Goal: Task Accomplishment & Management: Manage account settings

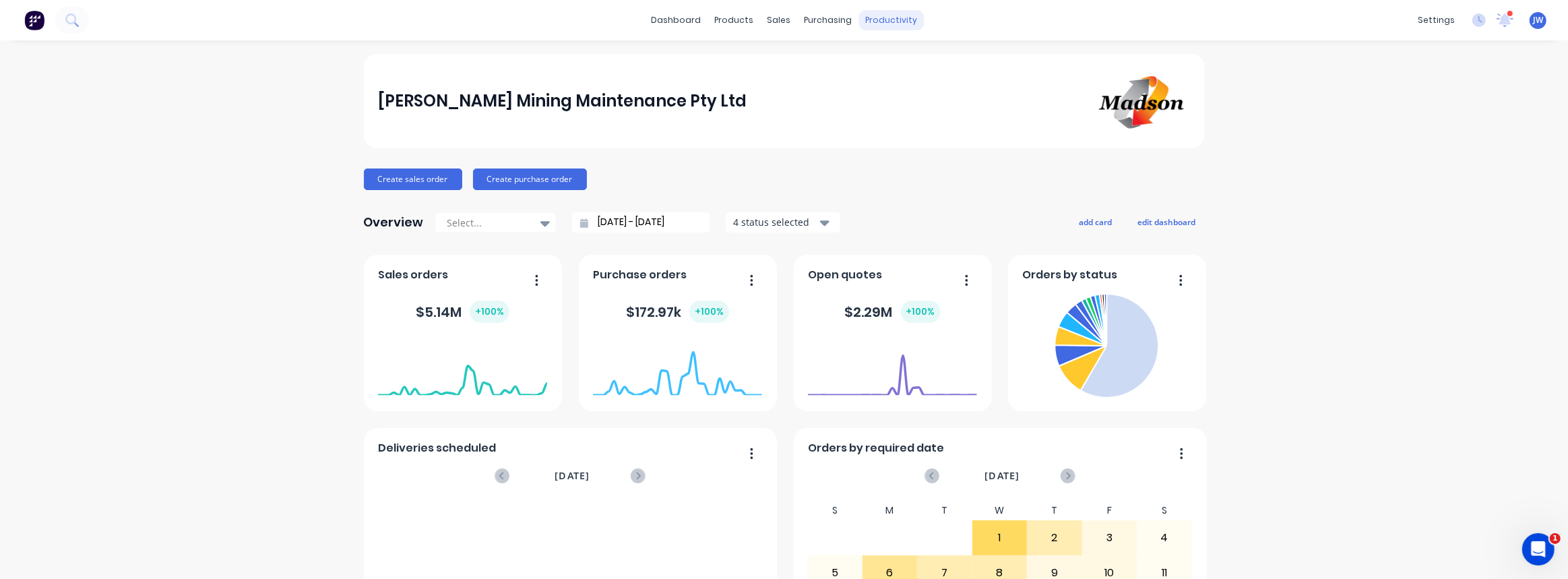
click at [885, 21] on div "productivity" at bounding box center [891, 20] width 66 height 20
click at [887, 20] on div "productivity" at bounding box center [891, 20] width 66 height 20
click at [905, 59] on div "Workflow" at bounding box center [910, 65] width 40 height 12
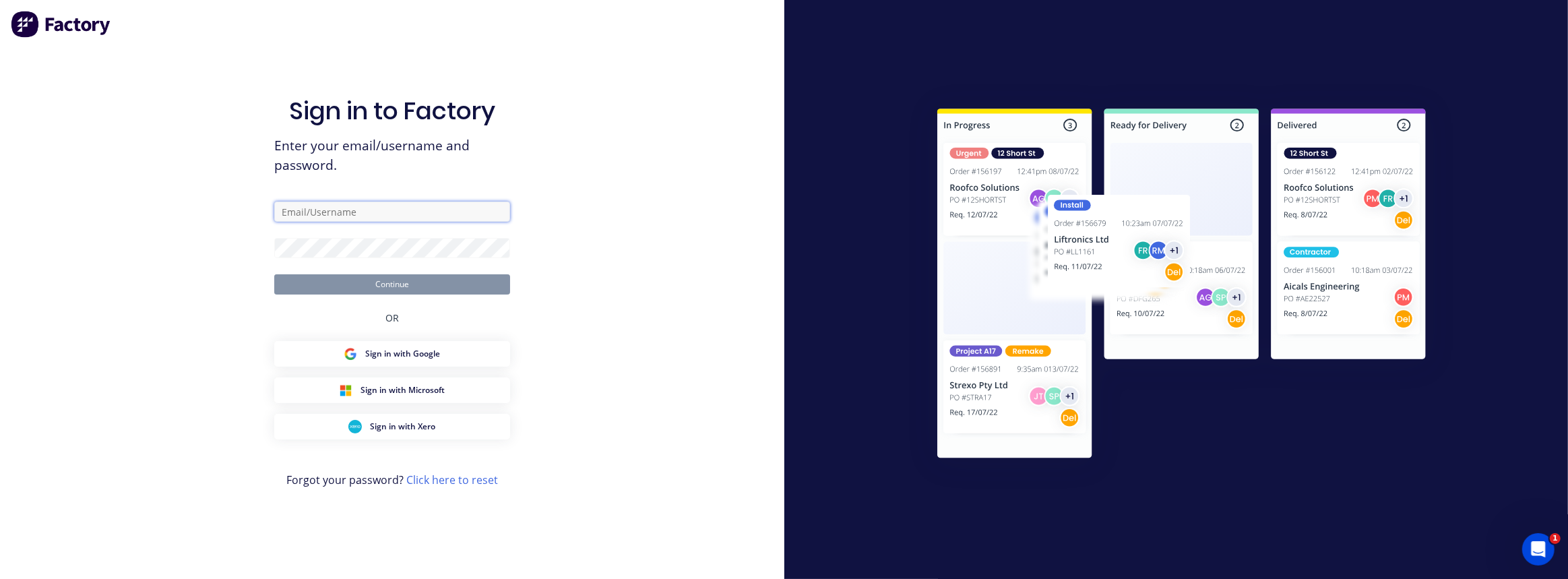
type input "justin@madson.com.au"
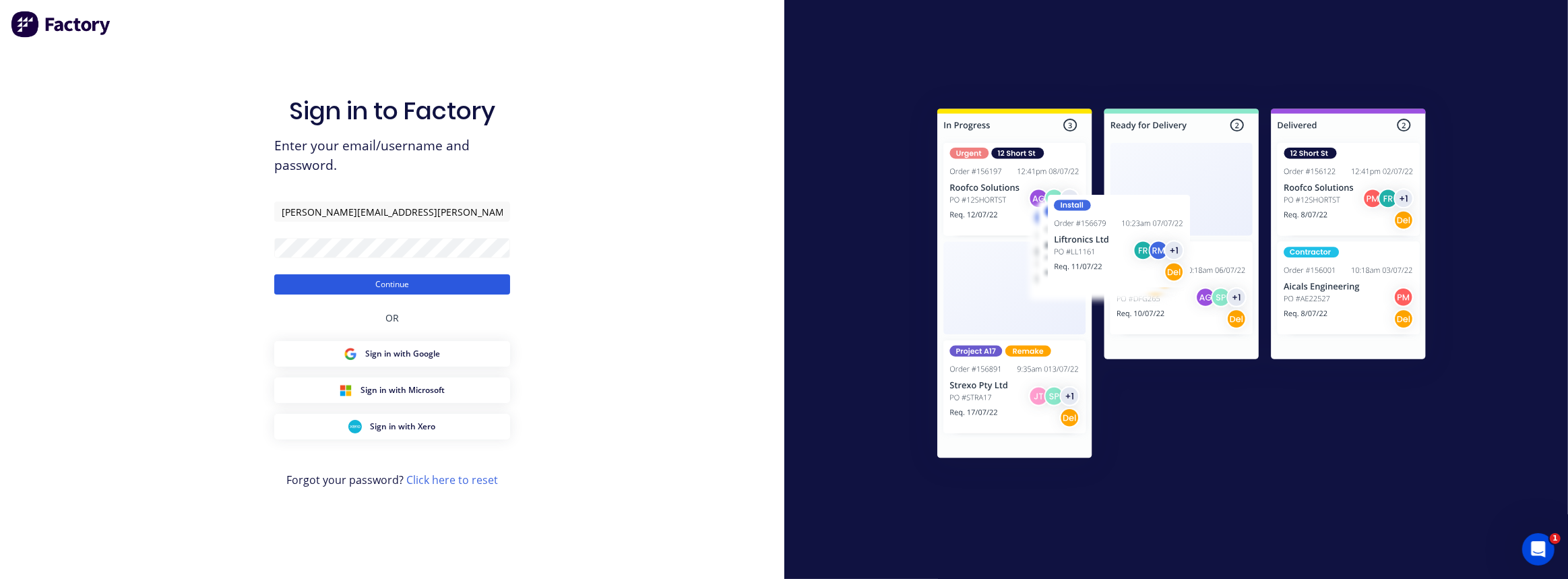
click at [417, 293] on button "Continue" at bounding box center [392, 284] width 236 height 20
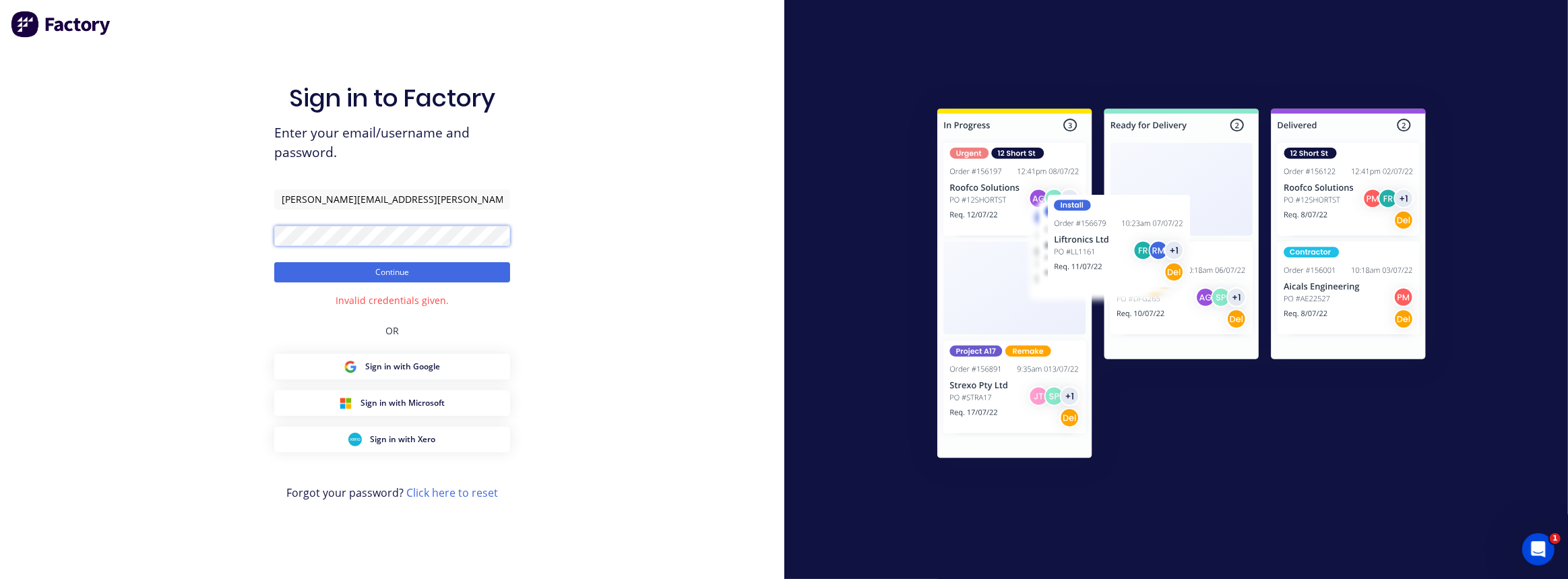
click at [207, 250] on div "Sign in to Factory Enter your email/username and password. justin@madson.com.au…" at bounding box center [392, 290] width 784 height 579
click at [283, 266] on button "Continue" at bounding box center [392, 272] width 236 height 20
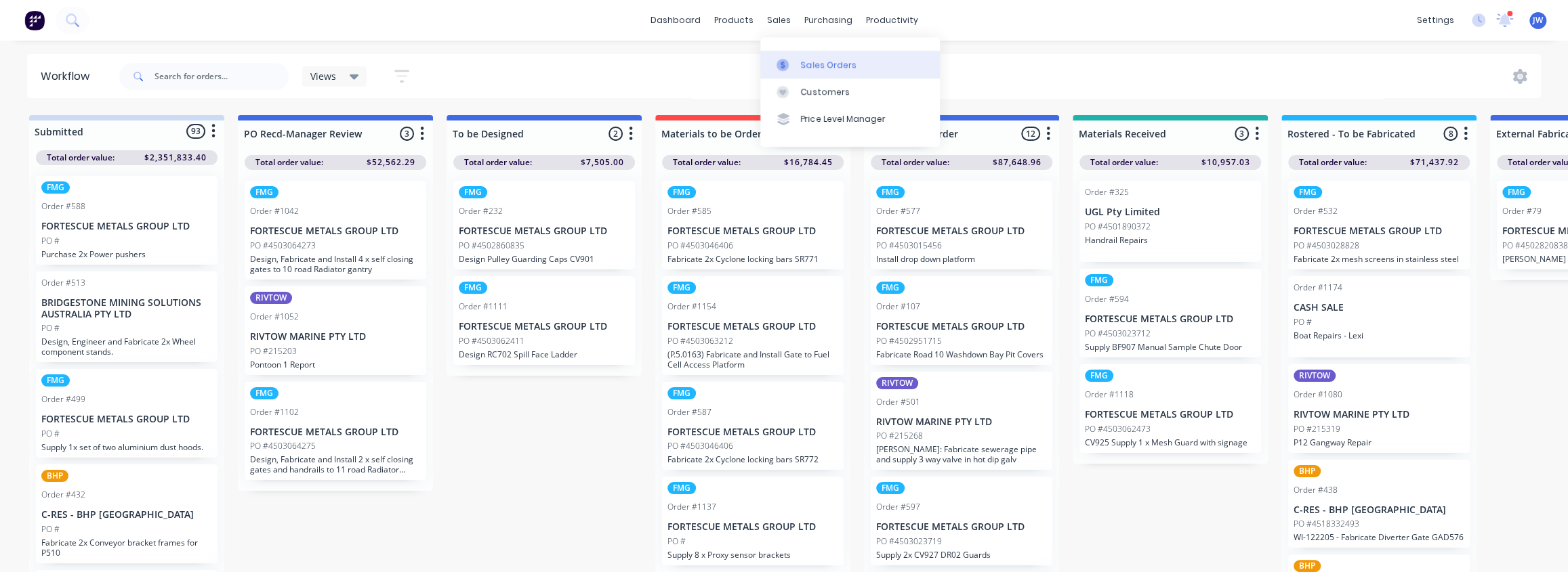
click at [803, 57] on link "Sales Orders" at bounding box center [850, 64] width 179 height 27
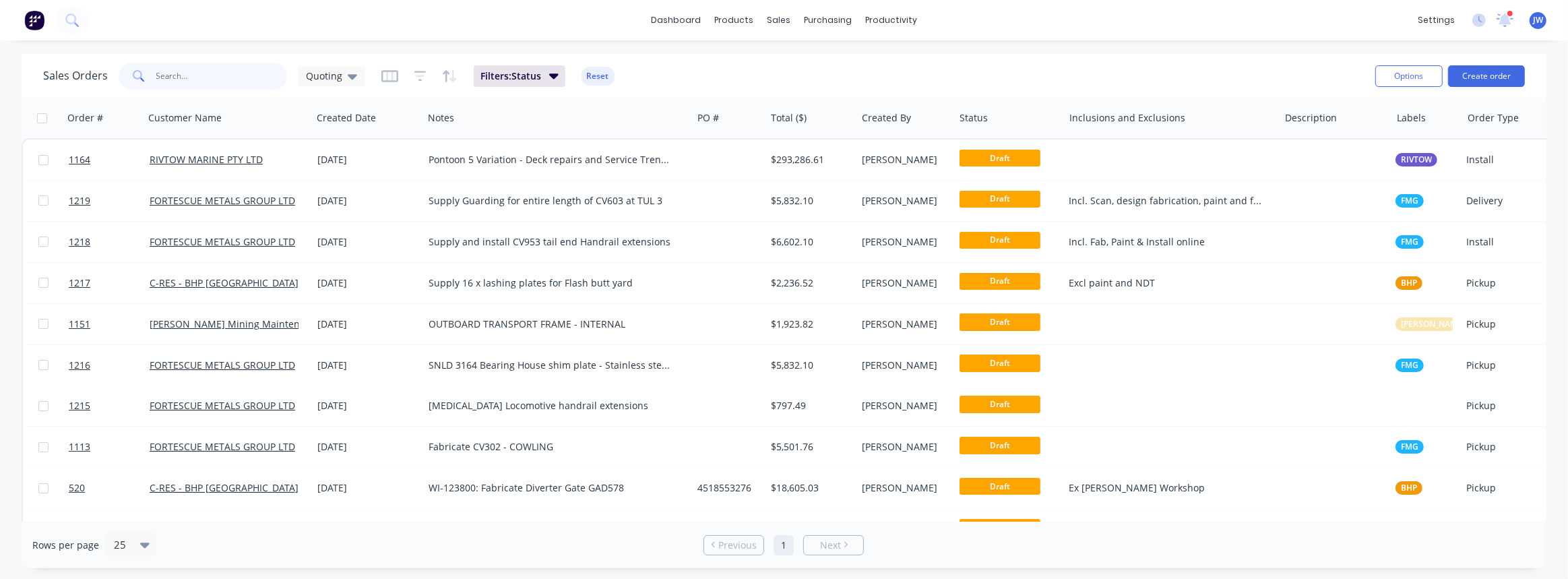
click at [244, 68] on input "text" at bounding box center [222, 76] width 131 height 27
type input "1151"
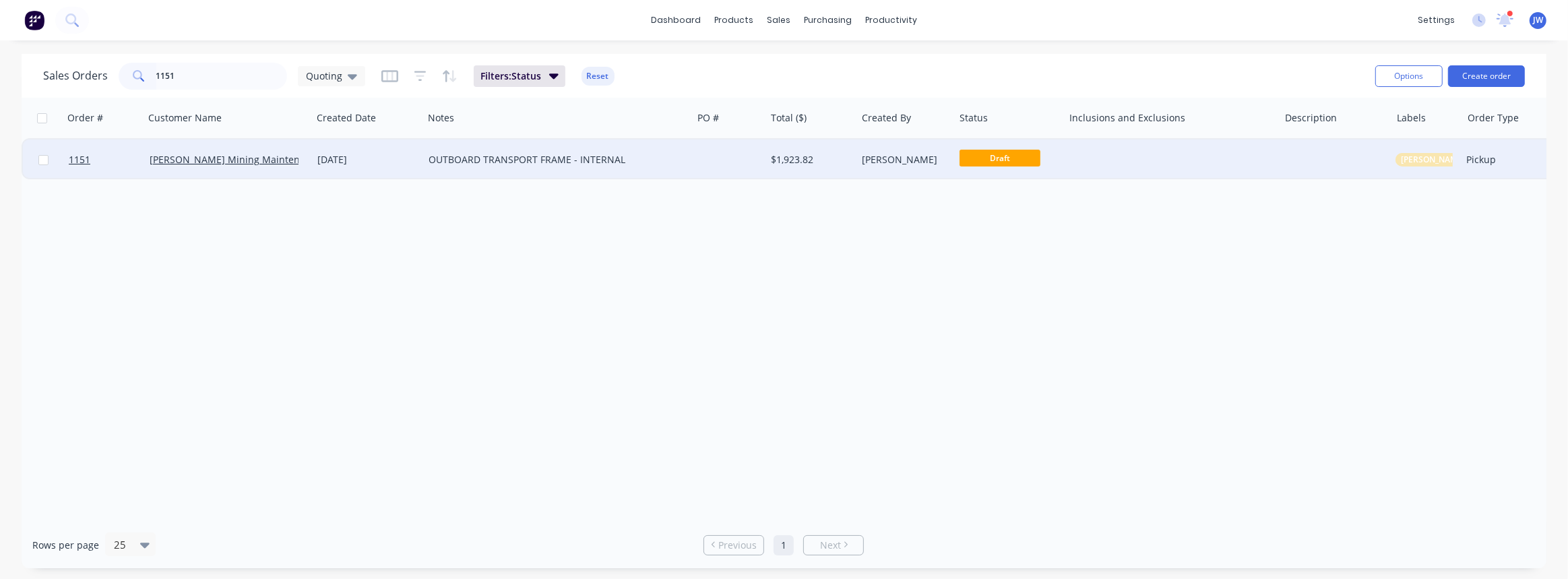
click at [819, 173] on div "$1,923.82" at bounding box center [811, 159] width 91 height 40
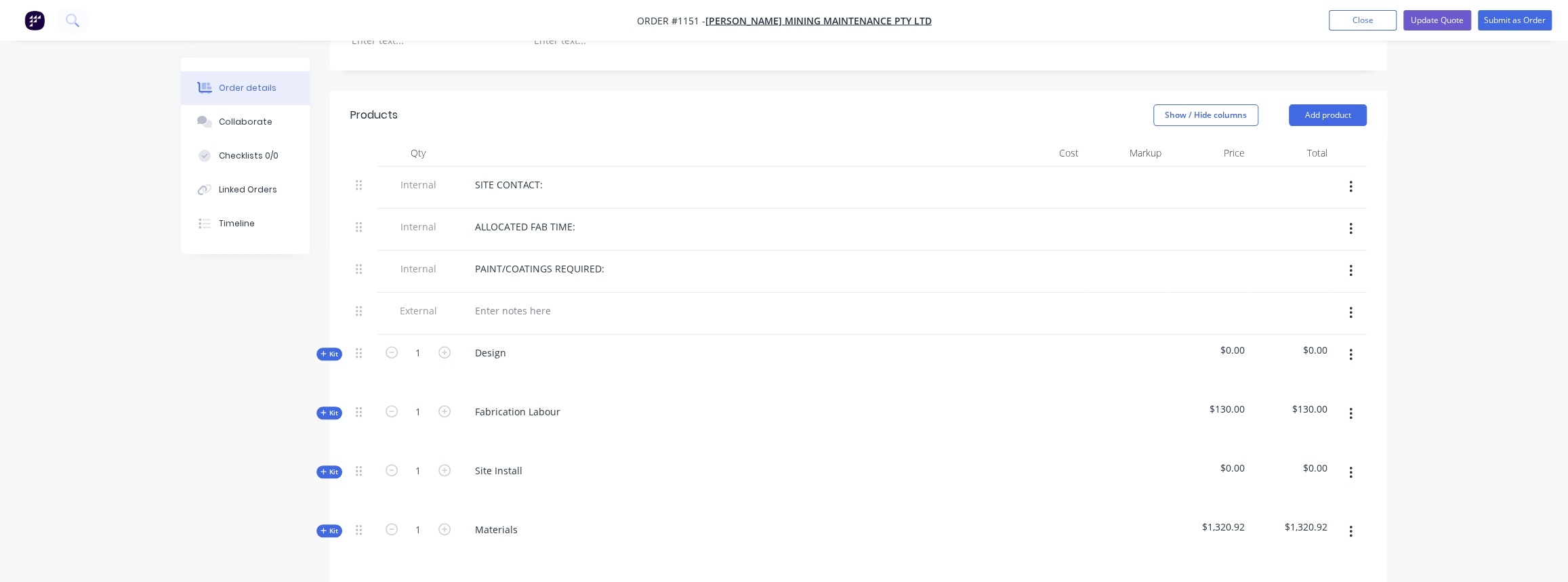
scroll to position [369, 0]
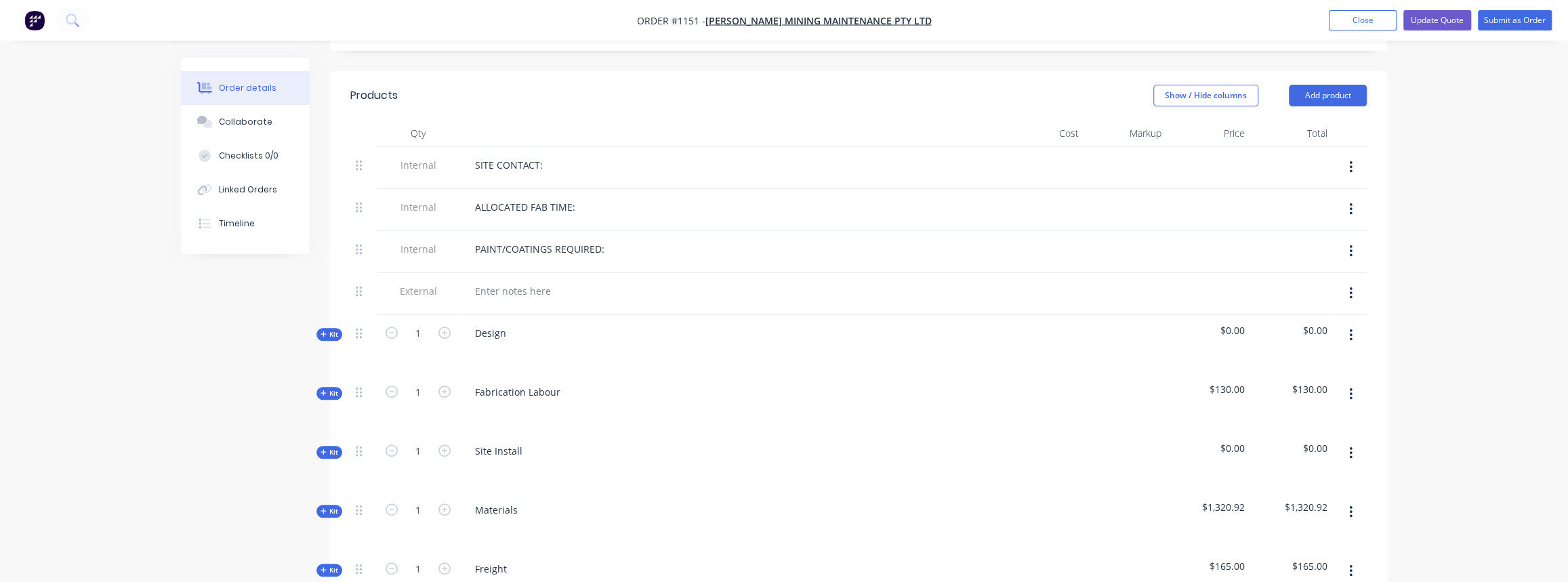
click at [336, 513] on span "Kit" at bounding box center [329, 512] width 18 height 10
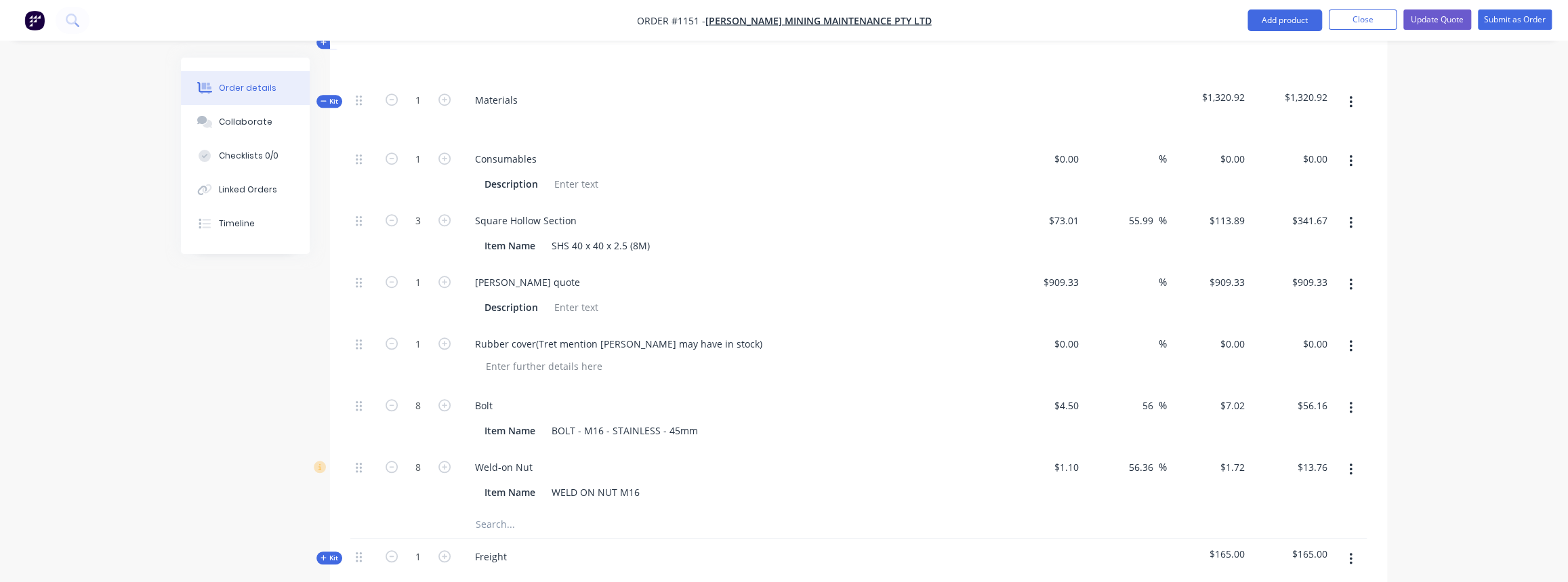
scroll to position [801, 0]
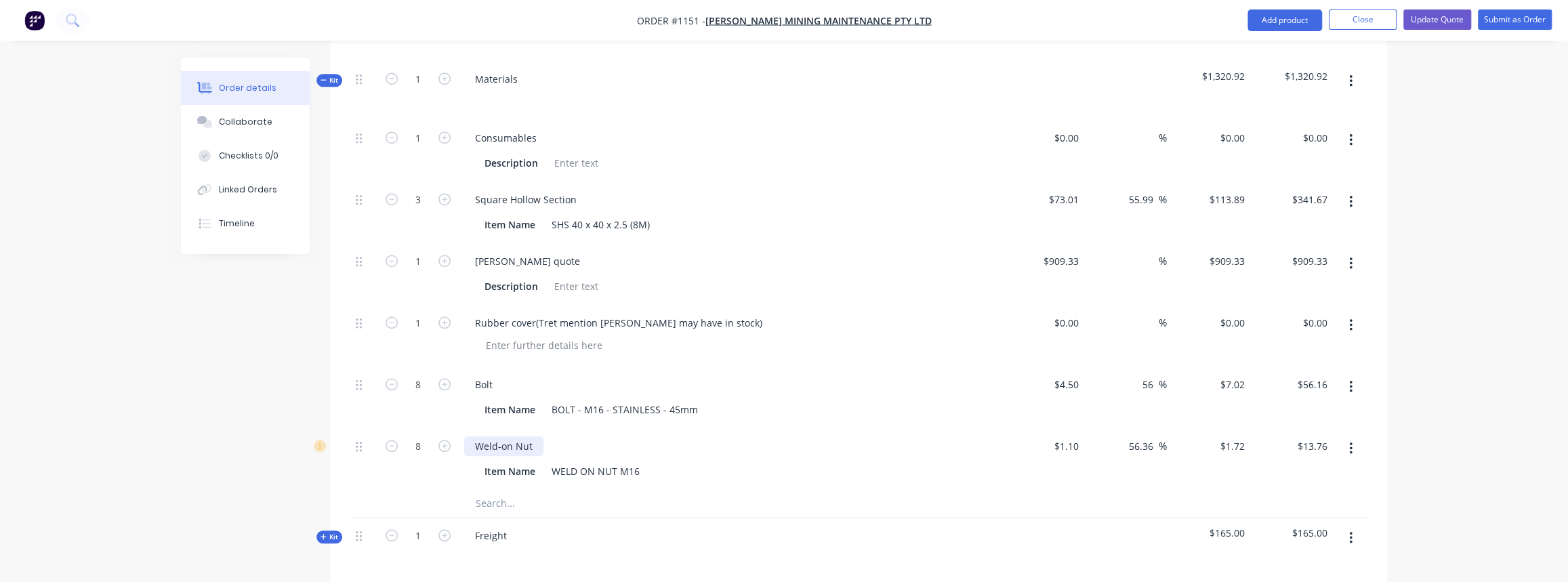
click at [530, 447] on div "Weld-on Nut" at bounding box center [504, 446] width 79 height 20
click at [613, 443] on div "Weld-on Nut - USE STOCK NUTS" at bounding box center [548, 446] width 166 height 20
click at [674, 433] on div "Weld-on Nut - USE STOCK NUTS Item Name WELD ON NUT M16" at bounding box center [730, 459] width 542 height 62
click at [612, 409] on div "BOLT - M16 - STAINLESS - 45mm" at bounding box center [624, 409] width 157 height 20
drag, startPoint x: 655, startPoint y: 406, endPoint x: 612, endPoint y: 410, distance: 43.2
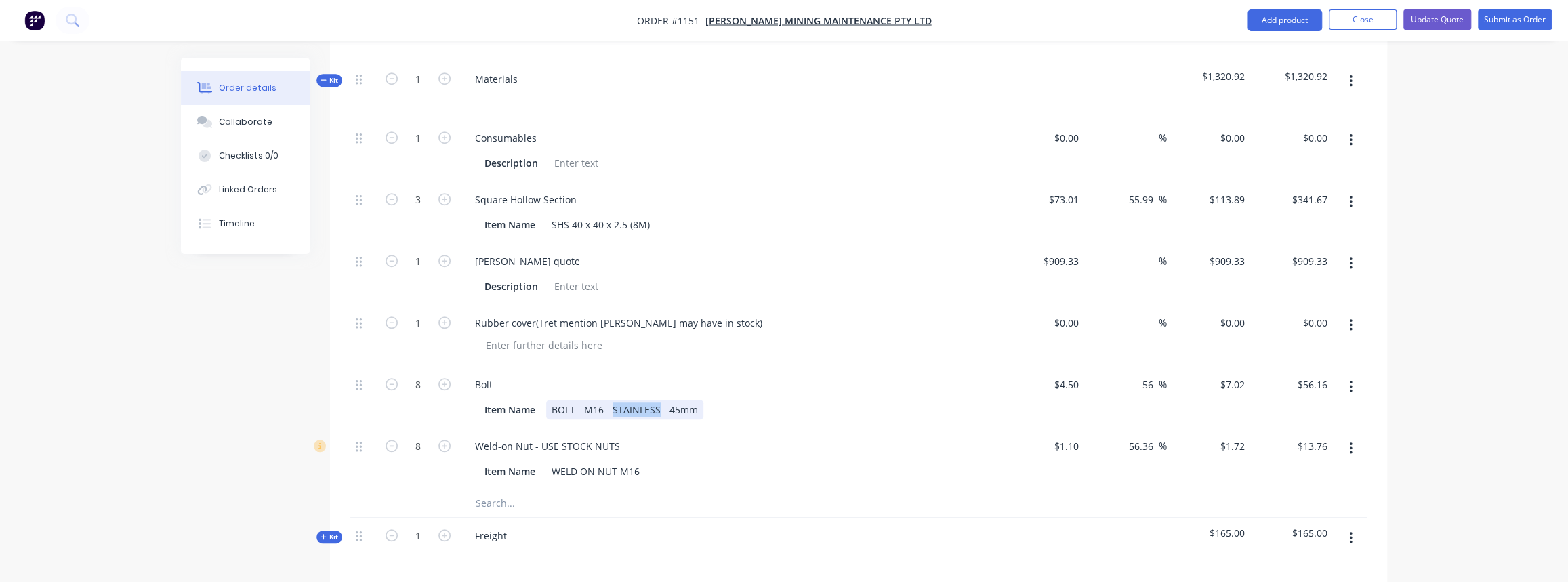
click at [612, 410] on div "BOLT - M16 - STAINLESS - 45mm" at bounding box center [624, 409] width 157 height 20
click at [665, 410] on div "BOLT - M16 - galv - 45mm" at bounding box center [609, 409] width 127 height 20
click at [517, 382] on div "Bolt" at bounding box center [730, 385] width 531 height 20
click at [494, 383] on div "Bolt" at bounding box center [484, 385] width 39 height 20
click at [624, 380] on div "Bolt - USE STOCK" at bounding box center [730, 385] width 531 height 20
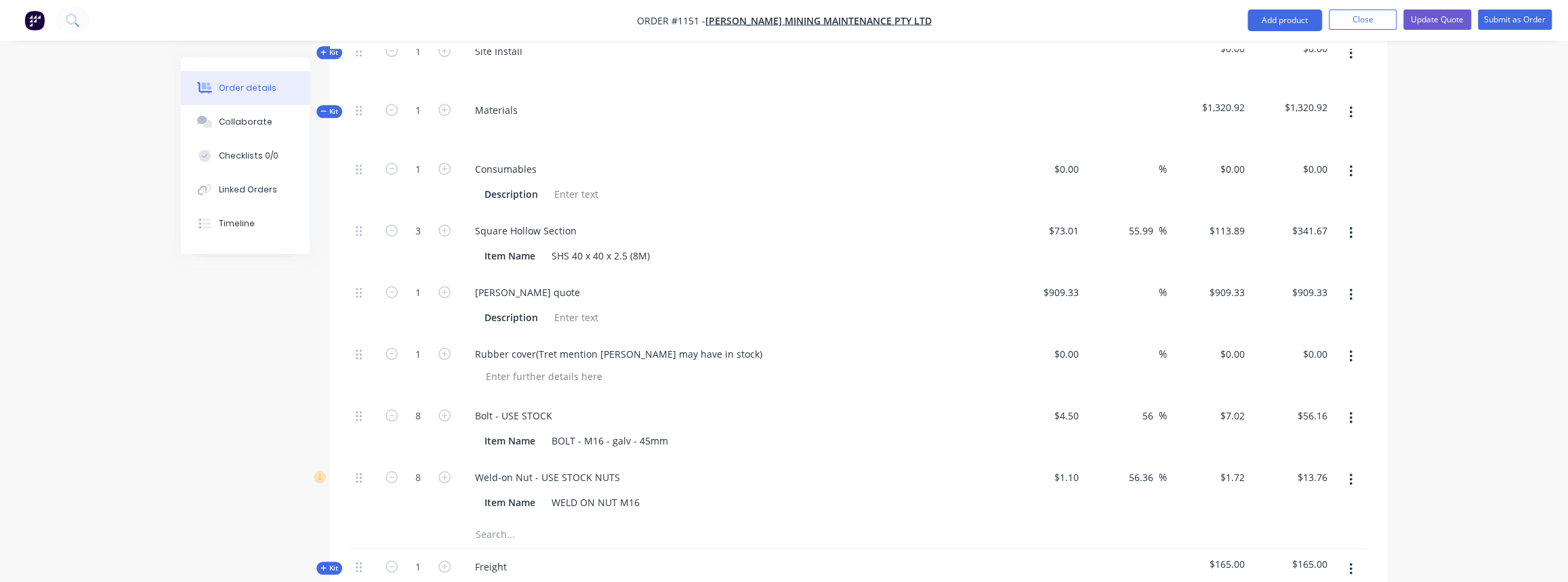
scroll to position [739, 0]
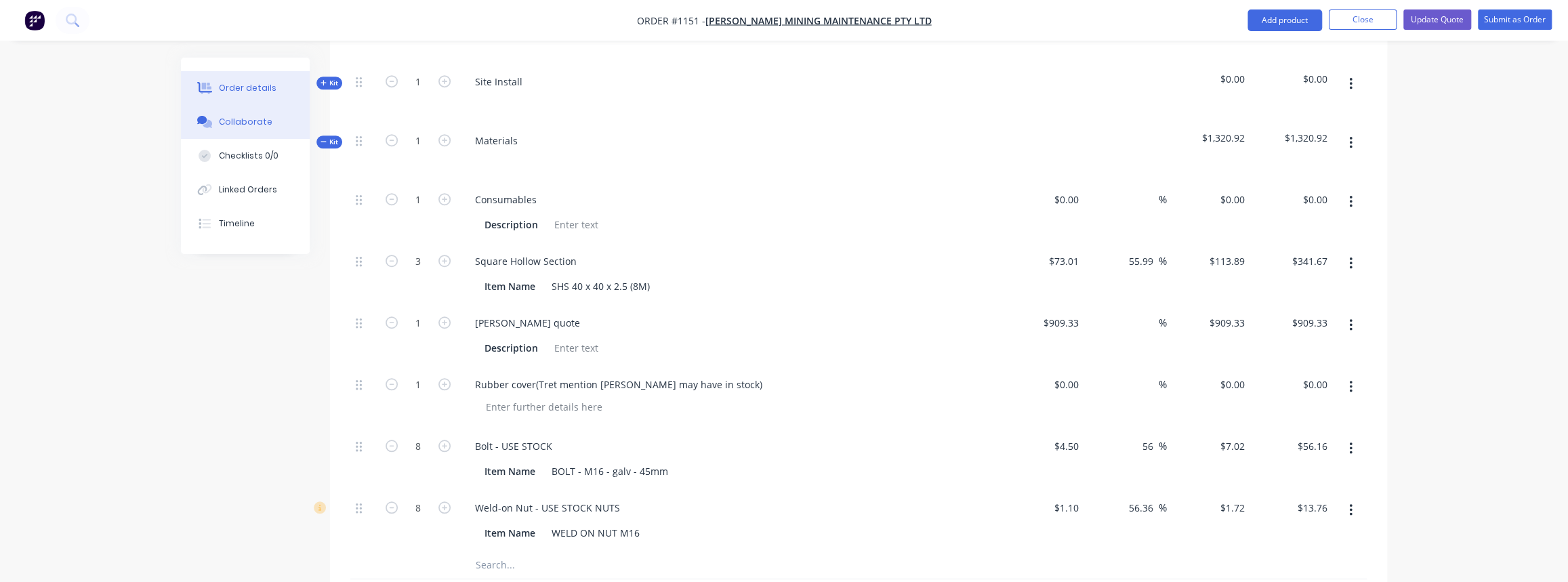
click at [233, 124] on div "Collaborate" at bounding box center [245, 122] width 53 height 12
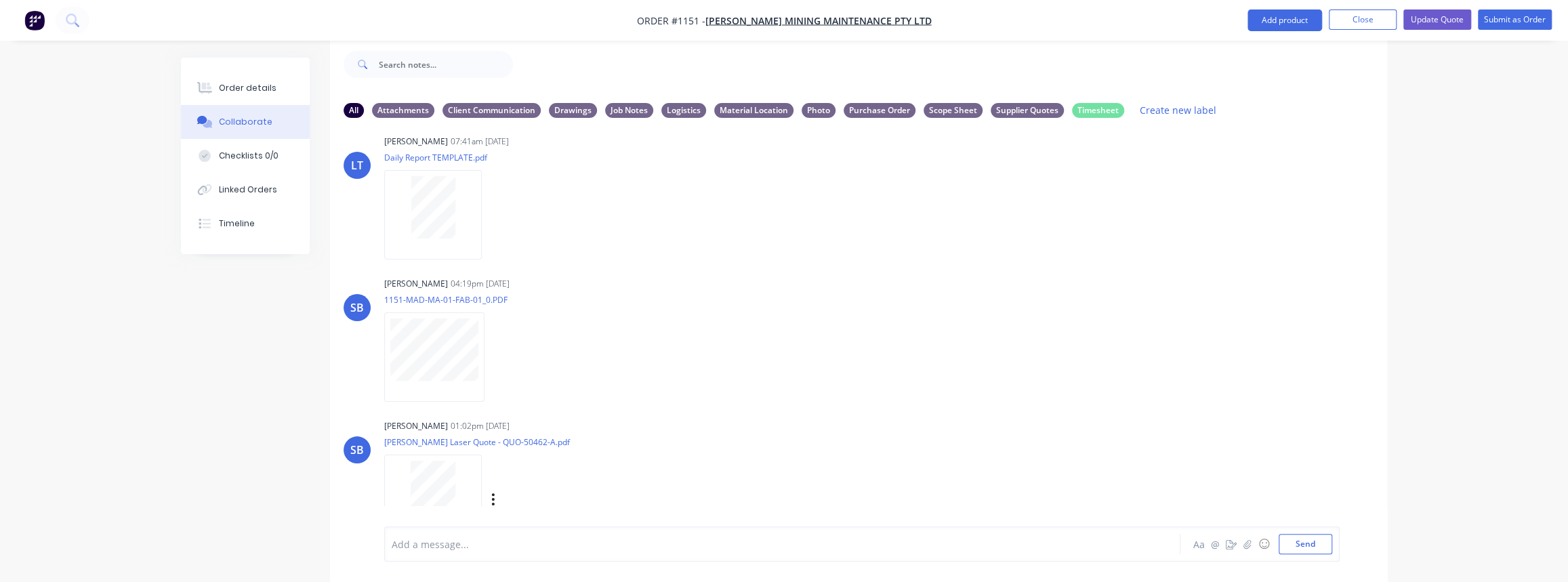
scroll to position [477, 0]
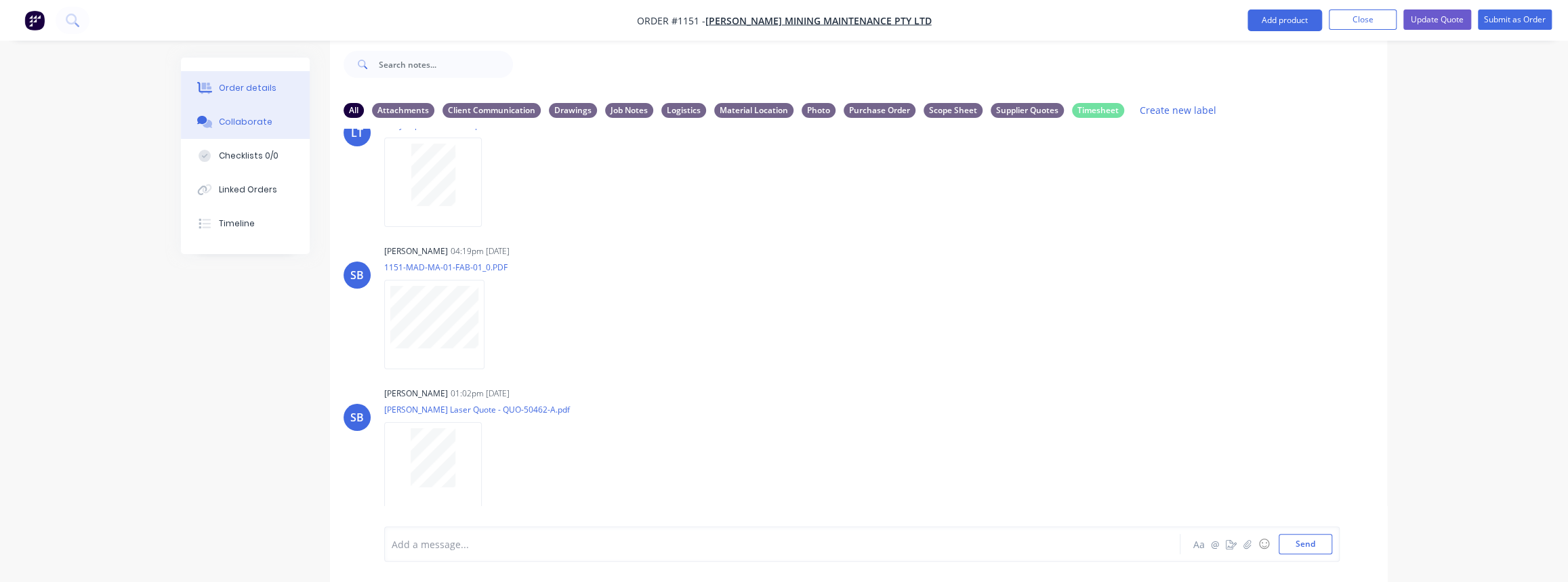
click at [233, 94] on button "Order details" at bounding box center [245, 88] width 129 height 33
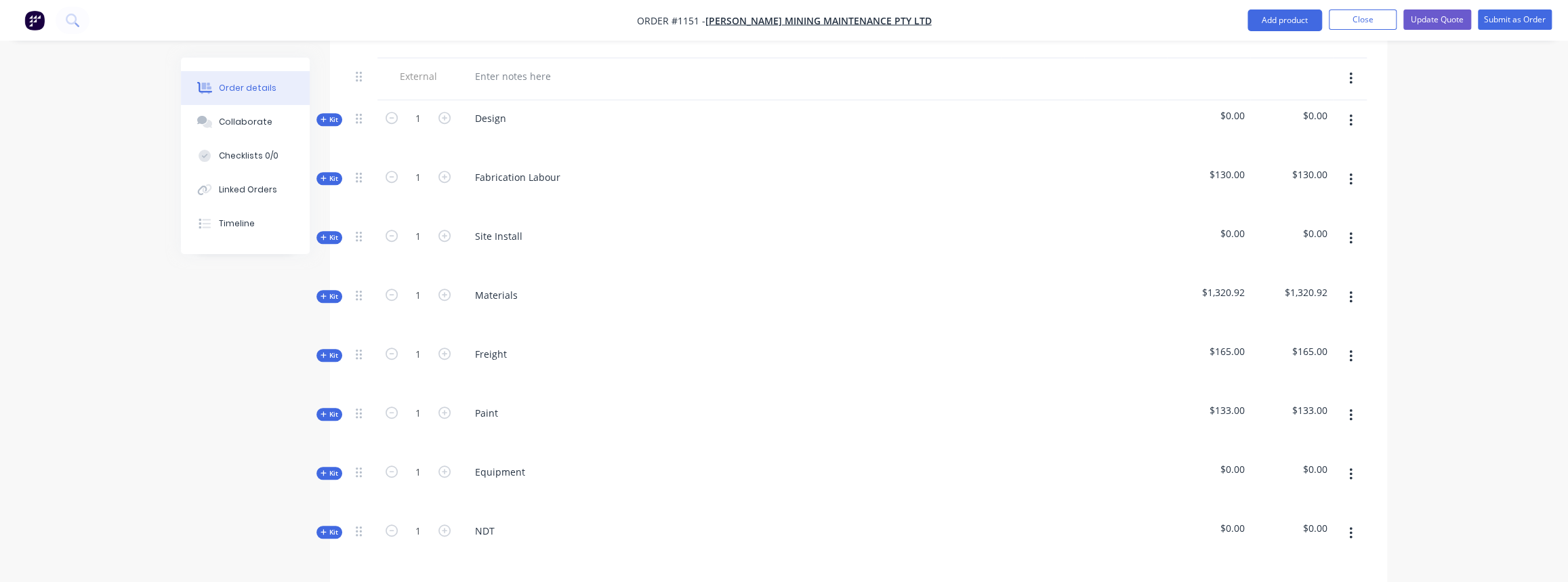
scroll to position [307, 0]
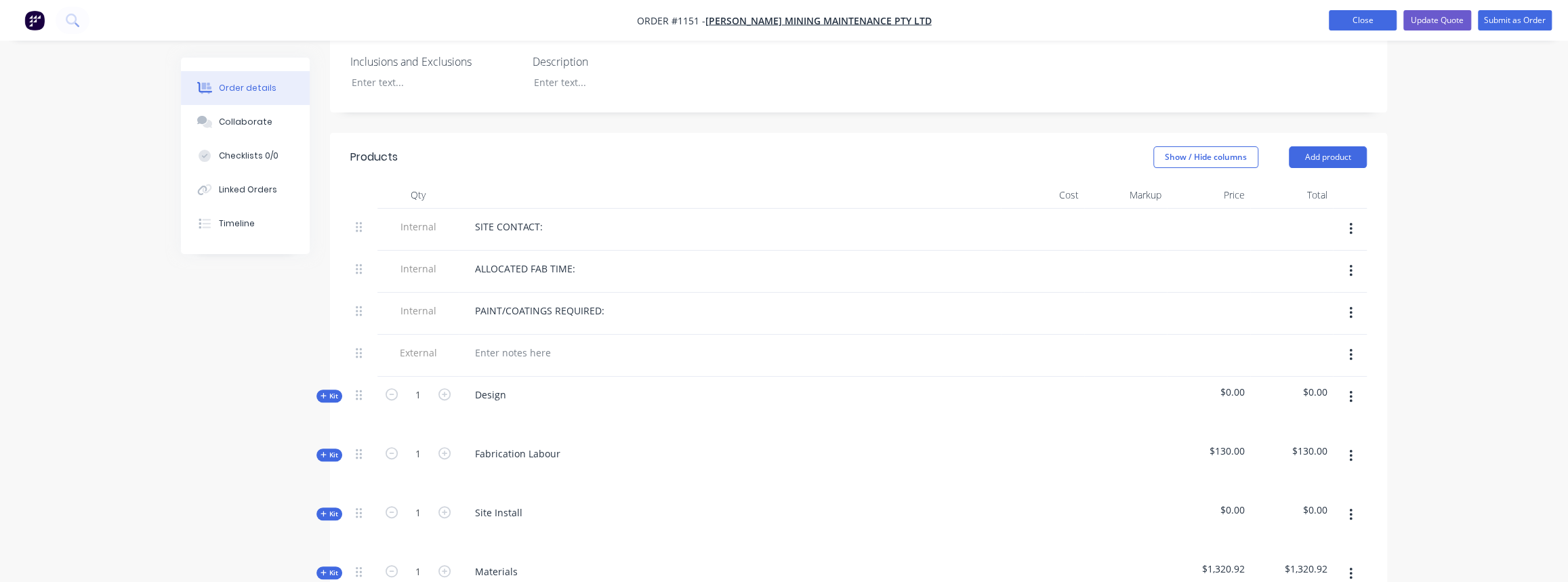
click at [1362, 26] on button "Close" at bounding box center [1362, 21] width 68 height 21
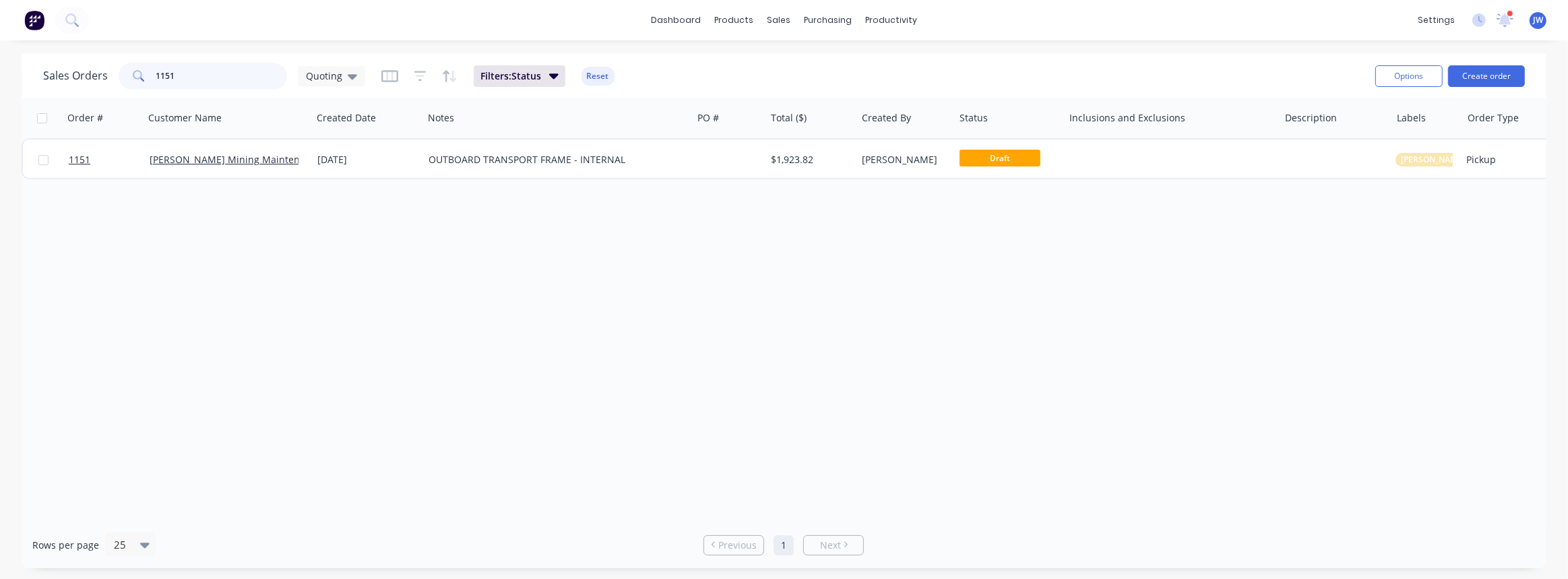
drag, startPoint x: 172, startPoint y: 73, endPoint x: 147, endPoint y: 88, distance: 29.2
click at [144, 85] on div "1151" at bounding box center [202, 76] width 168 height 27
type input "1111"
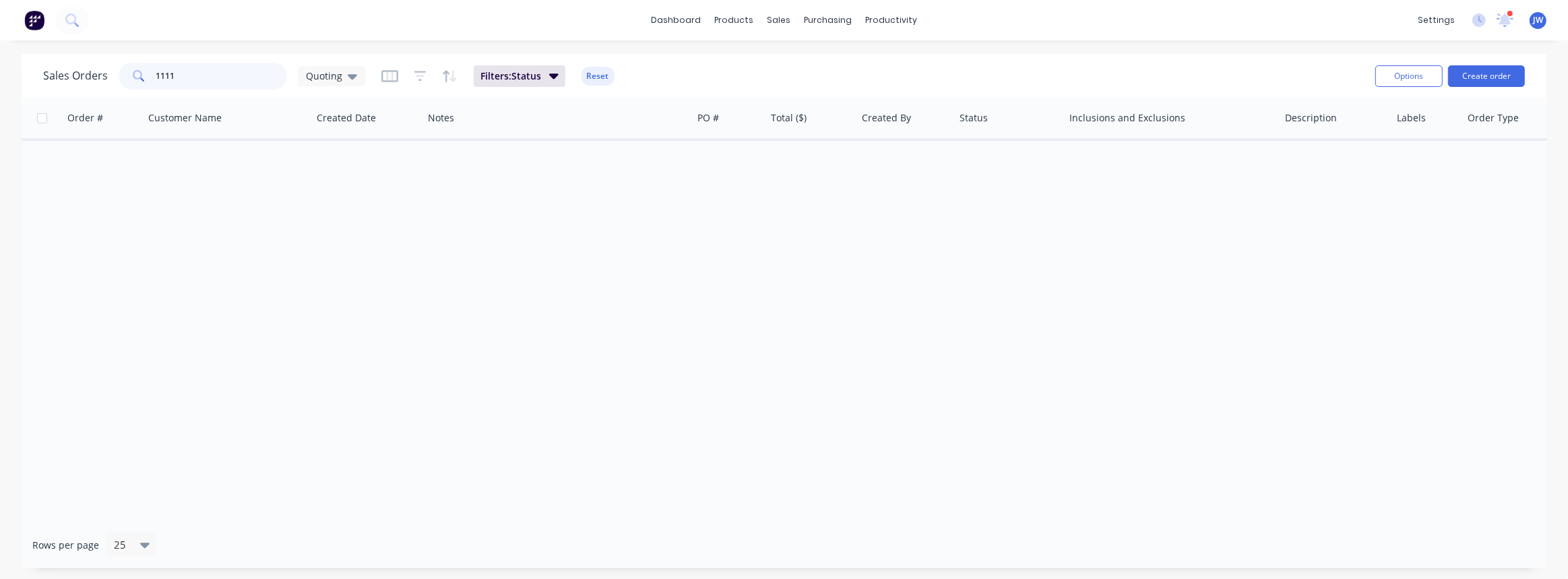
drag, startPoint x: 215, startPoint y: 74, endPoint x: 148, endPoint y: 82, distance: 67.5
click at [148, 82] on div "1111" at bounding box center [202, 76] width 168 height 27
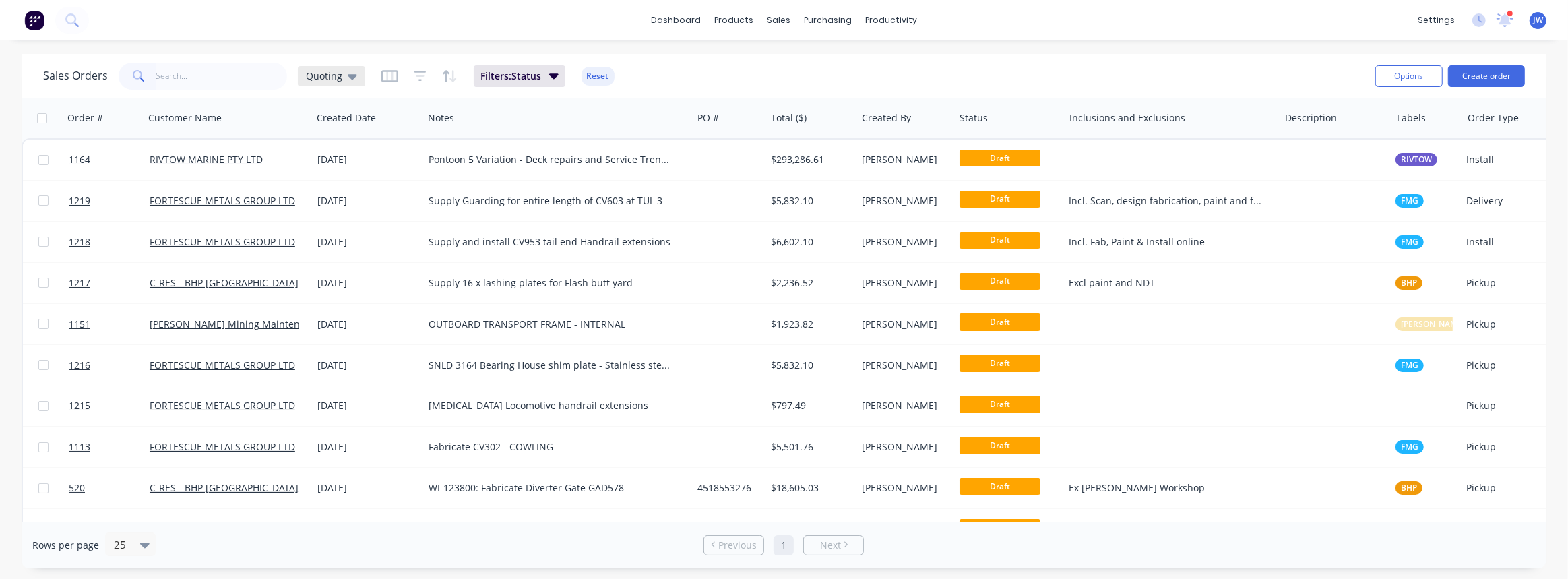
click at [316, 76] on span "Quoting" at bounding box center [324, 76] width 37 height 15
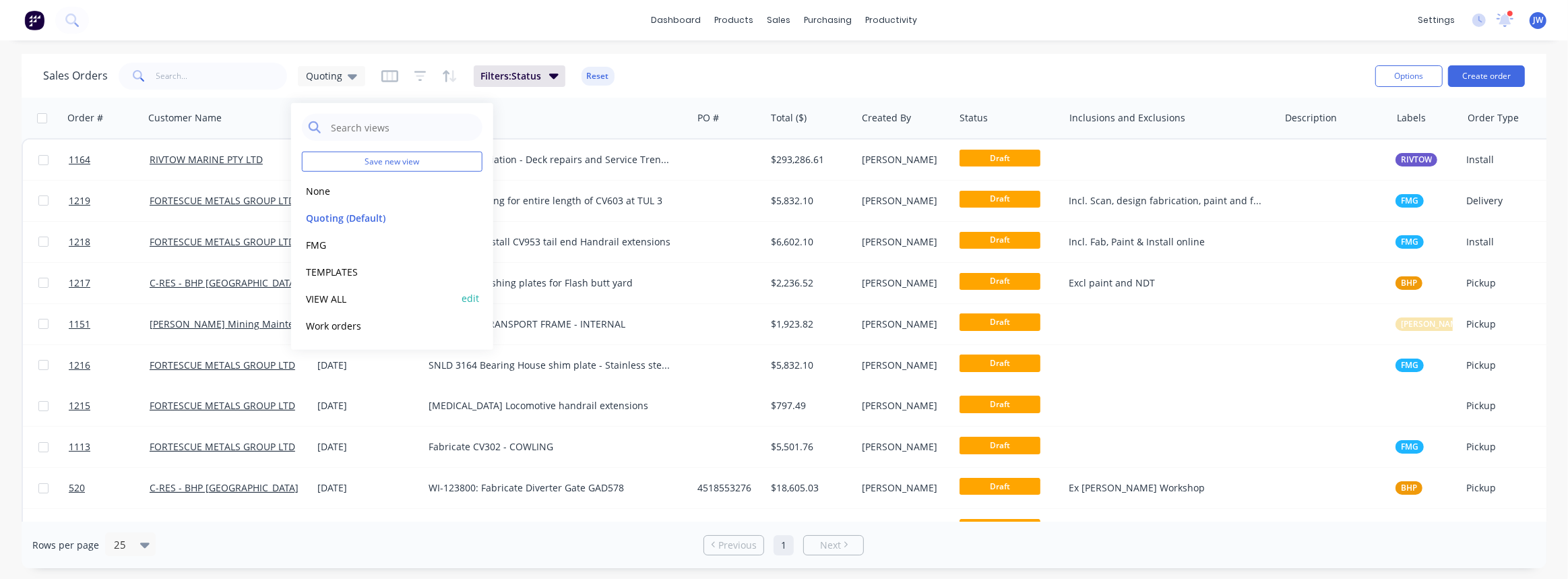
click at [329, 301] on button "VIEW ALL" at bounding box center [379, 298] width 154 height 15
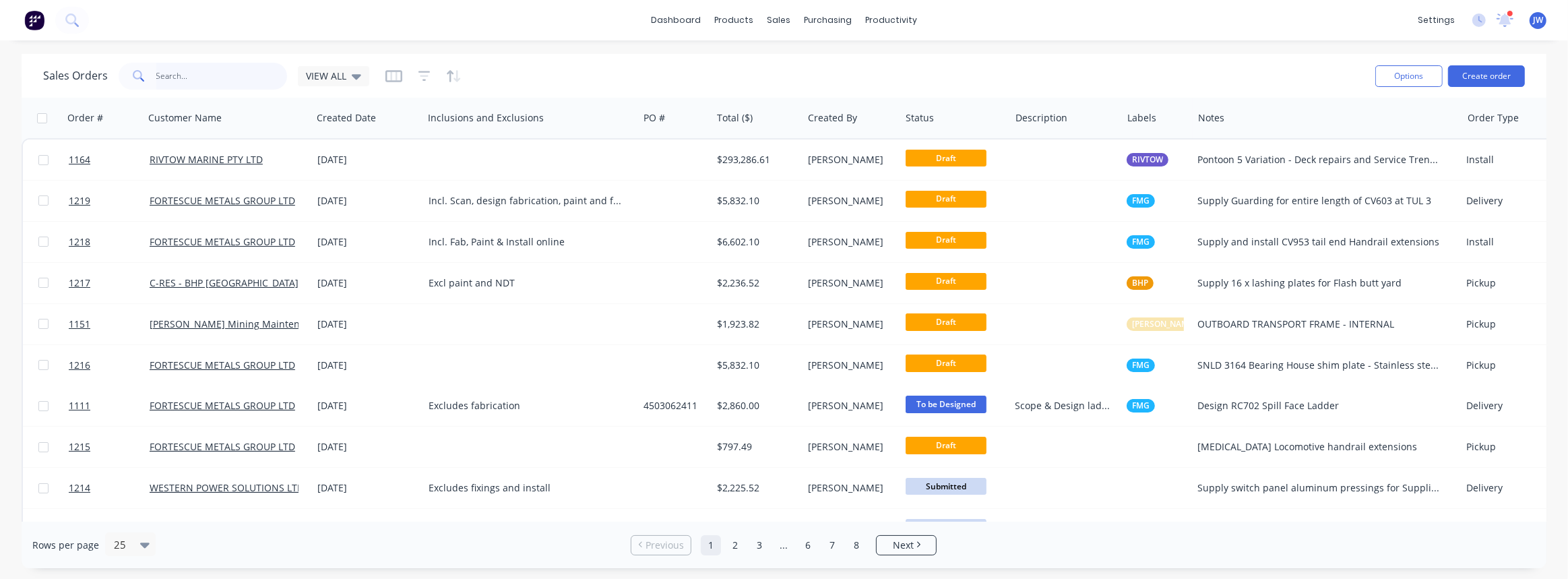
click at [199, 65] on input "text" at bounding box center [222, 76] width 131 height 27
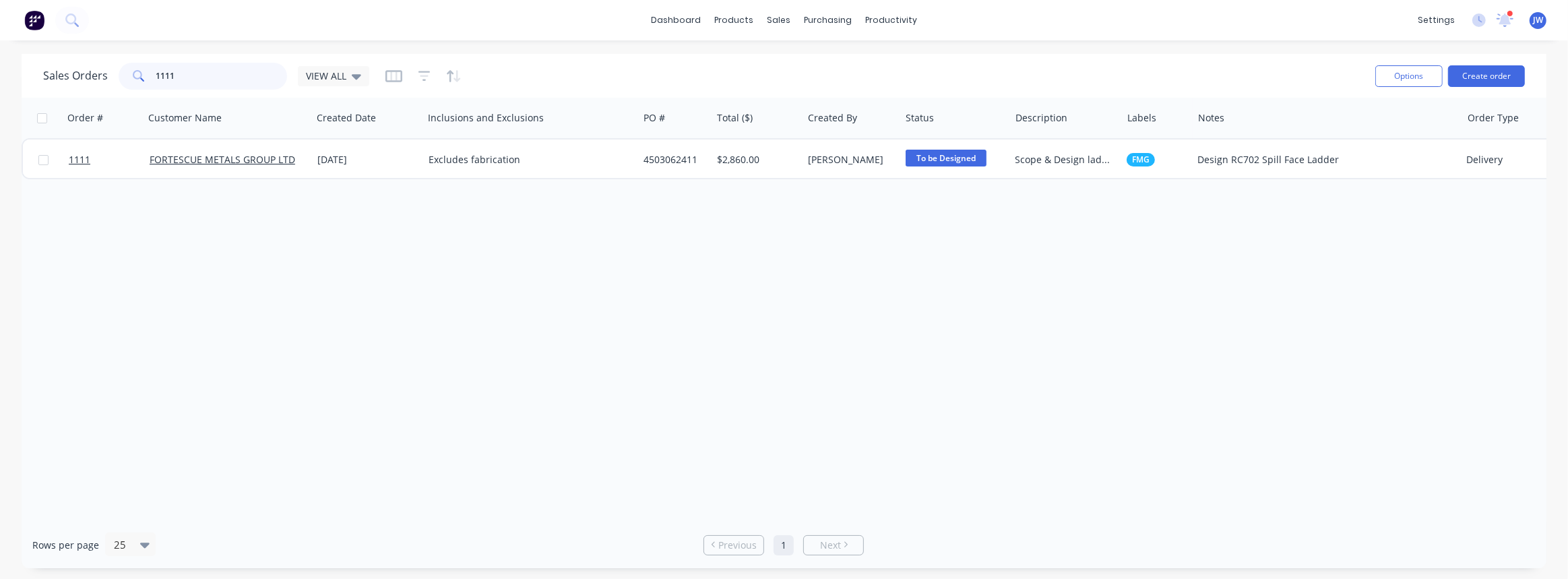
type input "1111"
click at [882, 178] on div "1111 FORTESCUE METALS GROUP LTD 24 Sep 2025 Excludes fabrication 4503062411 $2,…" at bounding box center [790, 159] width 1539 height 41
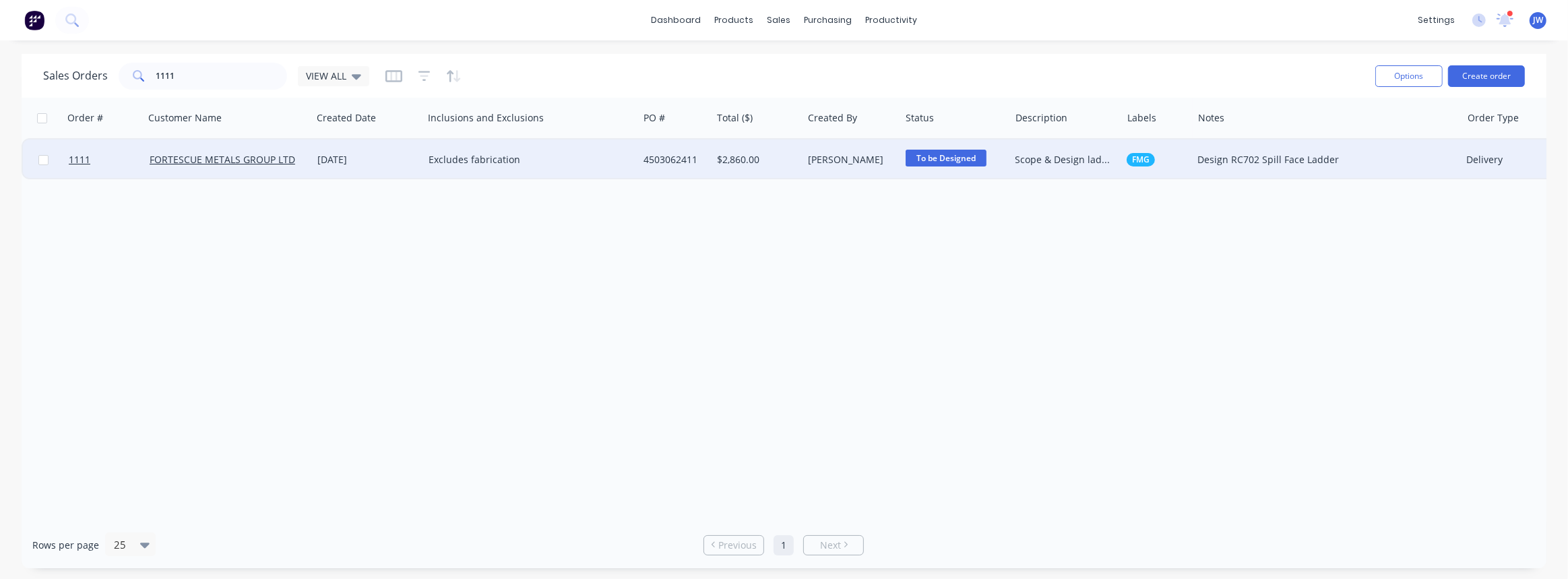
click at [882, 173] on div "[PERSON_NAME]" at bounding box center [851, 159] width 97 height 40
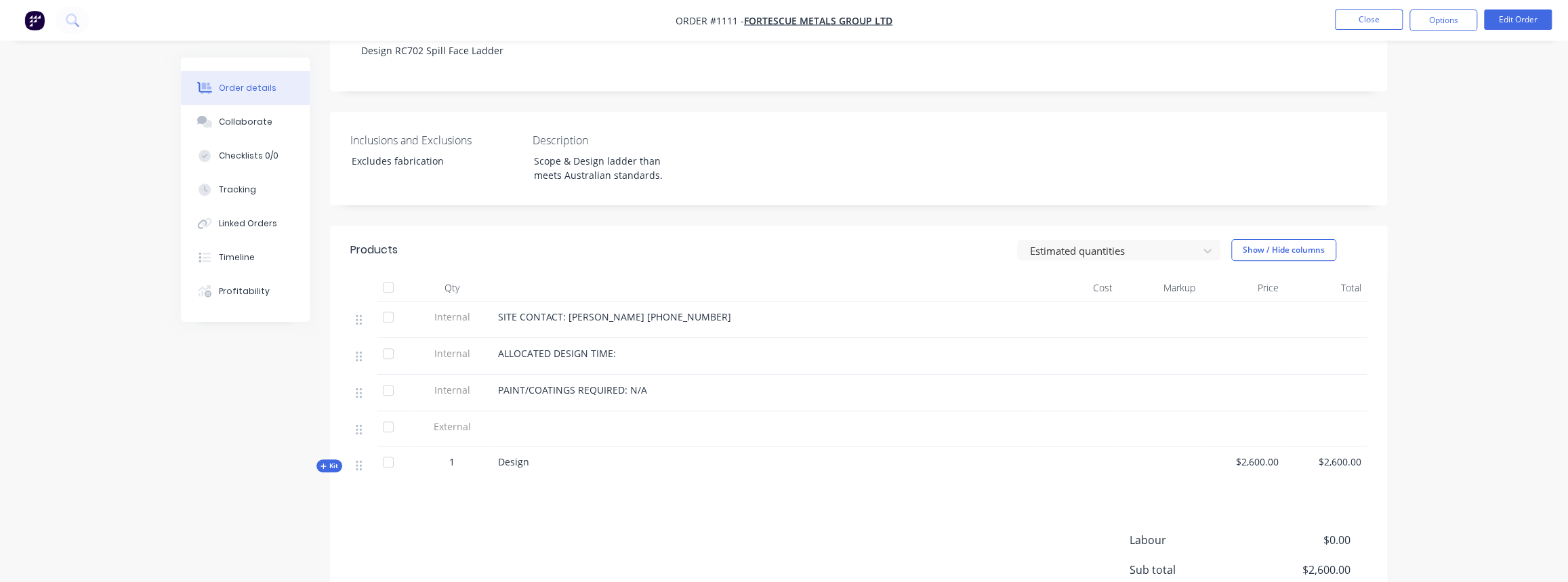
scroll to position [413, 0]
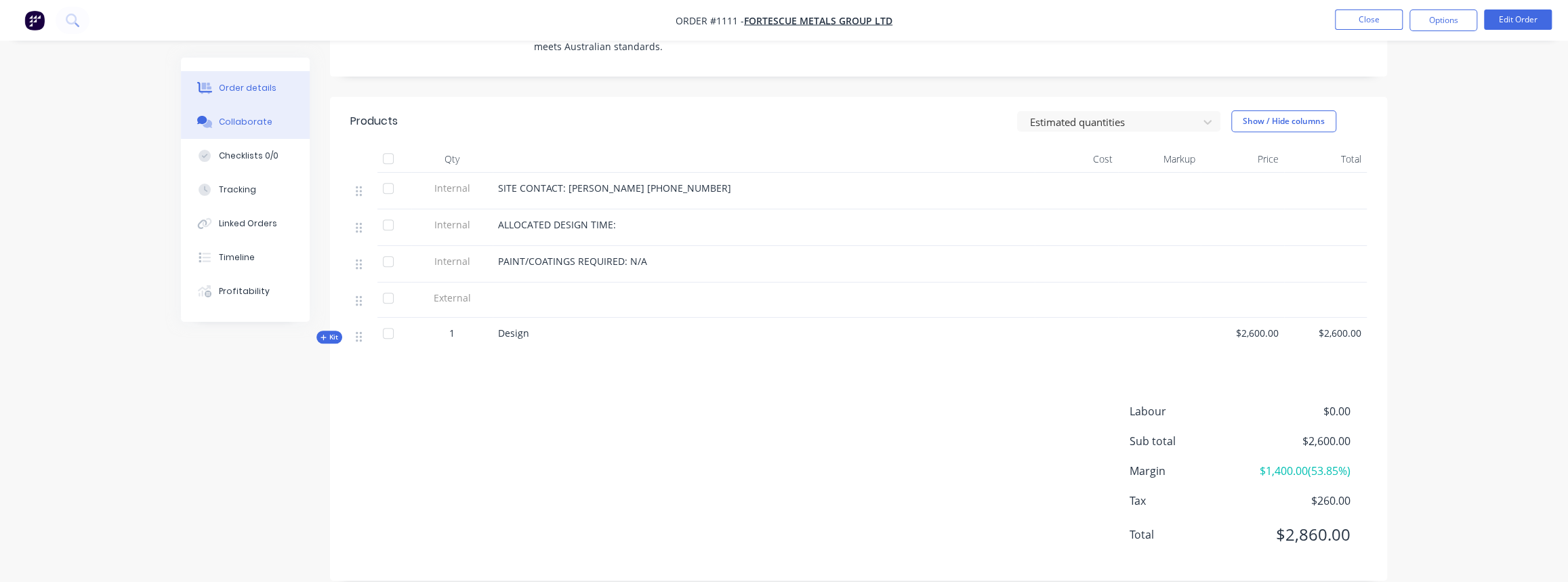
drag, startPoint x: 259, startPoint y: 118, endPoint x: 269, endPoint y: 124, distance: 11.7
click at [259, 118] on div "Collaborate" at bounding box center [245, 122] width 53 height 12
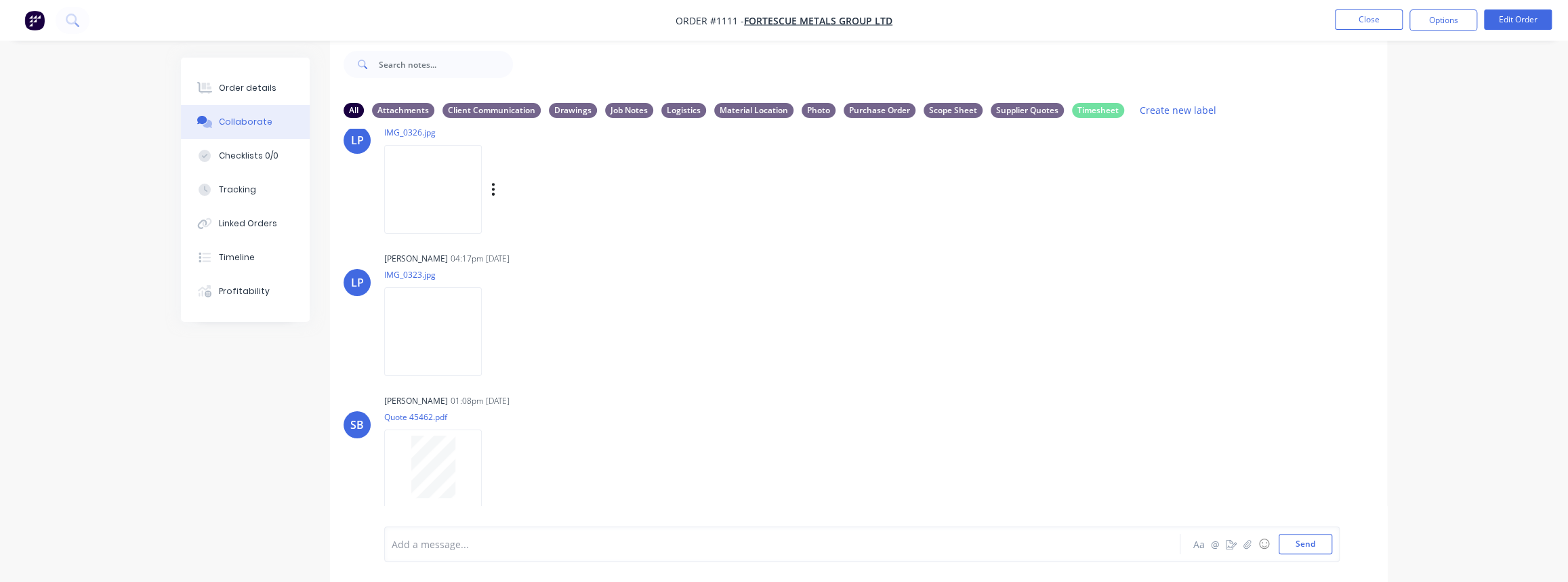
scroll to position [1103, 0]
drag, startPoint x: 239, startPoint y: 97, endPoint x: 278, endPoint y: 104, distance: 39.6
click at [239, 97] on button "Order details" at bounding box center [245, 88] width 129 height 33
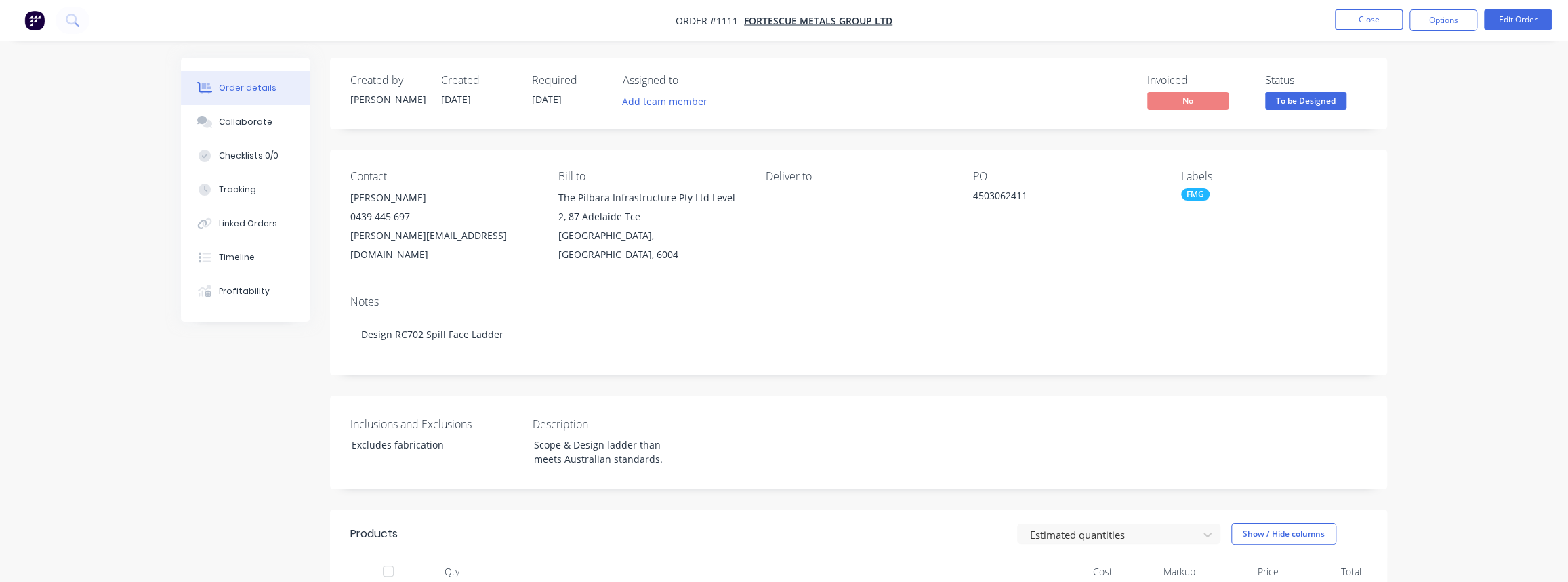
click at [1305, 101] on span "To be Designed" at bounding box center [1305, 100] width 82 height 17
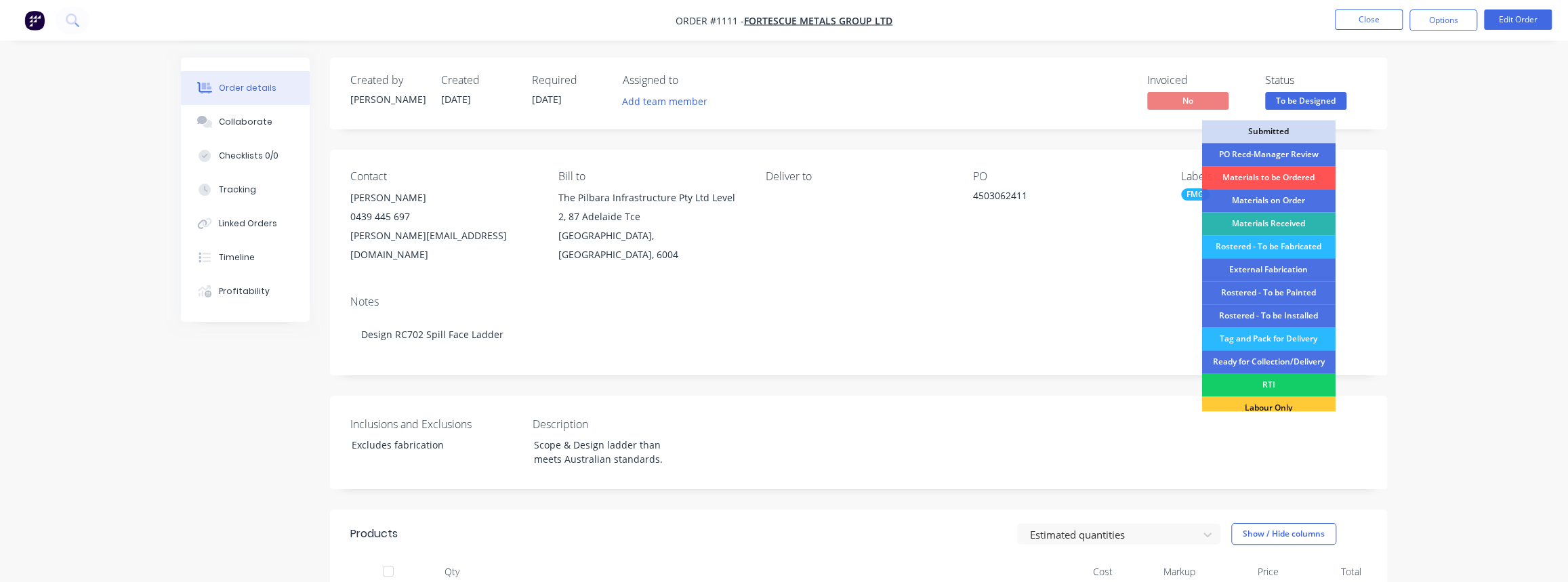
click at [1280, 392] on div "RTI" at bounding box center [1269, 385] width 134 height 23
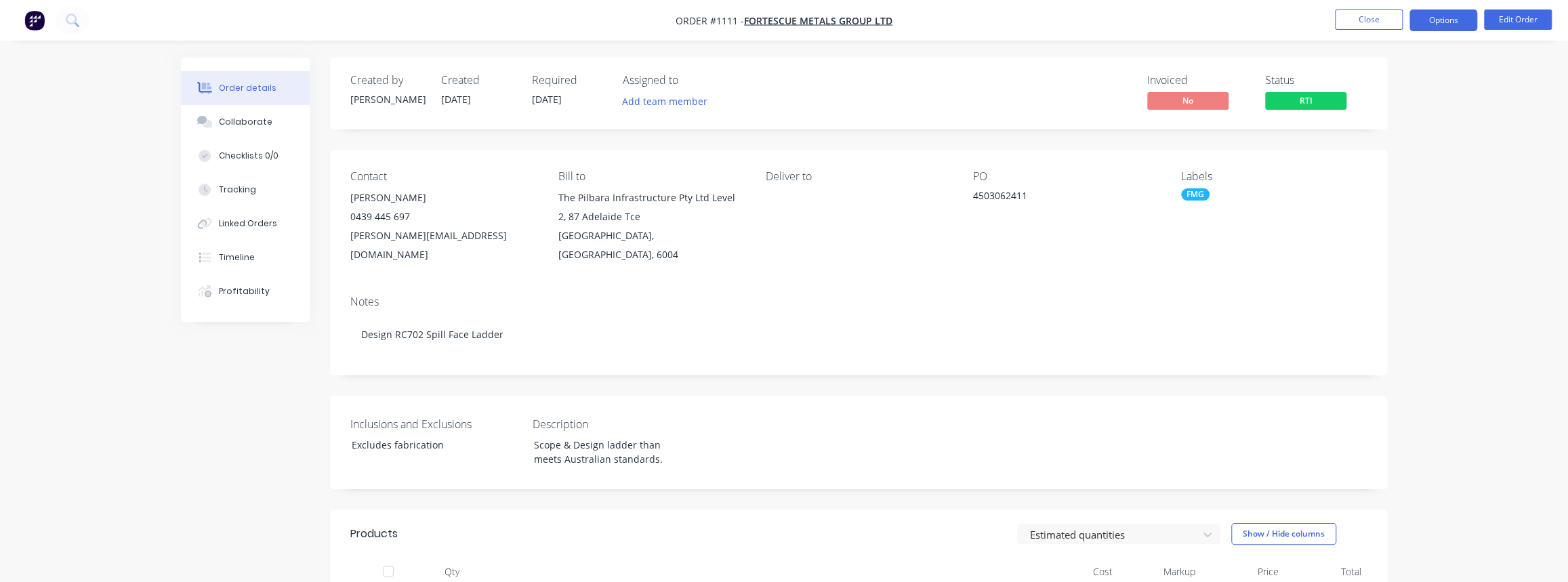
click at [1451, 20] on button "Options" at bounding box center [1443, 20] width 68 height 21
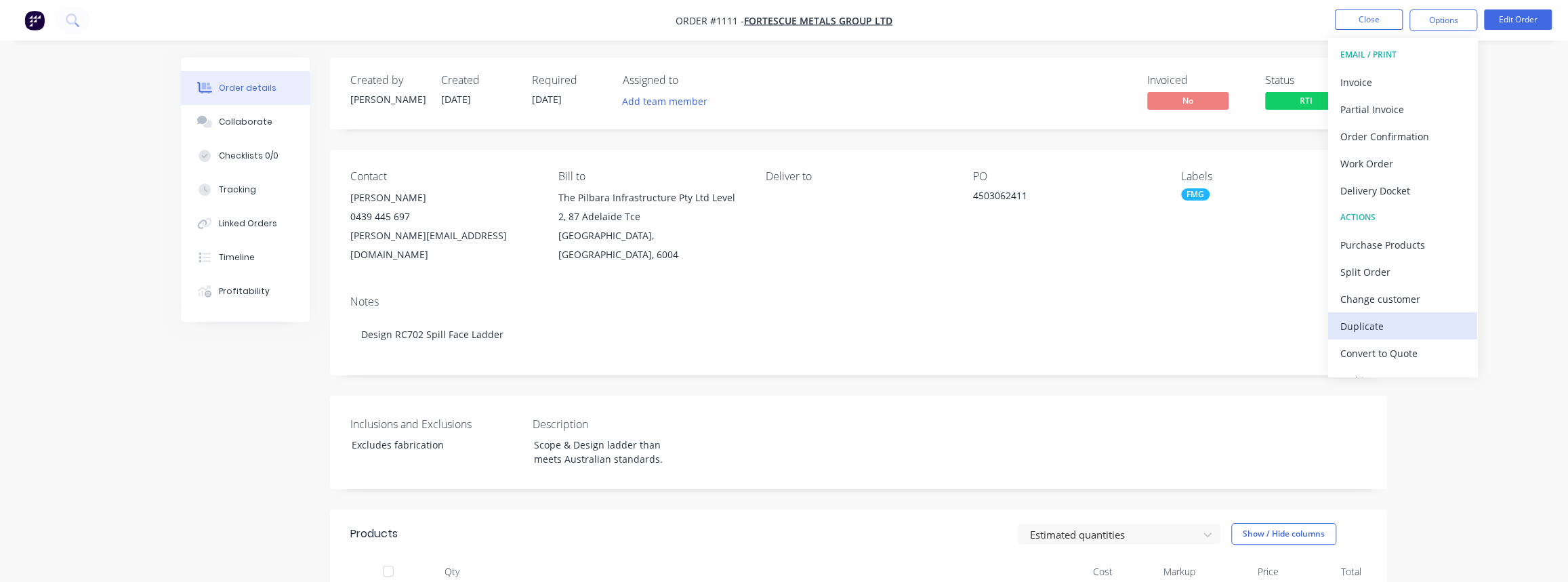
click at [1384, 325] on div "Duplicate" at bounding box center [1402, 326] width 124 height 20
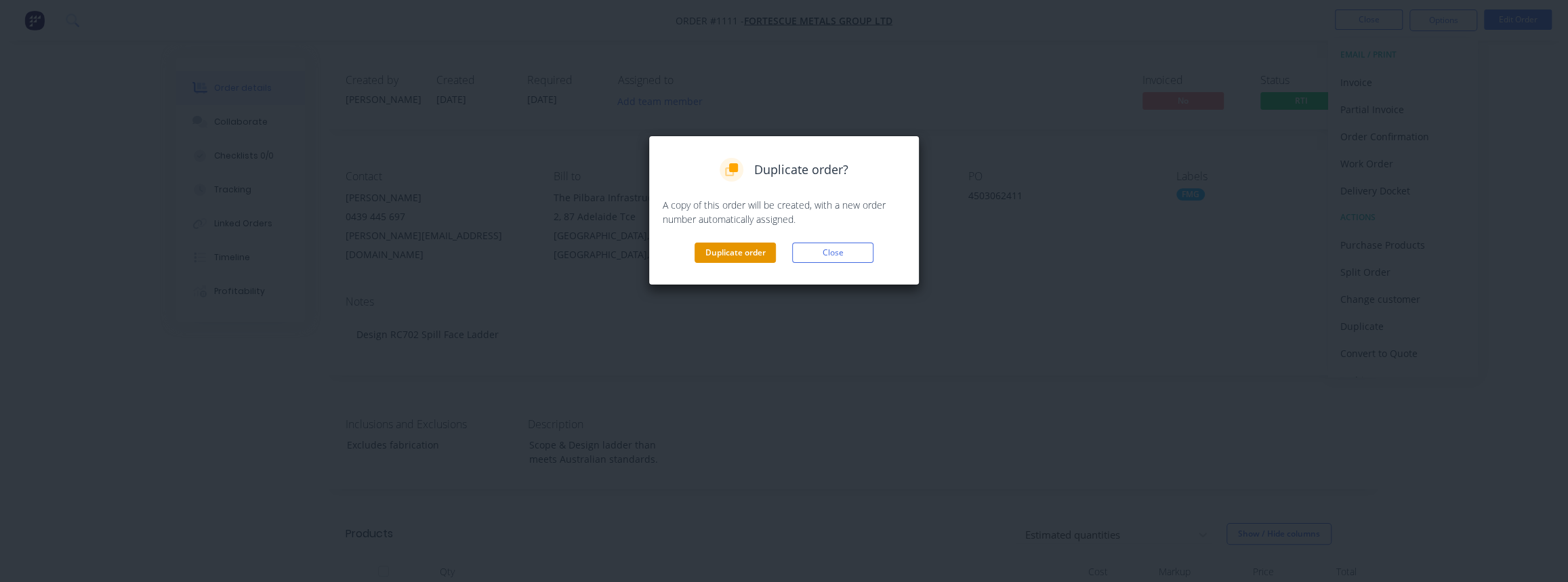
click at [752, 250] on button "Duplicate order" at bounding box center [735, 253] width 82 height 21
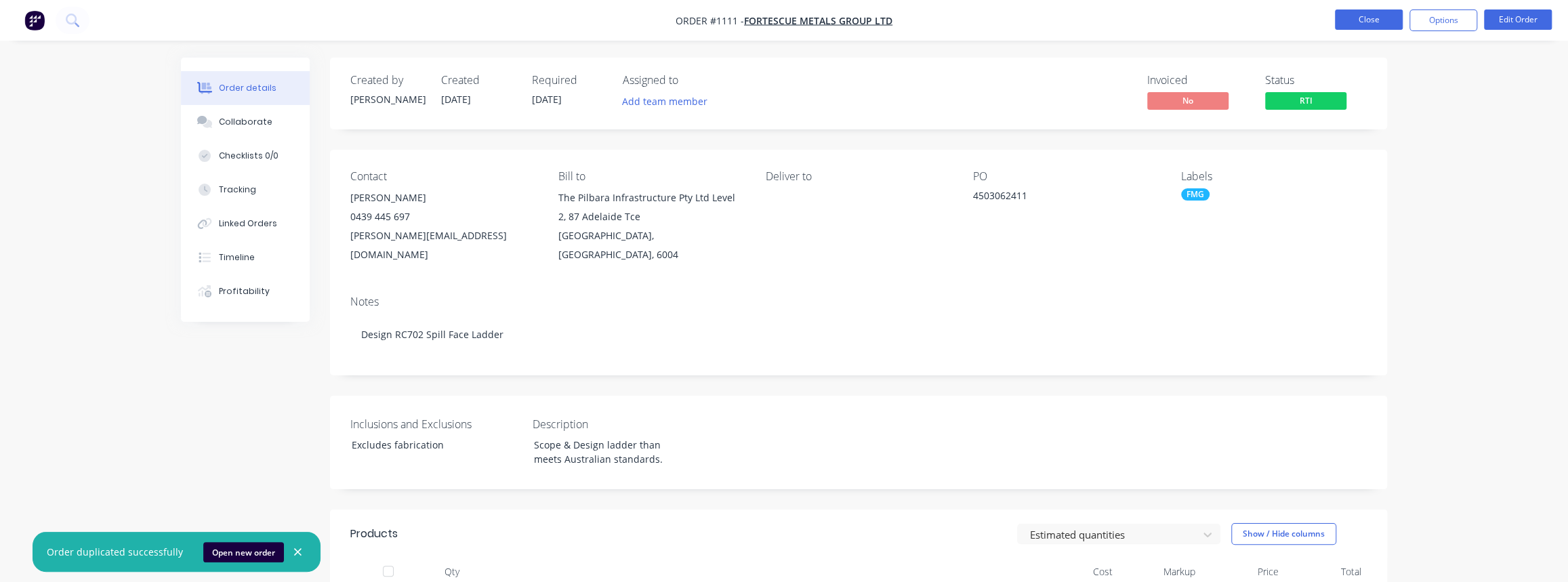
click at [1398, 21] on button "Close" at bounding box center [1369, 20] width 68 height 21
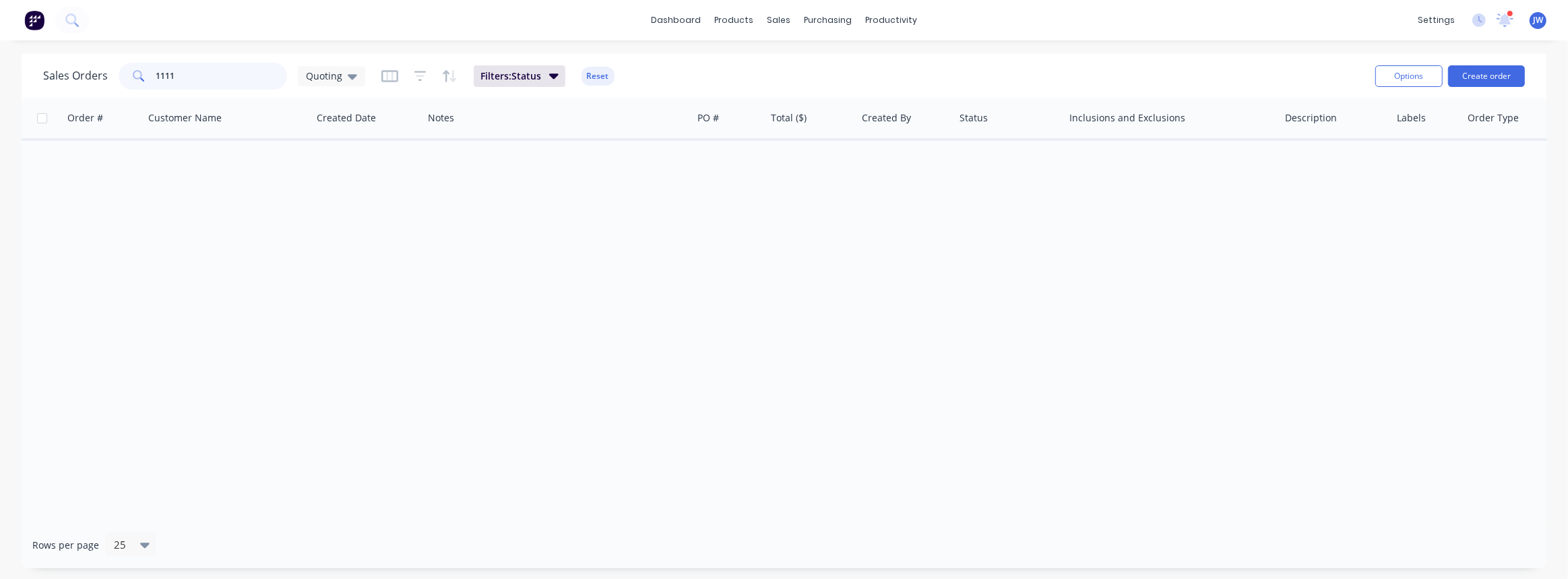
drag, startPoint x: 232, startPoint y: 74, endPoint x: -120, endPoint y: 26, distance: 355.3
click at [0, 26] on html "dashboard products sales purchasing productivity dashboard products Product Cat…" at bounding box center [784, 290] width 1568 height 579
type input "\"
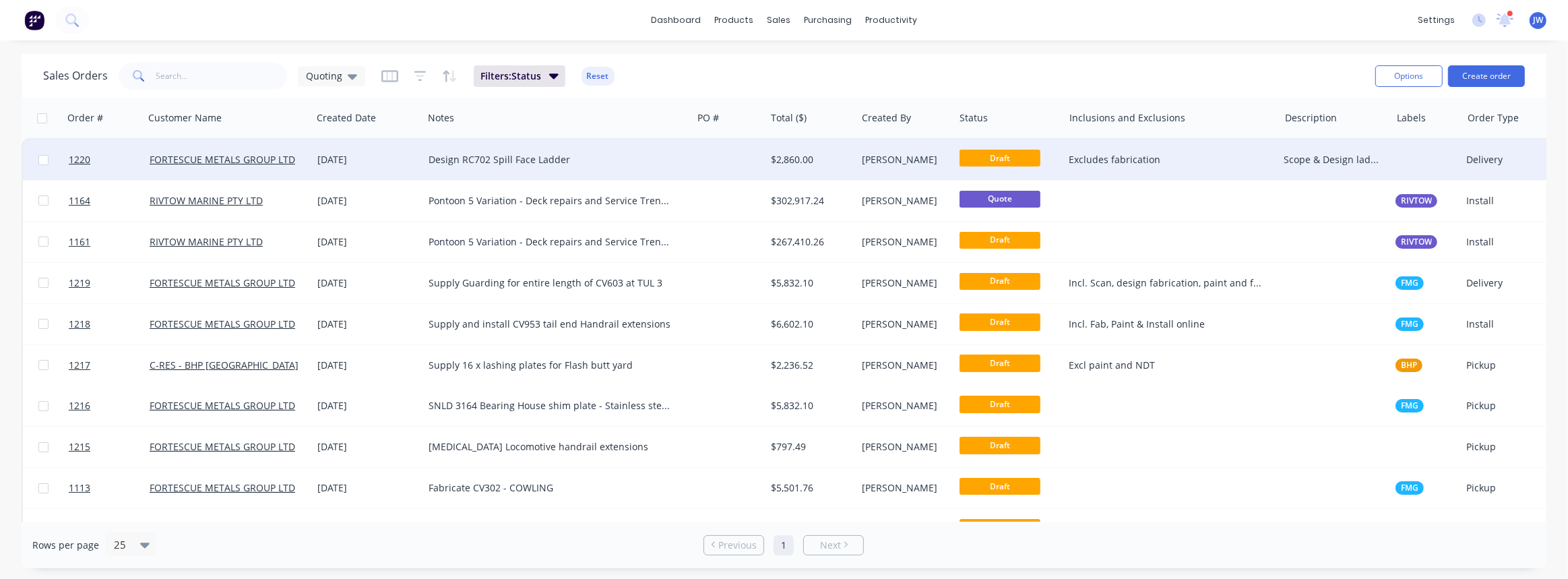
click at [603, 149] on div "Design RC702 Spill Face Ladder" at bounding box center [557, 159] width 269 height 40
click at [815, 168] on div "$2,860.00" at bounding box center [811, 159] width 91 height 40
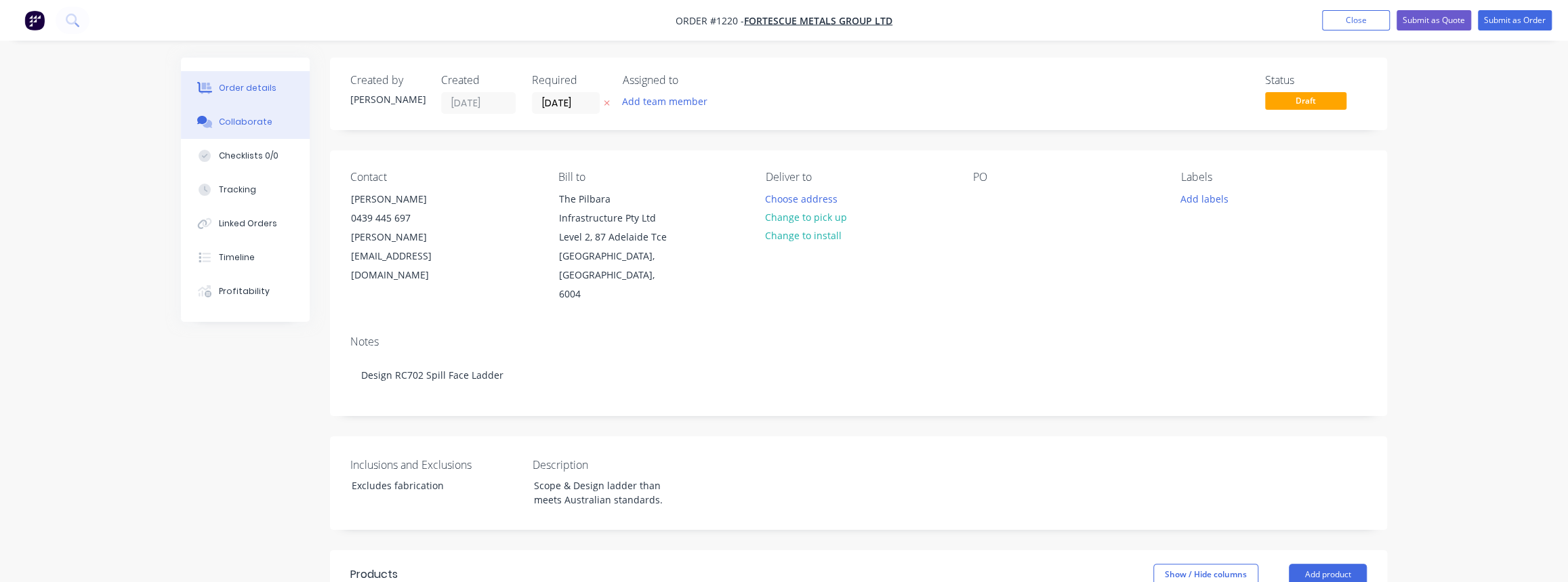
click at [271, 130] on button "Collaborate" at bounding box center [245, 121] width 129 height 33
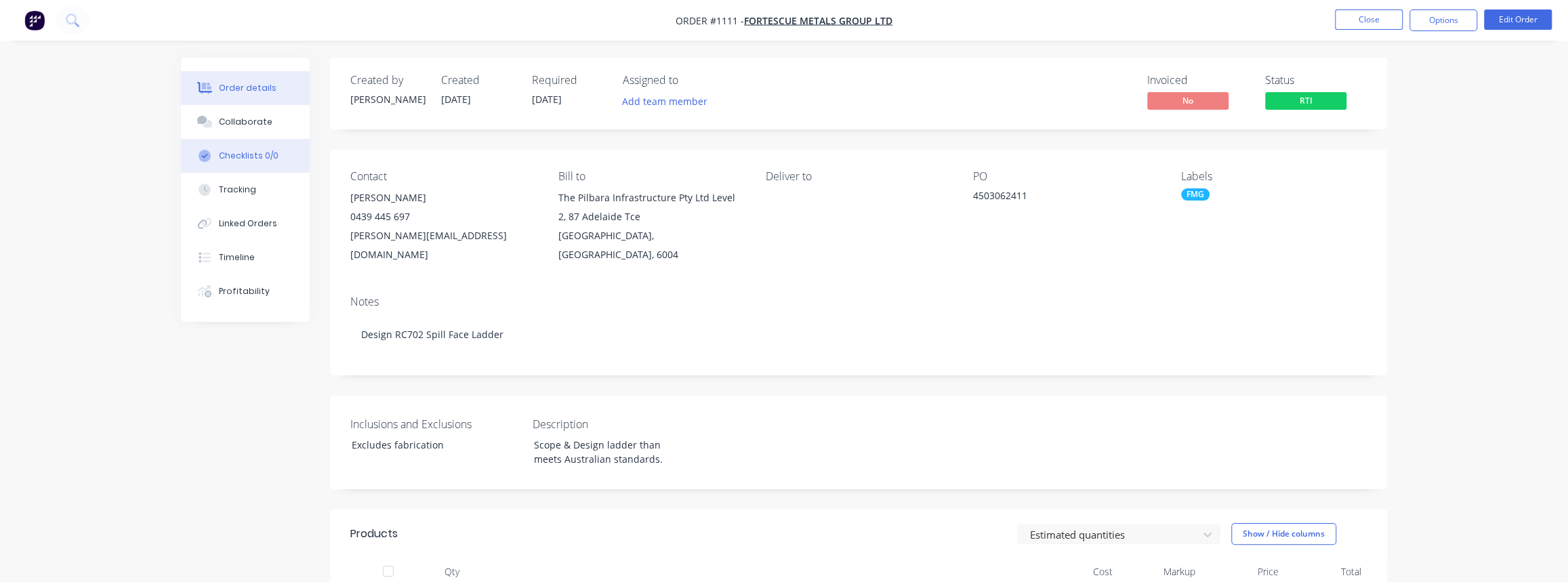
click at [247, 156] on div "Checklists 0/0" at bounding box center [248, 156] width 59 height 12
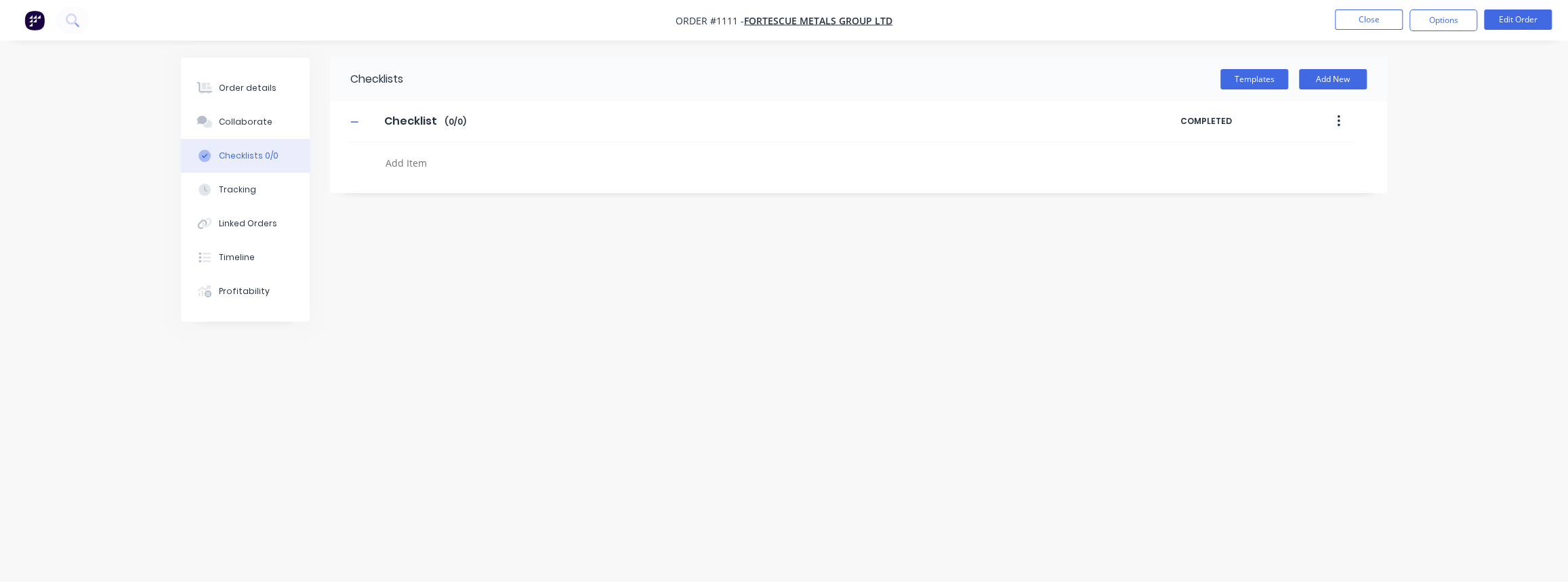
type textarea "x"
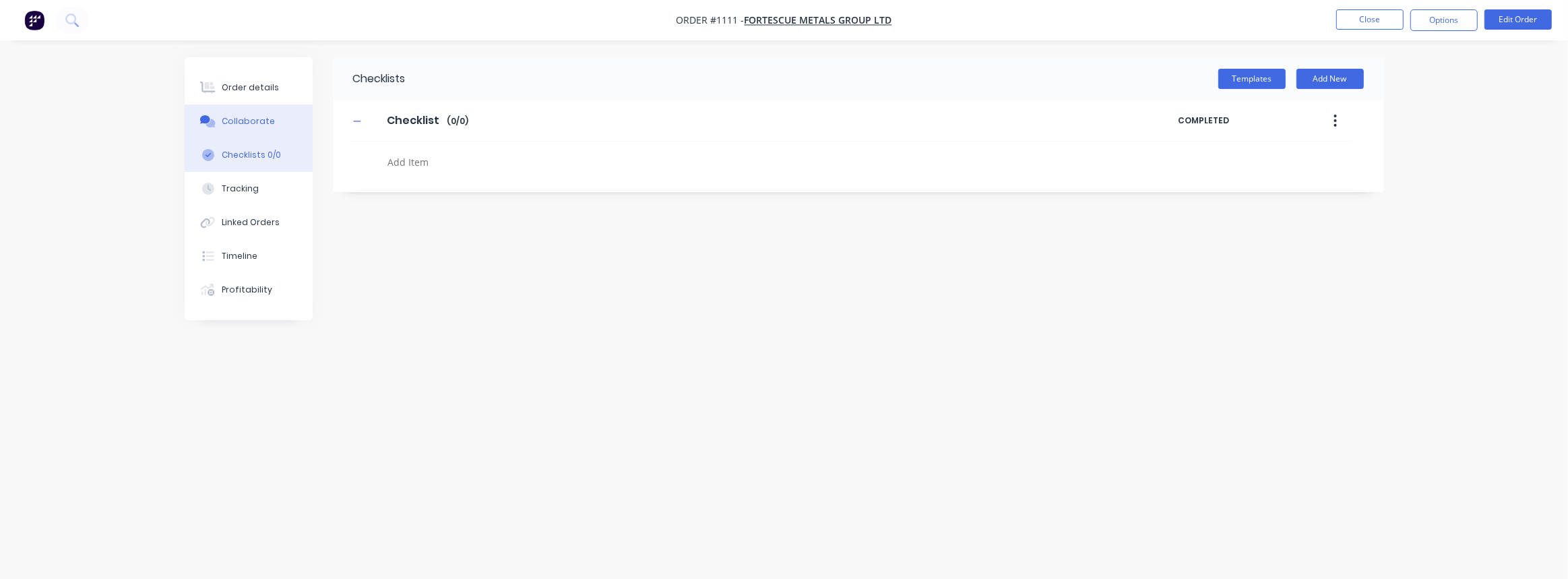
click at [228, 111] on button "Collaborate" at bounding box center [248, 120] width 128 height 33
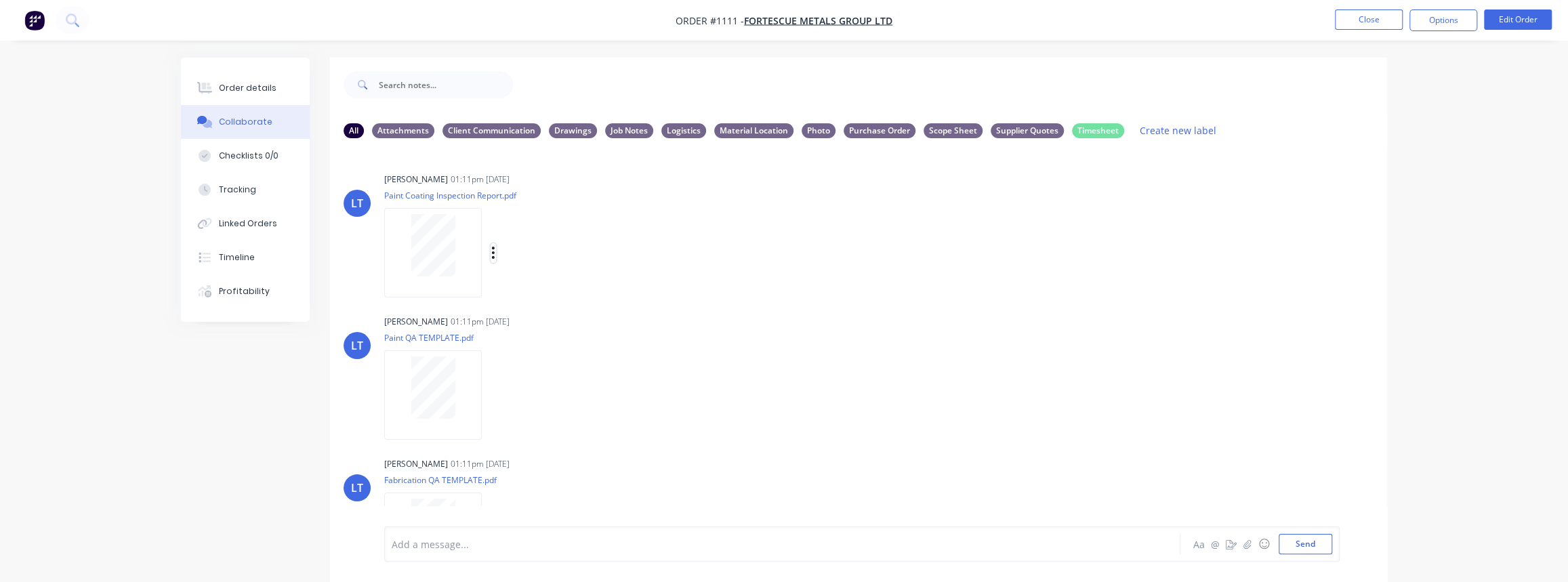
click at [492, 250] on icon "button" at bounding box center [493, 253] width 4 height 15
click at [533, 291] on button "Download" at bounding box center [583, 289] width 153 height 31
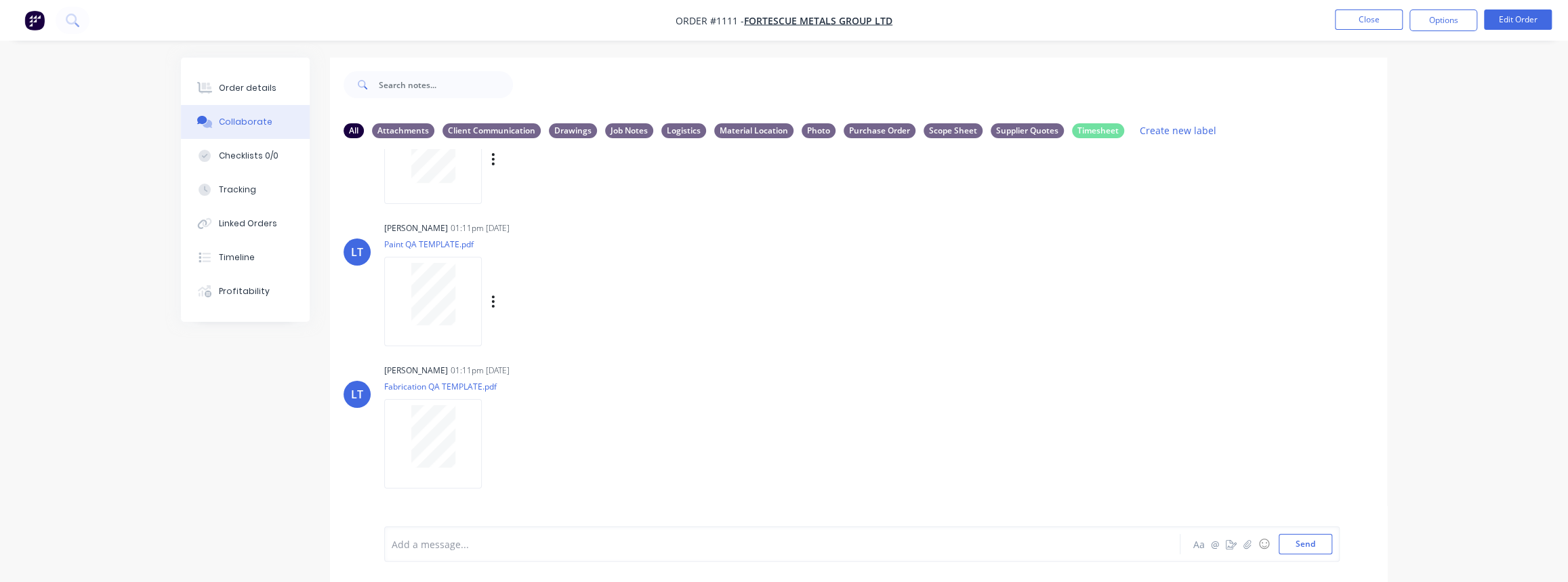
scroll to position [123, 0]
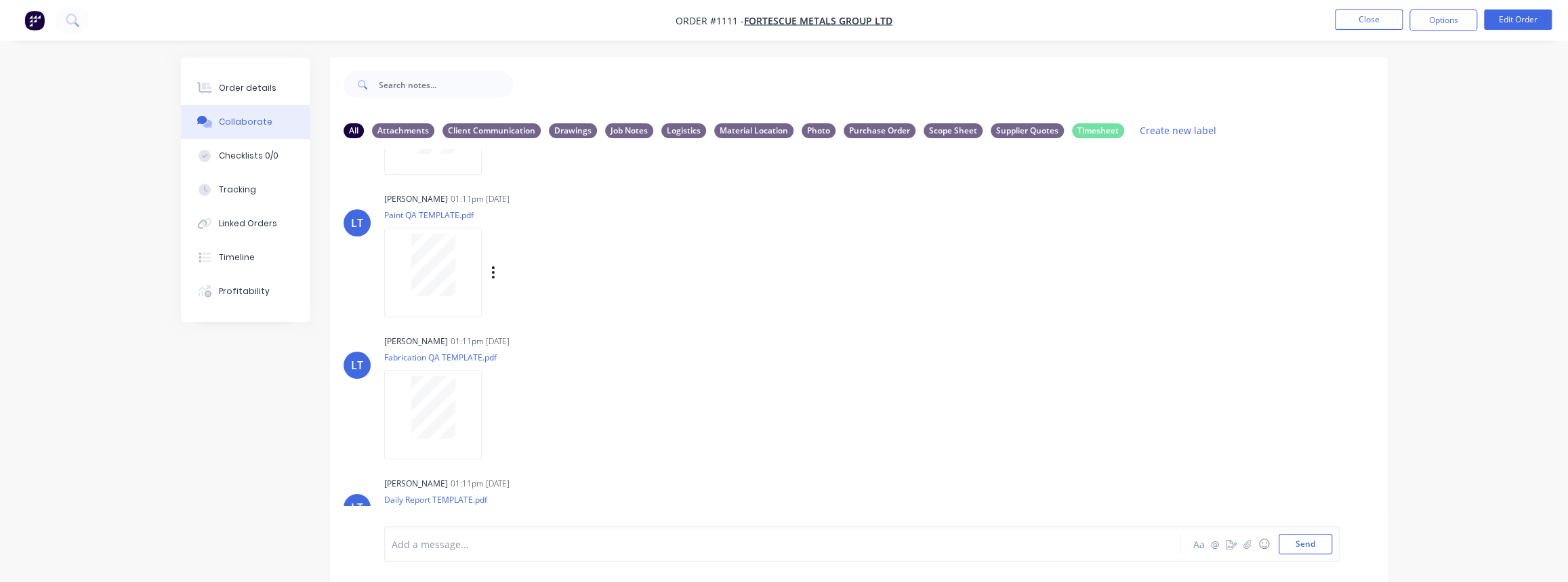
click at [488, 272] on div "Labels Download Delete" at bounding box center [564, 272] width 153 height 20
click at [494, 272] on button "button" at bounding box center [493, 272] width 5 height 20
click at [535, 307] on button "Download" at bounding box center [583, 309] width 153 height 31
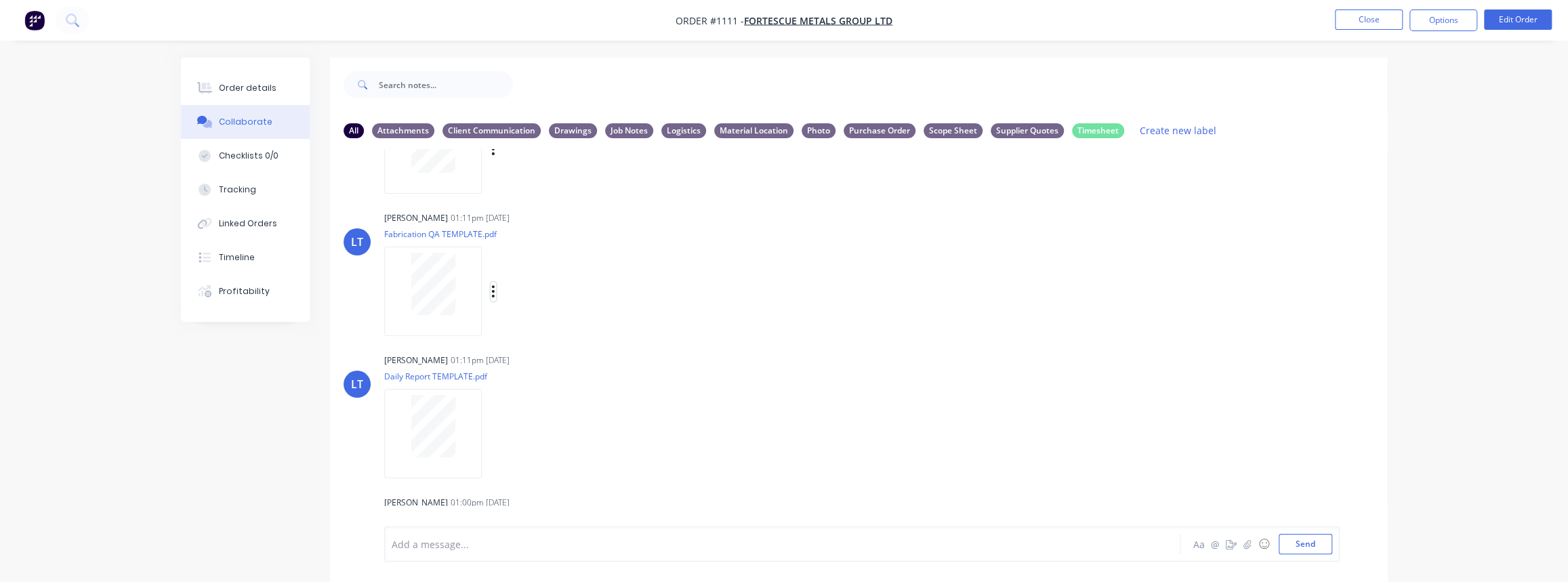
drag, startPoint x: 492, startPoint y: 293, endPoint x: 505, endPoint y: 317, distance: 27.3
click at [492, 293] on icon "button" at bounding box center [493, 292] width 4 height 15
click at [524, 330] on button "Download" at bounding box center [583, 328] width 153 height 31
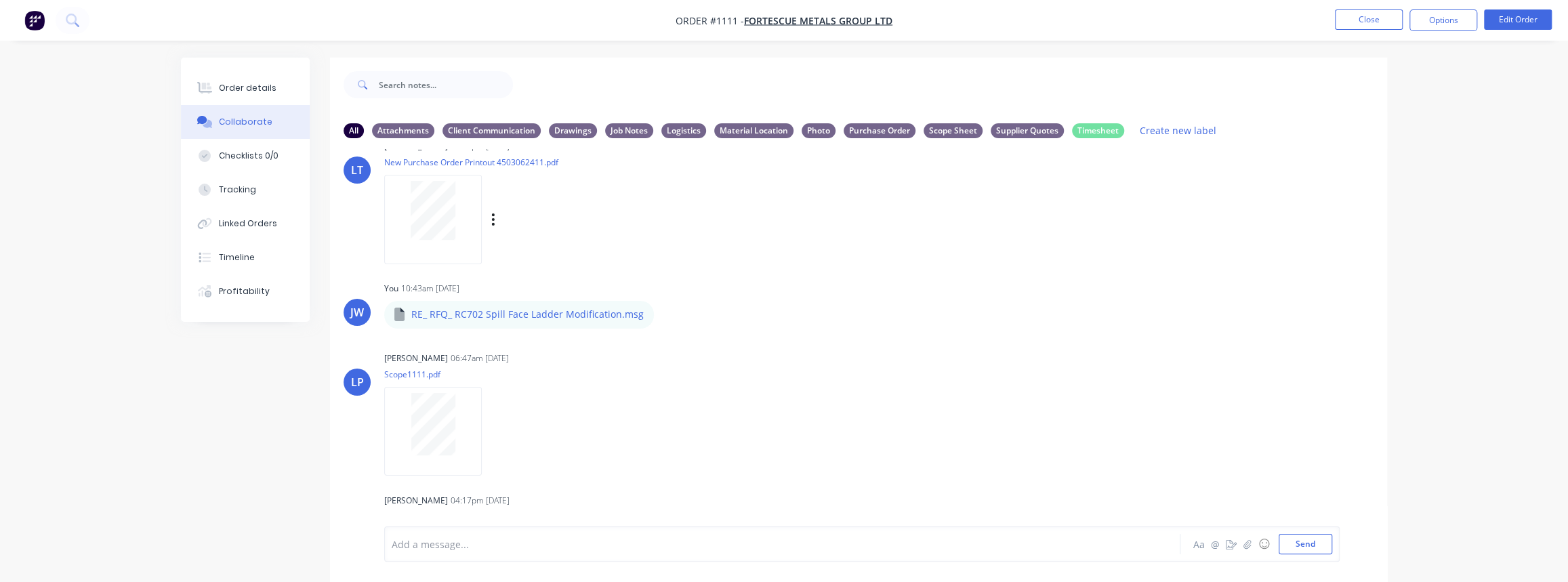
scroll to position [616, 0]
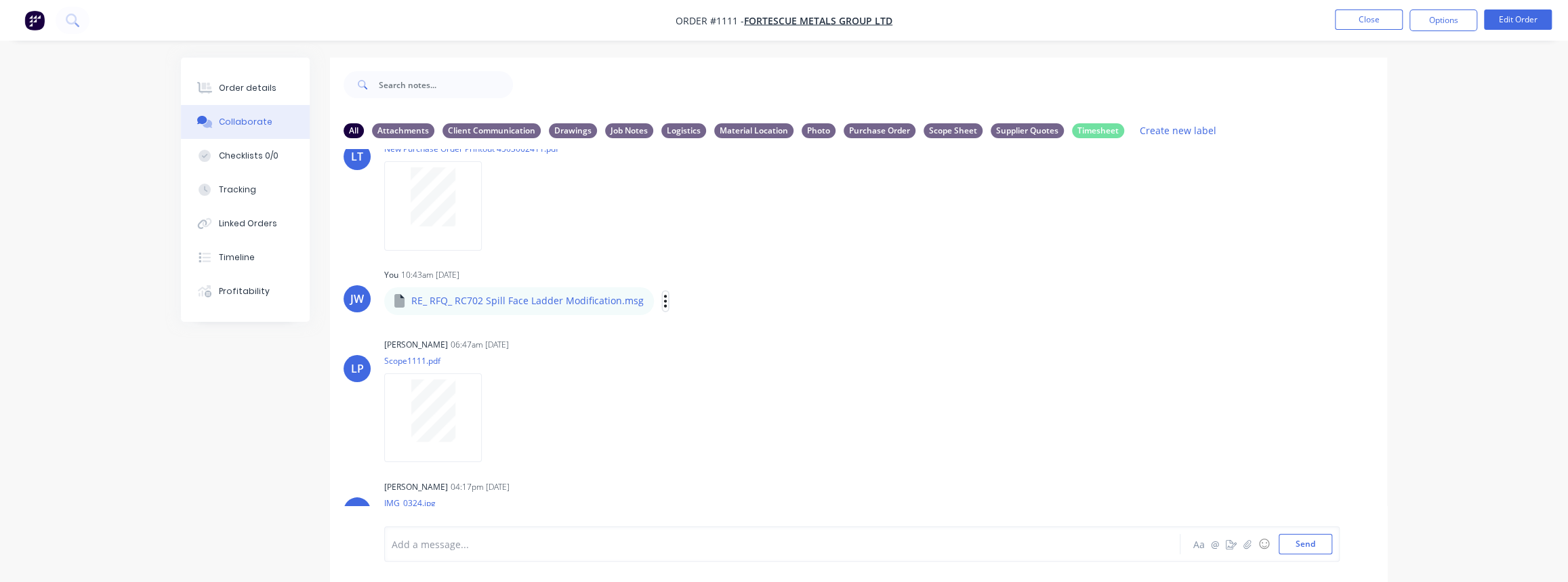
click at [663, 301] on icon "button" at bounding box center [665, 301] width 4 height 15
click at [697, 333] on button "Download" at bounding box center [754, 337] width 153 height 31
click at [495, 420] on div "Labels Download Delete" at bounding box center [564, 417] width 153 height 20
click at [491, 421] on icon "button" at bounding box center [493, 418] width 4 height 15
click at [569, 459] on button "Download" at bounding box center [583, 454] width 153 height 31
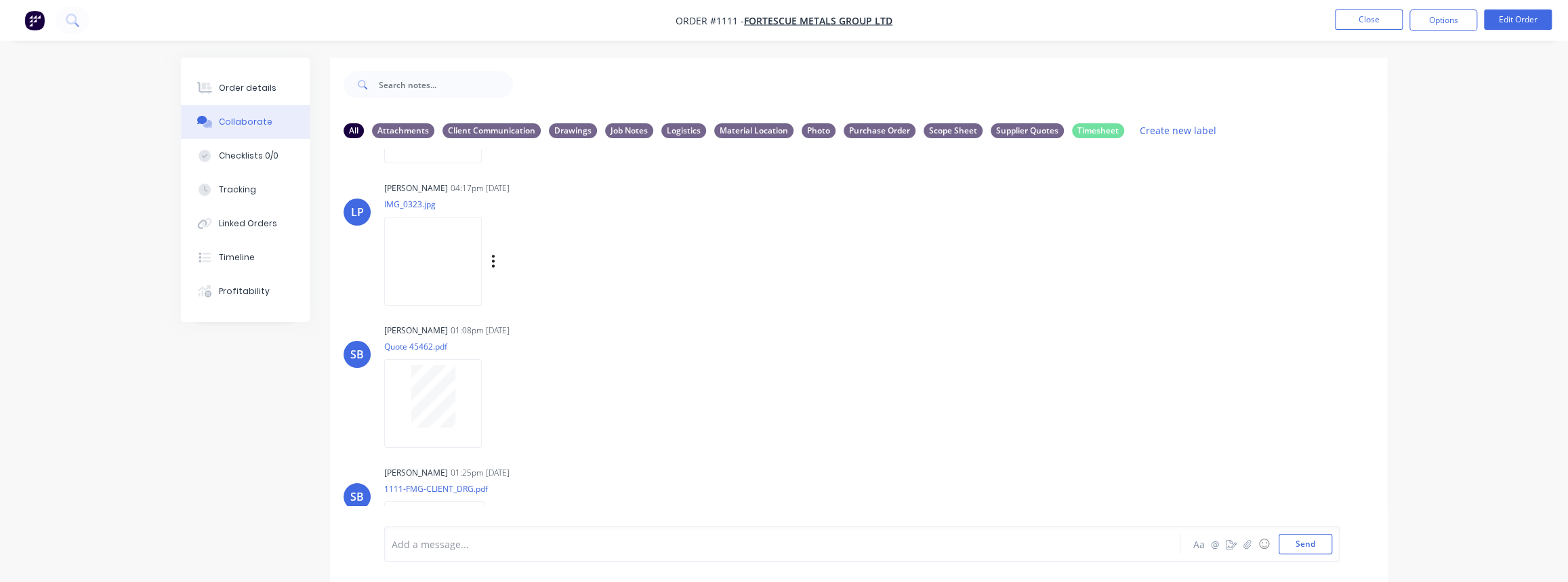
scroll to position [1355, 0]
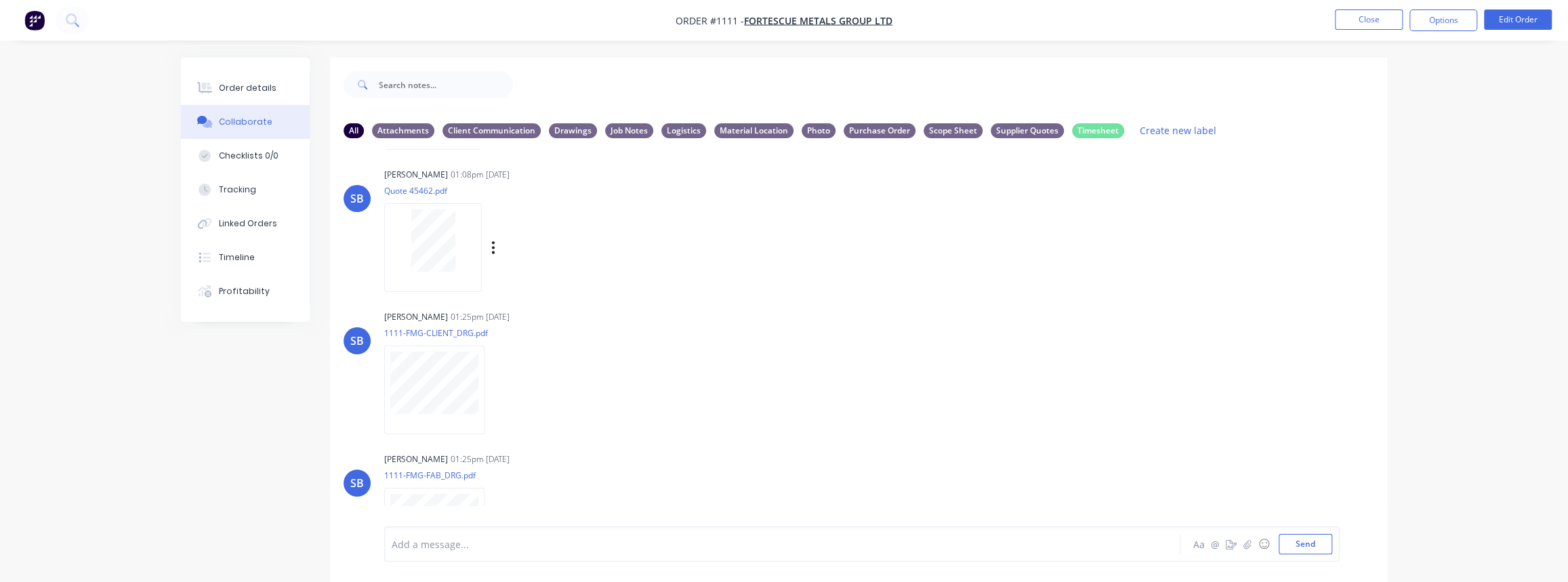
click at [494, 246] on icon "button" at bounding box center [493, 248] width 4 height 15
click at [531, 288] on button "Download" at bounding box center [583, 284] width 153 height 31
click at [493, 391] on button "button" at bounding box center [496, 390] width 5 height 20
click at [524, 425] on button "Download" at bounding box center [585, 427] width 153 height 31
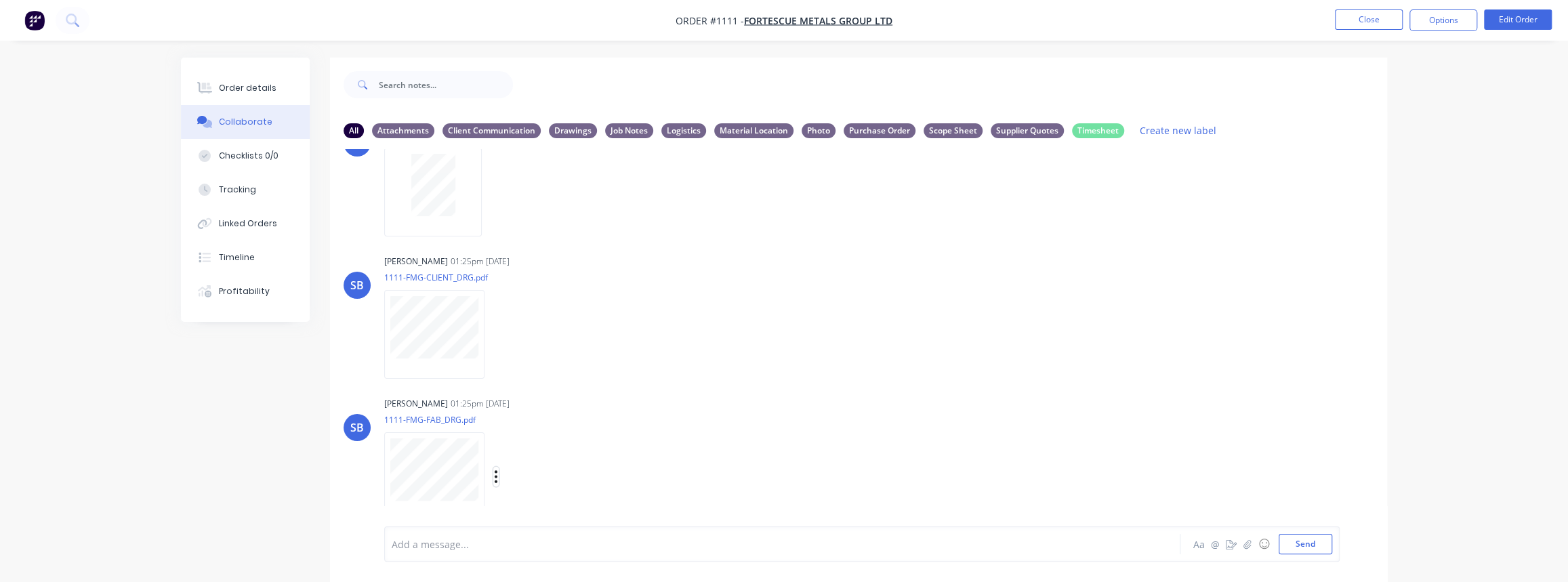
click at [494, 478] on icon "button" at bounding box center [496, 476] width 4 height 15
drag, startPoint x: 542, startPoint y: 482, endPoint x: 522, endPoint y: 441, distance: 45.6
click at [542, 482] on button "Download" at bounding box center [585, 478] width 153 height 31
click at [1371, 15] on button "Close" at bounding box center [1369, 20] width 68 height 21
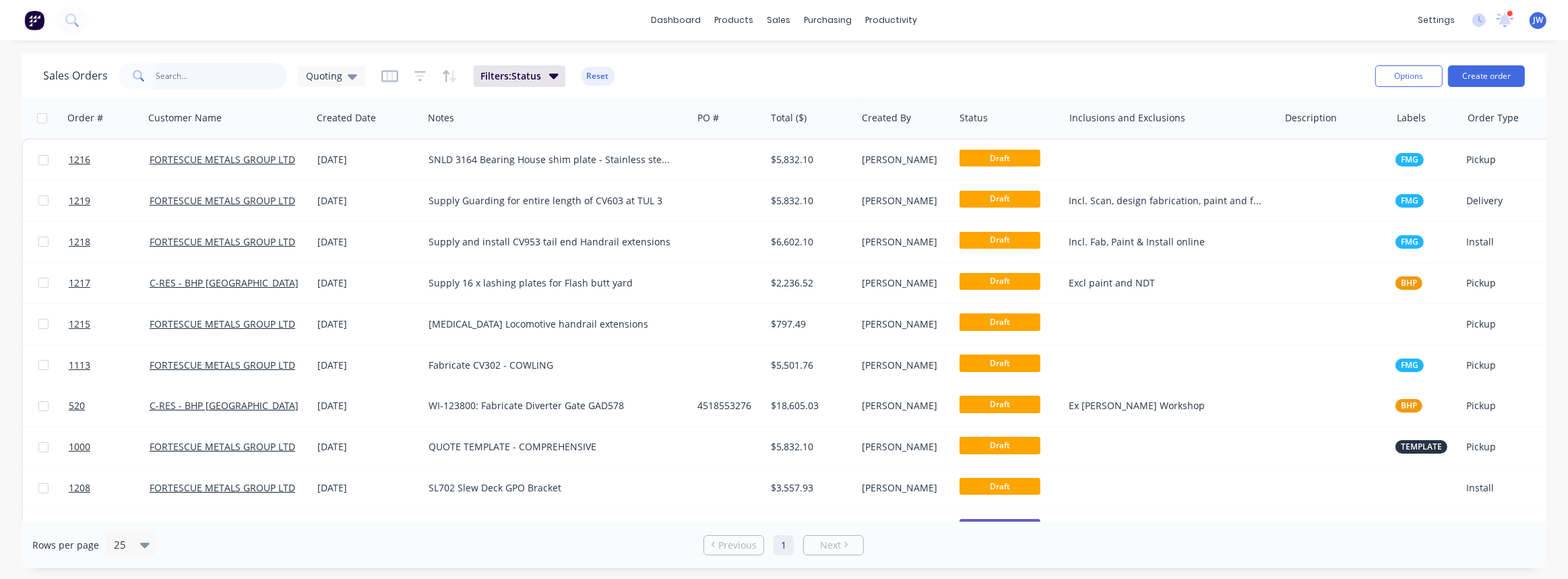
click at [254, 77] on input "text" at bounding box center [222, 76] width 131 height 27
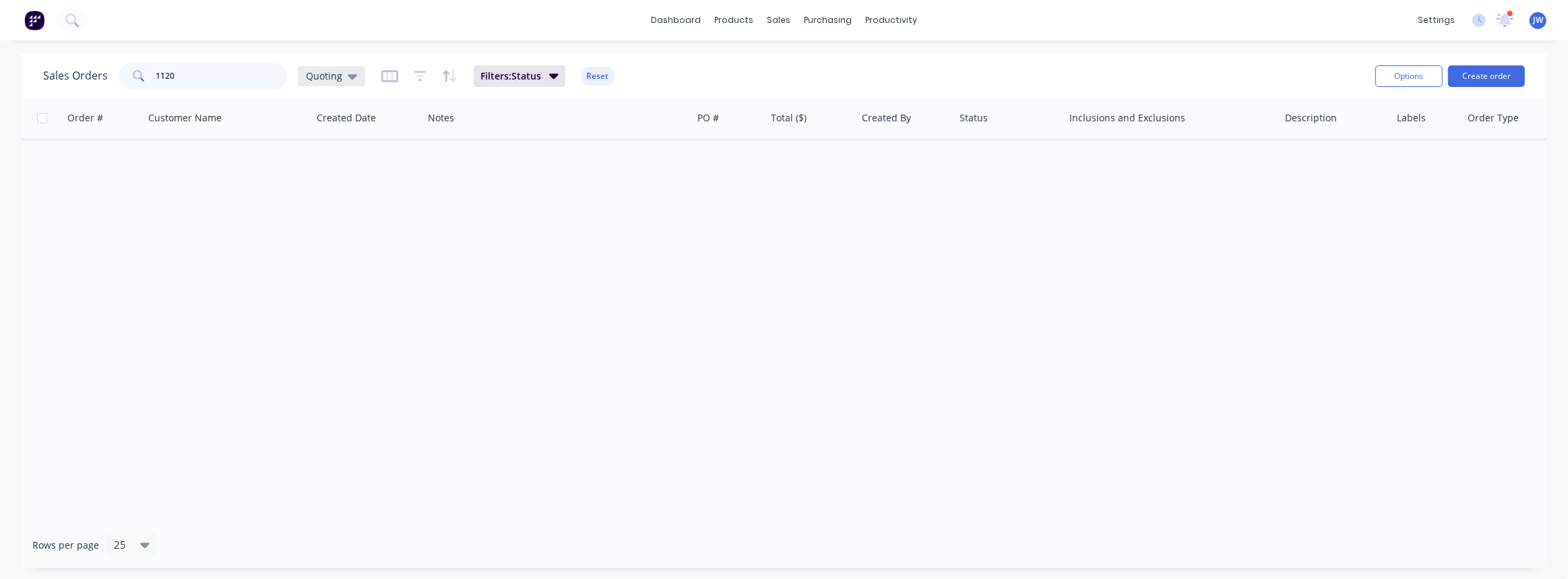
type input "1120"
click at [335, 77] on span "Quoting" at bounding box center [324, 76] width 37 height 15
click at [329, 303] on button "VIEW ALL" at bounding box center [379, 298] width 154 height 15
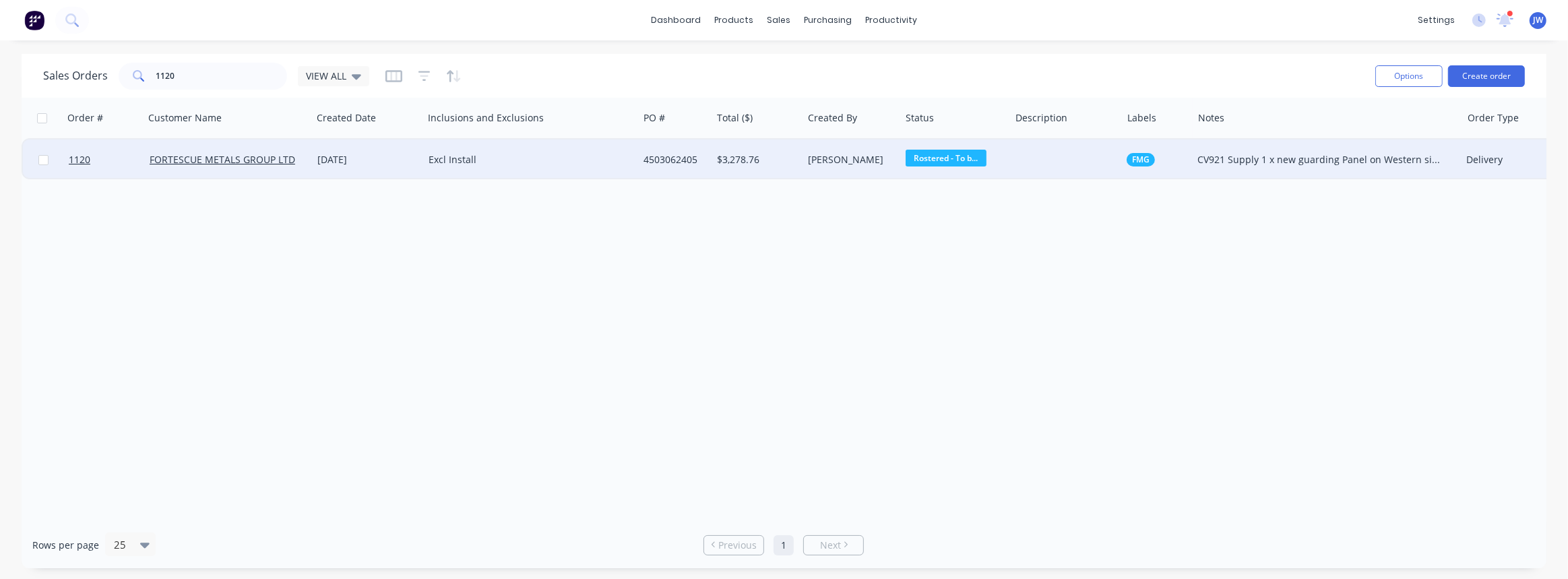
click at [560, 168] on div "Excl Install" at bounding box center [531, 159] width 215 height 40
click at [679, 159] on div "4503062405" at bounding box center [673, 160] width 59 height 14
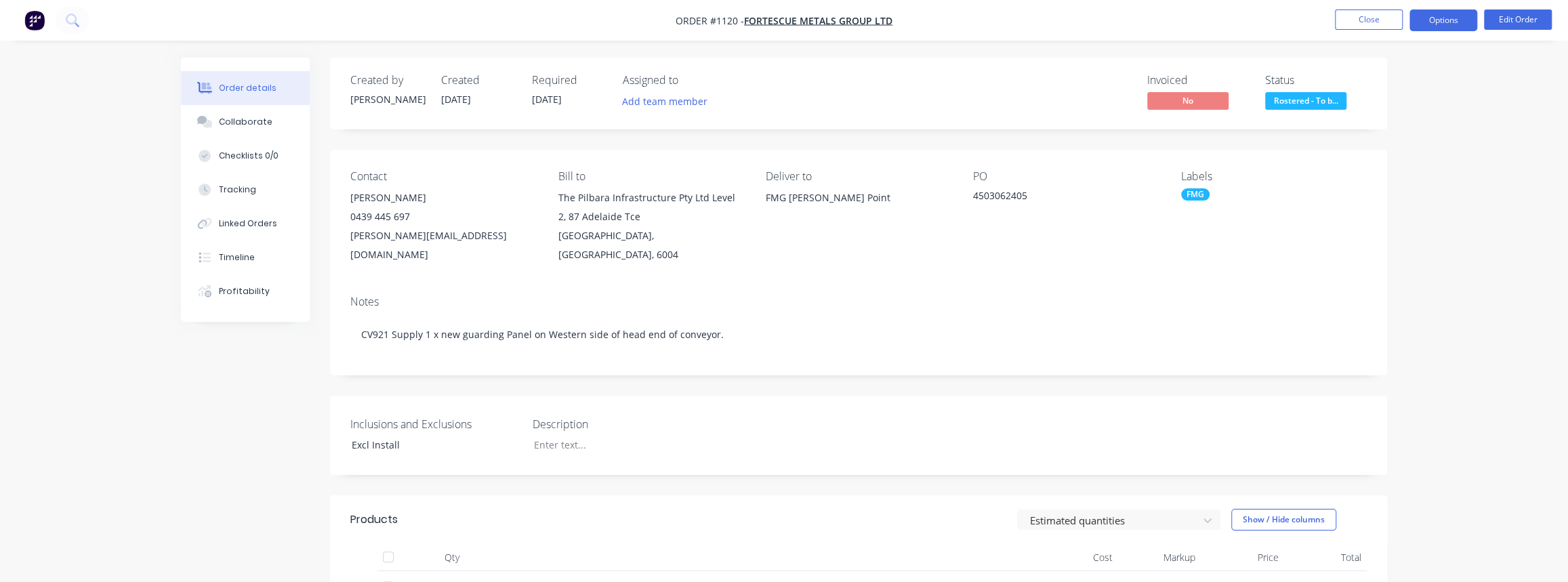
click at [1438, 23] on button "Options" at bounding box center [1443, 20] width 68 height 21
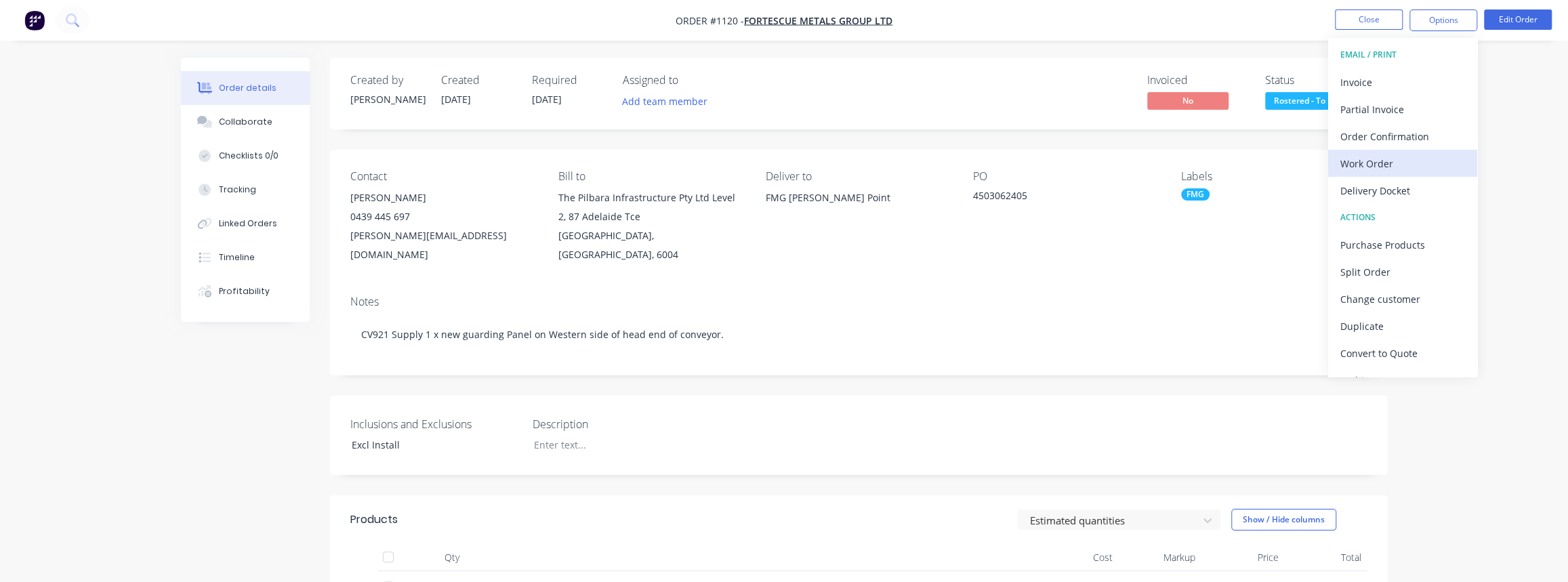
click at [1387, 155] on div "Work Order" at bounding box center [1402, 163] width 124 height 20
click at [1369, 161] on div "Custom" at bounding box center [1402, 163] width 124 height 20
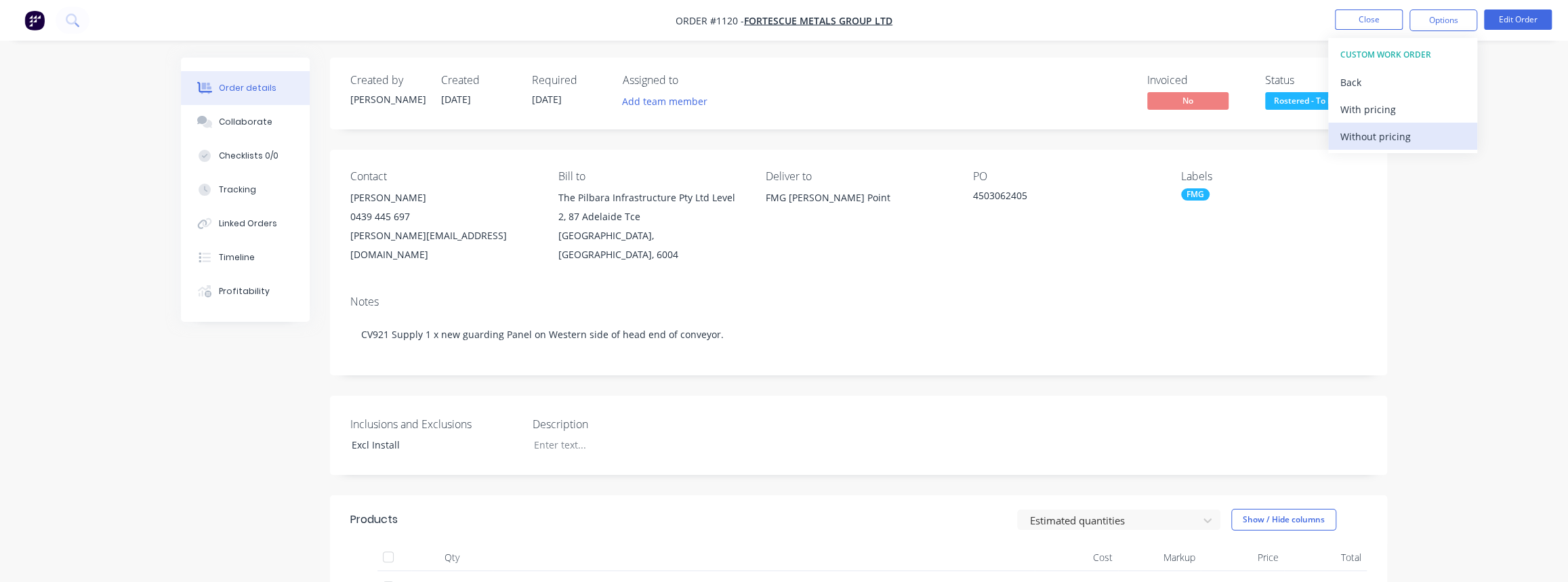
click at [1374, 147] on button "Without pricing" at bounding box center [1403, 136] width 149 height 27
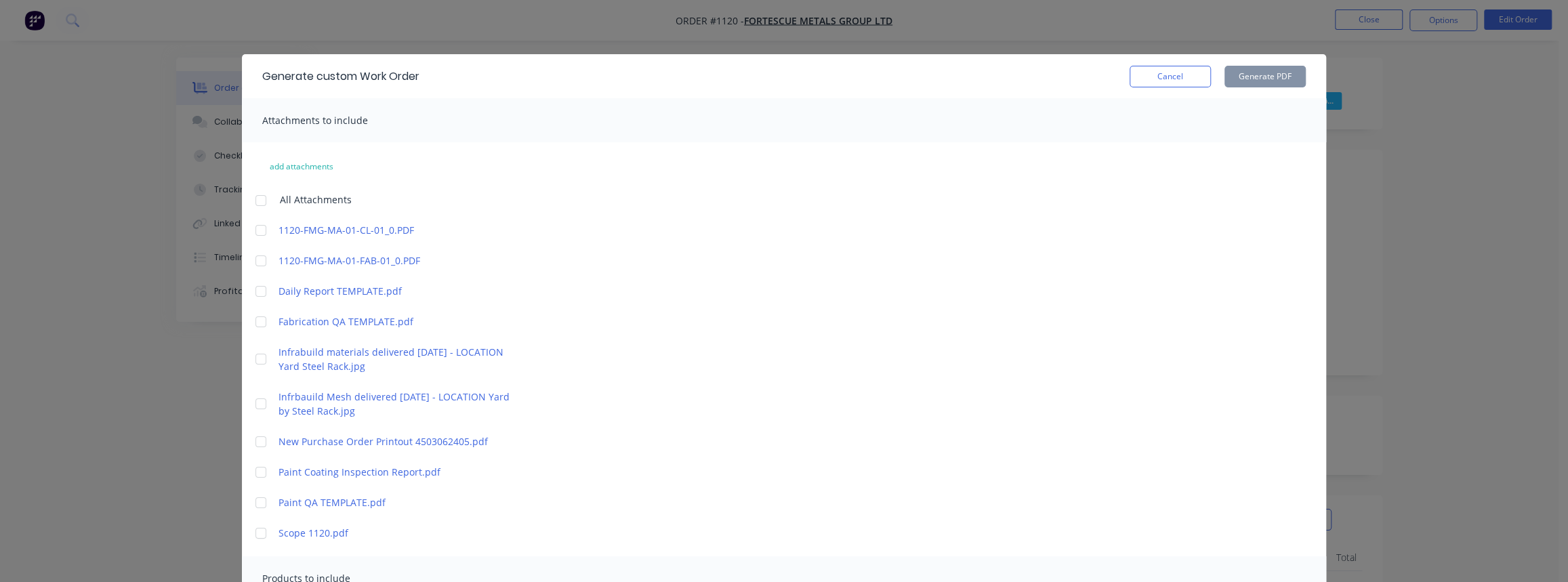
click at [254, 320] on div at bounding box center [261, 322] width 27 height 27
click at [261, 358] on div at bounding box center [261, 360] width 27 height 27
click at [254, 409] on div at bounding box center [261, 404] width 27 height 27
click at [257, 476] on div at bounding box center [261, 473] width 27 height 27
click at [257, 466] on div at bounding box center [261, 473] width 27 height 27
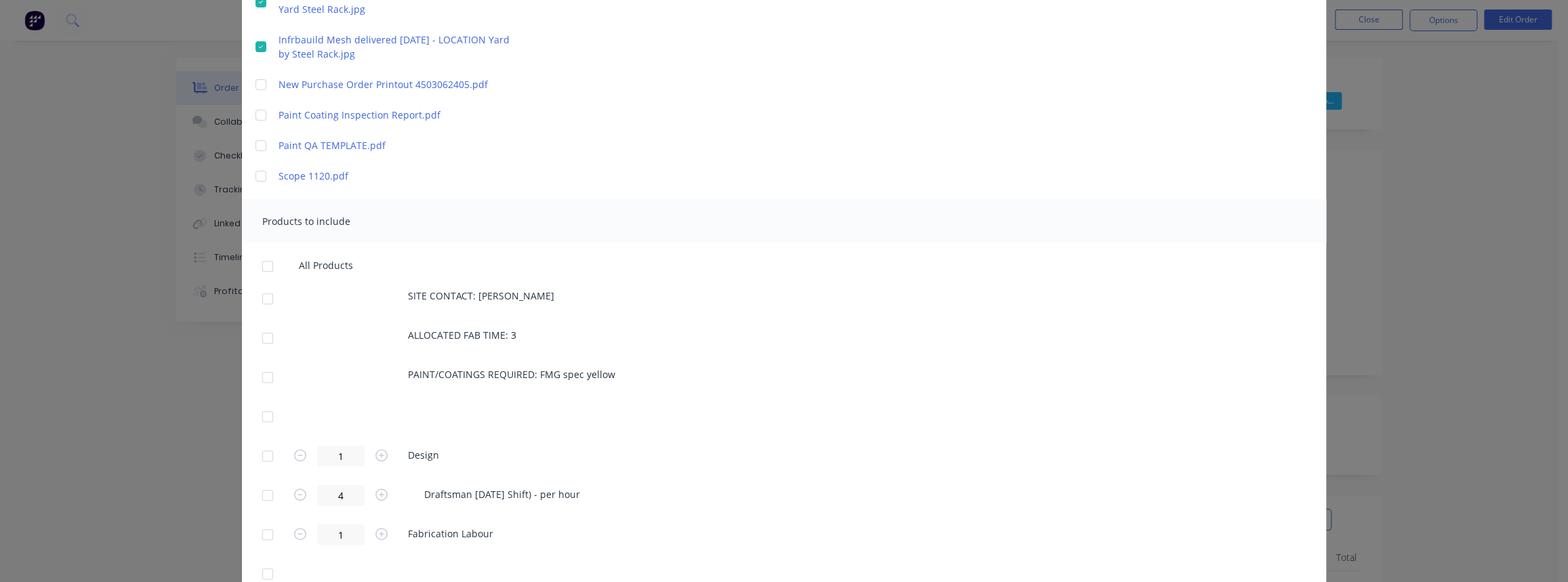
scroll to position [431, 0]
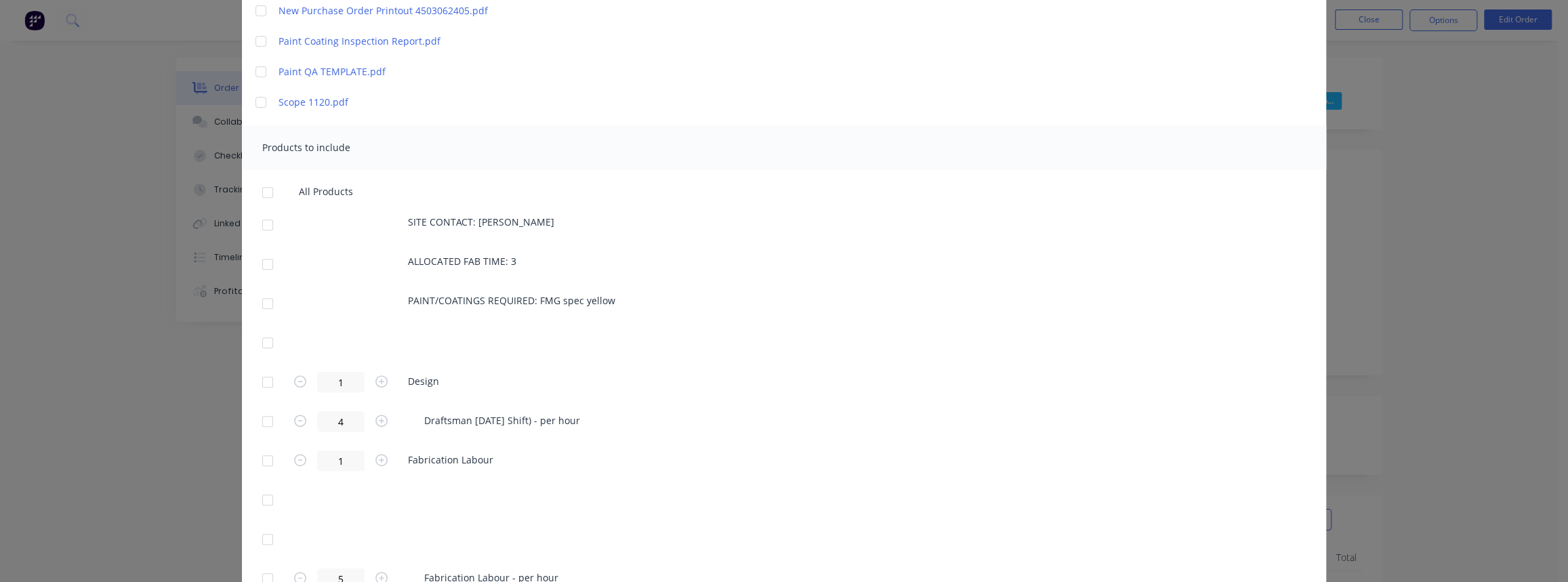
click at [266, 223] on div at bounding box center [268, 225] width 27 height 27
click at [265, 270] on div at bounding box center [268, 264] width 27 height 27
click at [260, 309] on div at bounding box center [268, 304] width 27 height 27
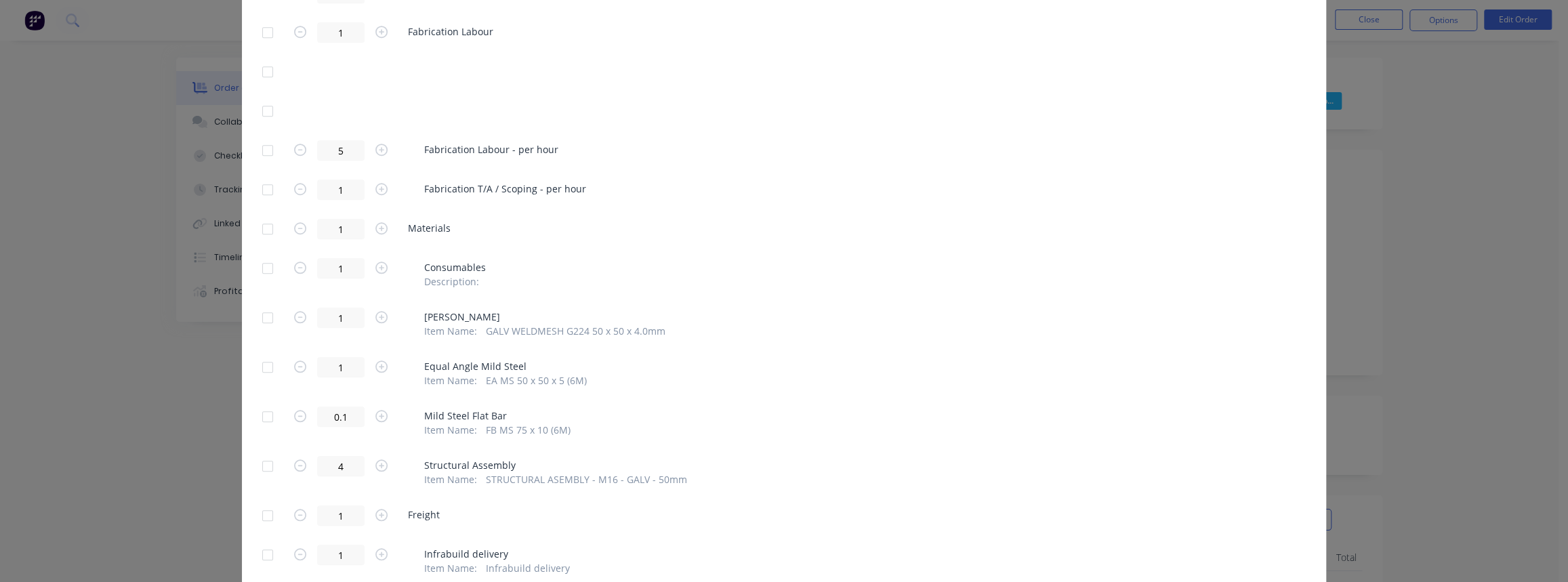
scroll to position [862, 0]
click at [264, 227] on div at bounding box center [268, 227] width 27 height 27
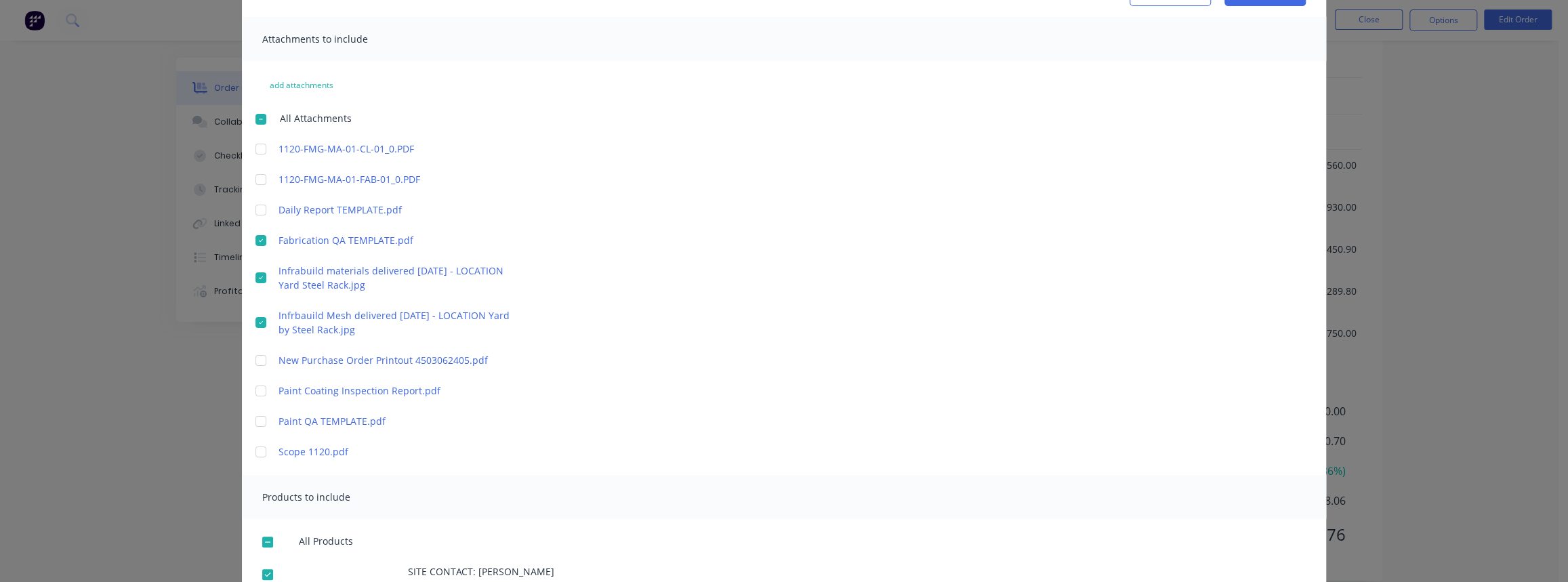
scroll to position [0, 0]
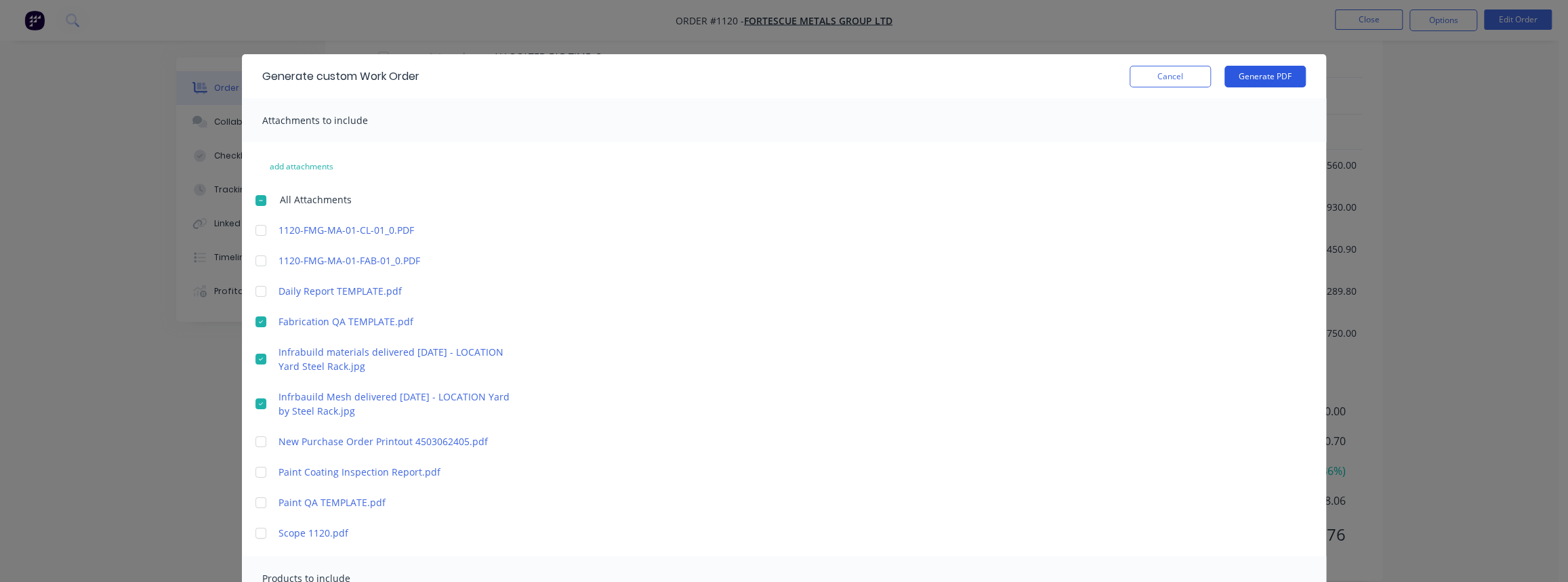
click at [1284, 76] on button "Generate PDF" at bounding box center [1265, 76] width 82 height 21
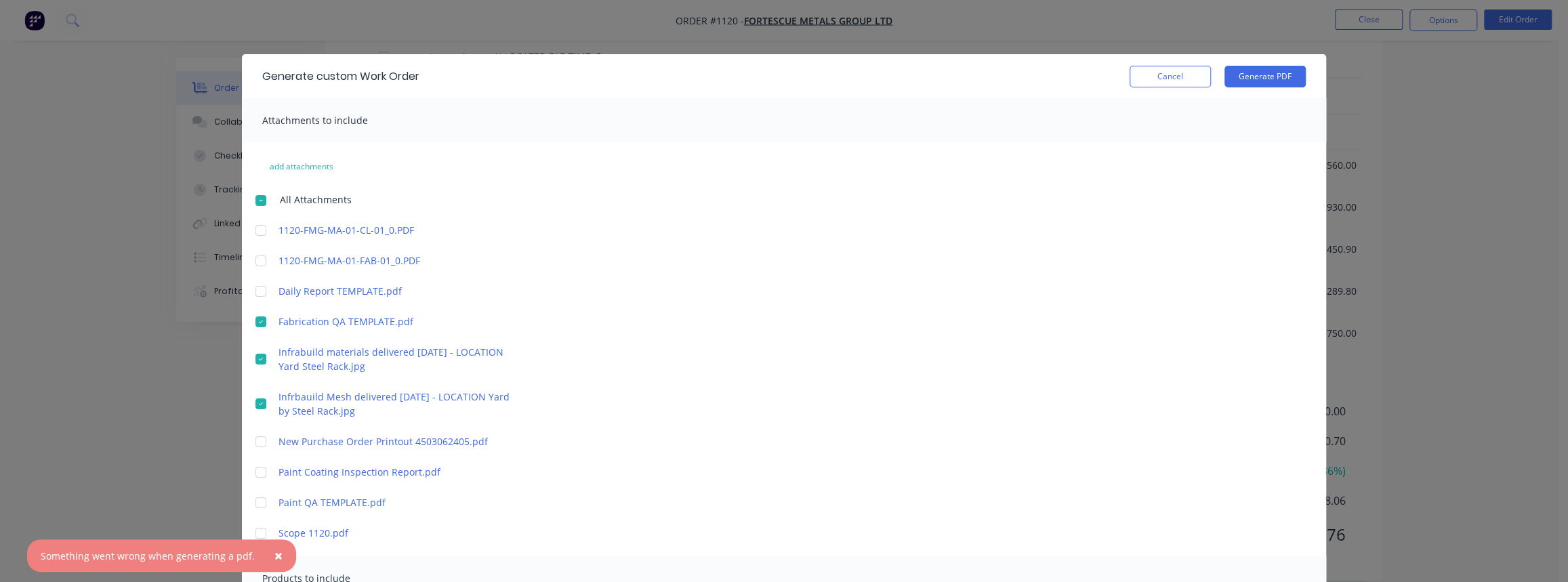
click at [257, 320] on div at bounding box center [261, 322] width 27 height 27
click at [256, 324] on div at bounding box center [261, 322] width 27 height 27
click at [258, 355] on div at bounding box center [261, 360] width 27 height 27
click at [256, 397] on div at bounding box center [261, 404] width 27 height 27
click at [1274, 79] on button "Generate PDF" at bounding box center [1265, 76] width 82 height 21
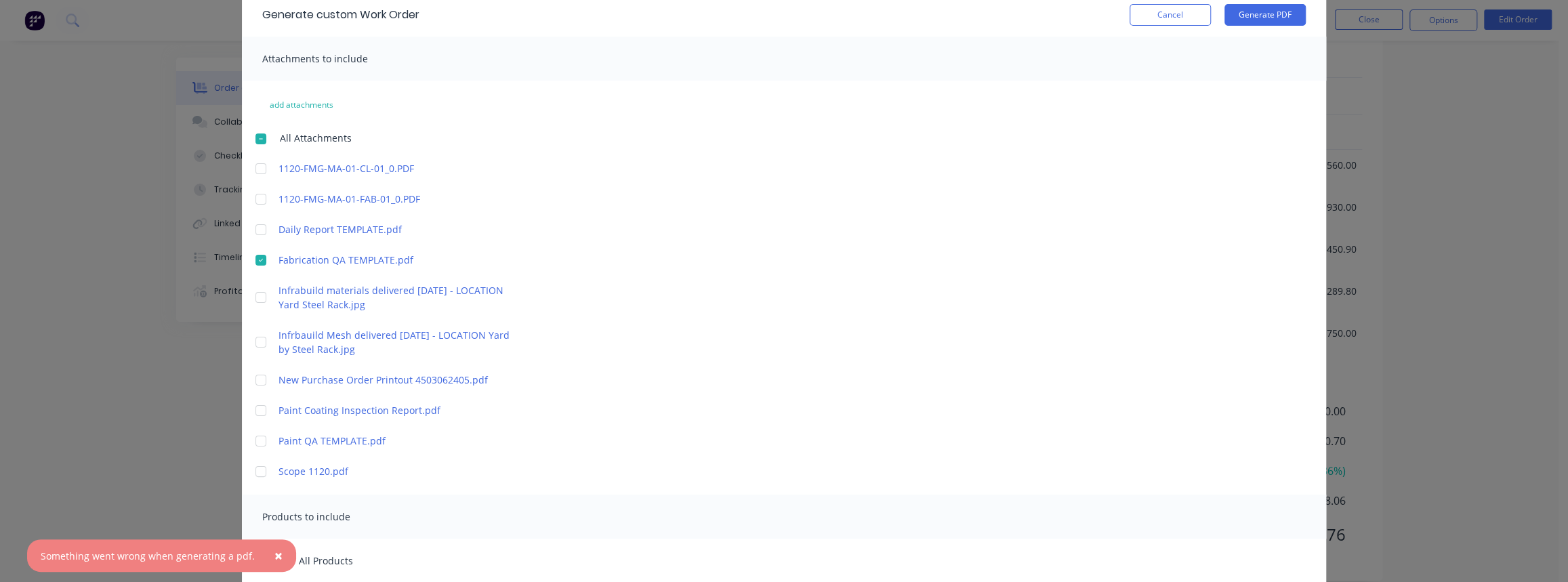
scroll to position [61, 0]
click at [250, 262] on div at bounding box center [261, 261] width 27 height 27
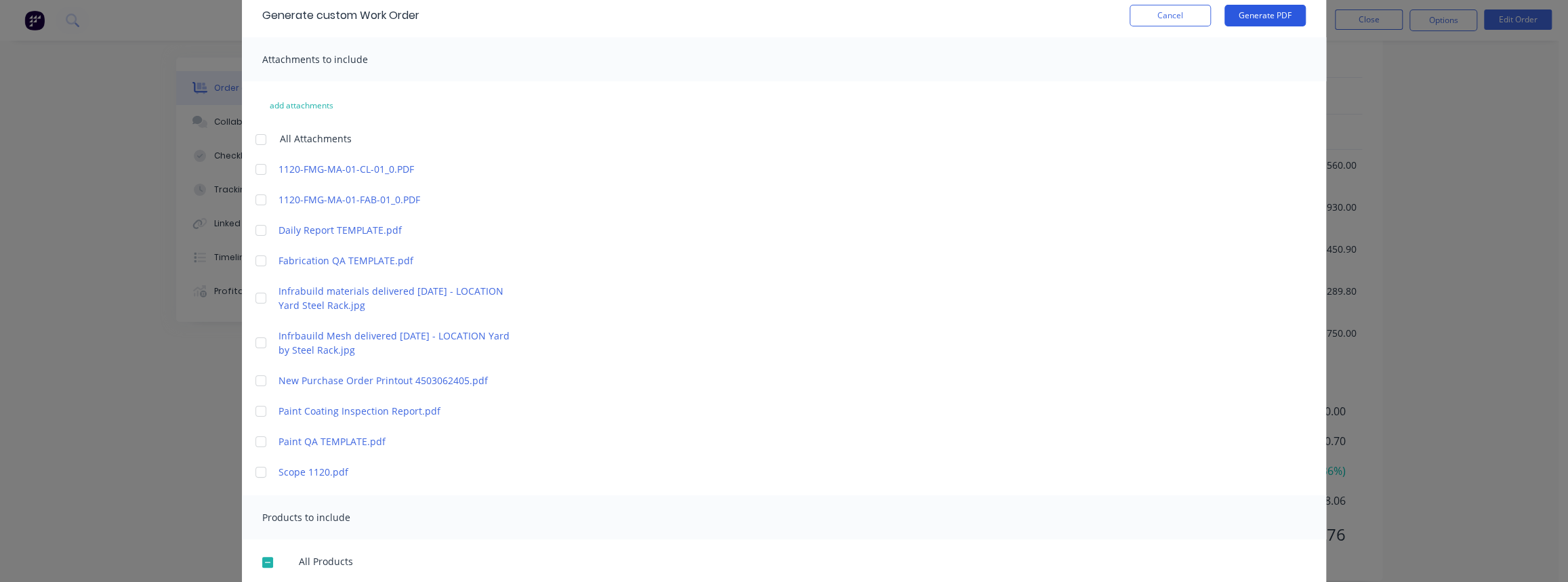
click at [1272, 24] on button "Generate PDF" at bounding box center [1265, 15] width 82 height 21
click at [254, 259] on div at bounding box center [261, 261] width 27 height 27
click at [1103, 428] on div "add attachments All Attachments 1120-FMG-MA-01-CL-01_0.PDF 1120-FMG-MA-01-FAB-0…" at bounding box center [784, 288] width 1084 height 385
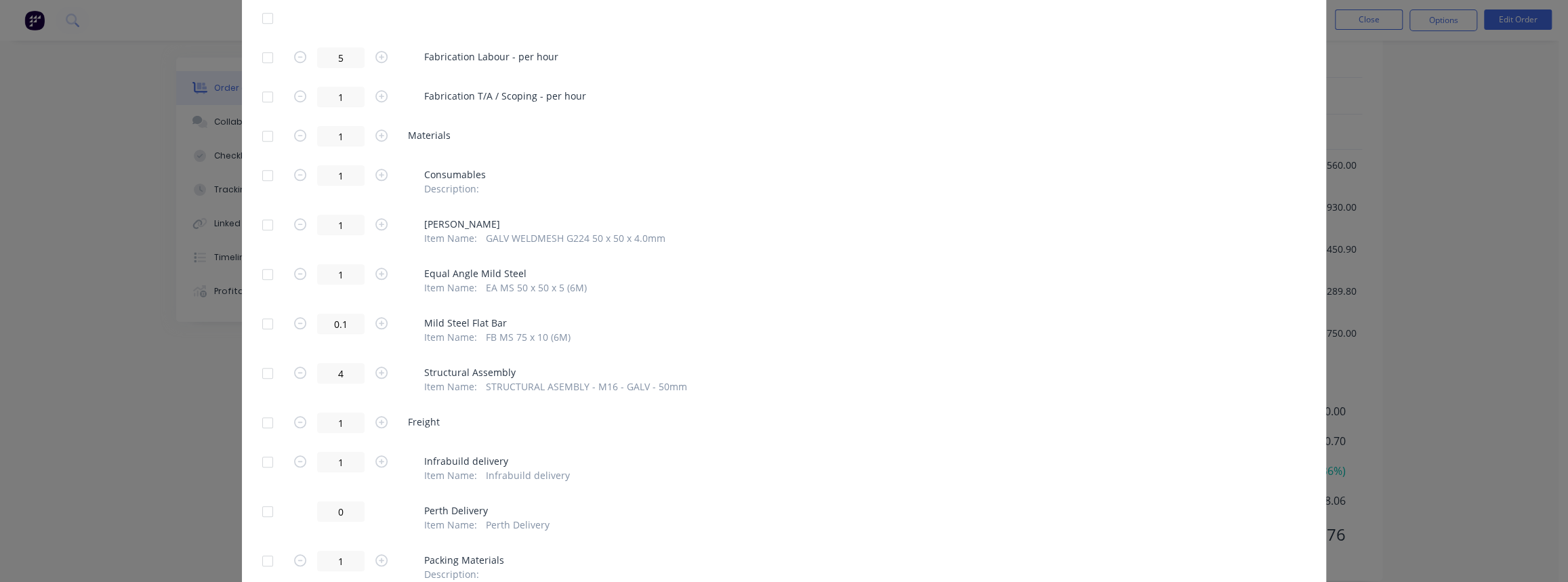
scroll to position [862, 0]
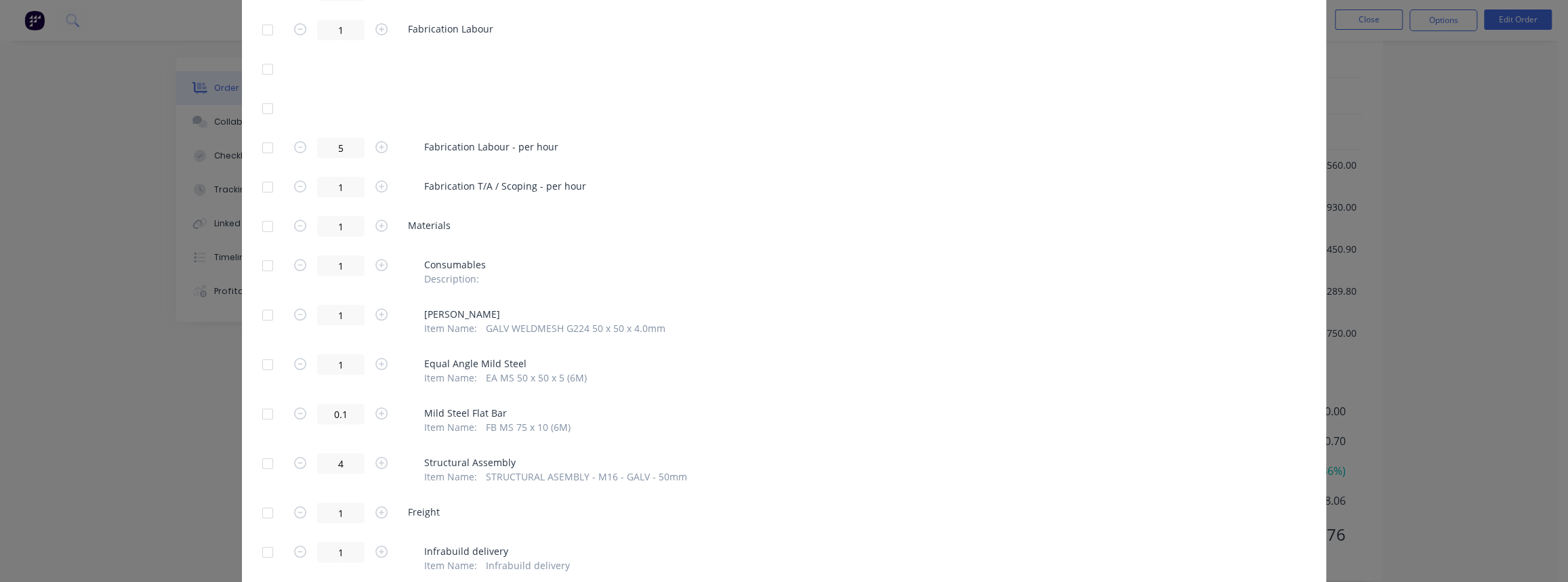
click at [259, 226] on div at bounding box center [268, 227] width 27 height 27
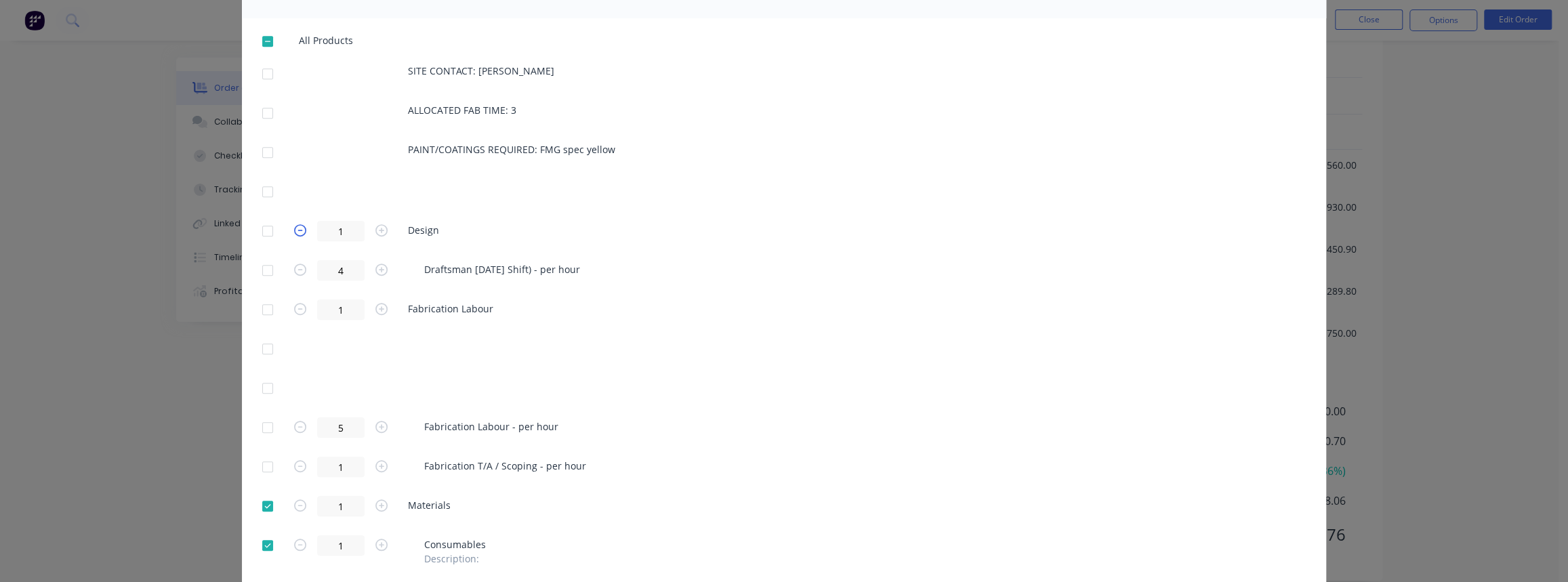
scroll to position [555, 0]
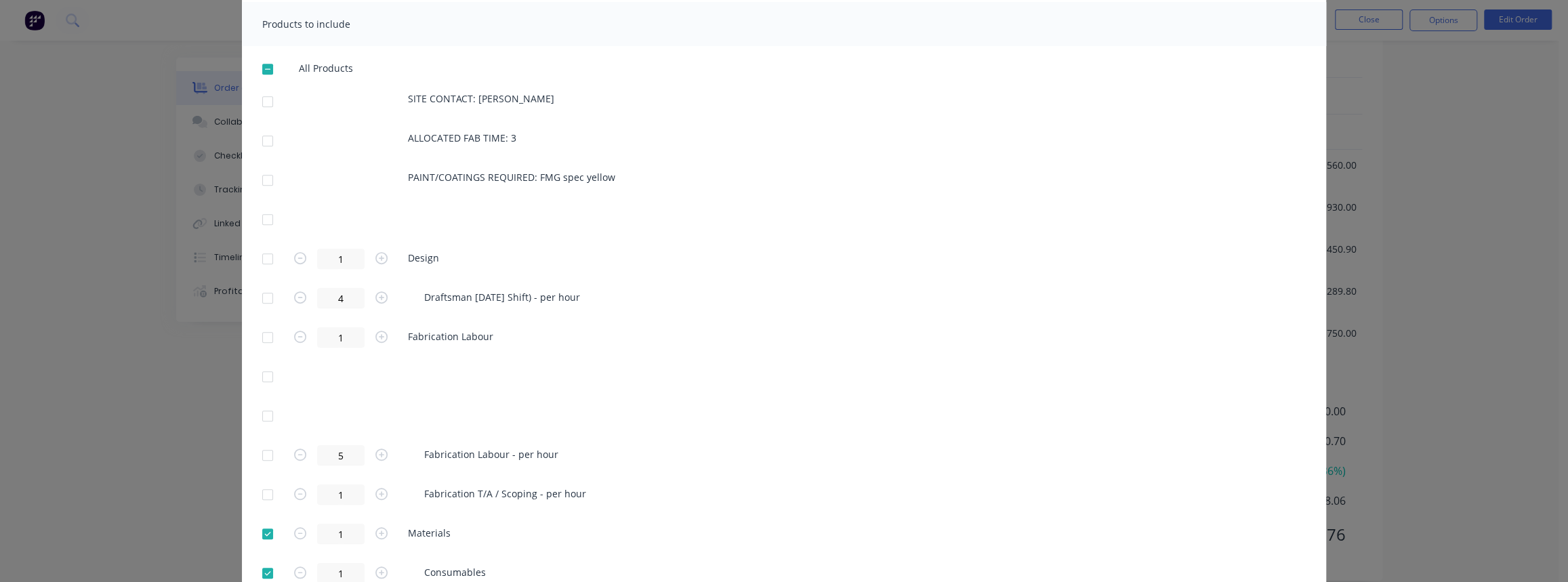
click at [261, 100] on div at bounding box center [268, 102] width 27 height 27
click at [261, 136] on div at bounding box center [268, 141] width 27 height 27
click at [263, 182] on div at bounding box center [268, 180] width 27 height 27
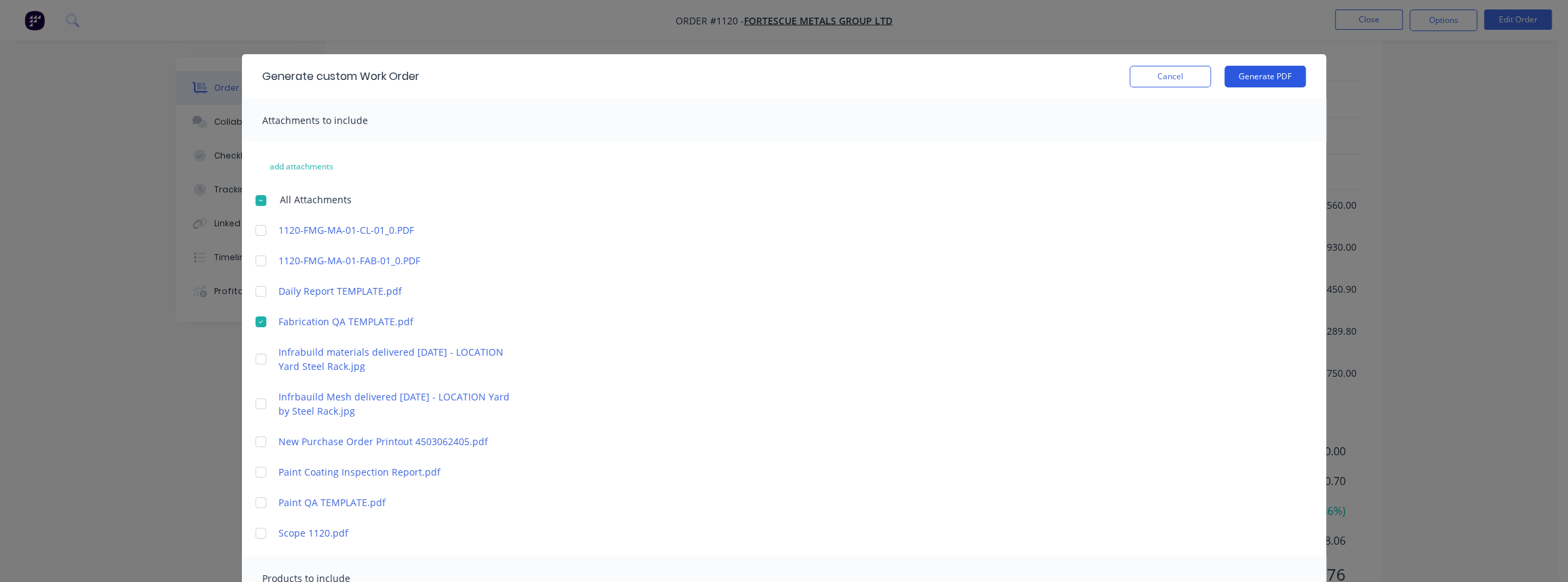
scroll to position [505, 0]
click at [1277, 71] on button "Generate PDF" at bounding box center [1265, 76] width 82 height 21
click at [254, 327] on div at bounding box center [261, 322] width 27 height 27
click at [252, 359] on div at bounding box center [261, 360] width 27 height 27
click at [247, 408] on div at bounding box center [261, 404] width 27 height 27
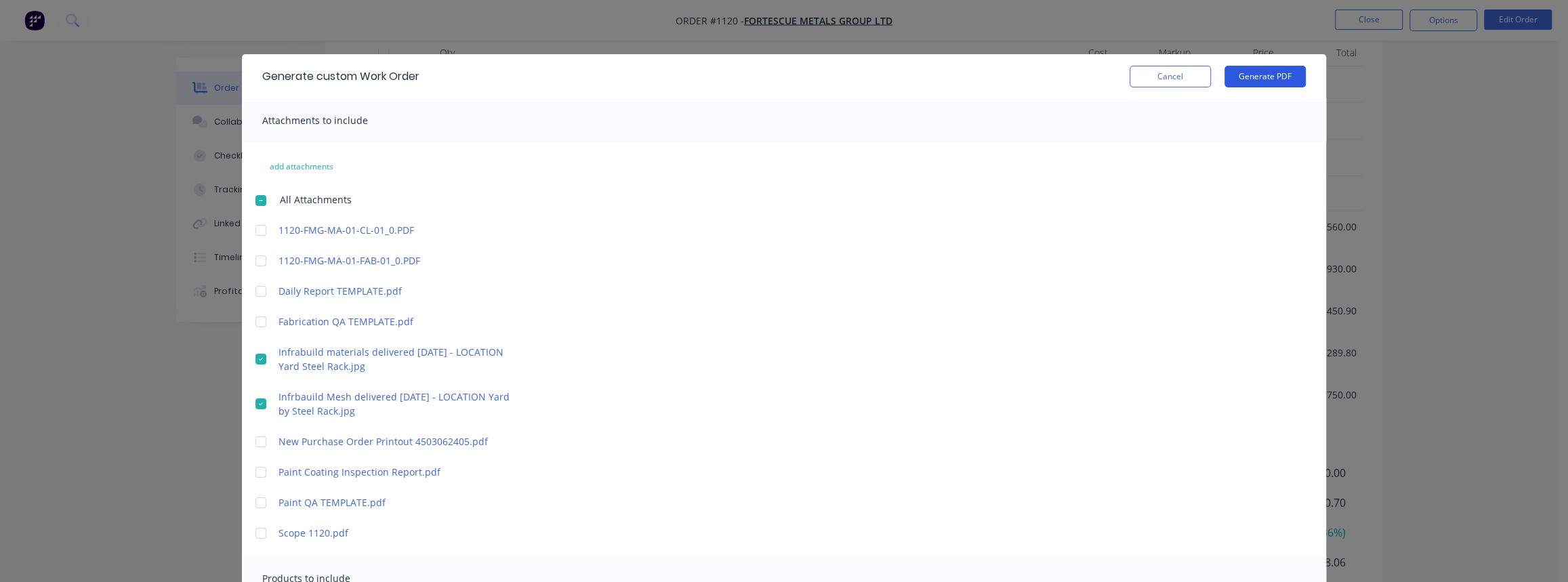
click at [1282, 66] on button "Generate PDF" at bounding box center [1265, 76] width 82 height 21
click at [260, 355] on div at bounding box center [261, 360] width 27 height 27
click at [252, 401] on div at bounding box center [261, 404] width 27 height 27
click at [253, 500] on div at bounding box center [261, 503] width 27 height 27
click at [1179, 76] on button "Cancel" at bounding box center [1170, 76] width 82 height 21
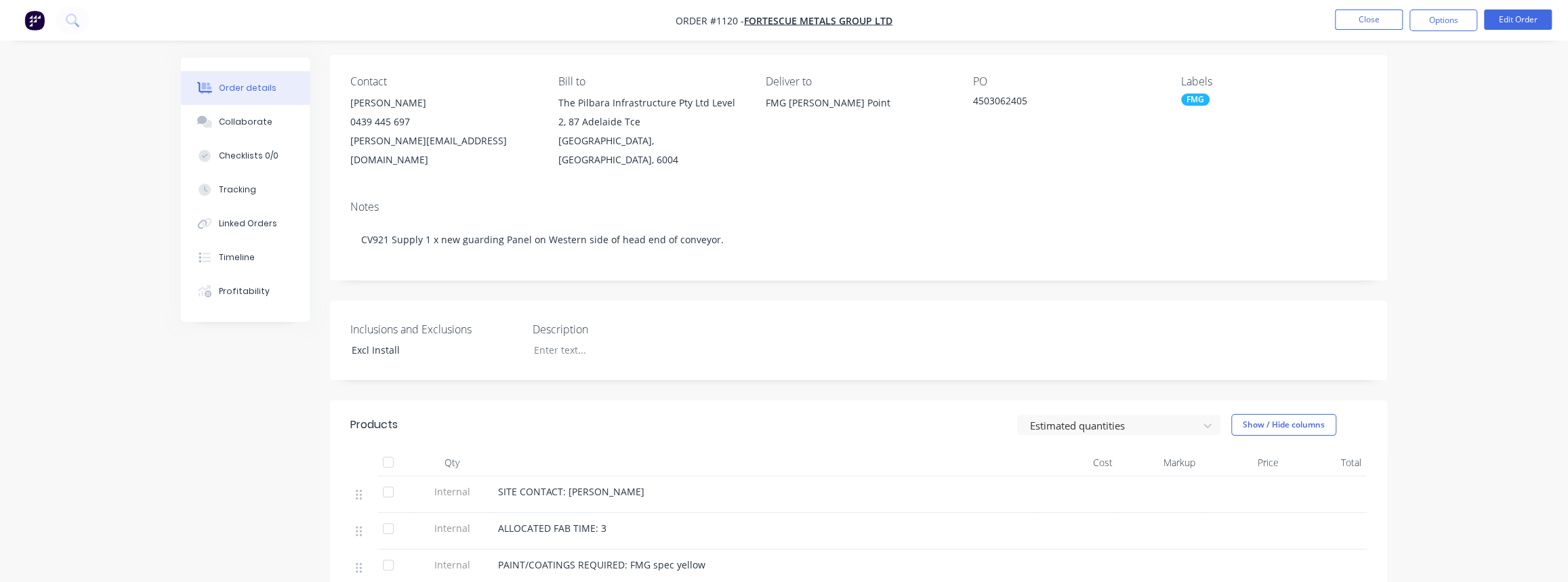
scroll to position [0, 0]
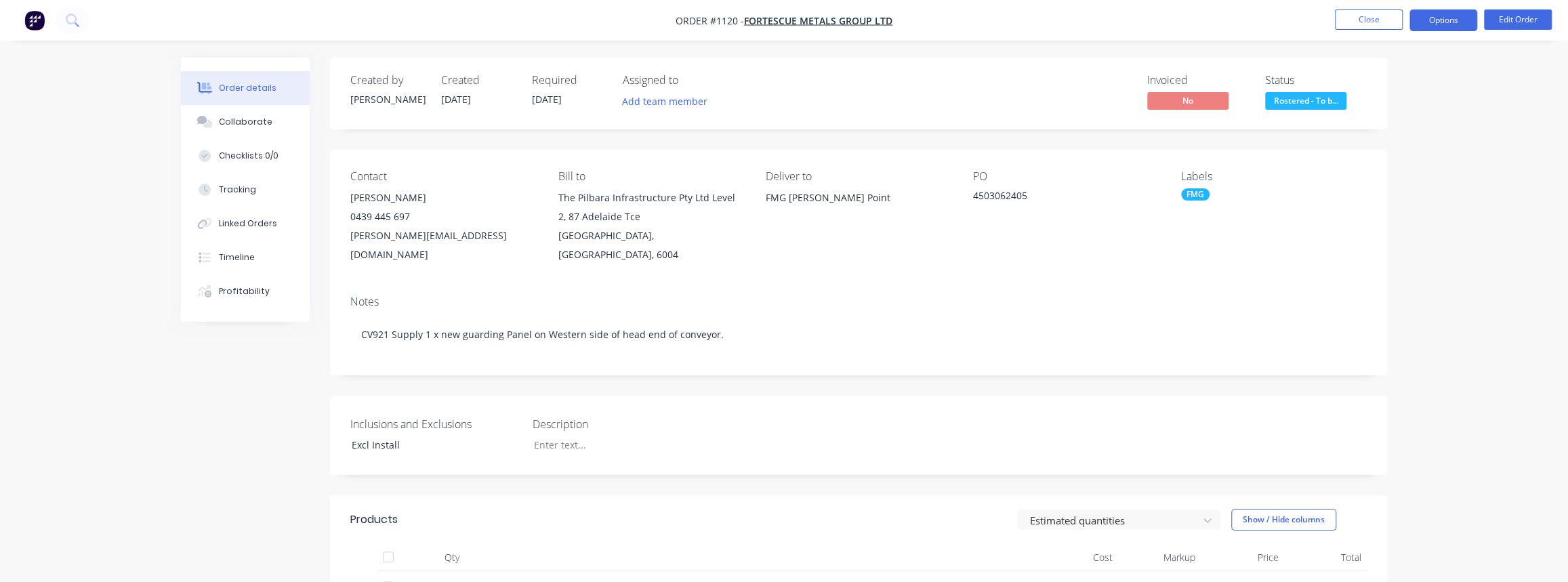
click at [1435, 26] on button "Options" at bounding box center [1443, 20] width 68 height 21
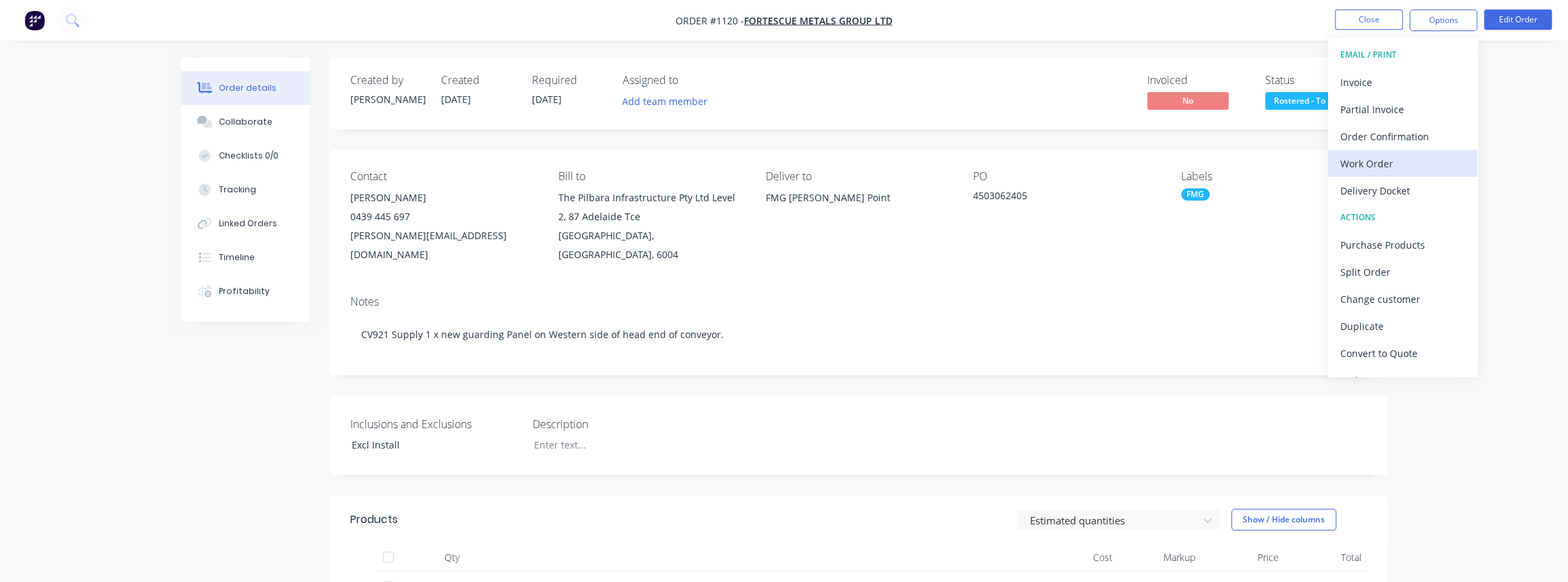
click at [1376, 160] on div "Work Order" at bounding box center [1402, 163] width 124 height 20
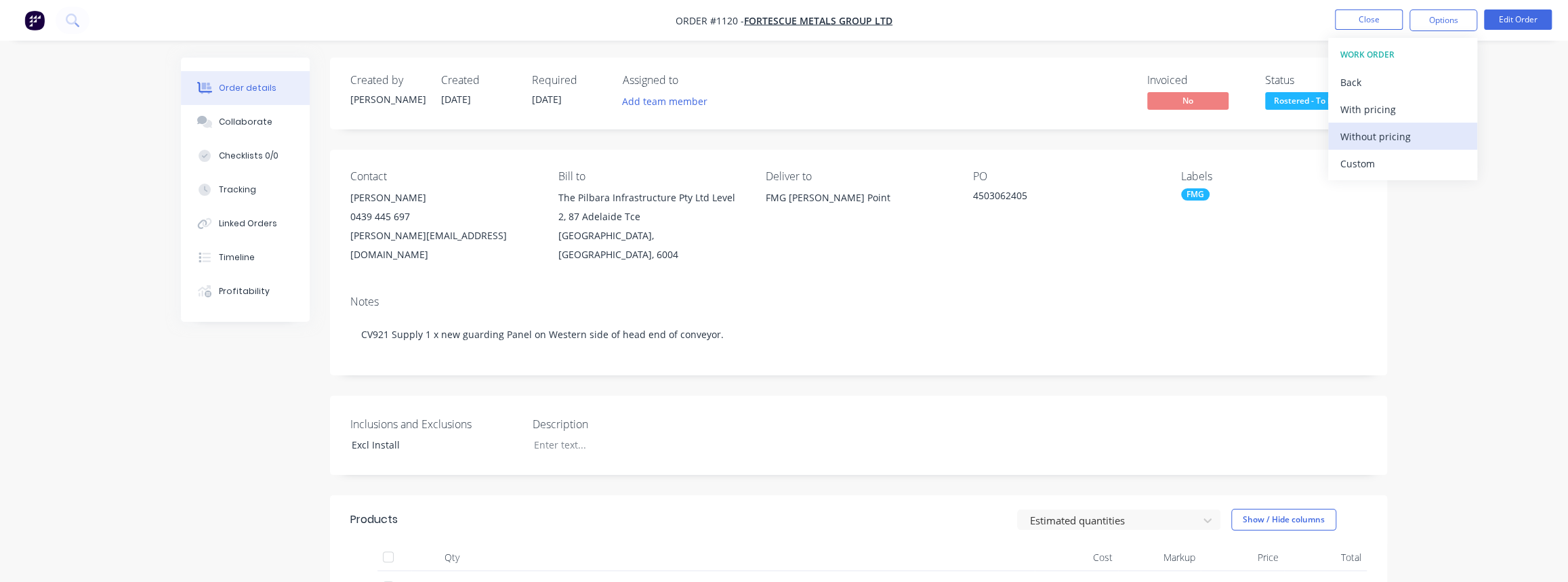
click at [1370, 133] on div "Without pricing" at bounding box center [1402, 136] width 124 height 20
click at [1378, 160] on div "Custom" at bounding box center [1402, 163] width 124 height 20
click at [1438, 31] on nav "Order #1120 - FORTESCUE METALS GROUP LTD Close Options CUSTOM WORK ORDER Back W…" at bounding box center [784, 20] width 1568 height 40
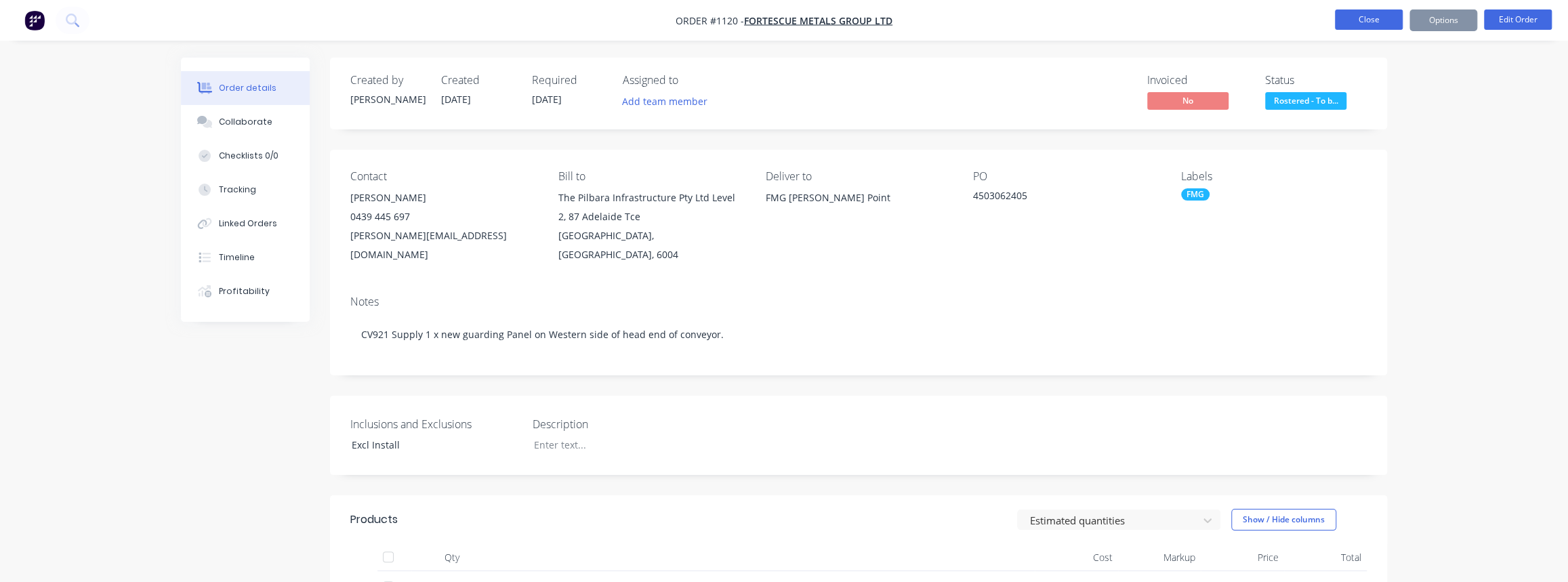
click at [1375, 19] on button "Close" at bounding box center [1369, 20] width 68 height 21
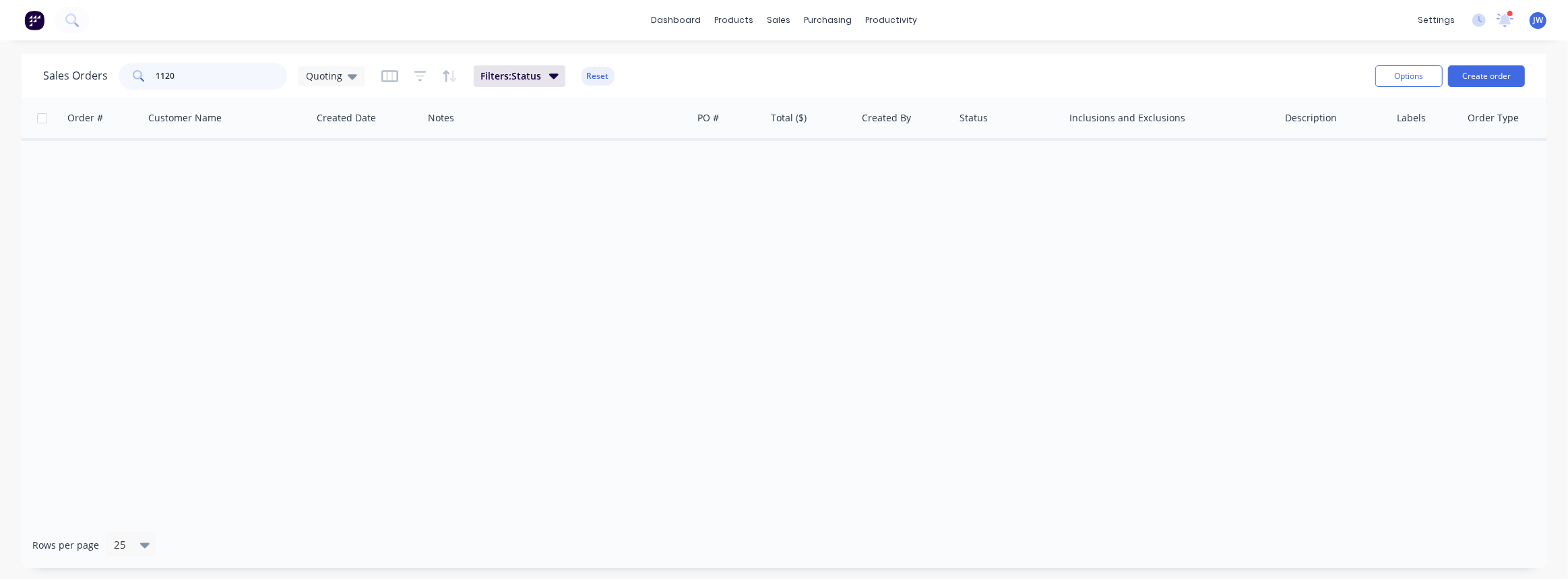
click at [254, 75] on input "1120" at bounding box center [222, 76] width 131 height 27
click at [341, 67] on div "Quoting" at bounding box center [331, 76] width 67 height 20
click at [343, 291] on button "VIEW ALL" at bounding box center [379, 298] width 154 height 15
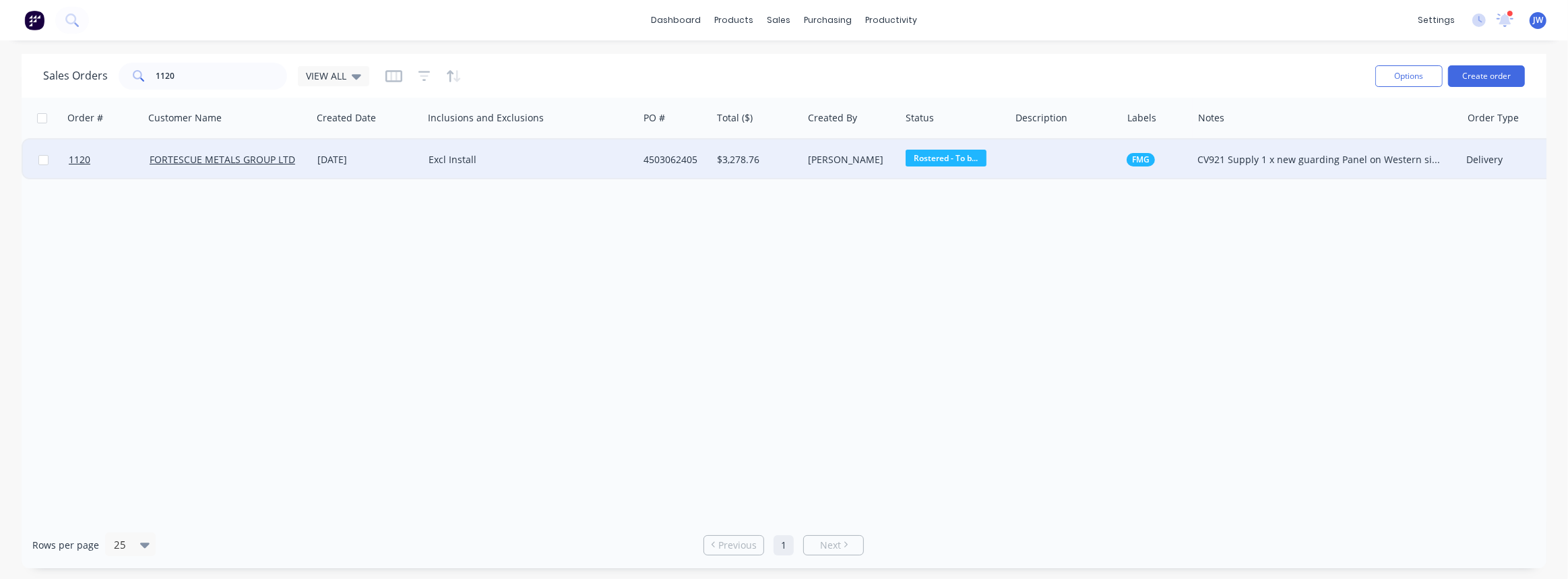
click at [1024, 168] on div at bounding box center [1066, 159] width 112 height 40
click at [957, 167] on div "Rostered - To b..." at bounding box center [953, 160] width 94 height 20
click at [487, 169] on div "Excl Install" at bounding box center [531, 159] width 215 height 40
click at [661, 171] on div "4503062405" at bounding box center [675, 159] width 73 height 40
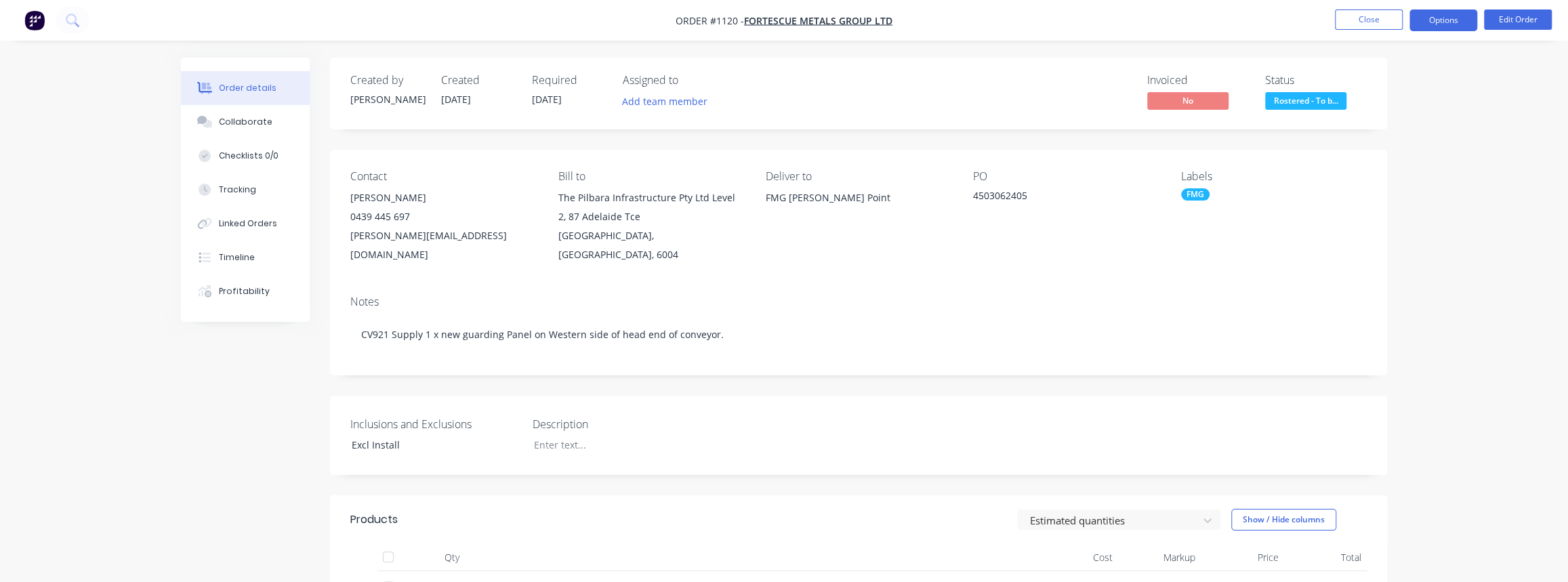
click at [1444, 29] on button "Options" at bounding box center [1443, 20] width 68 height 21
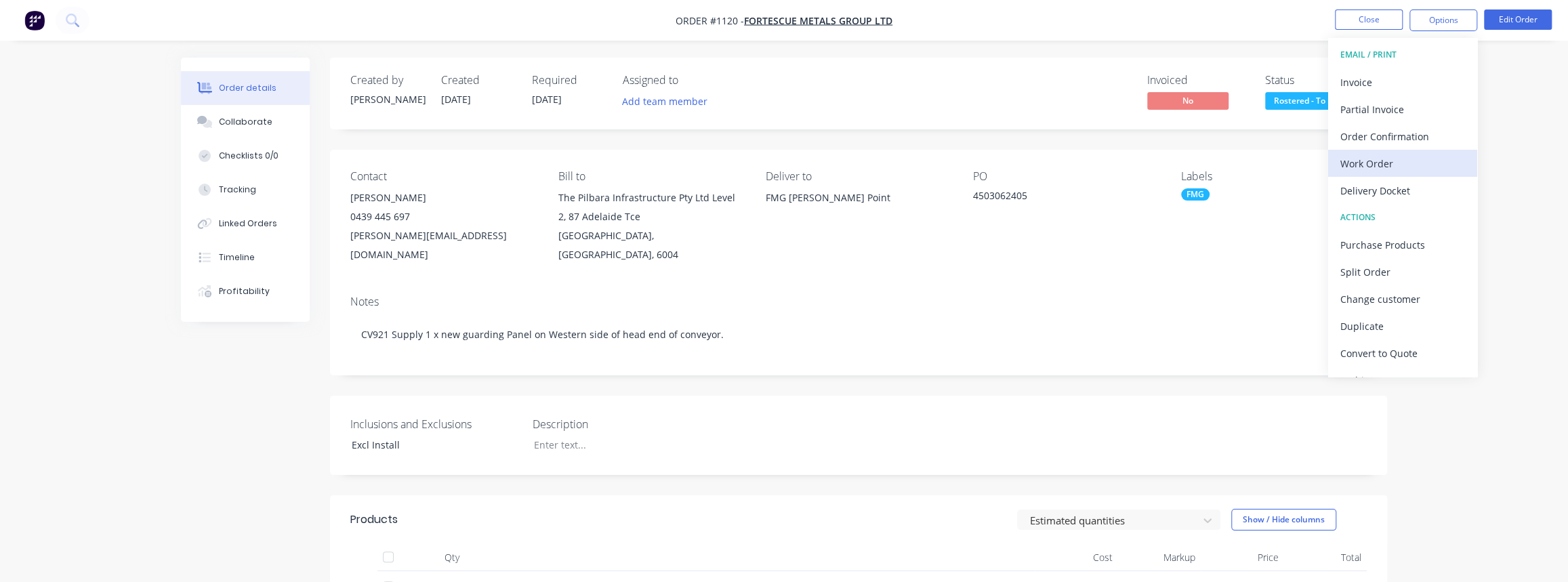
click at [1370, 167] on div "Work Order" at bounding box center [1402, 163] width 124 height 20
click at [1384, 160] on div "Custom" at bounding box center [1402, 163] width 124 height 20
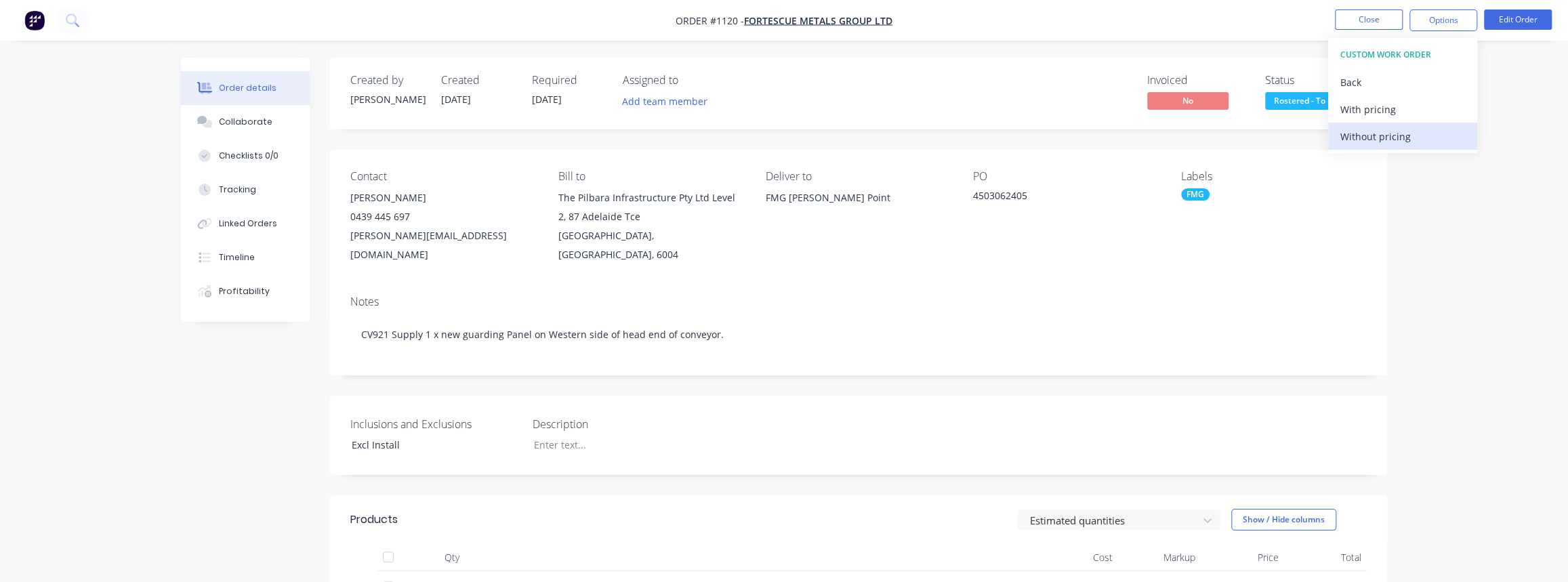
click at [1374, 142] on div "Without pricing" at bounding box center [1402, 136] width 124 height 20
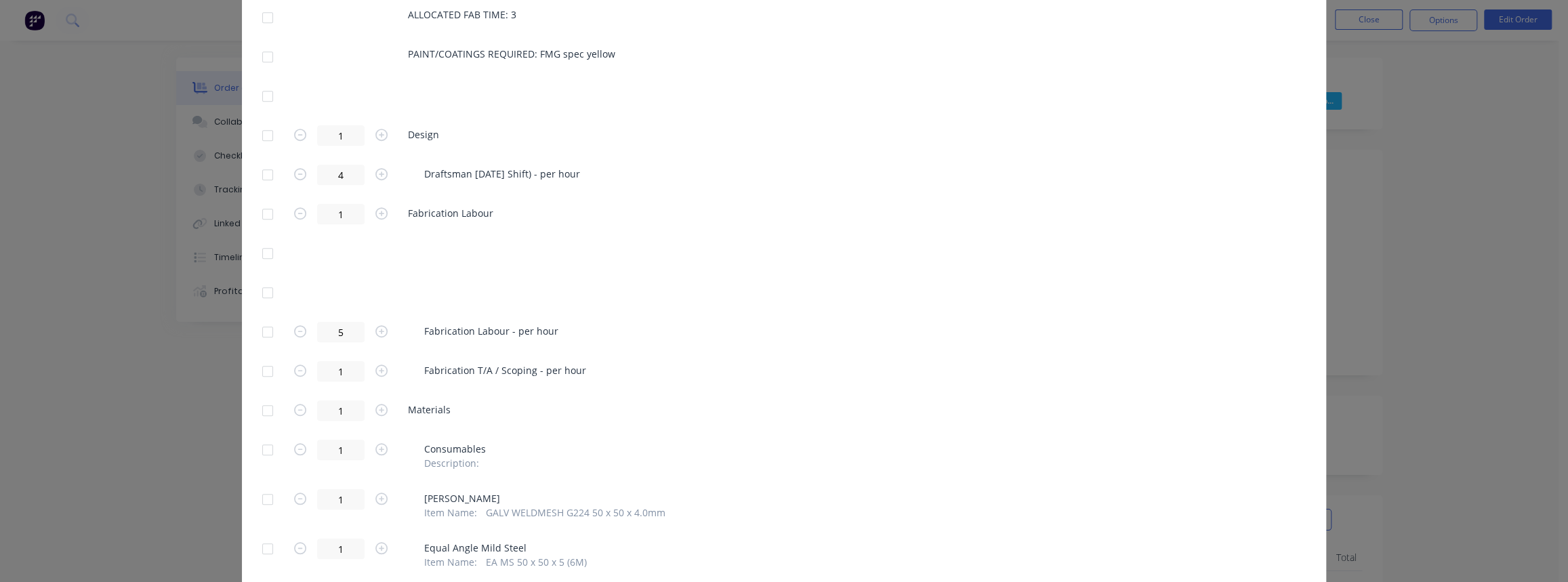
scroll to position [555, 0]
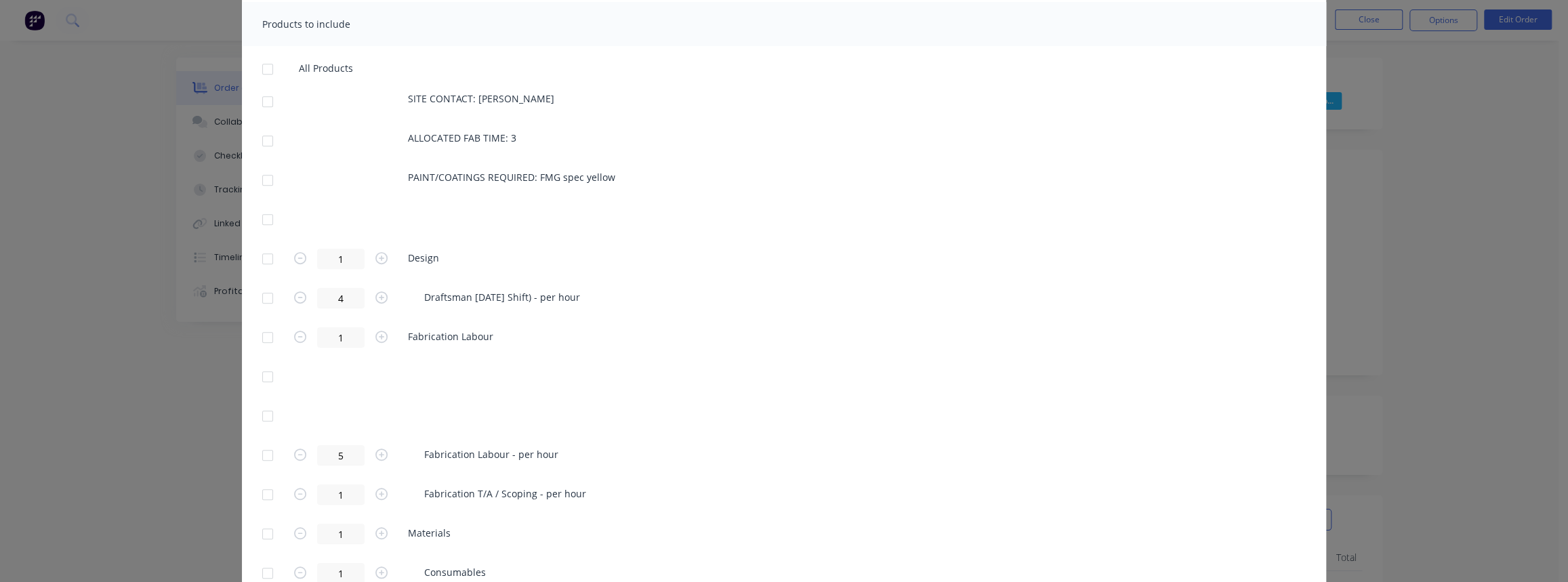
click at [260, 101] on div at bounding box center [268, 102] width 27 height 27
click at [263, 142] on div at bounding box center [268, 141] width 27 height 27
click at [263, 171] on div at bounding box center [268, 180] width 27 height 27
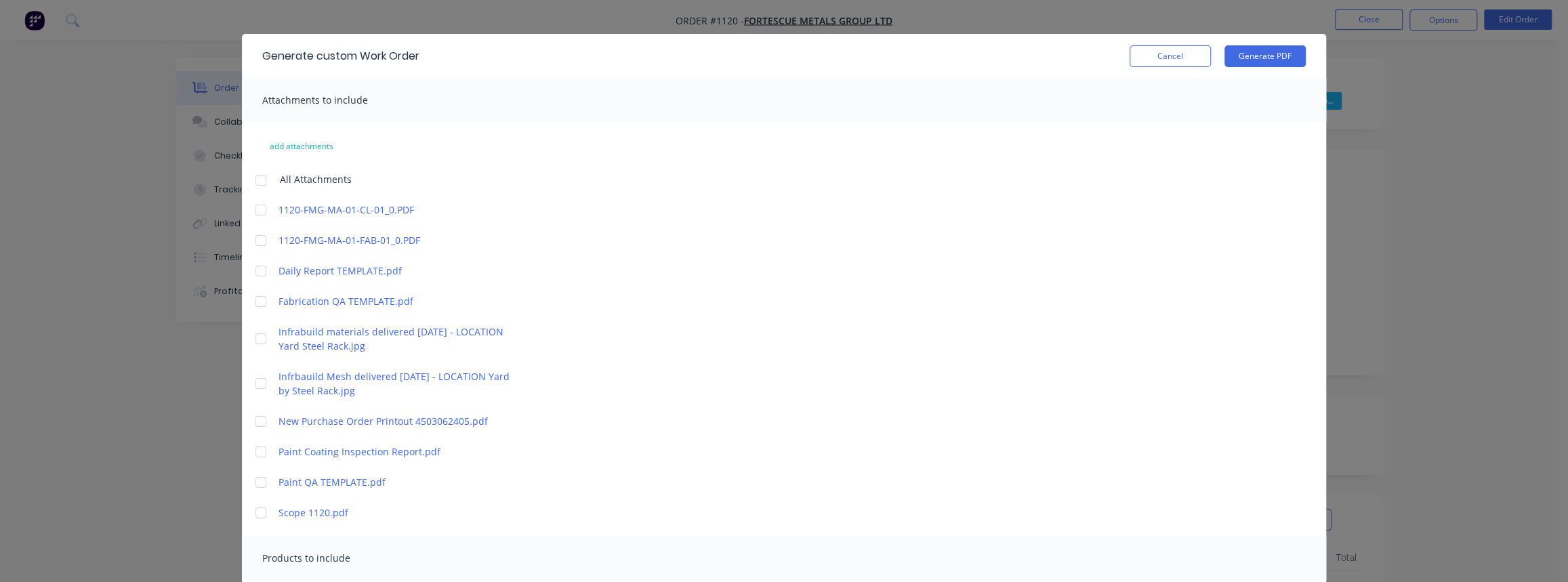
scroll to position [0, 0]
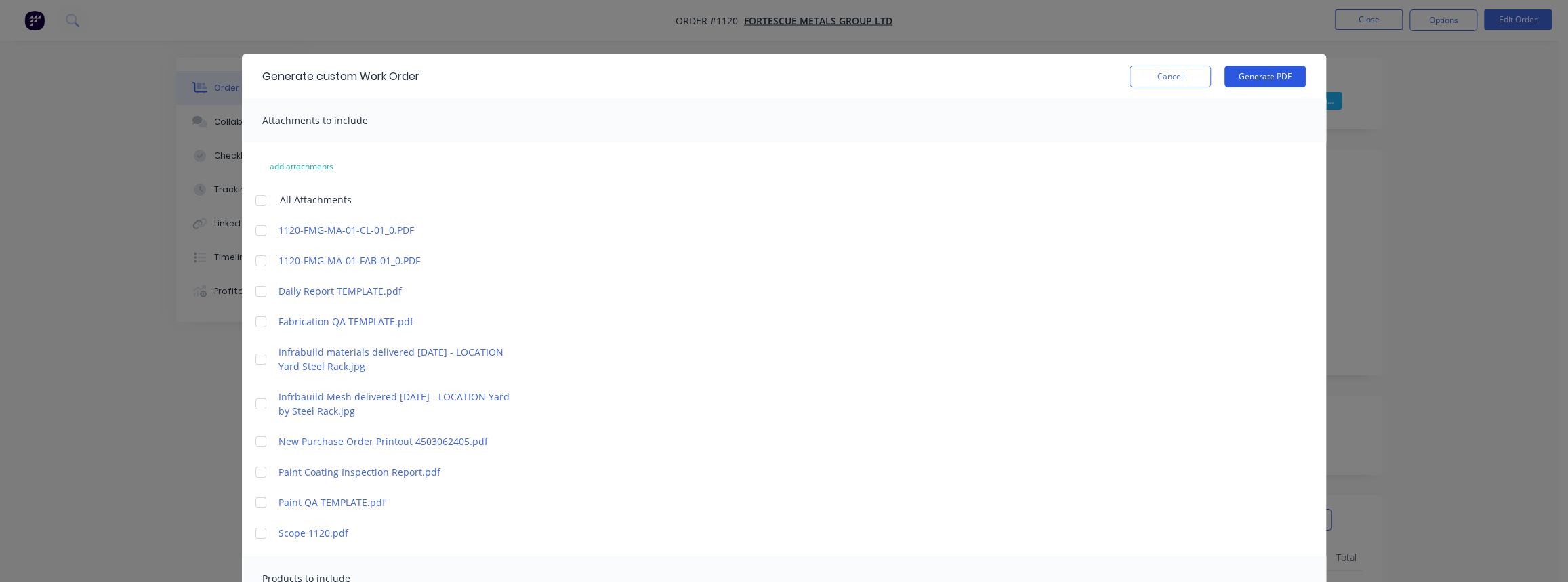
click at [1237, 82] on button "Generate PDF" at bounding box center [1265, 76] width 82 height 21
click at [1158, 73] on button "Cancel" at bounding box center [1170, 76] width 82 height 21
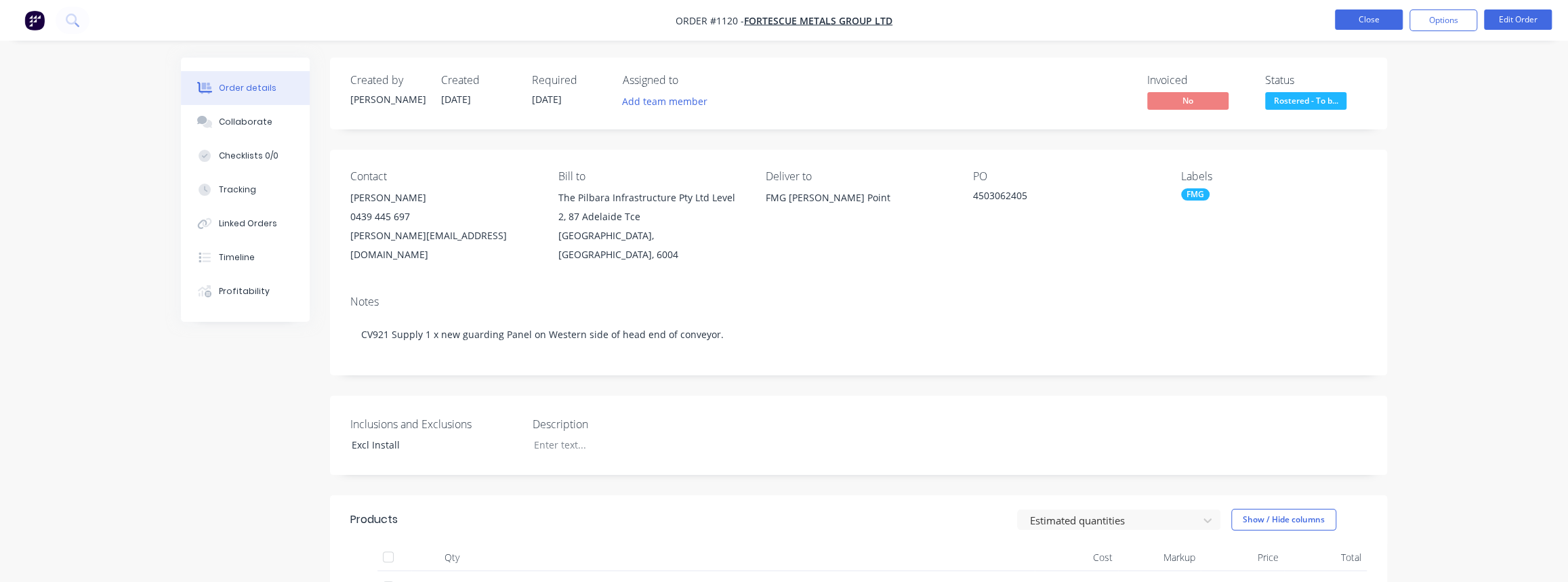
click at [1388, 15] on button "Close" at bounding box center [1369, 20] width 68 height 21
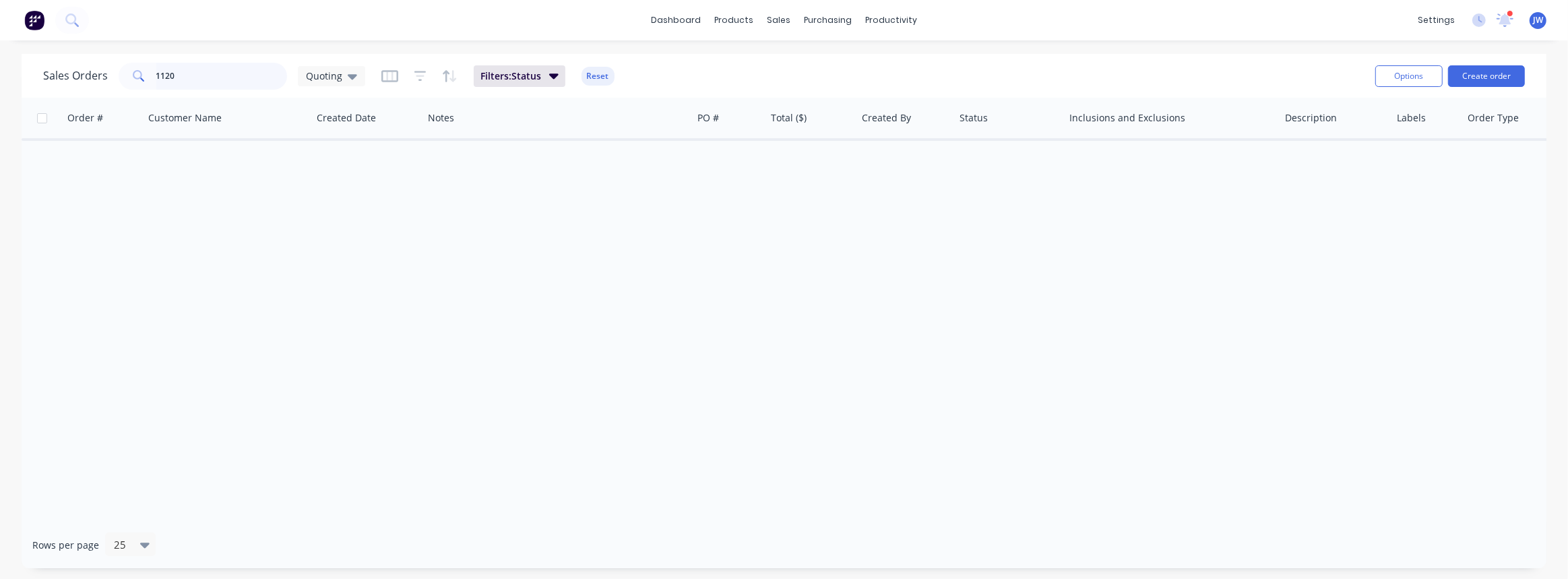
click at [200, 68] on input "1120" at bounding box center [222, 76] width 131 height 27
drag, startPoint x: 166, startPoint y: 75, endPoint x: 108, endPoint y: 74, distance: 58.0
click at [110, 75] on div "Sales Orders 1120 Quoting" at bounding box center [204, 76] width 322 height 27
type input "1205"
click at [329, 68] on div "Quoting" at bounding box center [331, 76] width 67 height 20
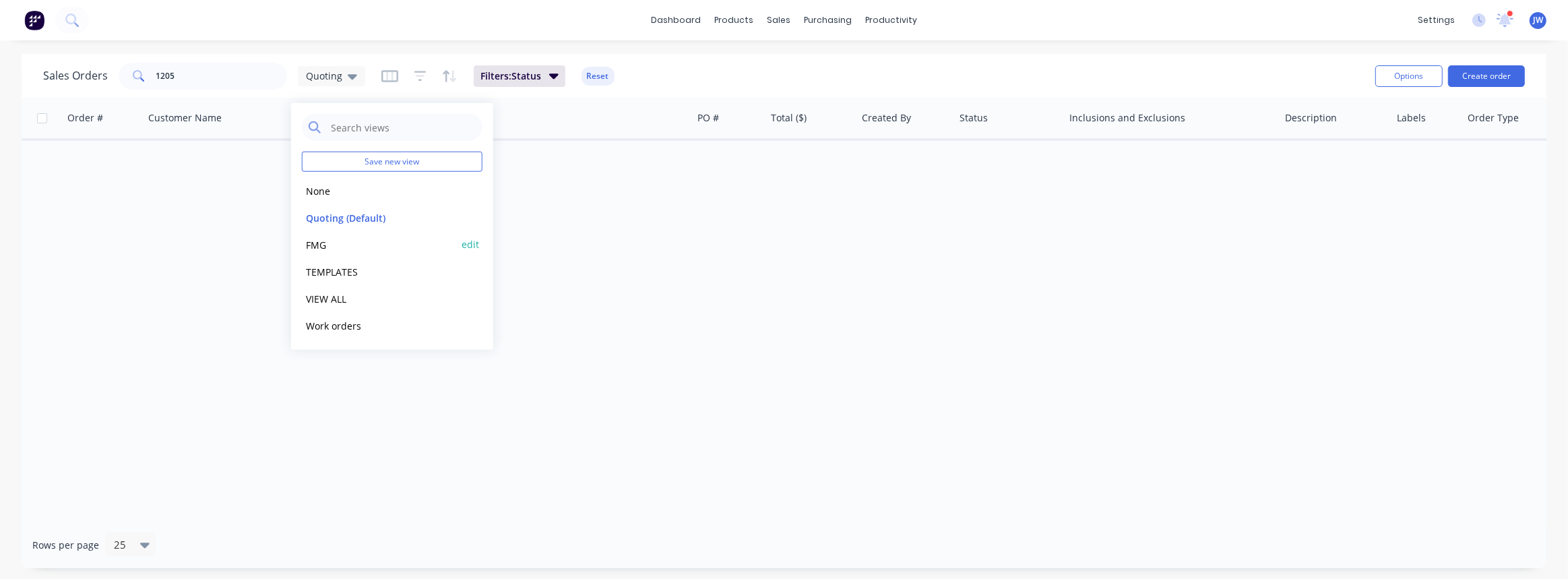
click at [338, 245] on button "FMG" at bounding box center [379, 244] width 154 height 15
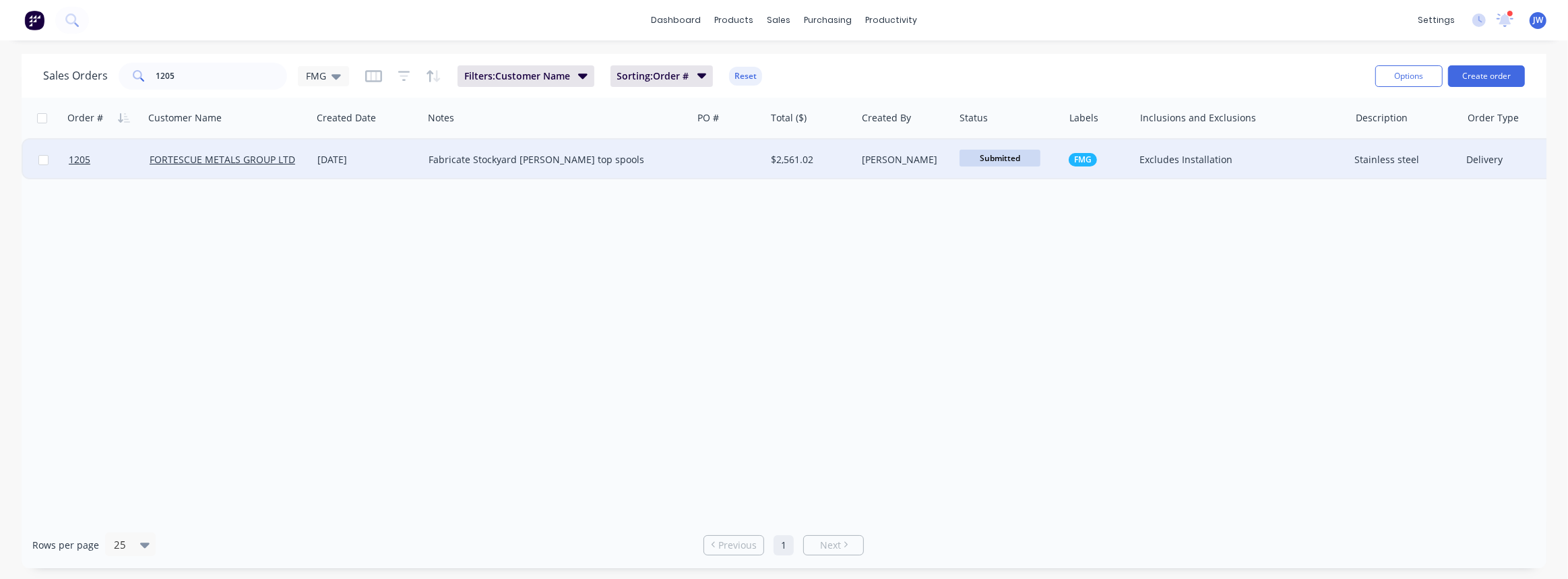
click at [665, 167] on div "Fabricate Stockyard cannon top spools" at bounding box center [557, 159] width 269 height 40
click at [796, 165] on div "$2,561.02" at bounding box center [808, 160] width 76 height 14
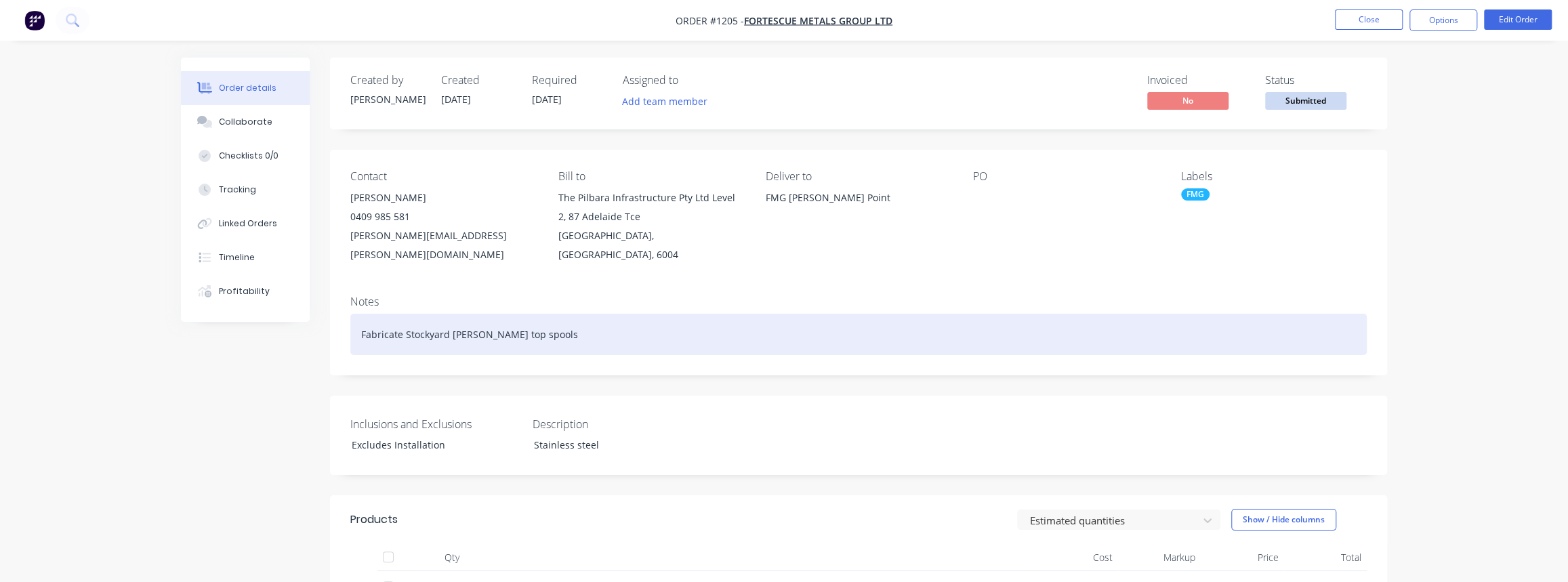
click at [388, 314] on div "Fabricate Stockyard cannon top spools" at bounding box center [858, 335] width 1016 height 41
drag, startPoint x: 403, startPoint y: 315, endPoint x: 331, endPoint y: 319, distance: 72.1
click at [332, 319] on div "Notes Fabricate Stockyard cannon top spools" at bounding box center [859, 330] width 1057 height 91
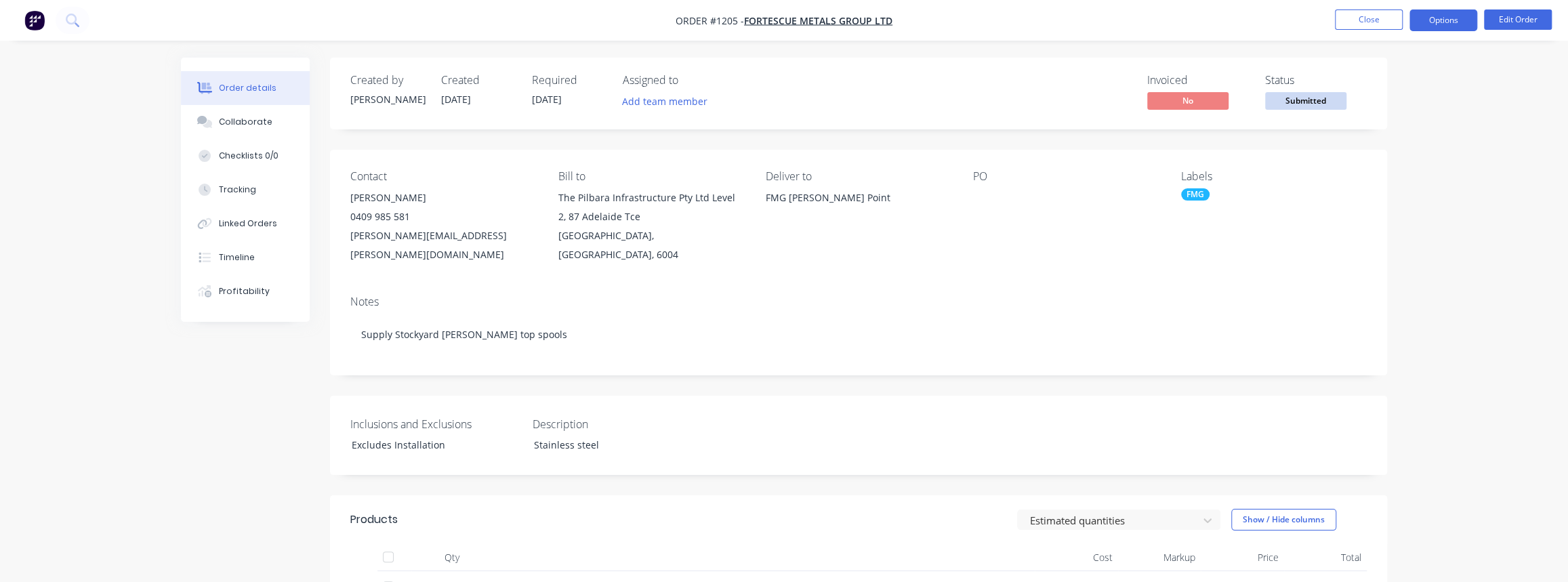
click at [1461, 21] on button "Options" at bounding box center [1443, 20] width 68 height 21
click at [1503, 20] on button "Edit Order" at bounding box center [1517, 20] width 68 height 21
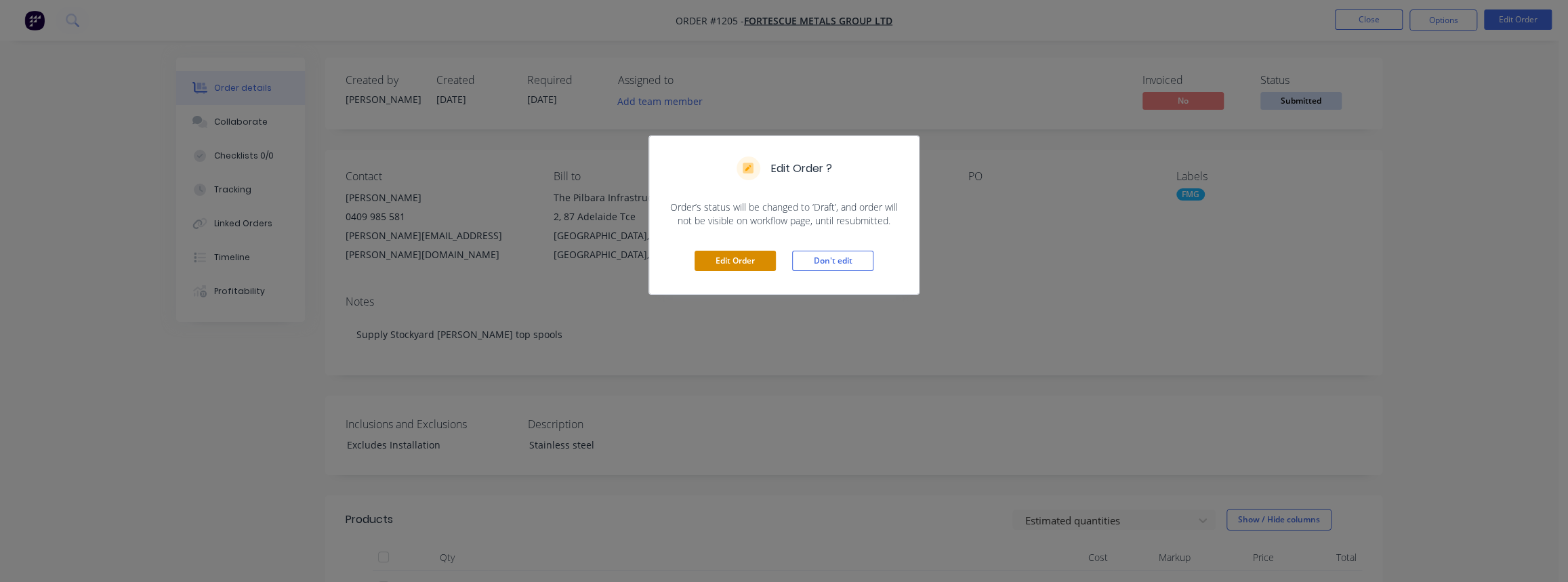
click at [755, 264] on button "Edit Order" at bounding box center [735, 261] width 82 height 21
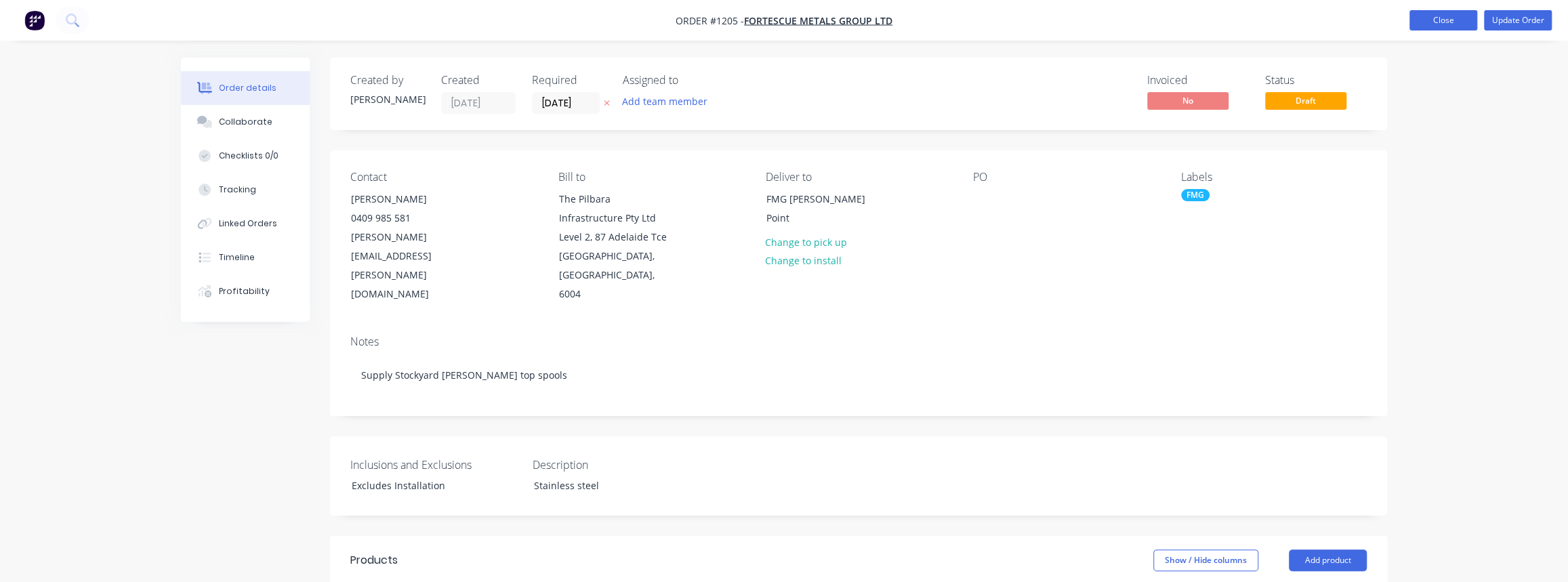
click at [1461, 14] on button "Close" at bounding box center [1443, 21] width 68 height 21
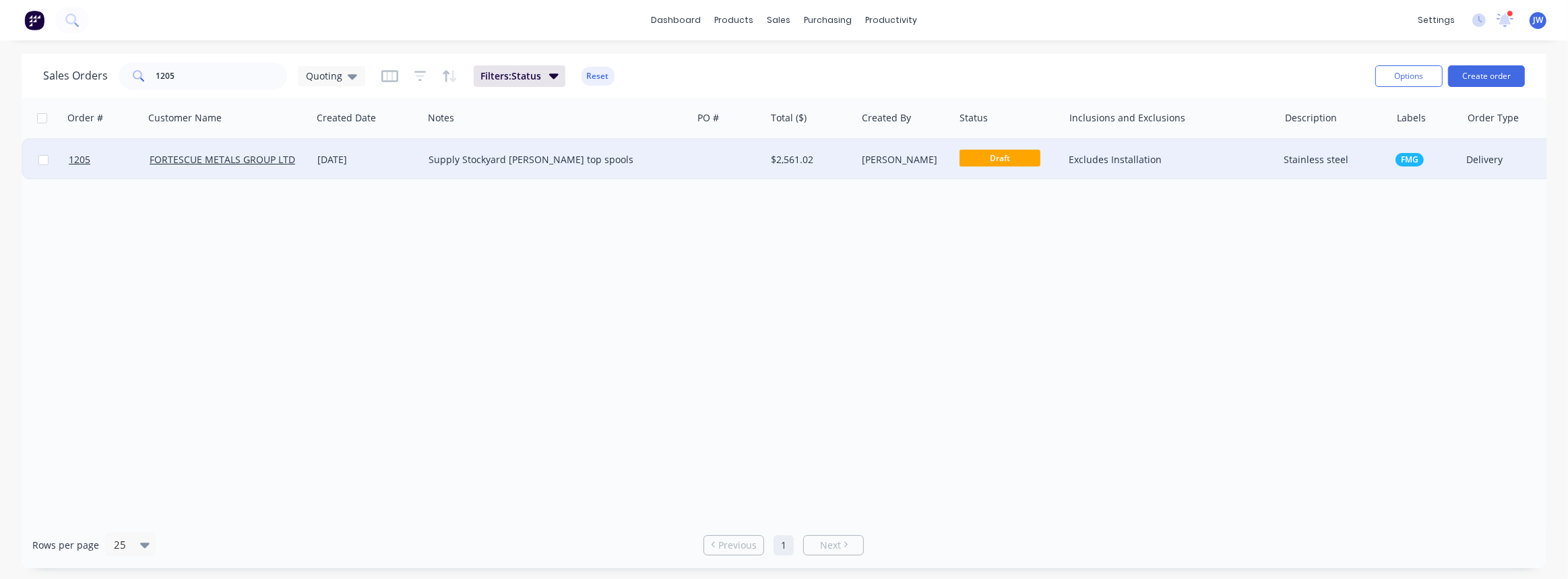
click at [819, 168] on div "$2,561.02" at bounding box center [811, 159] width 91 height 40
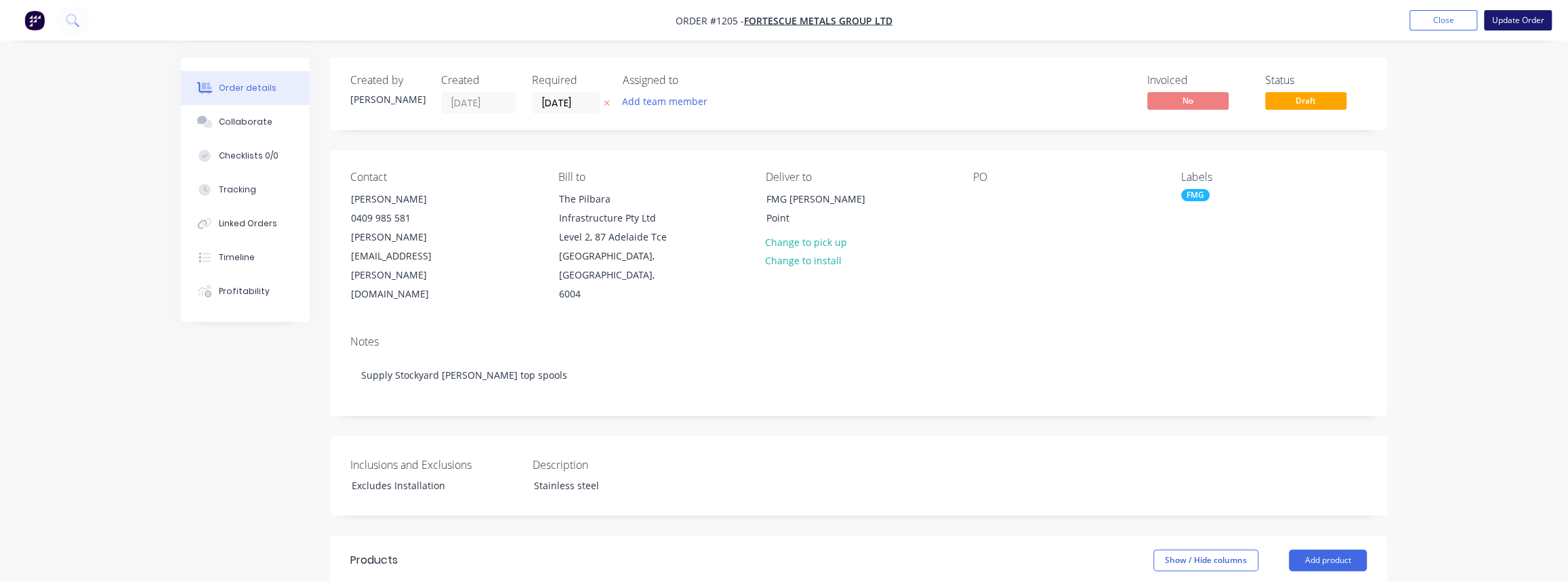
click at [1506, 24] on button "Update Order" at bounding box center [1517, 21] width 68 height 21
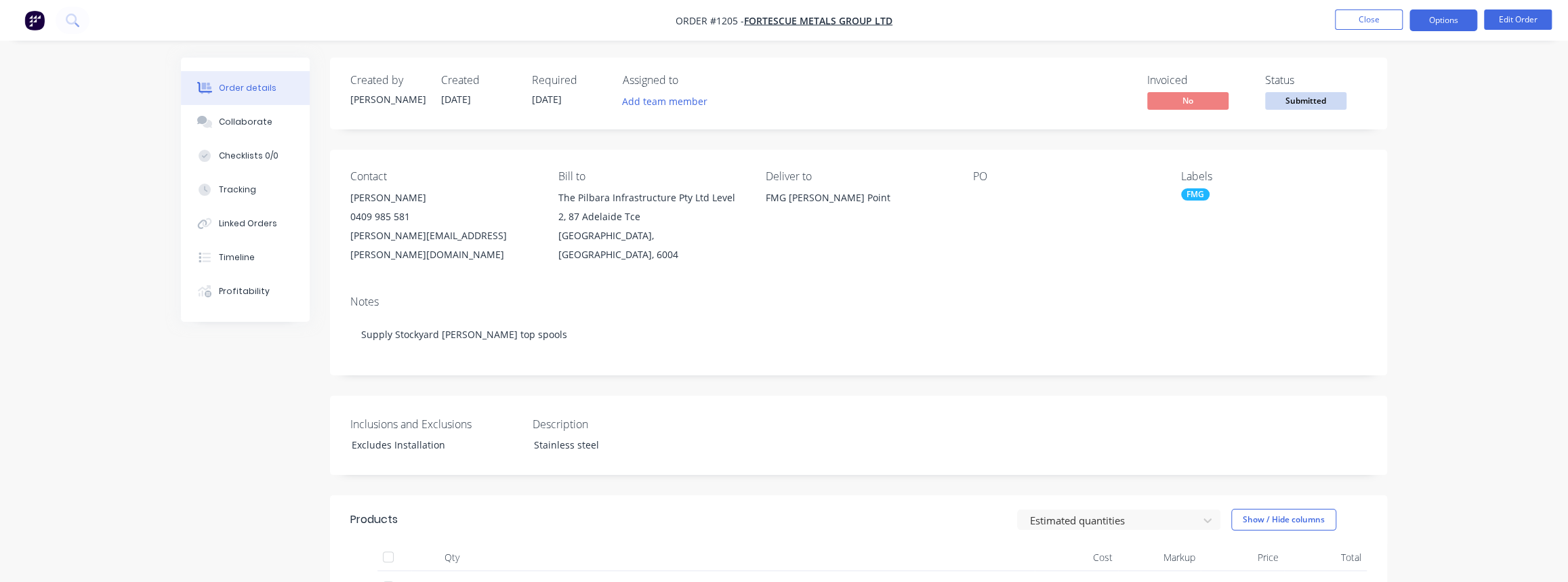
click at [1437, 27] on button "Options" at bounding box center [1443, 20] width 68 height 21
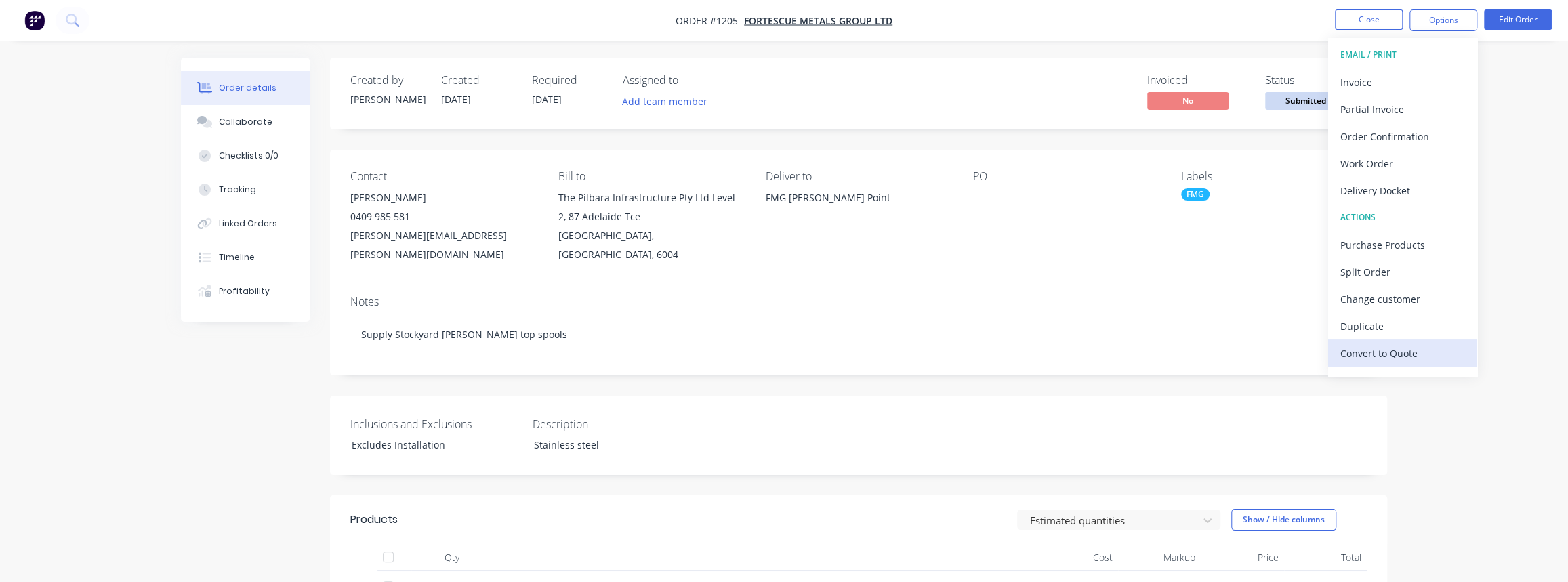
click at [1389, 361] on div "Convert to Quote" at bounding box center [1402, 353] width 124 height 20
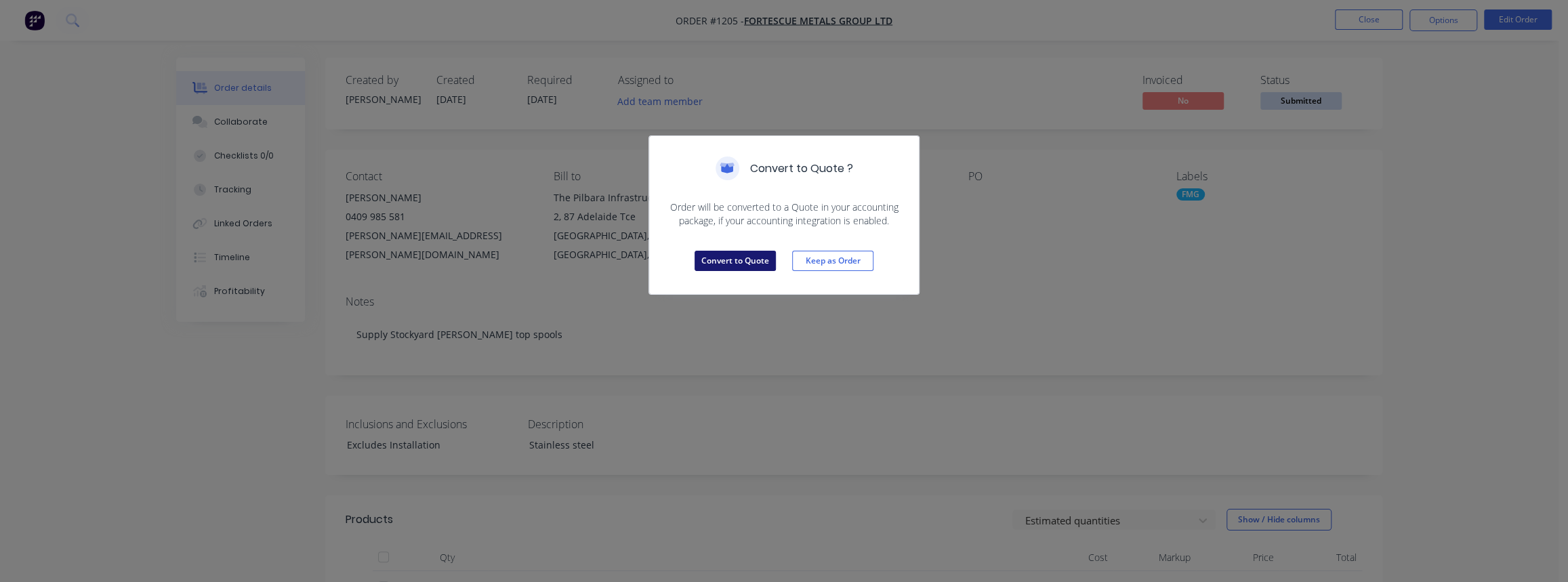
click at [726, 259] on button "Convert to Quote" at bounding box center [735, 261] width 82 height 21
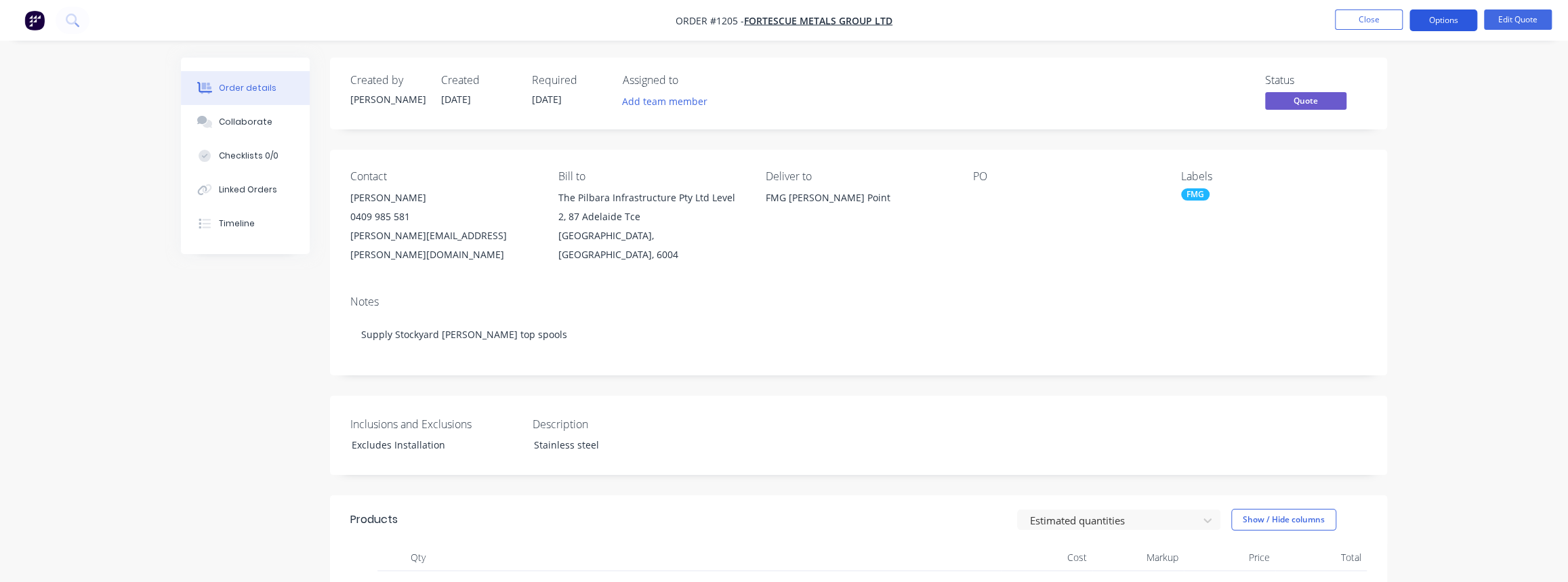
click at [1460, 27] on button "Options" at bounding box center [1443, 20] width 68 height 21
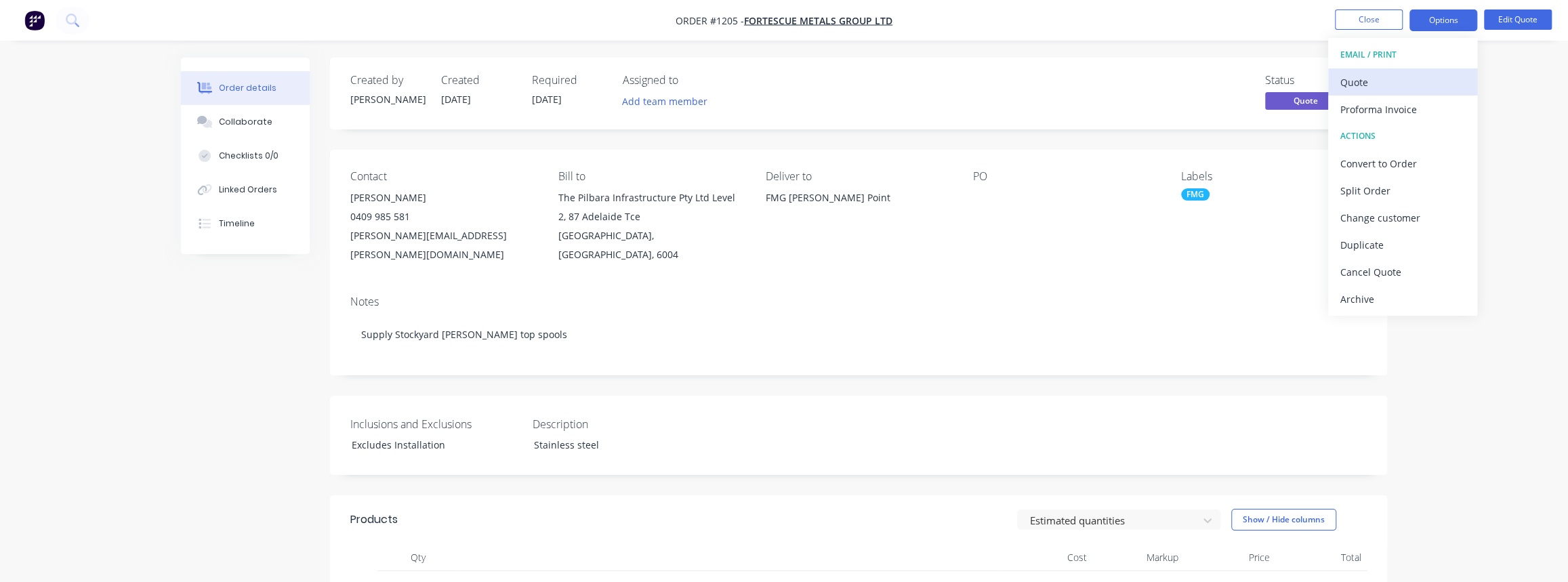
click at [1386, 83] on div "Quote" at bounding box center [1402, 82] width 124 height 20
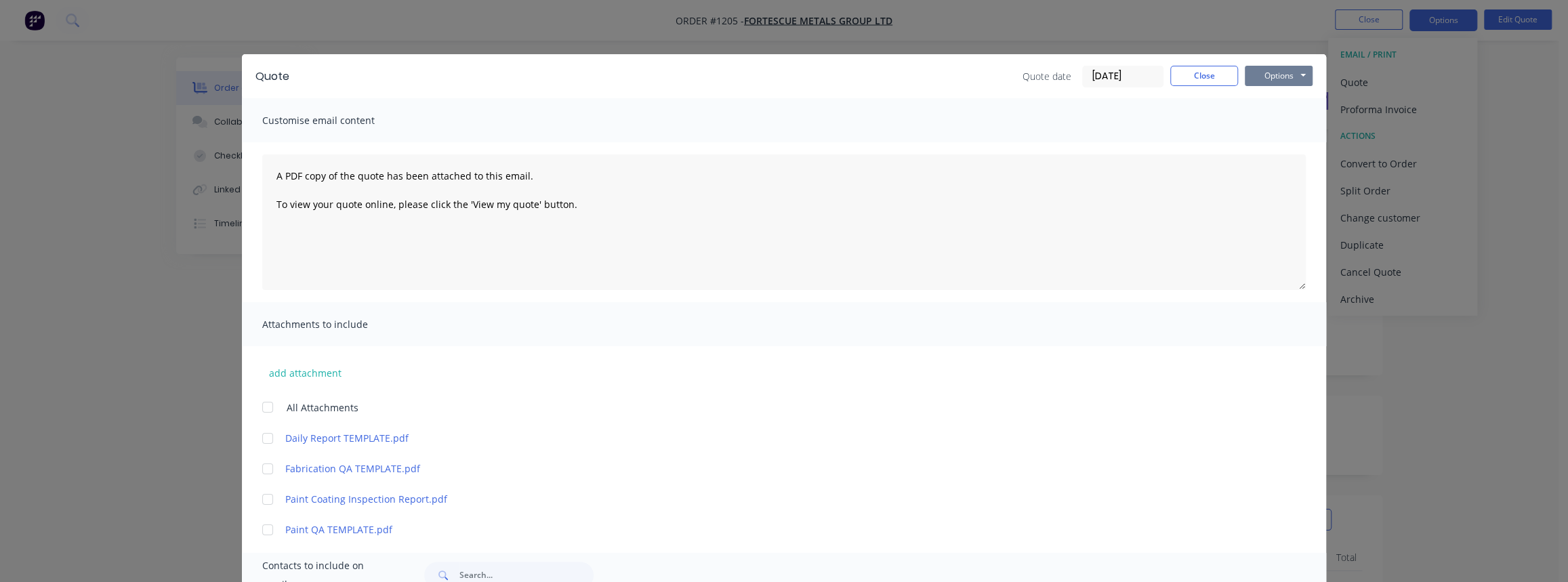
click at [1285, 76] on button "Options" at bounding box center [1279, 76] width 68 height 21
click at [1279, 117] on button "Print" at bounding box center [1288, 122] width 87 height 22
drag, startPoint x: 1214, startPoint y: 76, endPoint x: 1225, endPoint y: 70, distance: 12.5
click at [1214, 76] on button "Close" at bounding box center [1204, 76] width 68 height 21
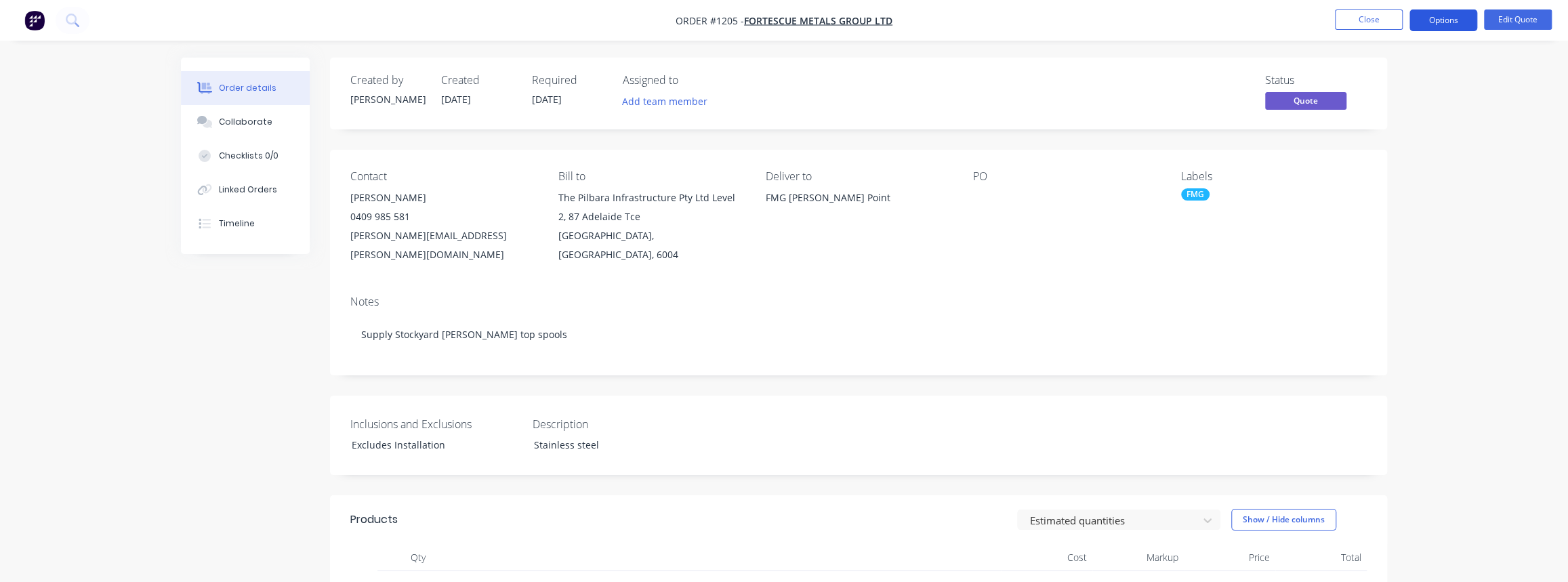
click at [1458, 22] on button "Options" at bounding box center [1443, 20] width 68 height 21
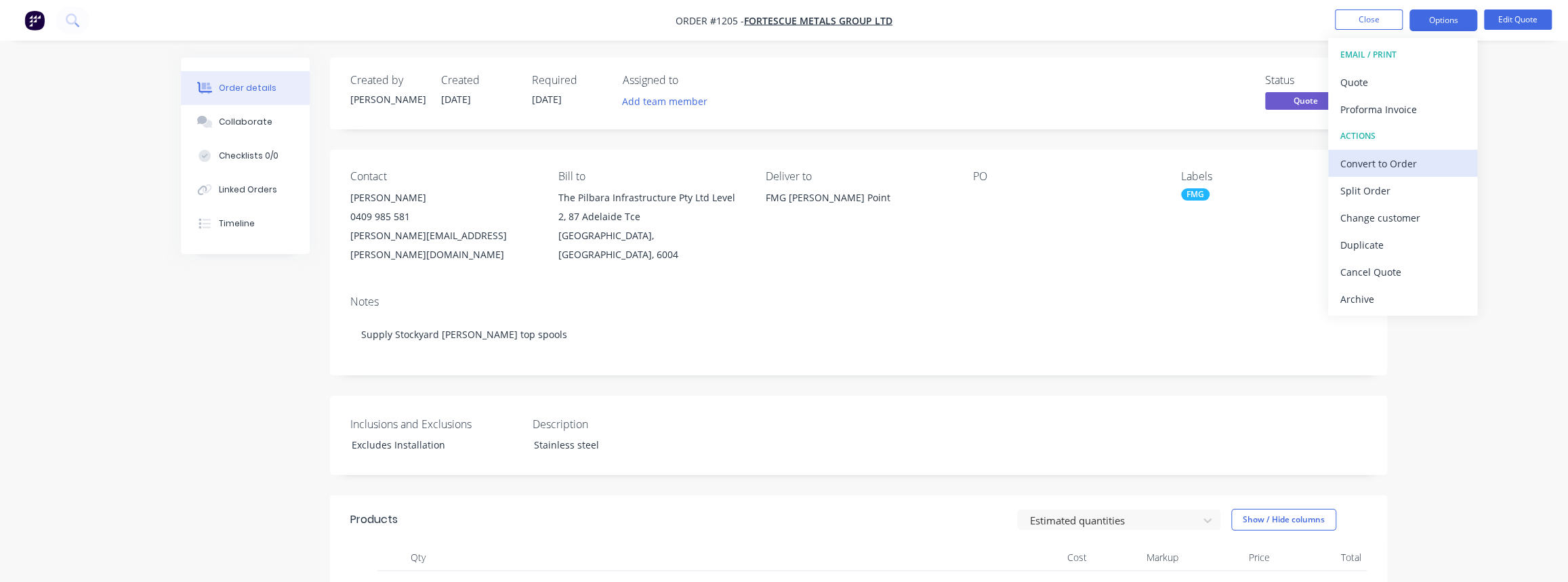
click at [1396, 162] on div "Convert to Order" at bounding box center [1402, 163] width 124 height 20
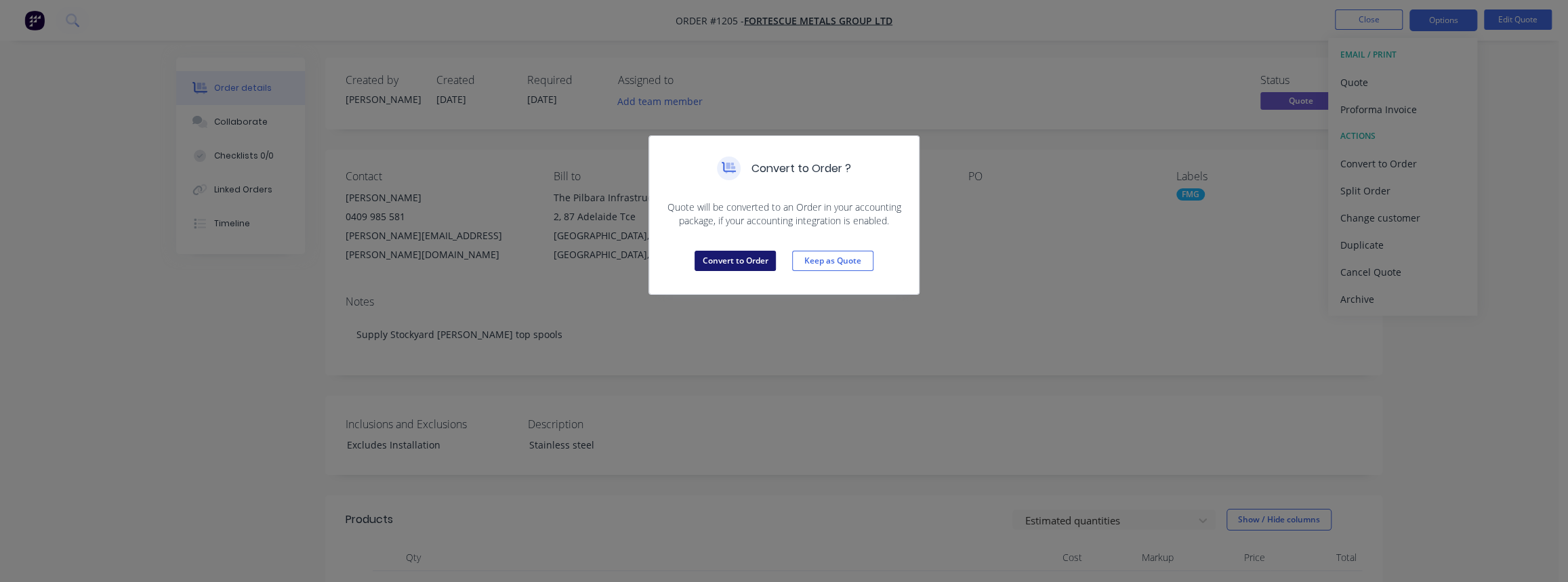
click at [752, 264] on button "Convert to Order" at bounding box center [735, 261] width 82 height 21
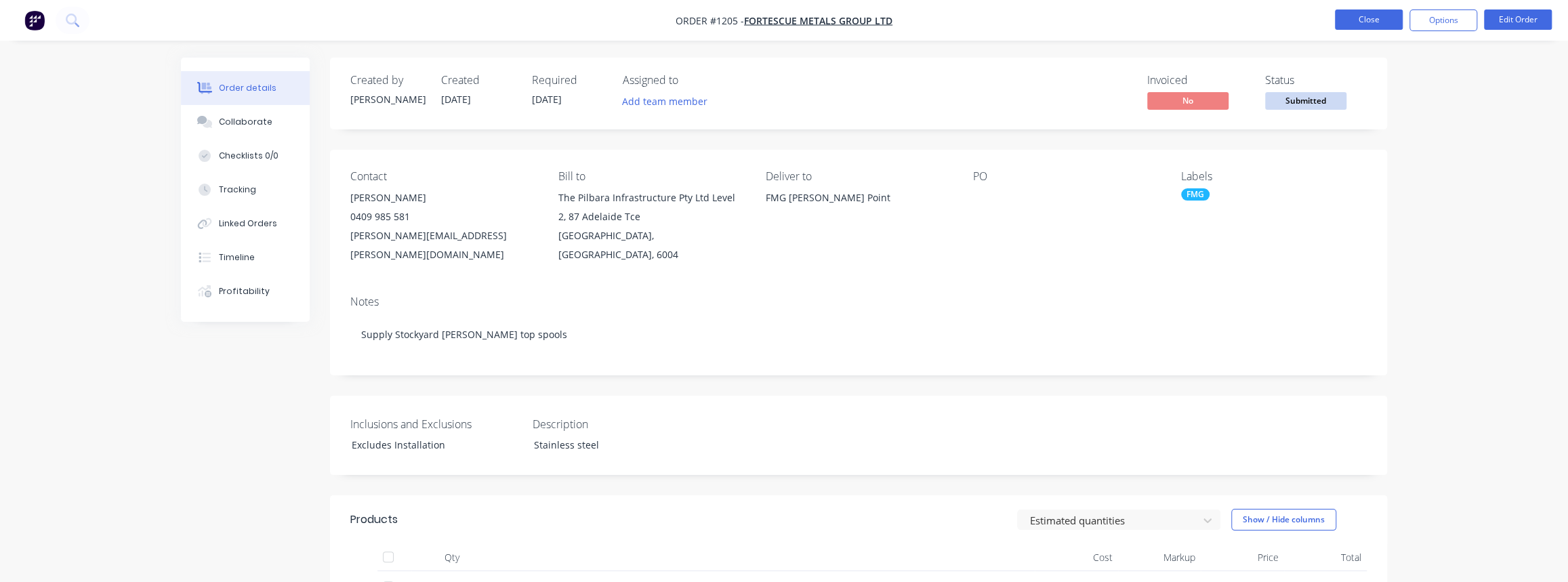
click at [1365, 9] on button "Close" at bounding box center [1369, 20] width 68 height 21
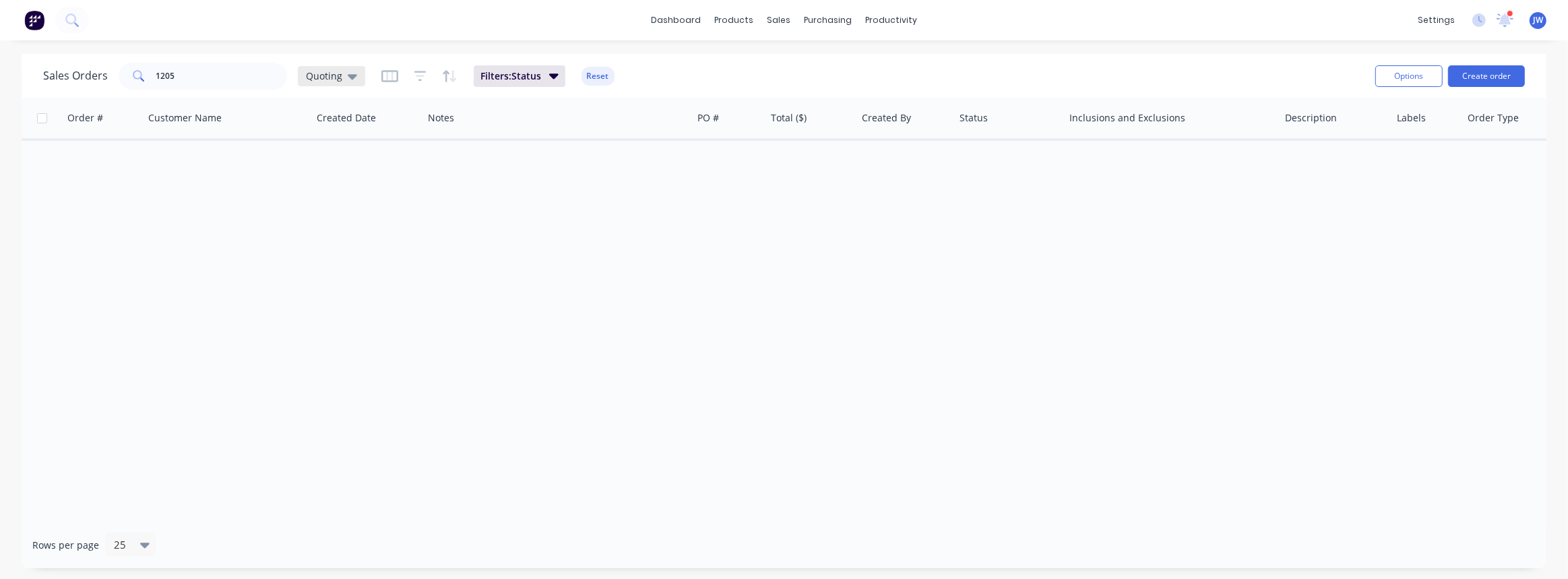
click at [351, 79] on icon at bounding box center [352, 77] width 9 height 5
click at [338, 302] on button "VIEW ALL" at bounding box center [379, 298] width 154 height 15
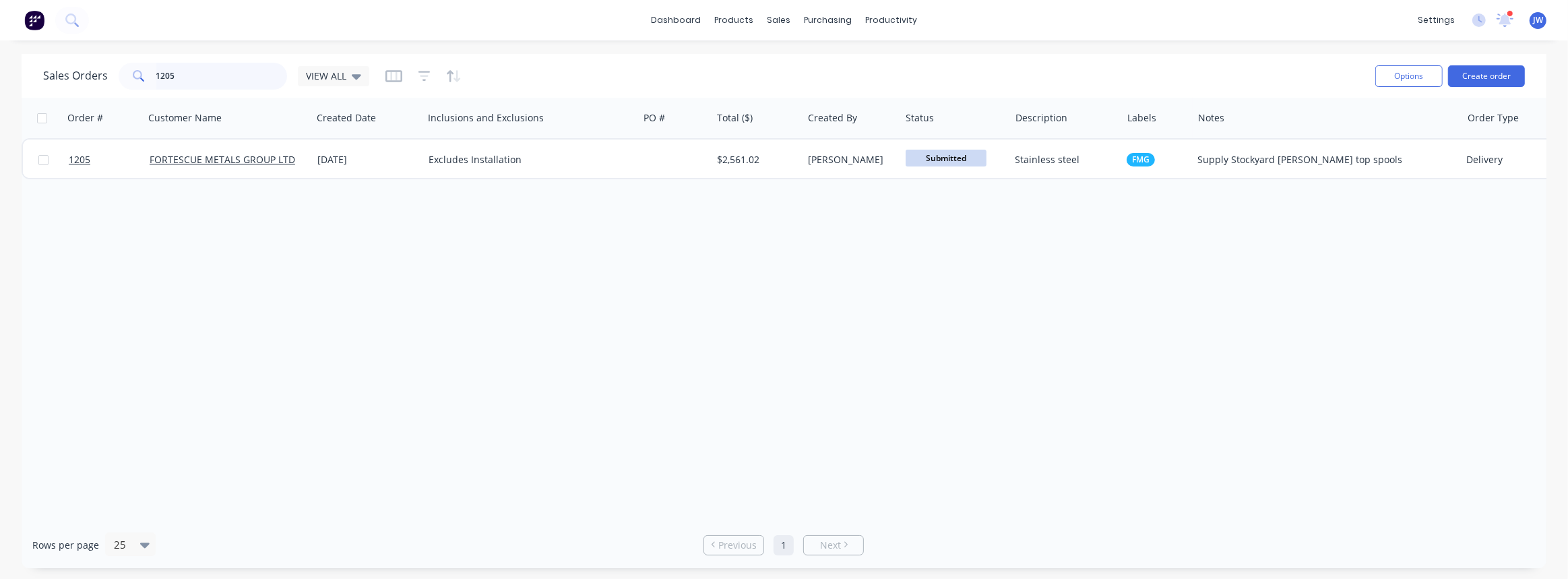
drag, startPoint x: 217, startPoint y: 84, endPoint x: 69, endPoint y: 71, distance: 148.6
click at [69, 71] on div "Sales Orders 1205 VIEW ALL" at bounding box center [207, 76] width 326 height 27
type input "1126"
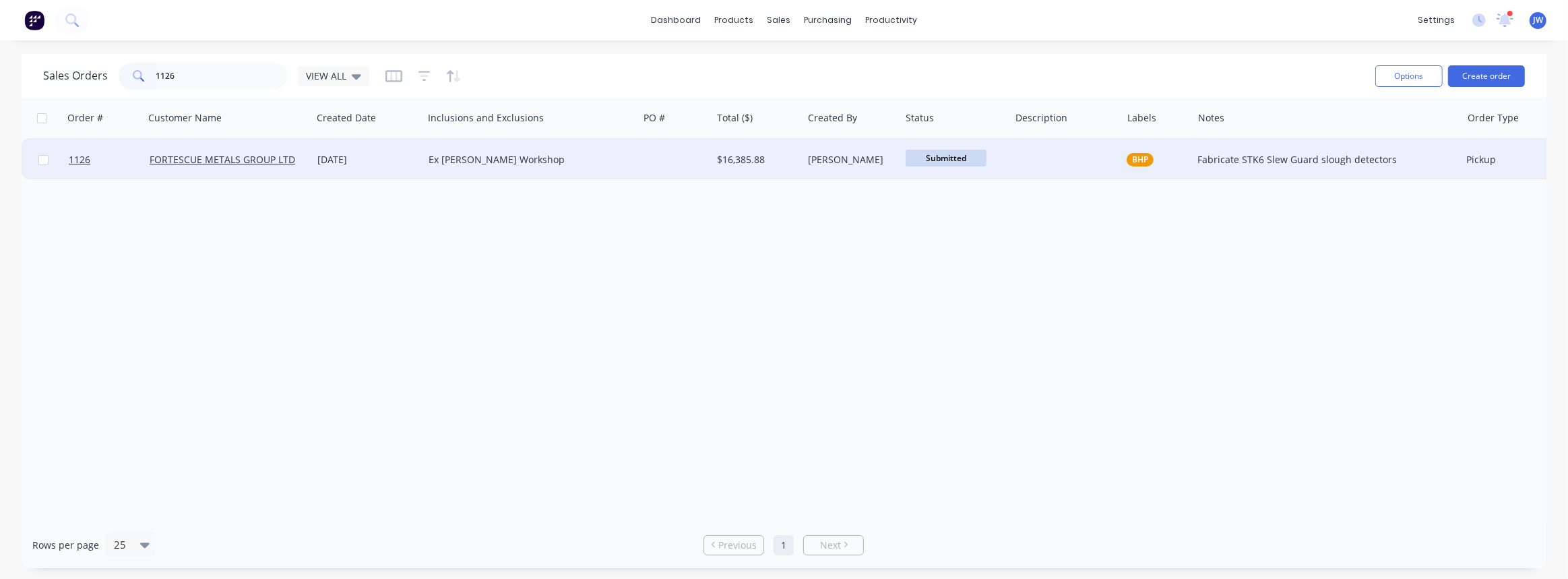
click at [781, 169] on div "$16,385.88" at bounding box center [757, 159] width 91 height 40
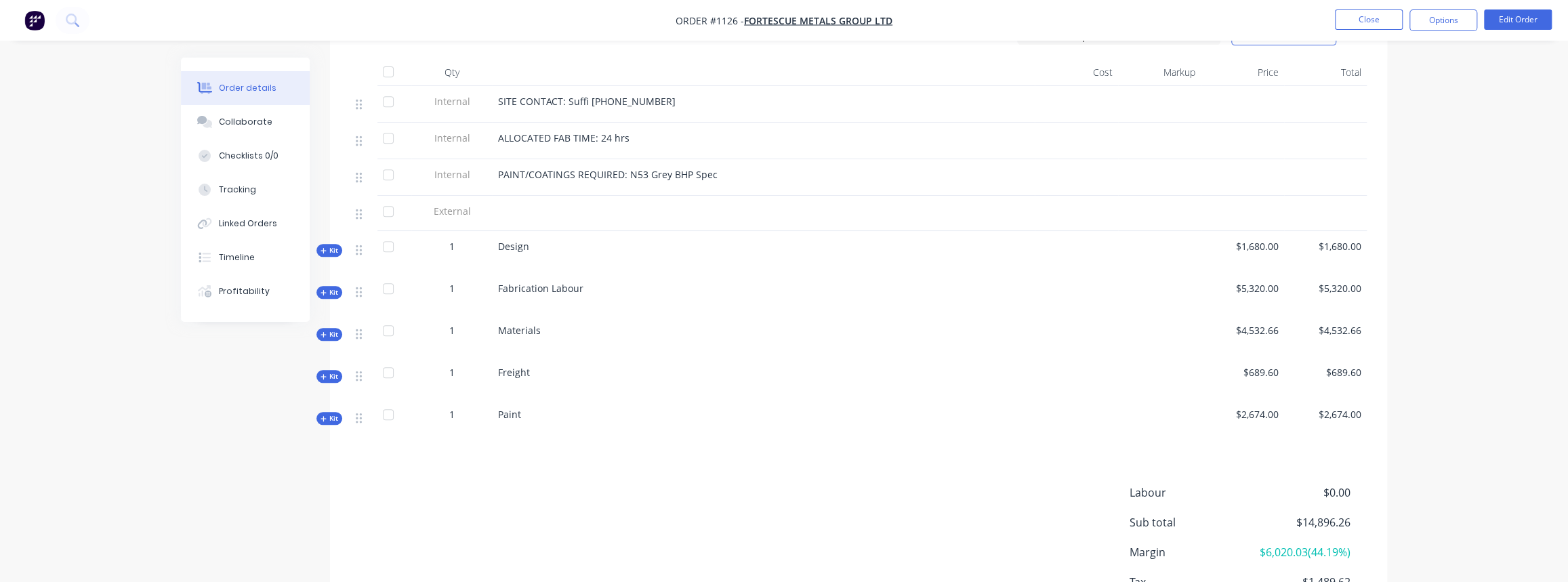
scroll to position [555, 0]
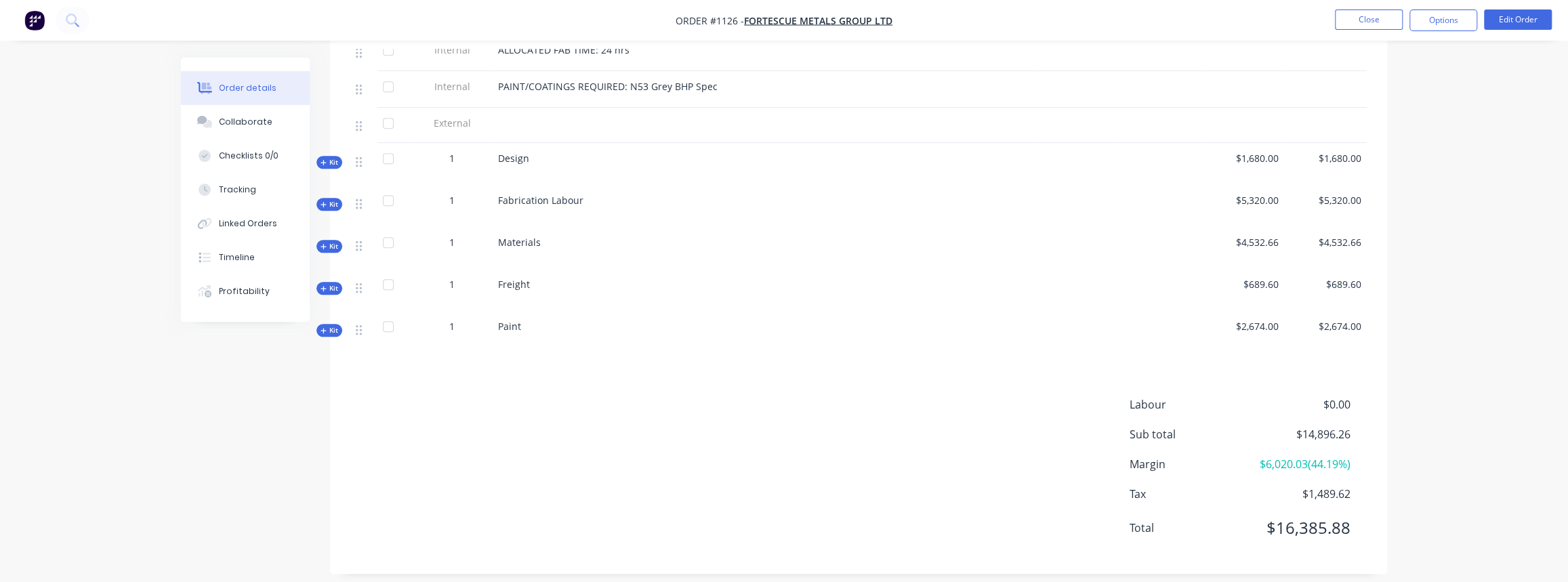
click at [330, 244] on span "Kit" at bounding box center [329, 246] width 18 height 10
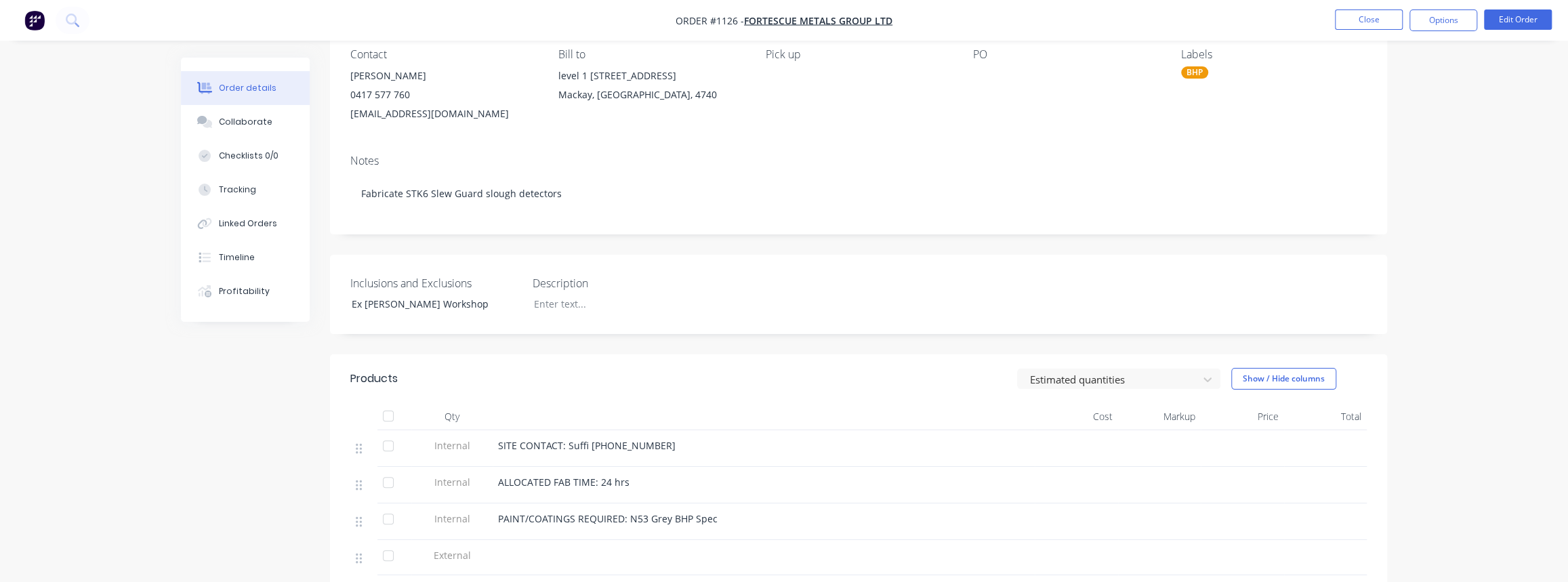
scroll to position [0, 0]
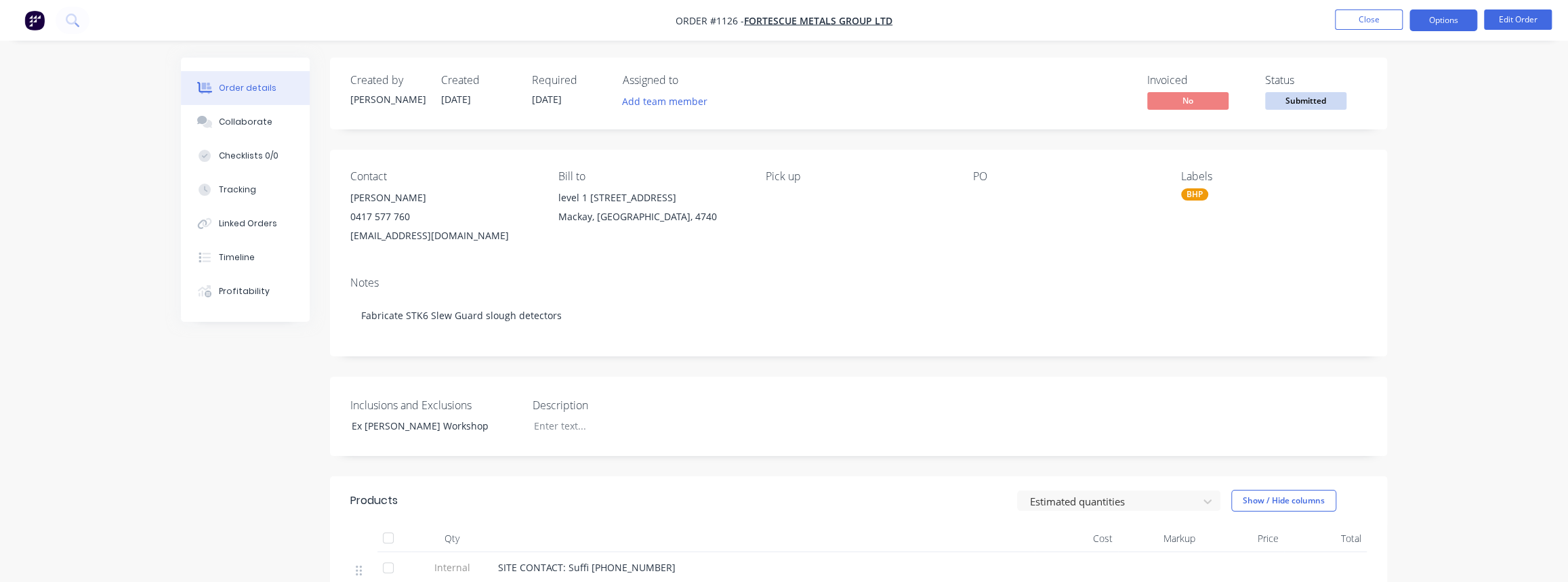
click at [1426, 20] on button "Options" at bounding box center [1443, 20] width 68 height 21
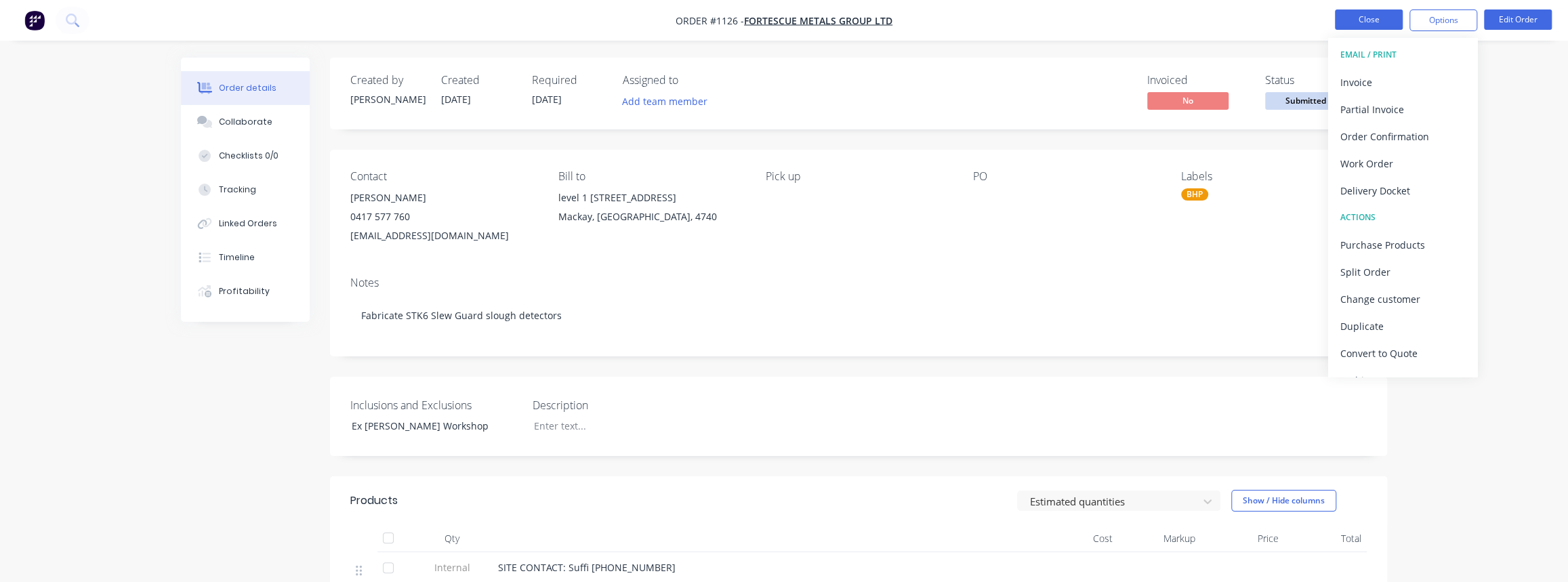
click at [1381, 26] on button "Close" at bounding box center [1369, 20] width 68 height 21
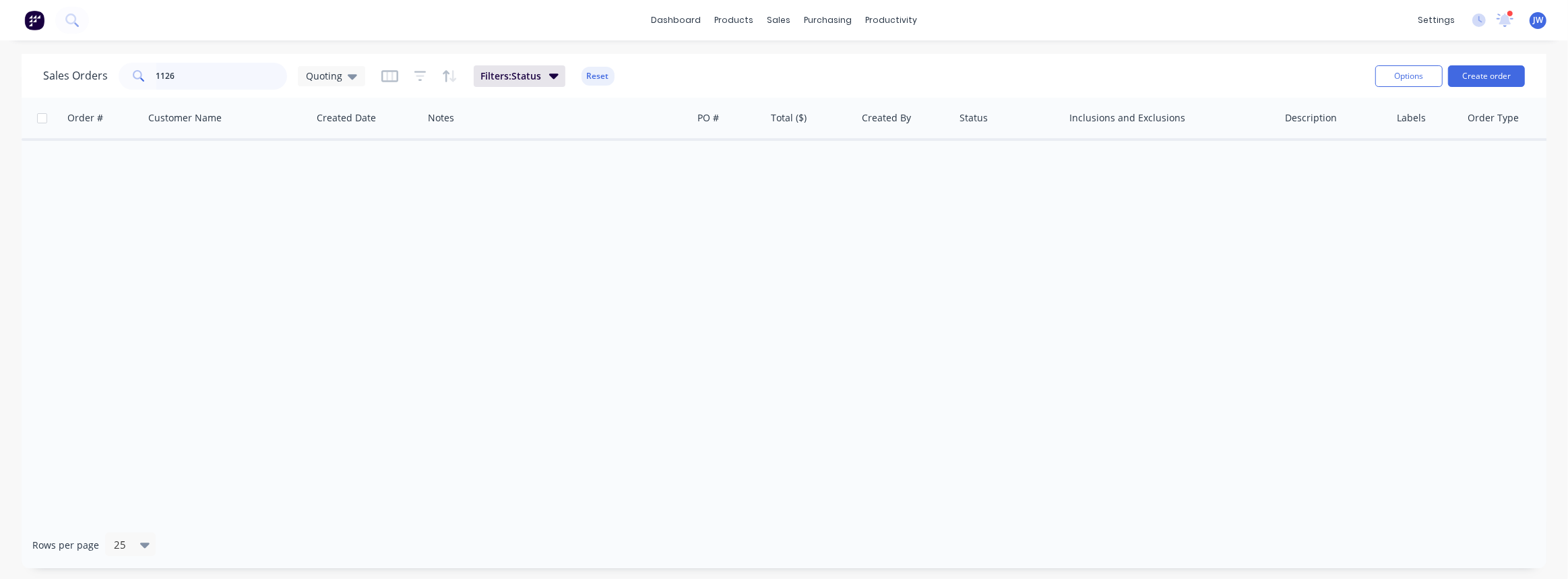
drag, startPoint x: 189, startPoint y: 79, endPoint x: 19, endPoint y: 81, distance: 170.0
click at [19, 81] on div "Sales Orders 1126 Quoting Filters: Status Reset Options Create order Order # Cu…" at bounding box center [784, 311] width 1568 height 514
type input "1118"
click at [329, 74] on span "Quoting" at bounding box center [324, 76] width 37 height 15
click at [337, 290] on div "VIEW ALL edit" at bounding box center [393, 299] width 181 height 27
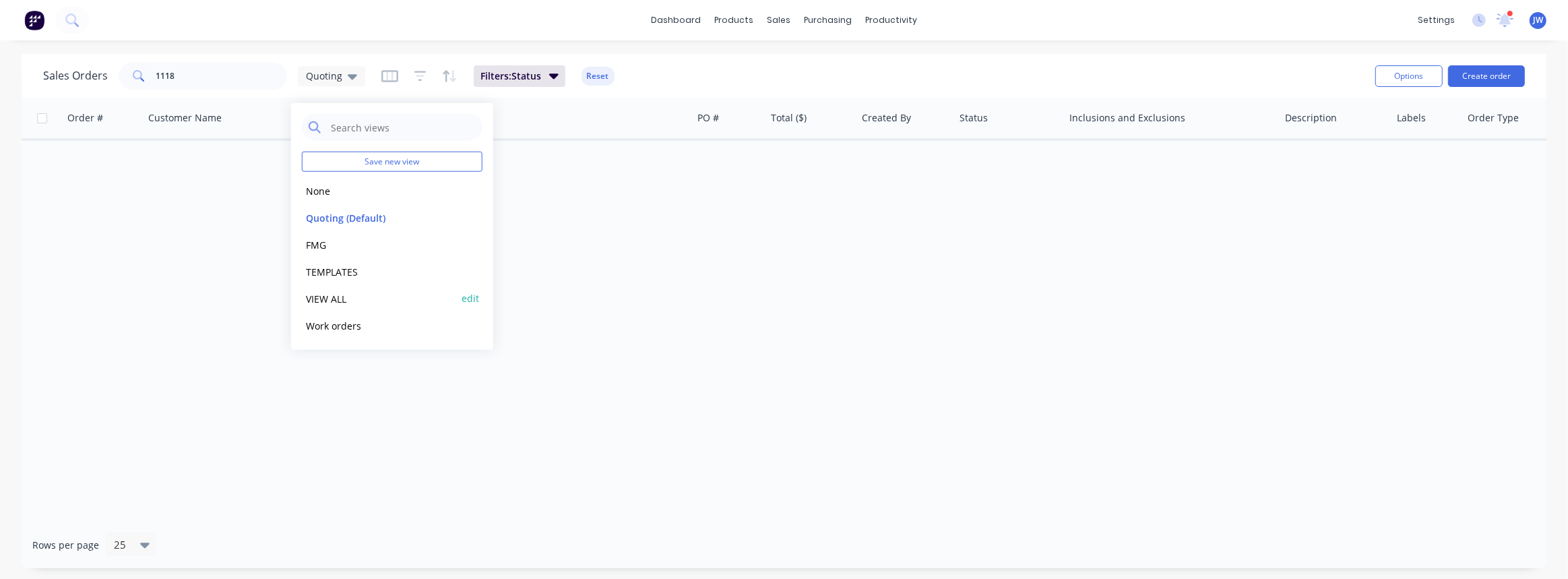
click at [331, 303] on button "VIEW ALL" at bounding box center [379, 298] width 154 height 15
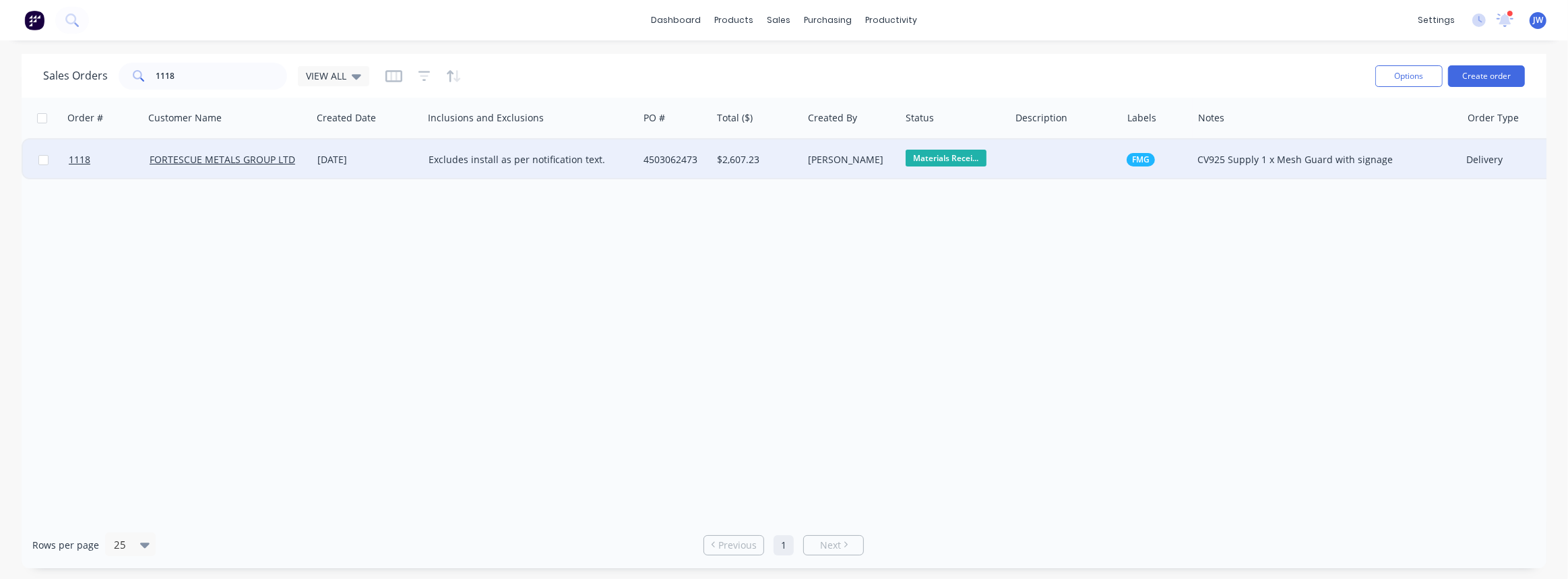
click at [656, 170] on div "4503062473" at bounding box center [675, 159] width 73 height 40
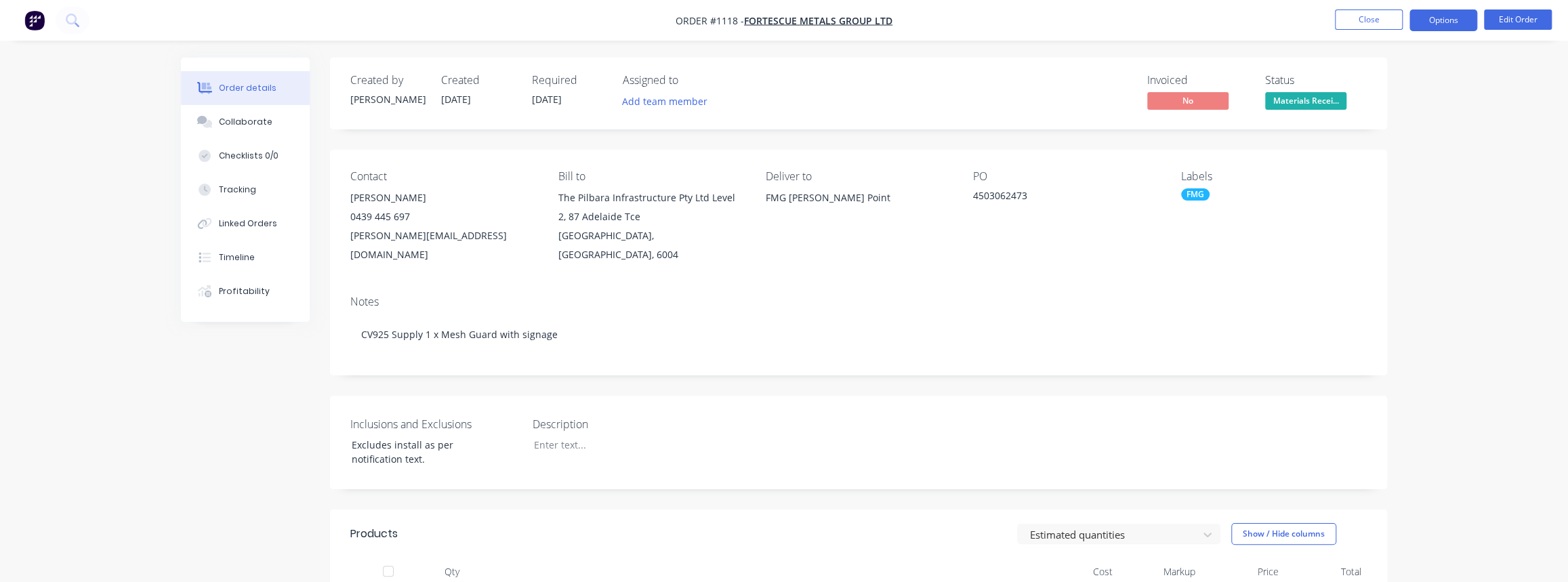
click at [1447, 22] on button "Options" at bounding box center [1443, 20] width 68 height 21
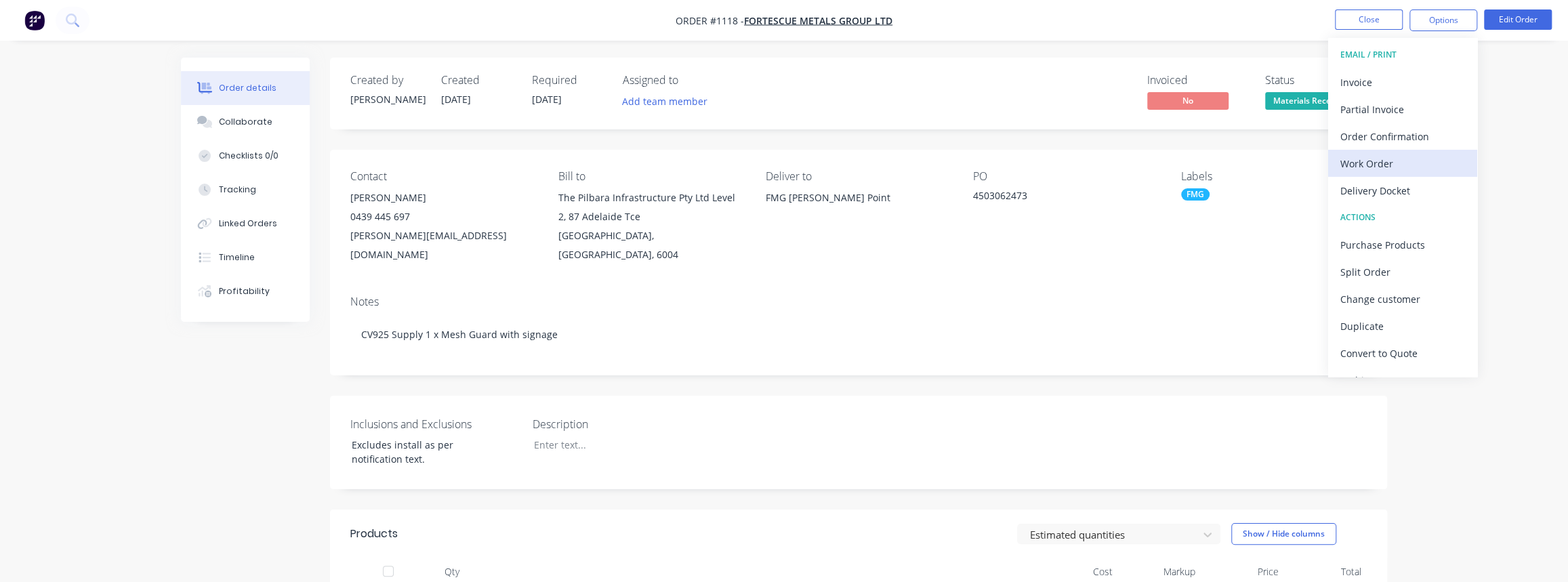
click at [1382, 169] on div "Work Order" at bounding box center [1402, 163] width 124 height 20
click at [1377, 160] on div "Custom" at bounding box center [1402, 163] width 124 height 20
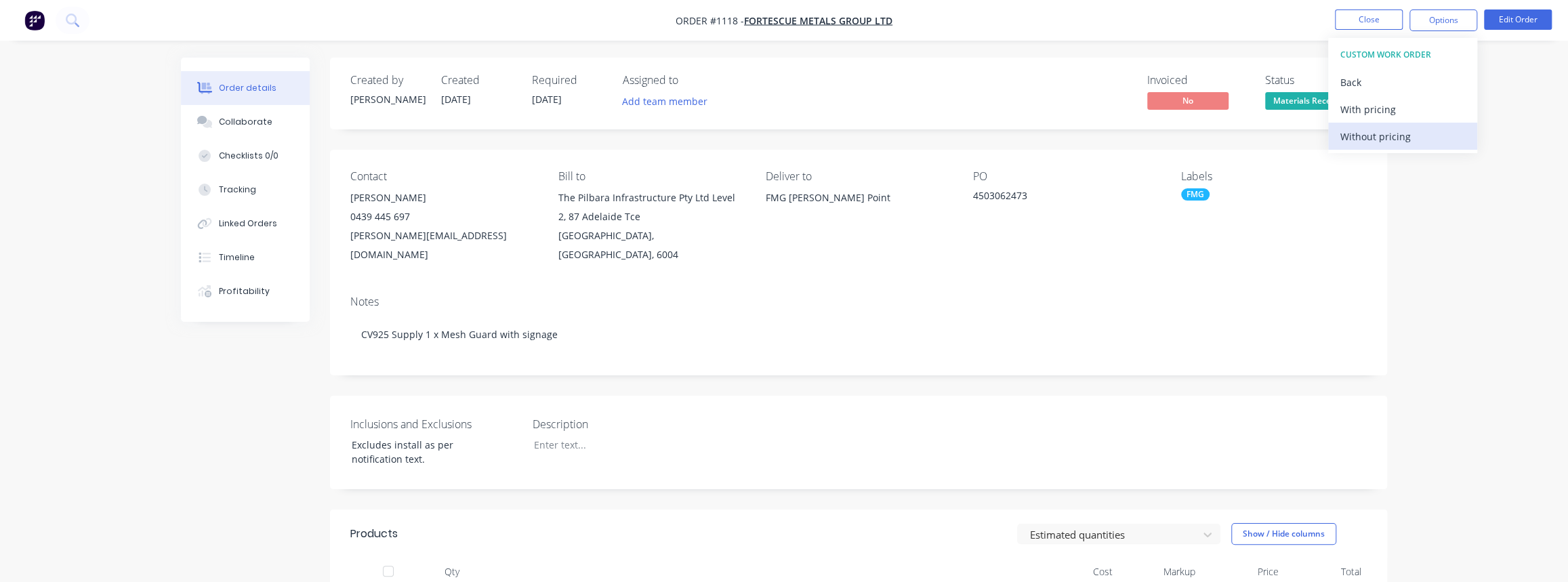
click at [1377, 141] on div "Without pricing" at bounding box center [1402, 136] width 124 height 20
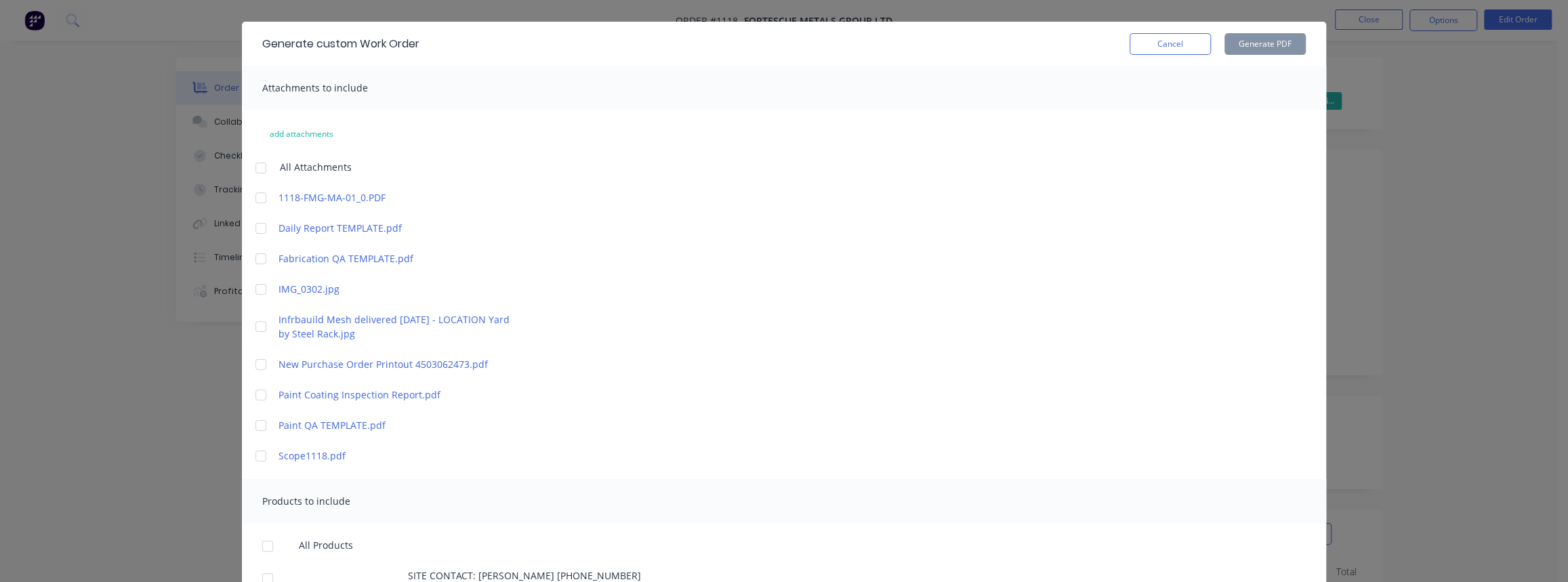
scroll to position [61, 0]
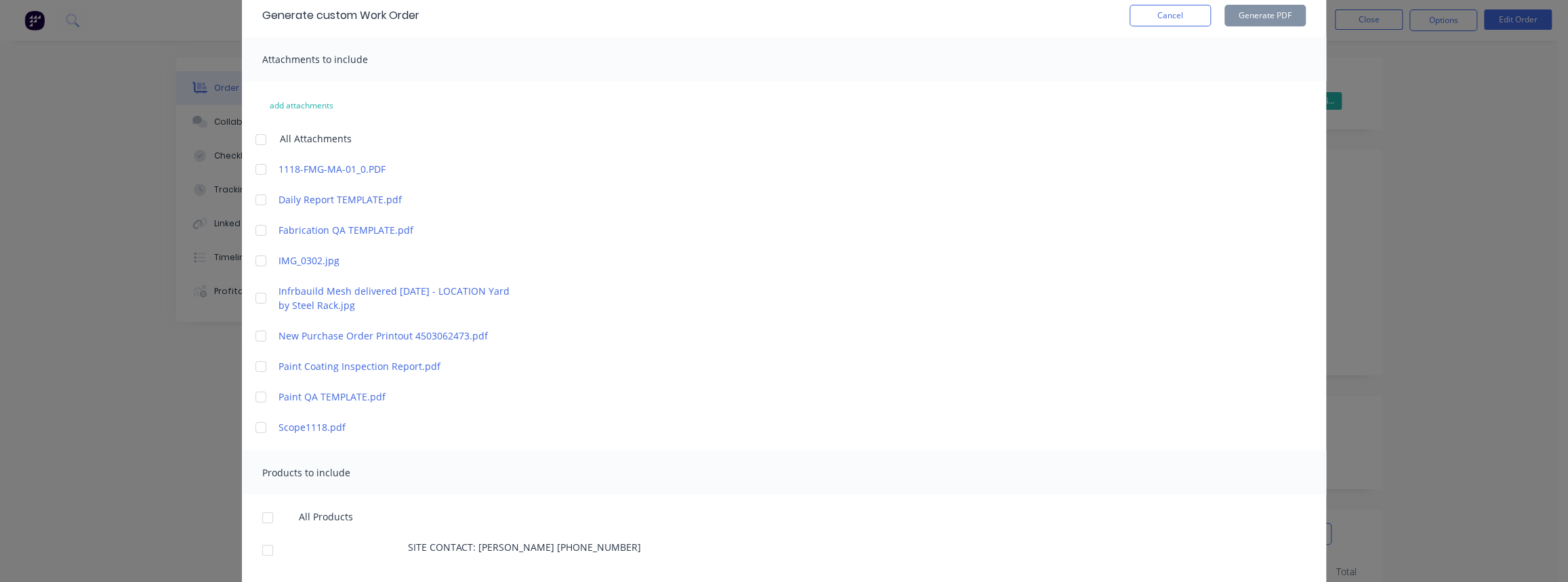
click at [253, 226] on div at bounding box center [261, 231] width 27 height 27
click at [252, 423] on div at bounding box center [261, 427] width 27 height 27
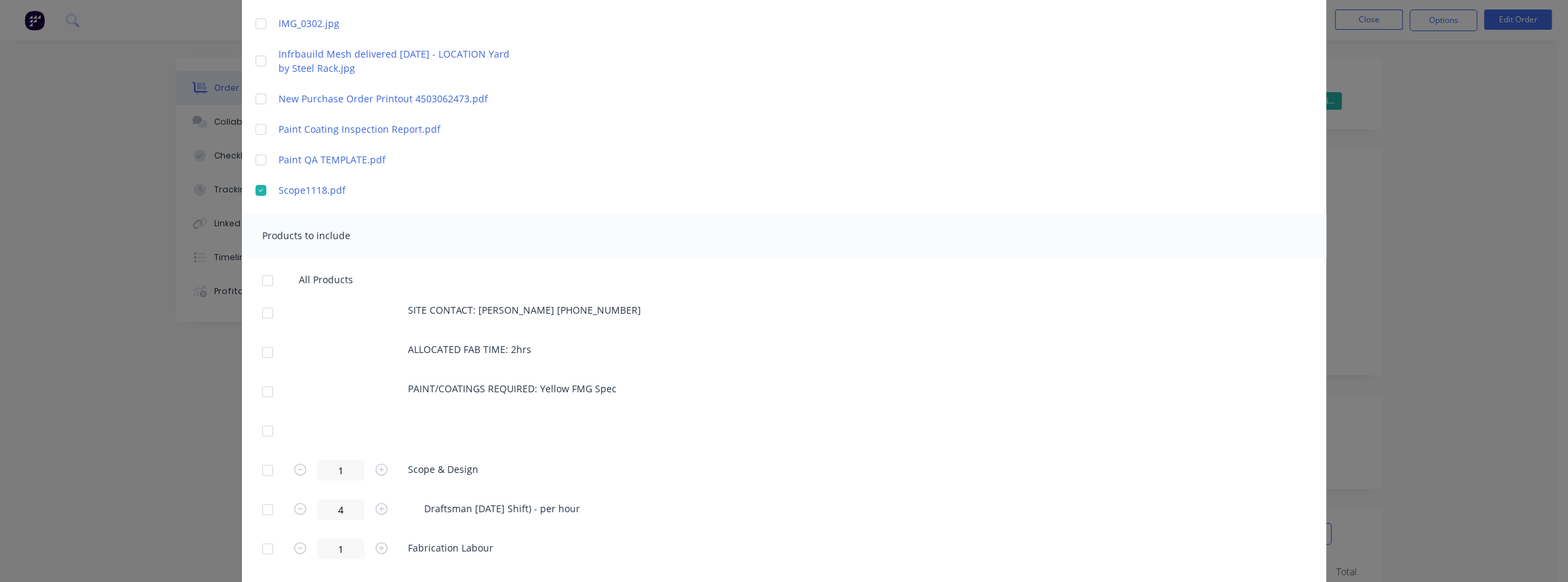
scroll to position [307, 0]
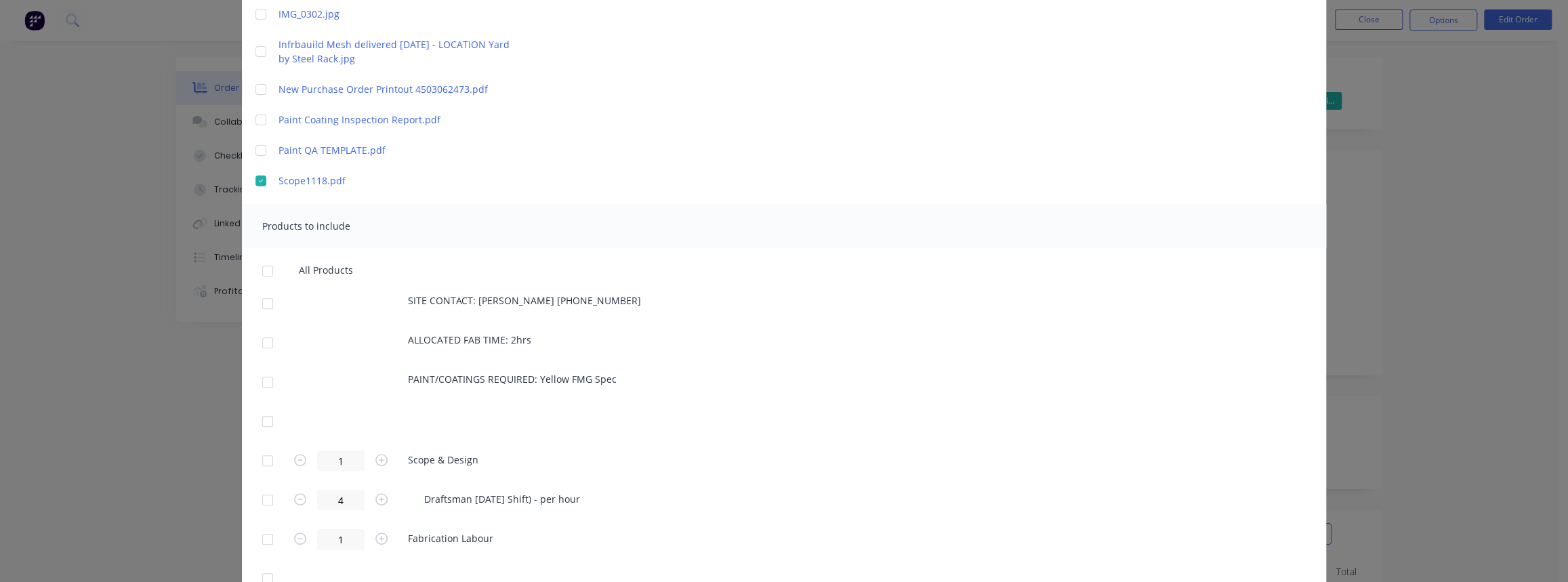
click at [263, 300] on div at bounding box center [268, 304] width 27 height 27
click at [264, 342] on div at bounding box center [268, 343] width 27 height 27
click at [265, 382] on div at bounding box center [268, 383] width 27 height 27
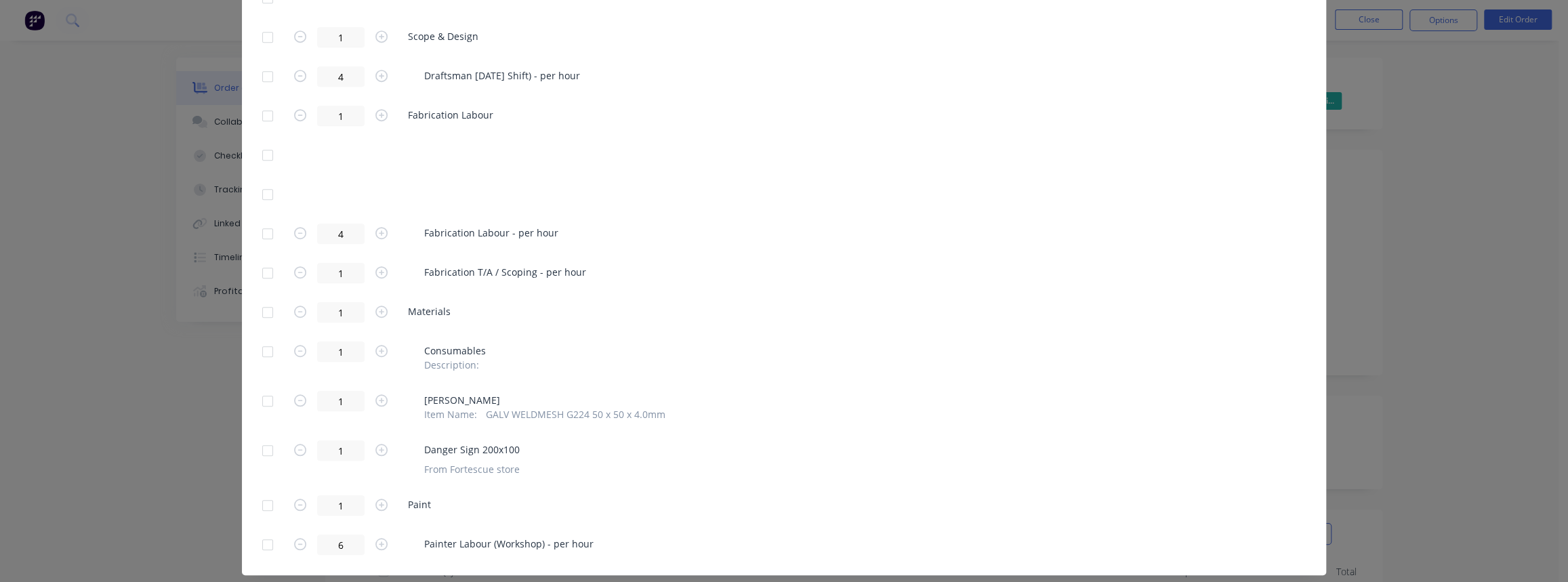
scroll to position [763, 0]
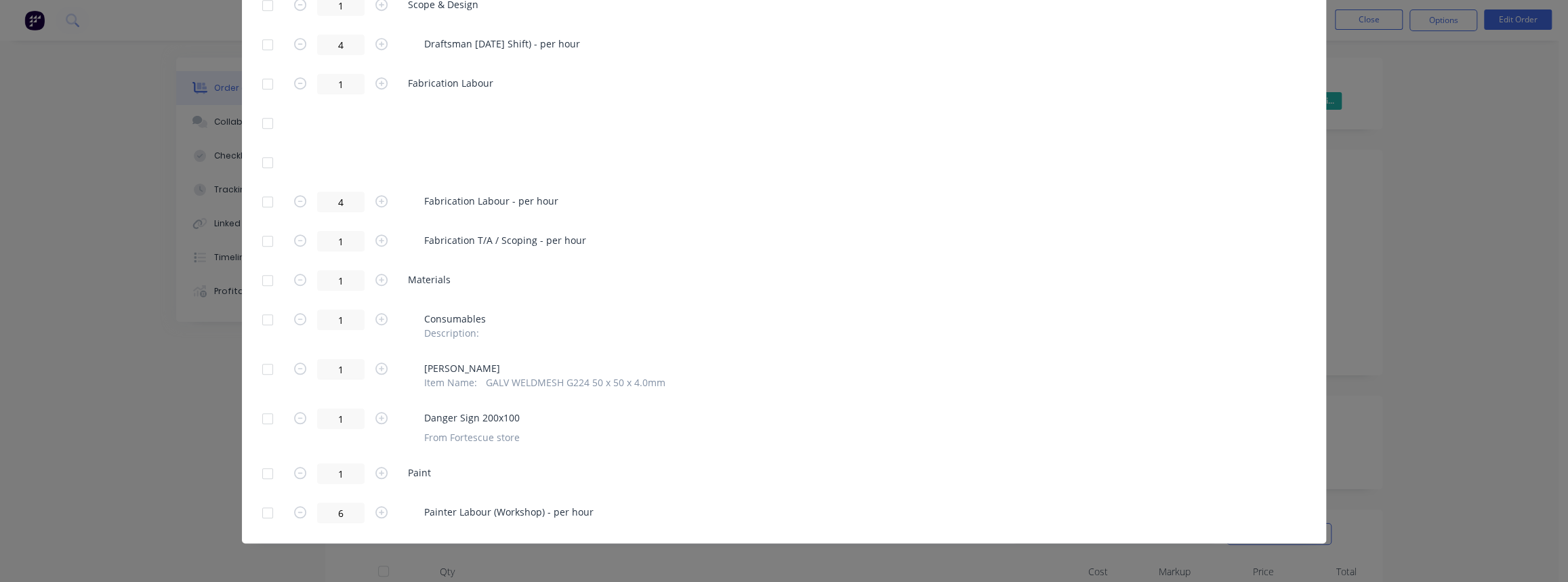
click at [262, 282] on div at bounding box center [268, 281] width 27 height 27
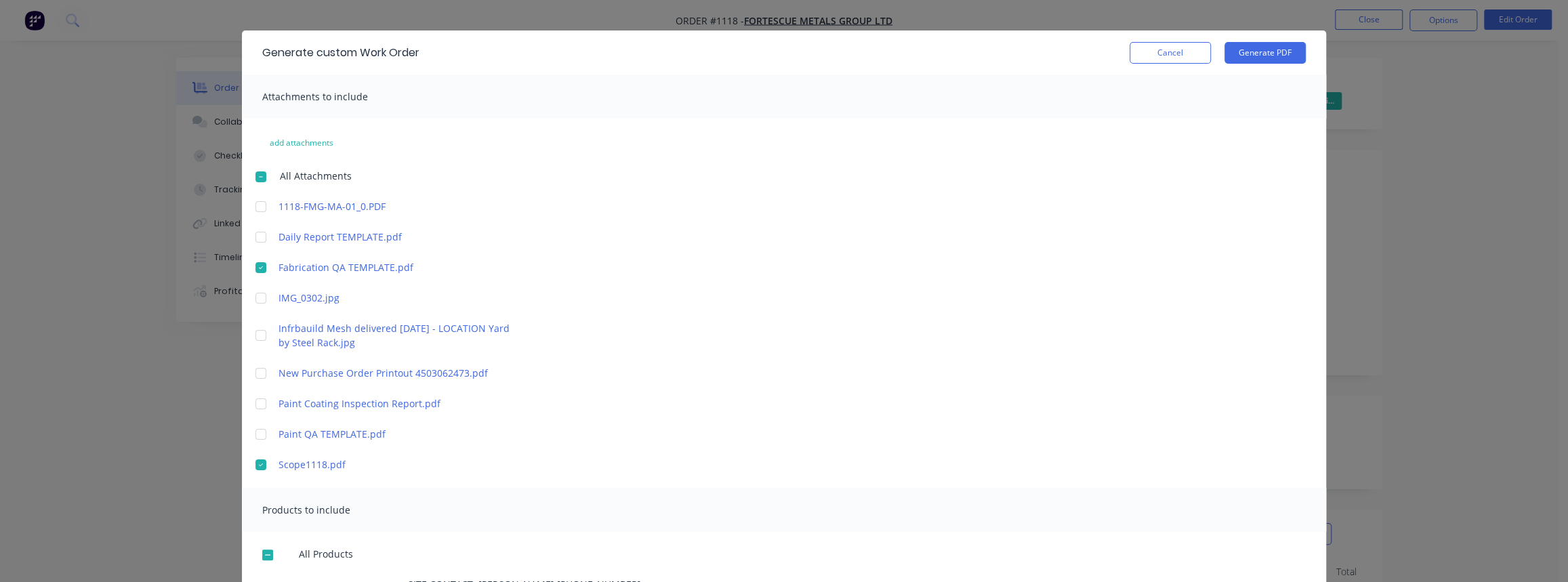
scroll to position [0, 0]
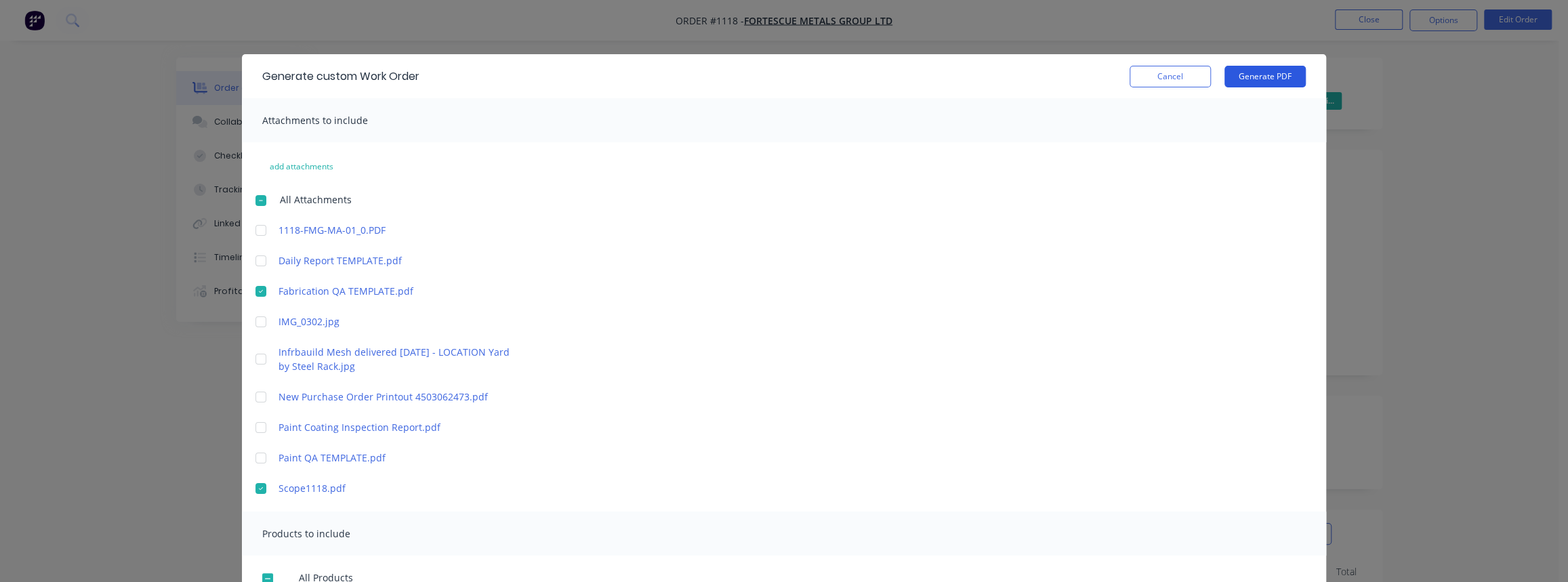
click at [1273, 82] on button "Generate PDF" at bounding box center [1265, 76] width 82 height 21
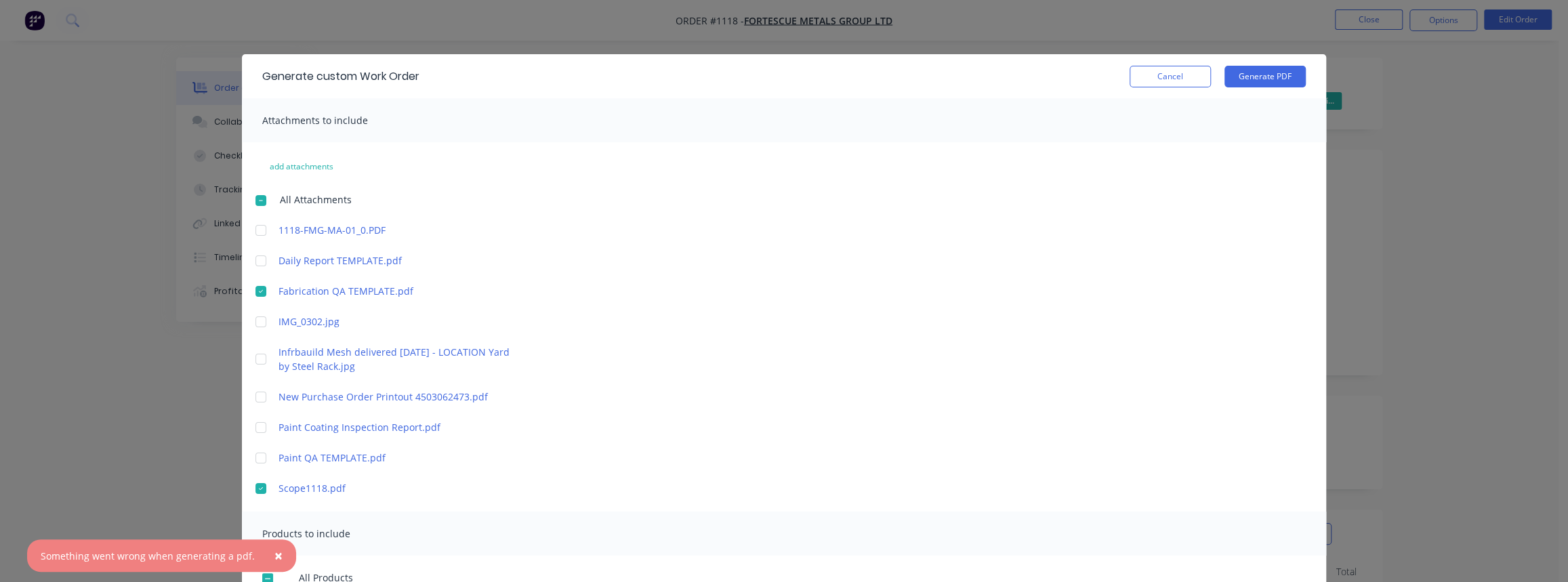
click at [253, 285] on div at bounding box center [261, 292] width 27 height 27
click at [255, 489] on div at bounding box center [261, 489] width 27 height 27
click at [1280, 77] on button "Generate PDF" at bounding box center [1265, 76] width 82 height 21
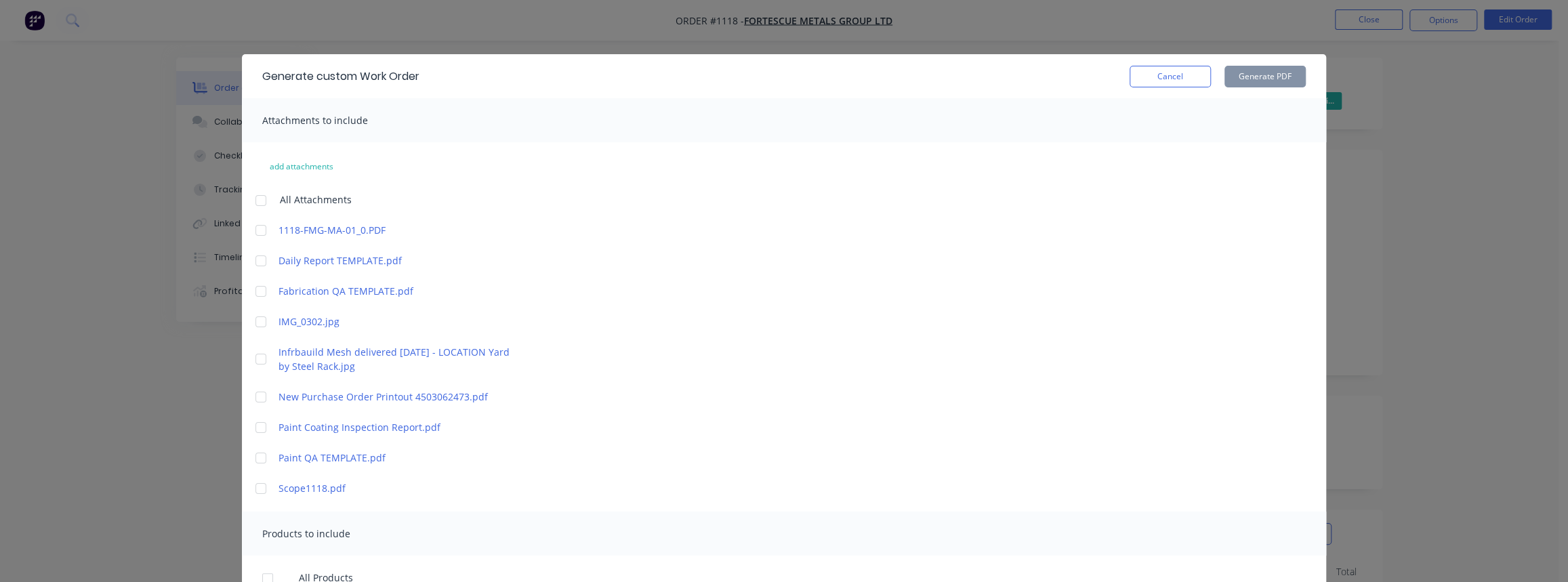
click at [1174, 79] on button "Cancel" at bounding box center [1170, 76] width 82 height 21
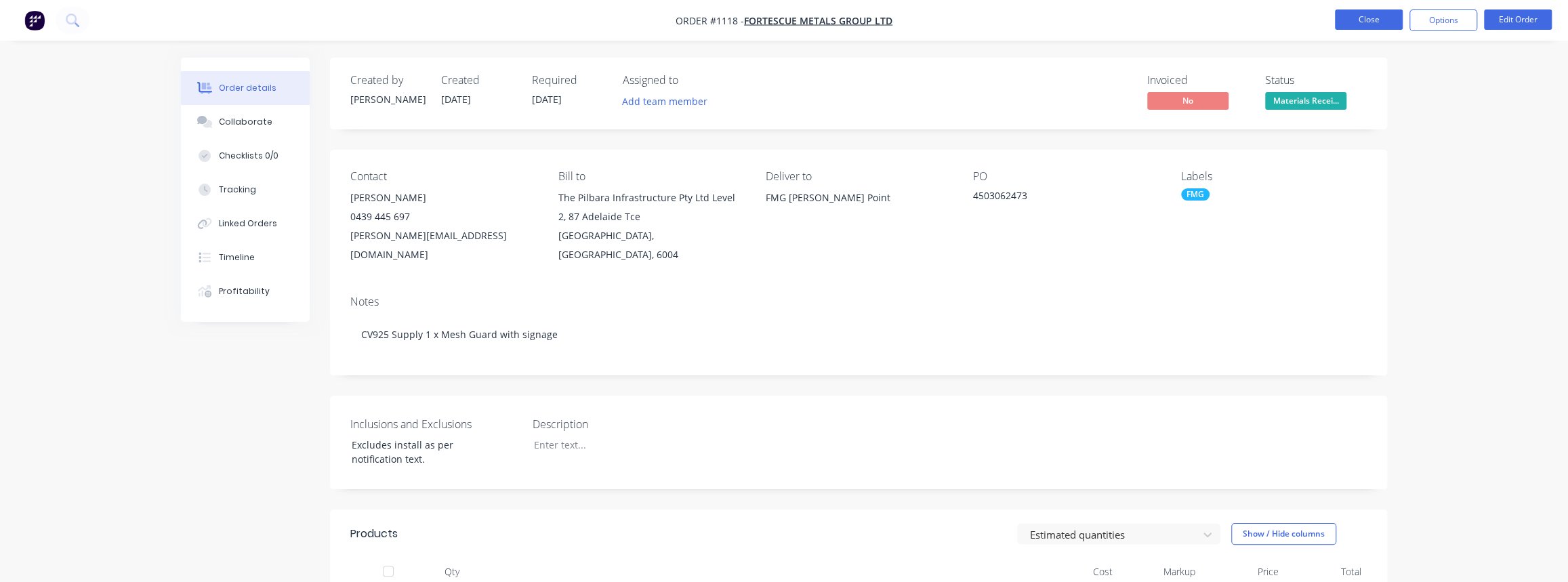
click at [1379, 21] on button "Close" at bounding box center [1369, 20] width 68 height 21
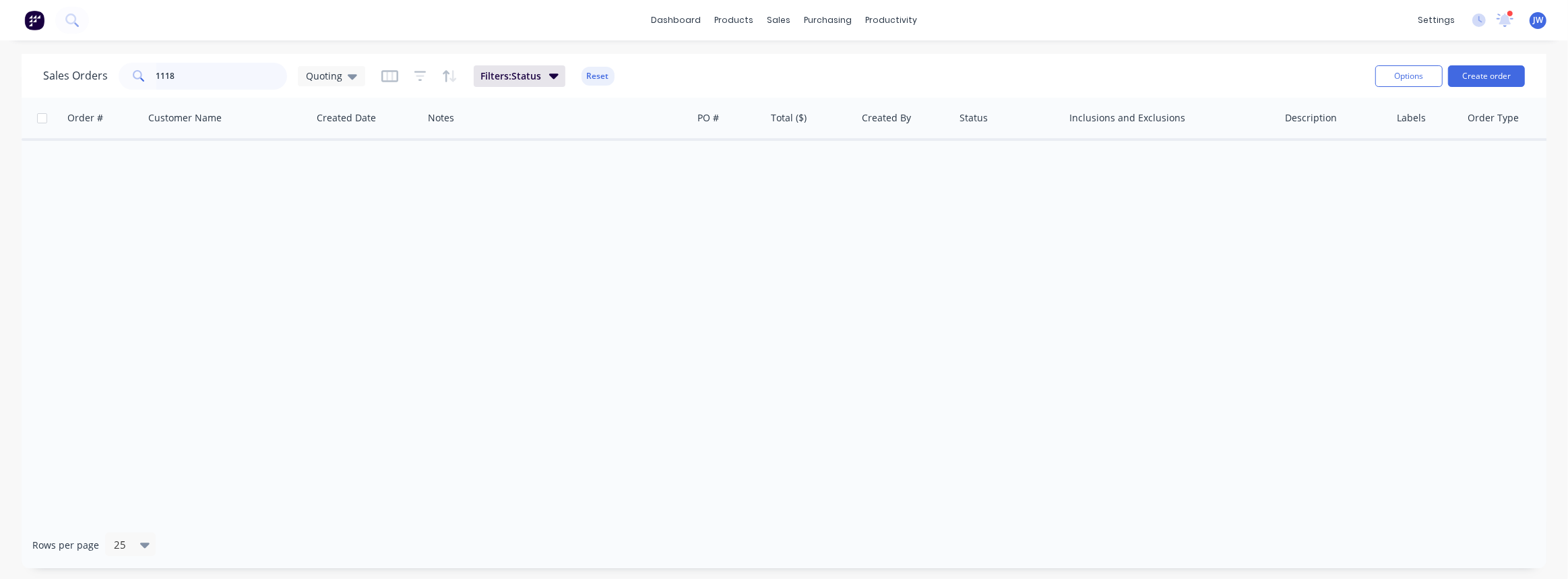
drag, startPoint x: 258, startPoint y: 77, endPoint x: -31, endPoint y: 73, distance: 289.0
click at [0, 73] on html "dashboard products sales purchasing productivity dashboard products Product Cat…" at bounding box center [784, 290] width 1568 height 579
type input "594"
click at [328, 79] on span "Quoting" at bounding box center [324, 76] width 37 height 15
click at [324, 301] on button "VIEW ALL" at bounding box center [379, 298] width 154 height 15
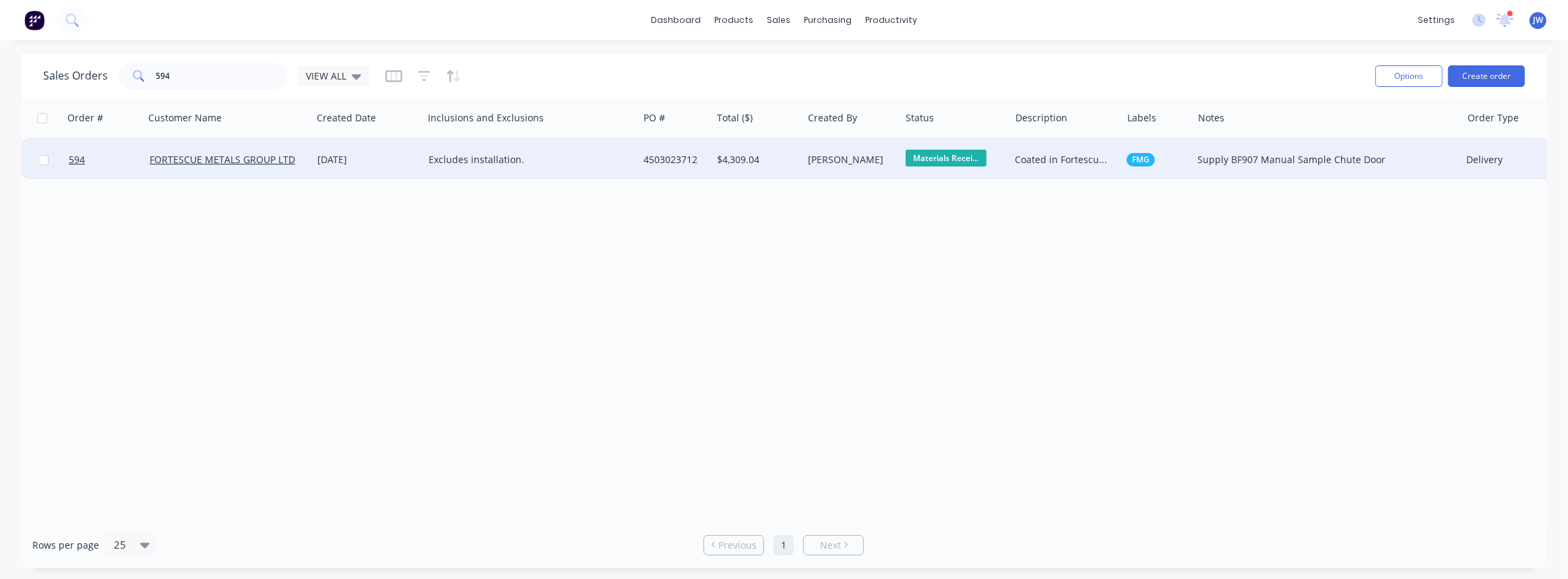
click at [551, 171] on div "Excludes installation." at bounding box center [531, 159] width 215 height 40
click at [680, 167] on div "4503023712" at bounding box center [675, 159] width 73 height 40
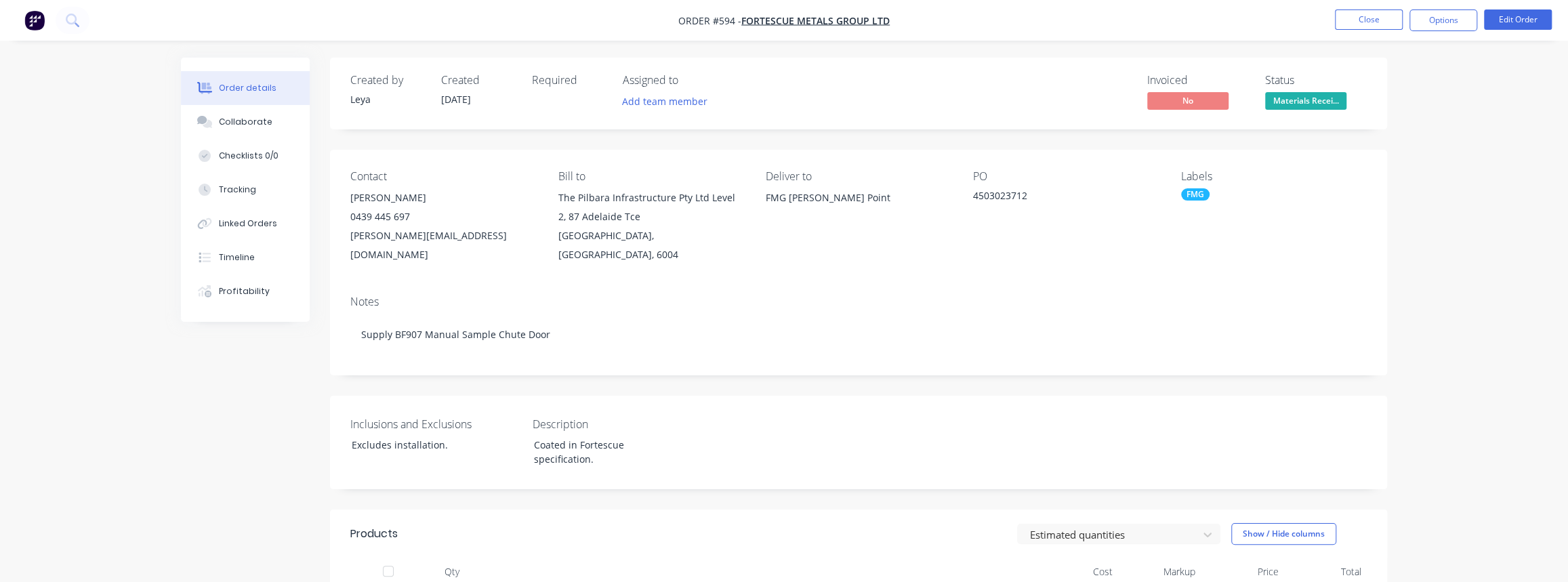
click at [1438, 32] on nav "Order #594 - FORTESCUE METALS GROUP LTD Close Options Edit Order" at bounding box center [784, 20] width 1568 height 40
click at [1439, 27] on button "Options" at bounding box center [1443, 20] width 68 height 21
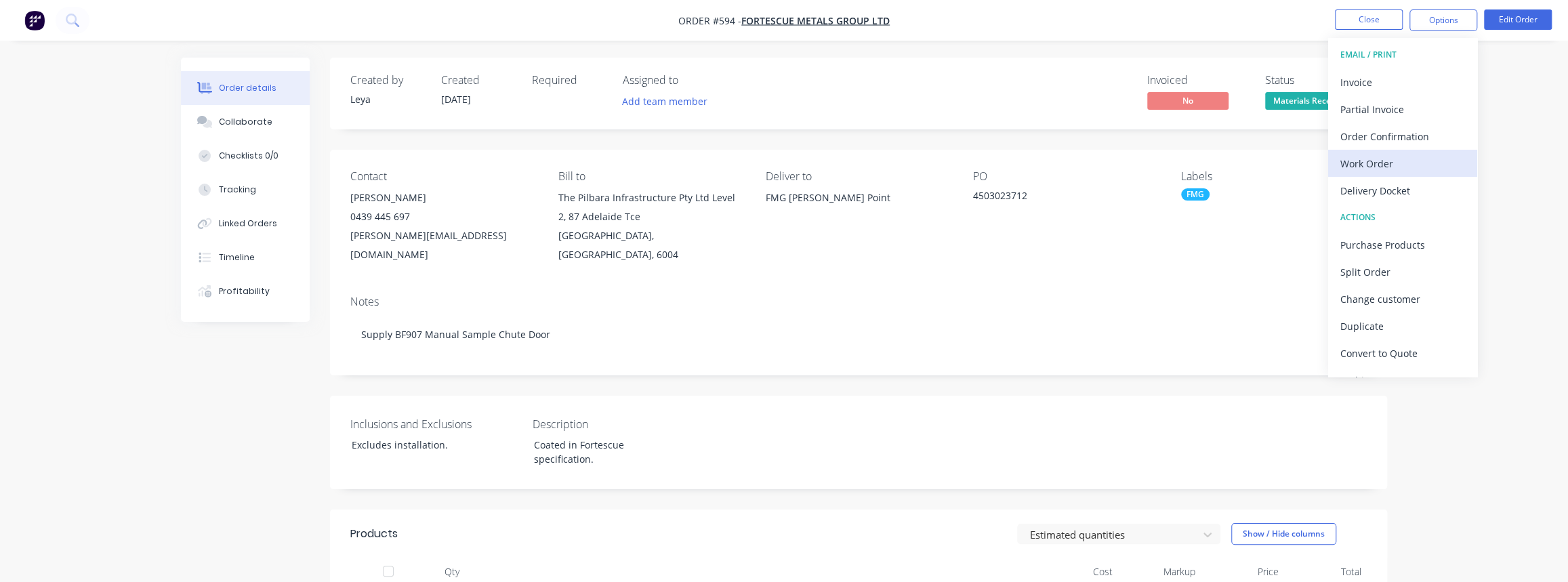
click at [1383, 161] on div "Work Order" at bounding box center [1402, 163] width 124 height 20
click at [1375, 167] on div "Custom" at bounding box center [1402, 163] width 124 height 20
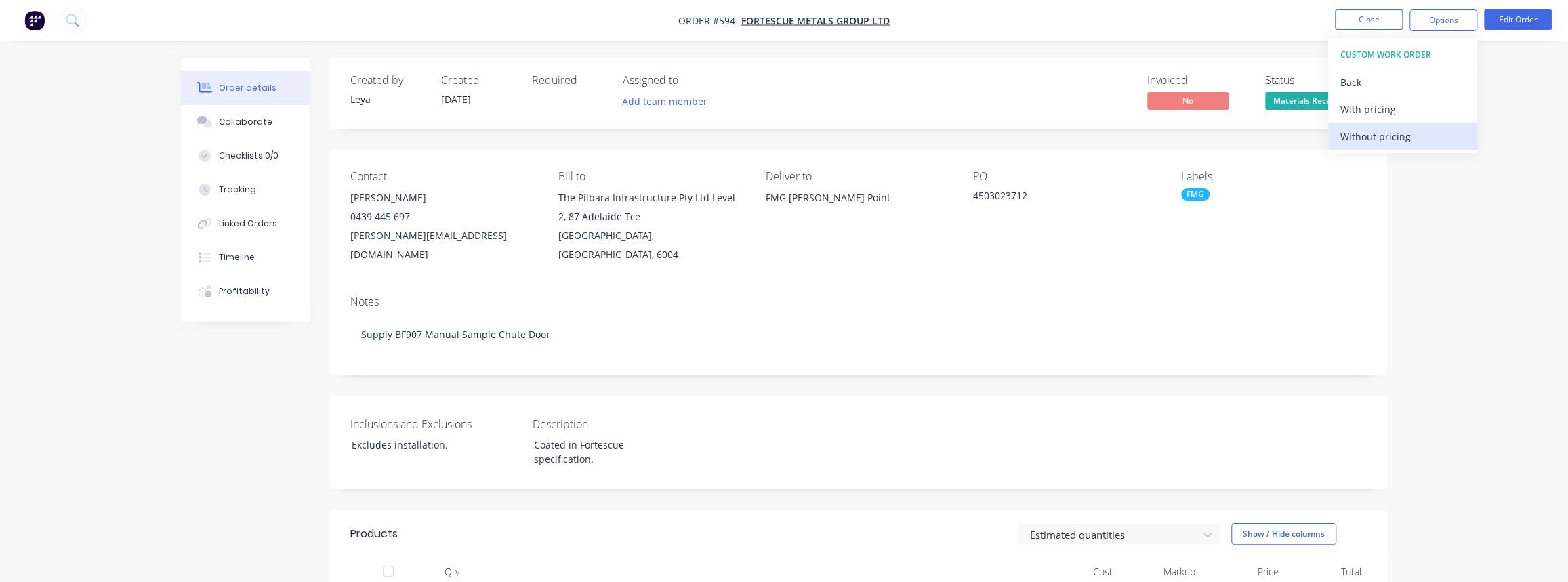
click at [1379, 136] on div "Without pricing" at bounding box center [1402, 136] width 124 height 20
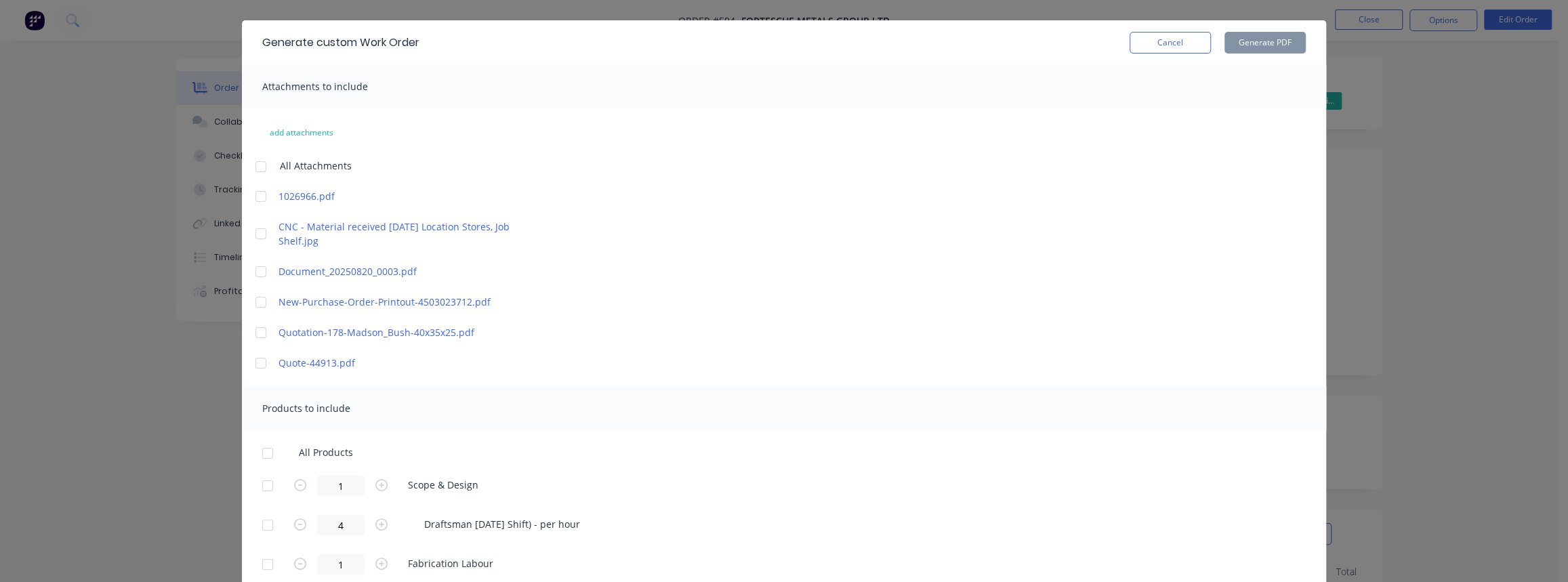
scroll to position [215, 0]
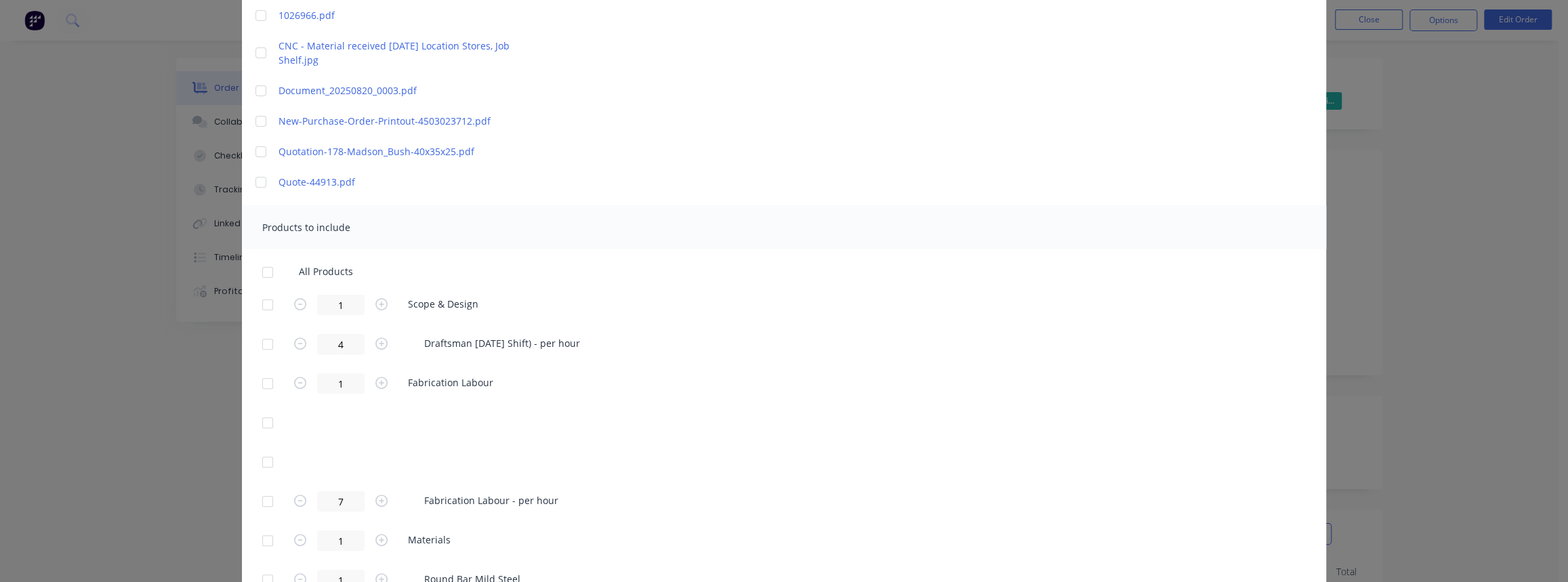
click at [257, 272] on div at bounding box center [268, 273] width 27 height 27
click at [259, 272] on div at bounding box center [268, 273] width 27 height 27
click at [265, 299] on div at bounding box center [268, 306] width 27 height 27
click at [261, 270] on div at bounding box center [268, 273] width 27 height 27
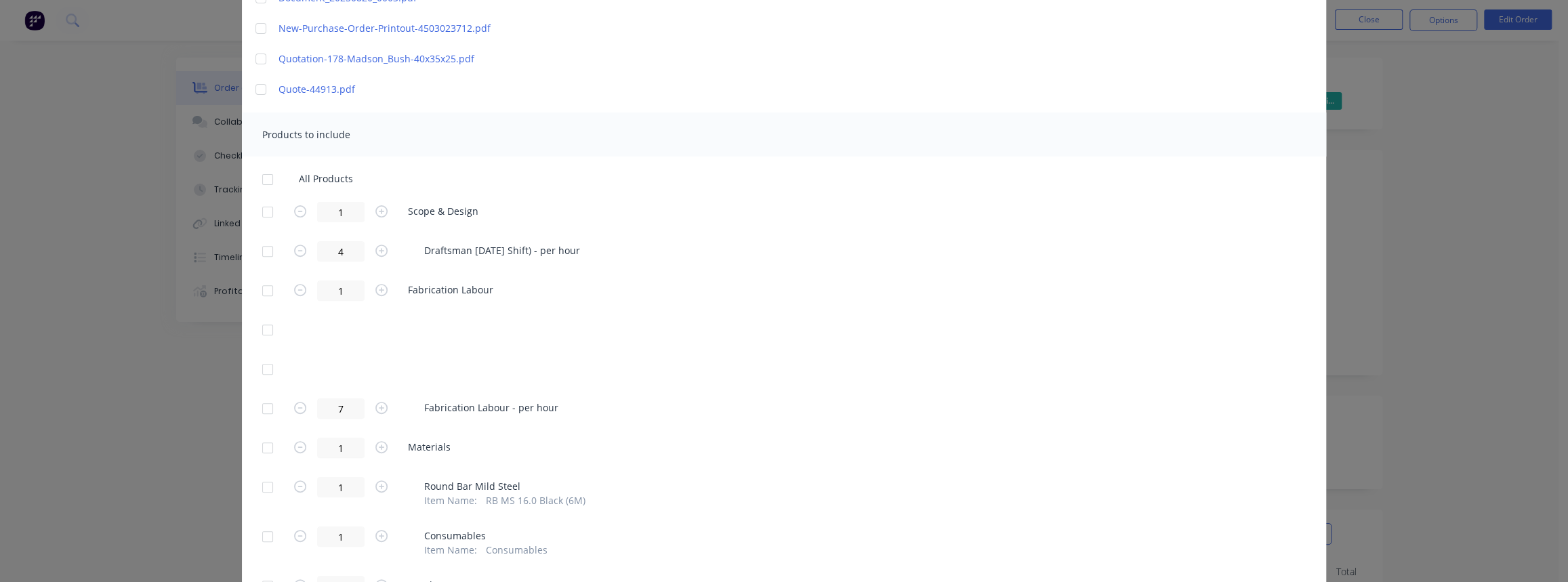
scroll to position [338, 0]
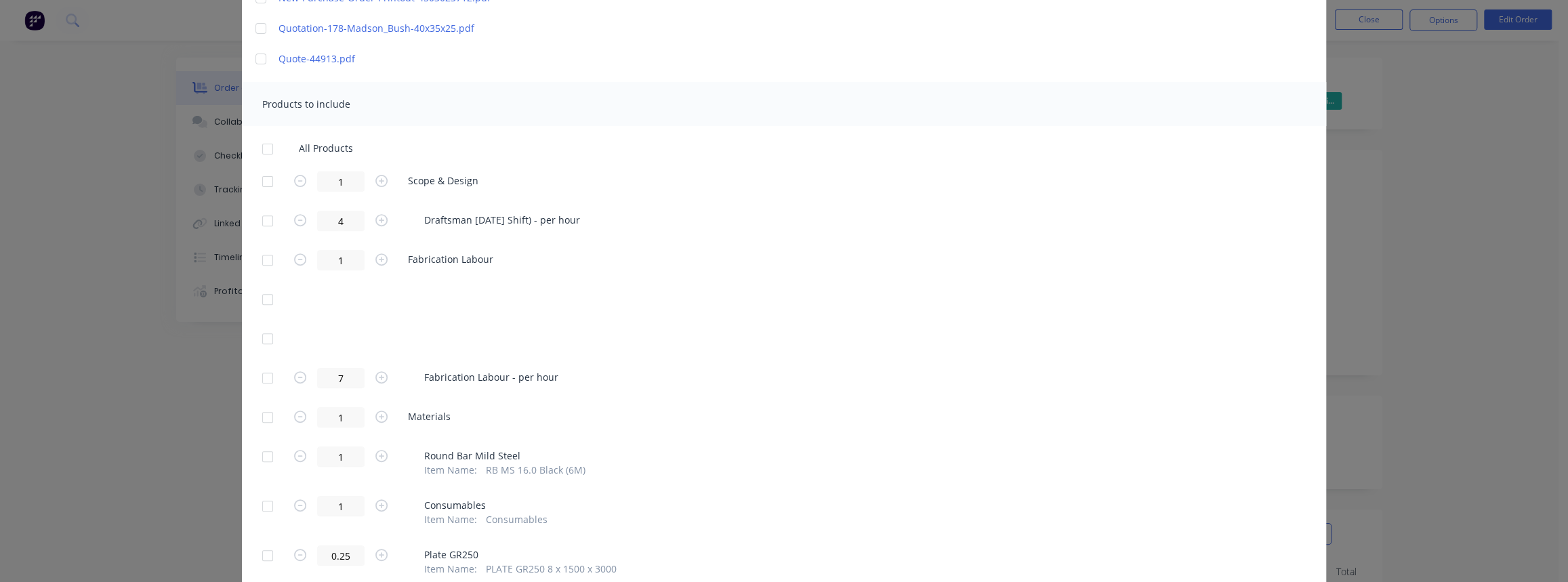
click at [262, 379] on div at bounding box center [268, 379] width 27 height 27
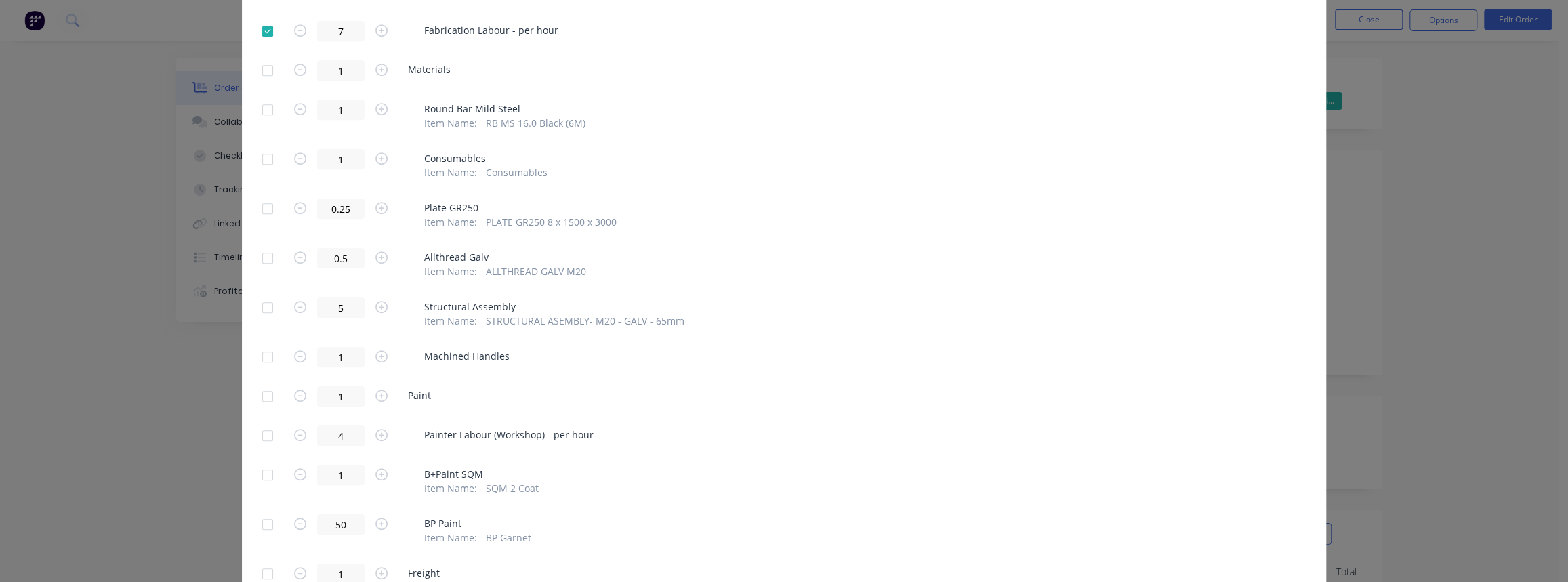
scroll to position [646, 0]
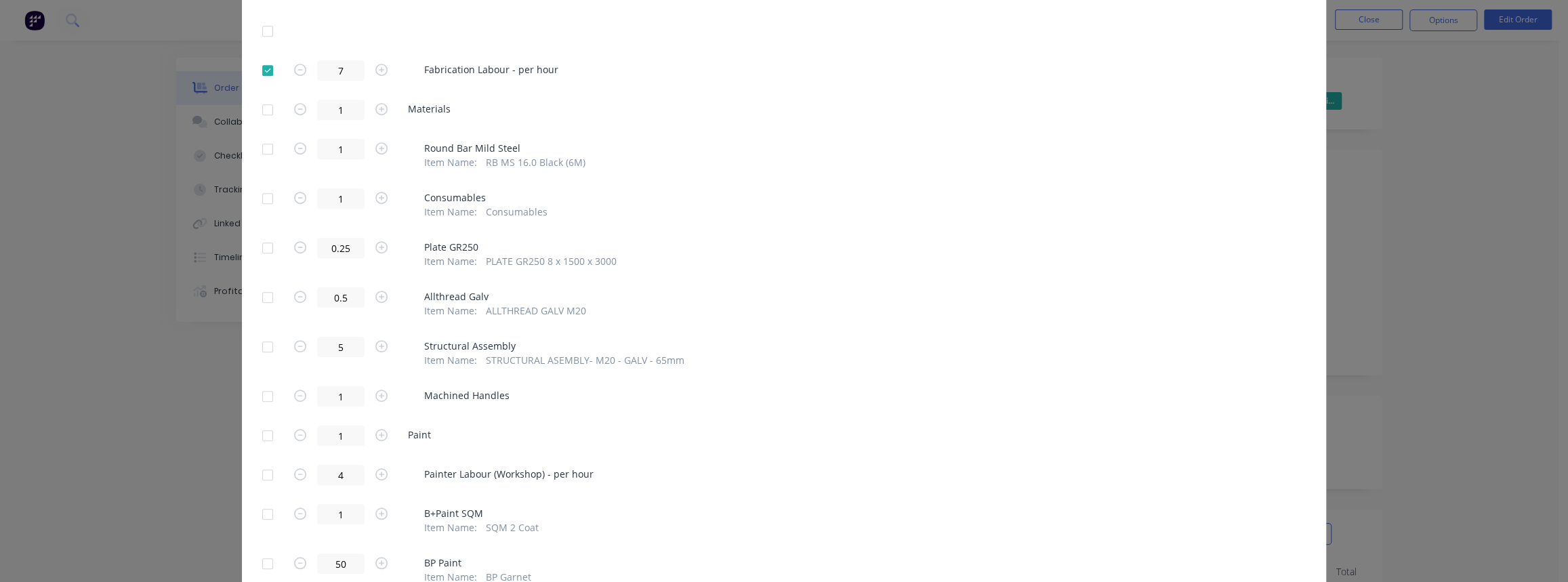
click at [259, 111] on div at bounding box center [268, 110] width 27 height 27
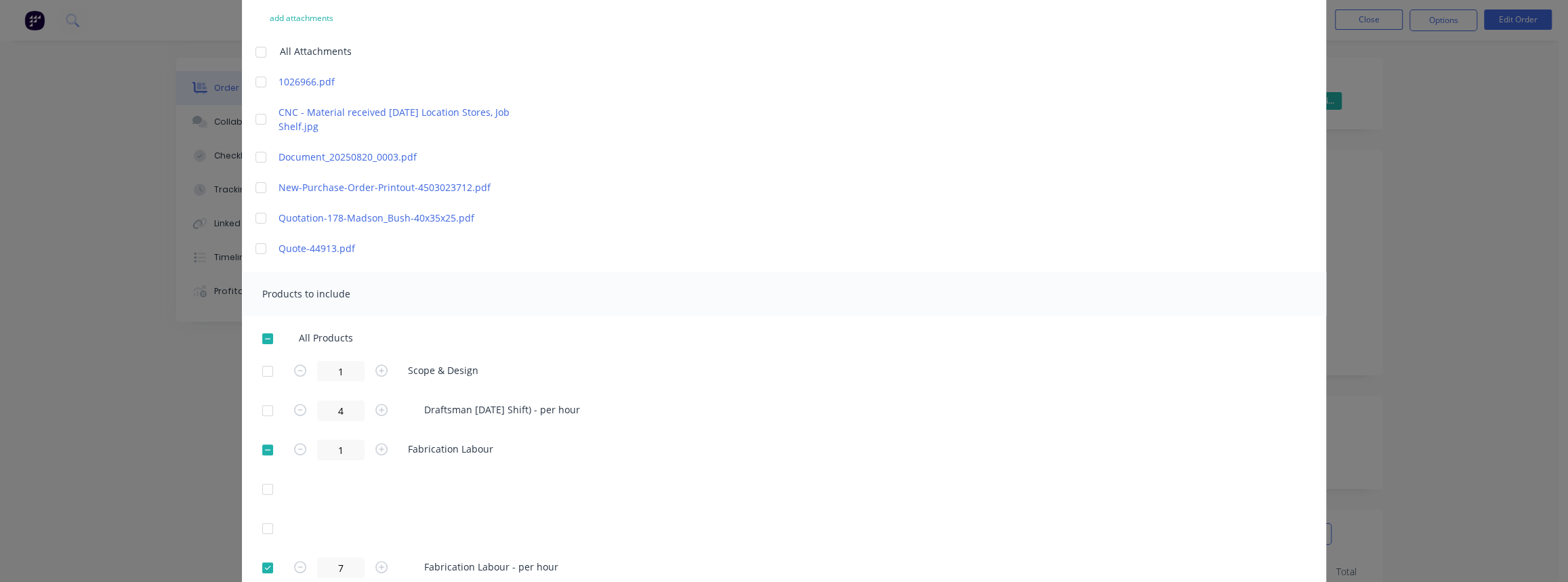
scroll to position [0, 0]
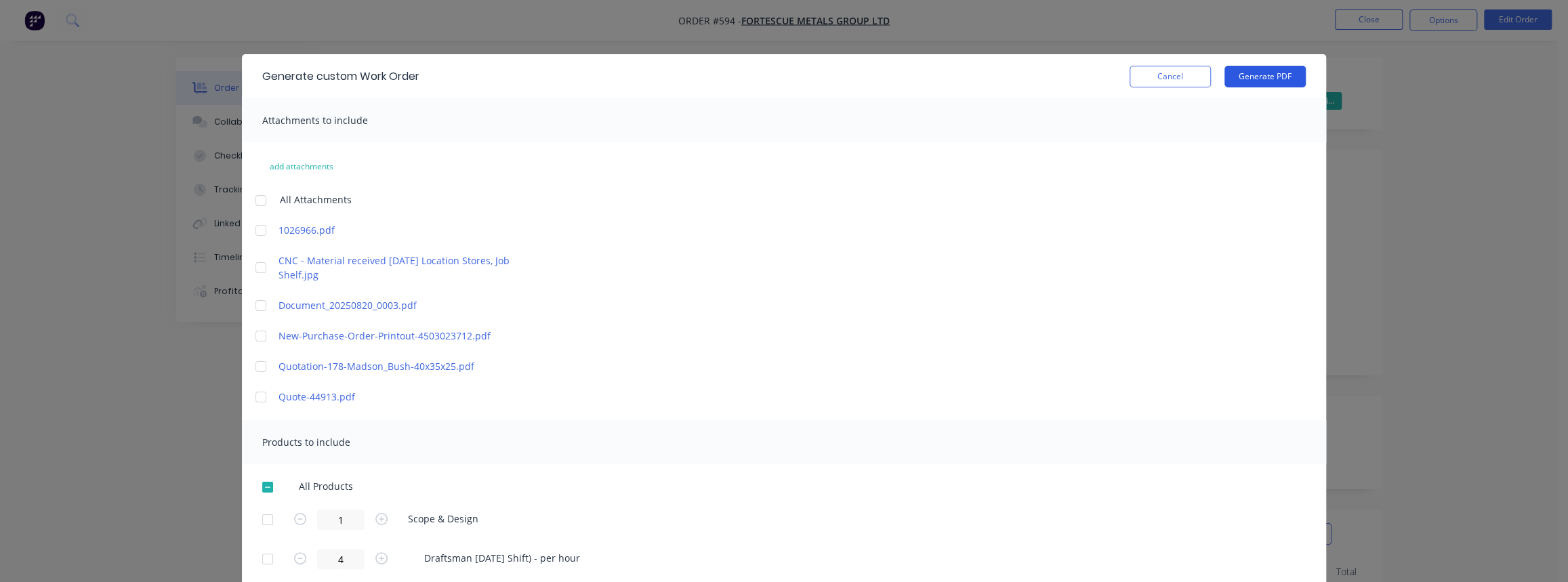
click at [1250, 81] on button "Generate PDF" at bounding box center [1265, 76] width 82 height 21
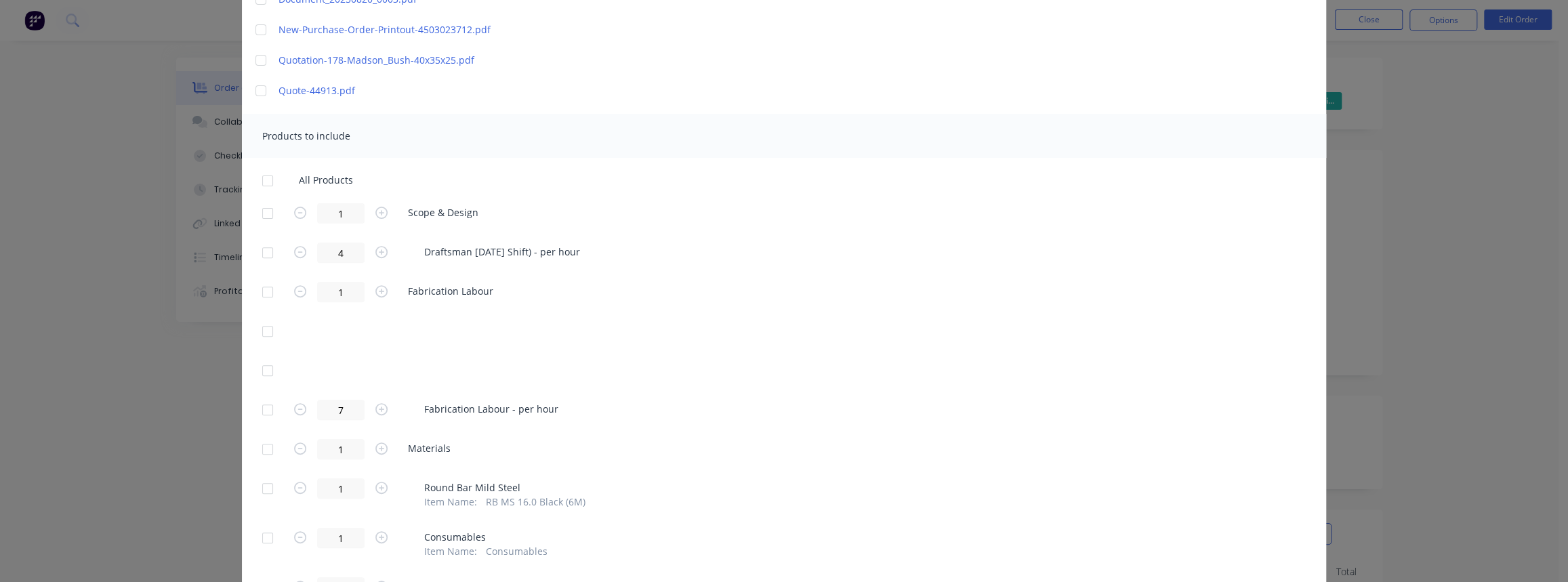
scroll to position [307, 0]
click at [259, 408] on div at bounding box center [268, 409] width 27 height 27
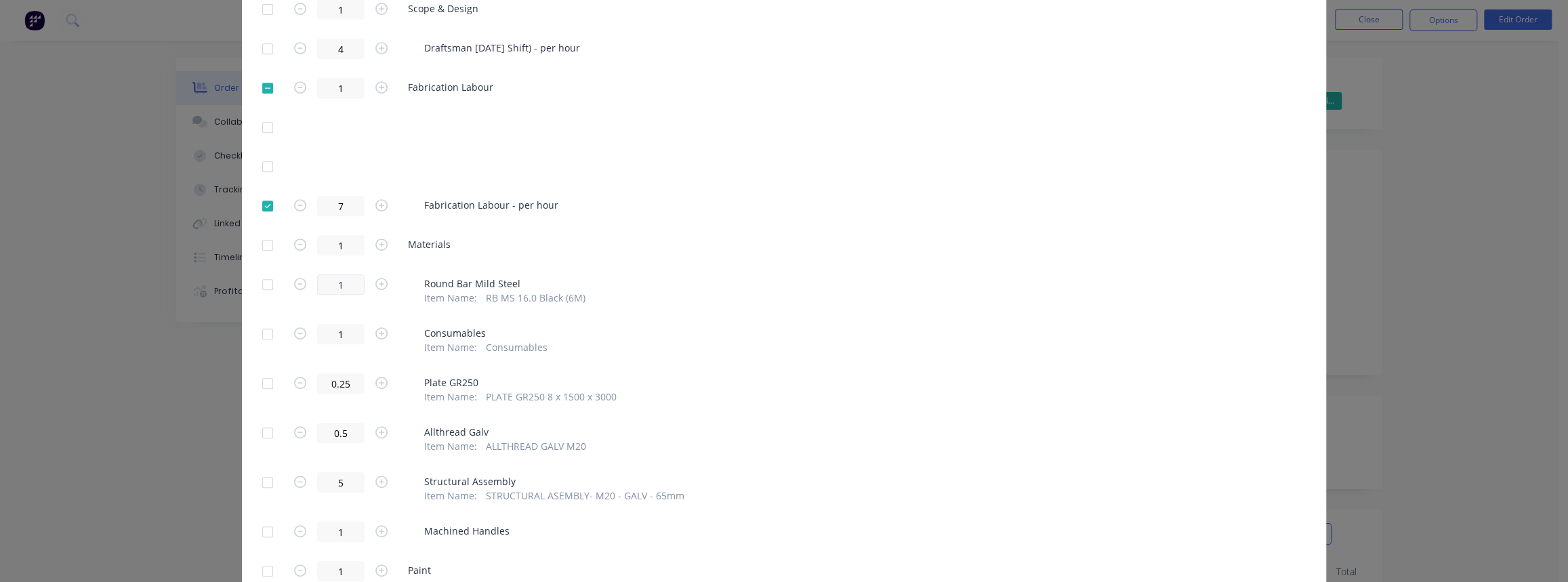
scroll to position [555, 0]
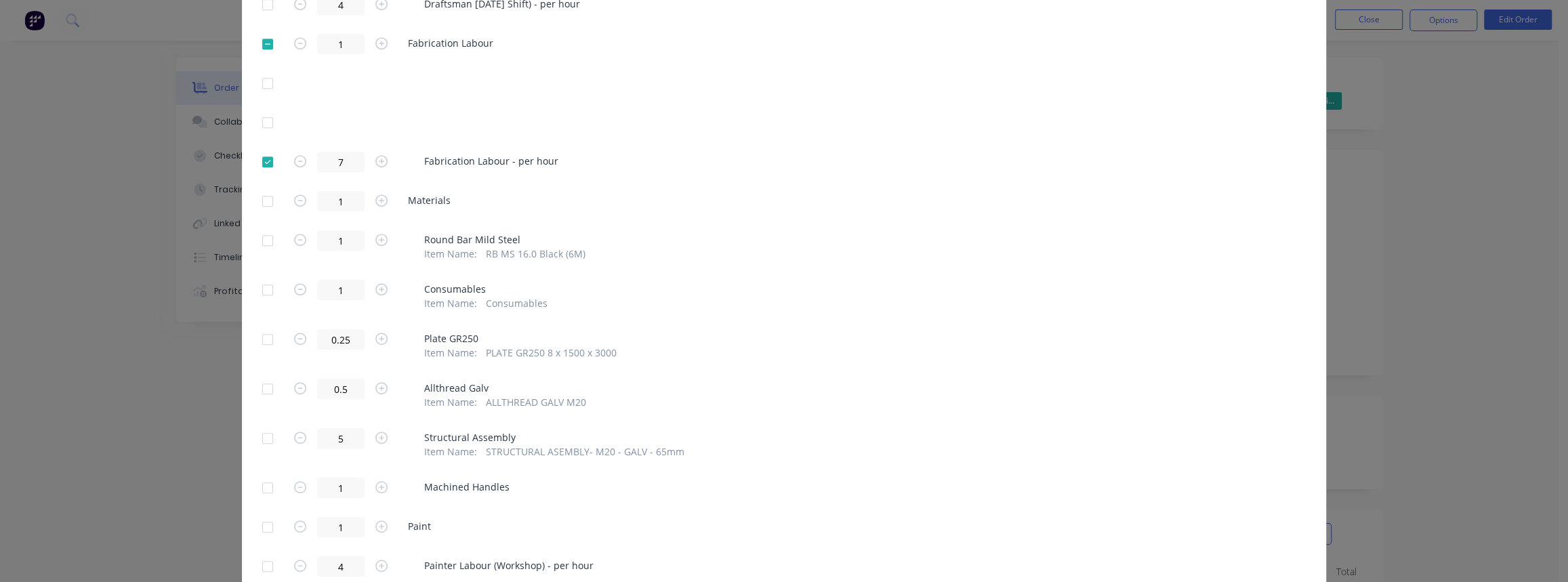
click at [257, 205] on div at bounding box center [268, 202] width 27 height 27
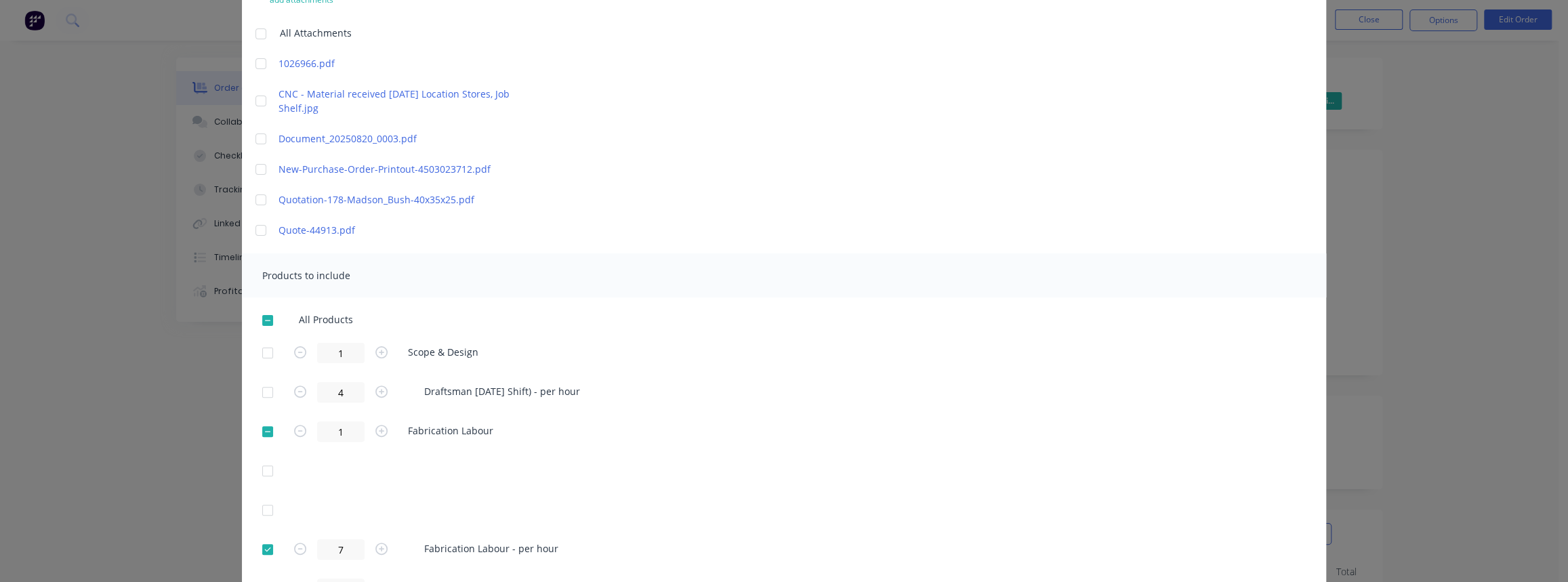
scroll to position [0, 0]
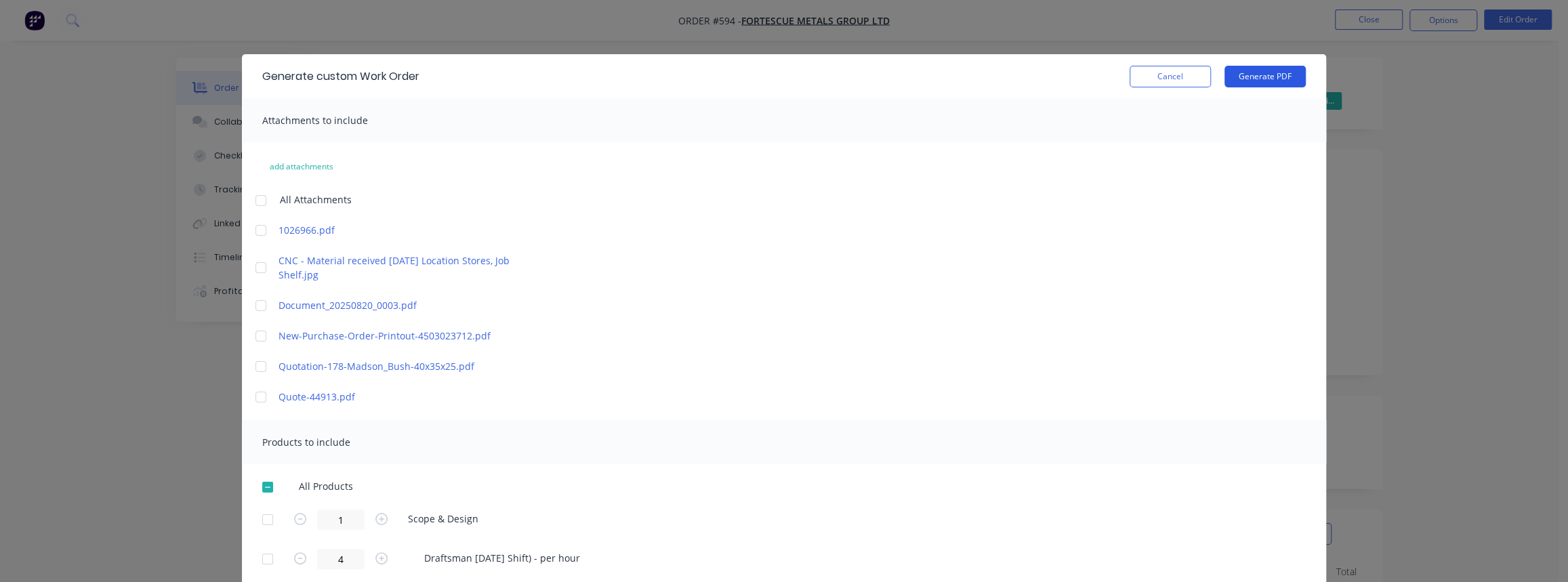
click at [1262, 70] on button "Generate PDF" at bounding box center [1265, 76] width 82 height 21
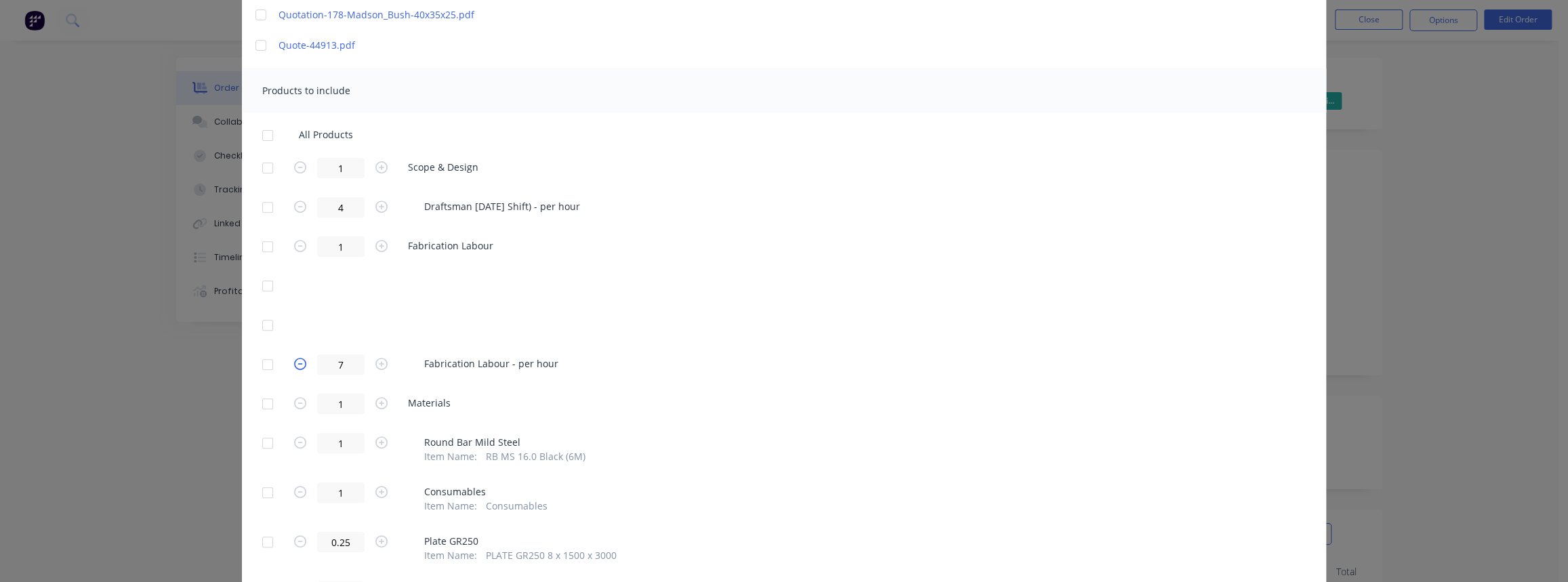
scroll to position [369, 0]
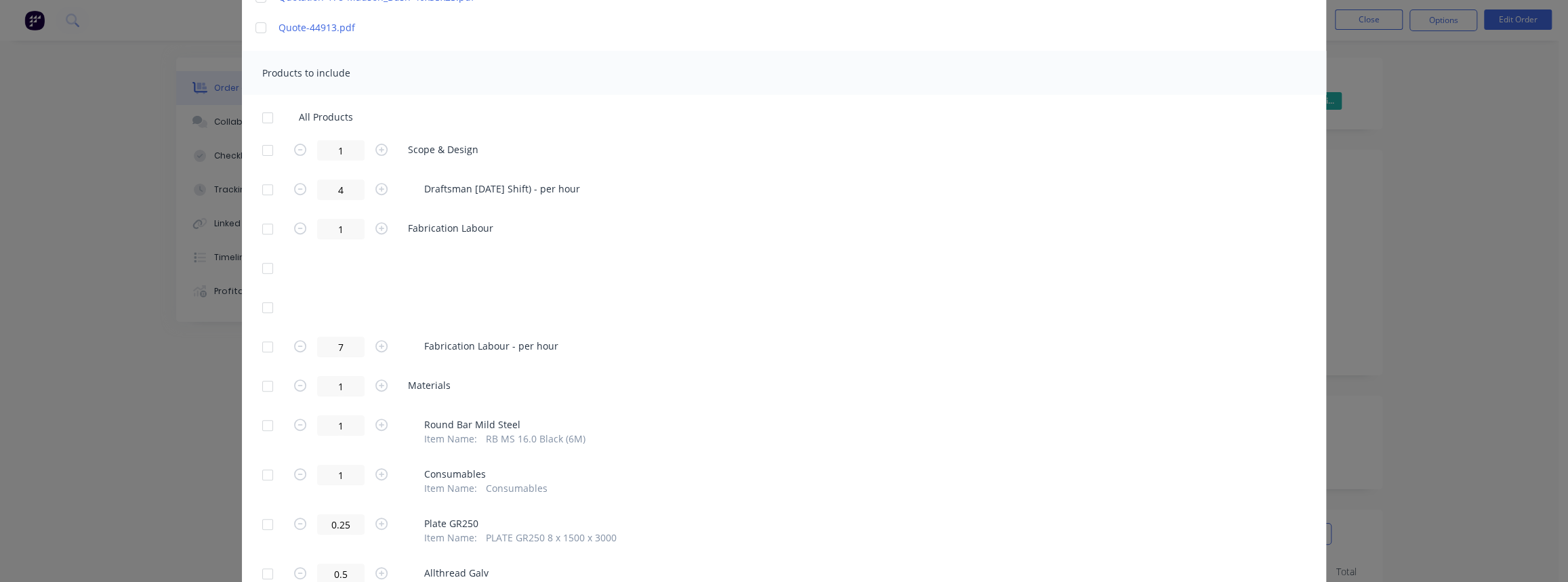
click at [264, 425] on div at bounding box center [268, 426] width 27 height 27
click at [262, 426] on div at bounding box center [268, 426] width 27 height 27
click at [263, 423] on div at bounding box center [268, 426] width 27 height 27
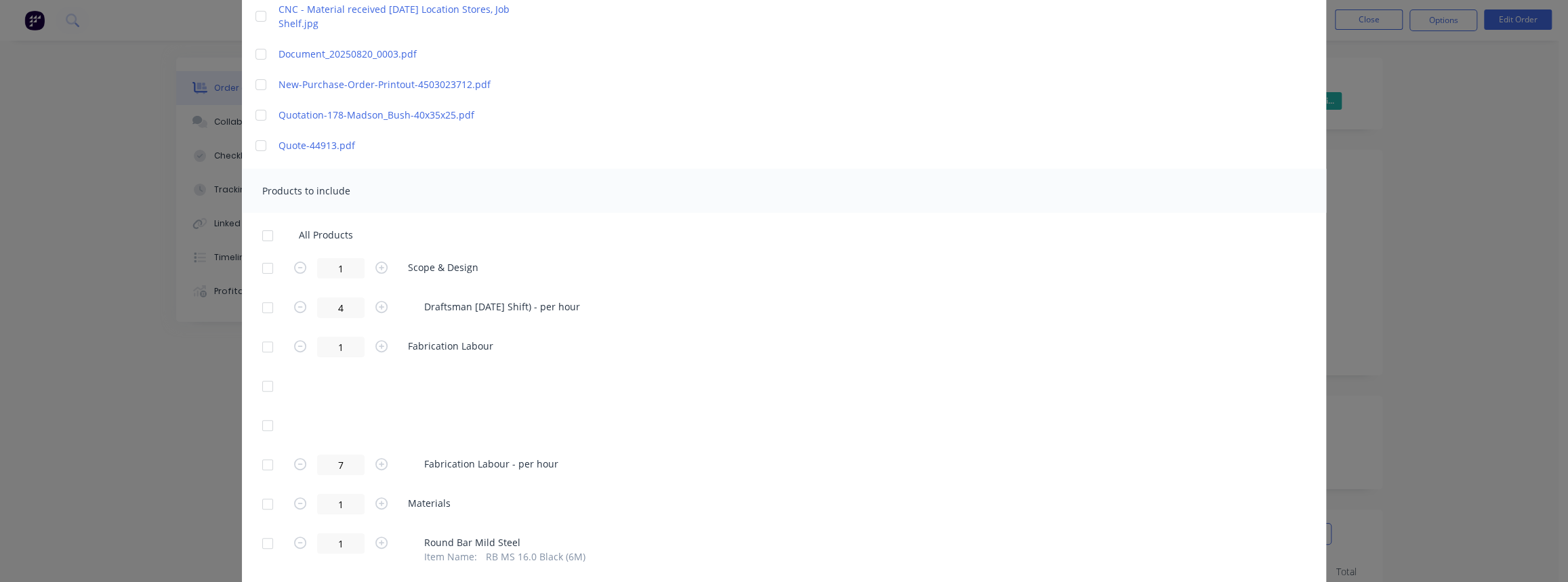
scroll to position [246, 0]
click at [259, 276] on div at bounding box center [268, 274] width 27 height 27
click at [265, 311] on div at bounding box center [268, 313] width 27 height 27
click at [264, 275] on div at bounding box center [268, 274] width 27 height 27
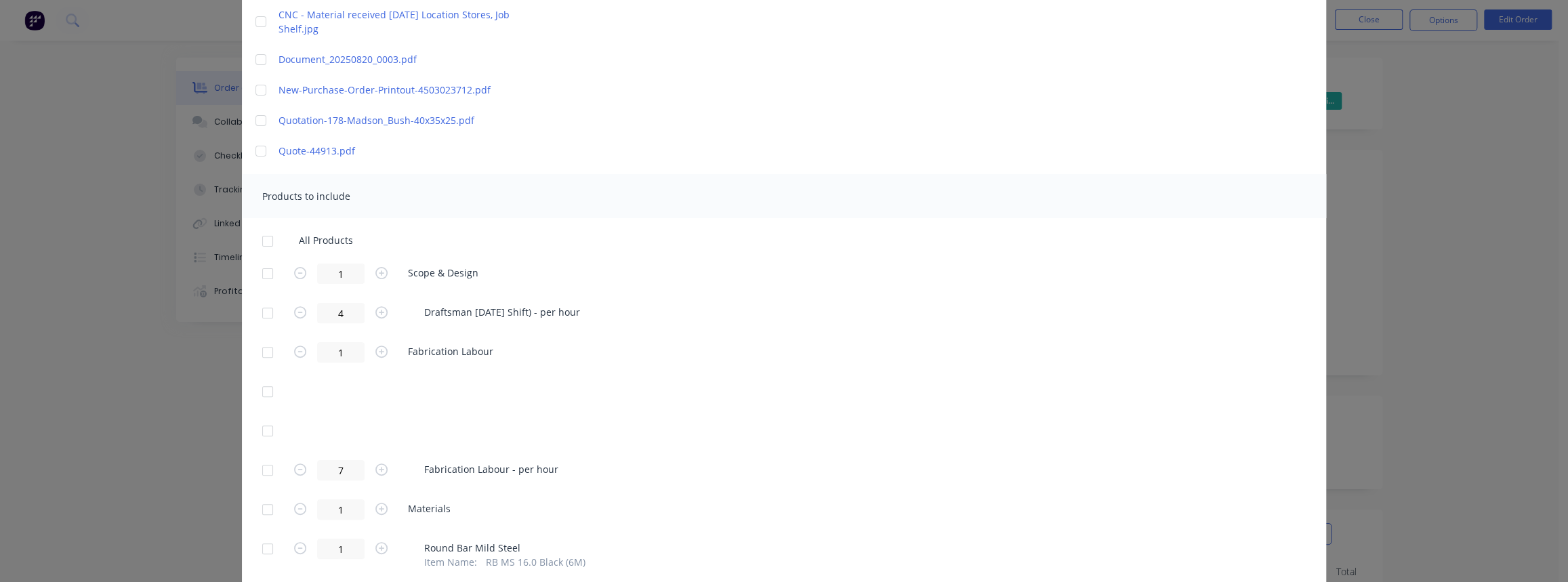
click at [265, 472] on div at bounding box center [268, 470] width 27 height 27
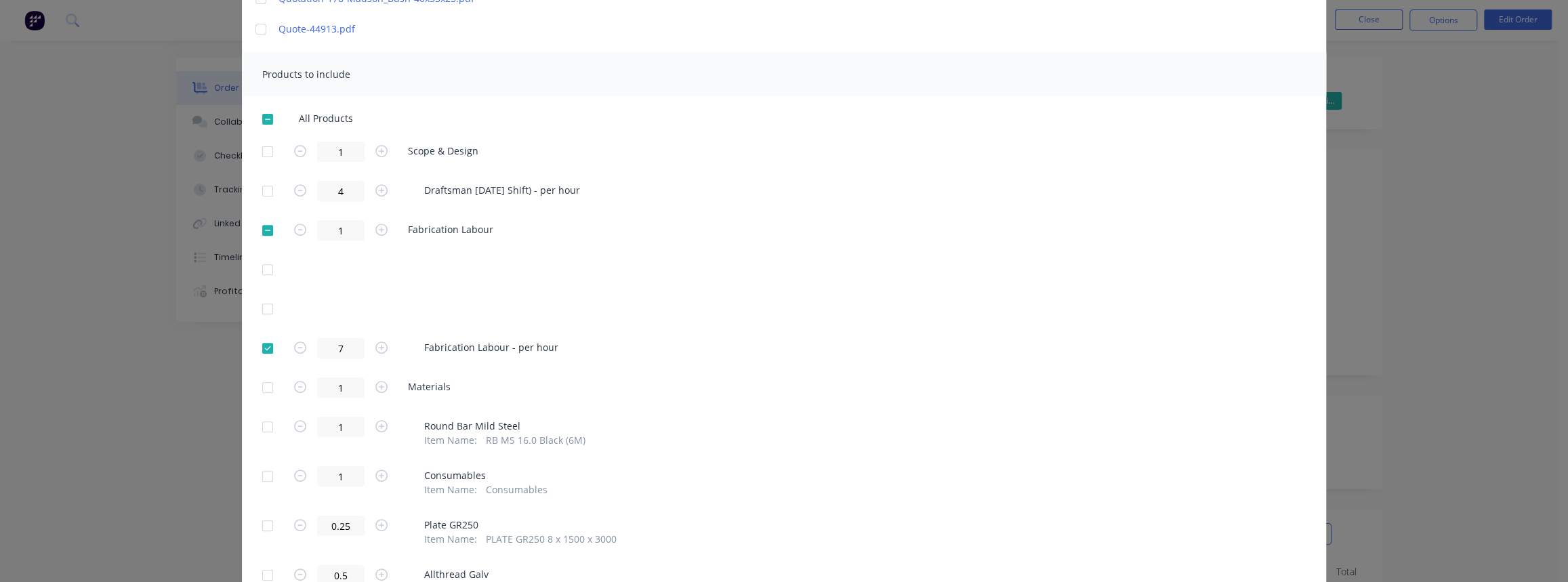
scroll to position [369, 0]
click at [258, 384] on div at bounding box center [268, 386] width 27 height 27
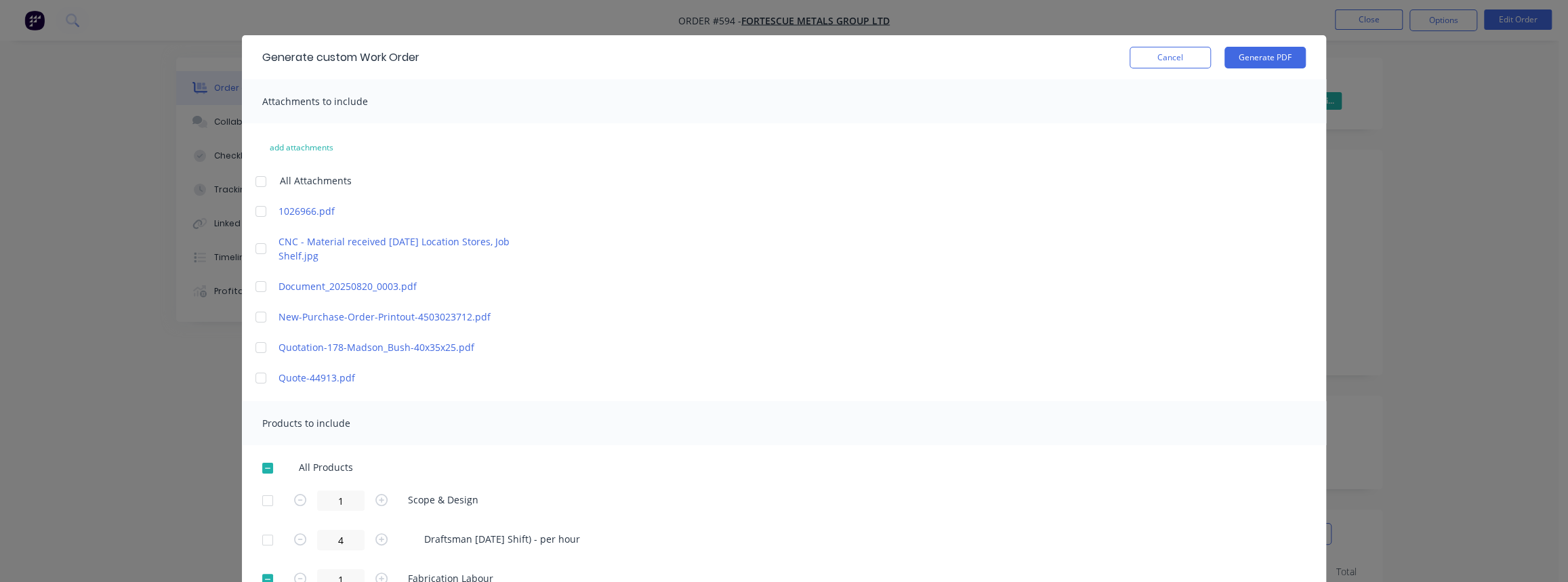
scroll to position [0, 0]
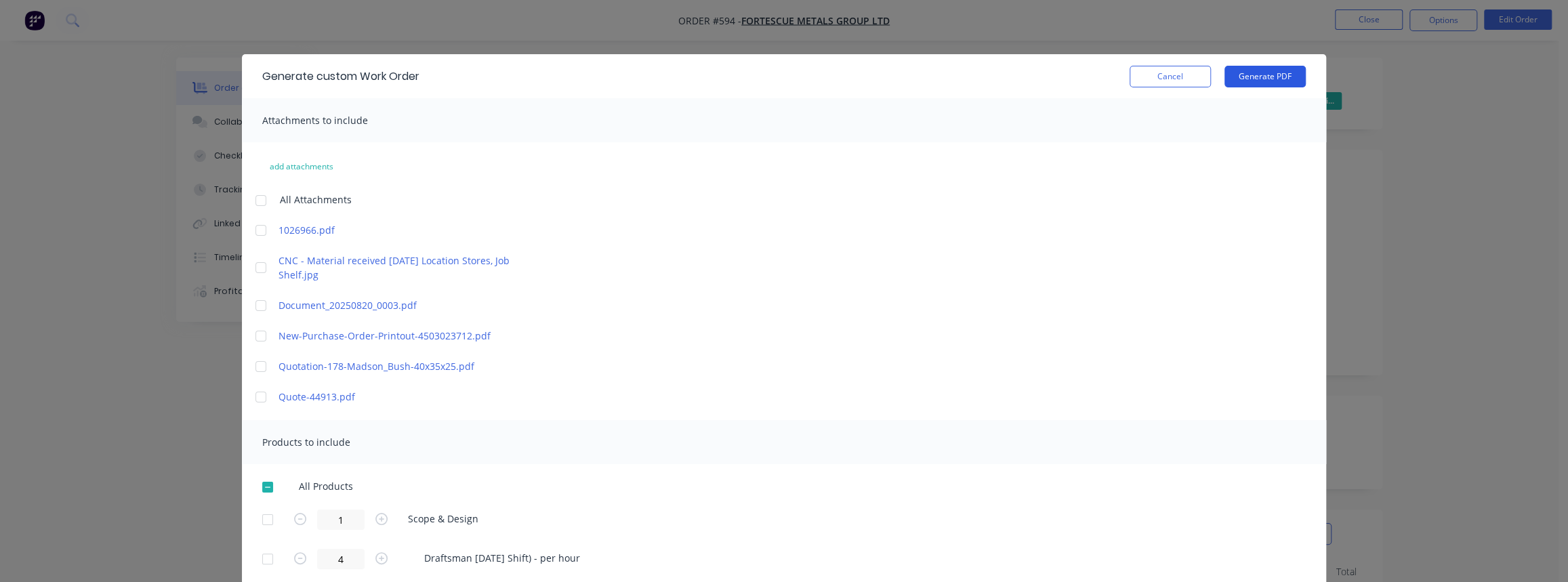
click at [1259, 82] on button "Generate PDF" at bounding box center [1265, 76] width 82 height 21
click at [1132, 74] on button "Cancel" at bounding box center [1170, 76] width 82 height 21
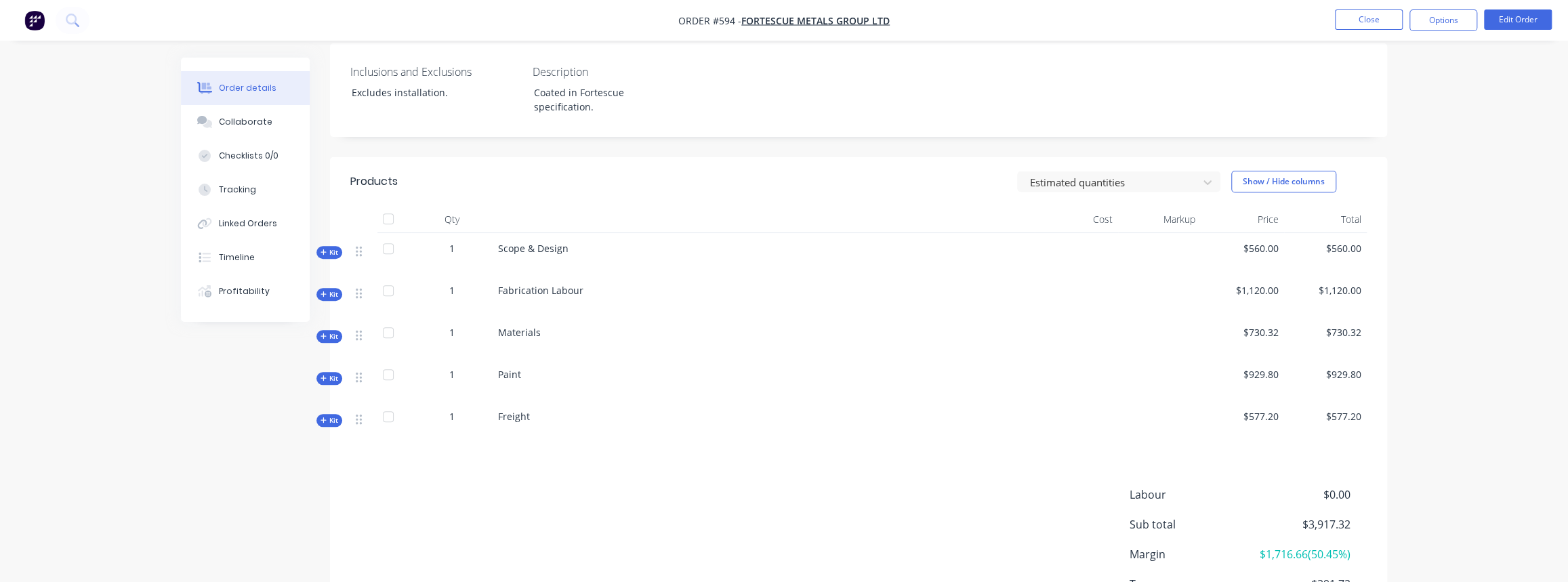
scroll to position [369, 0]
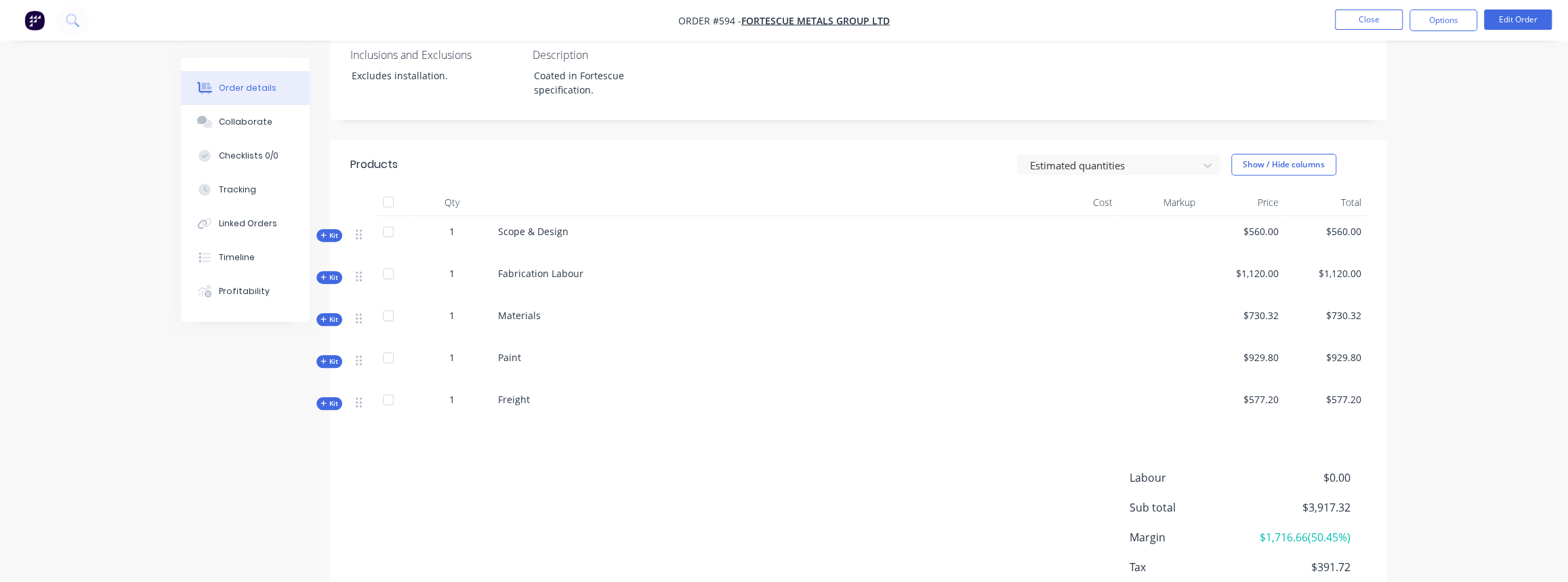
click at [330, 272] on span "Kit" at bounding box center [329, 277] width 18 height 10
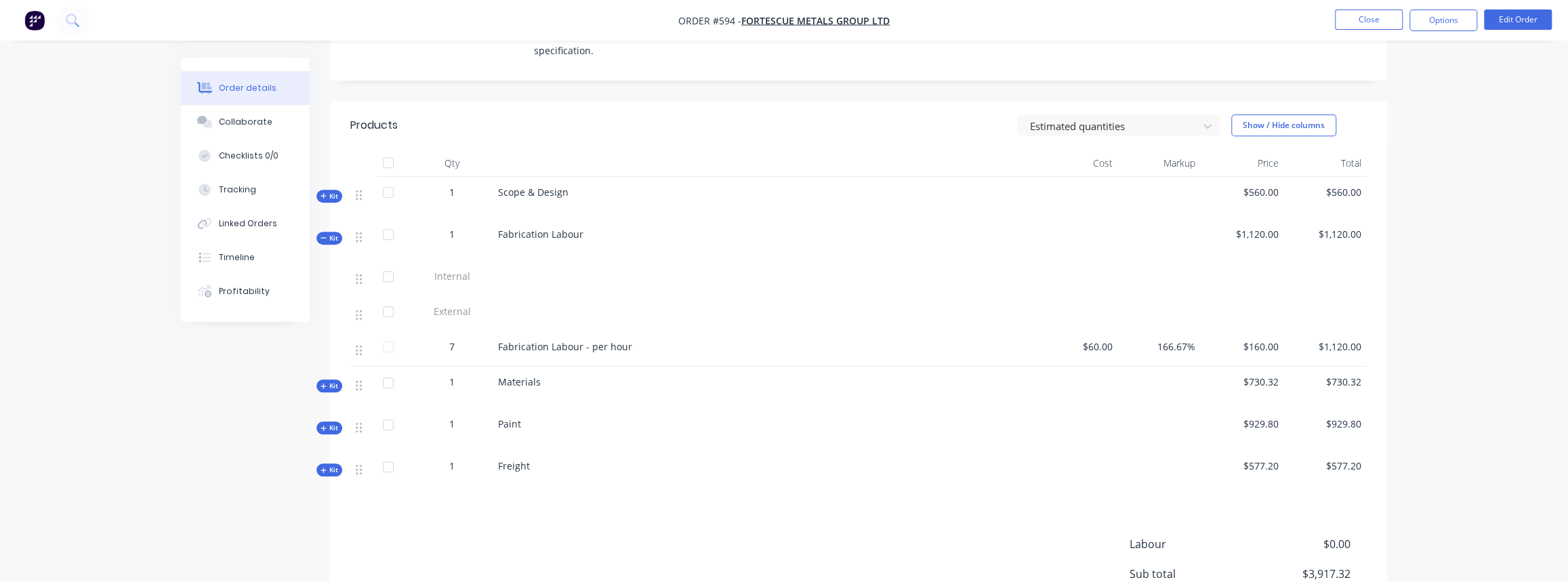
scroll to position [431, 0]
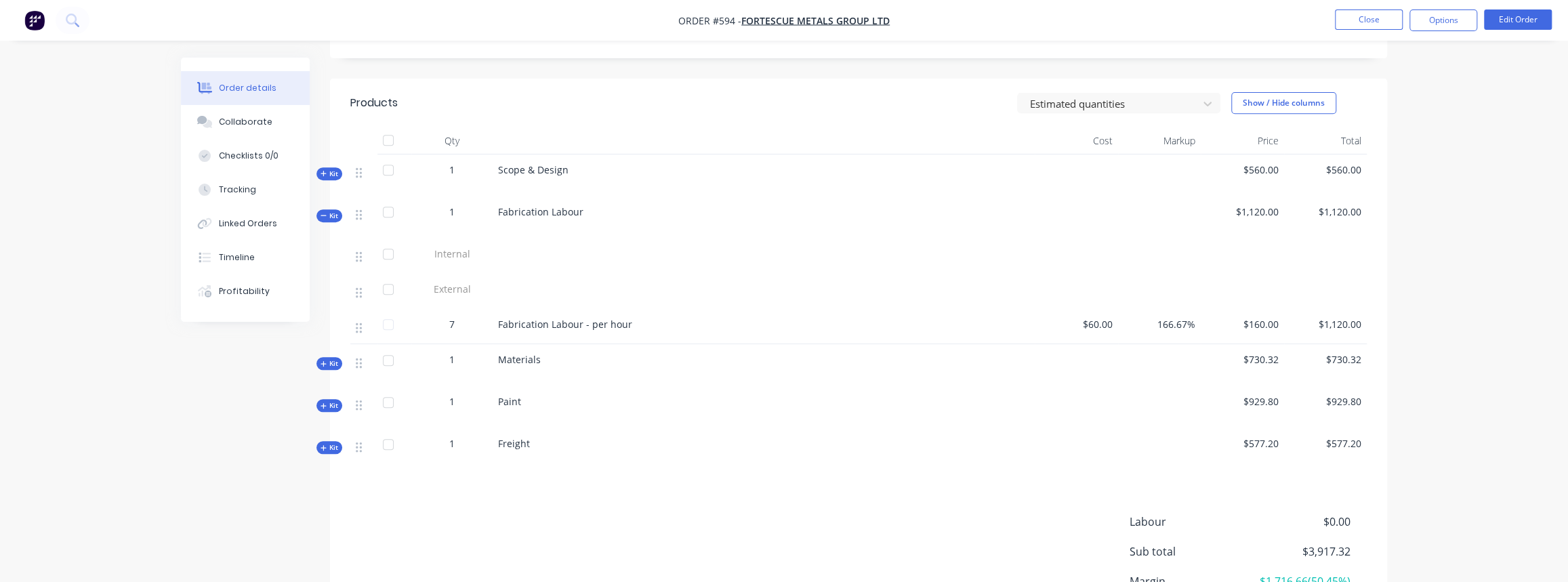
click at [327, 359] on span "Kit" at bounding box center [329, 364] width 18 height 10
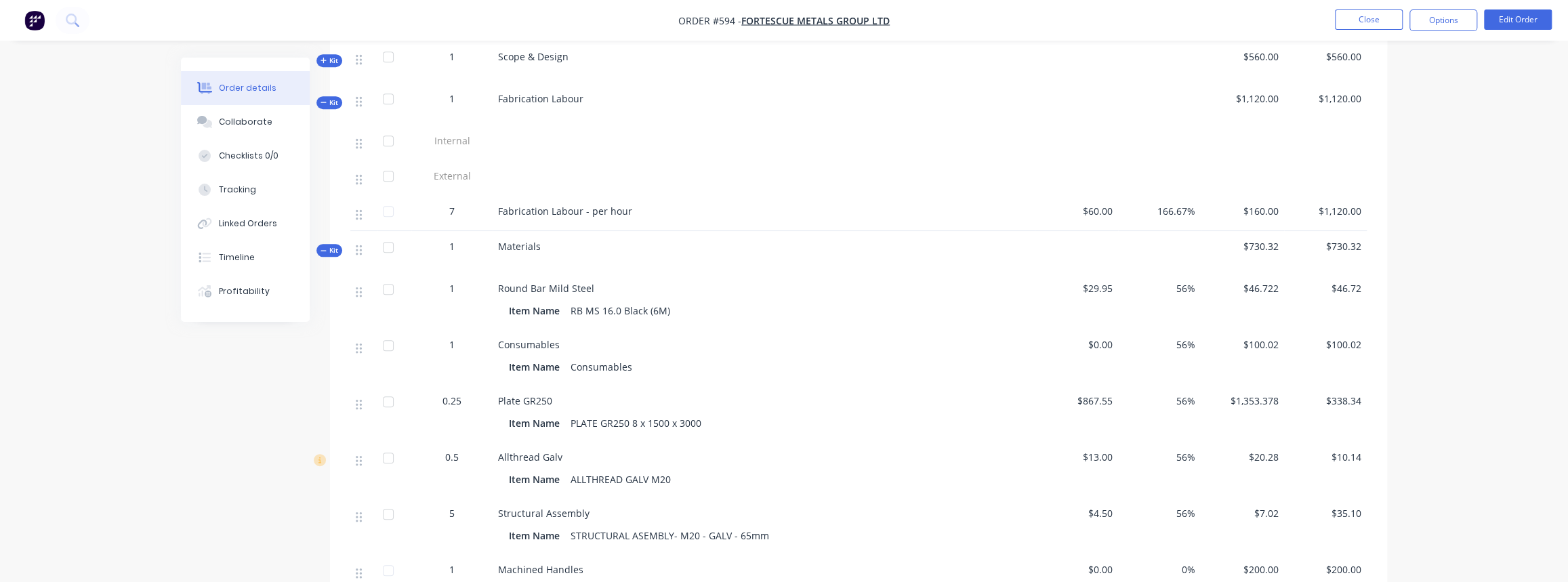
scroll to position [616, 0]
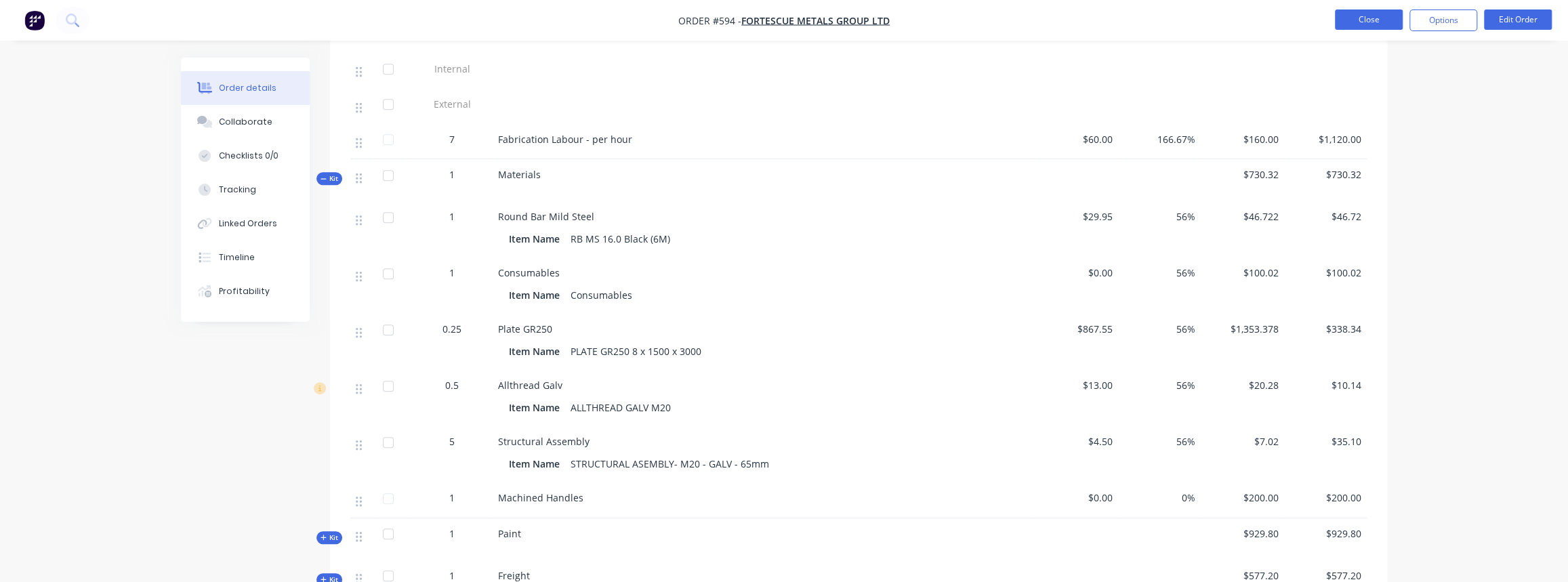
click at [1389, 20] on button "Close" at bounding box center [1369, 20] width 68 height 21
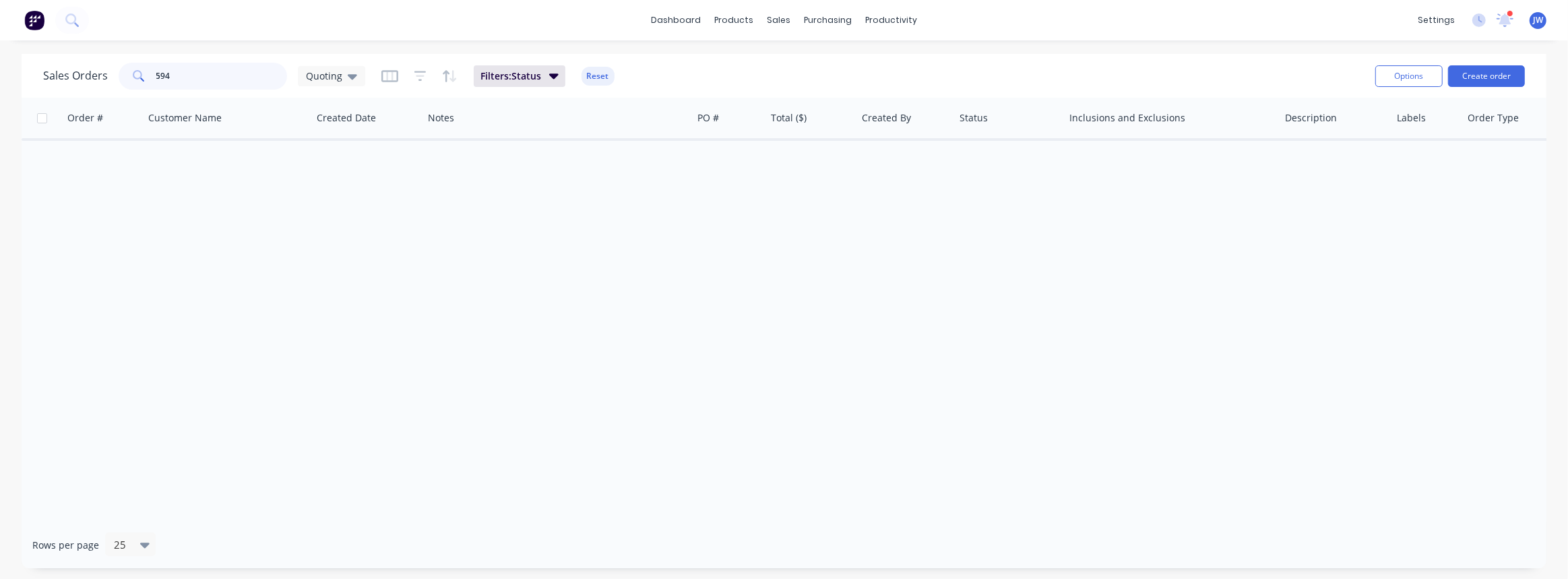
drag, startPoint x: 203, startPoint y: 81, endPoint x: -67, endPoint y: 91, distance: 270.2
click at [0, 91] on html "dashboard products sales purchasing productivity dashboard products Product Cat…" at bounding box center [784, 290] width 1568 height 579
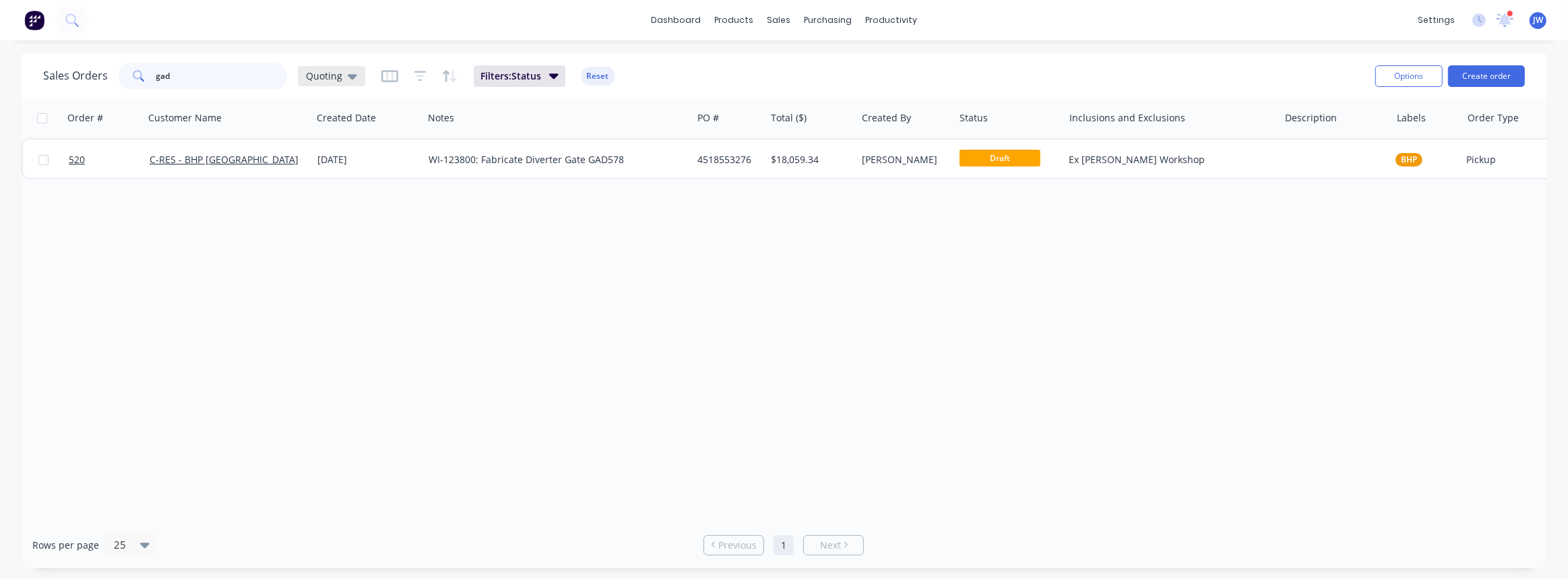
type input "gad"
click at [328, 69] on span "Quoting" at bounding box center [324, 76] width 37 height 15
click at [343, 301] on button "VIEW ALL" at bounding box center [379, 298] width 154 height 15
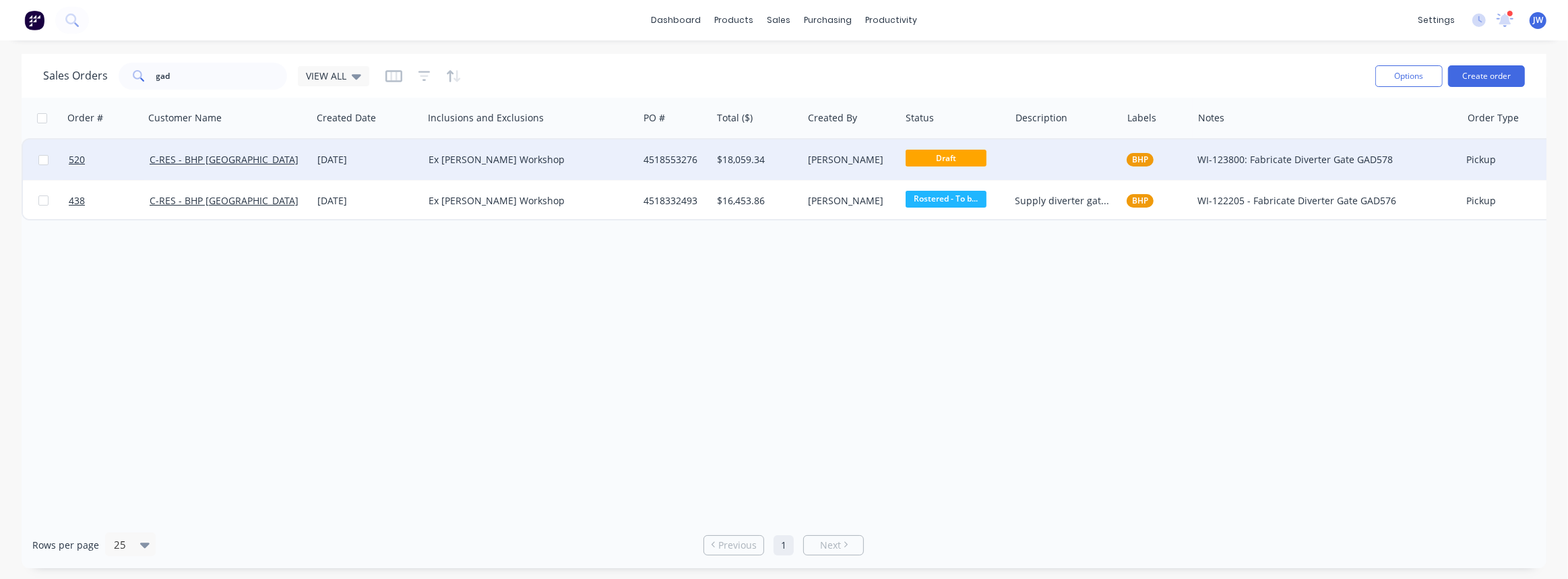
click at [652, 172] on div "4518553276" at bounding box center [675, 159] width 73 height 40
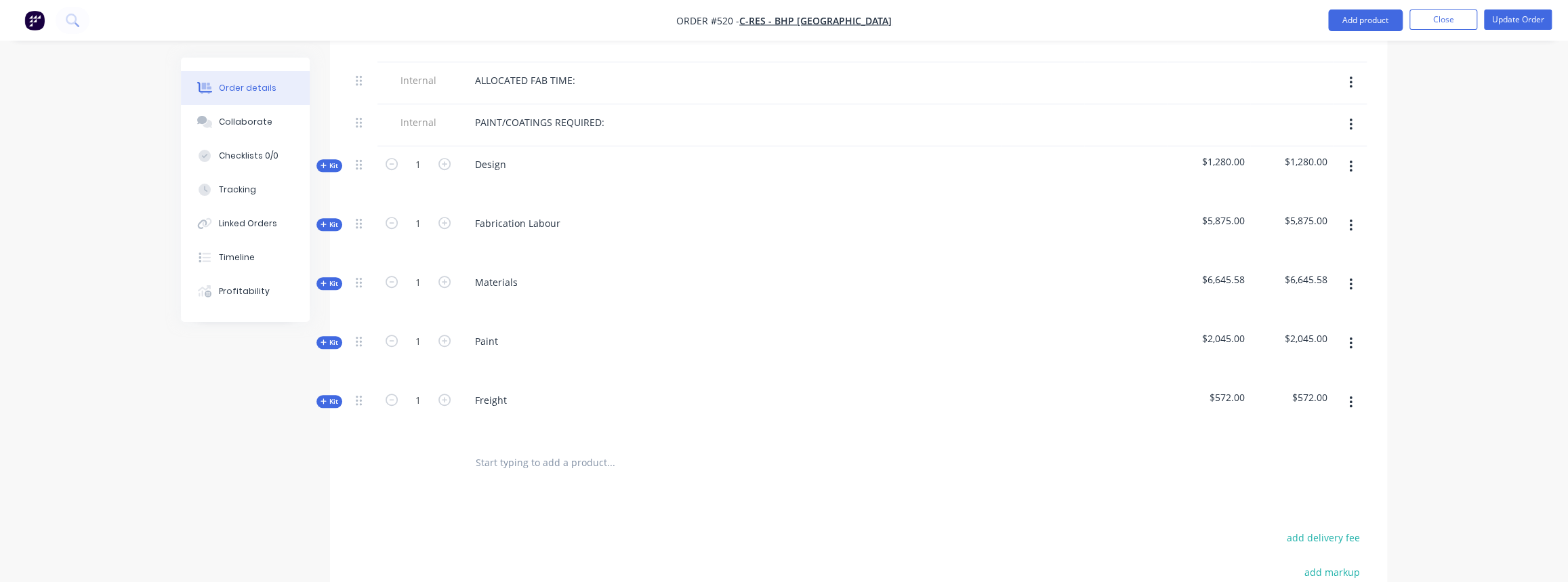
scroll to position [555, 0]
click at [333, 278] on span "Kit" at bounding box center [329, 283] width 18 height 10
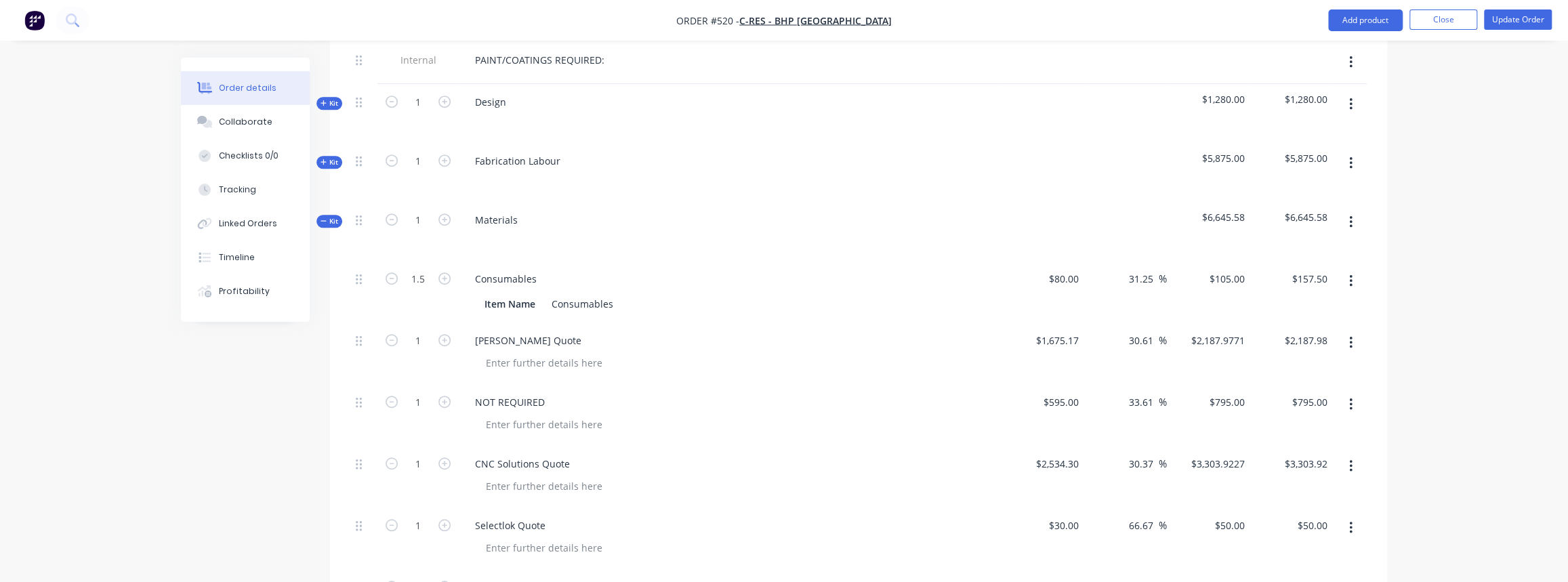
scroll to position [985, 0]
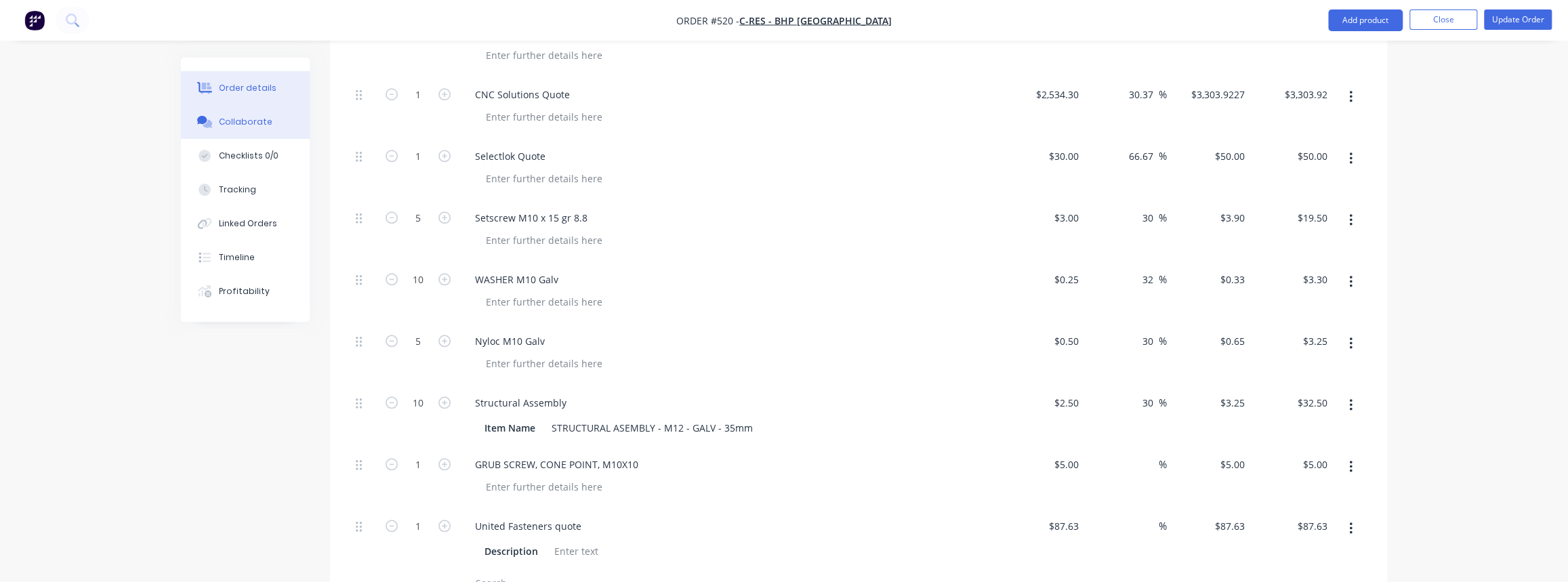
click at [245, 129] on button "Collaborate" at bounding box center [245, 121] width 129 height 33
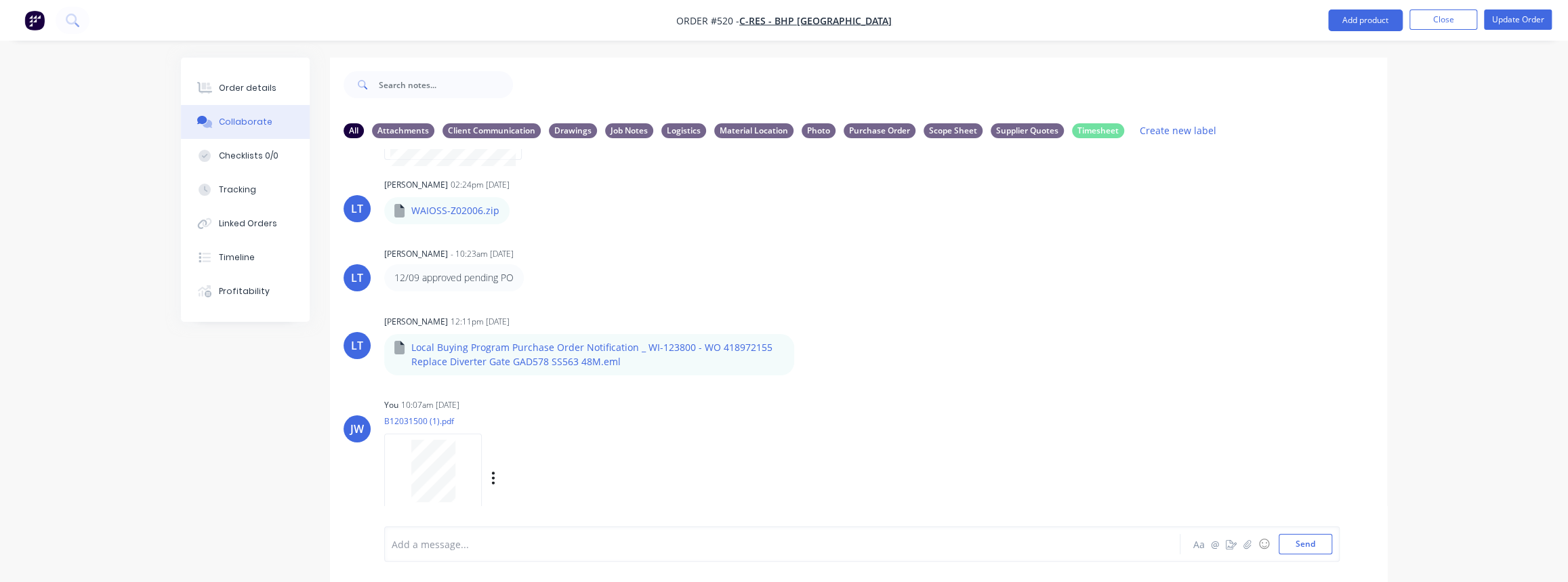
scroll to position [493, 0]
click at [478, 349] on p "Local Buying Program Purchase Order Notification _ WI-123800 - WO 418972155 Rep…" at bounding box center [560, 354] width 300 height 27
click at [610, 345] on p "Local Buying Program Purchase Order Notification _ WI-123800 - WO 418972155 Rep…" at bounding box center [560, 354] width 300 height 27
click at [520, 376] on div "LT Leya Thompson 02:17pm 11/09/25 Paint Coating Inspection Report.pdf Labels Do…" at bounding box center [859, 338] width 1057 height 378
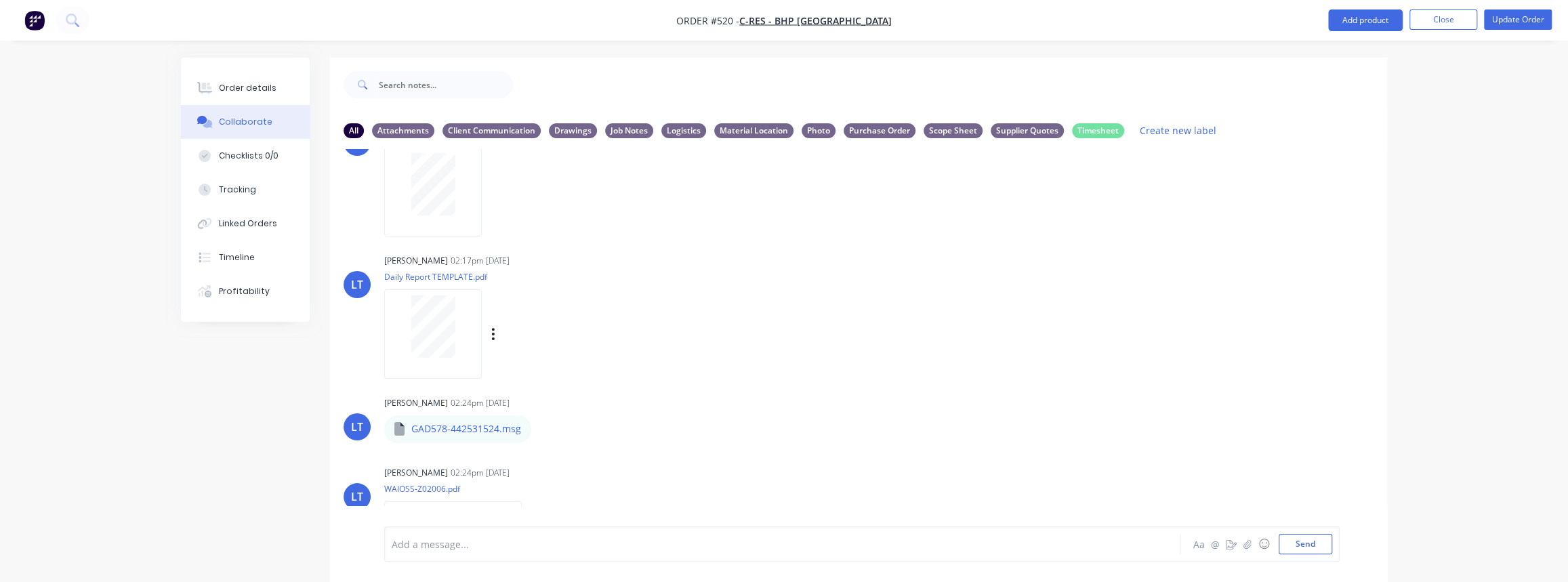
scroll to position [0, 0]
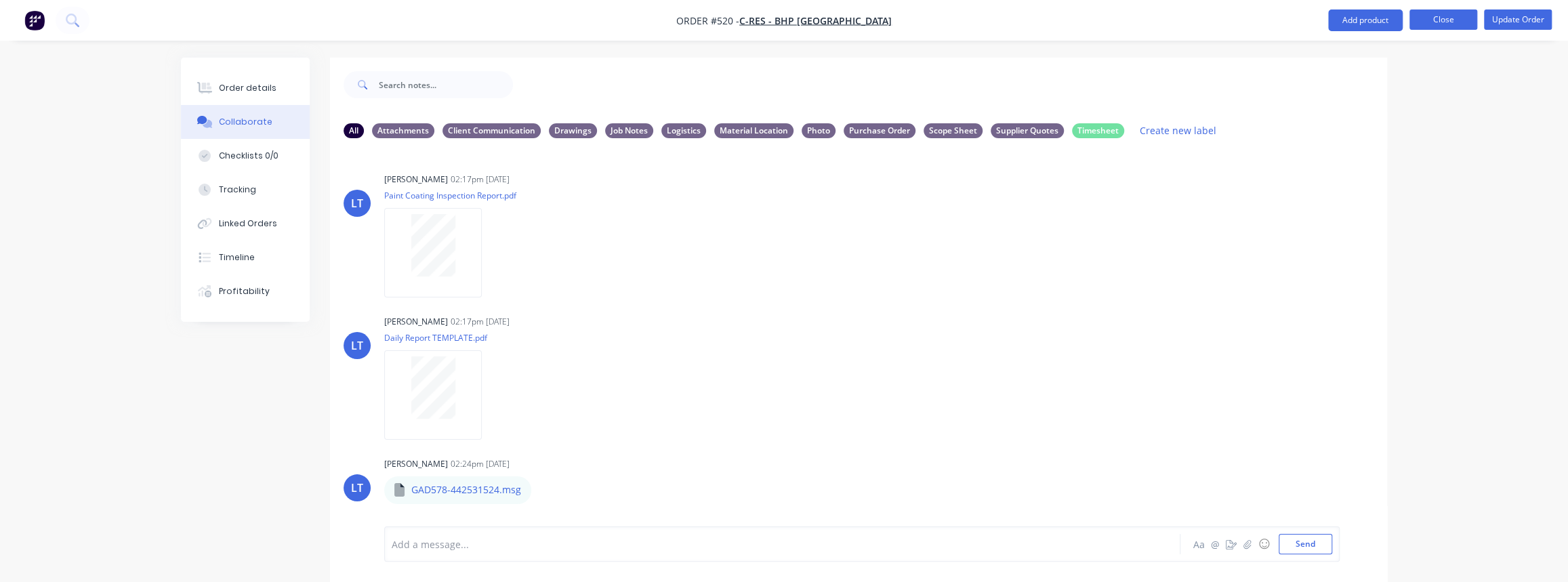
click at [1448, 22] on button "Close" at bounding box center [1443, 20] width 68 height 21
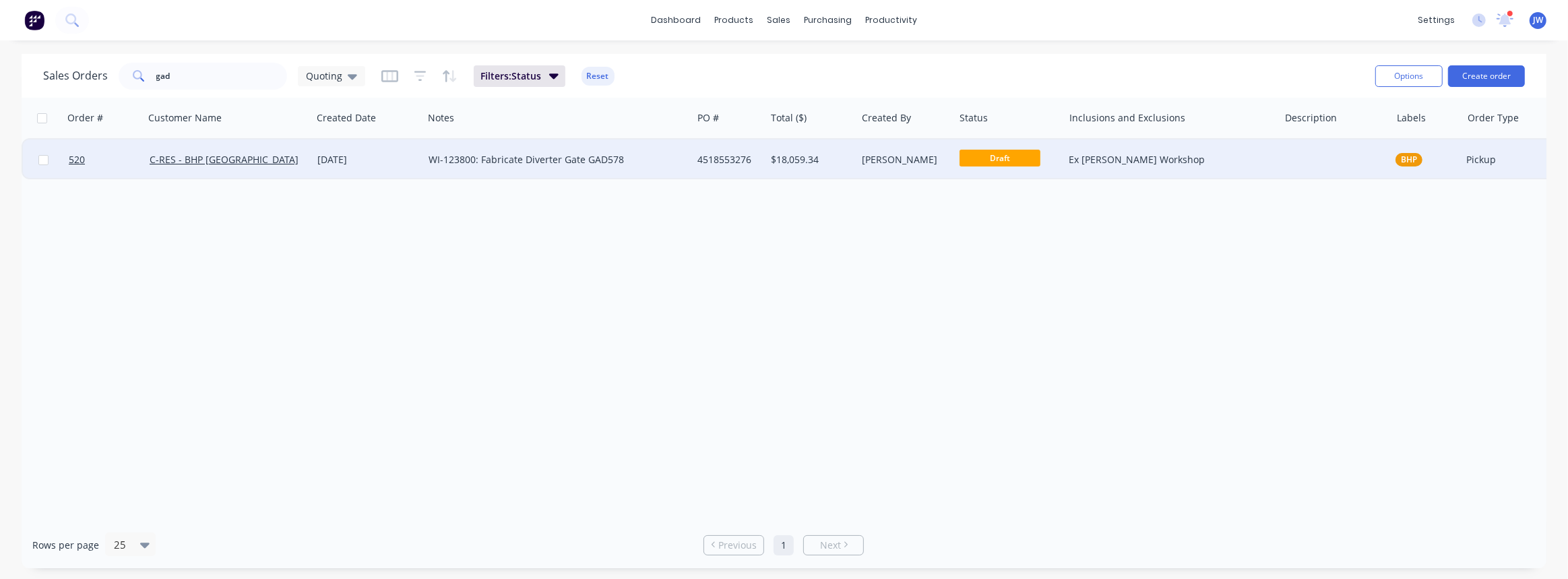
click at [1161, 167] on div "Ex Madson Workshop" at bounding box center [1171, 159] width 215 height 40
click at [1315, 157] on div at bounding box center [1334, 159] width 112 height 40
click at [1252, 159] on div "Ex Madson Workshop" at bounding box center [1165, 160] width 194 height 14
click at [902, 167] on div "[PERSON_NAME]" at bounding box center [906, 159] width 97 height 40
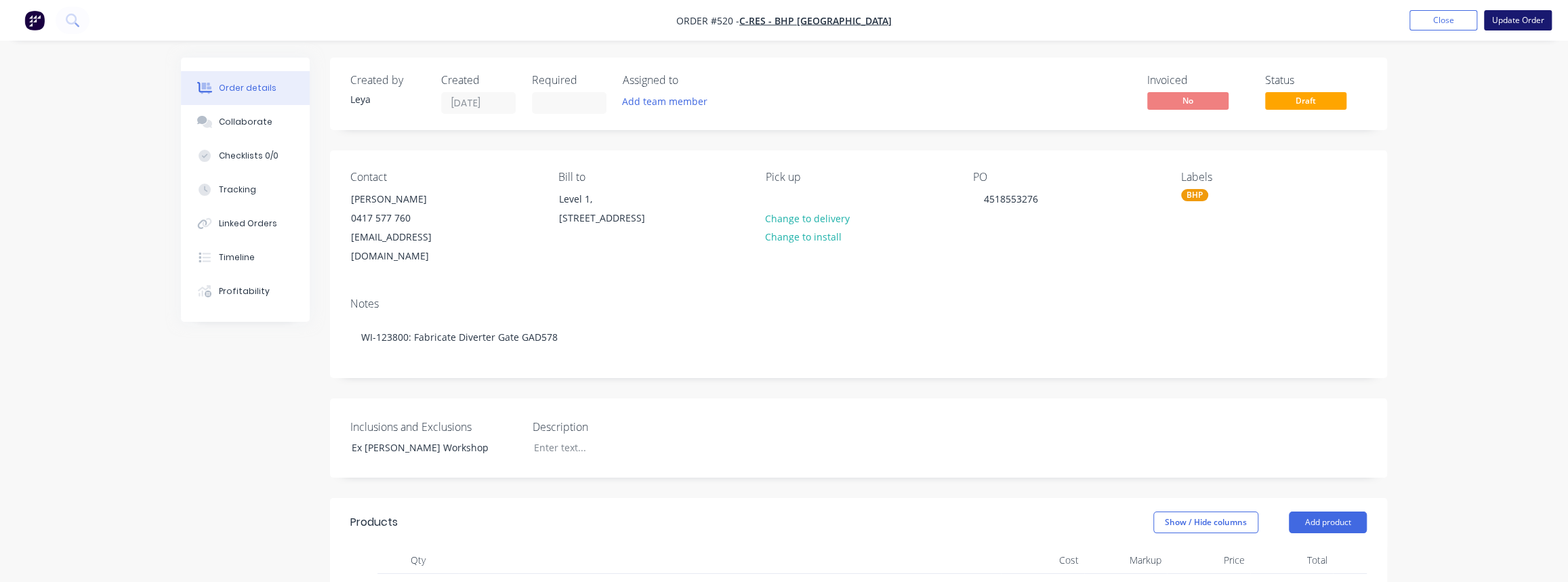
click at [1535, 20] on button "Update Order" at bounding box center [1517, 21] width 68 height 21
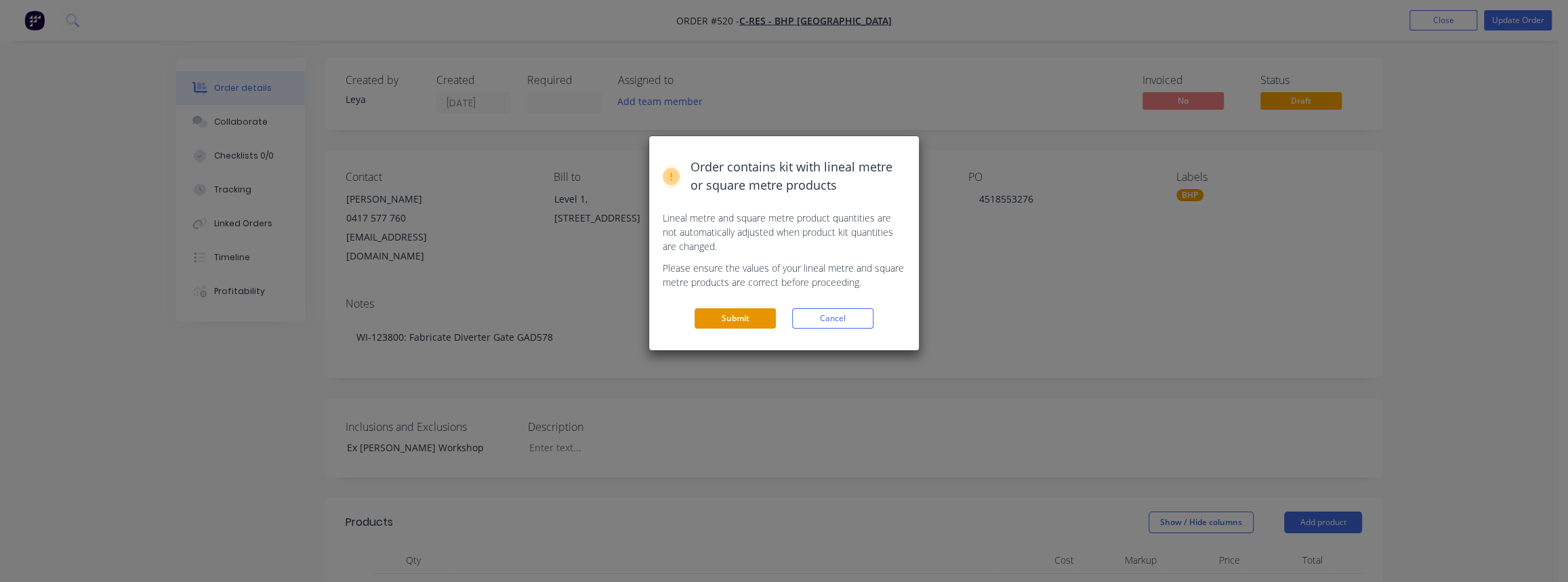
click at [748, 308] on button "Submit" at bounding box center [735, 318] width 82 height 21
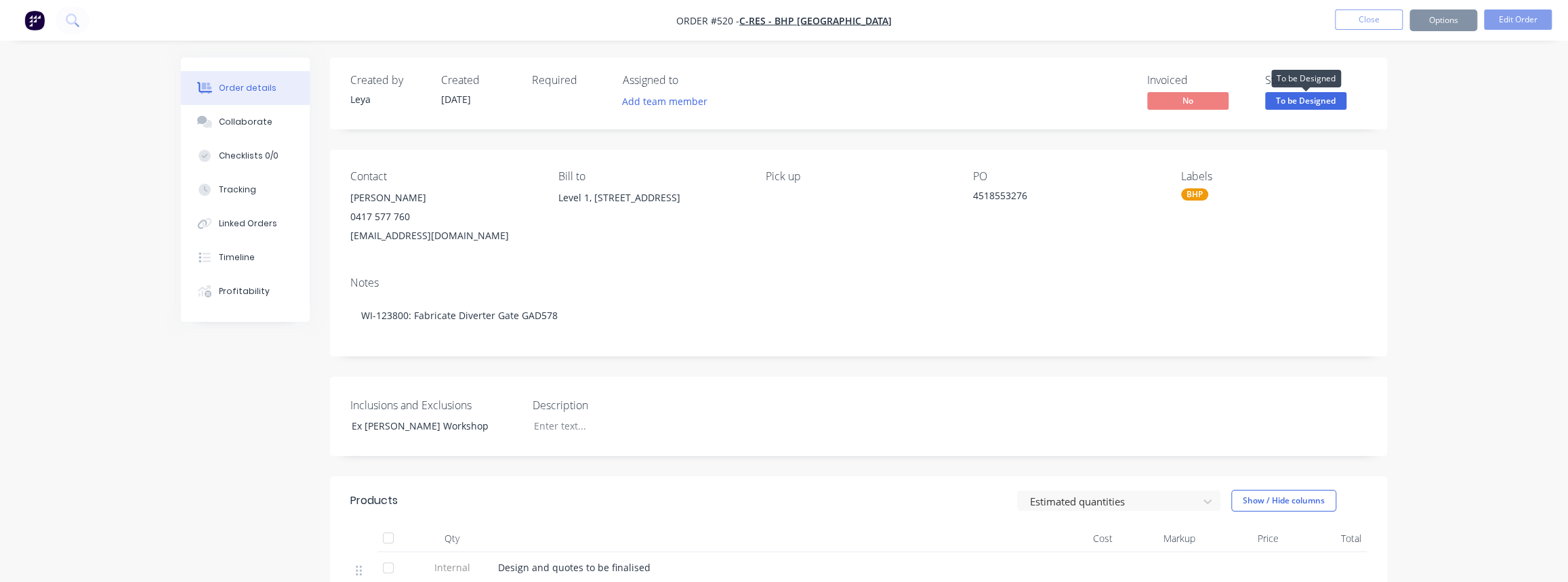
click at [1304, 102] on span "To be Designed" at bounding box center [1305, 100] width 82 height 17
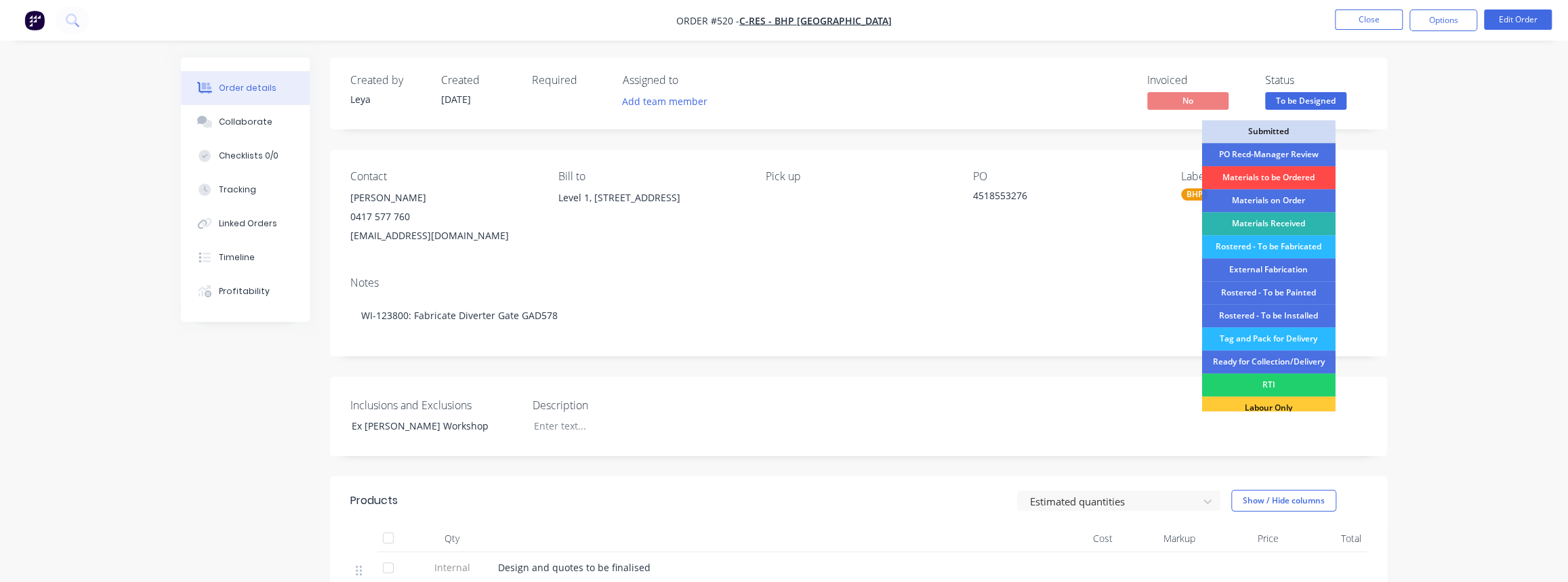
click at [1284, 174] on div "Materials to be Ordered" at bounding box center [1269, 177] width 134 height 23
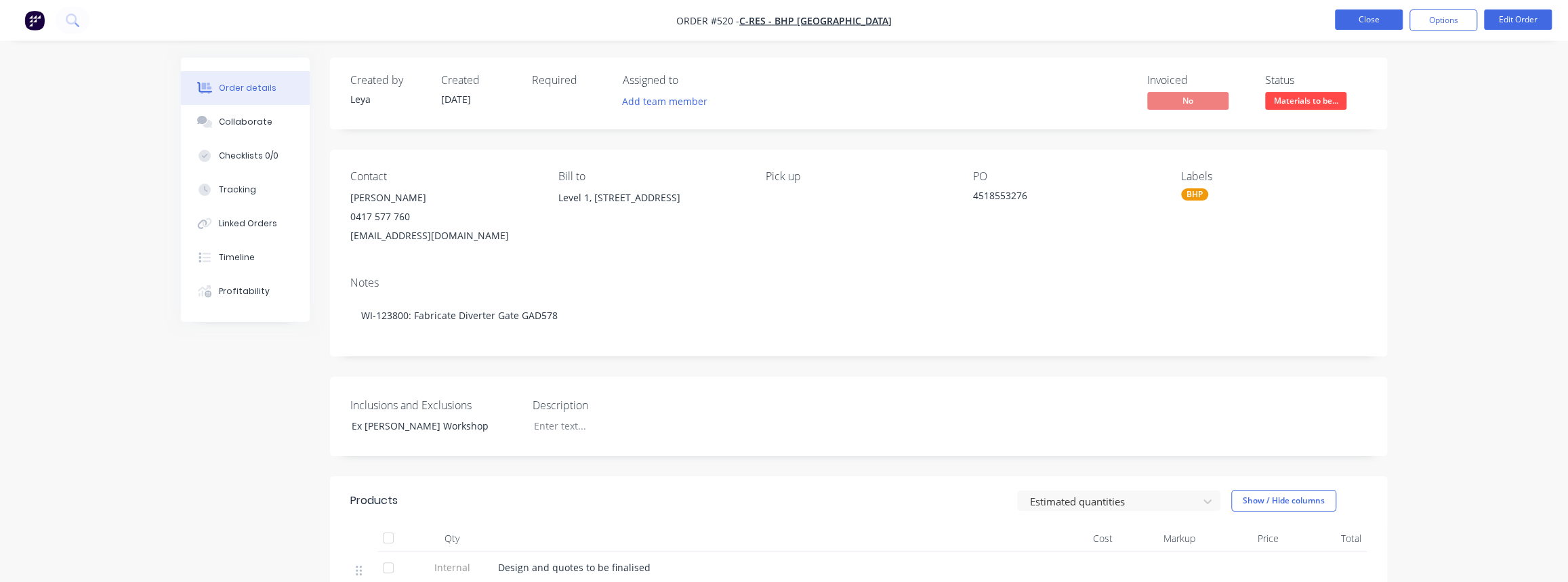
click at [1361, 18] on button "Close" at bounding box center [1369, 20] width 68 height 21
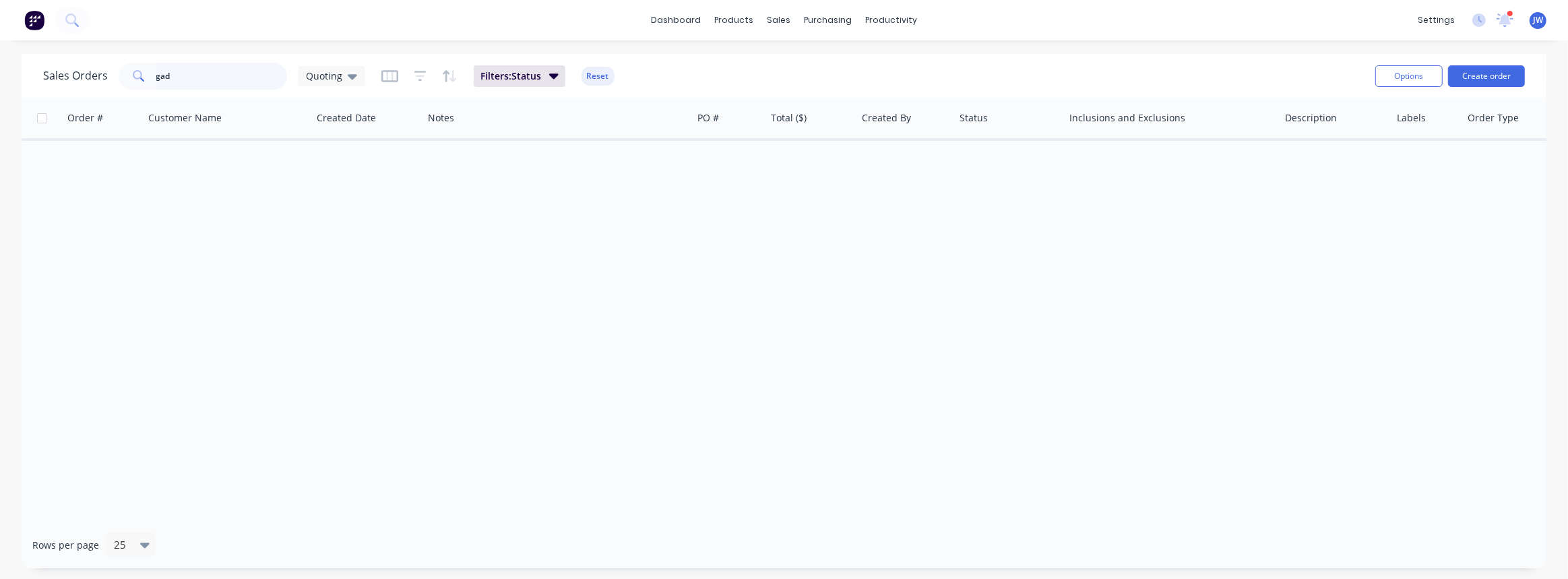
drag, startPoint x: 155, startPoint y: 86, endPoint x: 162, endPoint y: 80, distance: 9.2
click at [159, 83] on input "gad" at bounding box center [222, 76] width 131 height 27
click at [162, 80] on input "gad" at bounding box center [222, 76] width 131 height 27
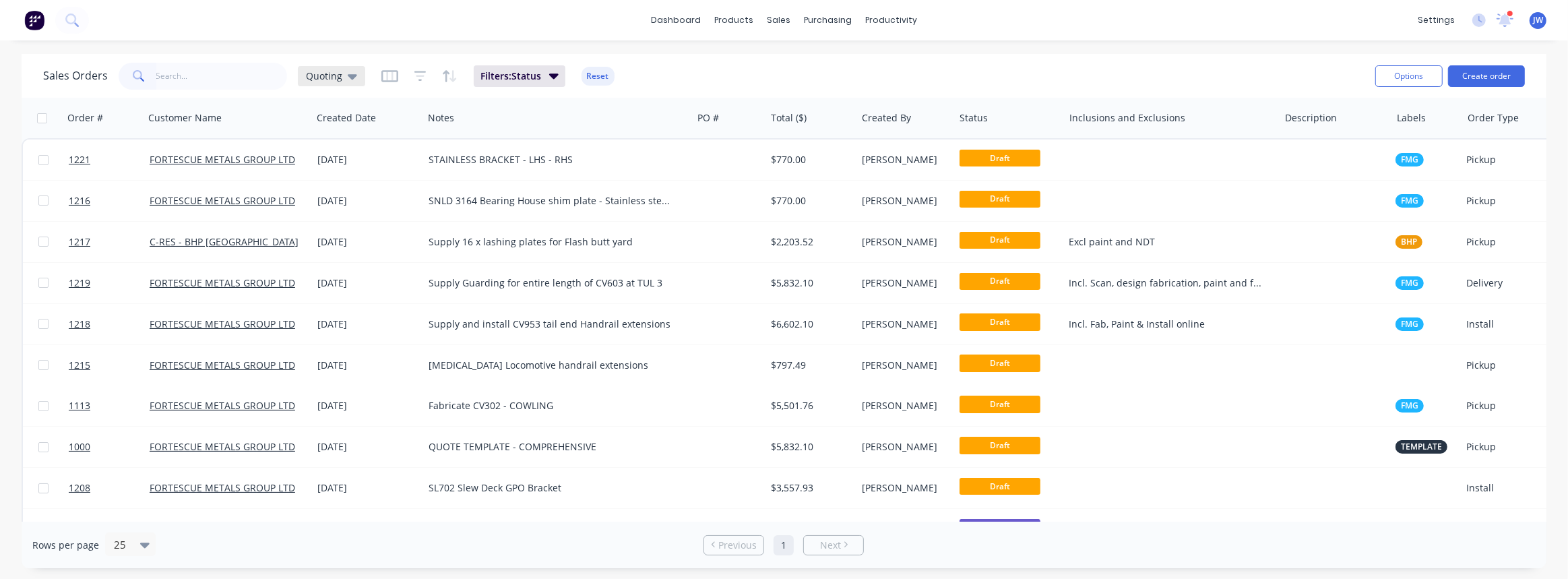
click at [338, 73] on span "Quoting" at bounding box center [324, 76] width 37 height 15
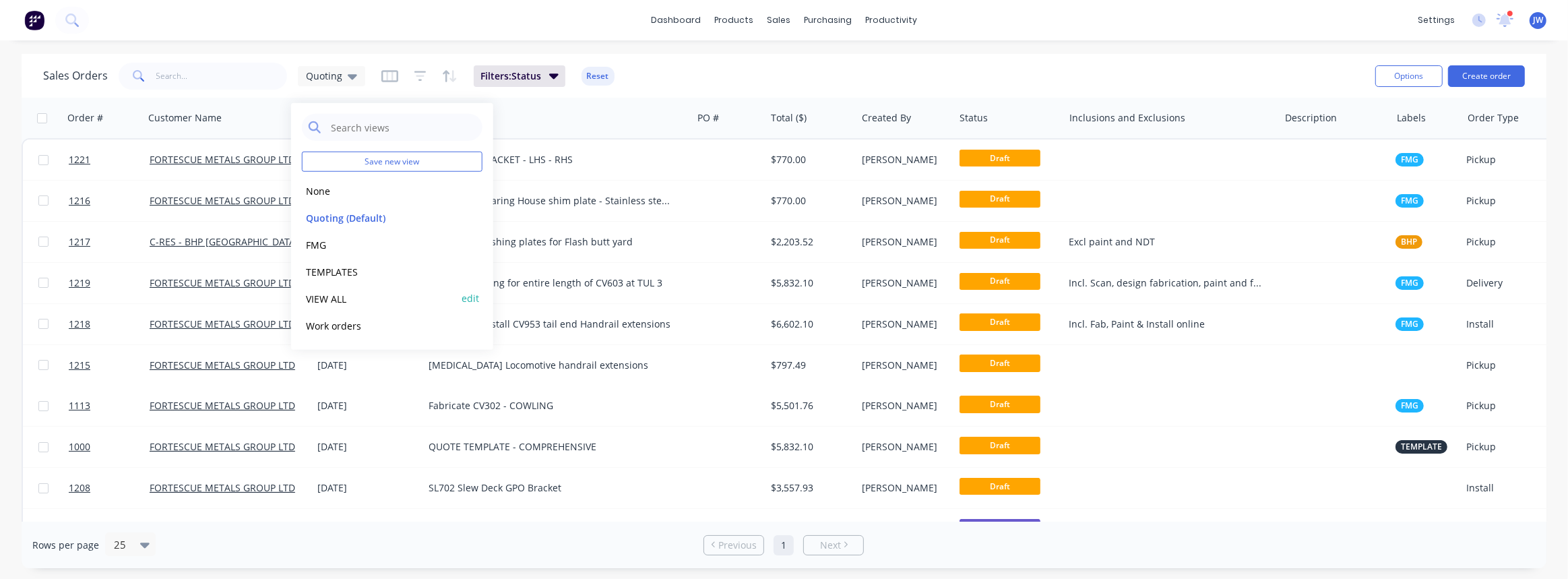
click at [325, 303] on button "VIEW ALL" at bounding box center [379, 298] width 154 height 15
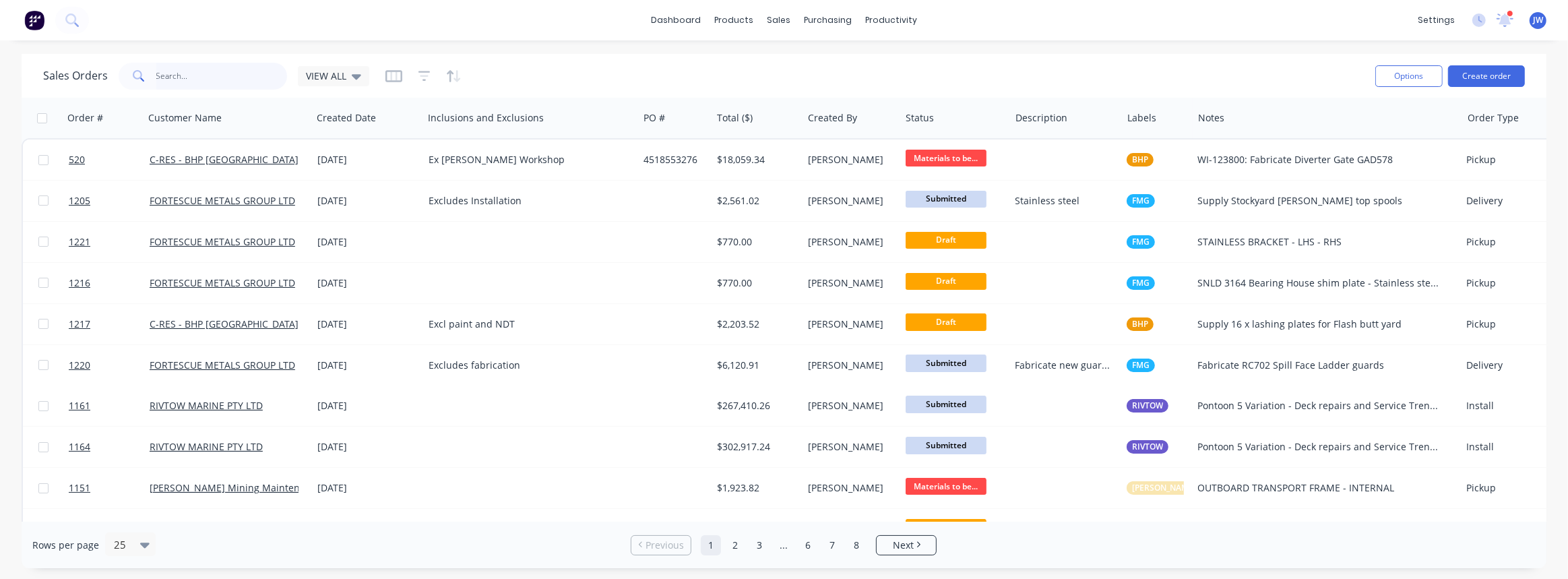
click at [241, 85] on input "text" at bounding box center [222, 76] width 131 height 27
type input "cv913"
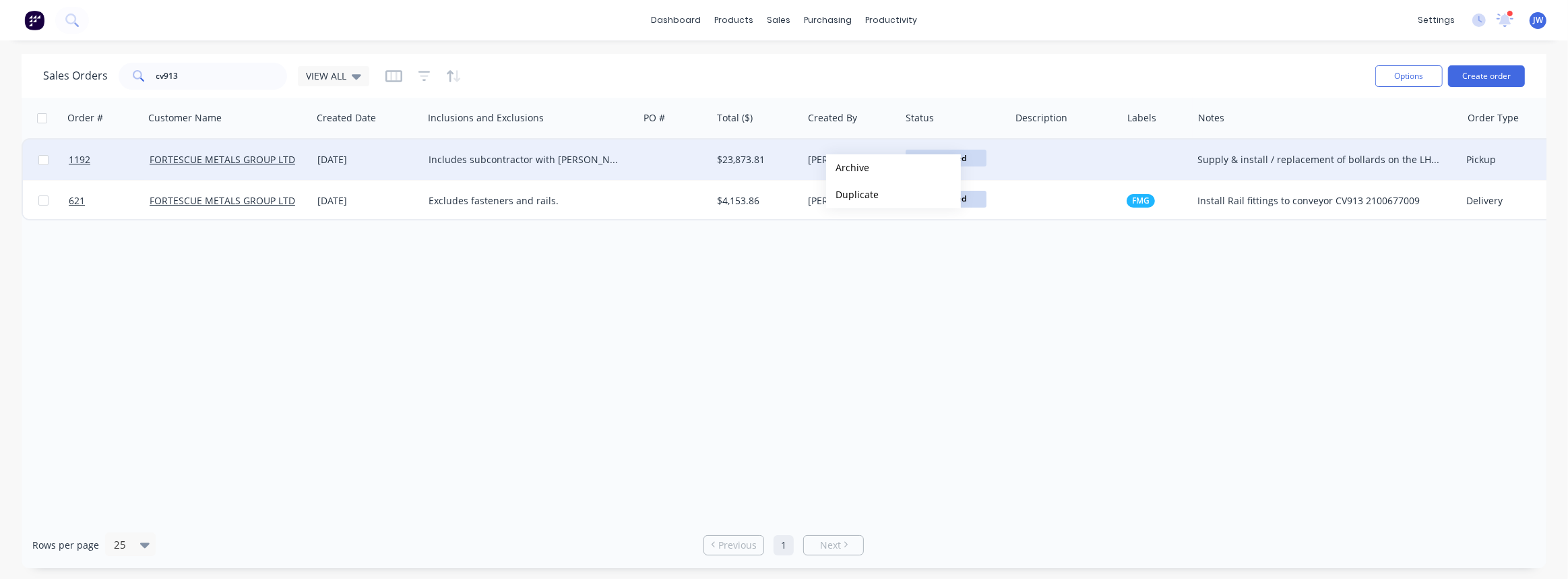
click at [679, 155] on div at bounding box center [675, 159] width 73 height 40
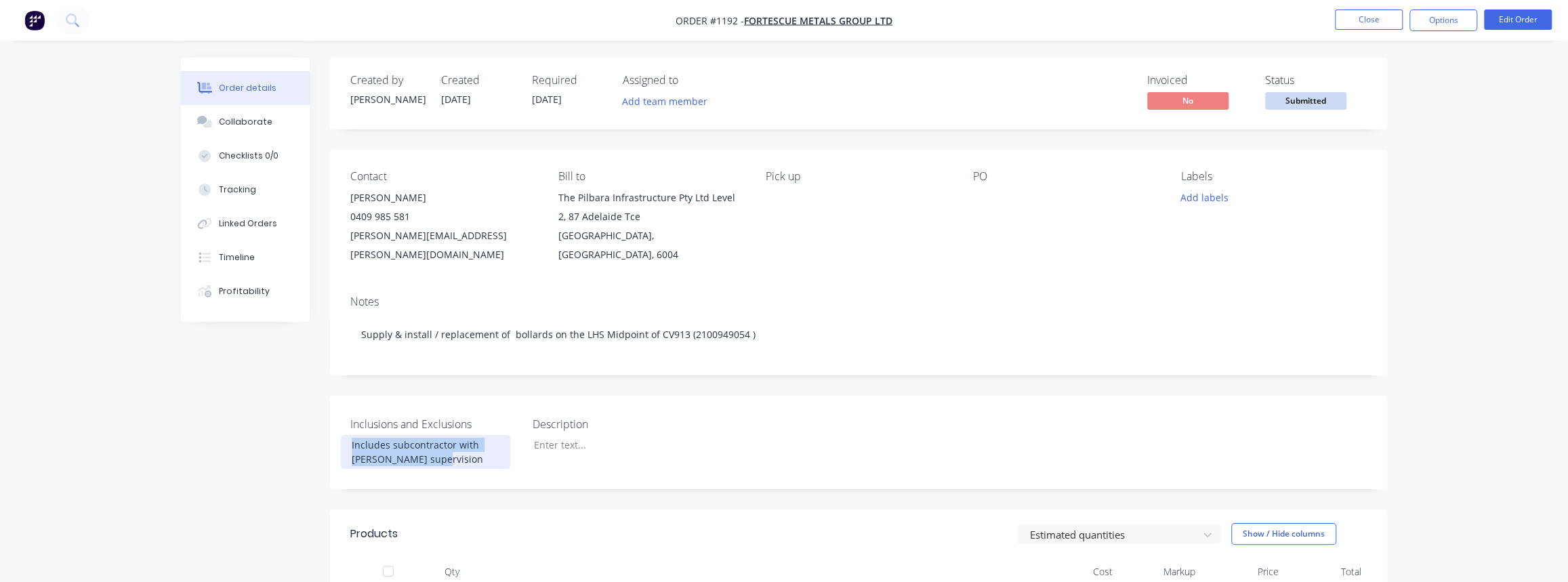
drag, startPoint x: 427, startPoint y: 443, endPoint x: 348, endPoint y: 427, distance: 80.6
click at [348, 435] on div "Includes subcontractor with Madson supervision" at bounding box center [425, 452] width 169 height 33
copy div "Includes subcontractor with Madson supervision"
click at [245, 126] on div "Collaborate" at bounding box center [245, 122] width 53 height 12
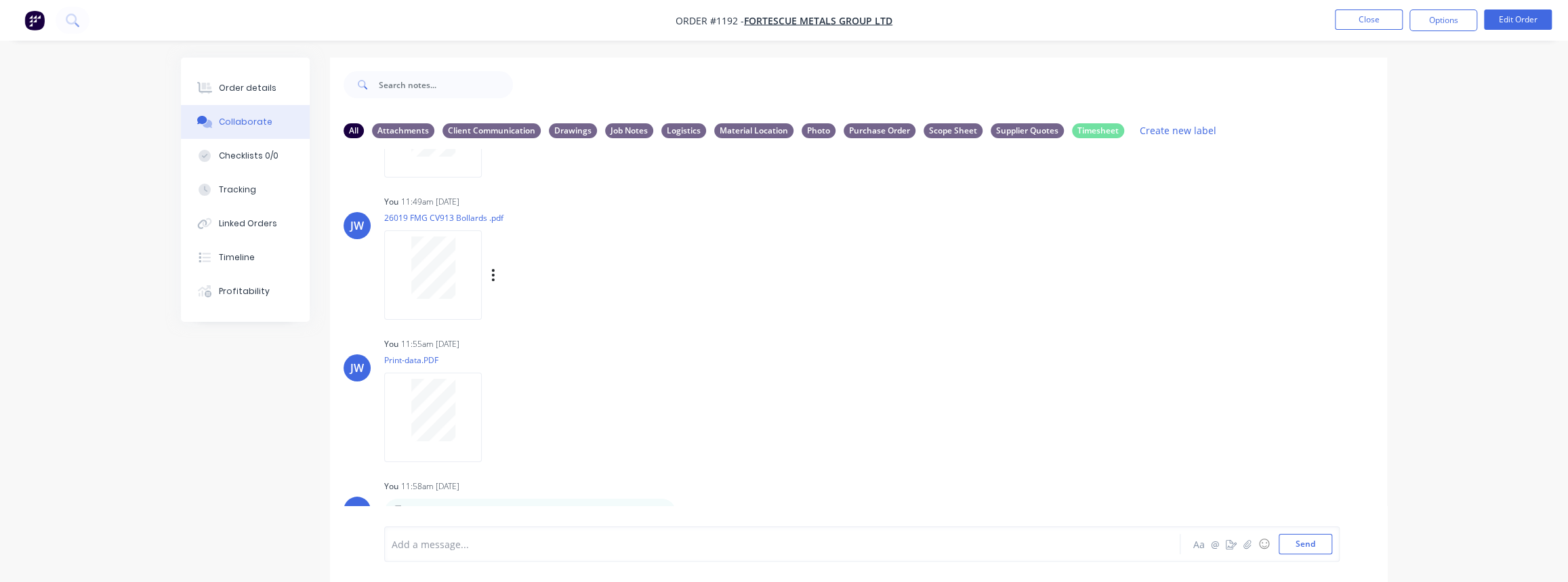
scroll to position [21, 0]
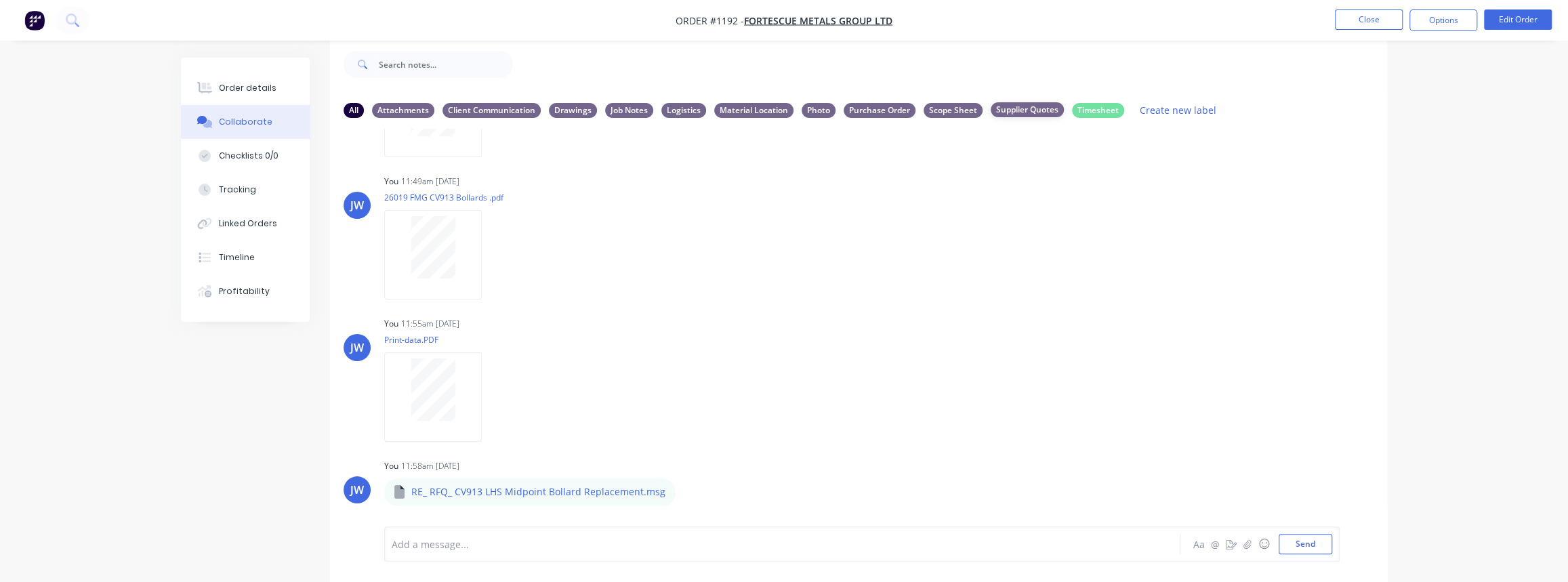
click at [1007, 109] on div "Supplier Quotes" at bounding box center [1026, 109] width 73 height 15
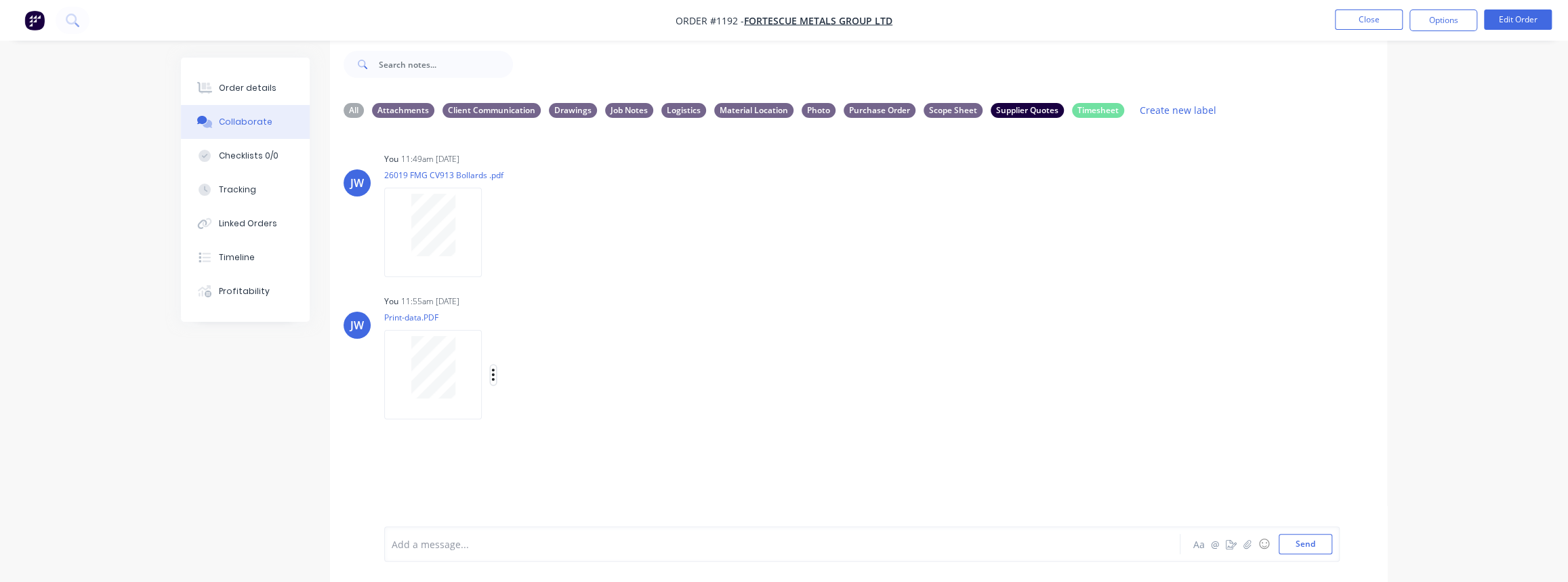
click at [493, 377] on icon "button" at bounding box center [493, 375] width 4 height 15
click at [533, 386] on button "Labels" at bounding box center [583, 381] width 153 height 31
click at [494, 375] on icon "button" at bounding box center [493, 375] width 4 height 15
click at [537, 412] on button "Download" at bounding box center [583, 411] width 153 height 31
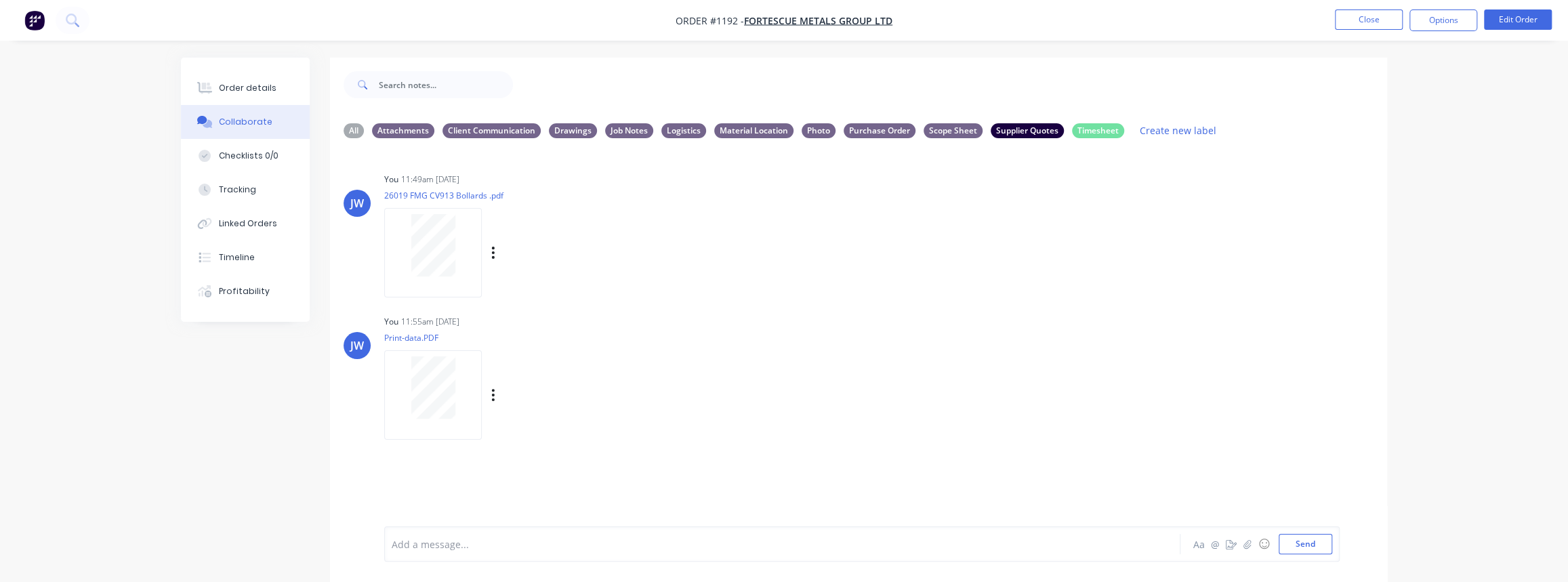
click at [492, 253] on icon "button" at bounding box center [493, 252] width 3 height 12
click at [528, 282] on button "Download" at bounding box center [583, 289] width 153 height 31
drag, startPoint x: 248, startPoint y: 88, endPoint x: 354, endPoint y: 5, distance: 134.6
click at [248, 88] on div "Order details" at bounding box center [247, 88] width 58 height 12
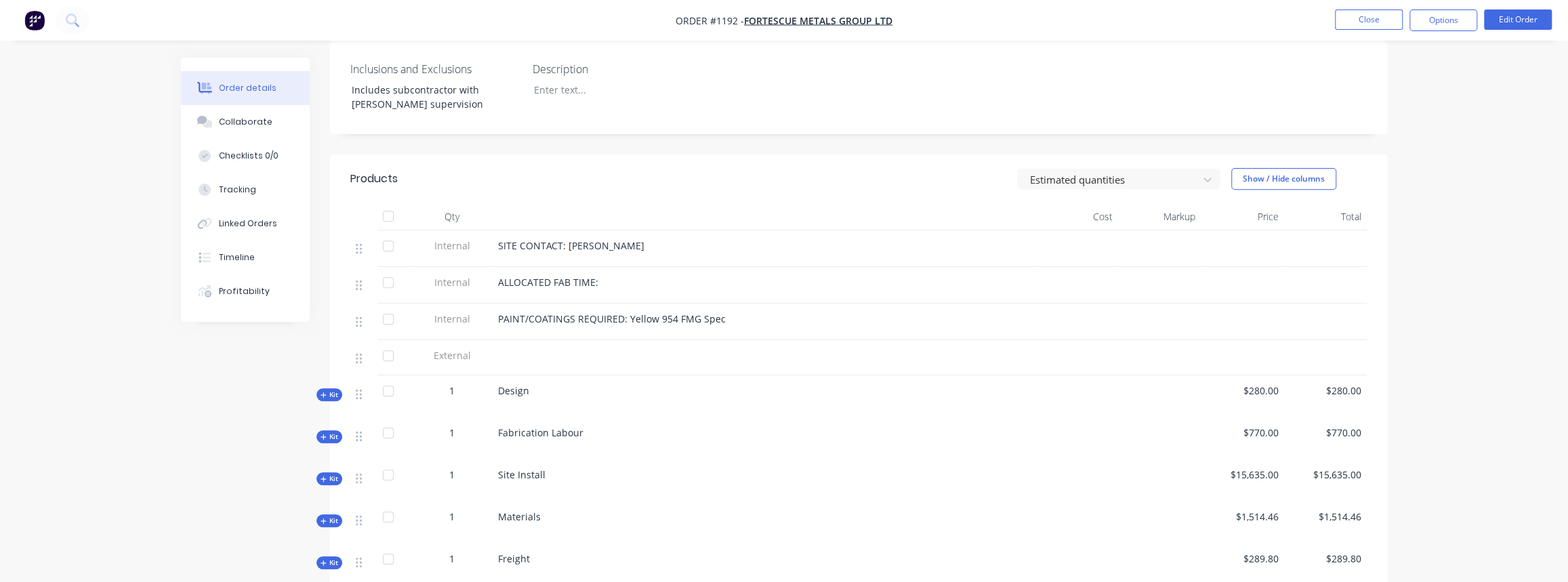
scroll to position [369, 0]
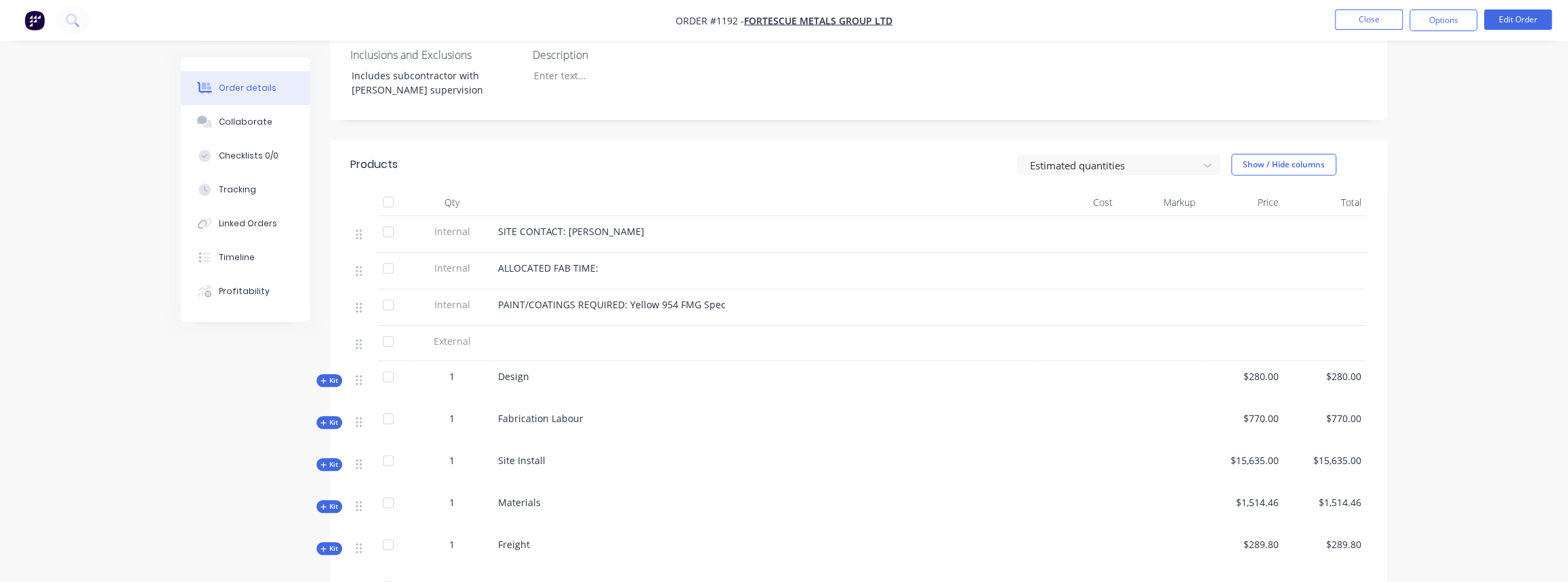
click at [327, 375] on span "Kit" at bounding box center [329, 380] width 18 height 10
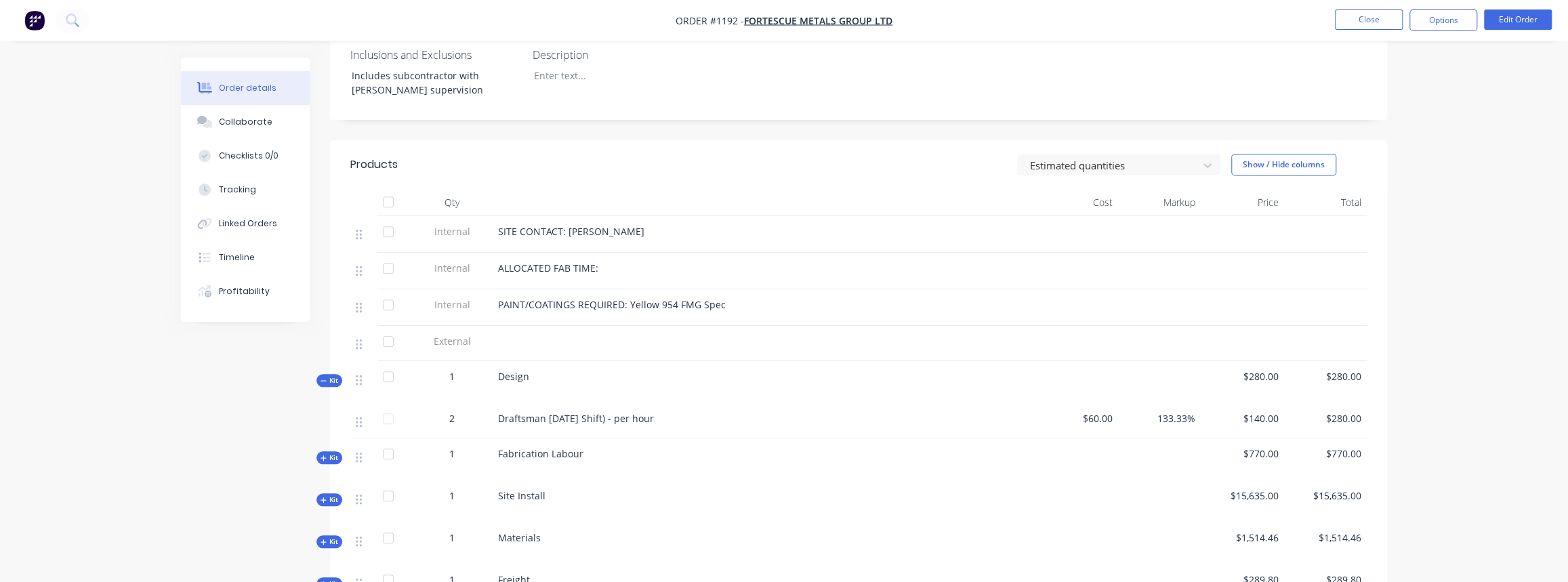
scroll to position [493, 0]
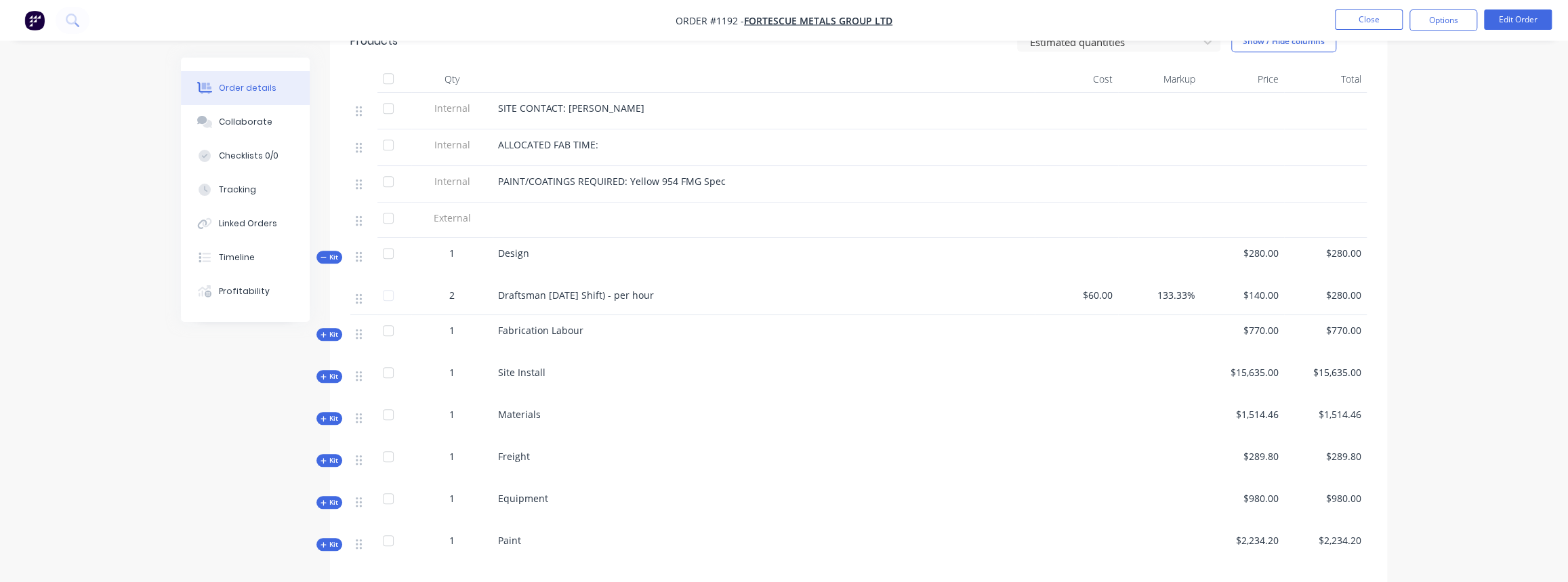
click at [334, 252] on span "Kit" at bounding box center [329, 258] width 18 height 10
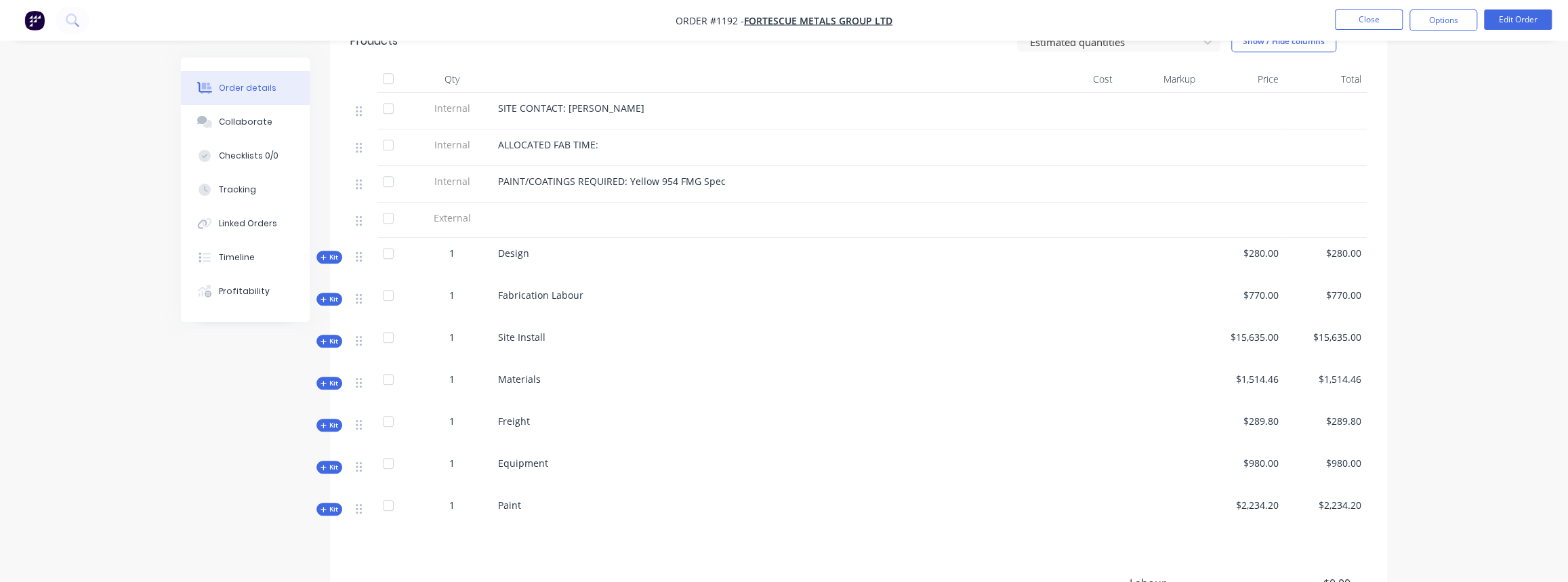
click at [331, 294] on span "Kit" at bounding box center [329, 300] width 18 height 10
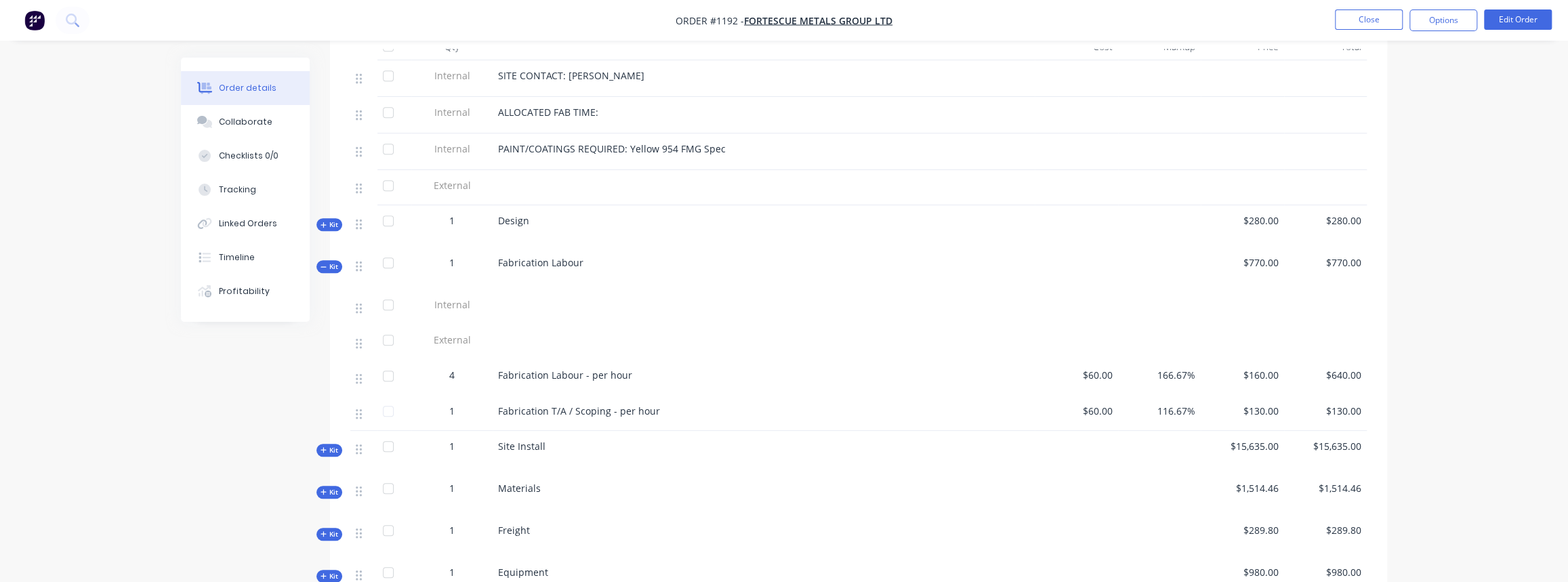
scroll to position [555, 0]
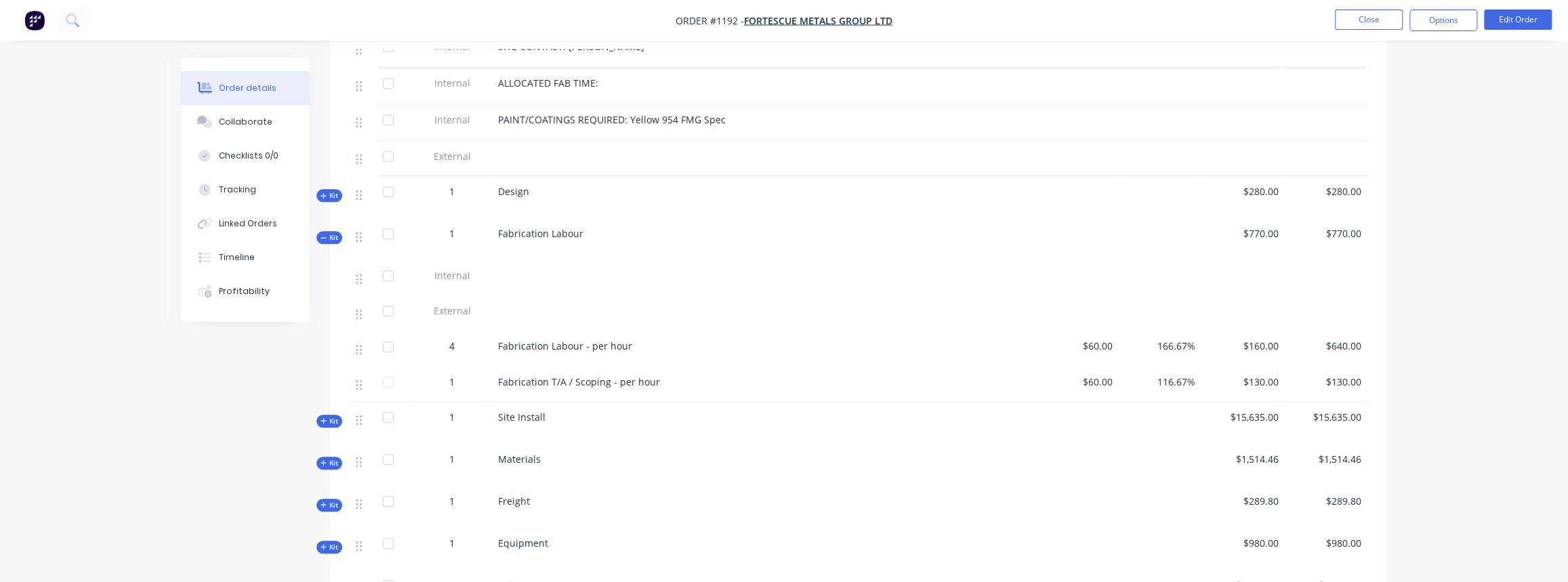
click at [330, 233] on span "Kit" at bounding box center [329, 238] width 18 height 10
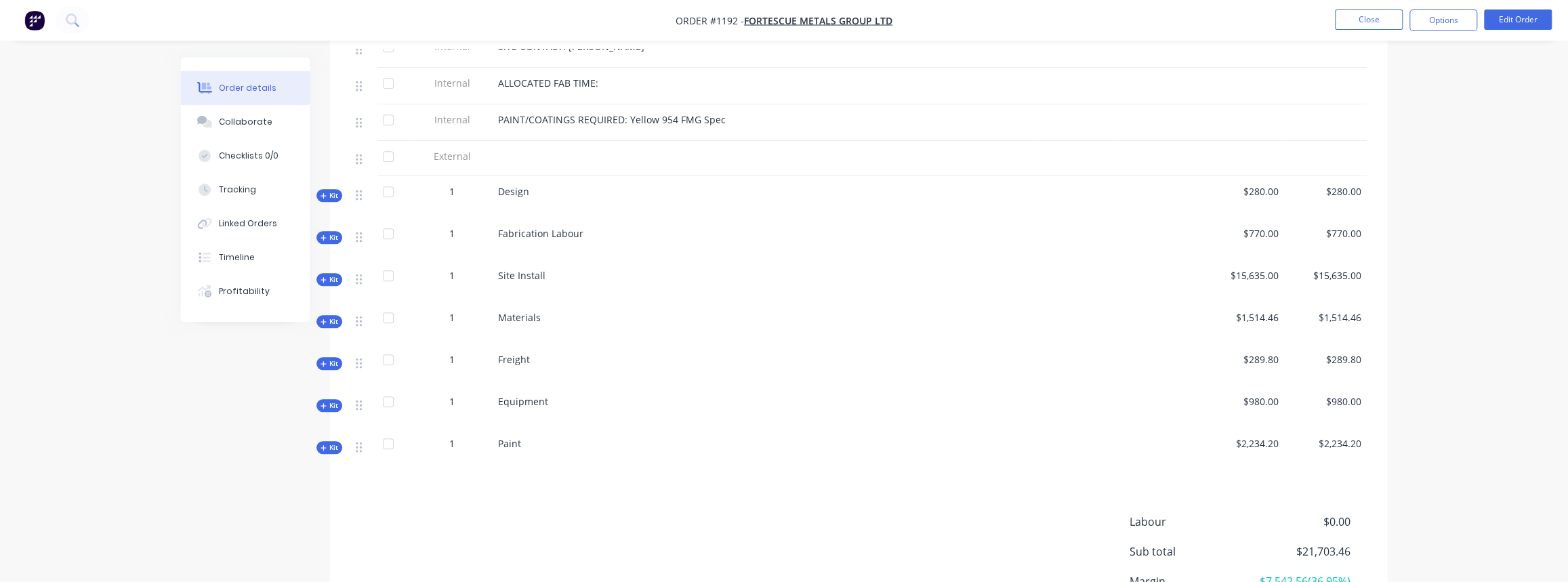
click at [336, 275] on span "Kit" at bounding box center [329, 280] width 18 height 10
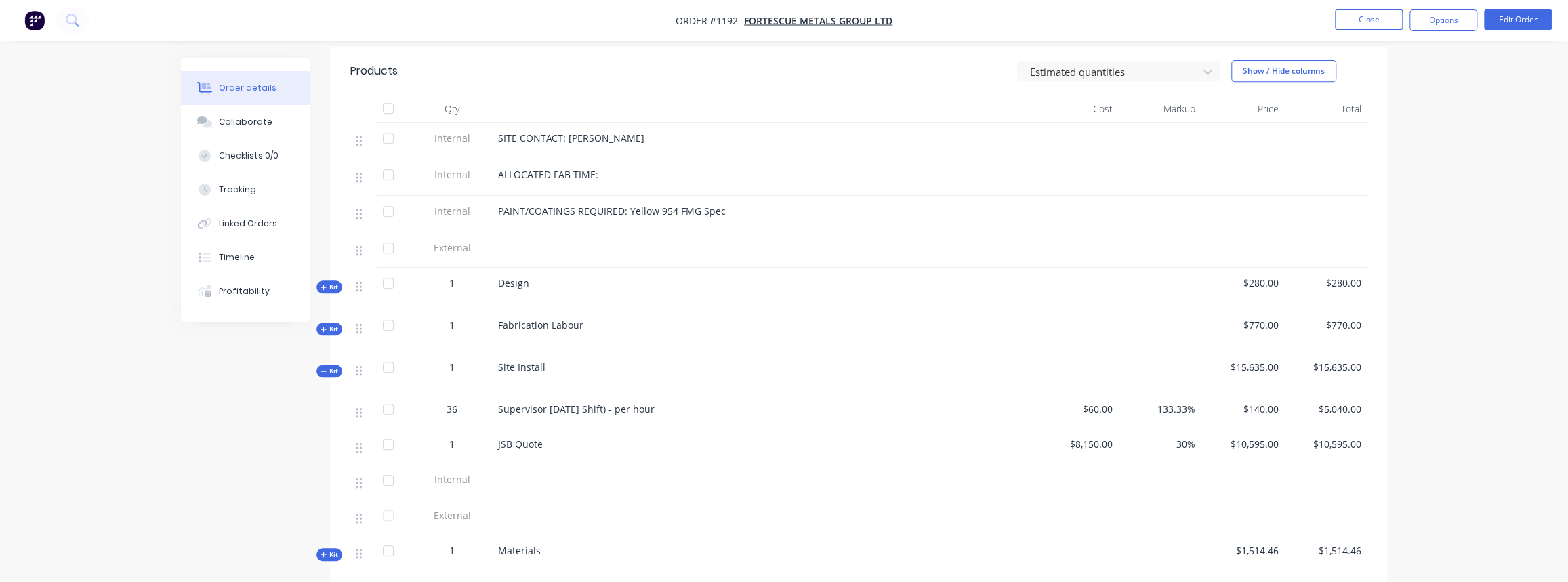
scroll to position [493, 0]
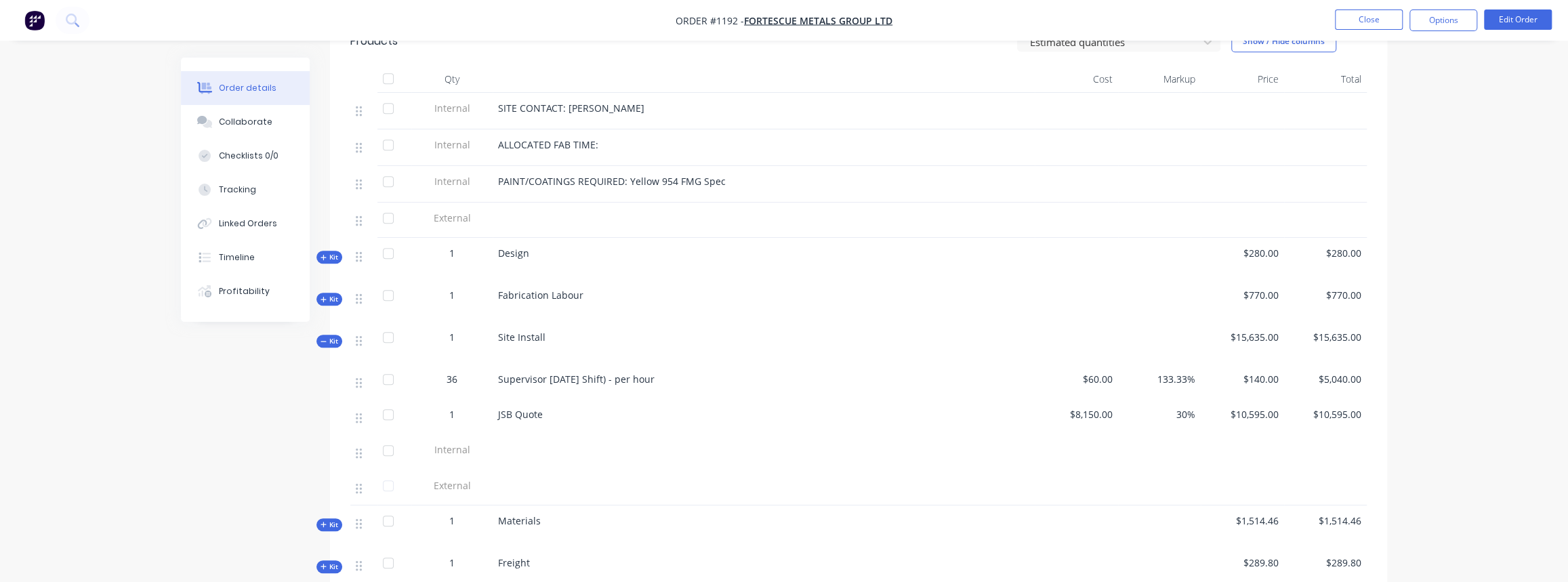
click at [325, 338] on icon "button" at bounding box center [323, 342] width 6 height 7
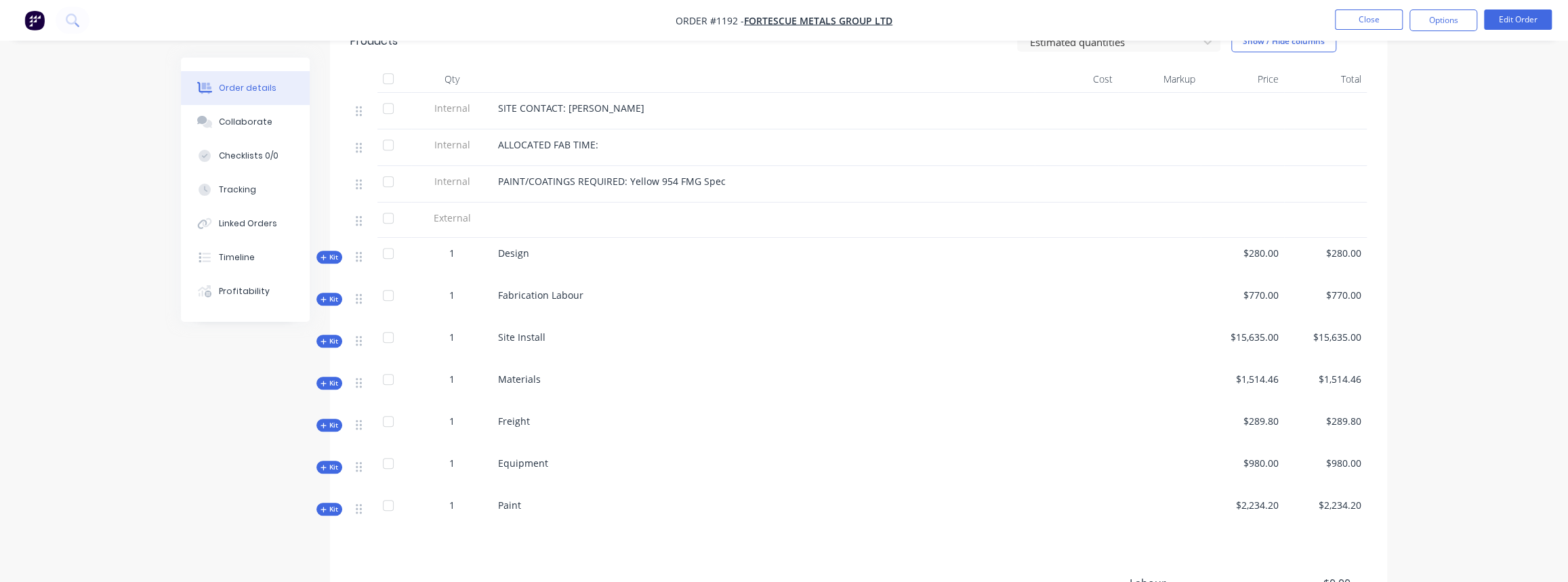
click at [330, 377] on button "Kit" at bounding box center [330, 383] width 26 height 13
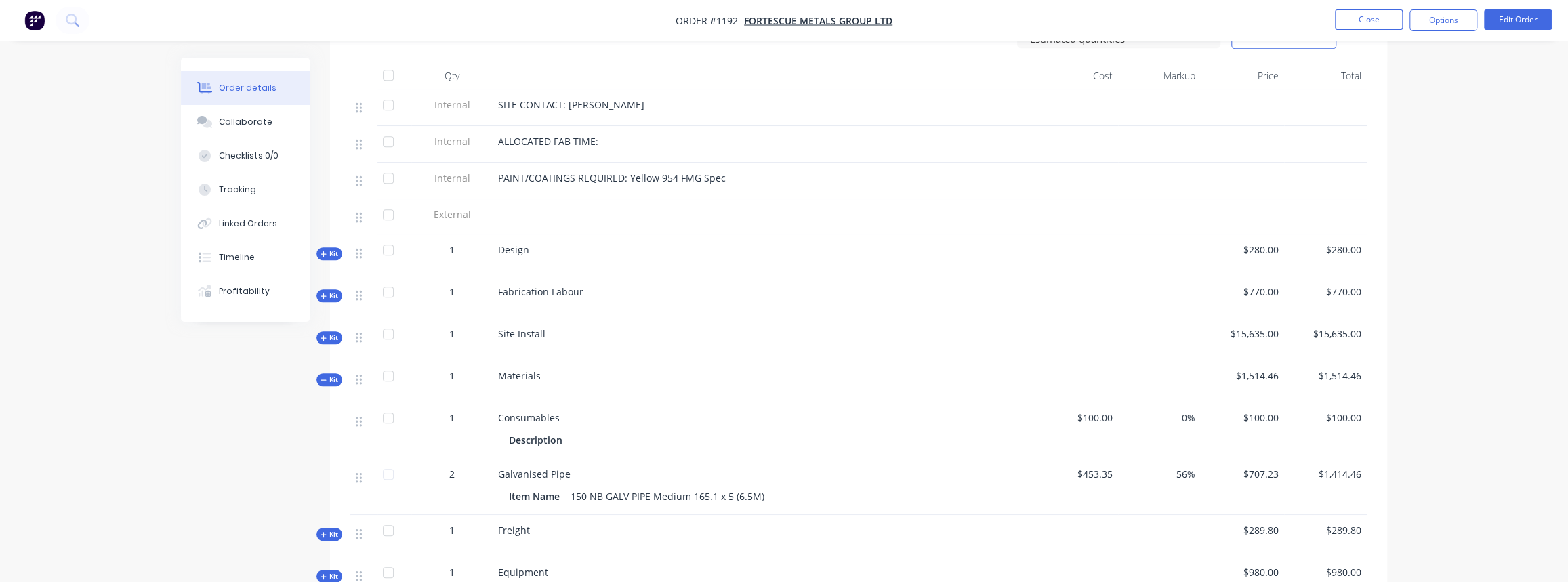
scroll to position [616, 0]
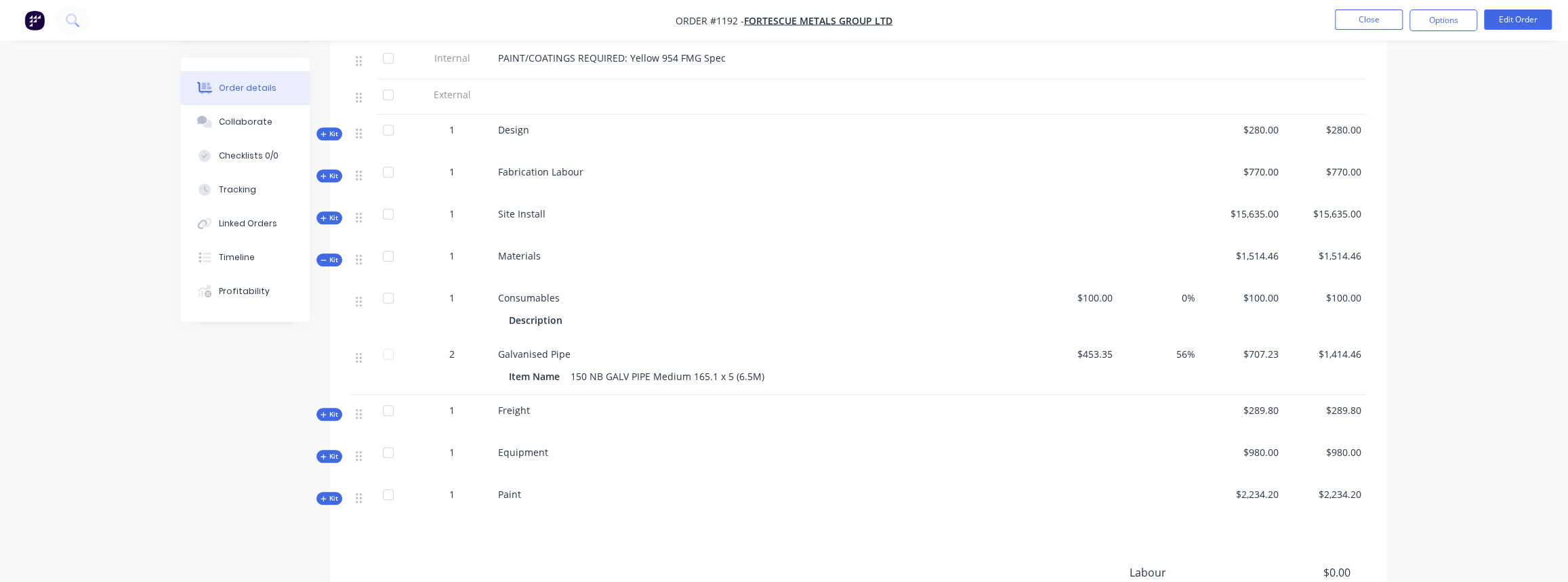
click at [330, 409] on span "Kit" at bounding box center [329, 415] width 18 height 10
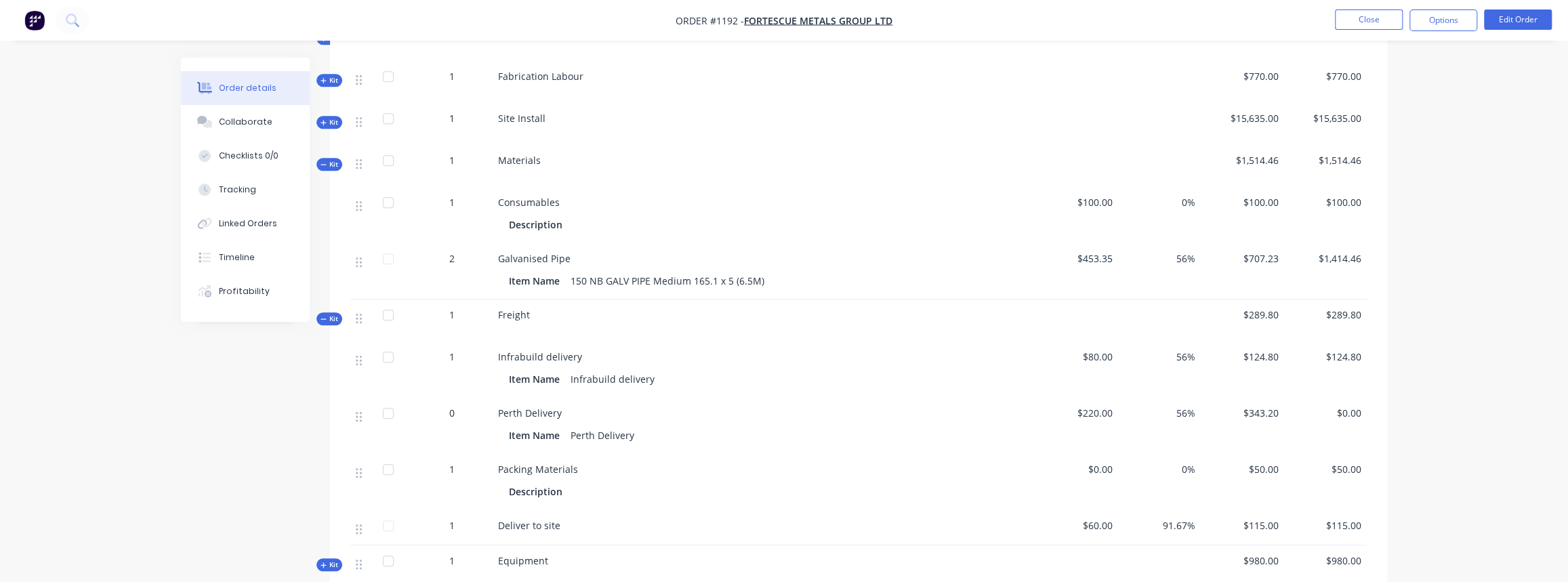
scroll to position [739, 0]
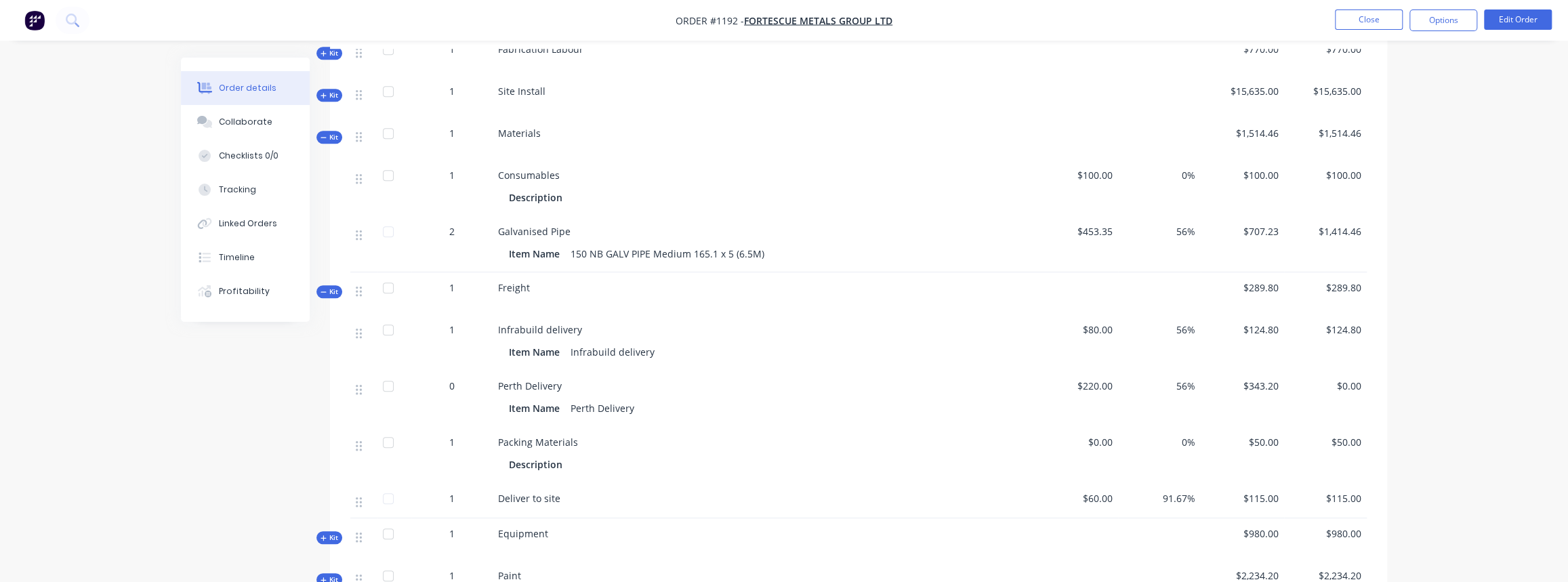
click at [329, 287] on span "Kit" at bounding box center [329, 292] width 18 height 10
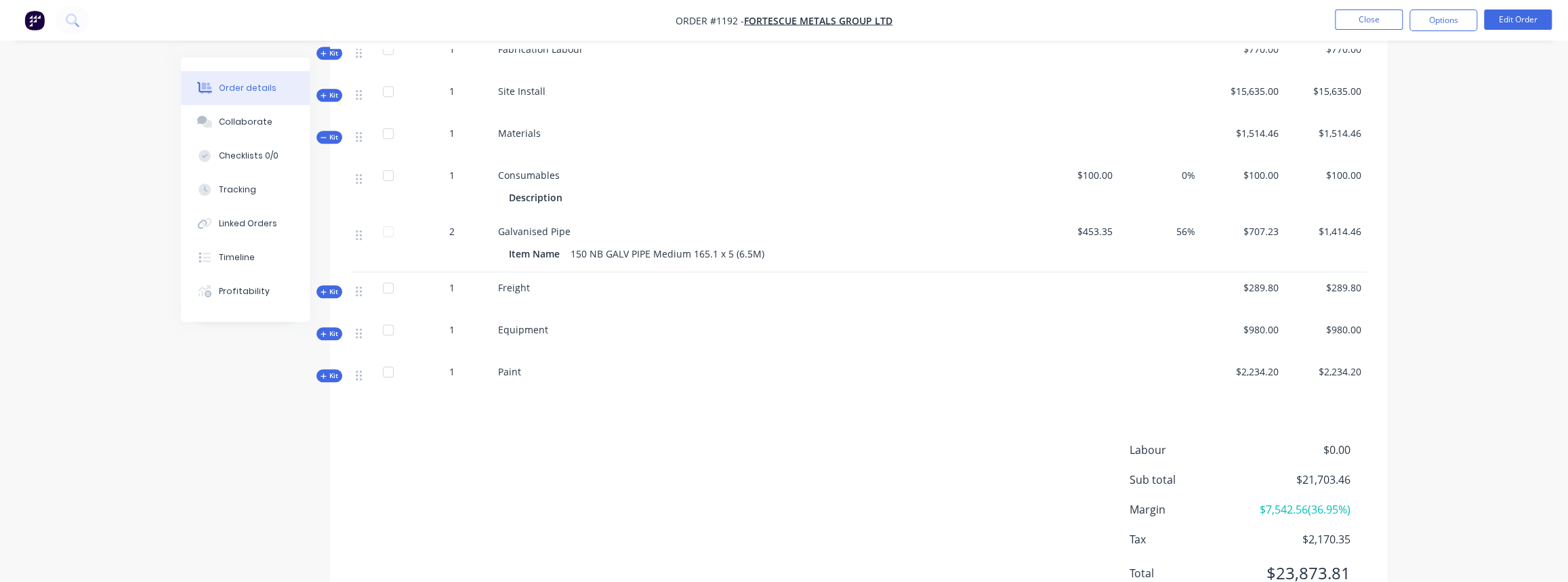
click at [333, 132] on span "Kit" at bounding box center [329, 137] width 18 height 10
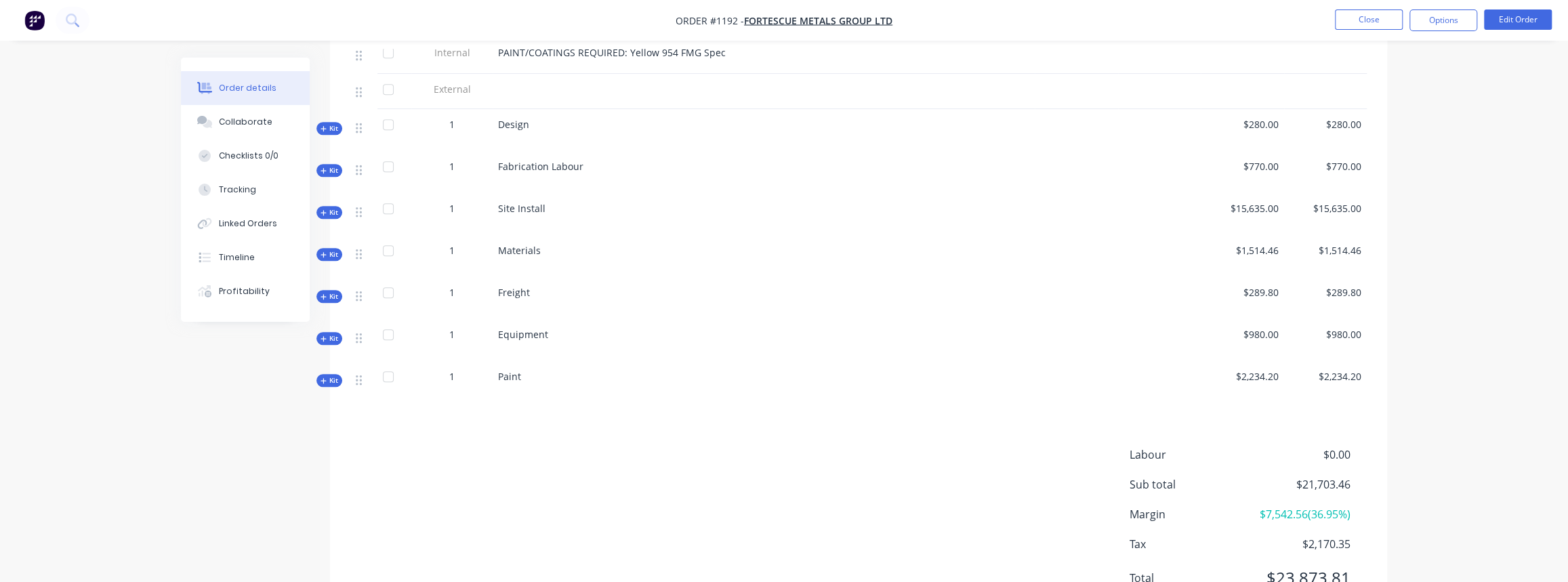
scroll to position [603, 0]
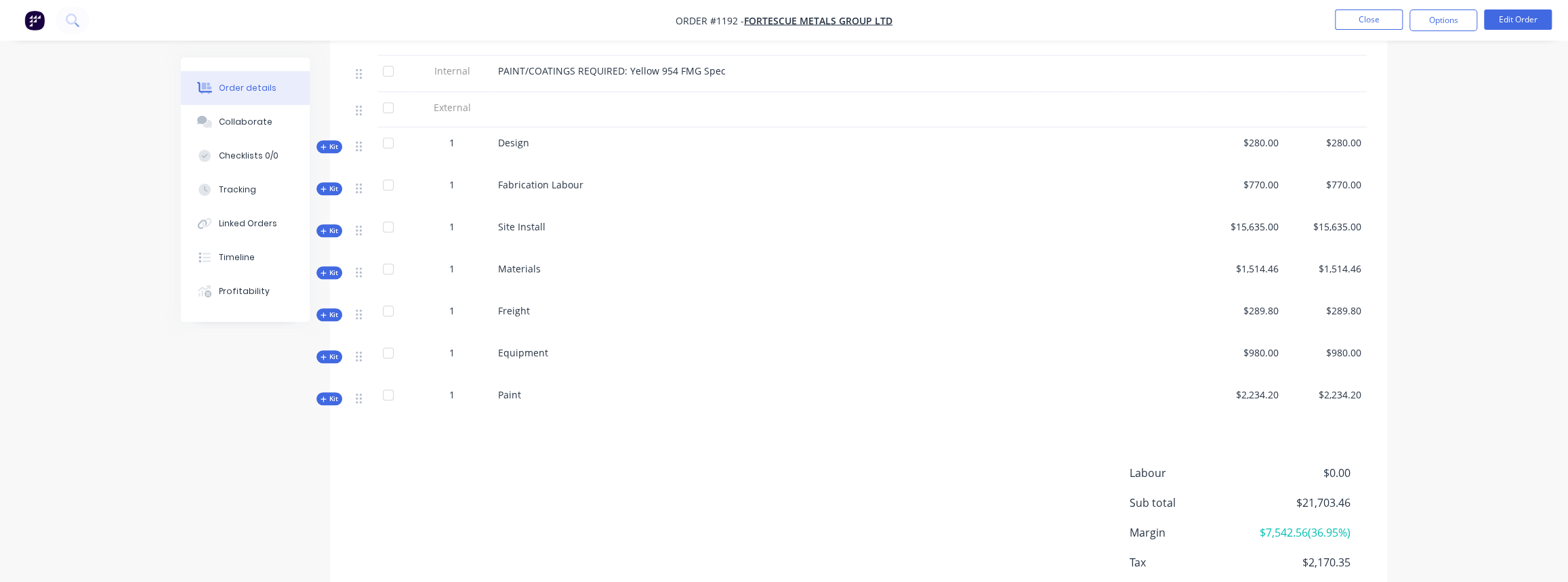
click at [330, 352] on span "Kit" at bounding box center [329, 357] width 18 height 10
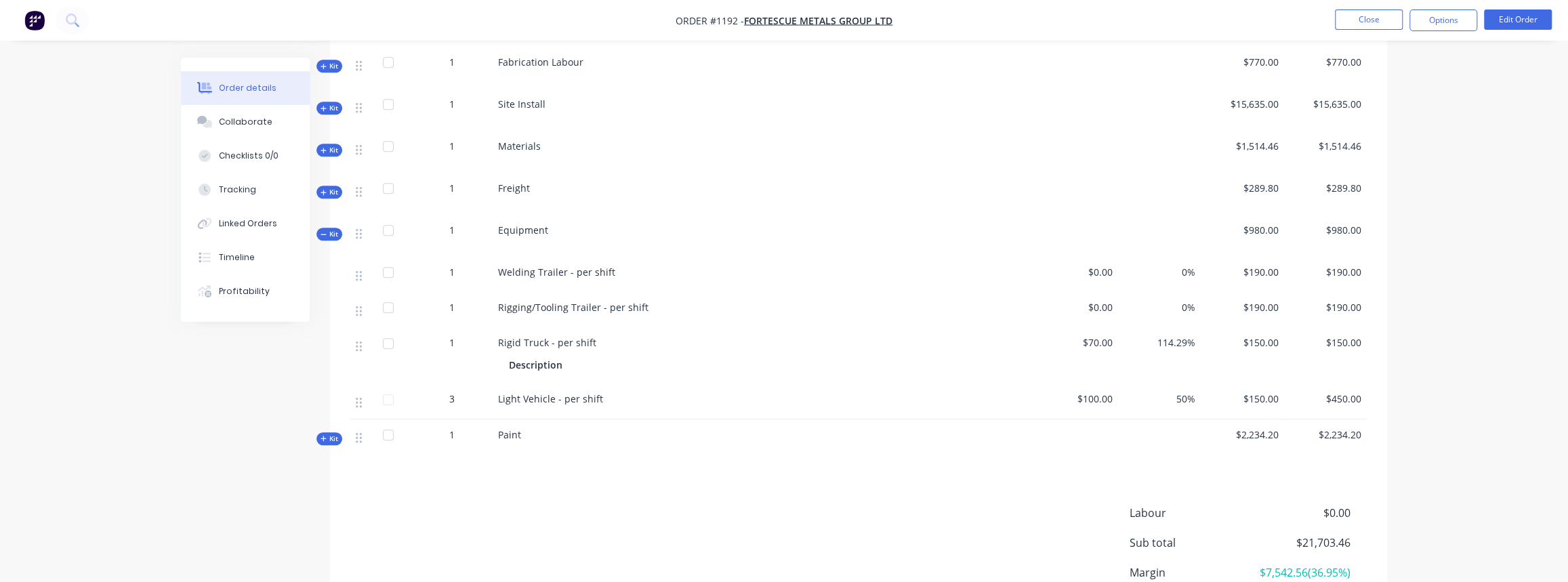
click at [336, 229] on span "Kit" at bounding box center [329, 234] width 18 height 10
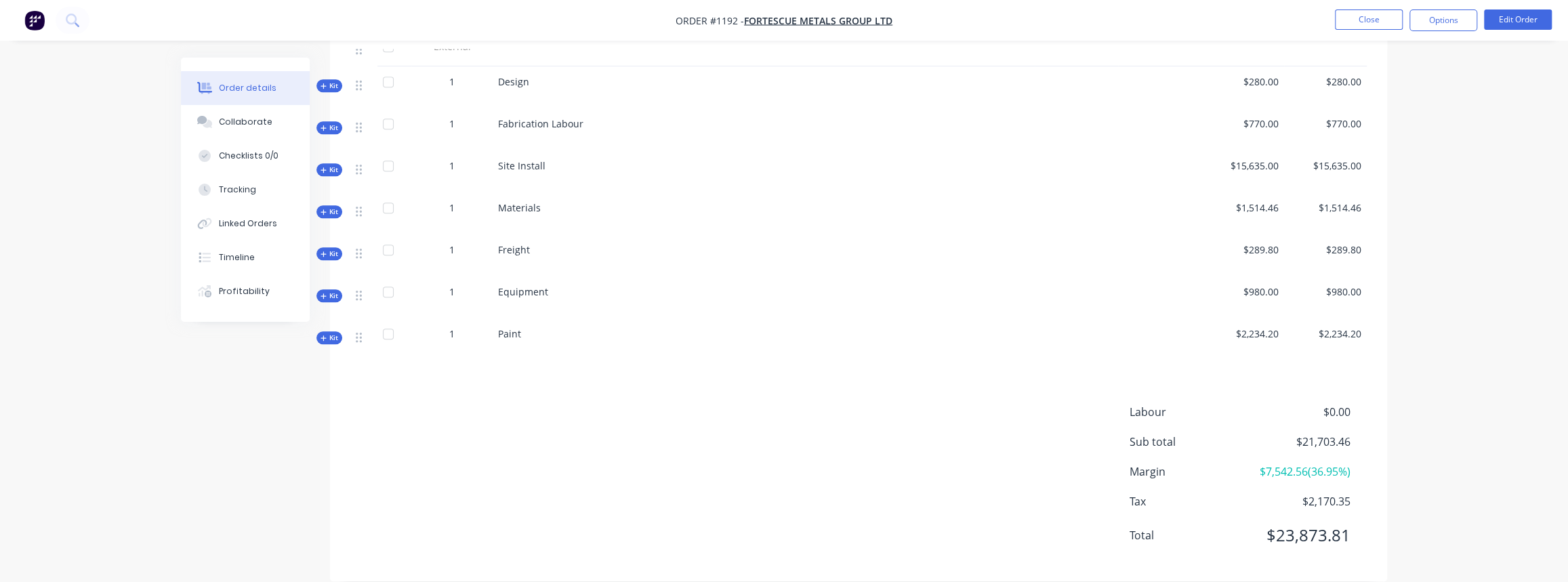
click at [325, 335] on icon "button" at bounding box center [323, 338] width 6 height 7
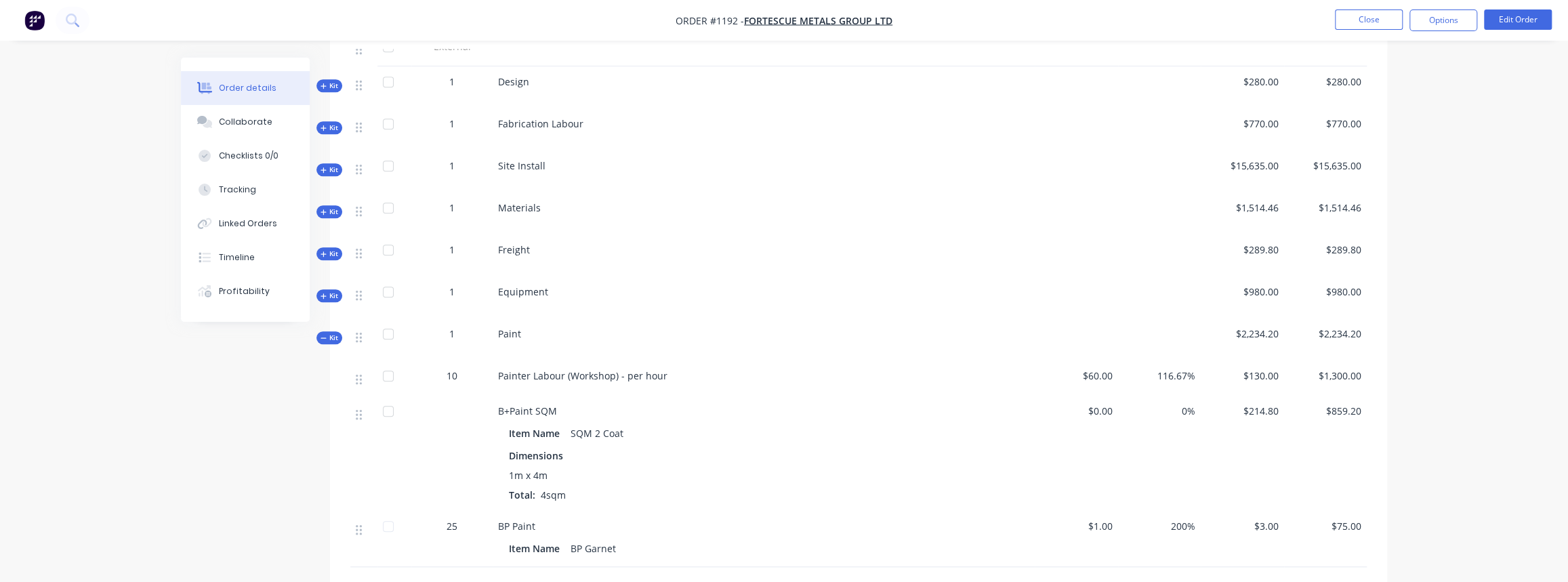
click at [330, 333] on span "Kit" at bounding box center [329, 338] width 18 height 10
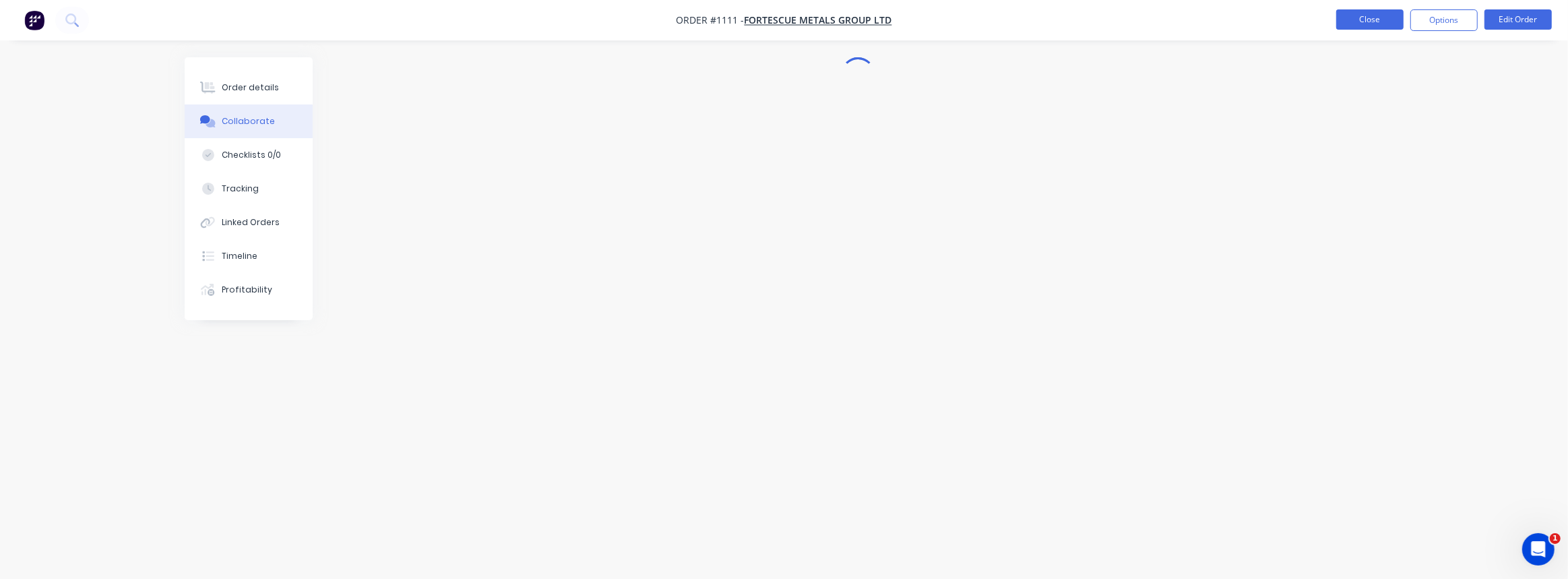
click at [1396, 19] on button "Close" at bounding box center [1370, 20] width 67 height 20
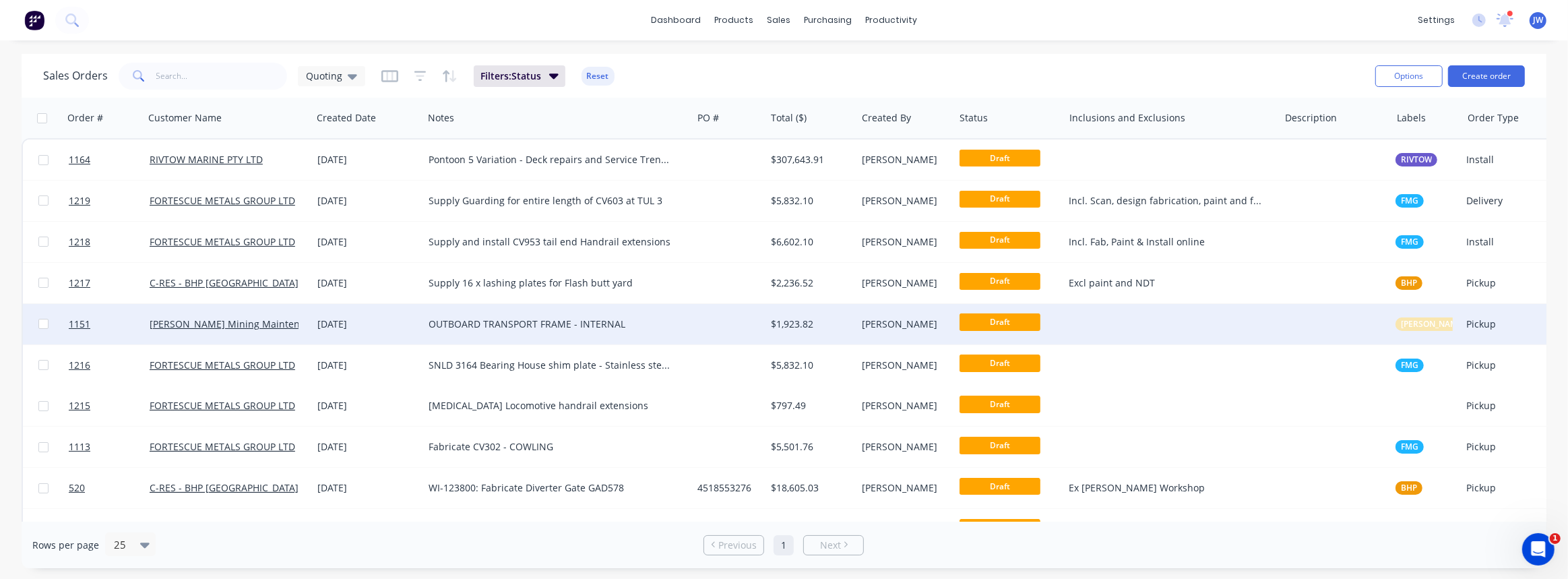
click at [679, 322] on div "OUTBOARD TRANSPORT FRAME - INTERNAL" at bounding box center [557, 325] width 258 height 14
click at [771, 313] on div "$1,923.82" at bounding box center [811, 324] width 91 height 40
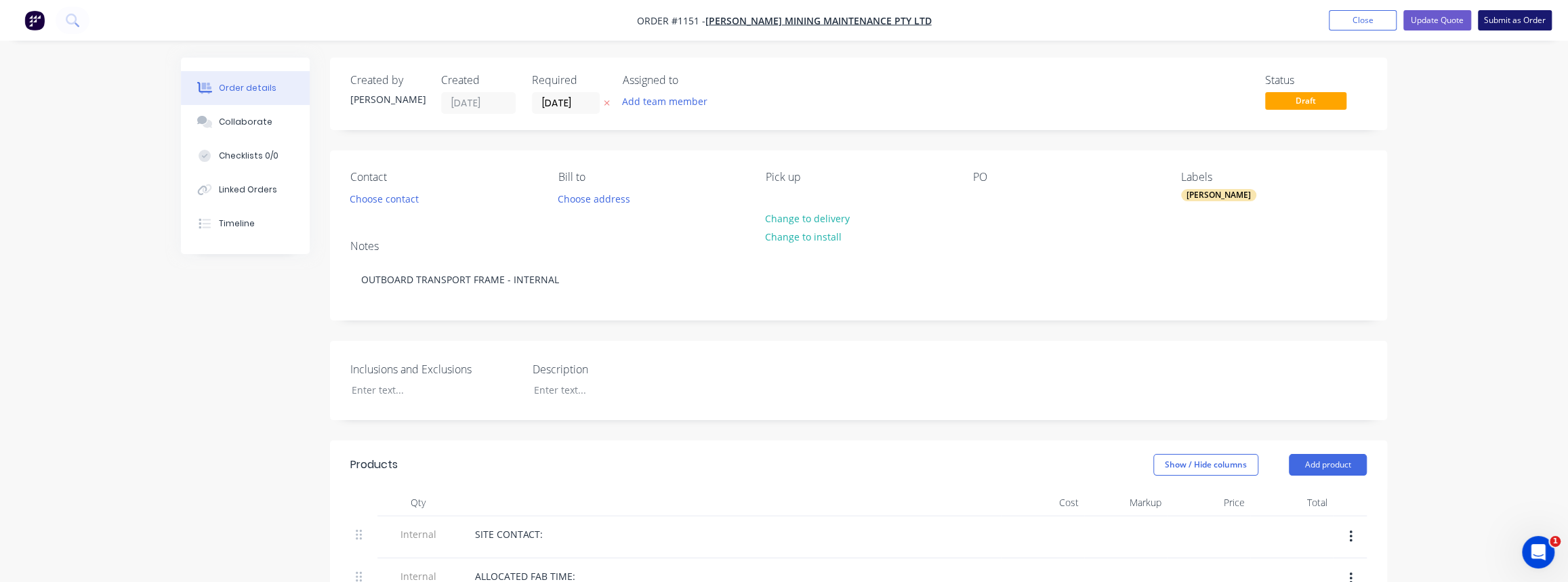
click at [1511, 23] on button "Submit as Order" at bounding box center [1515, 21] width 74 height 21
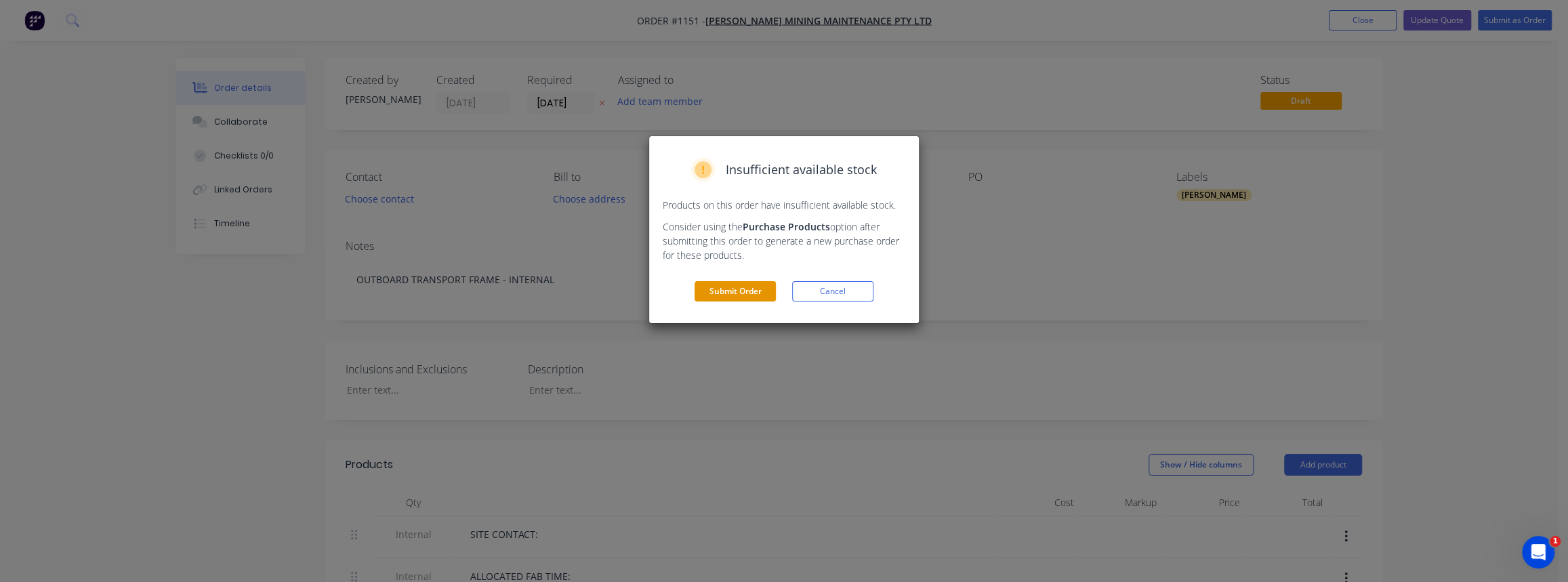
click at [746, 298] on button "Submit Order" at bounding box center [735, 292] width 82 height 21
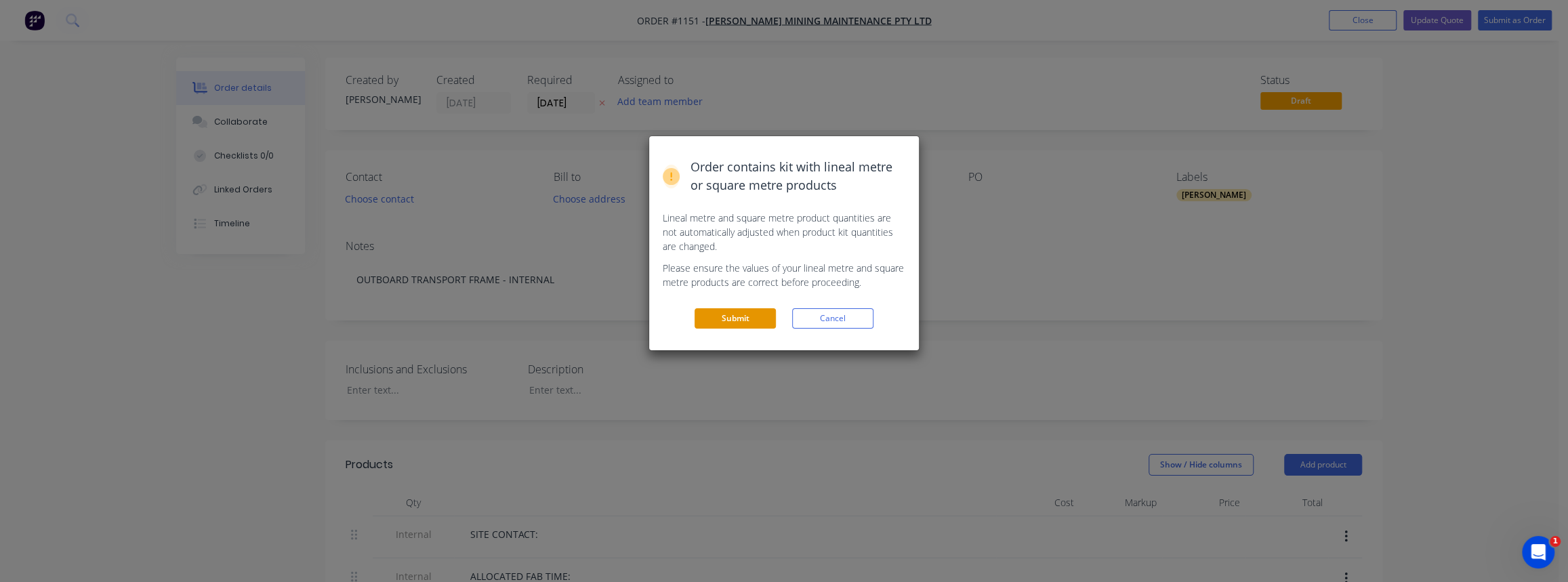
click at [713, 318] on button "Submit" at bounding box center [735, 318] width 82 height 21
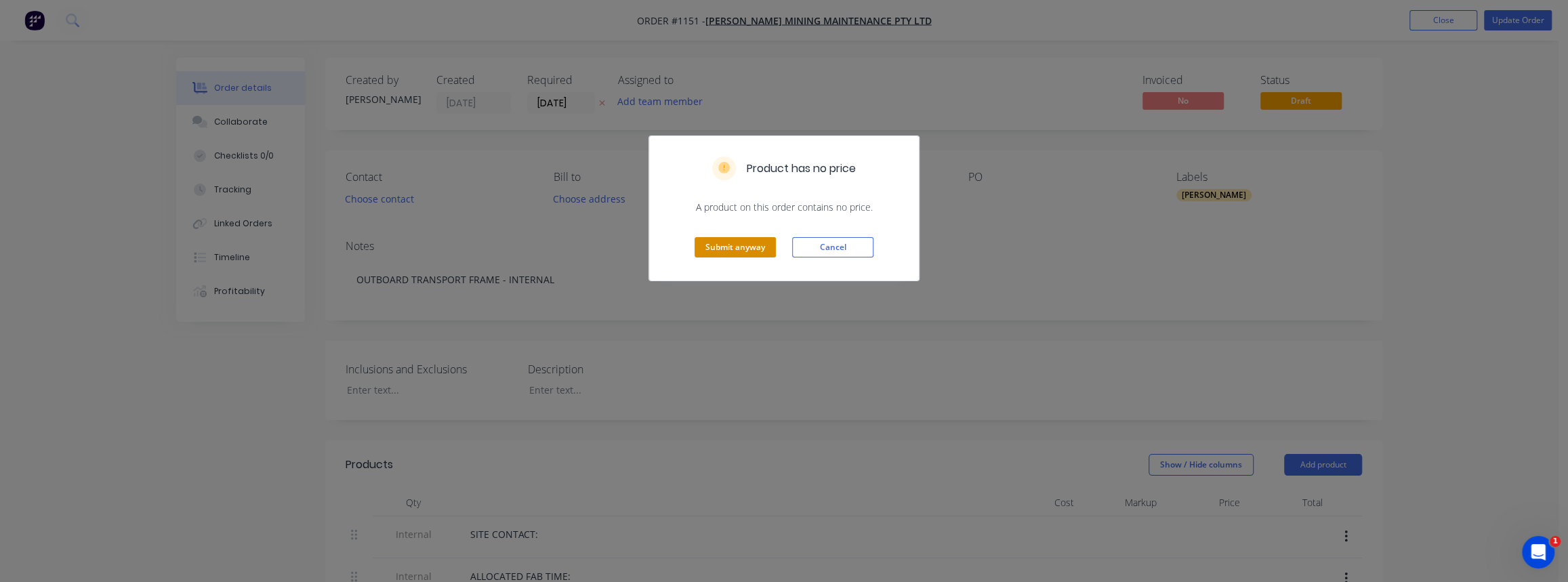
click at [753, 246] on button "Submit anyway" at bounding box center [735, 247] width 82 height 21
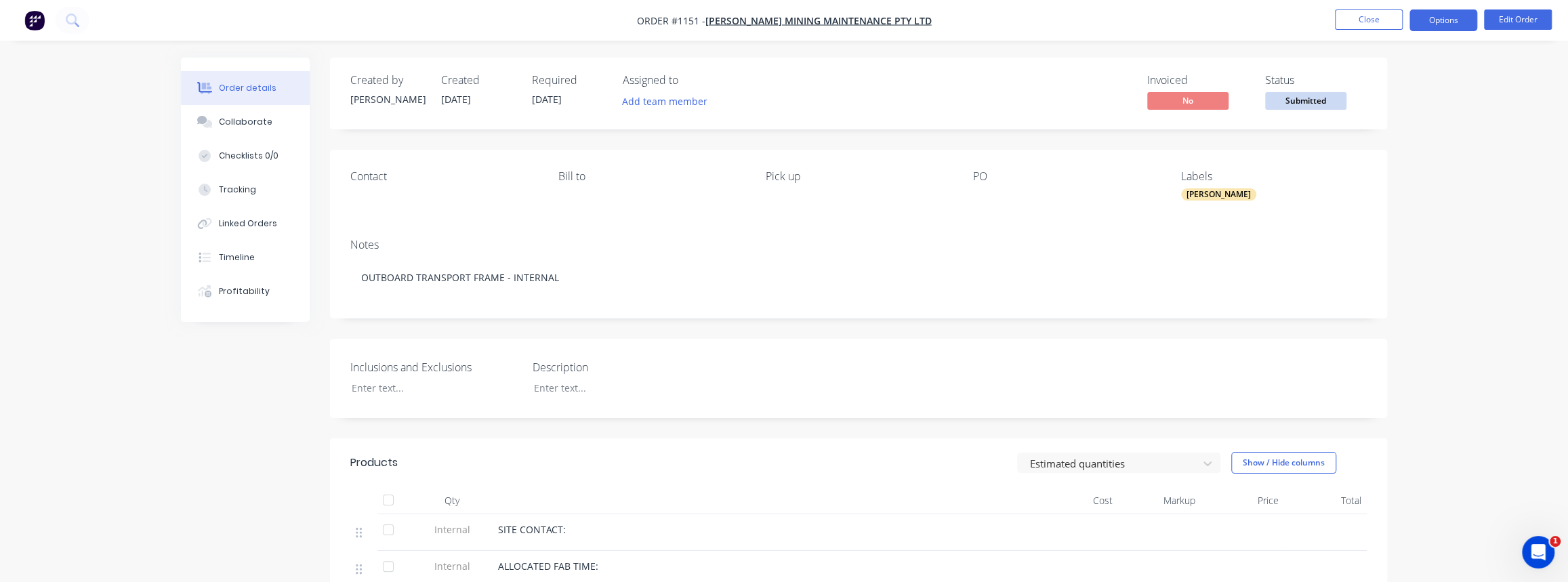
click at [1466, 17] on button "Options" at bounding box center [1443, 20] width 68 height 21
click at [1284, 103] on span "Submitted" at bounding box center [1305, 100] width 82 height 17
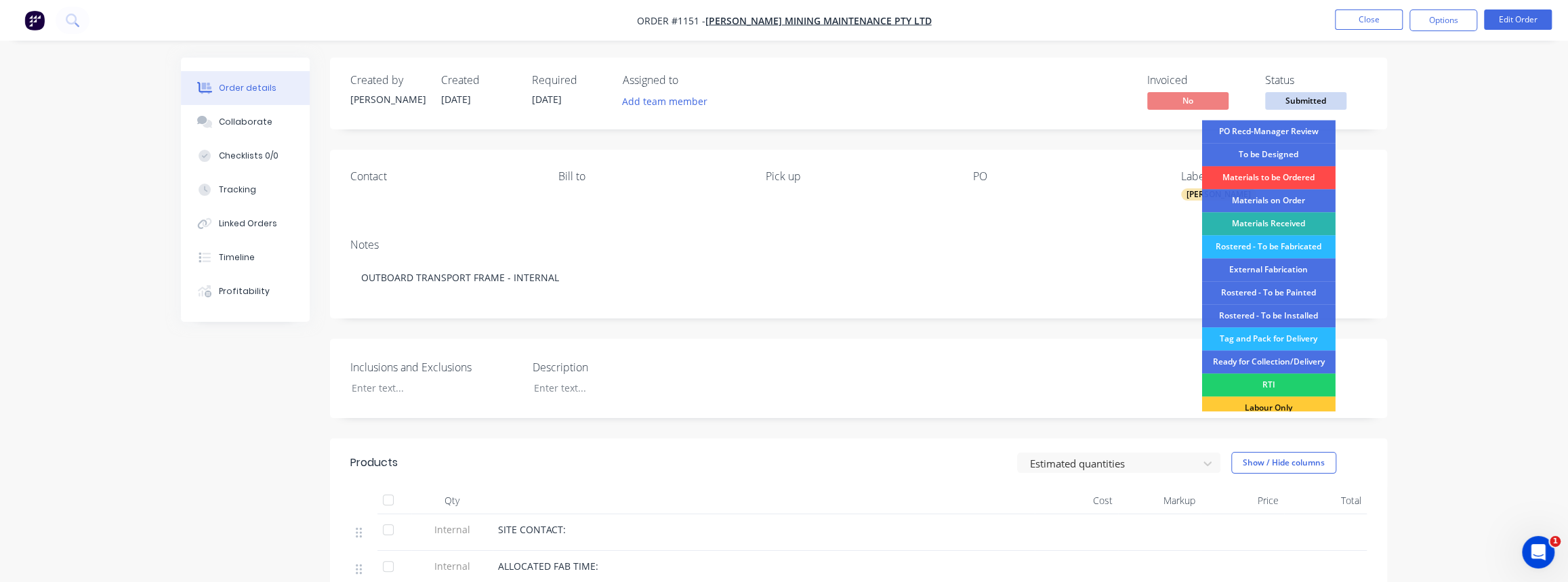
click at [1291, 178] on div "Materials to be Ordered" at bounding box center [1269, 177] width 134 height 23
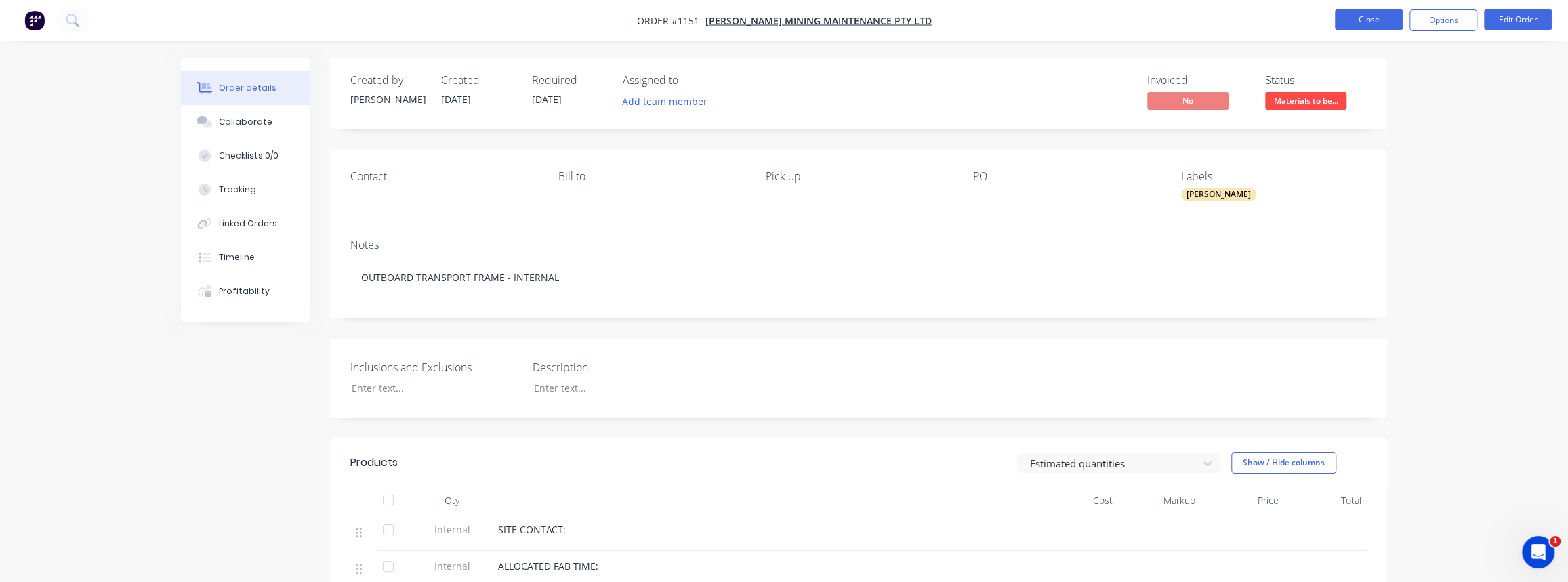
click at [1375, 26] on button "Close" at bounding box center [1369, 20] width 68 height 21
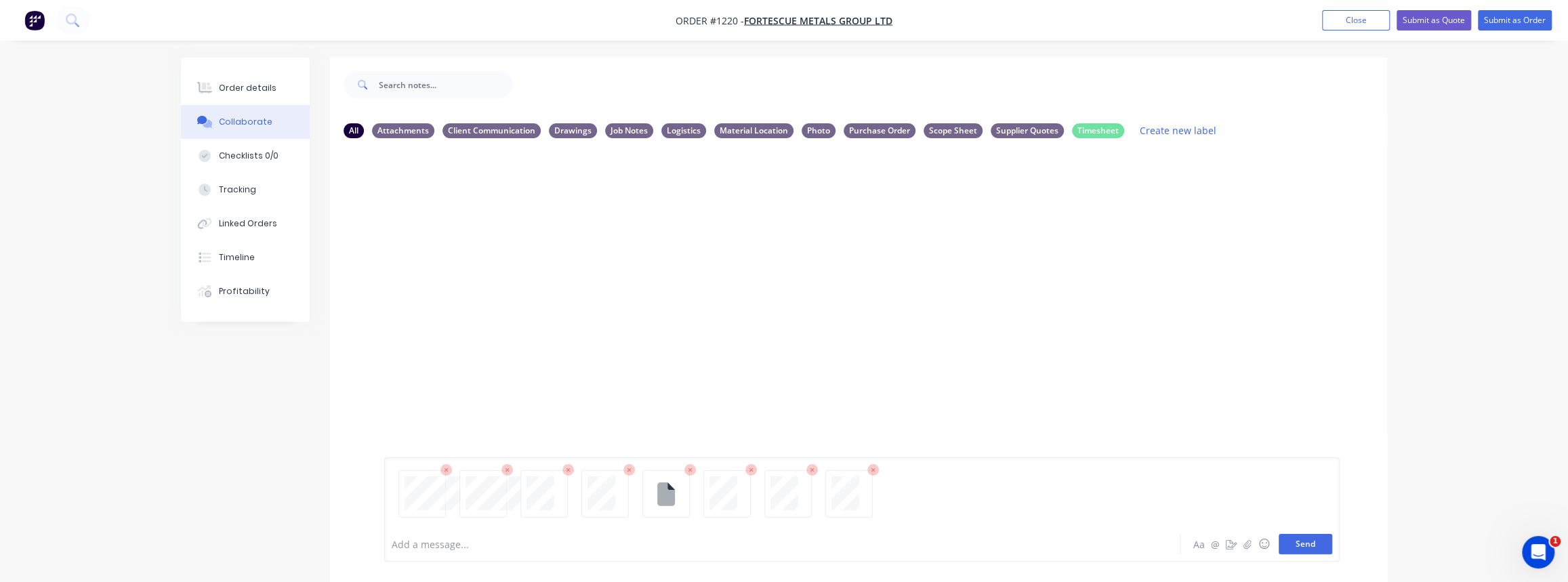
click at [1286, 547] on button "Send" at bounding box center [1305, 544] width 53 height 21
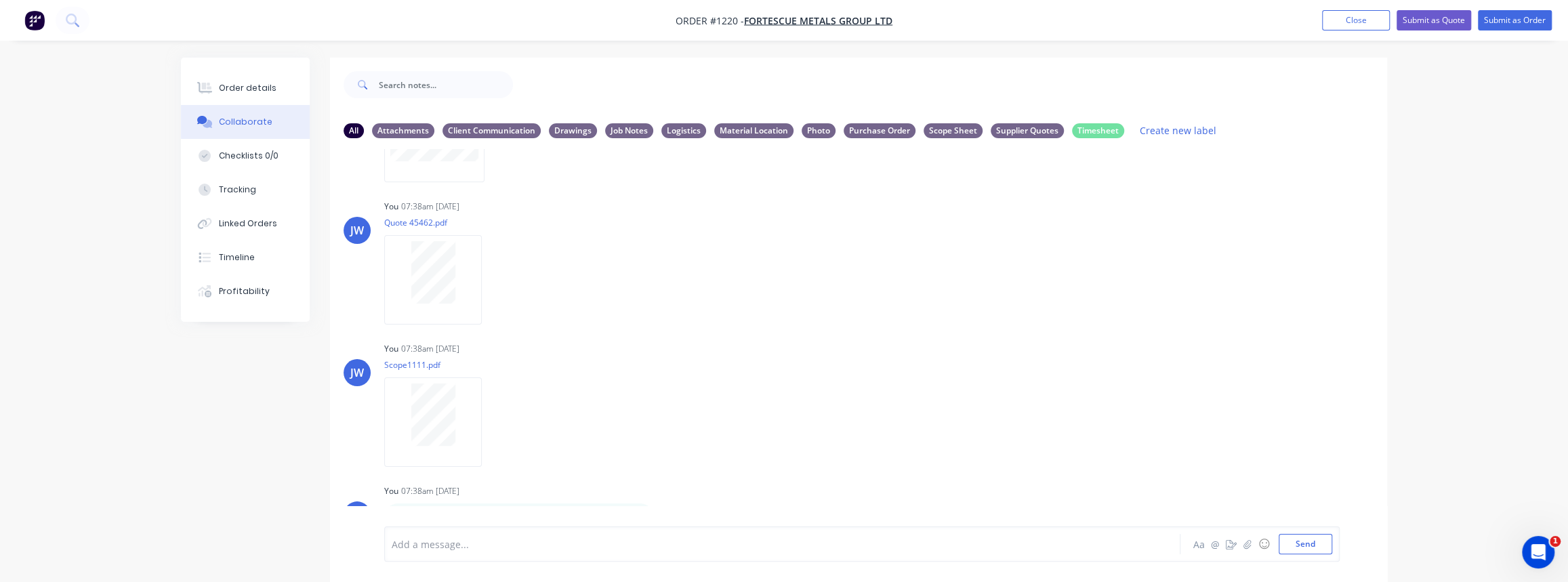
scroll to position [208, 0]
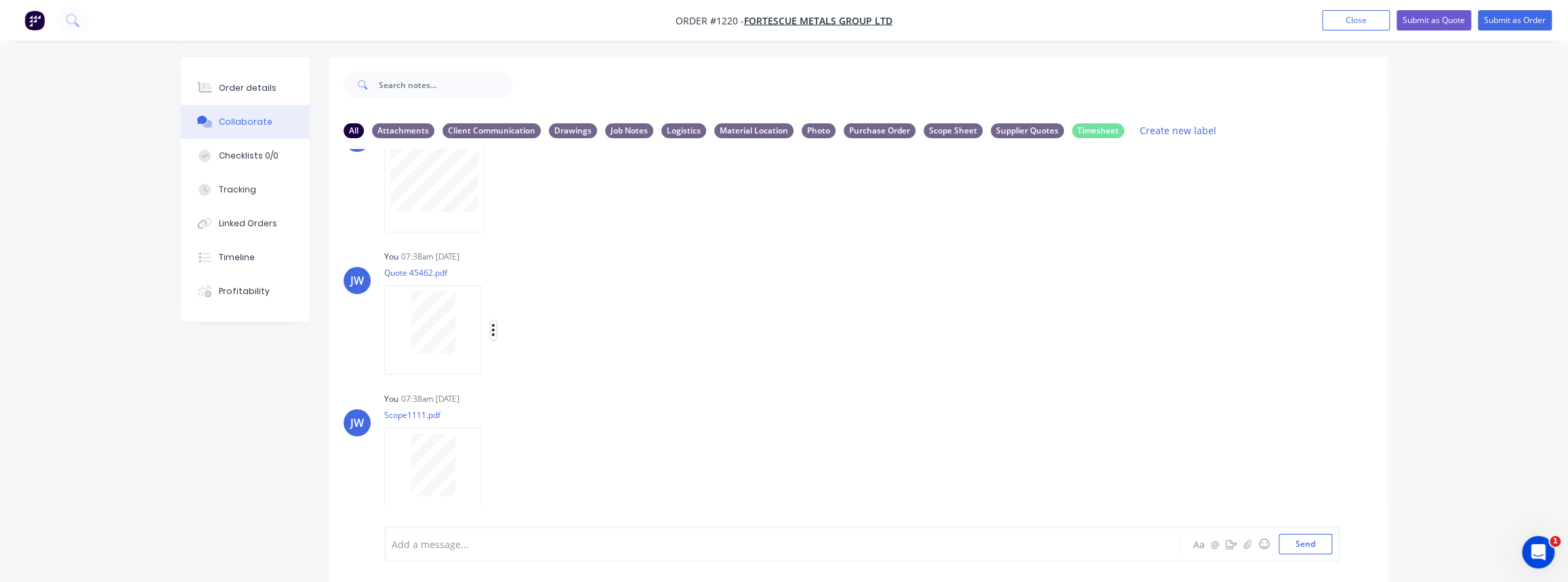
click at [493, 329] on icon "button" at bounding box center [493, 330] width 3 height 12
click at [609, 335] on button "Labels" at bounding box center [583, 336] width 153 height 31
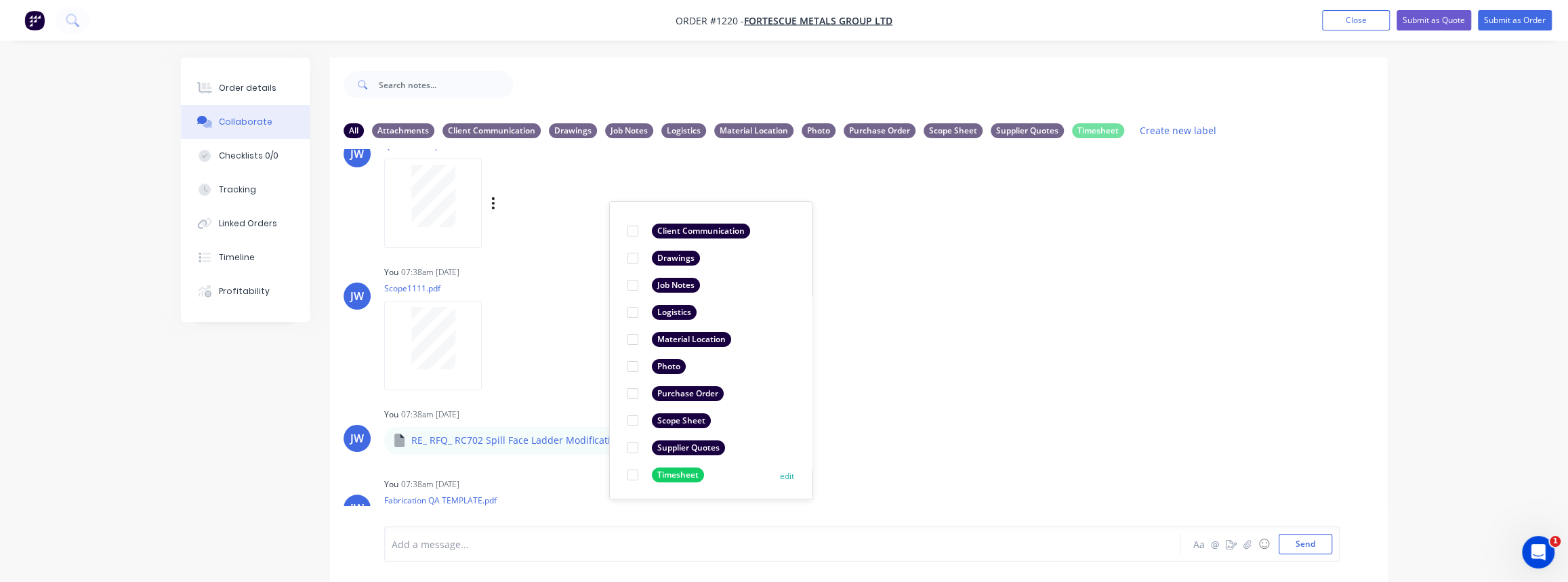
scroll to position [454, 0]
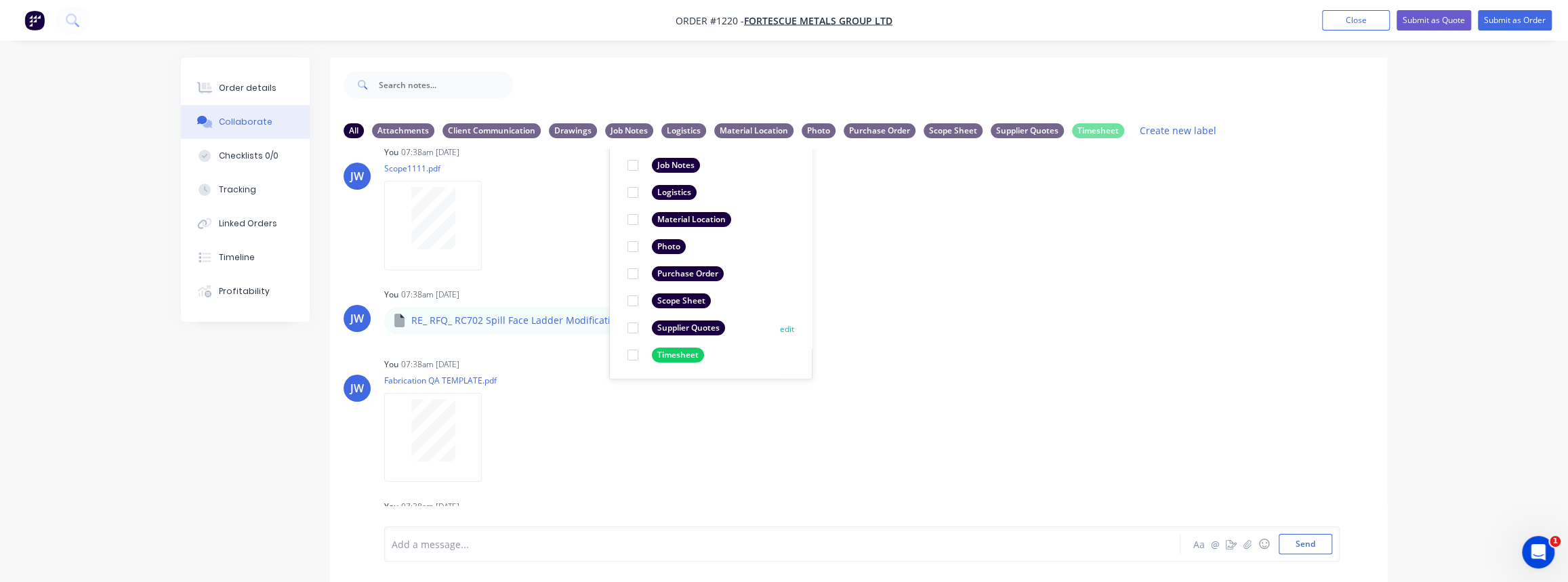
click at [681, 329] on div "Supplier Quotes" at bounding box center [688, 327] width 73 height 15
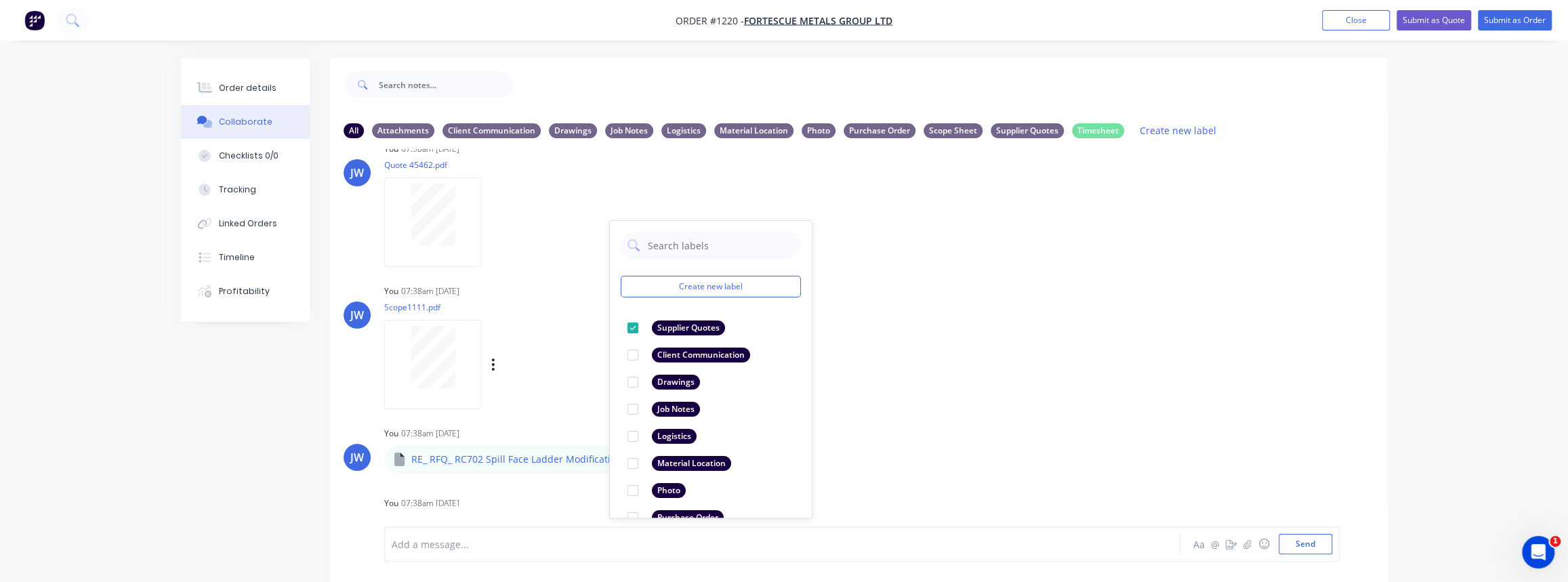
click at [572, 353] on div "Labels Download Delete" at bounding box center [509, 365] width 249 height 101
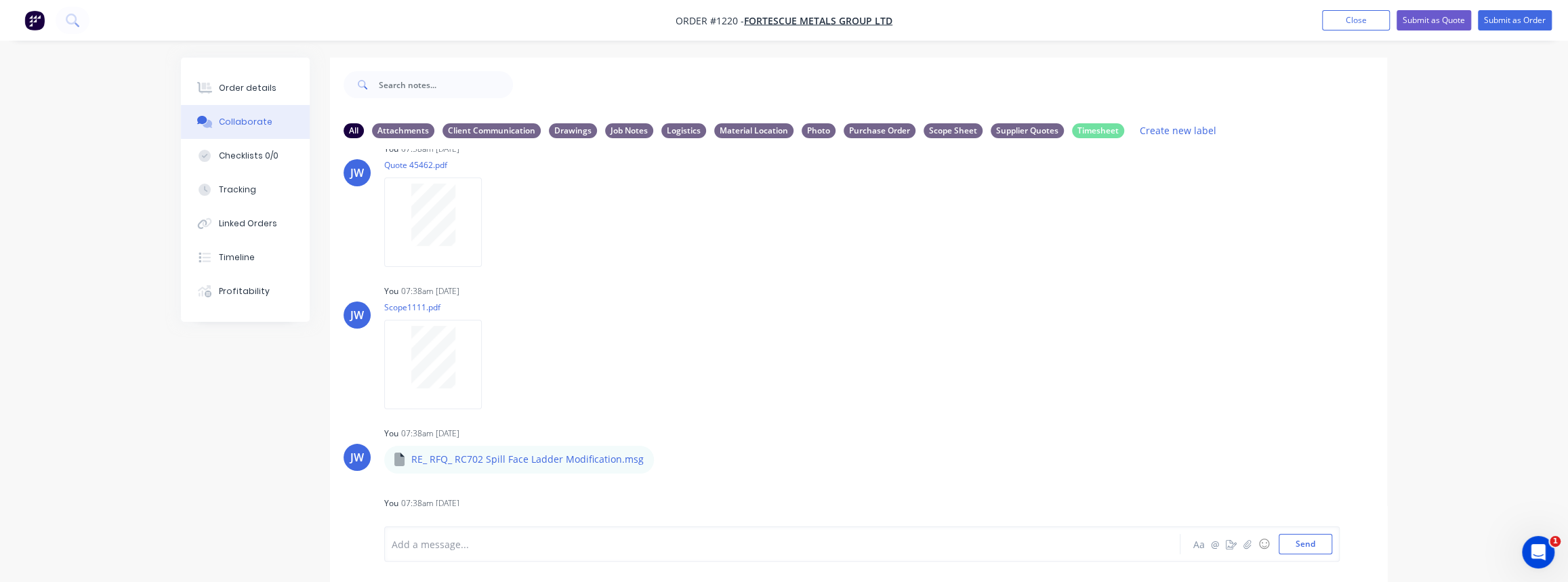
click at [409, 204] on div at bounding box center [433, 215] width 85 height 63
click at [246, 155] on div "Checklists 0/0" at bounding box center [248, 156] width 59 height 12
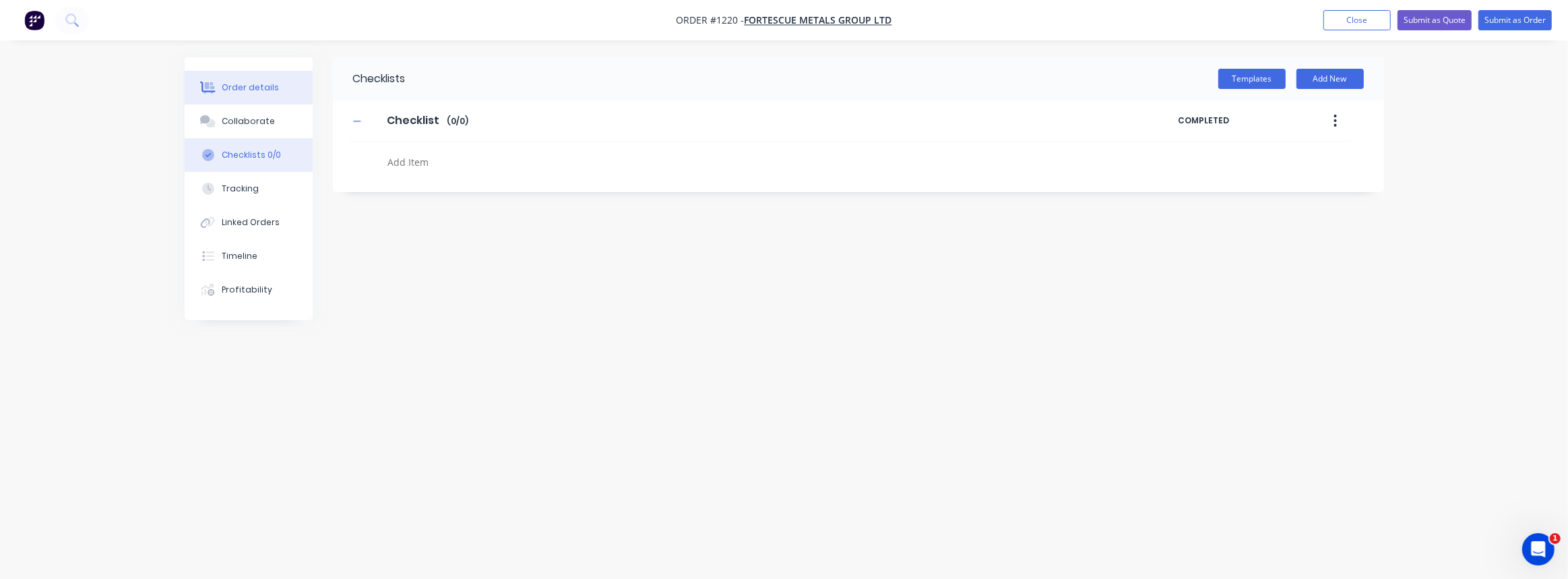
click at [230, 91] on div "Order details" at bounding box center [250, 88] width 57 height 12
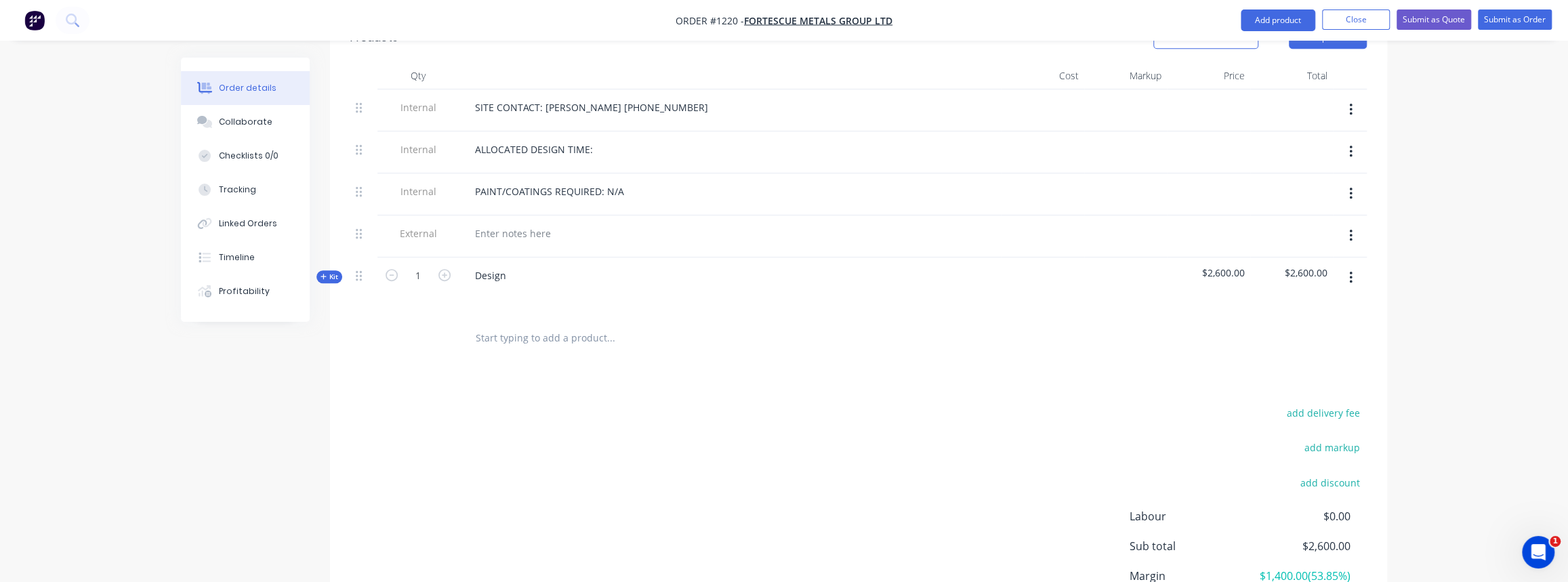
scroll to position [555, 0]
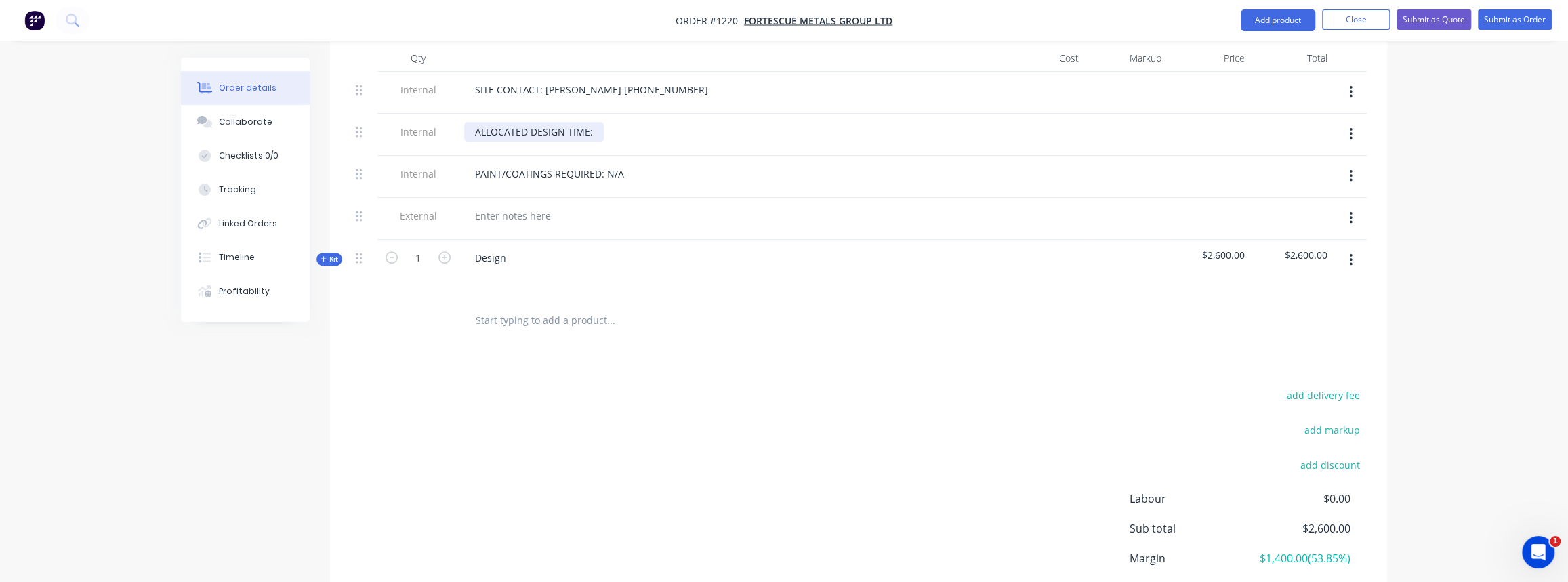
click at [540, 122] on div "ALLOCATED DESIGN TIME:" at bounding box center [534, 131] width 140 height 20
click at [615, 164] on div "PAINT/COATINGS REQUIRED: N/A" at bounding box center [549, 173] width 171 height 20
click at [221, 118] on div "Collaborate" at bounding box center [245, 122] width 53 height 12
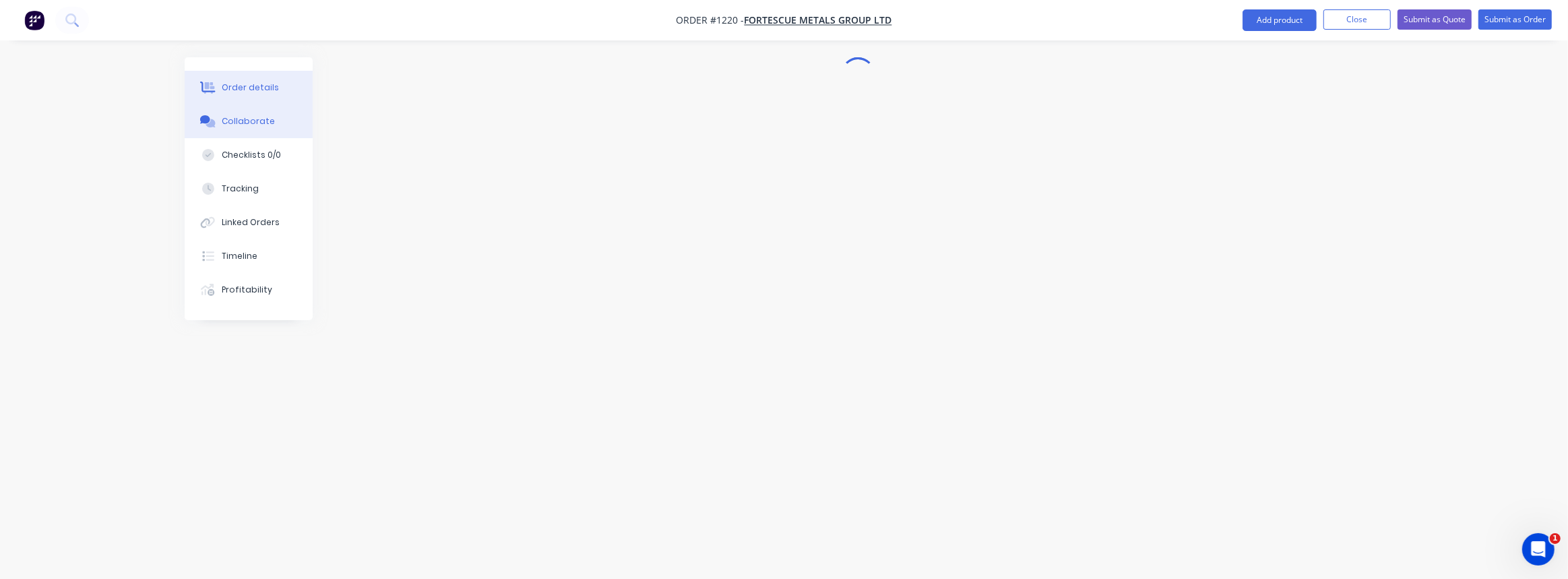
click at [232, 80] on button "Order details" at bounding box center [248, 87] width 128 height 33
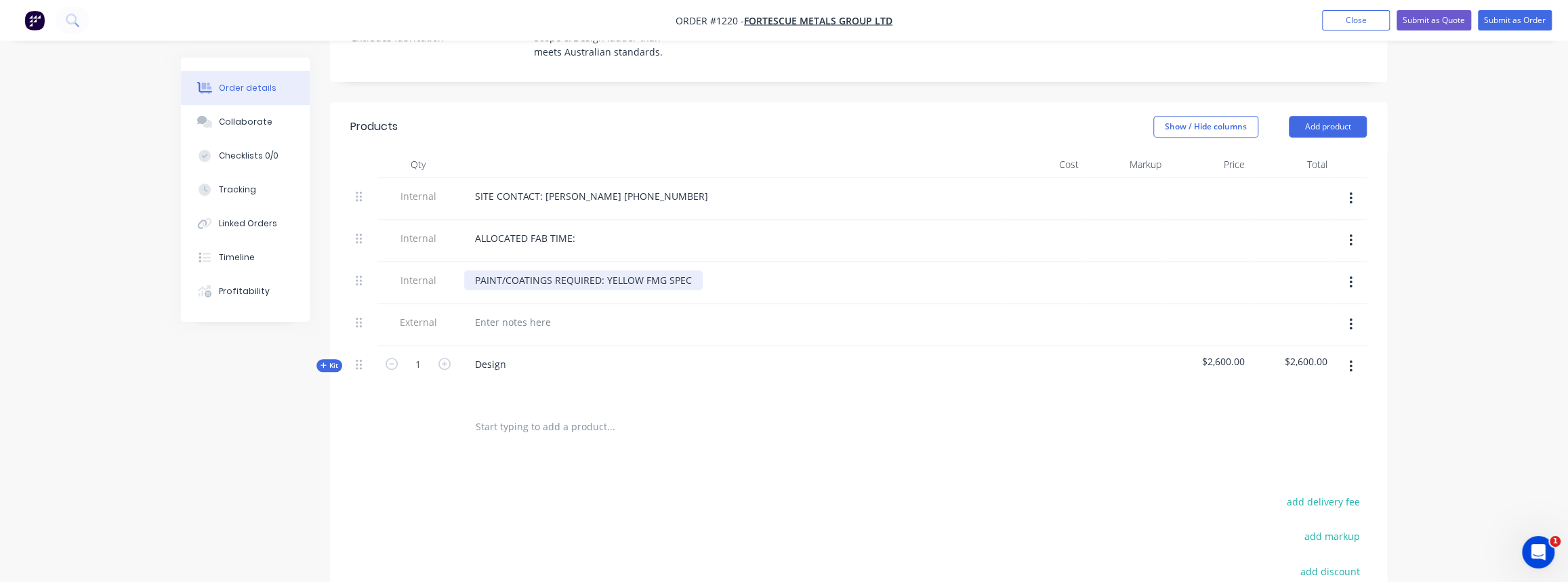
scroll to position [555, 0]
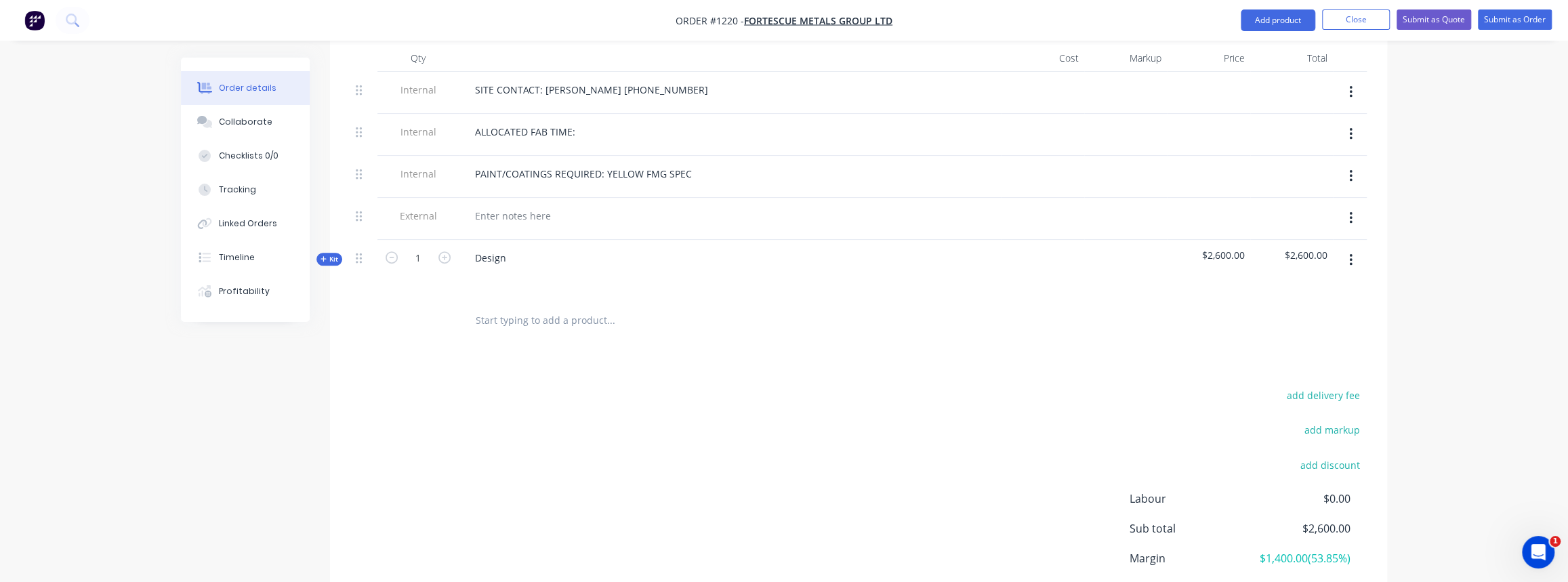
click at [1349, 253] on icon "button" at bounding box center [1351, 260] width 3 height 15
click at [1286, 367] on div "Delete" at bounding box center [1303, 377] width 105 height 20
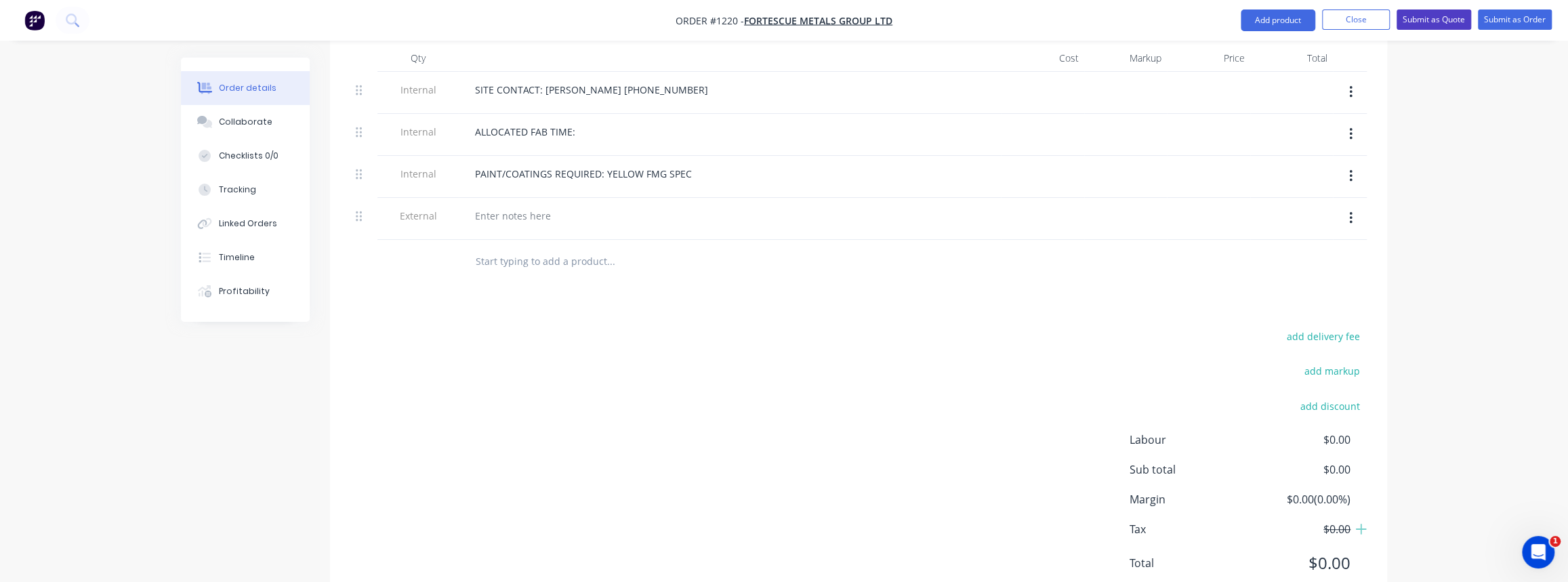
click at [1428, 15] on button "Submit as Quote" at bounding box center [1433, 20] width 75 height 21
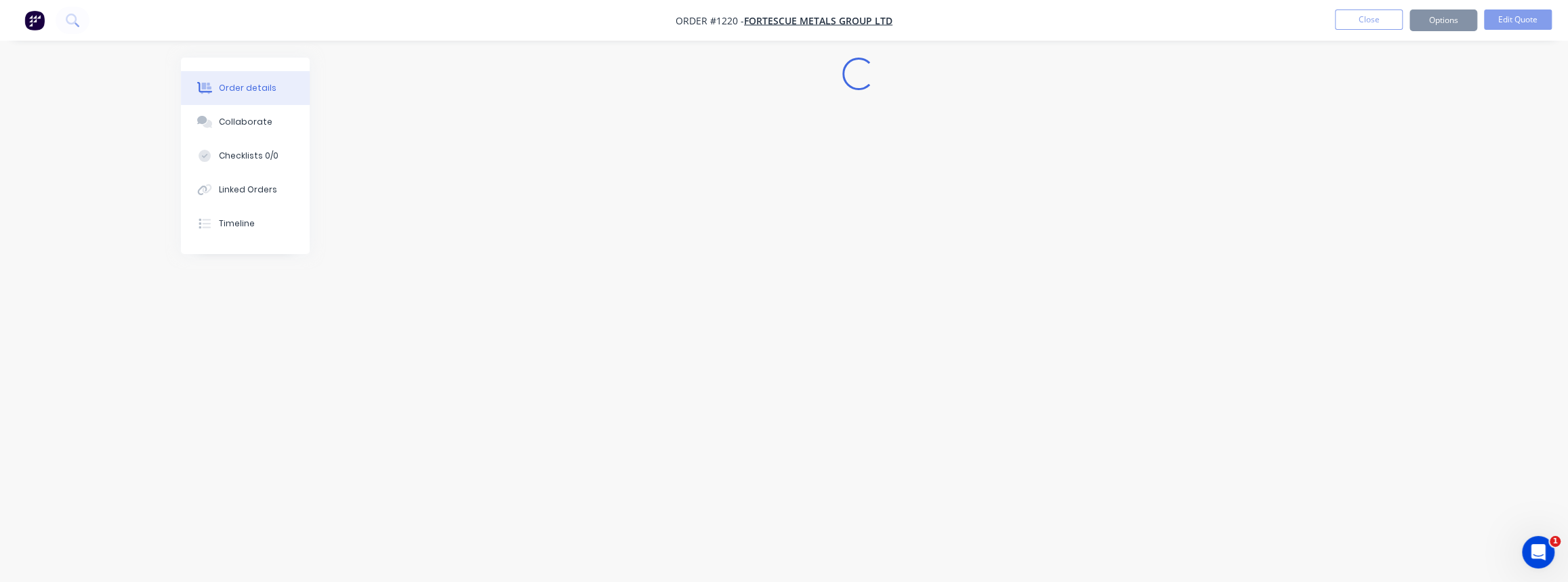
scroll to position [0, 0]
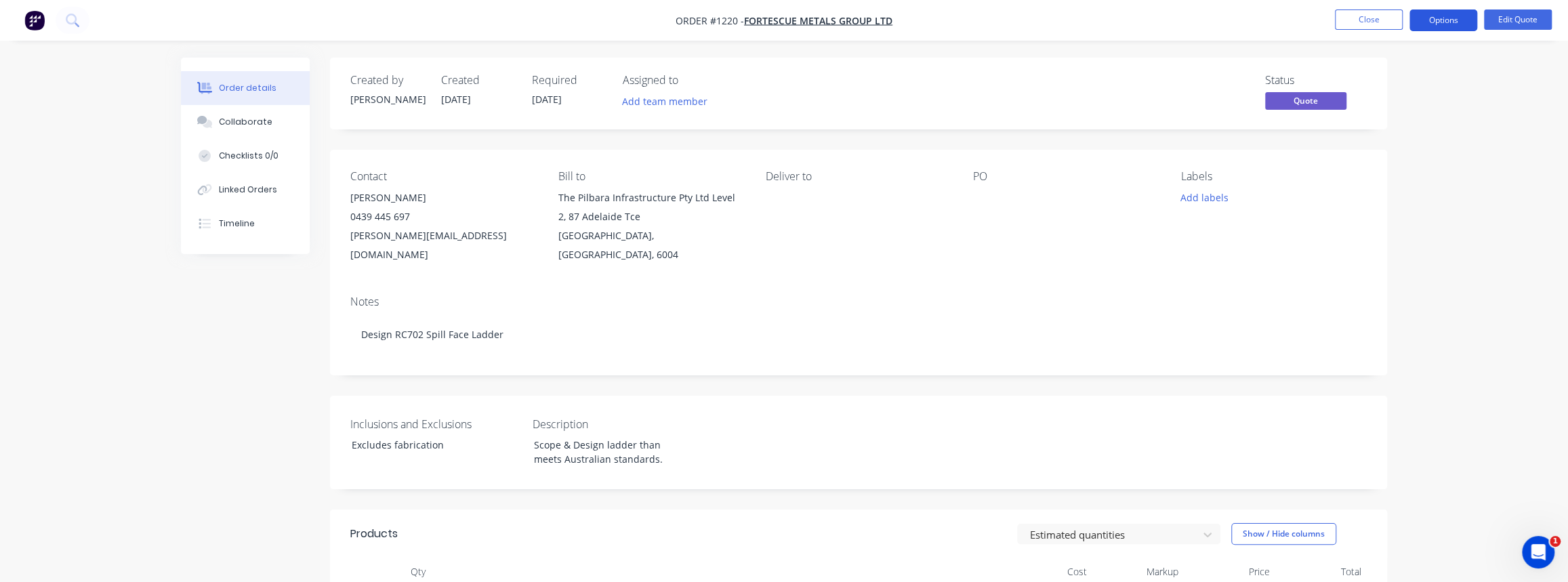
click at [1432, 19] on button "Options" at bounding box center [1443, 20] width 68 height 21
click at [1528, 226] on div "Order details Collaborate Checklists 0/0 Linked Orders Timeline Order details C…" at bounding box center [784, 486] width 1568 height 972
click at [1453, 22] on button "Options" at bounding box center [1443, 20] width 68 height 21
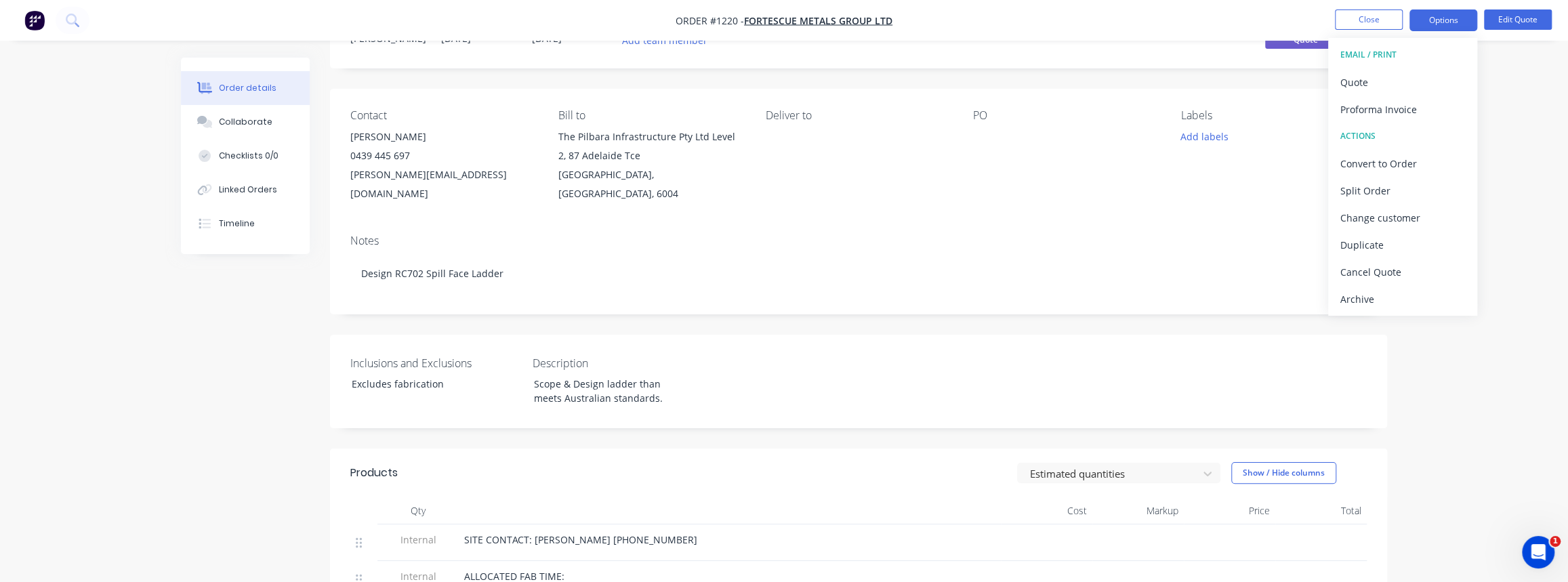
scroll to position [61, 0]
click at [1524, 31] on li "Edit Quote" at bounding box center [1517, 20] width 68 height 21
click at [1523, 23] on button "Edit Quote" at bounding box center [1517, 20] width 68 height 21
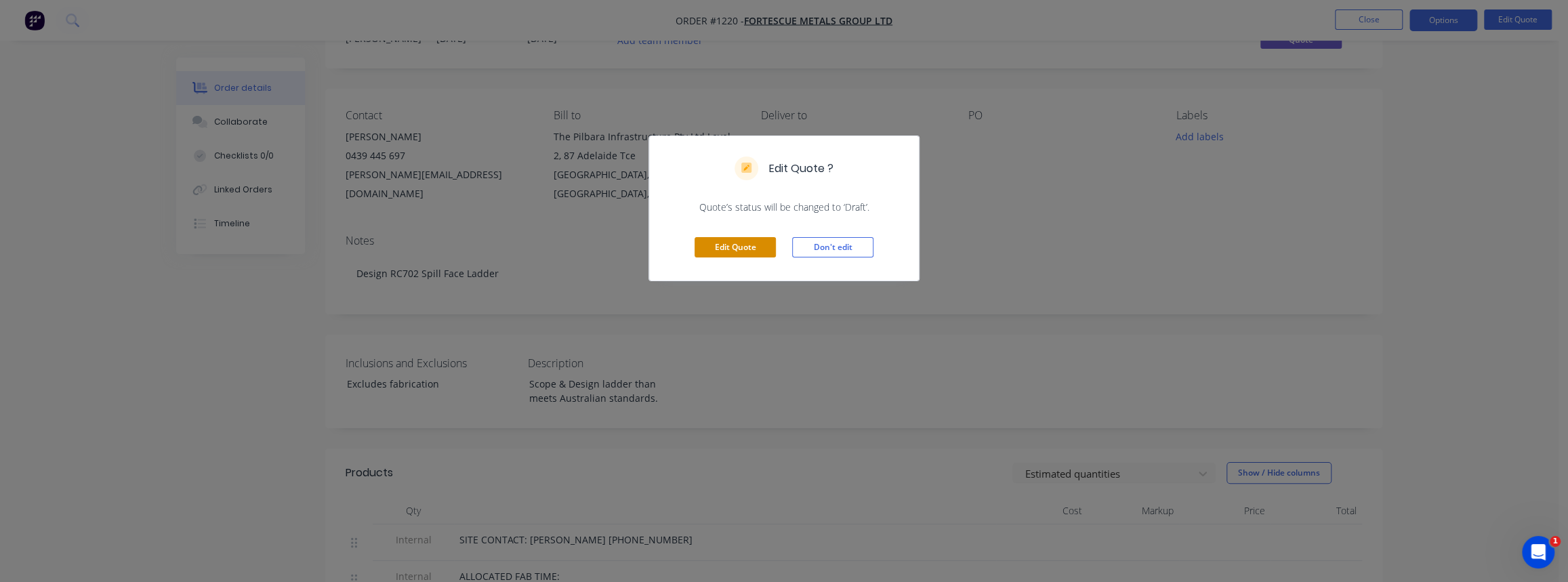
click at [749, 238] on button "Edit Quote" at bounding box center [735, 247] width 82 height 21
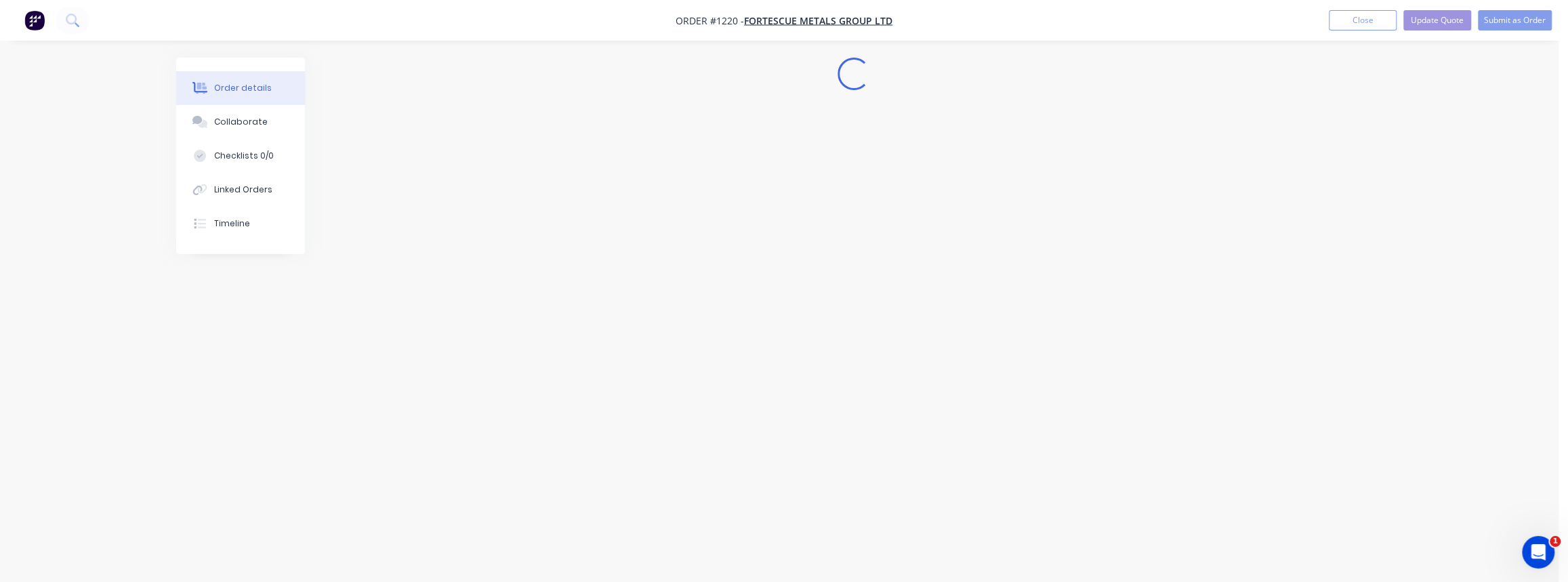
scroll to position [0, 0]
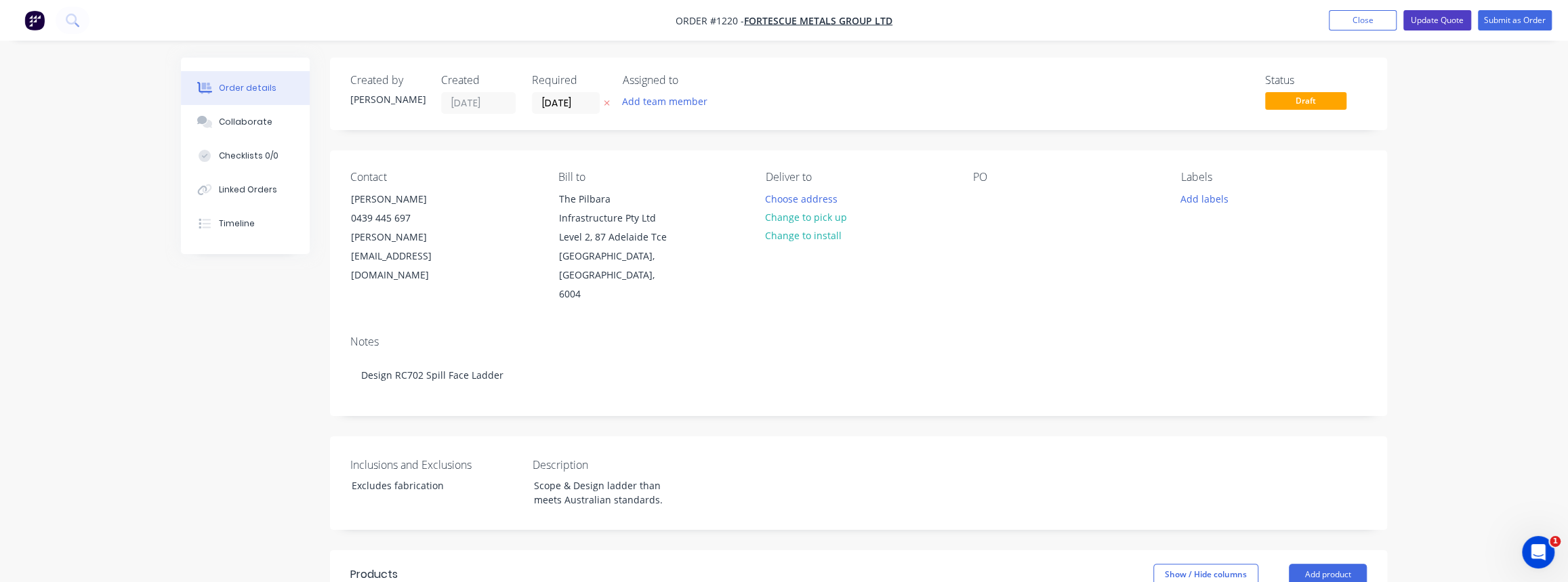
click at [1457, 20] on button "Update Quote" at bounding box center [1437, 21] width 68 height 21
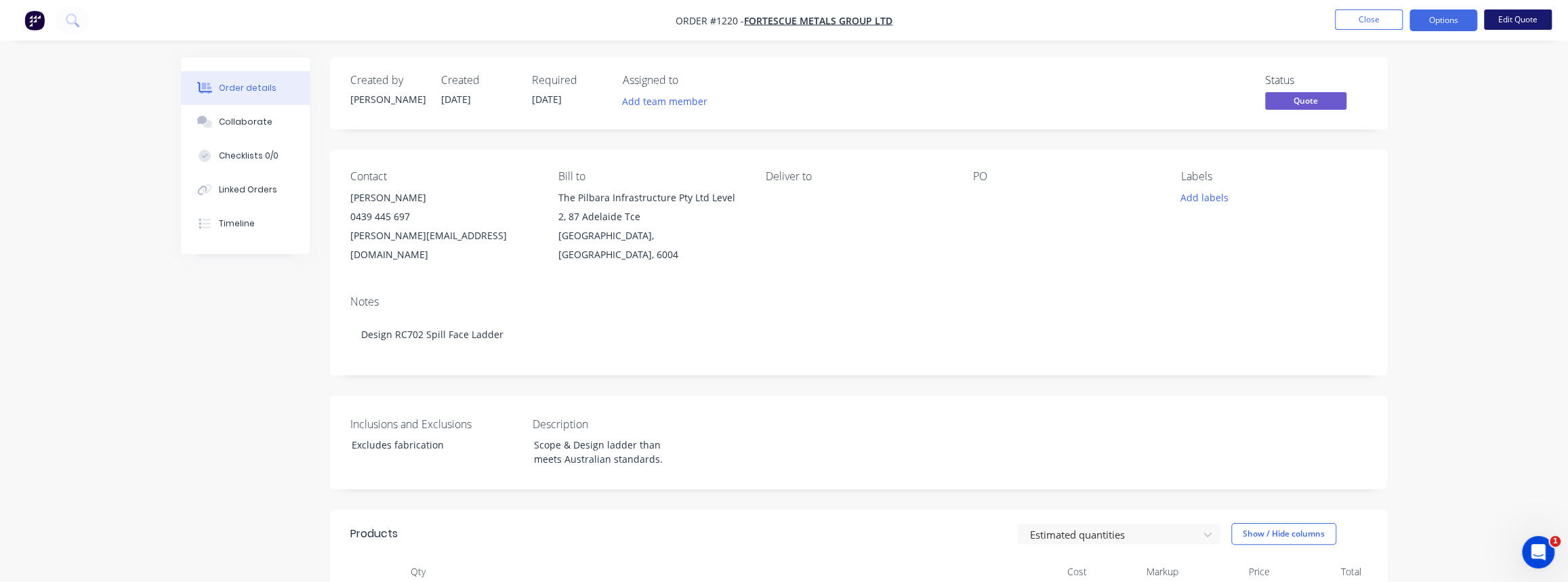
click at [1515, 21] on button "Edit Quote" at bounding box center [1517, 20] width 68 height 21
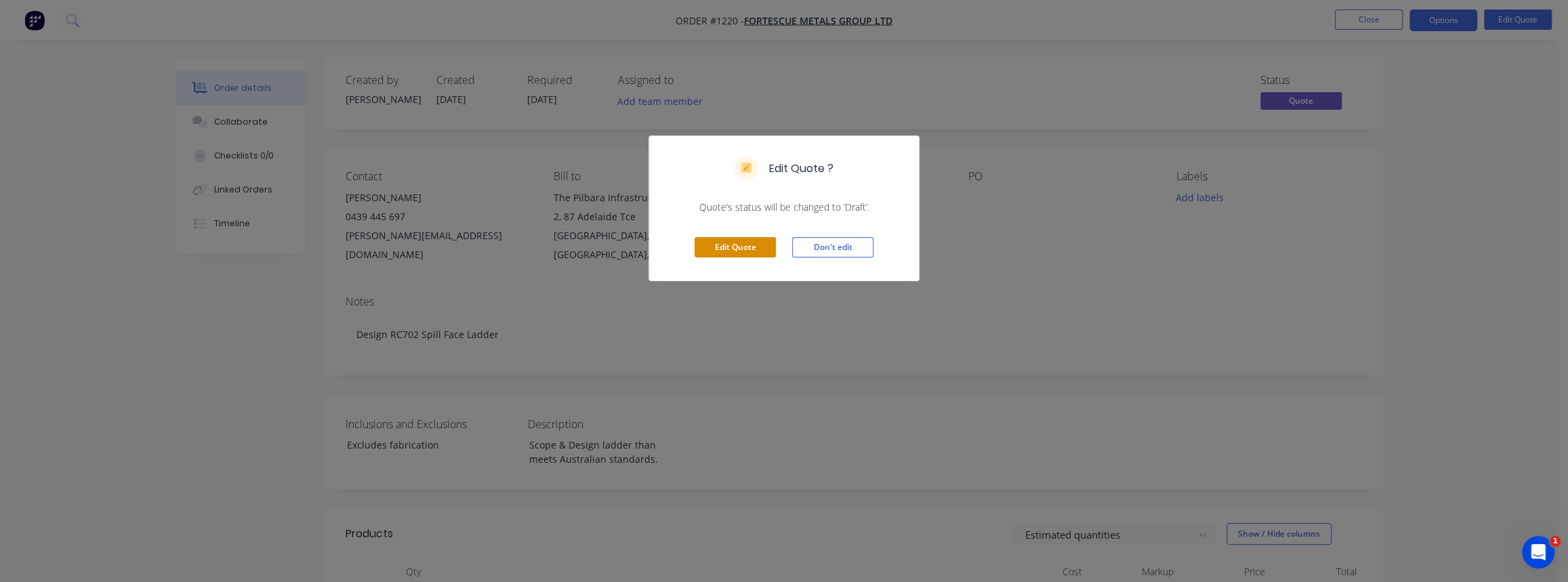
click at [721, 250] on button "Edit Quote" at bounding box center [735, 247] width 82 height 21
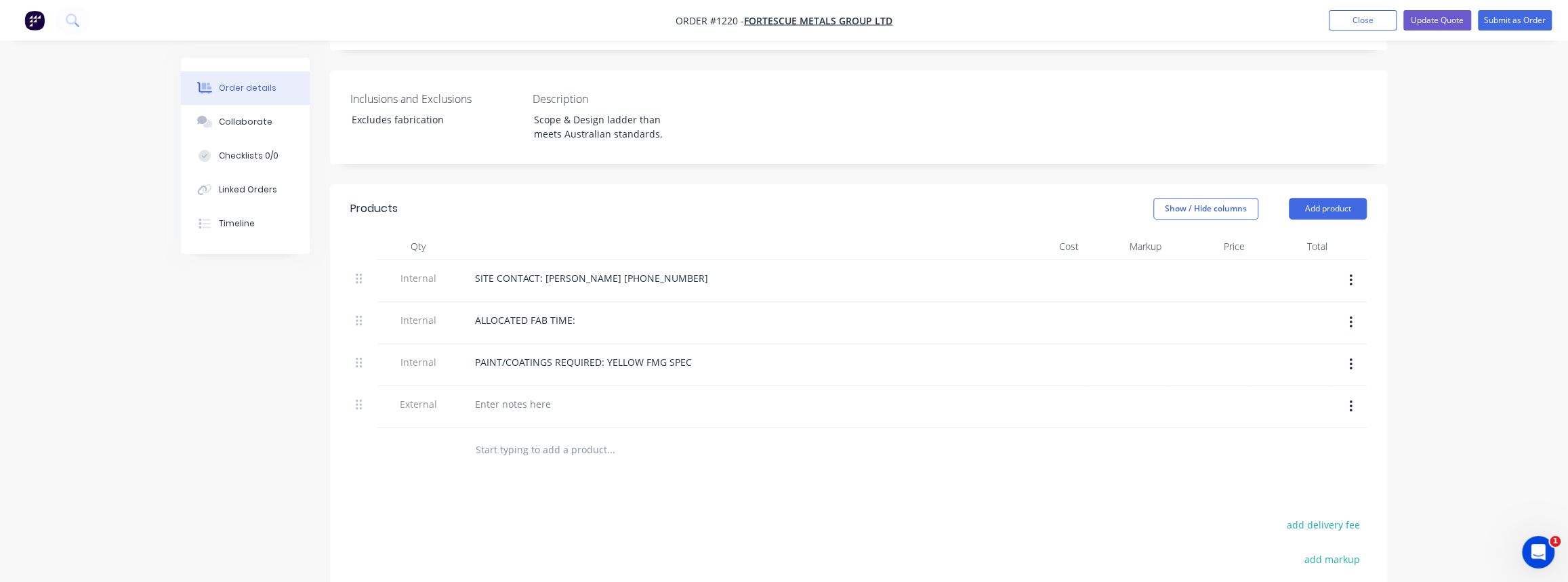
scroll to position [335, 0]
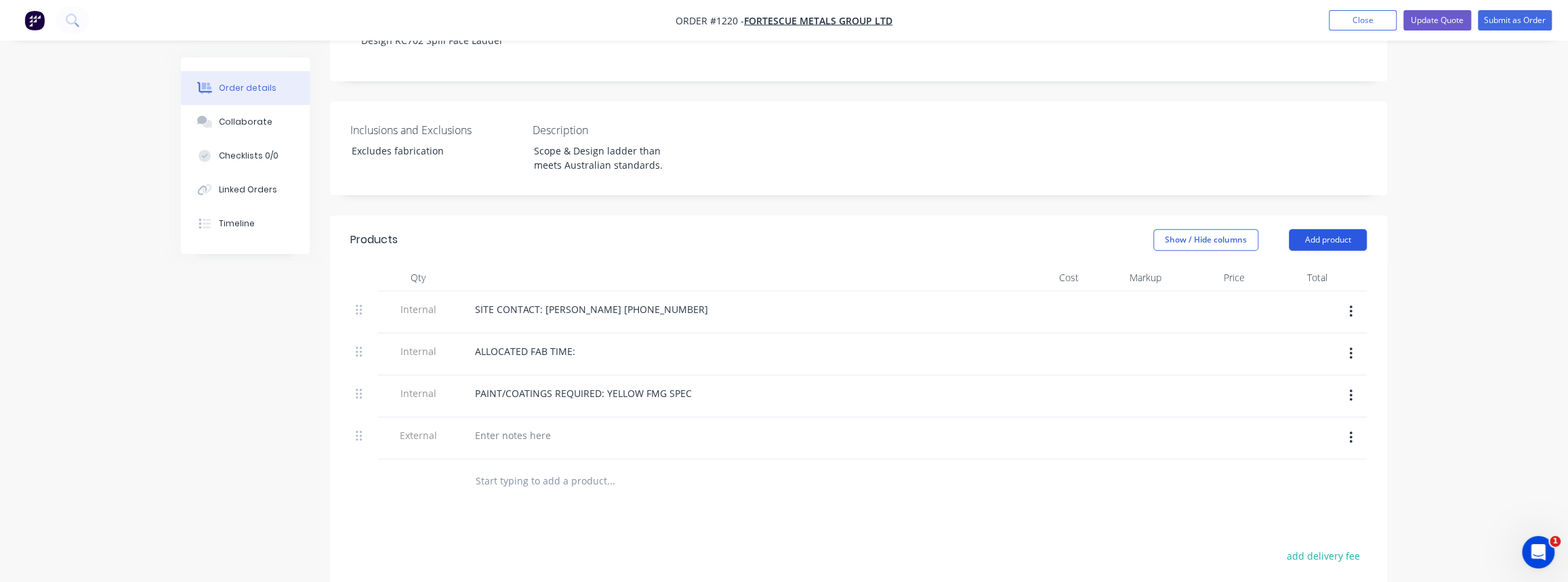
click at [1311, 229] on button "Add product" at bounding box center [1328, 239] width 78 height 21
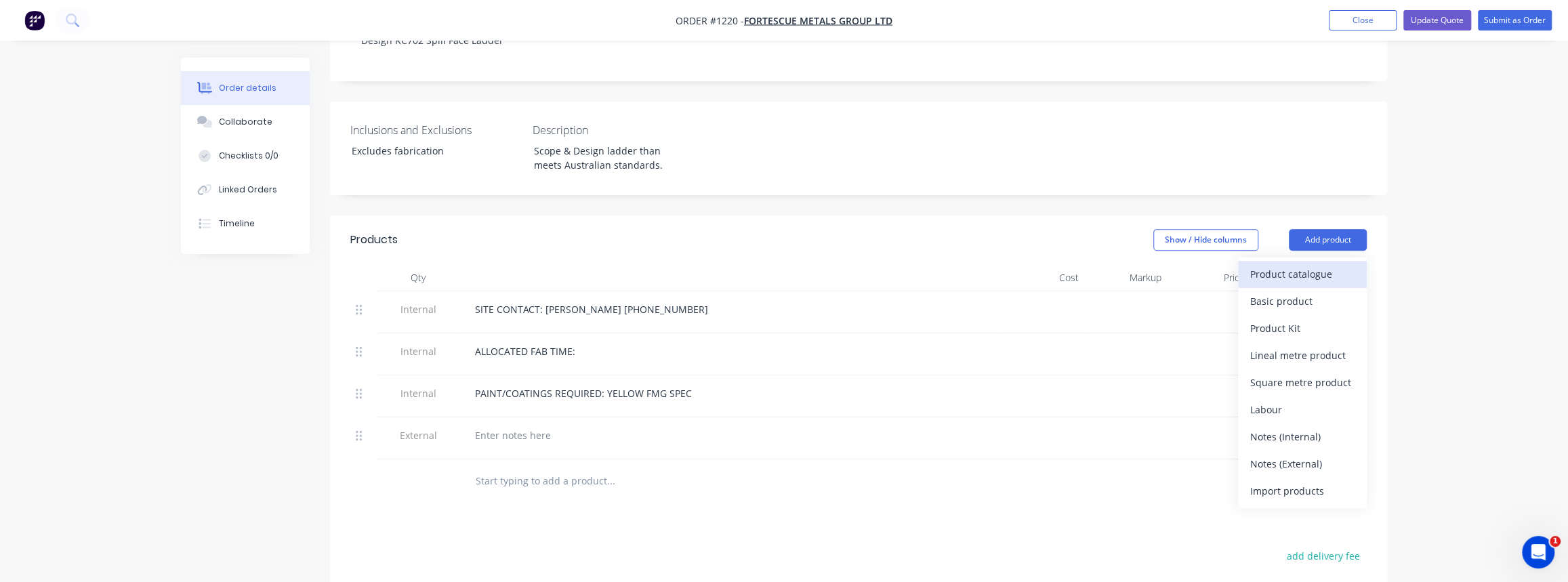
click at [1271, 264] on div "Product catalogue" at bounding box center [1303, 274] width 105 height 20
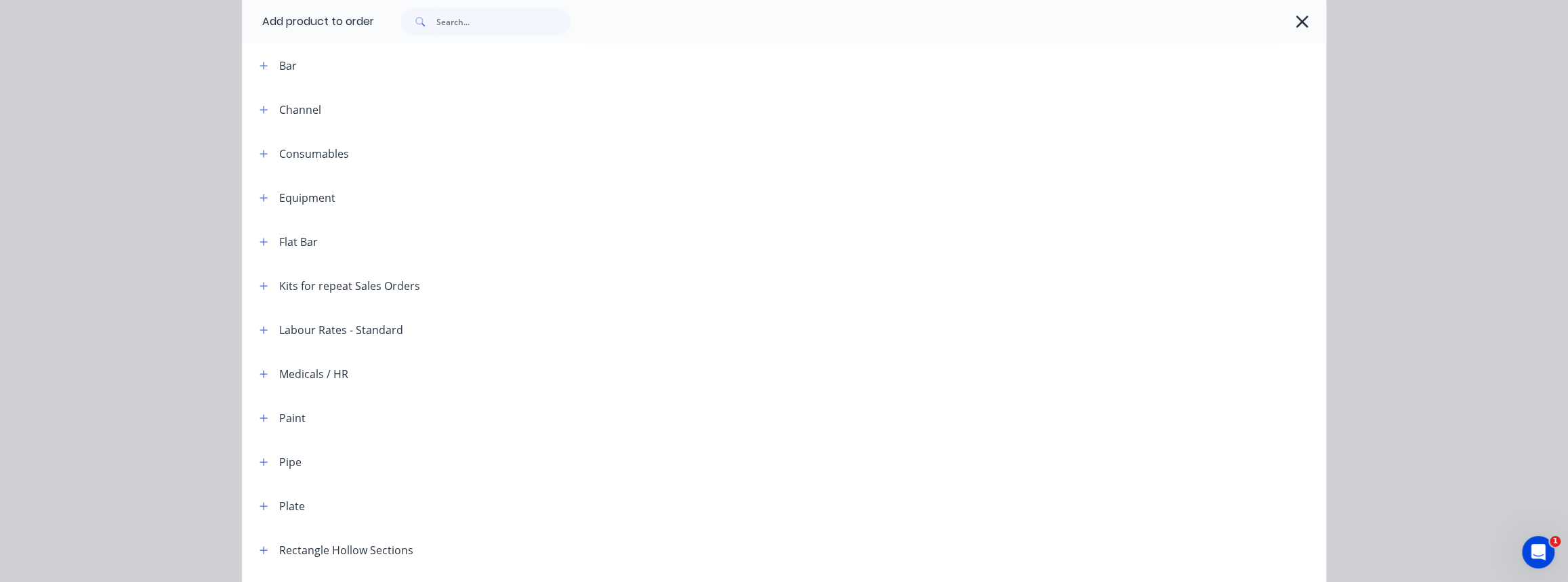
scroll to position [123, 0]
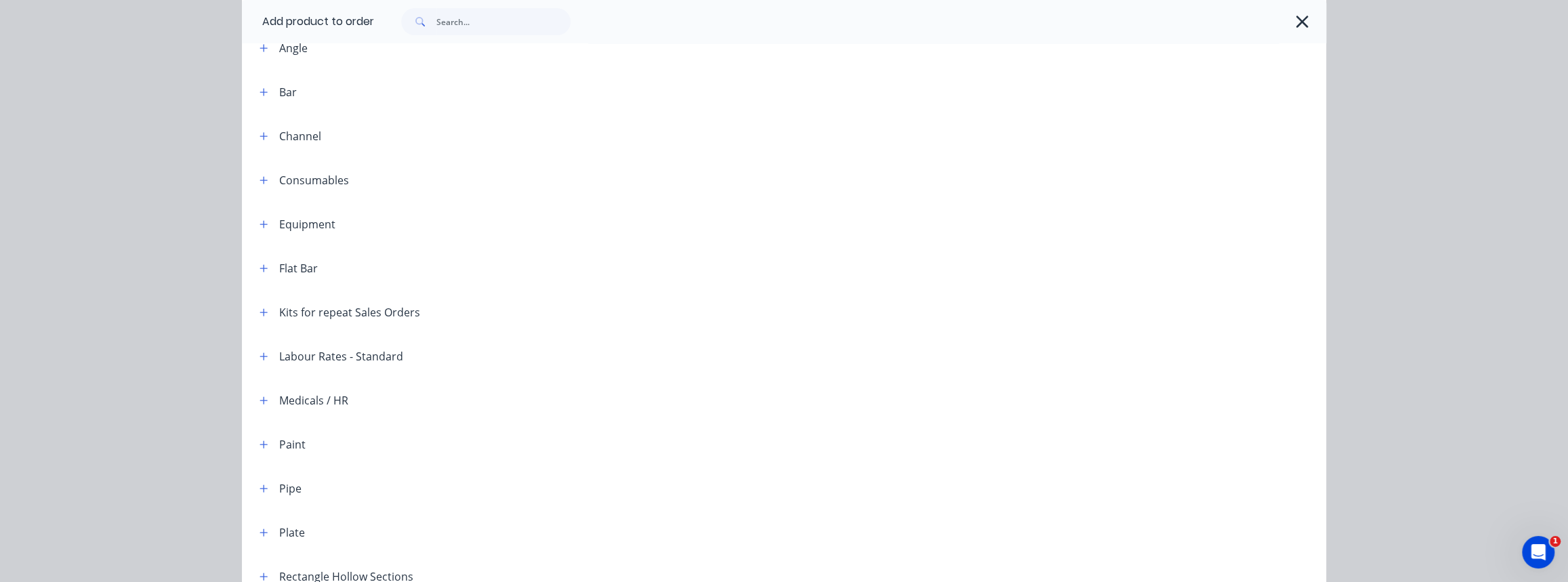
click at [343, 314] on div "Kits for repeat Sales Orders" at bounding box center [349, 312] width 141 height 16
click at [259, 307] on icon "button" at bounding box center [263, 312] width 8 height 9
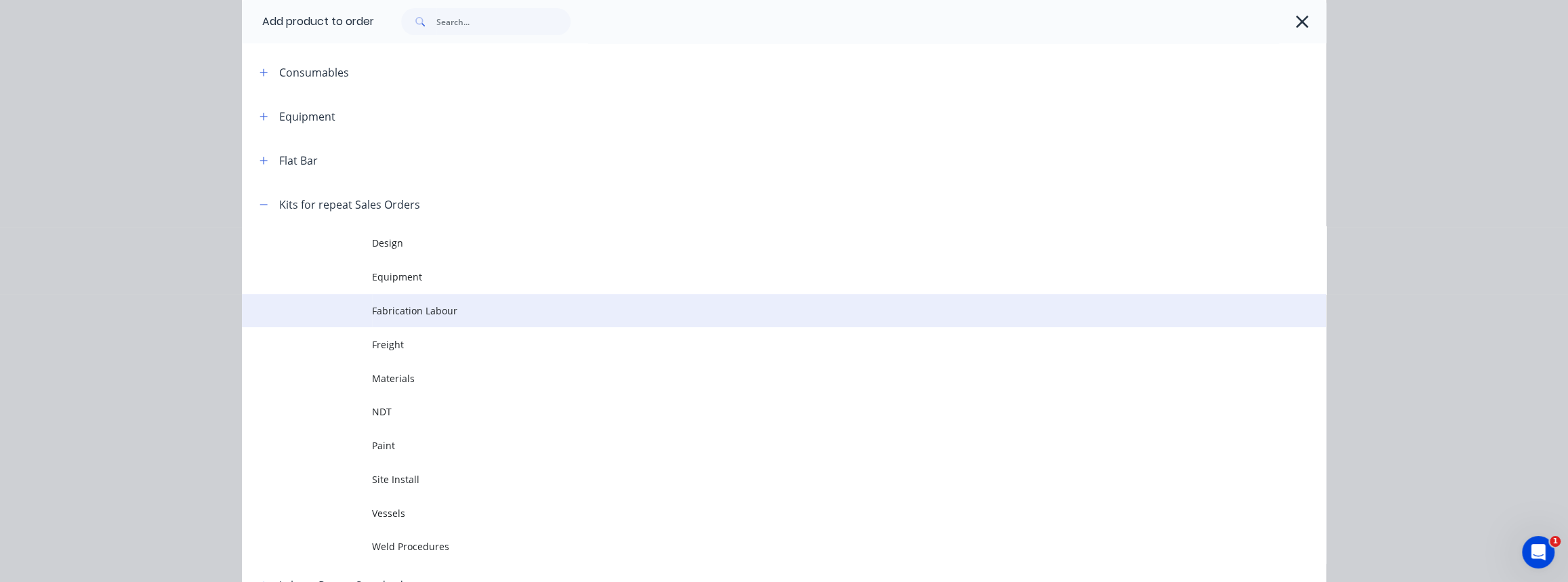
scroll to position [246, 0]
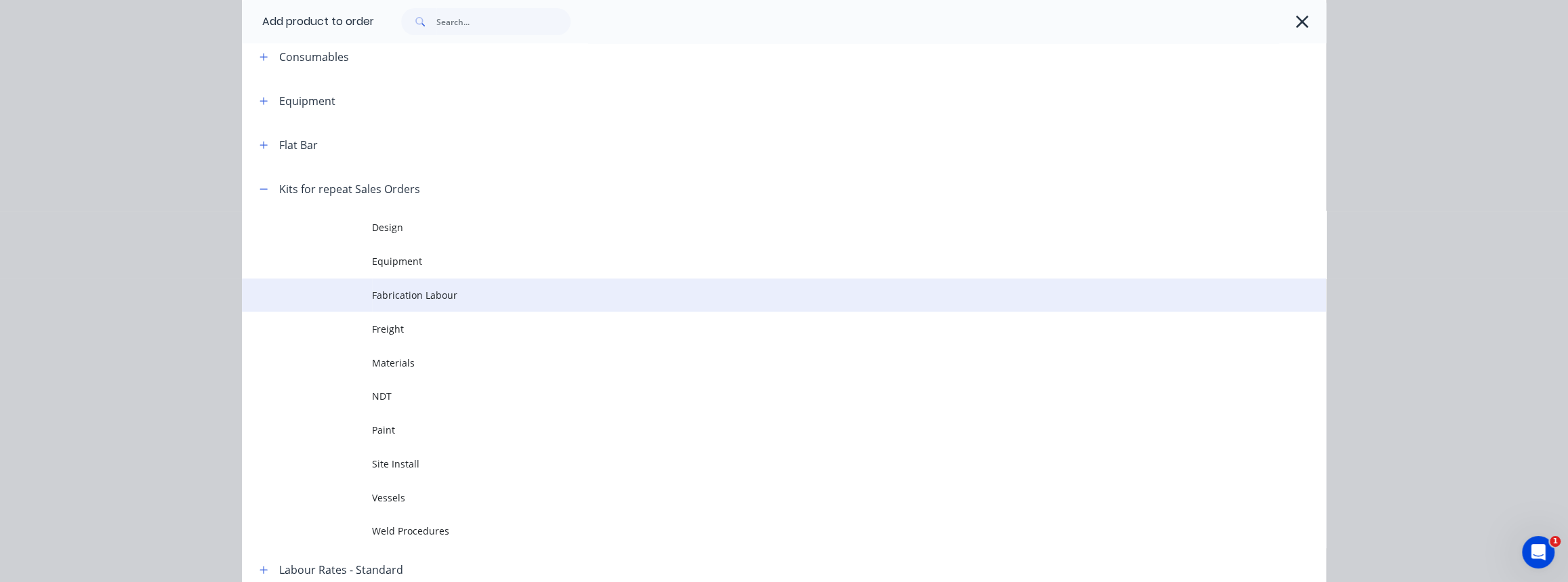
click at [401, 300] on span "Fabrication Labour" at bounding box center [753, 295] width 763 height 15
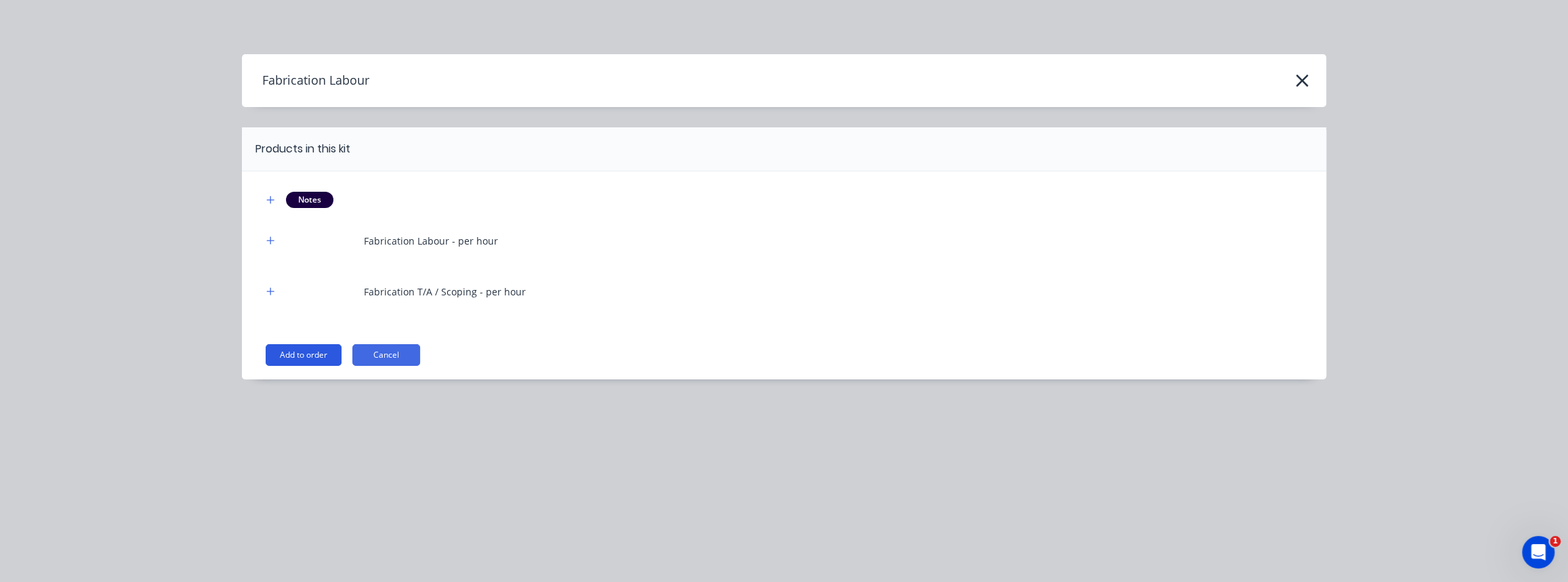
click at [324, 358] on button "Add to order" at bounding box center [304, 355] width 76 height 21
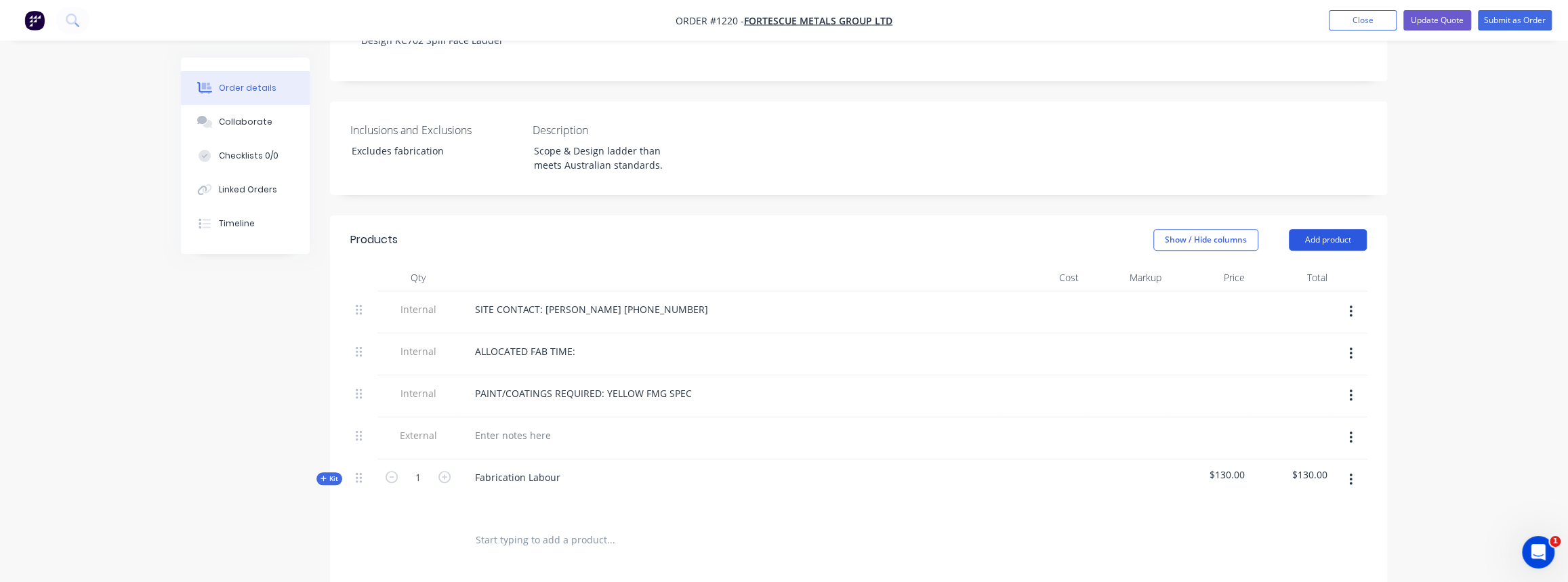
click at [1342, 229] on button "Add product" at bounding box center [1328, 239] width 78 height 21
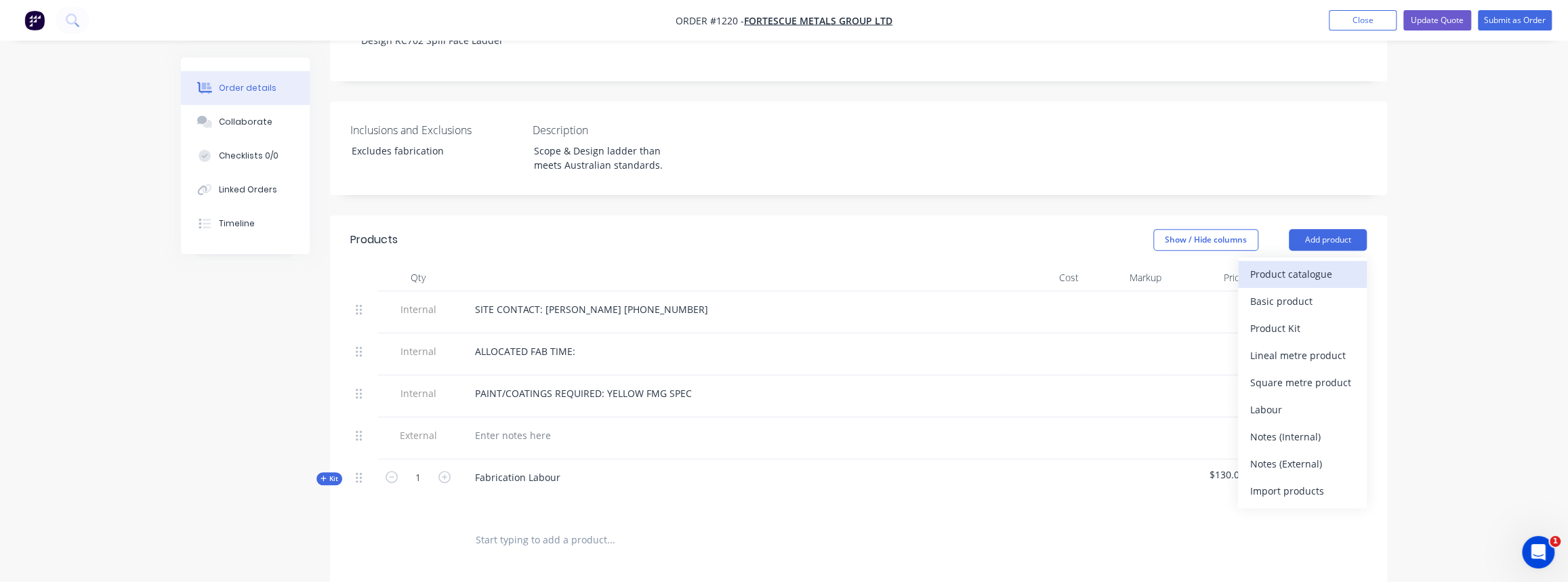
click at [1283, 264] on div "Product catalogue" at bounding box center [1303, 274] width 105 height 20
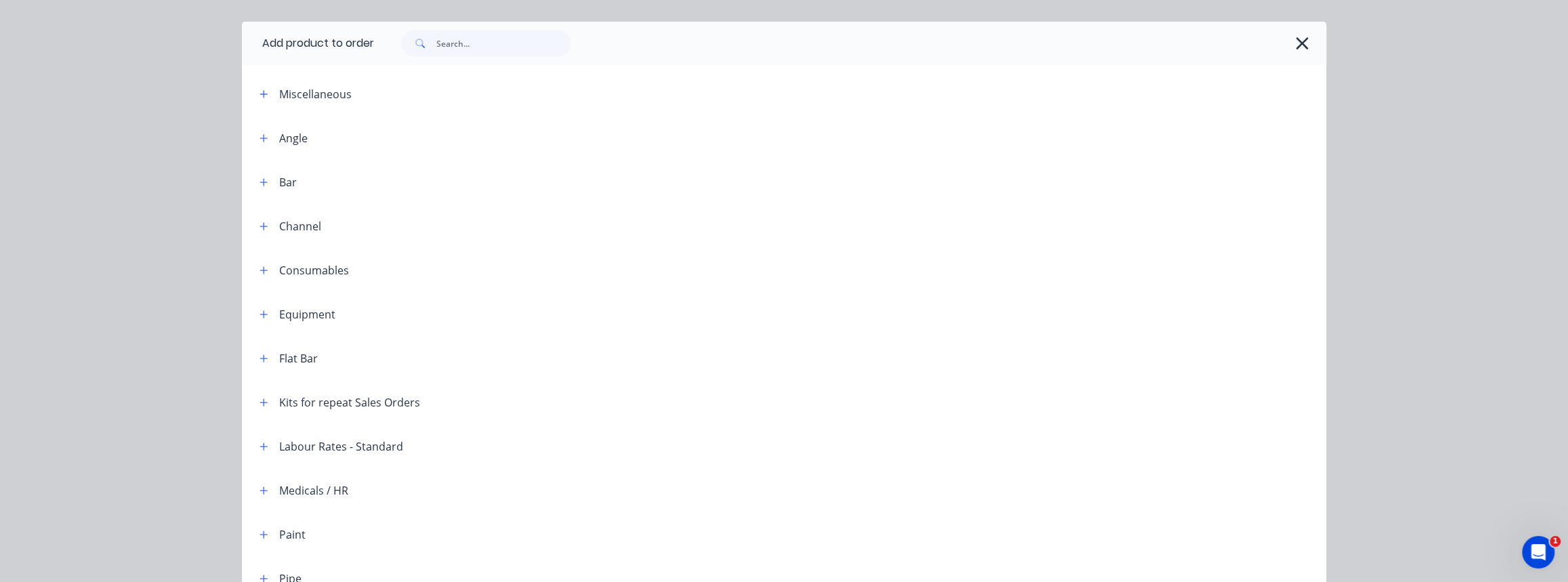
scroll to position [123, 0]
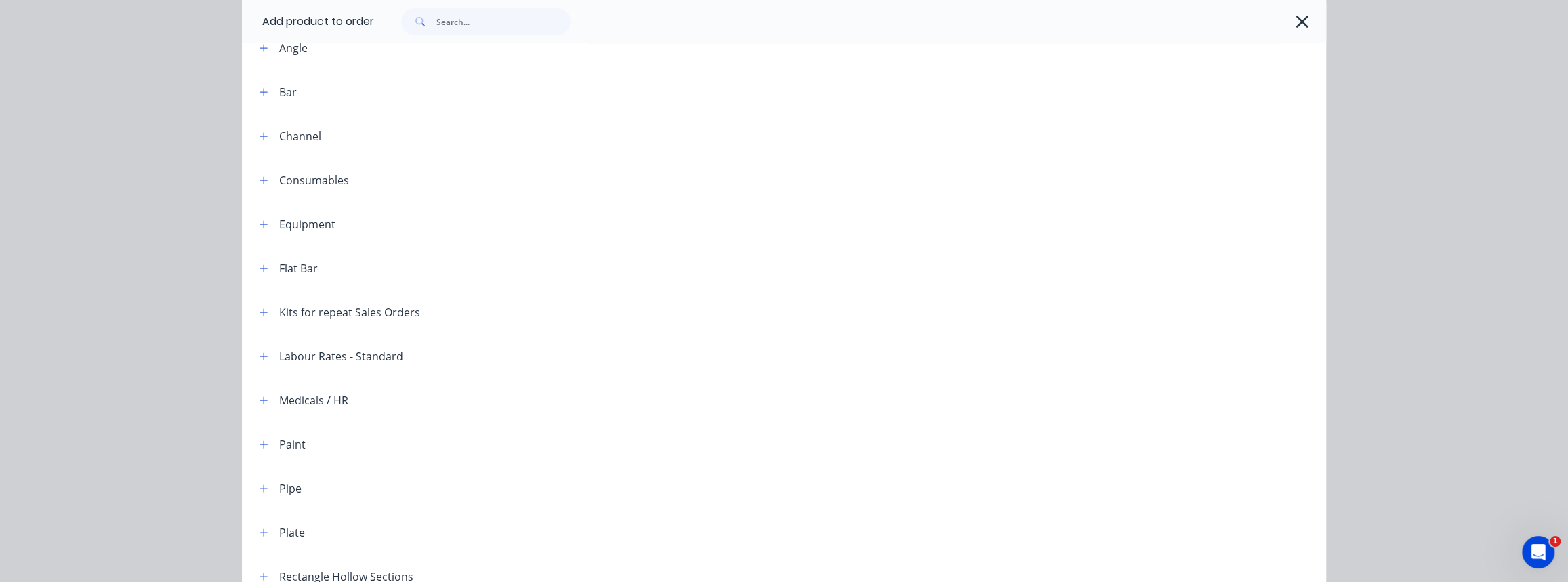
click at [301, 315] on div "Kits for repeat Sales Orders" at bounding box center [349, 312] width 141 height 16
click at [262, 311] on icon "button" at bounding box center [263, 312] width 8 height 8
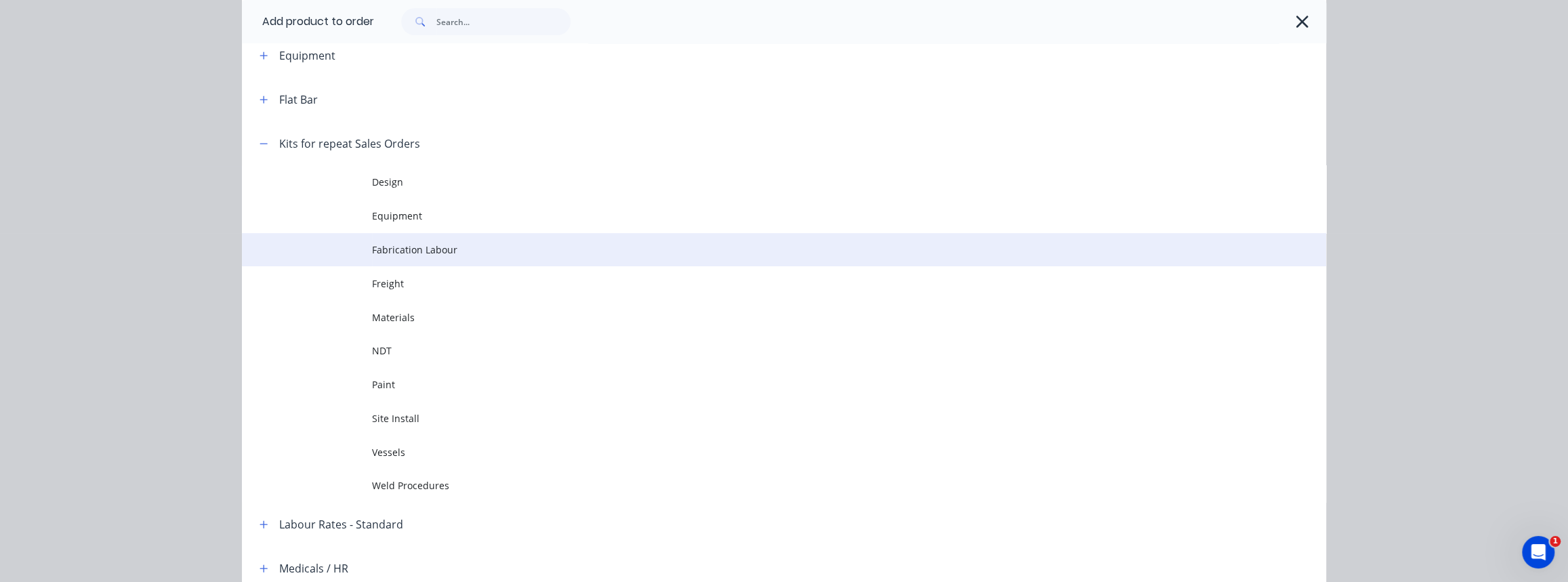
scroll to position [307, 0]
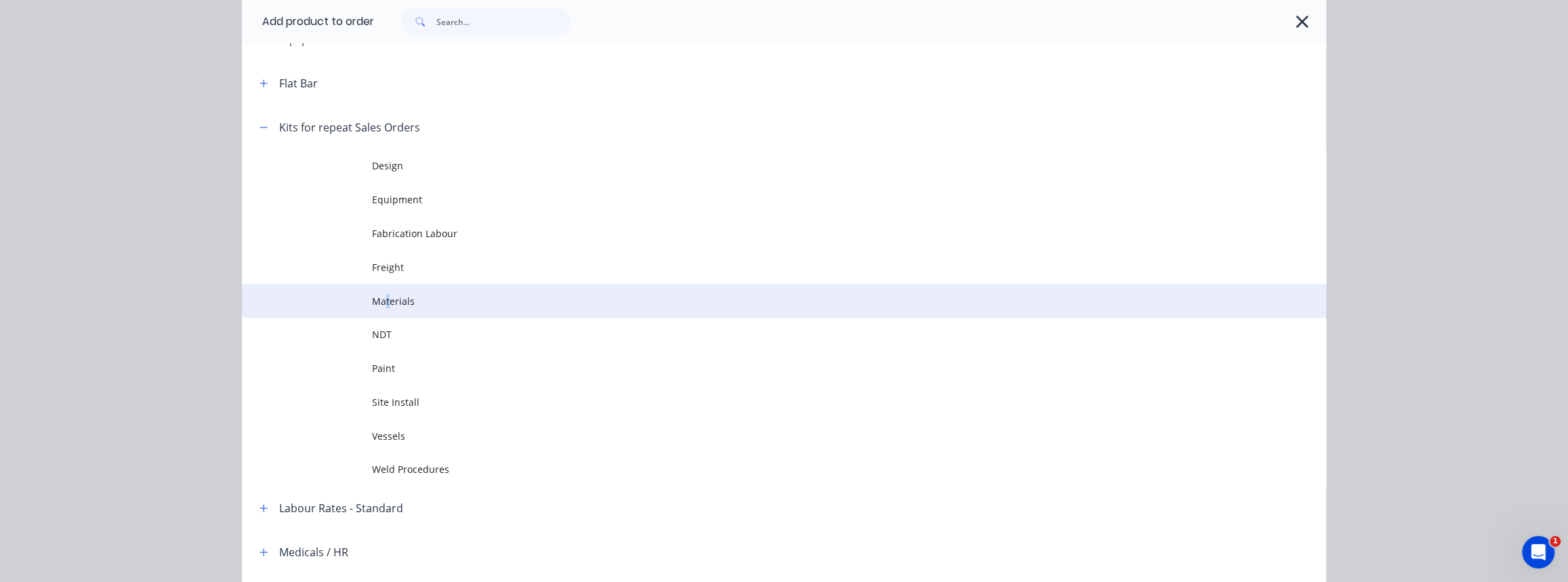
click at [383, 298] on span "Materials" at bounding box center [753, 301] width 763 height 15
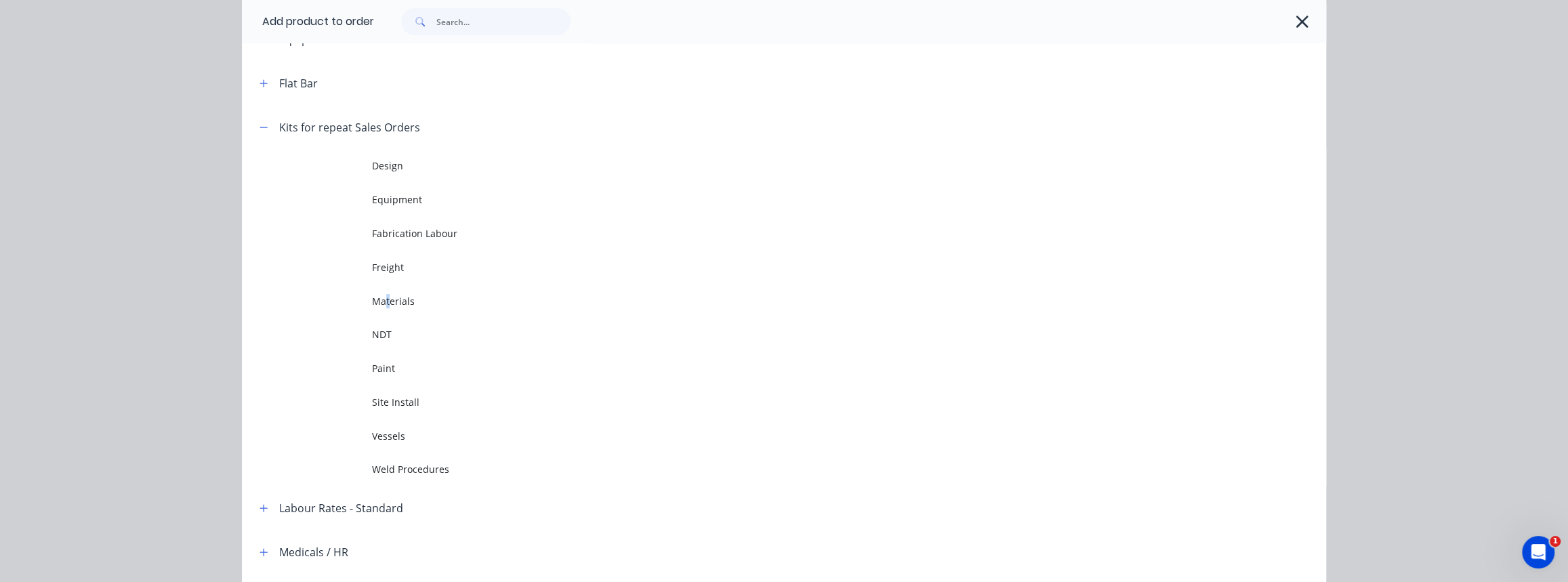
scroll to position [0, 0]
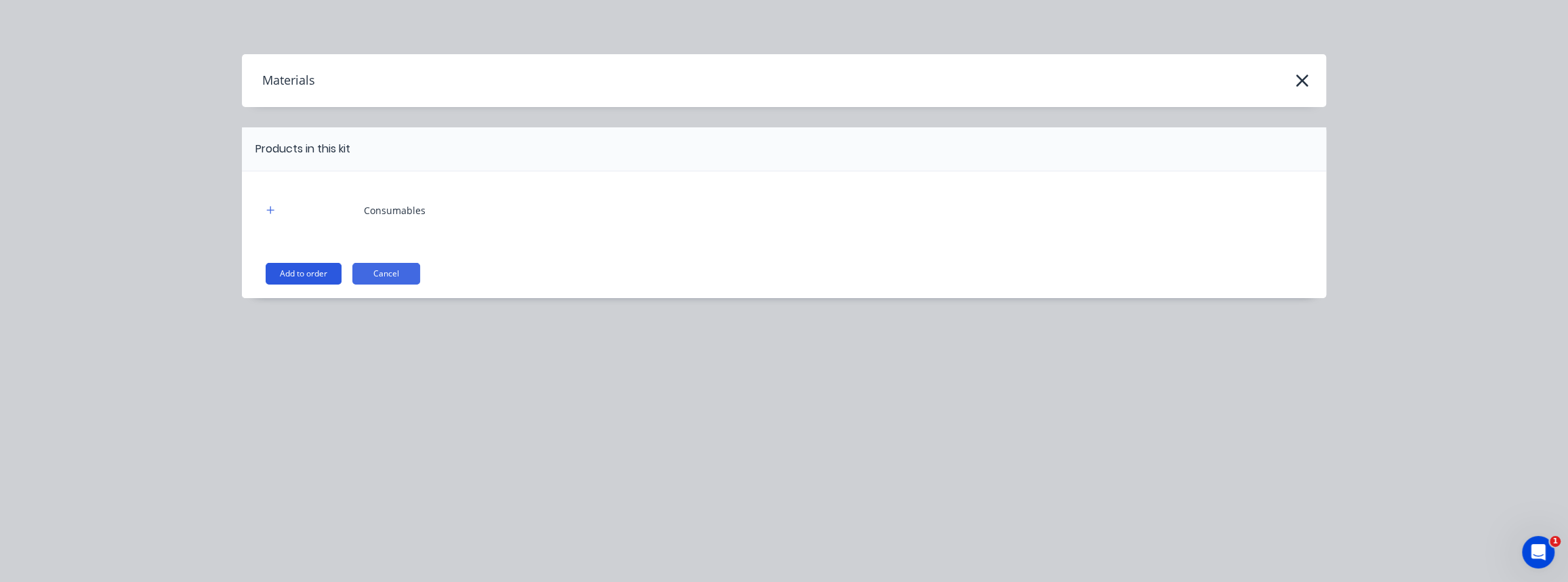
click at [324, 273] on button "Add to order" at bounding box center [304, 273] width 76 height 21
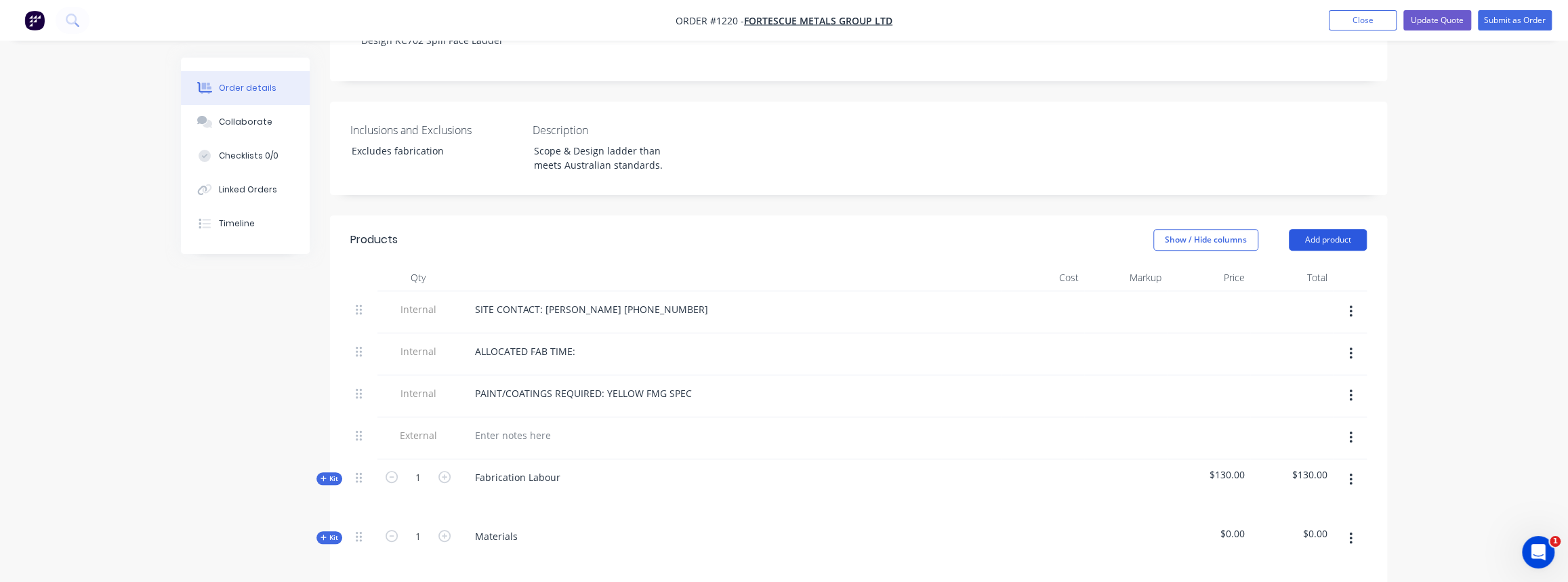
click at [1343, 229] on button "Add product" at bounding box center [1328, 239] width 78 height 21
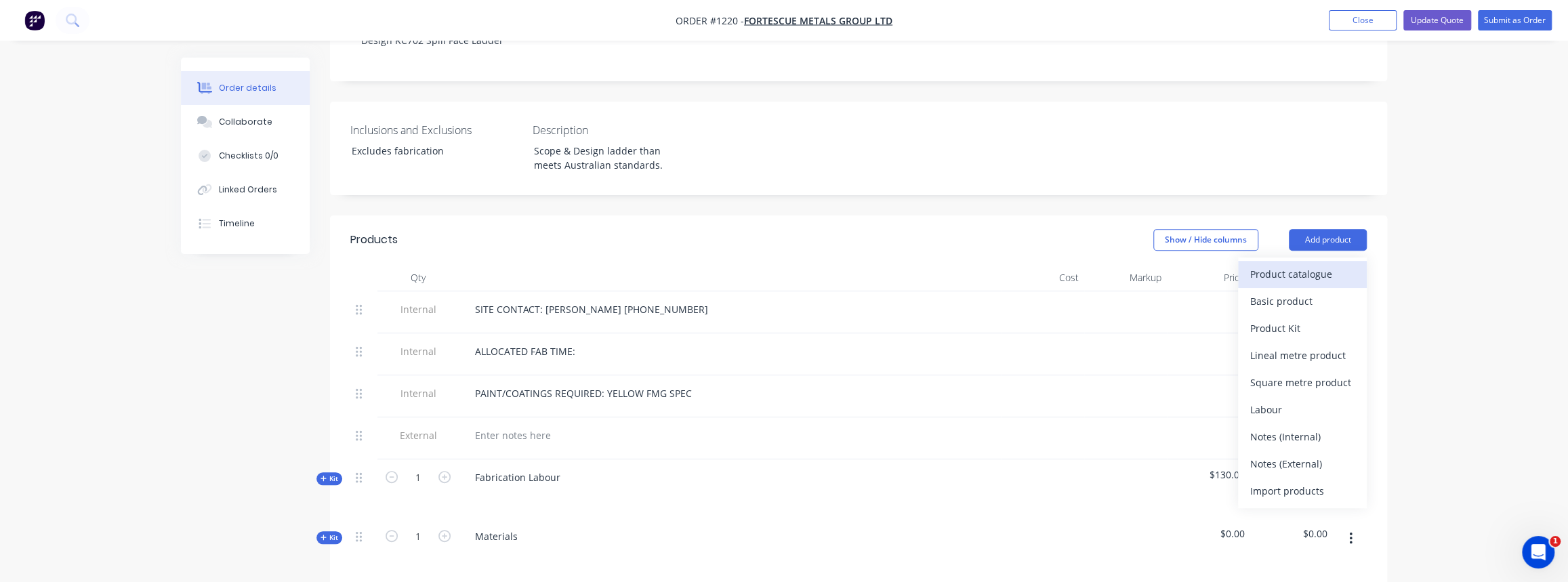
click at [1285, 264] on div "Product catalogue" at bounding box center [1303, 274] width 105 height 20
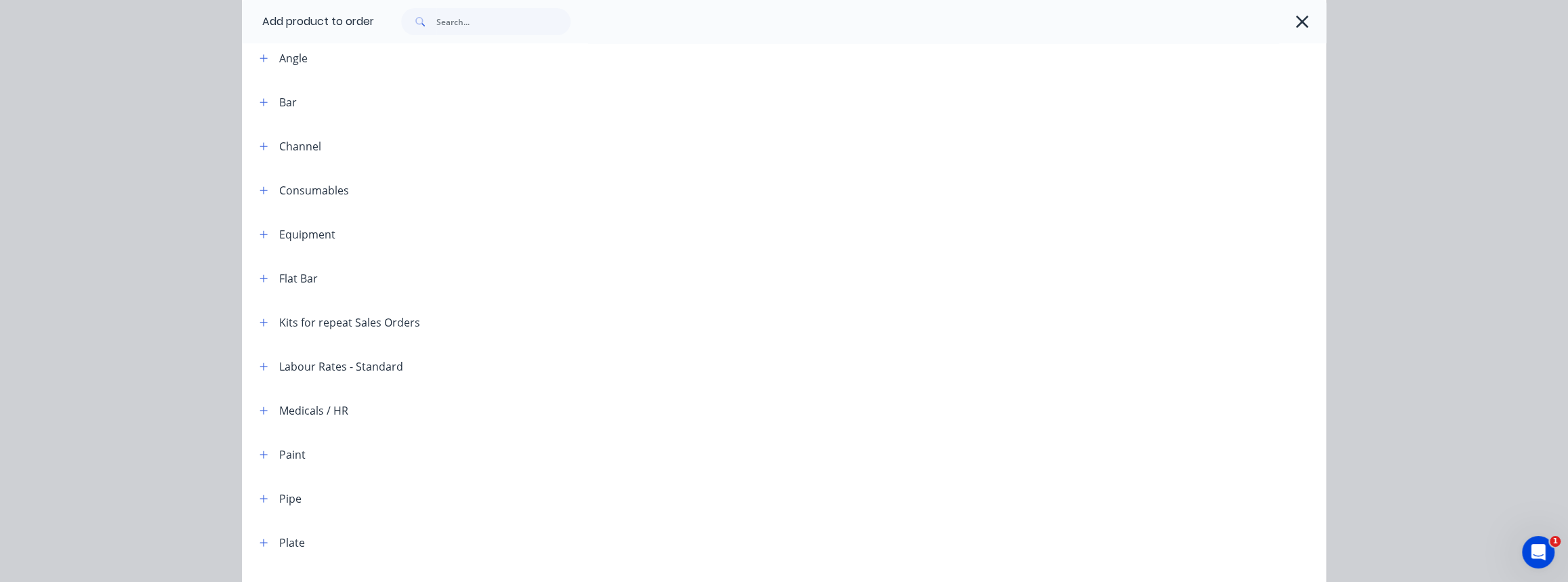
scroll to position [123, 0]
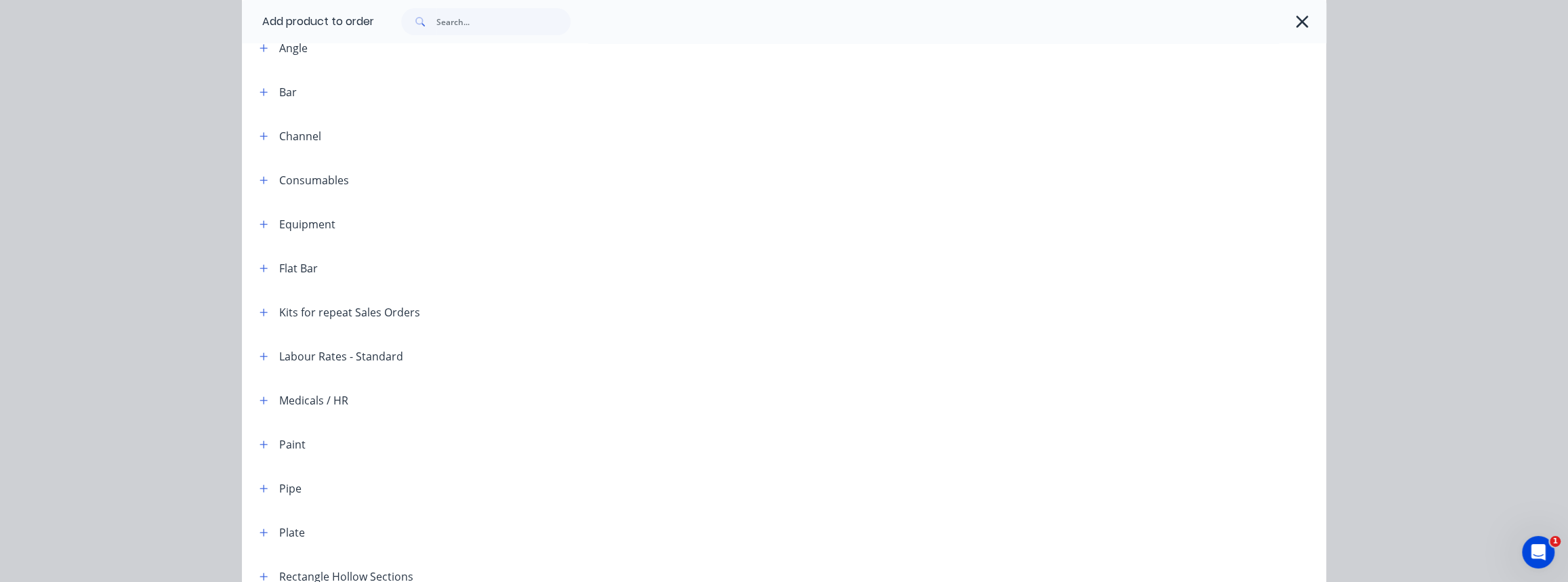
click at [327, 307] on div "Kits for repeat Sales Orders" at bounding box center [349, 312] width 141 height 16
click at [264, 309] on button "button" at bounding box center [264, 312] width 17 height 17
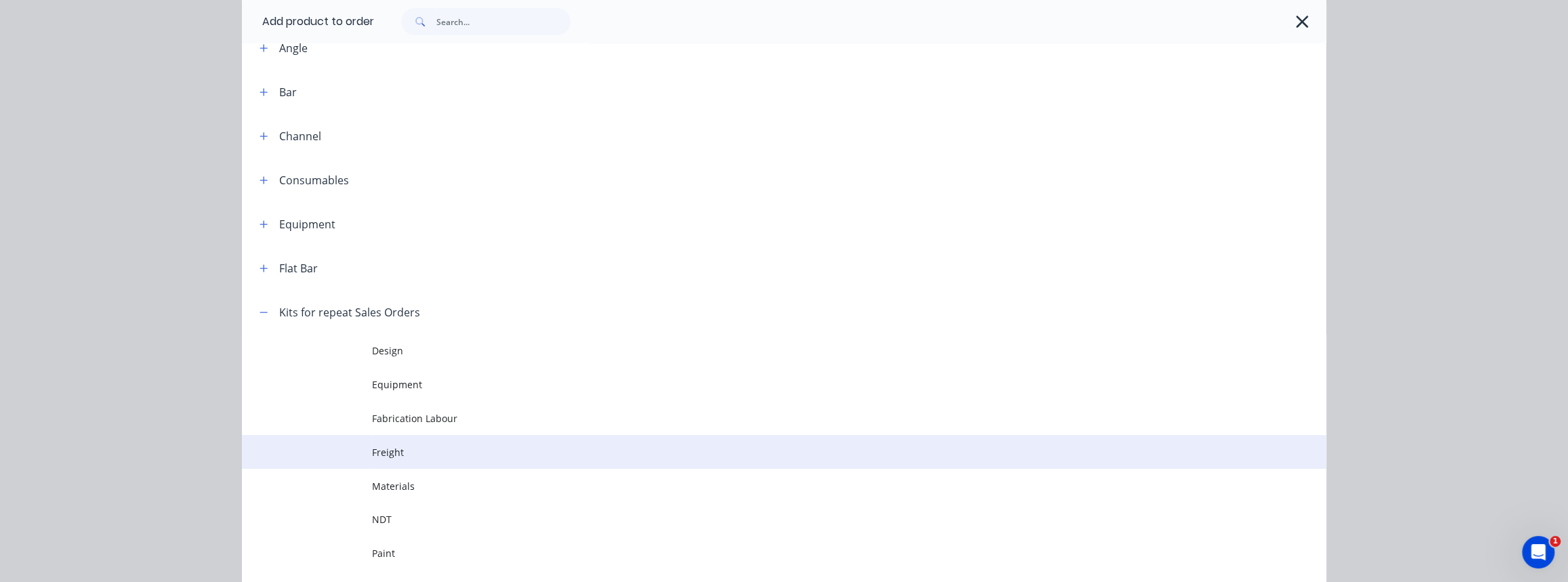
click at [363, 452] on td at bounding box center [307, 452] width 130 height 33
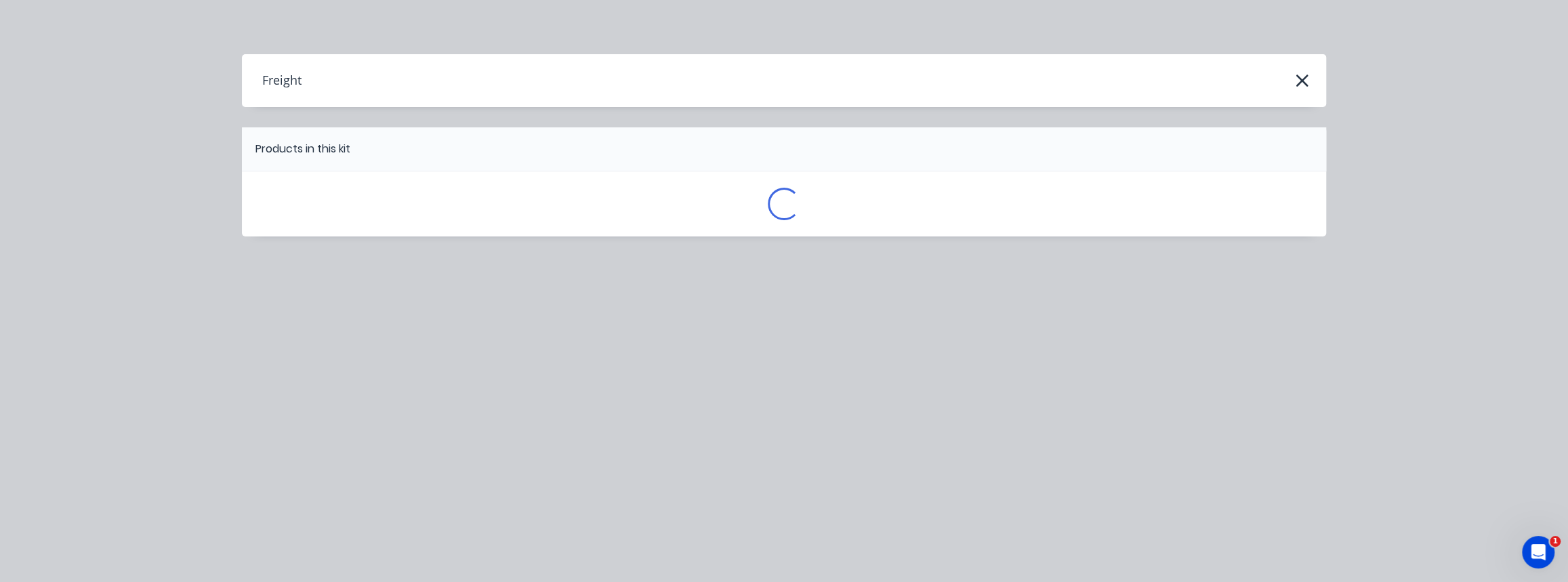
scroll to position [0, 0]
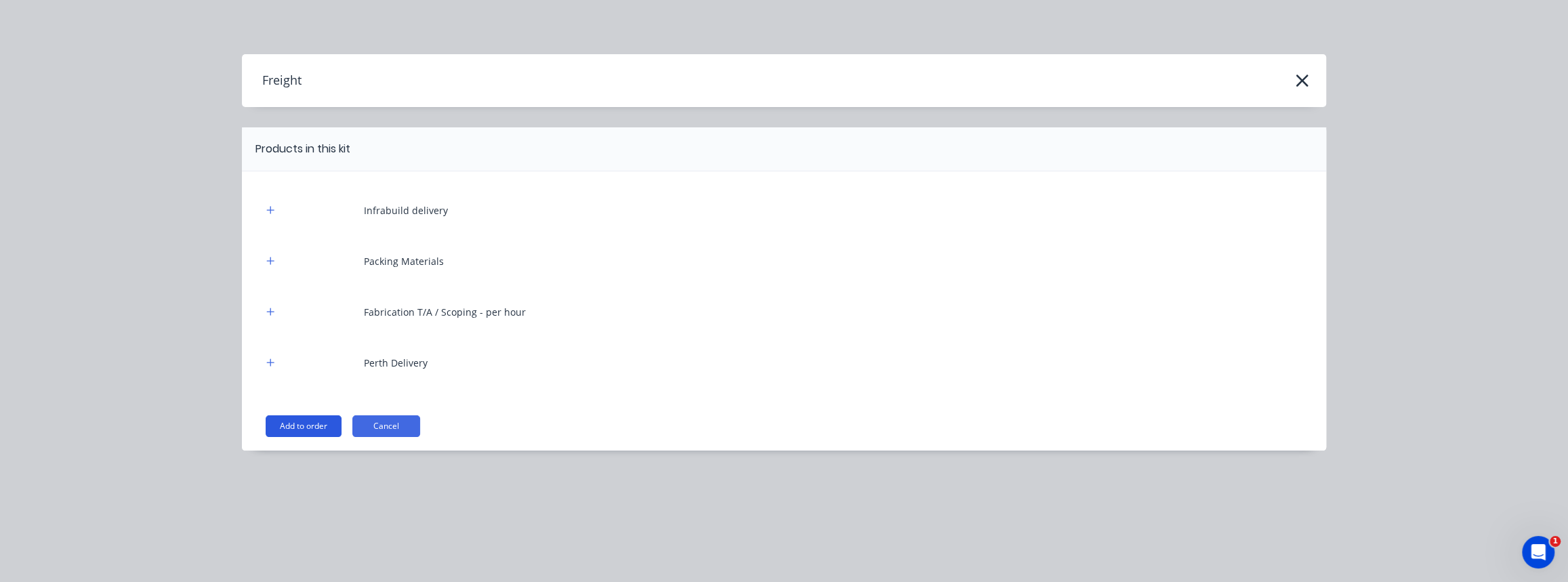
click at [313, 424] on button "Add to order" at bounding box center [304, 426] width 76 height 21
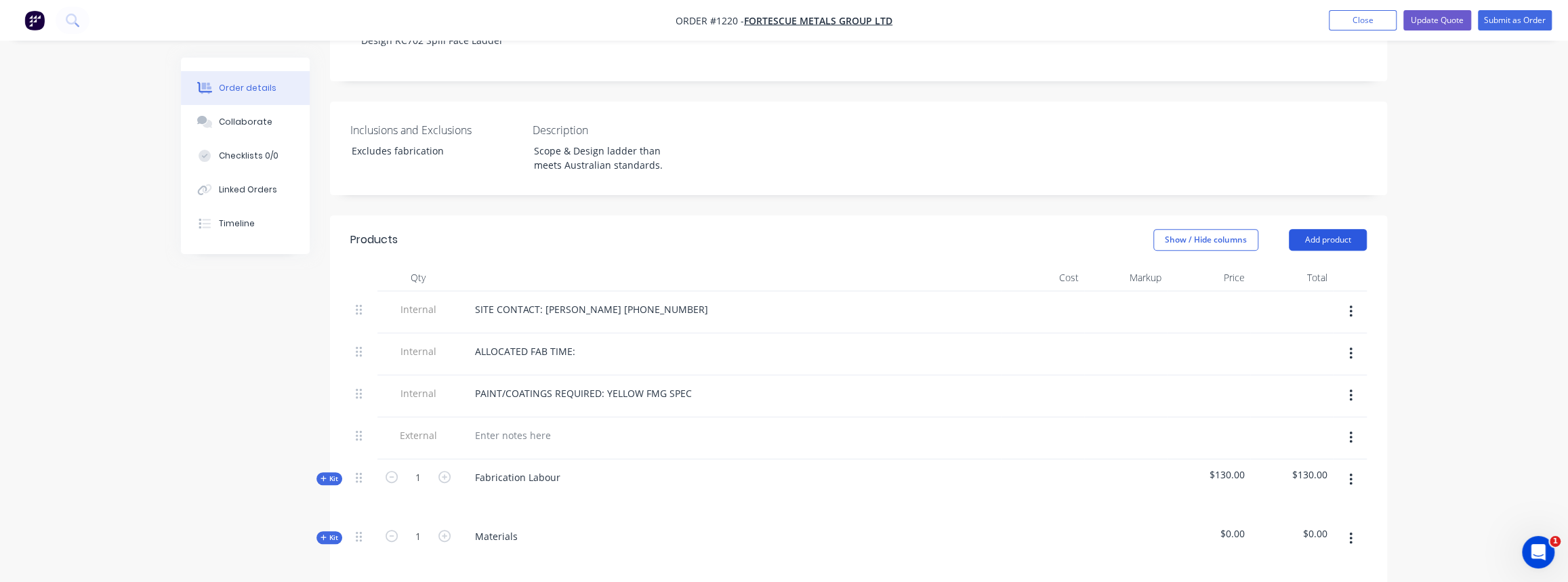
click at [1299, 229] on button "Add product" at bounding box center [1328, 239] width 78 height 21
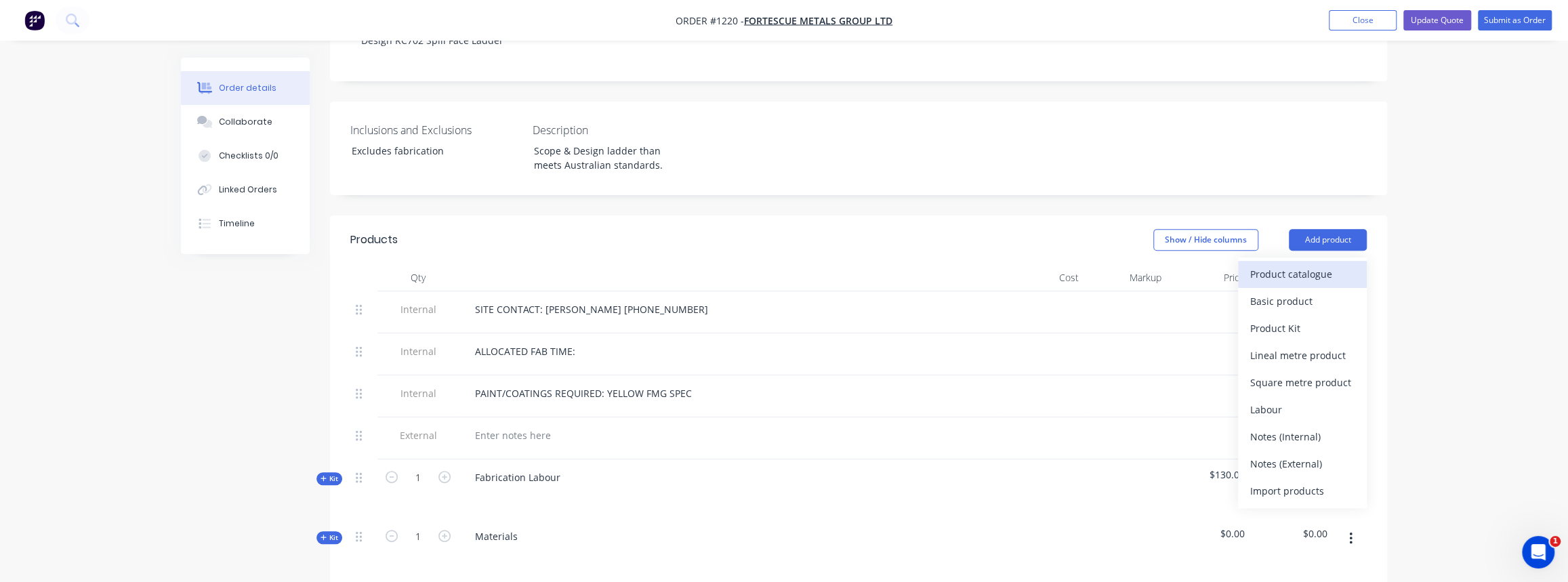
click at [1314, 264] on div "Product catalogue" at bounding box center [1303, 274] width 105 height 20
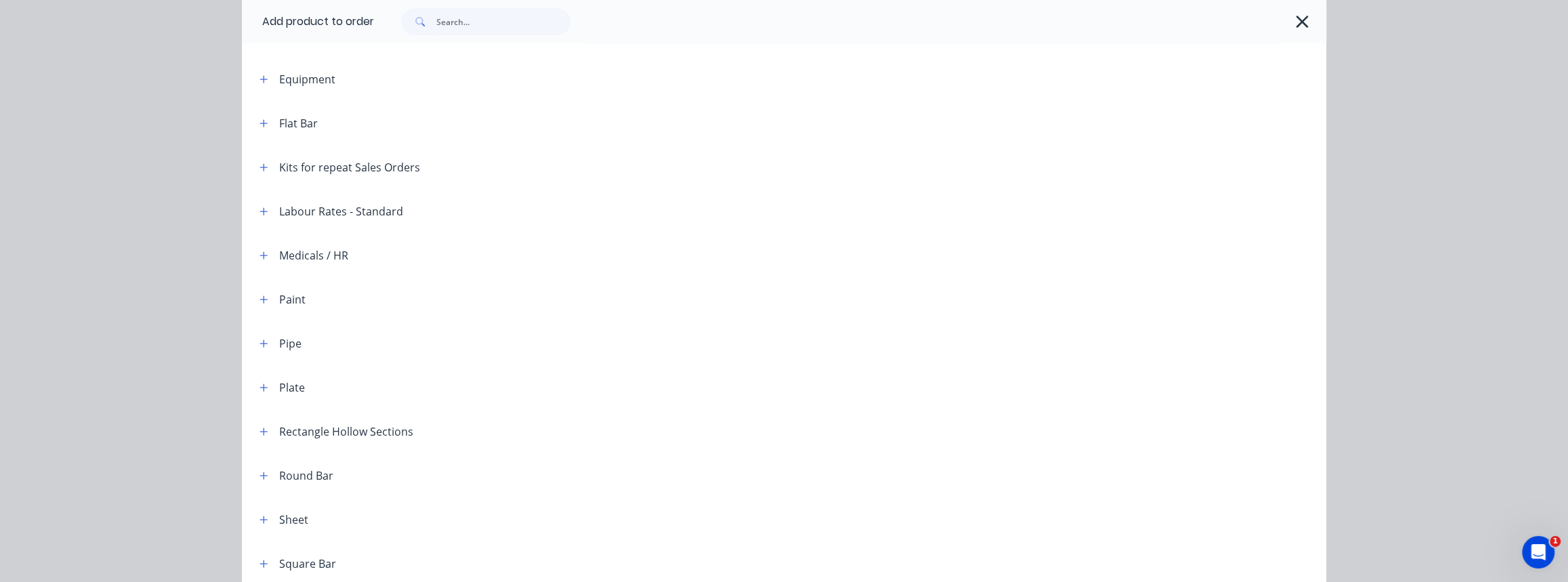
scroll to position [246, 0]
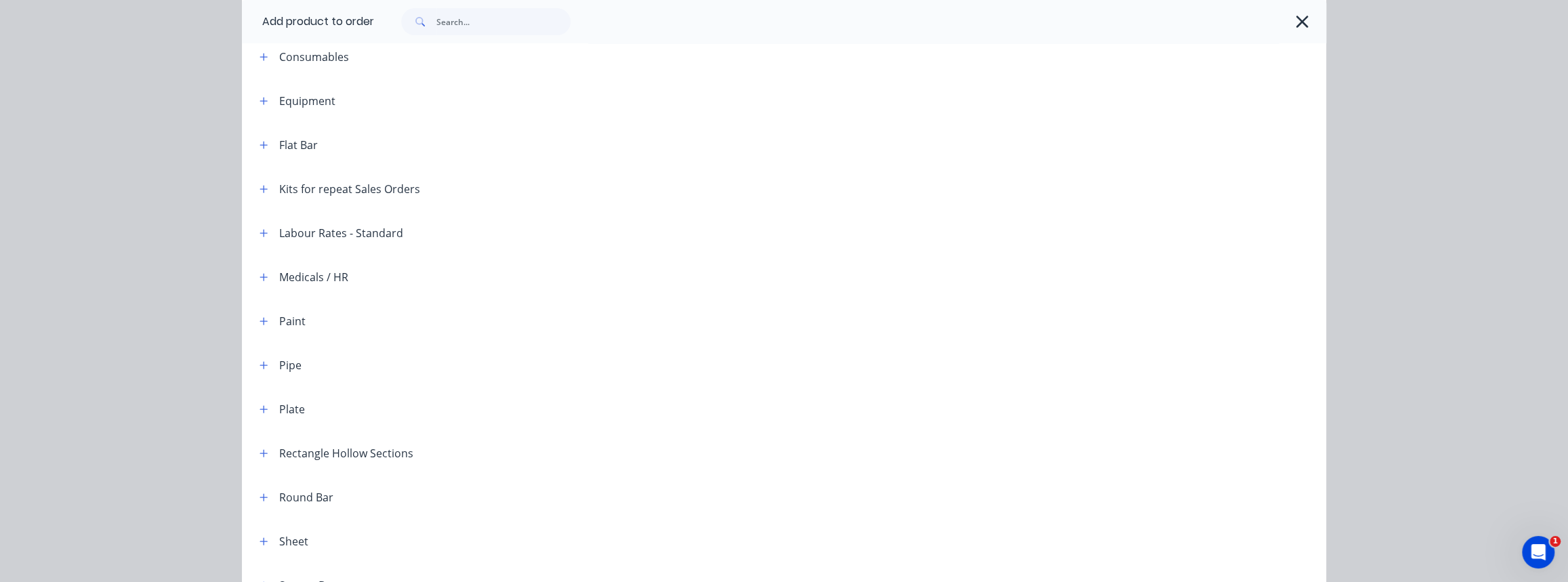
click at [329, 197] on header "Kits for repeat Sales Orders" at bounding box center [784, 188] width 1084 height 44
click at [306, 191] on div "Kits for repeat Sales Orders" at bounding box center [349, 189] width 141 height 16
click at [260, 189] on icon "button" at bounding box center [263, 189] width 8 height 8
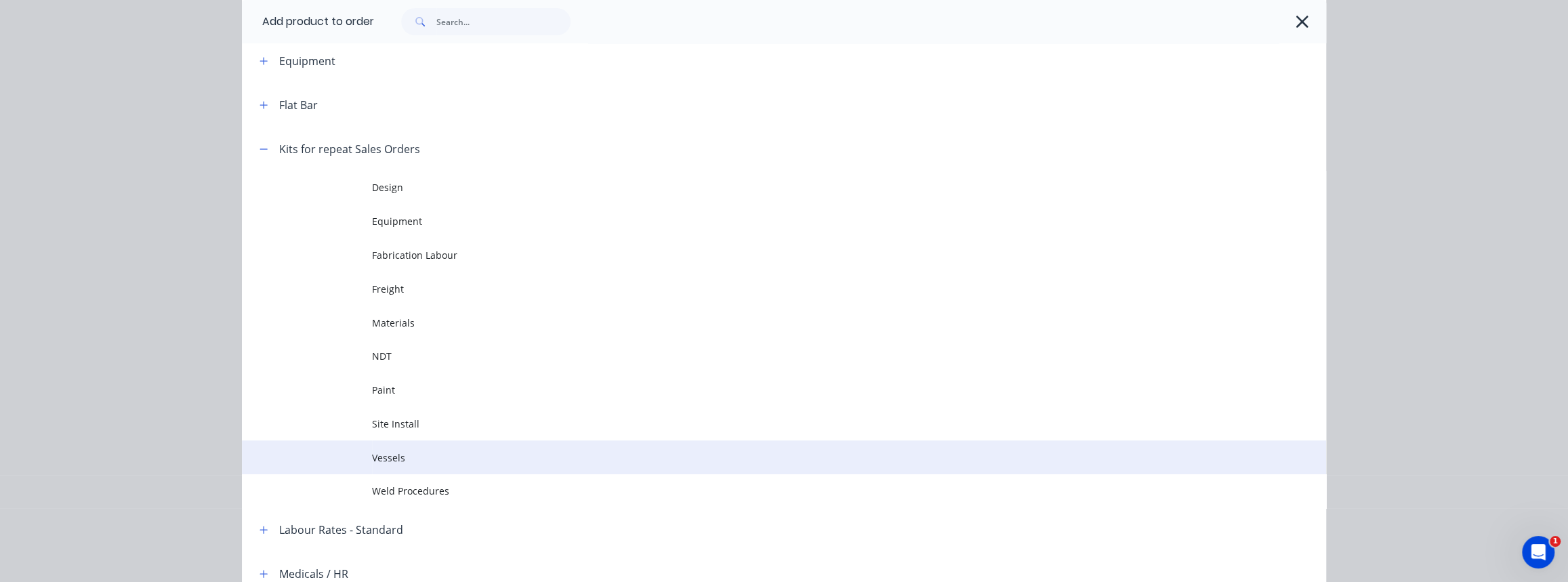
scroll to position [307, 0]
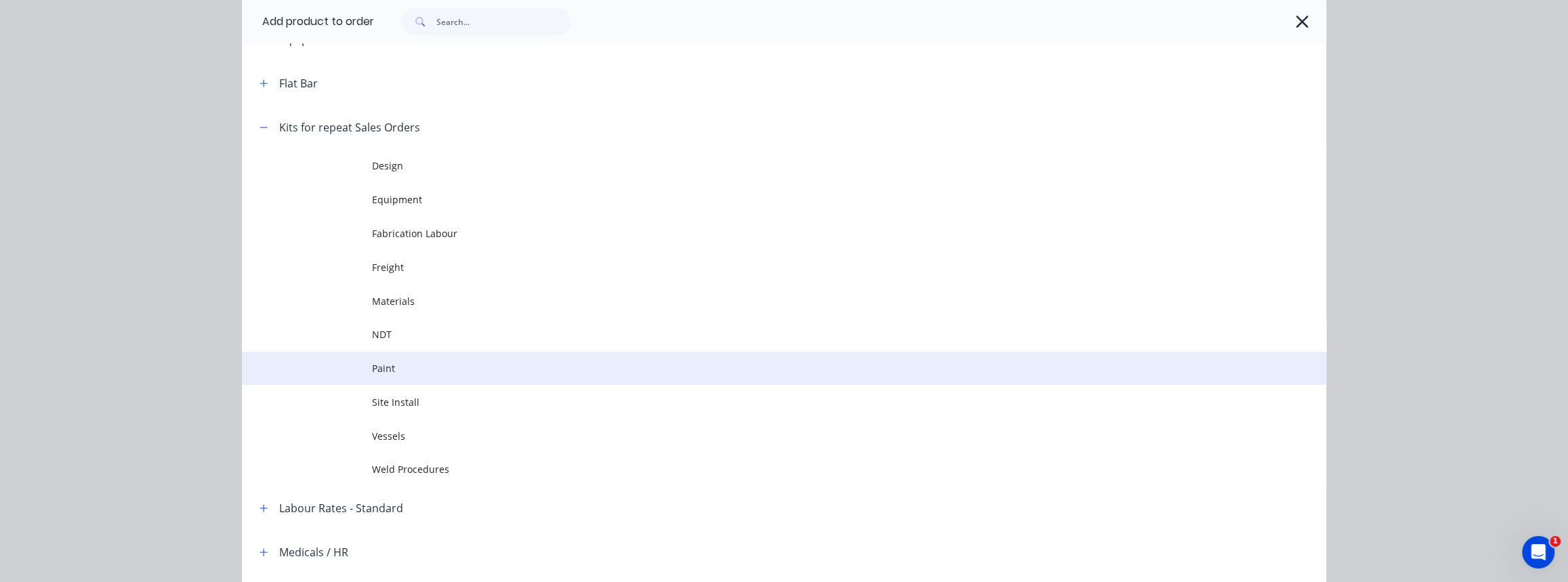
click at [377, 372] on span "Paint" at bounding box center [753, 368] width 763 height 15
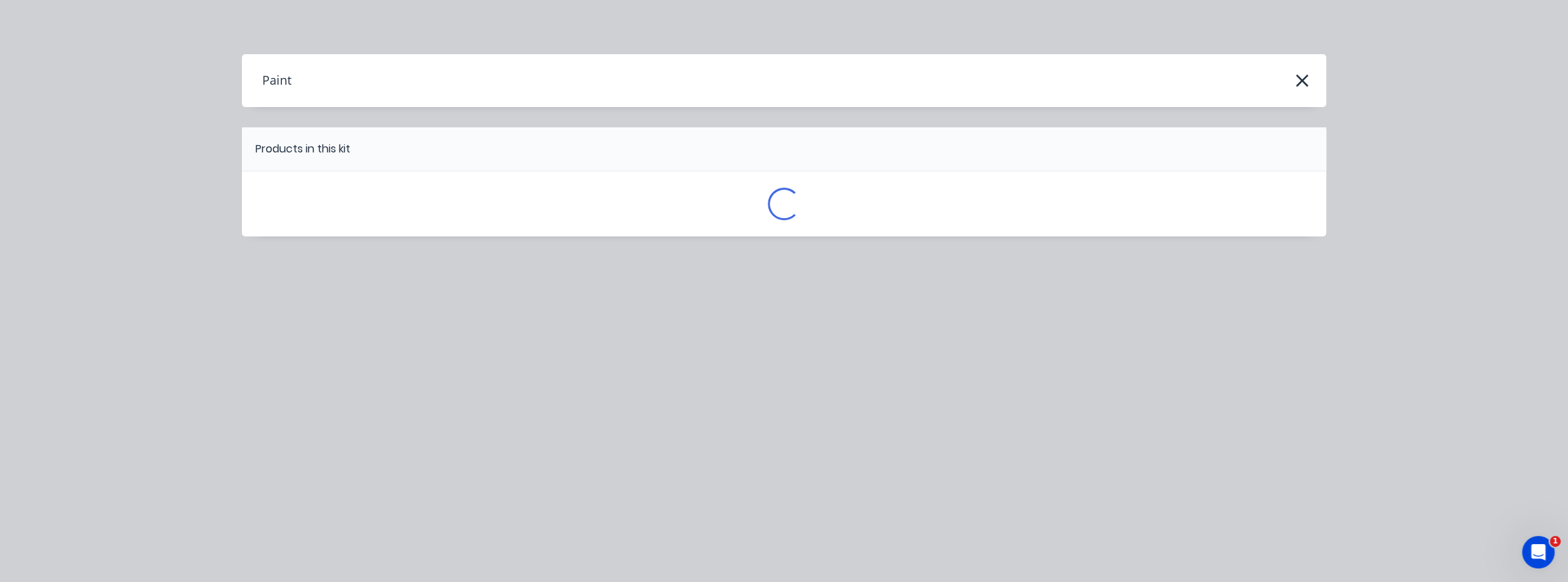
scroll to position [0, 0]
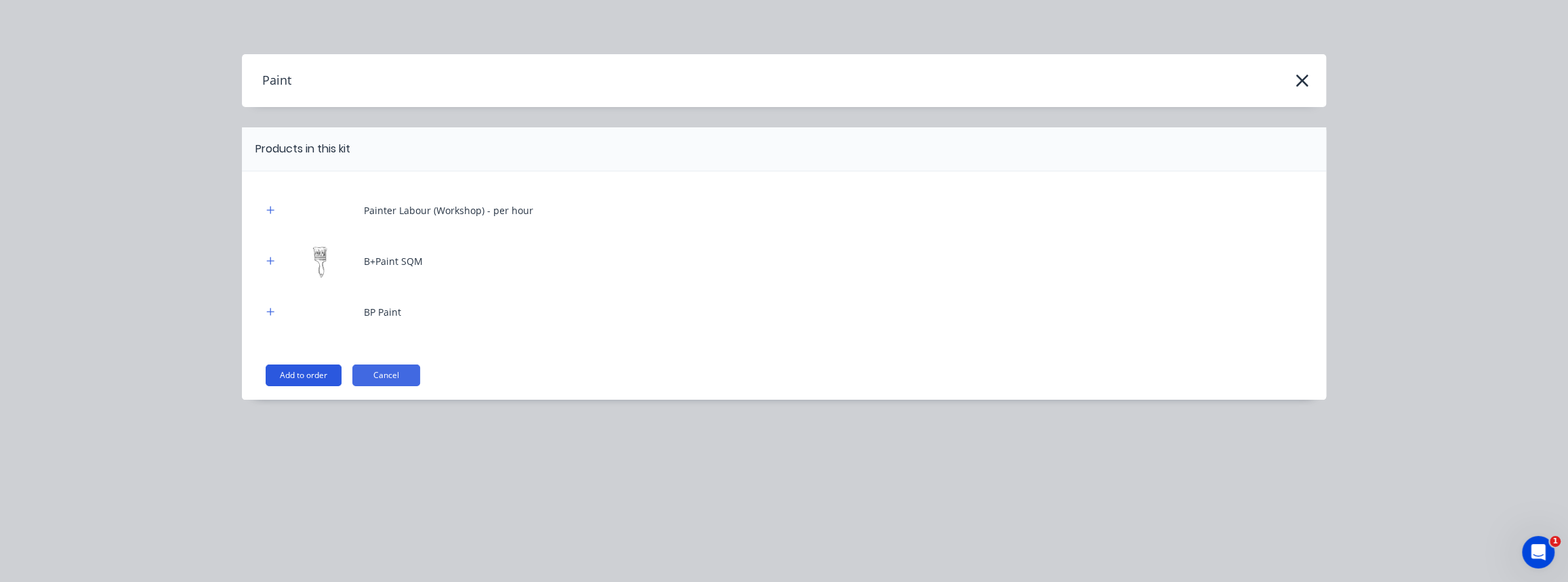
click at [327, 375] on button "Add to order" at bounding box center [304, 375] width 76 height 21
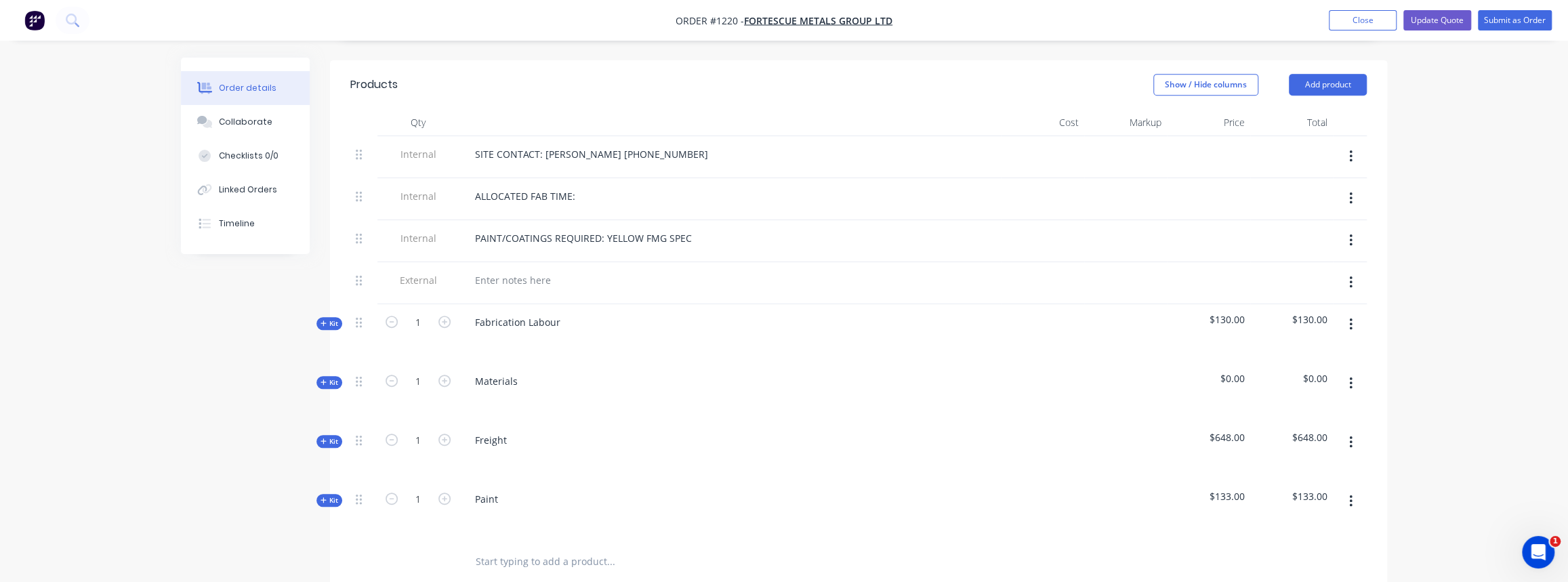
scroll to position [520, 0]
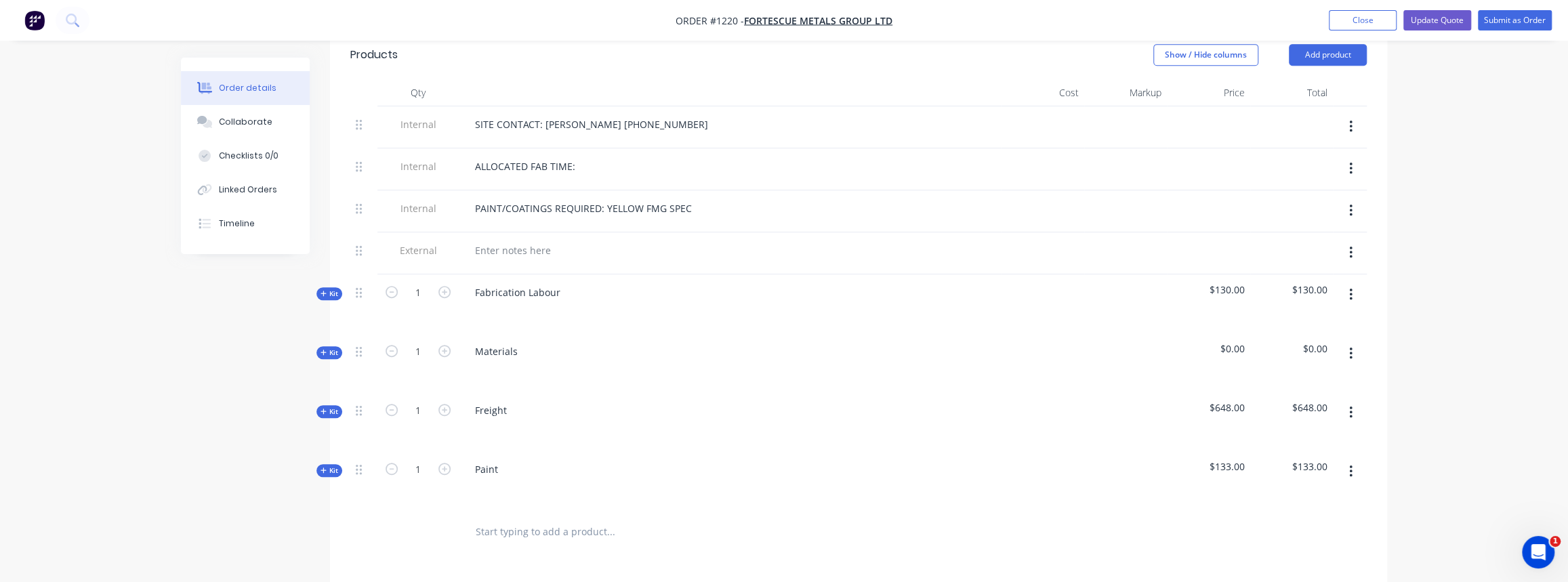
click at [324, 346] on button "Kit" at bounding box center [330, 352] width 26 height 13
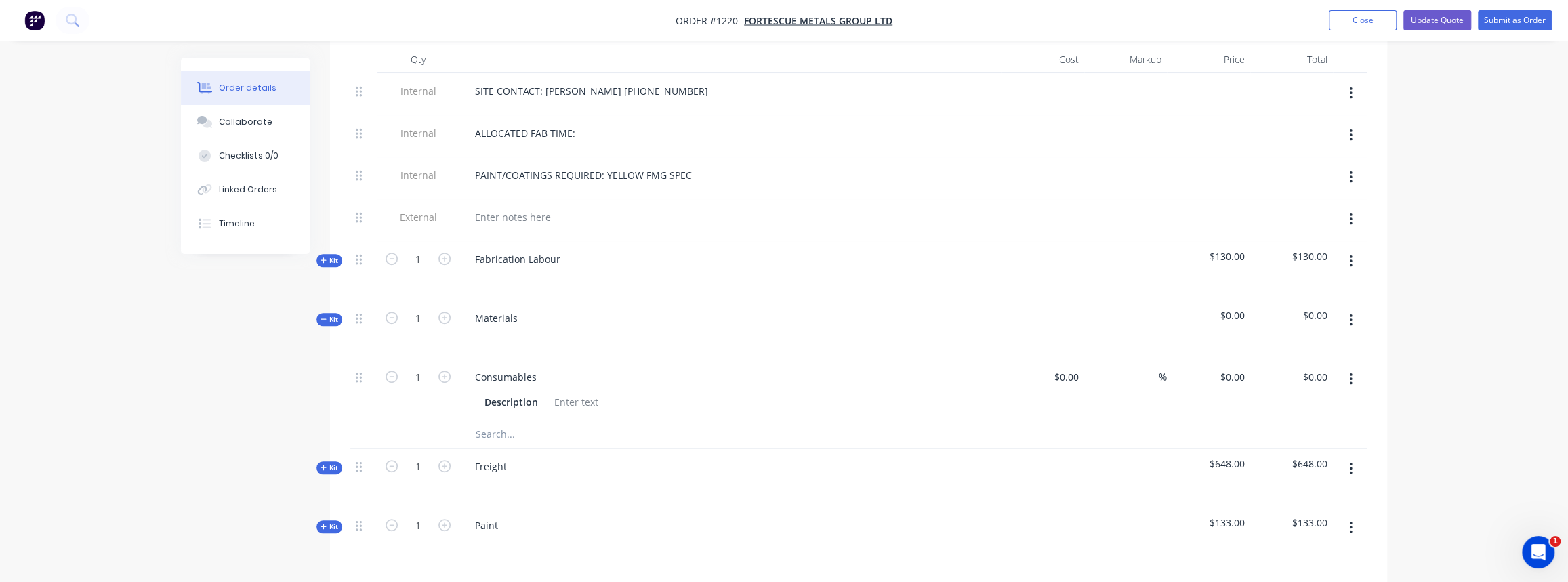
scroll to position [581, 0]
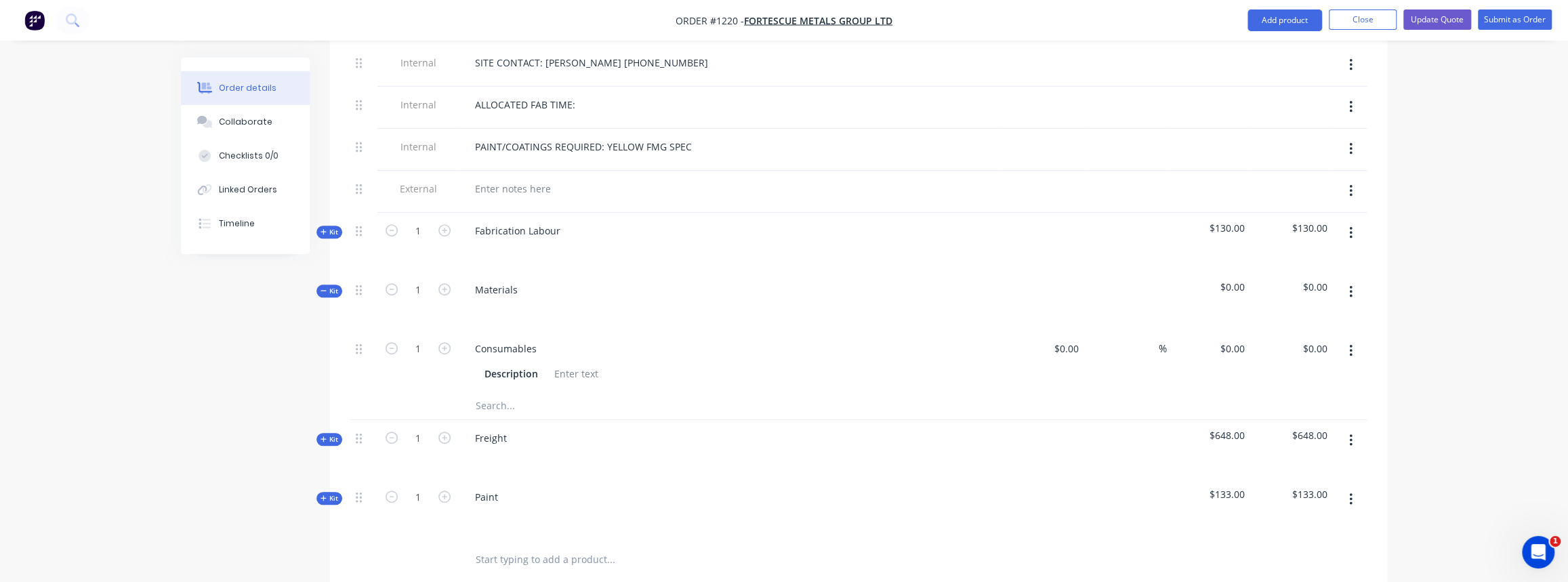
click at [507, 392] on input "text" at bounding box center [611, 406] width 271 height 27
type input "s"
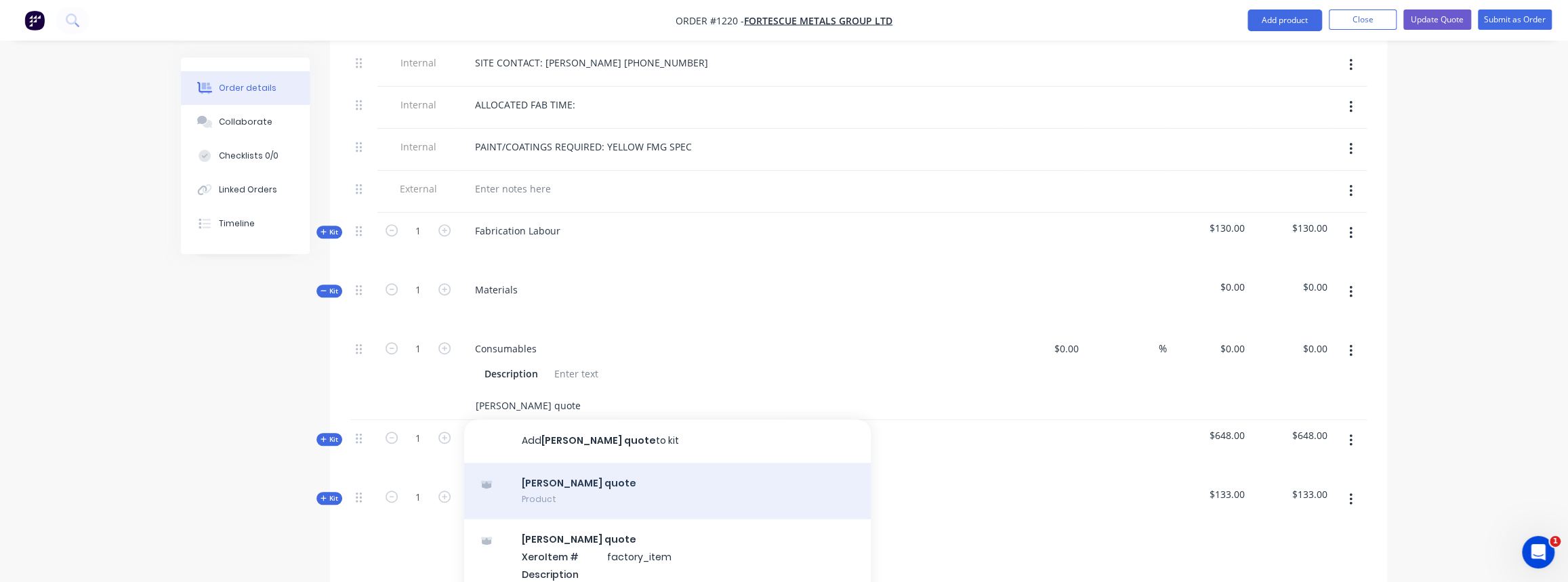
type input "[PERSON_NAME] quote"
click at [583, 475] on div "Simmonds quote Product" at bounding box center [668, 491] width 407 height 57
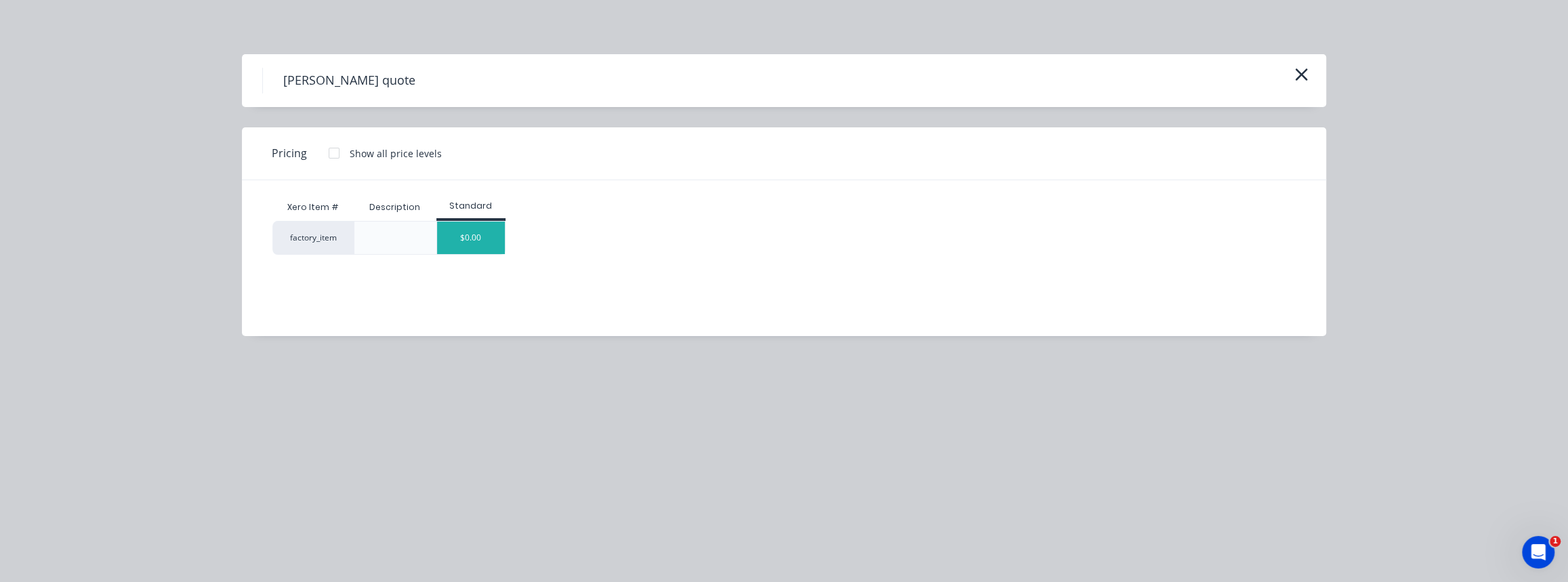
click at [475, 237] on div "$0.00" at bounding box center [470, 238] width 68 height 33
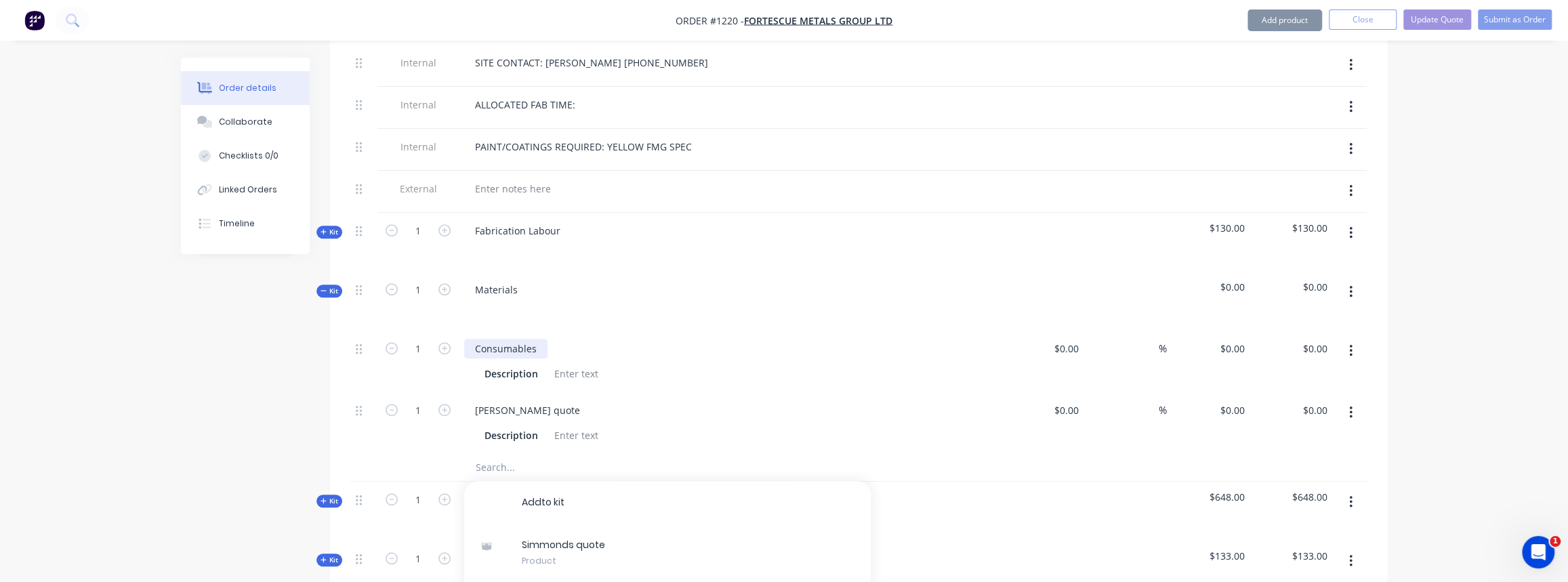
click at [561, 339] on div "Consumables" at bounding box center [730, 349] width 531 height 20
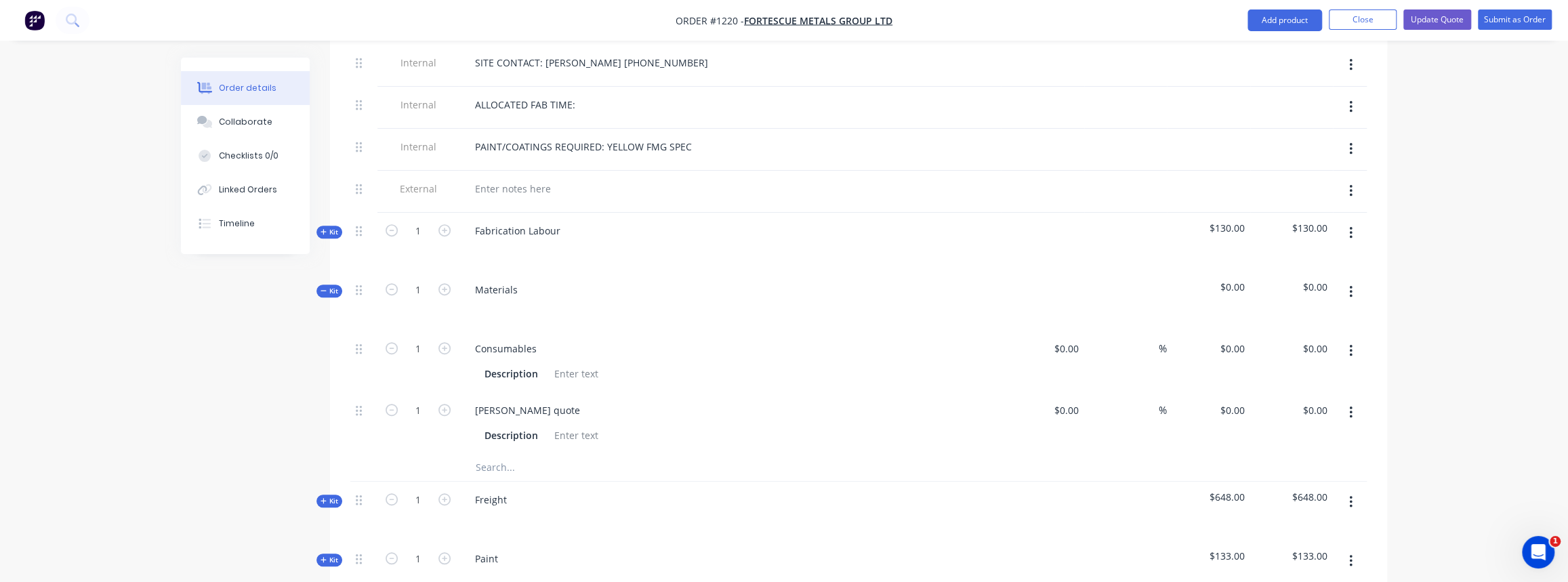
scroll to position [705, 0]
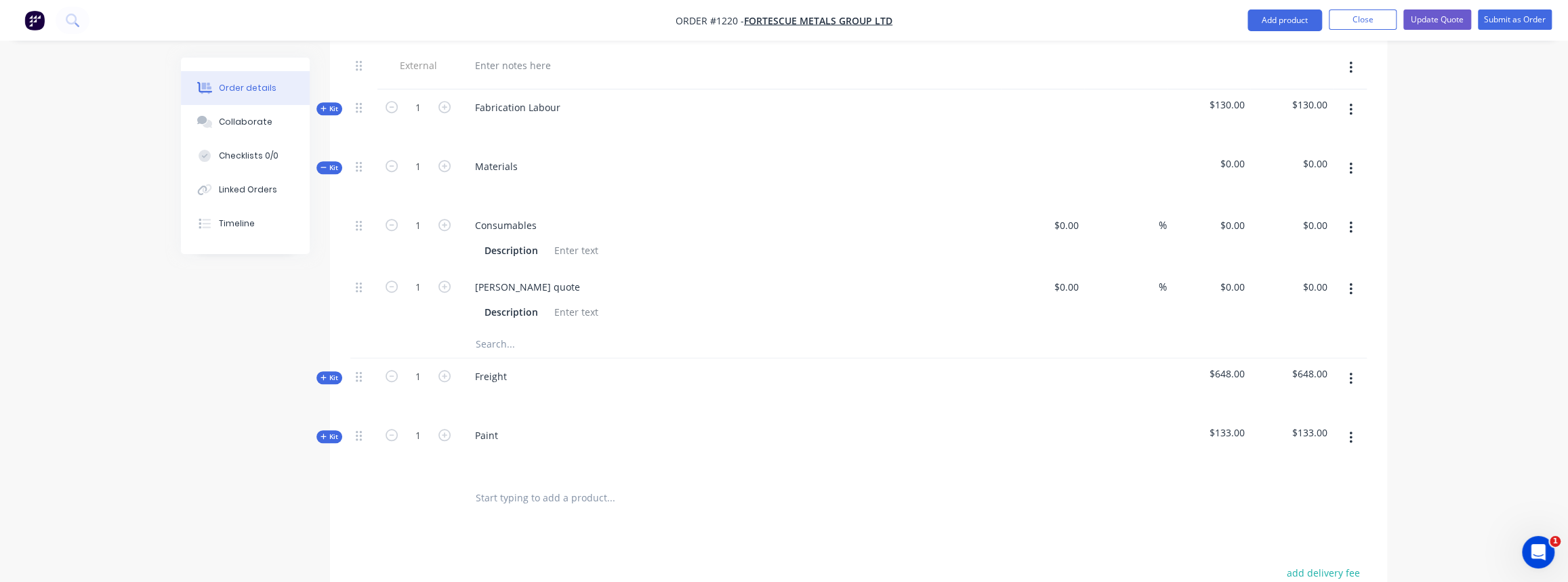
click at [481, 330] on input "text" at bounding box center [611, 344] width 271 height 27
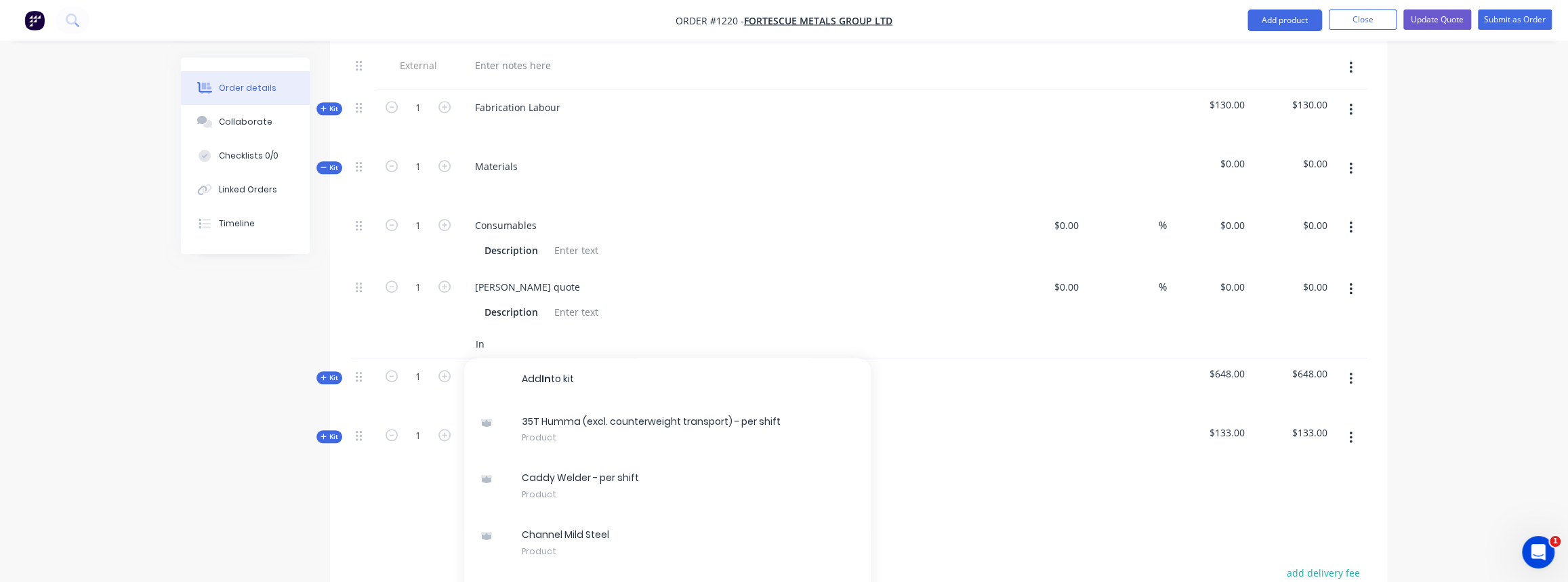
type input "I"
click at [562, 330] on input "ea" at bounding box center [611, 344] width 271 height 27
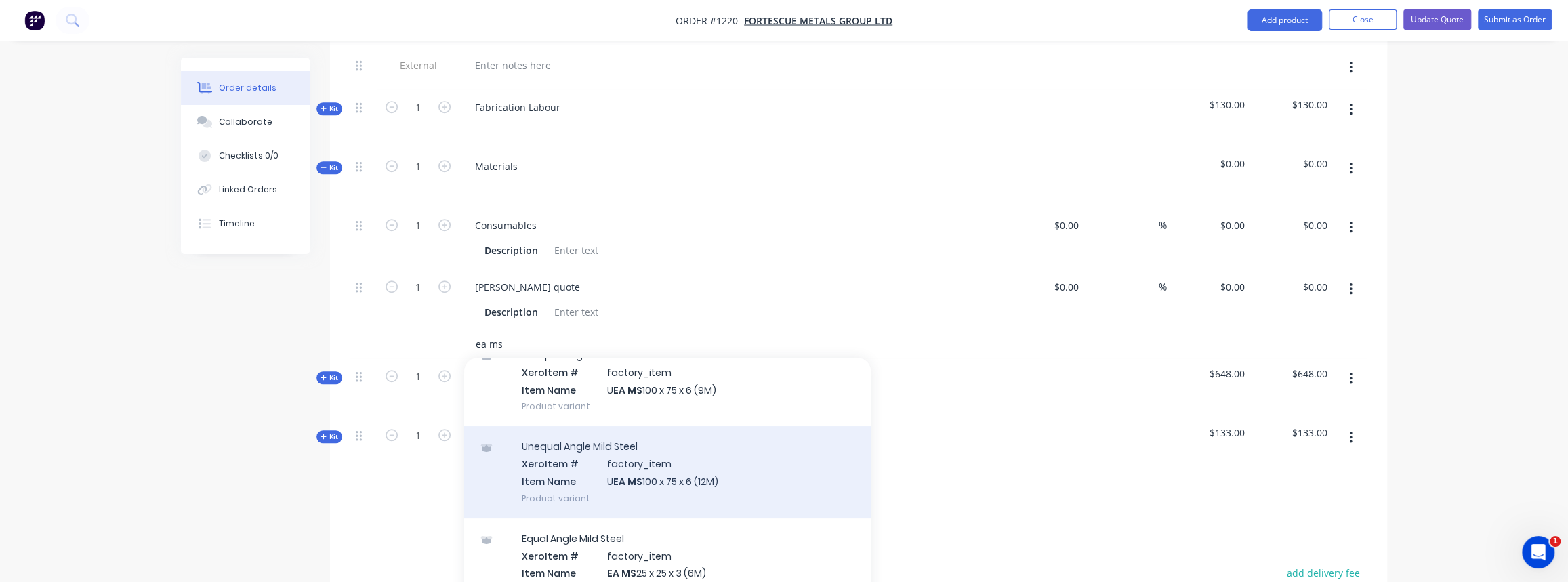
scroll to position [246, 0]
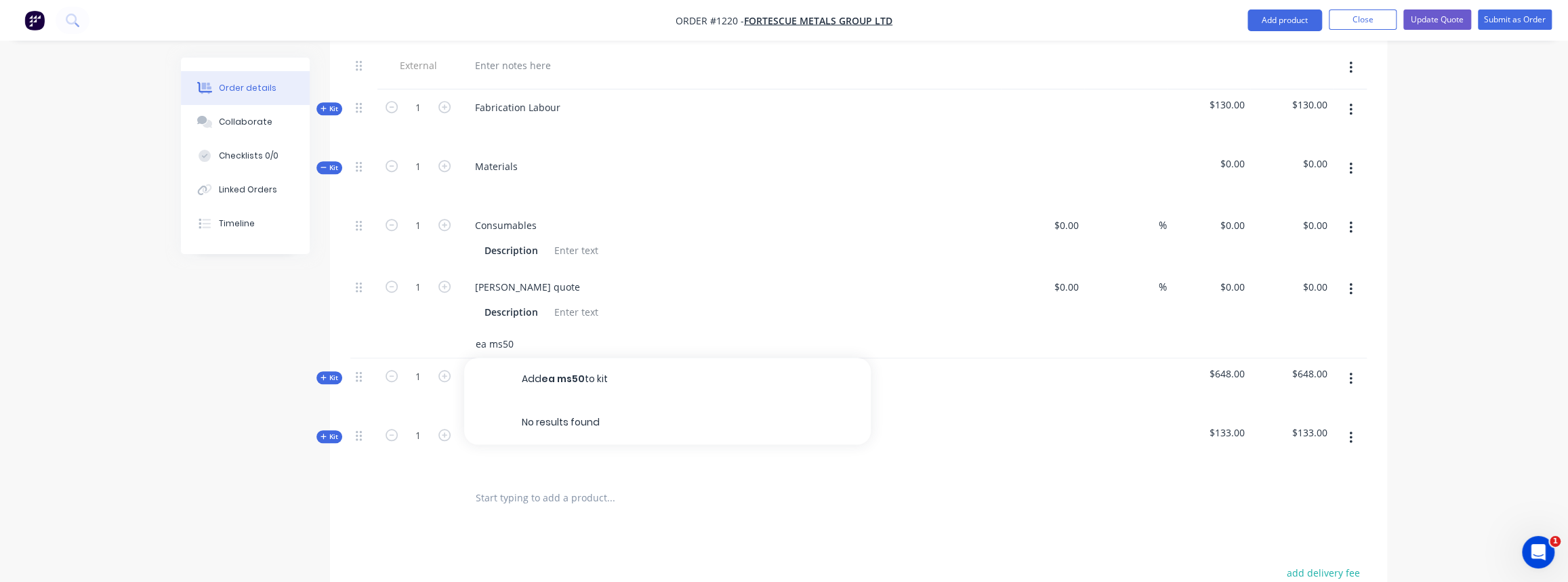
click at [506, 330] on input "ea ms50" at bounding box center [611, 344] width 271 height 27
click at [501, 330] on input "ea ms50" at bounding box center [611, 344] width 271 height 27
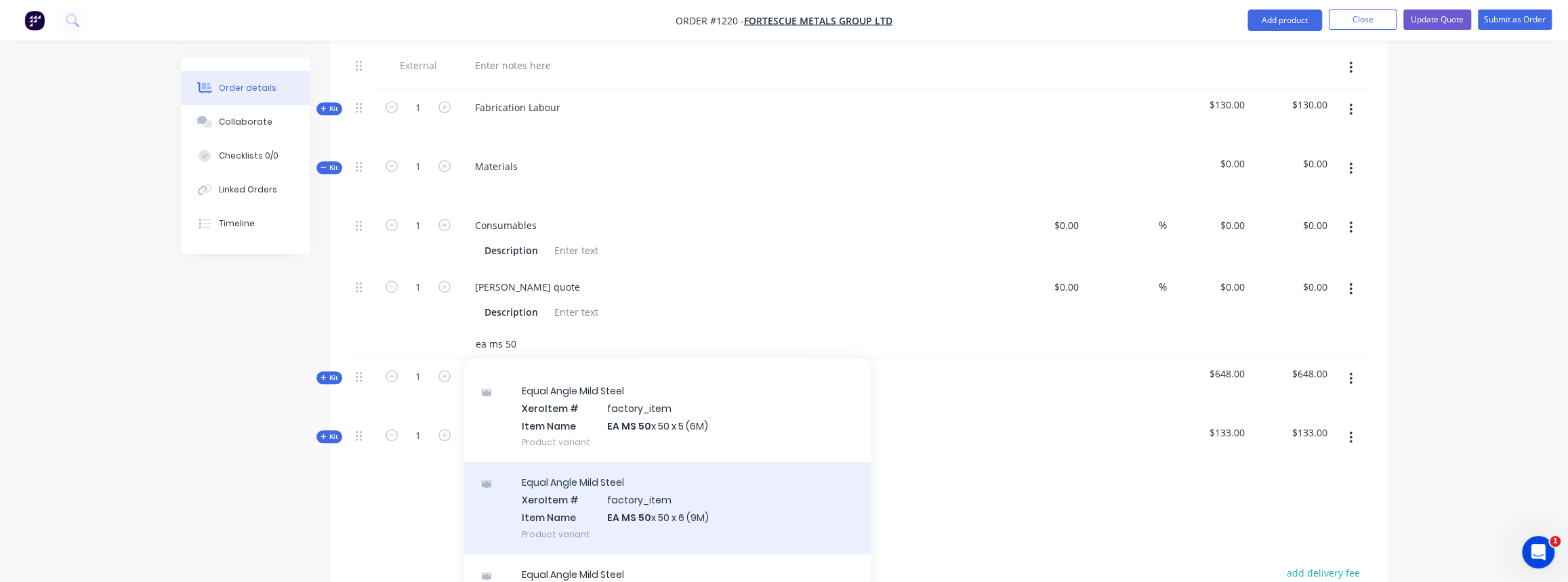
scroll to position [123, 0]
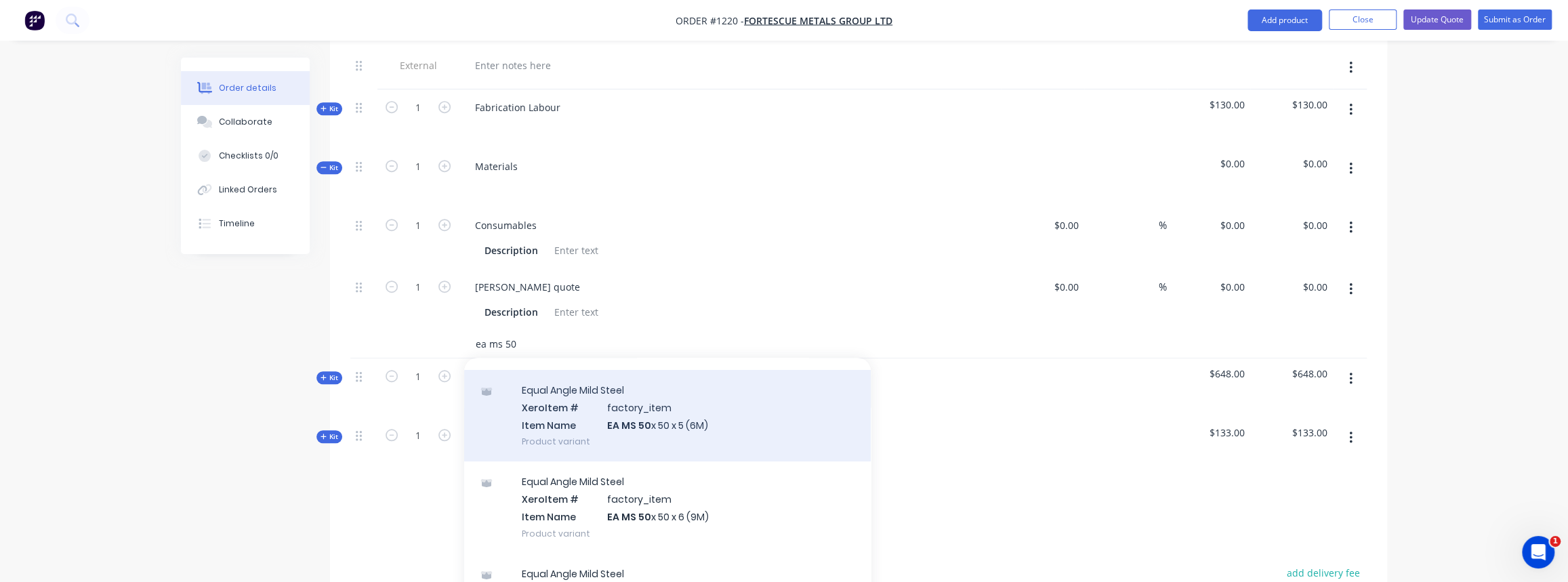
type input "ea ms 50"
click at [649, 398] on div "Equal Angle Mild Steel Xero Item # factory_item Item Name EA MS 50 x 50 x 5 (6M…" at bounding box center [668, 415] width 407 height 92
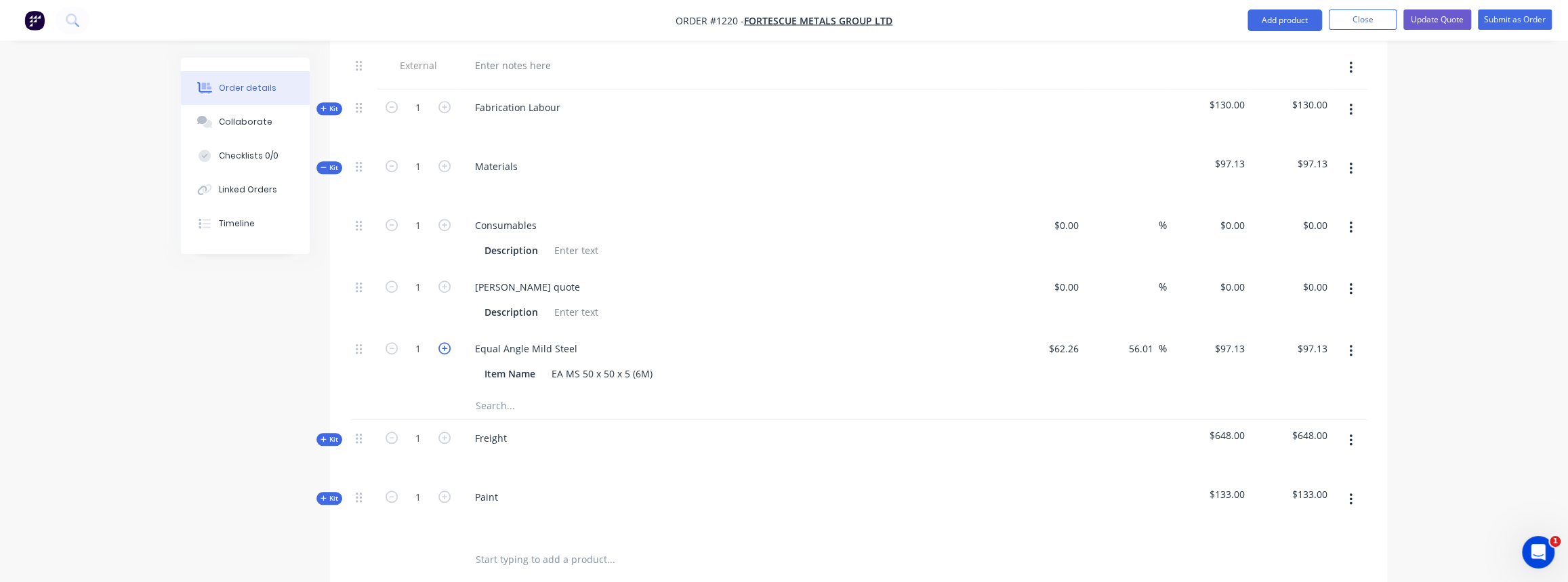
click at [443, 343] on icon "button" at bounding box center [445, 349] width 12 height 12
type input "2"
type input "$194.26"
click at [443, 343] on icon "button" at bounding box center [445, 349] width 12 height 12
type input "3"
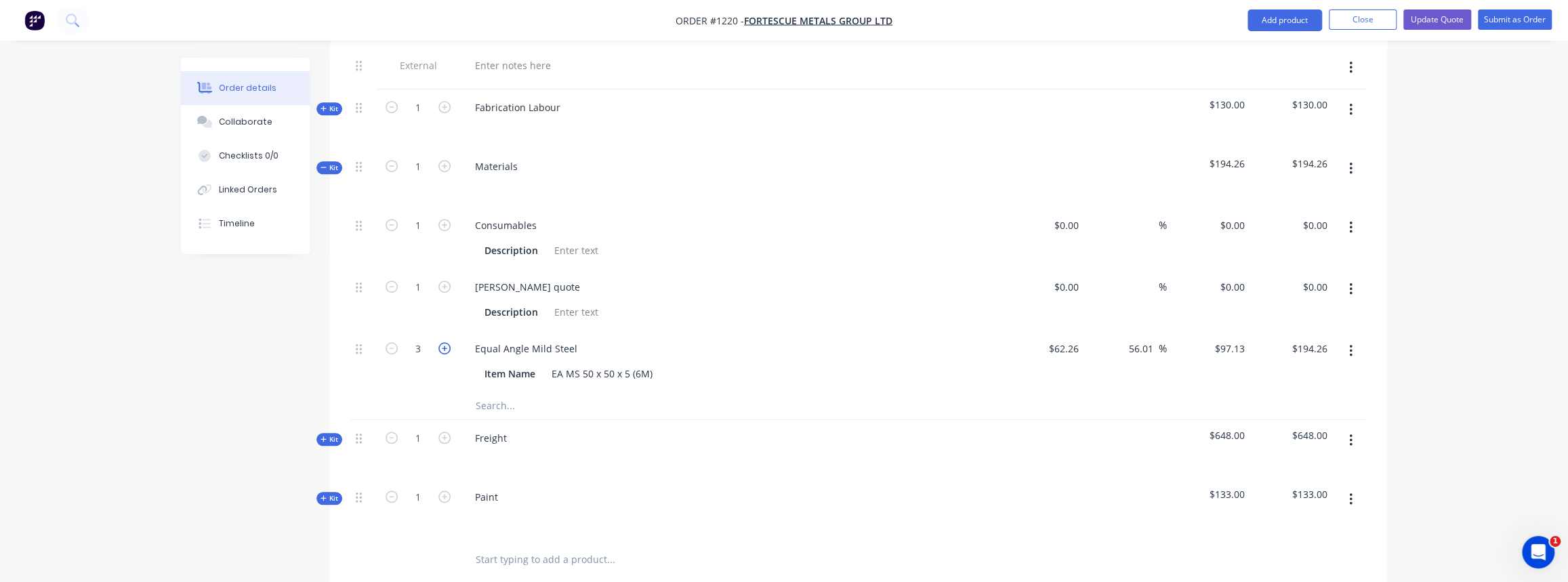
type input "$291.39"
click at [443, 343] on icon "button" at bounding box center [445, 349] width 12 height 12
type input "4"
type input "$388.52"
click at [443, 343] on icon "button" at bounding box center [445, 349] width 12 height 12
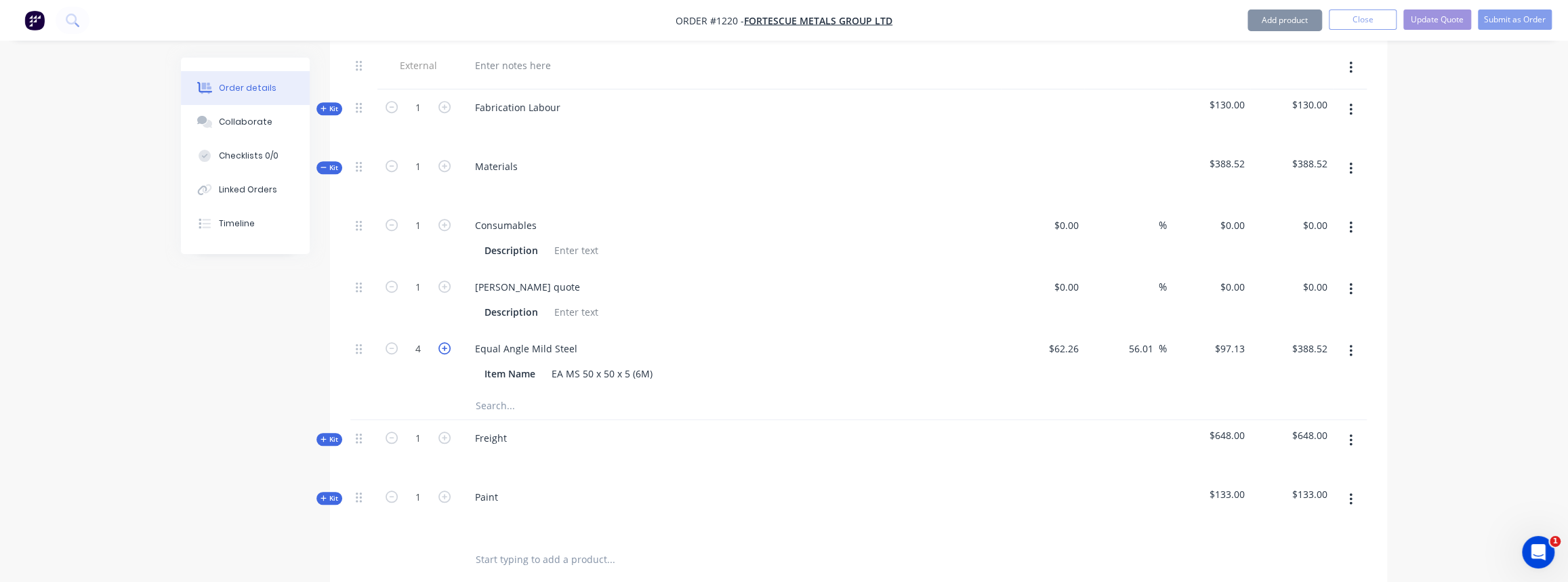
type input "5"
type input "$485.65"
click at [394, 343] on icon "button" at bounding box center [391, 349] width 12 height 12
type input "4"
type input "$388.52"
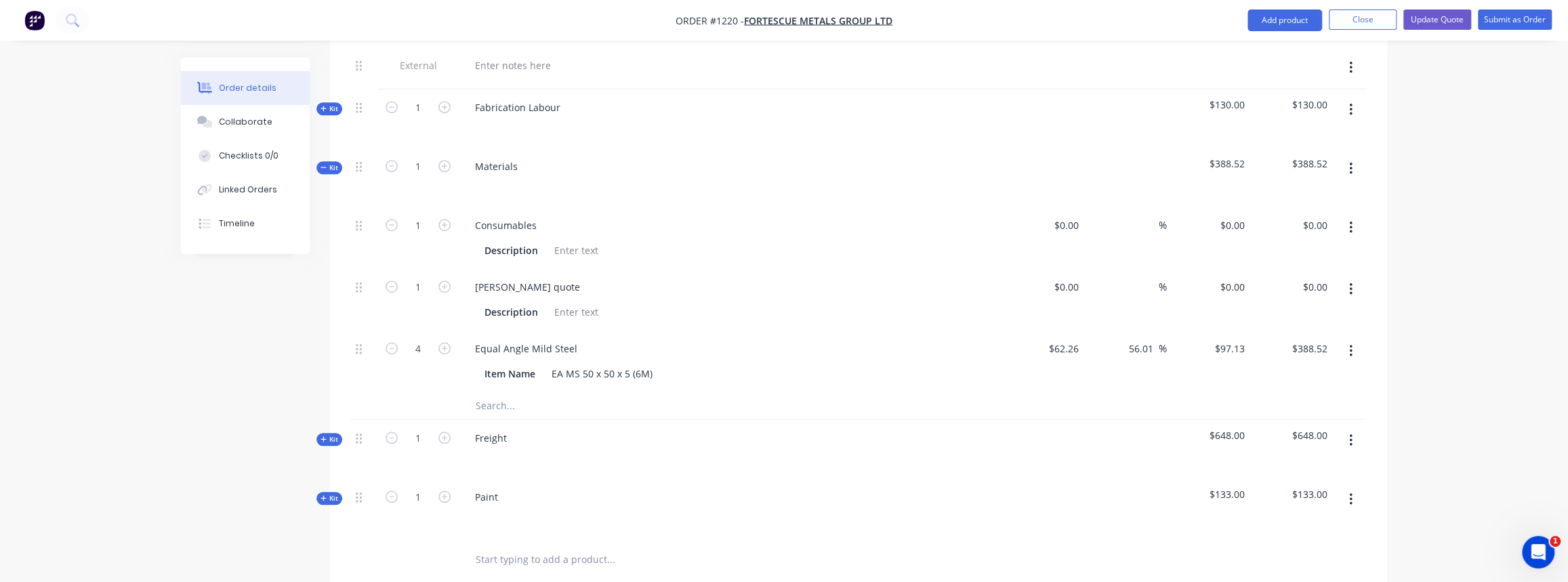
click at [330, 434] on span "Kit" at bounding box center [329, 440] width 18 height 10
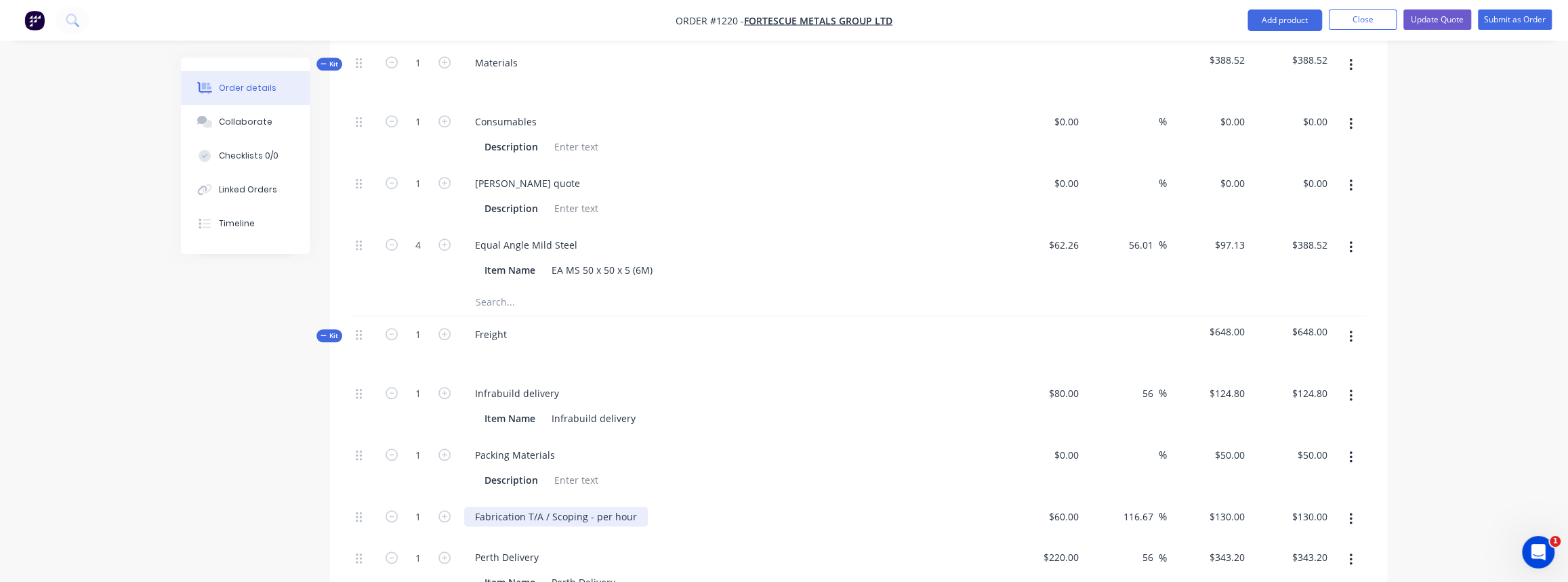
scroll to position [828, 0]
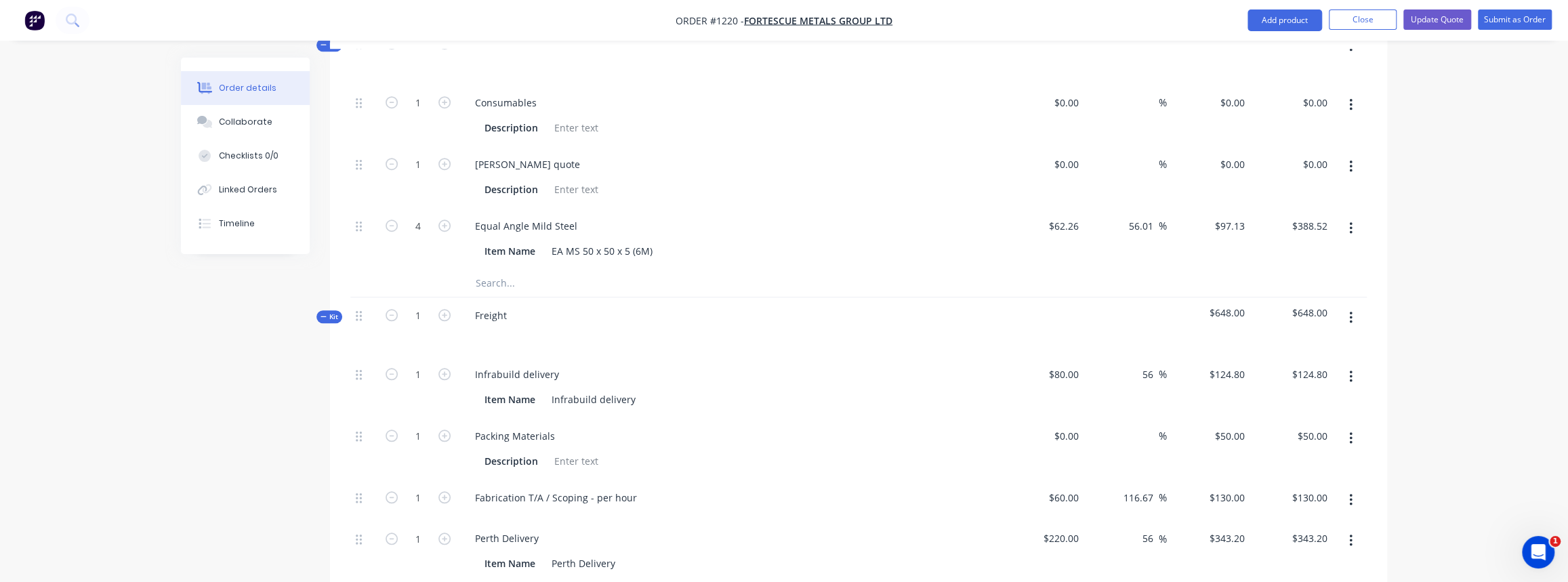
click at [324, 313] on icon "button" at bounding box center [323, 317] width 6 height 7
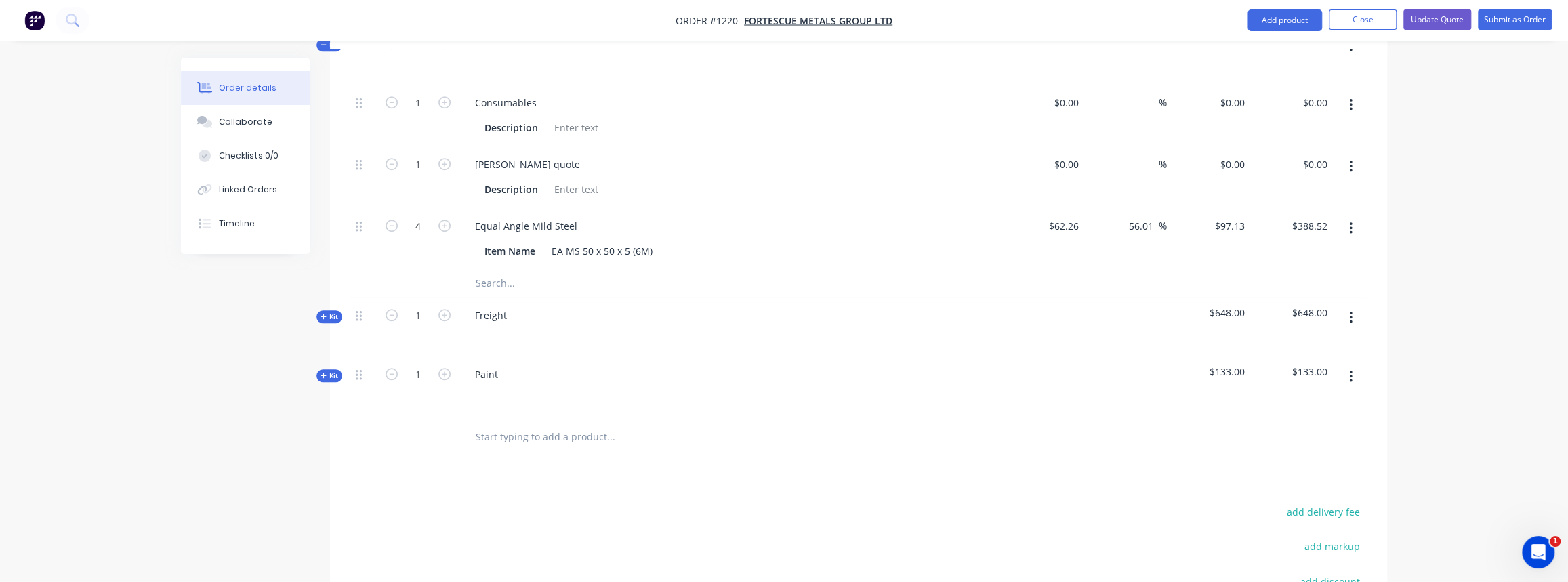
click at [337, 371] on span "Kit" at bounding box center [329, 376] width 18 height 10
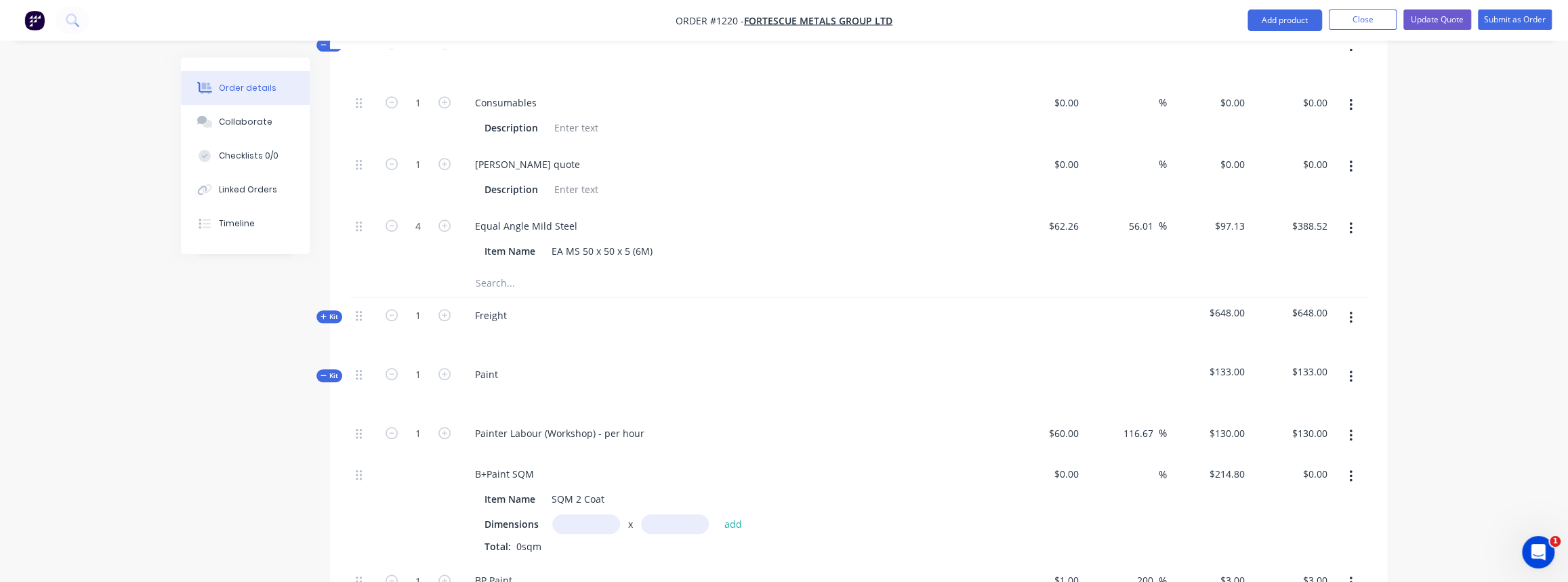
click at [570, 514] on input "text" at bounding box center [586, 524] width 68 height 20
type input "1m"
click at [662, 514] on input "text" at bounding box center [675, 524] width 68 height 20
type input "4m"
click at [725, 515] on button "add" at bounding box center [732, 524] width 32 height 18
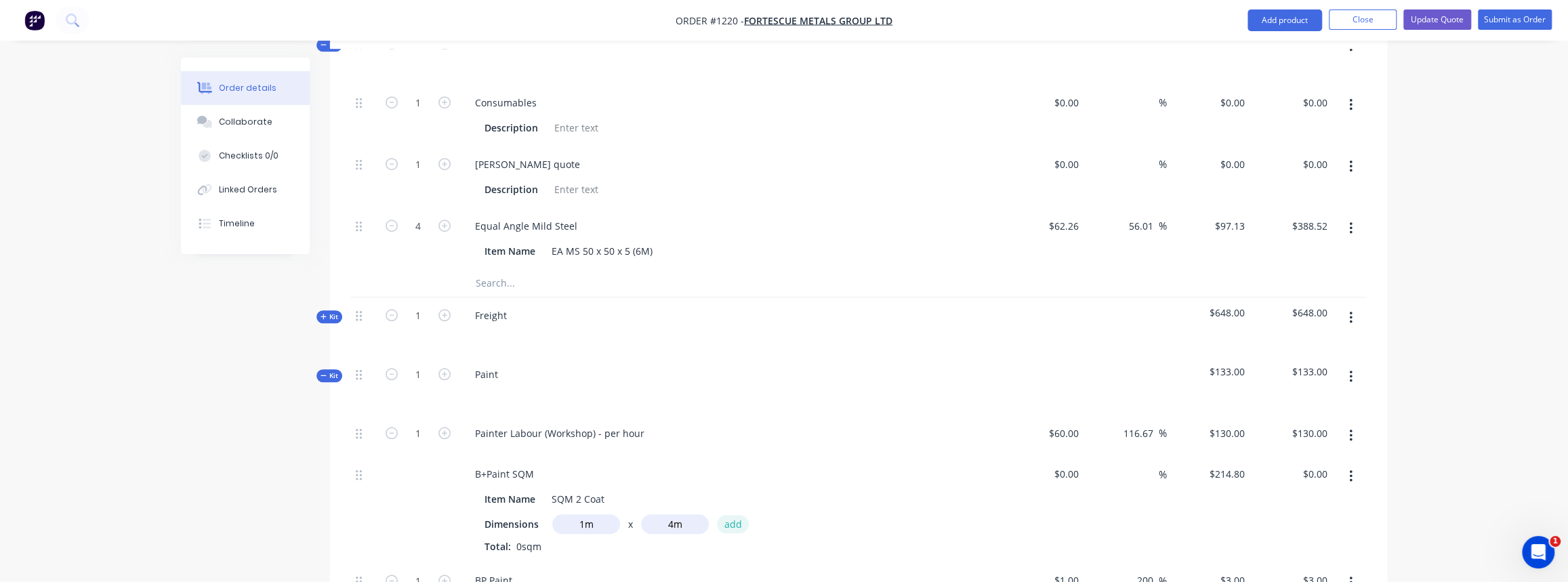
type input "$859.20"
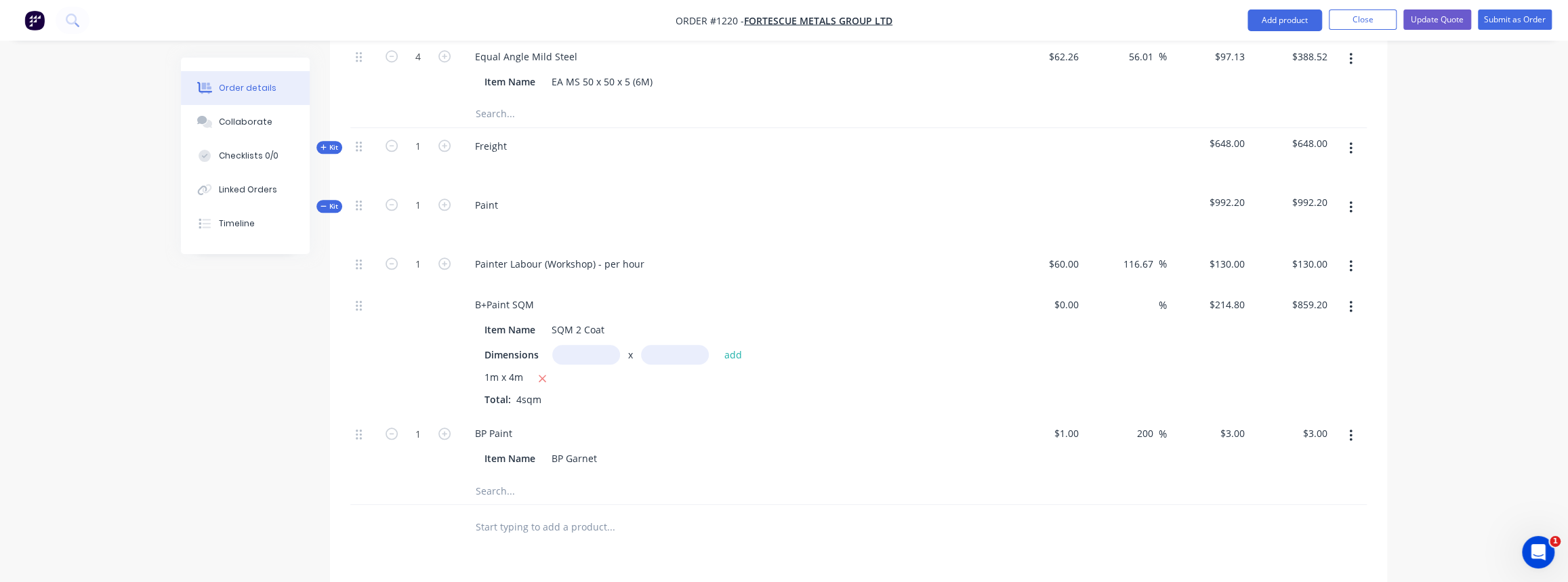
scroll to position [1013, 0]
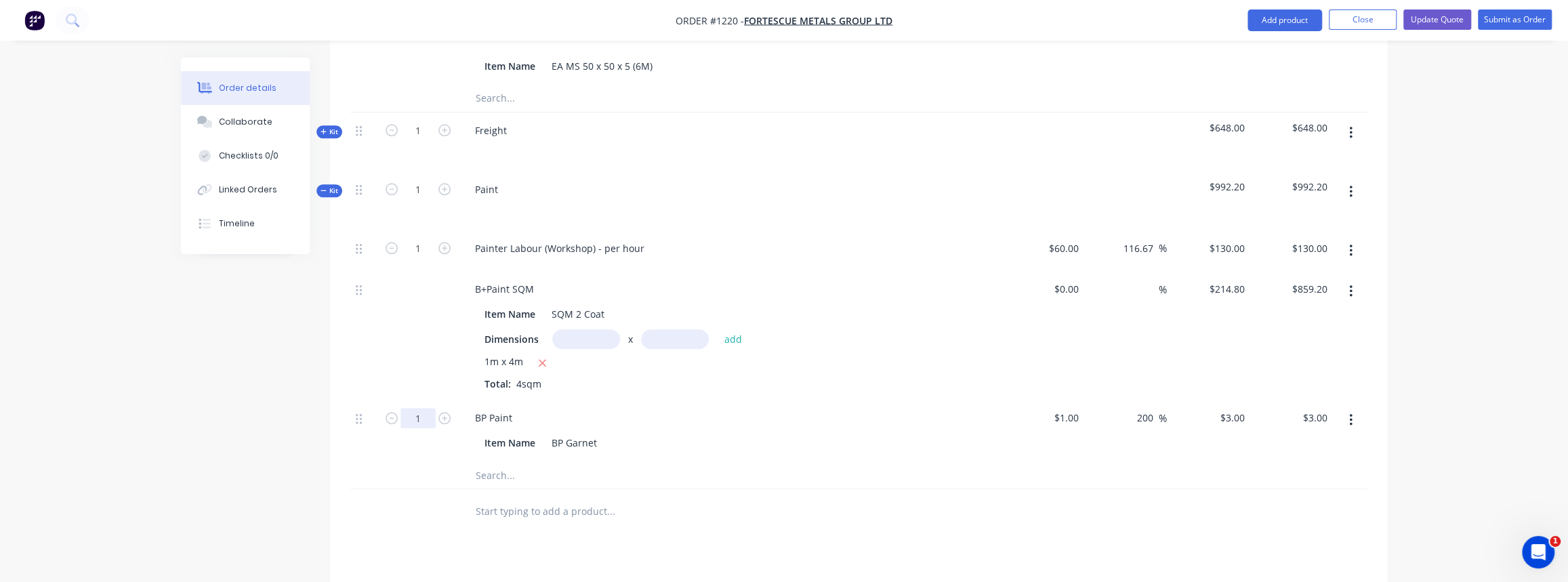
click at [421, 408] on input "1" at bounding box center [418, 418] width 35 height 21
type input "50"
type input "$150.00"
click at [445, 242] on icon "button" at bounding box center [445, 248] width 12 height 12
type input "2"
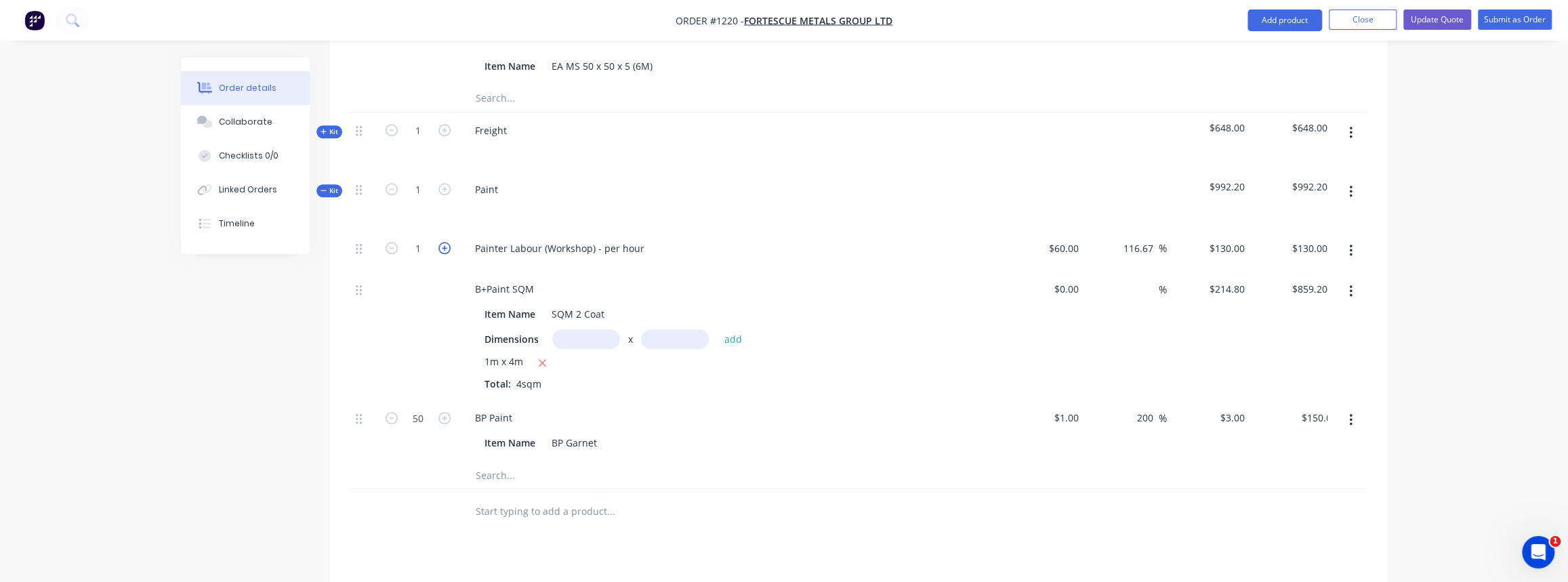
type input "$260.00"
click at [445, 242] on icon "button" at bounding box center [445, 248] width 12 height 12
type input "3"
type input "$390.00"
click at [445, 242] on icon "button" at bounding box center [445, 248] width 12 height 12
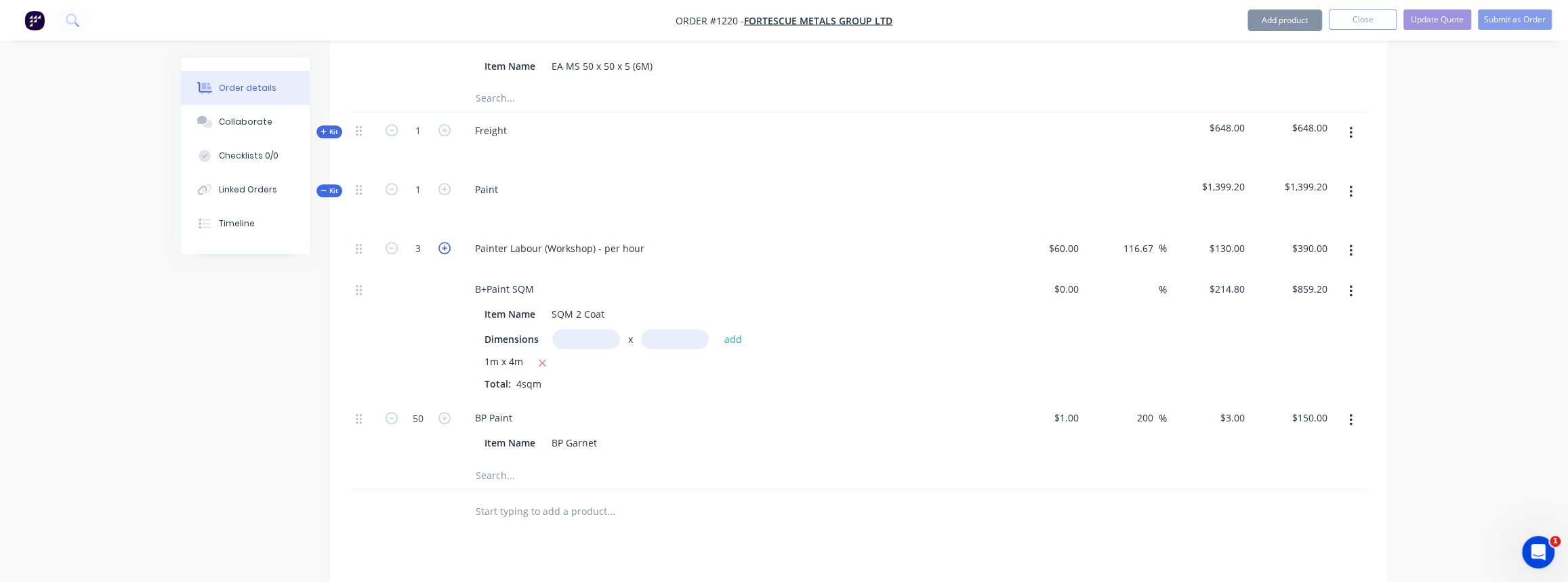
type input "4"
type input "$520.00"
click at [445, 242] on icon "button" at bounding box center [445, 248] width 12 height 12
type input "5"
type input "$650.00"
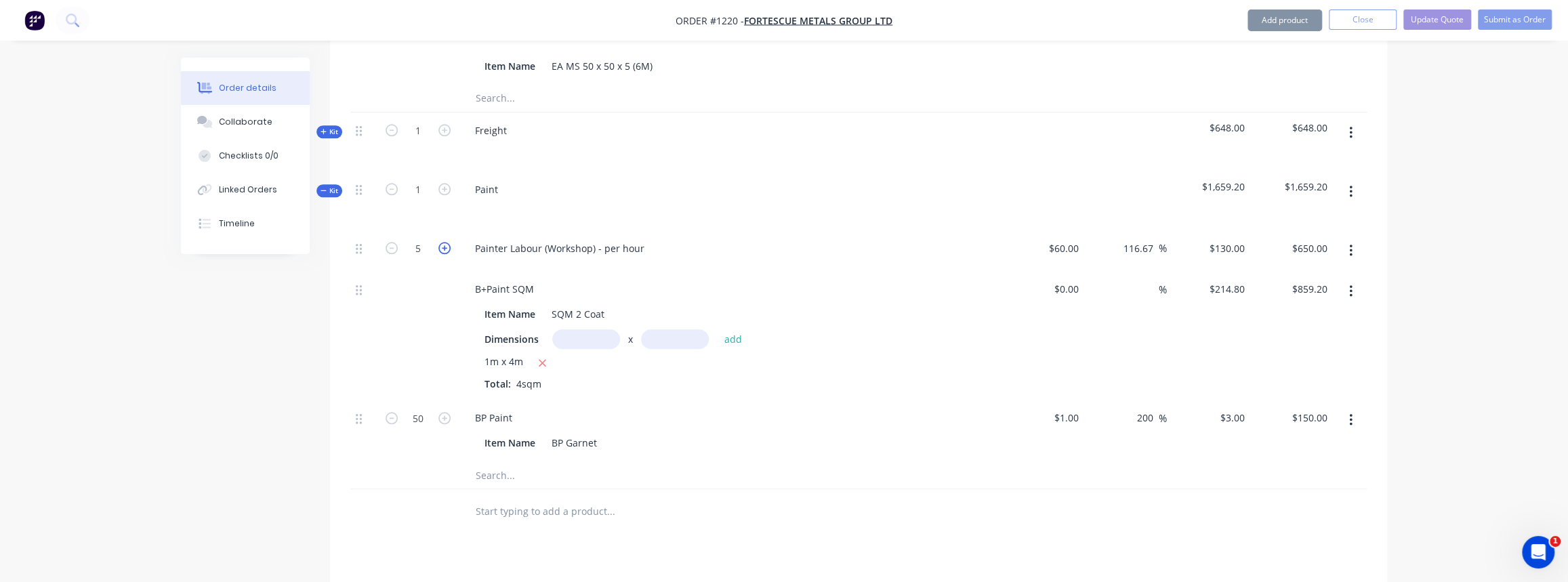
click at [445, 242] on icon "button" at bounding box center [445, 248] width 12 height 12
type input "6"
type input "$780.00"
click at [445, 242] on icon "button" at bounding box center [445, 248] width 12 height 12
type input "7"
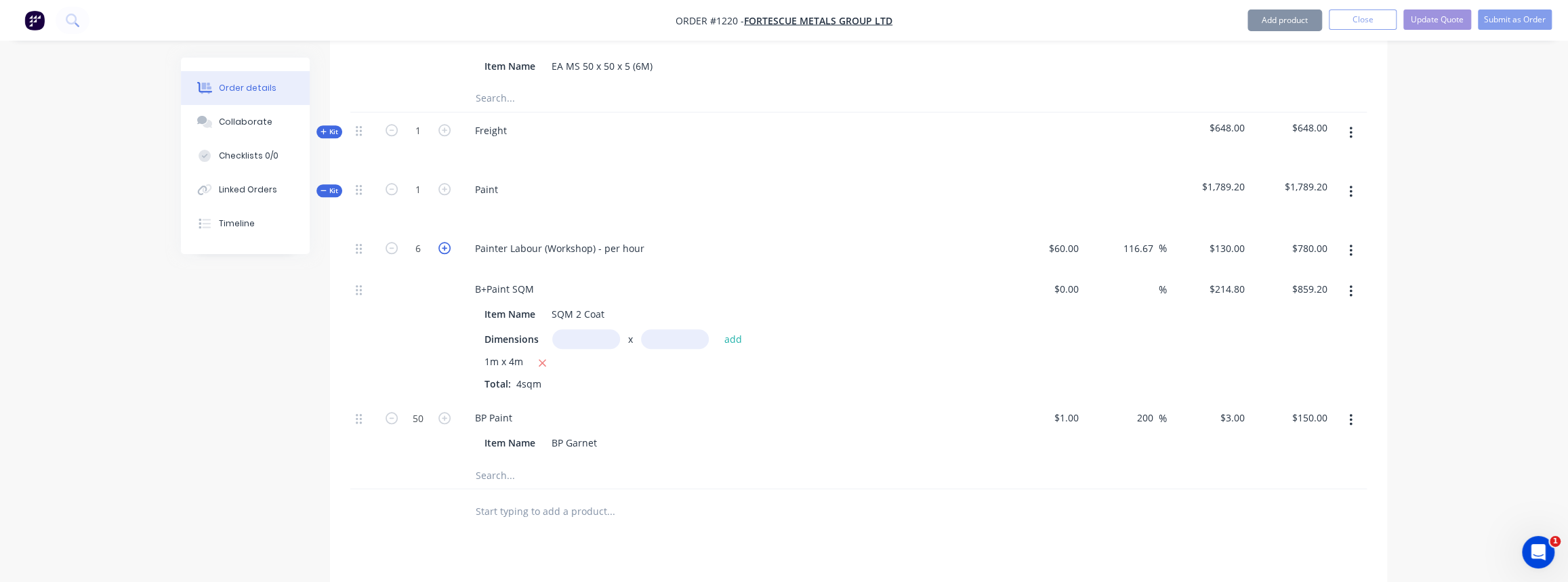
type input "$910.00"
click at [445, 242] on icon "button" at bounding box center [445, 248] width 12 height 12
type input "8"
type input "$1,040.00"
click at [445, 242] on icon "button" at bounding box center [445, 248] width 12 height 12
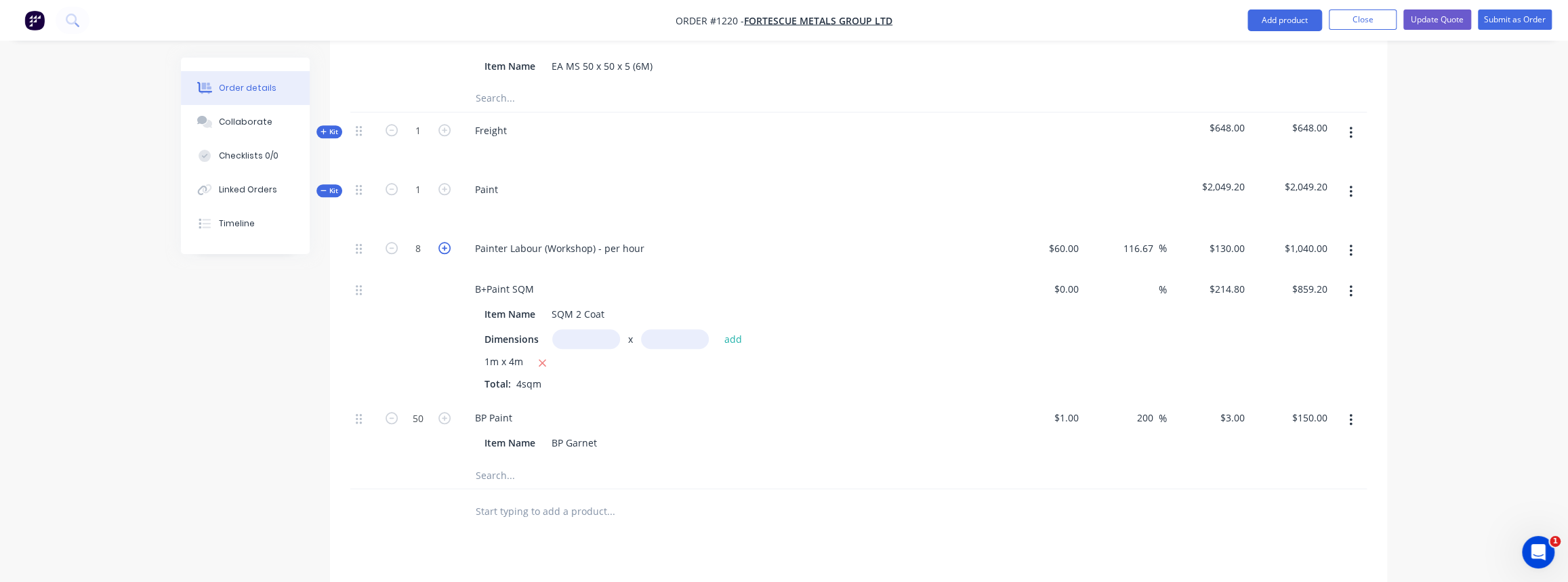
type input "9"
type input "$1,170.00"
click at [393, 242] on icon "button" at bounding box center [391, 248] width 12 height 12
type input "8"
type input "$1,040.00"
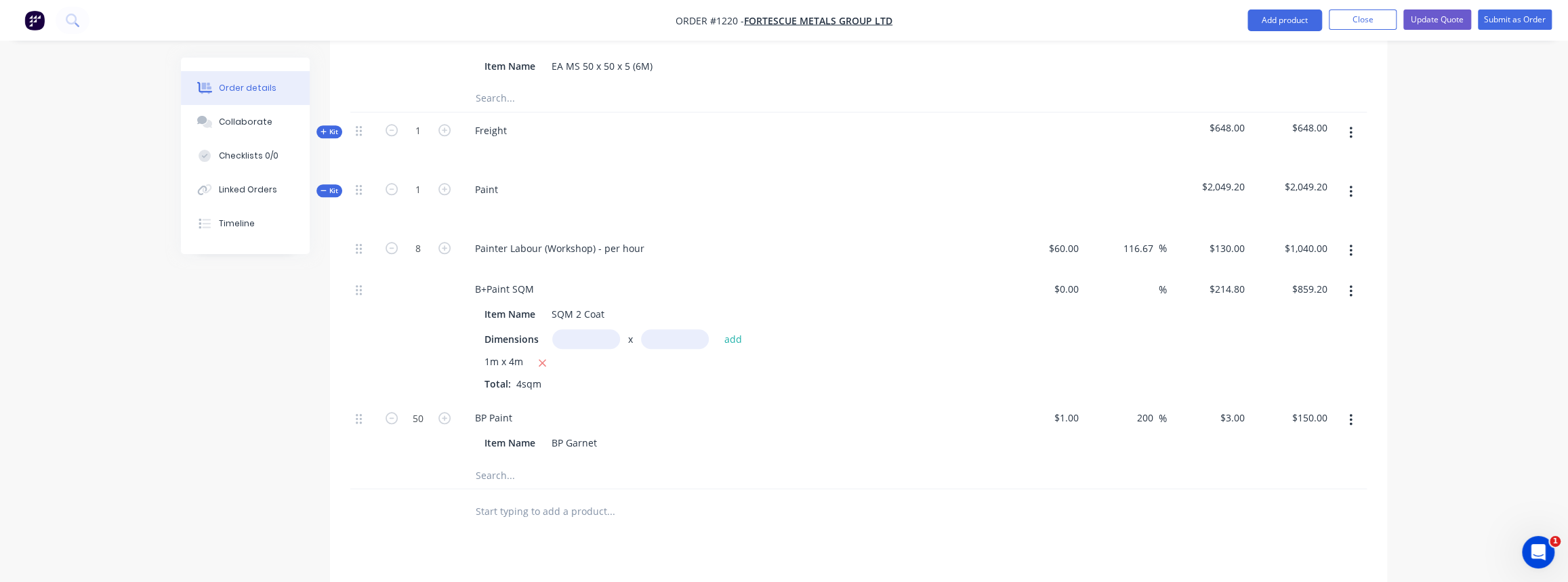
click at [320, 187] on icon "button" at bounding box center [323, 191] width 6 height 7
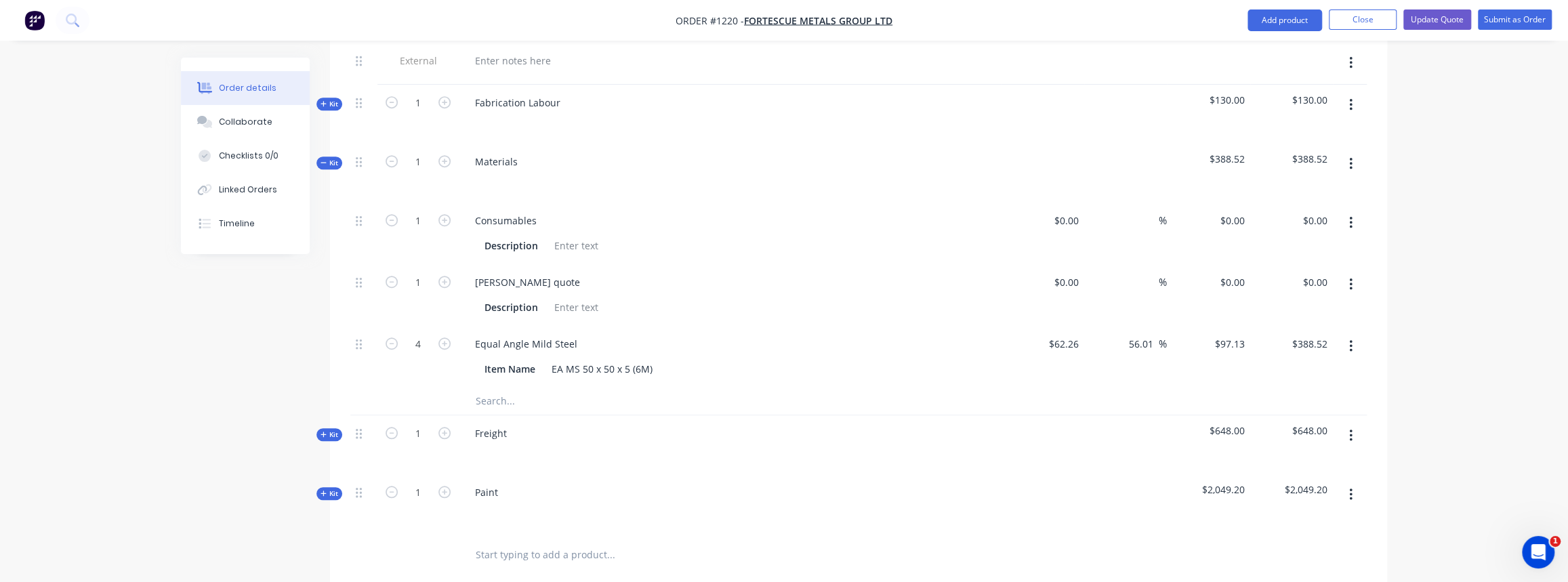
scroll to position [705, 0]
click at [491, 392] on input "text" at bounding box center [611, 406] width 271 height 27
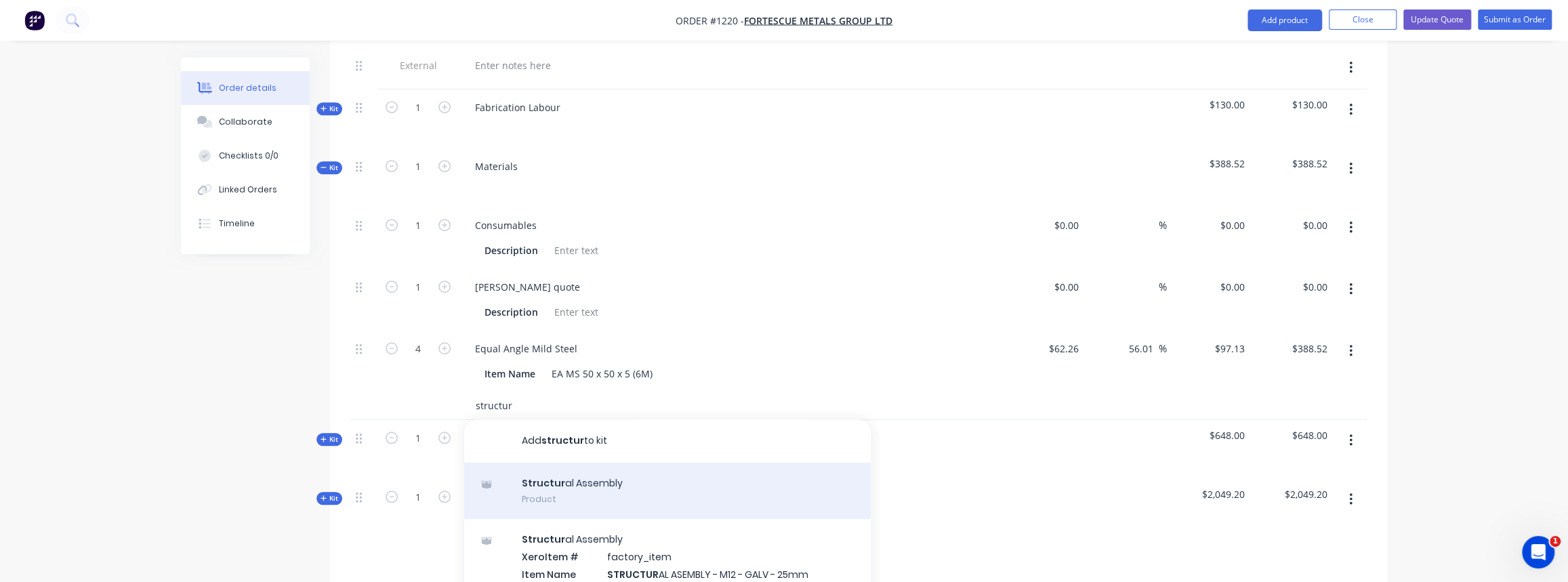
type input "structur"
click at [571, 475] on div "Structur al Assembly Product" at bounding box center [668, 491] width 407 height 57
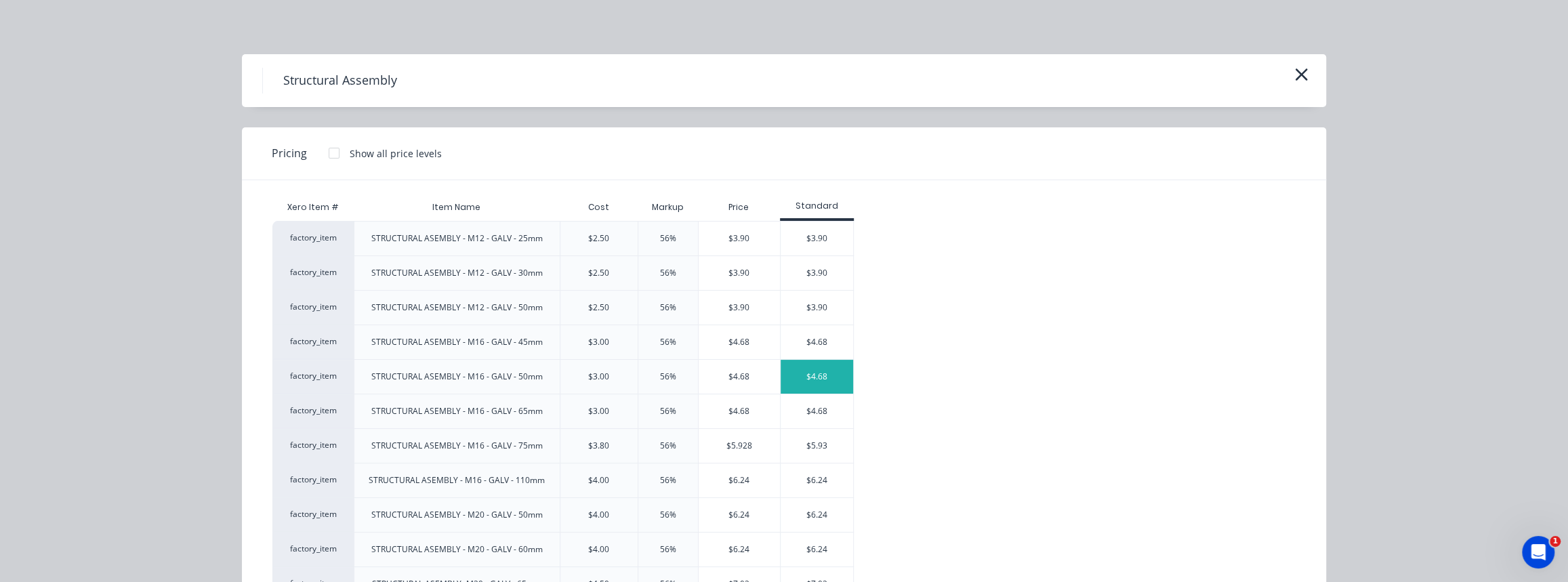
click at [820, 382] on div "$4.68" at bounding box center [817, 376] width 72 height 33
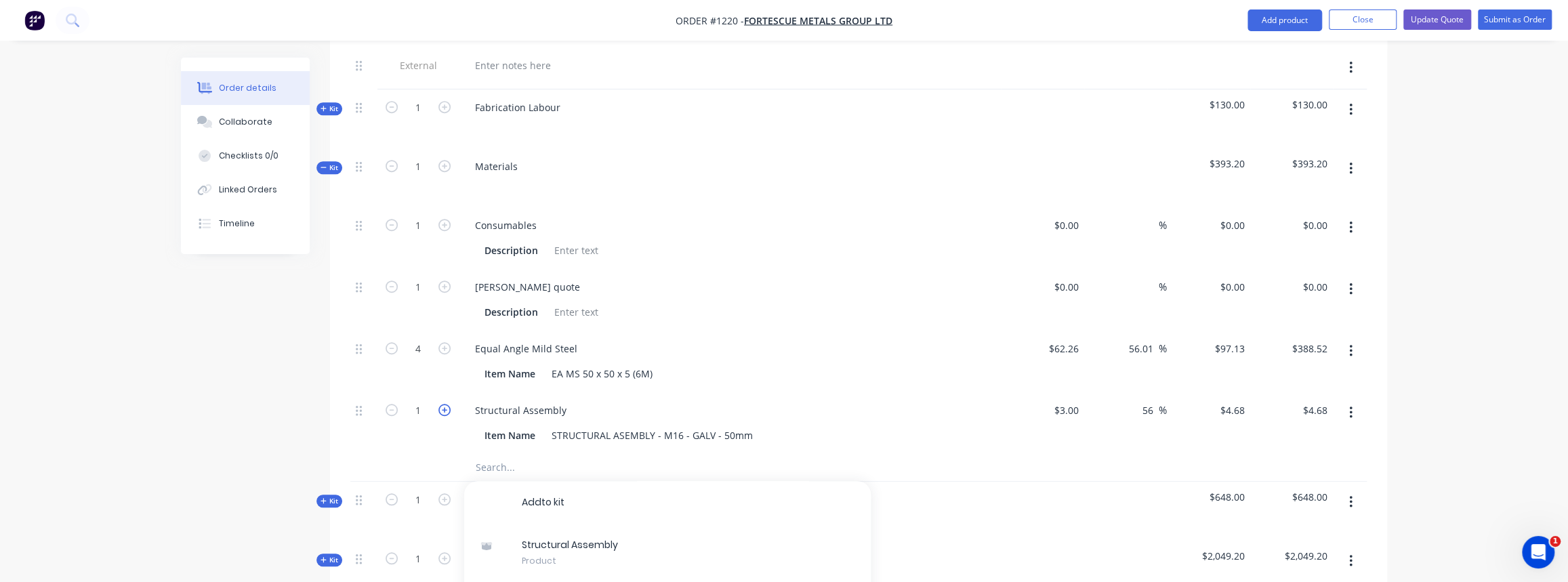
click at [444, 404] on icon "button" at bounding box center [445, 410] width 12 height 12
type input "2"
type input "$9.36"
click at [444, 404] on icon "button" at bounding box center [445, 410] width 12 height 12
type input "3"
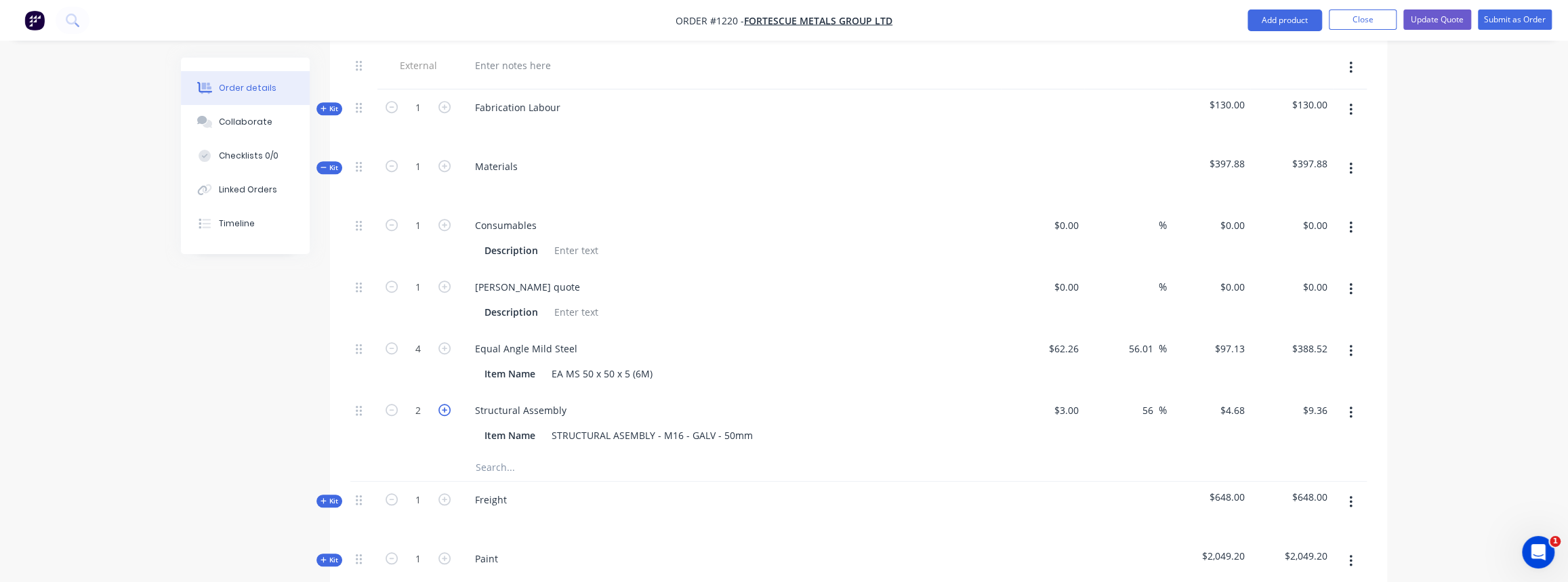
type input "$14.04"
click at [444, 404] on icon "button" at bounding box center [445, 410] width 12 height 12
type input "4"
type input "$18.72"
click at [444, 404] on icon "button" at bounding box center [445, 410] width 12 height 12
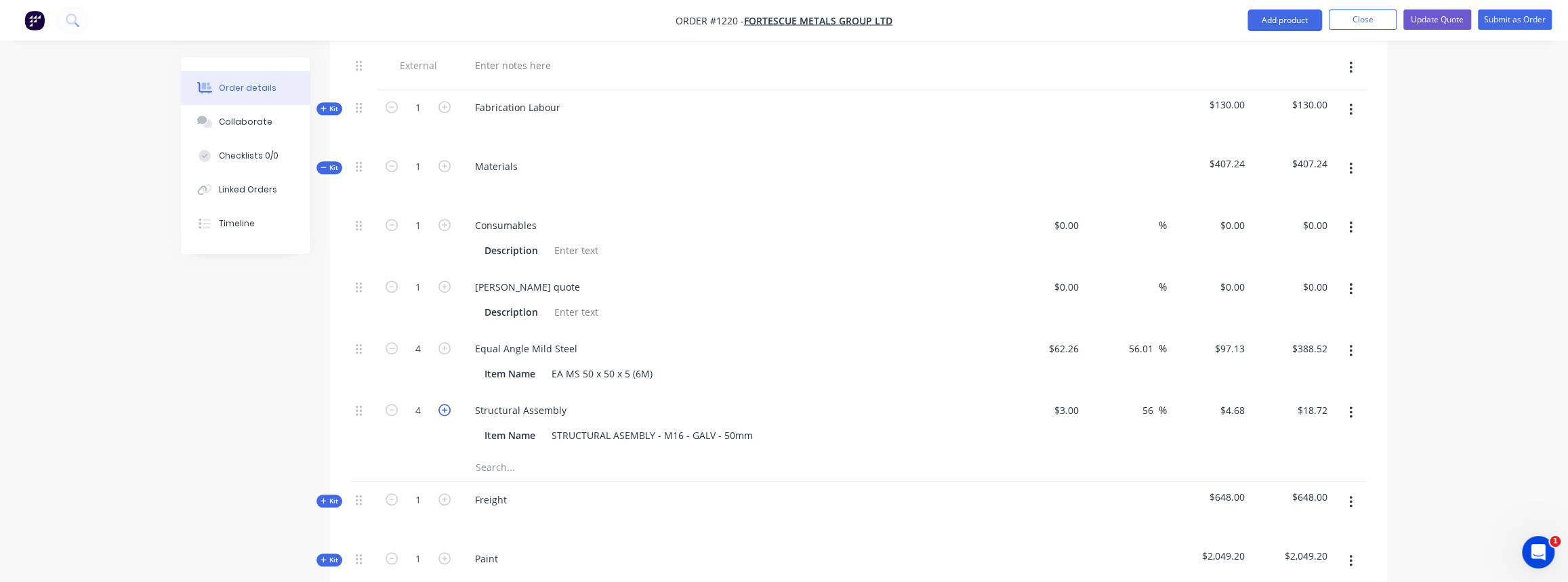
type input "5"
type input "$23.40"
click at [444, 404] on icon "button" at bounding box center [445, 410] width 12 height 12
type input "6"
type input "$28.08"
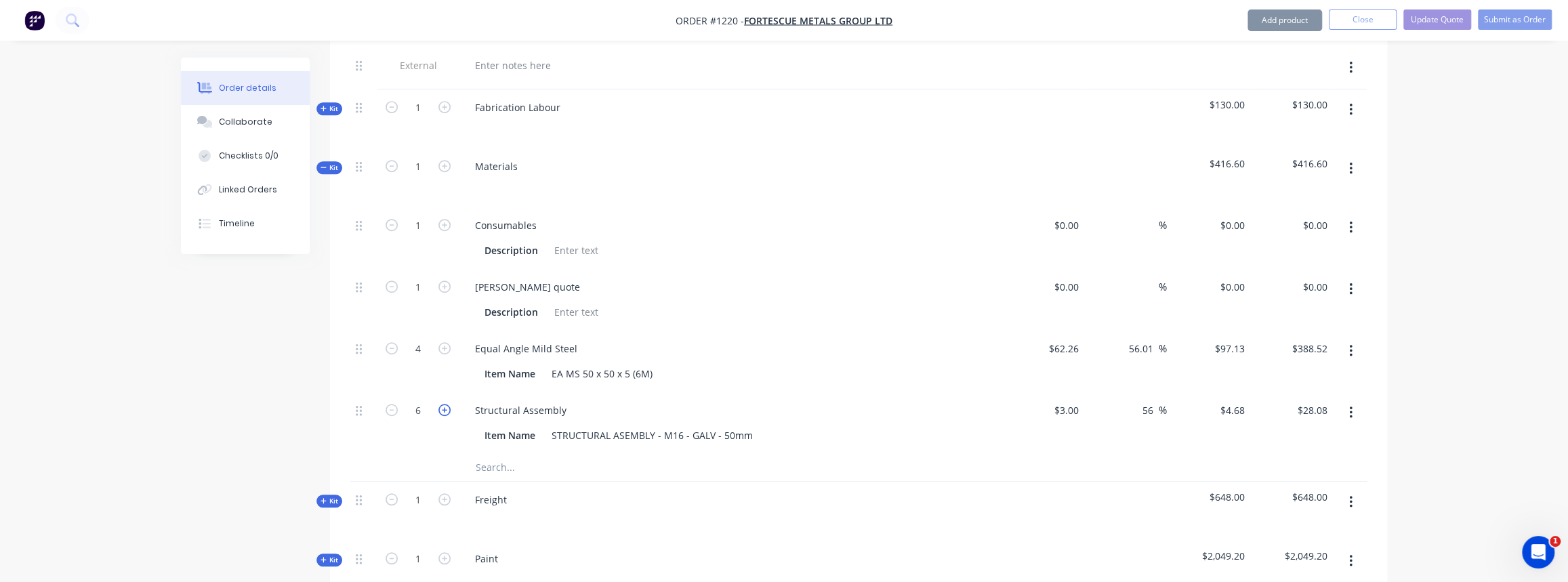
click at [444, 404] on icon "button" at bounding box center [445, 410] width 12 height 12
type input "7"
type input "$32.76"
click at [444, 404] on icon "button" at bounding box center [445, 410] width 12 height 12
type input "8"
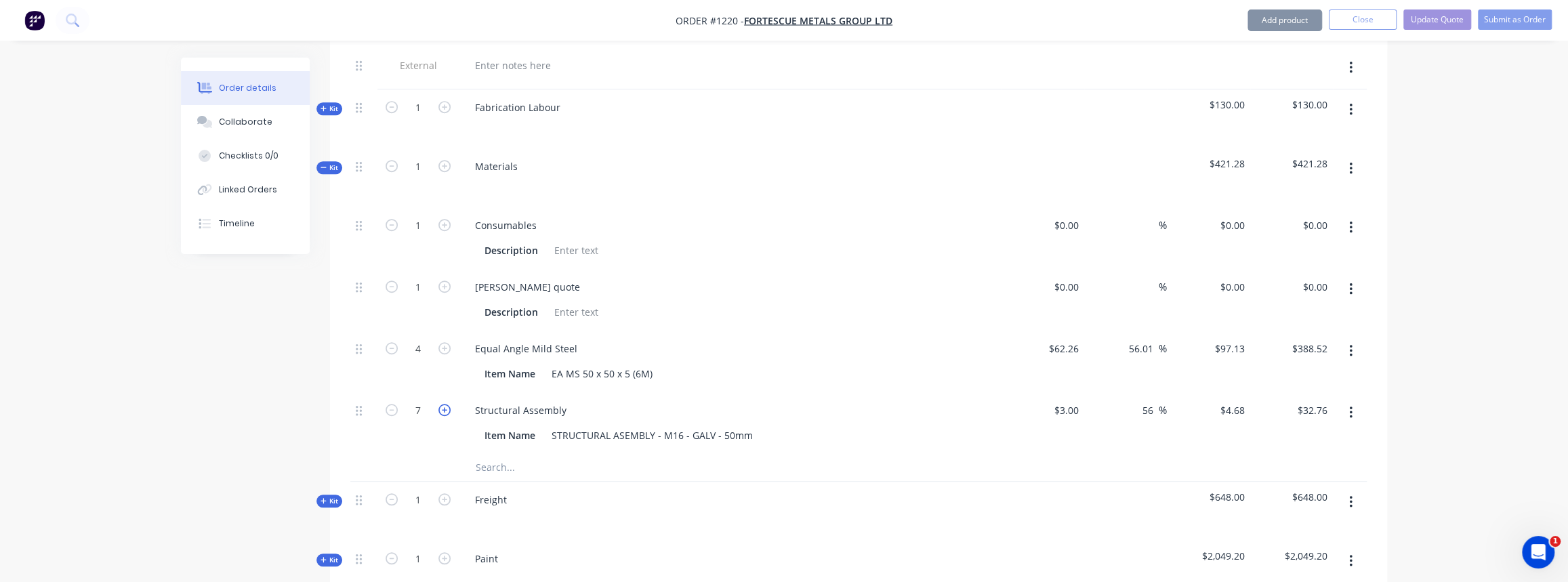
type input "$37.44"
click at [444, 404] on icon "button" at bounding box center [445, 410] width 12 height 12
type input "9"
type input "$42.12"
click at [386, 404] on icon "button" at bounding box center [391, 410] width 12 height 12
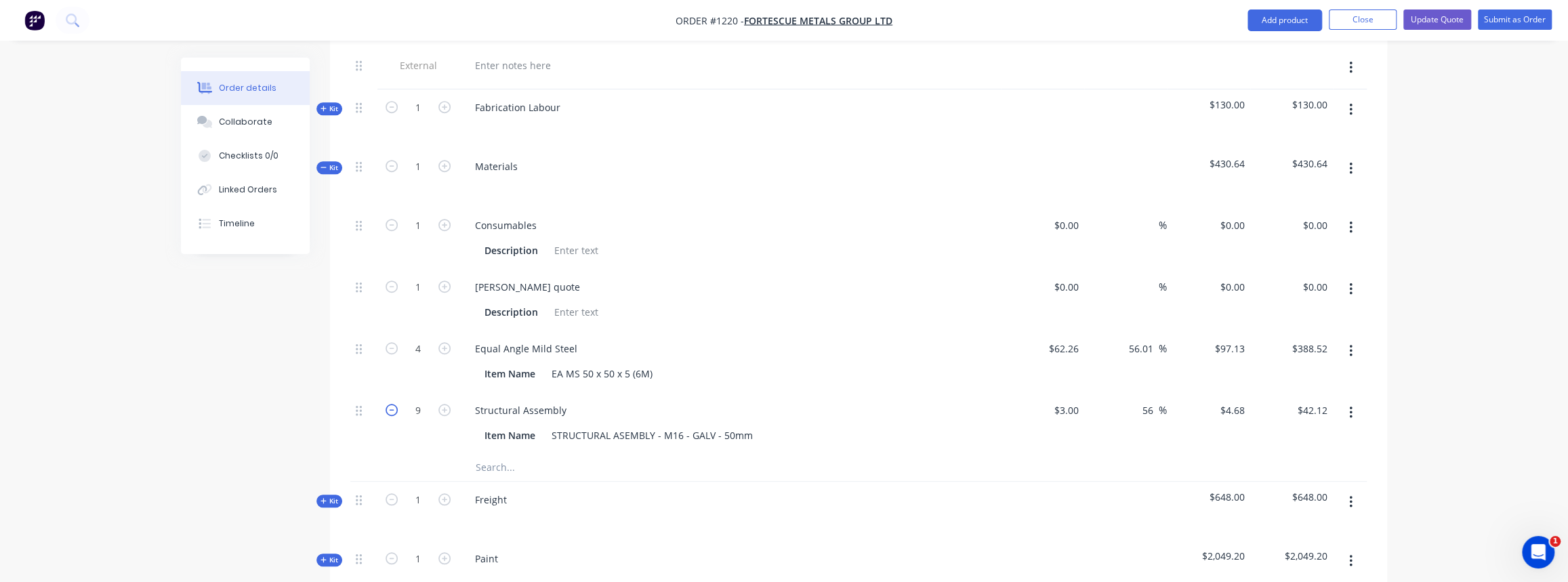
type input "8"
type input "$37.44"
click at [241, 124] on div "Collaborate" at bounding box center [245, 122] width 53 height 12
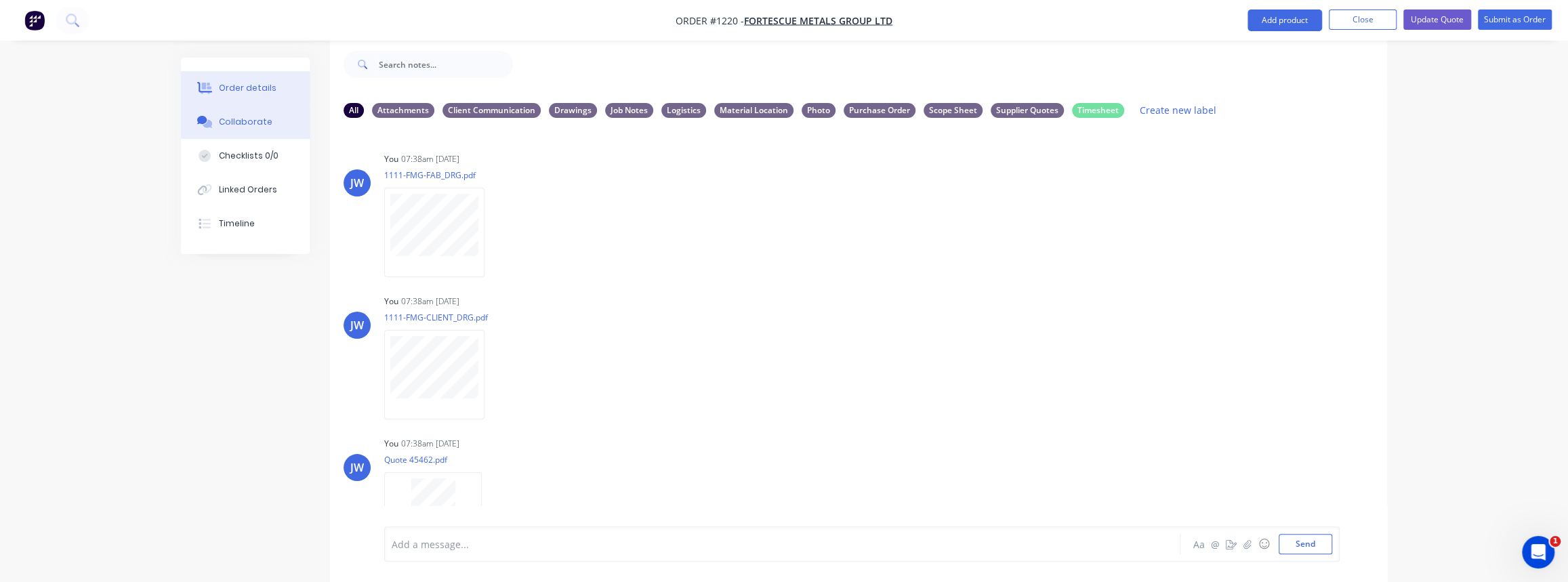
click at [251, 96] on button "Order details" at bounding box center [245, 88] width 129 height 33
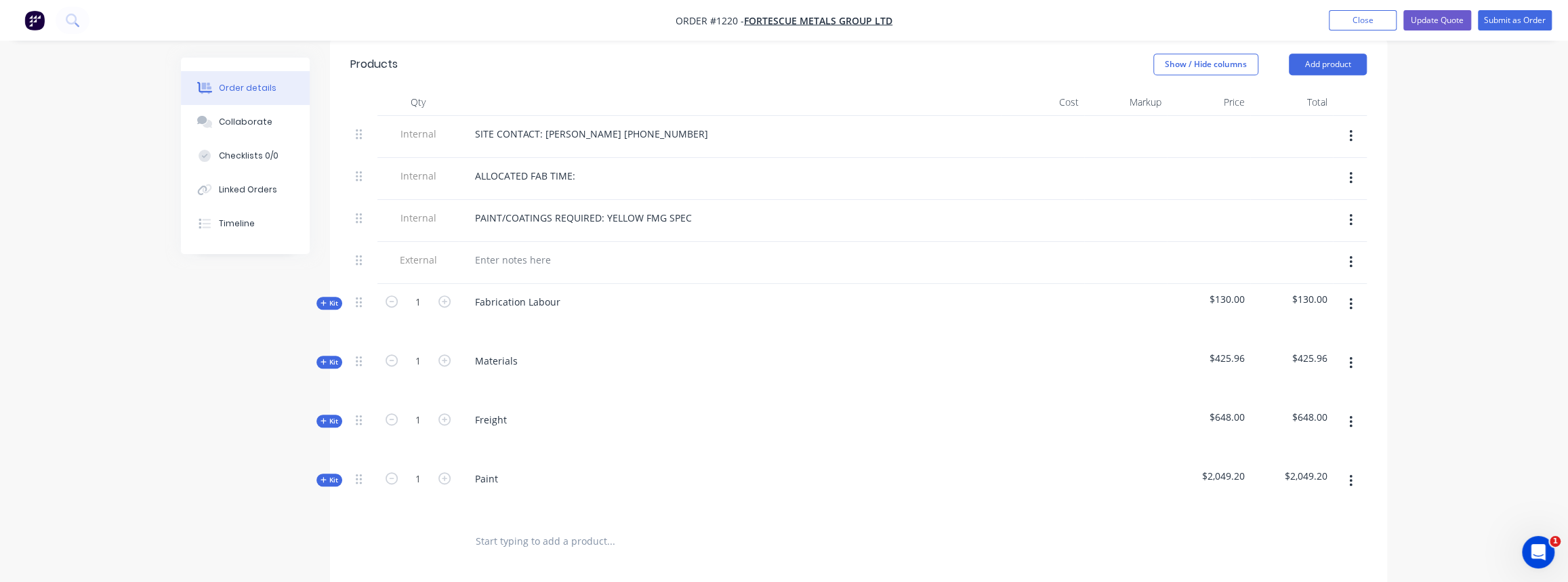
scroll to position [509, 0]
click at [323, 360] on icon "button" at bounding box center [323, 363] width 6 height 7
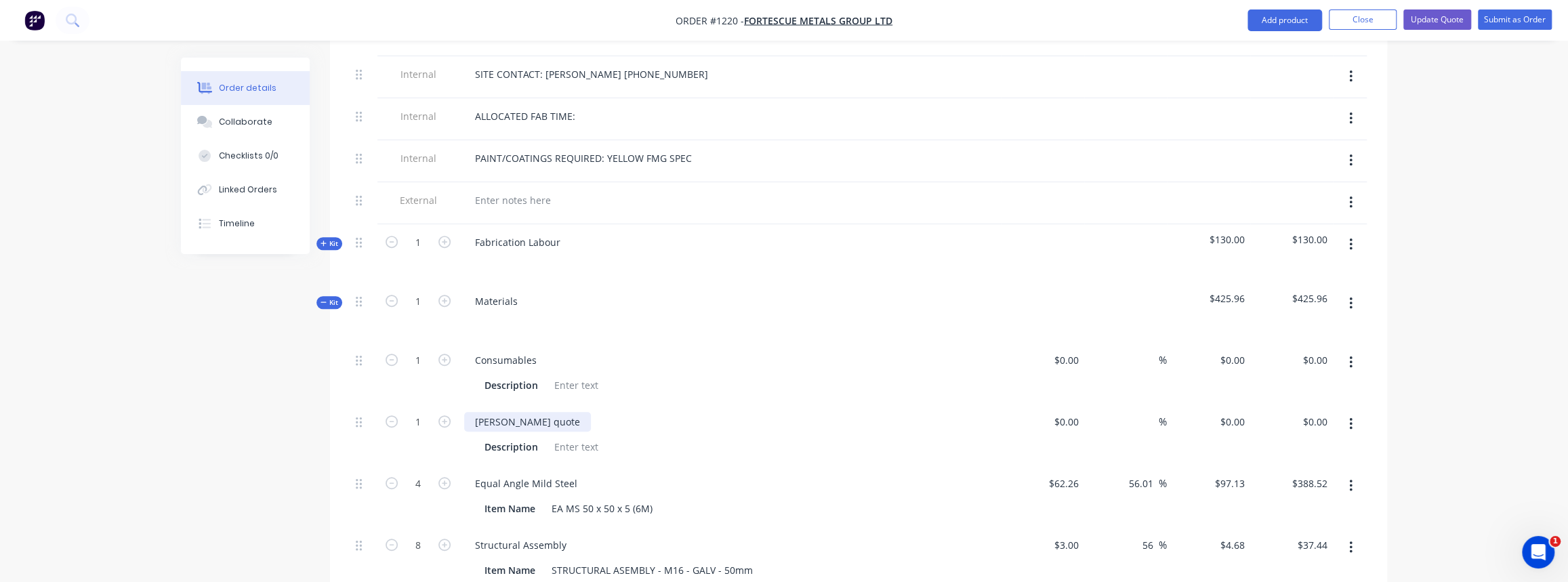
scroll to position [571, 0]
click at [1075, 349] on input at bounding box center [1069, 359] width 31 height 20
type input "$100.00"
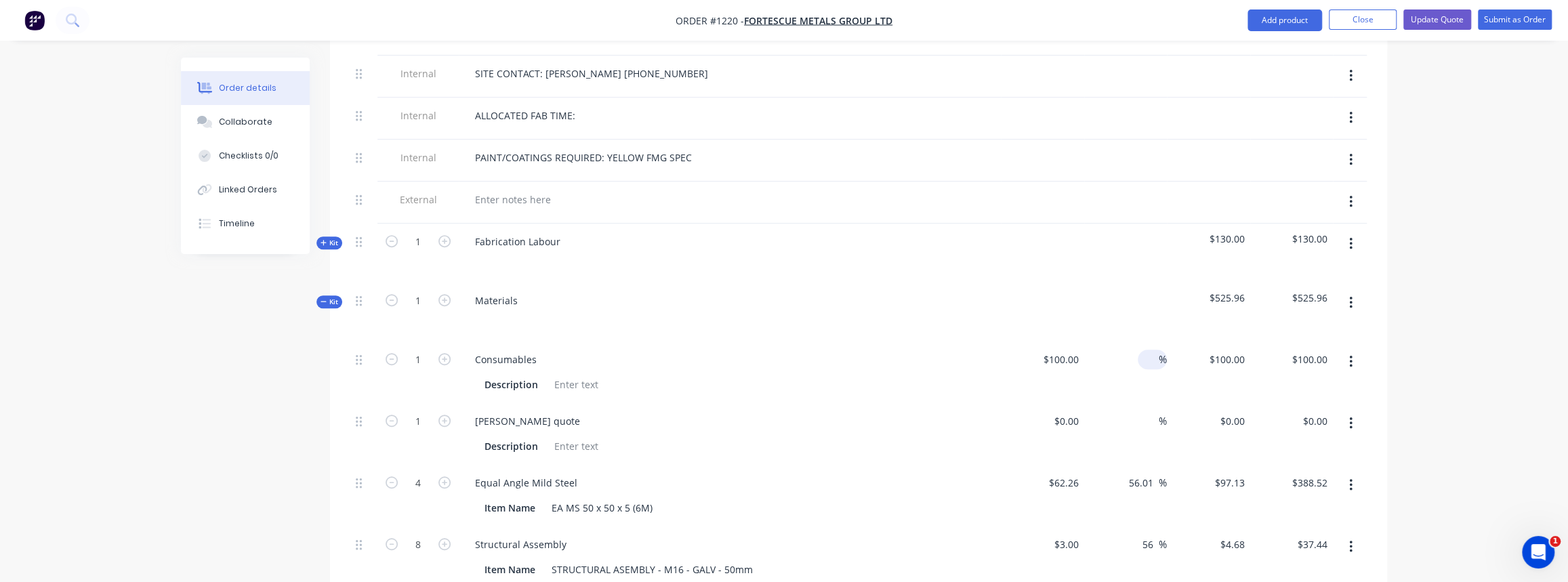
click at [1154, 349] on input at bounding box center [1151, 359] width 15 height 20
type input "30"
type input "$130.00"
click at [227, 113] on button "Collaborate" at bounding box center [245, 121] width 129 height 33
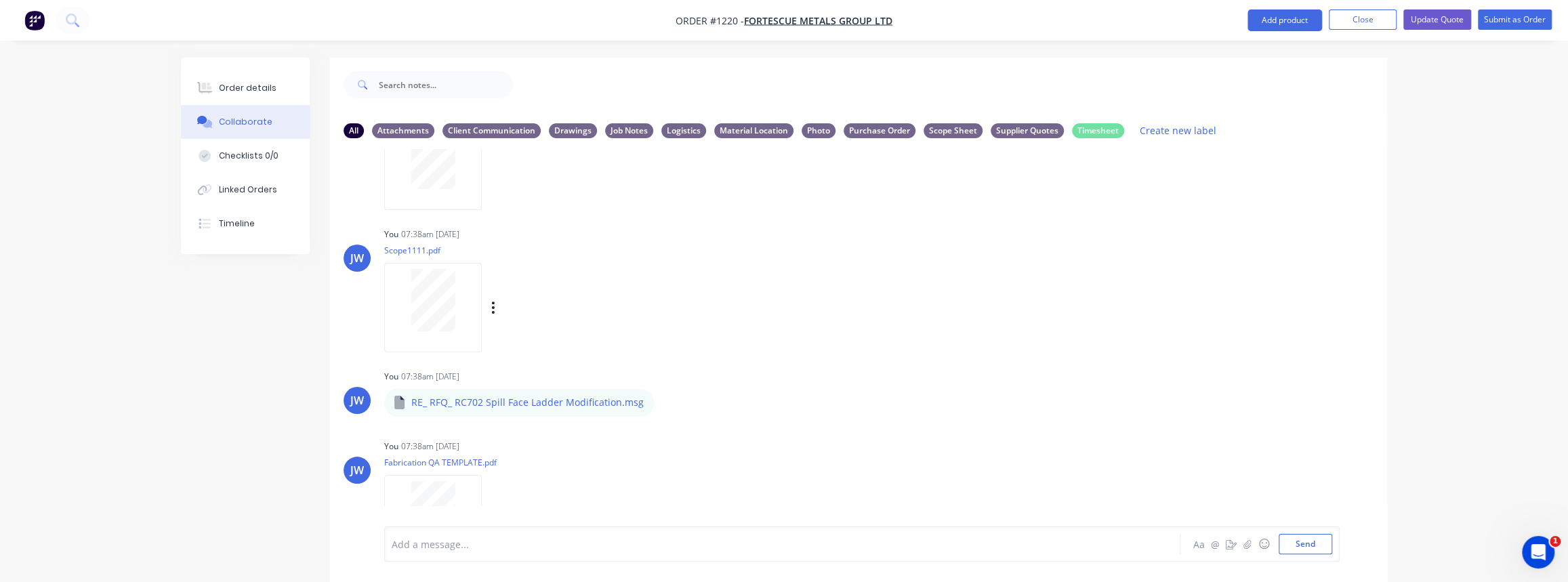
scroll to position [244, 0]
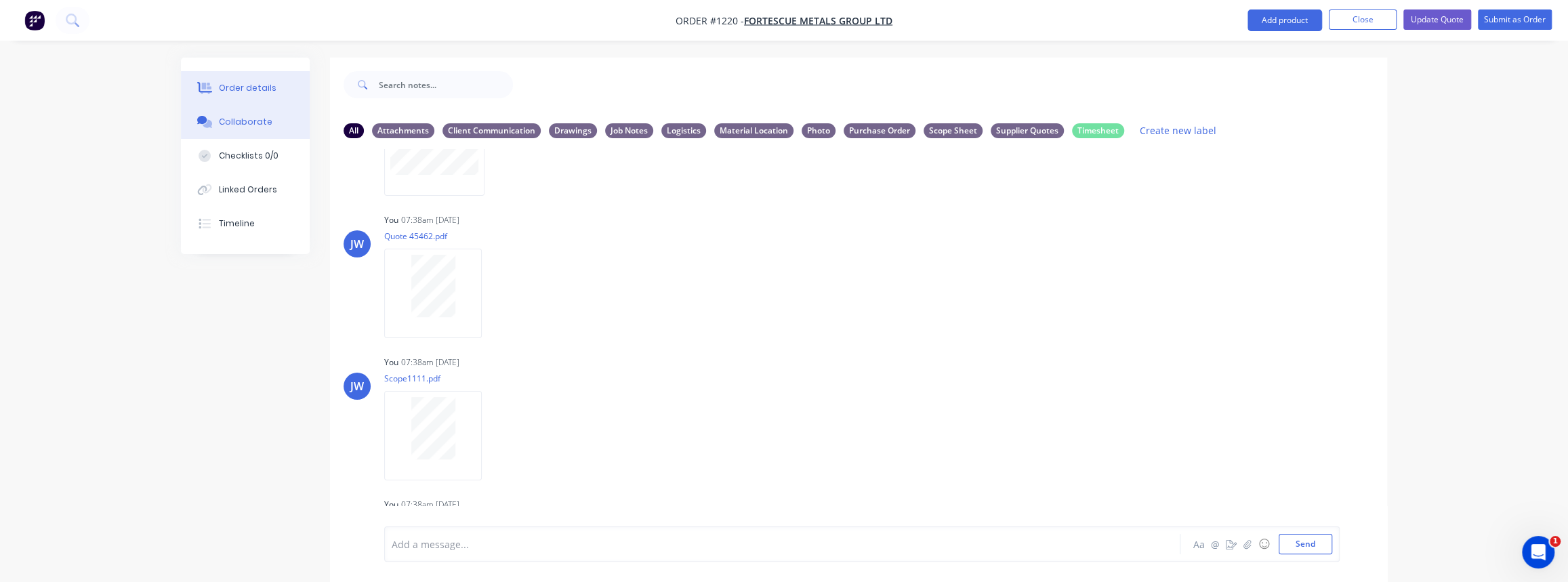
click at [253, 77] on button "Order details" at bounding box center [245, 88] width 129 height 33
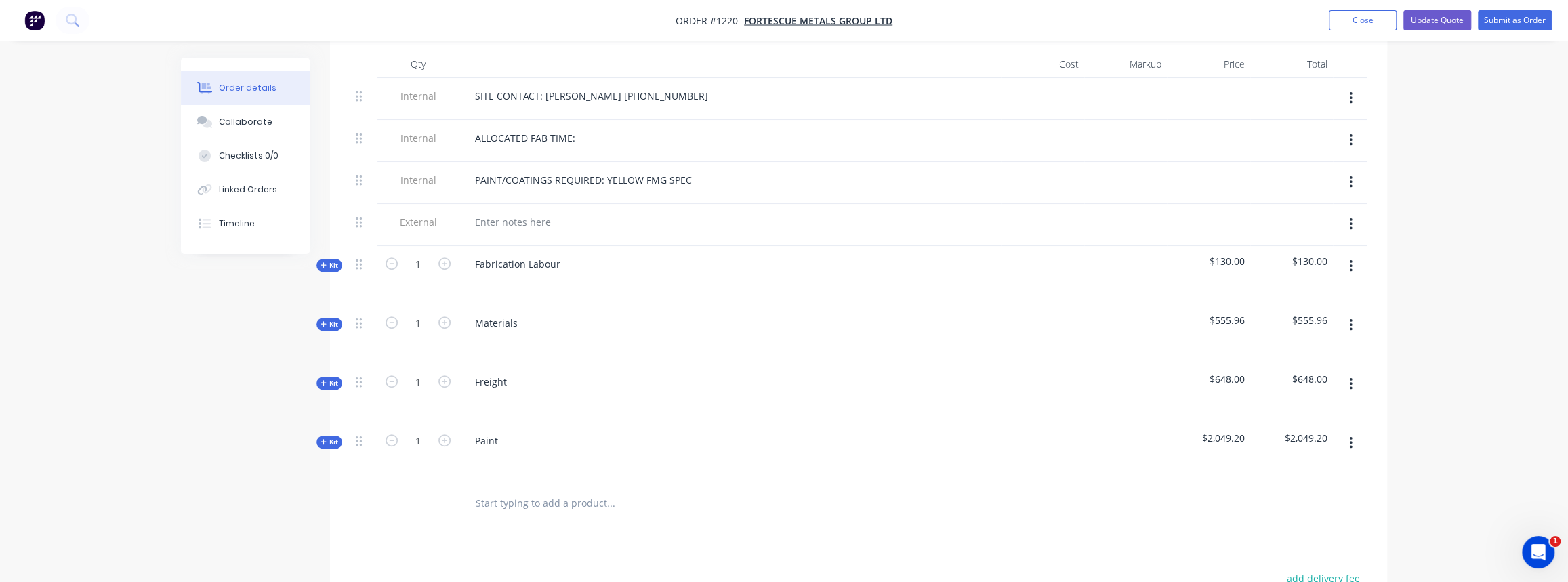
scroll to position [739, 0]
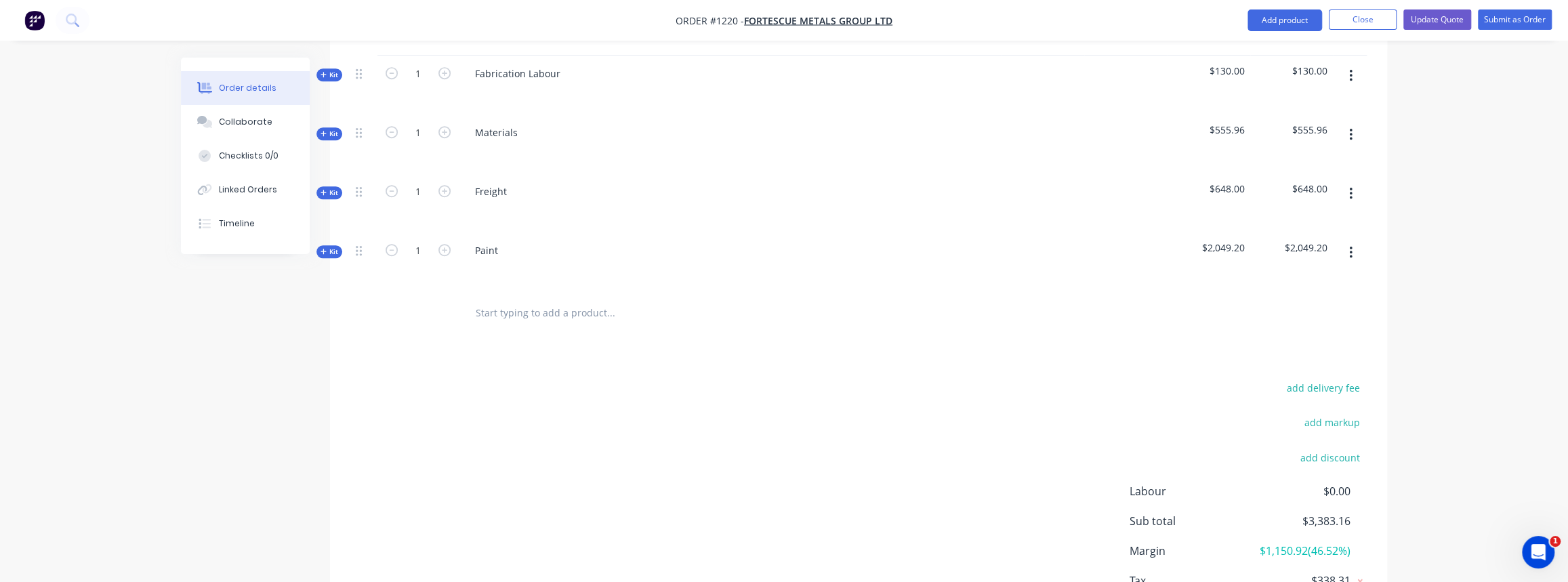
click at [336, 129] on span "Kit" at bounding box center [329, 134] width 18 height 10
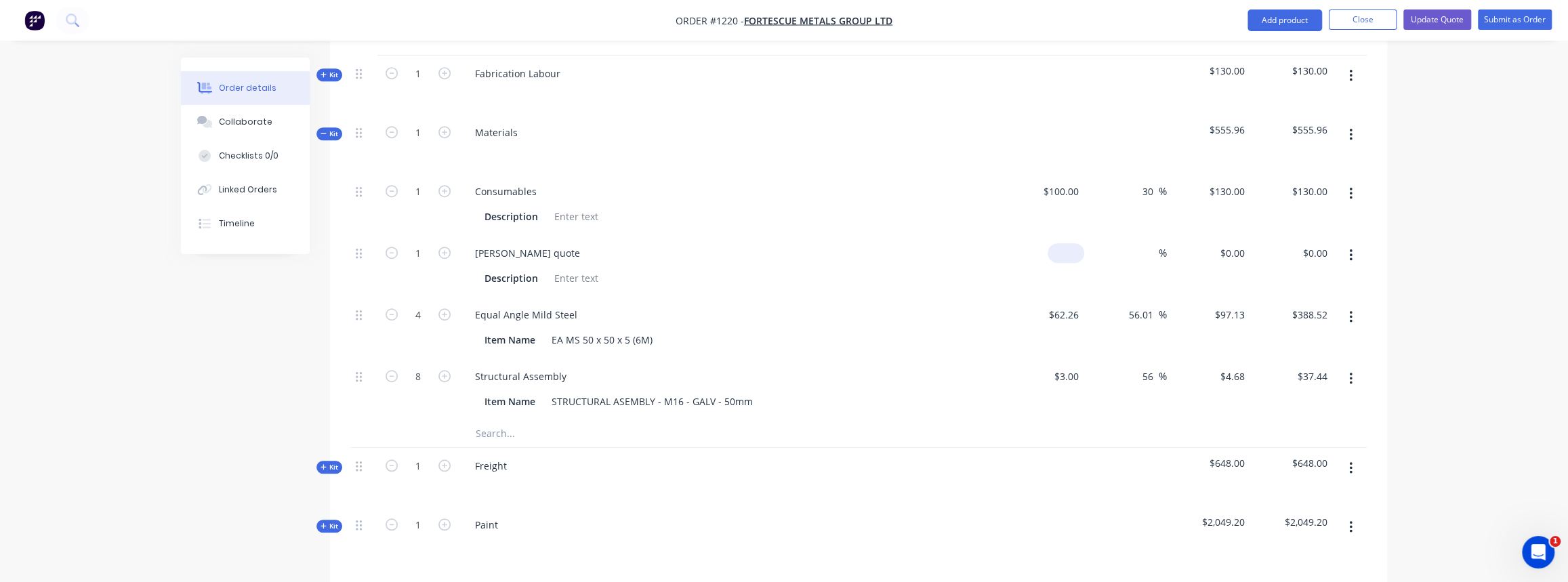
click at [1071, 243] on input at bounding box center [1069, 252] width 31 height 20
type input "$436.96"
click at [1153, 243] on input at bounding box center [1151, 252] width 15 height 20
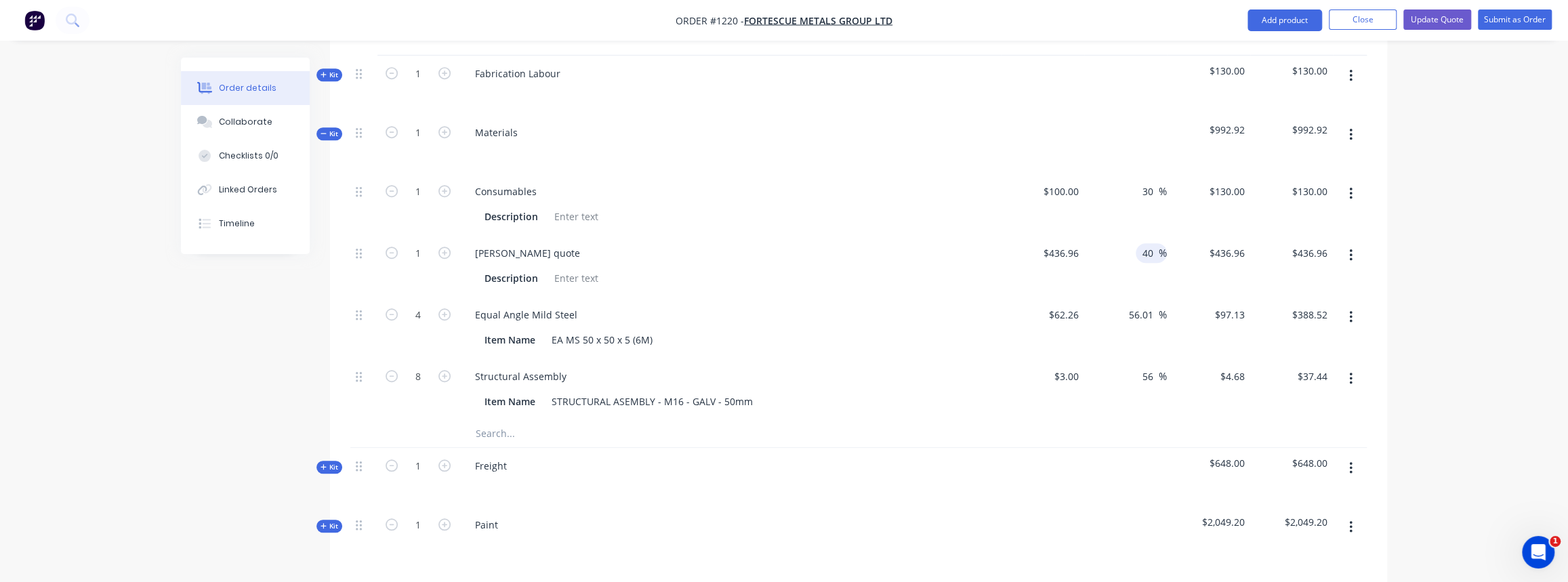
type input "40"
type input "$611.744"
type input "$611.74"
click at [1121, 385] on div "56 56 %" at bounding box center [1125, 390] width 83 height 62
click at [336, 463] on span "Kit" at bounding box center [329, 468] width 18 height 10
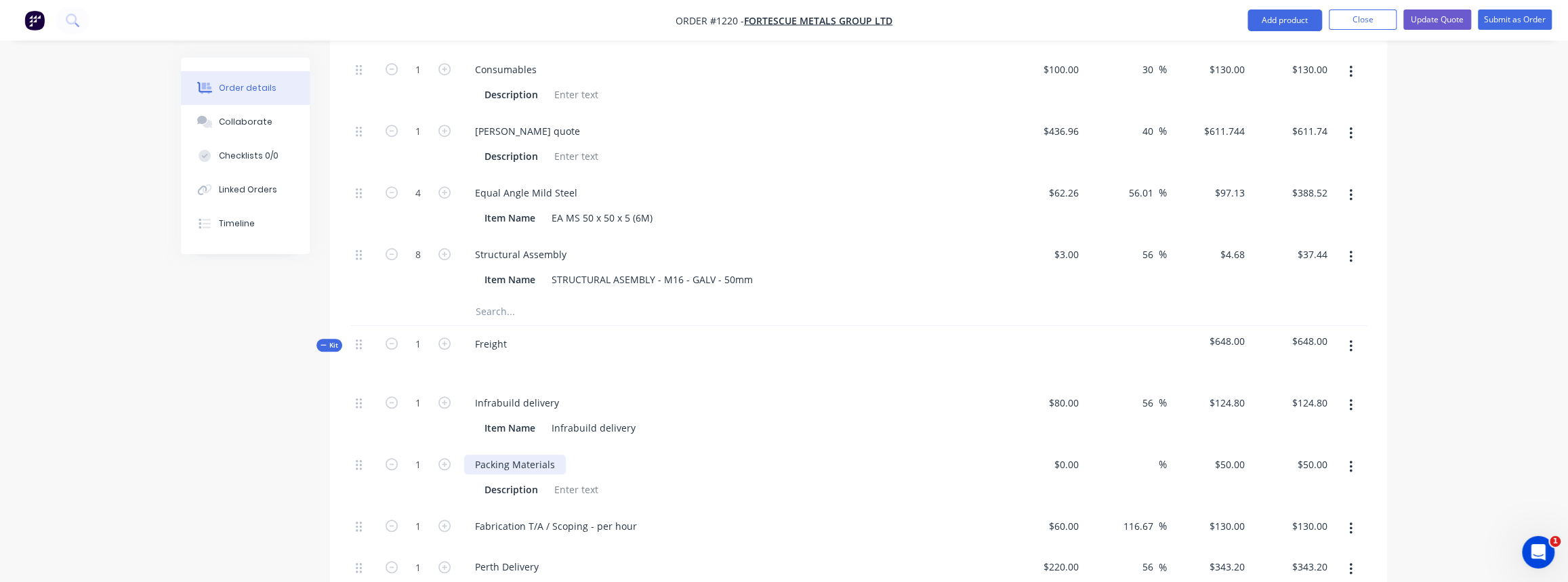
scroll to position [862, 0]
click at [319, 315] on div "Created by Justin Created 09/10/25 Required 09/10/25 Assigned to Add team membe…" at bounding box center [784, 141] width 1207 height 1890
click at [326, 339] on span "Kit" at bounding box center [329, 344] width 18 height 10
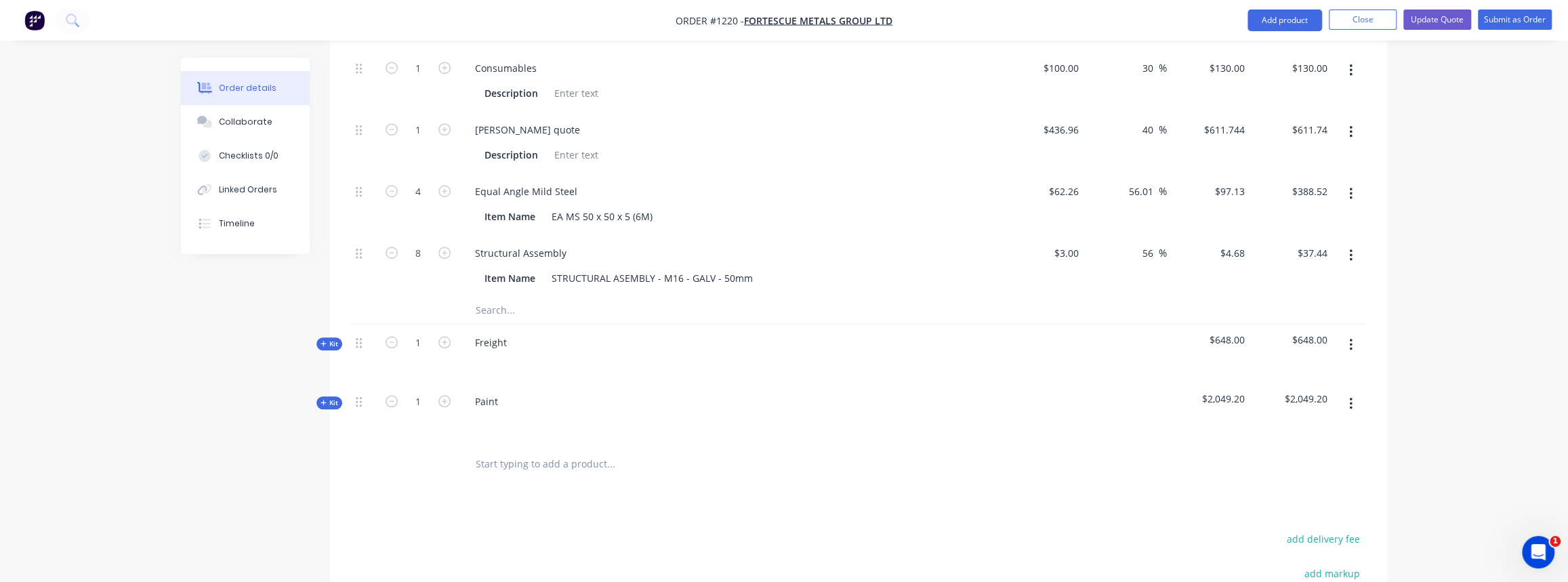
click at [333, 339] on span "Kit" at bounding box center [329, 344] width 18 height 10
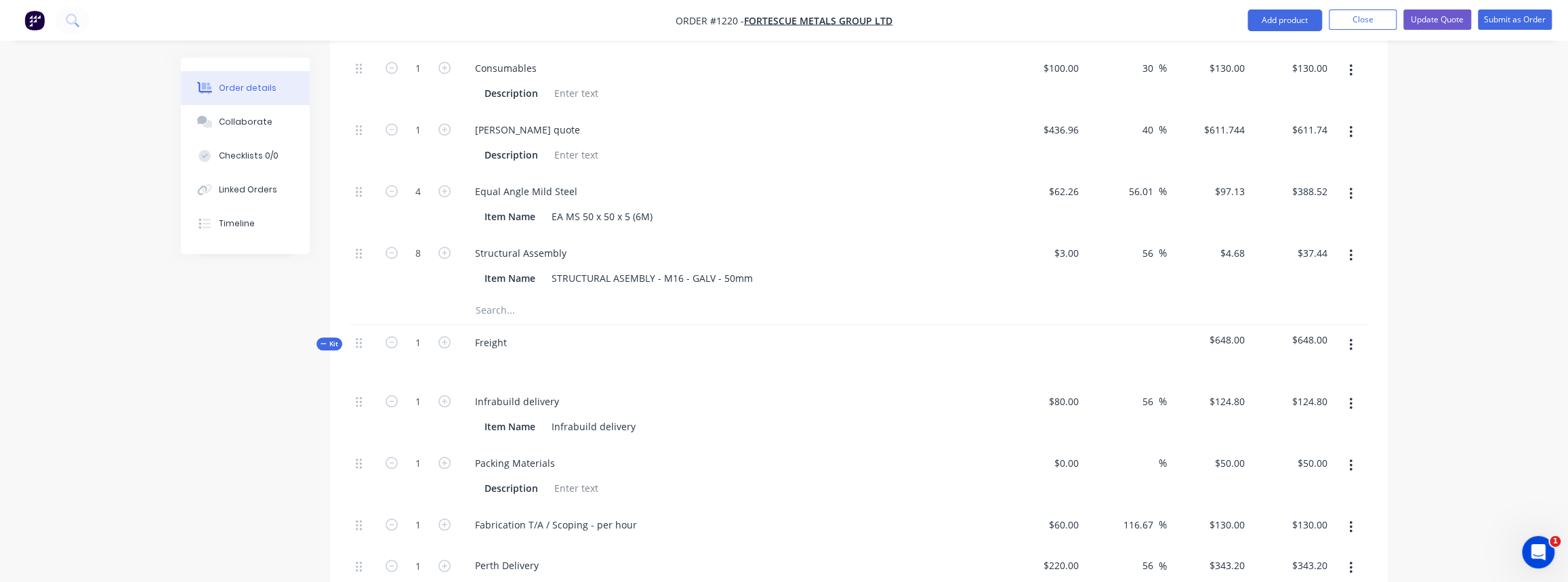
click at [508, 297] on input "text" at bounding box center [611, 311] width 271 height 27
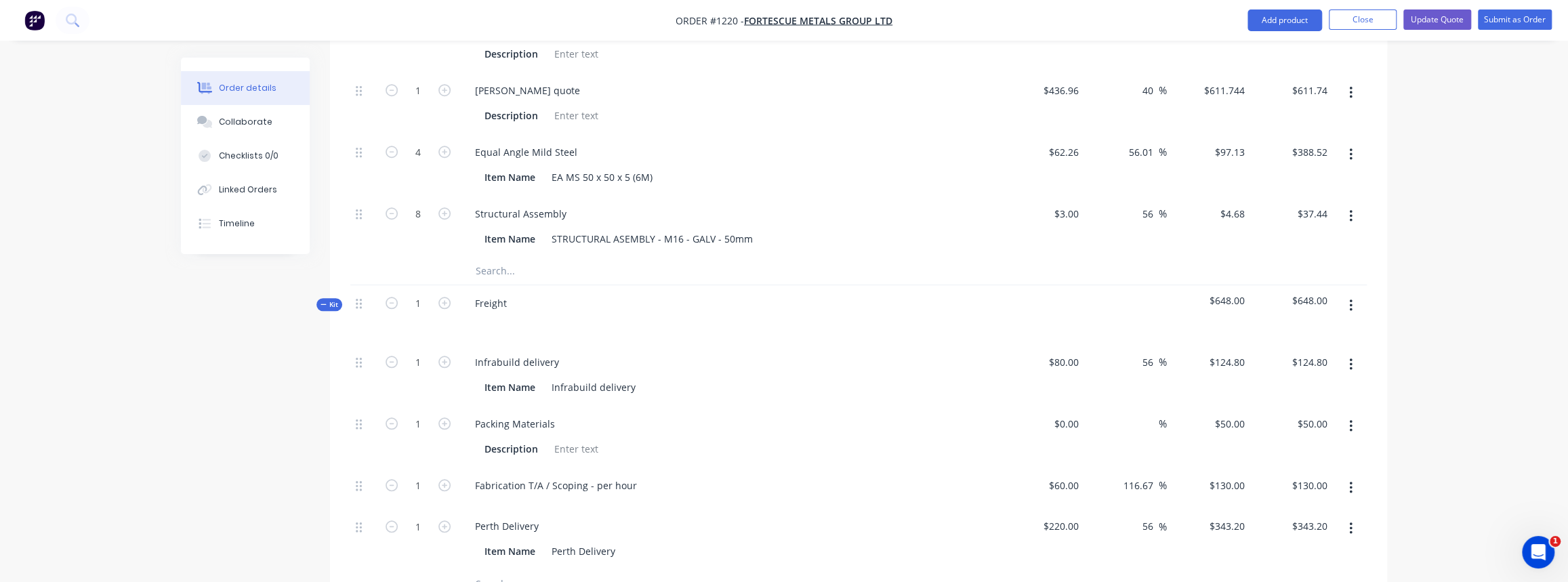
scroll to position [924, 0]
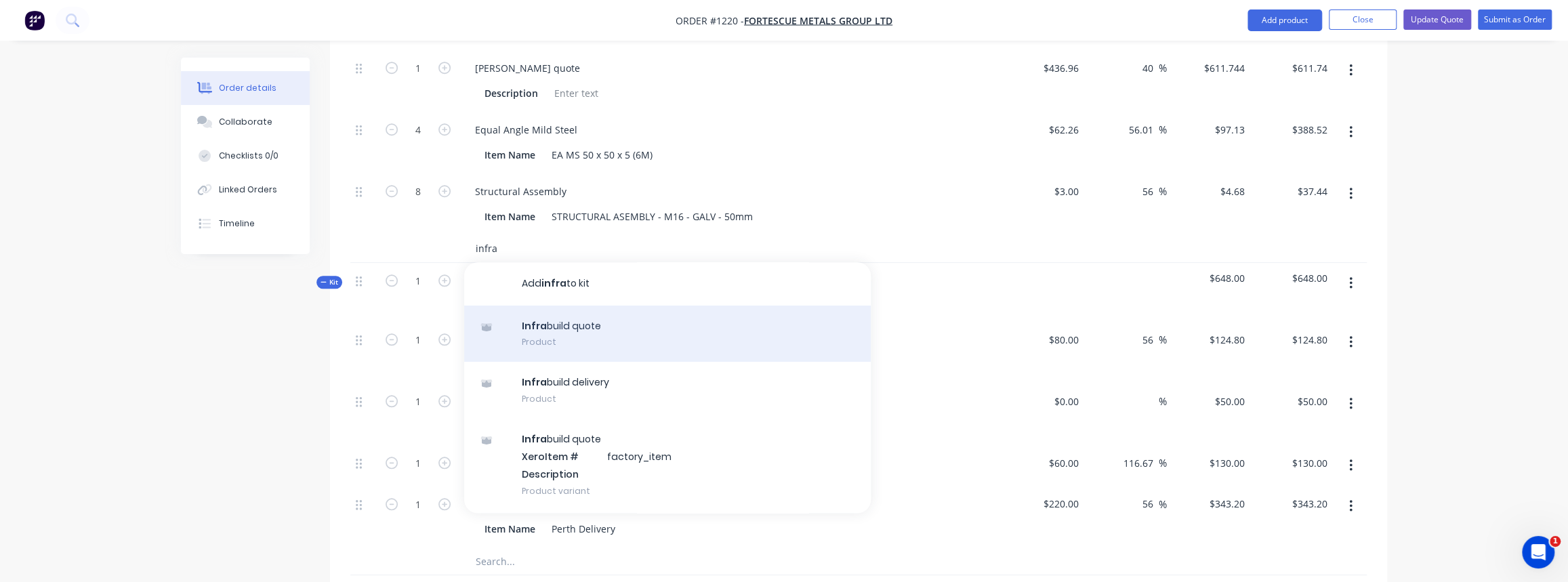
type input "infra"
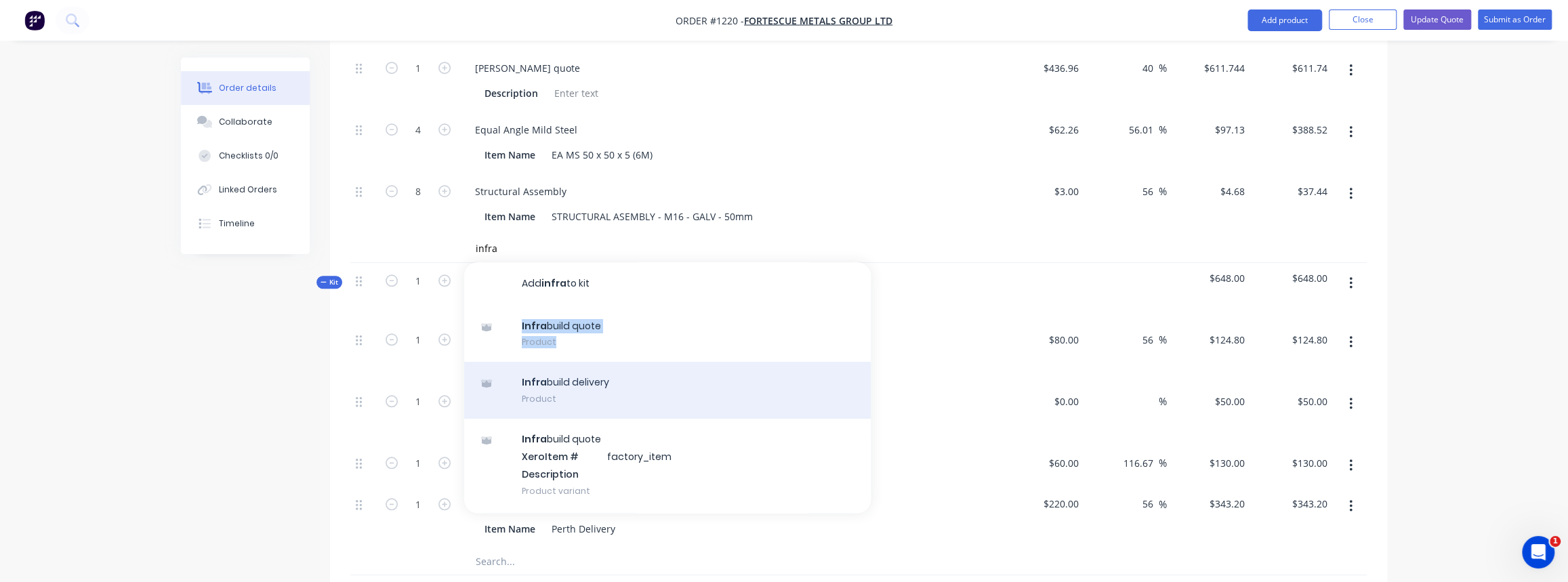
drag, startPoint x: 564, startPoint y: 321, endPoint x: 526, endPoint y: 366, distance: 58.9
click at [530, 367] on div "Add infra to kit Infra build quote Product Infra build delivery Product Infra b…" at bounding box center [668, 388] width 407 height 251
click at [526, 366] on div "Infra build delivery Product" at bounding box center [668, 391] width 407 height 57
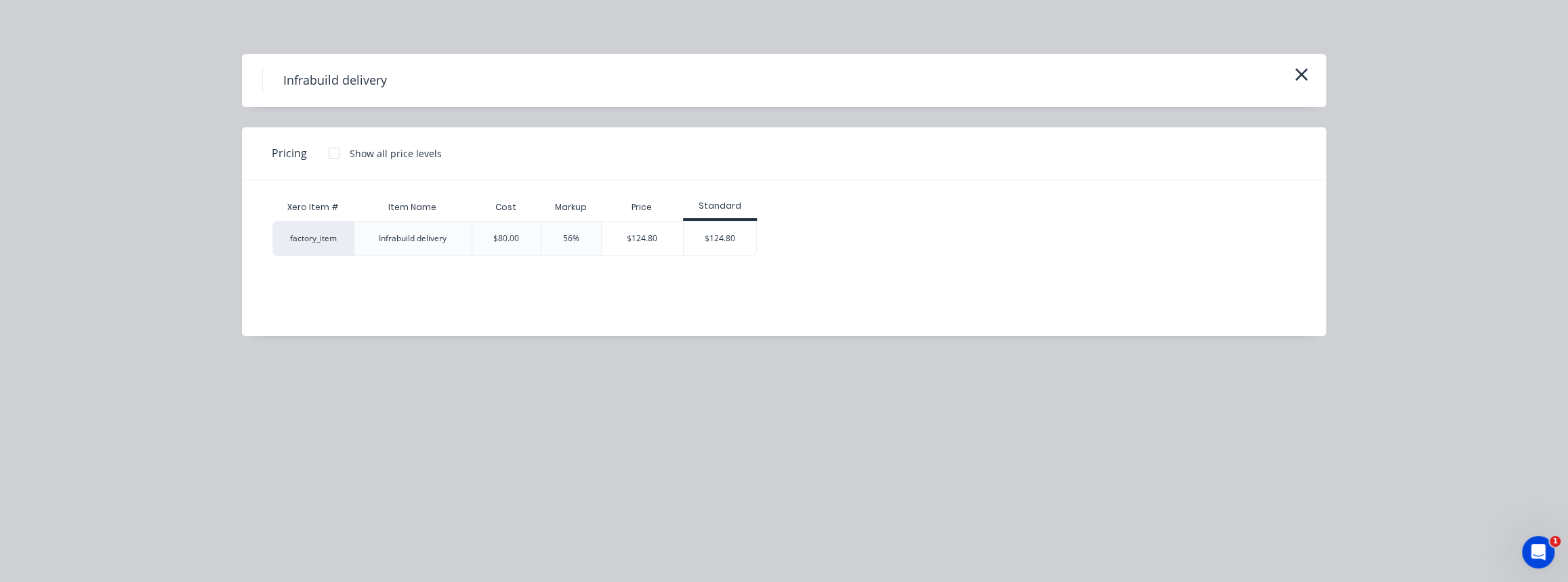
click at [711, 237] on div "$124.80" at bounding box center [720, 238] width 72 height 33
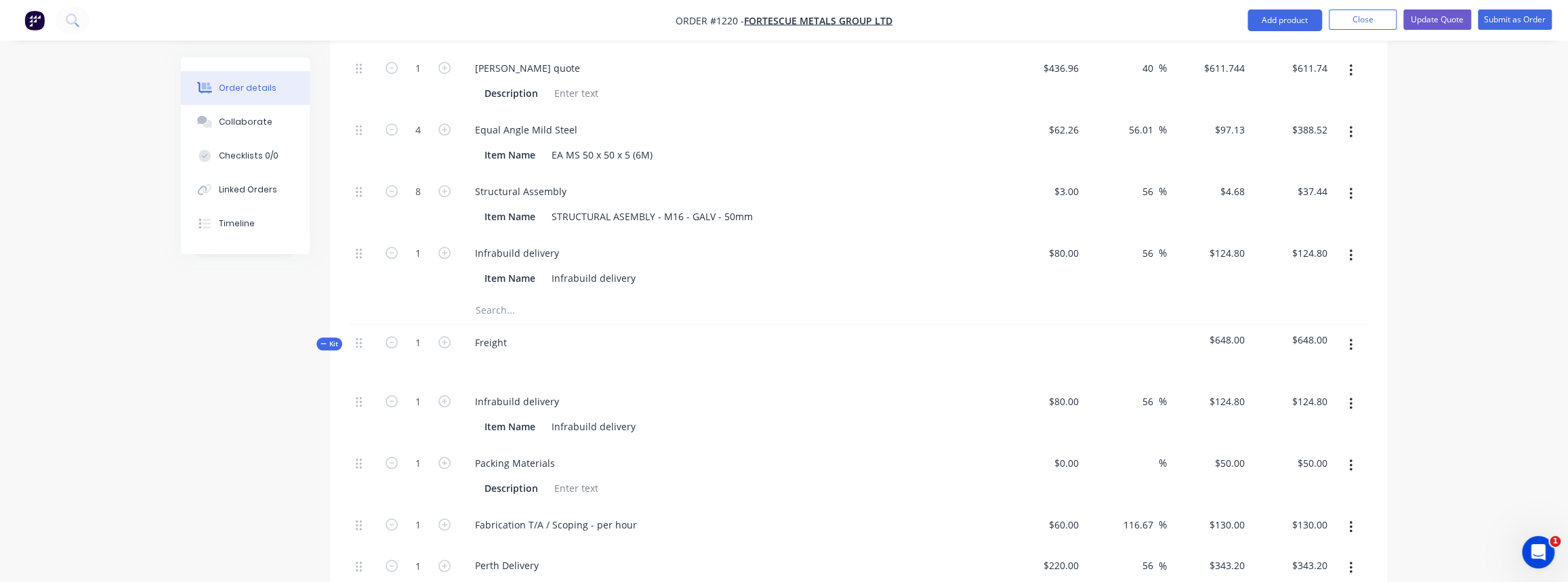
click at [1349, 397] on icon "button" at bounding box center [1351, 403] width 3 height 15
click at [1297, 430] on div "Duplicate" at bounding box center [1303, 440] width 105 height 20
click at [1348, 391] on button "button" at bounding box center [1351, 403] width 32 height 24
click at [1299, 480] on button "Delete" at bounding box center [1303, 494] width 129 height 27
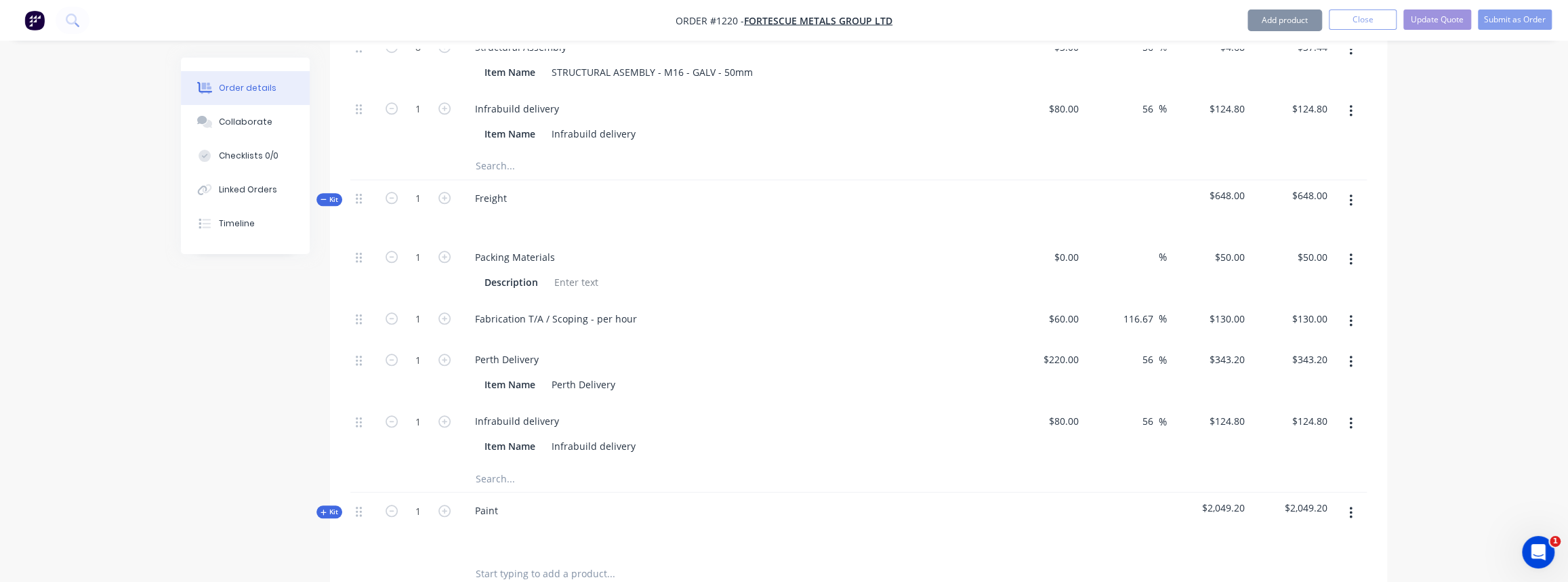
scroll to position [1109, 0]
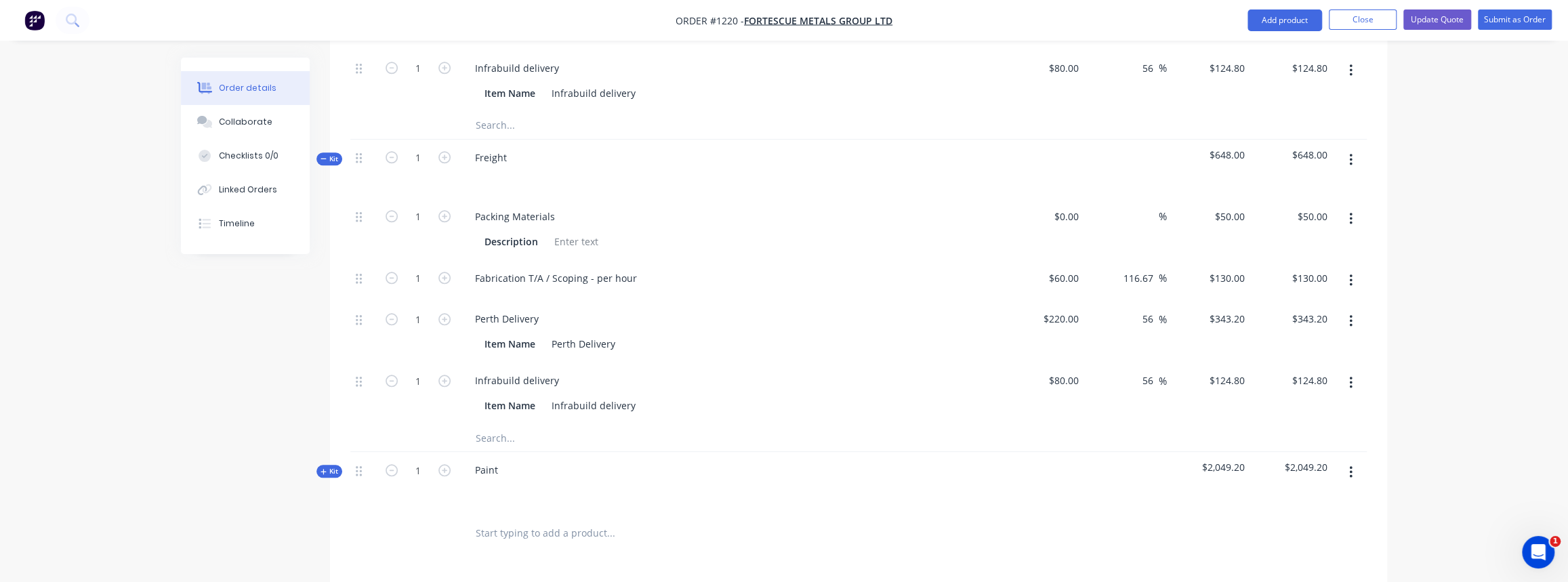
click at [1350, 377] on icon "button" at bounding box center [1350, 383] width 3 height 12
click at [1264, 463] on div "Delete" at bounding box center [1303, 472] width 105 height 20
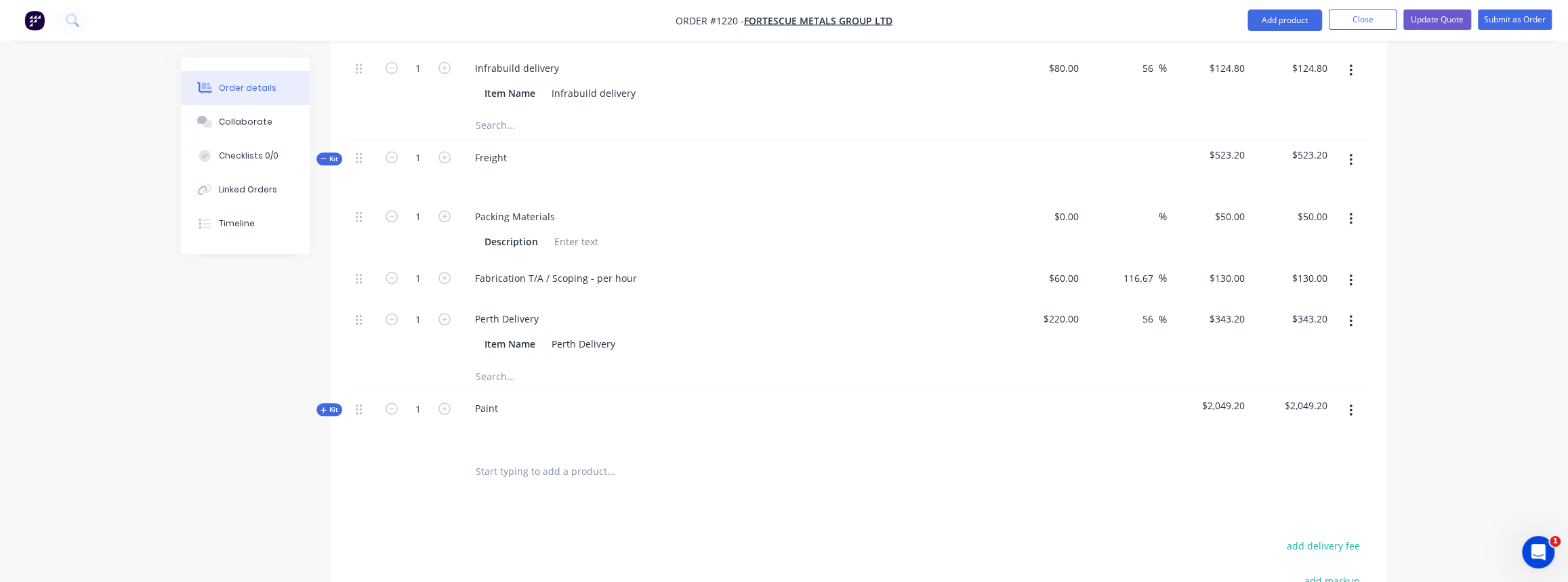
scroll to position [985, 0]
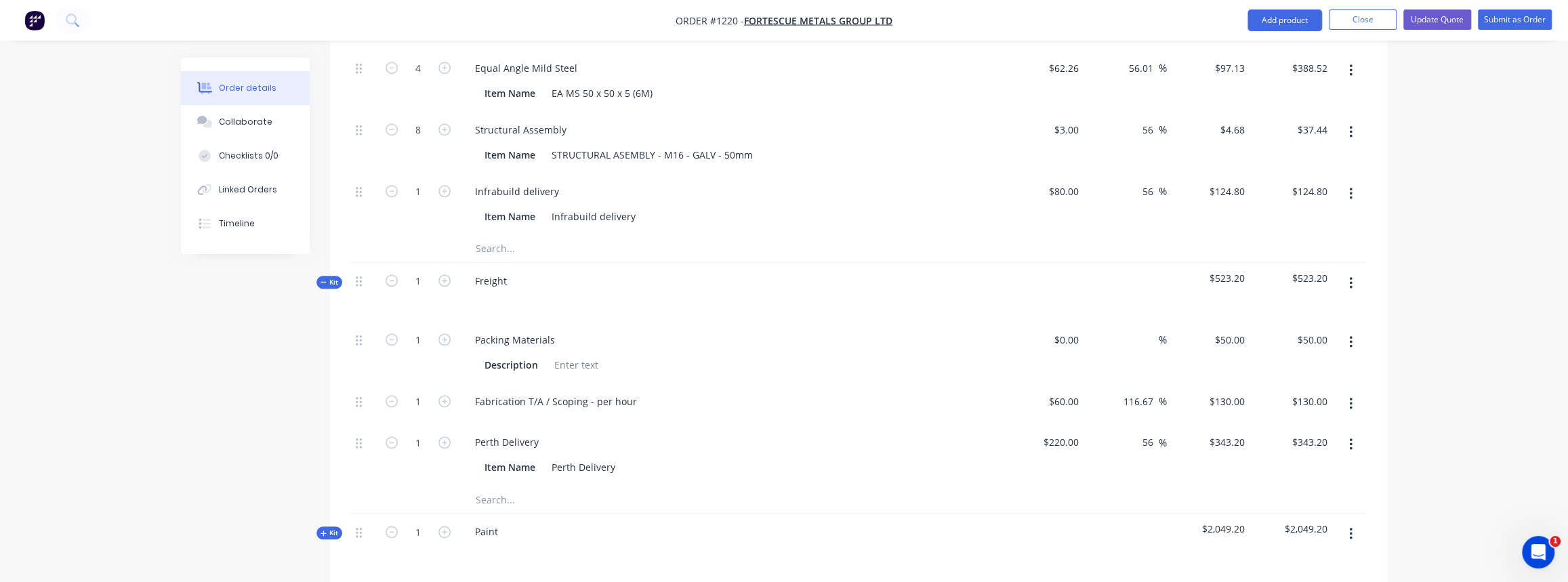
click at [496, 235] on input "text" at bounding box center [611, 249] width 271 height 27
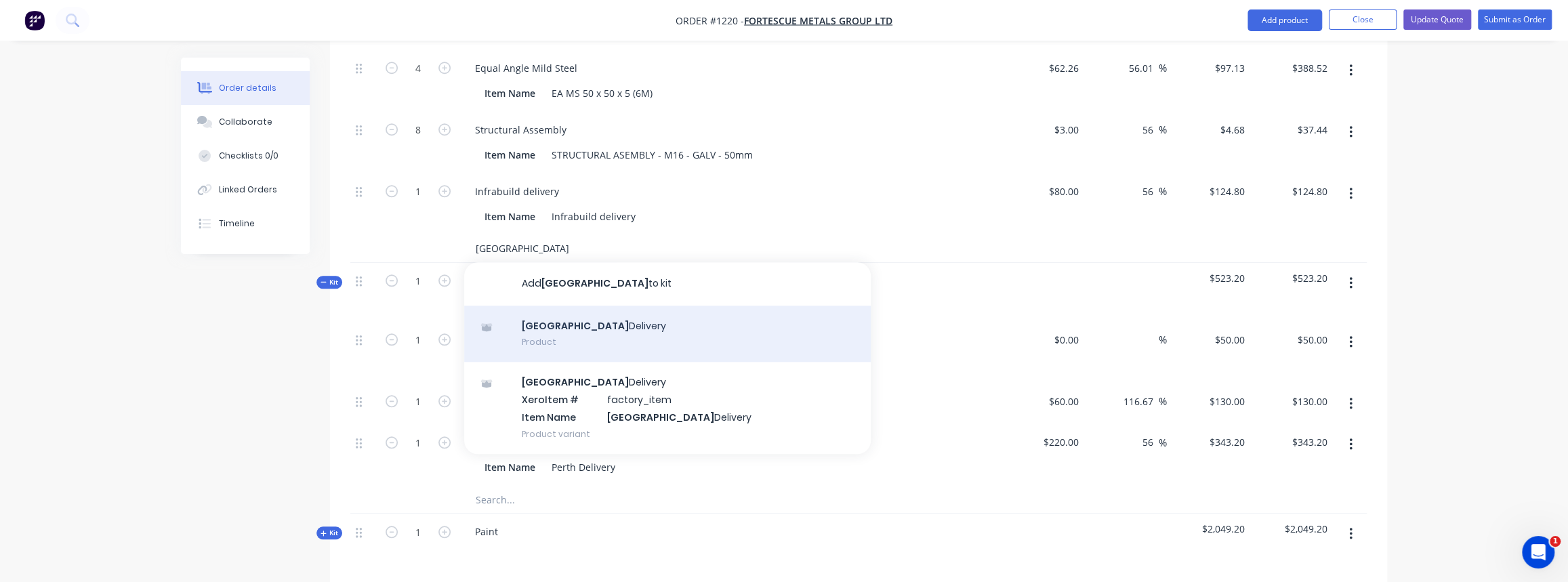
type input "perth"
click at [594, 306] on div "Perth Delivery Product" at bounding box center [668, 334] width 407 height 57
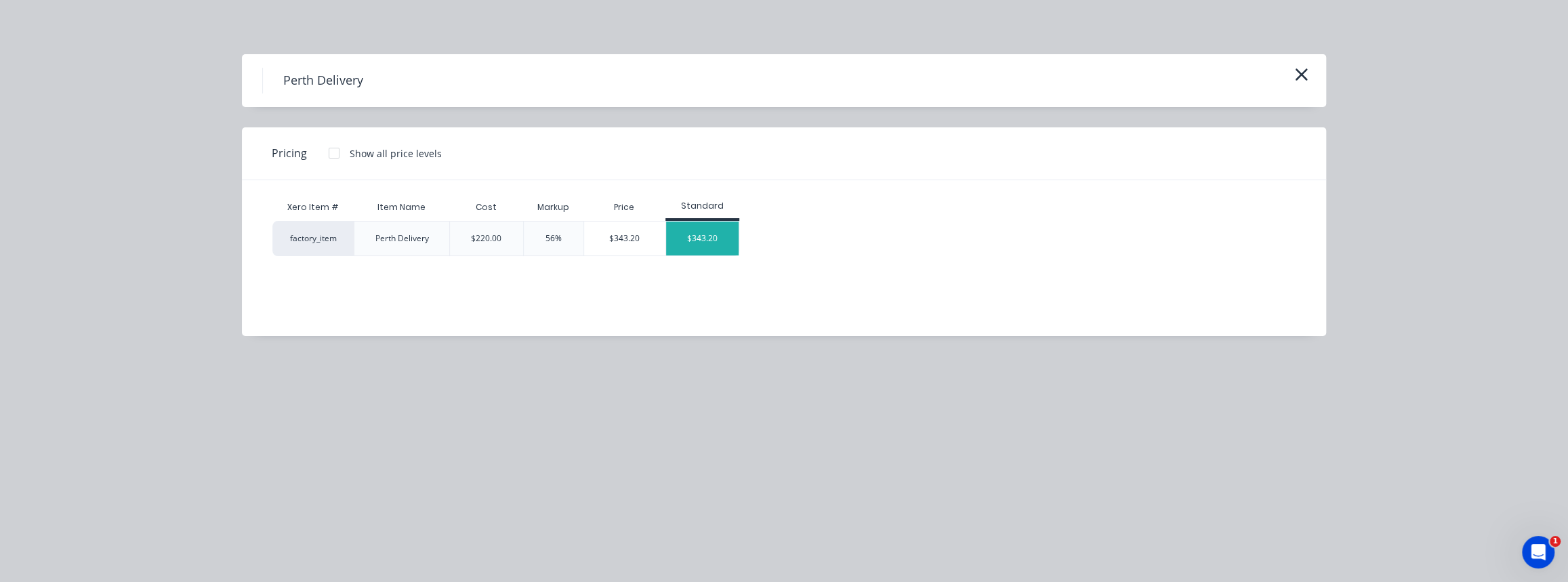
click at [705, 239] on div "$343.20" at bounding box center [702, 238] width 72 height 33
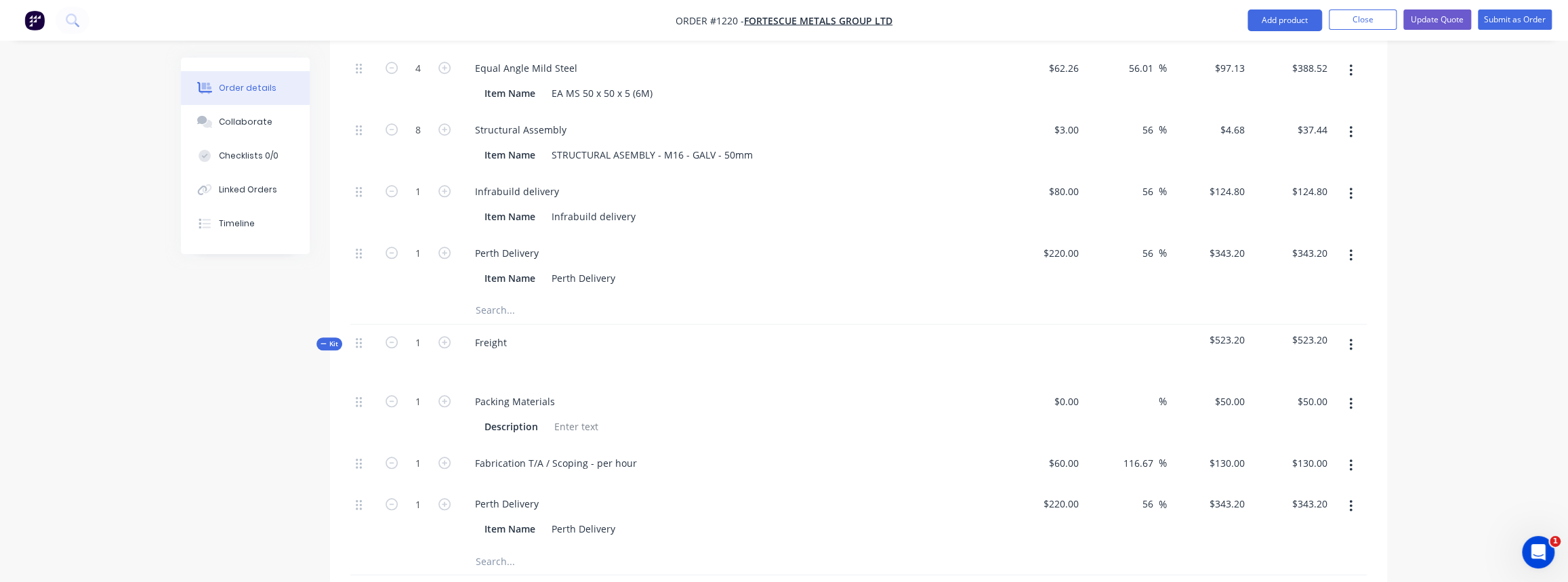
click at [1350, 500] on icon "button" at bounding box center [1350, 506] width 3 height 12
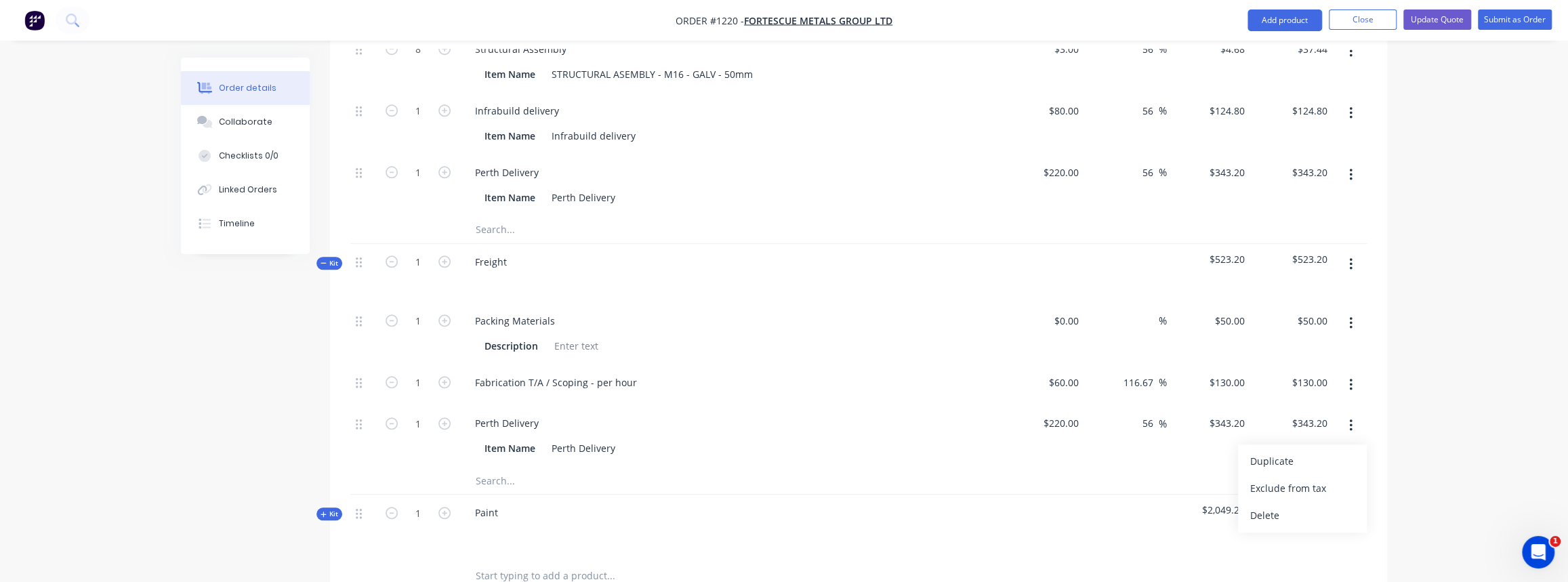
scroll to position [1109, 0]
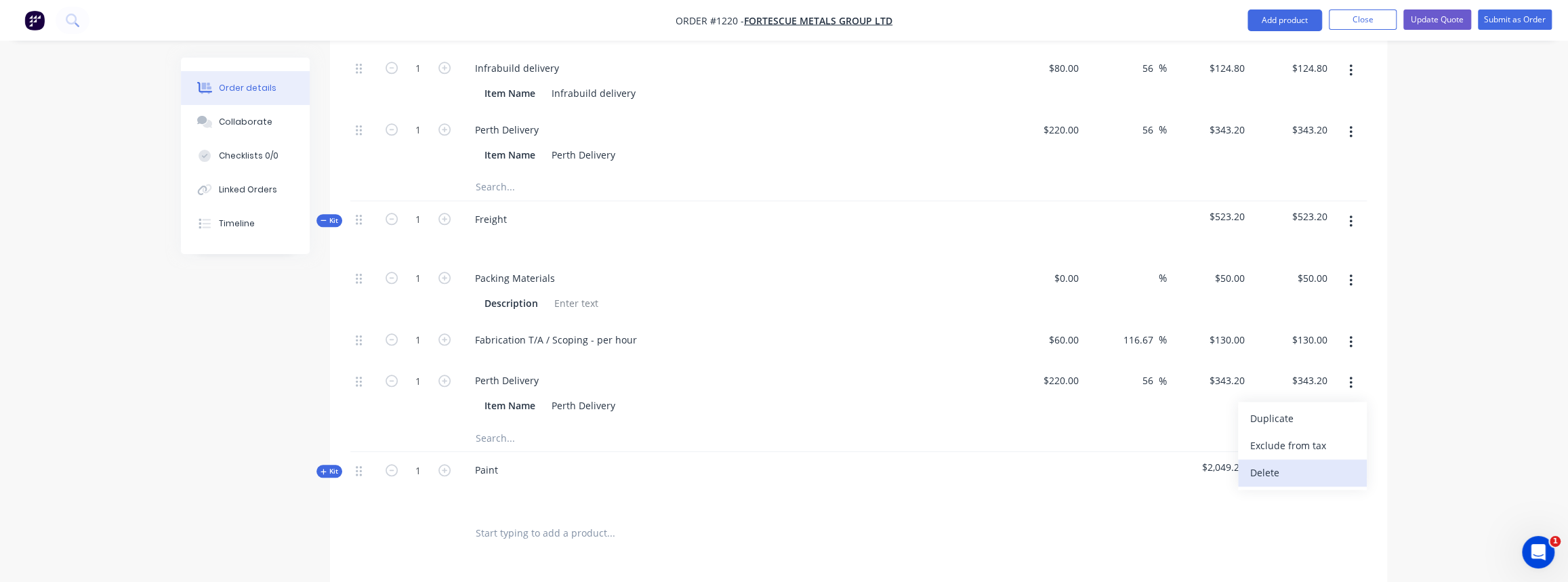
click at [1267, 463] on div "Delete" at bounding box center [1303, 472] width 105 height 20
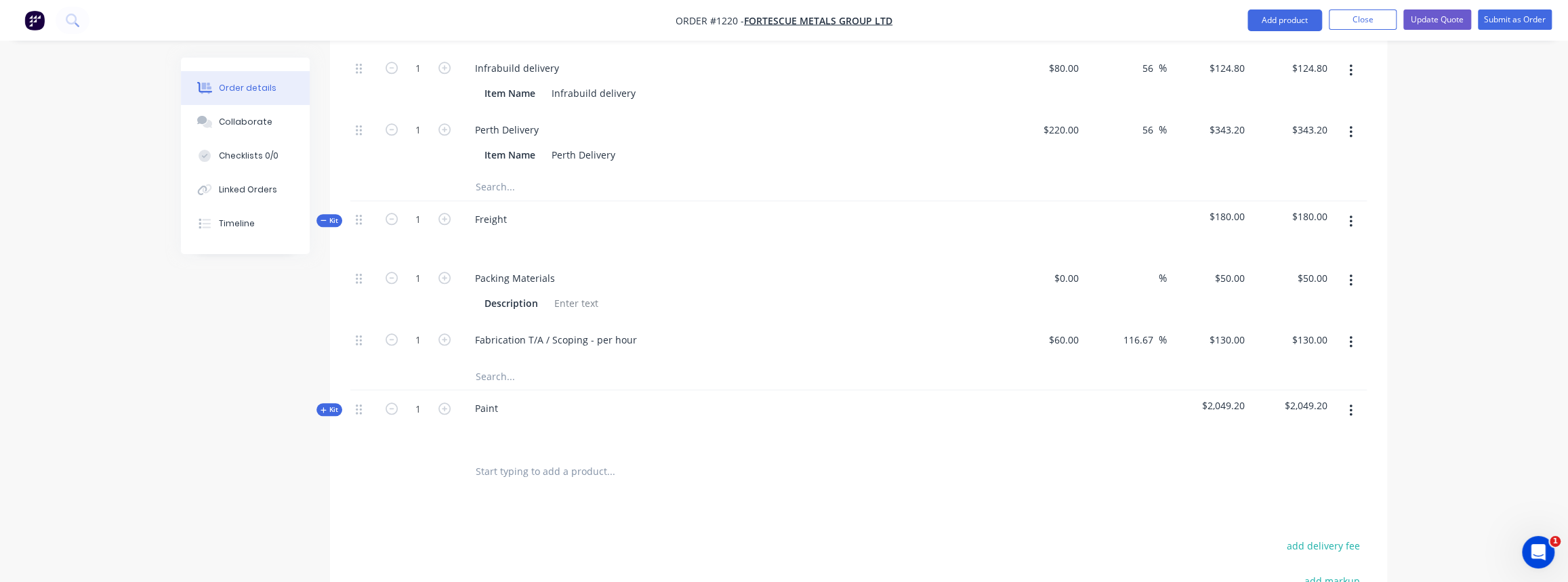
click at [333, 215] on span "Kit" at bounding box center [329, 221] width 18 height 10
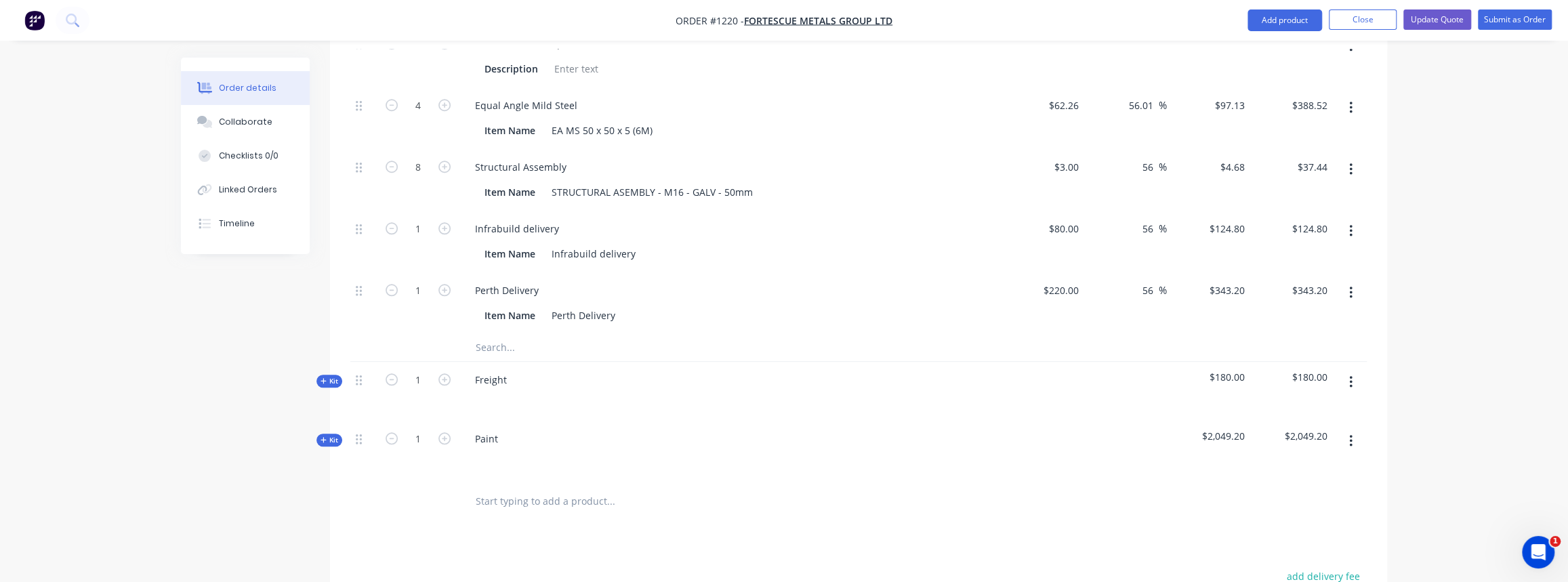
scroll to position [924, 0]
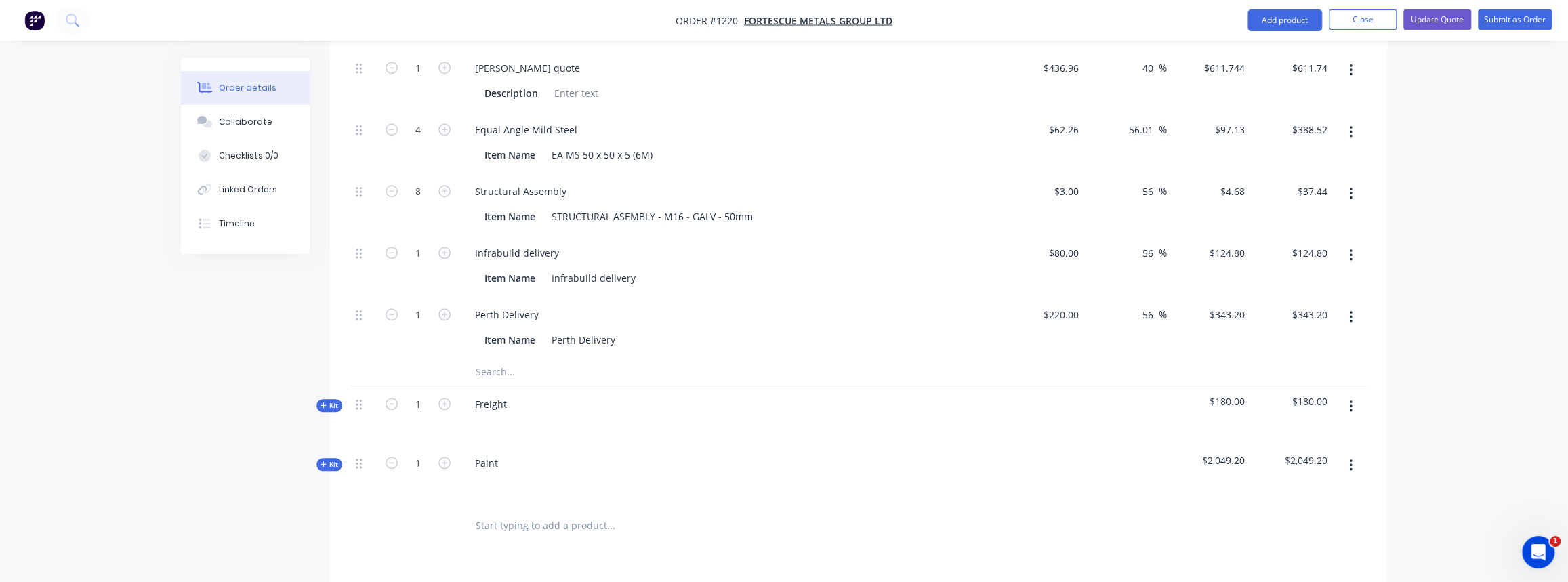
click at [340, 458] on button "Kit" at bounding box center [330, 464] width 26 height 13
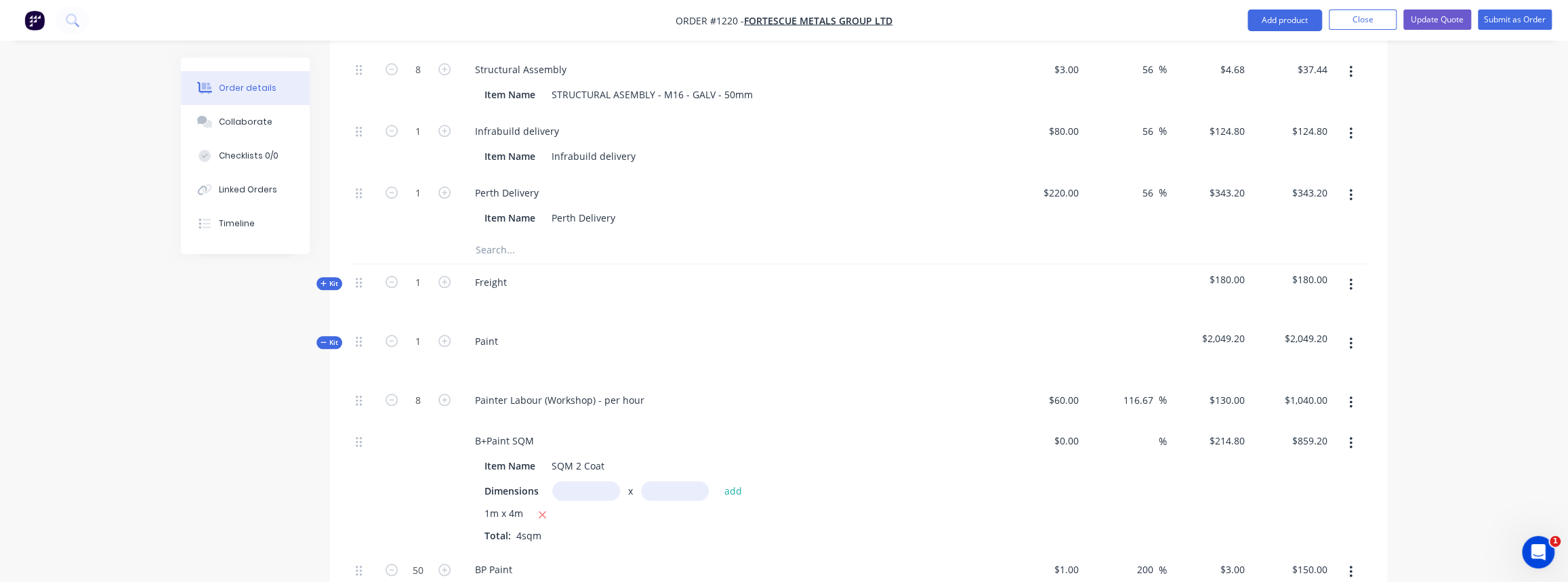
scroll to position [1047, 0]
click at [388, 392] on icon "button" at bounding box center [391, 398] width 12 height 12
type input "7"
type input "$910.00"
click at [389, 392] on icon "button" at bounding box center [391, 398] width 12 height 12
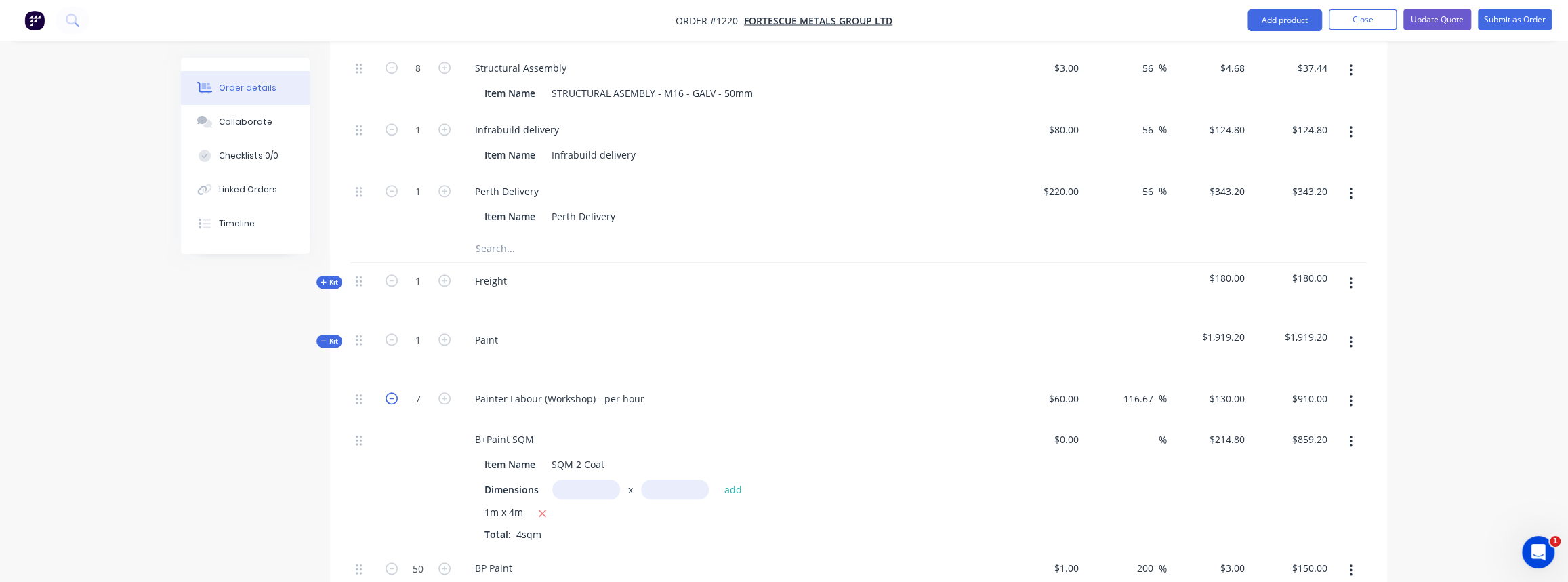
type input "6"
type input "$780.00"
click at [336, 336] on span "Kit" at bounding box center [329, 342] width 18 height 10
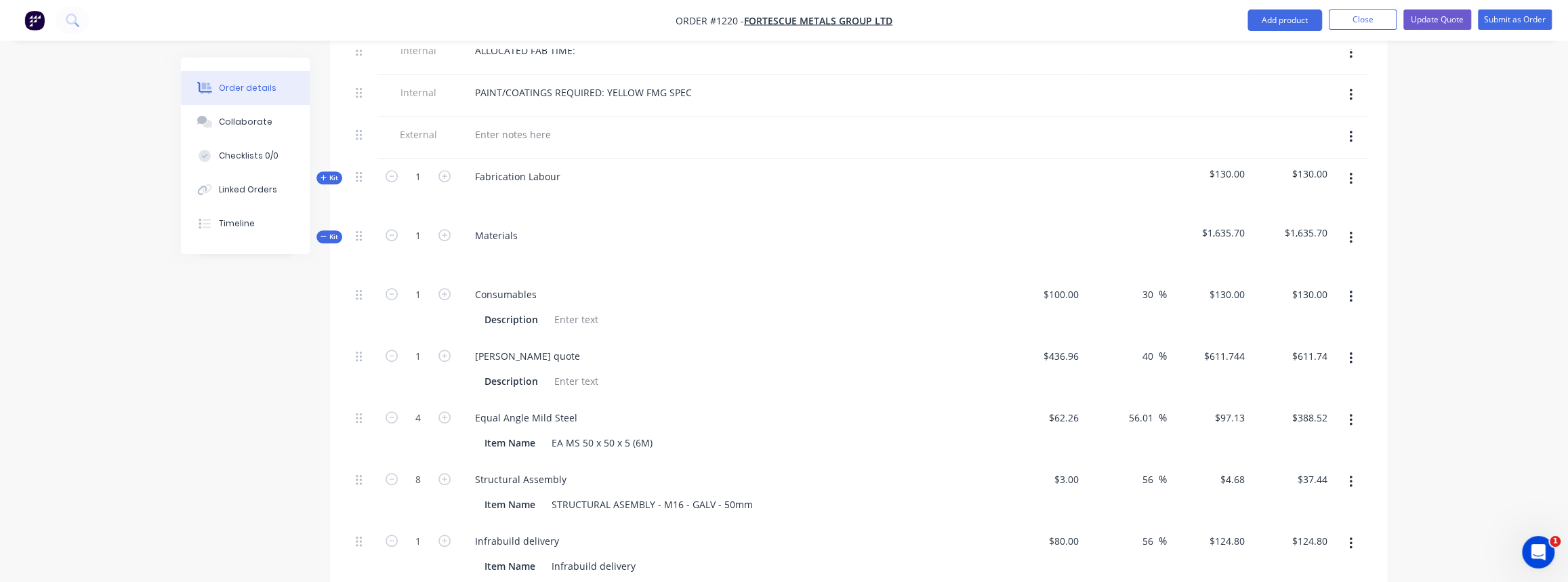
scroll to position [616, 0]
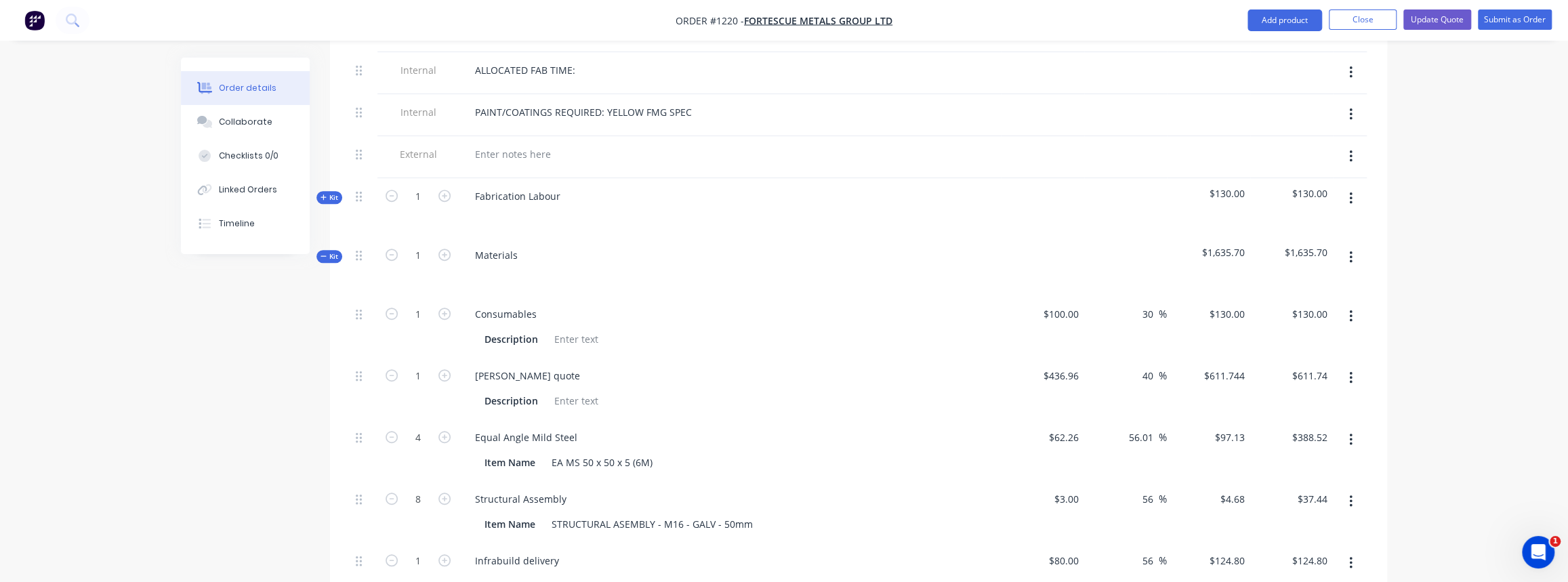
click at [329, 192] on span "Kit" at bounding box center [329, 197] width 18 height 10
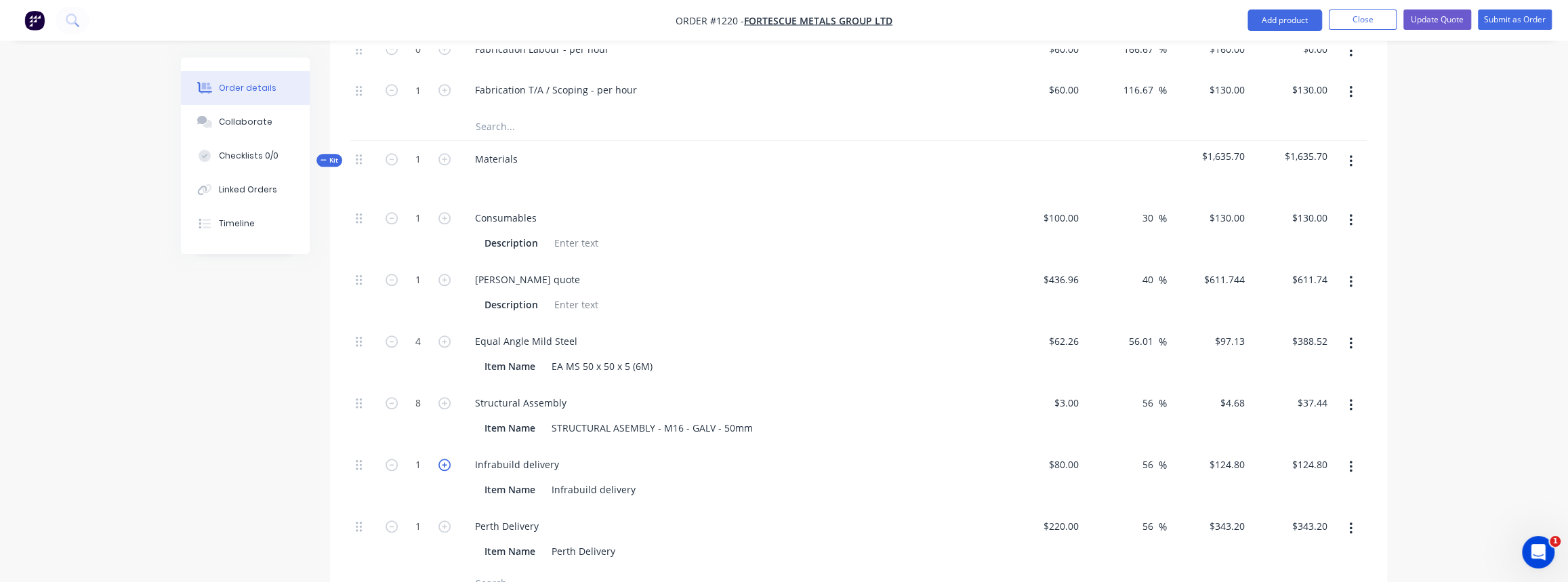
scroll to position [924, 0]
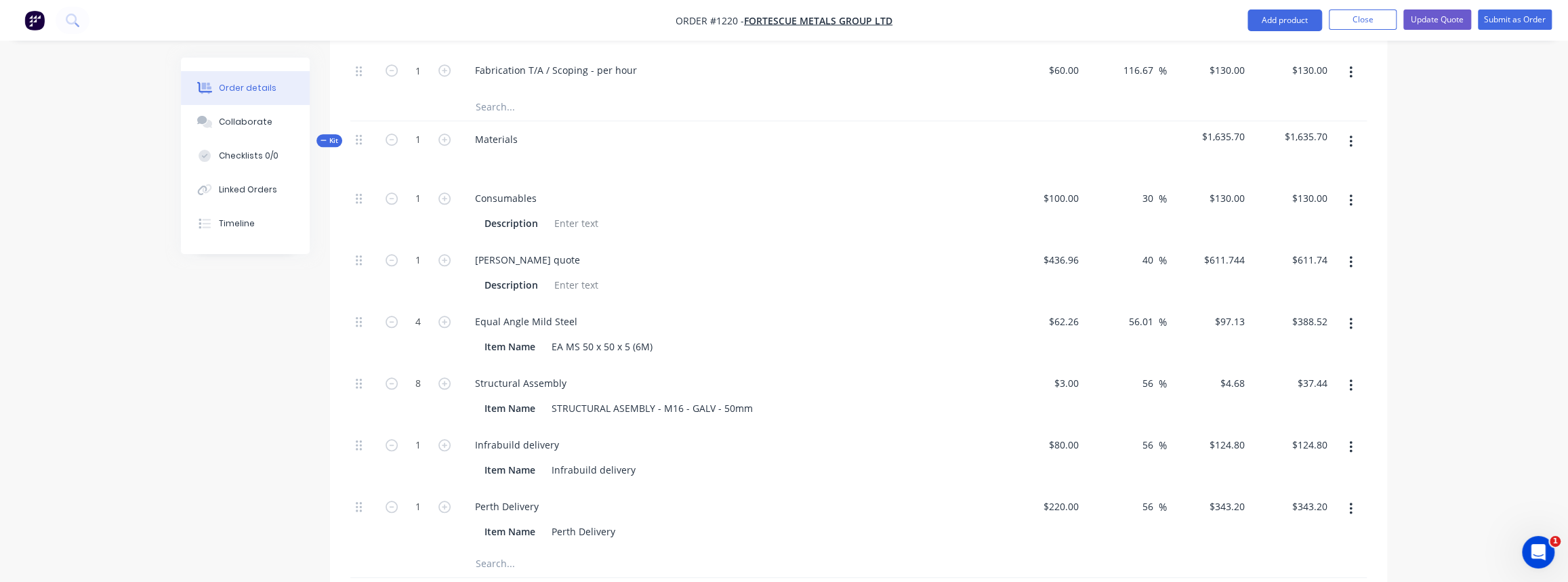
click at [487, 550] on input "text" at bounding box center [611, 564] width 271 height 27
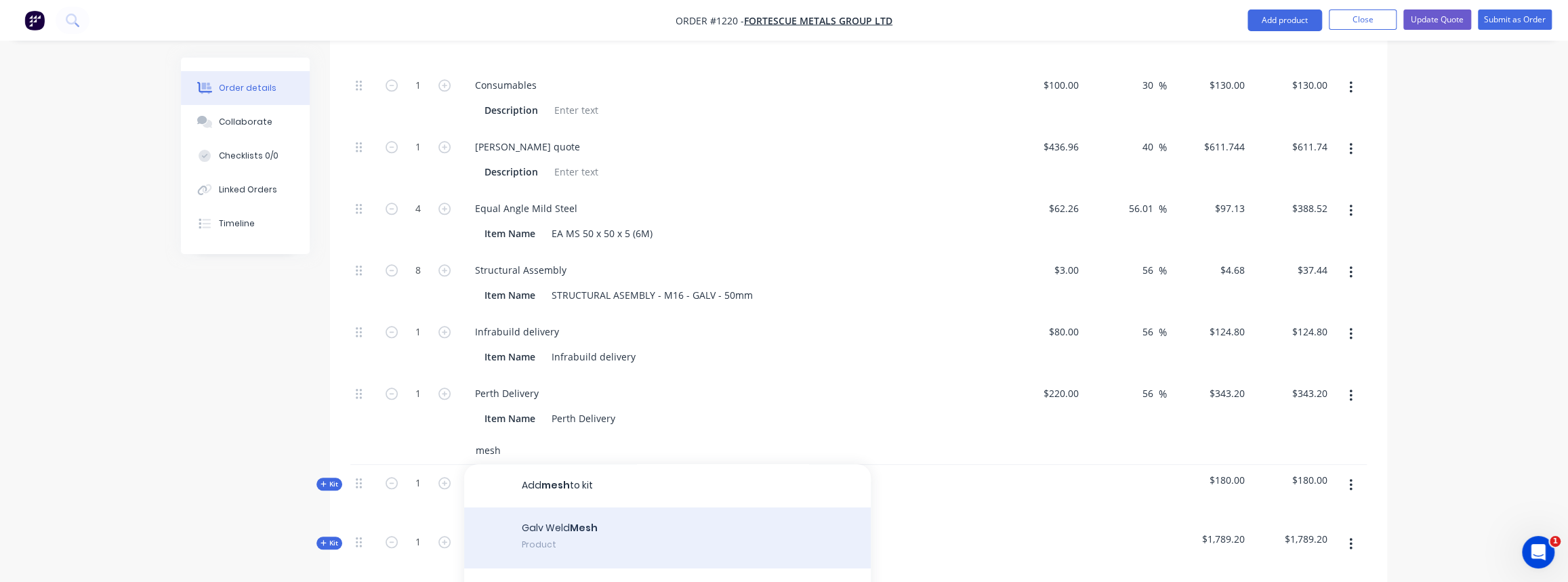
scroll to position [1047, 0]
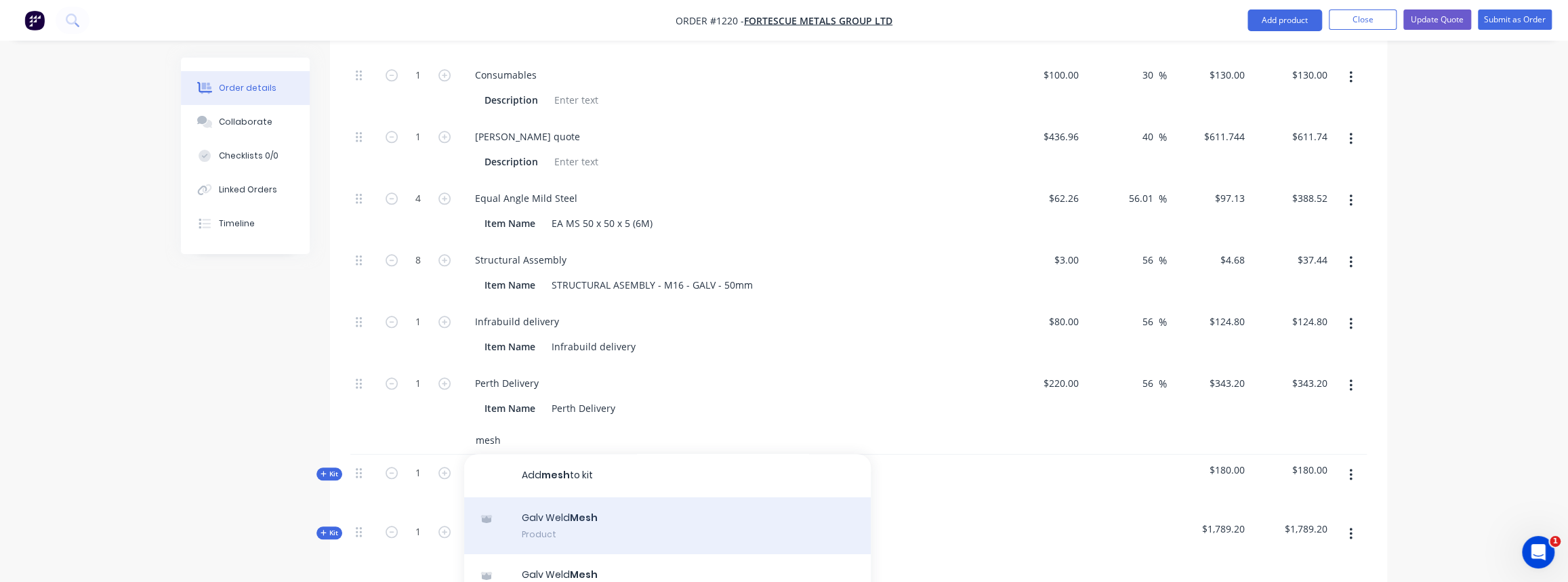
type input "mesh"
click at [584, 504] on div "Galv Weld Mesh Product" at bounding box center [668, 526] width 407 height 57
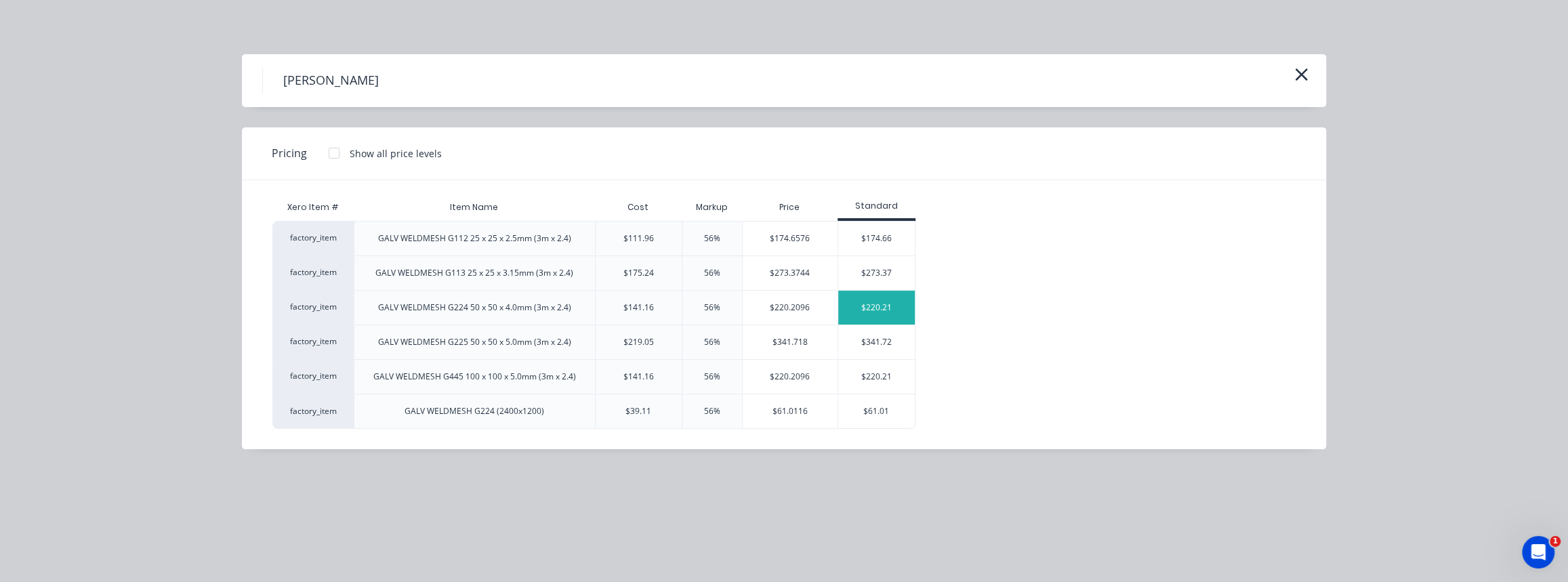
click at [881, 298] on div "$220.21" at bounding box center [876, 307] width 76 height 33
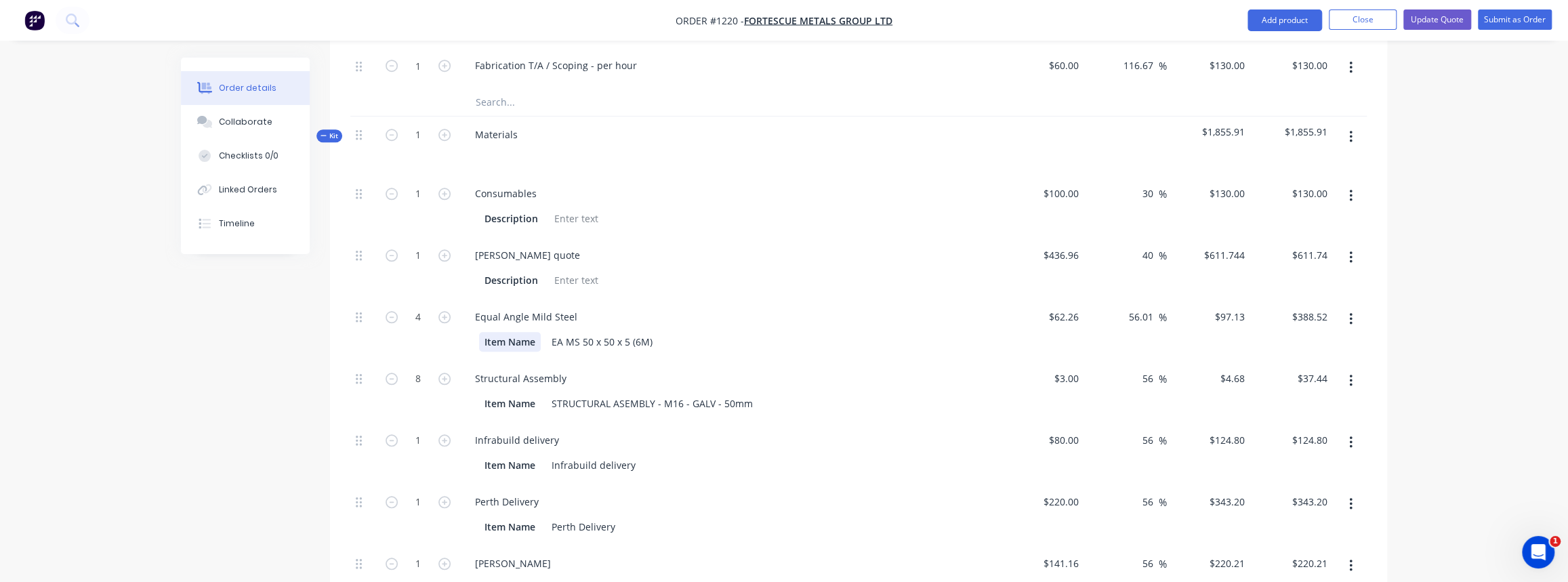
scroll to position [924, 0]
click at [440, 378] on icon "button" at bounding box center [445, 384] width 12 height 12
type input "9"
type input "$42.12"
click at [440, 378] on icon "button" at bounding box center [445, 384] width 12 height 12
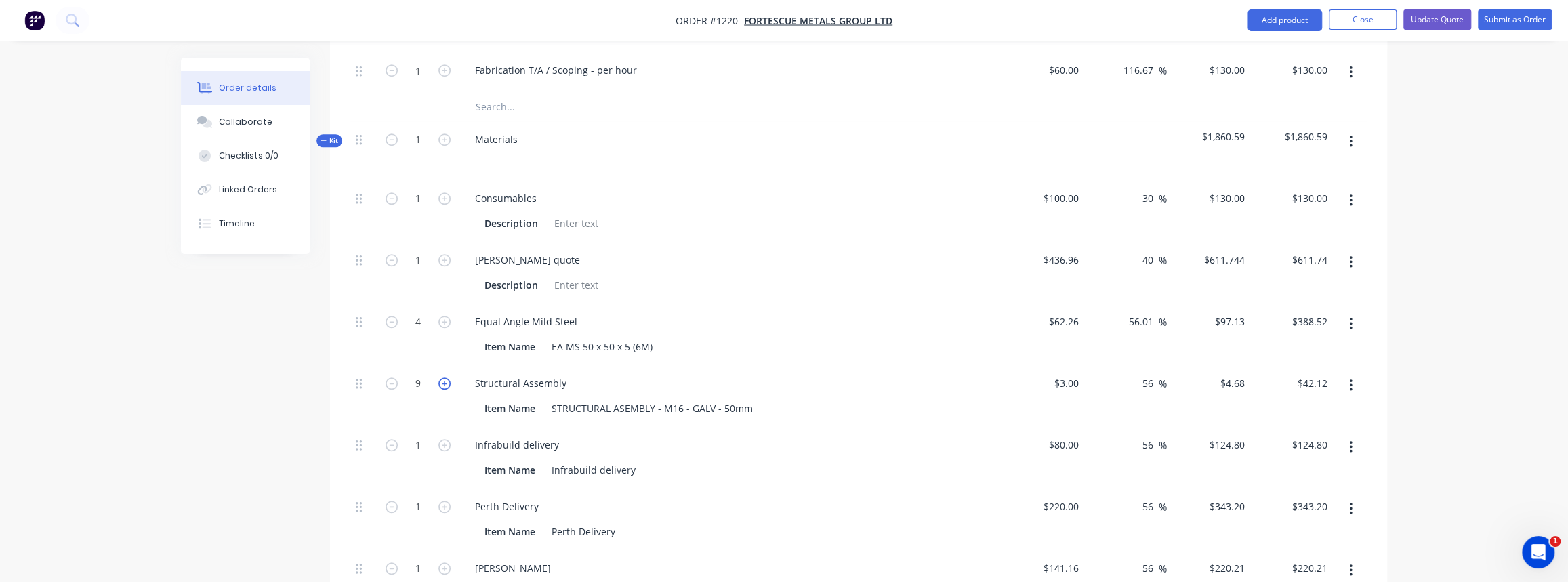
type input "10"
type input "$46.80"
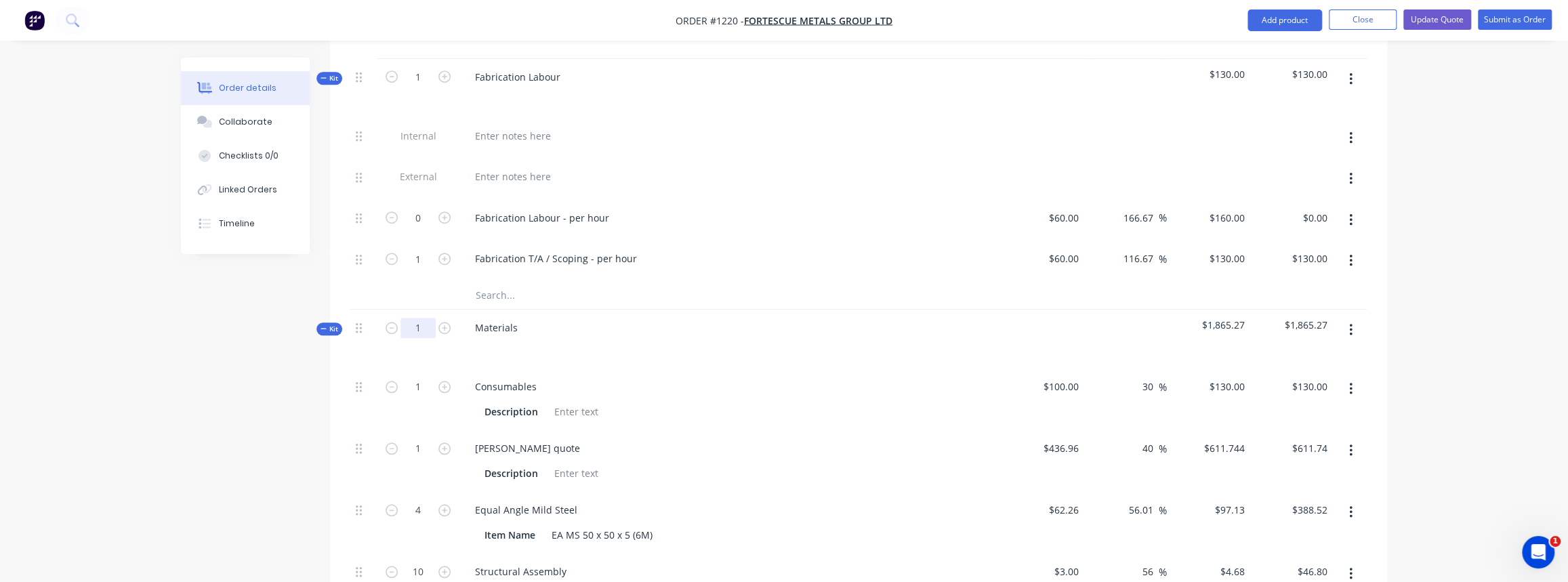
scroll to position [678, 0]
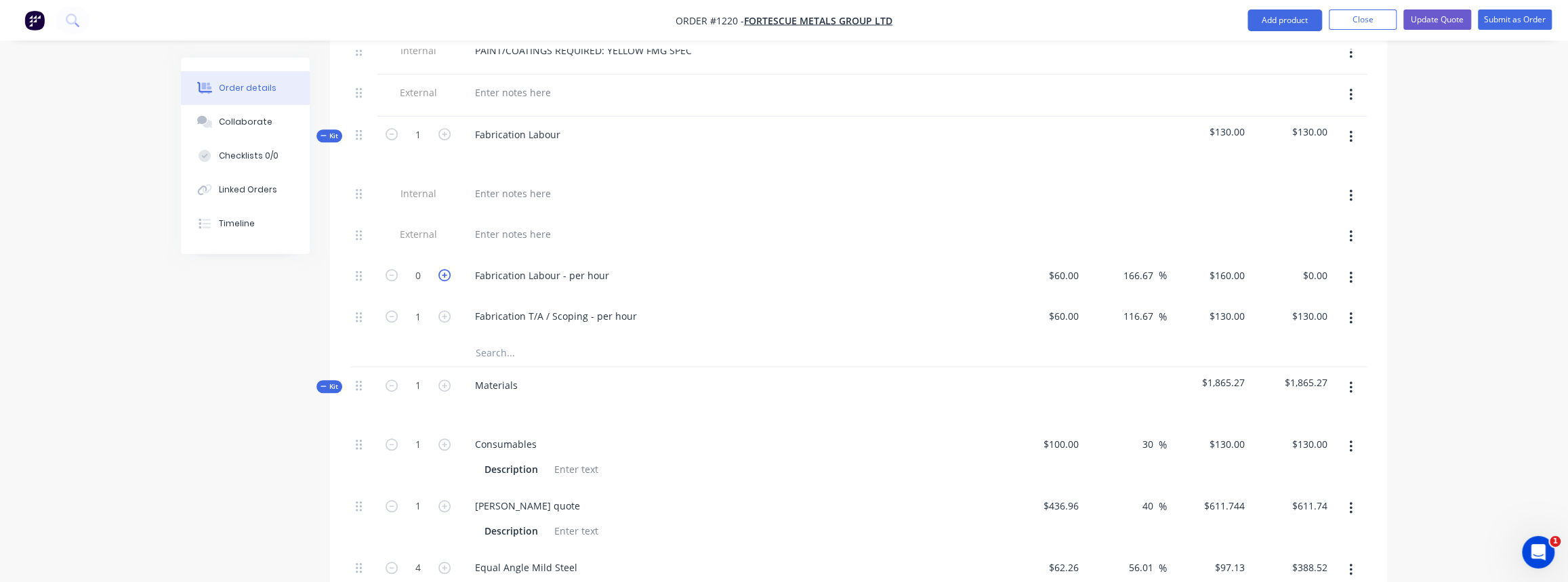
click at [442, 269] on icon "button" at bounding box center [445, 275] width 12 height 12
type input "1"
type input "$160.00"
click at [442, 269] on icon "button" at bounding box center [445, 275] width 12 height 12
type input "2"
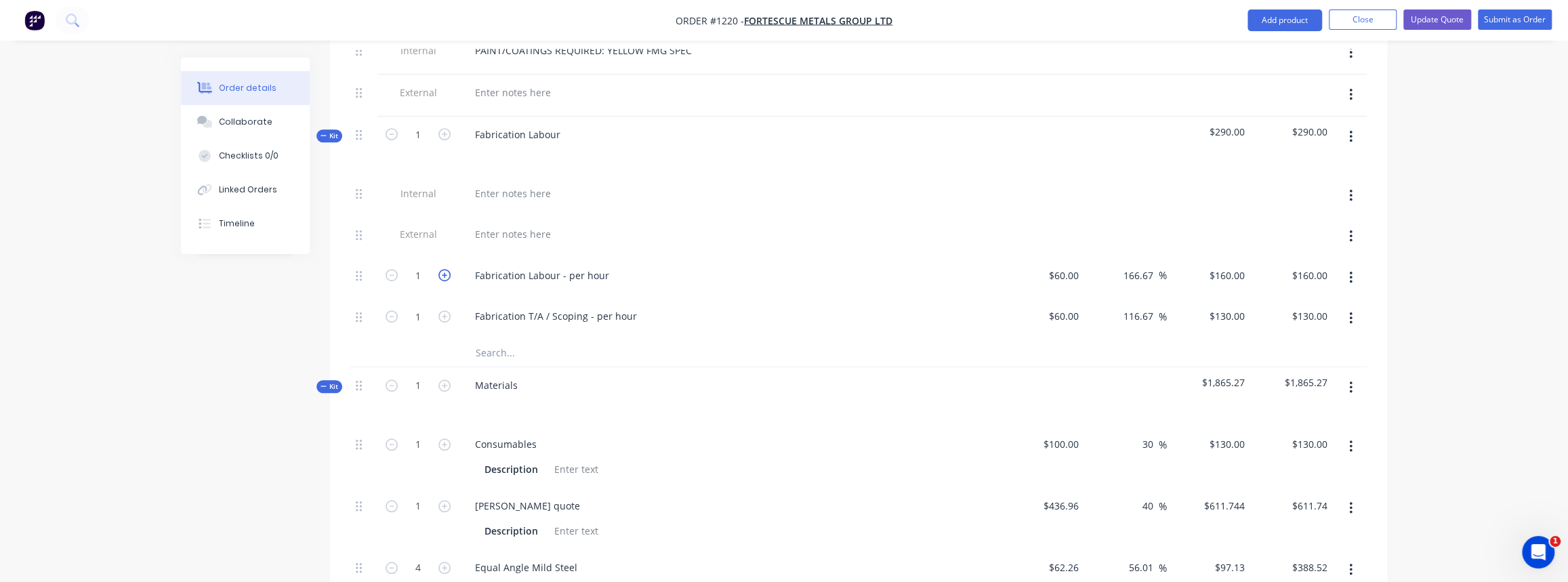
type input "$320.00"
click at [442, 269] on icon "button" at bounding box center [445, 275] width 12 height 12
type input "3"
type input "$480.00"
click at [442, 269] on icon "button" at bounding box center [445, 275] width 12 height 12
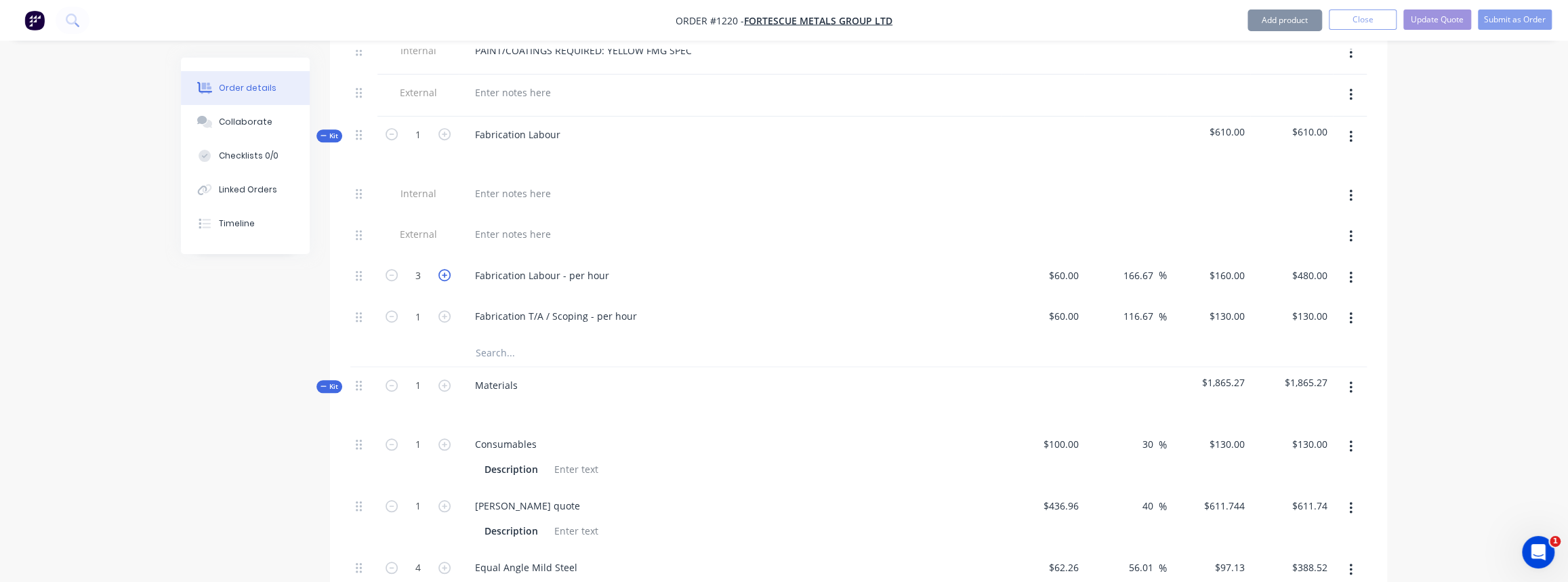
type input "4"
type input "$640.00"
click at [442, 269] on icon "button" at bounding box center [445, 275] width 12 height 12
type input "5"
type input "$800.00"
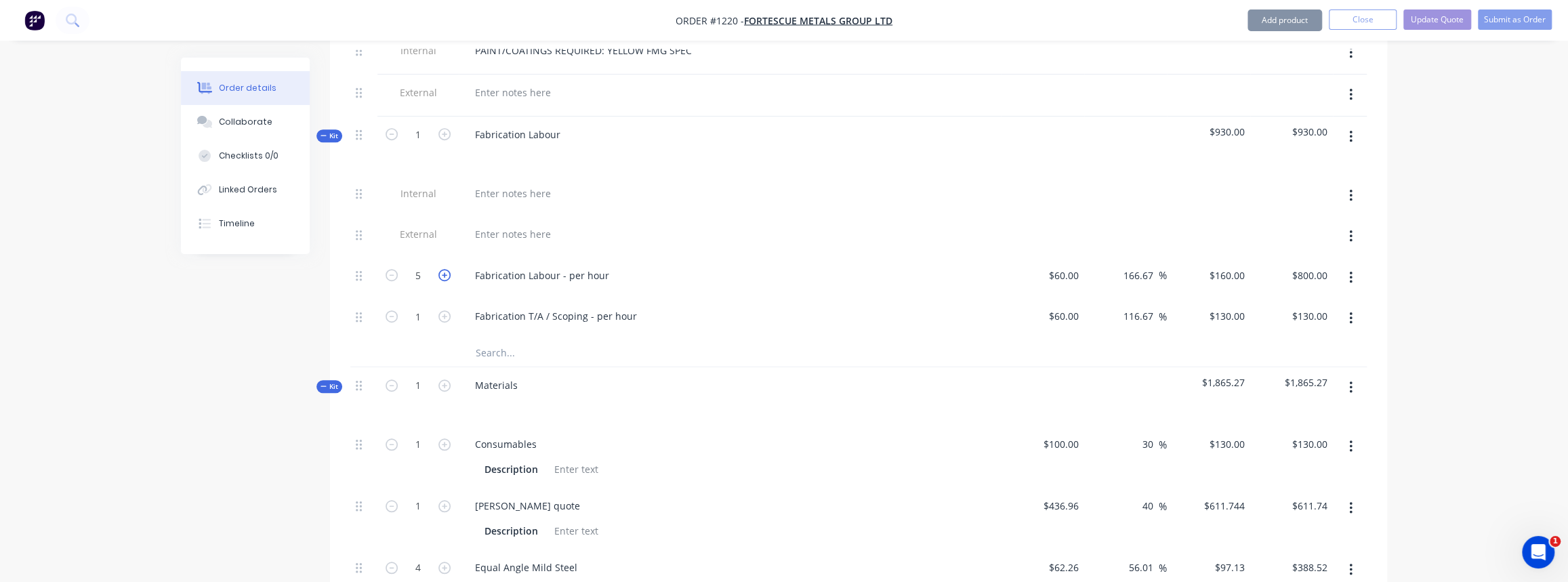
click at [442, 269] on icon "button" at bounding box center [445, 275] width 12 height 12
type input "6"
type input "$960.00"
click at [442, 269] on icon "button" at bounding box center [445, 275] width 12 height 12
type input "7"
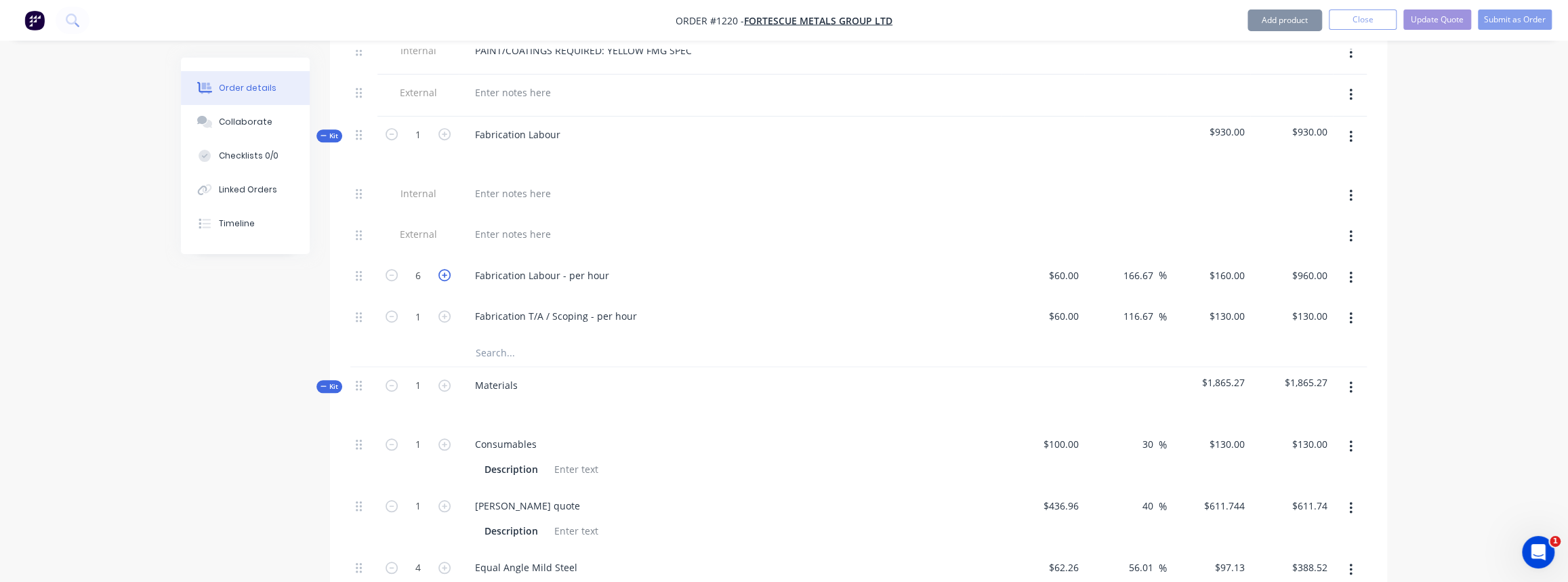
type input "$1,120.00"
click at [442, 269] on icon "button" at bounding box center [445, 275] width 12 height 12
type input "8"
type input "$1,280.00"
click at [331, 123] on div "Qty Cost Markup Price Total Internal SITE CONTACT: Mike Dziombak 0439445697 Int…" at bounding box center [859, 484] width 1057 height 1126
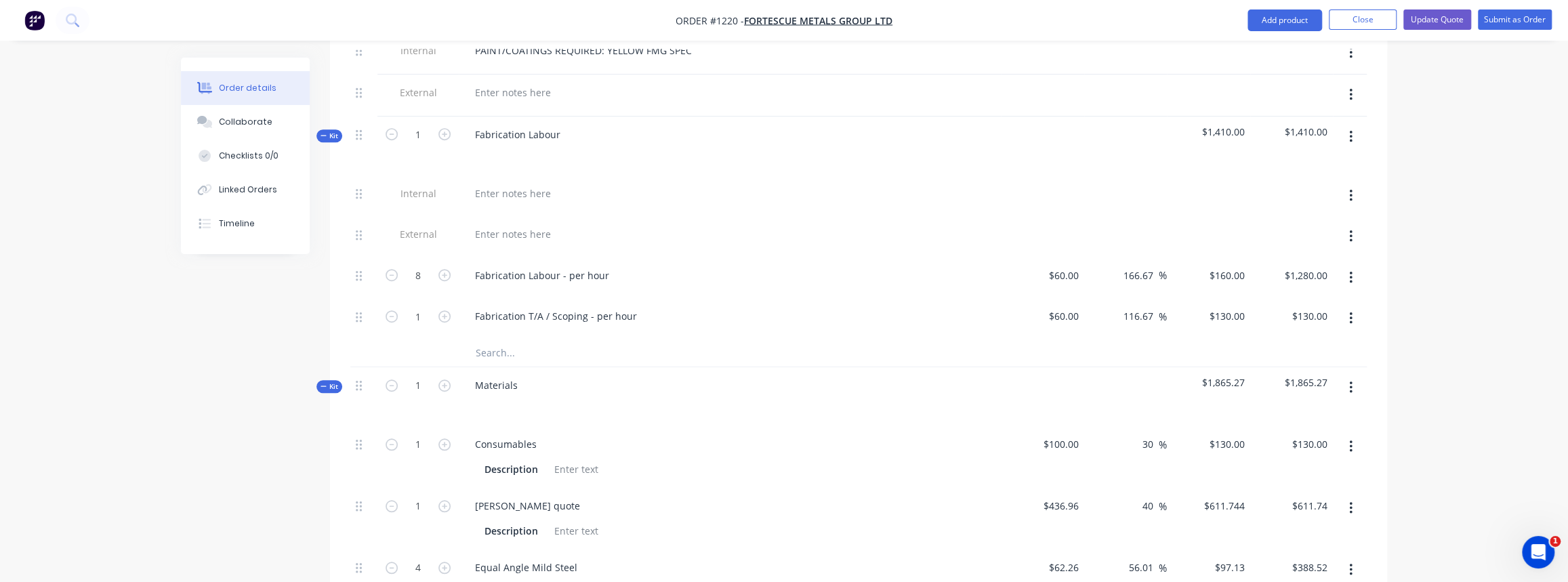
click at [329, 130] on span "Kit" at bounding box center [329, 136] width 18 height 10
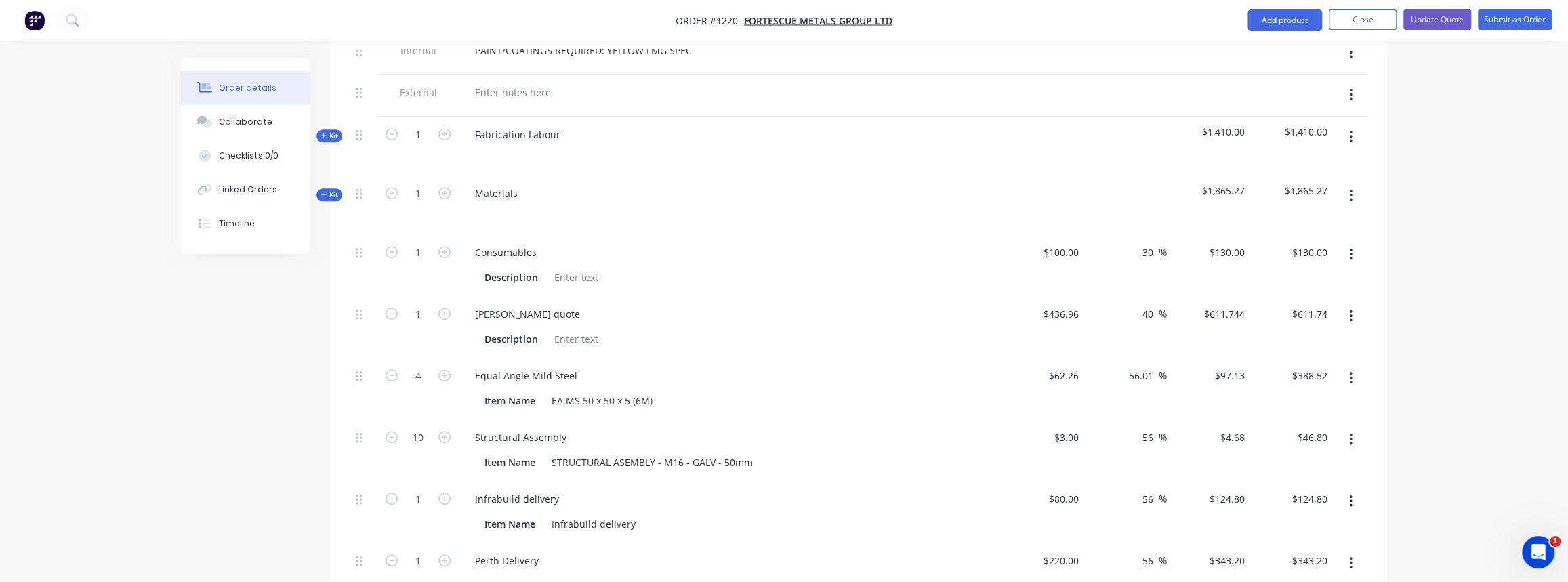
click at [326, 190] on span "Kit" at bounding box center [329, 195] width 18 height 10
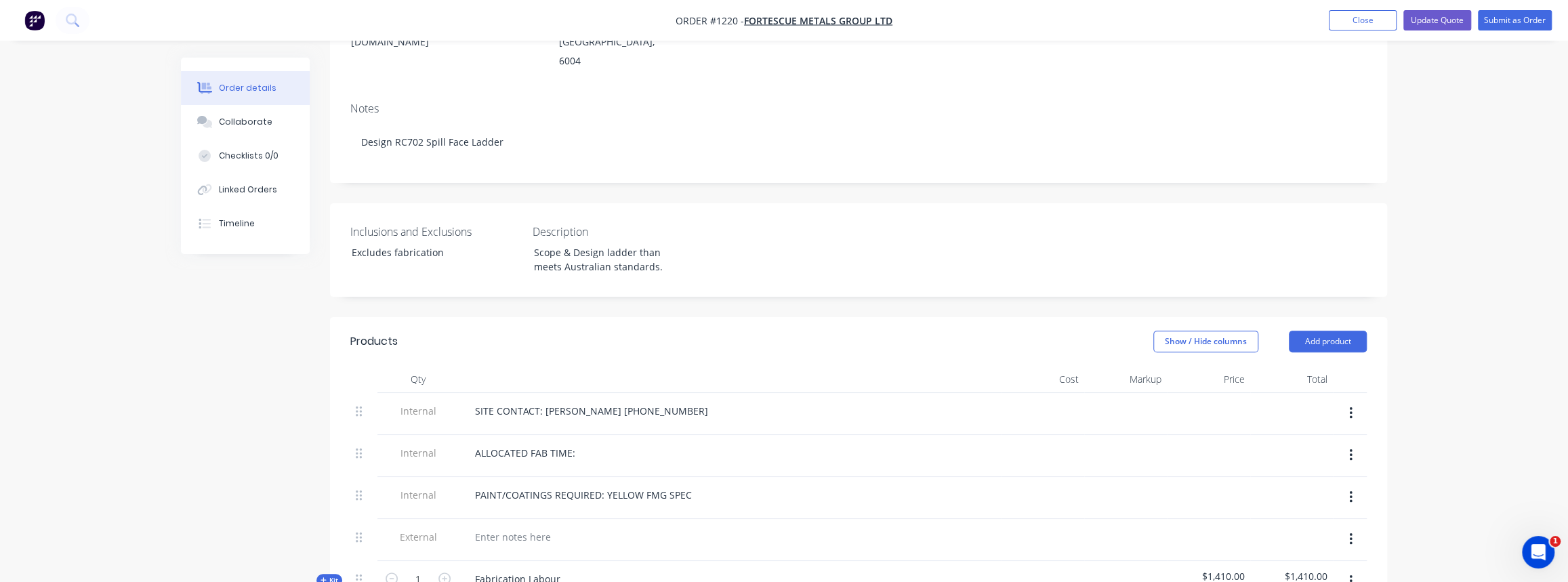
scroll to position [78, 0]
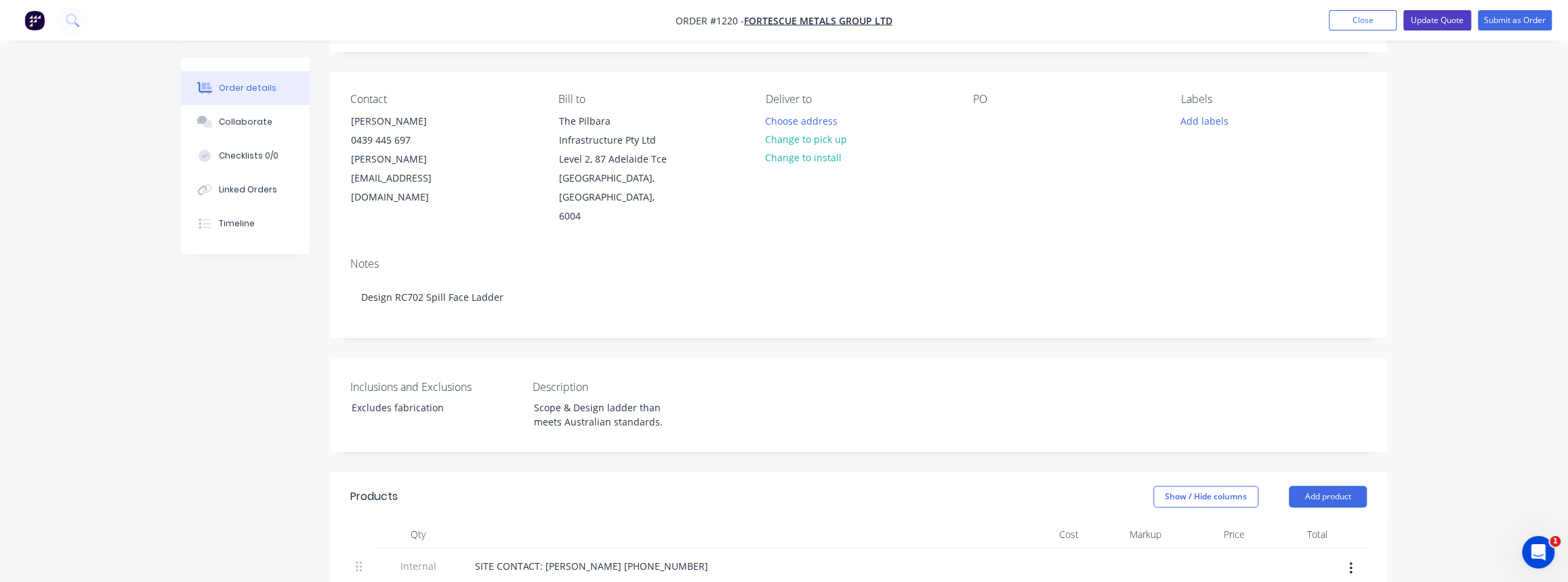
click at [1425, 21] on button "Update Quote" at bounding box center [1437, 21] width 68 height 21
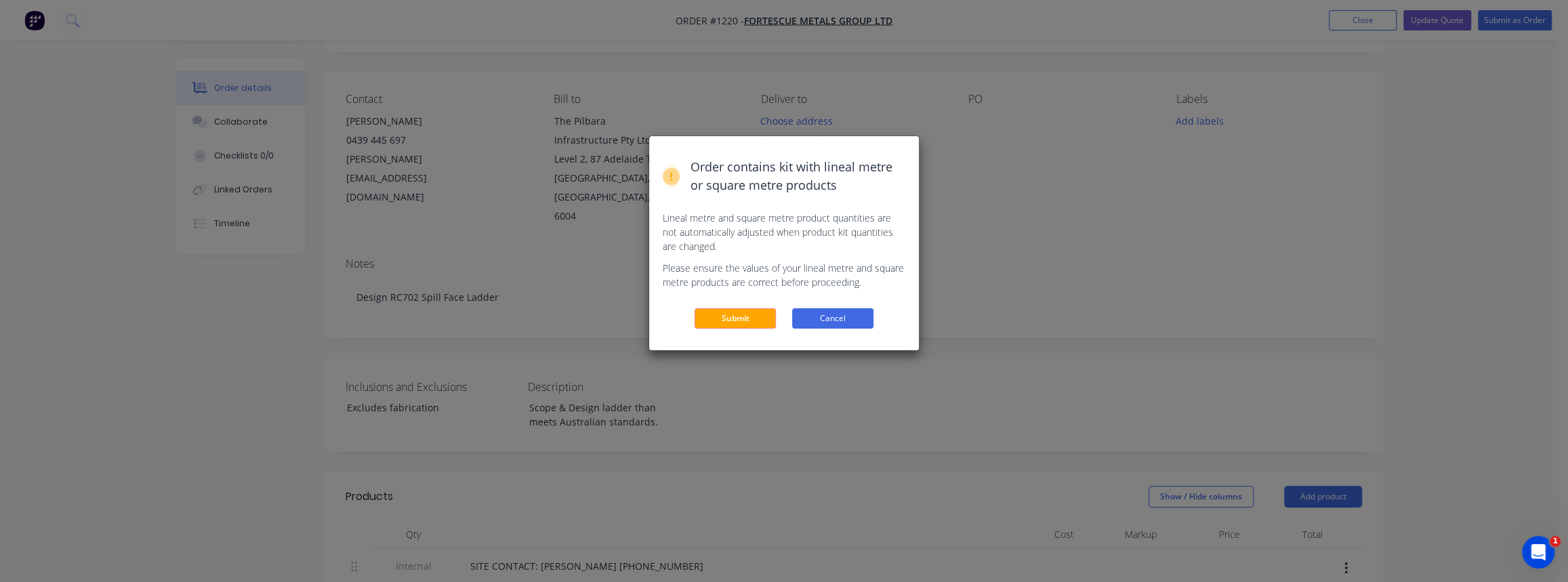
click at [817, 320] on button "Cancel" at bounding box center [832, 318] width 82 height 21
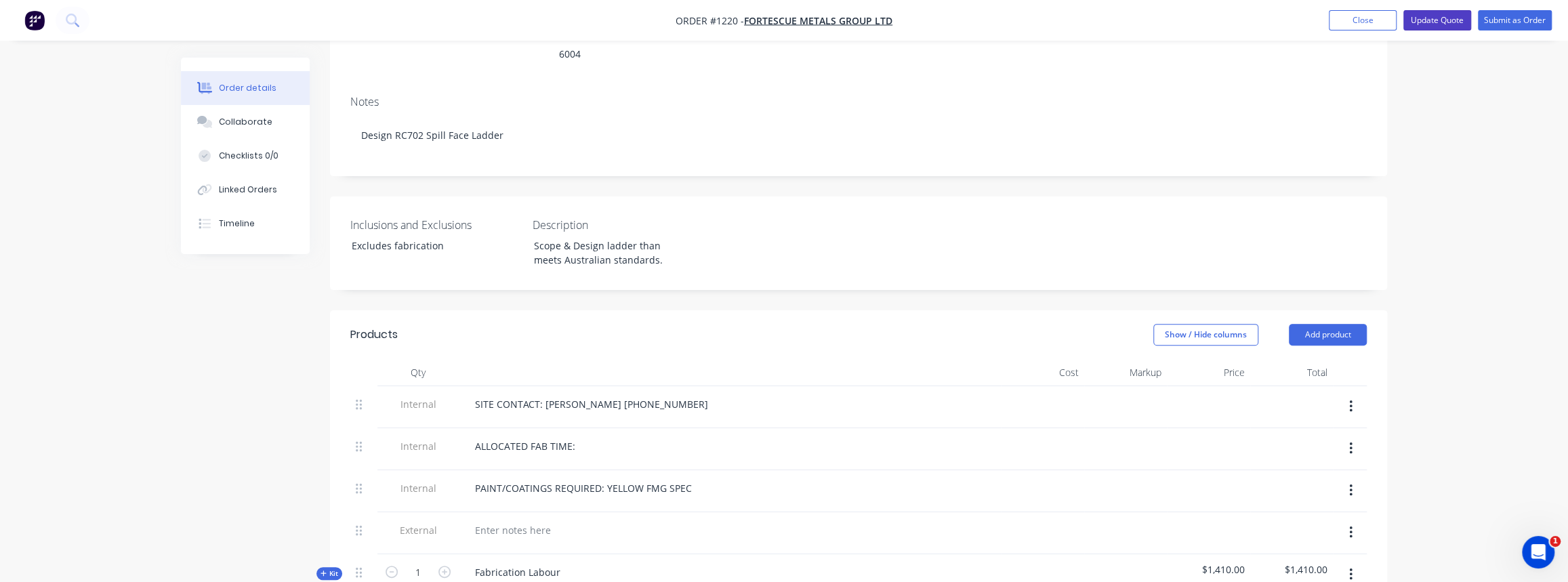
scroll to position [324, 0]
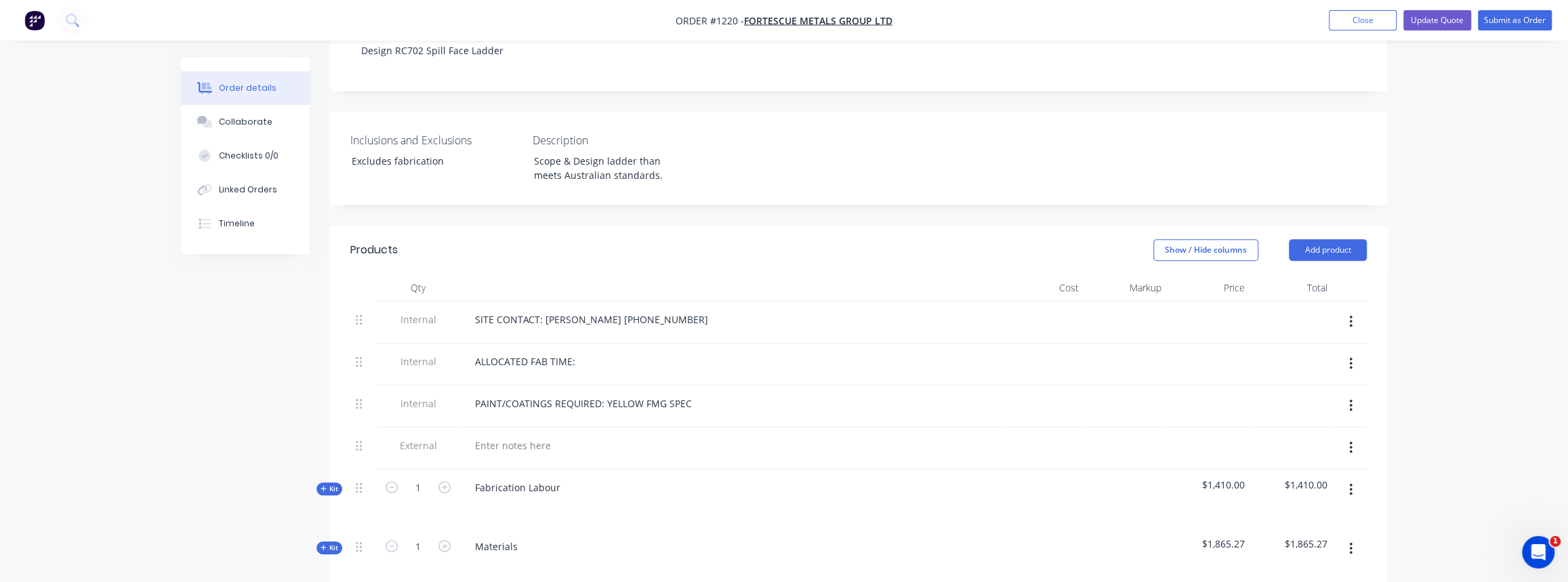
click at [324, 485] on icon "button" at bounding box center [323, 488] width 6 height 7
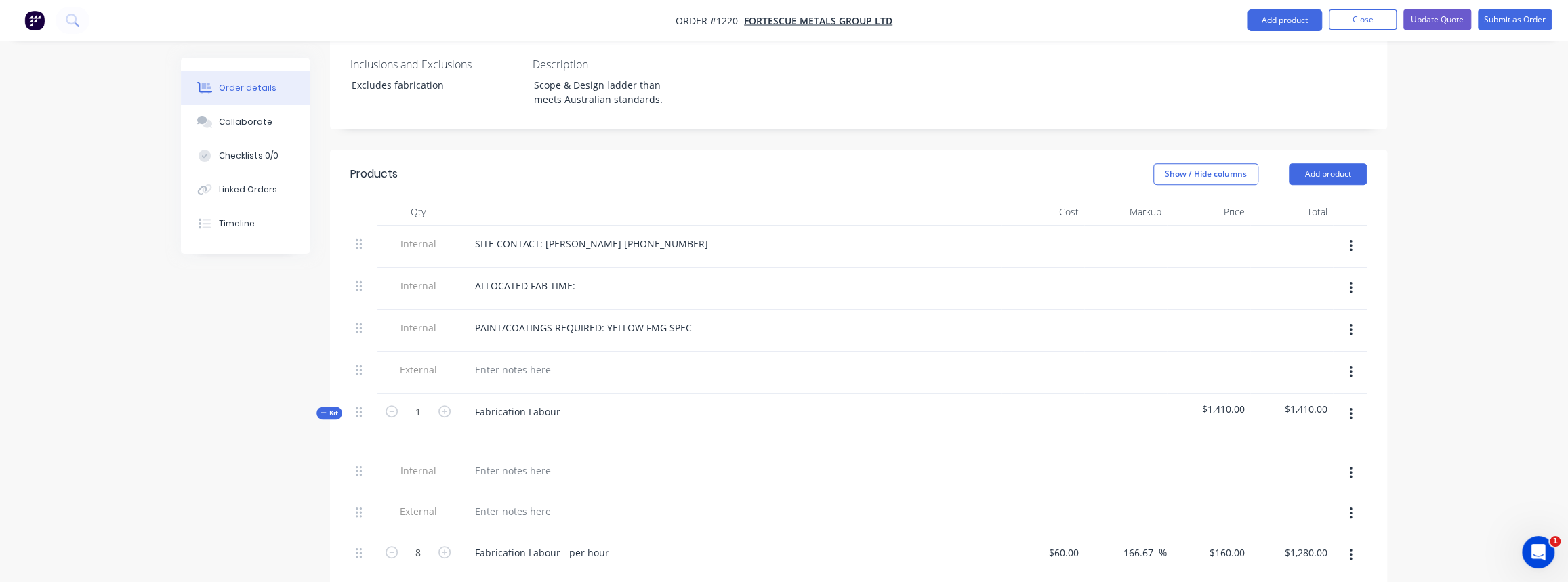
scroll to position [571, 0]
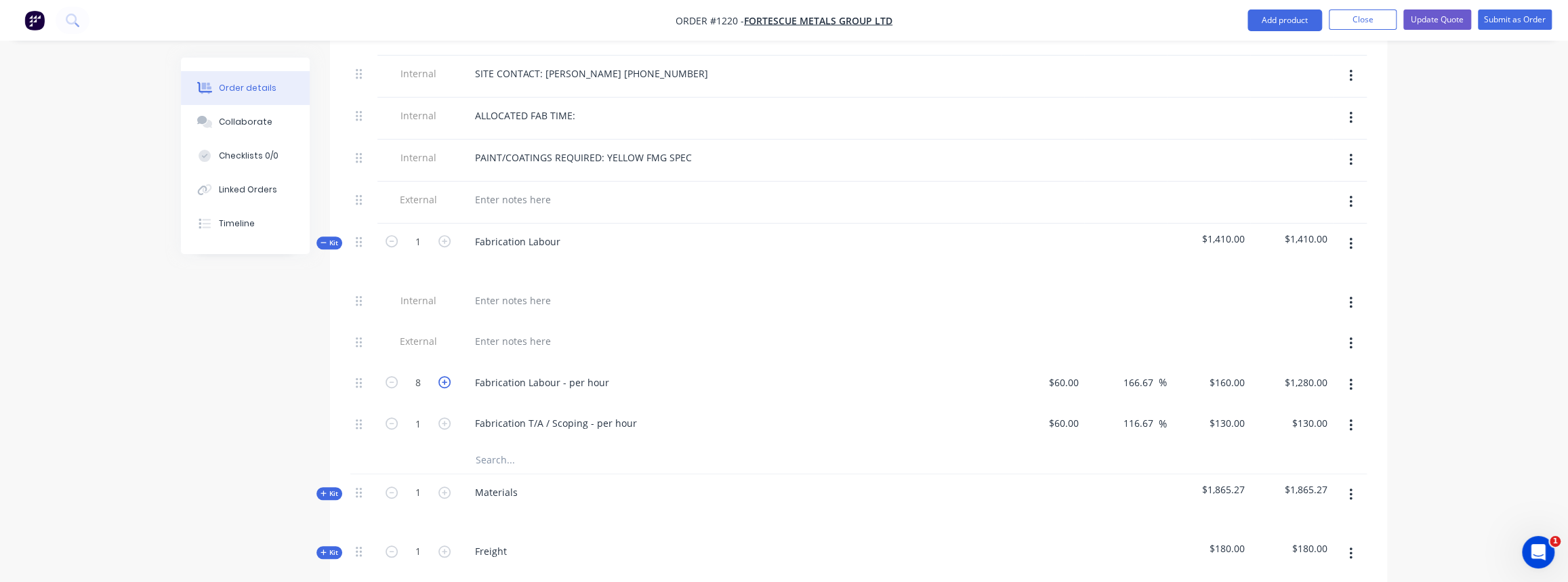
click at [439, 376] on icon "button" at bounding box center [445, 382] width 12 height 12
type input "9"
type input "$1,440.00"
click at [439, 376] on icon "button" at bounding box center [445, 382] width 12 height 12
type input "10"
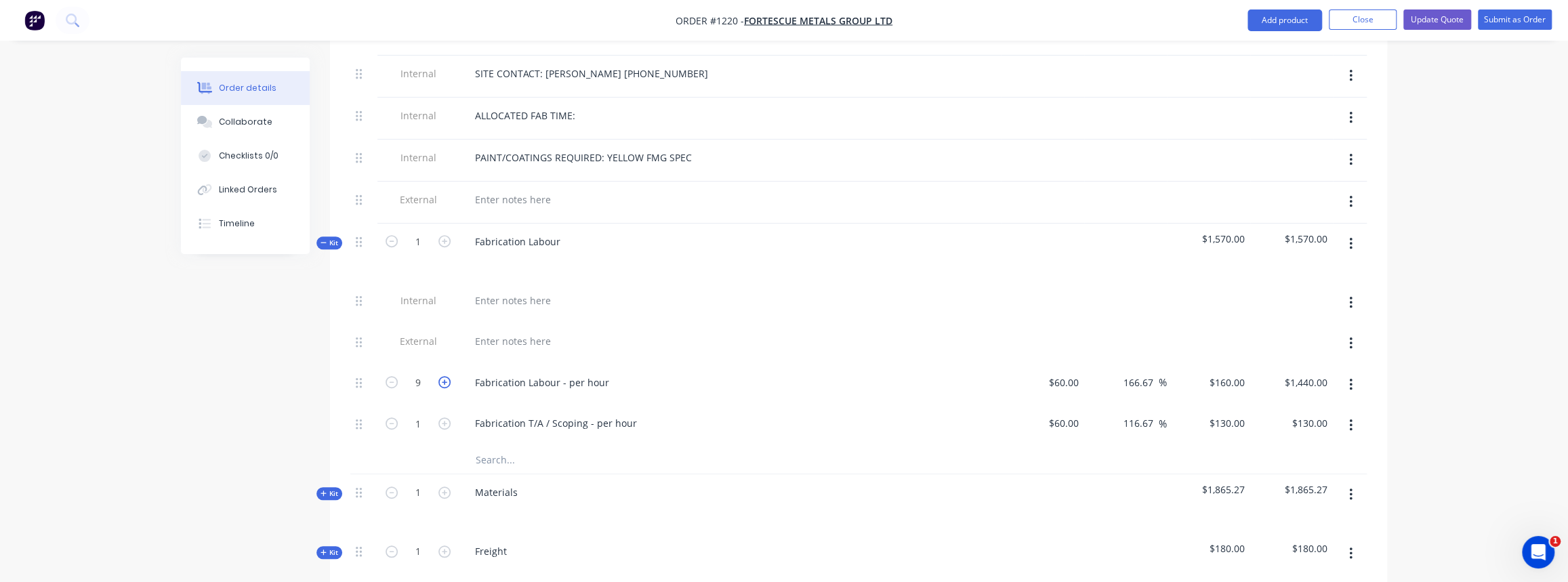
type input "$1,600.00"
click at [330, 238] on span "Kit" at bounding box center [329, 243] width 18 height 10
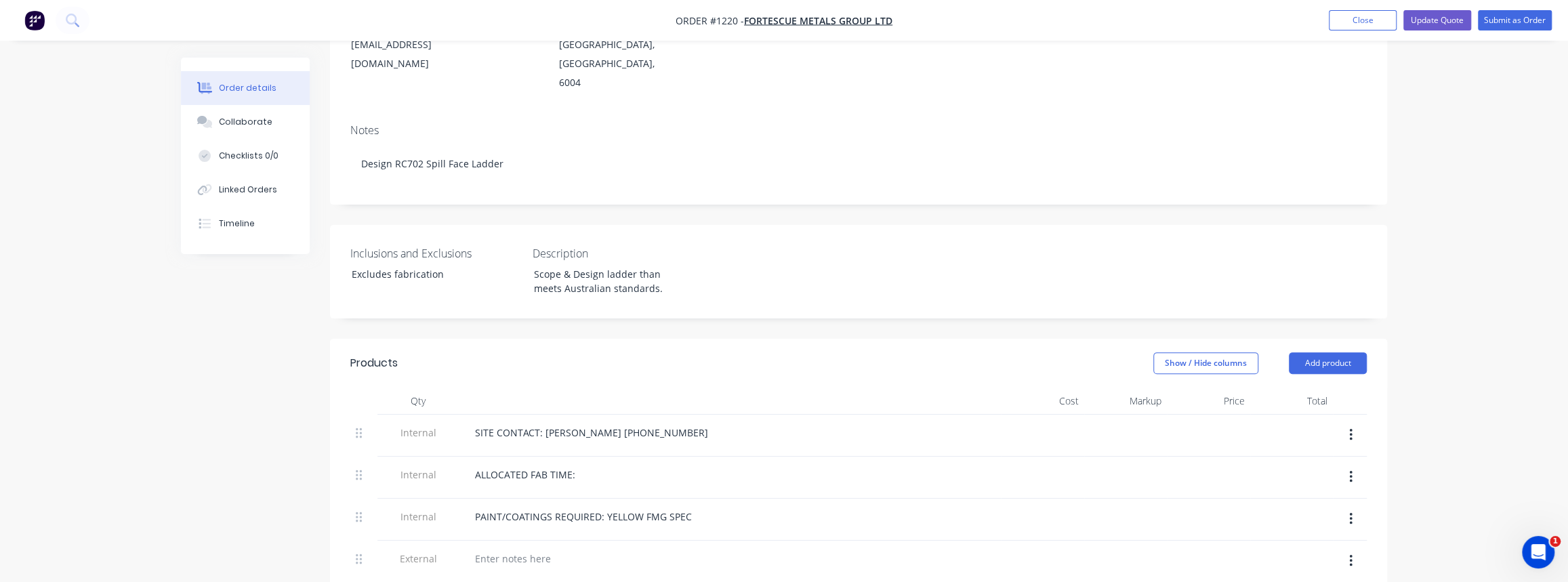
scroll to position [78, 0]
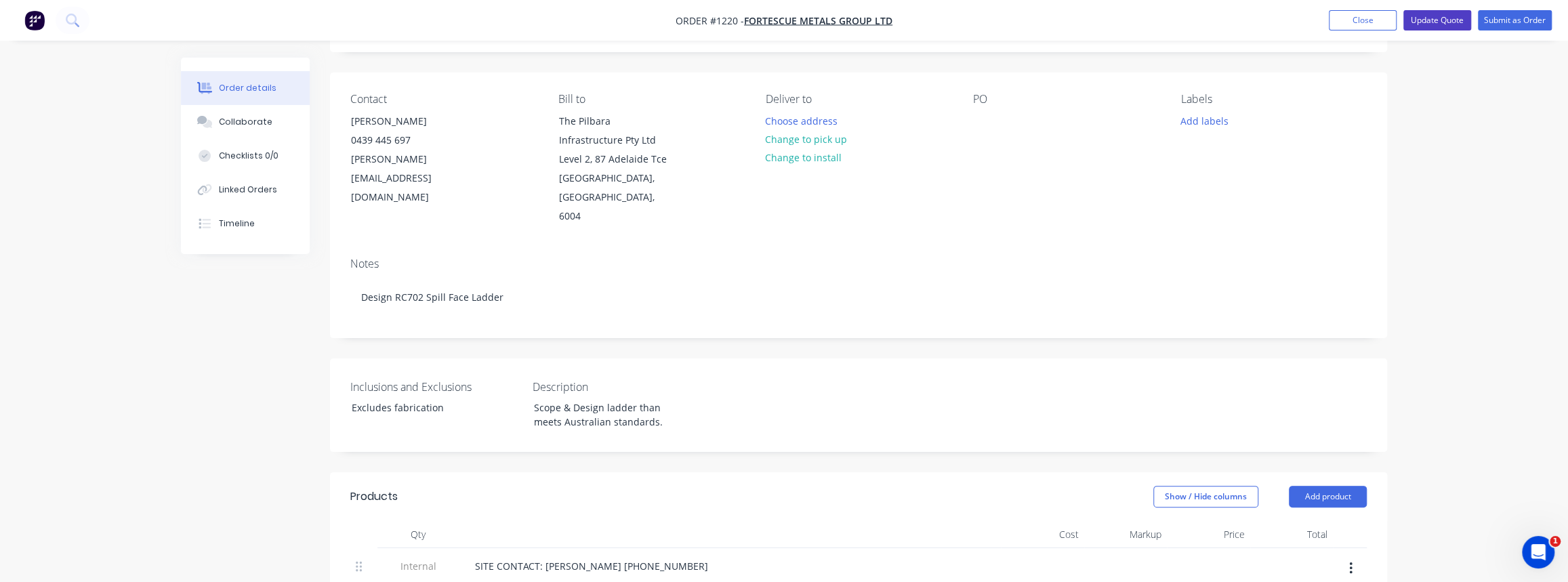
click at [1448, 21] on button "Update Quote" at bounding box center [1437, 21] width 68 height 21
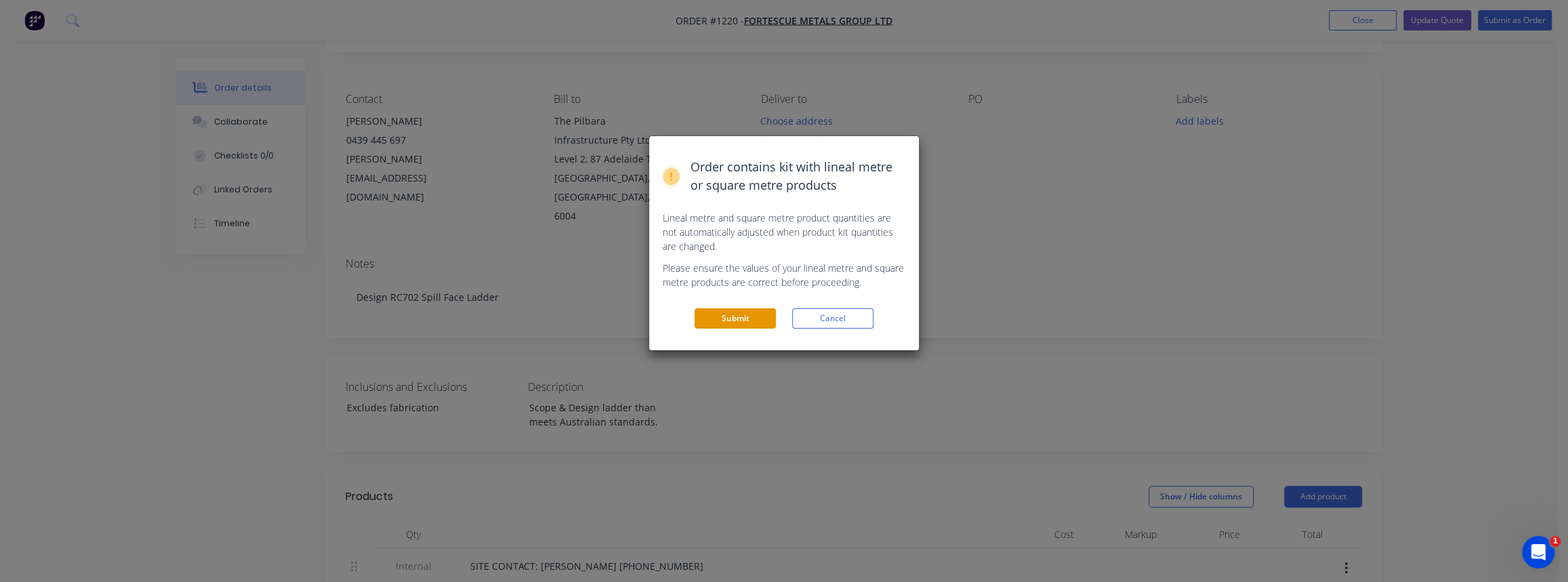
click at [705, 320] on button "Submit" at bounding box center [735, 318] width 82 height 21
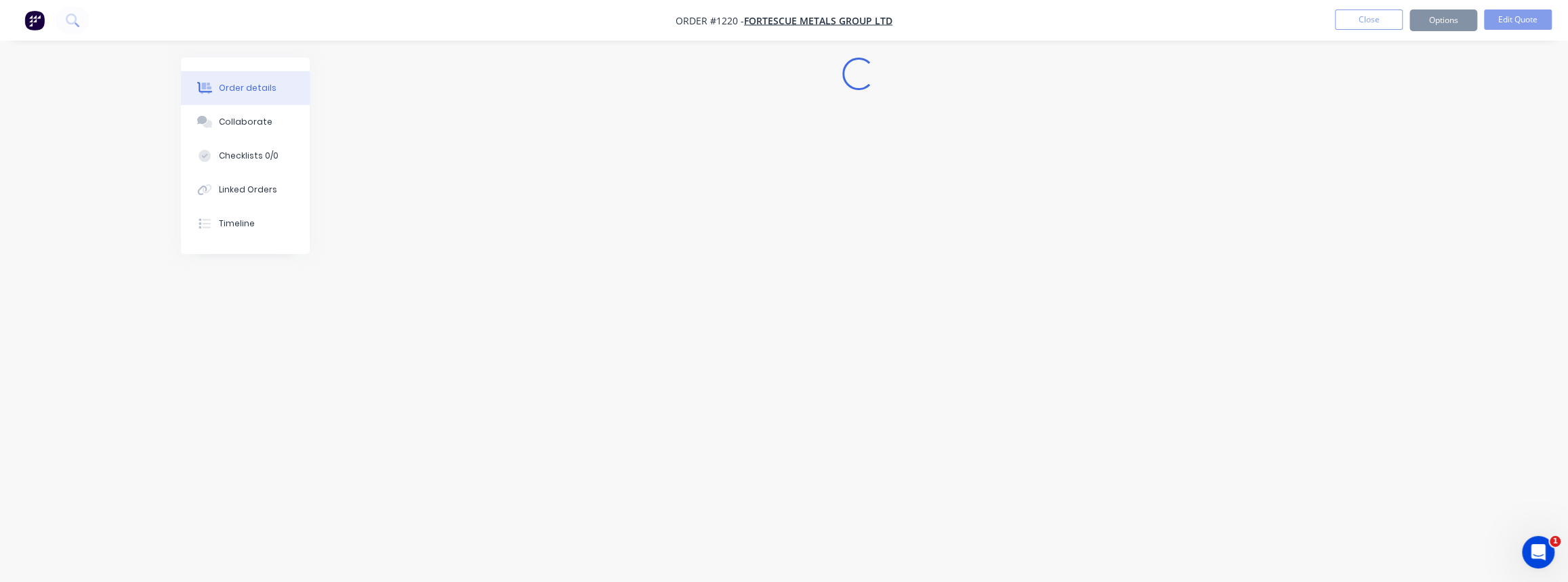
scroll to position [0, 0]
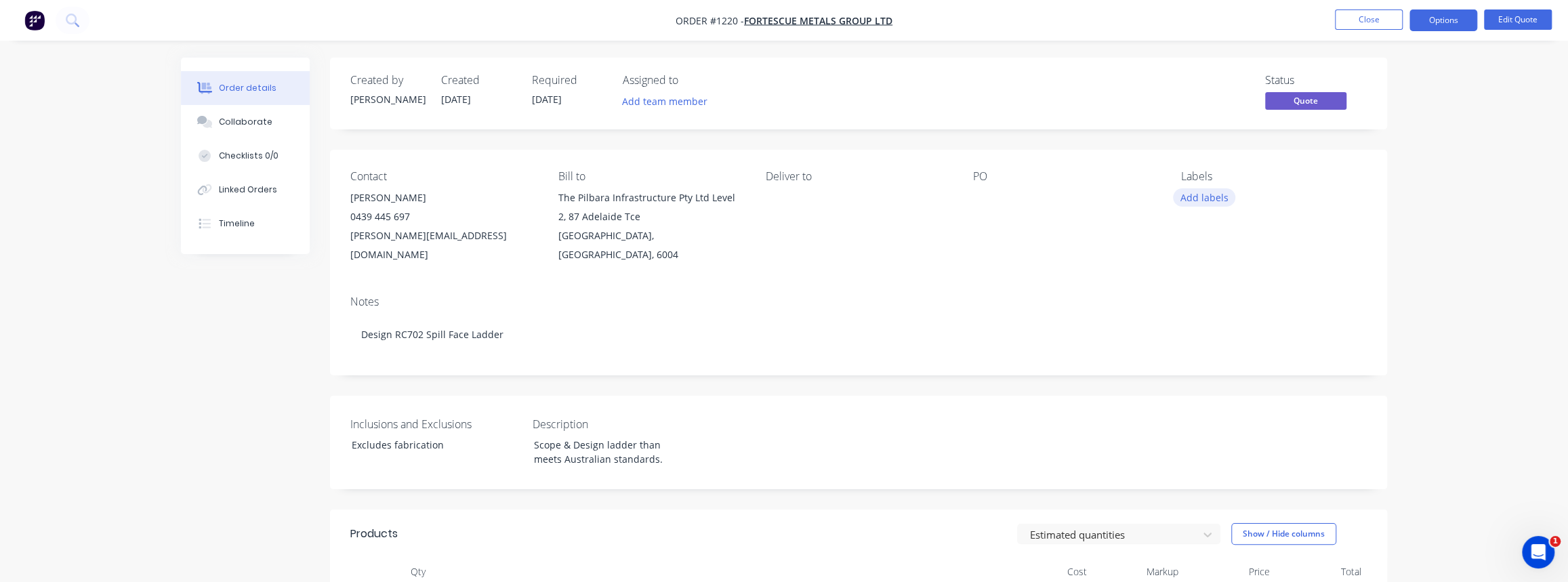
click at [1213, 201] on button "Add labels" at bounding box center [1204, 197] width 63 height 18
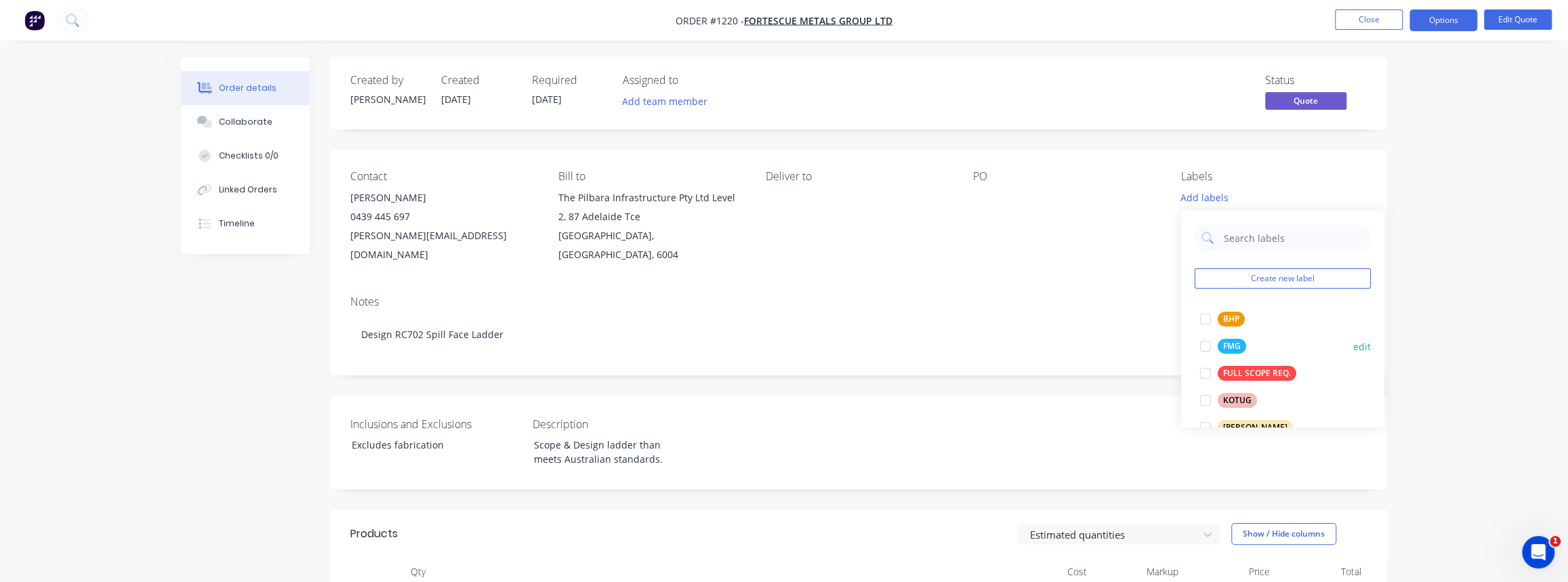
click at [1227, 351] on div "FMG" at bounding box center [1232, 346] width 28 height 15
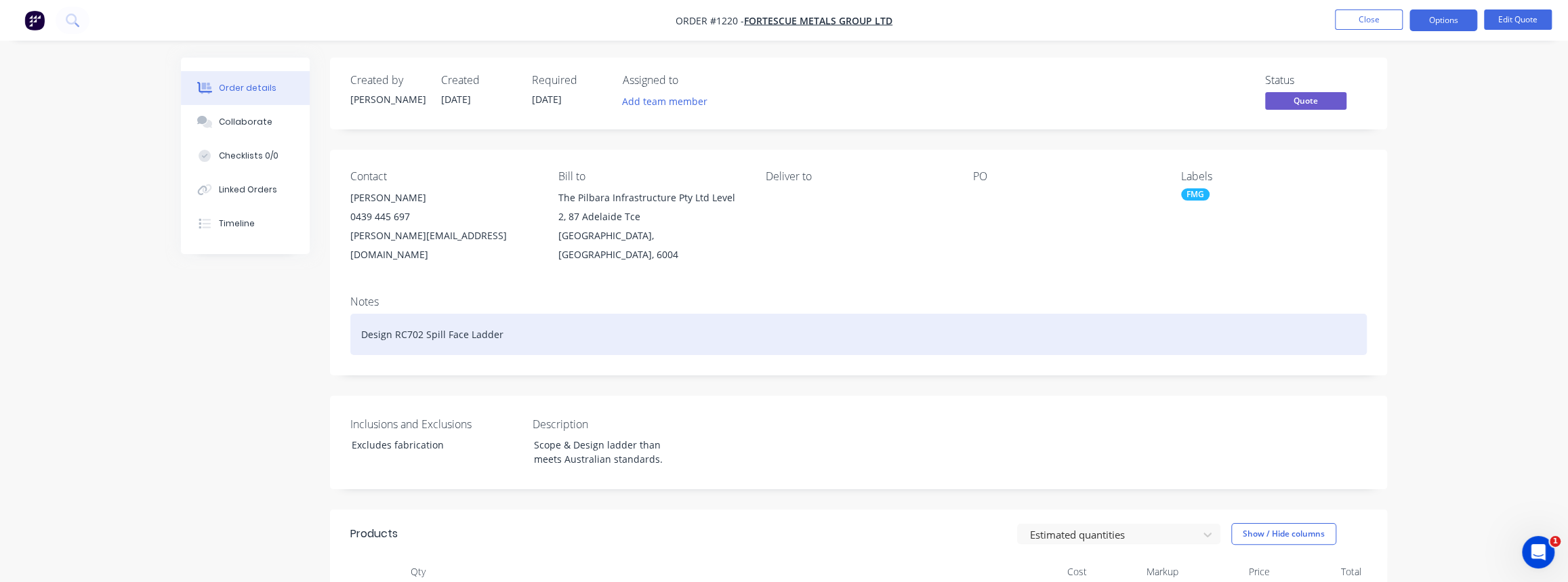
click at [979, 314] on div "Design RC702 Spill Face Ladder" at bounding box center [858, 335] width 1016 height 41
drag, startPoint x: 390, startPoint y: 318, endPoint x: 304, endPoint y: 320, distance: 86.0
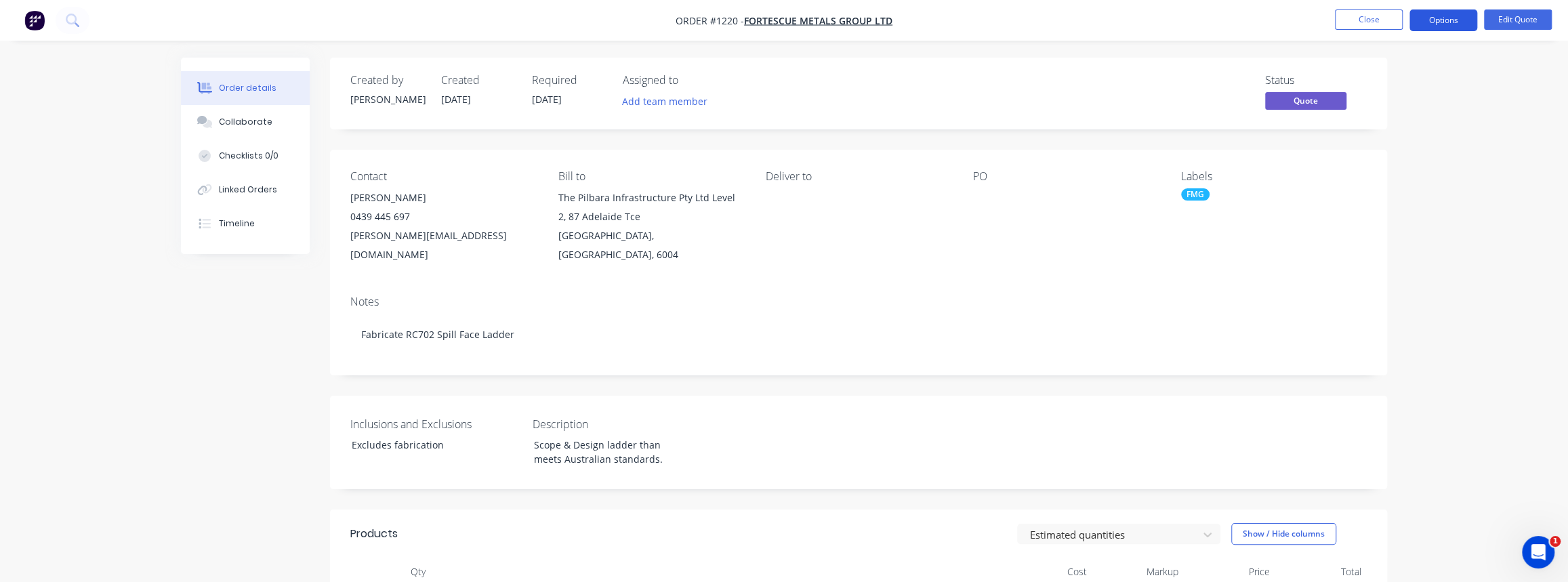
click at [1444, 22] on button "Options" at bounding box center [1443, 20] width 68 height 21
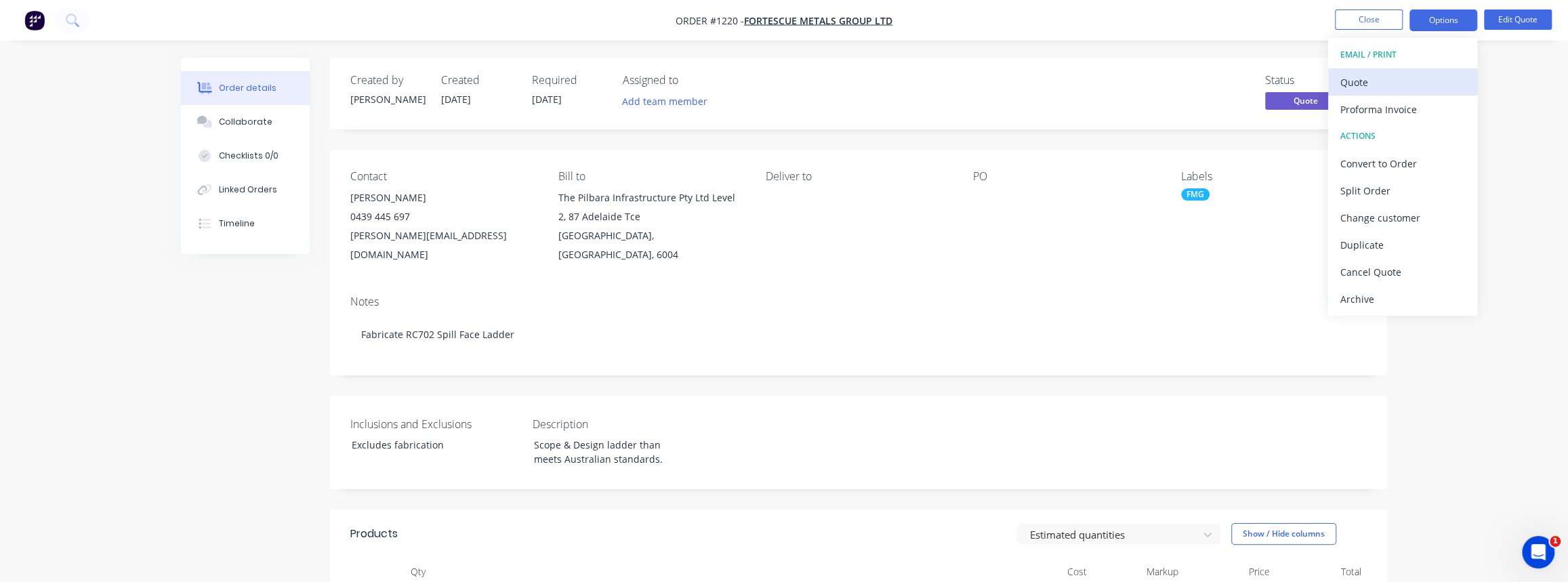
click at [1374, 76] on div "Quote" at bounding box center [1402, 82] width 124 height 20
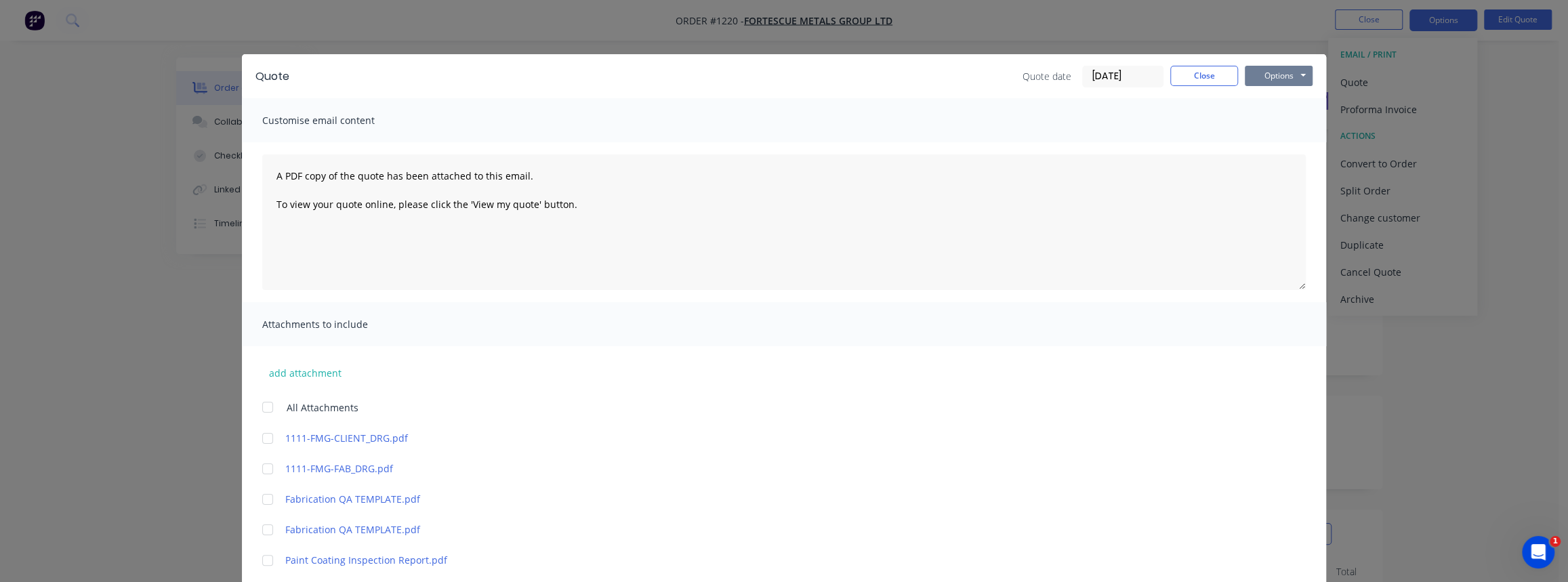
click at [1251, 79] on button "Options" at bounding box center [1279, 76] width 68 height 21
click at [1271, 124] on button "Print" at bounding box center [1288, 122] width 87 height 22
click at [1197, 76] on button "Close" at bounding box center [1204, 76] width 68 height 21
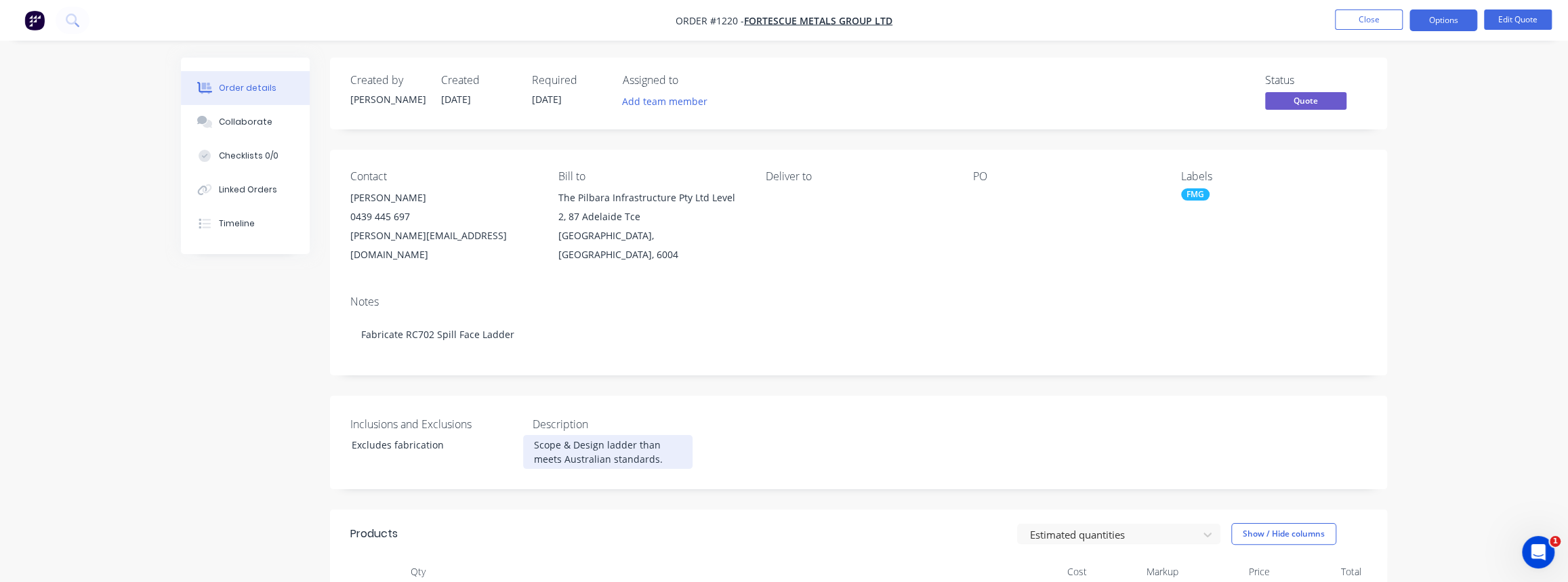
click at [622, 440] on div "Scope & Design ladder than meets Australian standards." at bounding box center [608, 452] width 169 height 33
drag, startPoint x: 600, startPoint y: 430, endPoint x: 488, endPoint y: 429, distance: 112.0
click at [488, 429] on div "Inclusions and Exclusions Excludes fabrication Description Scope & Design ladde…" at bounding box center [859, 442] width 1057 height 94
click at [681, 435] on div "Scope & Design ladder than meets Australian standards." at bounding box center [608, 452] width 169 height 33
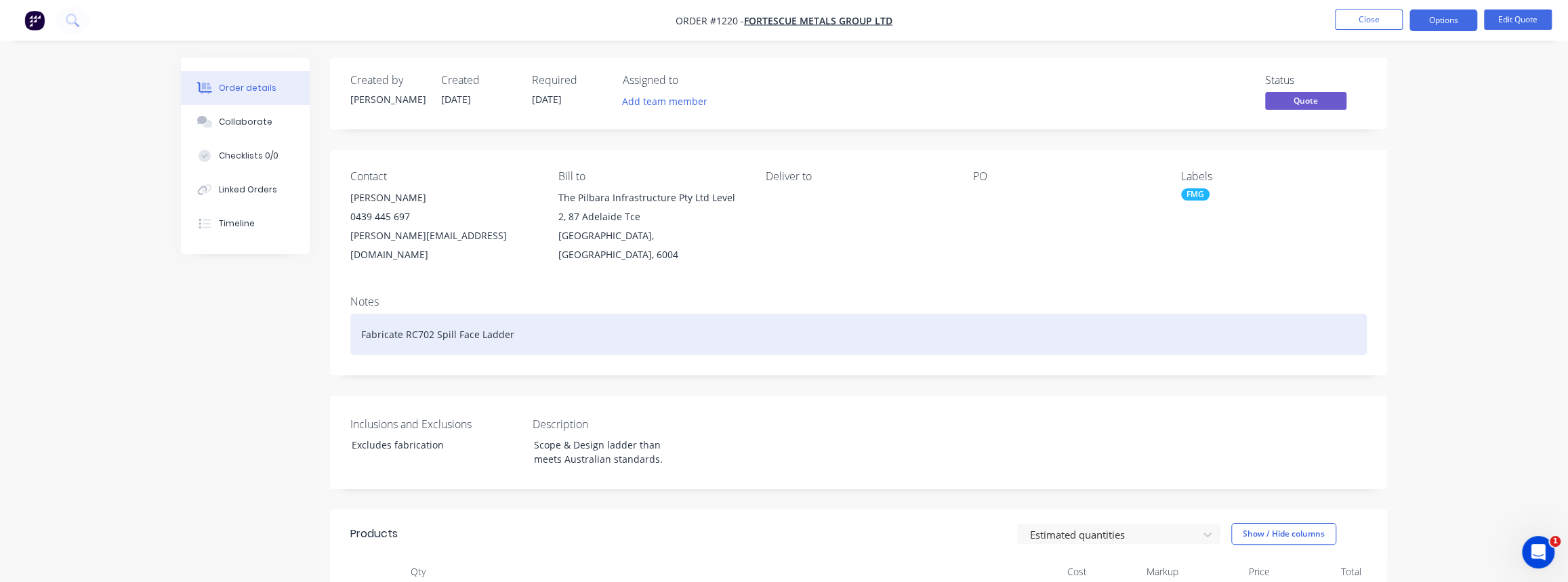
click at [518, 314] on div "Fabricate RC702 Spill Face Ladder" at bounding box center [858, 335] width 1016 height 41
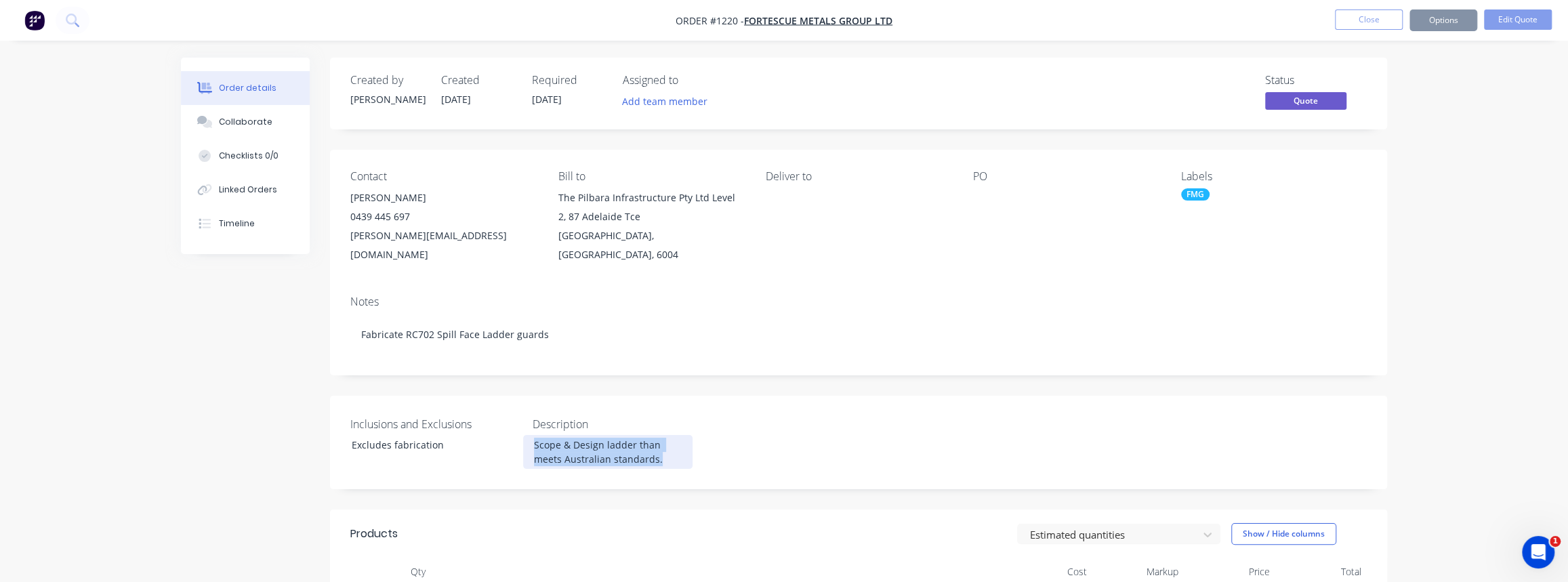
drag, startPoint x: 661, startPoint y: 436, endPoint x: 521, endPoint y: 419, distance: 141.0
click at [521, 419] on div "Inclusions and Exclusions Excludes fabrication Description Scope & Design ladde…" at bounding box center [859, 442] width 1057 height 94
click at [1438, 20] on button "Options" at bounding box center [1443, 20] width 68 height 21
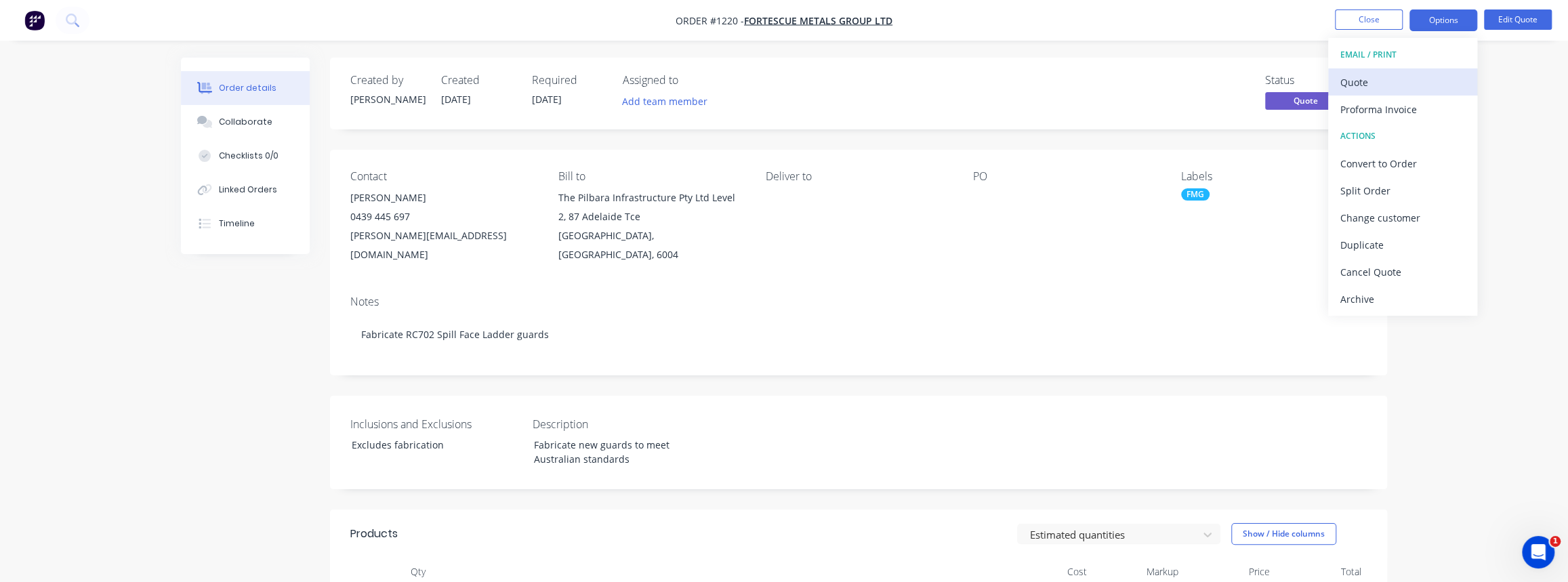
click at [1387, 85] on div "Quote" at bounding box center [1402, 82] width 124 height 20
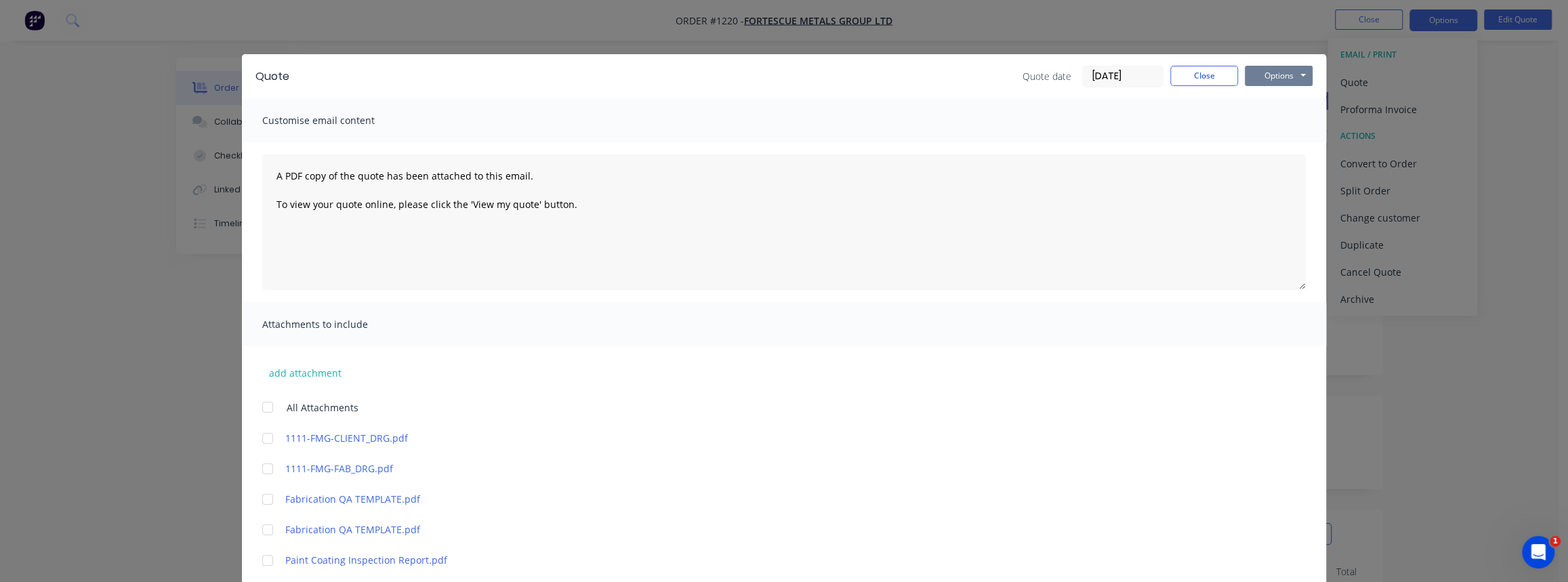
click at [1276, 81] on button "Options" at bounding box center [1279, 76] width 68 height 21
click at [1271, 116] on button "Print" at bounding box center [1288, 122] width 87 height 22
click at [1198, 80] on button "Close" at bounding box center [1204, 76] width 68 height 21
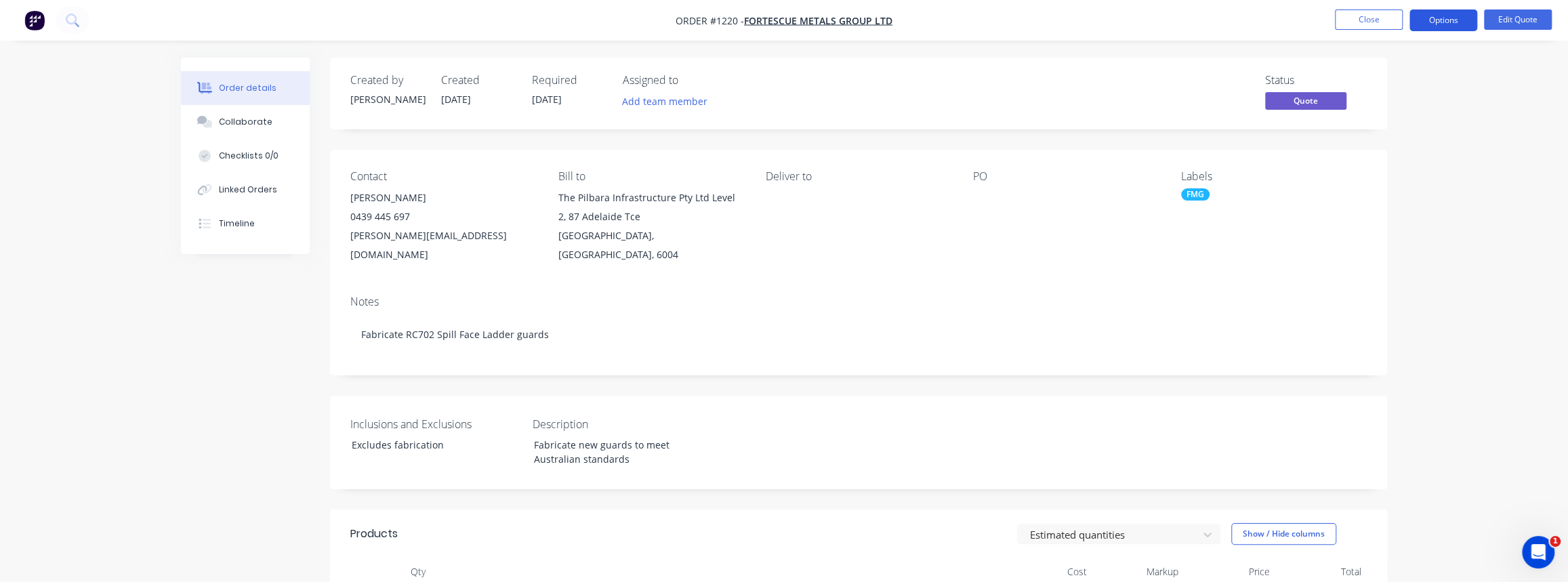
click at [1448, 22] on button "Options" at bounding box center [1443, 20] width 68 height 21
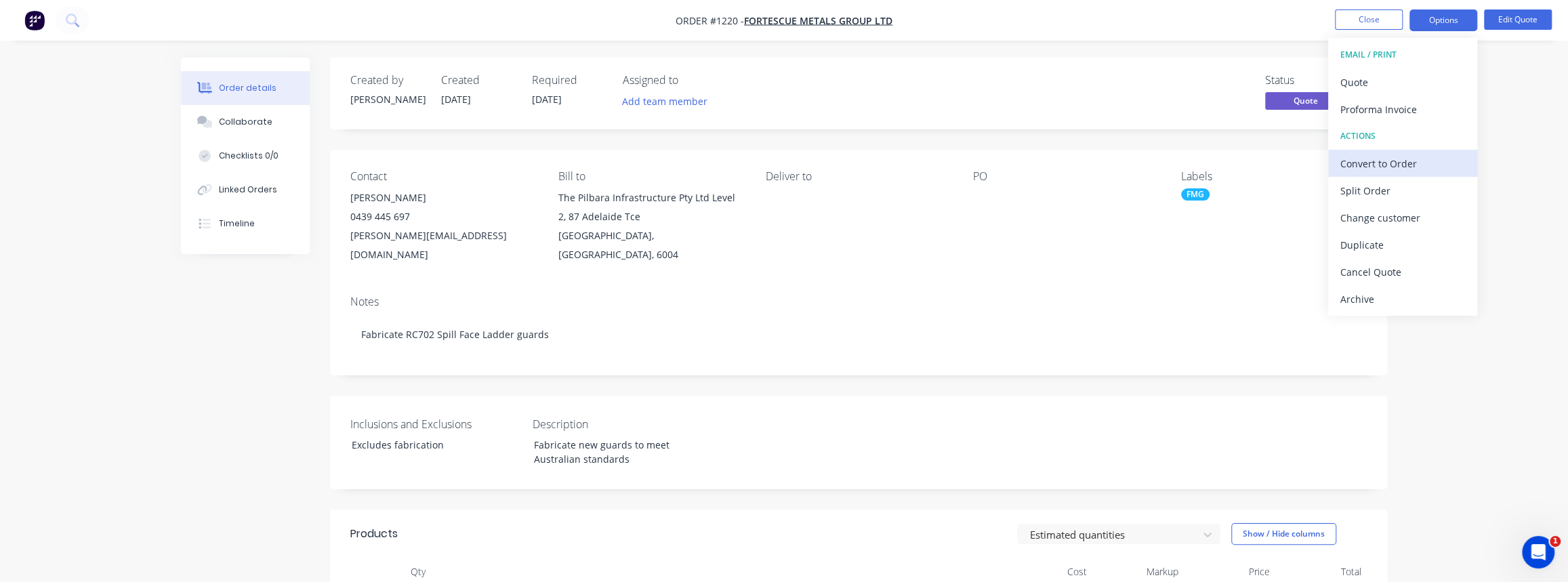
click at [1396, 162] on div "Convert to Order" at bounding box center [1402, 163] width 124 height 20
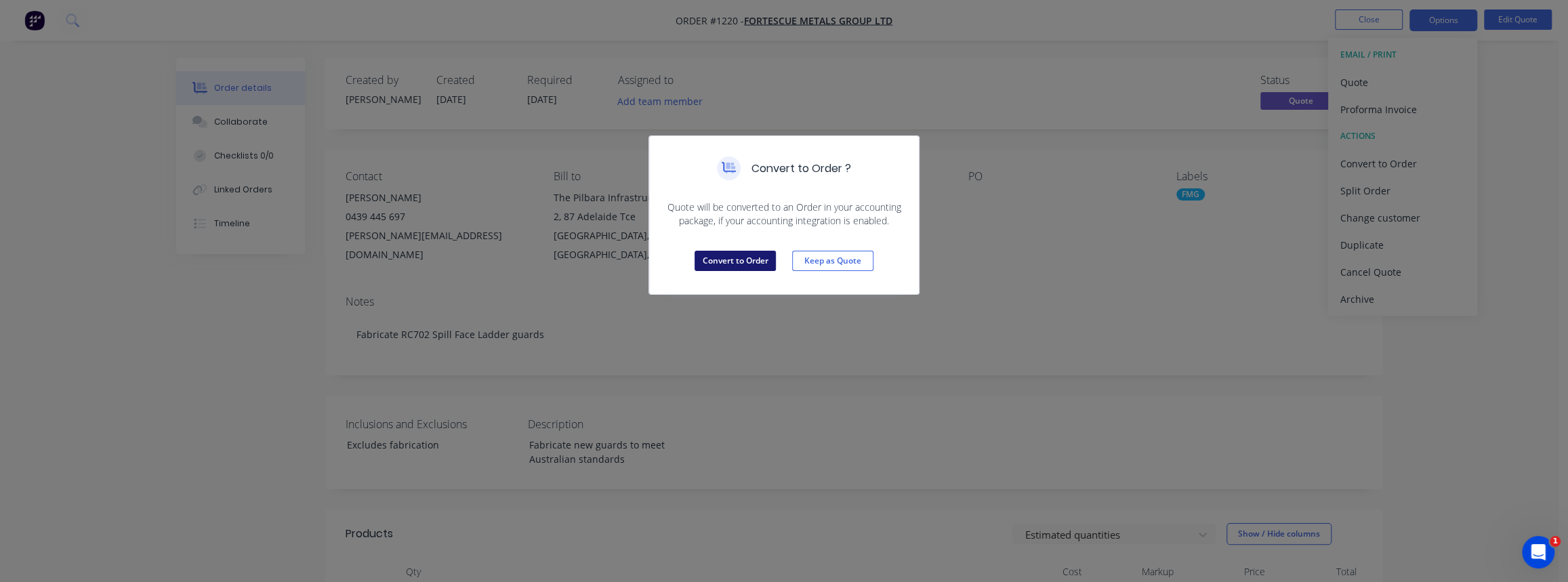
click at [766, 264] on button "Convert to Order" at bounding box center [735, 261] width 82 height 21
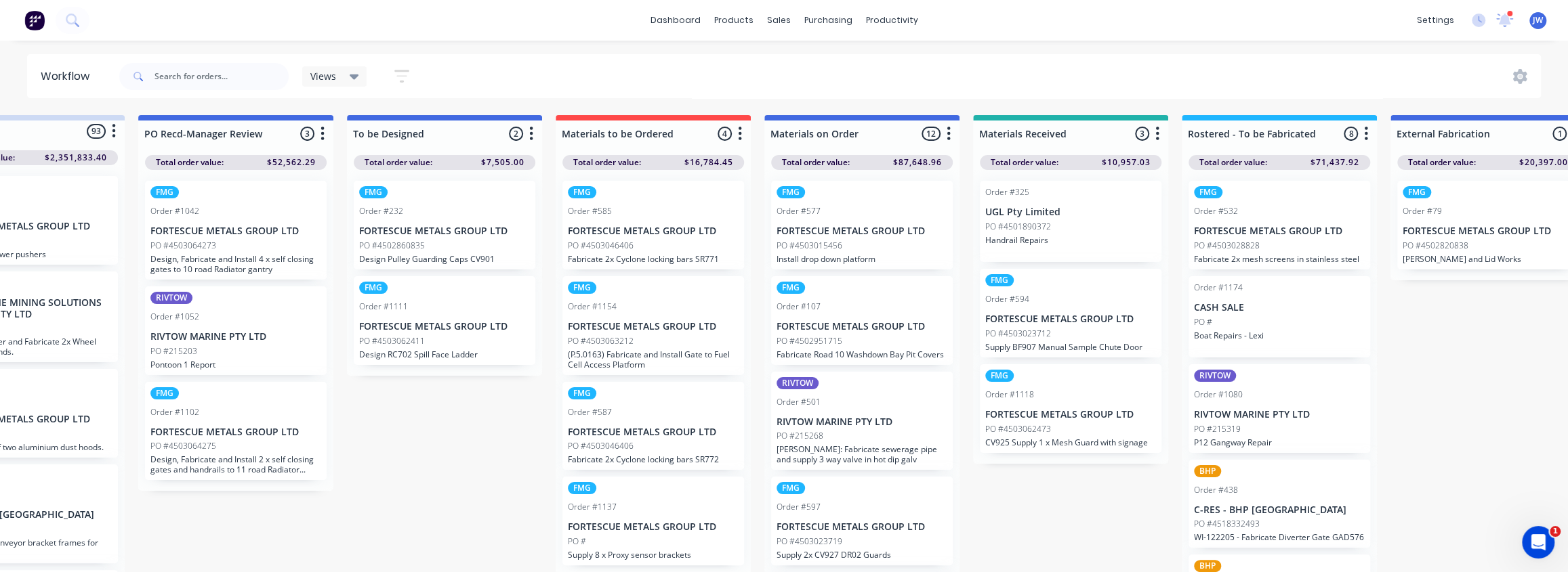
scroll to position [0, 163]
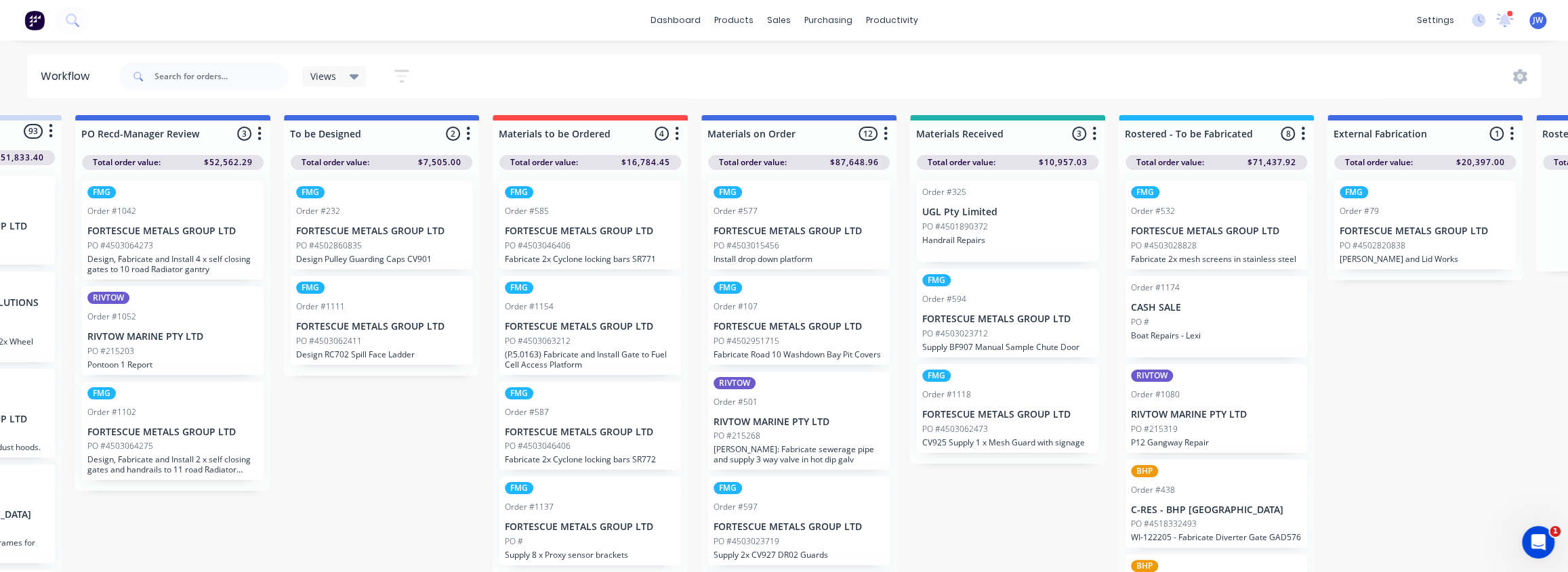
drag, startPoint x: 1005, startPoint y: 256, endPoint x: 1062, endPoint y: 259, distance: 57.1
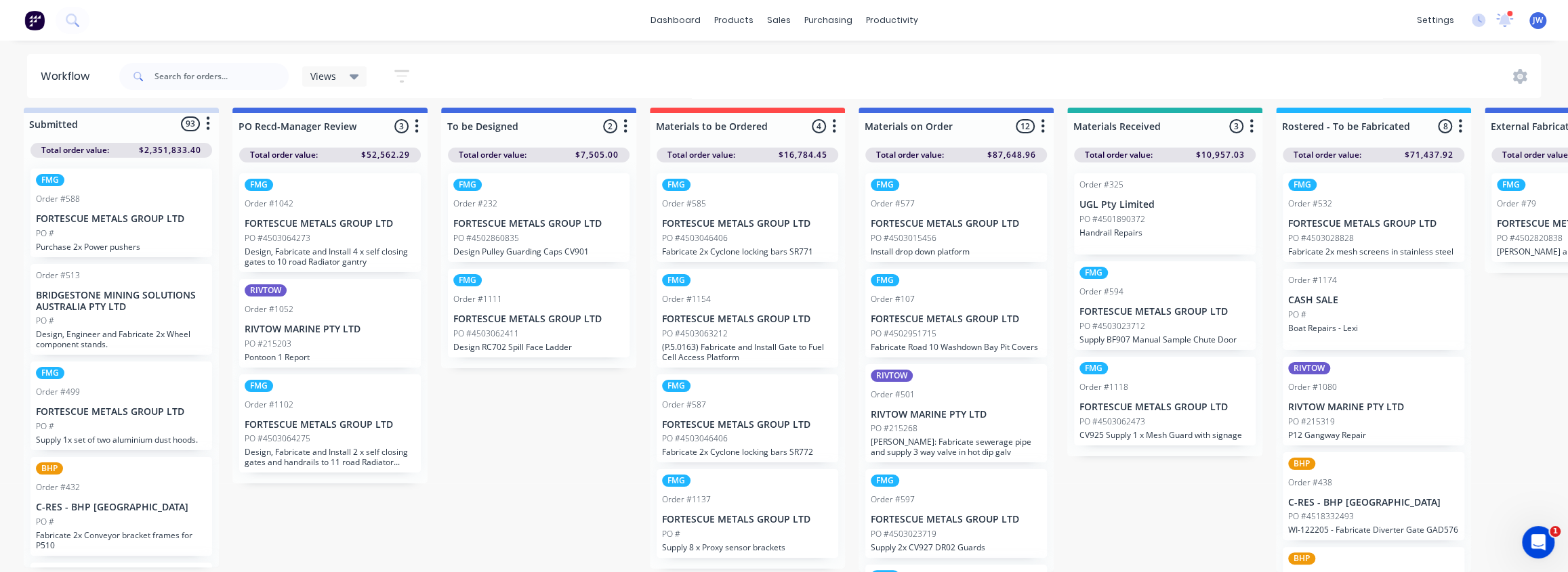
scroll to position [15, 0]
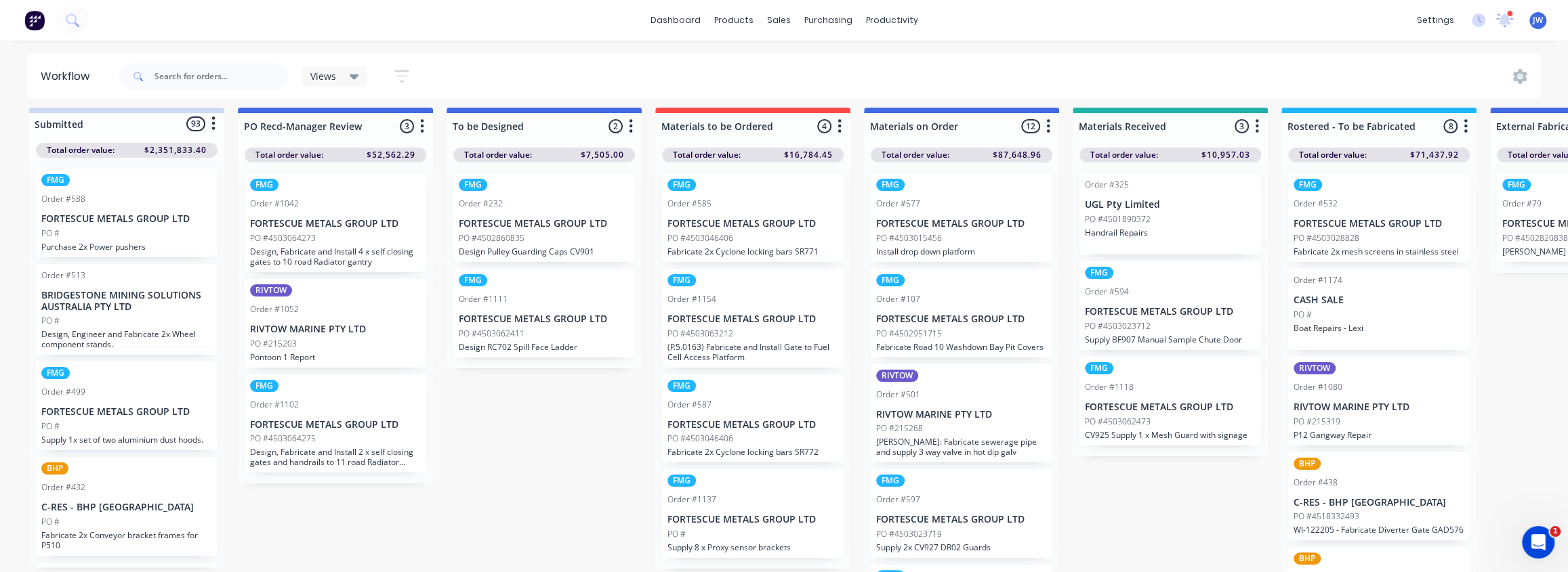
drag, startPoint x: 484, startPoint y: 244, endPoint x: 404, endPoint y: 250, distance: 80.2
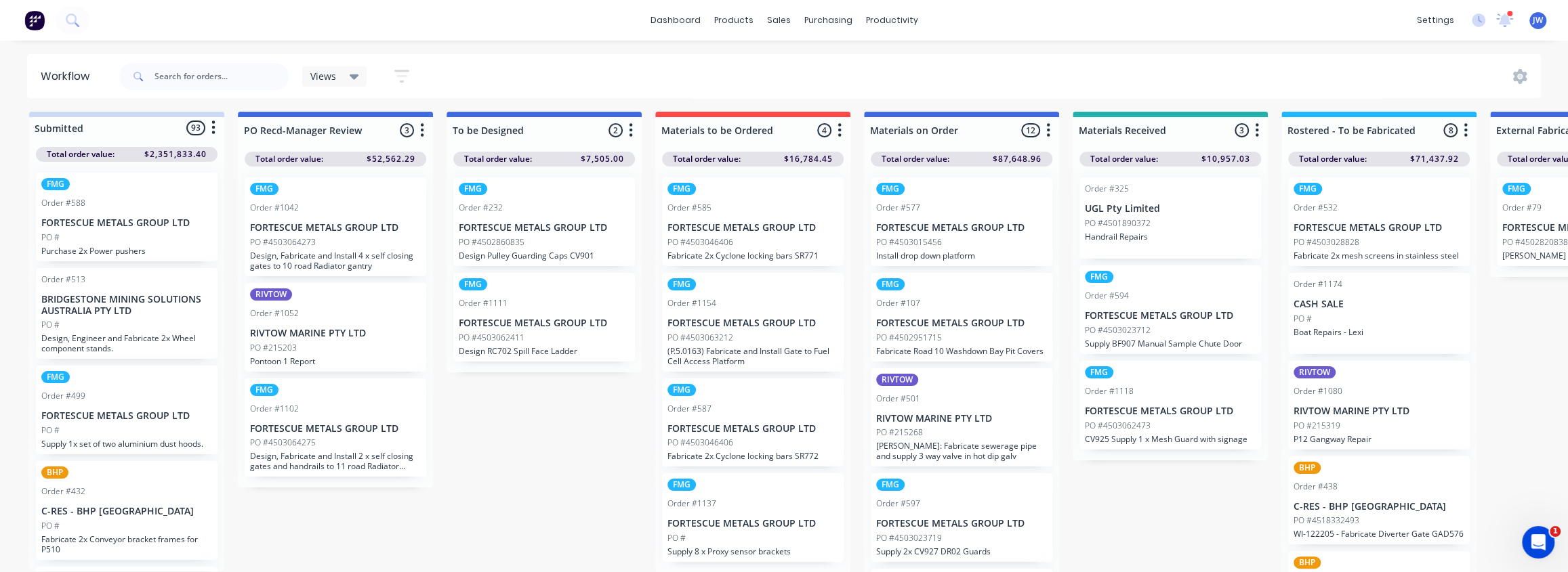
scroll to position [0, 0]
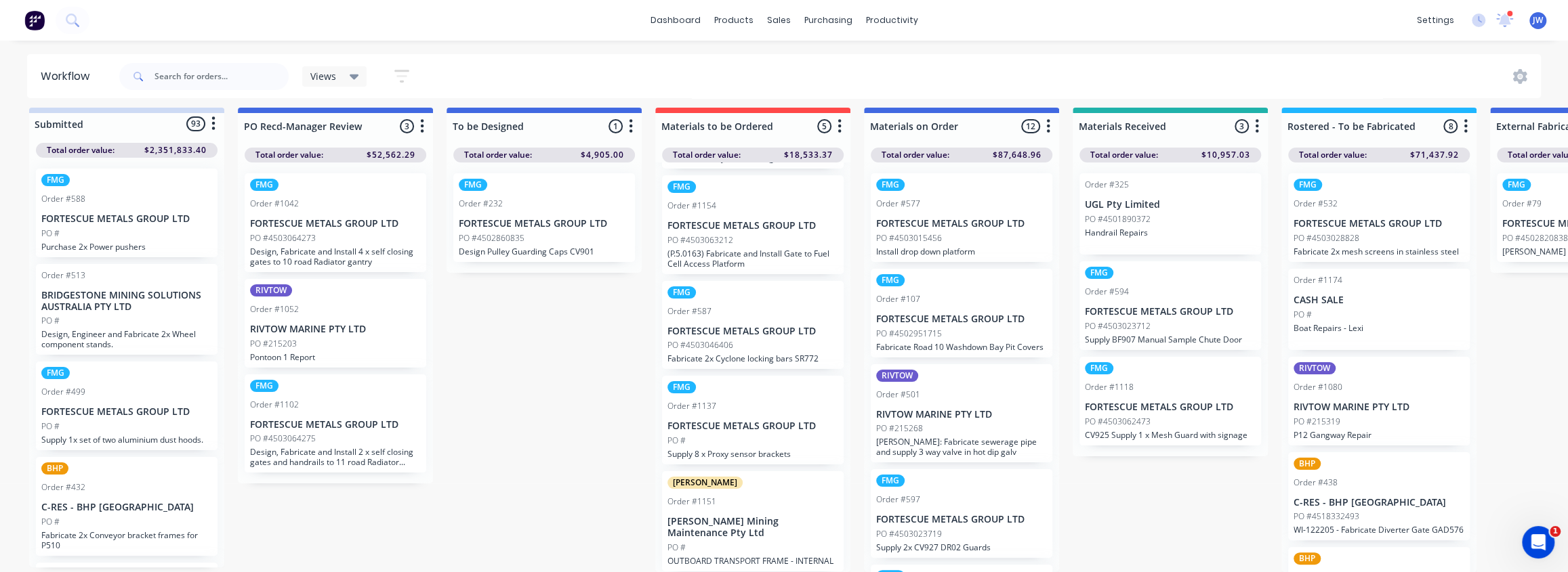
scroll to position [15, 0]
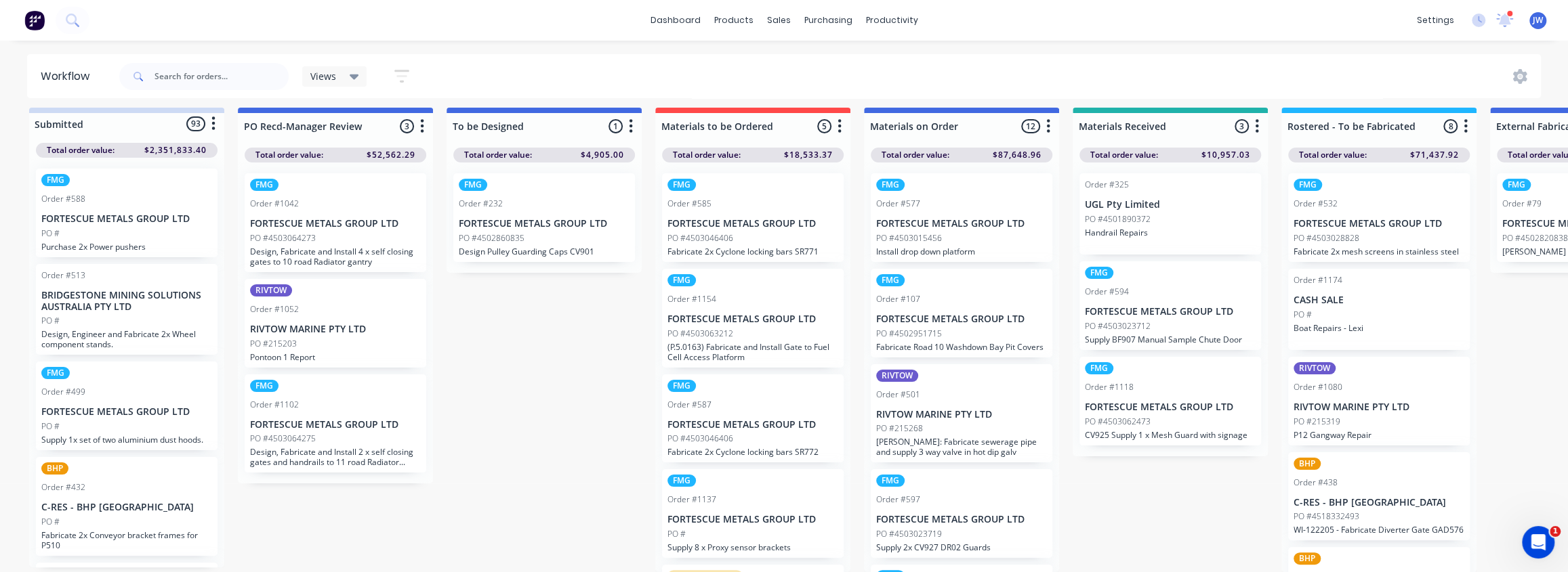
scroll to position [93, 0]
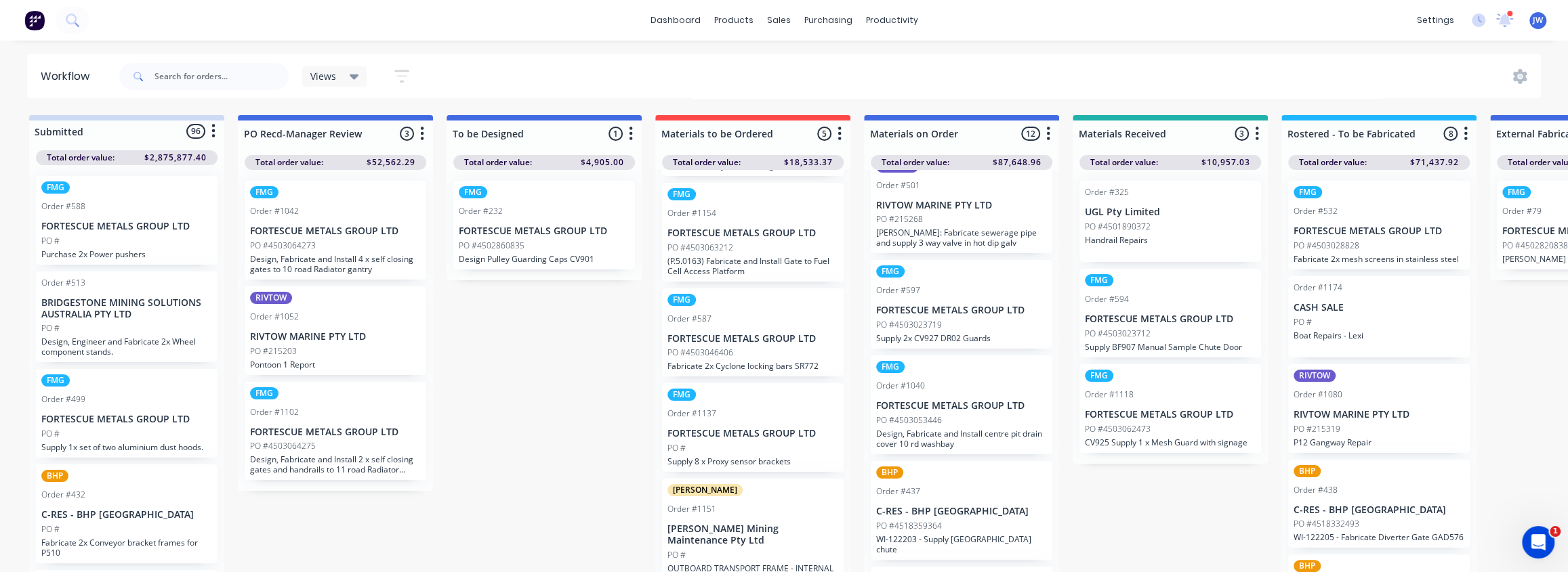
scroll to position [246, 0]
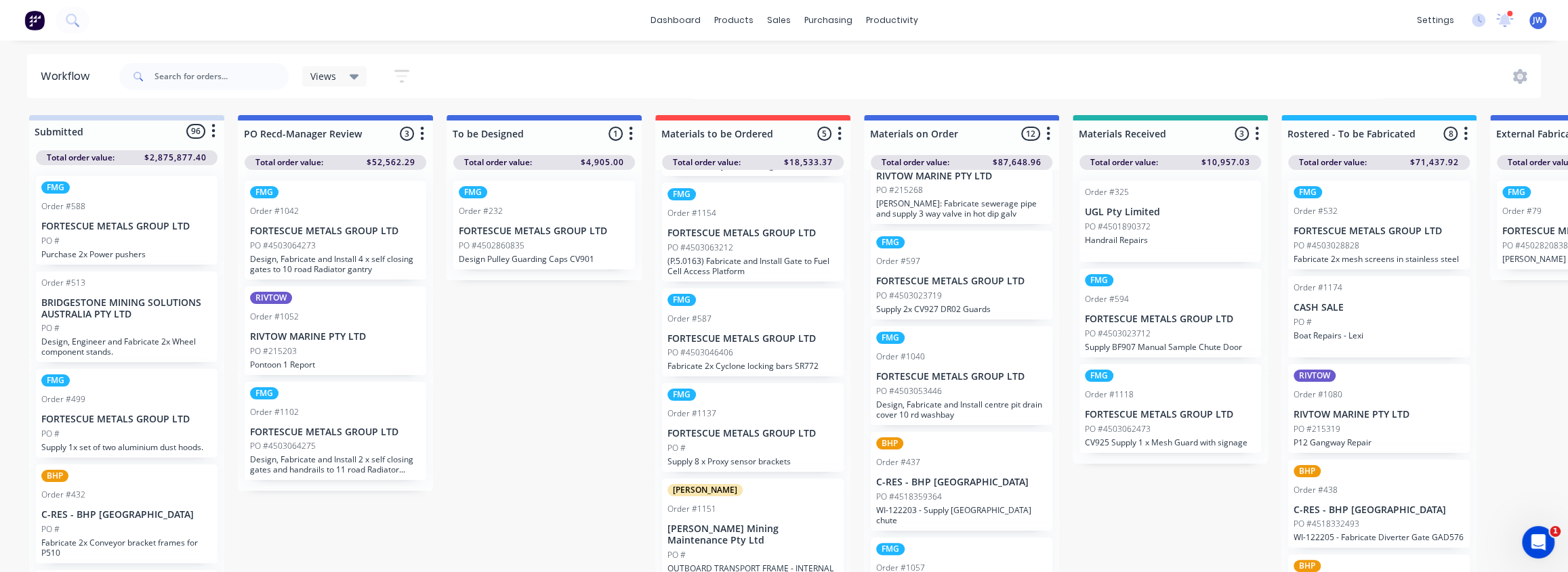
click at [1201, 417] on p "FORTESCUE METALS GROUP LTD" at bounding box center [1170, 414] width 171 height 11
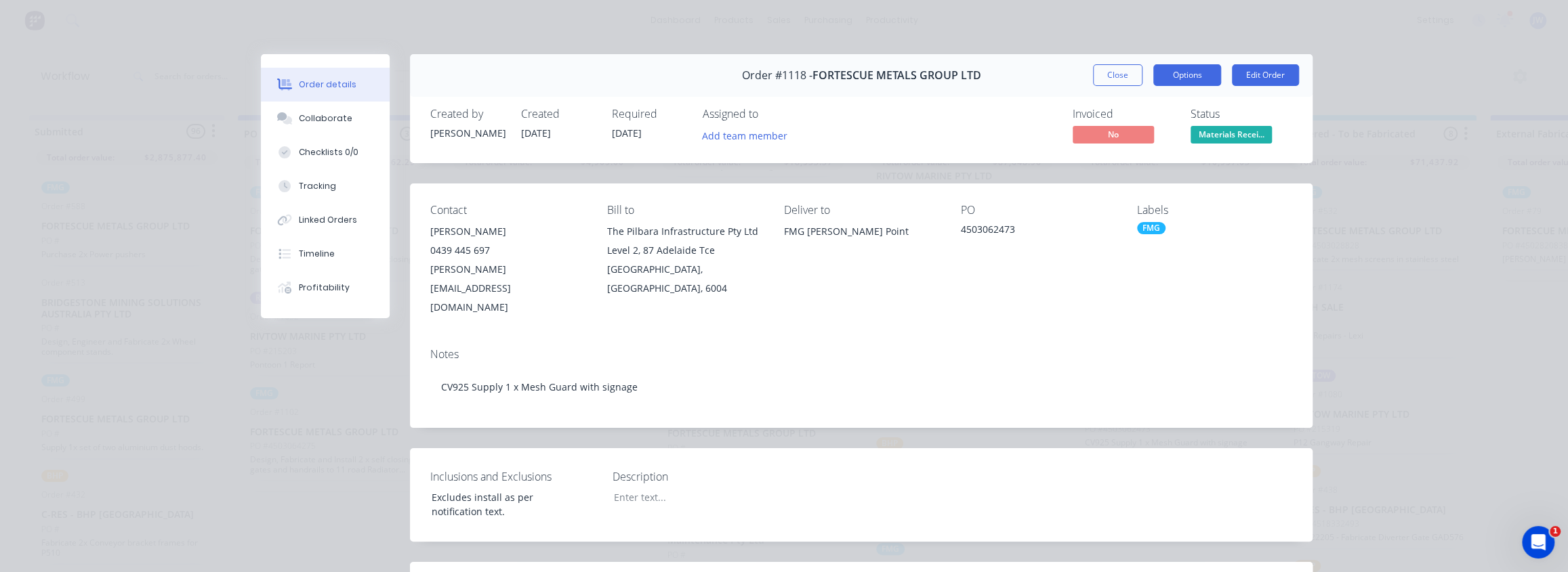
click at [1184, 82] on button "Options" at bounding box center [1187, 75] width 68 height 21
click at [1129, 141] on div "Work Order" at bounding box center [1149, 136] width 118 height 20
click at [1101, 61] on div "Order #1118 - FORTESCUE METALS GROUP LTD Close Options Edit Order" at bounding box center [862, 75] width 903 height 43
click at [1102, 69] on button "Close" at bounding box center [1118, 75] width 50 height 21
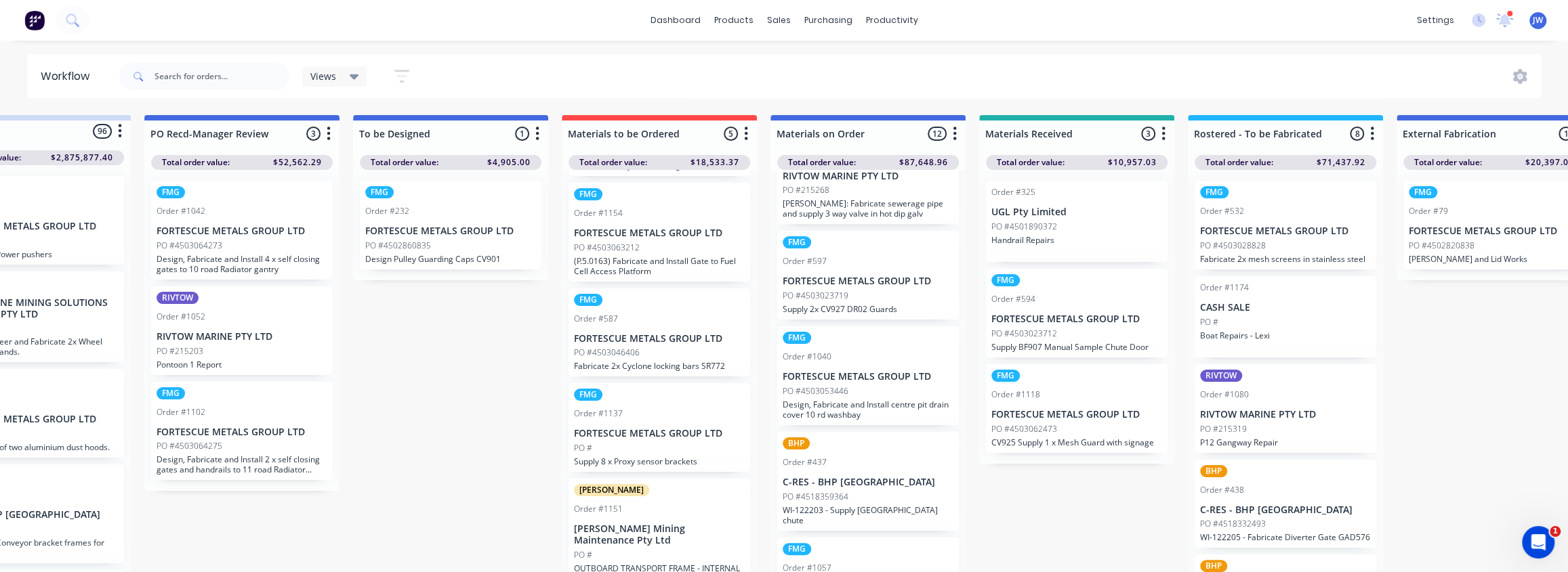
drag, startPoint x: 1281, startPoint y: 340, endPoint x: 1330, endPoint y: 340, distance: 49.0
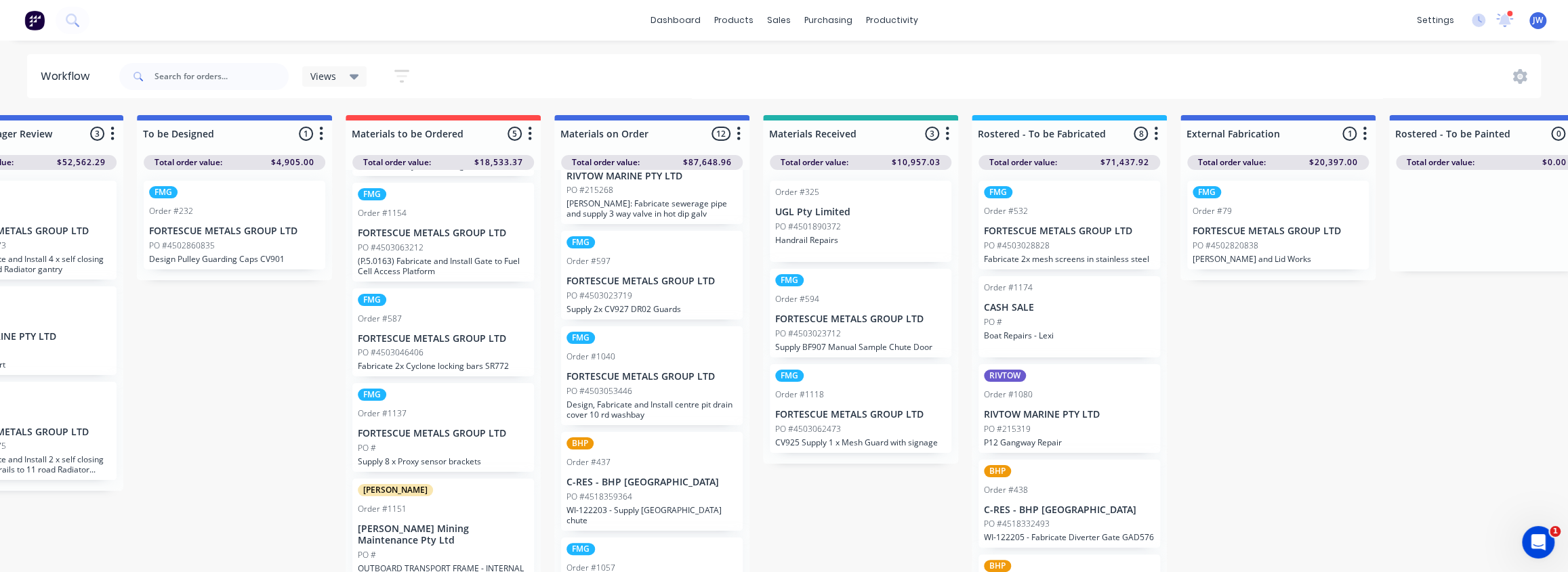
scroll to position [0, 620]
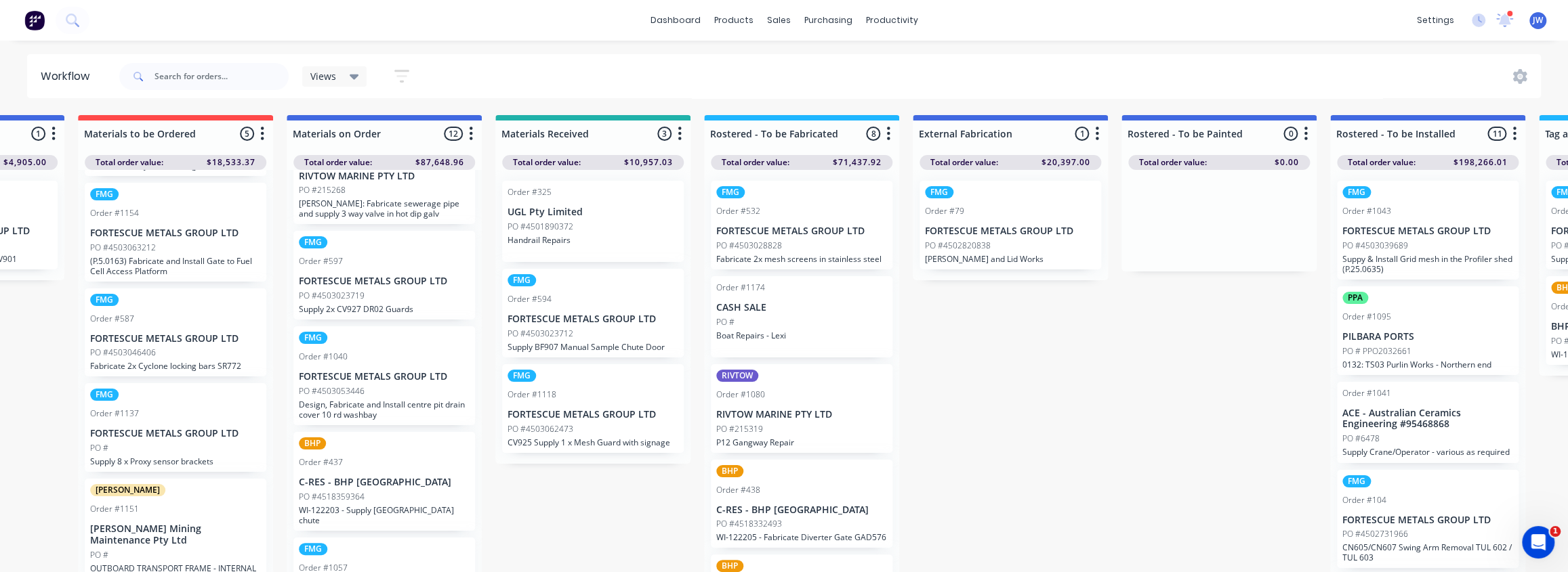
drag, startPoint x: 1277, startPoint y: 258, endPoint x: 1348, endPoint y: 257, distance: 71.0
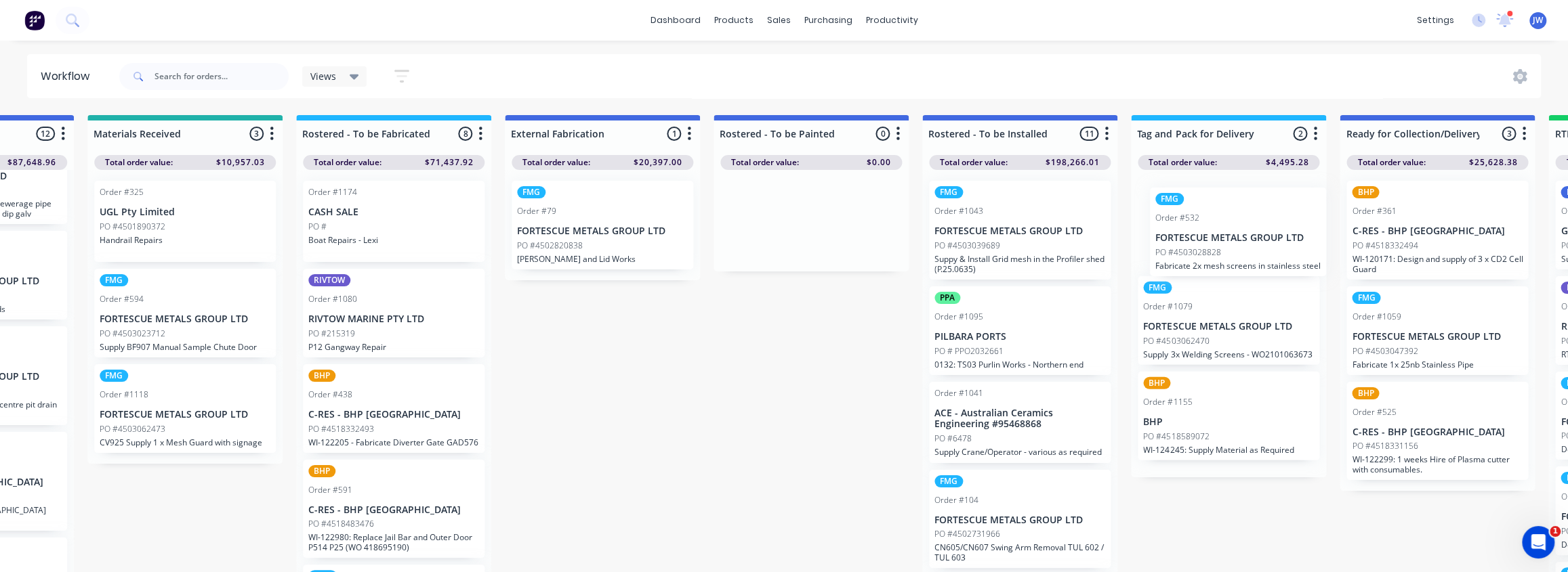
drag, startPoint x: 790, startPoint y: 238, endPoint x: 1266, endPoint y: 243, distance: 476.0
click at [1272, 244] on div "Submitted 96 Status colour #CDDAF4 hex #CDDAF4 Save Cancel Summaries Total orde…" at bounding box center [822, 347] width 3635 height 465
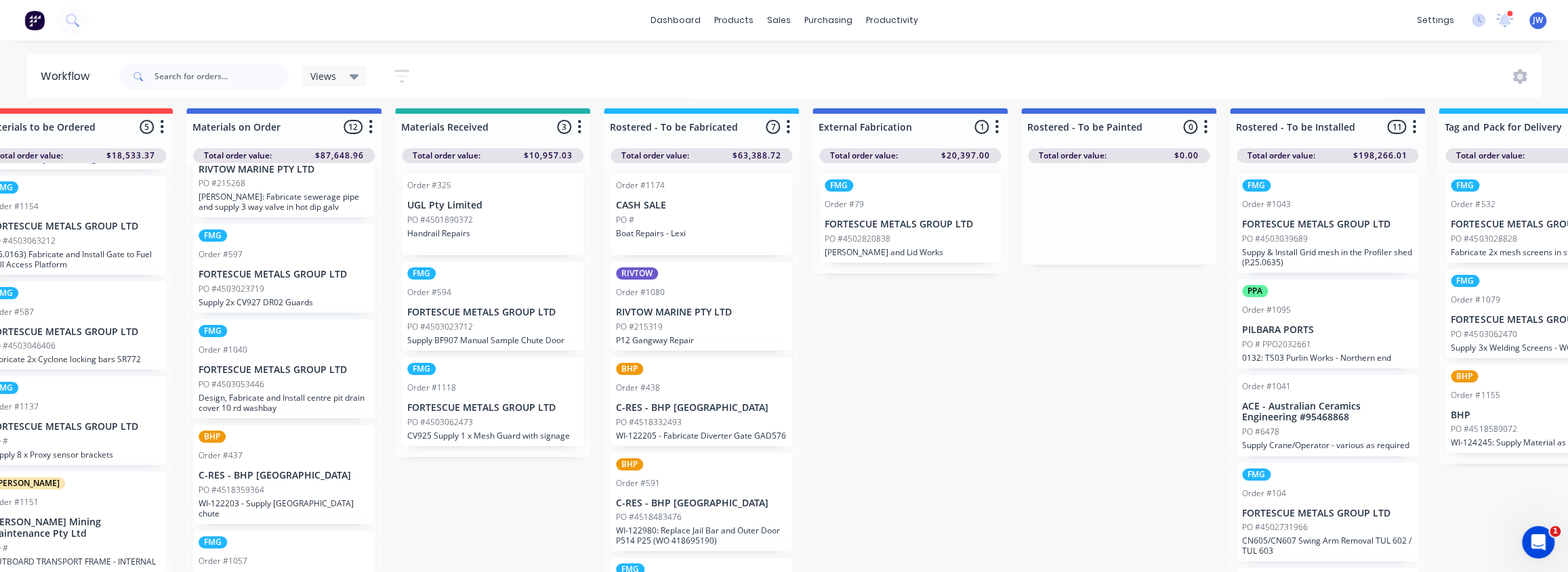
drag, startPoint x: 487, startPoint y: 349, endPoint x: 393, endPoint y: 360, distance: 94.6
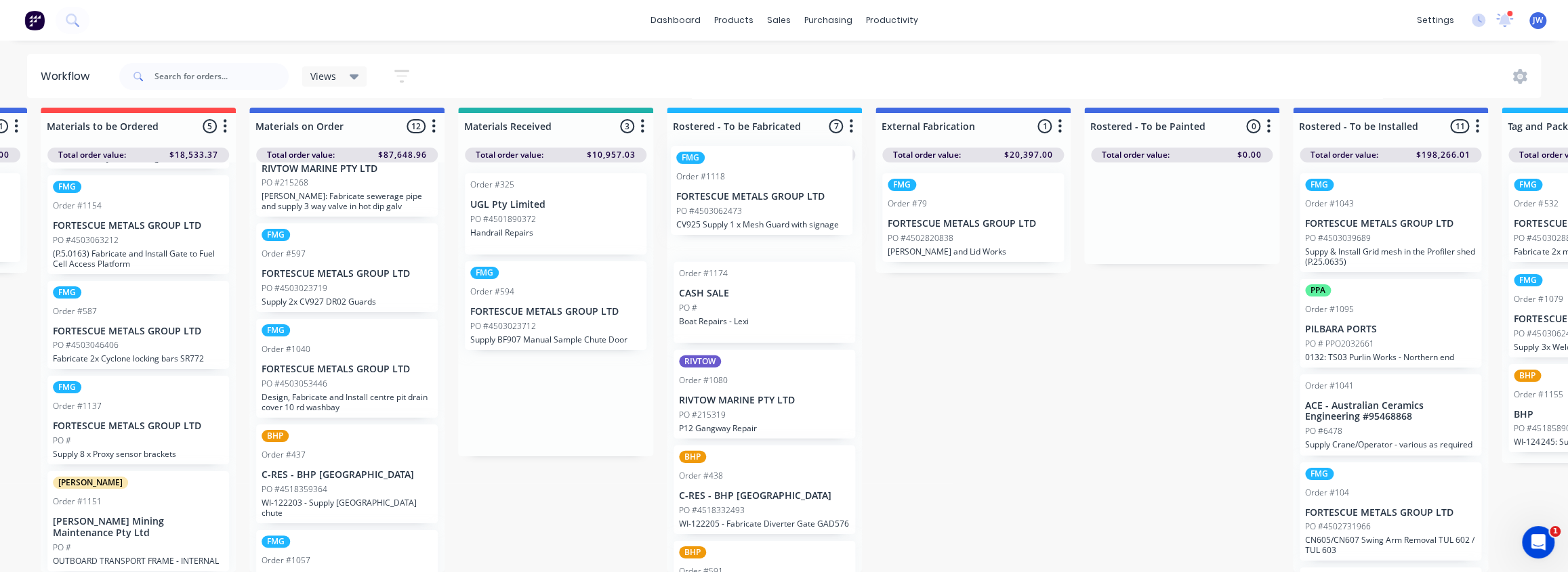
drag, startPoint x: 564, startPoint y: 413, endPoint x: 776, endPoint y: 204, distance: 297.7
click at [776, 204] on div "Submitted 96 Status colour #CDDAF4 hex #CDDAF4 Save Cancel Summaries Total orde…" at bounding box center [1193, 340] width 3635 height 465
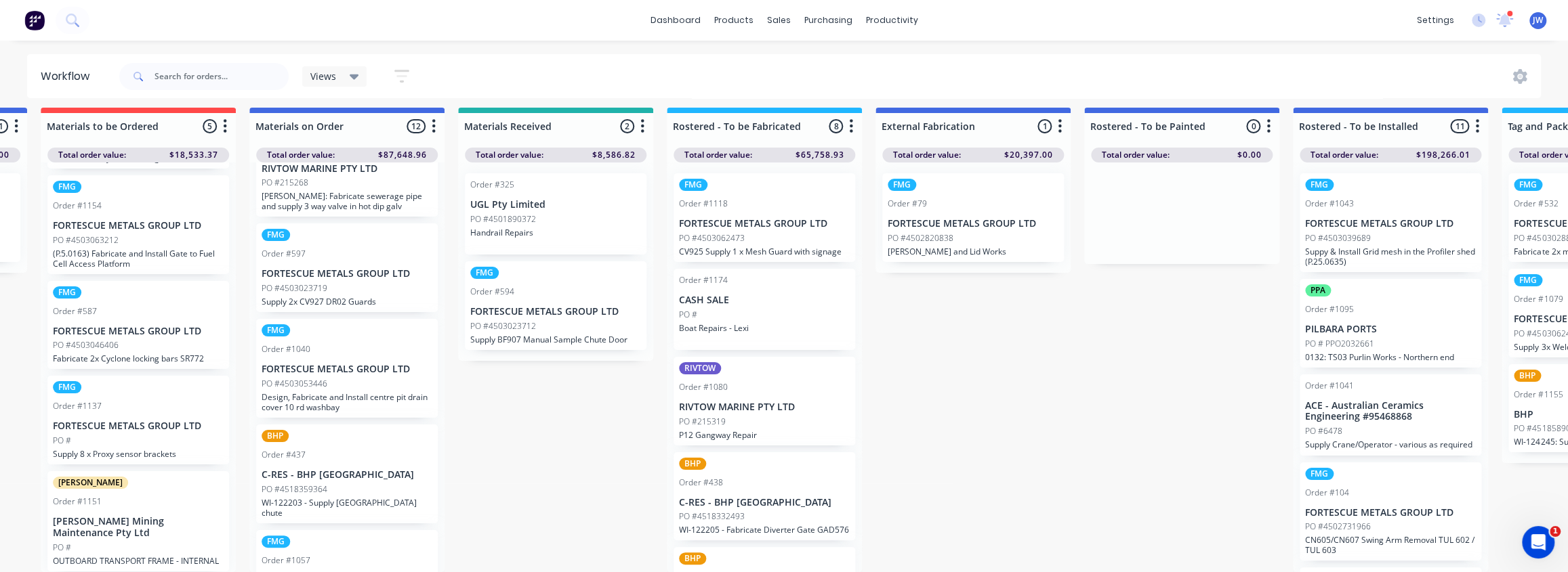
click at [549, 324] on div "PO #4503023712" at bounding box center [555, 326] width 171 height 12
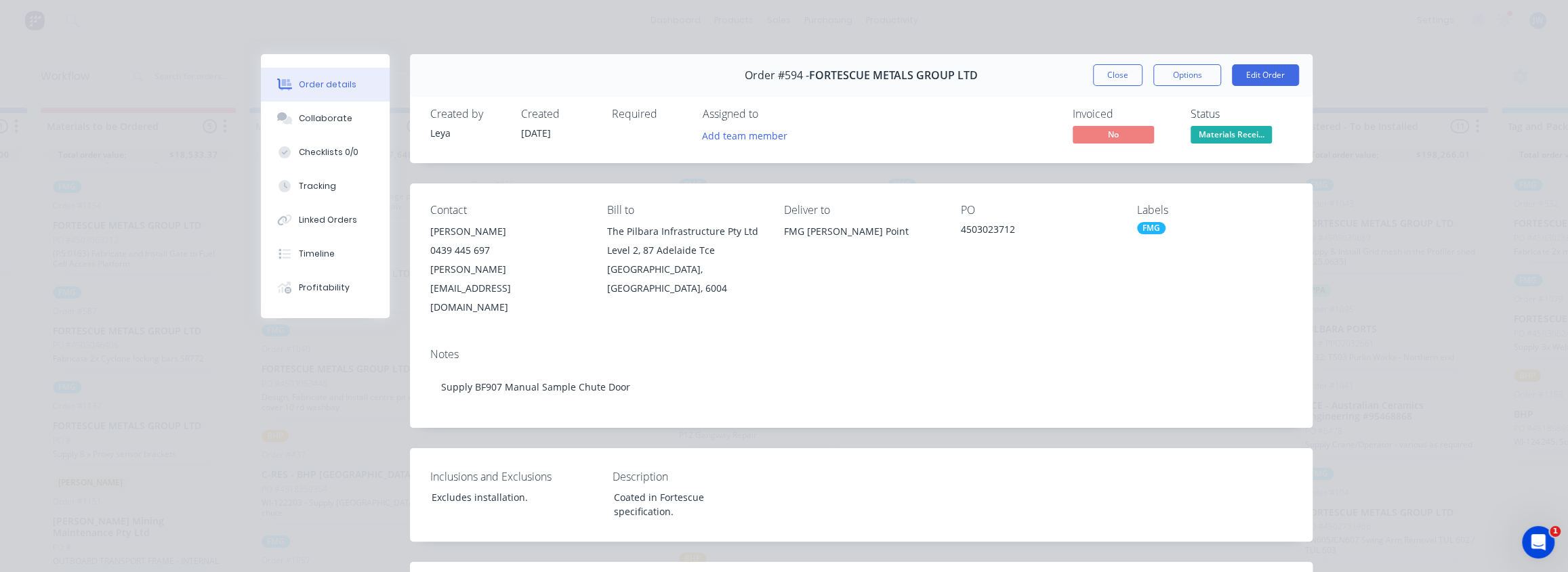
click at [1167, 86] on div "Order #594 - FORTESCUE METALS GROUP LTD Close Options Edit Order" at bounding box center [862, 75] width 903 height 43
click at [1174, 76] on button "Options" at bounding box center [1187, 75] width 68 height 21
click at [1145, 133] on div "Work Order" at bounding box center [1149, 136] width 118 height 20
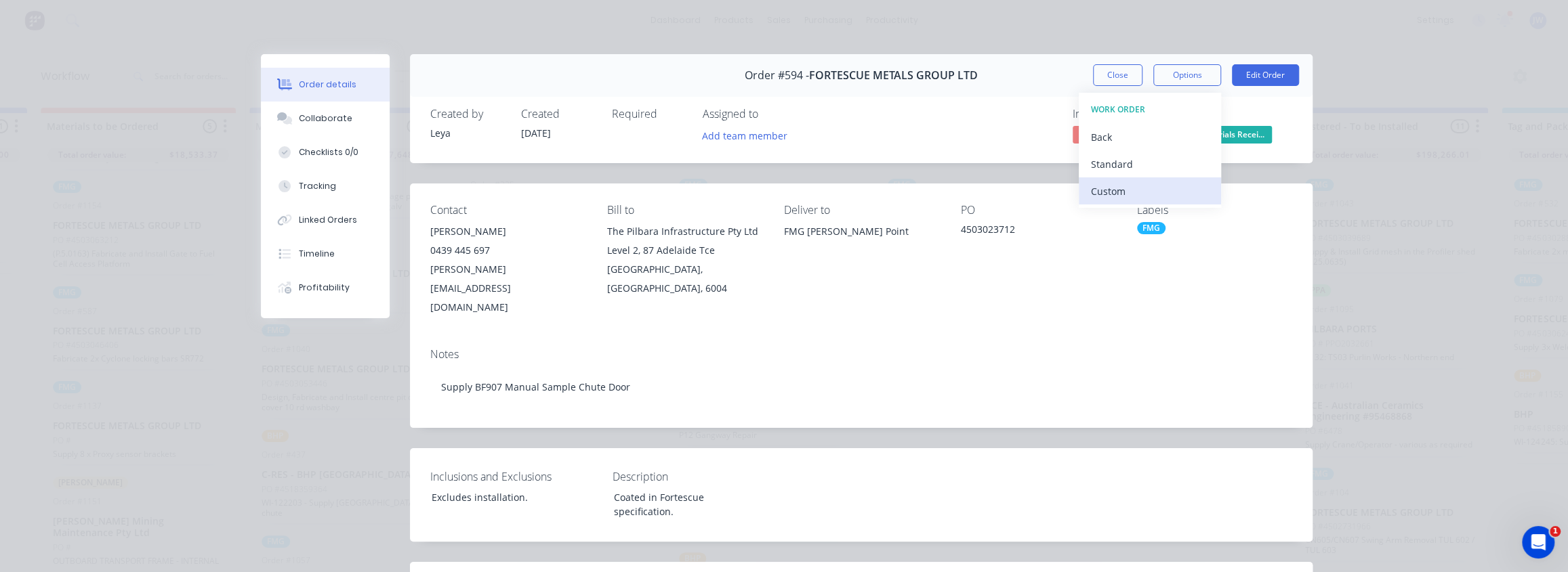
click at [1130, 185] on div "Custom" at bounding box center [1149, 191] width 118 height 20
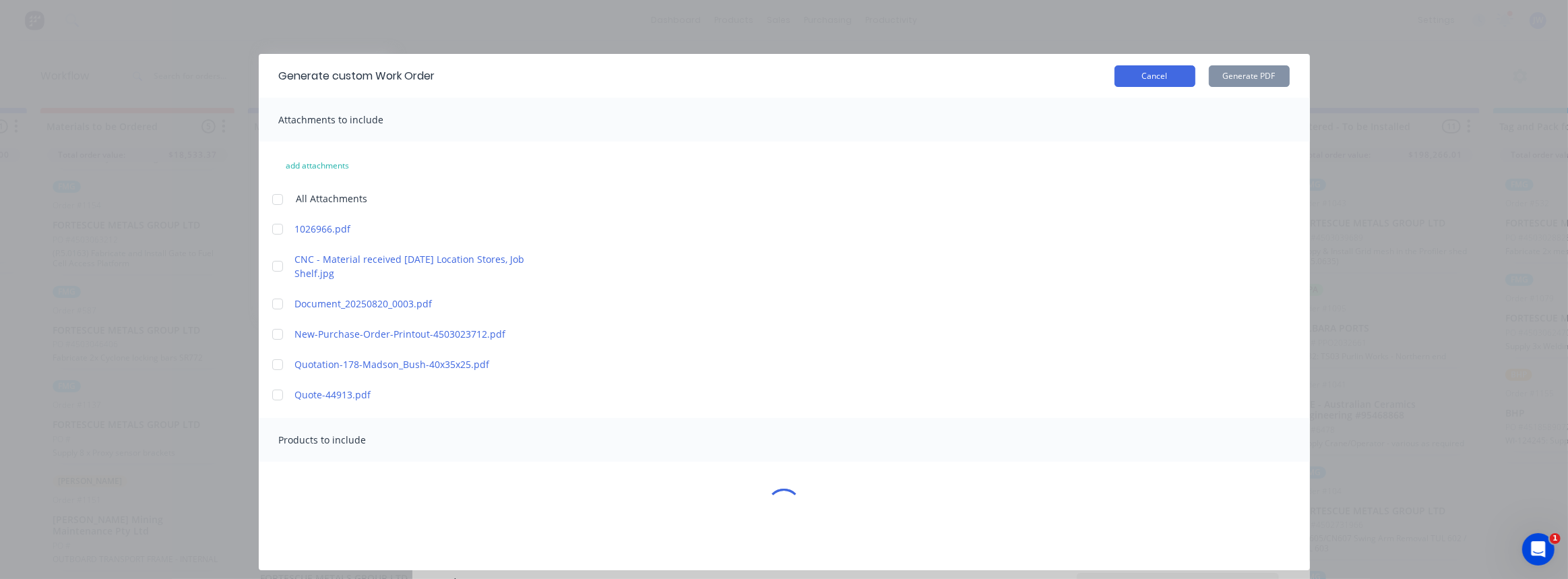
click at [1165, 79] on button "Cancel" at bounding box center [1155, 76] width 81 height 21
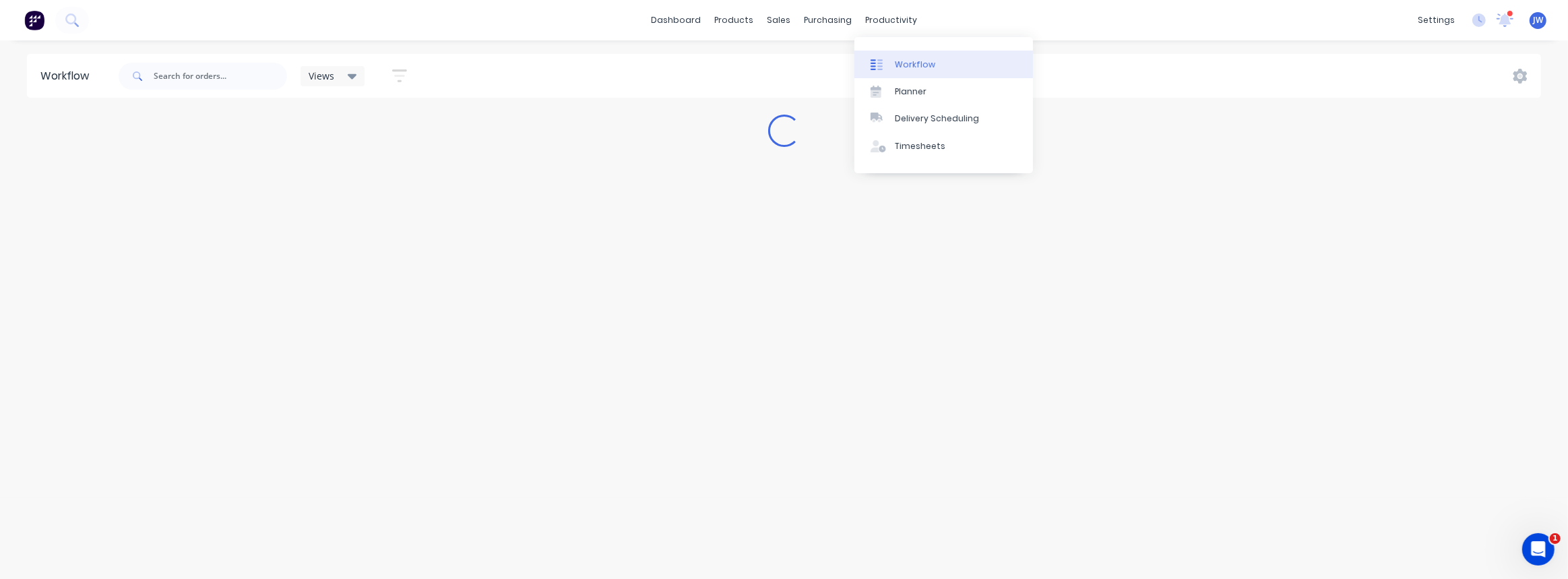
click at [889, 56] on link "Workflow" at bounding box center [943, 64] width 178 height 27
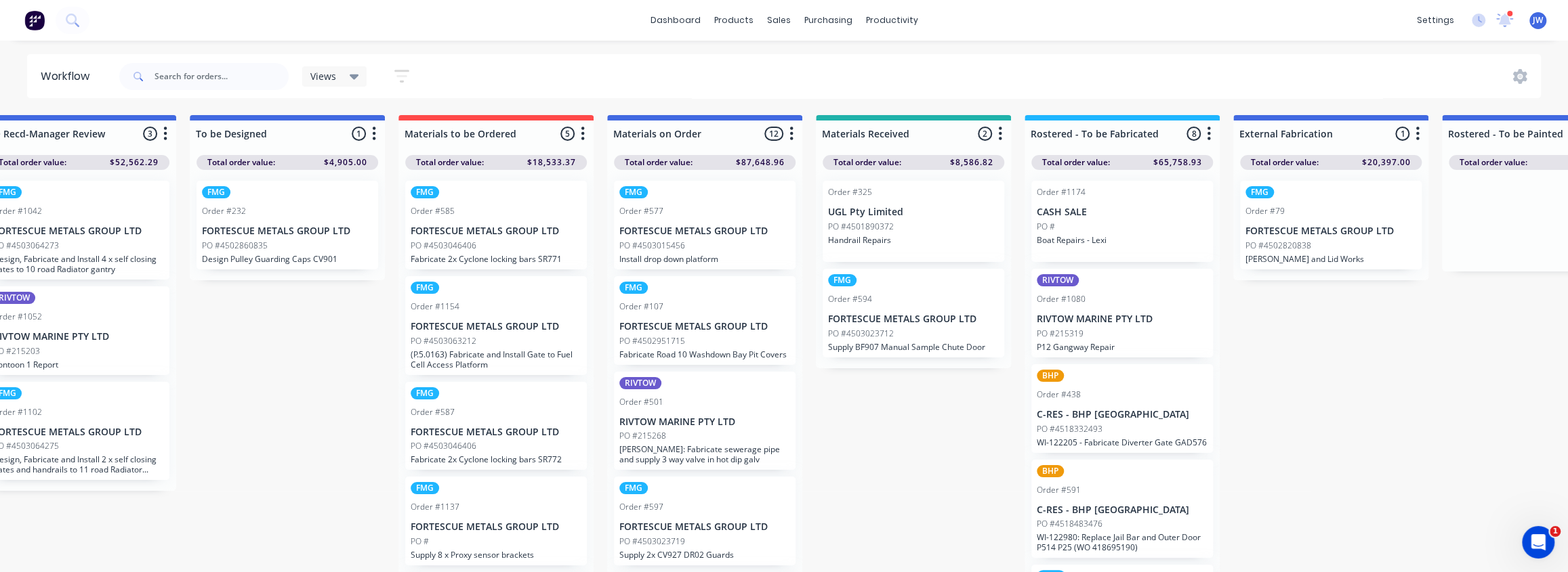
drag, startPoint x: 778, startPoint y: 239, endPoint x: 819, endPoint y: 243, distance: 41.2
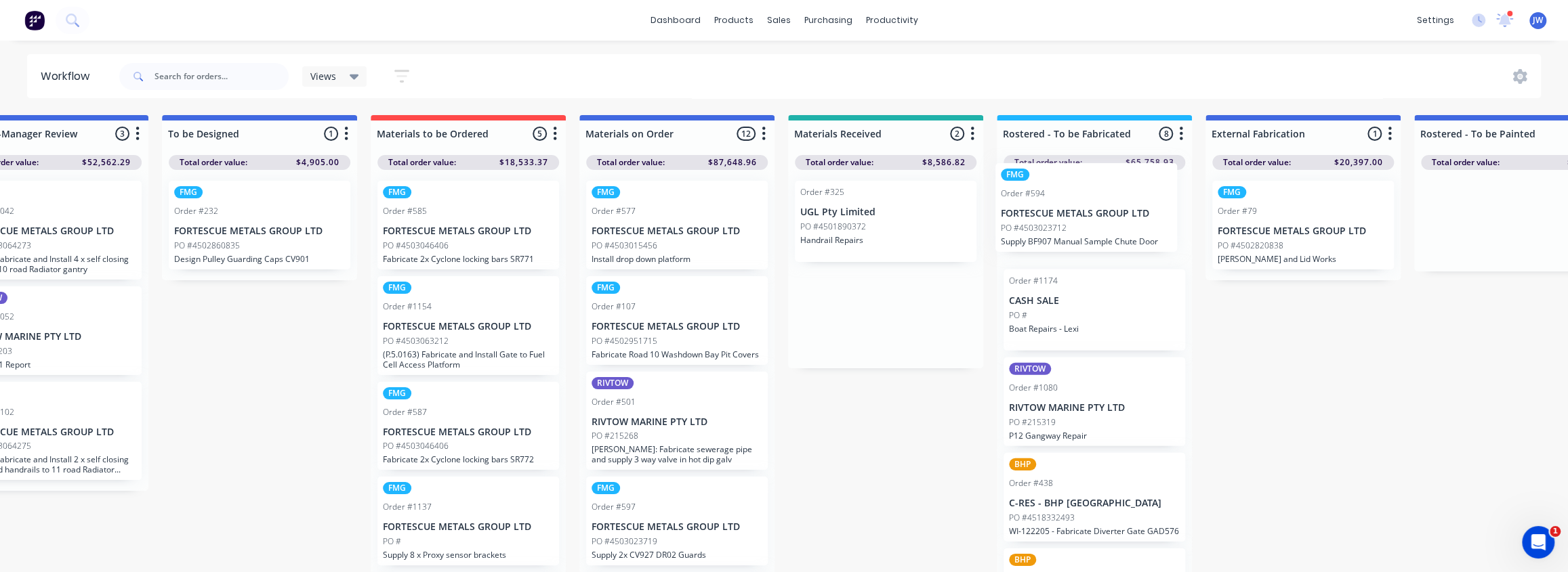
drag, startPoint x: 898, startPoint y: 332, endPoint x: 1104, endPoint y: 222, distance: 233.5
click at [1104, 222] on div "Submitted 96 Status colour #CDDAF4 hex #CDDAF4 Save Cancel Summaries Total orde…" at bounding box center [1523, 347] width 3635 height 465
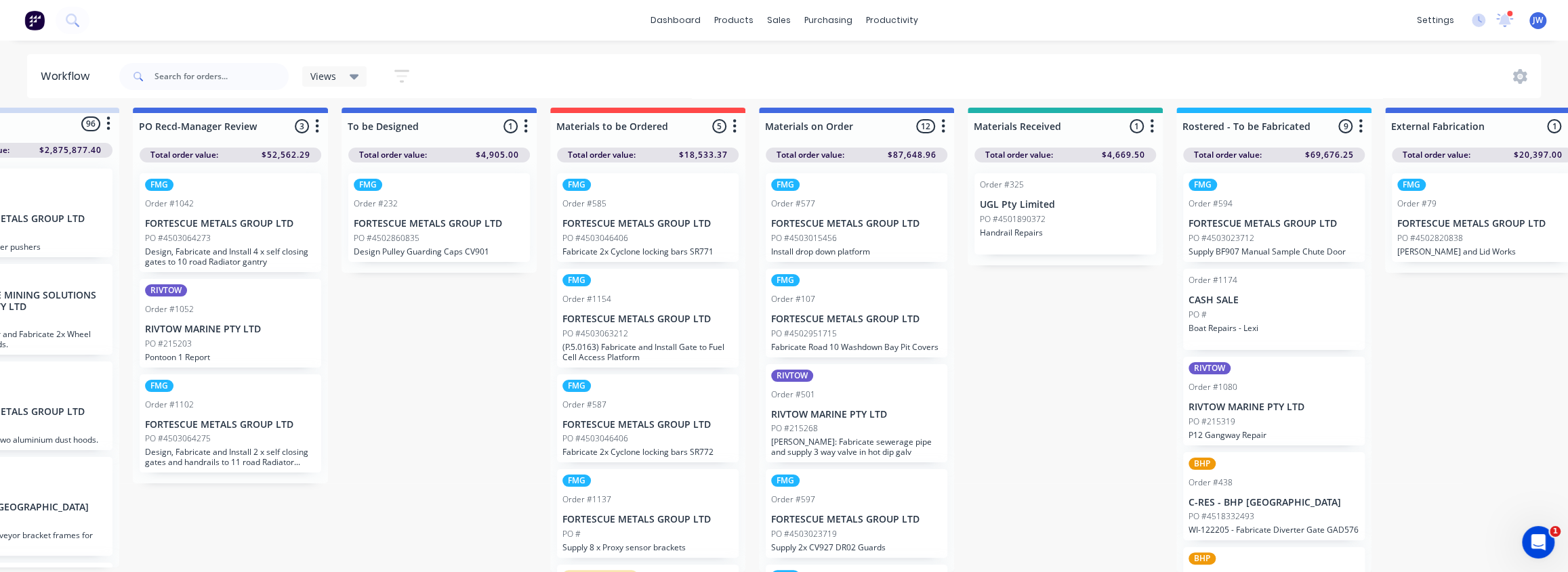
scroll to position [15, 37]
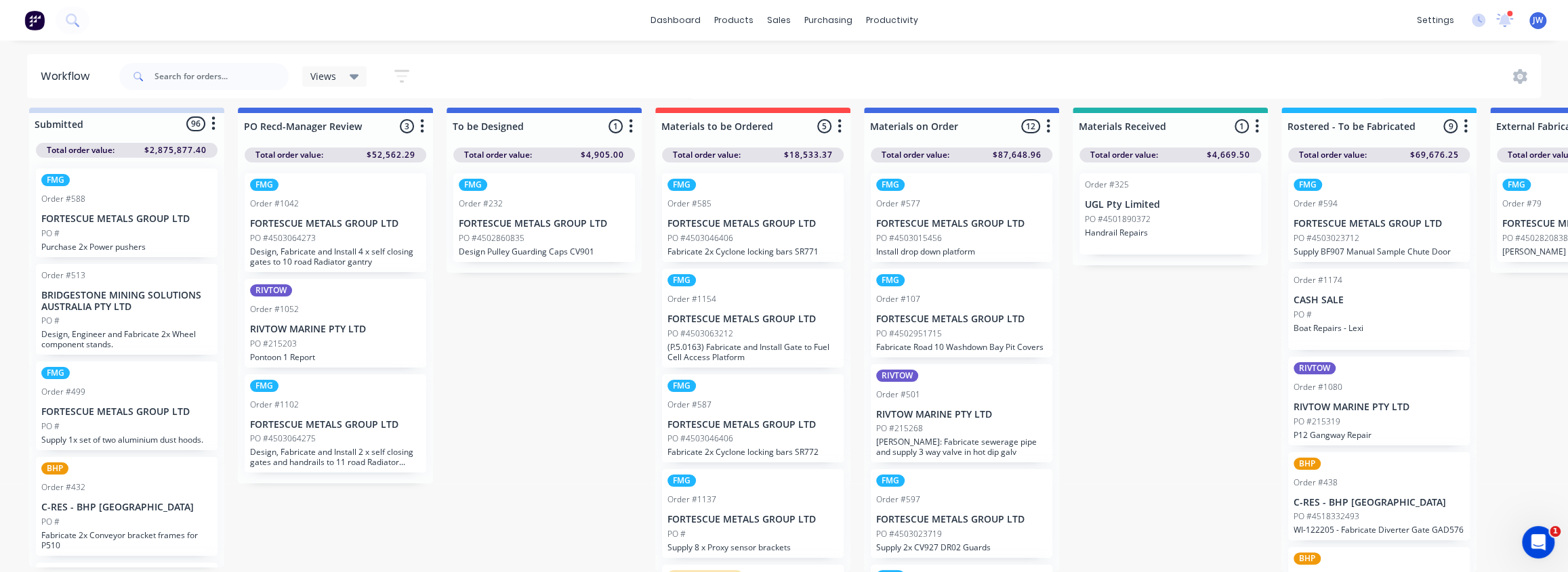
drag, startPoint x: 246, startPoint y: 314, endPoint x: 230, endPoint y: 317, distance: 16.3
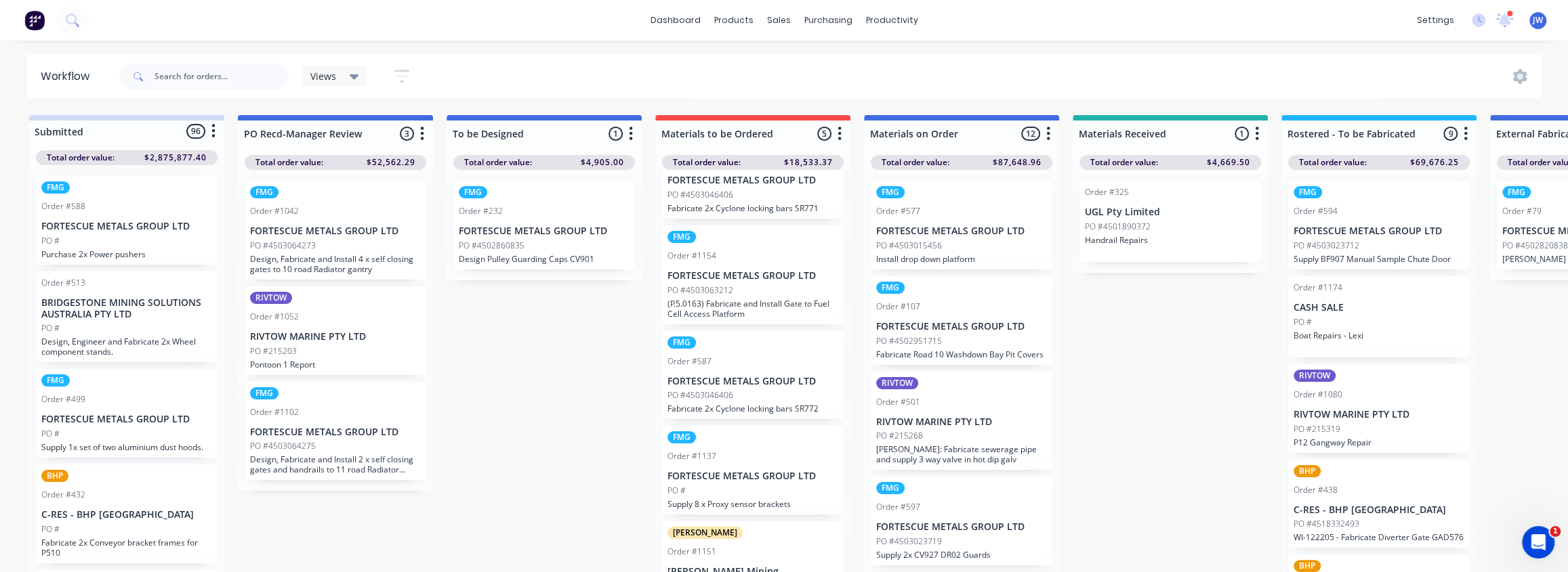
scroll to position [0, 0]
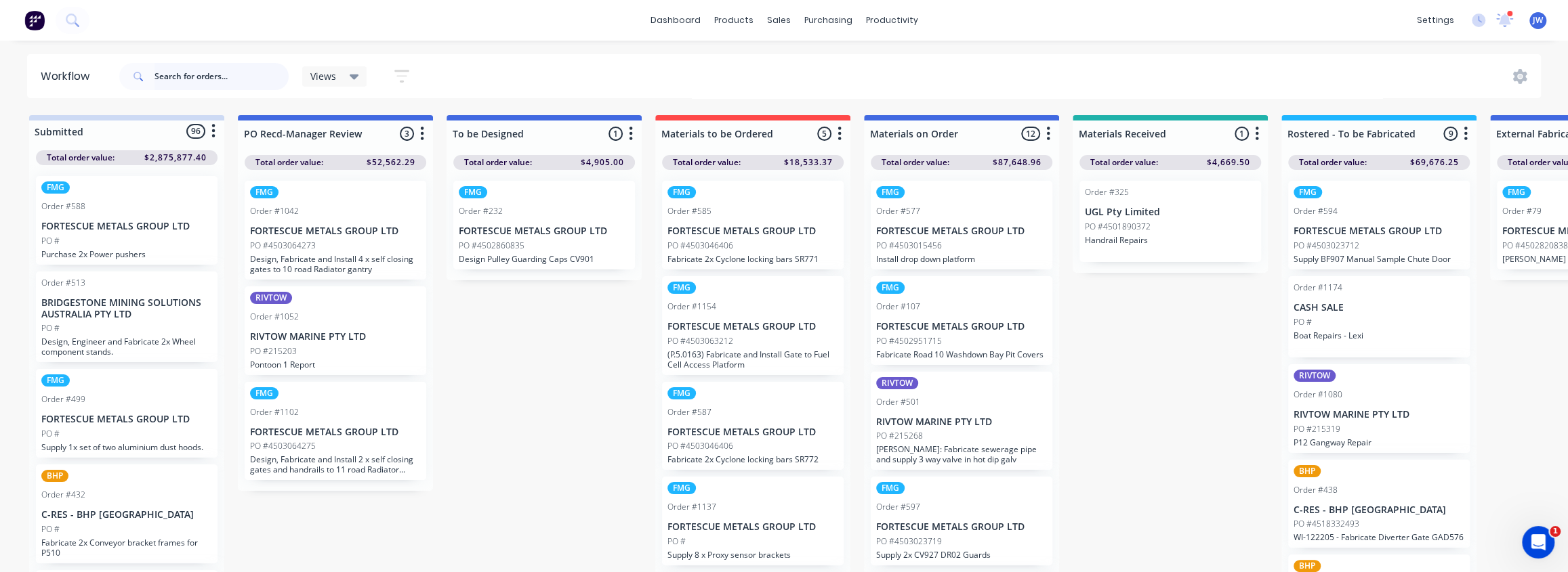
click at [186, 80] on input "text" at bounding box center [221, 76] width 134 height 27
type input "gad"
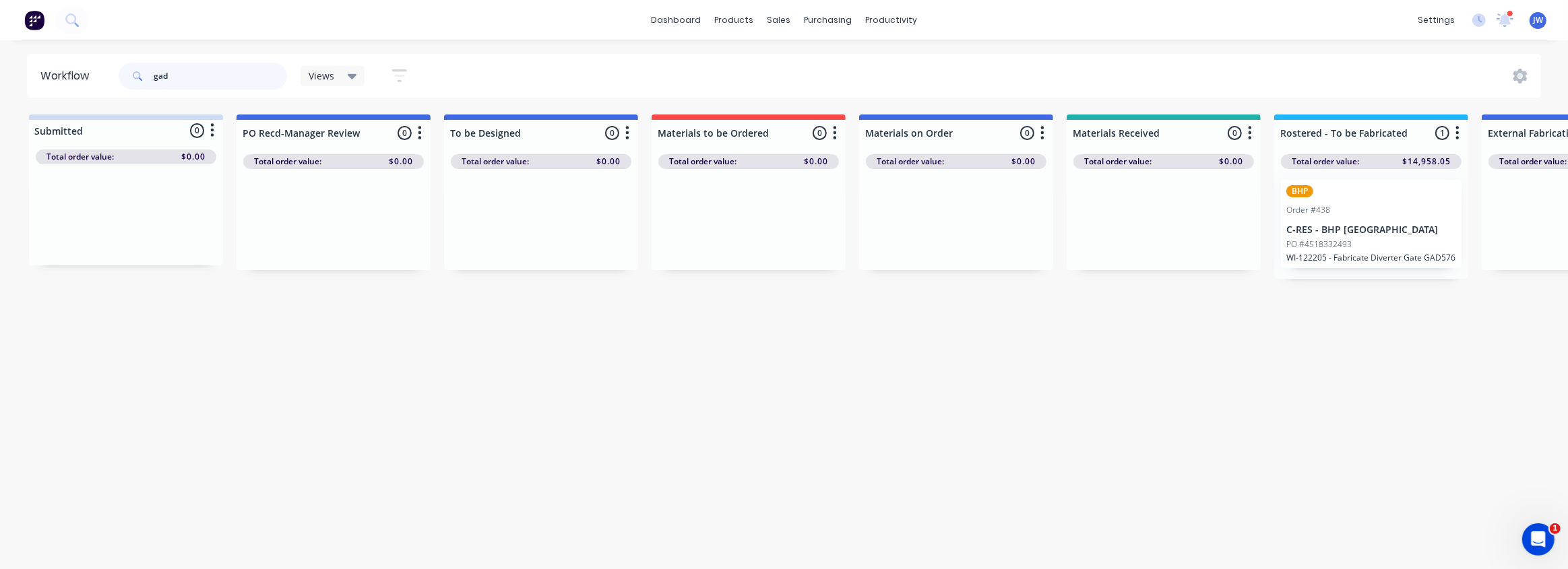
drag, startPoint x: 186, startPoint y: 80, endPoint x: -24, endPoint y: 81, distance: 210.0
click at [0, 81] on html "dashboard products sales purchasing productivity dashboard products Product Cat…" at bounding box center [784, 244] width 1568 height 488
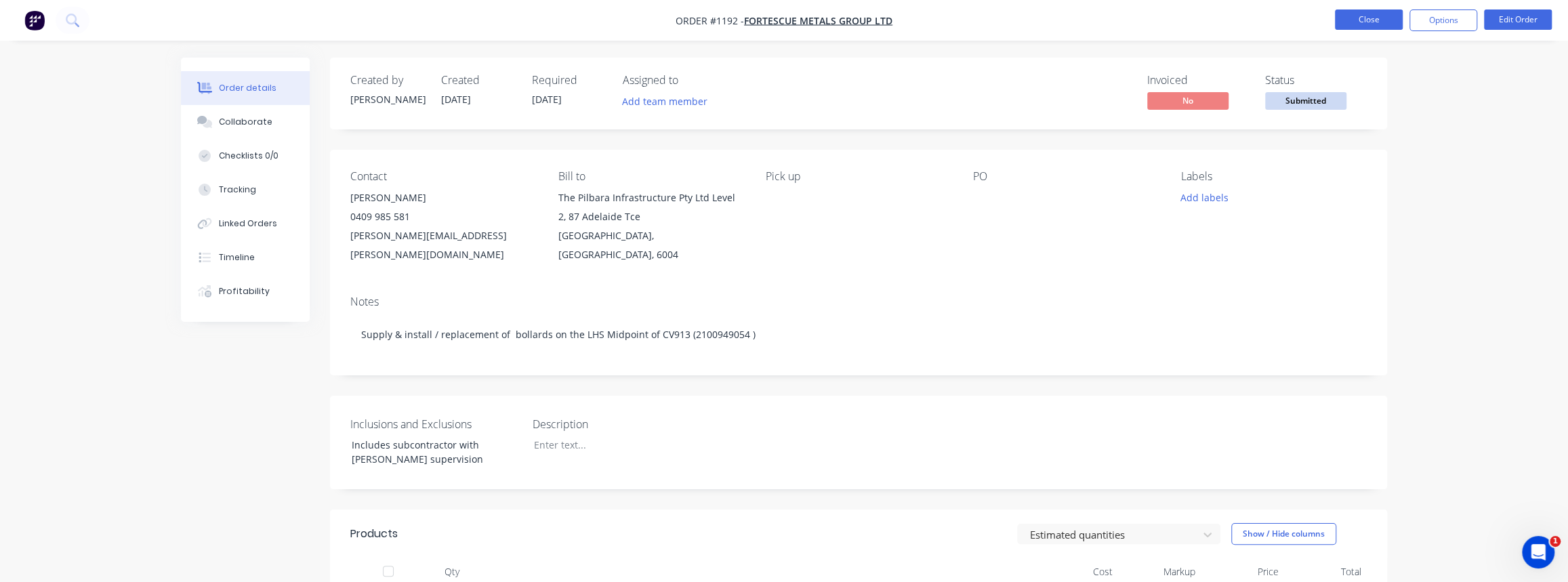
click at [1358, 14] on button "Close" at bounding box center [1369, 20] width 68 height 21
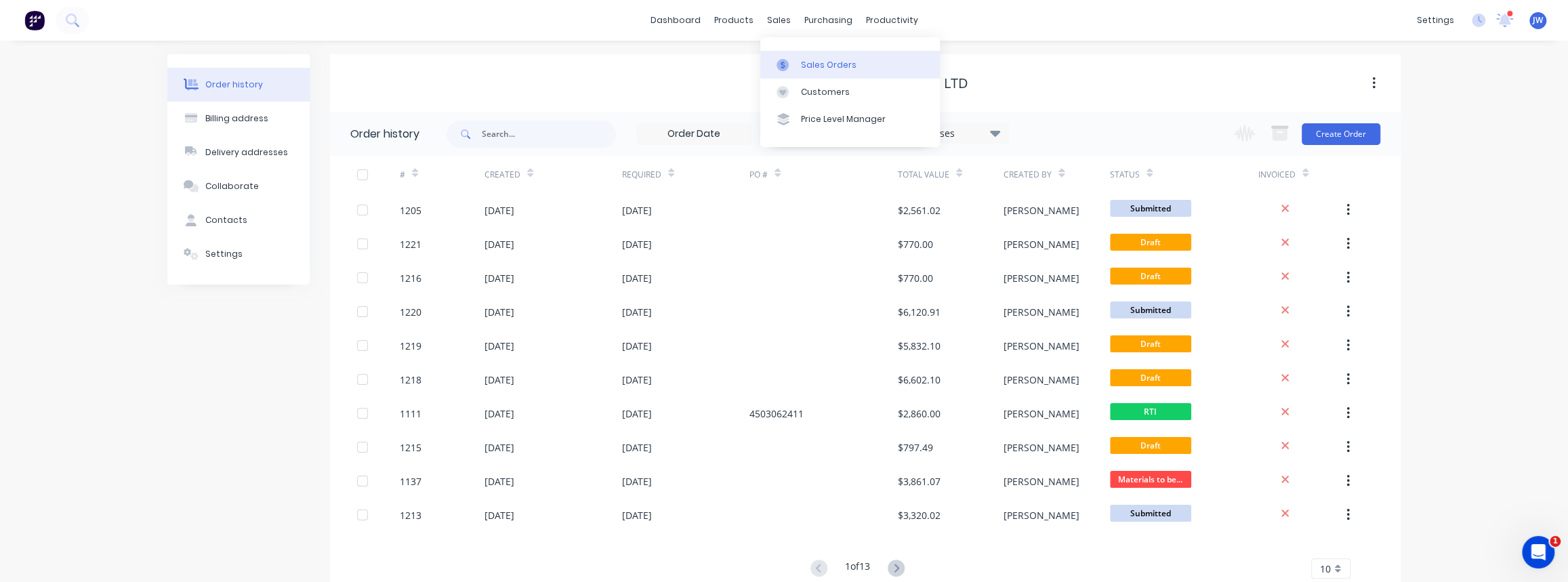
click at [808, 57] on link "Sales Orders" at bounding box center [850, 64] width 179 height 27
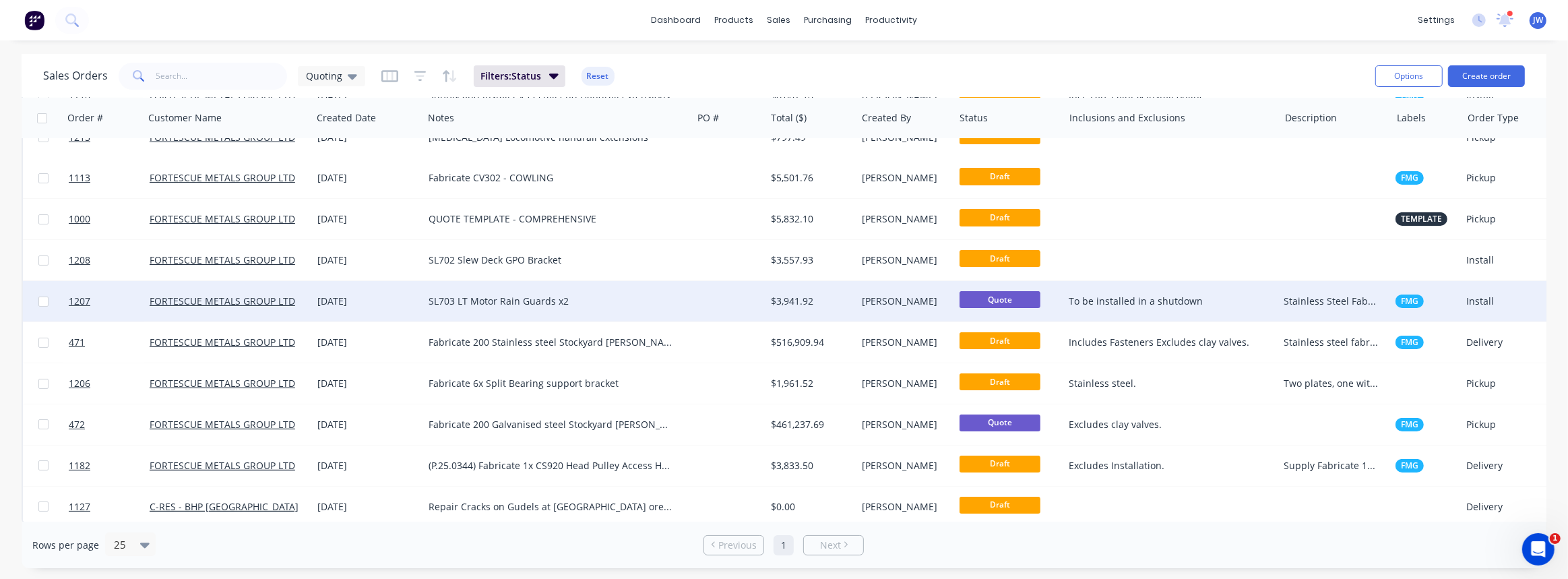
scroll to position [239, 0]
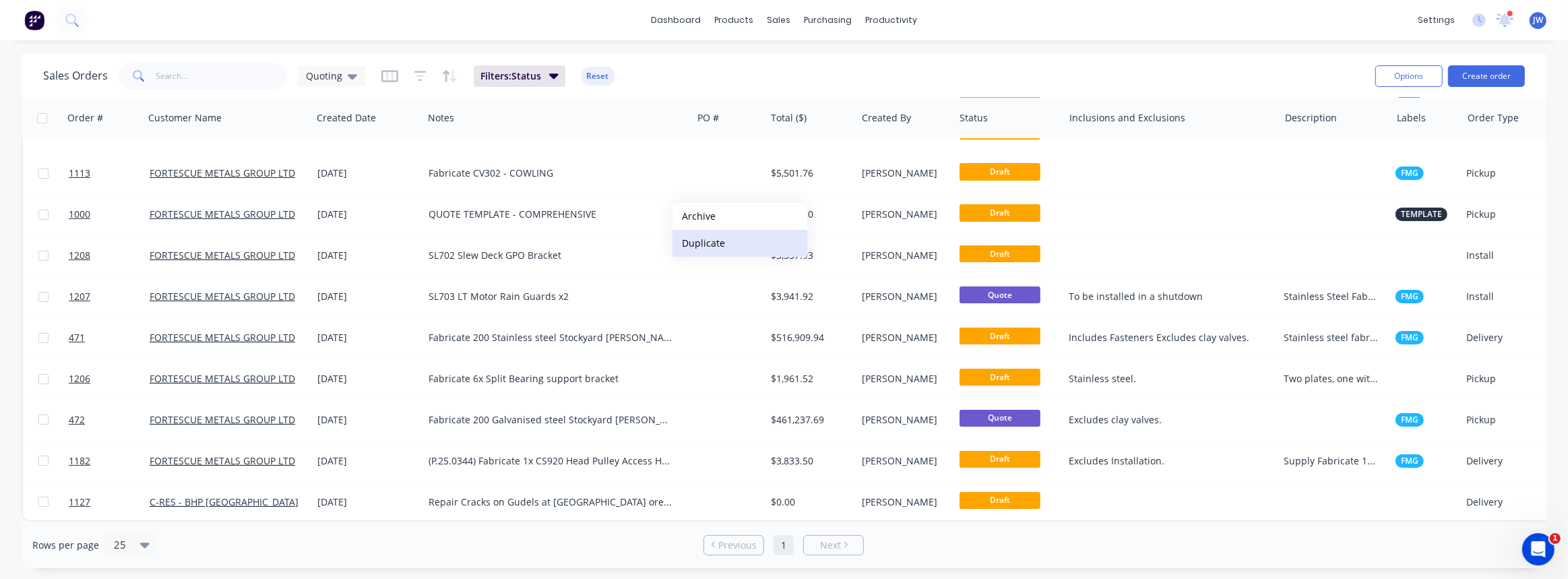
click at [714, 242] on button "Duplicate" at bounding box center [740, 243] width 135 height 27
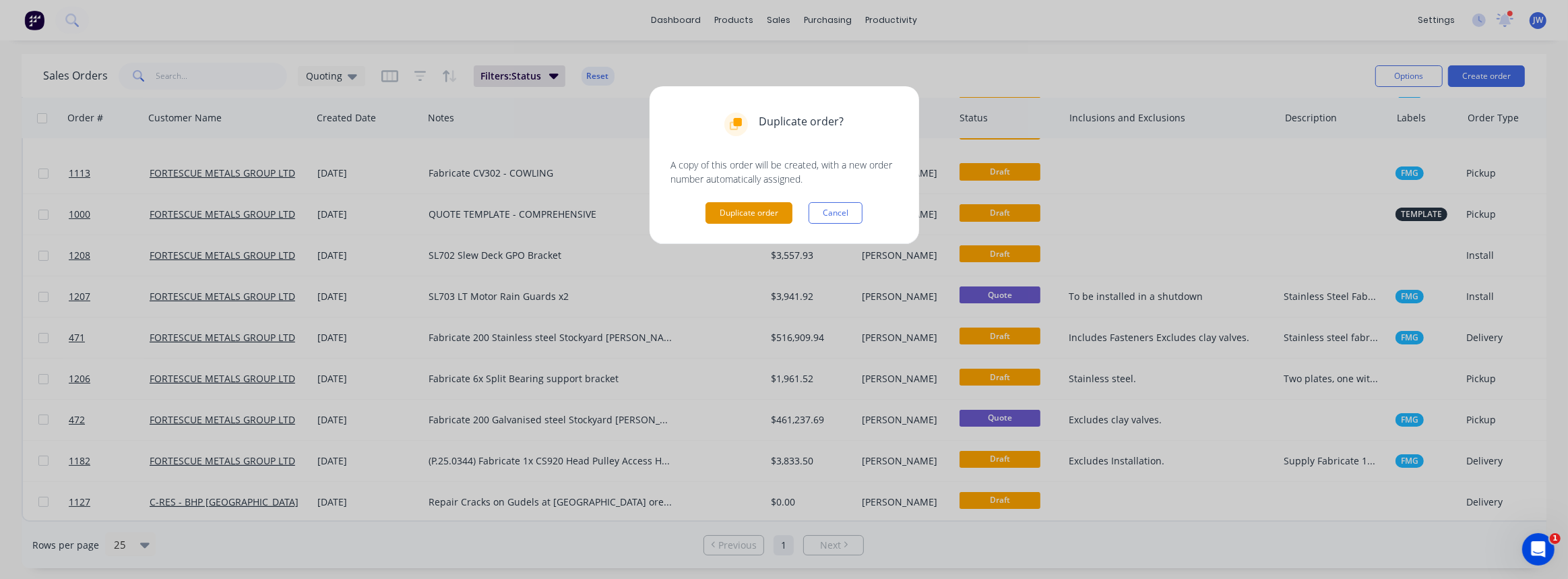
click at [761, 214] on button "Duplicate order" at bounding box center [749, 213] width 87 height 21
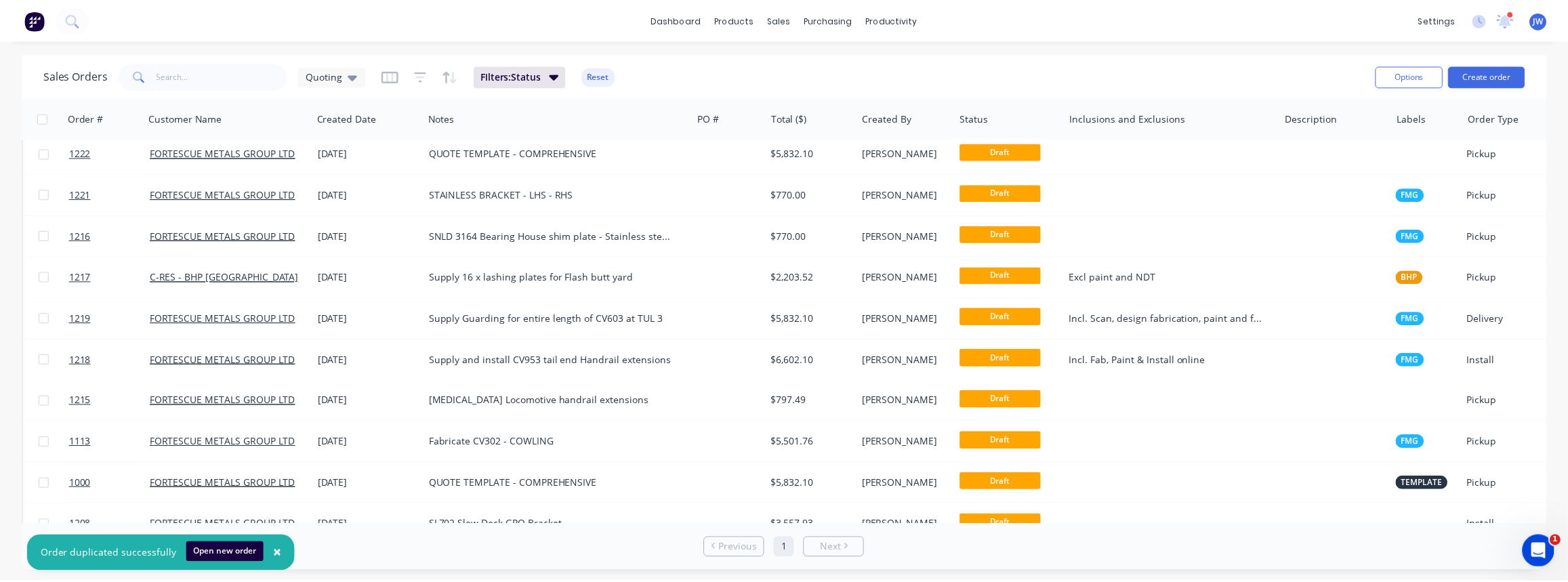
scroll to position [0, 0]
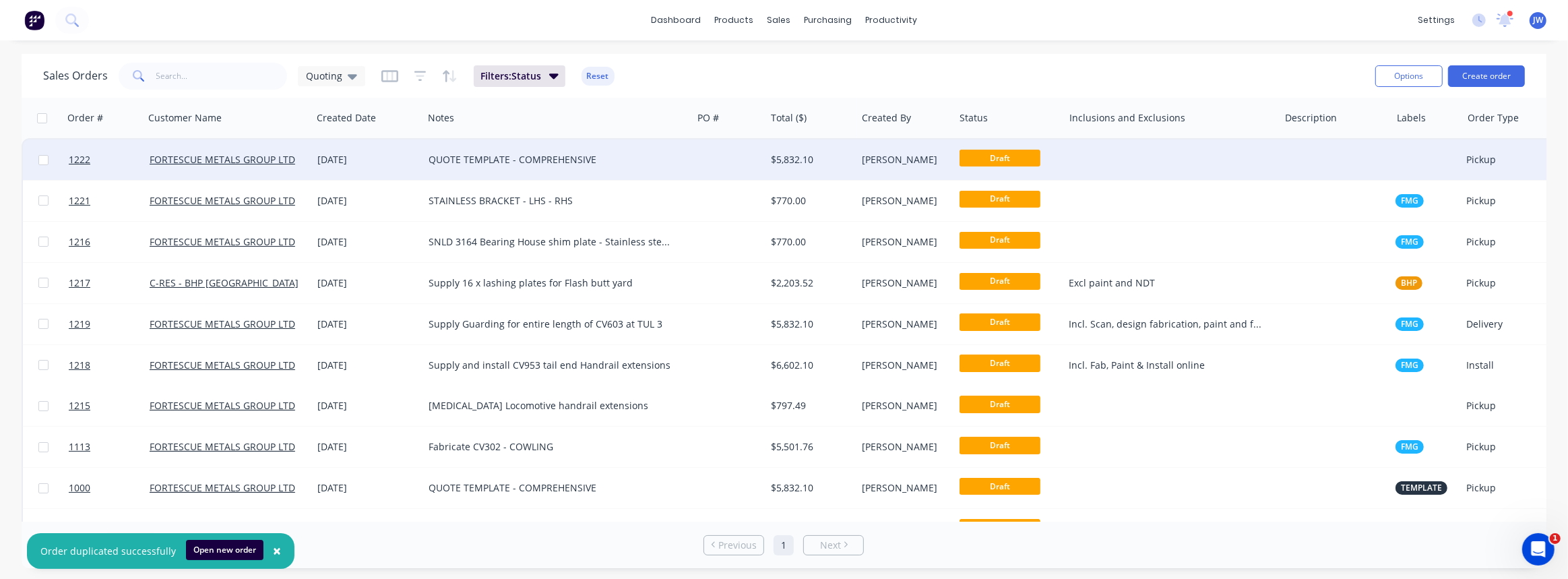
click at [846, 164] on div "$5,832.10" at bounding box center [808, 160] width 76 height 14
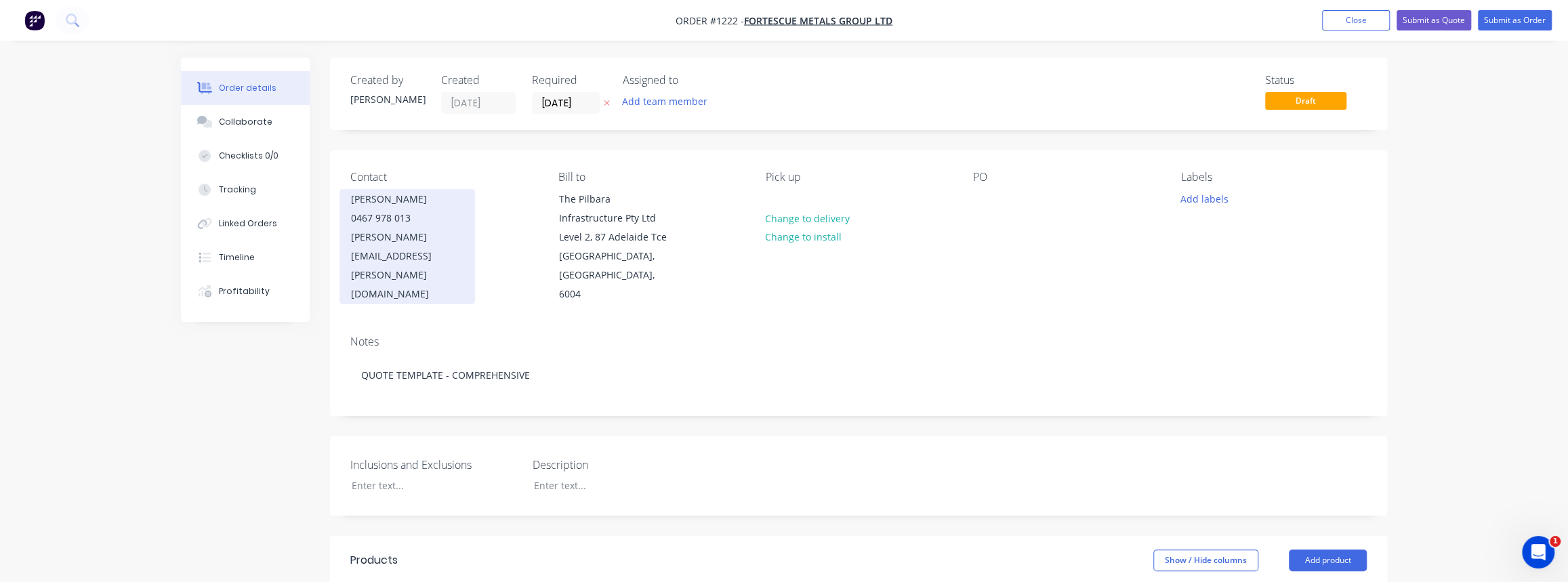
click at [461, 231] on div "[PERSON_NAME][EMAIL_ADDRESS][PERSON_NAME][DOMAIN_NAME]" at bounding box center [407, 265] width 112 height 76
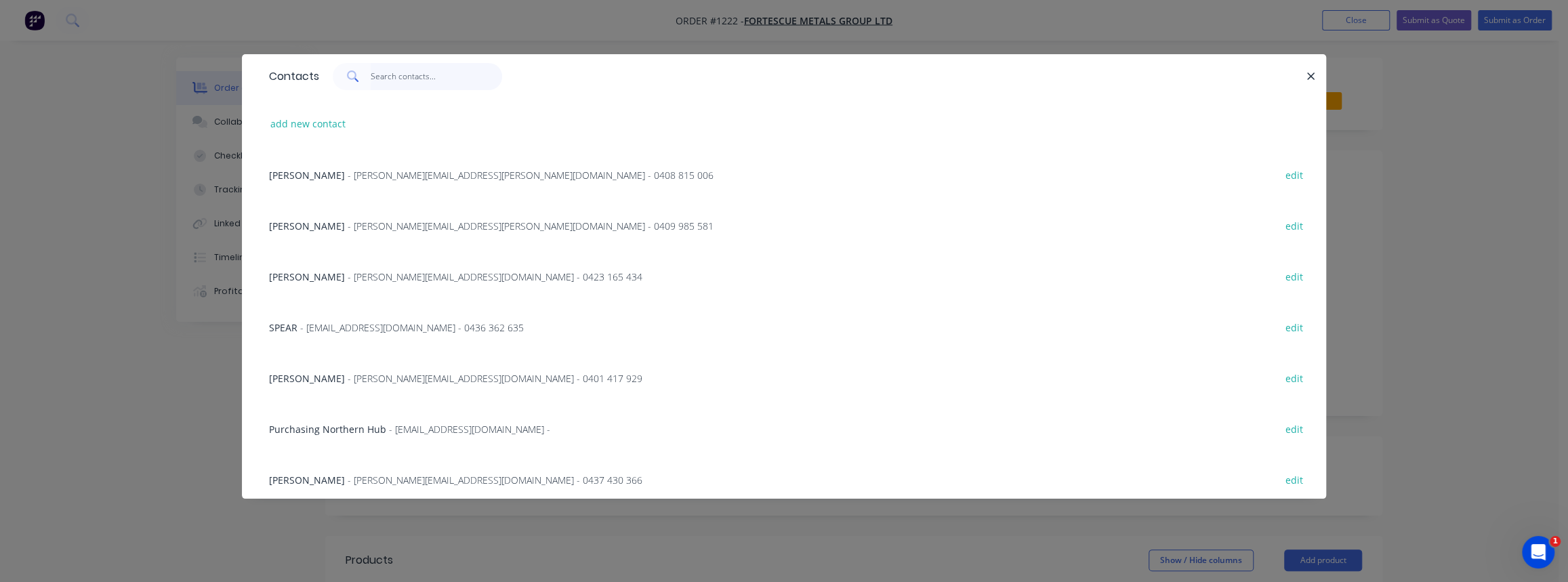
click at [372, 82] on input "text" at bounding box center [437, 76] width 132 height 27
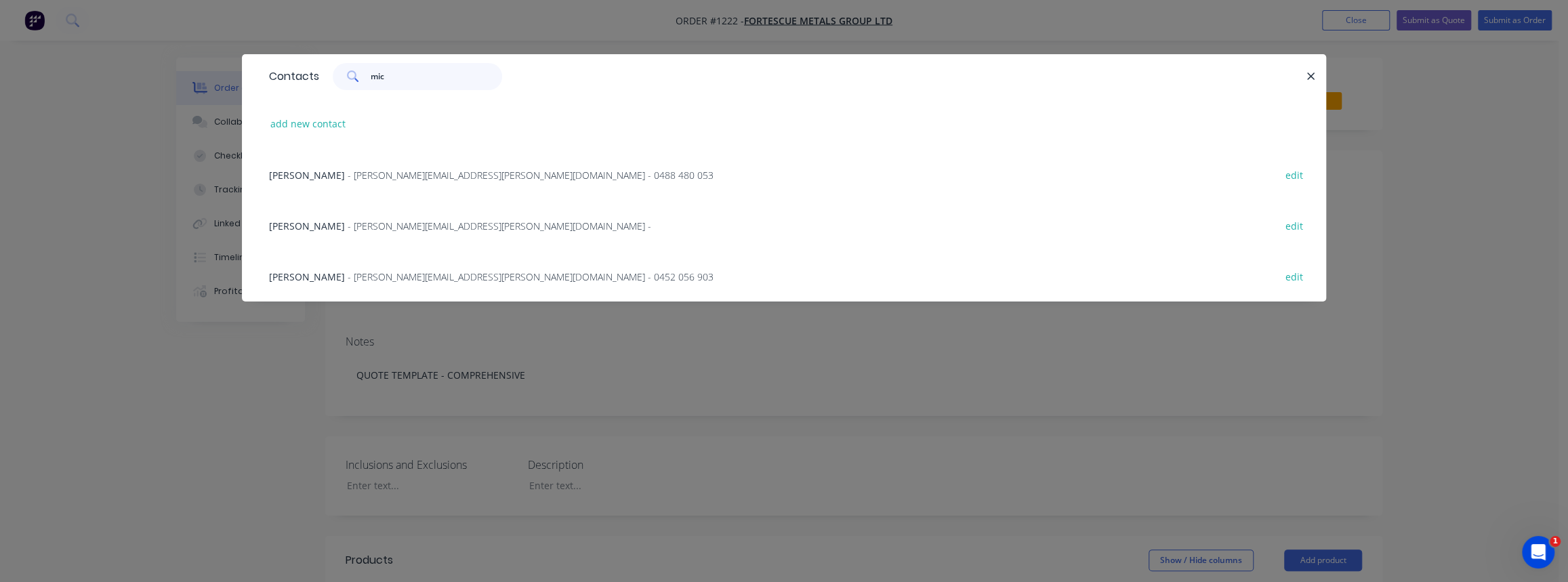
type input "mic"
click at [455, 233] on div "[PERSON_NAME] - [PERSON_NAME][EMAIL_ADDRESS][PERSON_NAME][DOMAIN_NAME] - edit" at bounding box center [784, 225] width 1044 height 51
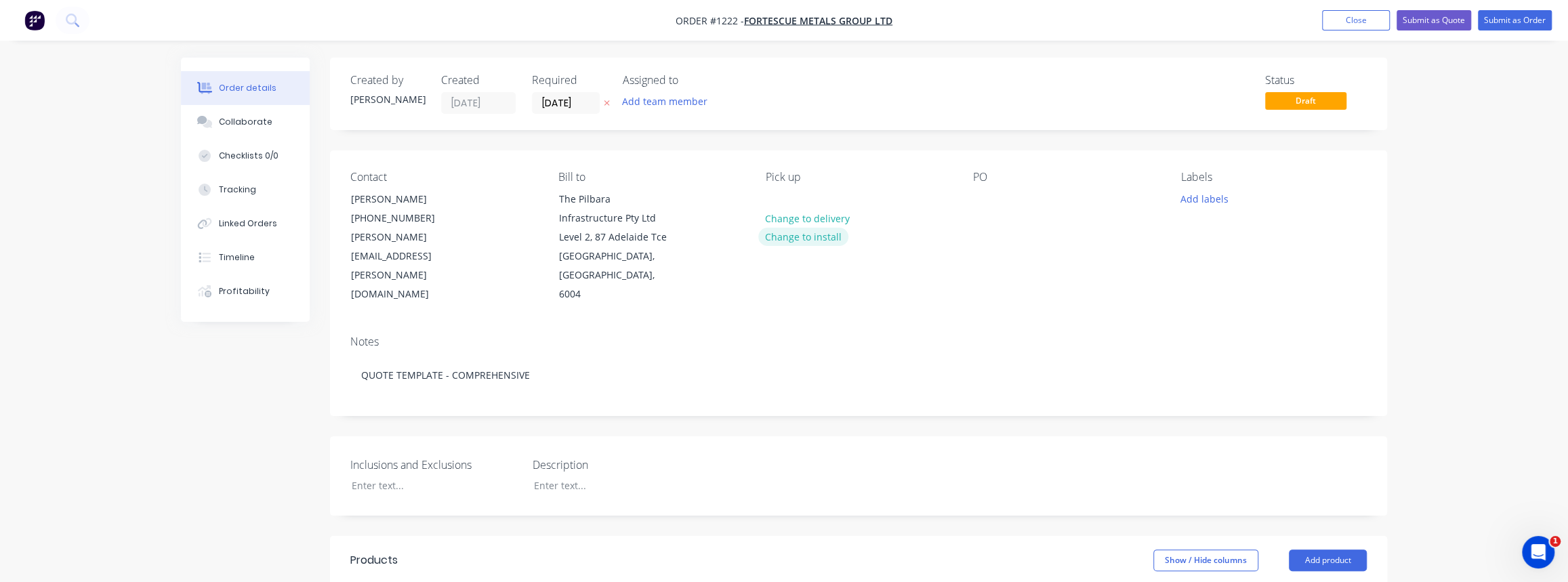
click at [817, 233] on button "Change to install" at bounding box center [804, 236] width 91 height 18
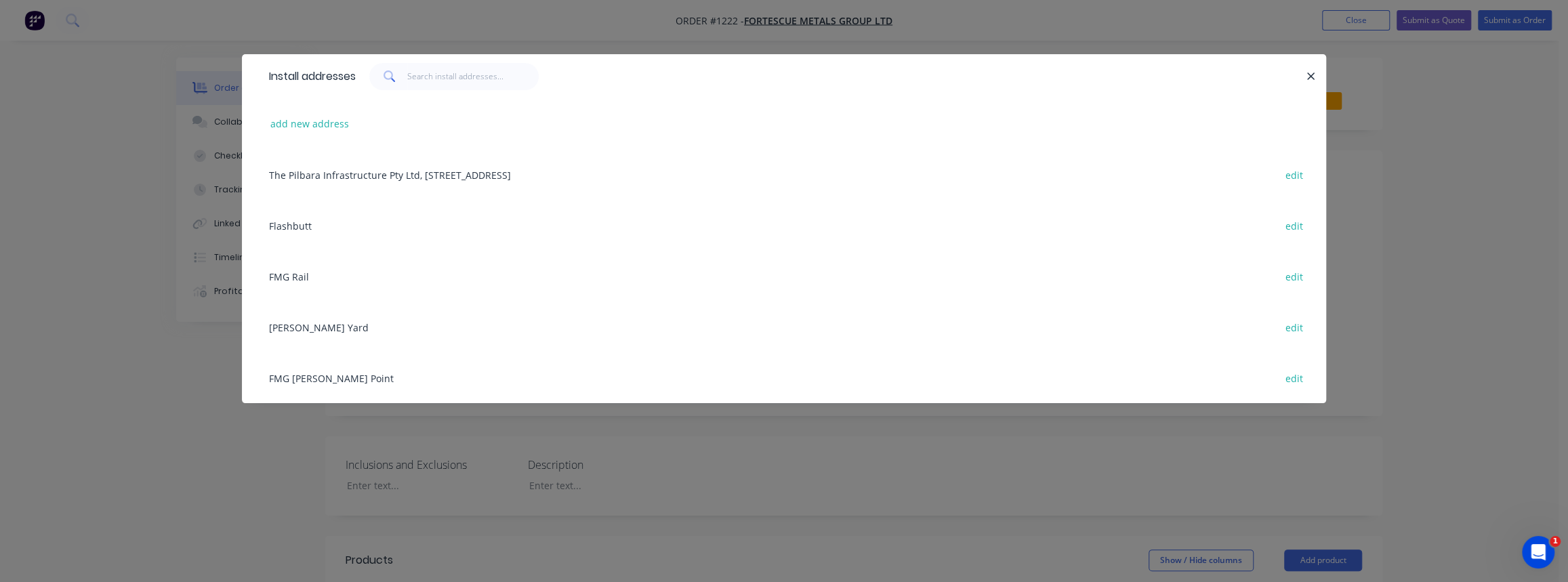
click at [330, 376] on div "FMG [PERSON_NAME] Point edit" at bounding box center [784, 378] width 1044 height 51
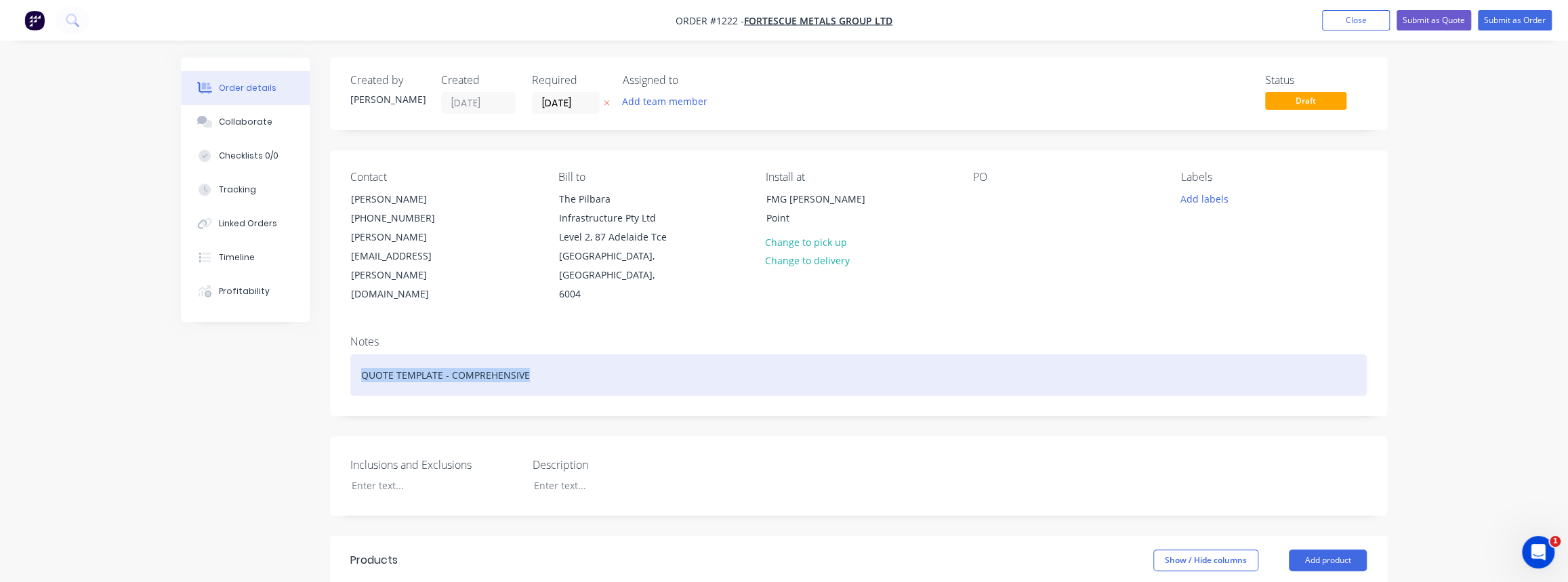
drag, startPoint x: 486, startPoint y: 357, endPoint x: 118, endPoint y: 322, distance: 369.7
paste div
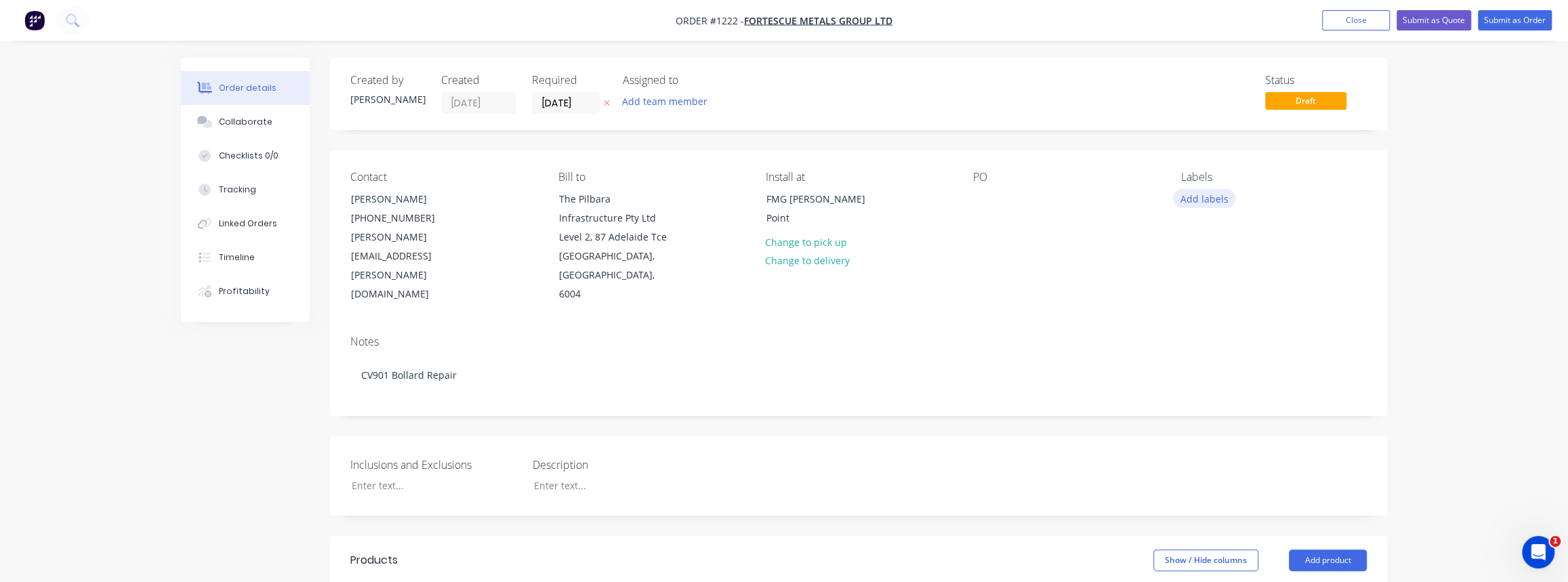
click at [1211, 203] on button "Add labels" at bounding box center [1204, 197] width 63 height 18
click at [1229, 340] on div "FMG" at bounding box center [1232, 347] width 28 height 15
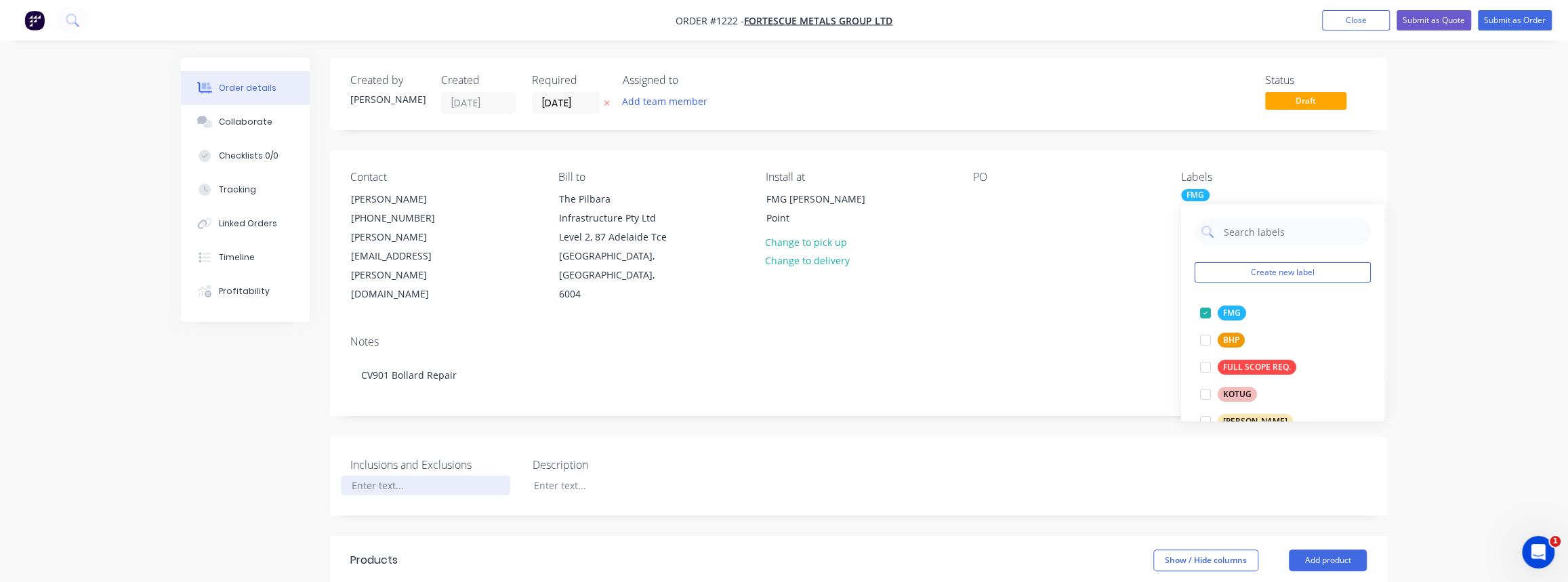
click at [379, 476] on div at bounding box center [425, 485] width 169 height 20
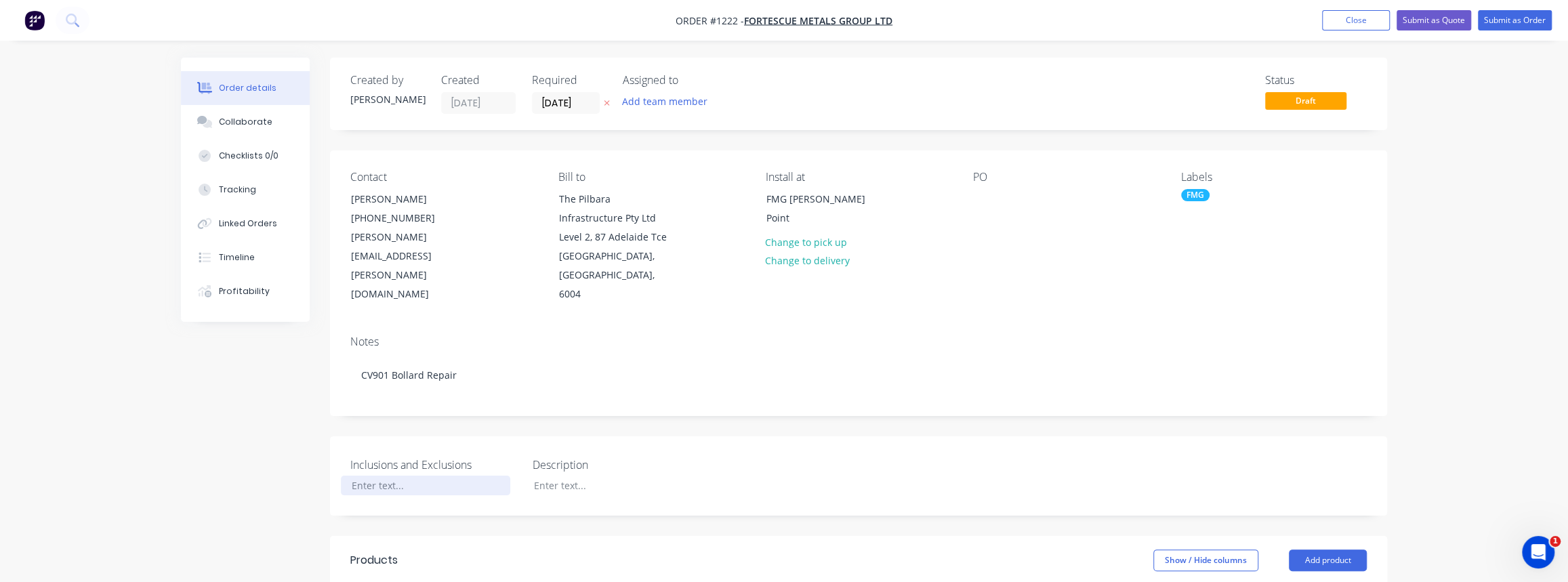
paste div
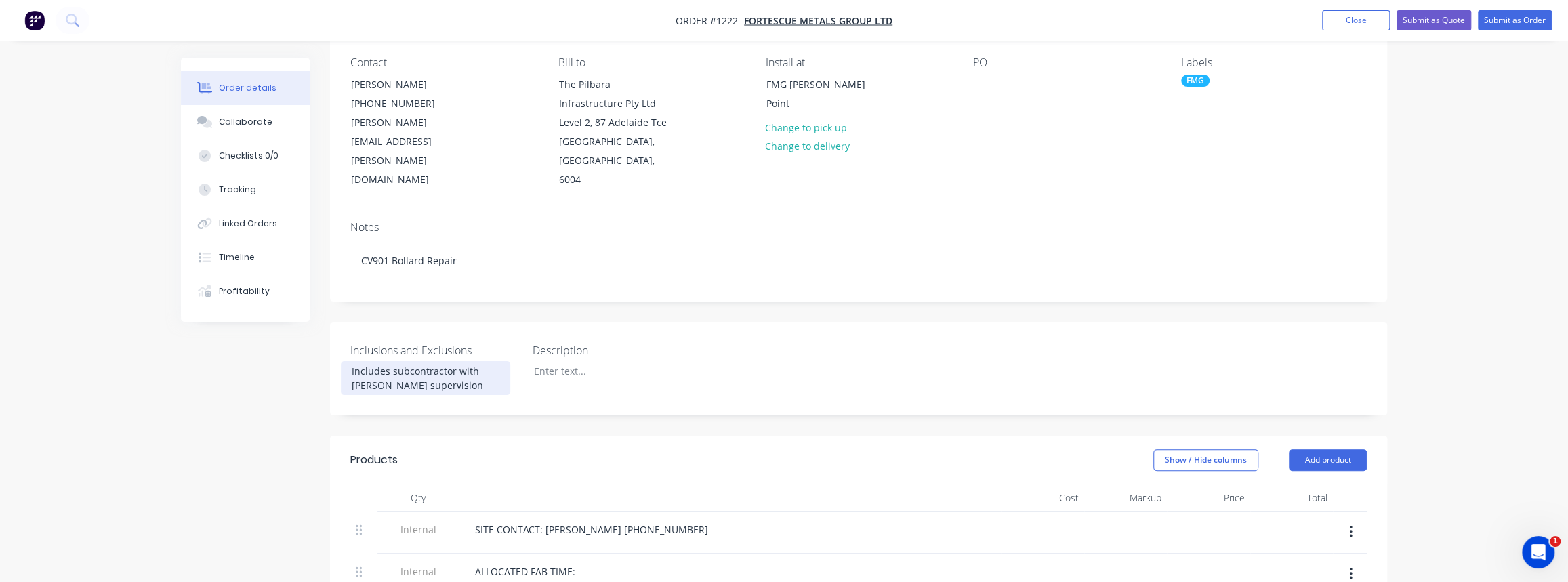
scroll to position [185, 0]
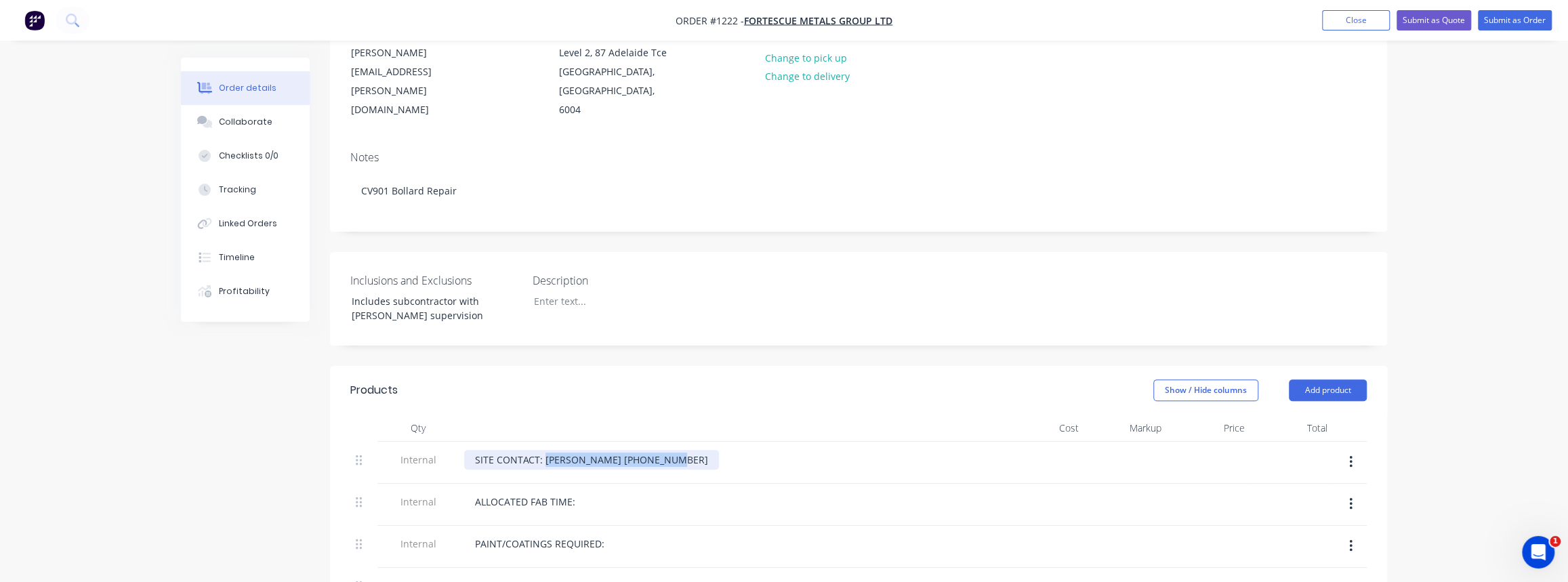
drag, startPoint x: 665, startPoint y: 441, endPoint x: 545, endPoint y: 446, distance: 120.1
click at [545, 450] on div "SITE CONTACT: Sean Duggan 0467 978 013" at bounding box center [591, 459] width 255 height 20
click at [578, 492] on div "ALLOCATED FAB TIME:" at bounding box center [525, 501] width 122 height 20
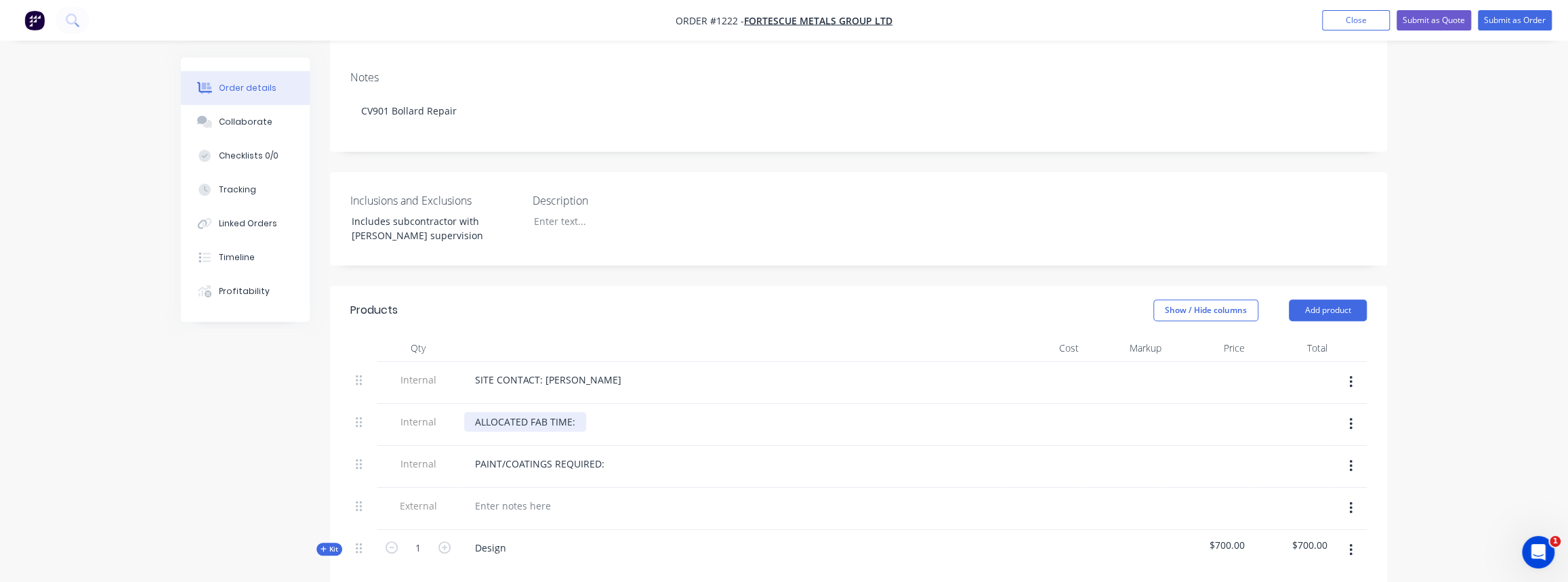
scroll to position [307, 0]
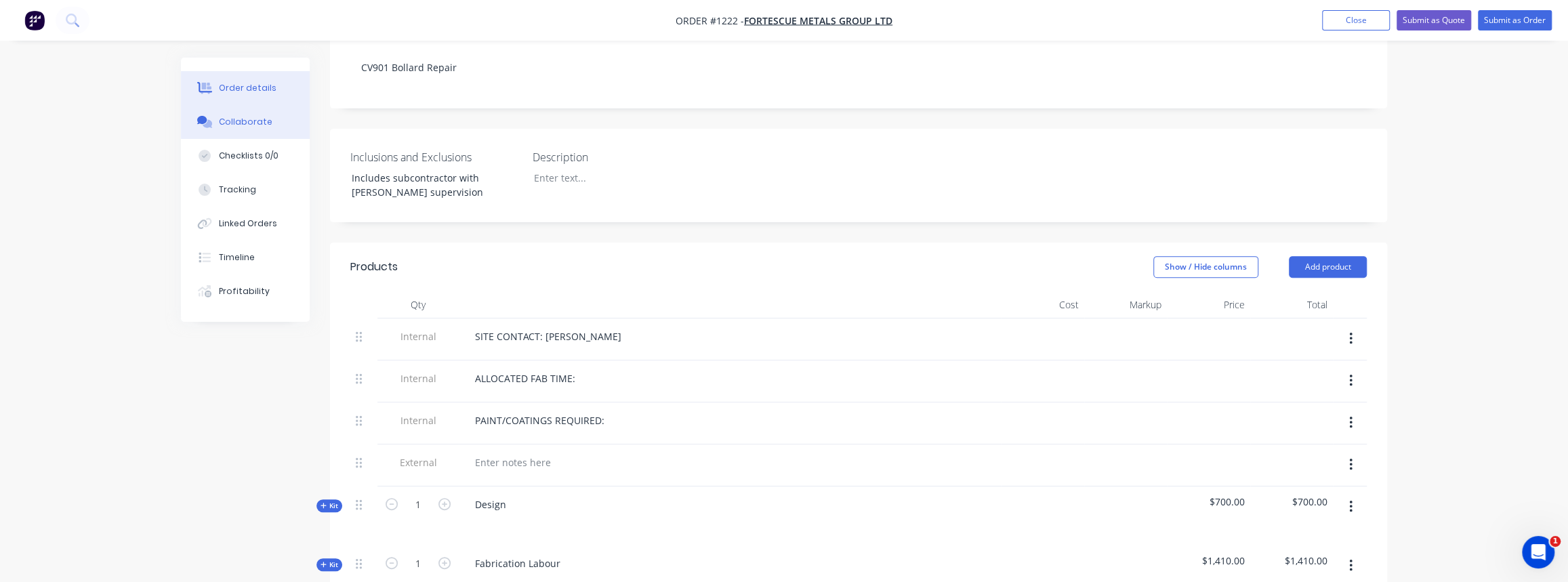
click at [226, 127] on div "Collaborate" at bounding box center [245, 122] width 53 height 12
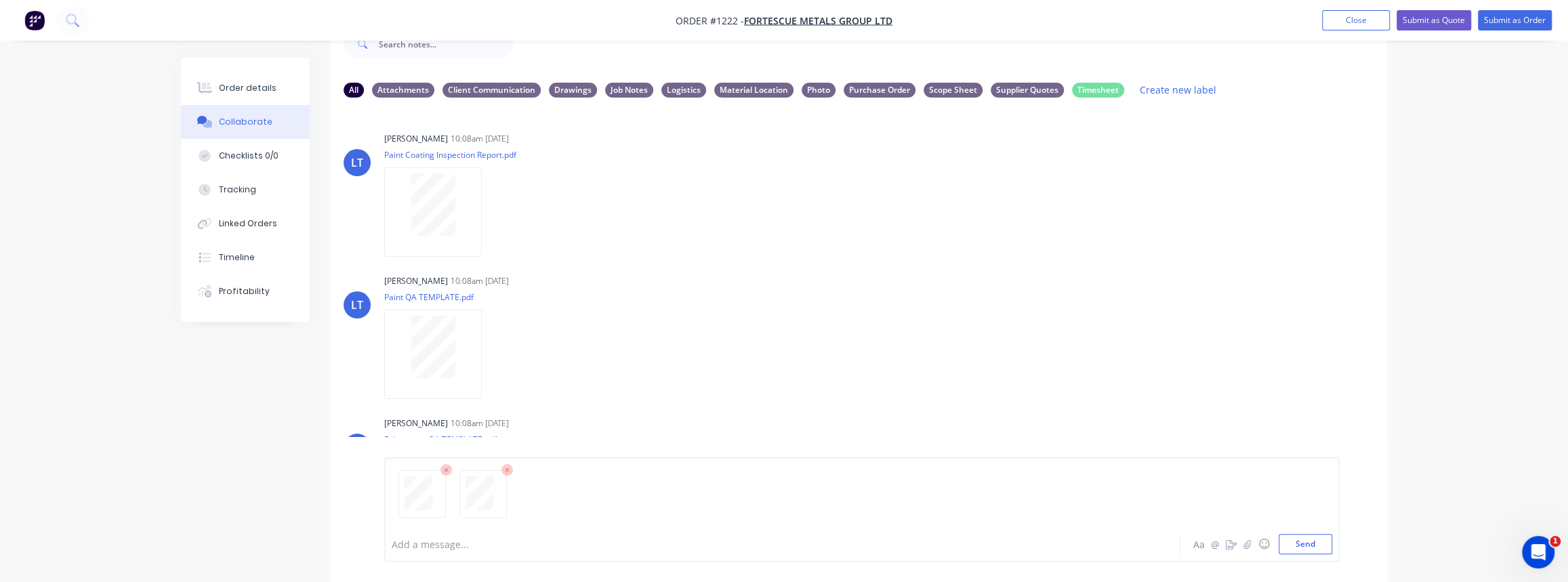
scroll to position [88, 0]
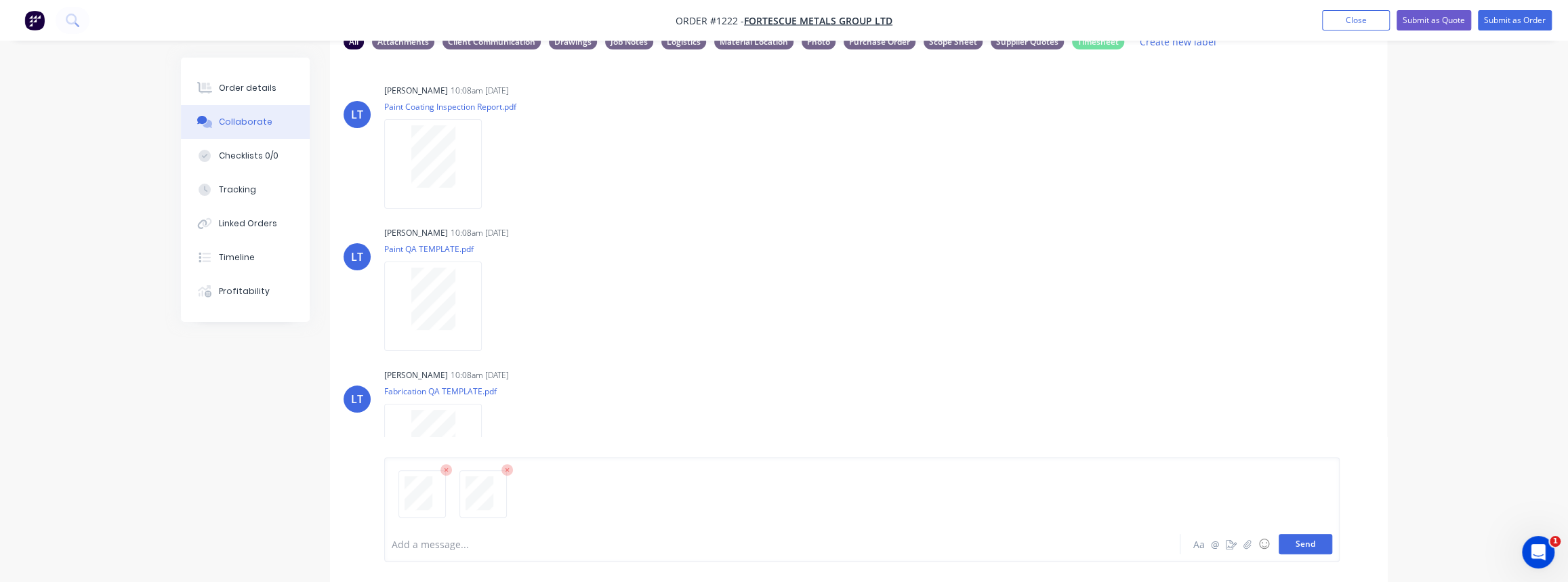
click at [1311, 538] on button "Send" at bounding box center [1305, 544] width 53 height 21
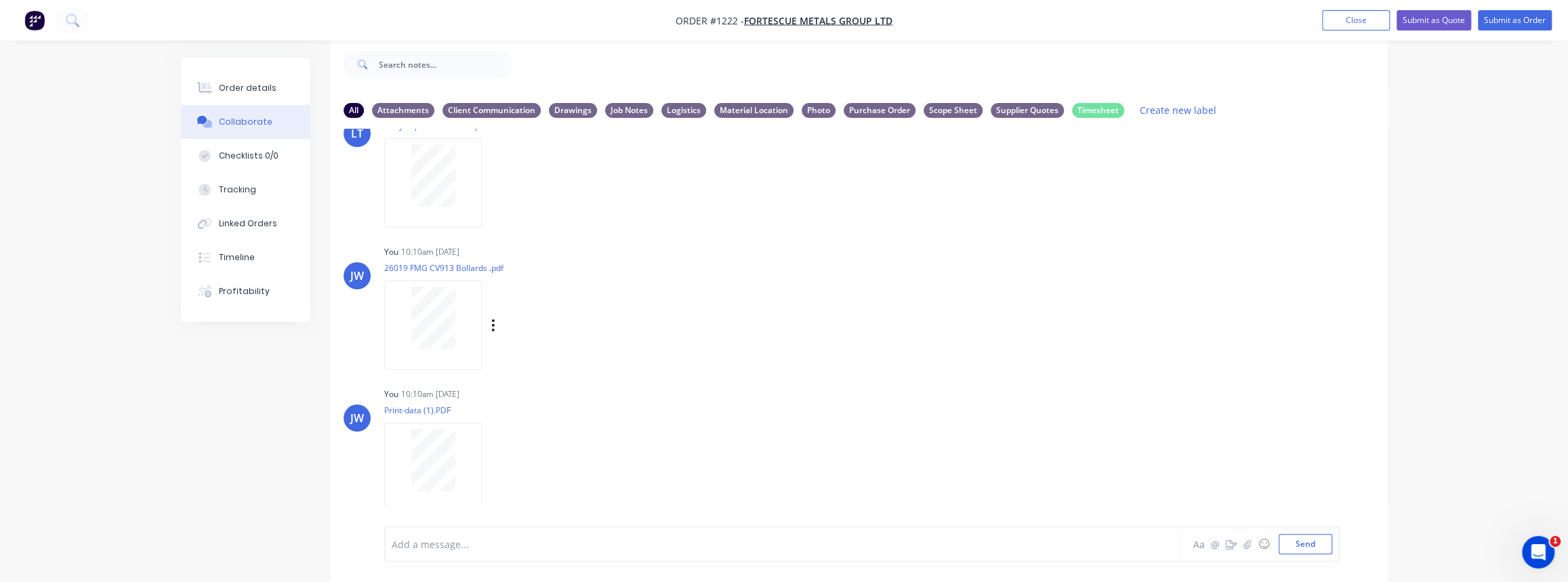
scroll to position [488, 0]
click at [491, 311] on button "button" at bounding box center [493, 314] width 5 height 20
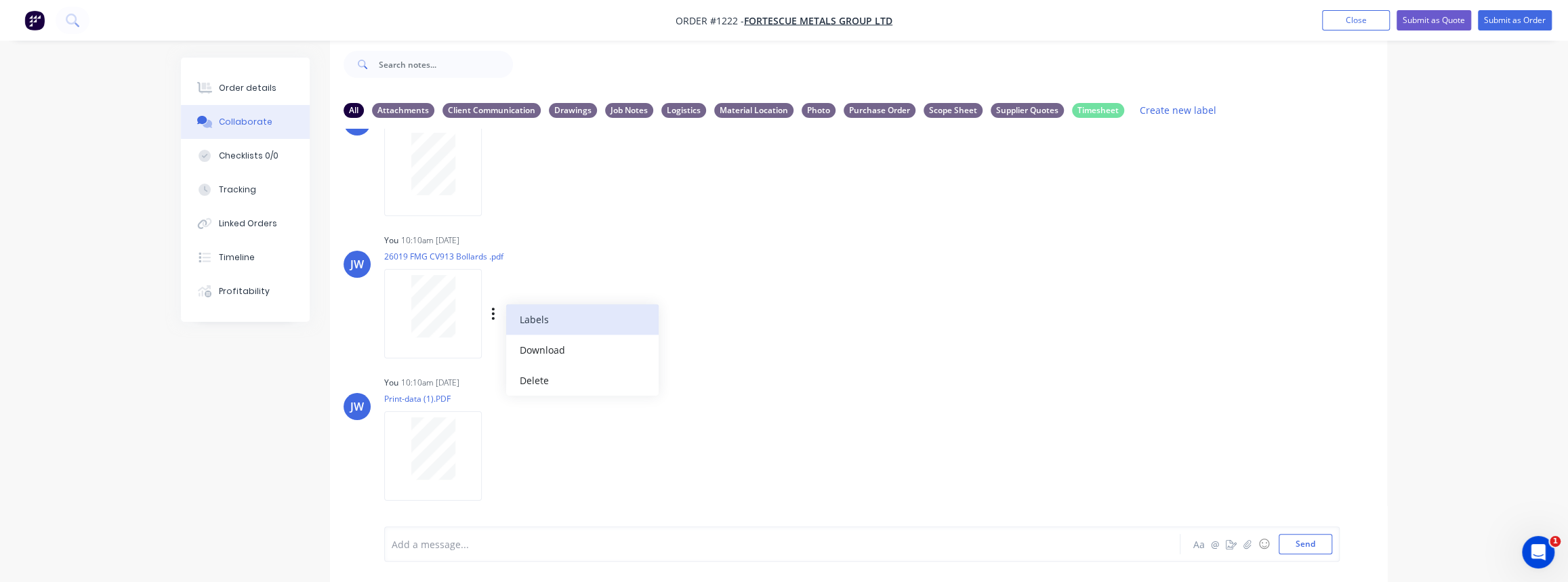
click at [530, 320] on button "Labels" at bounding box center [583, 320] width 153 height 31
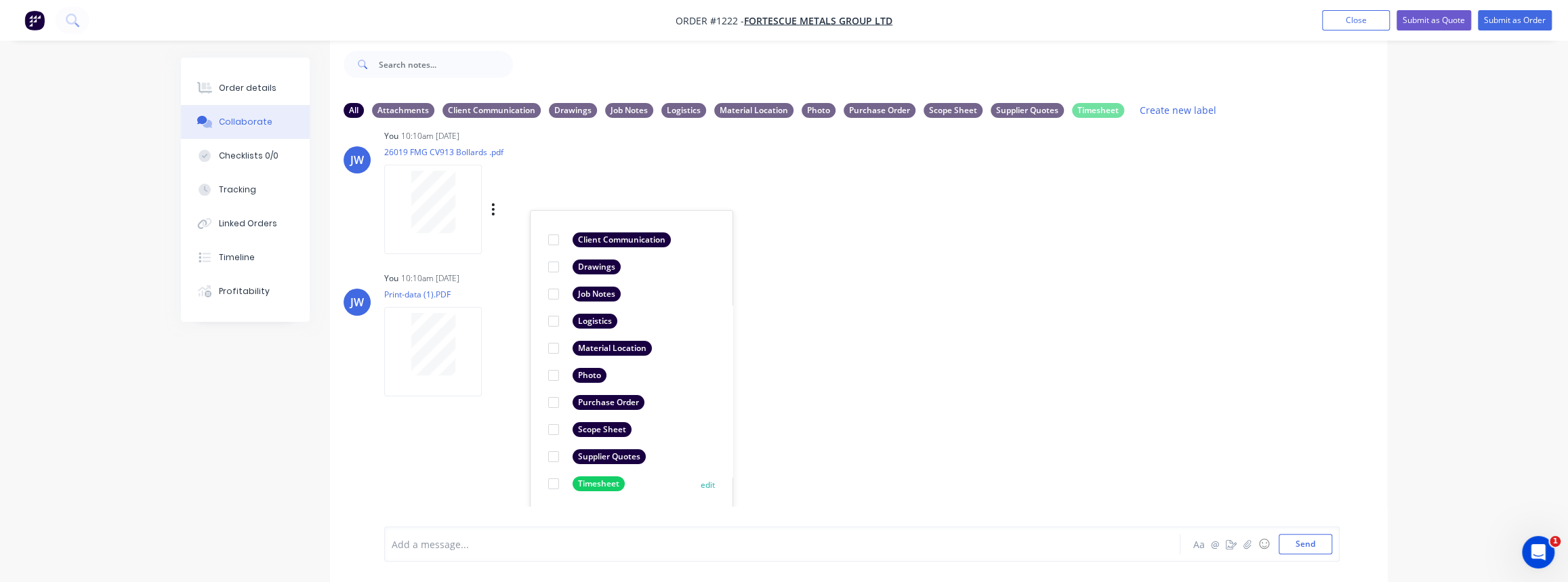
scroll to position [594, 0]
click at [594, 459] on div "Supplier Quotes" at bounding box center [608, 455] width 73 height 15
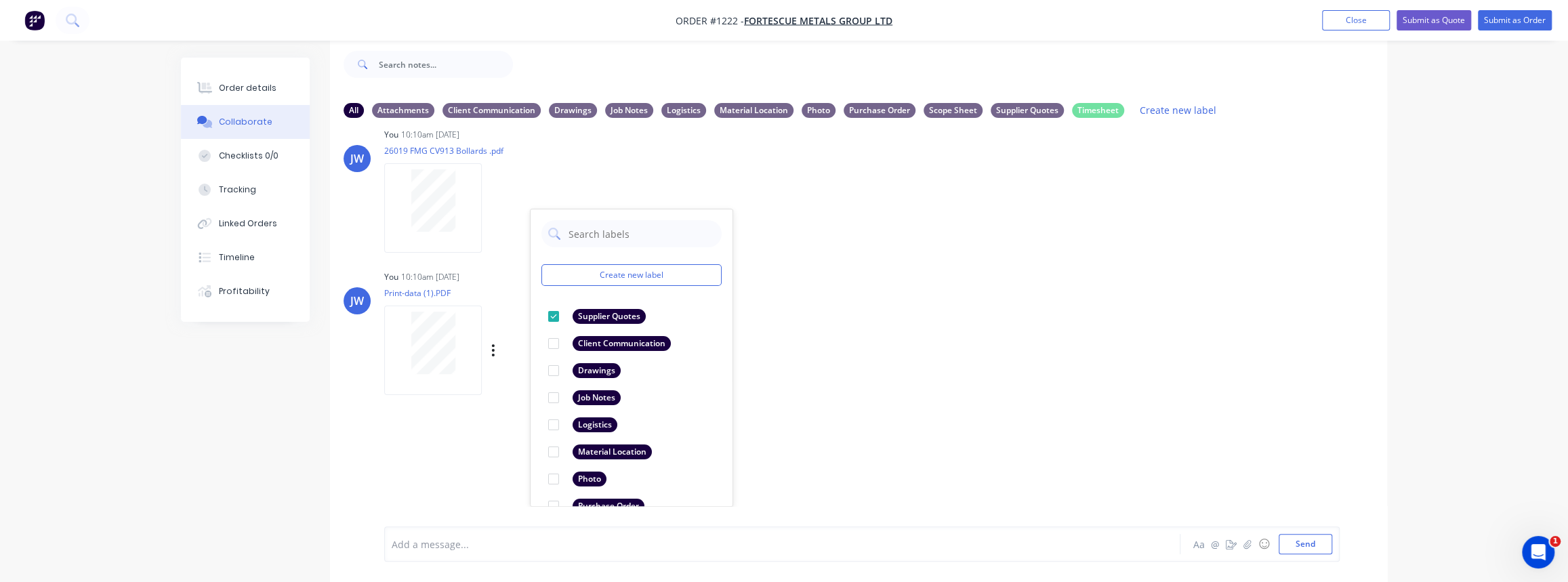
click at [503, 353] on div "Labels Download Delete" at bounding box center [564, 350] width 153 height 20
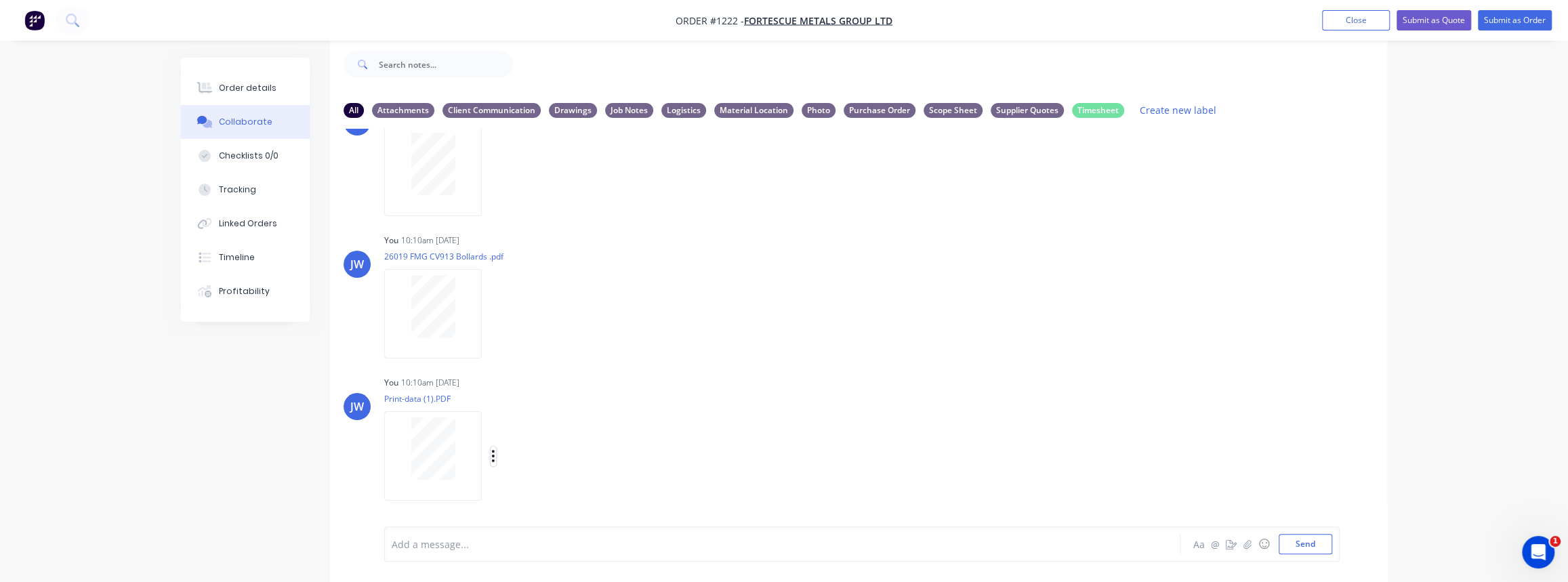
click at [493, 452] on icon "button" at bounding box center [493, 456] width 3 height 12
click at [552, 426] on button "Labels" at bounding box center [583, 428] width 153 height 31
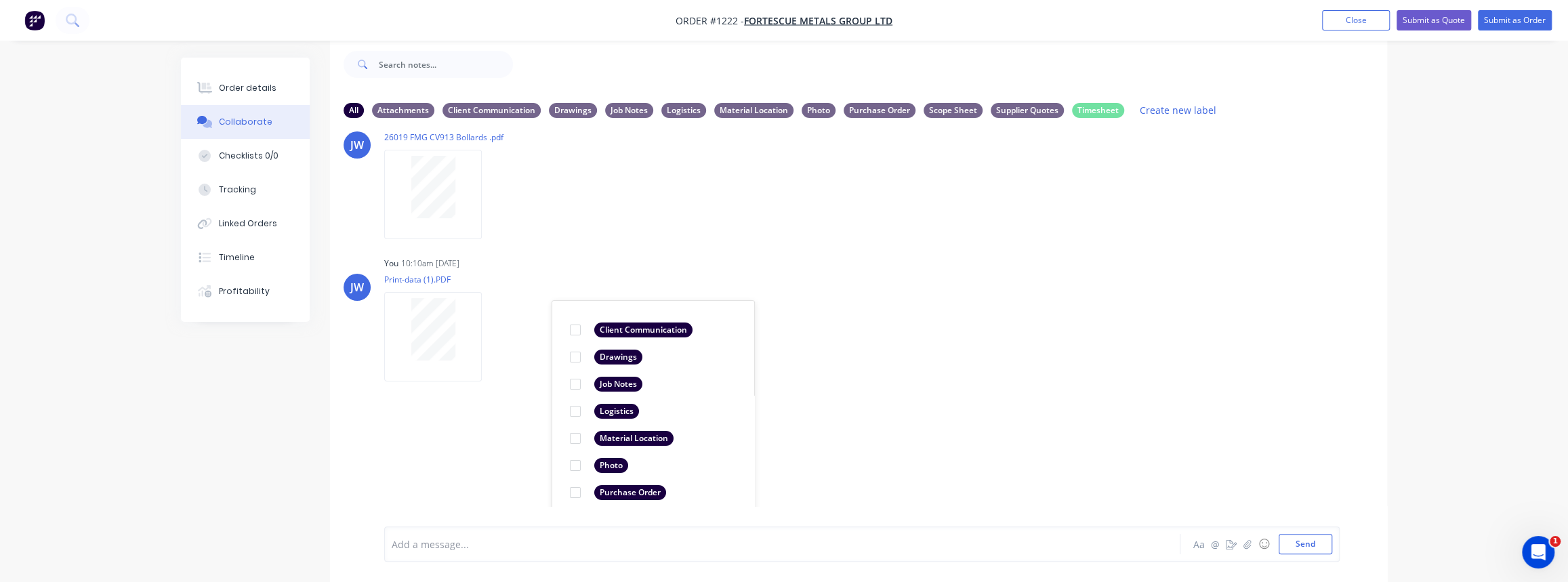
scroll to position [698, 0]
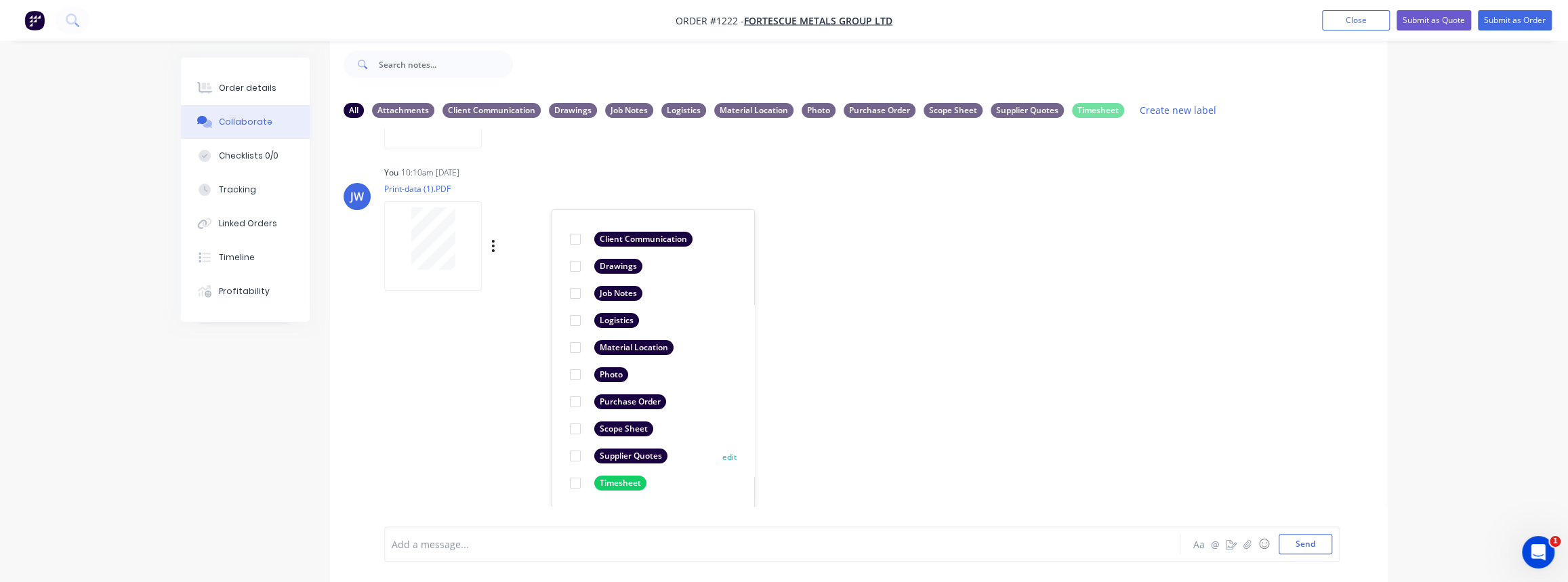
click at [576, 454] on div at bounding box center [576, 457] width 27 height 27
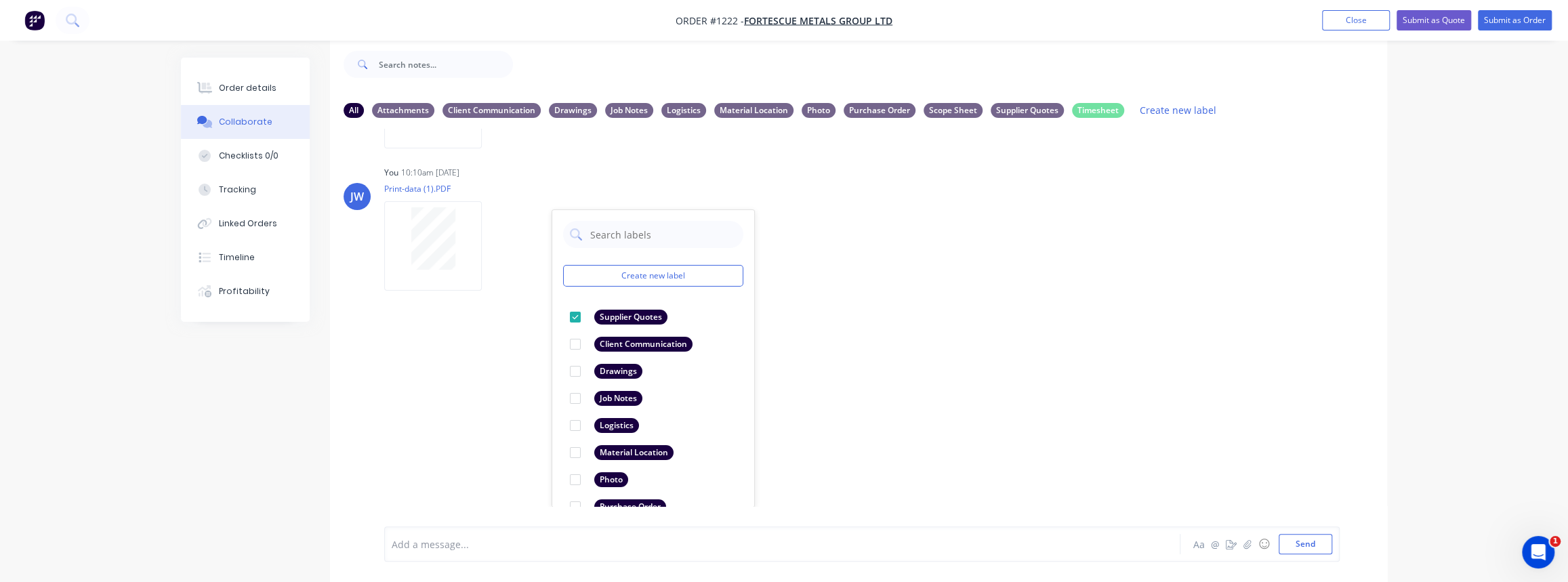
click at [529, 397] on div "LT Leya Thompson 10:08am 09/10/25 Paint Coating Inspection Report.pdf Labels Do…" at bounding box center [859, 318] width 1057 height 378
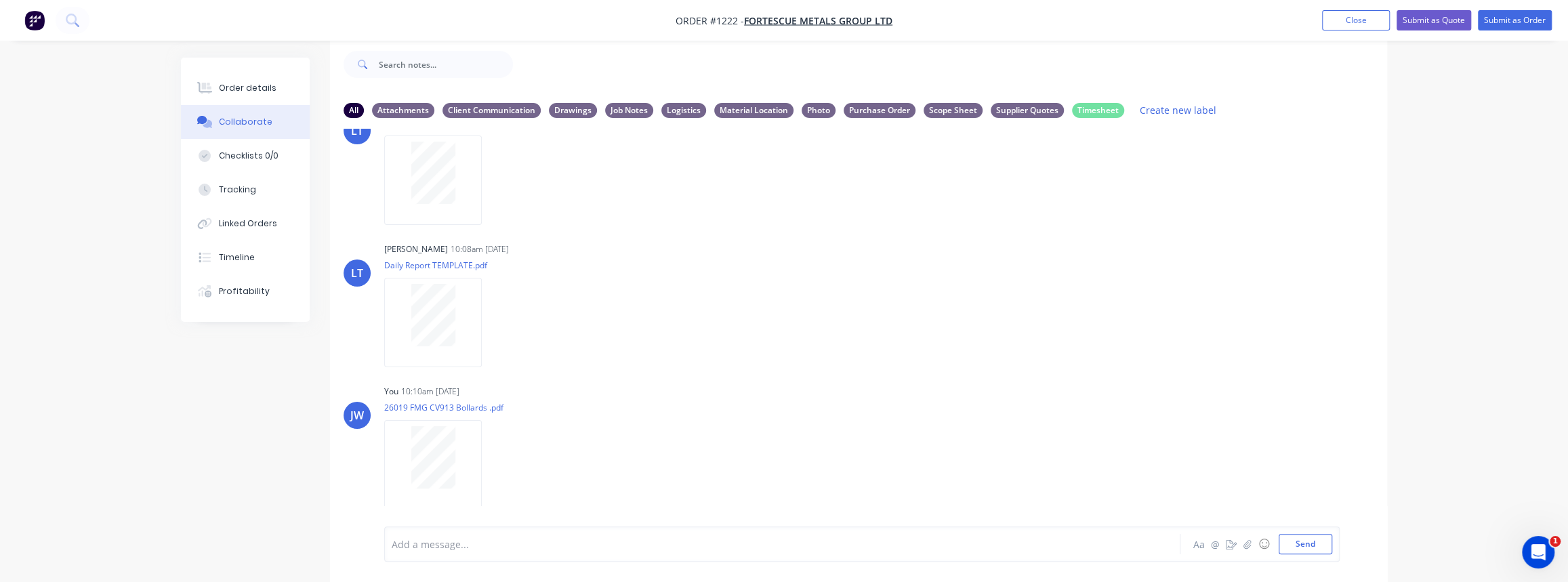
scroll to position [242, 0]
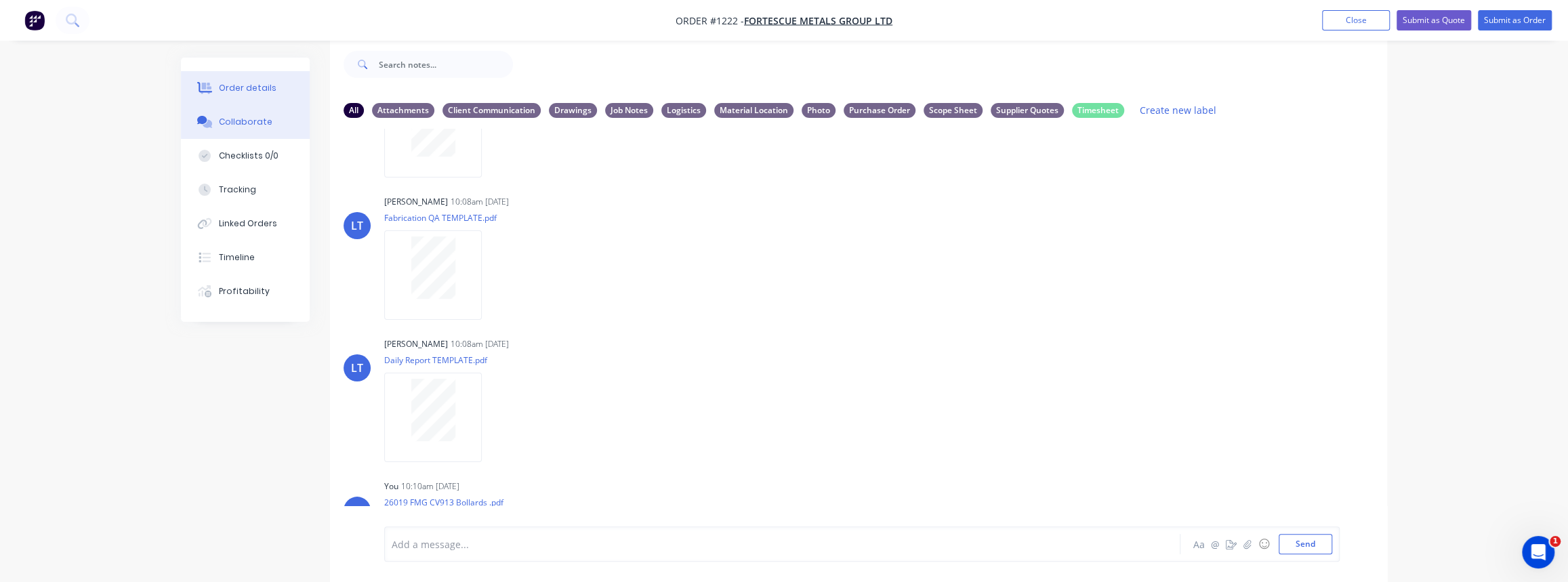
click at [246, 95] on button "Order details" at bounding box center [245, 88] width 129 height 33
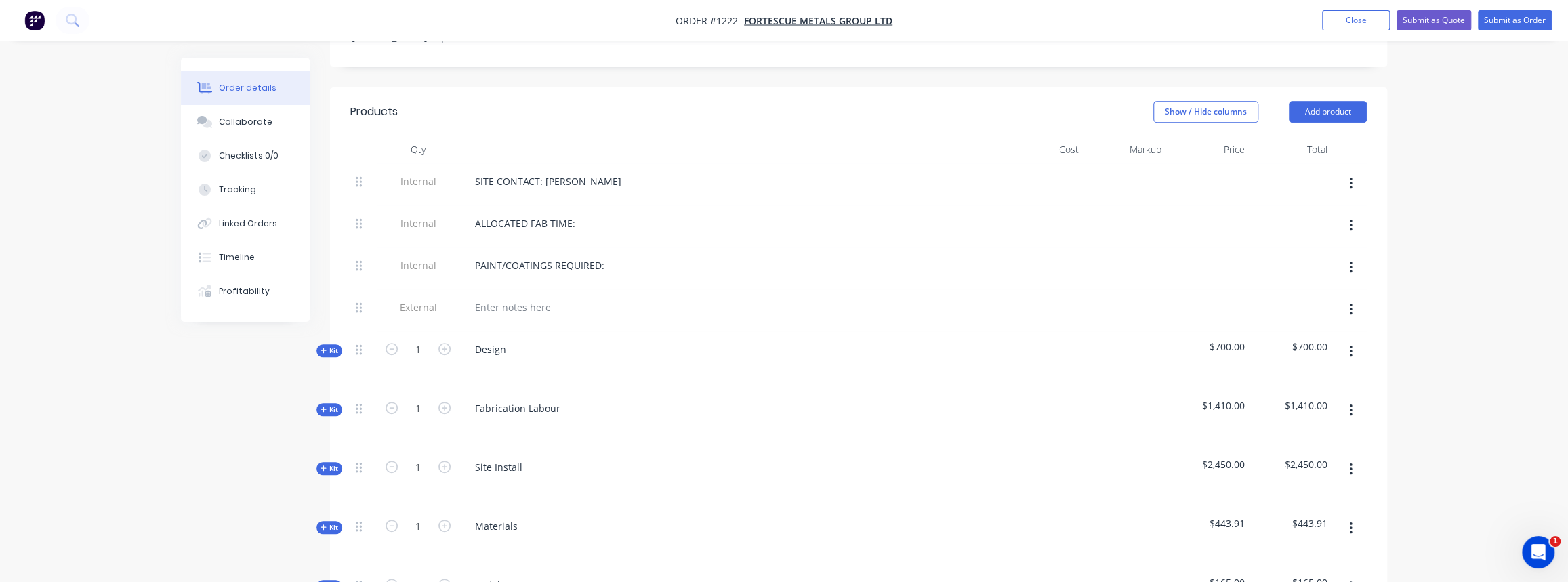
scroll to position [493, 0]
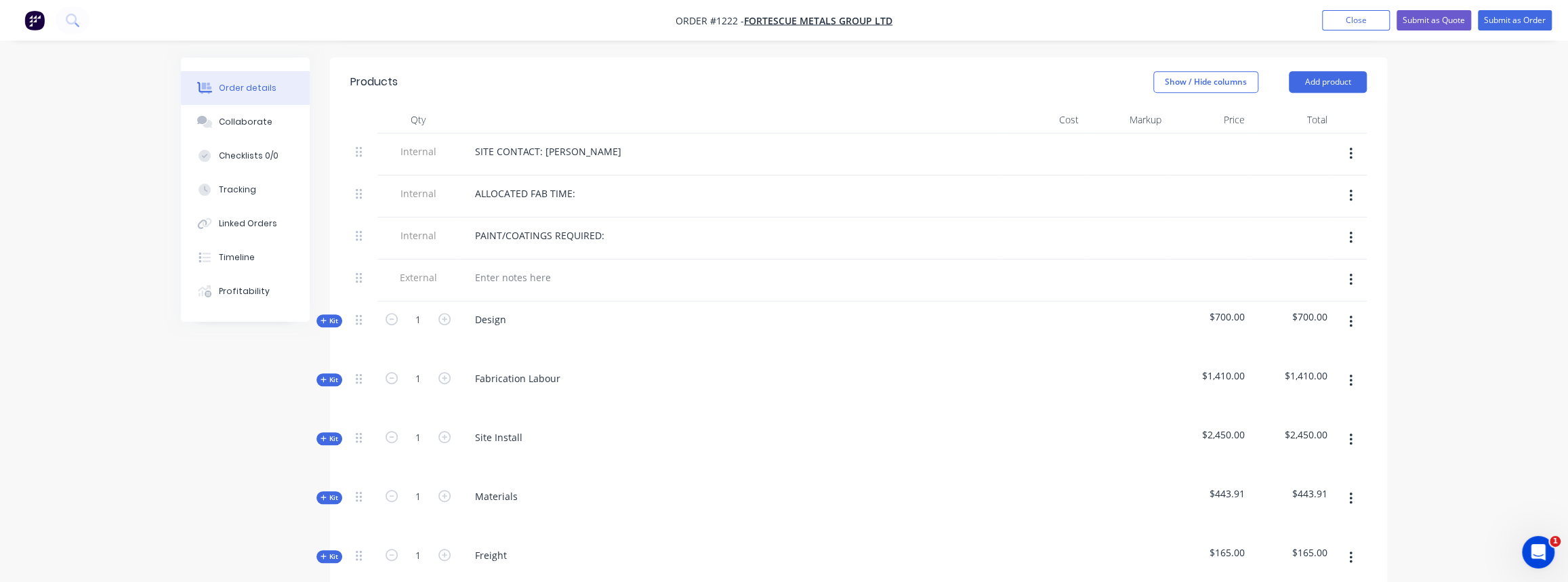
click at [330, 316] on span "Kit" at bounding box center [329, 321] width 18 height 10
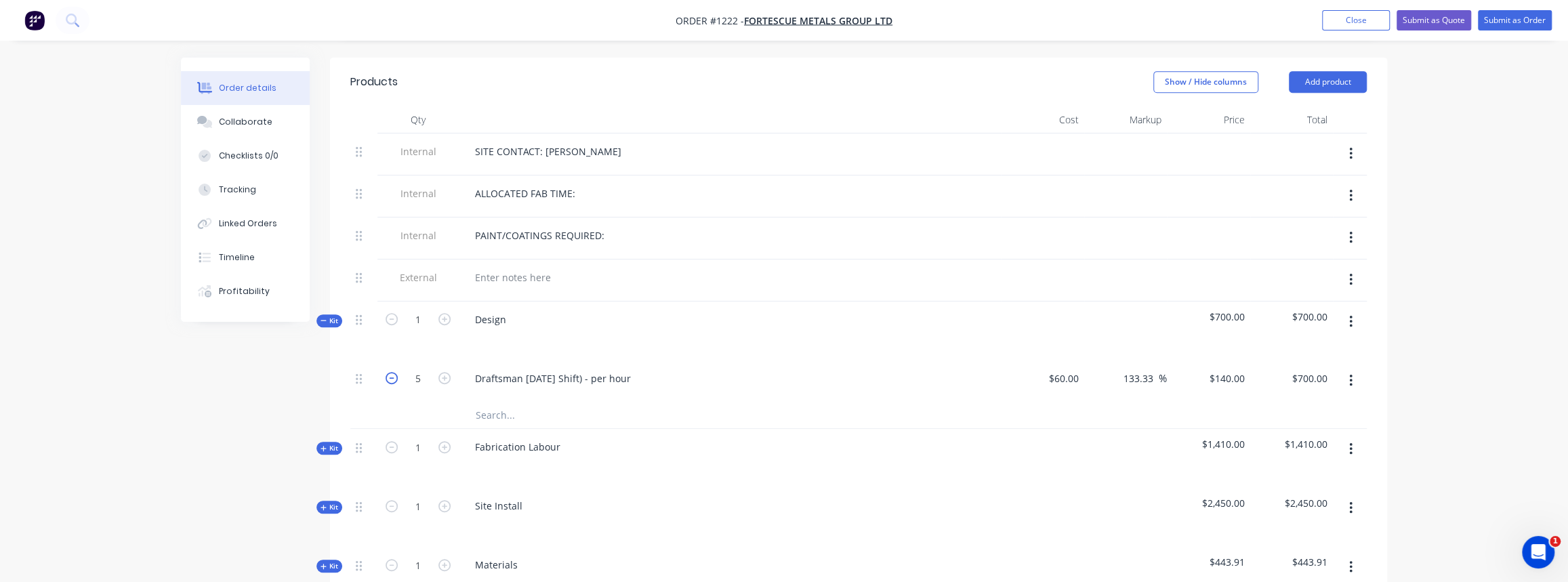
click at [390, 372] on icon "button" at bounding box center [391, 378] width 12 height 12
type input "4"
type input "$560.00"
click at [390, 372] on icon "button" at bounding box center [391, 378] width 12 height 12
type input "3"
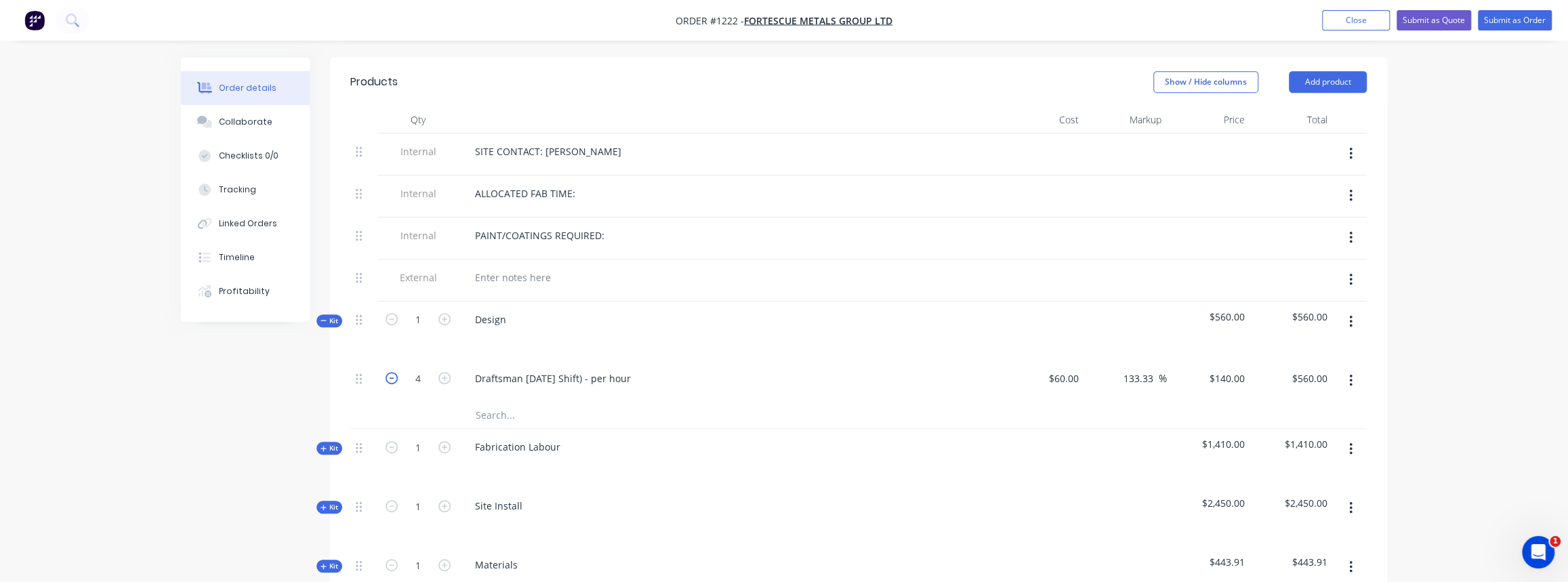
type input "$420.00"
click at [390, 372] on icon "button" at bounding box center [391, 378] width 12 height 12
type input "2"
type input "$280.00"
click at [324, 316] on span "Kit" at bounding box center [329, 321] width 18 height 10
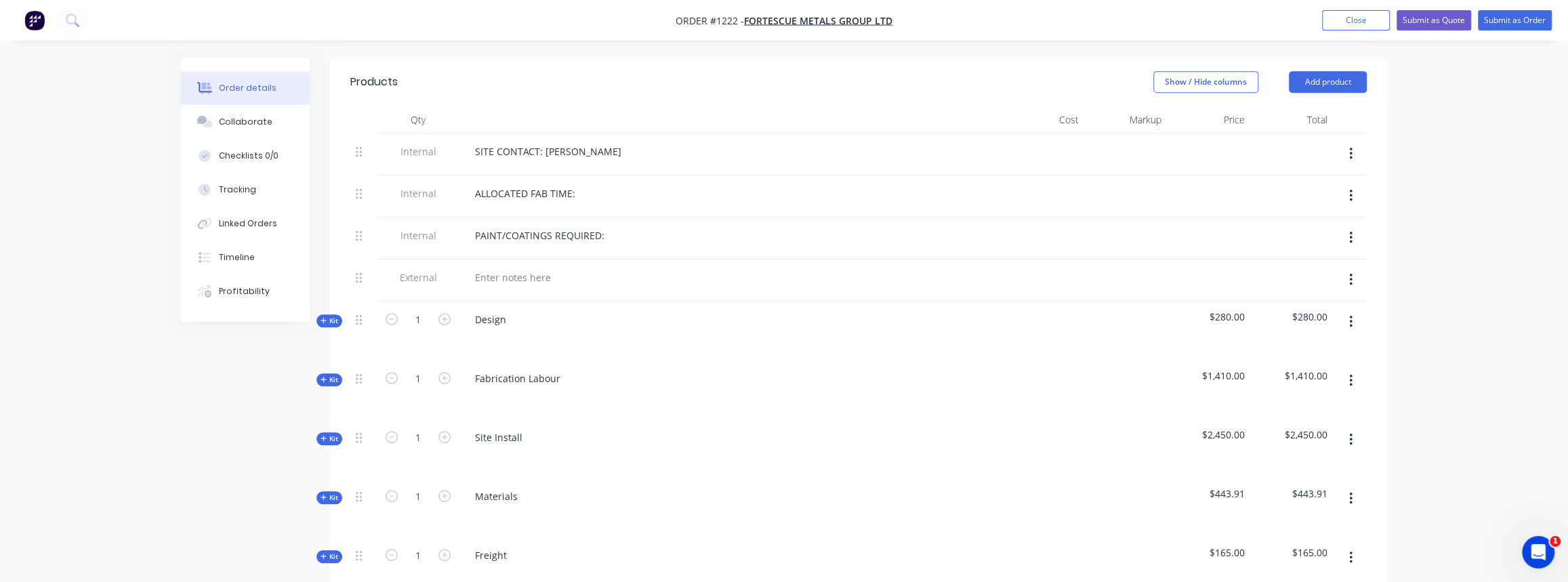
click at [327, 375] on span "Kit" at bounding box center [329, 380] width 18 height 10
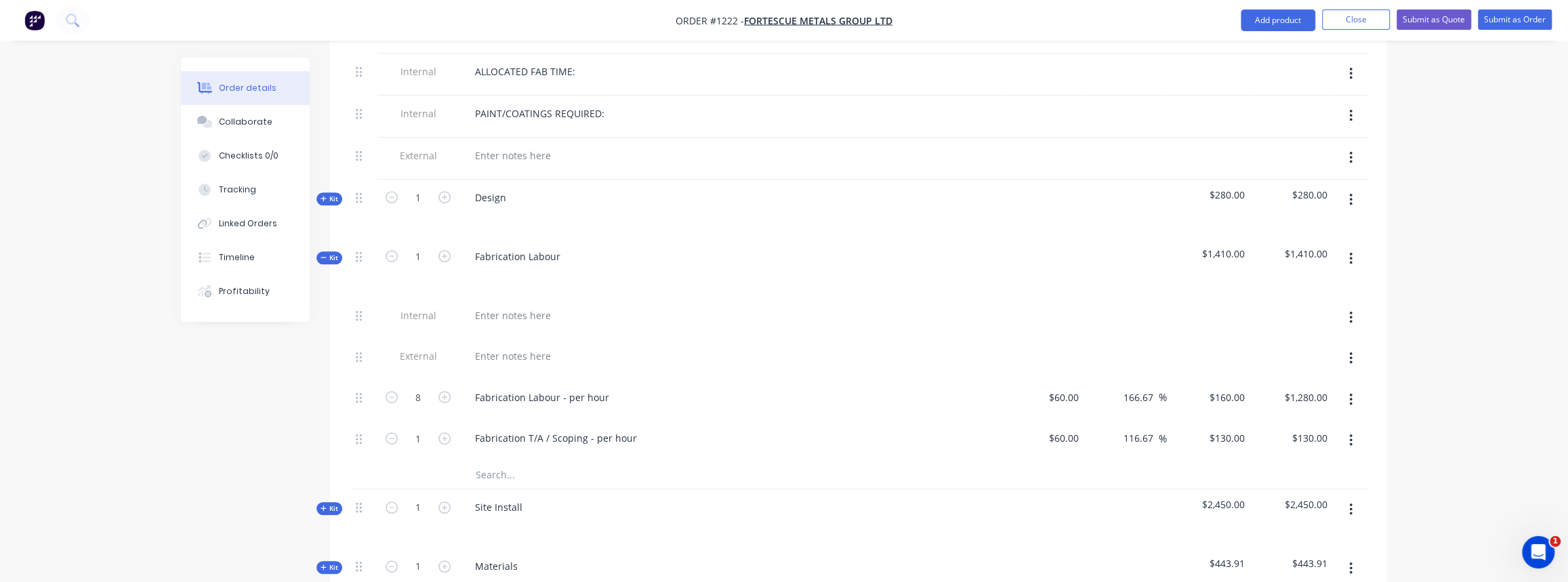
scroll to position [616, 0]
click at [392, 390] on icon "button" at bounding box center [391, 396] width 12 height 12
type input "7"
type input "$1,120.00"
click at [392, 390] on icon "button" at bounding box center [391, 396] width 12 height 12
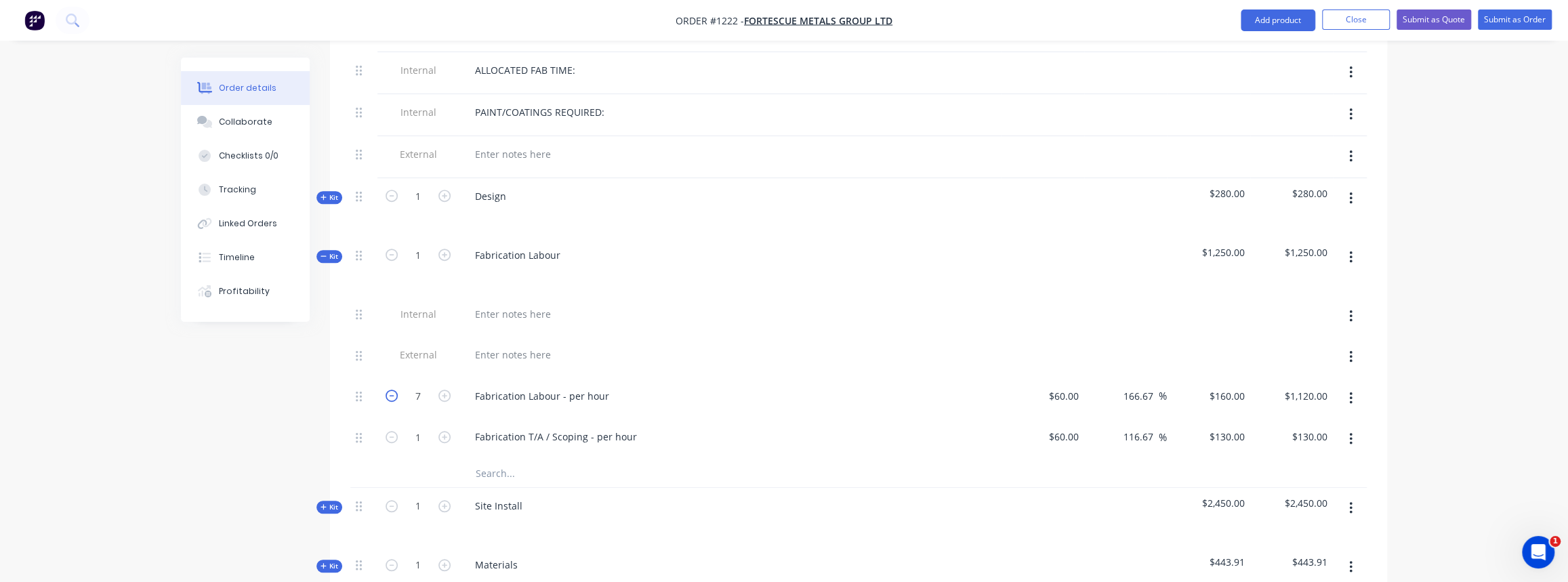
type input "6"
type input "$960.00"
click at [392, 390] on icon "button" at bounding box center [391, 396] width 12 height 12
type input "5"
type input "$800.00"
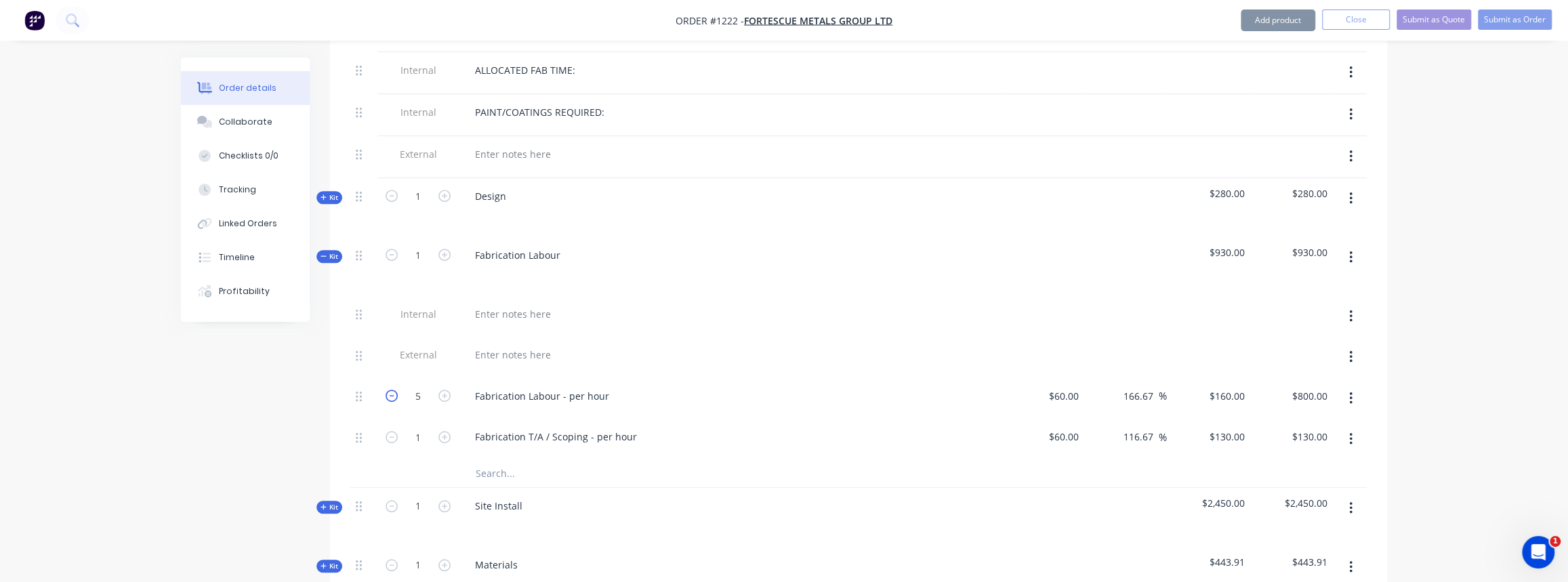
click at [392, 390] on icon "button" at bounding box center [391, 396] width 12 height 12
type input "4"
type input "$640.00"
click at [330, 252] on span "Kit" at bounding box center [329, 257] width 18 height 10
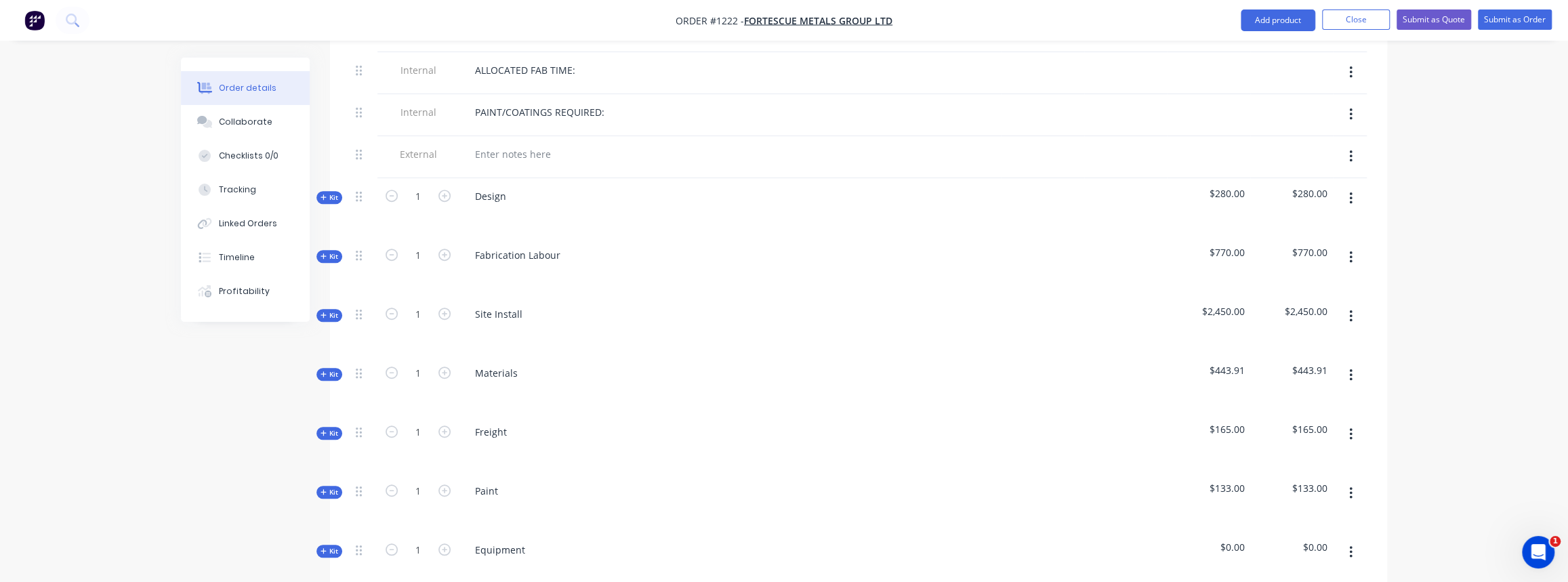
click at [333, 311] on span "Kit" at bounding box center [329, 316] width 18 height 10
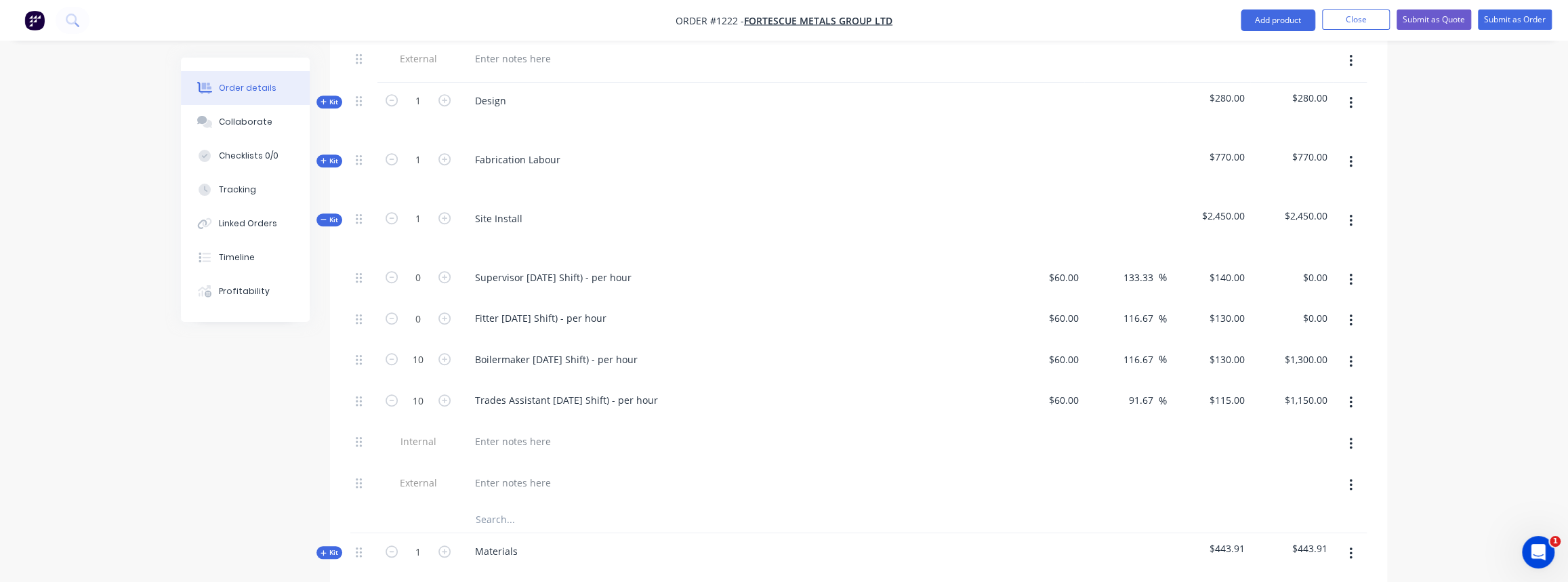
scroll to position [739, 0]
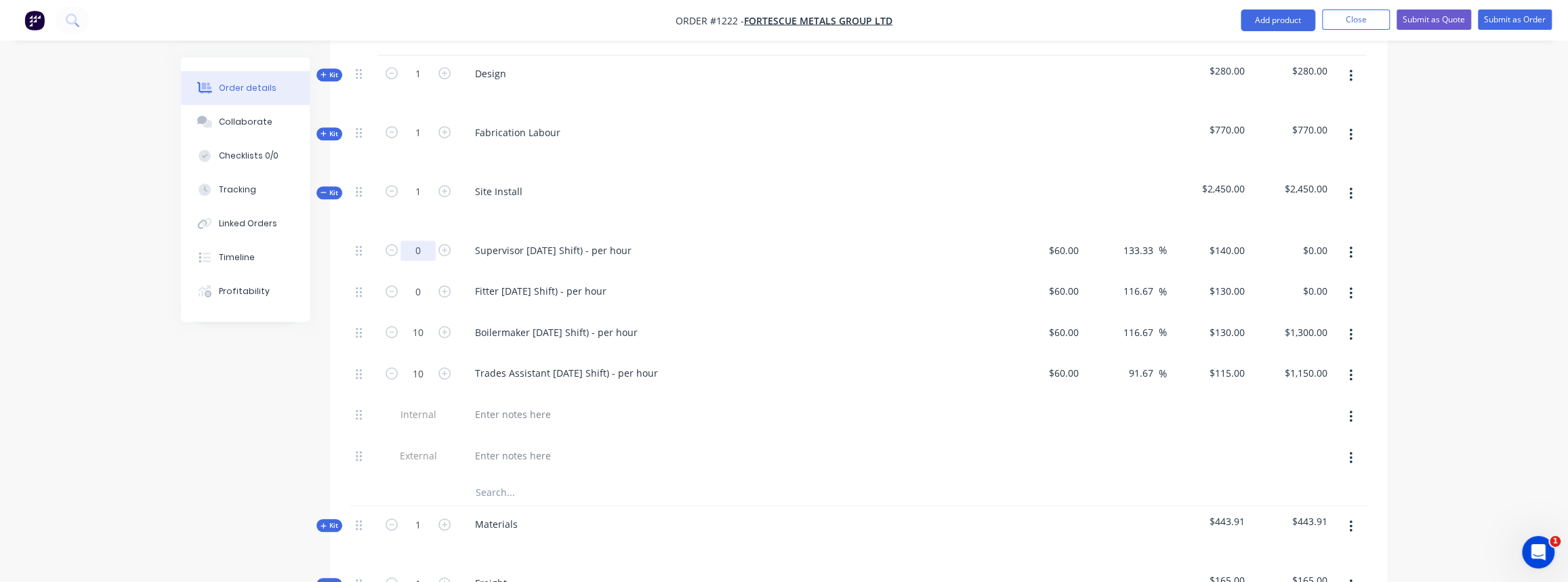
click at [424, 240] on input "0" at bounding box center [418, 251] width 35 height 21
type input "36"
click at [324, 189] on icon "button" at bounding box center [323, 192] width 6 height 7
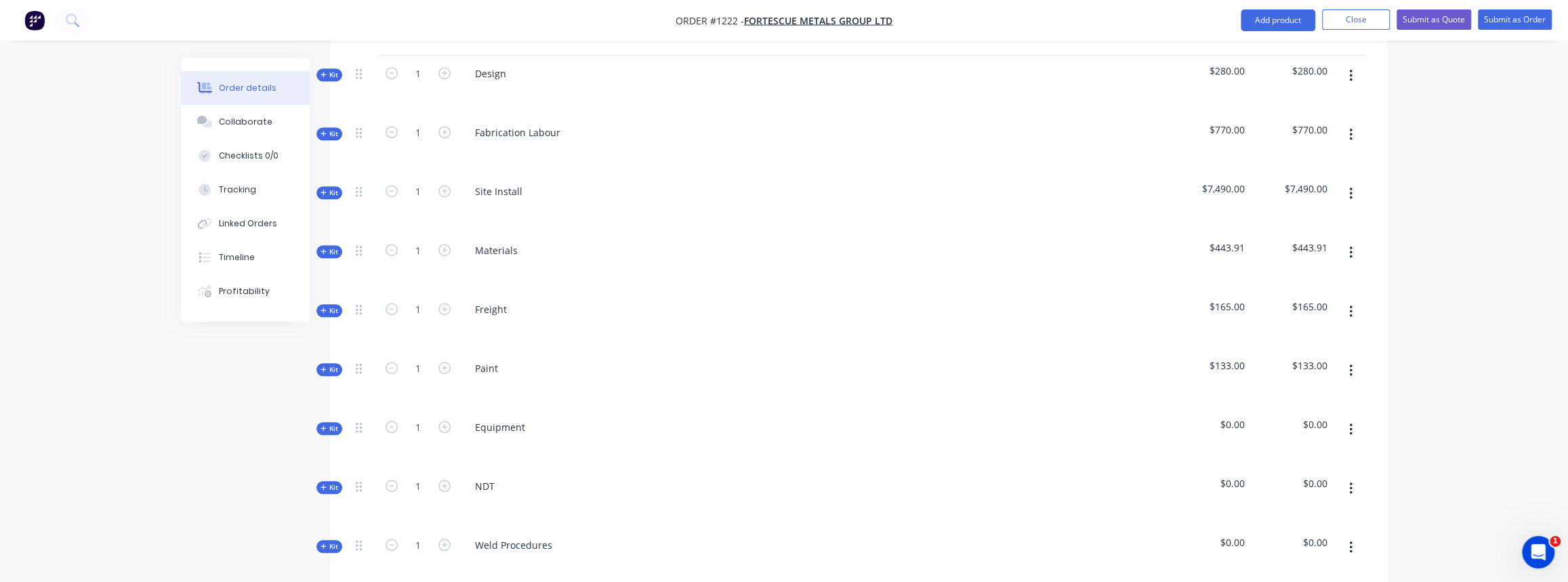
click at [321, 189] on icon "button" at bounding box center [323, 192] width 6 height 7
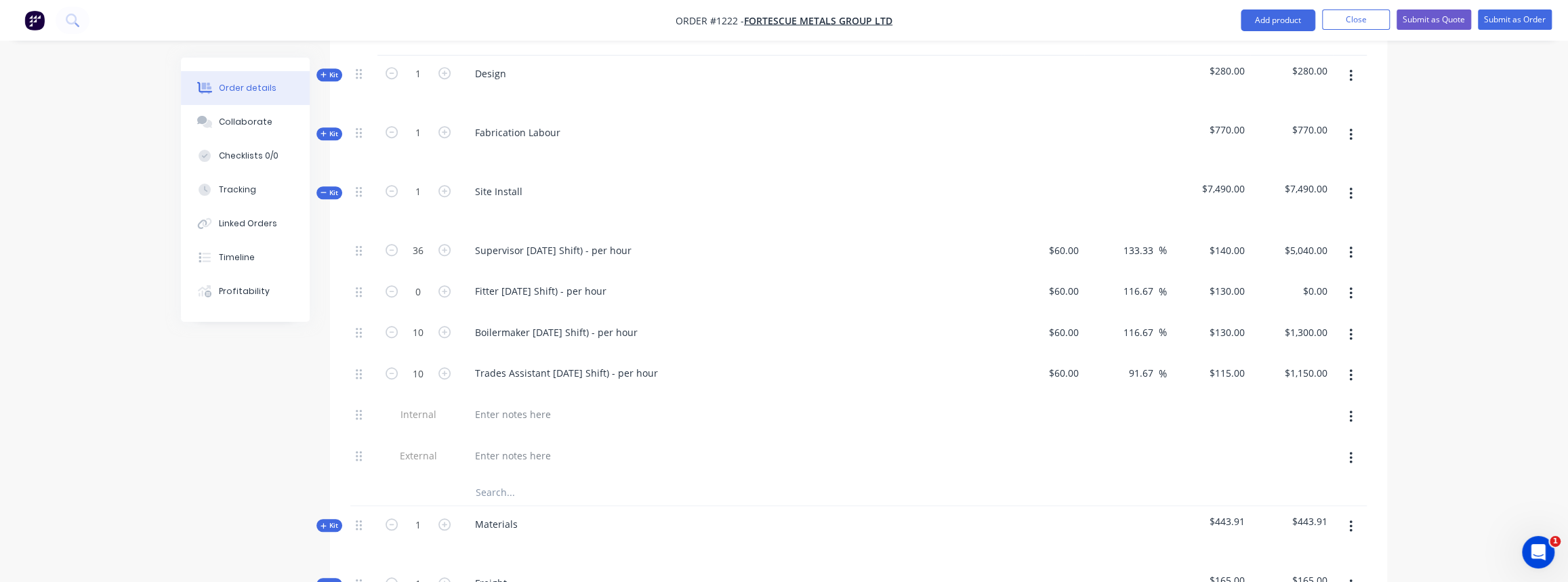
click at [1354, 282] on button "button" at bounding box center [1351, 294] width 32 height 24
click at [1299, 373] on div "Delete" at bounding box center [1303, 383] width 105 height 20
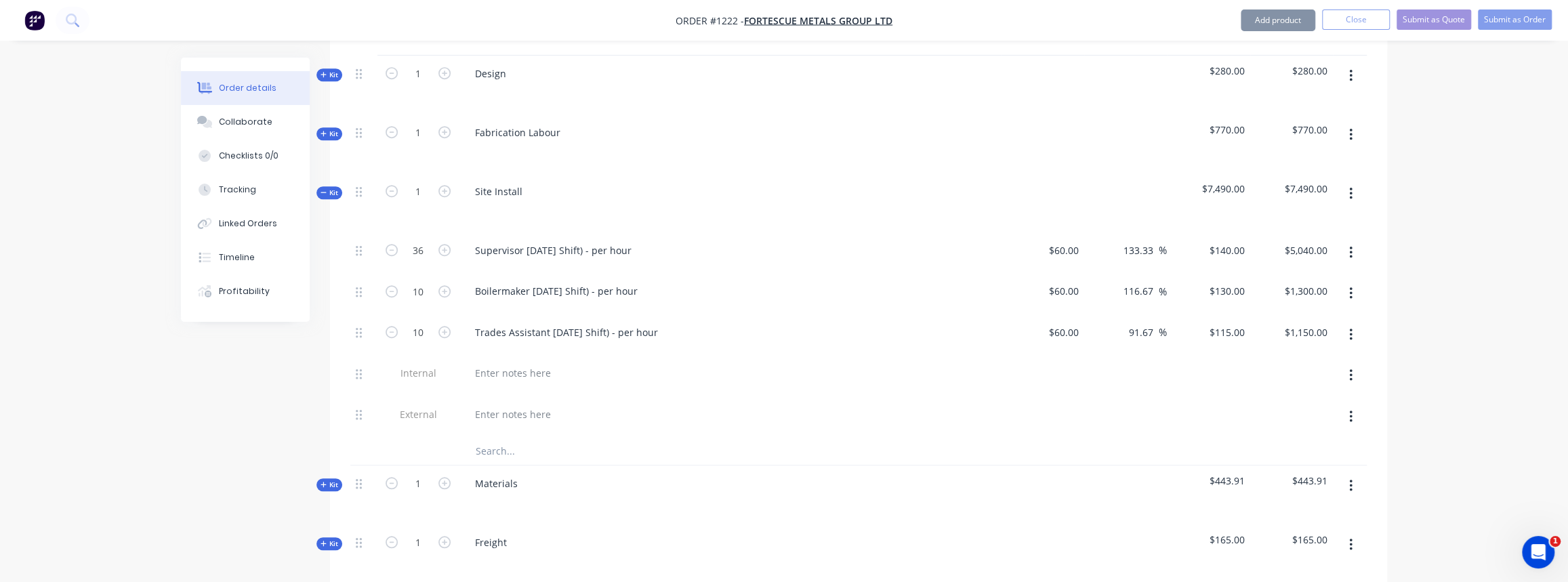
click at [1349, 286] on icon "button" at bounding box center [1351, 293] width 3 height 15
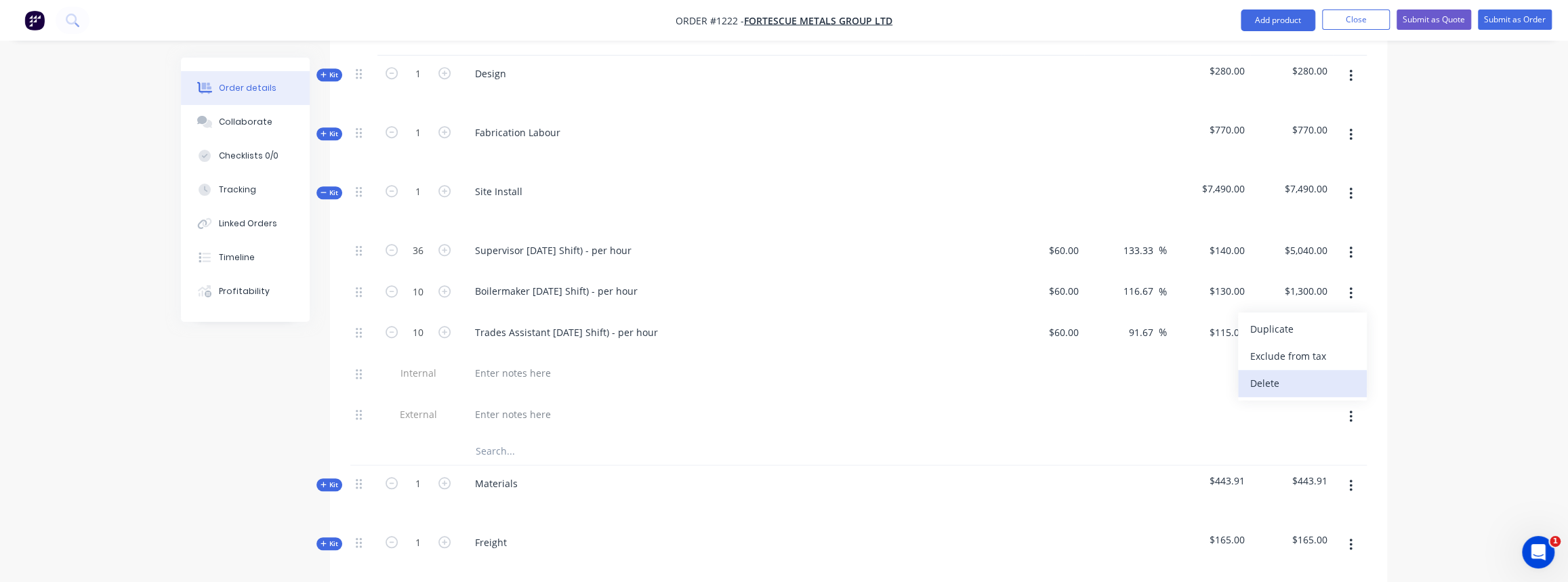
click at [1297, 373] on div "Delete" at bounding box center [1303, 383] width 105 height 20
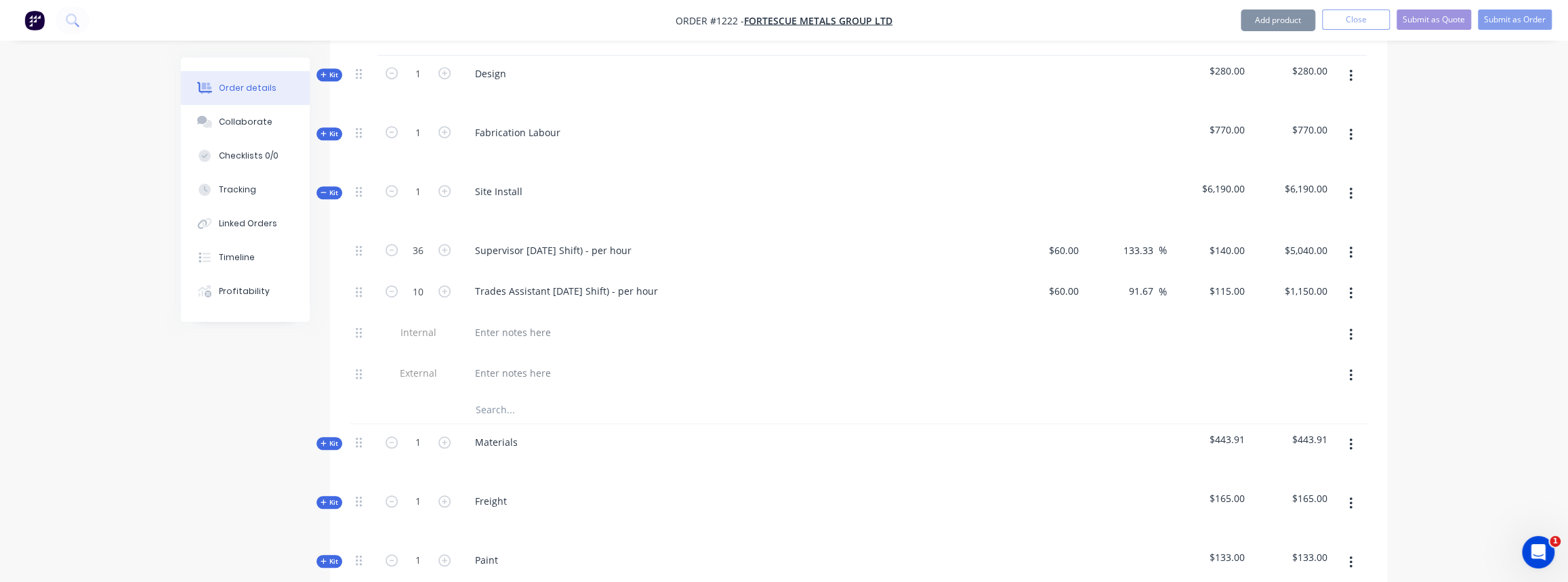
click at [1349, 286] on icon "button" at bounding box center [1351, 293] width 3 height 15
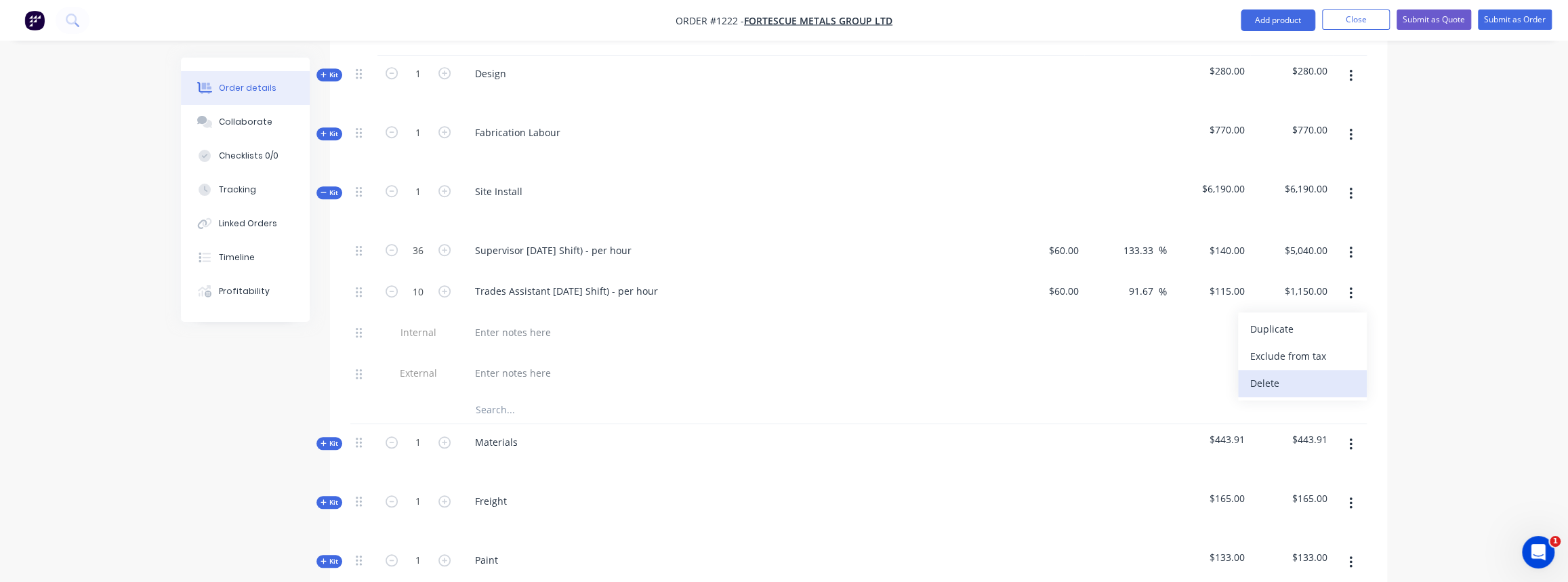
click at [1303, 373] on div "Delete" at bounding box center [1303, 383] width 105 height 20
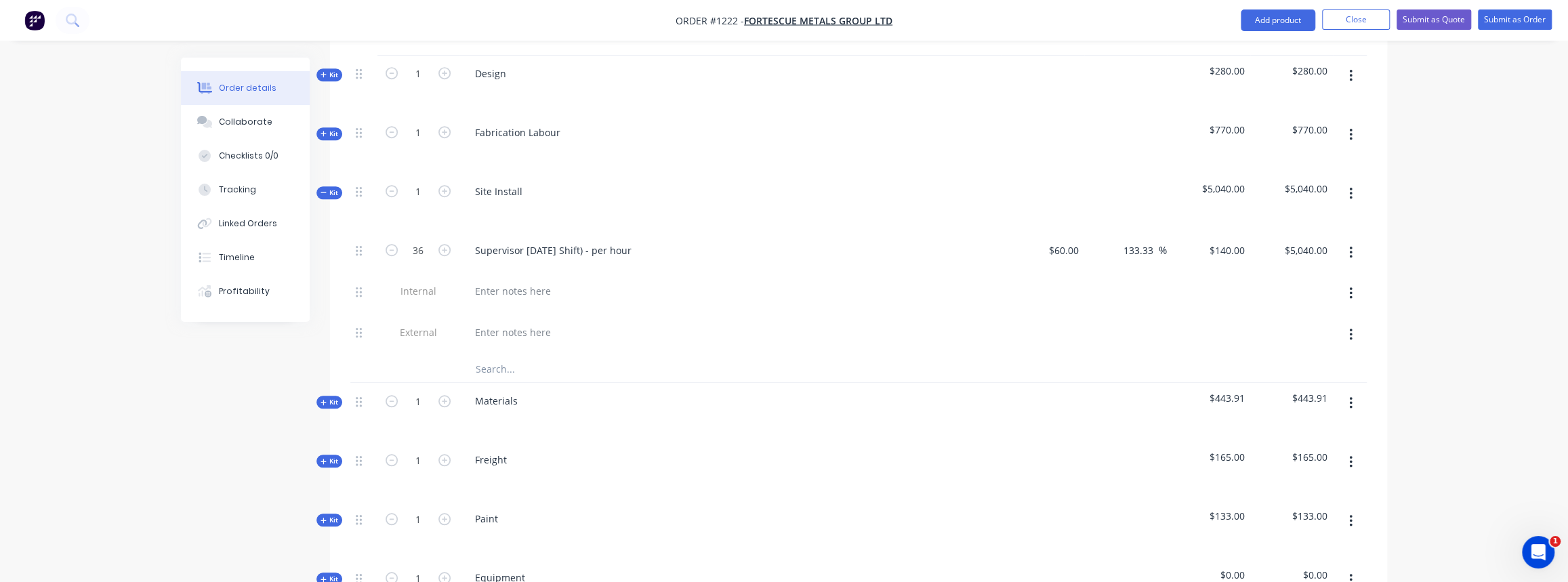
click at [499, 355] on input "text" at bounding box center [611, 369] width 271 height 27
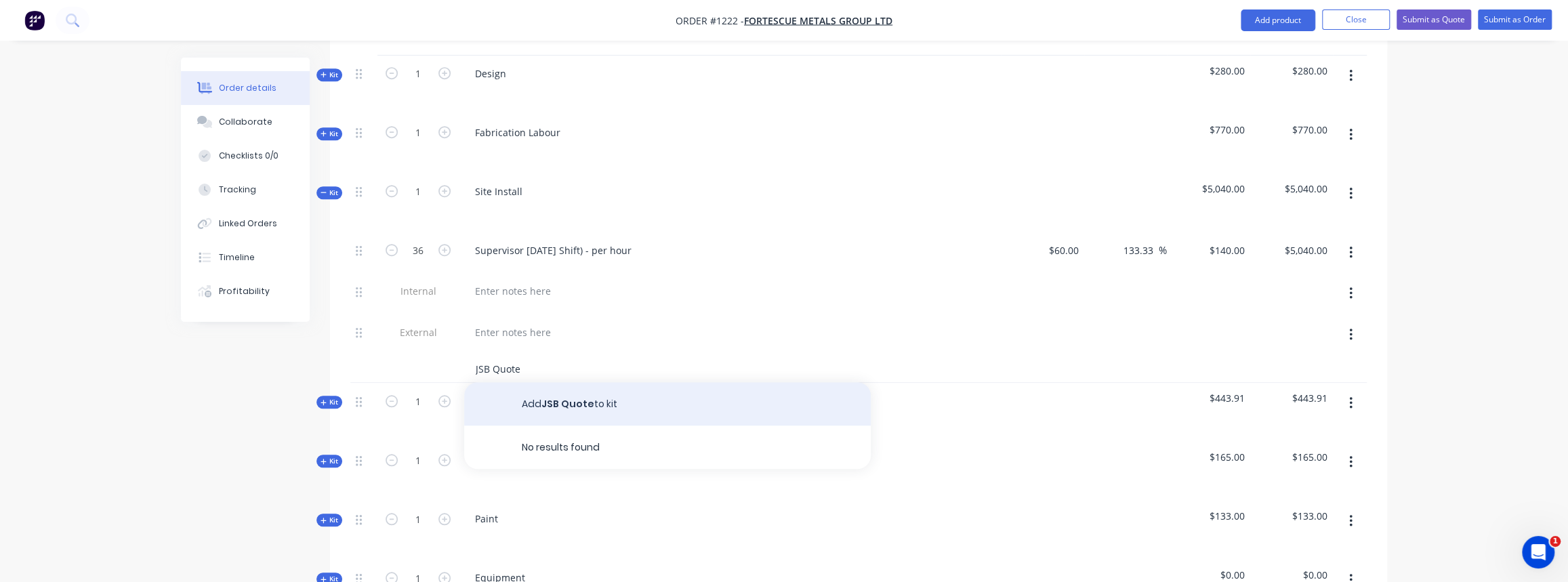
type input "JSB Quote"
click at [576, 397] on button "Add JSB Quote to kit" at bounding box center [668, 403] width 407 height 44
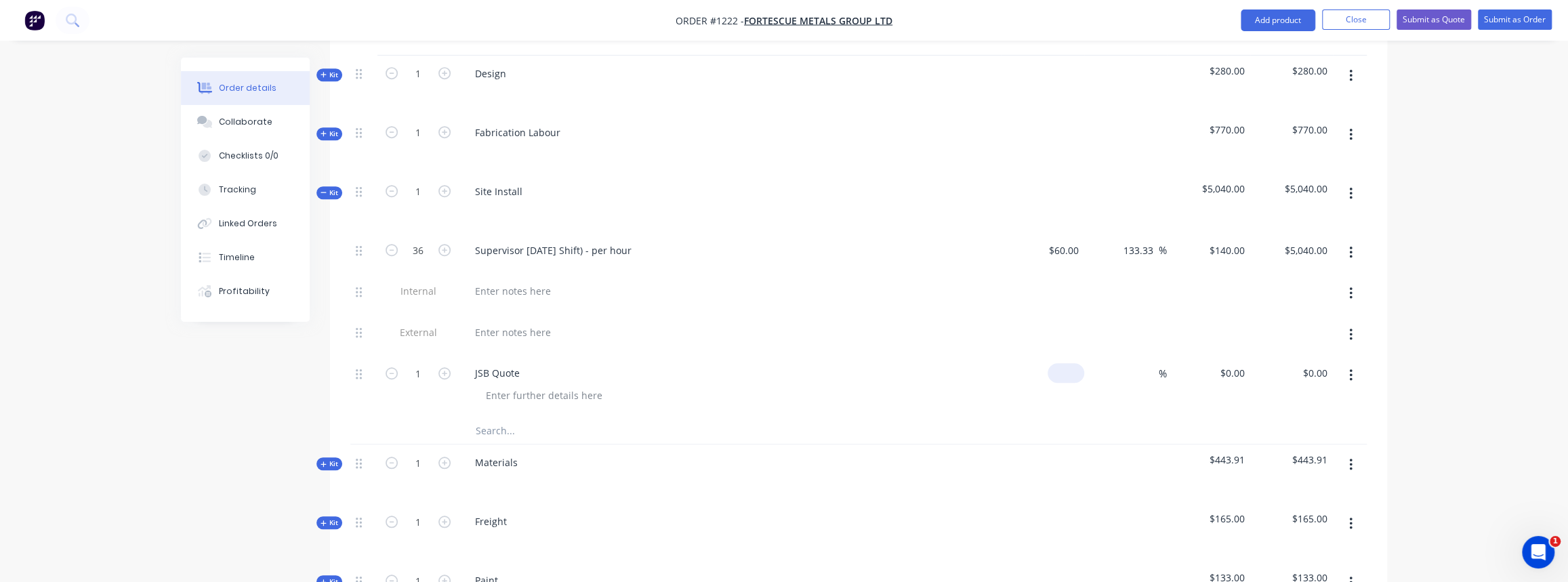
click at [1071, 363] on input at bounding box center [1069, 373] width 31 height 20
type input "$8,150.00"
type input "30"
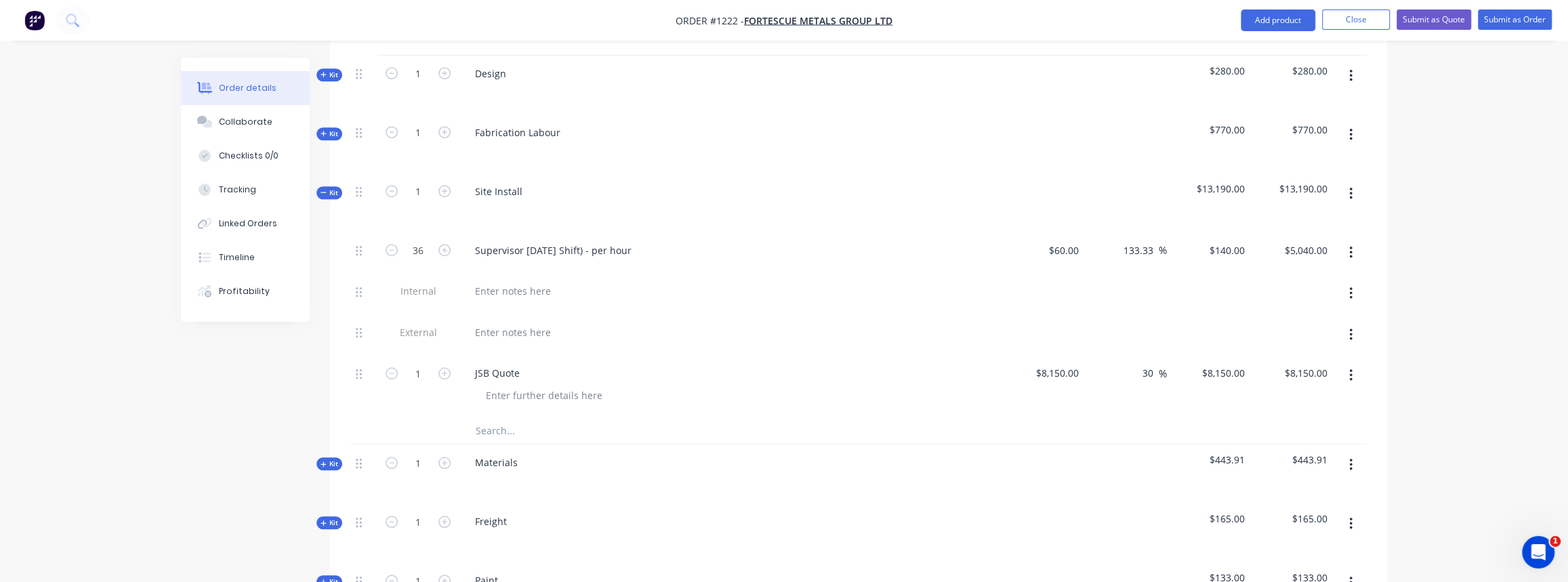
type input "$10,595.00"
click at [955, 389] on div "JSB Quote" at bounding box center [730, 386] width 542 height 62
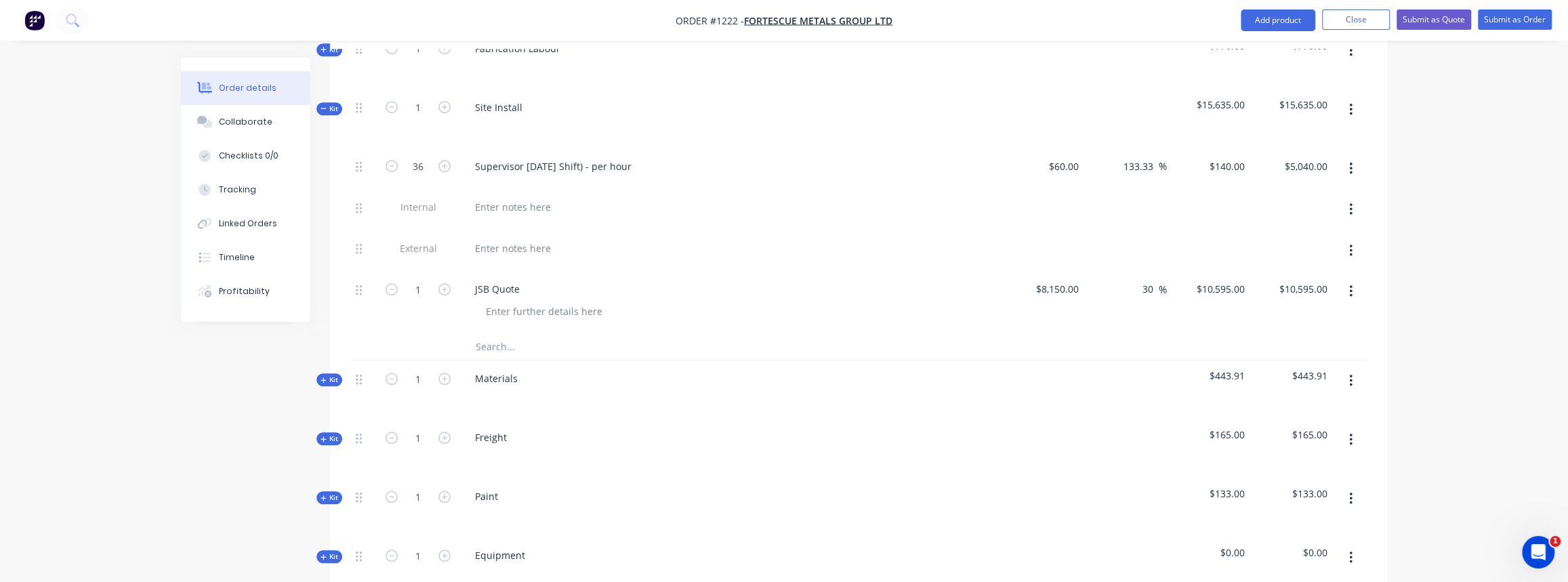
scroll to position [801, 0]
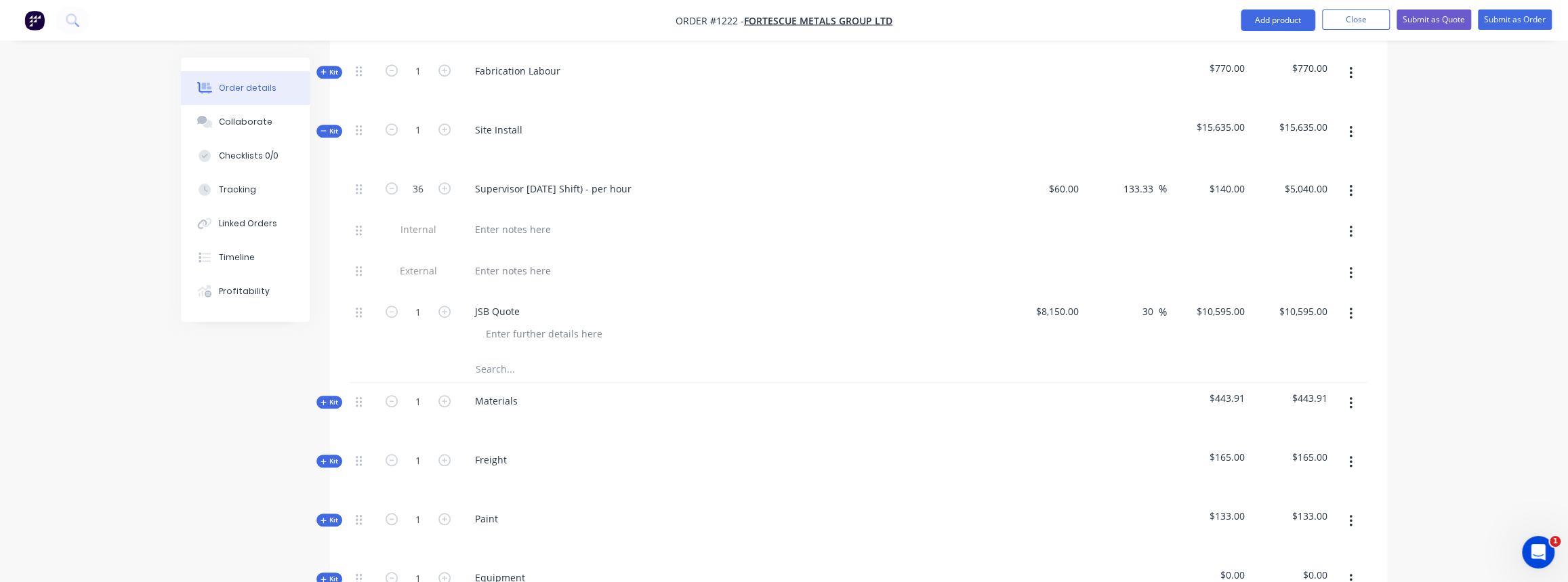
click at [332, 118] on div "Qty Cost Markup Price Total Internal SITE CONTACT: Michael Jennings Internal AL…" at bounding box center [859, 289] width 1057 height 983
click at [333, 126] on span "Kit" at bounding box center [329, 131] width 18 height 10
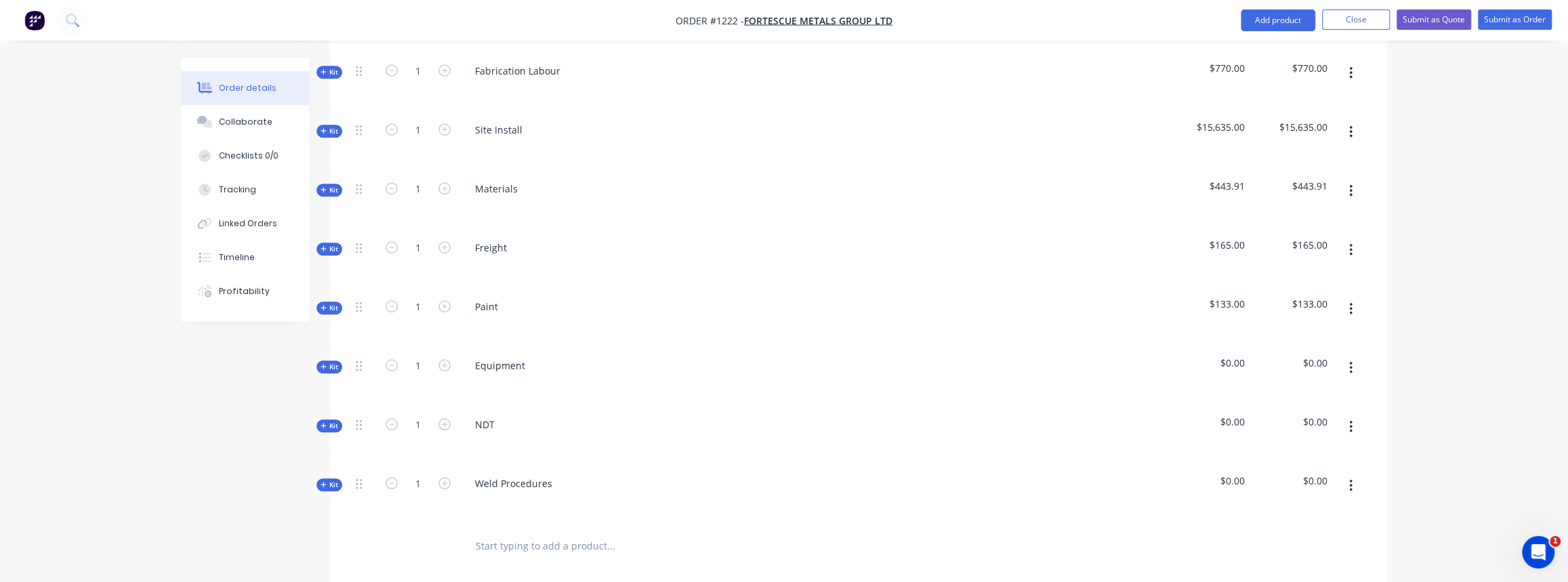
click at [332, 185] on span "Kit" at bounding box center [329, 191] width 18 height 10
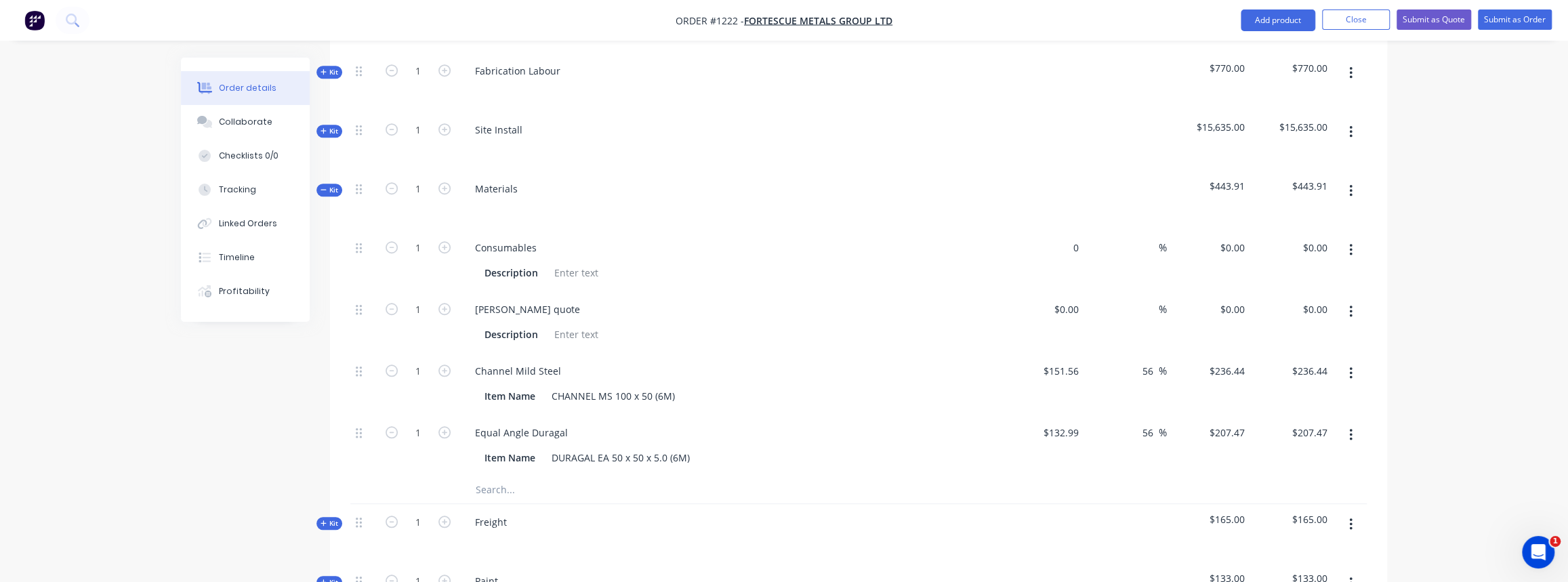
click at [1051, 230] on div "0 $0.00" at bounding box center [1042, 261] width 83 height 62
type input "$100.00"
click at [987, 260] on div "Description" at bounding box center [730, 271] width 531 height 22
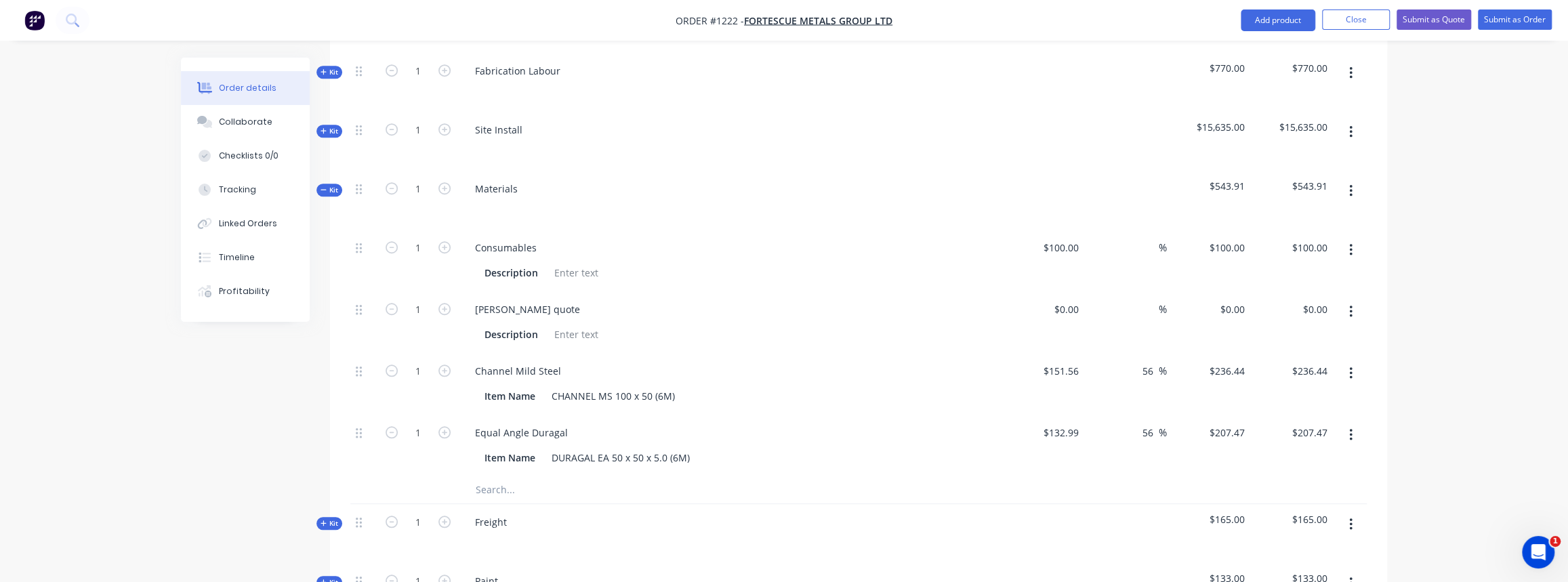
click at [1356, 300] on button "button" at bounding box center [1351, 312] width 32 height 24
click at [1285, 391] on div "Delete" at bounding box center [1303, 401] width 105 height 20
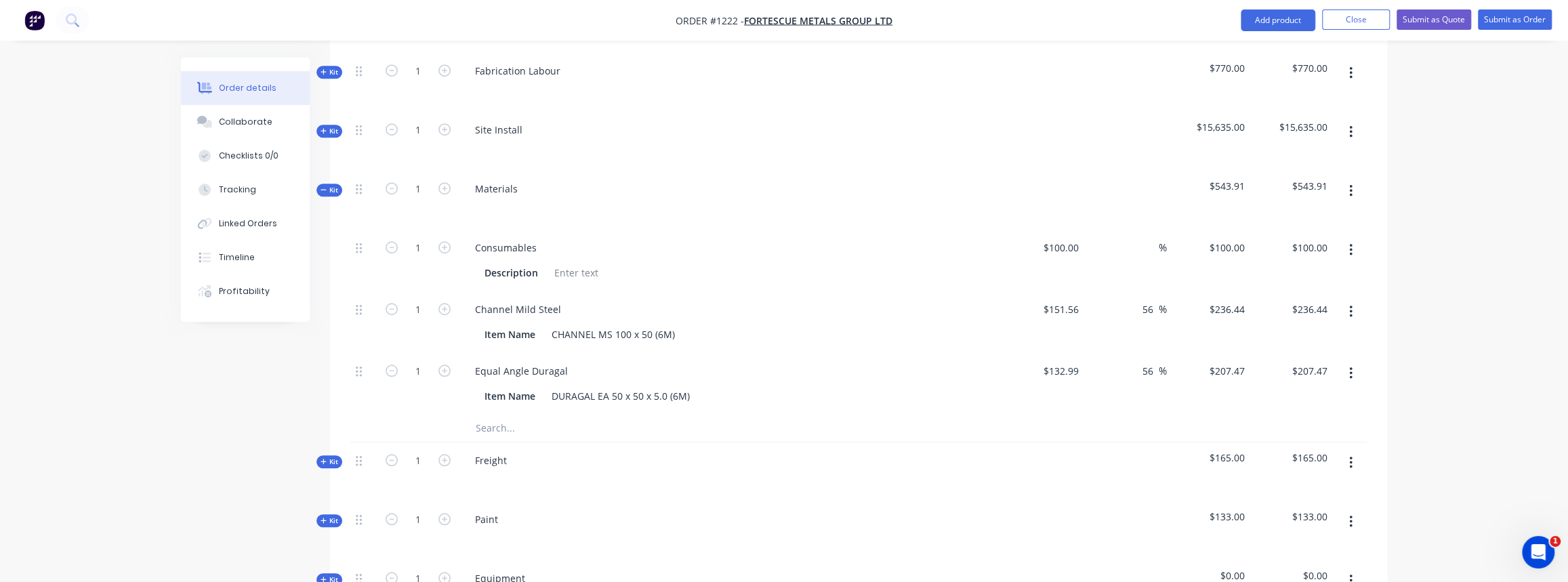
click at [1346, 300] on button "button" at bounding box center [1351, 312] width 32 height 24
click at [1259, 391] on div "Delete" at bounding box center [1303, 401] width 105 height 20
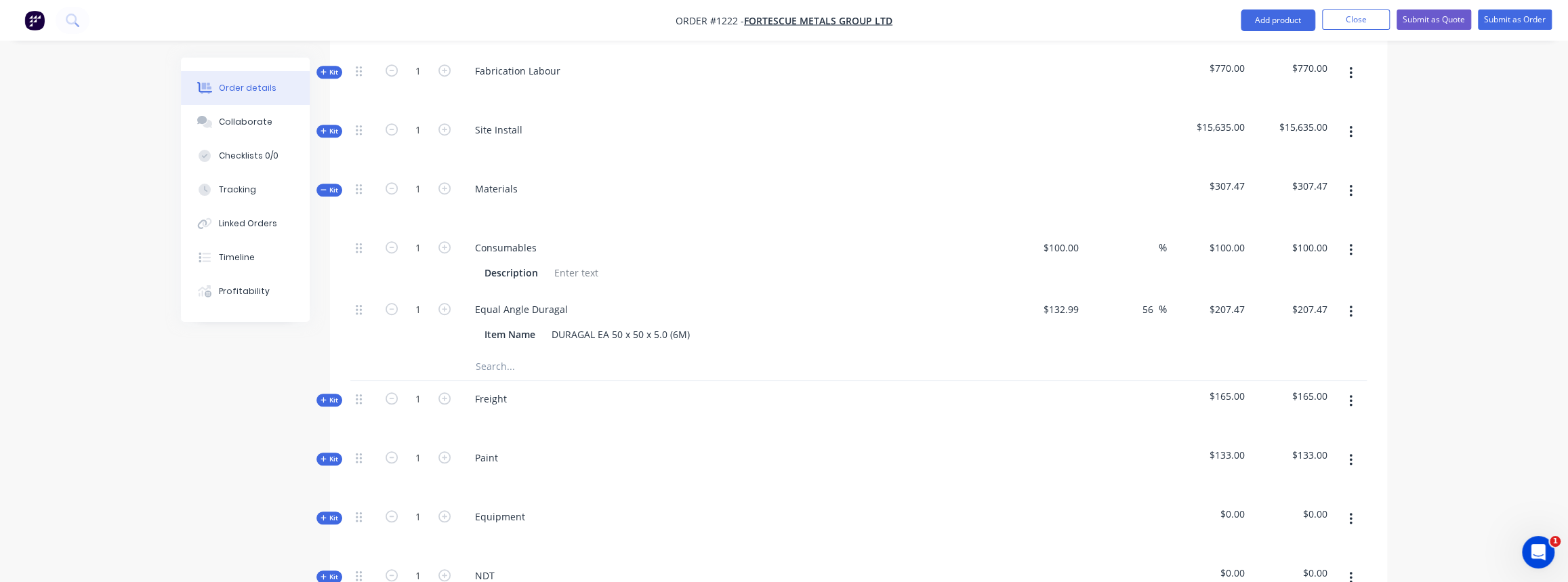
click at [1352, 305] on icon "button" at bounding box center [1351, 312] width 3 height 15
drag, startPoint x: 1281, startPoint y: 385, endPoint x: 1135, endPoint y: 343, distance: 151.9
click at [1280, 391] on div "Delete" at bounding box center [1303, 401] width 105 height 20
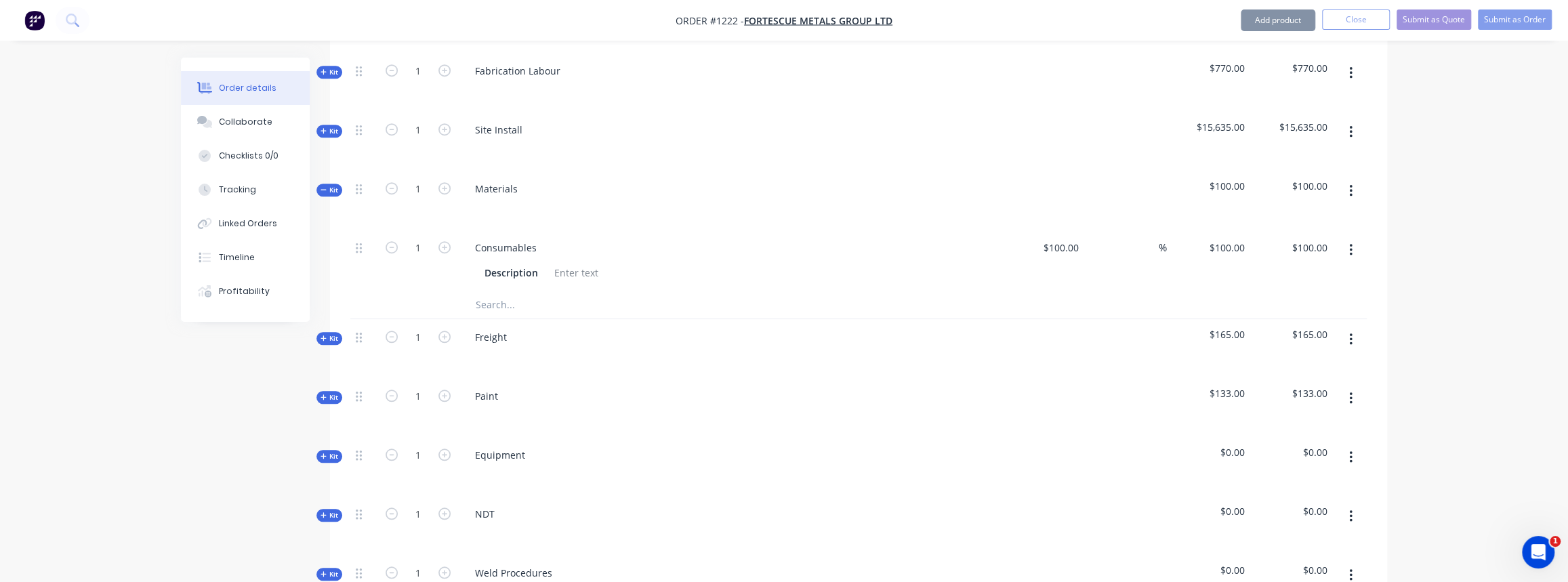
click at [540, 292] on input "text" at bounding box center [611, 306] width 271 height 27
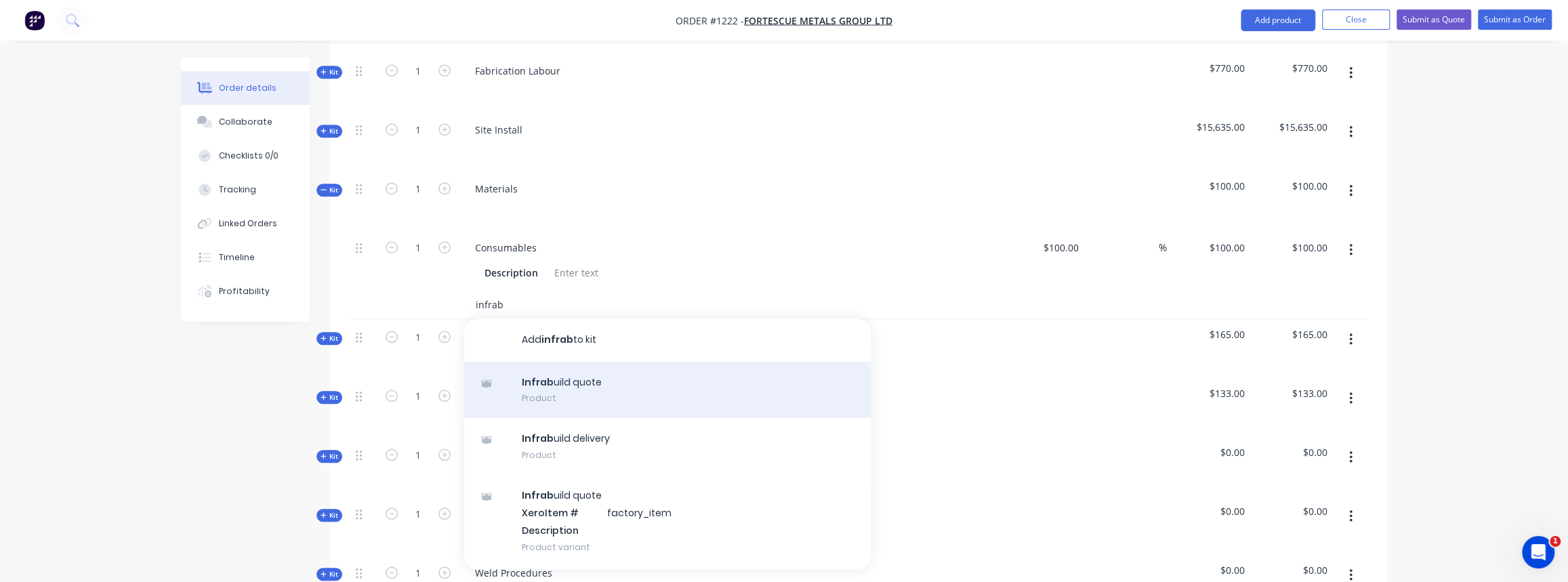
type input "infrab"
click at [609, 379] on div "Infrab uild quote Product" at bounding box center [668, 391] width 407 height 57
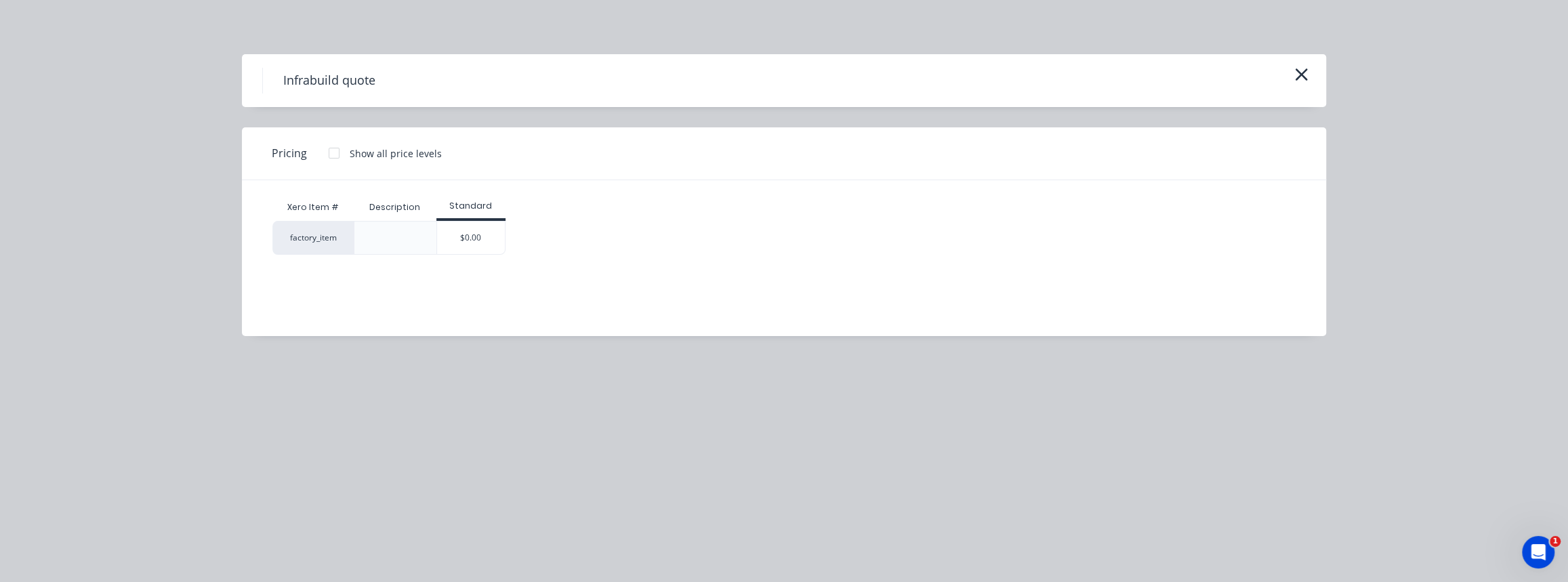
click at [1303, 79] on icon "button" at bounding box center [1301, 75] width 15 height 19
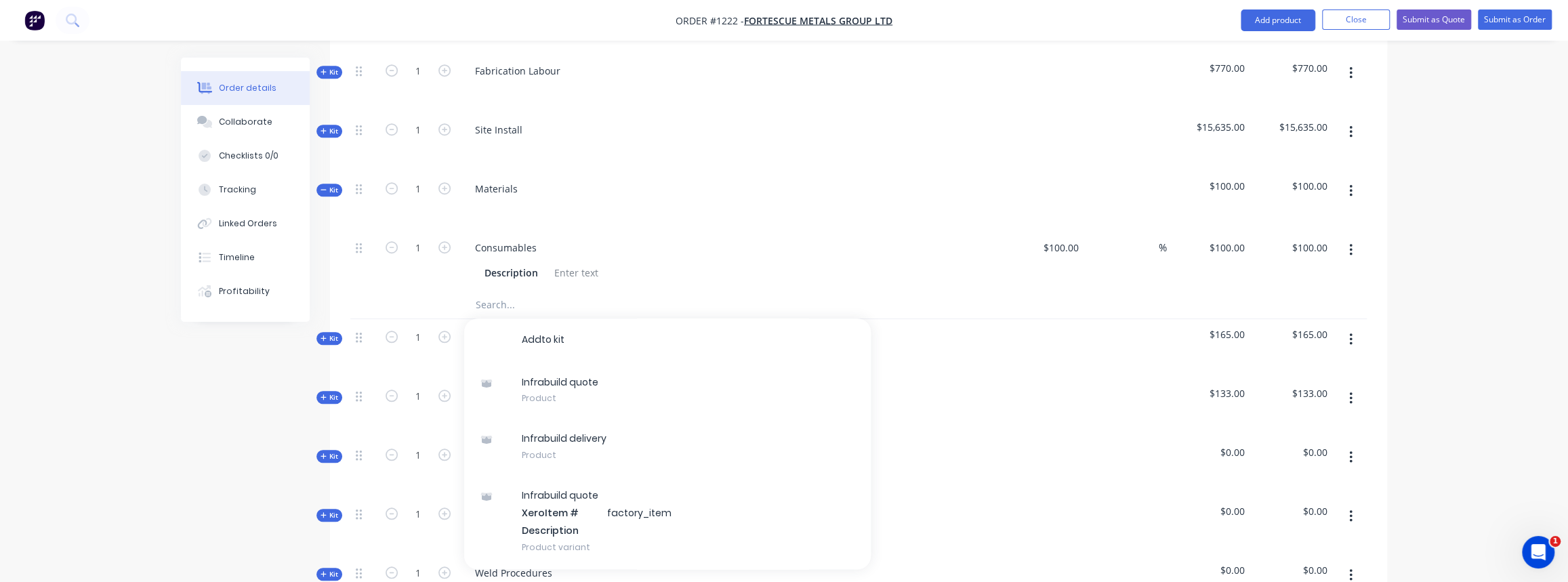
click at [504, 292] on input "text" at bounding box center [611, 306] width 271 height 27
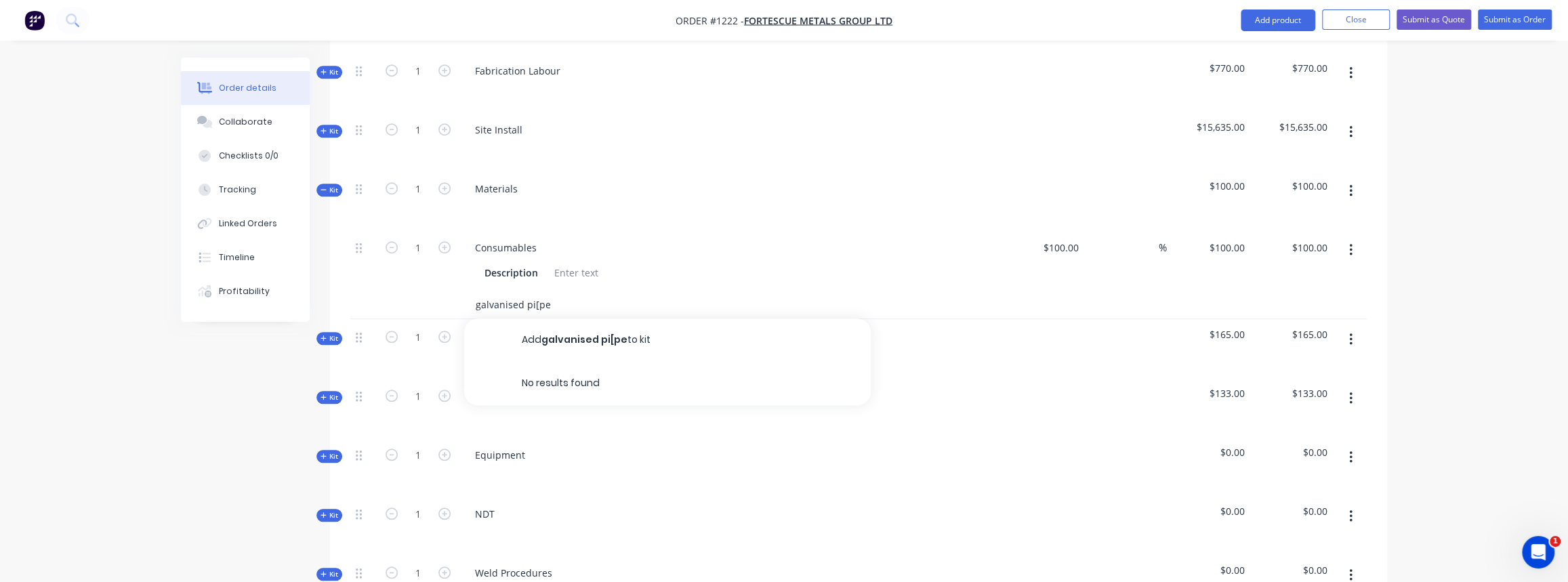
click at [538, 292] on input "galvanised pi[pe" at bounding box center [611, 306] width 271 height 27
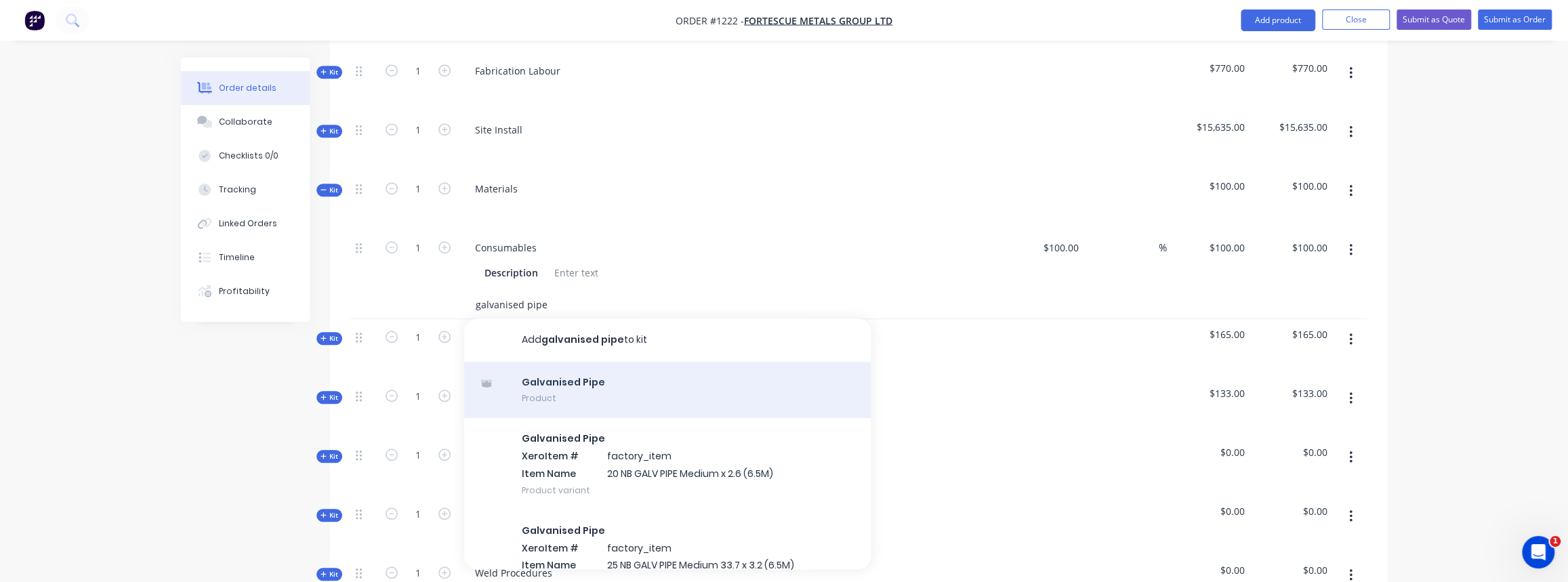
type input "galvanised pipe"
click at [588, 372] on div "Galvanised Pipe Product" at bounding box center [668, 391] width 407 height 57
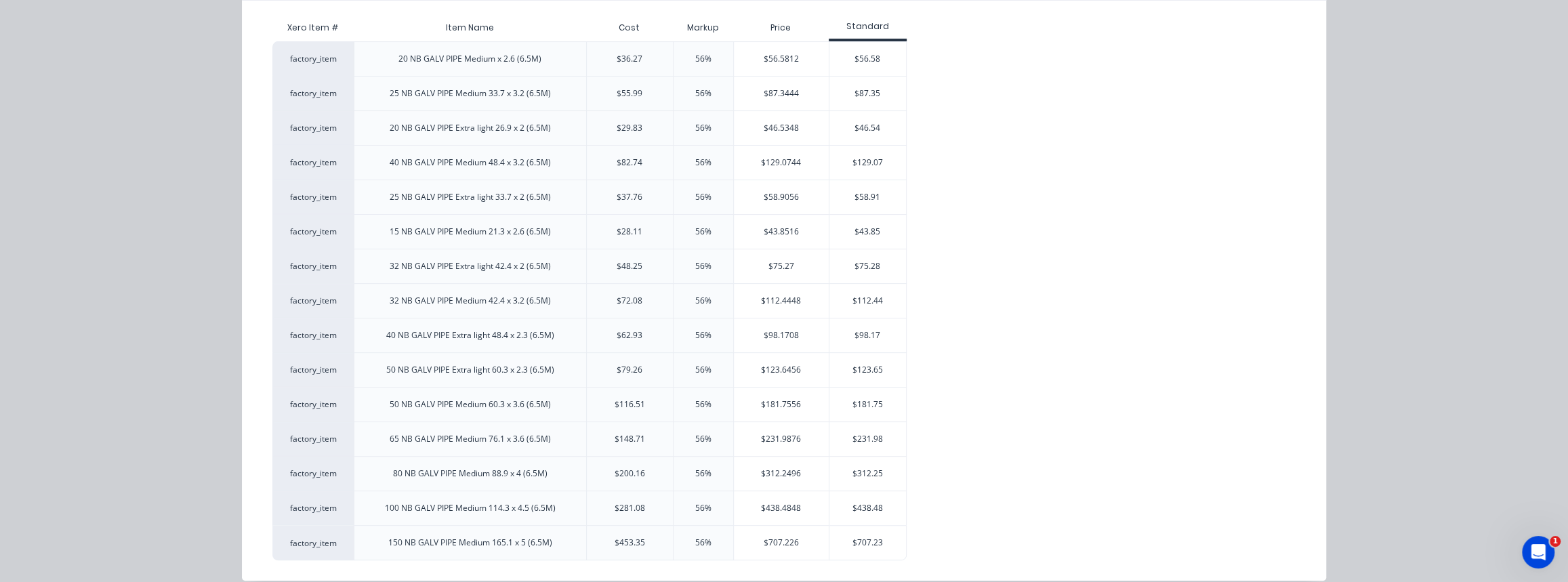
scroll to position [237, 0]
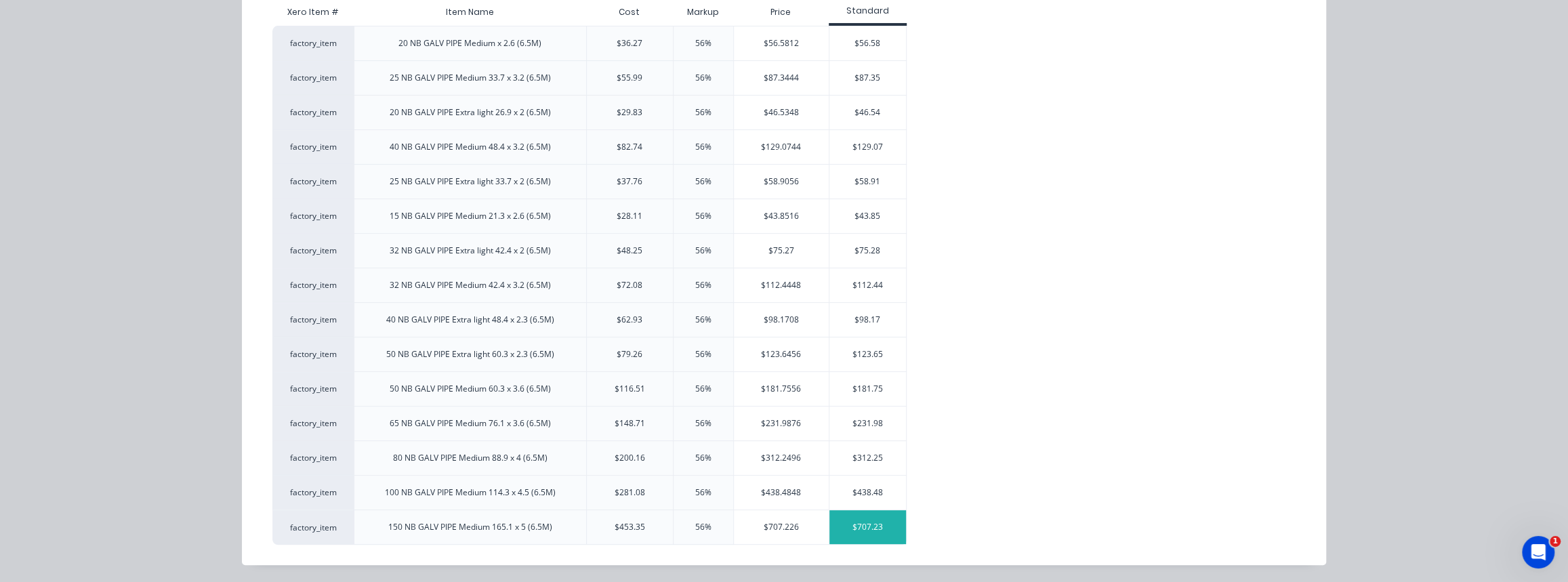
click at [868, 526] on div "$707.23" at bounding box center [867, 527] width 76 height 33
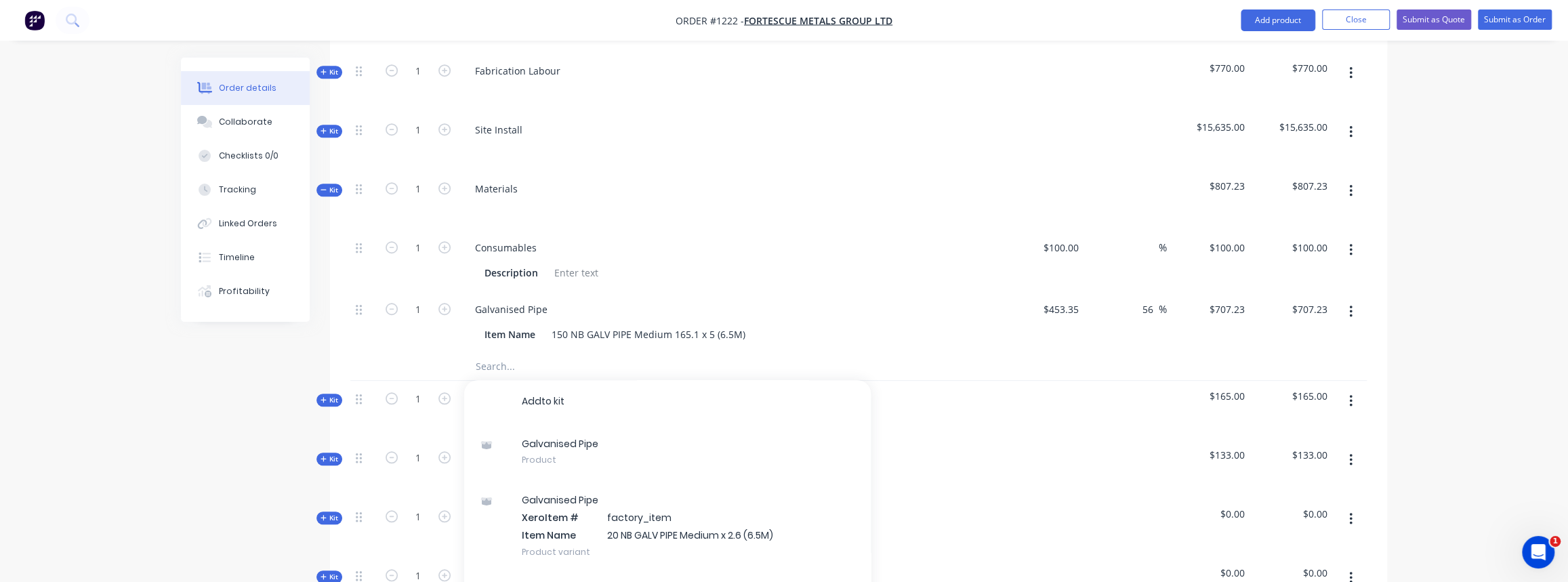
click at [324, 185] on span "Kit" at bounding box center [329, 191] width 18 height 10
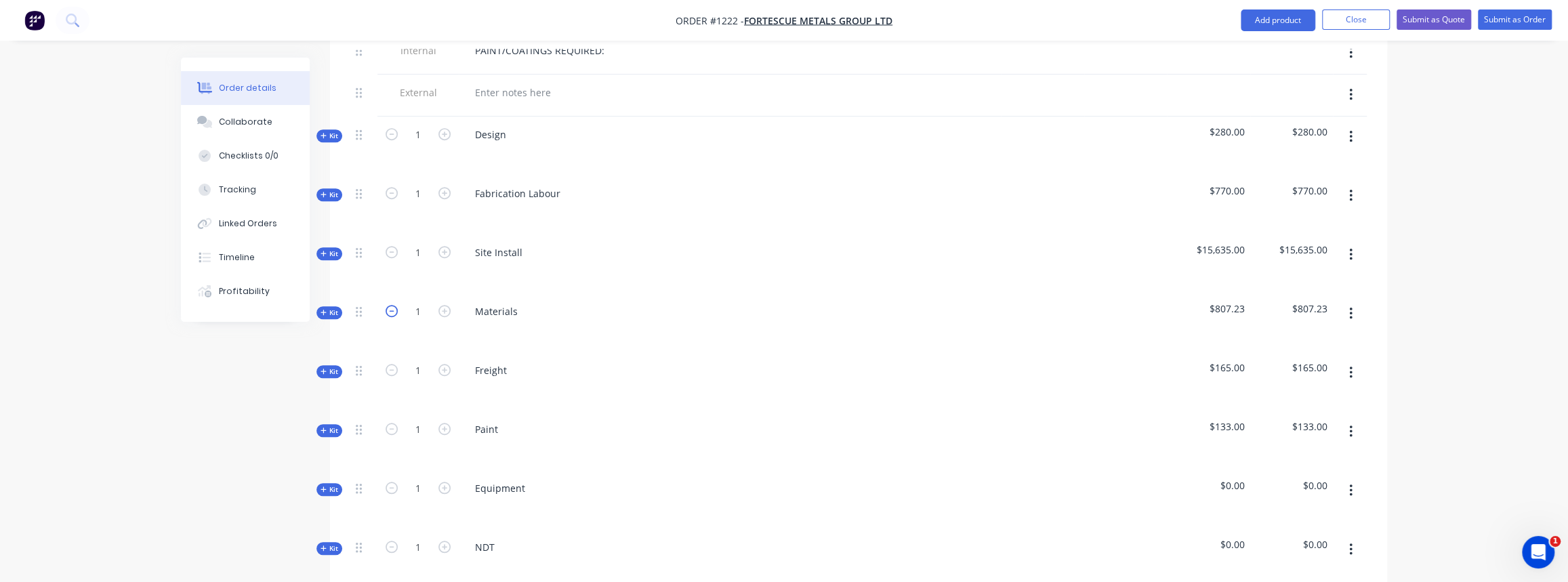
scroll to position [739, 0]
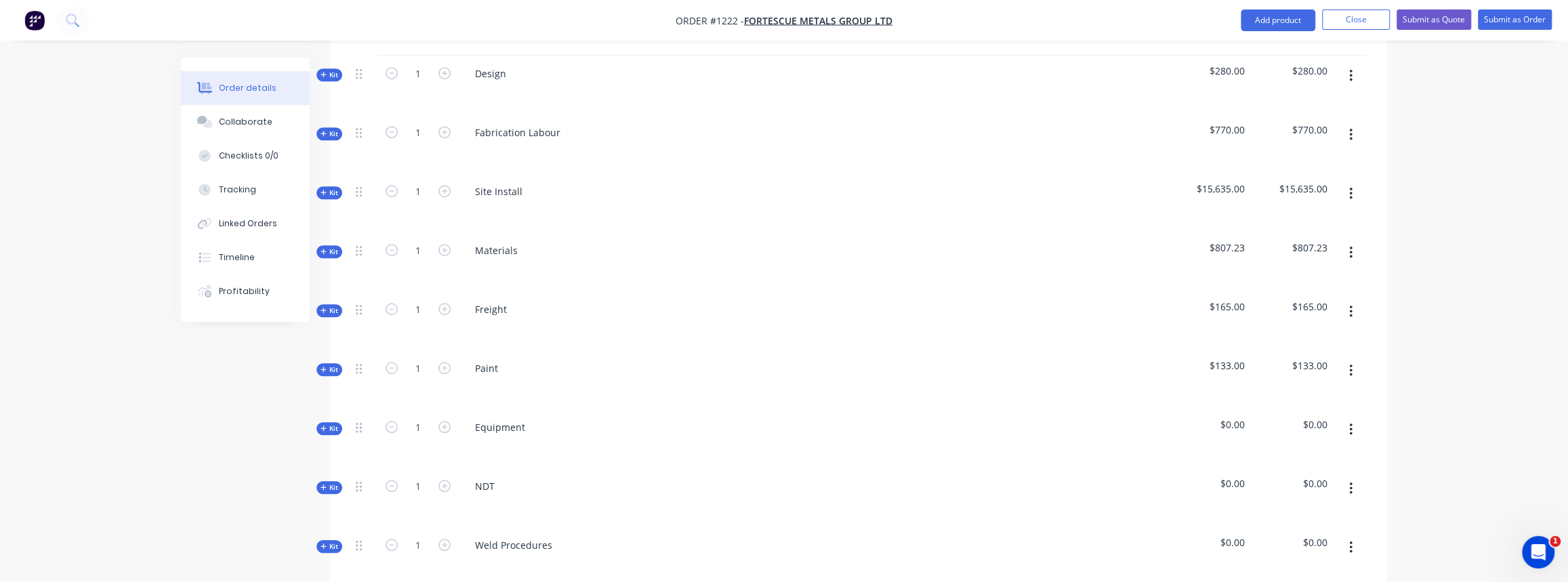
click at [330, 186] on button "Kit" at bounding box center [330, 192] width 26 height 13
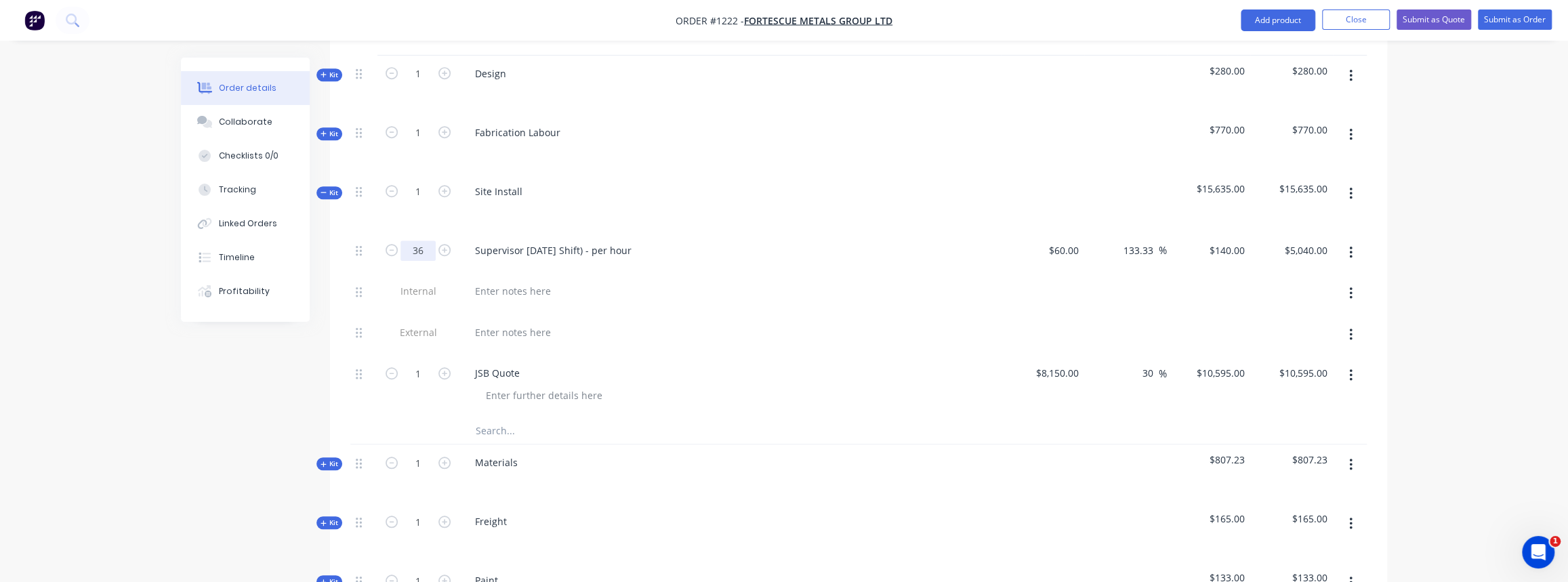
click at [423, 240] on input "36" at bounding box center [418, 251] width 35 height 21
type input "34"
type input "$4,760.00"
click at [559, 282] on div at bounding box center [730, 291] width 531 height 20
click at [334, 188] on span "Kit" at bounding box center [329, 193] width 18 height 10
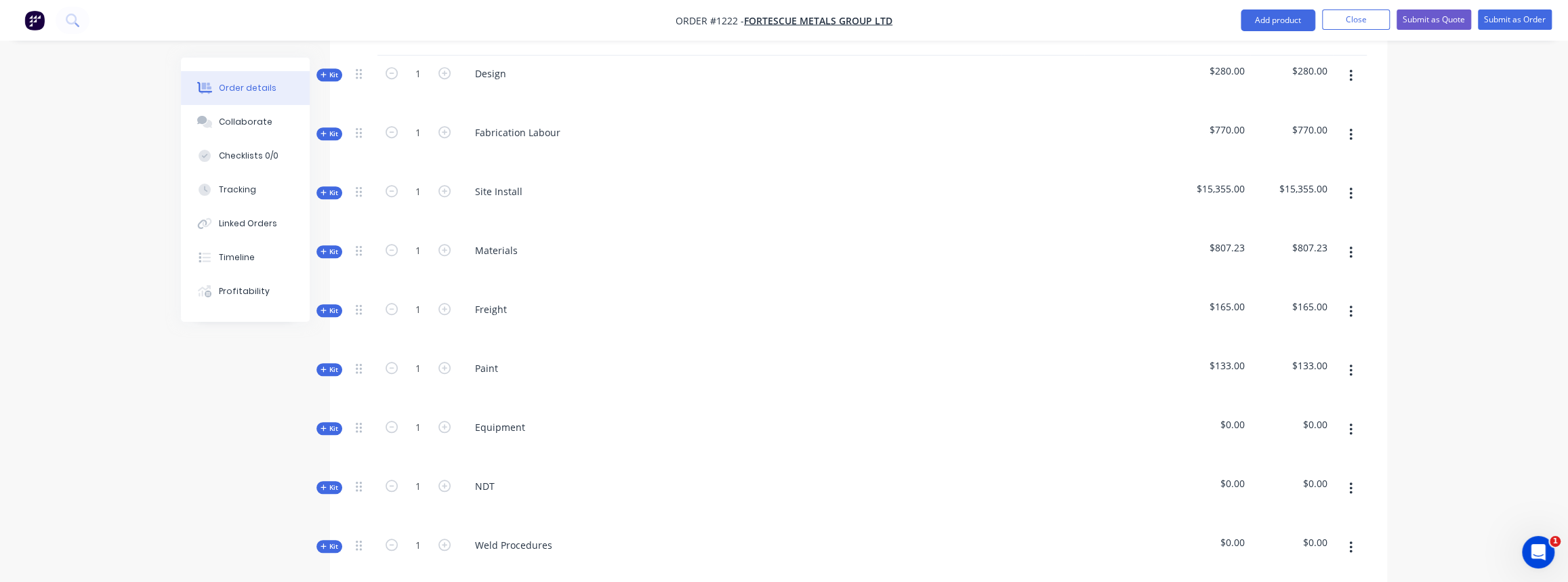
click at [337, 188] on span "Kit" at bounding box center [329, 193] width 18 height 10
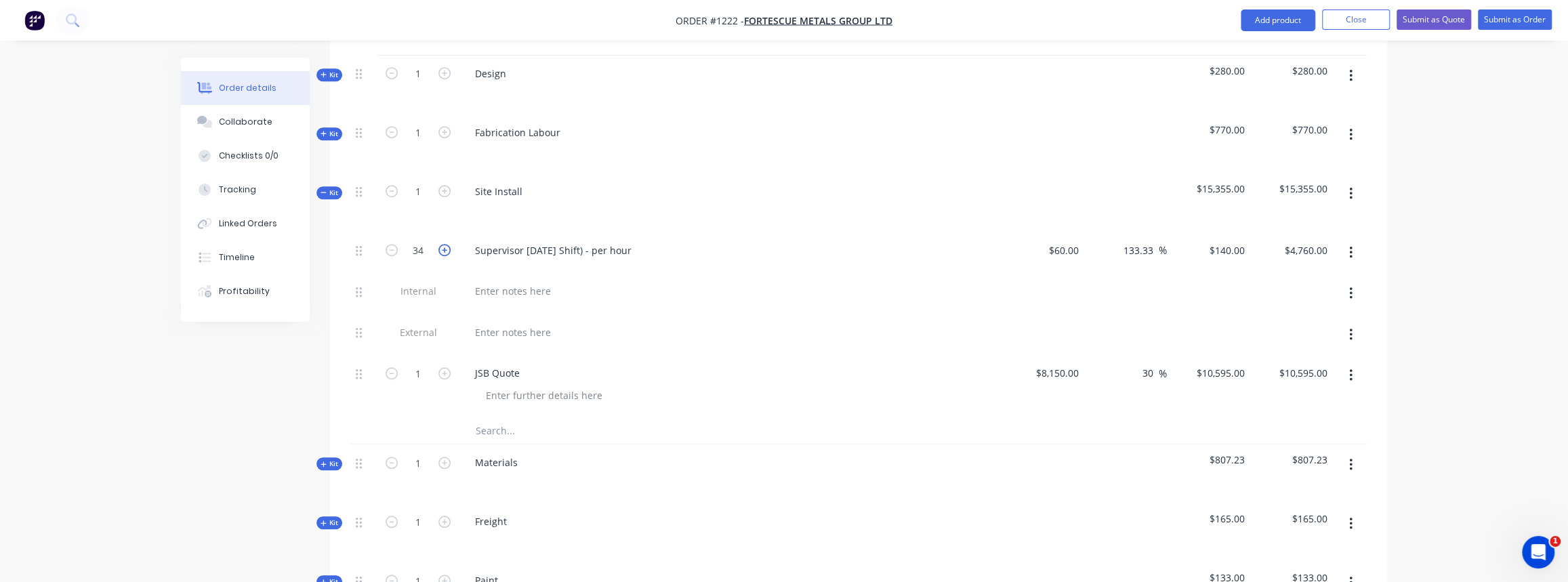
click at [439, 244] on icon "button" at bounding box center [445, 250] width 12 height 12
type input "35"
type input "$4,900.00"
click at [439, 244] on icon "button" at bounding box center [445, 250] width 12 height 12
type input "36"
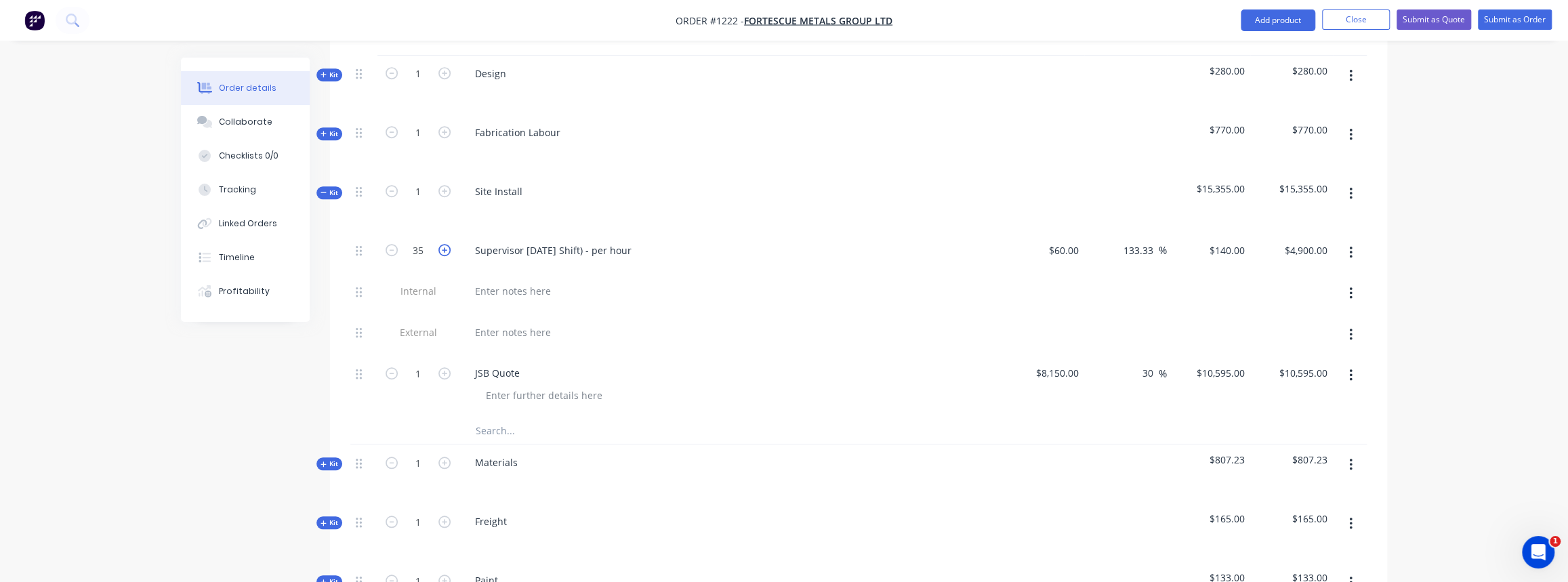
type input "$5,040.00"
click at [327, 188] on span "Kit" at bounding box center [329, 193] width 18 height 10
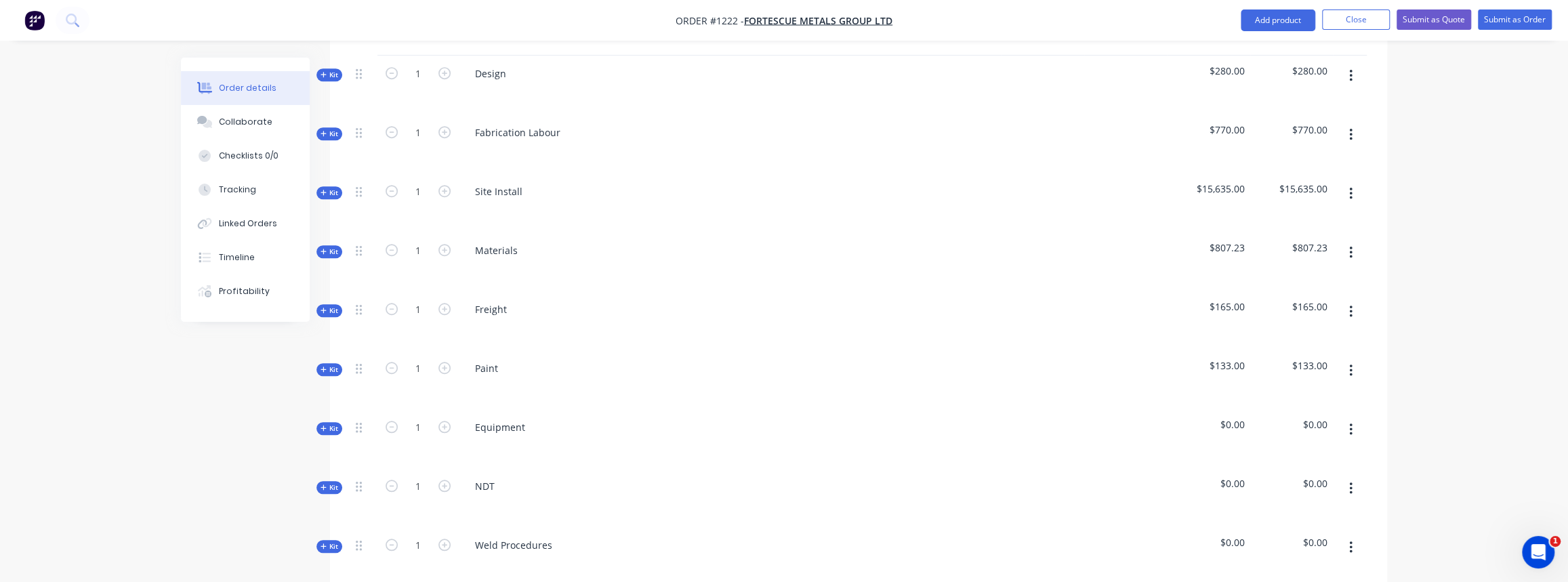
click at [333, 188] on span "Kit" at bounding box center [329, 193] width 18 height 10
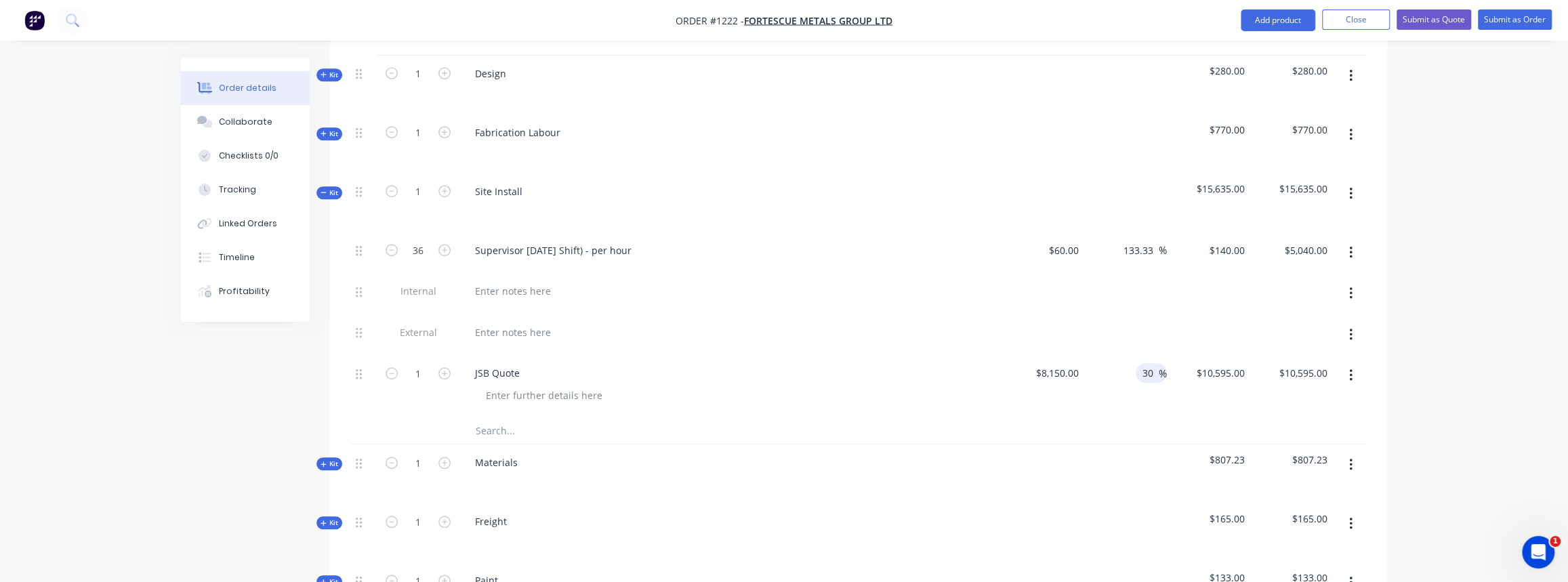
click at [1152, 363] on input "30" at bounding box center [1150, 373] width 18 height 20
type input "3"
type input "25"
type input "$10,187.50"
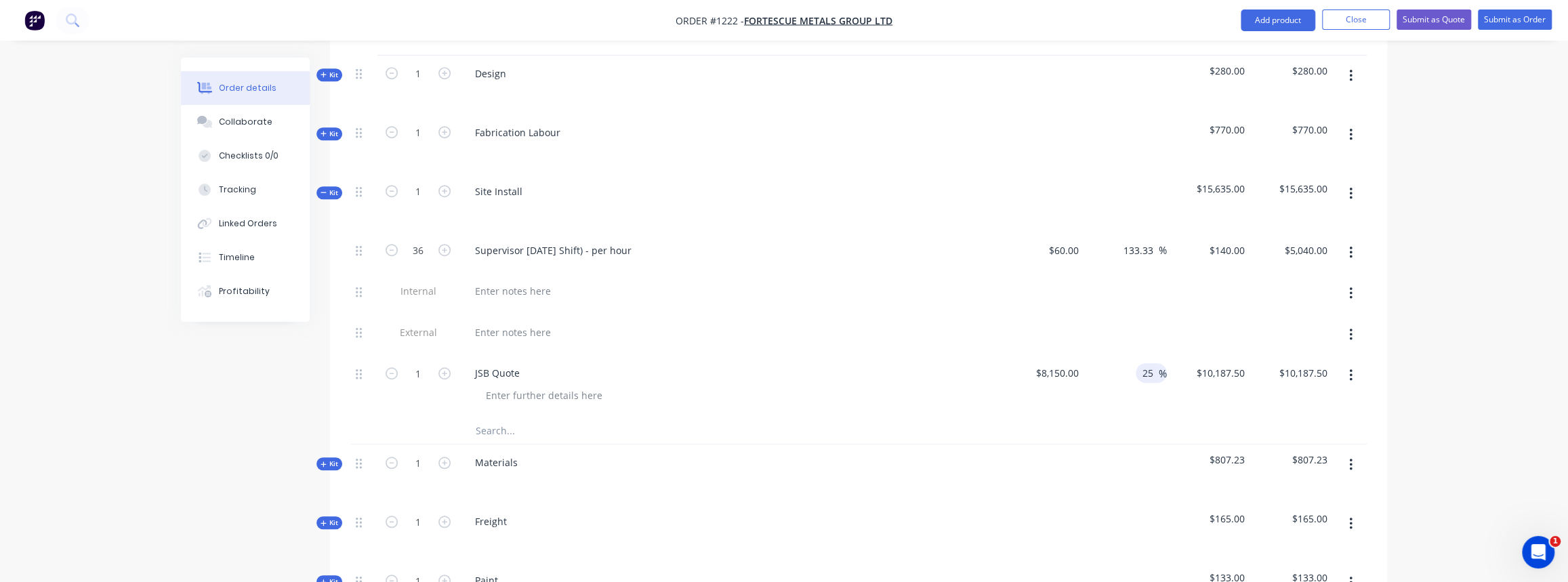
click at [1231, 417] on div at bounding box center [858, 431] width 1016 height 27
click at [1149, 363] on input "25" at bounding box center [1150, 373] width 18 height 20
type input "2"
type input "30"
type input "$10,595.00"
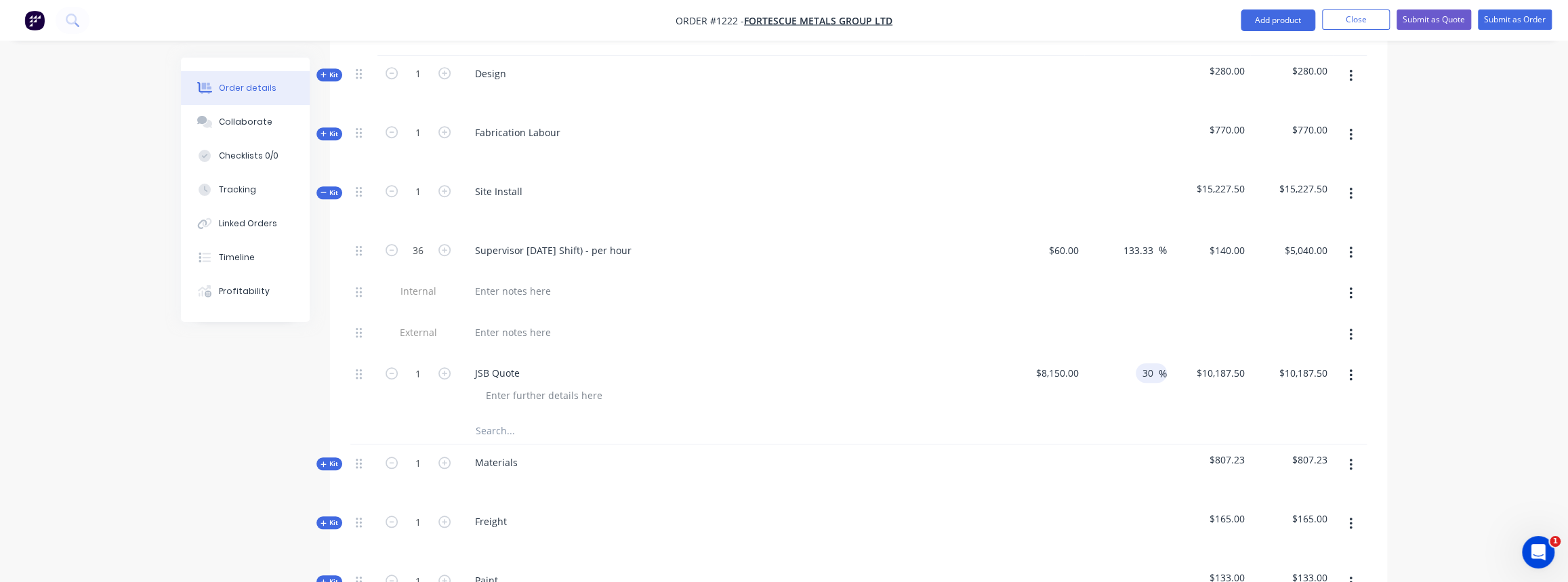
type input "$10,595.00"
click at [1264, 417] on div at bounding box center [858, 431] width 1016 height 27
click at [1148, 363] on input "30" at bounding box center [1150, 373] width 18 height 20
type input "0"
type input "25"
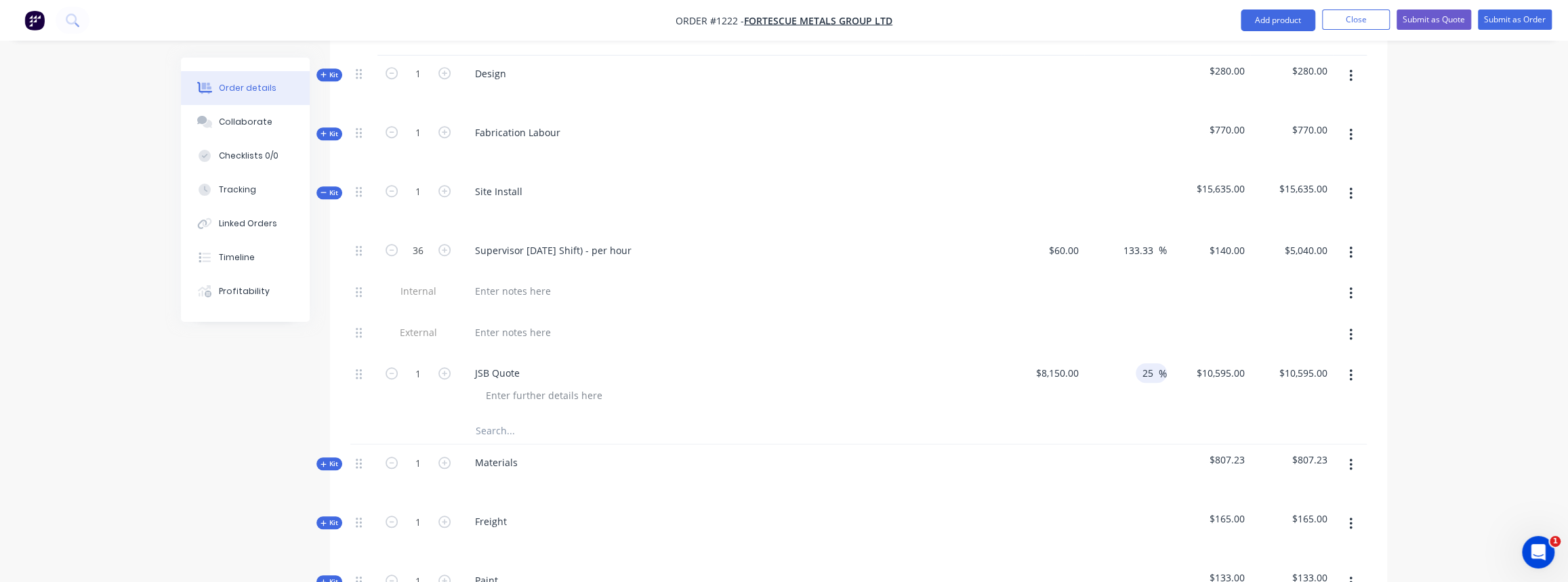
type input "$10,187.50"
click at [1229, 417] on div at bounding box center [858, 431] width 1016 height 27
click at [327, 188] on span "Kit" at bounding box center [329, 193] width 18 height 10
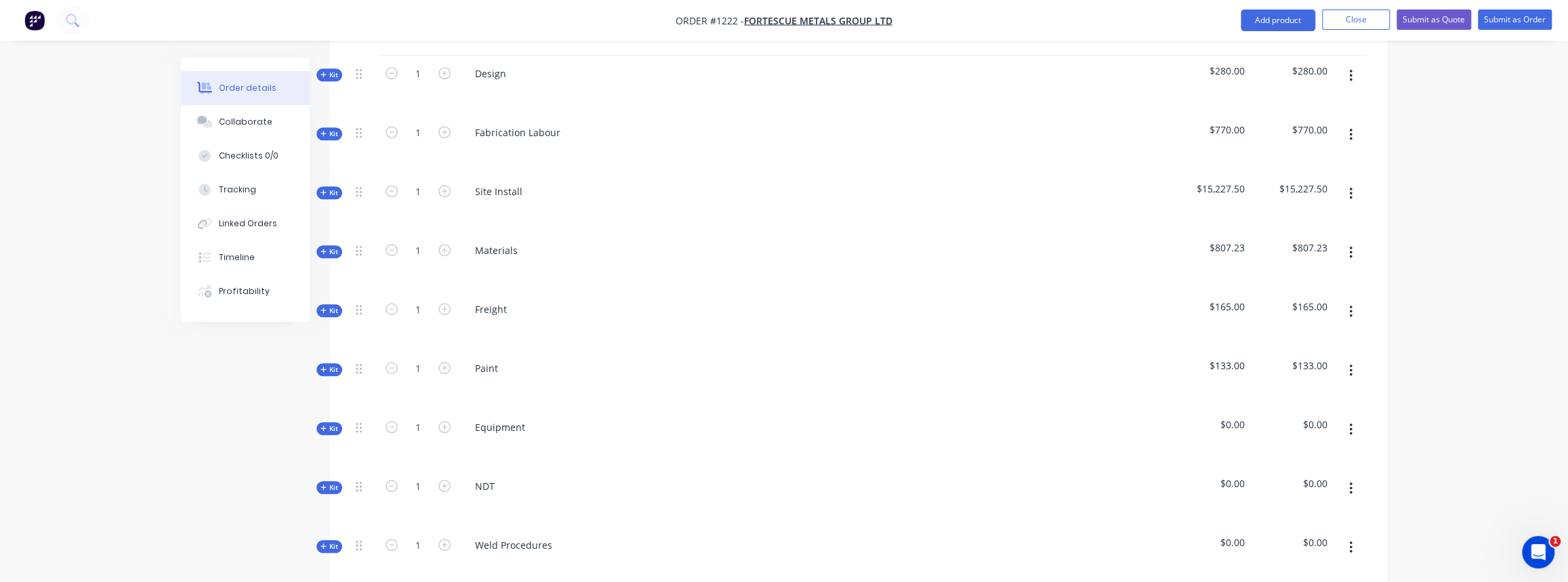
click at [327, 306] on span "Kit" at bounding box center [329, 311] width 18 height 10
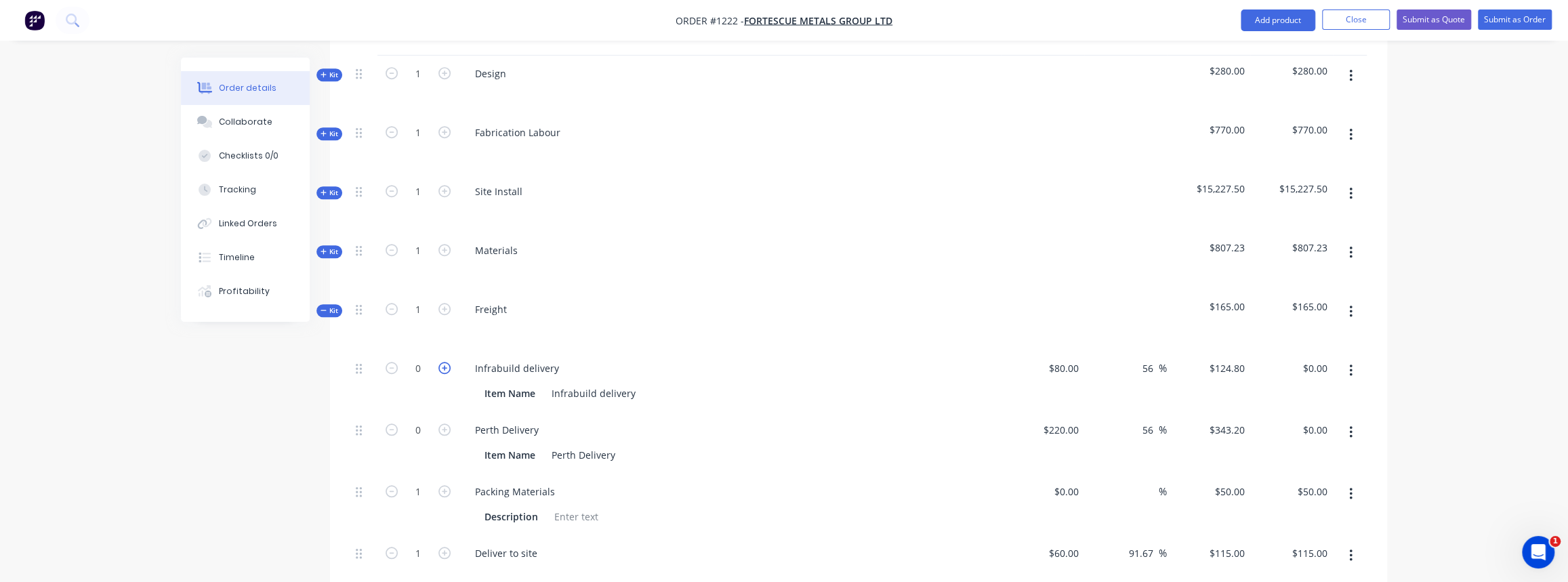
click at [446, 362] on icon "button" at bounding box center [445, 368] width 12 height 12
type input "1"
type input "$124.80"
click at [1351, 549] on icon "button" at bounding box center [1350, 555] width 3 height 12
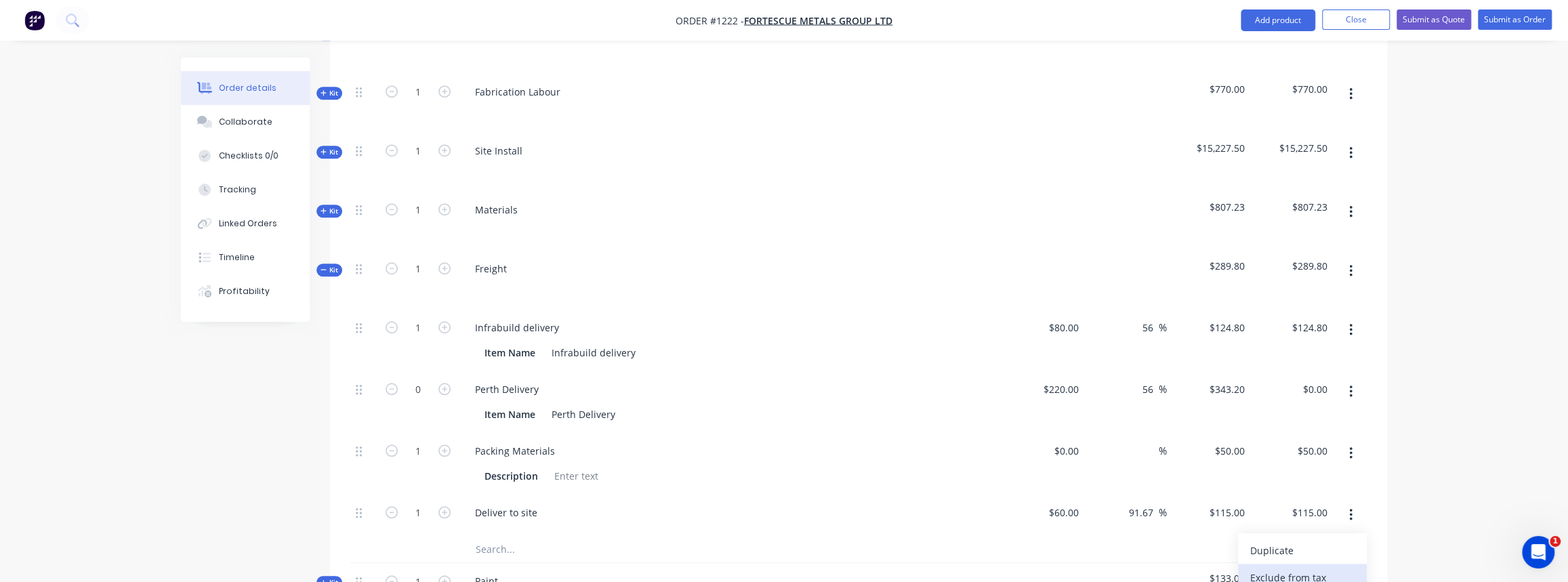
scroll to position [801, 0]
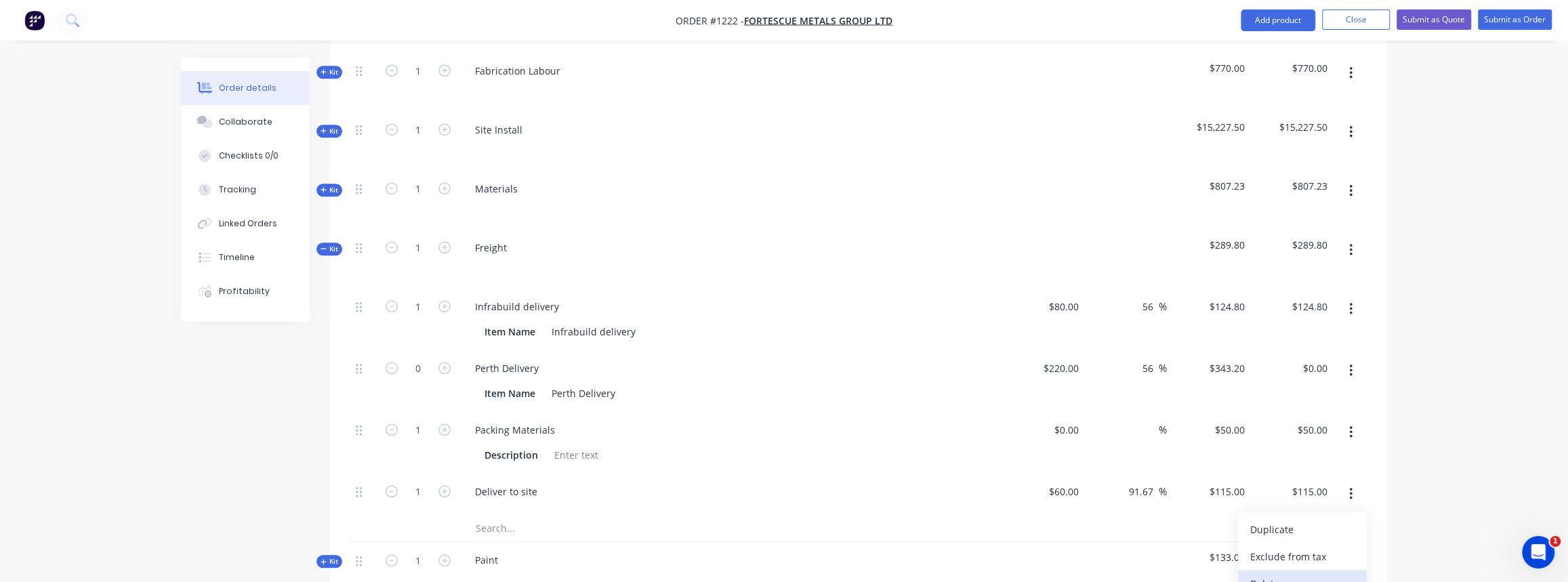
click at [1280, 574] on div "Delete" at bounding box center [1303, 584] width 105 height 20
click at [330, 244] on span "Kit" at bounding box center [329, 249] width 18 height 10
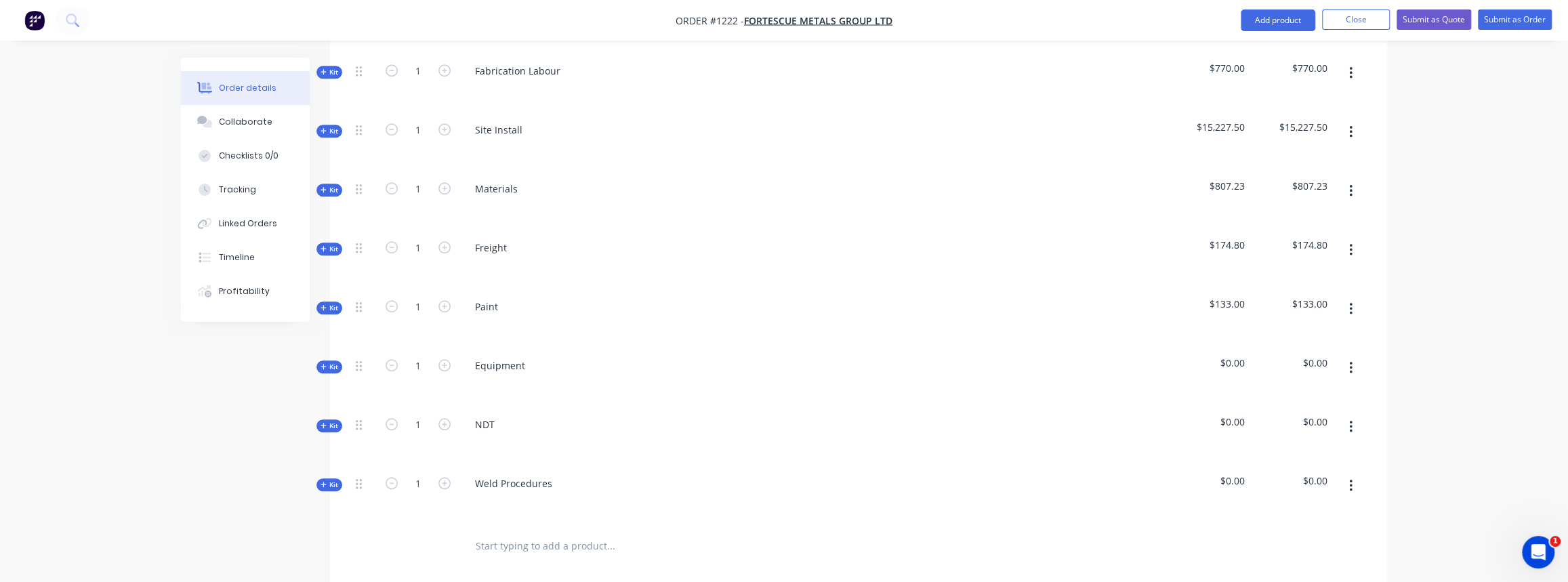
click at [330, 362] on span "Kit" at bounding box center [329, 367] width 18 height 10
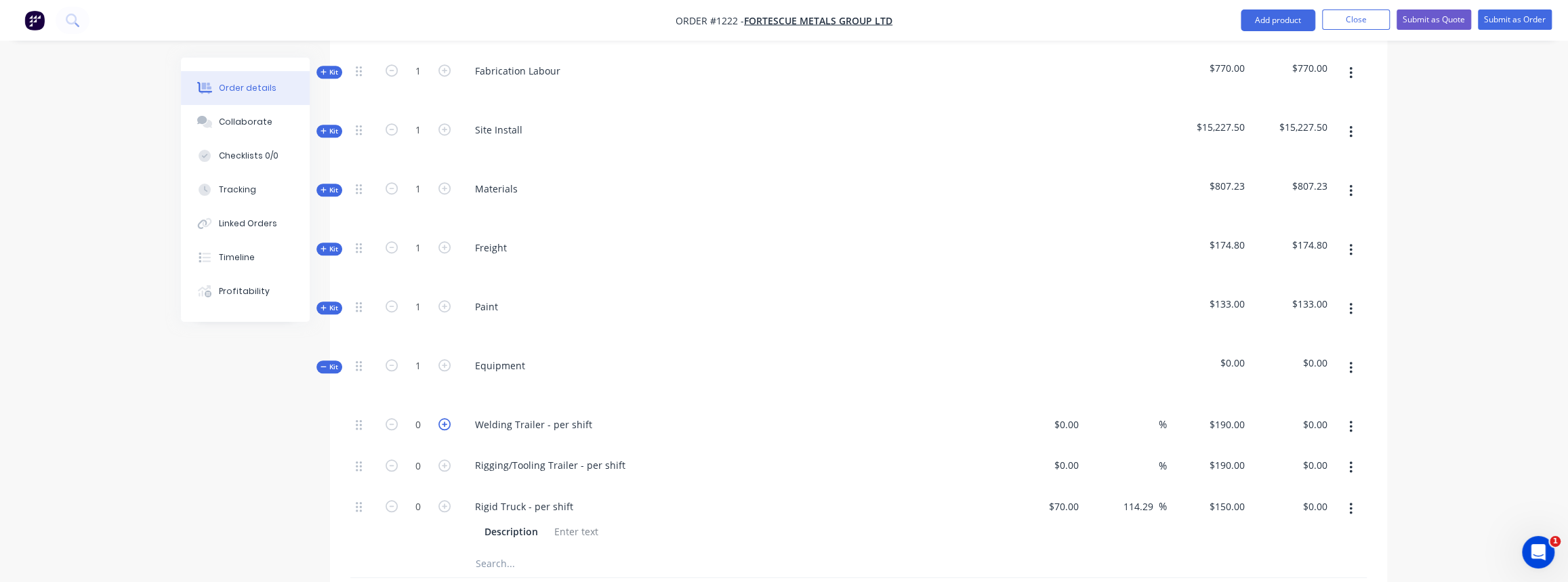
click at [439, 418] on icon "button" at bounding box center [445, 424] width 12 height 12
type input "1"
type input "$190.00"
click at [447, 459] on icon "button" at bounding box center [445, 465] width 12 height 12
type input "1"
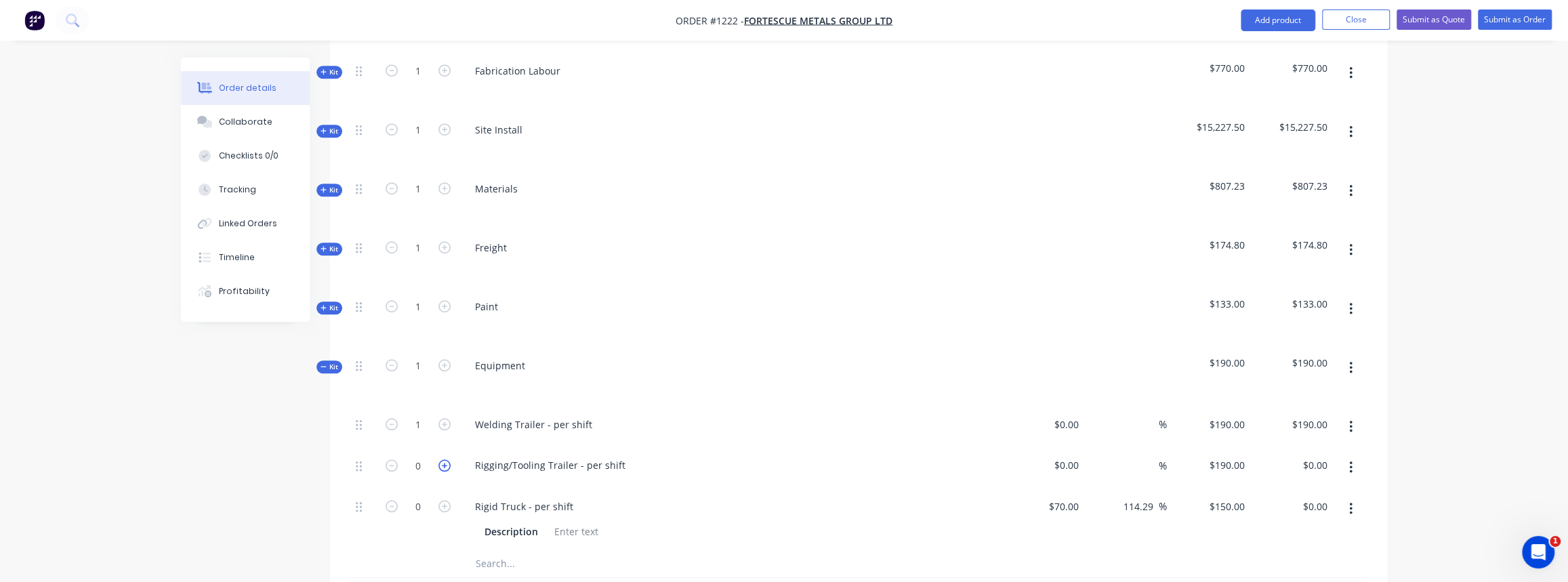
type input "$190.00"
click at [444, 500] on icon "button" at bounding box center [445, 506] width 12 height 12
type input "1"
type input "$150.00"
click at [484, 550] on input "text" at bounding box center [611, 564] width 271 height 27
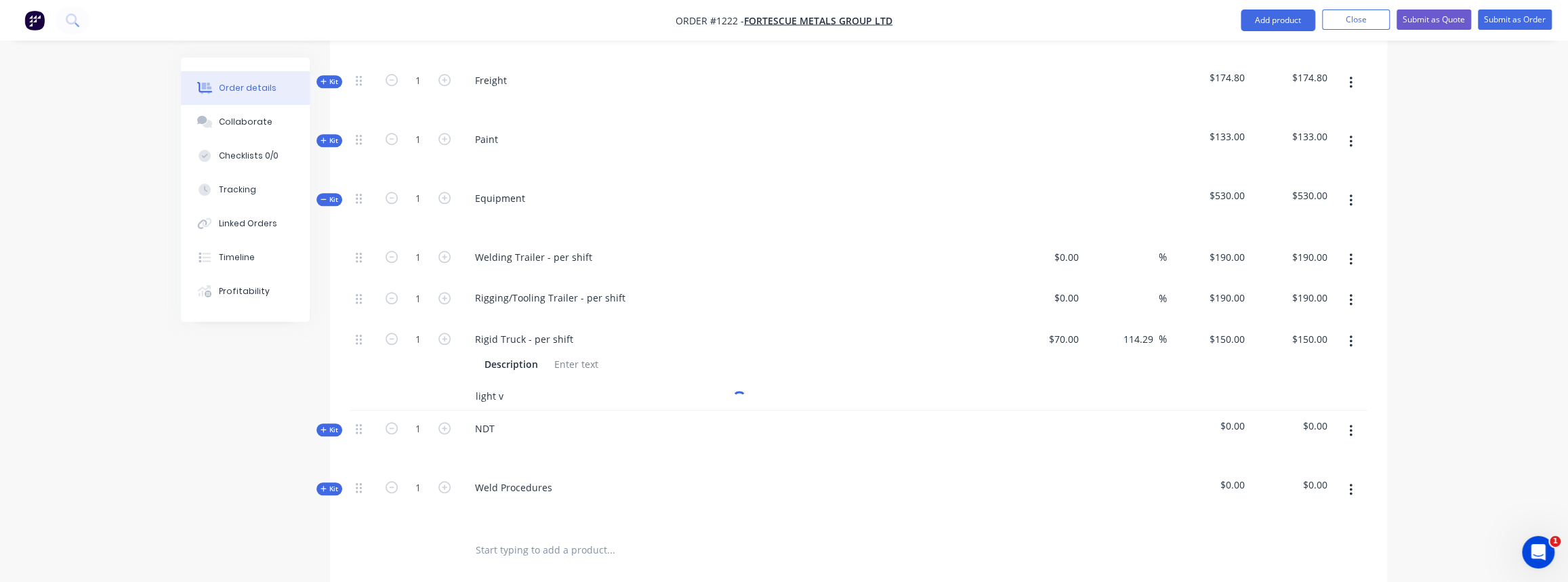
scroll to position [985, 0]
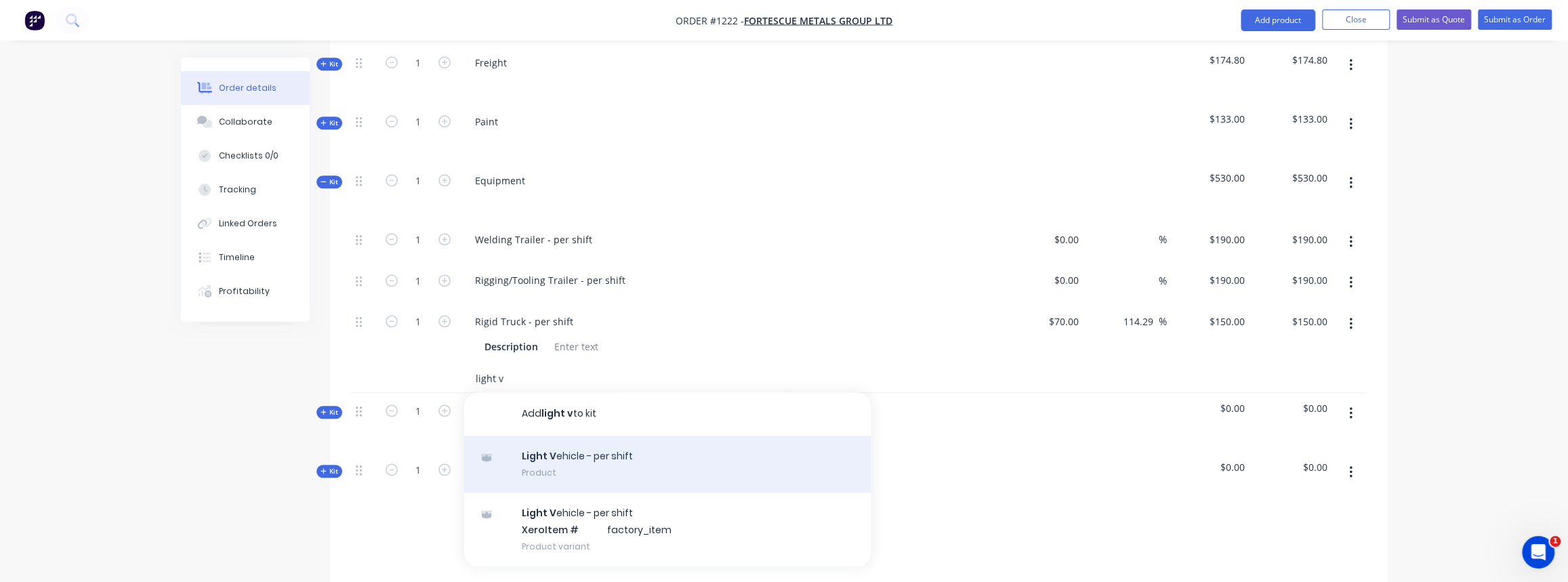
type input "light v"
click at [589, 452] on div "Light V ehicle - per shift Product" at bounding box center [668, 464] width 407 height 57
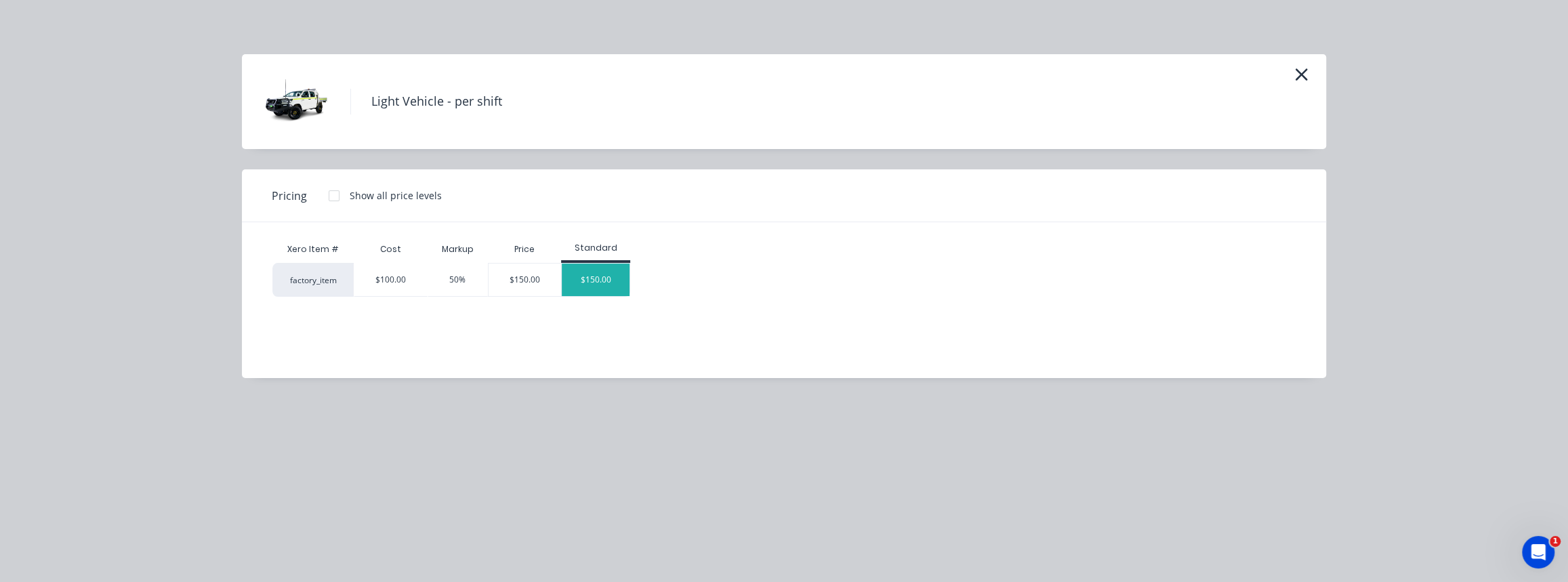
click at [607, 277] on div "$150.00" at bounding box center [596, 280] width 68 height 33
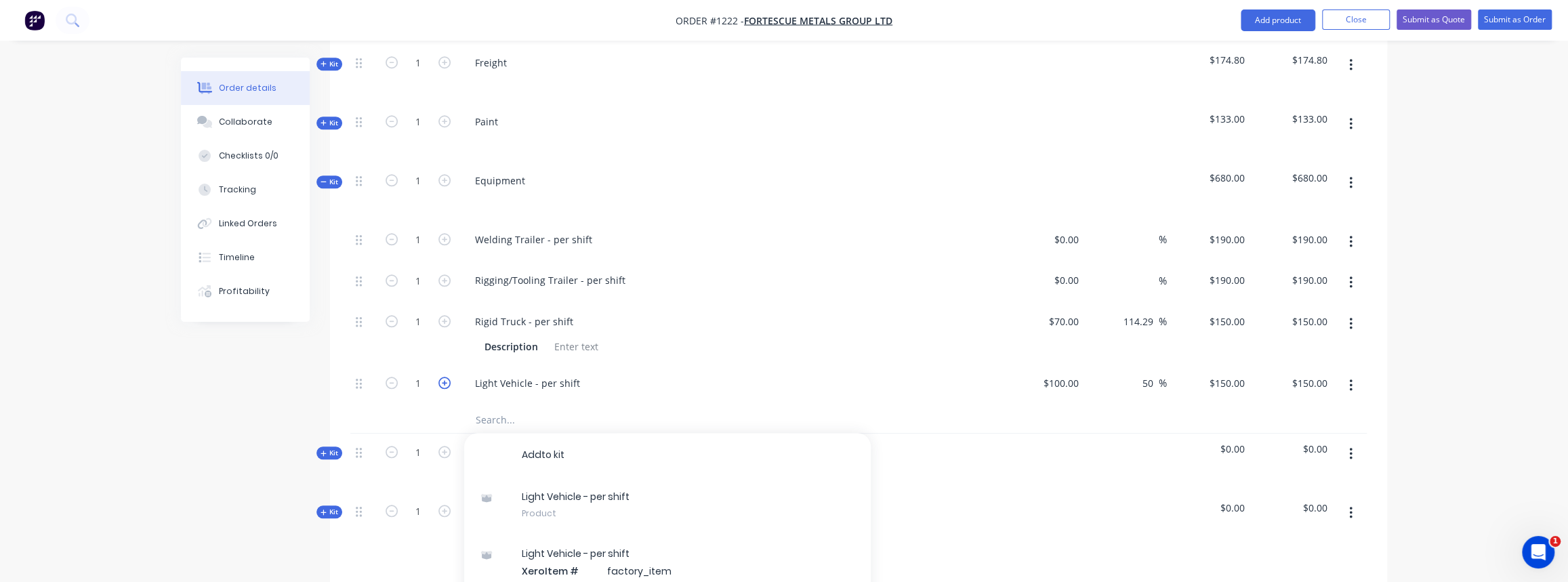
click at [448, 377] on icon "button" at bounding box center [445, 383] width 12 height 12
type input "2"
type input "$300.00"
click at [448, 377] on icon "button" at bounding box center [445, 383] width 12 height 12
type input "3"
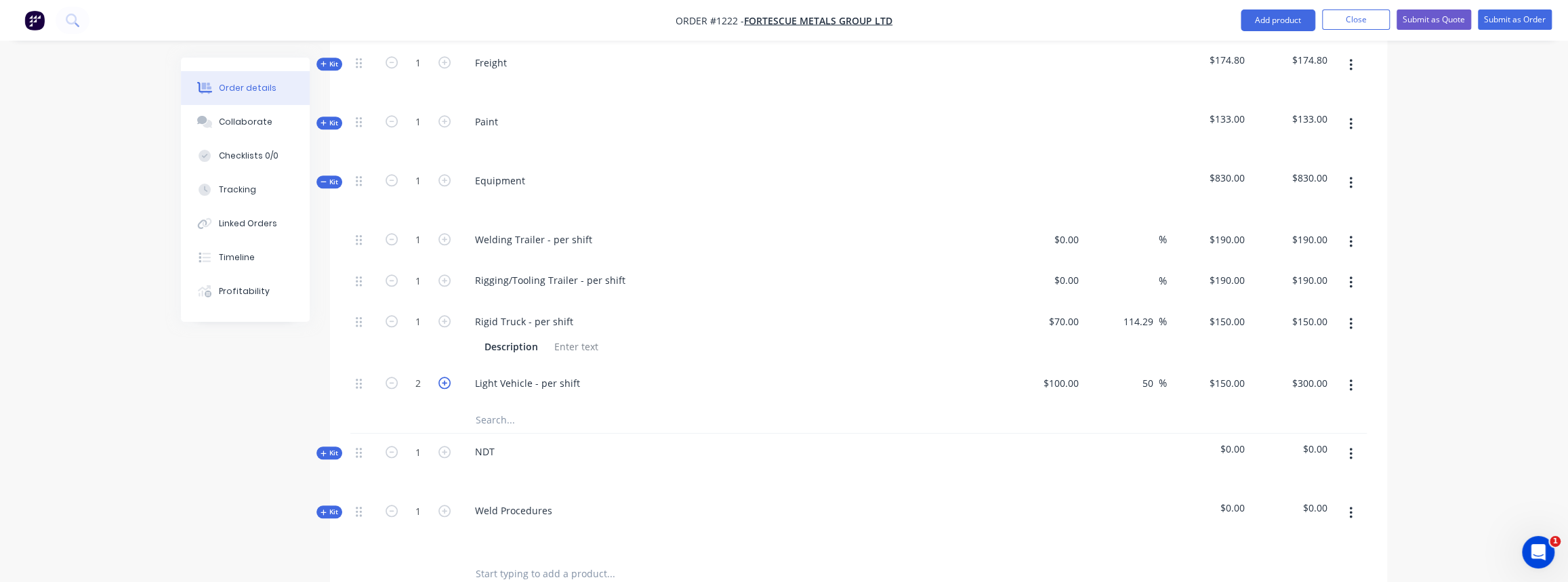
type input "$450.00"
click at [393, 377] on icon "button" at bounding box center [391, 383] width 12 height 12
type input "2"
type input "$300.00"
click at [440, 377] on icon "button" at bounding box center [445, 383] width 12 height 12
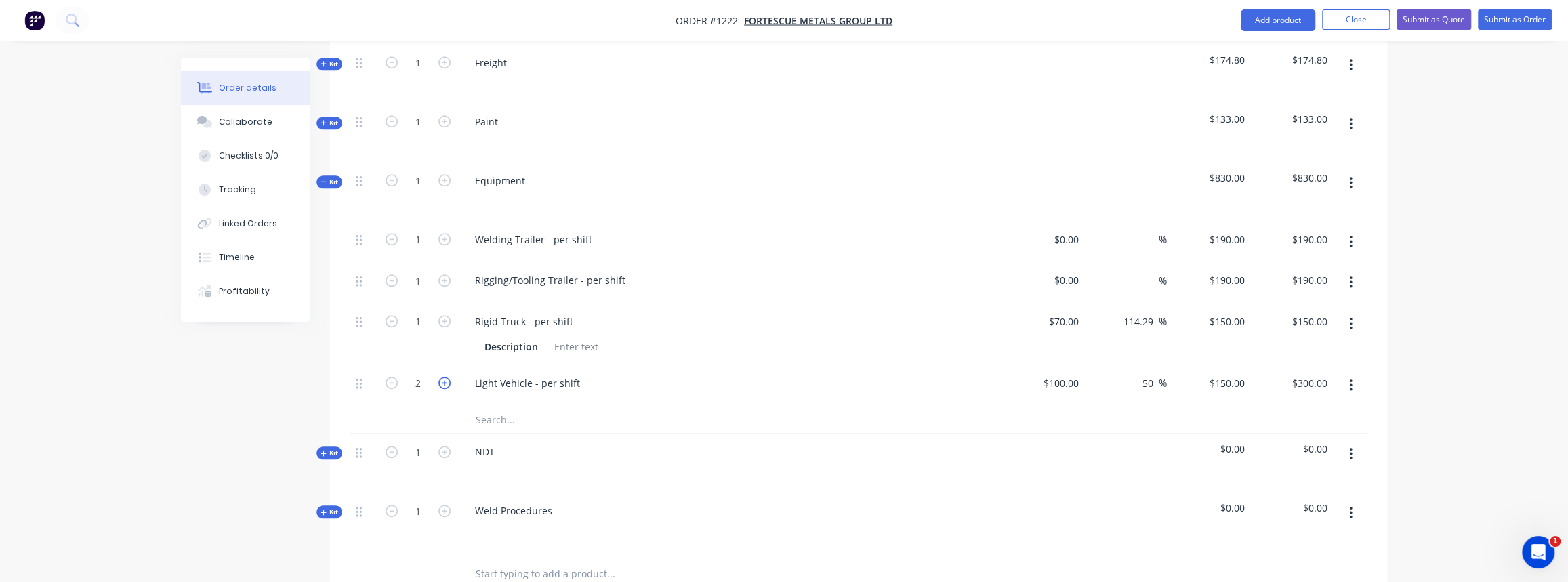
type input "3"
type input "$450.00"
click at [1353, 442] on button "button" at bounding box center [1351, 454] width 32 height 24
click at [1295, 561] on div "Delete" at bounding box center [1303, 571] width 105 height 20
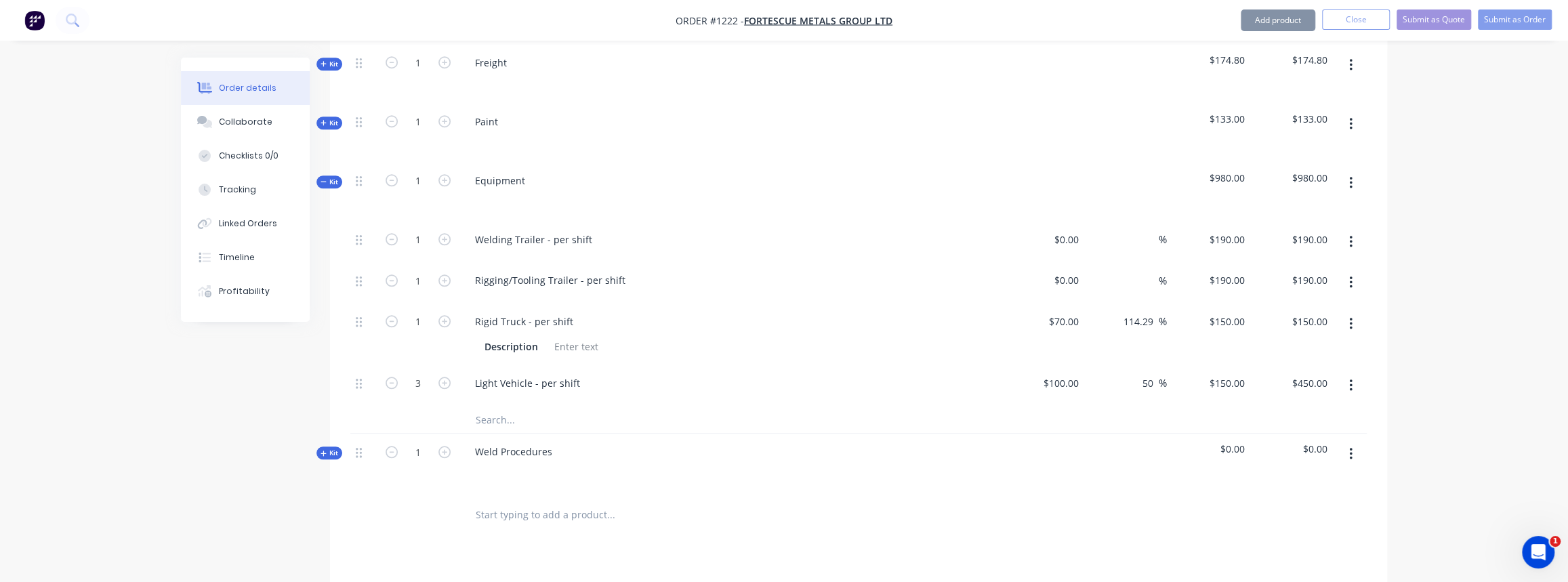
click at [1352, 446] on icon "button" at bounding box center [1351, 453] width 3 height 15
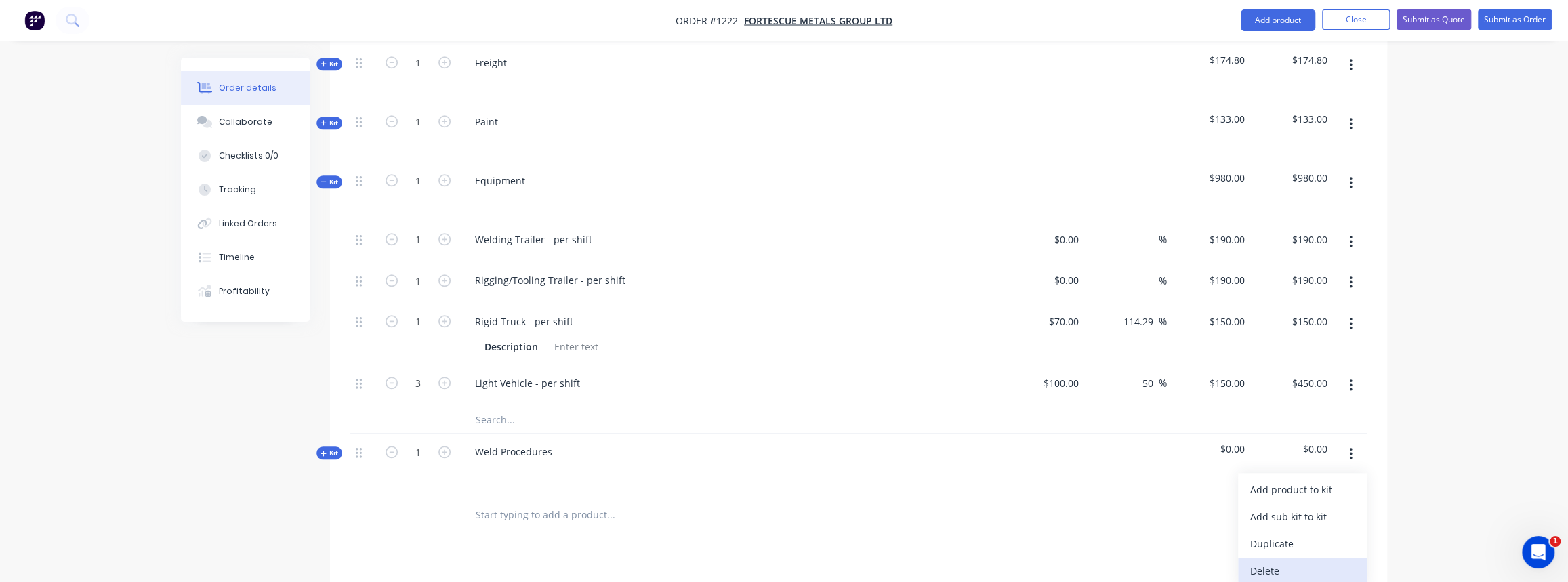
click at [1277, 561] on div "Delete" at bounding box center [1303, 571] width 105 height 20
click at [329, 177] on span "Kit" at bounding box center [329, 182] width 18 height 10
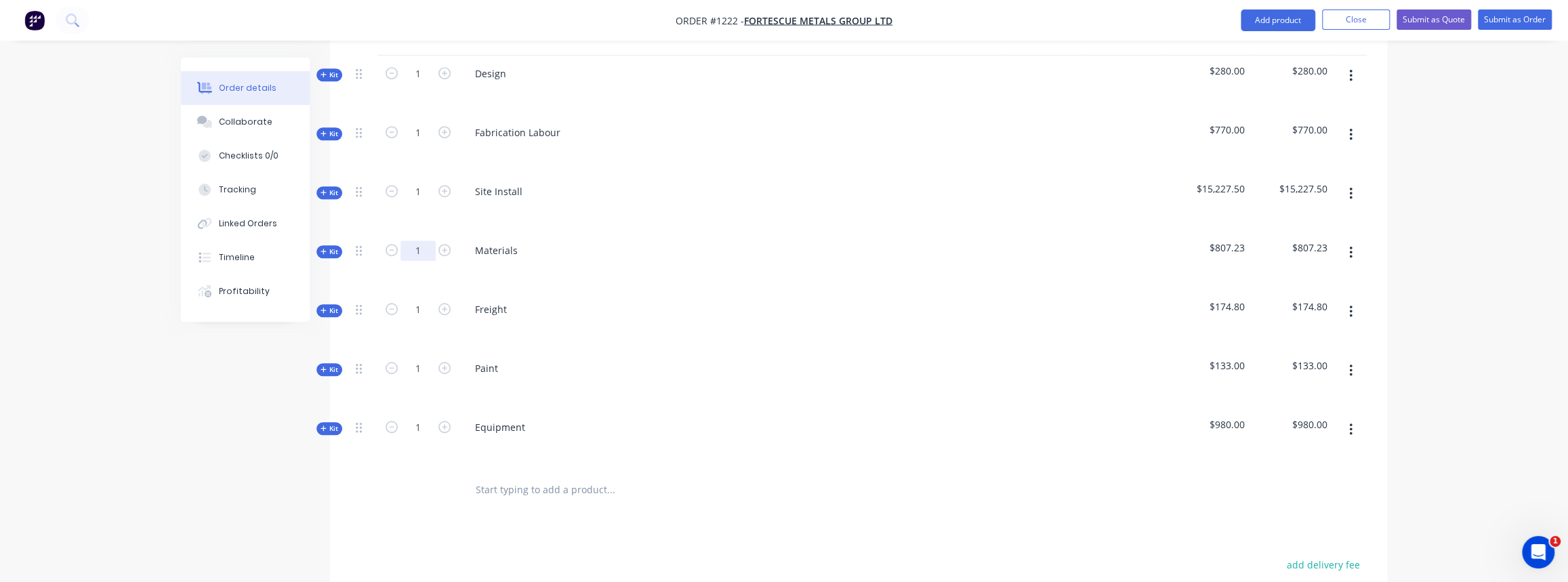
scroll to position [678, 0]
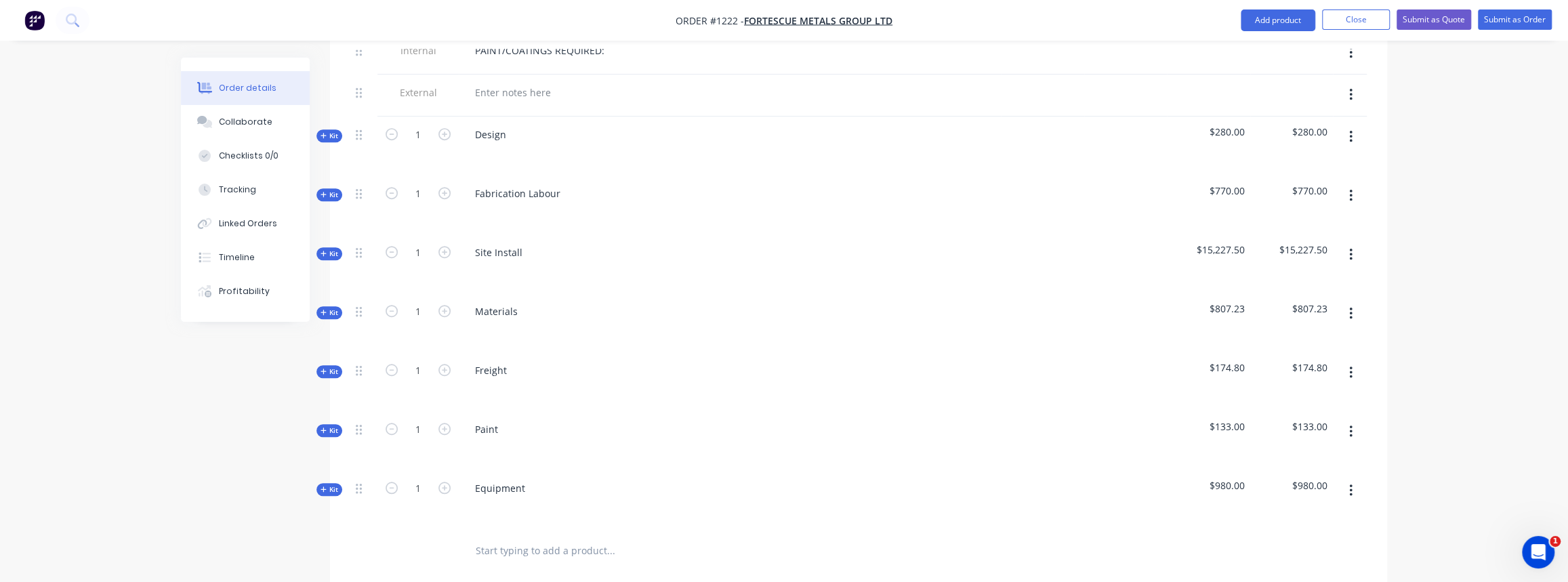
click at [334, 367] on span "Kit" at bounding box center [329, 372] width 18 height 10
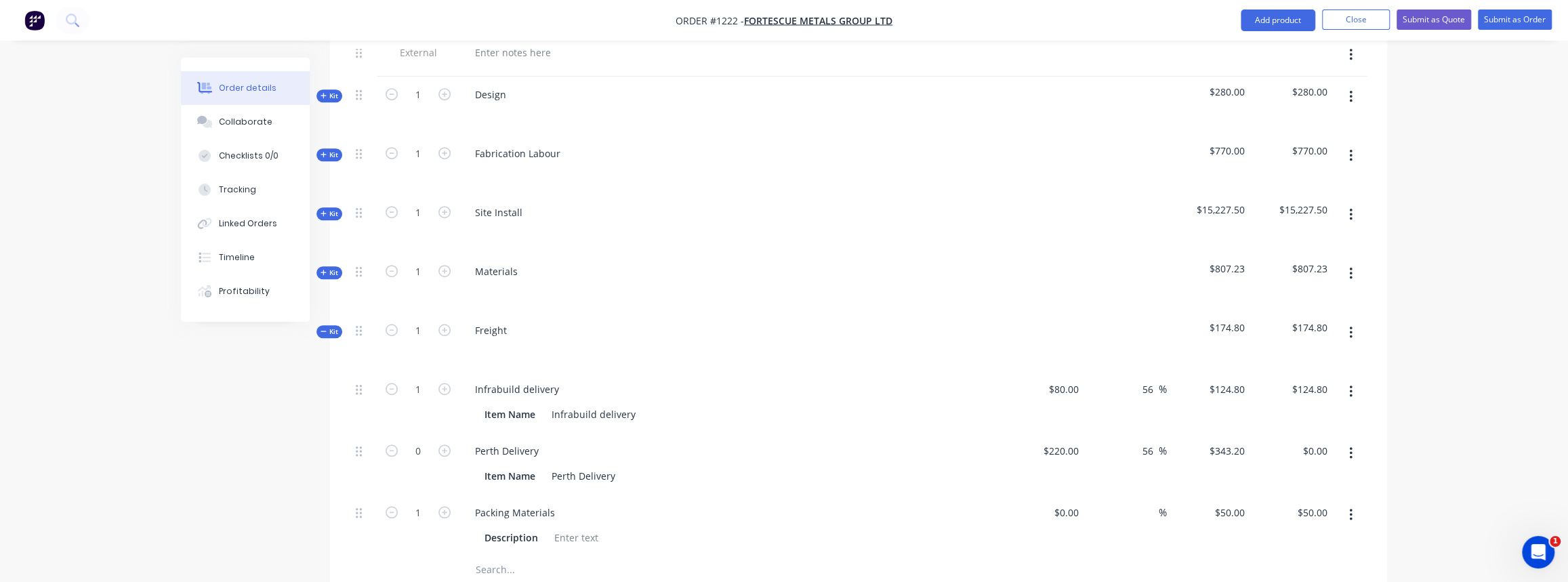
scroll to position [739, 0]
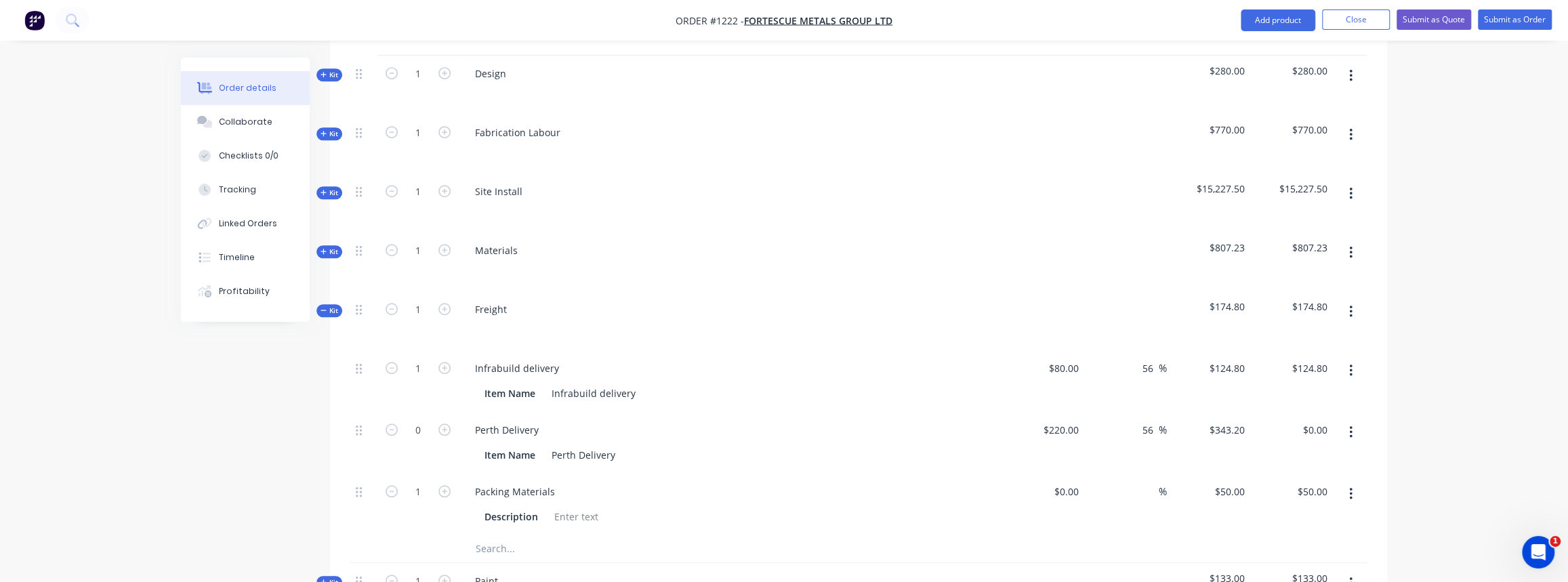
click at [1352, 305] on icon "button" at bounding box center [1351, 312] width 3 height 15
click at [1283, 419] on div "Delete" at bounding box center [1303, 428] width 105 height 20
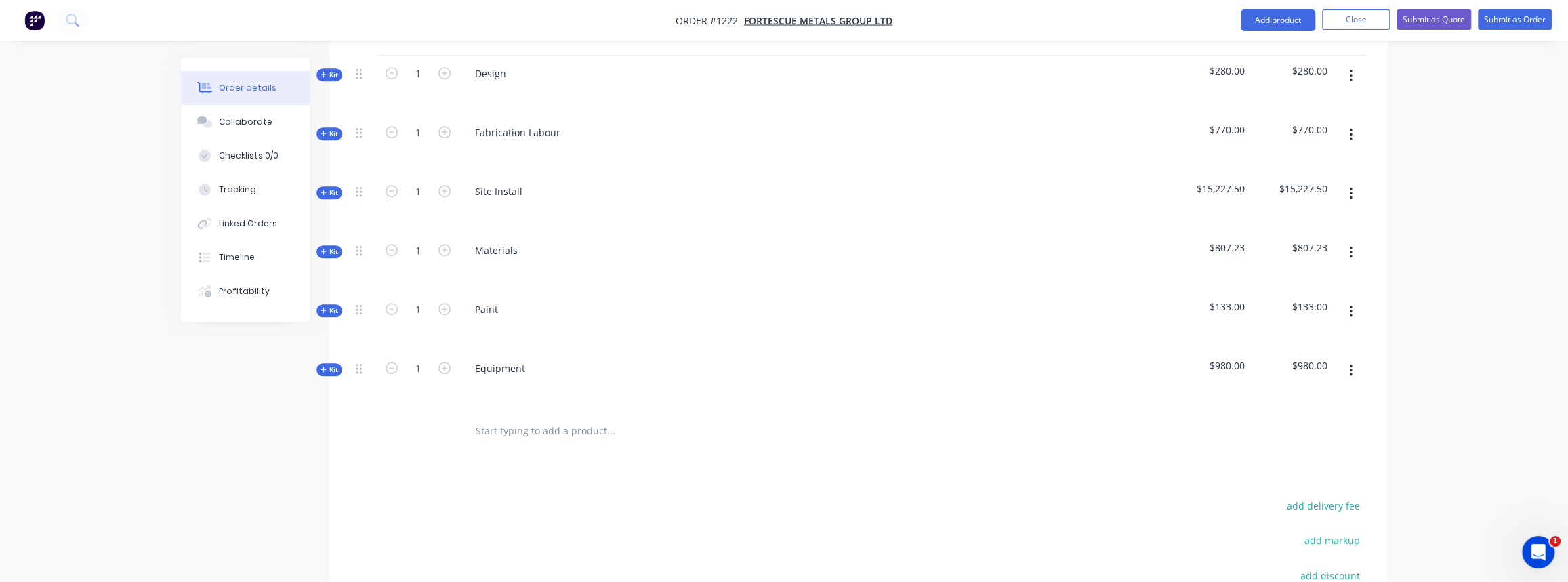
click at [332, 246] on button "Kit" at bounding box center [330, 252] width 26 height 13
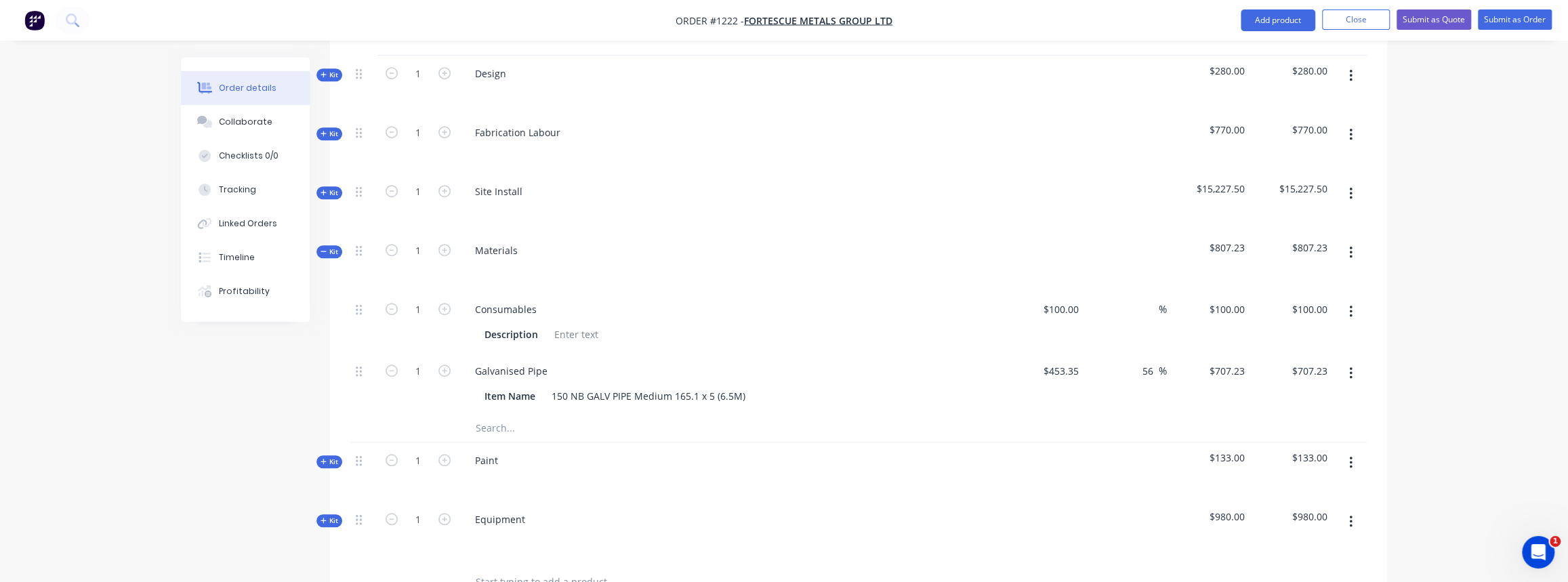
click at [493, 415] on input "text" at bounding box center [611, 428] width 271 height 27
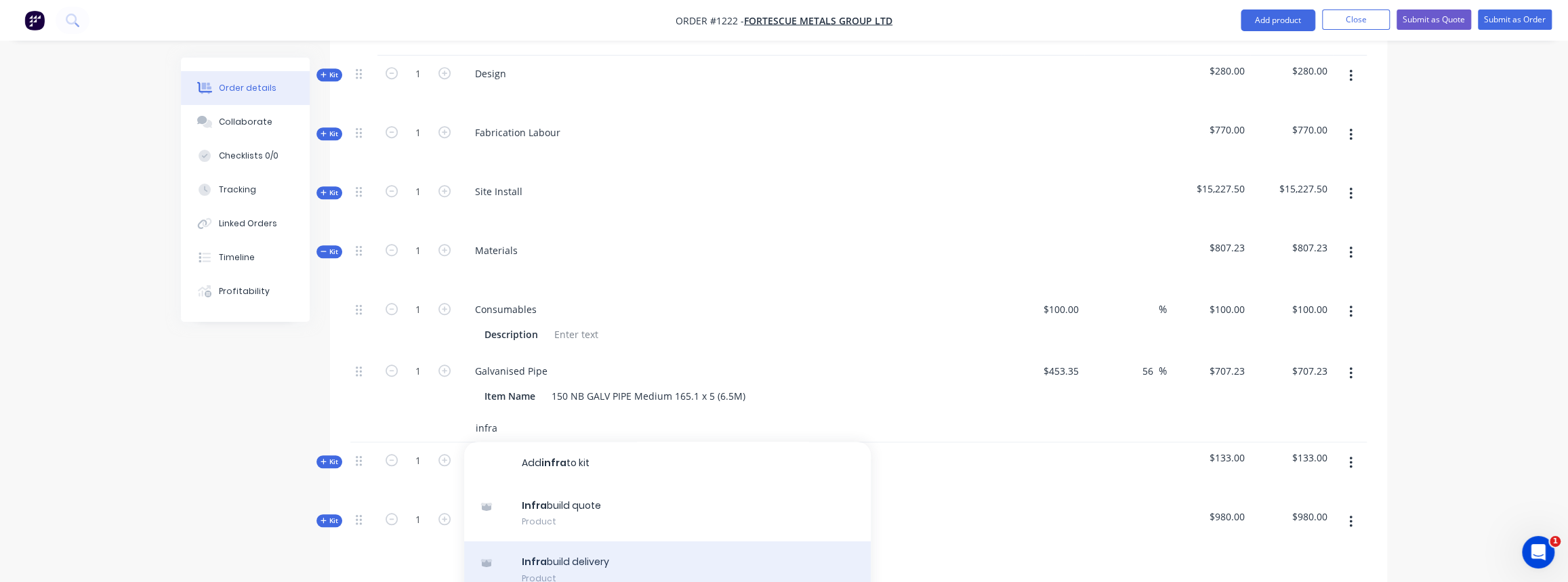
type input "infra"
click at [590, 542] on div "Infra build delivery Product" at bounding box center [668, 570] width 407 height 57
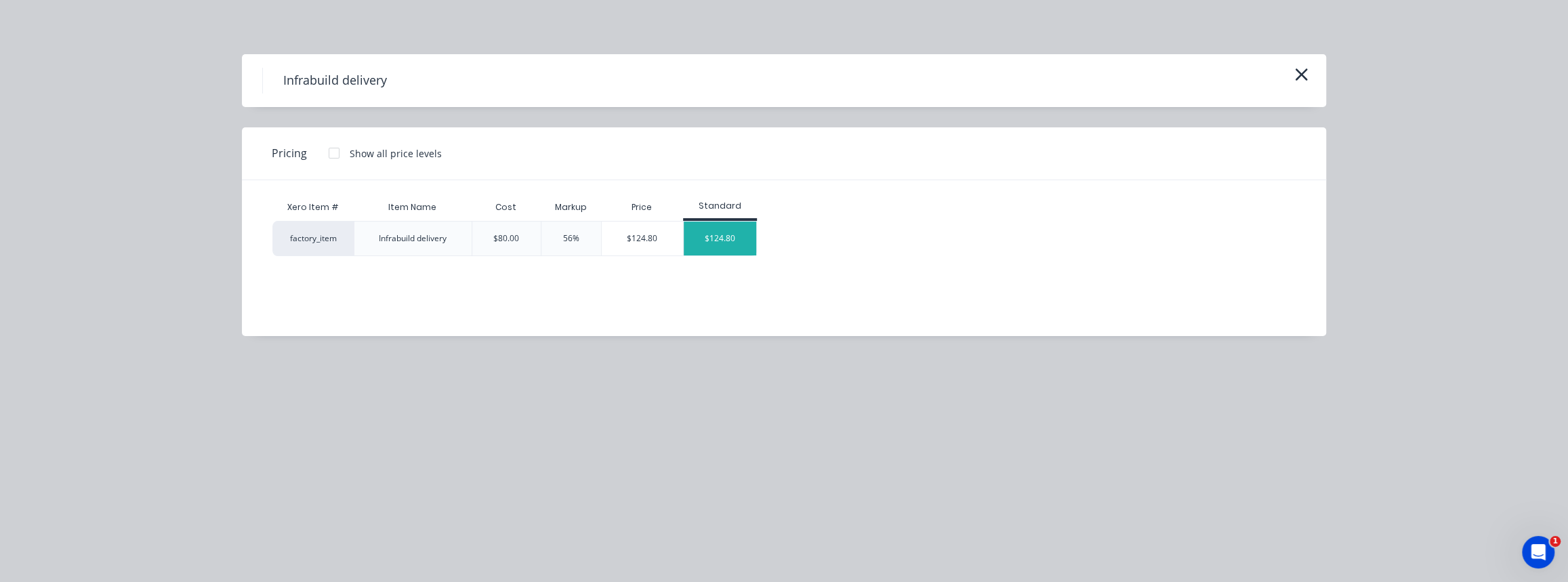
click at [730, 246] on div "$124.80" at bounding box center [720, 238] width 72 height 33
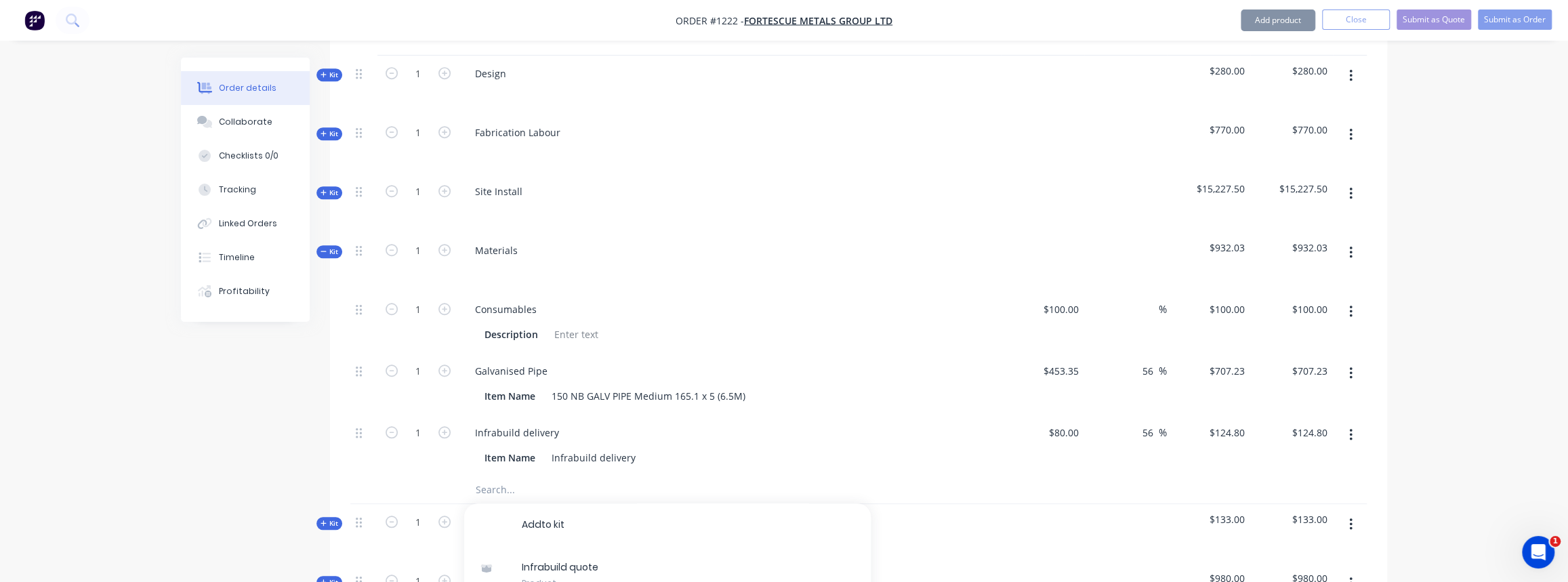
click at [524, 476] on input "text" at bounding box center [611, 490] width 271 height 27
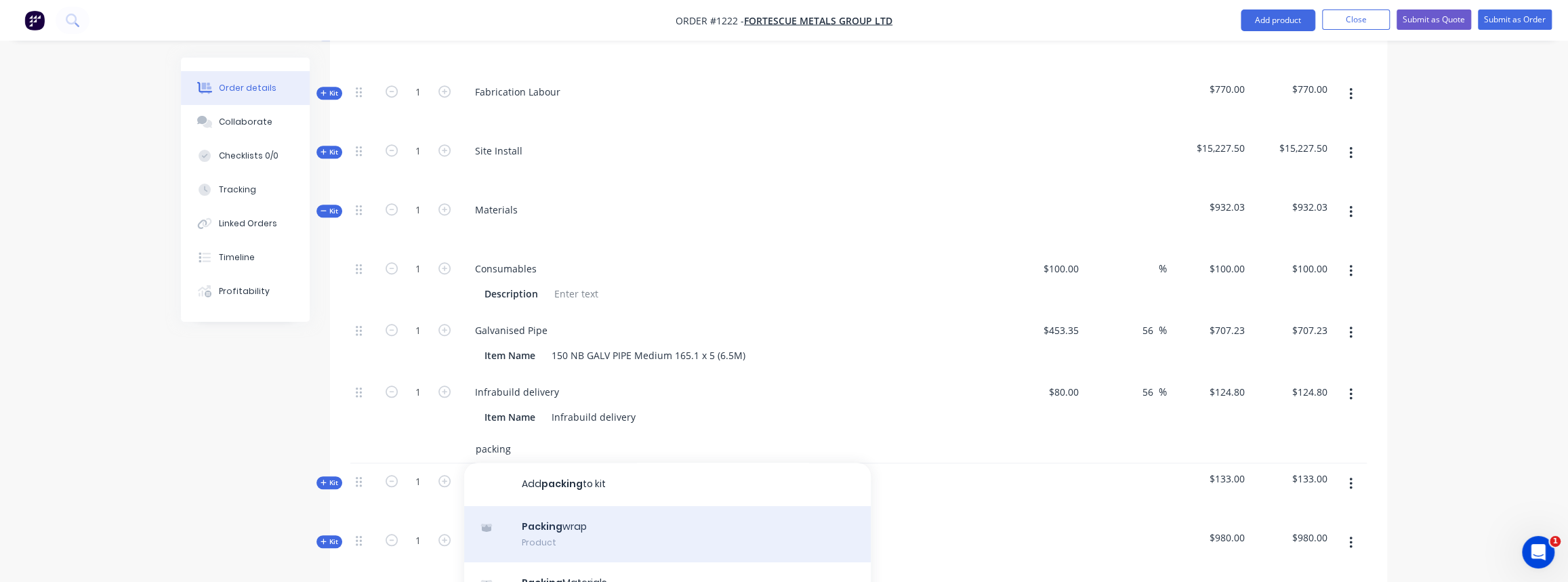
scroll to position [801, 0]
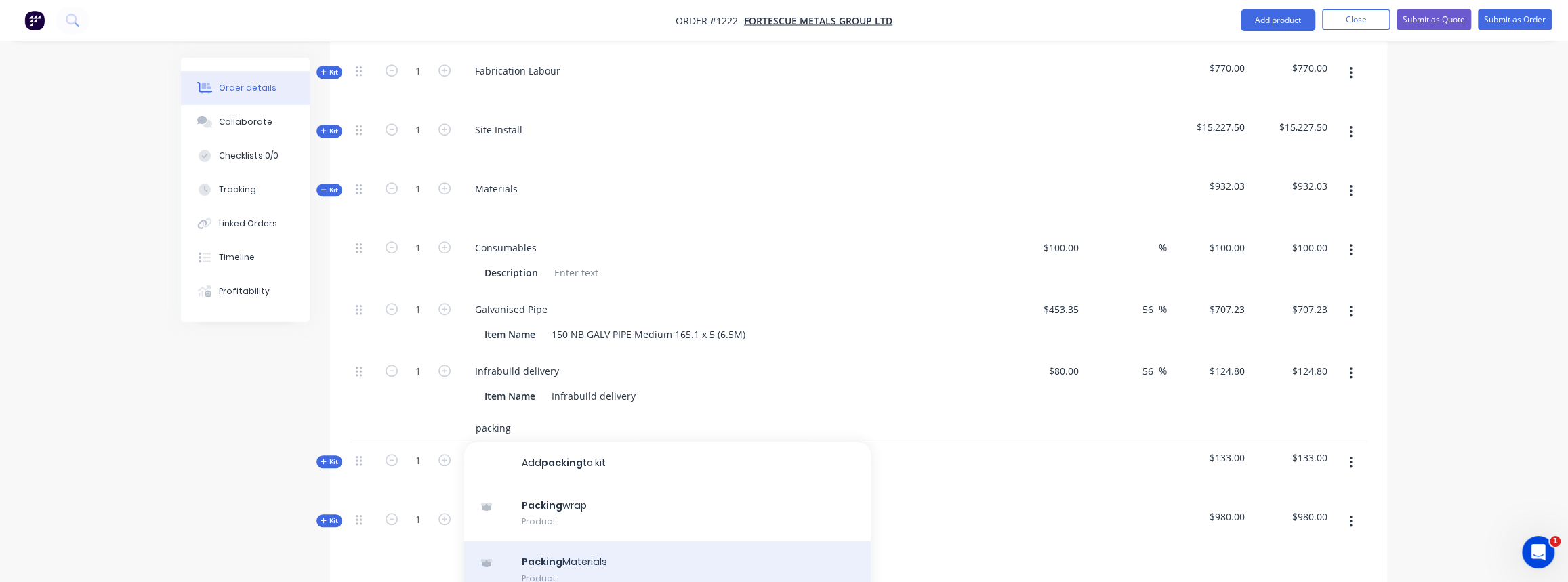
type input "packing"
click at [574, 542] on div "Packing Materials Product" at bounding box center [668, 570] width 407 height 57
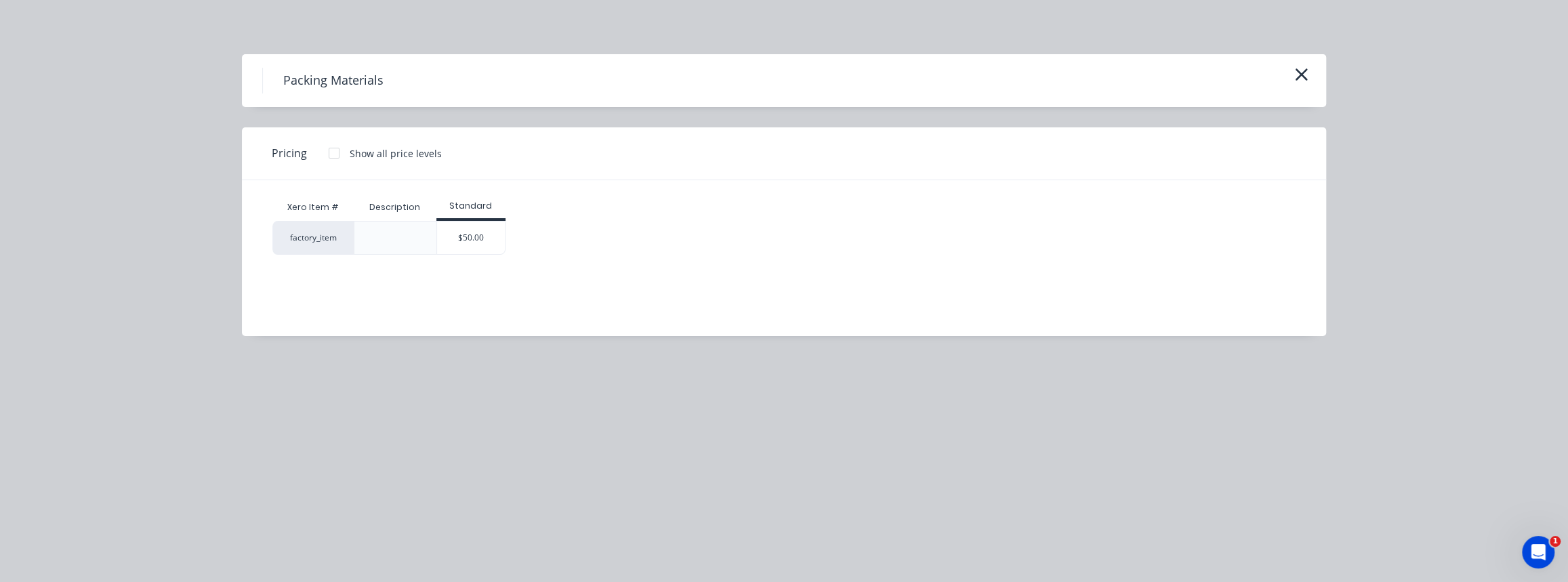
drag, startPoint x: 478, startPoint y: 230, endPoint x: 485, endPoint y: 232, distance: 7.3
click at [479, 230] on div "$50.00" at bounding box center [470, 238] width 68 height 33
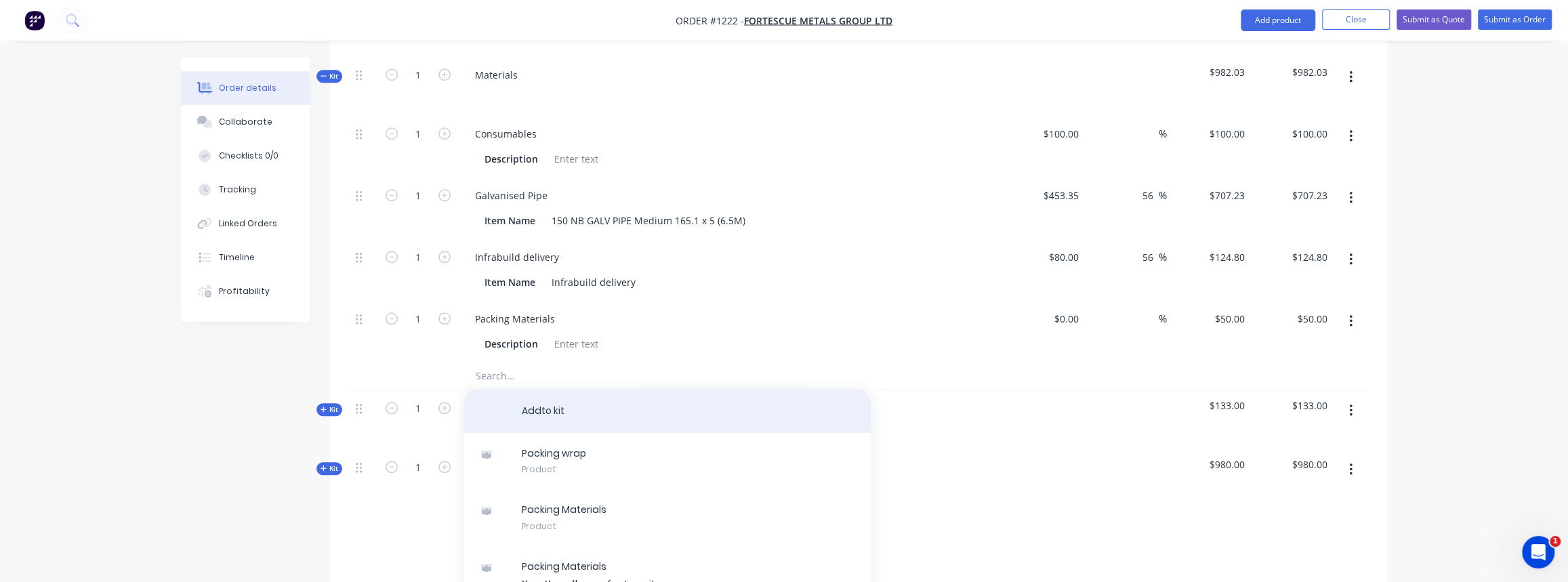
scroll to position [924, 0]
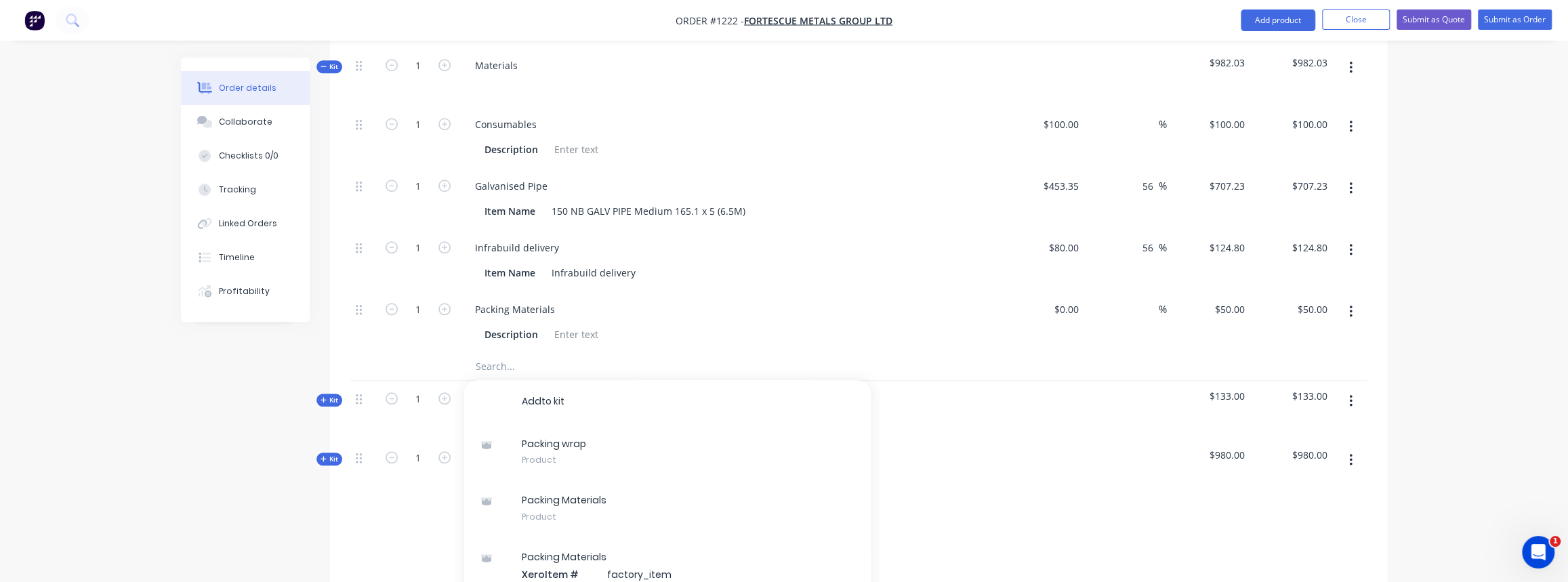
click at [418, 505] on div at bounding box center [418, 520] width 82 height 44
click at [332, 395] on span "Kit" at bounding box center [329, 400] width 18 height 10
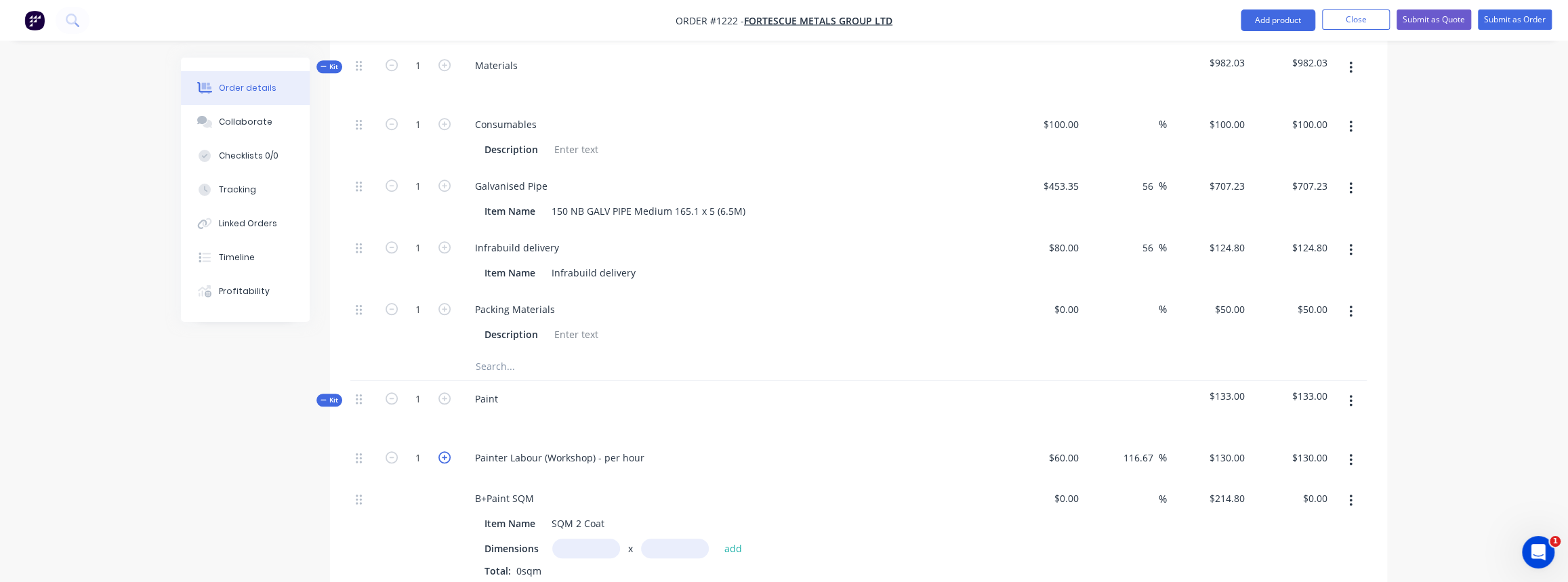
click at [440, 452] on icon "button" at bounding box center [445, 458] width 12 height 12
type input "2"
type input "$260.00"
click at [440, 452] on icon "button" at bounding box center [445, 458] width 12 height 12
type input "3"
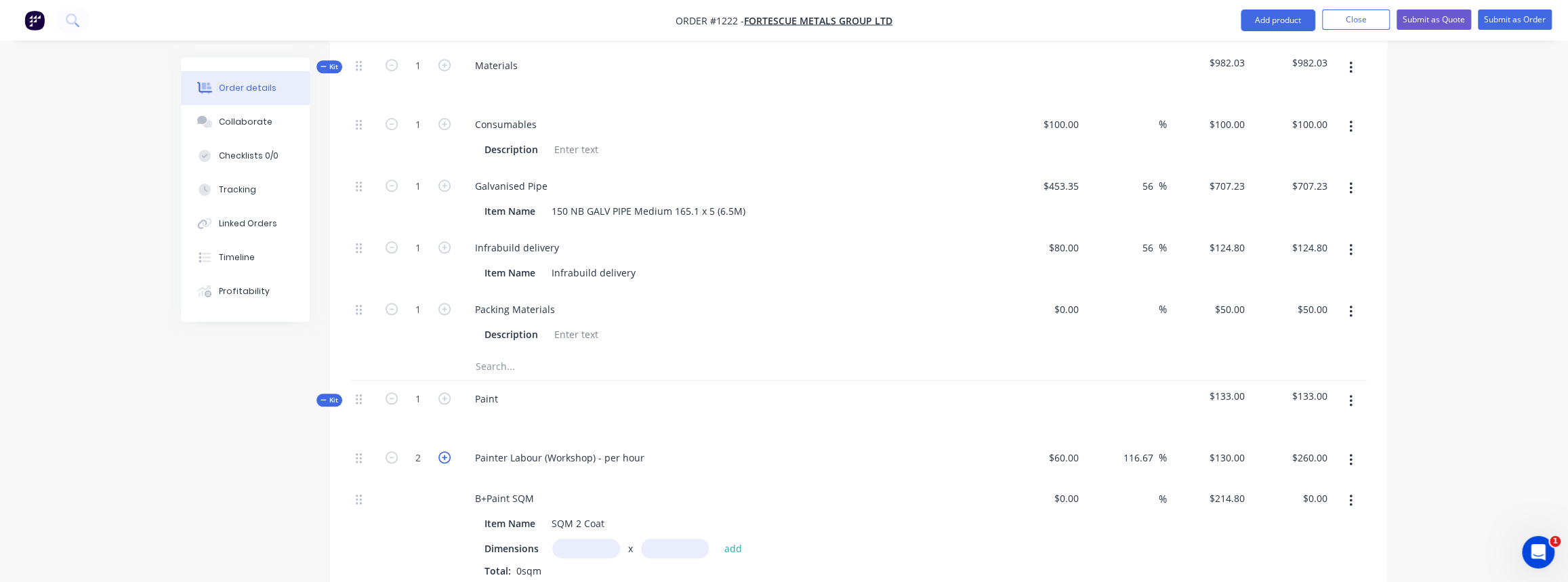
type input "$390.00"
click at [440, 452] on icon "button" at bounding box center [445, 458] width 12 height 12
type input "4"
type input "$520.00"
click at [440, 452] on icon "button" at bounding box center [445, 458] width 12 height 12
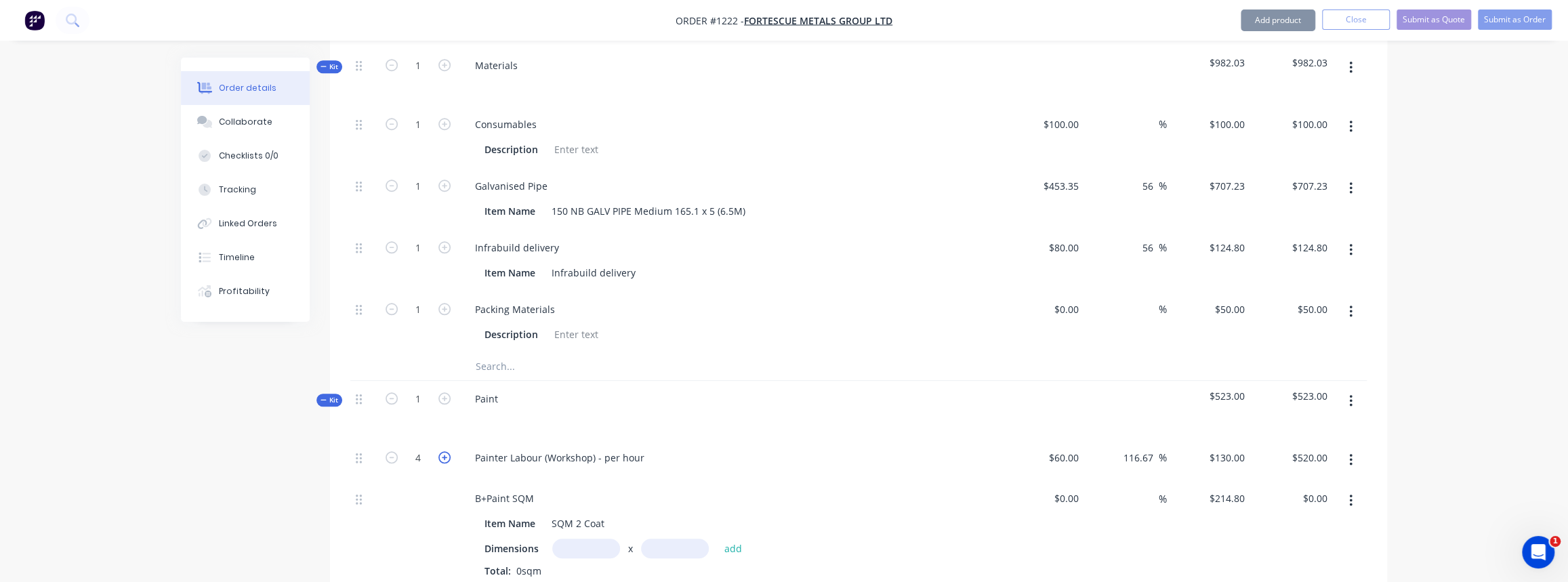
type input "5"
type input "$650.00"
click at [440, 452] on icon "button" at bounding box center [445, 458] width 12 height 12
type input "6"
type input "$780.00"
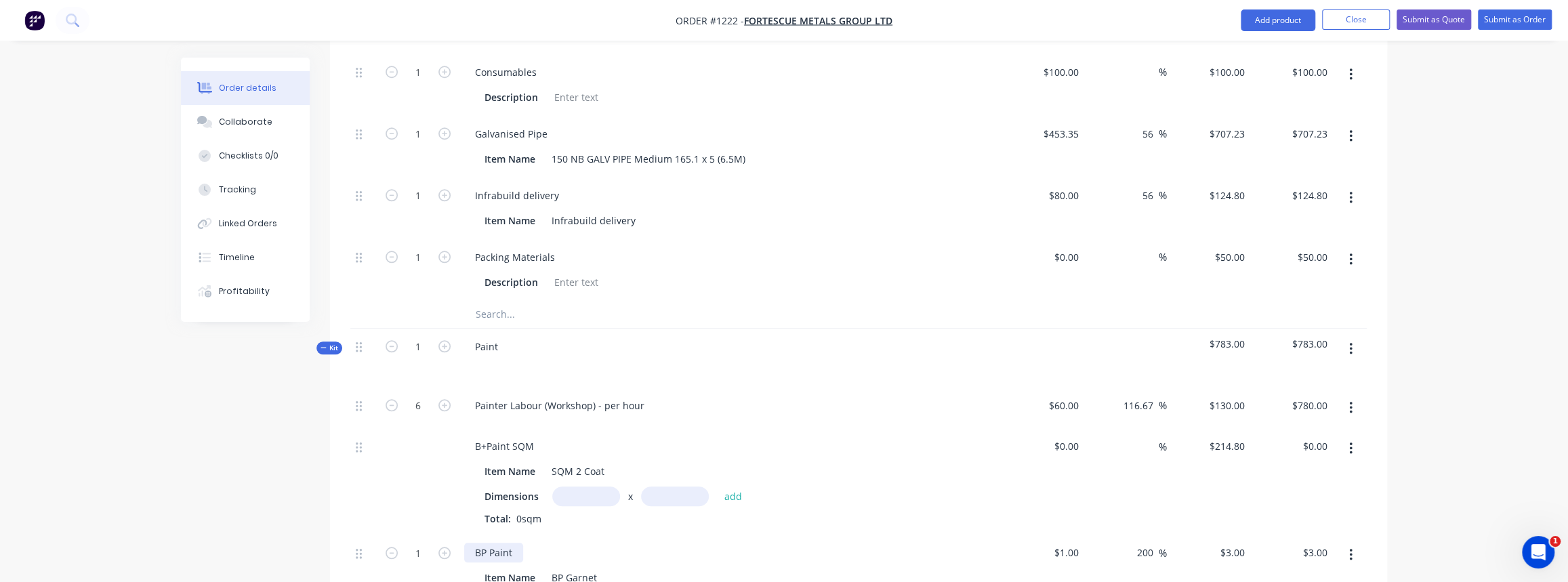
scroll to position [1047, 0]
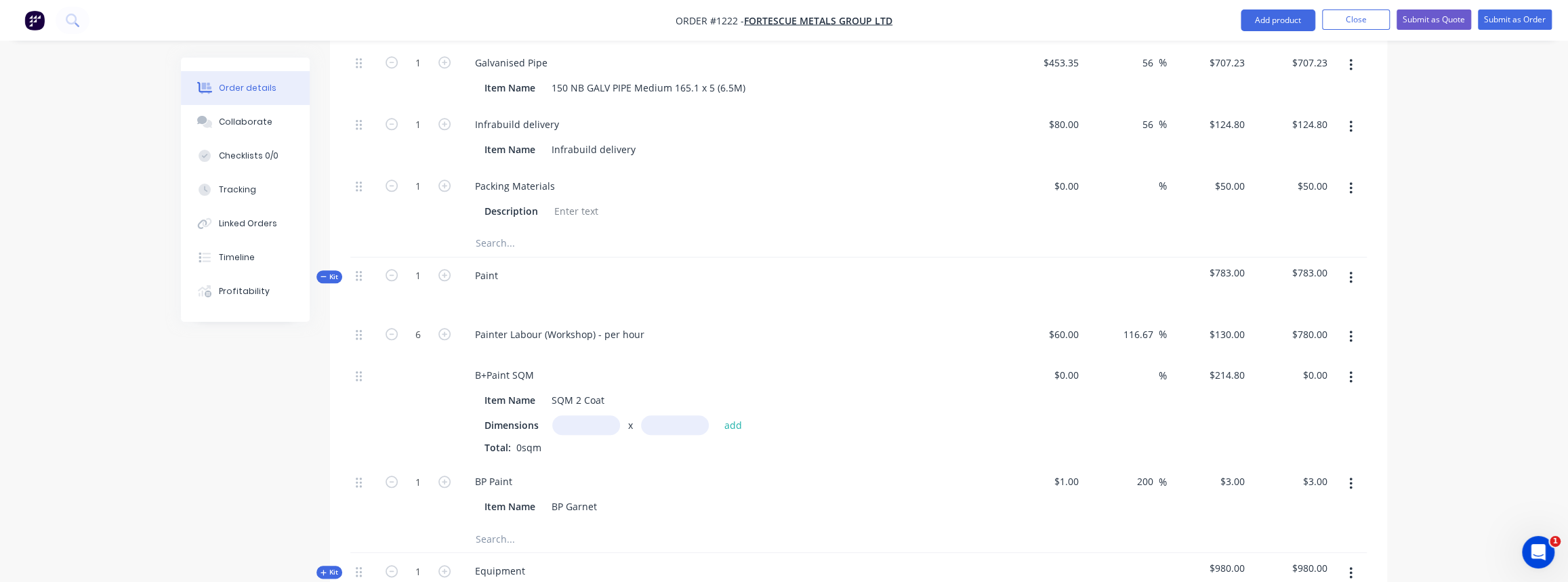
click at [584, 415] on input "text" at bounding box center [586, 425] width 68 height 20
type input "1m"
click at [657, 415] on input "text" at bounding box center [675, 425] width 68 height 20
type input "2m"
click at [729, 416] on button "add" at bounding box center [732, 425] width 32 height 18
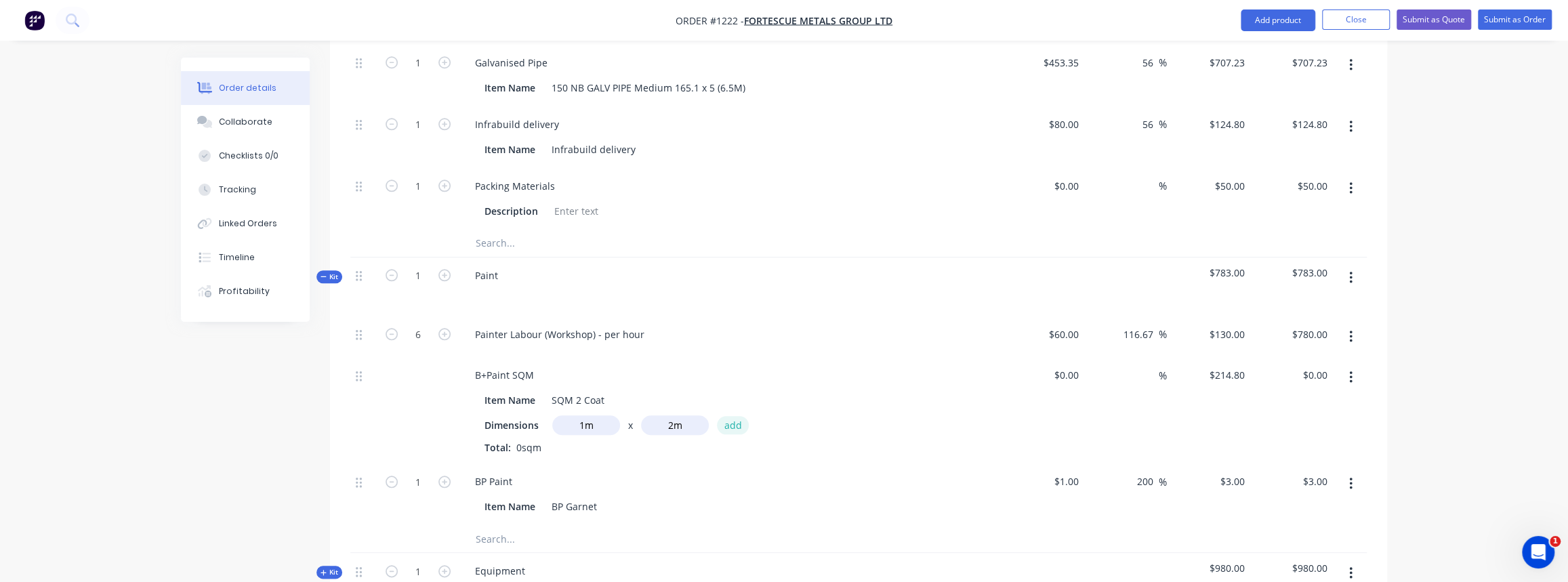
type input "$429.60"
click at [426, 494] on input "1" at bounding box center [418, 505] width 35 height 21
type input "20"
type input "$60.00"
click at [596, 486] on div "BP Paint Item Name BP Garnet" at bounding box center [730, 517] width 542 height 62
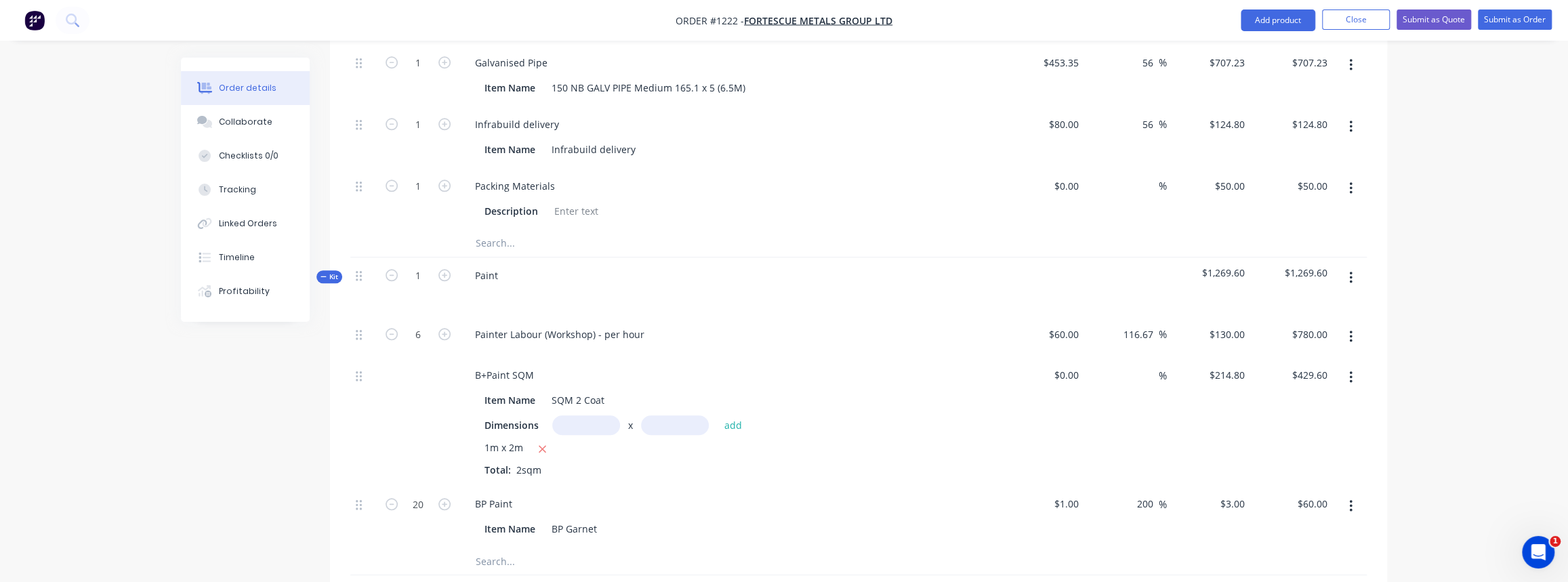
click at [328, 272] on span "Kit" at bounding box center [329, 277] width 18 height 10
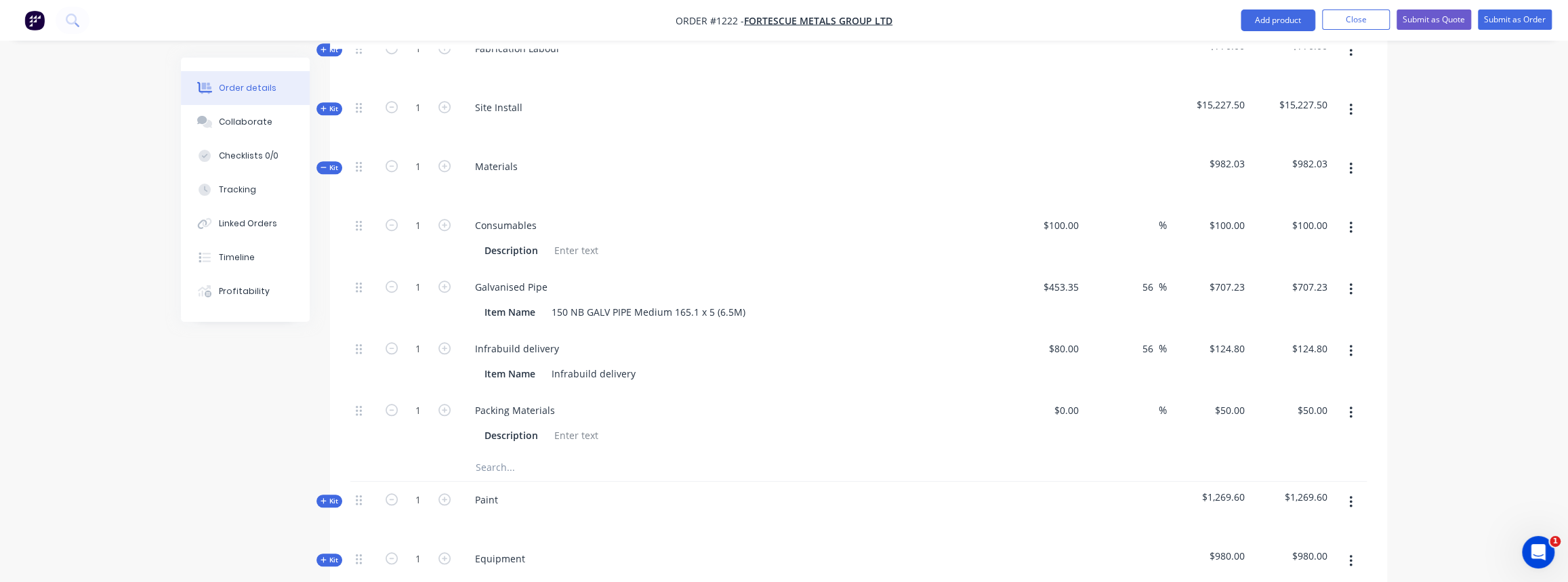
scroll to position [801, 0]
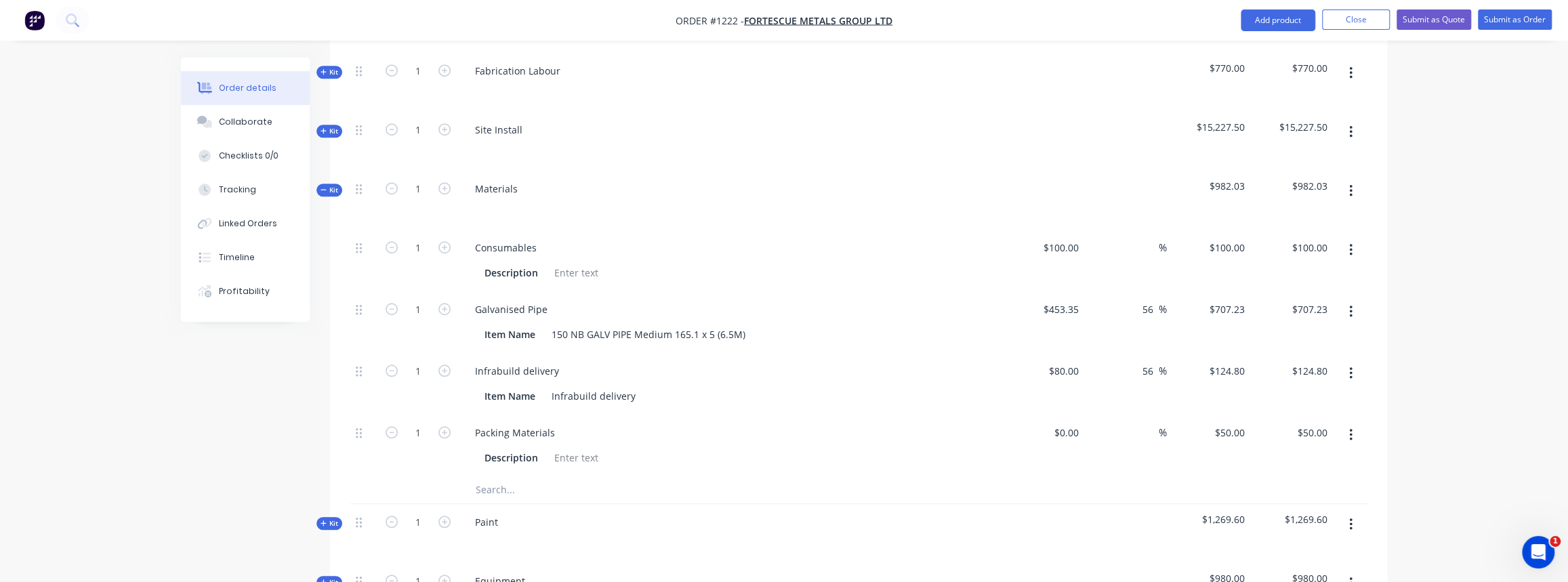
drag, startPoint x: 336, startPoint y: 169, endPoint x: 255, endPoint y: 40, distance: 152.3
click at [334, 185] on span "Kit" at bounding box center [329, 191] width 18 height 10
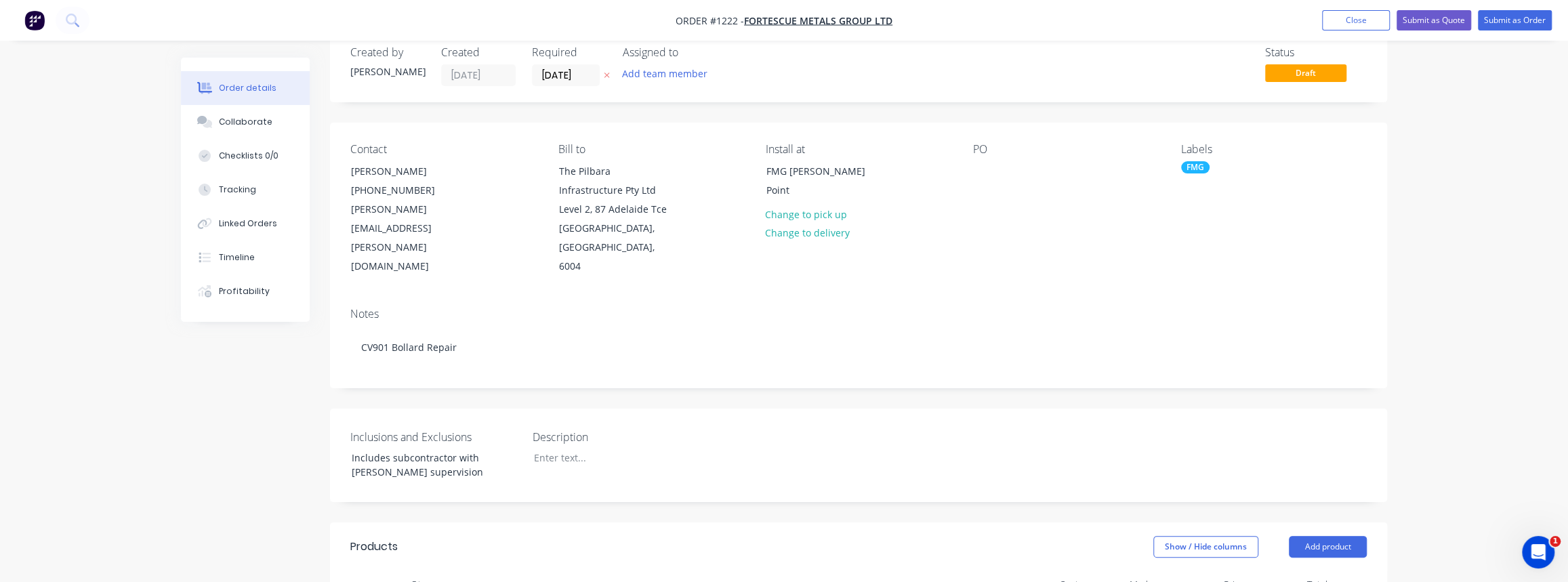
scroll to position [11, 0]
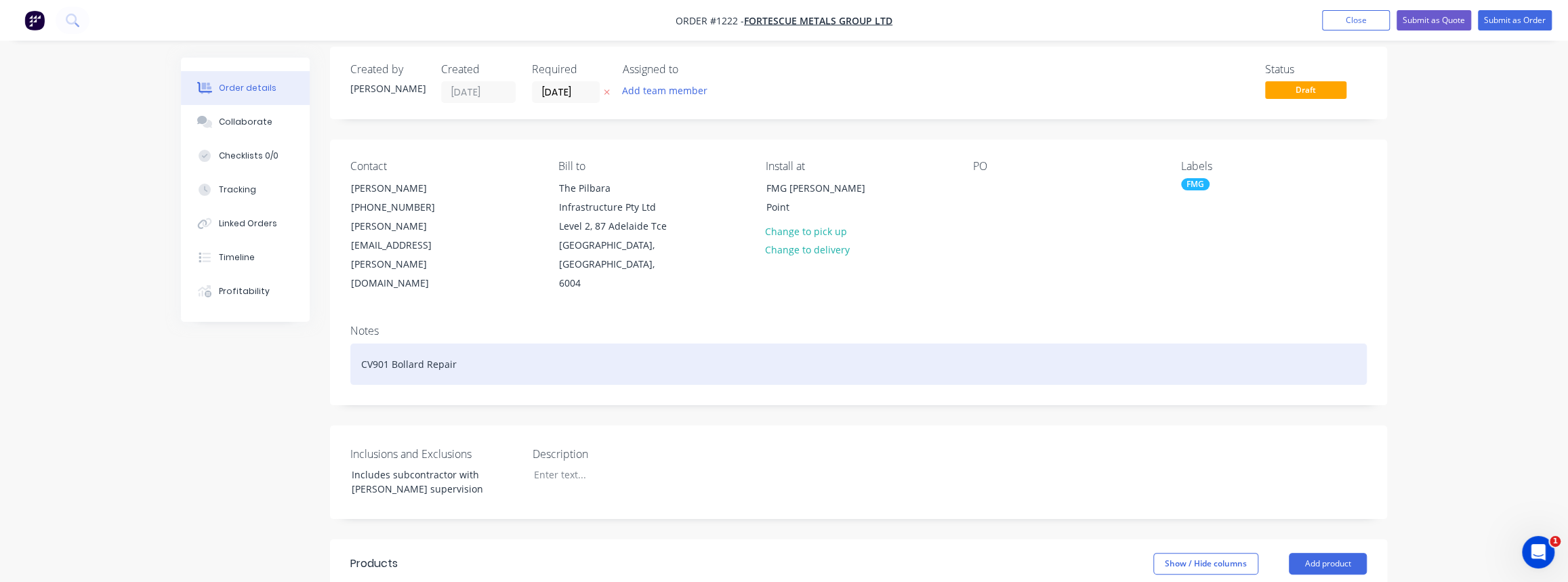
click at [469, 345] on div "CV901 Bollard Repair" at bounding box center [858, 364] width 1016 height 41
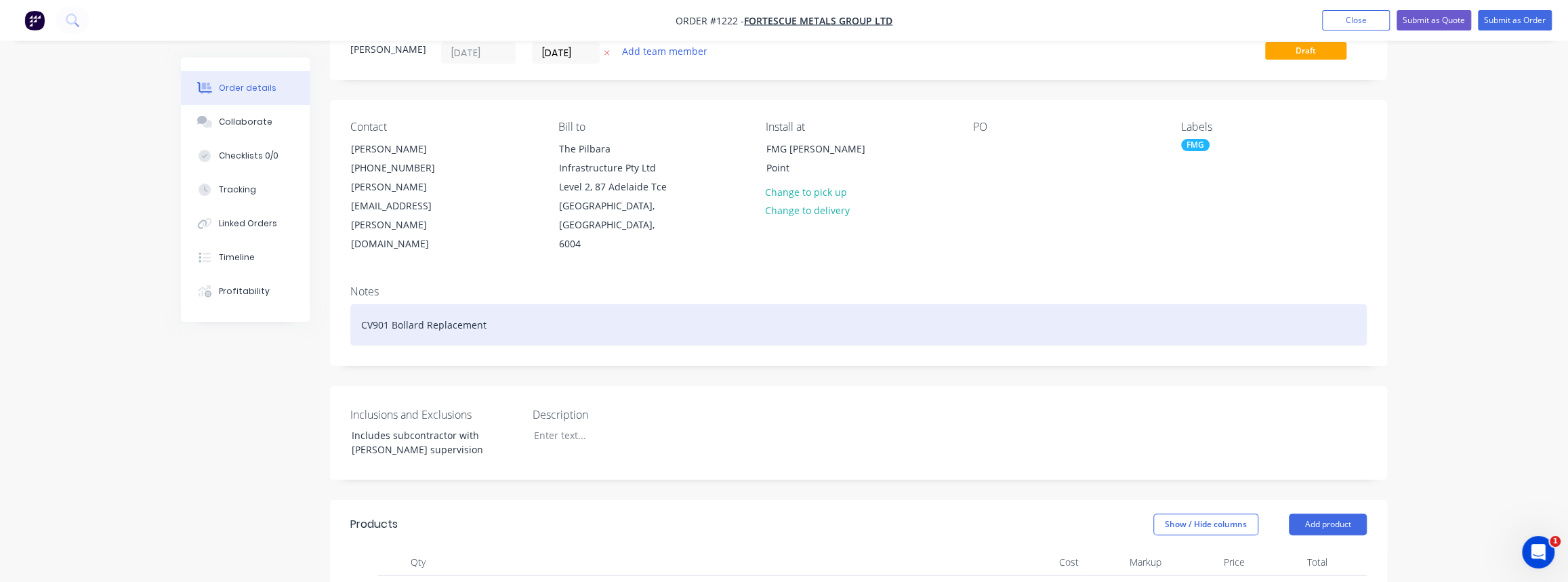
scroll to position [72, 0]
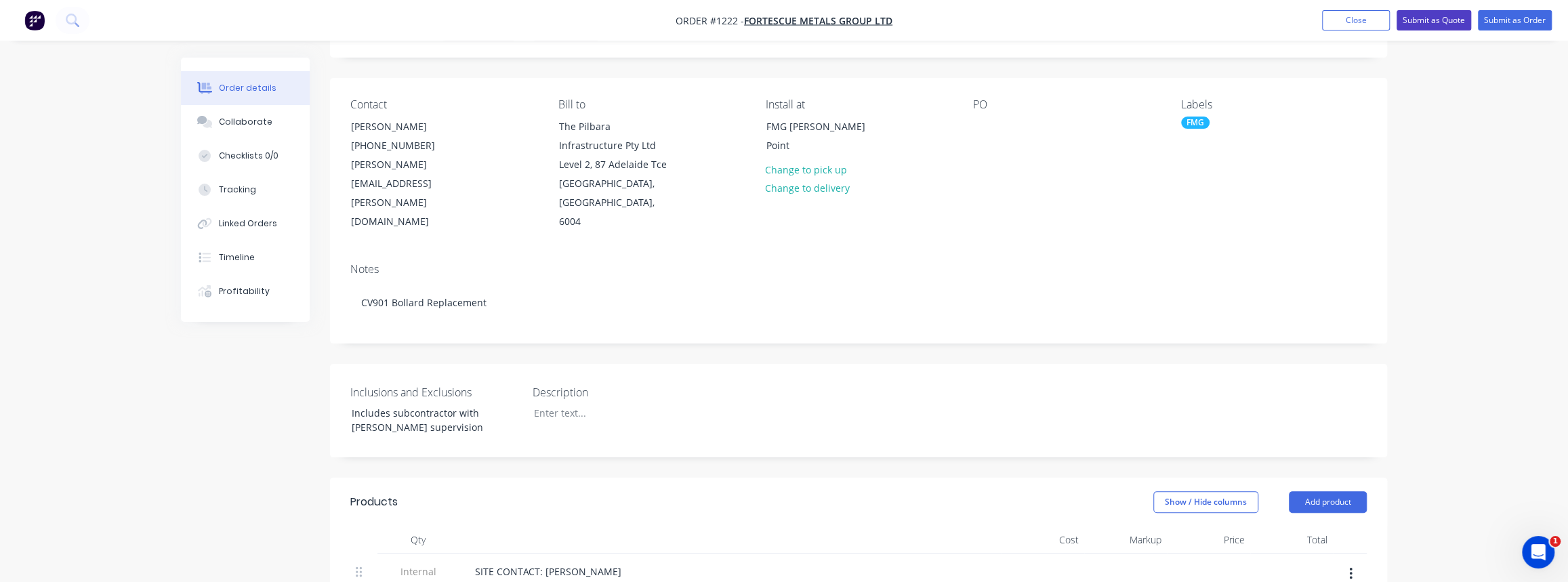
click at [1438, 16] on button "Submit as Quote" at bounding box center [1433, 21] width 75 height 21
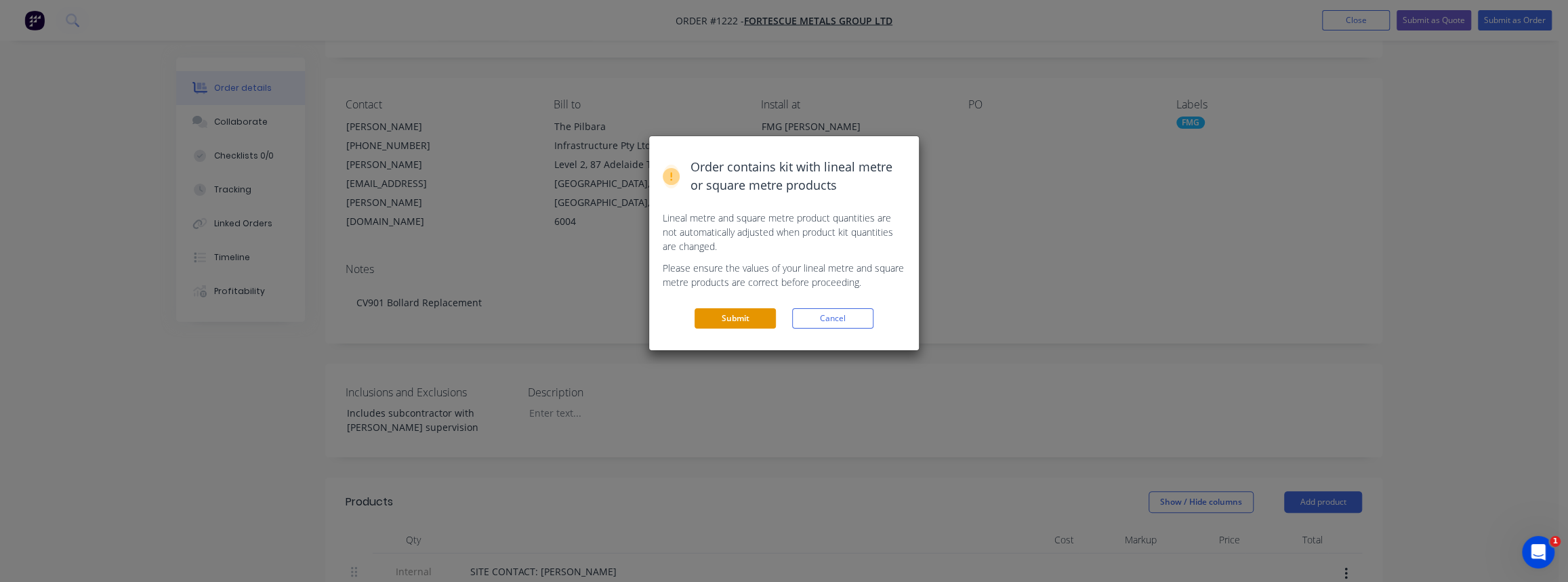
click at [748, 317] on button "Submit" at bounding box center [735, 318] width 82 height 21
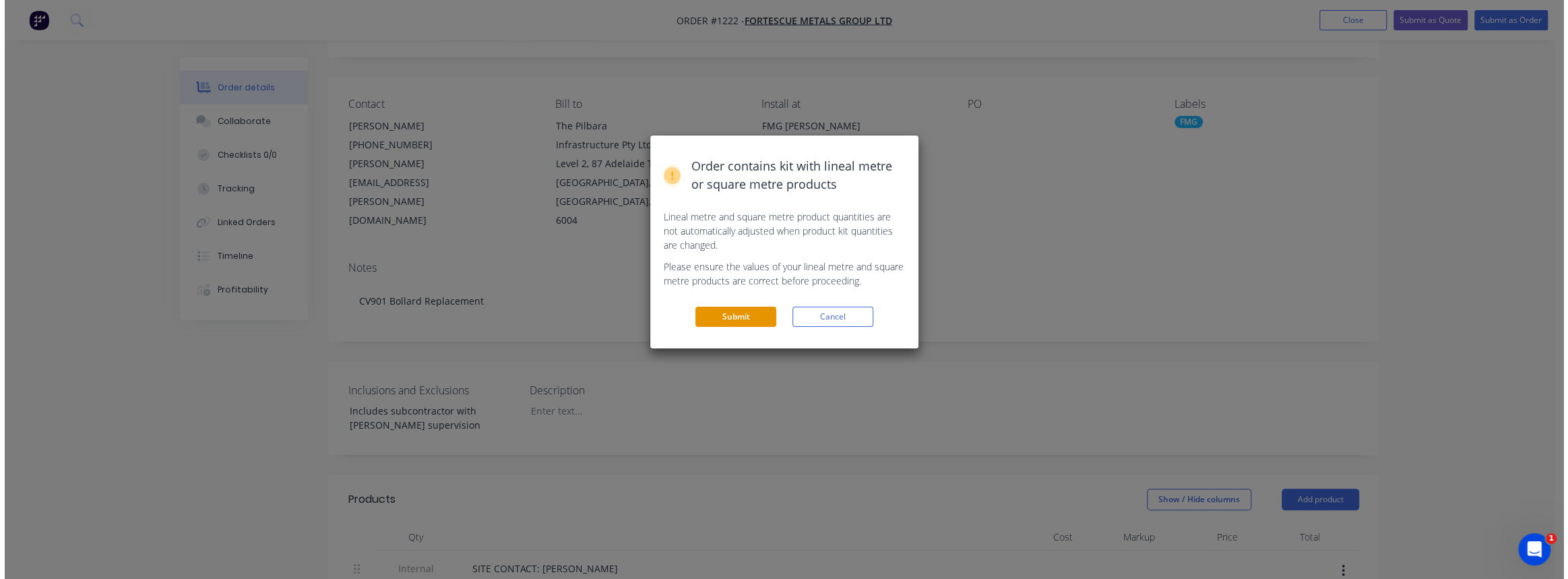
scroll to position [0, 0]
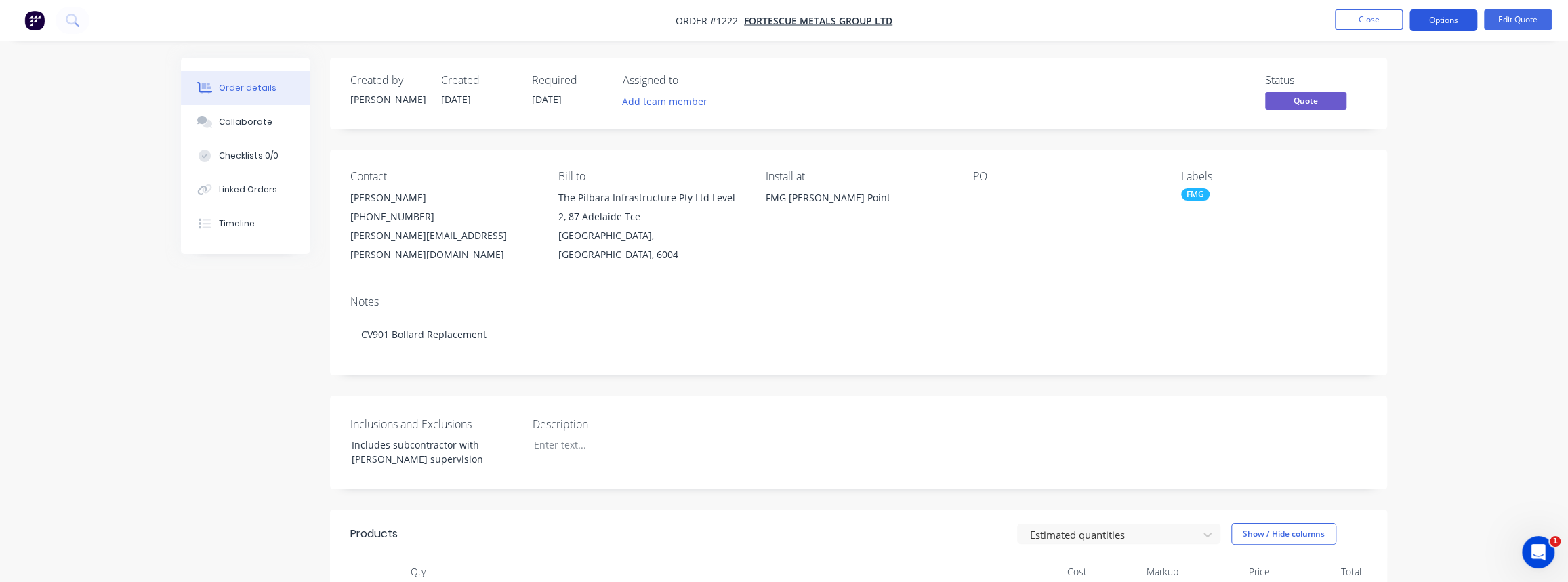
click at [1457, 21] on button "Options" at bounding box center [1443, 20] width 68 height 21
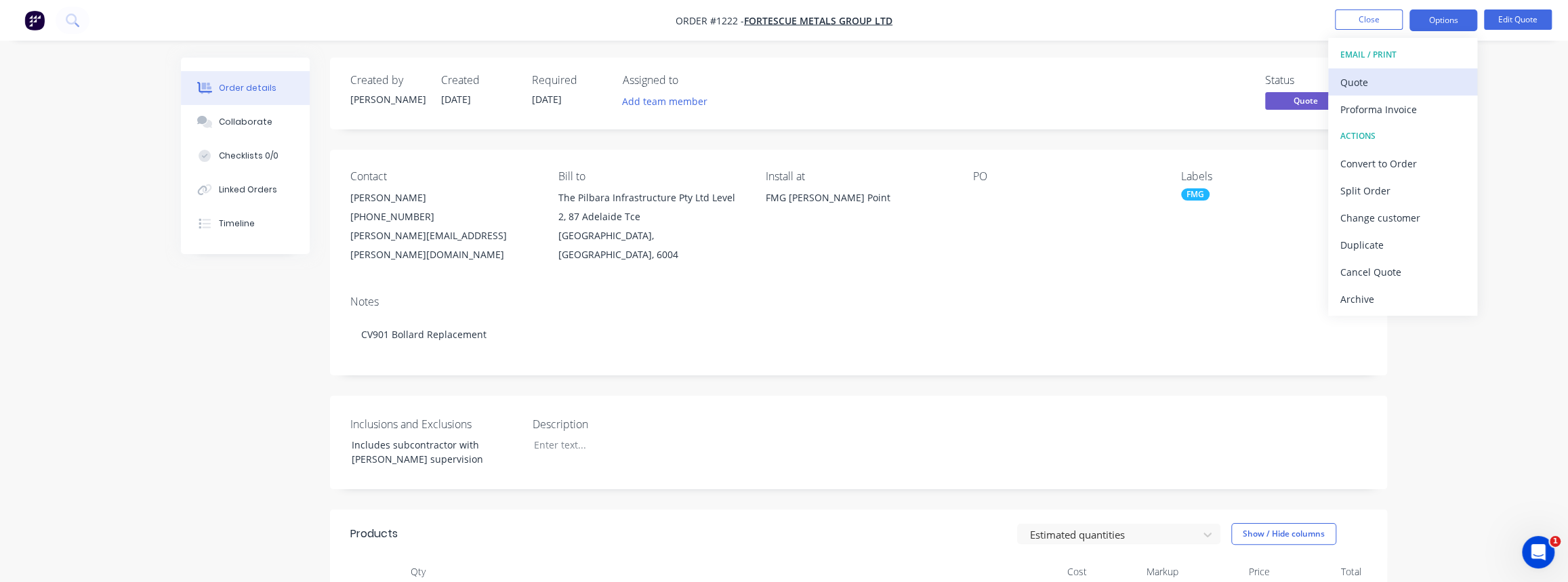
click at [1389, 84] on div "Quote" at bounding box center [1402, 82] width 124 height 20
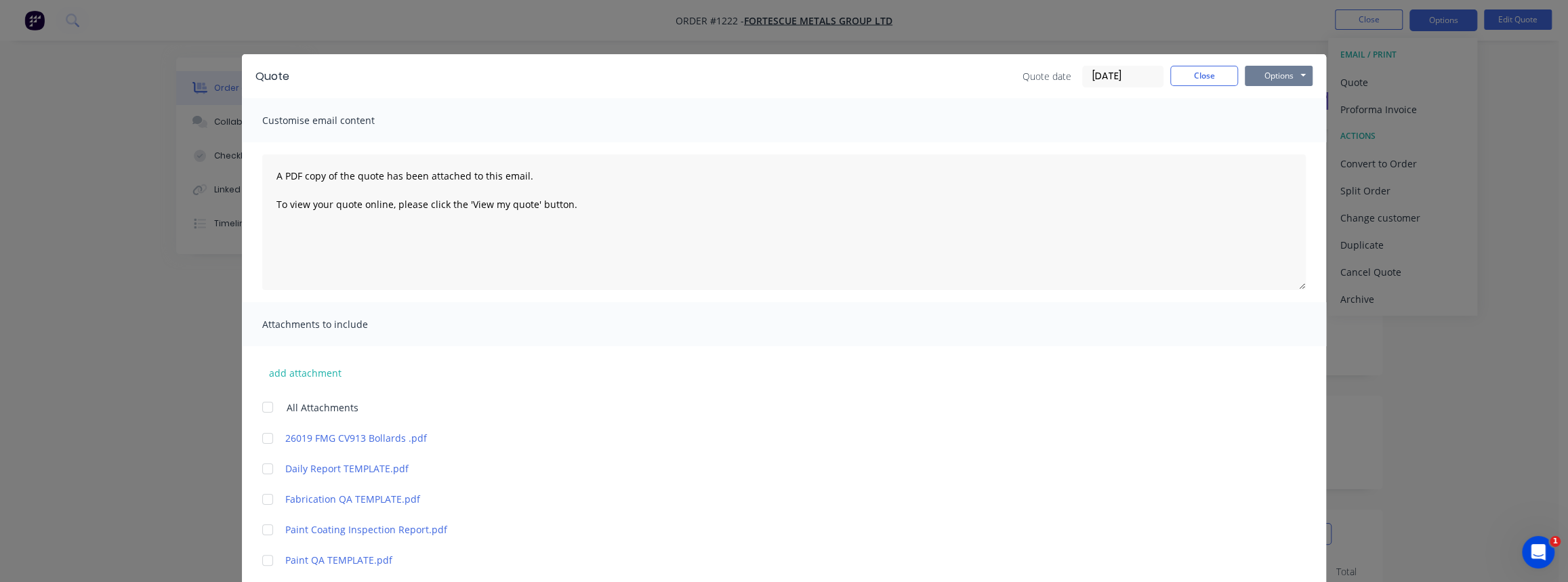
click at [1276, 78] on button "Options" at bounding box center [1279, 76] width 68 height 21
click at [1276, 124] on button "Print" at bounding box center [1288, 122] width 87 height 22
drag, startPoint x: 1213, startPoint y: 76, endPoint x: 1268, endPoint y: 65, distance: 56.1
click at [1213, 76] on button "Close" at bounding box center [1204, 76] width 68 height 21
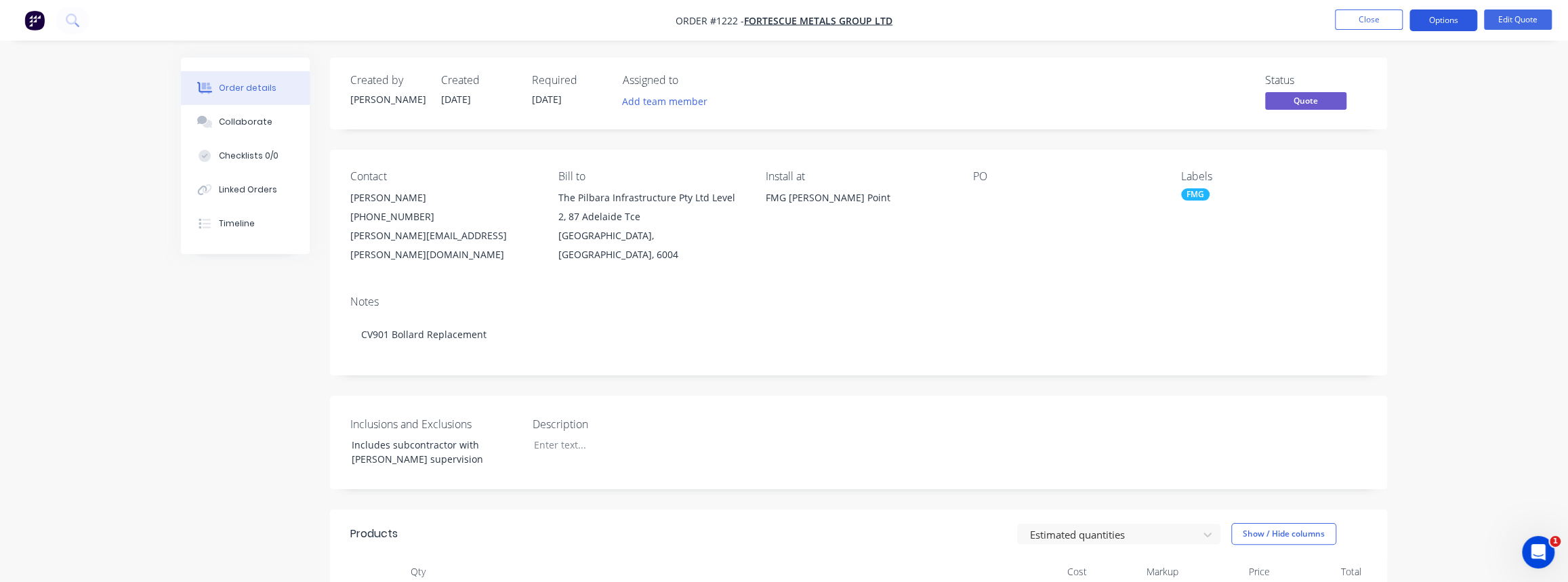
click at [1461, 18] on button "Options" at bounding box center [1443, 20] width 68 height 21
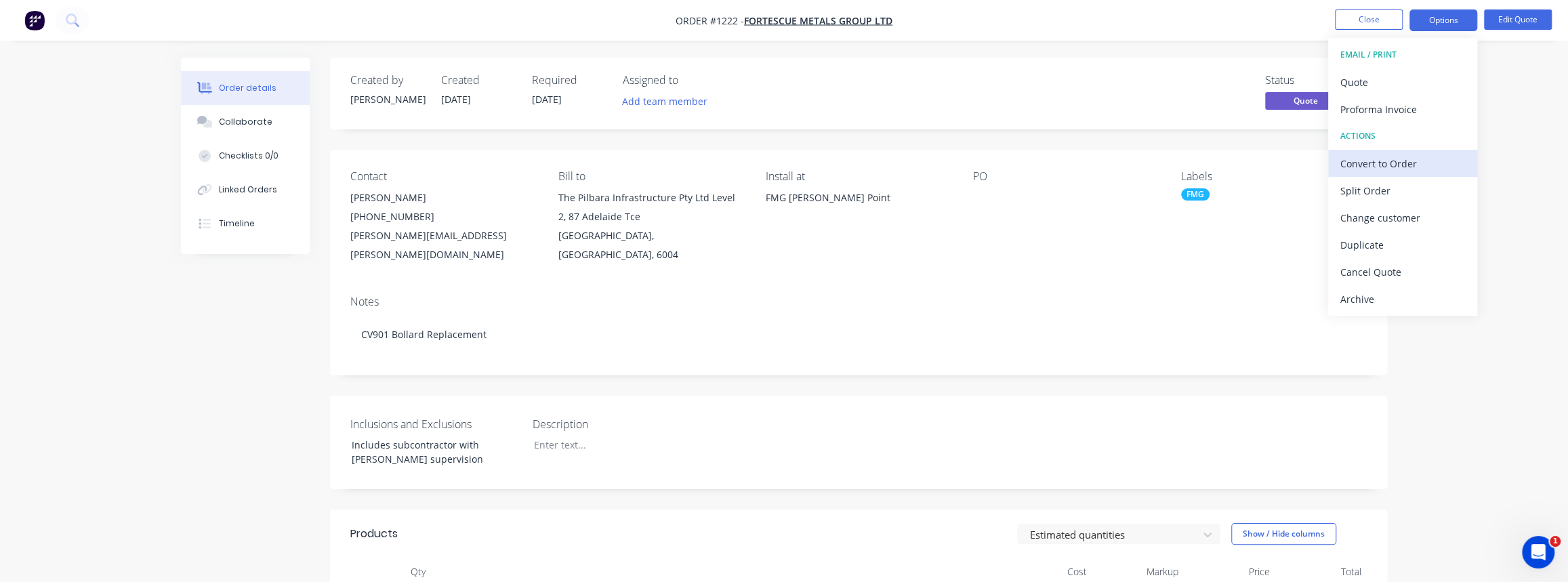
click at [1399, 166] on div "Convert to Order" at bounding box center [1402, 163] width 124 height 20
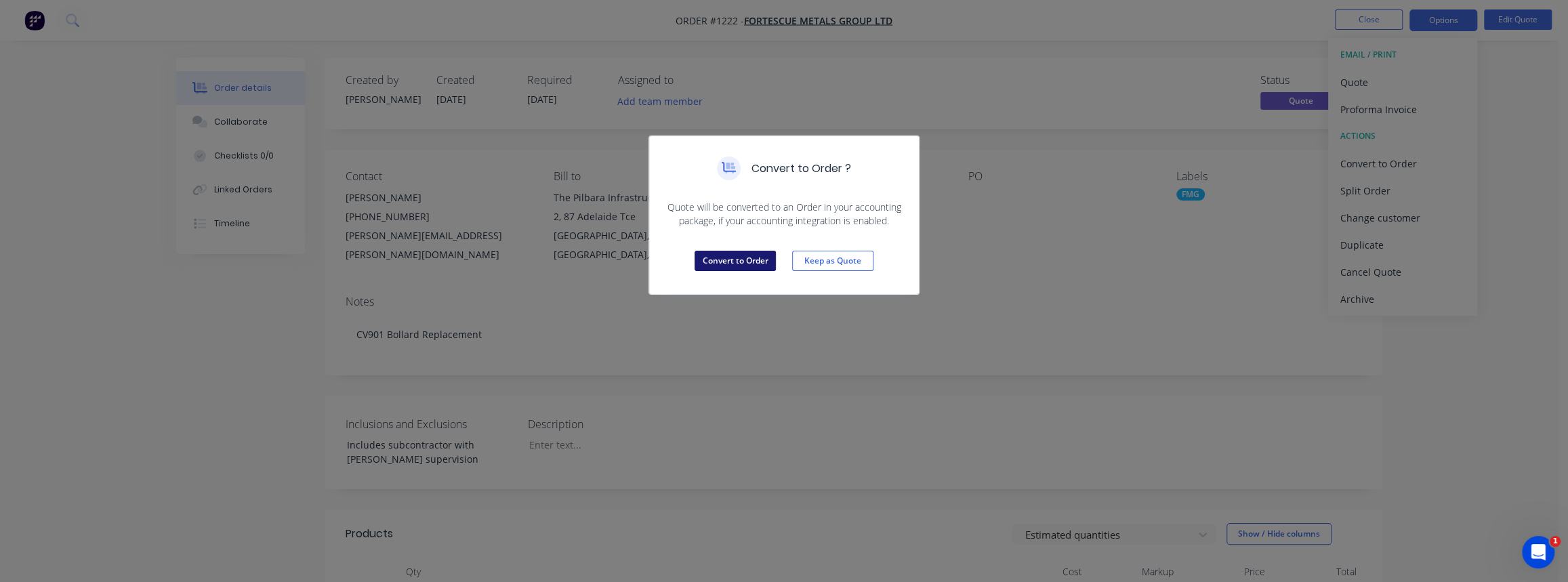
click at [726, 260] on button "Convert to Order" at bounding box center [735, 261] width 82 height 21
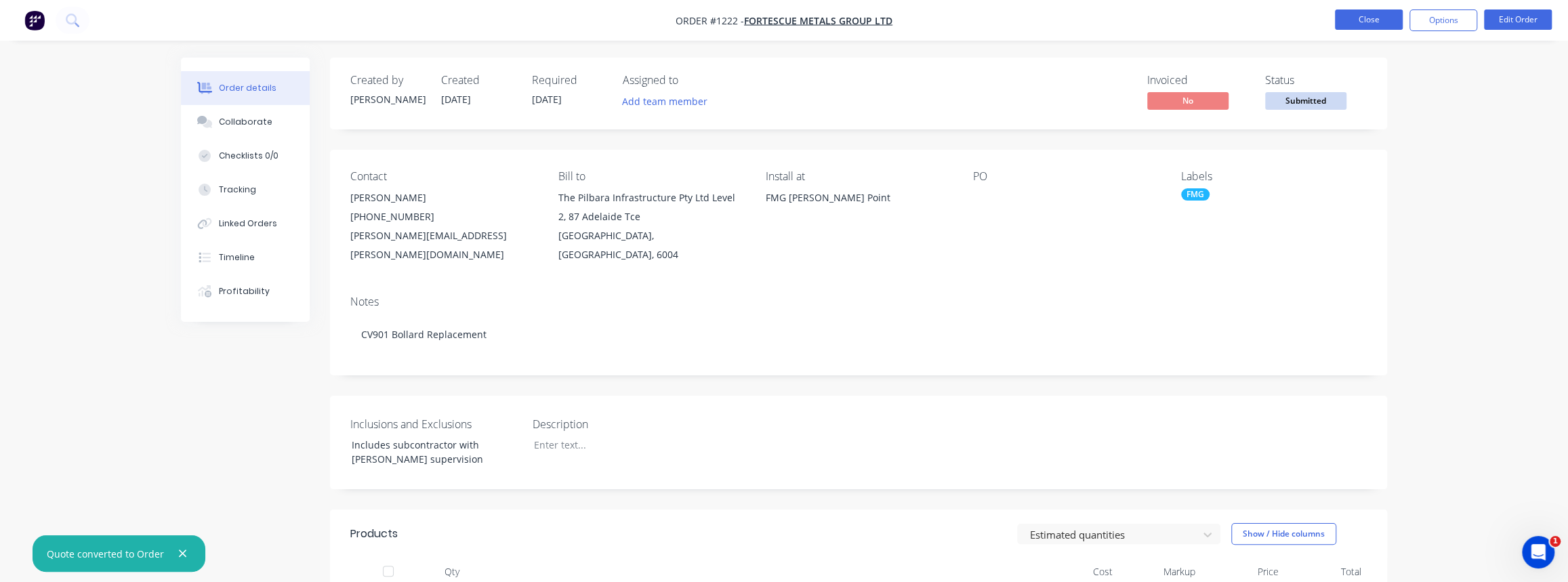
click at [1364, 19] on button "Close" at bounding box center [1369, 20] width 68 height 21
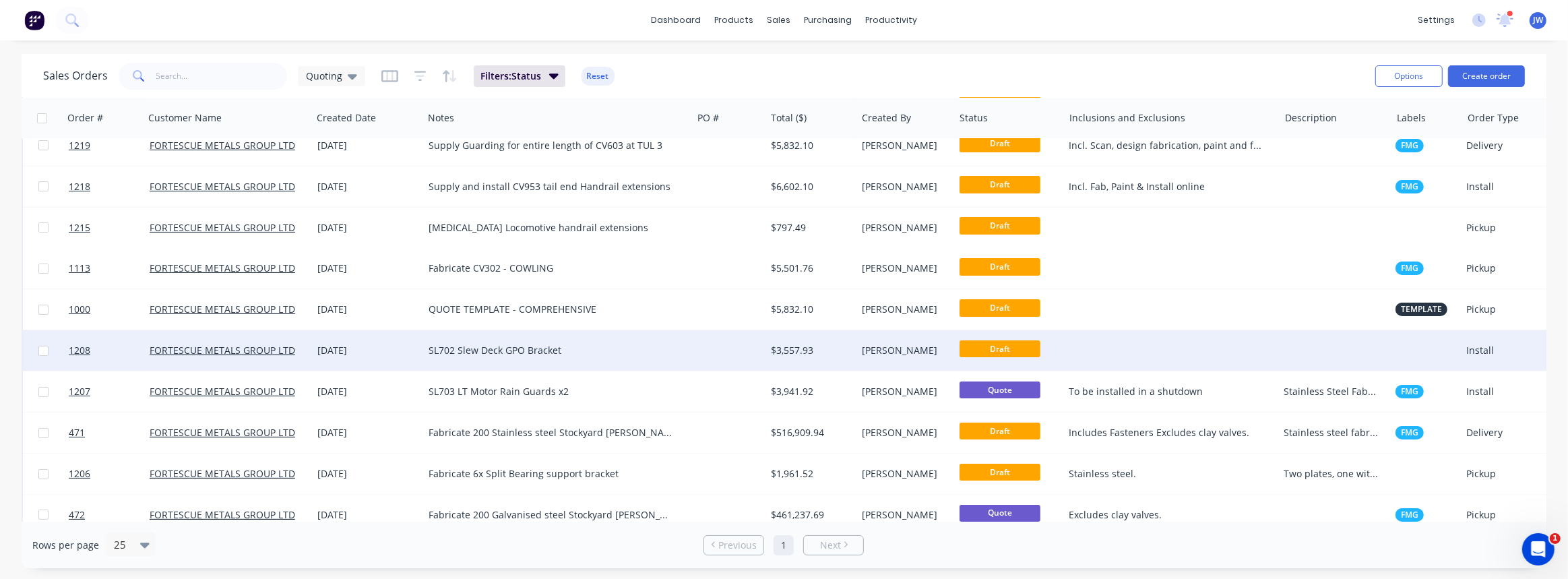
scroll to position [116, 0]
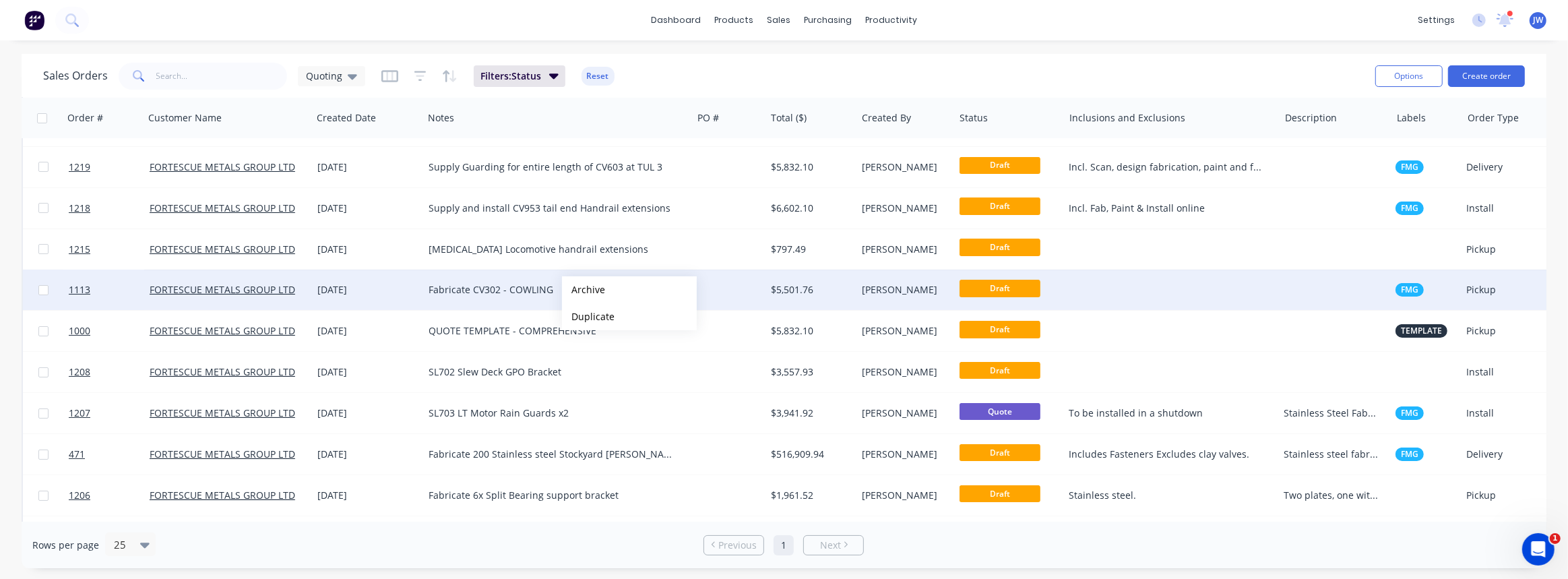
click at [530, 287] on div "Fabricate CV302 - COWLING" at bounding box center [551, 290] width 245 height 14
click at [799, 294] on div "$5,501.76" at bounding box center [808, 290] width 76 height 14
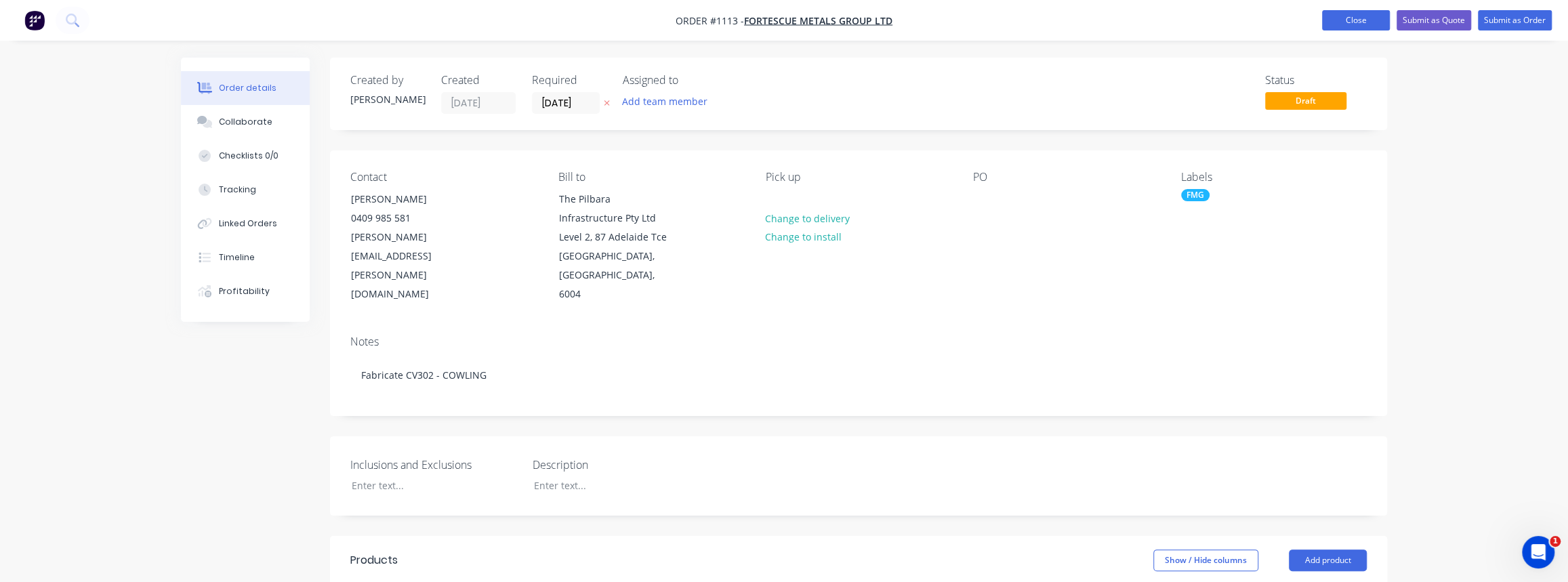
click at [1345, 25] on button "Close" at bounding box center [1356, 21] width 68 height 21
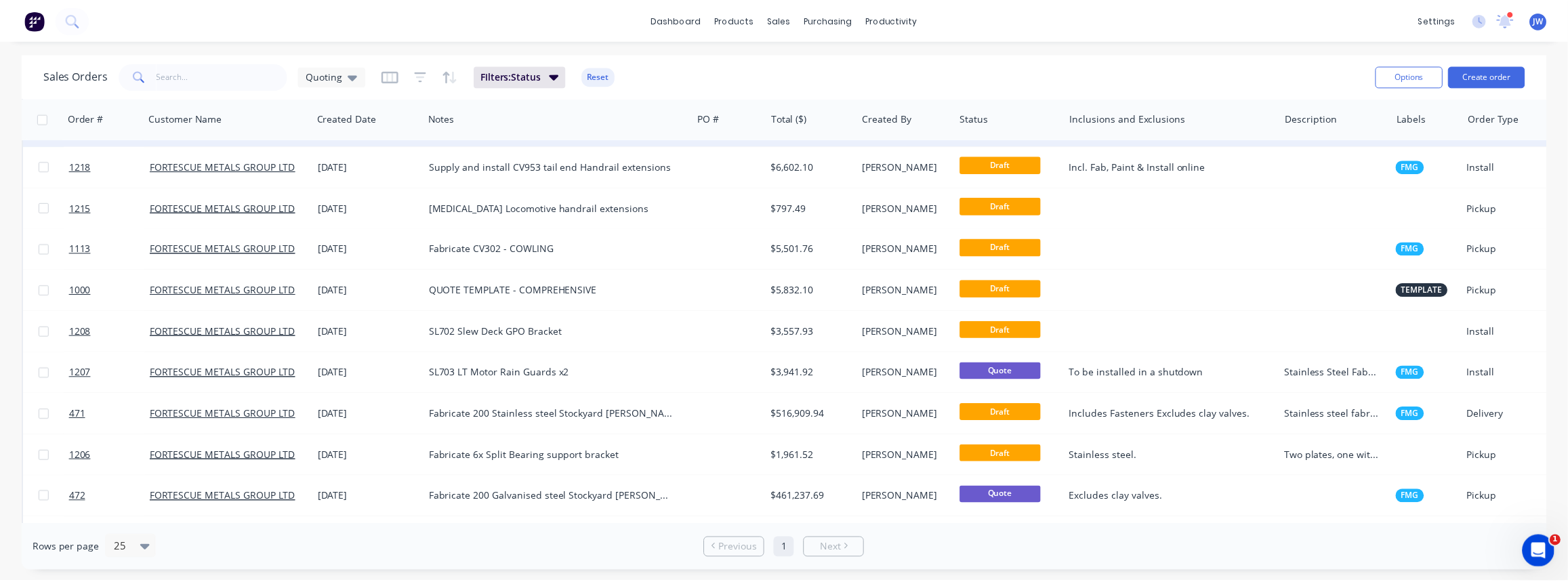
scroll to position [240, 0]
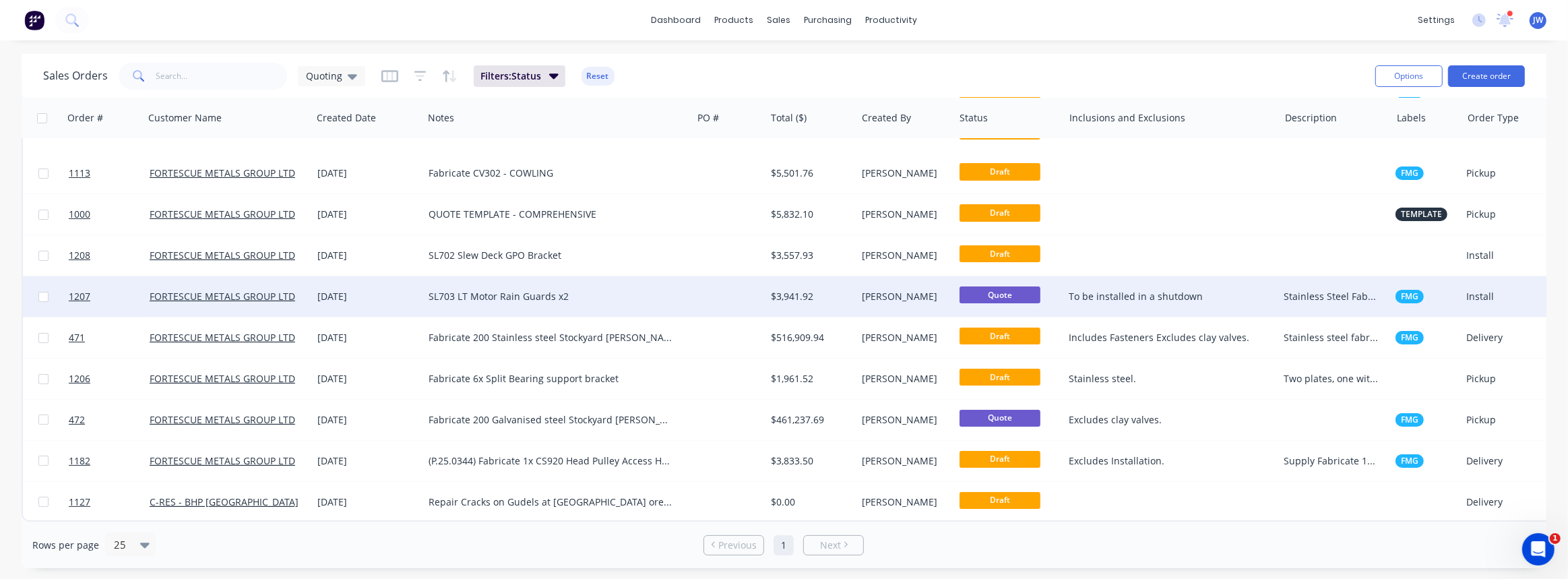
click at [755, 295] on div at bounding box center [729, 296] width 73 height 40
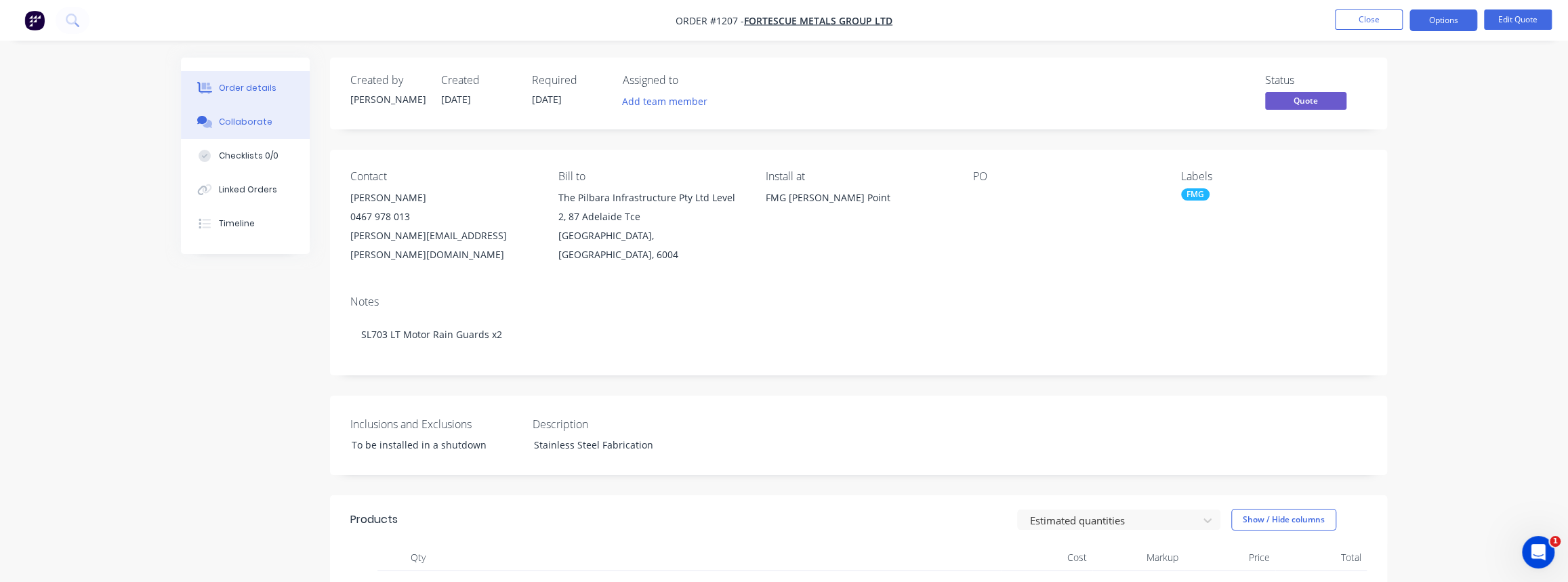
click at [261, 131] on button "Collaborate" at bounding box center [245, 121] width 129 height 33
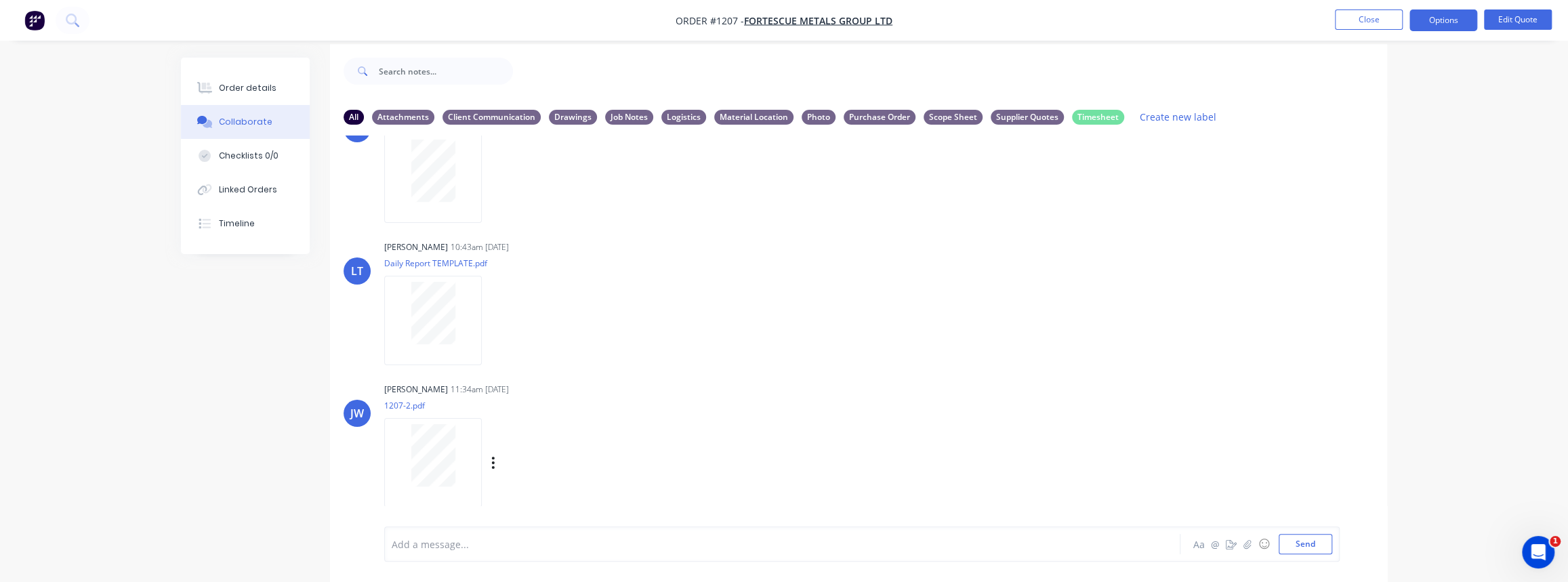
scroll to position [21, 0]
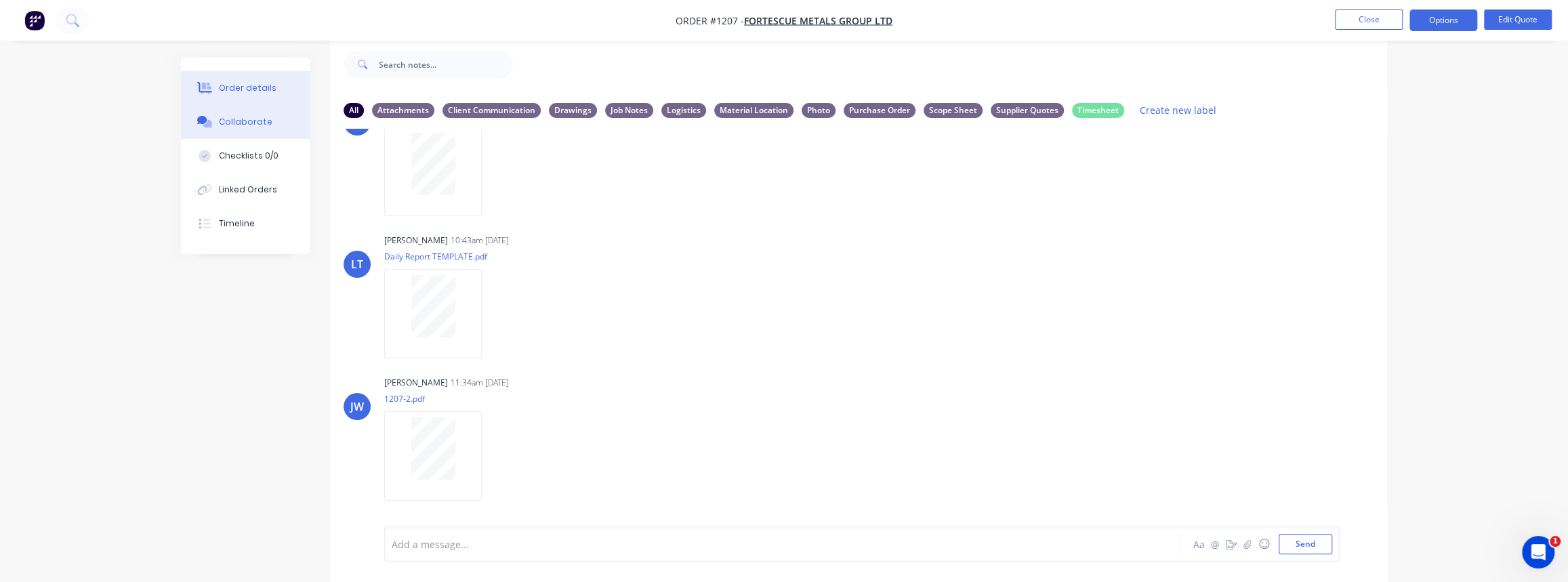
click at [240, 82] on div "Order details" at bounding box center [247, 88] width 58 height 12
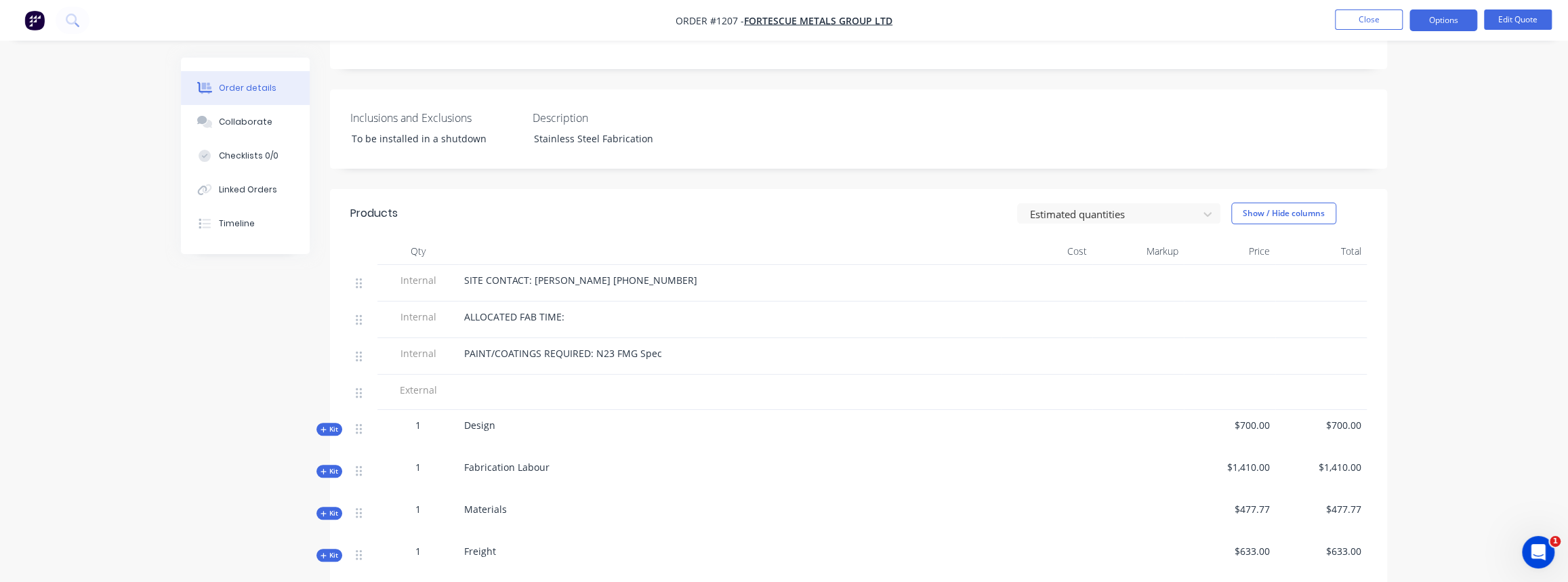
scroll to position [328, 0]
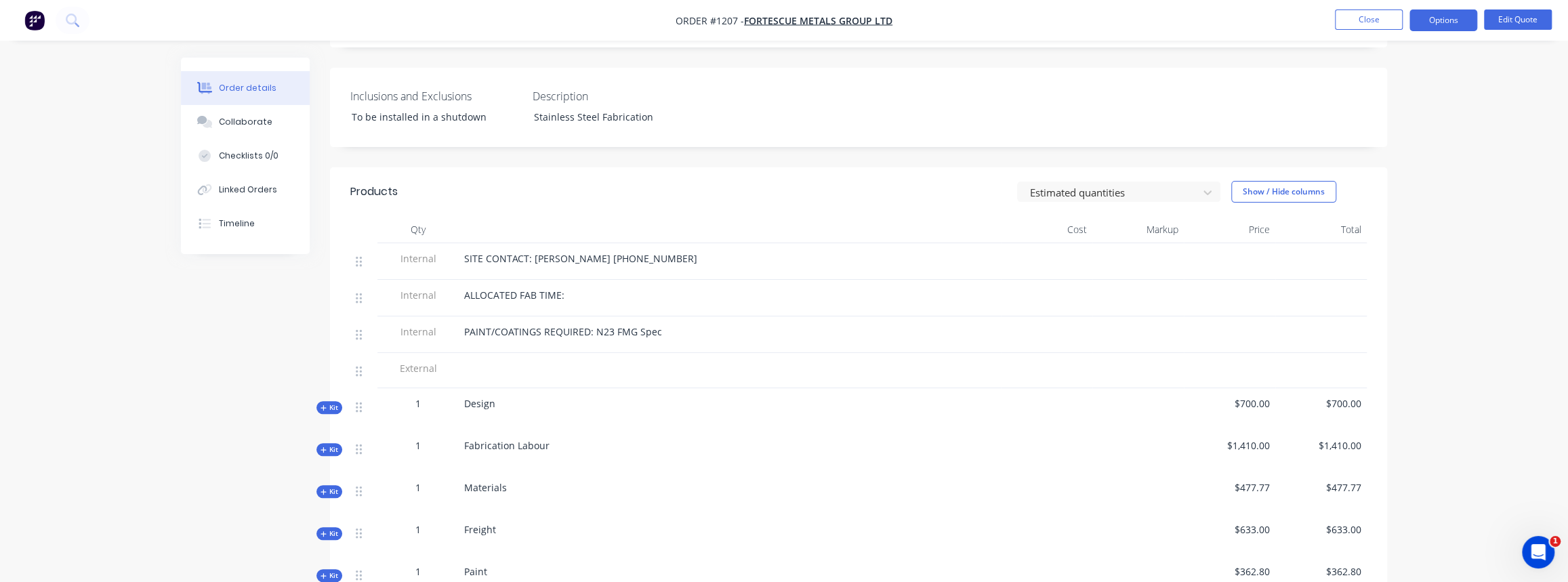
click at [330, 403] on span "Kit" at bounding box center [329, 408] width 18 height 10
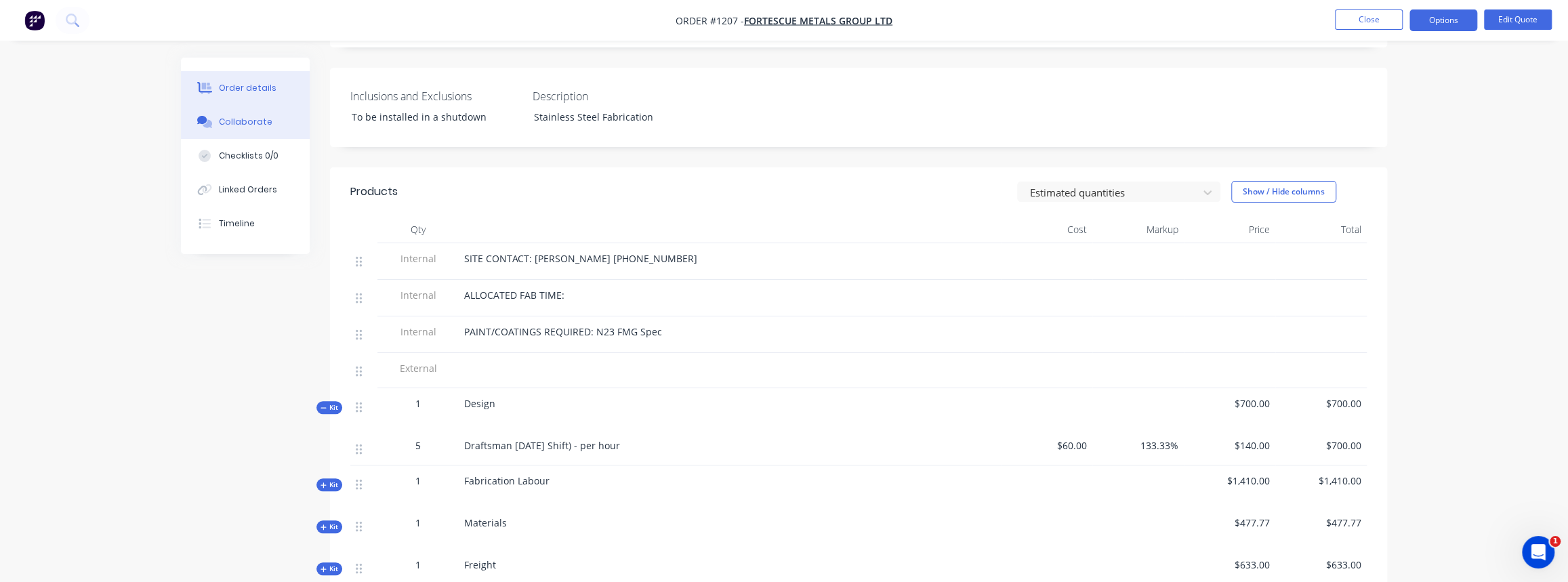
click at [250, 118] on div "Collaborate" at bounding box center [245, 122] width 53 height 12
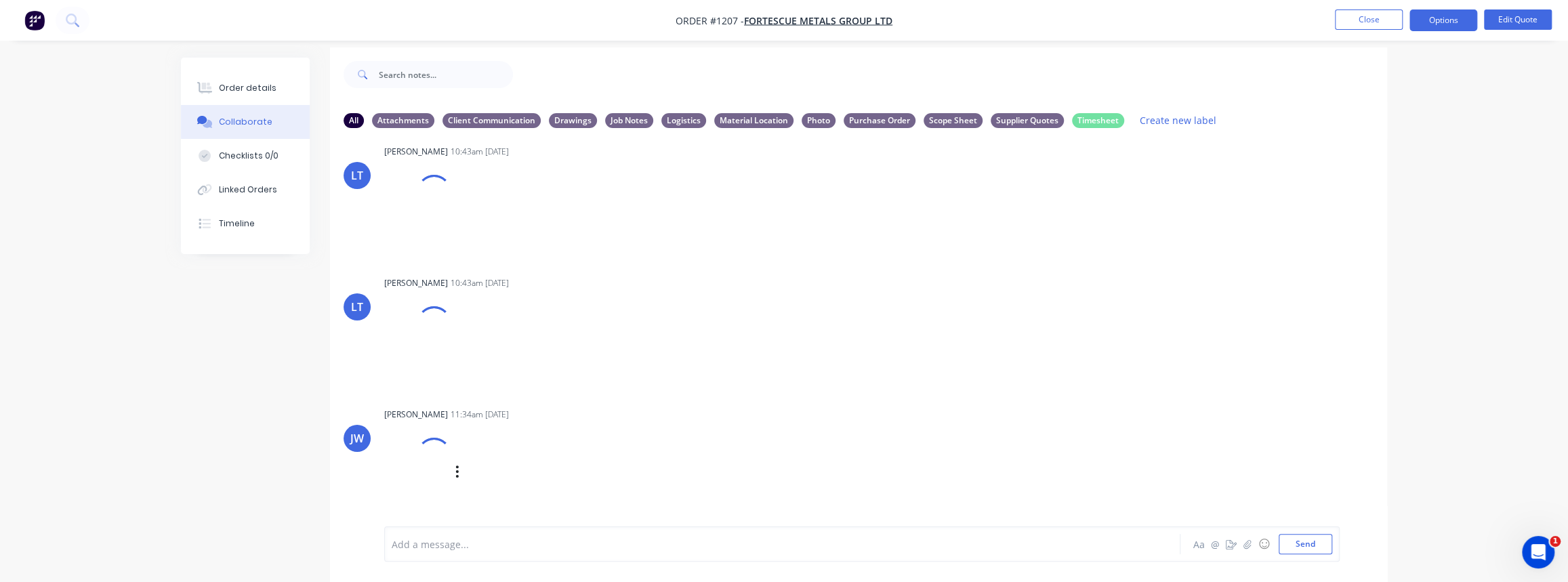
scroll to position [21, 0]
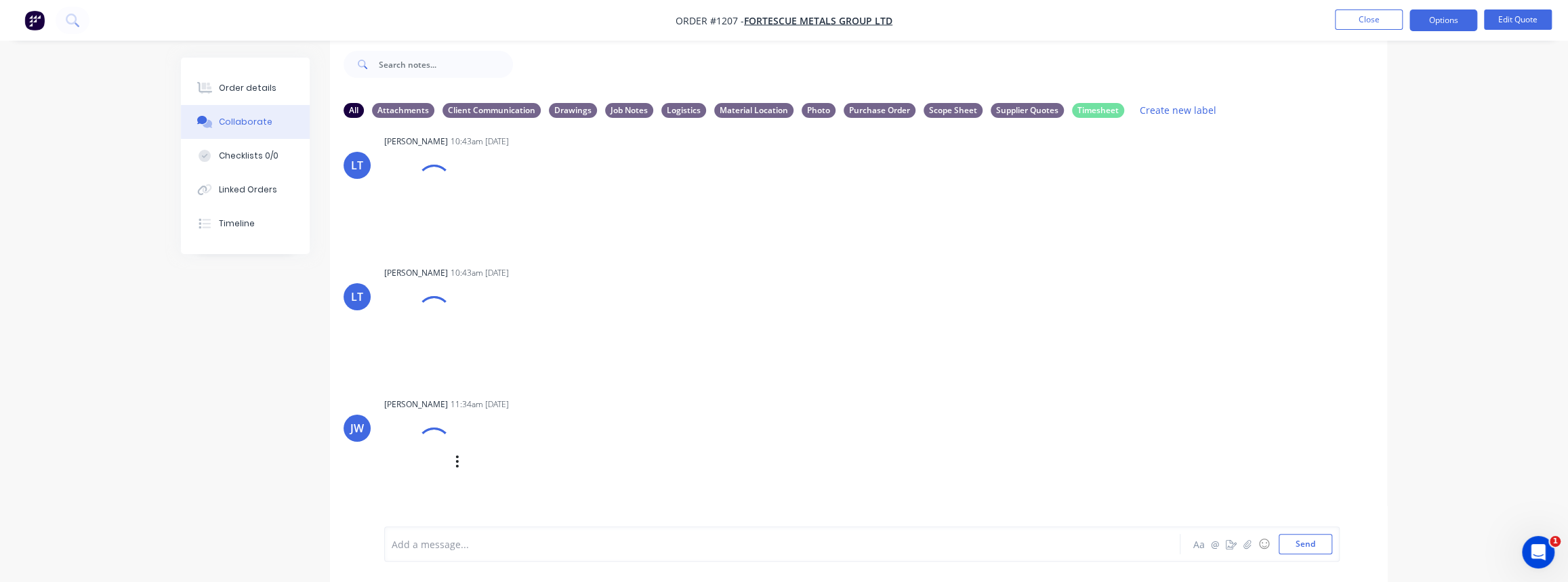
click at [433, 463] on div at bounding box center [418, 462] width 67 height 89
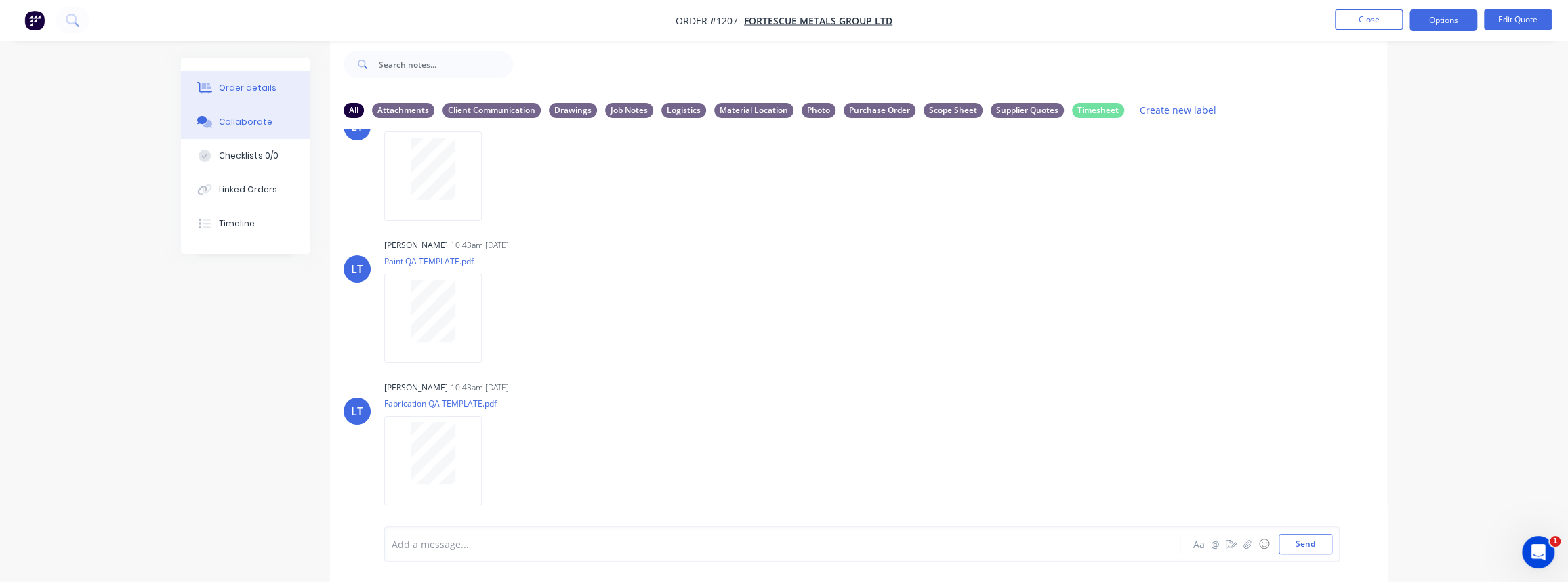
click at [235, 76] on button "Order details" at bounding box center [245, 88] width 129 height 33
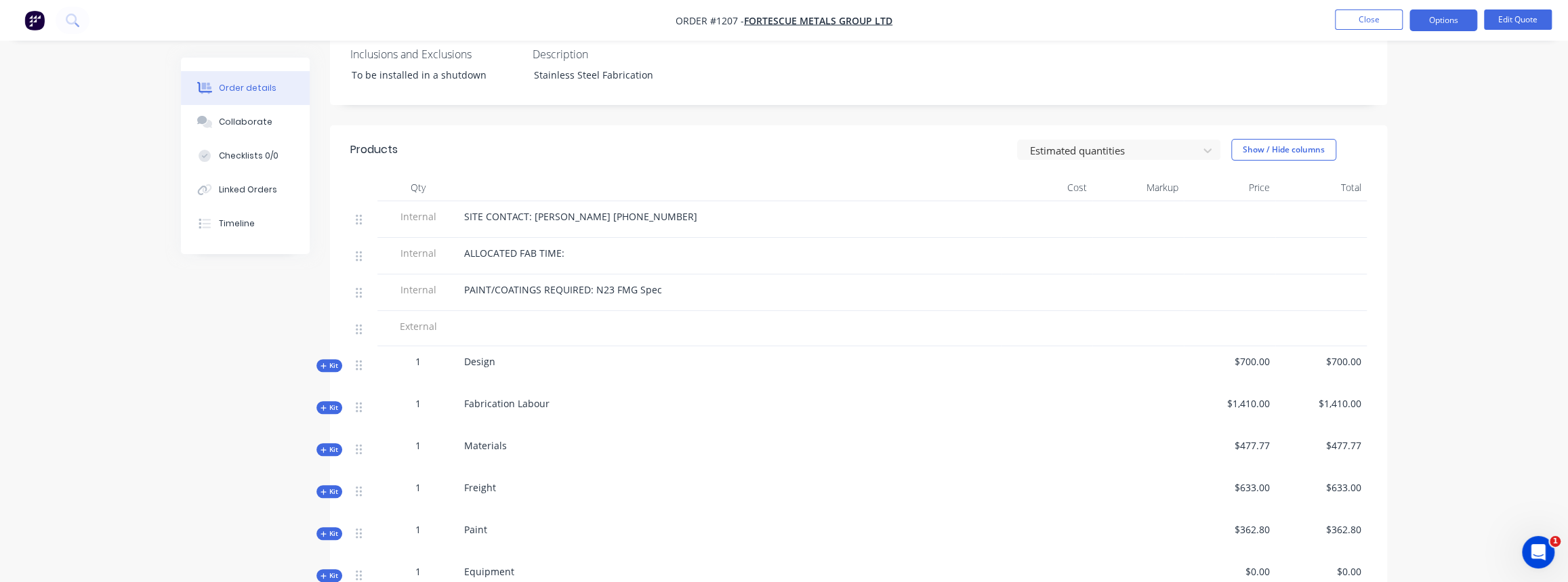
scroll to position [452, 0]
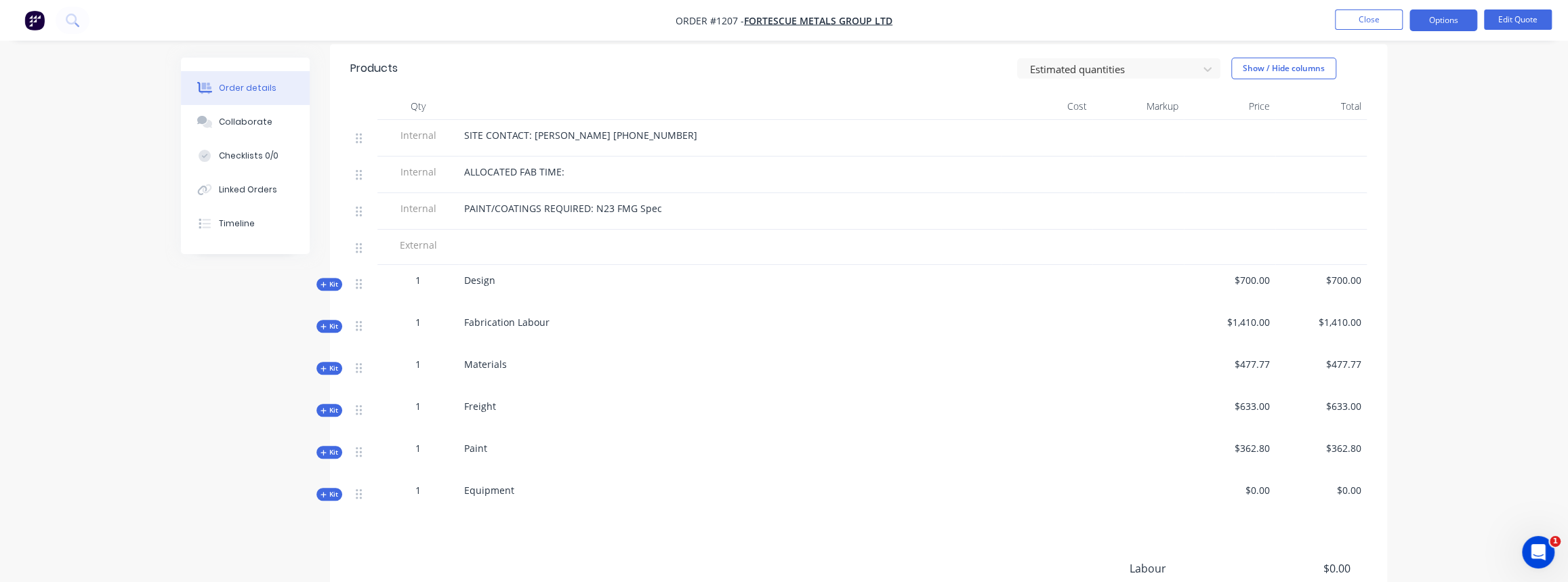
click at [324, 366] on icon "button" at bounding box center [323, 369] width 6 height 7
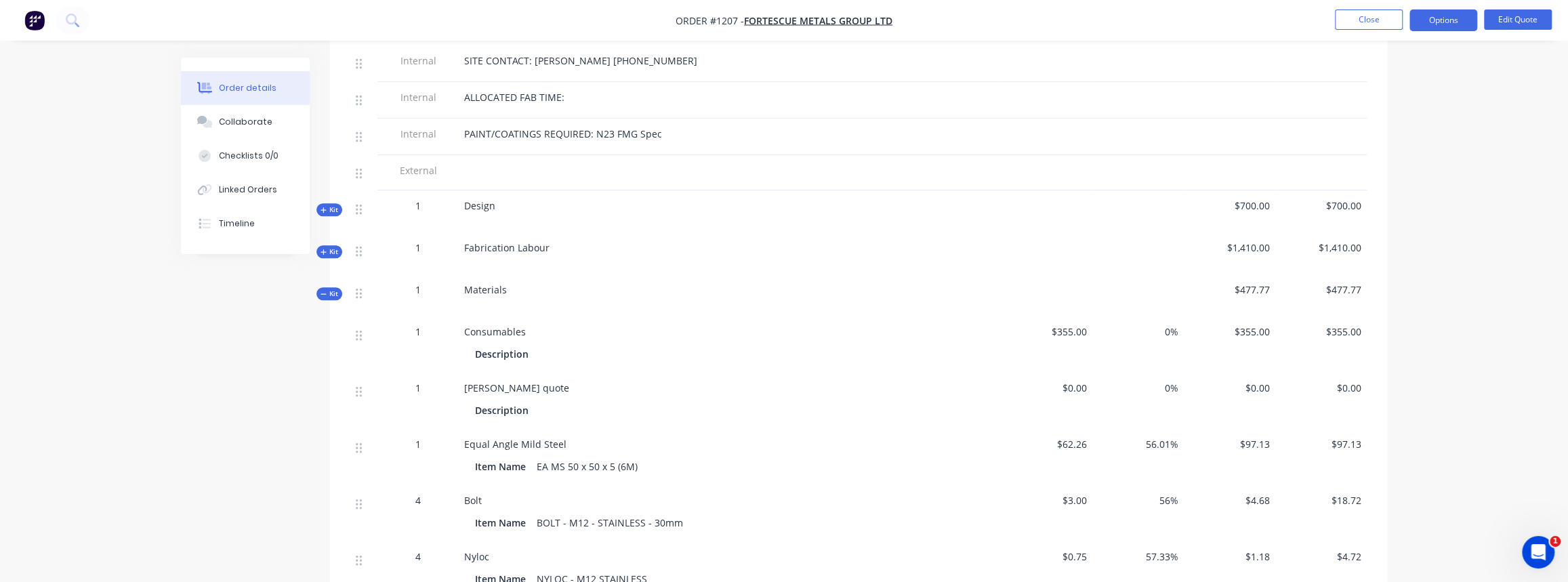
scroll to position [513, 0]
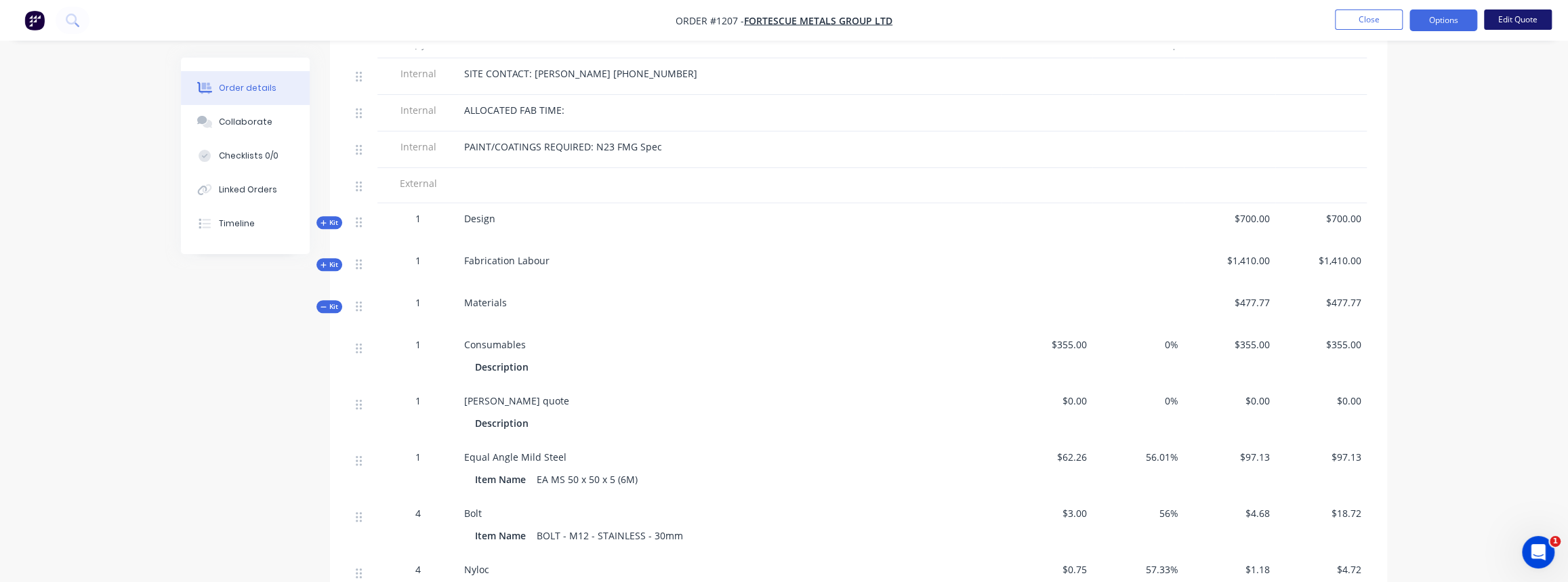
click at [1532, 23] on button "Edit Quote" at bounding box center [1517, 20] width 68 height 21
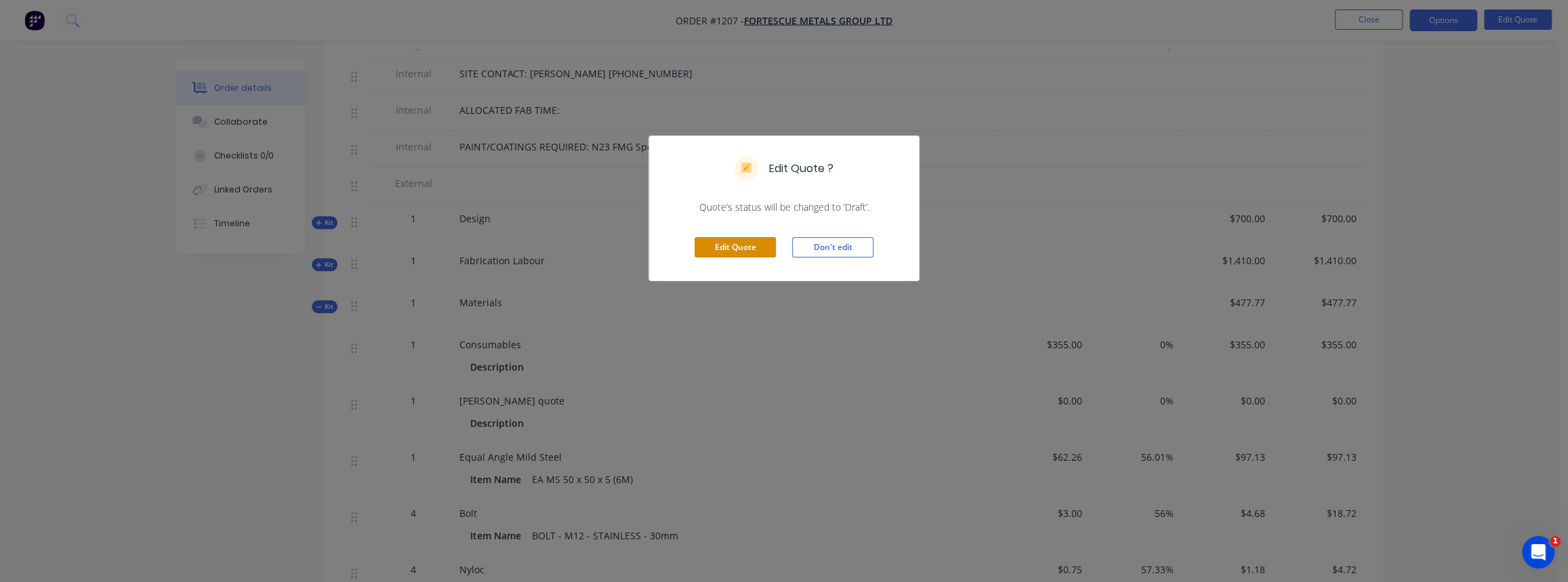
drag, startPoint x: 754, startPoint y: 250, endPoint x: 747, endPoint y: 253, distance: 7.6
click at [752, 250] on button "Edit Quote" at bounding box center [735, 247] width 82 height 21
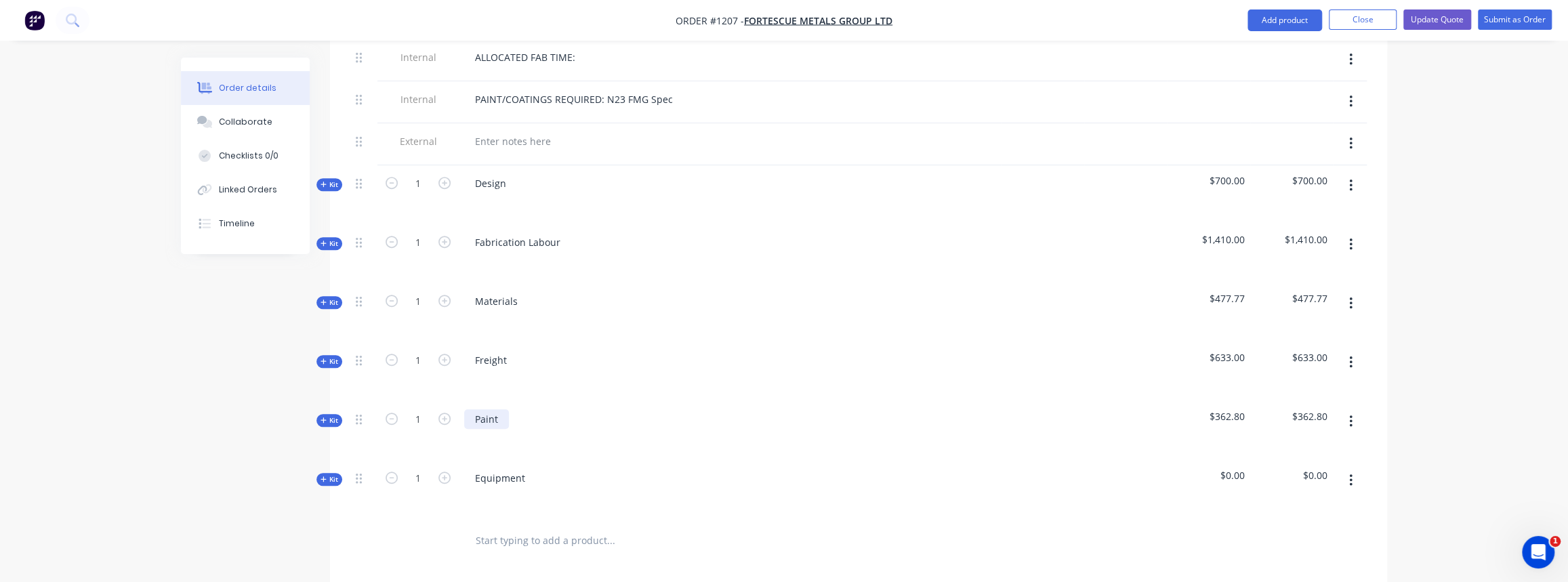
scroll to position [616, 0]
click at [333, 296] on span "Kit" at bounding box center [329, 301] width 18 height 10
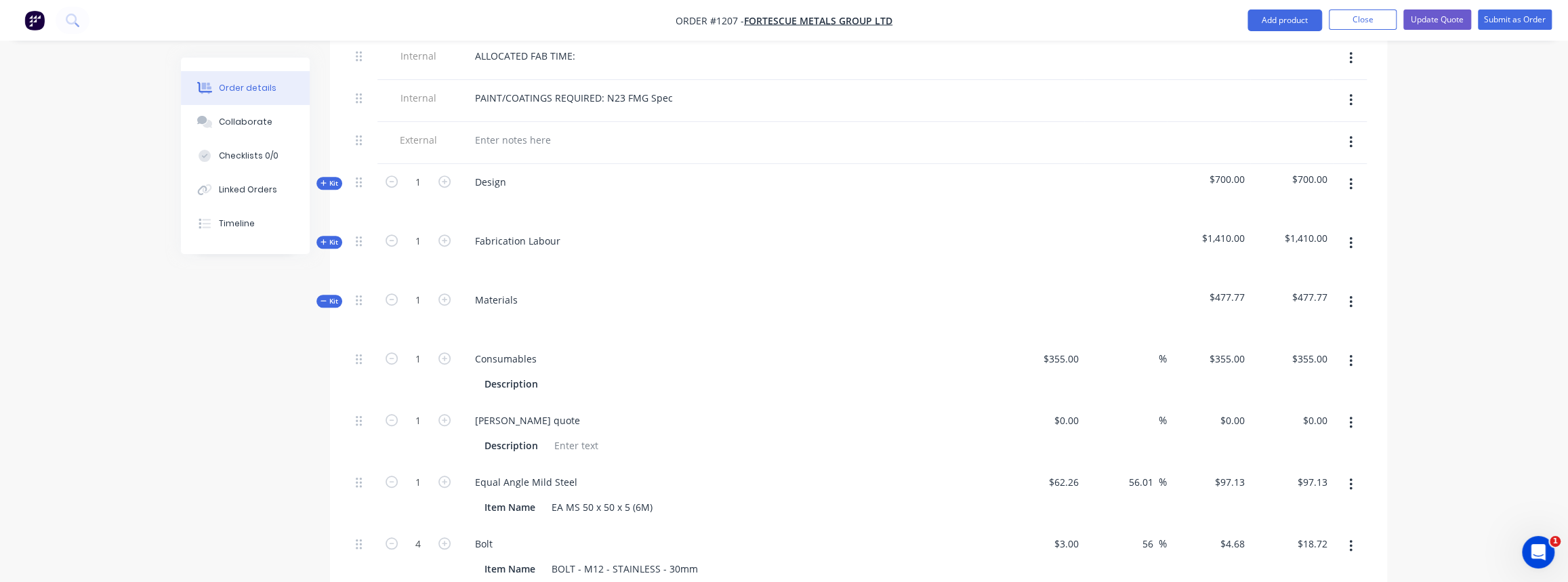
click at [1350, 478] on icon "button" at bounding box center [1350, 484] width 3 height 12
click at [1274, 565] on div "Delete" at bounding box center [1303, 574] width 105 height 20
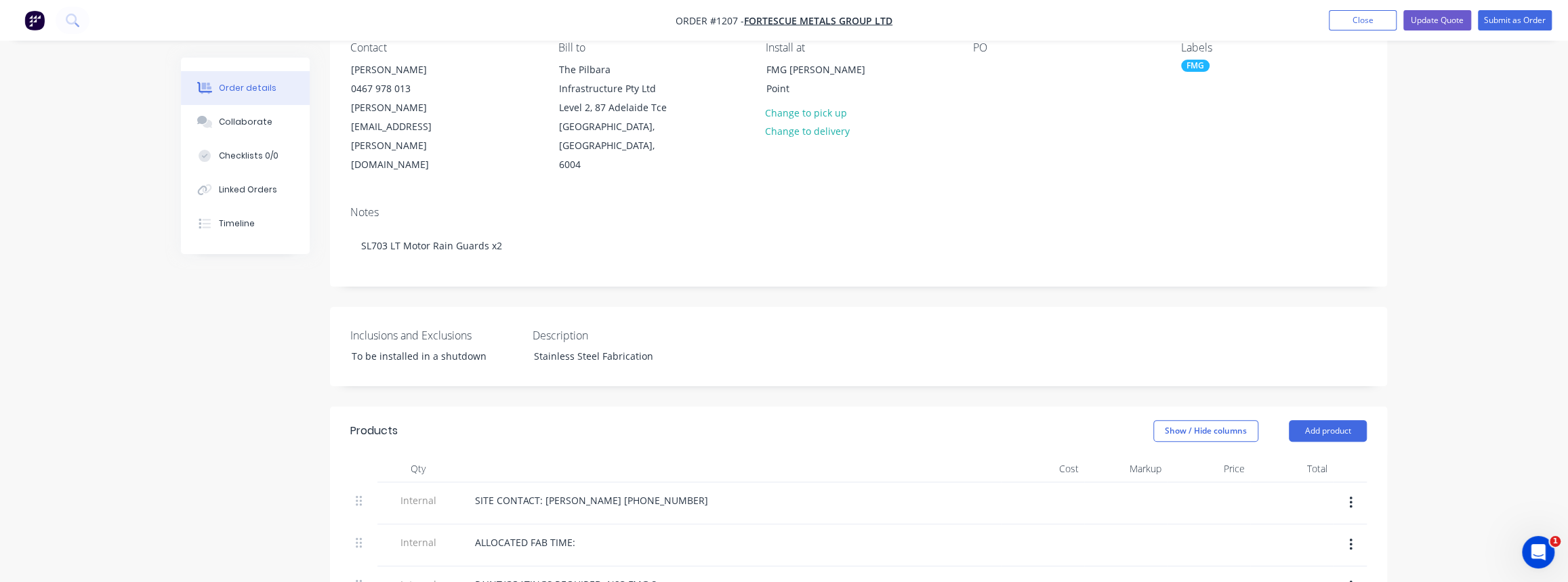
scroll to position [0, 0]
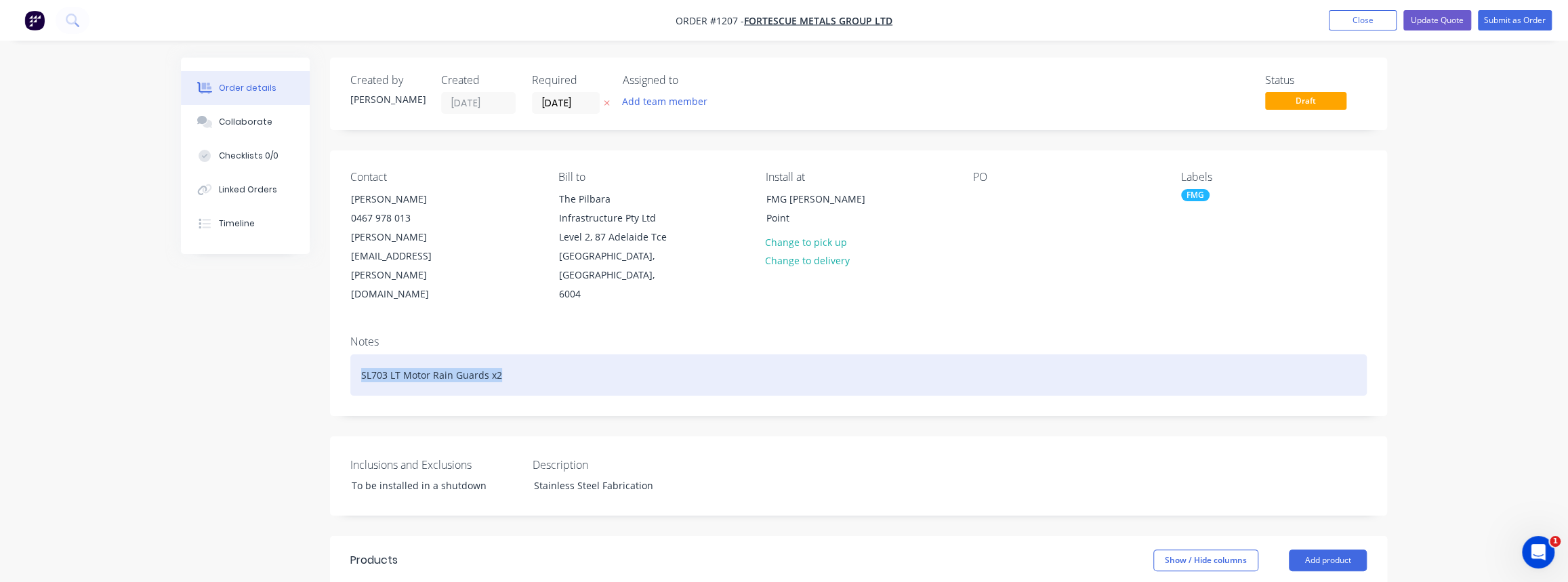
drag, startPoint x: 472, startPoint y: 353, endPoint x: 357, endPoint y: 353, distance: 115.0
click at [357, 355] on div "SL703 LT Motor Rain Guards x2" at bounding box center [858, 375] width 1016 height 41
copy div "SL703 LT Motor Rain Guards x2"
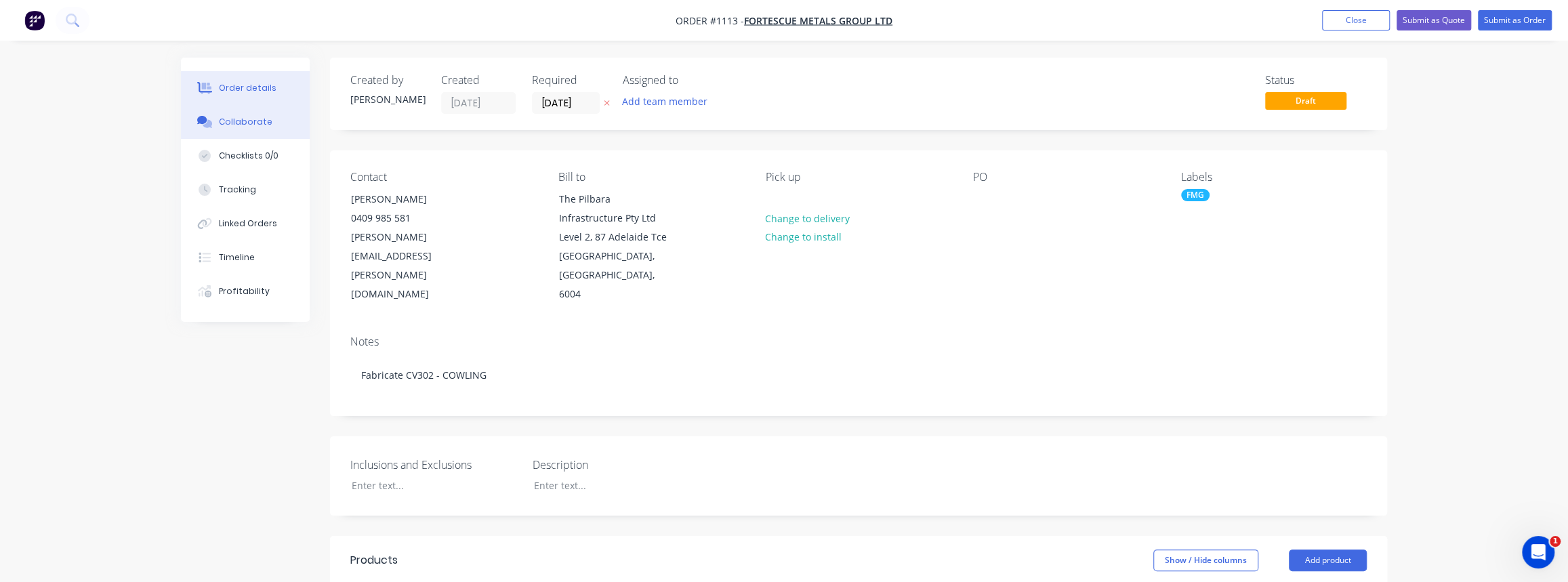
click at [233, 123] on div "Collaborate" at bounding box center [245, 122] width 53 height 12
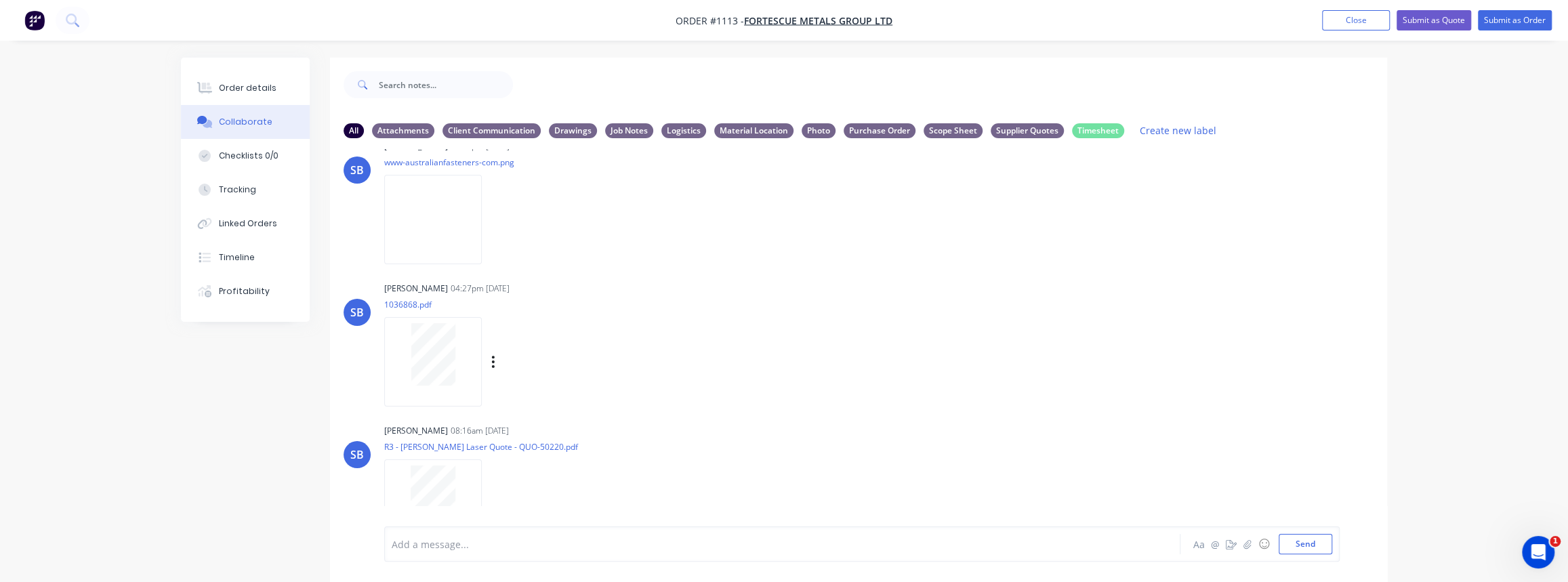
scroll to position [699, 0]
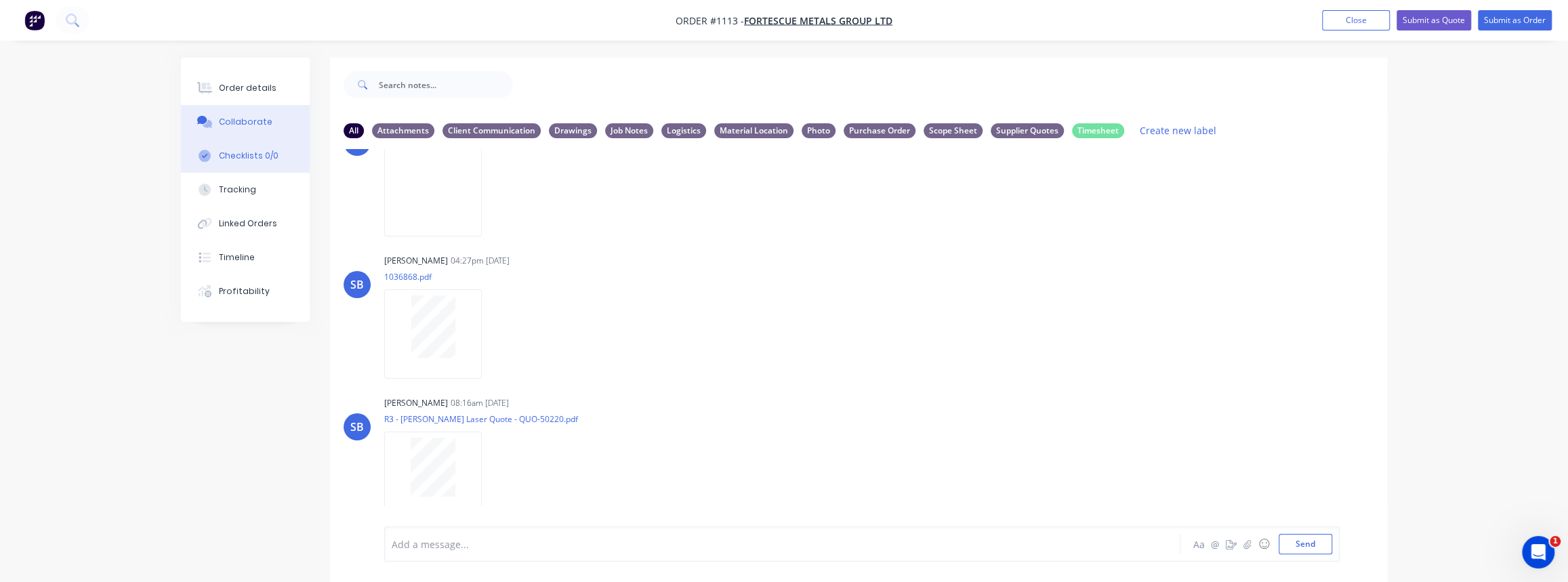
click at [249, 159] on div "Checklists 0/0" at bounding box center [248, 156] width 59 height 12
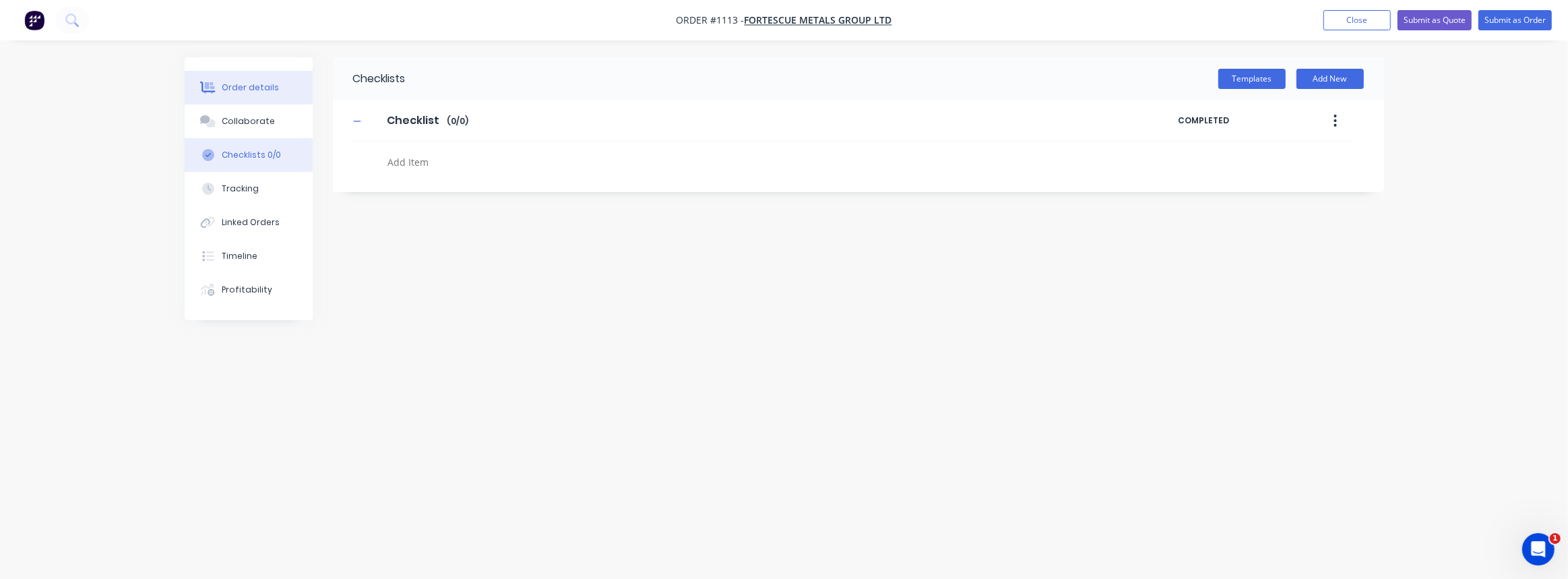
click at [249, 85] on div "Order details" at bounding box center [250, 88] width 57 height 12
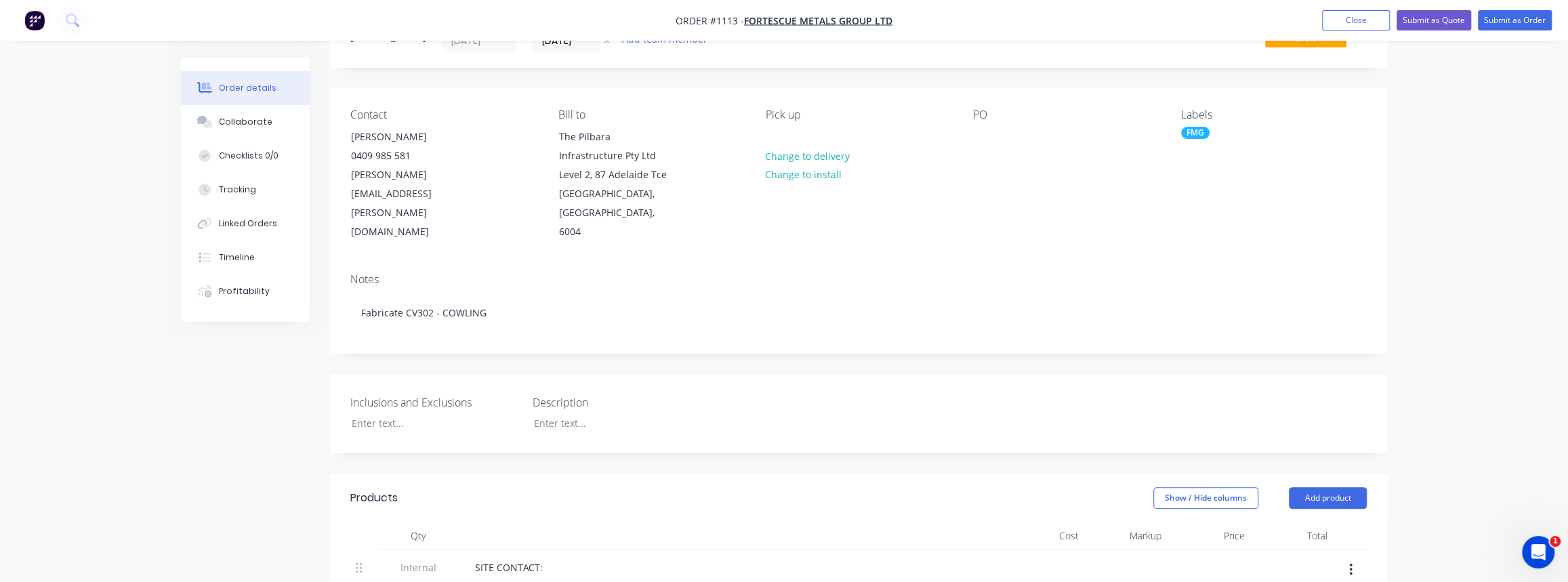
scroll to position [61, 0]
click at [239, 188] on div "Tracking" at bounding box center [237, 190] width 37 height 12
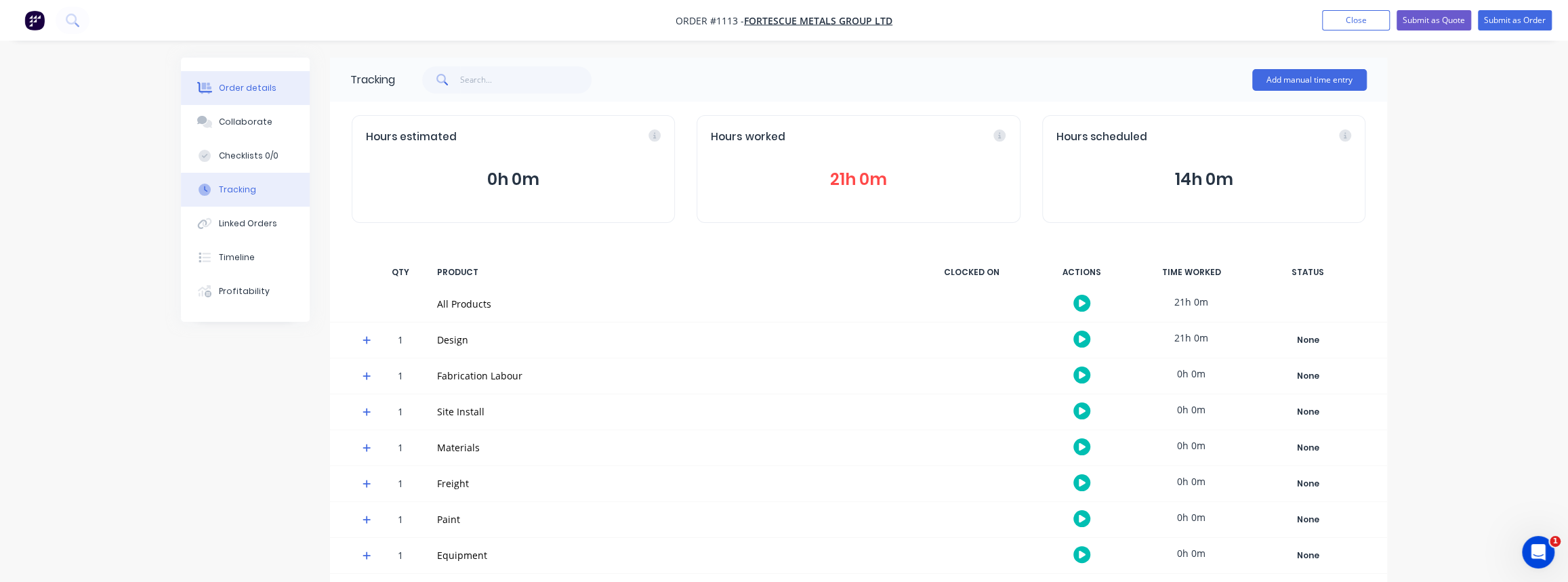
click at [237, 77] on button "Order details" at bounding box center [245, 88] width 129 height 33
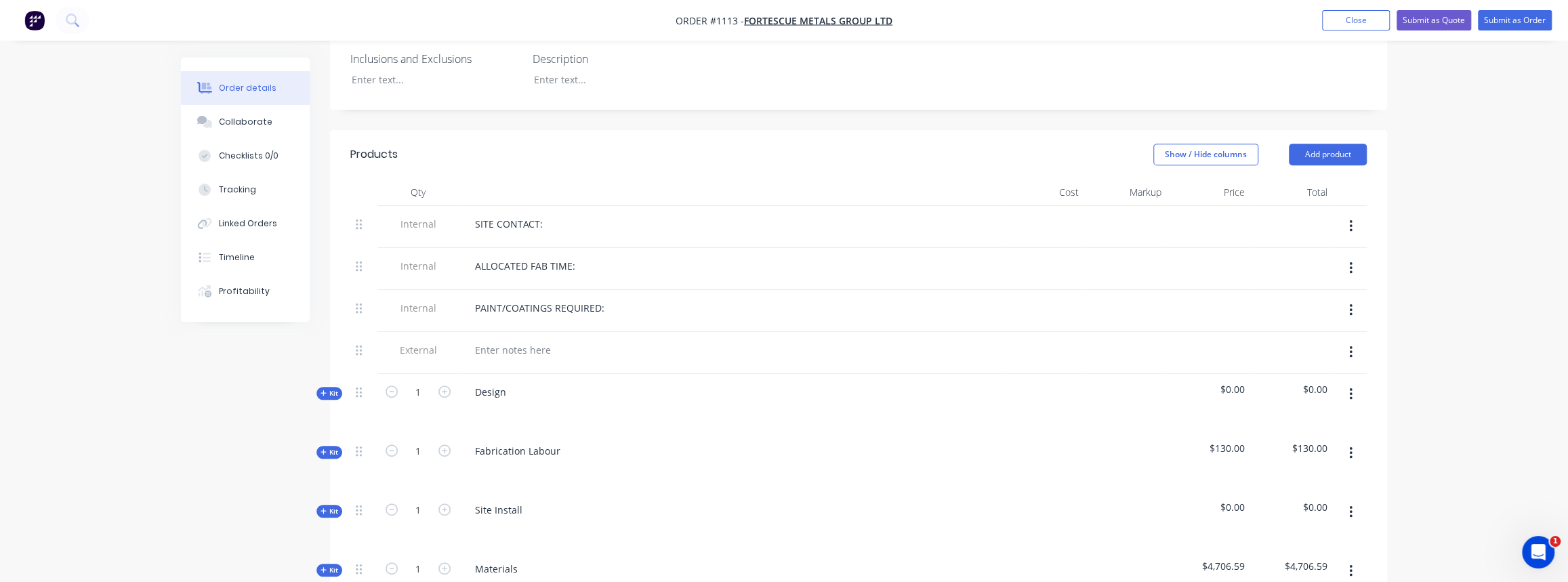
scroll to position [431, 0]
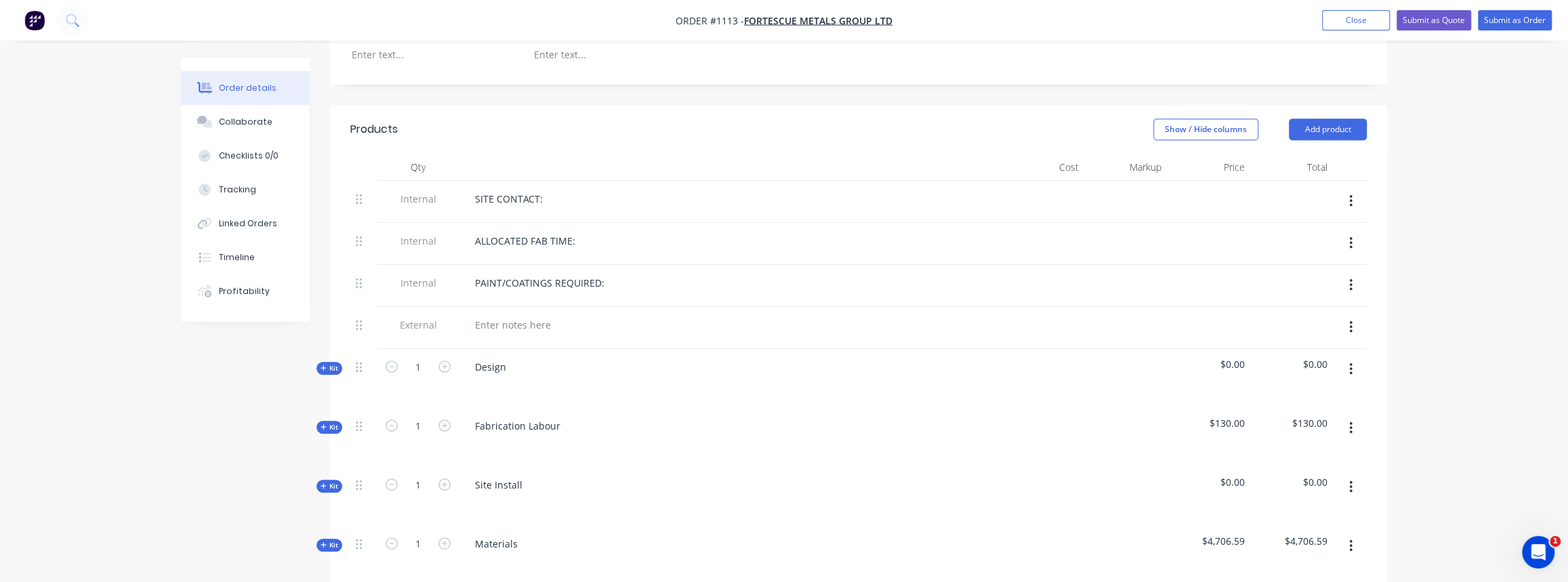
click at [324, 365] on icon "button" at bounding box center [323, 368] width 6 height 7
click at [422, 416] on input "0" at bounding box center [418, 427] width 35 height 21
type input "12"
type input "$1,680.00"
click at [453, 383] on div "1" at bounding box center [418, 379] width 82 height 59
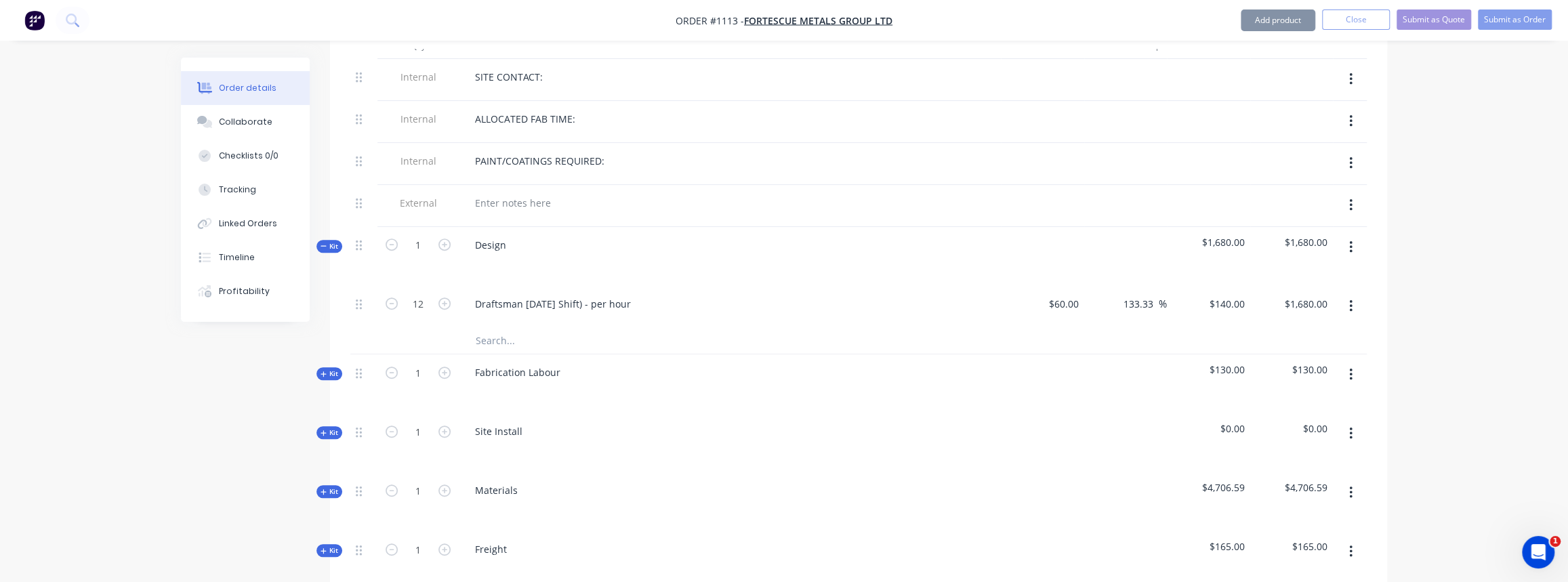
scroll to position [555, 0]
click at [327, 240] on span "Kit" at bounding box center [329, 246] width 18 height 10
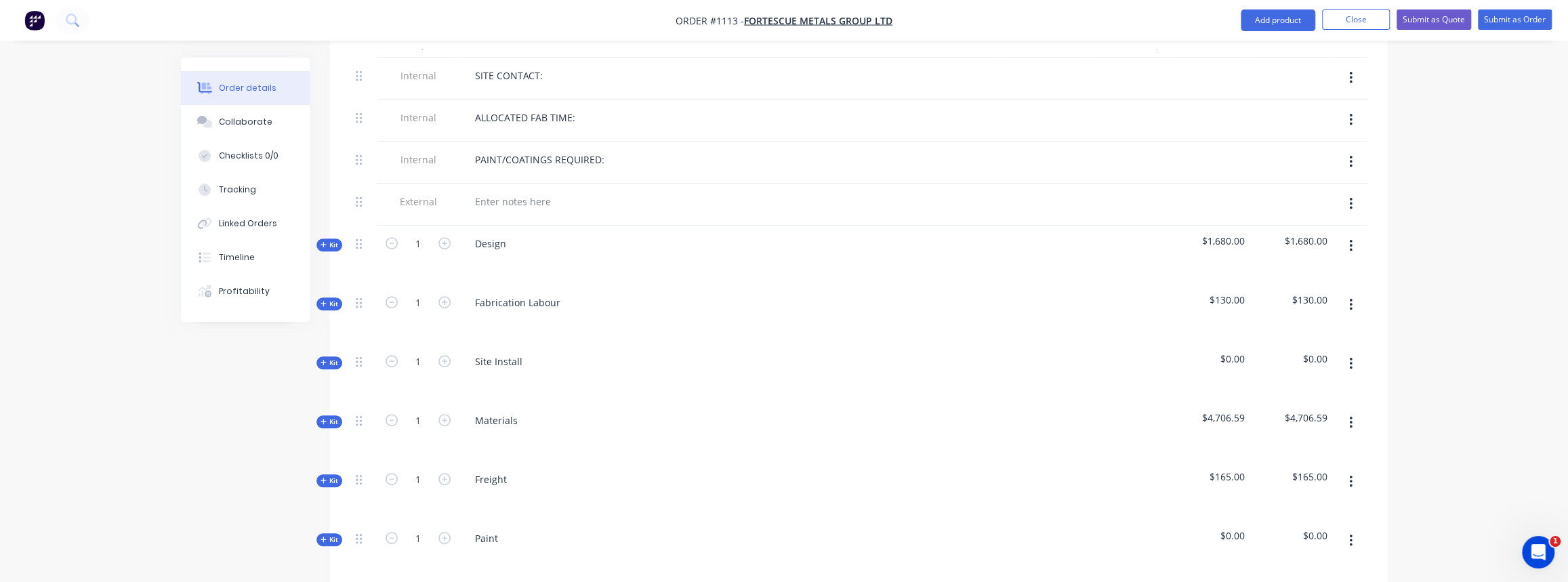
click at [332, 299] on span "Kit" at bounding box center [329, 304] width 18 height 10
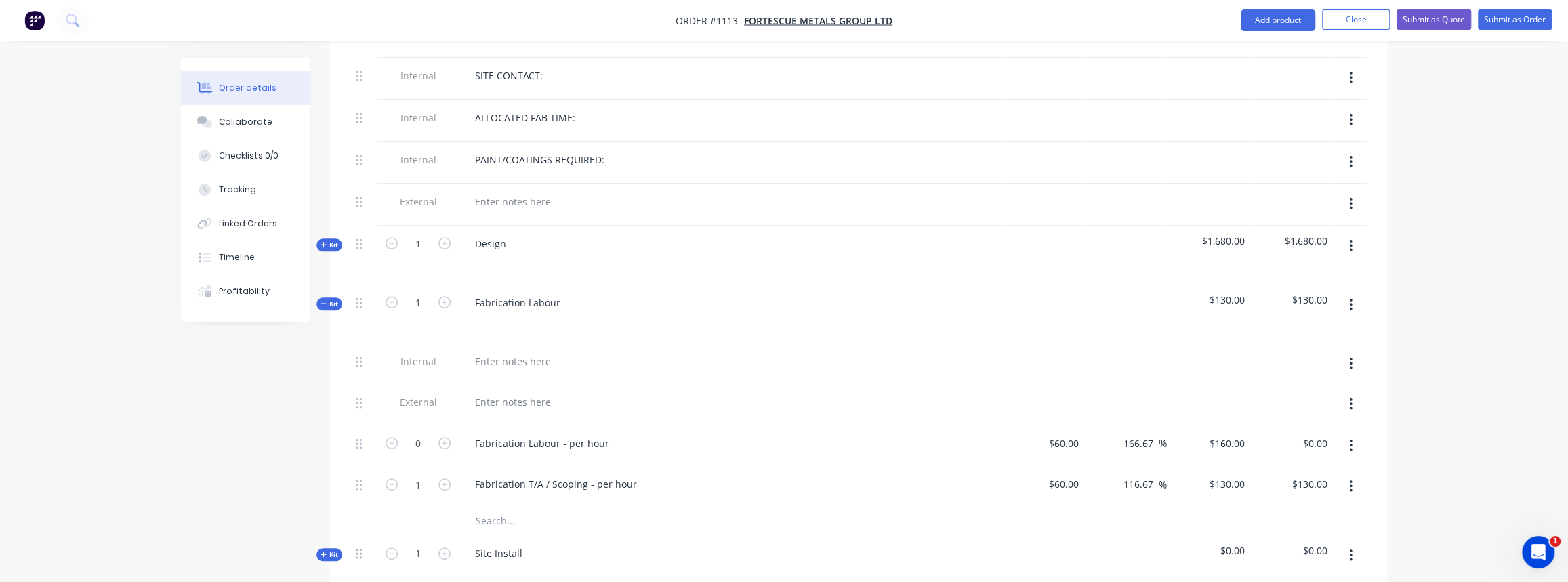
click at [330, 299] on span "Kit" at bounding box center [329, 304] width 18 height 10
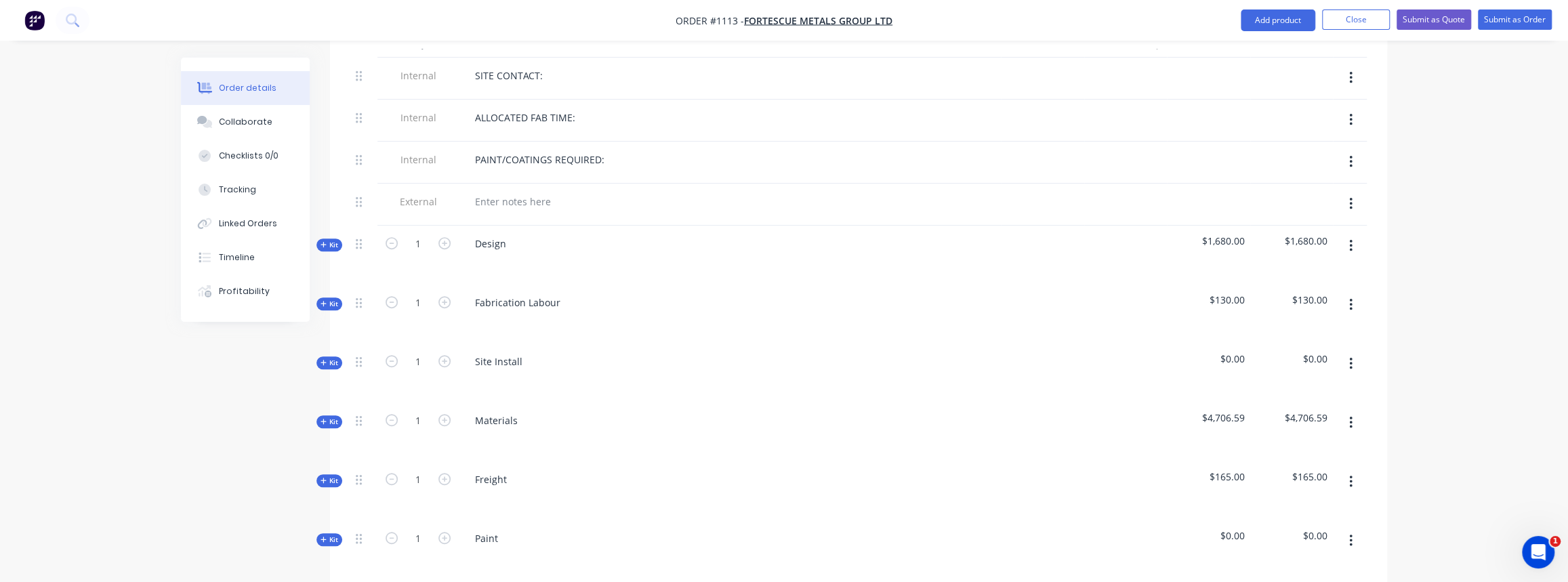
click at [1349, 356] on icon "button" at bounding box center [1351, 363] width 3 height 15
click at [1274, 471] on div "Delete" at bounding box center [1303, 481] width 105 height 20
click at [326, 358] on span "Kit" at bounding box center [329, 363] width 18 height 10
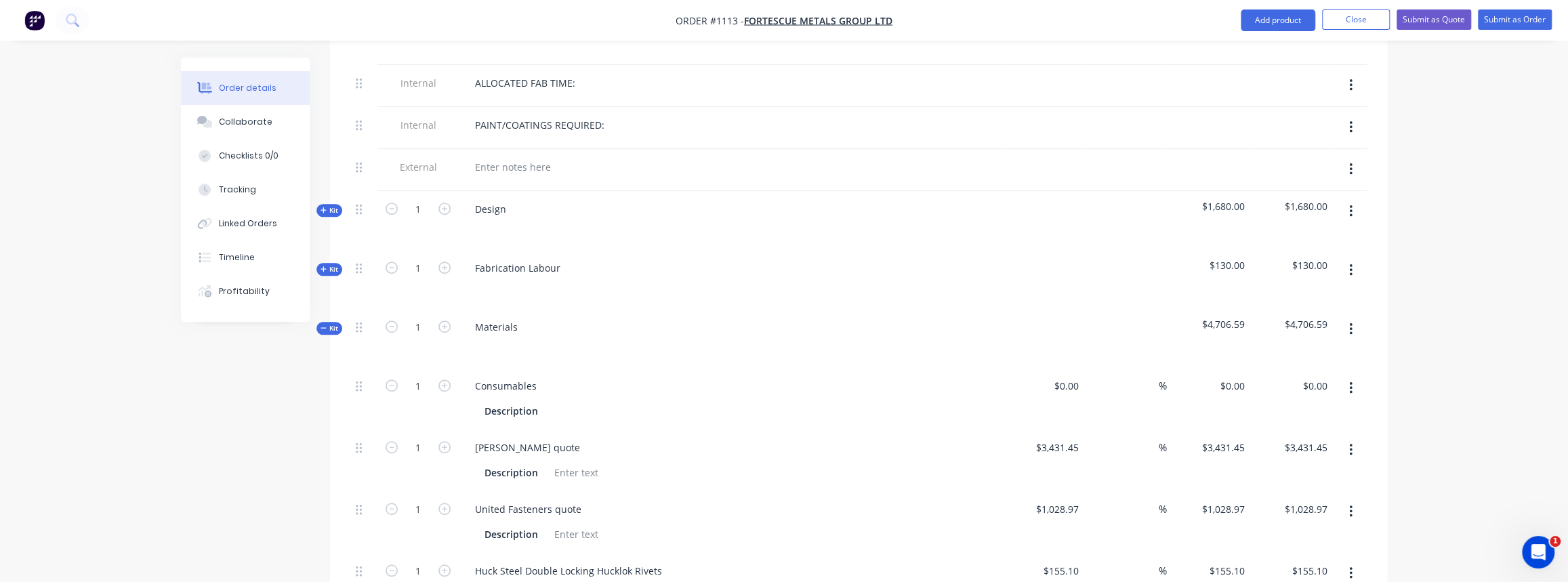
scroll to position [616, 0]
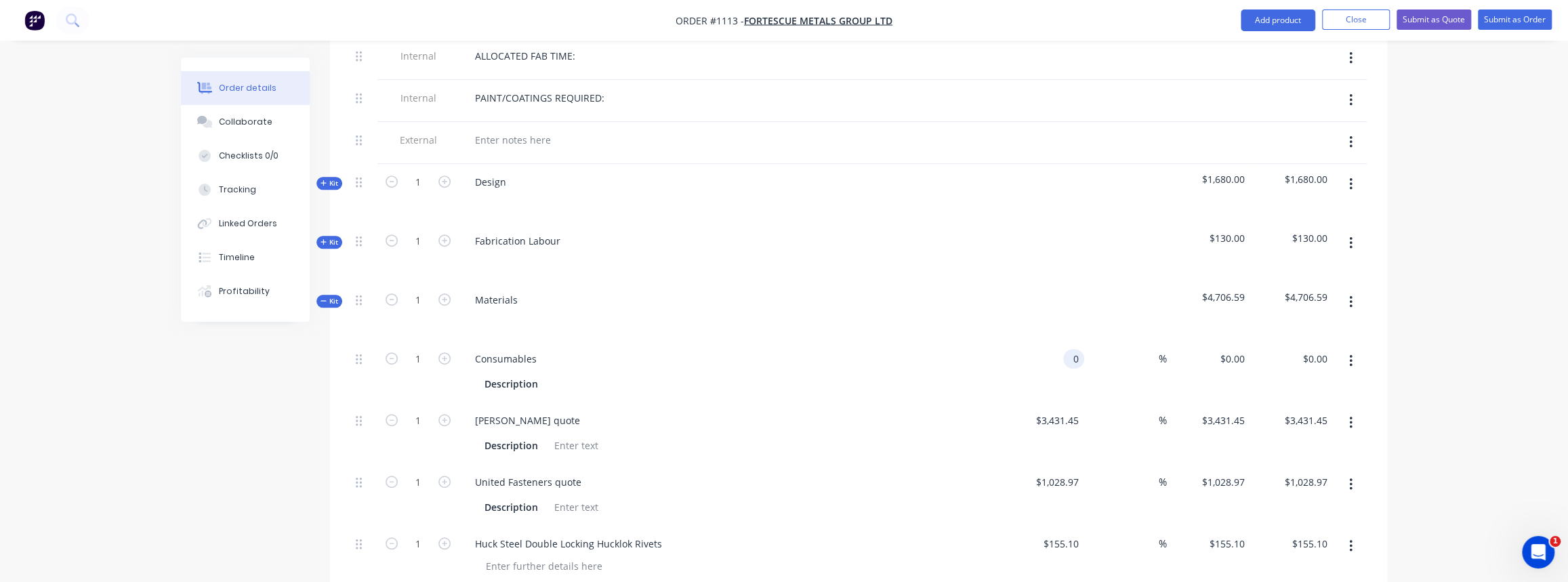
click at [1069, 349] on input "0" at bounding box center [1076, 359] width 15 height 20
type input "$250.00"
click at [1149, 411] on input at bounding box center [1151, 421] width 15 height 20
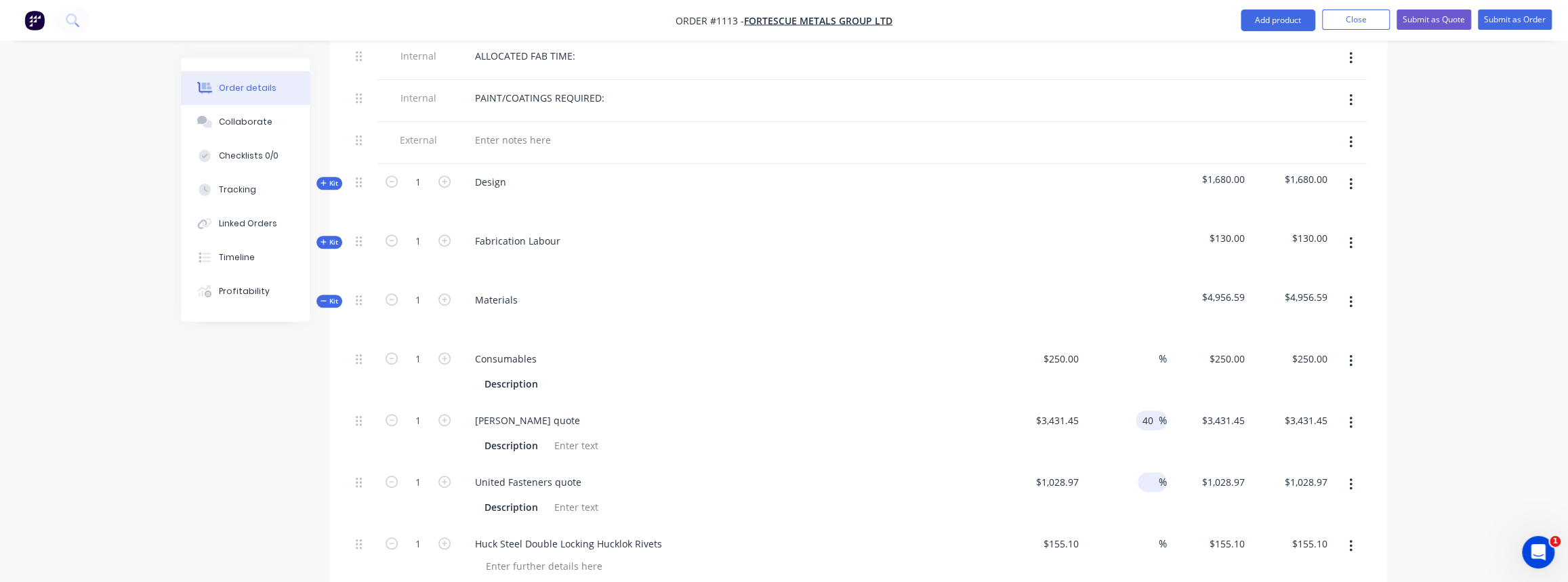
type input "40"
type input "$4,804.03"
click at [1141, 472] on div "%" at bounding box center [1153, 482] width 29 height 20
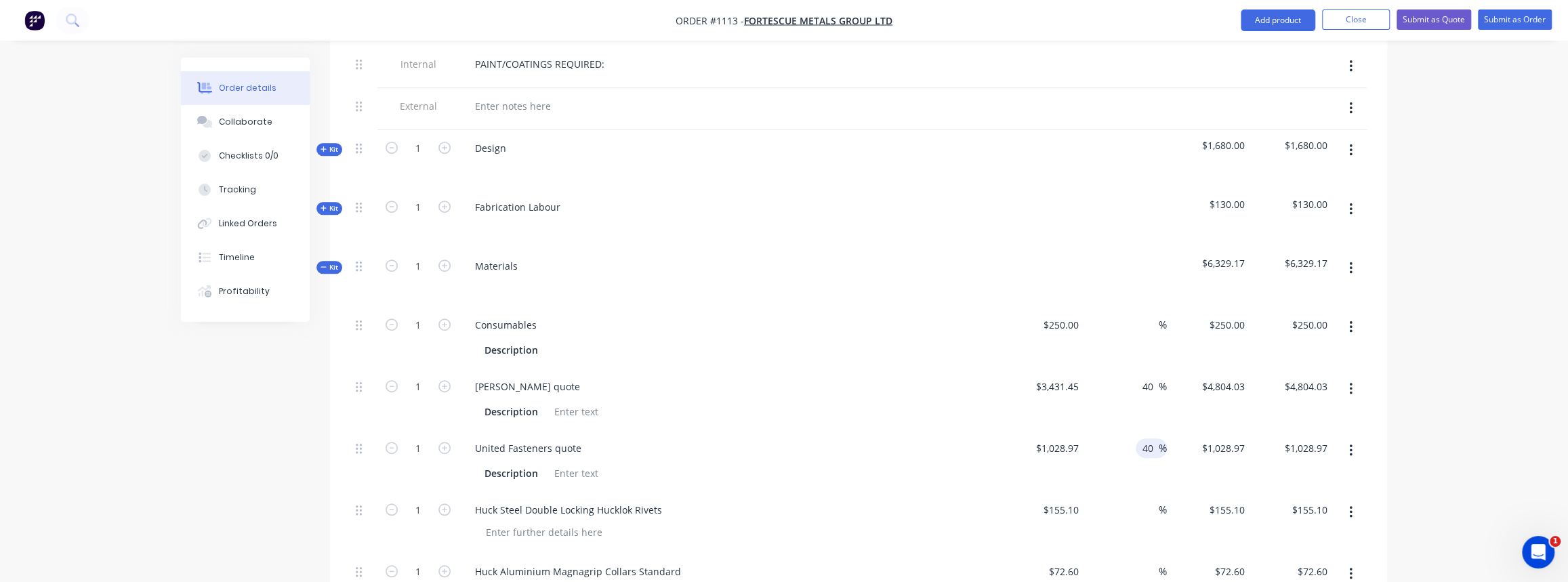
scroll to position [678, 0]
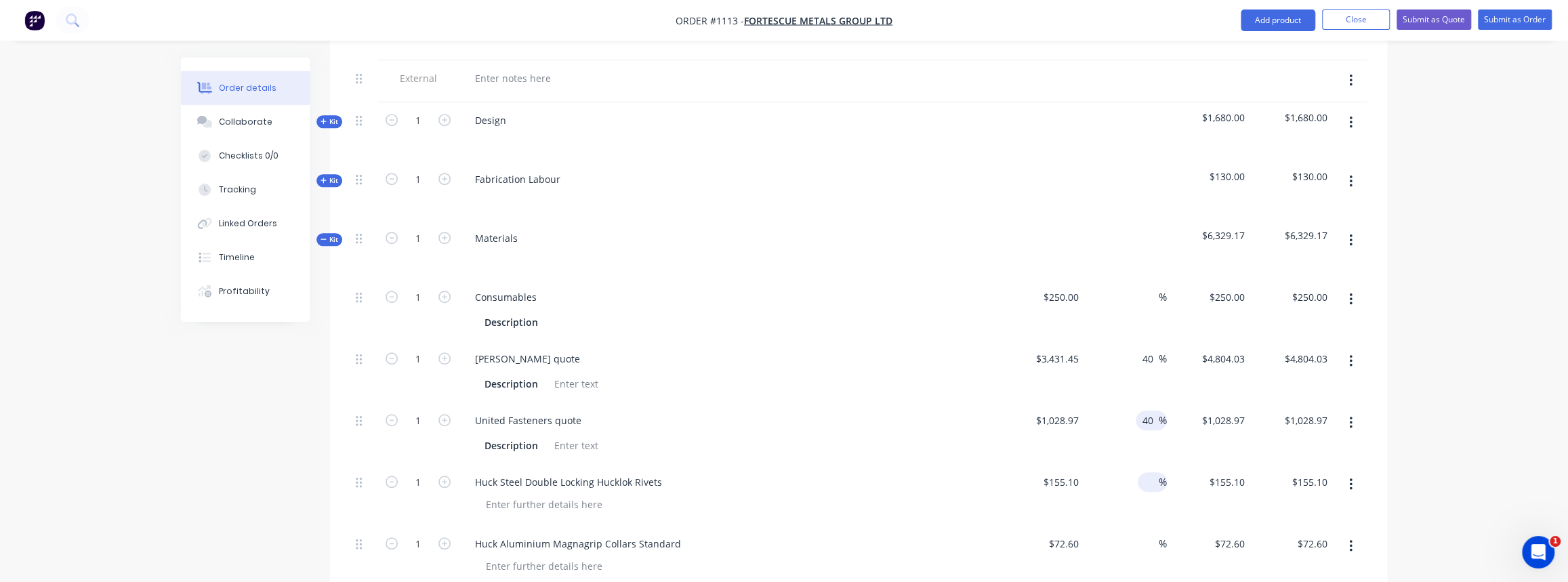
type input "40"
type input "$1,440.558"
type input "$1,440.56"
click at [1155, 472] on input at bounding box center [1151, 482] width 15 height 20
type input "40"
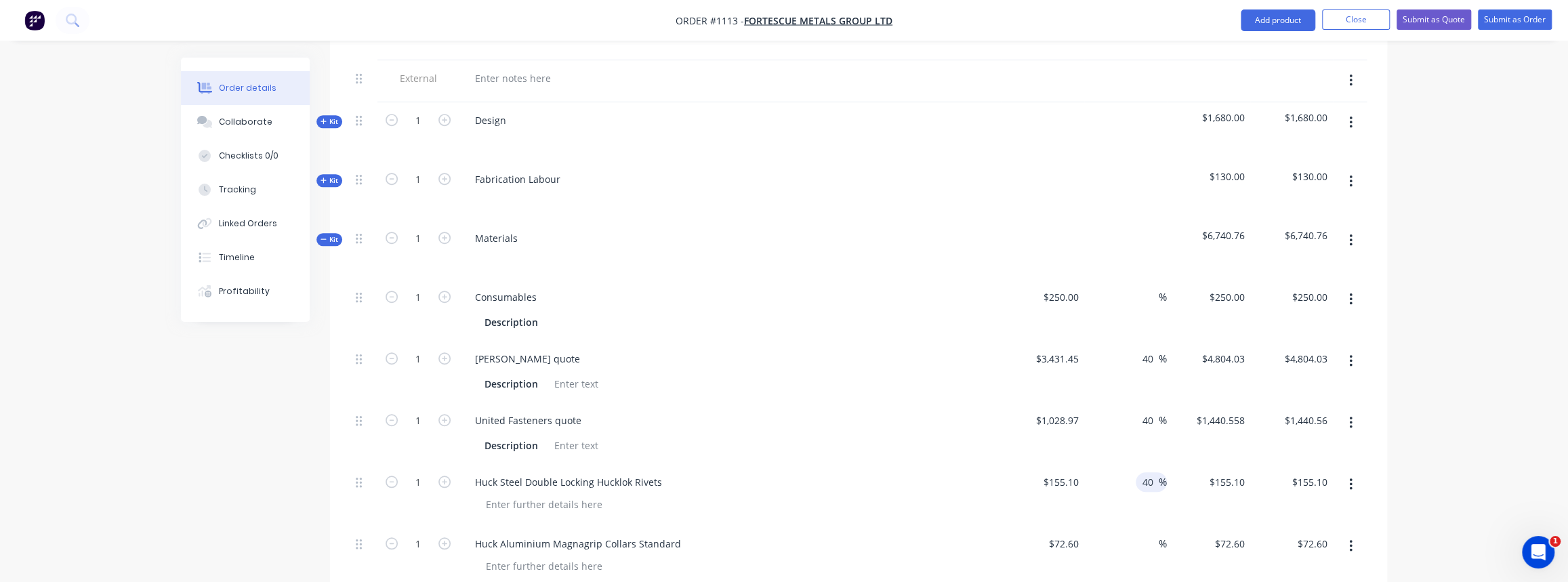
type input "$217.14"
click at [1145, 482] on div "40 40 %" at bounding box center [1125, 495] width 83 height 62
click at [250, 130] on button "Collaborate" at bounding box center [245, 121] width 129 height 33
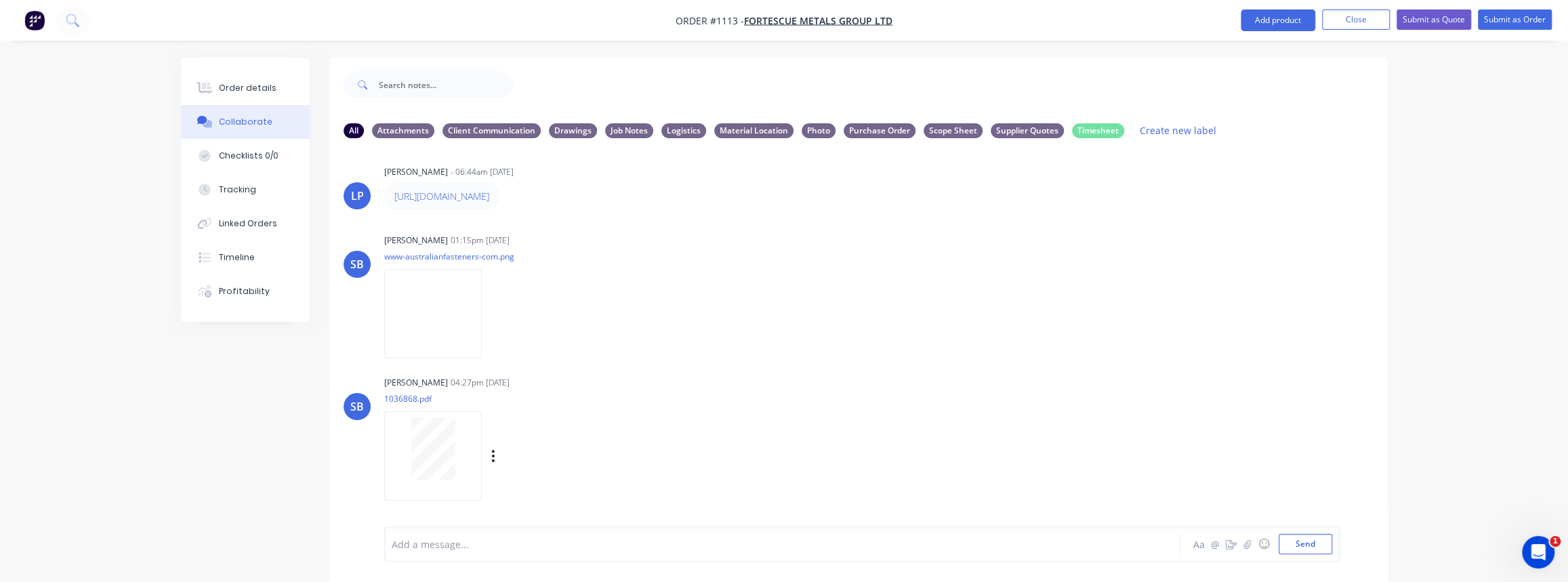
scroll to position [576, 0]
click at [440, 332] on img at bounding box center [433, 313] width 98 height 88
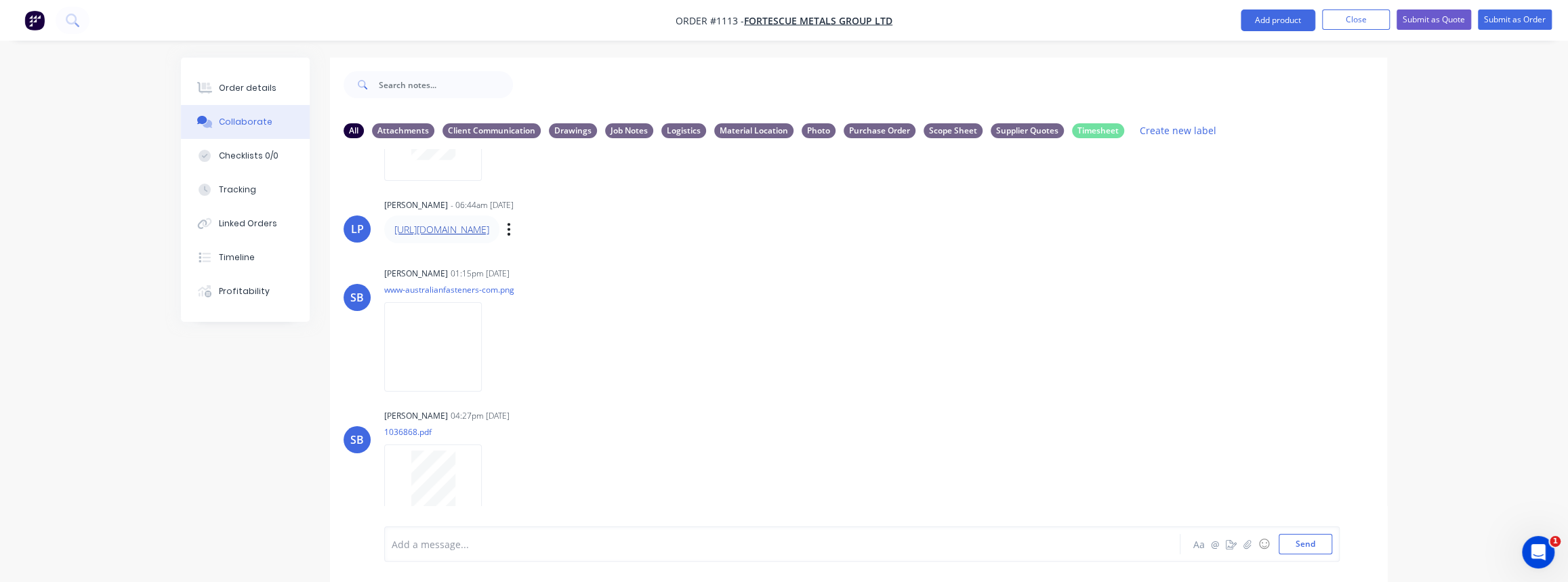
scroll to position [514, 0]
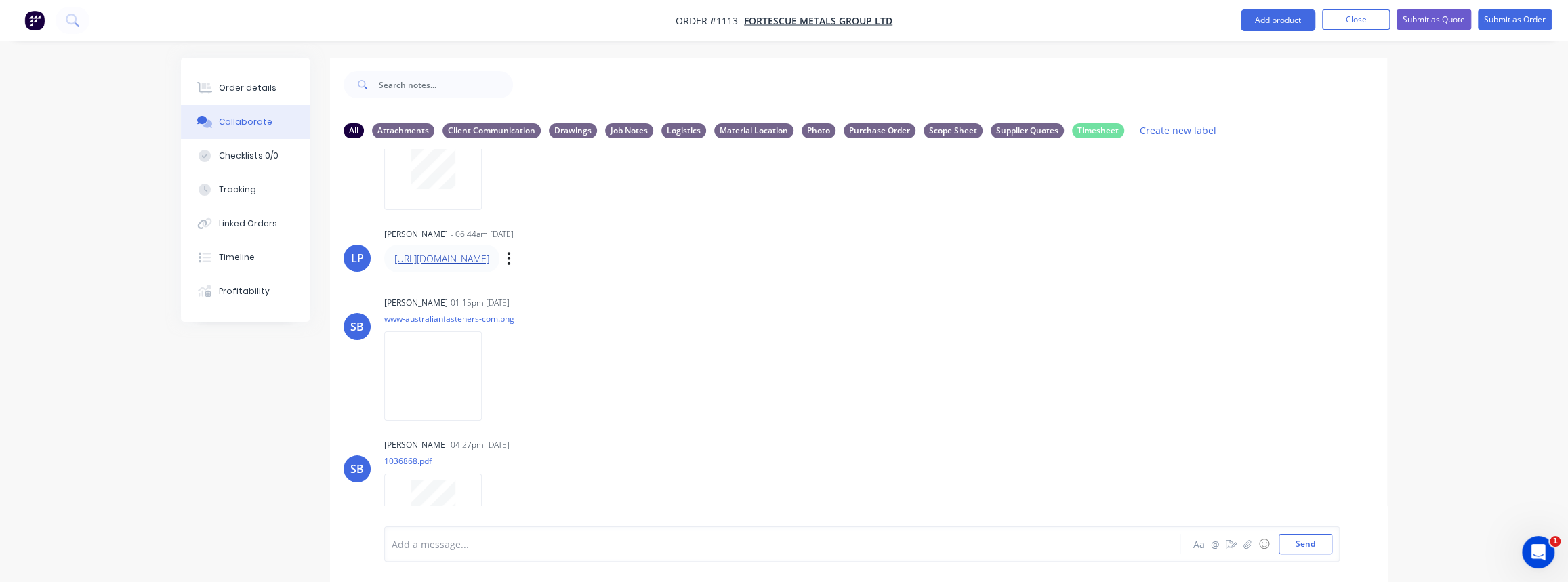
click at [464, 256] on link "[URL][DOMAIN_NAME]" at bounding box center [442, 258] width 95 height 13
click at [468, 350] on img at bounding box center [433, 375] width 98 height 88
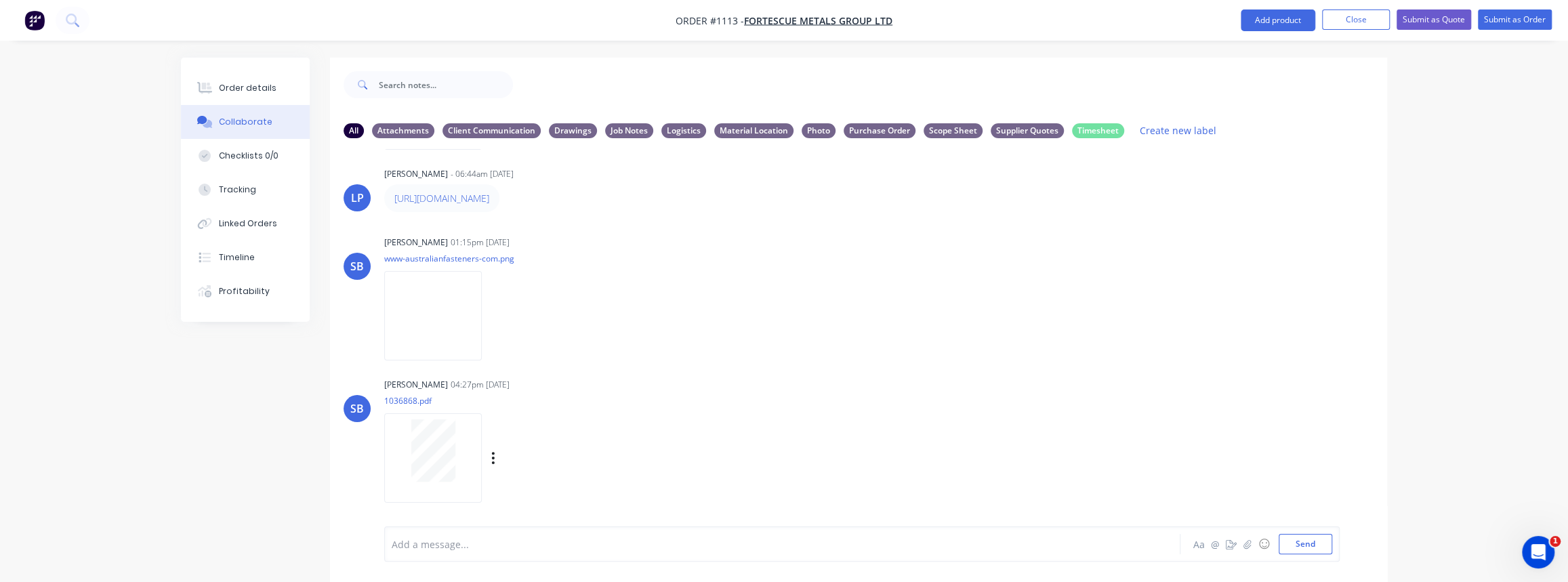
scroll to position [576, 0]
click at [245, 82] on div "Order details" at bounding box center [247, 88] width 58 height 12
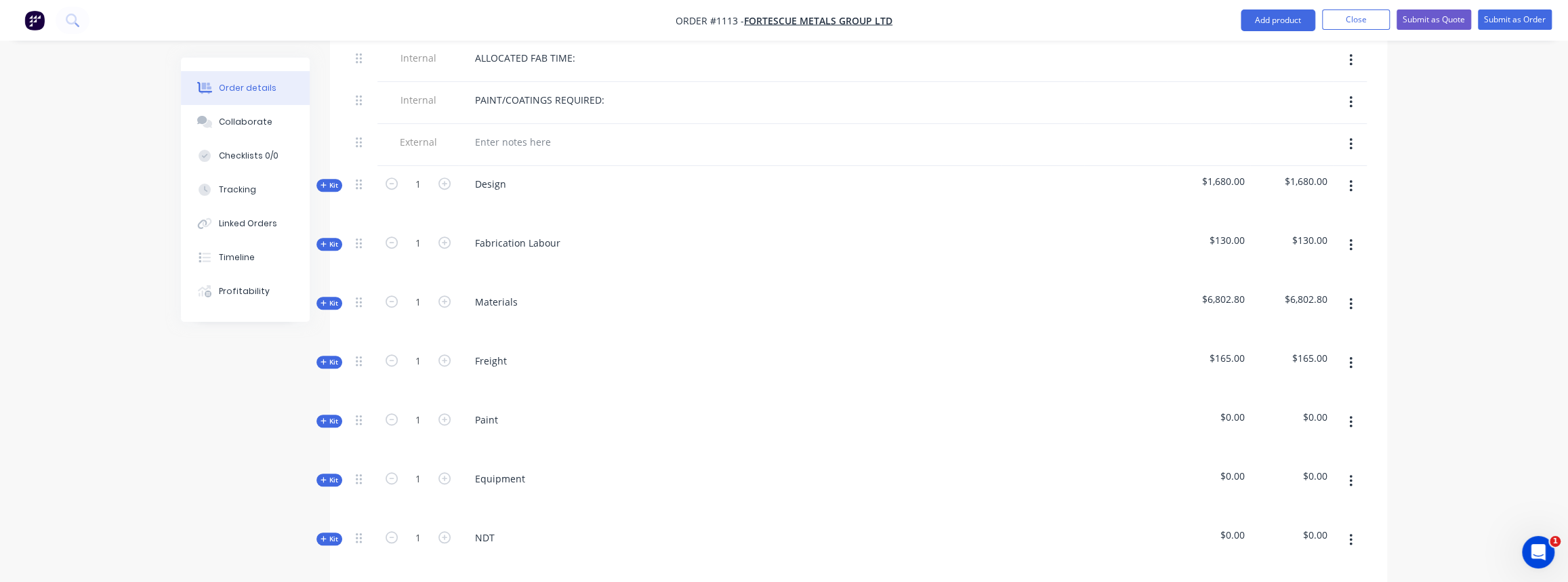
scroll to position [616, 0]
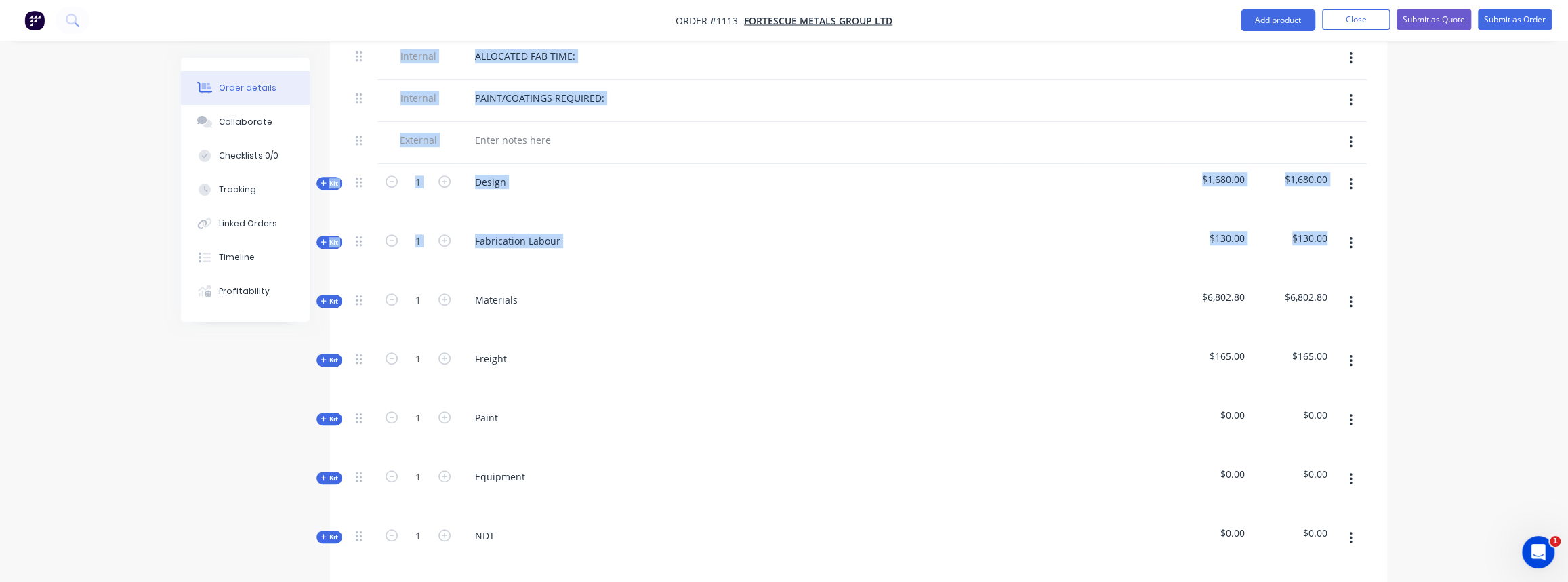
click at [327, 287] on div "Order details Collaborate Checklists 0/0 Tracking Linked Orders Timeline Profit…" at bounding box center [784, 233] width 1233 height 1584
click at [330, 296] on span "Kit" at bounding box center [329, 301] width 18 height 10
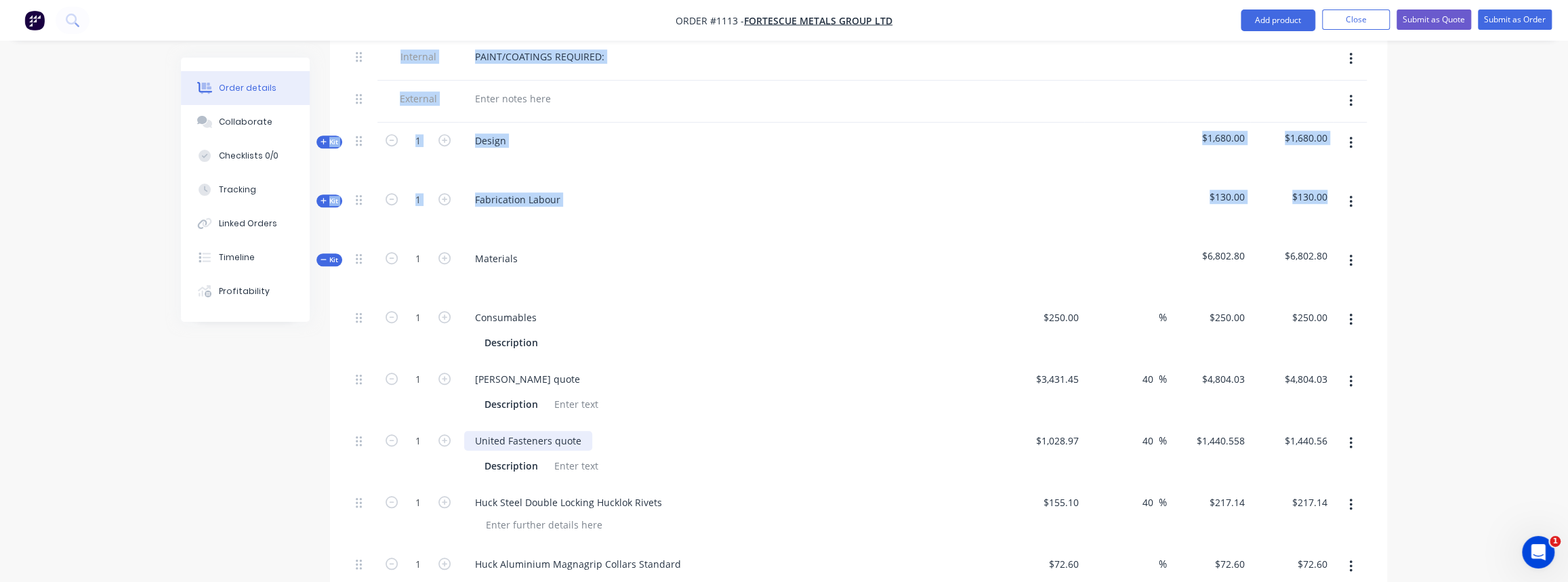
scroll to position [678, 0]
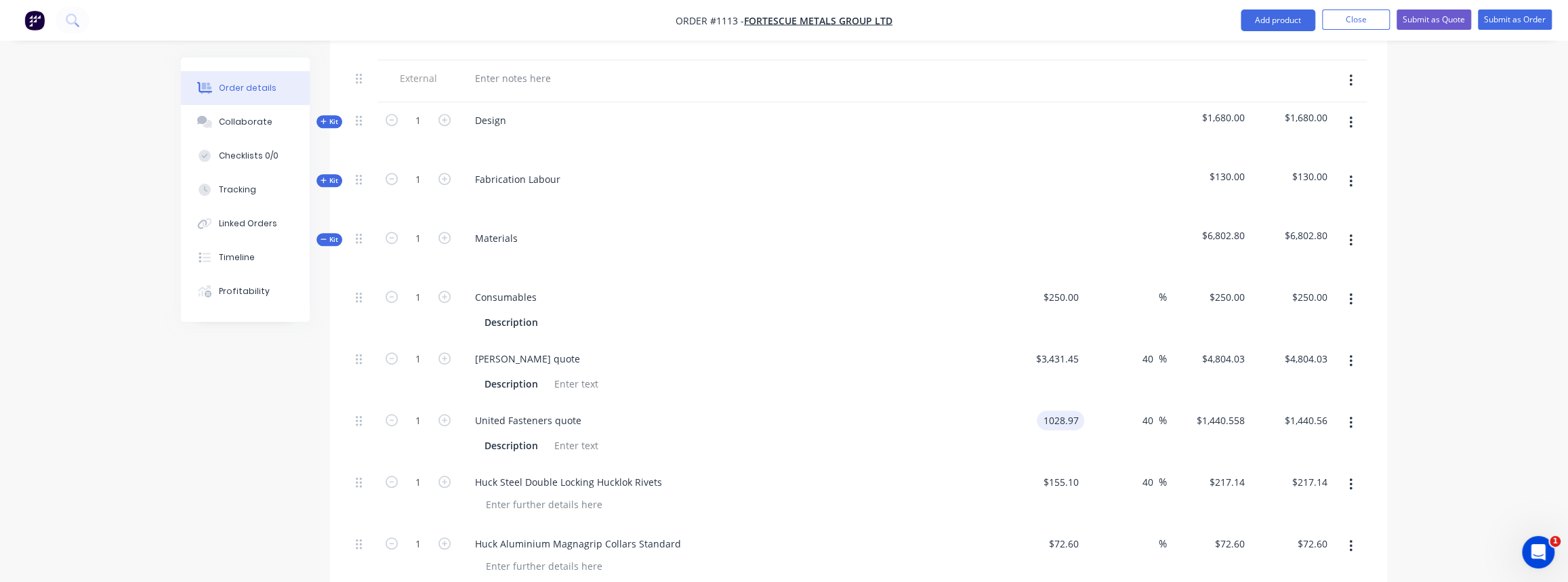
drag, startPoint x: 1070, startPoint y: 403, endPoint x: 1022, endPoint y: 403, distance: 48.0
click at [1022, 403] on div "1028.97 1028.97" at bounding box center [1042, 433] width 83 height 62
click at [1045, 411] on input "1028.97" at bounding box center [1062, 421] width 42 height 20
type input "$600.00"
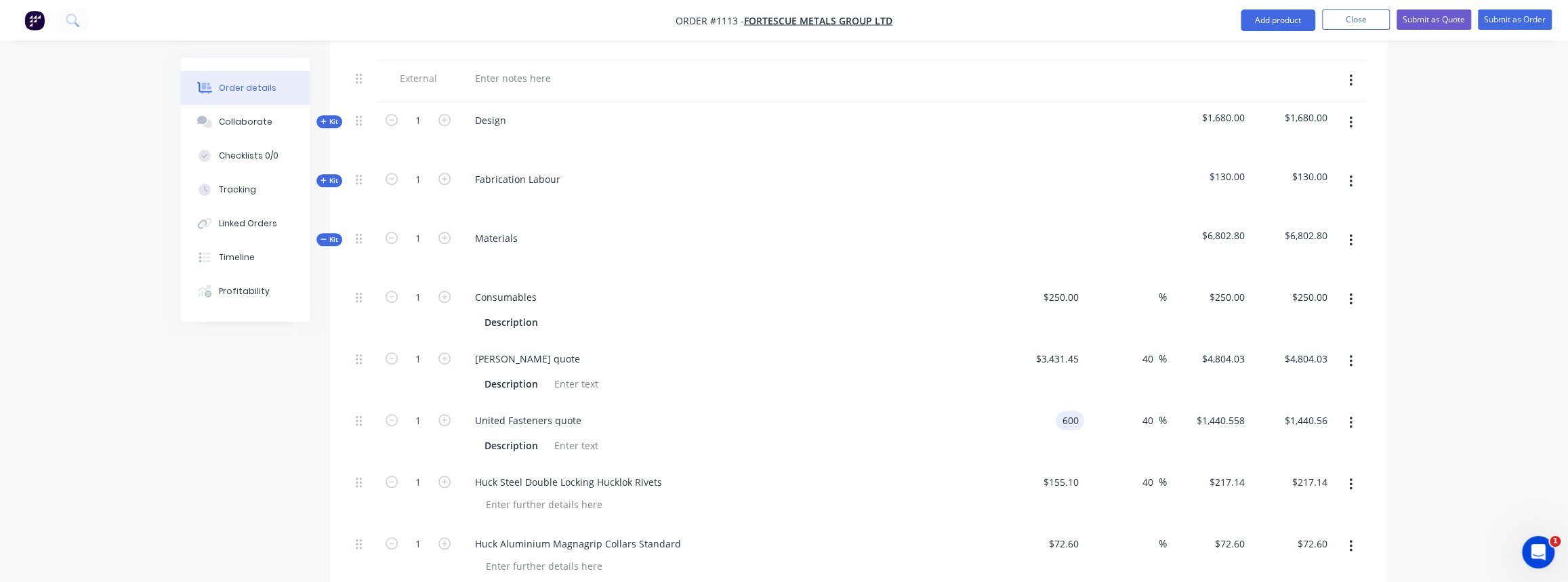
type input "$840.00"
click at [1103, 415] on div "40 40 %" at bounding box center [1125, 433] width 83 height 62
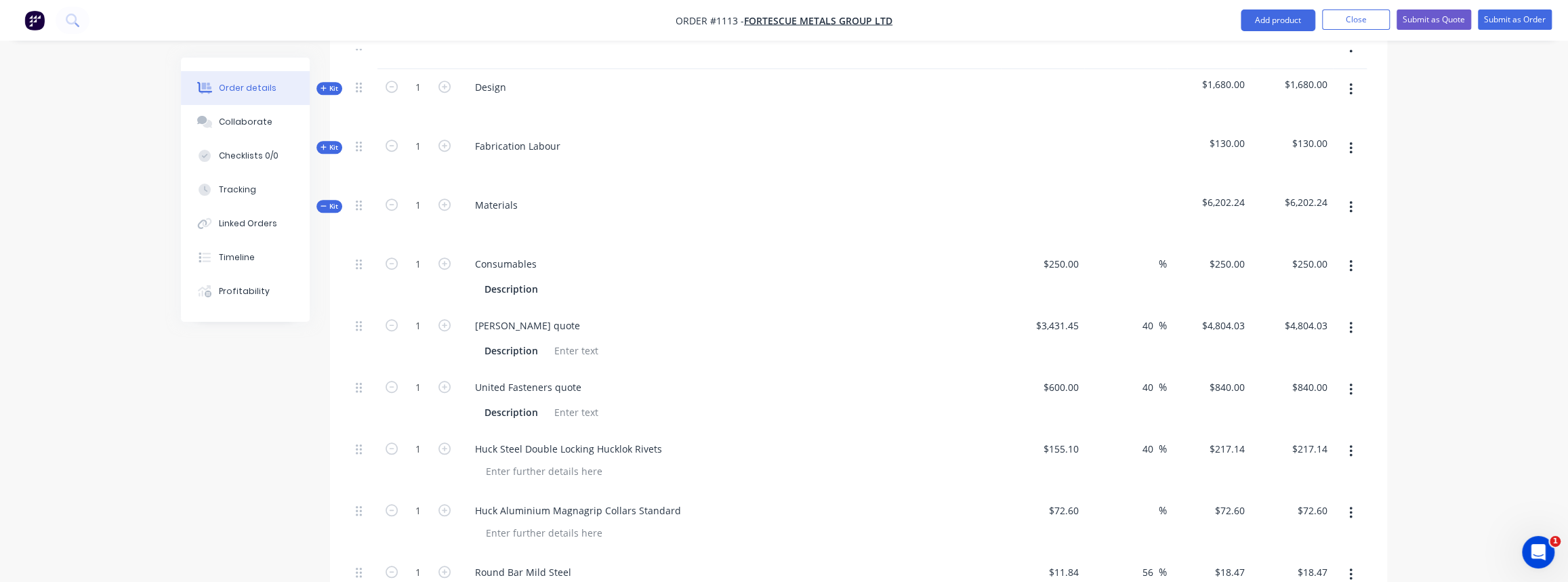
scroll to position [739, 0]
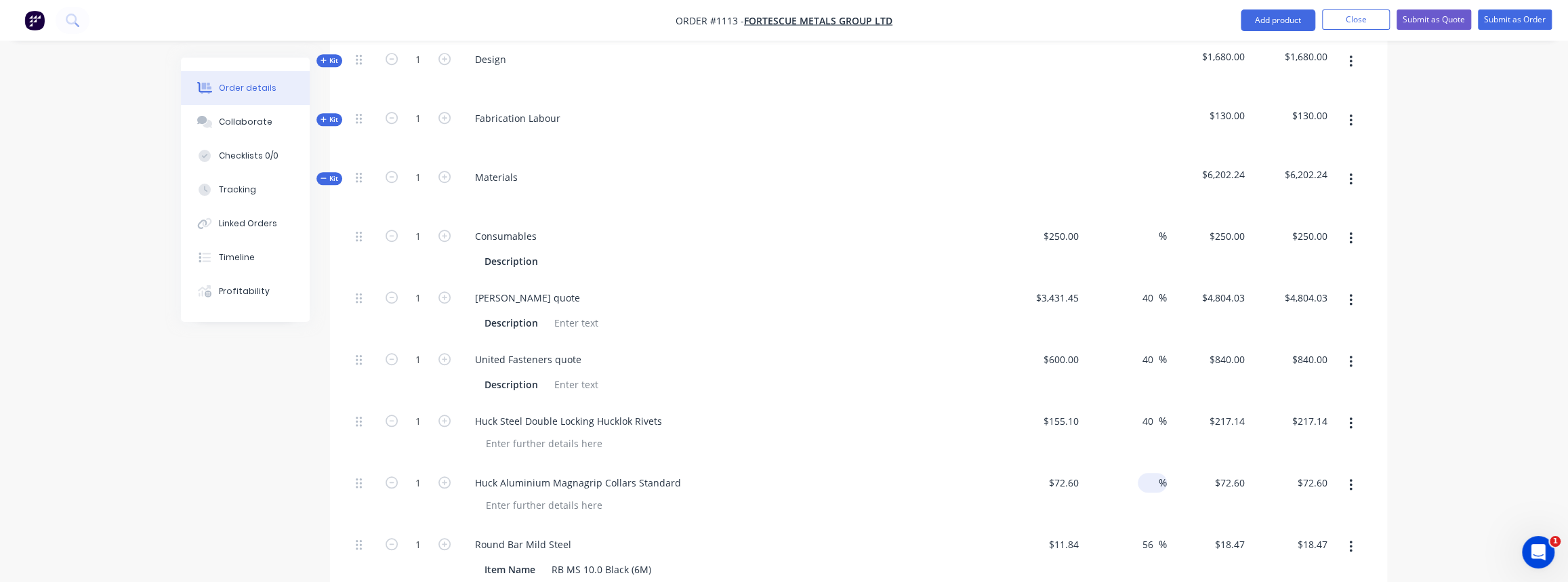
click at [1145, 473] on input at bounding box center [1151, 482] width 15 height 20
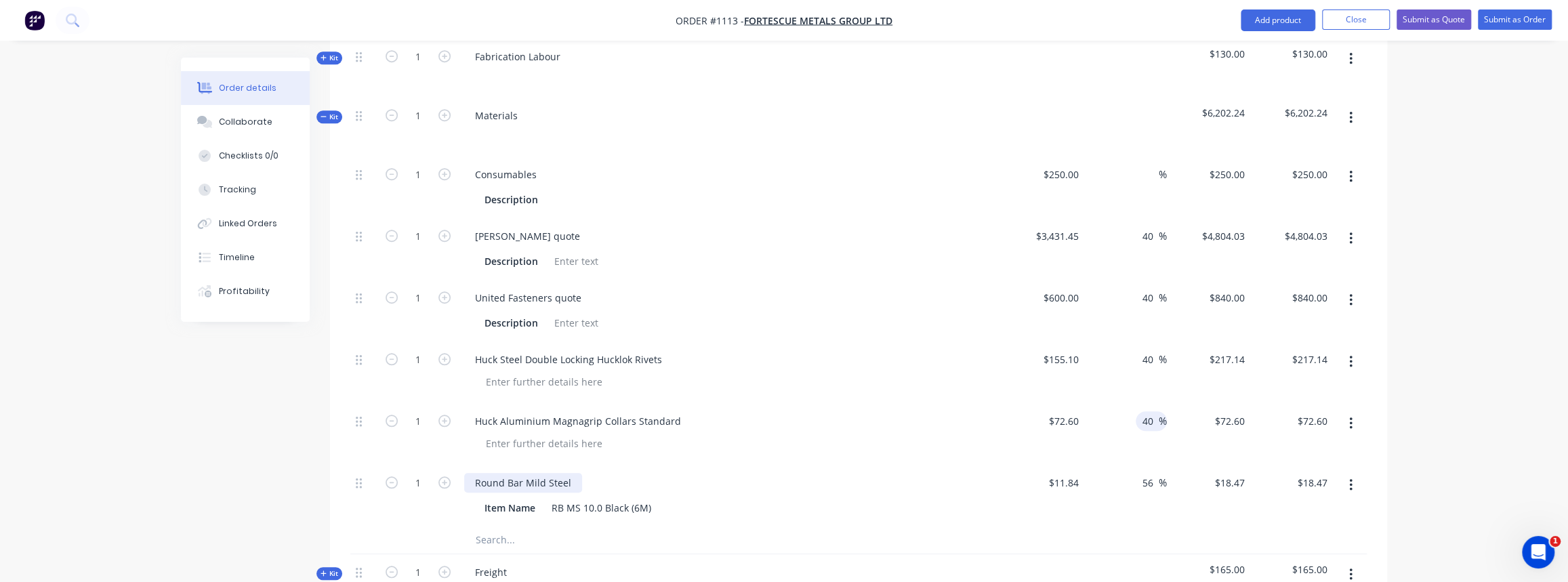
type input "40"
type input "$101.64"
click at [562, 473] on div "Round Bar Mild Steel" at bounding box center [523, 482] width 118 height 20
drag, startPoint x: 572, startPoint y: 463, endPoint x: 533, endPoint y: 462, distance: 39.0
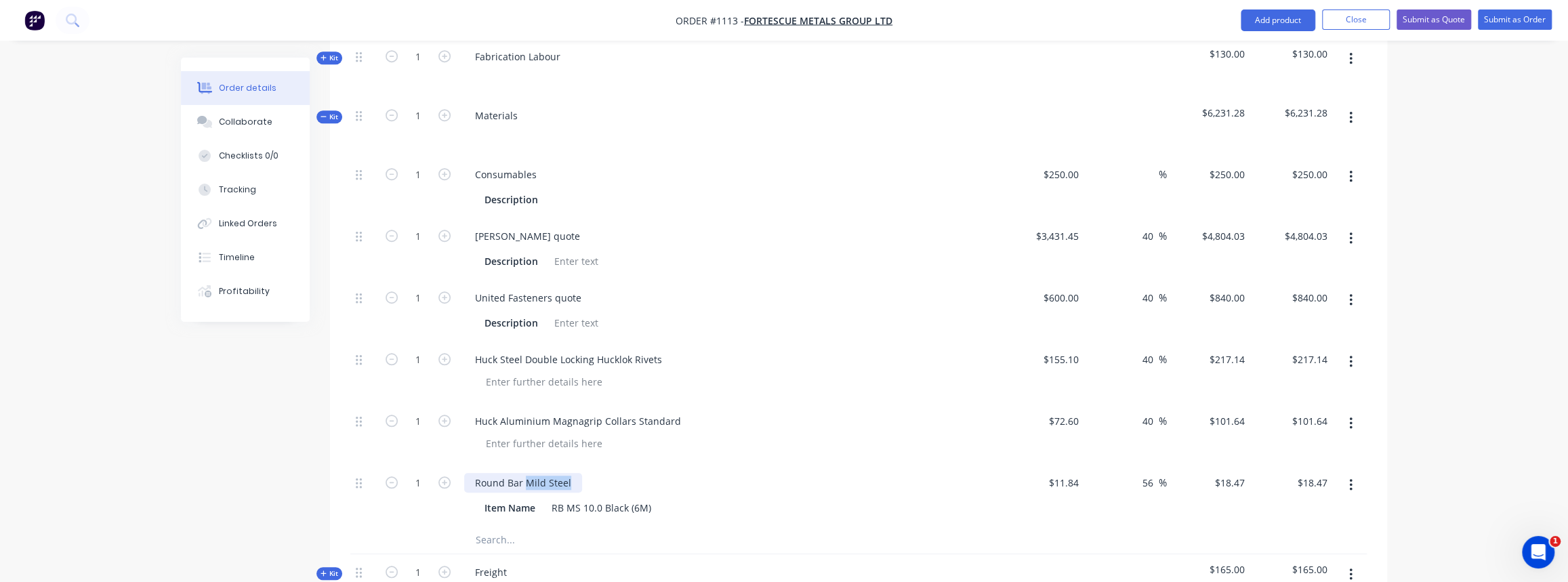
click at [533, 473] on div "Round Bar Mild Steel" at bounding box center [523, 482] width 118 height 20
click at [601, 495] on div "Item Name RB MS 10.0 Black (6M)" at bounding box center [730, 506] width 531 height 22
click at [578, 498] on div "RB MS 10.0 Black (6M)" at bounding box center [601, 507] width 111 height 20
click at [617, 498] on div "[PERSON_NAME] 10.0 Black (6M)" at bounding box center [624, 507] width 157 height 20
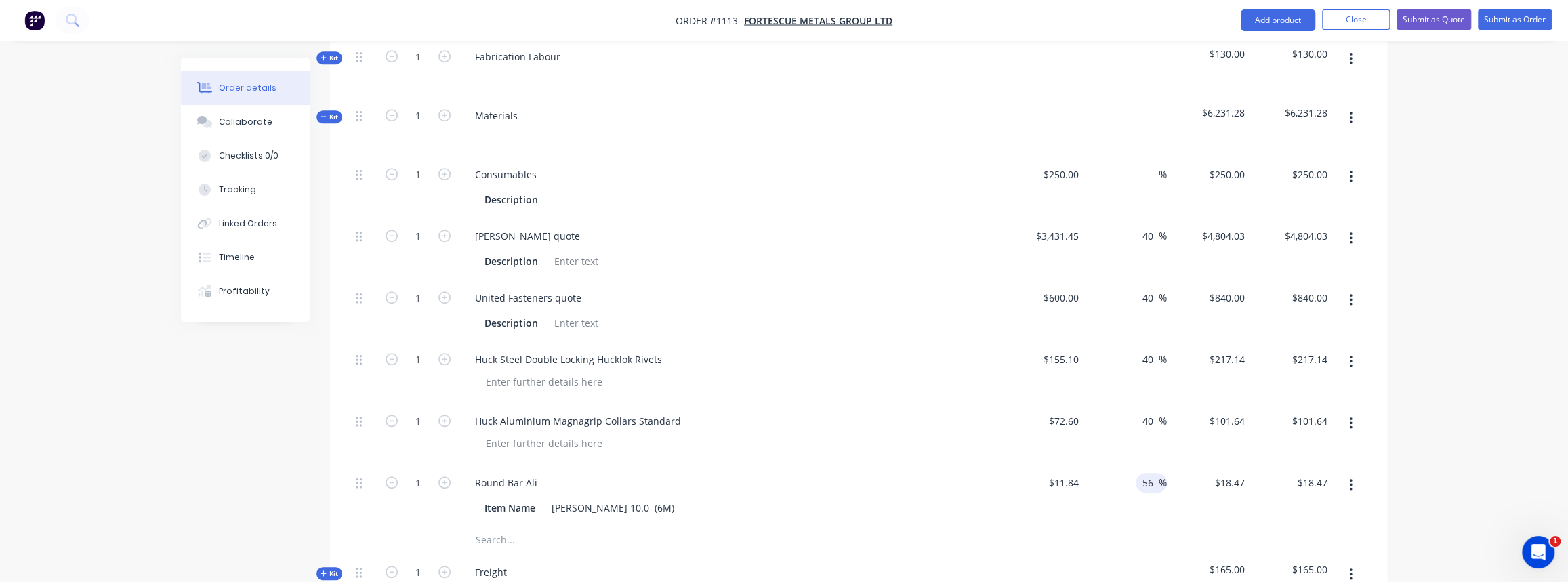
click at [1145, 473] on input "56" at bounding box center [1150, 482] width 18 height 20
type input "156"
type input "$30.3104"
type input "$30.31"
click at [1145, 503] on div "156 156 %" at bounding box center [1125, 496] width 83 height 62
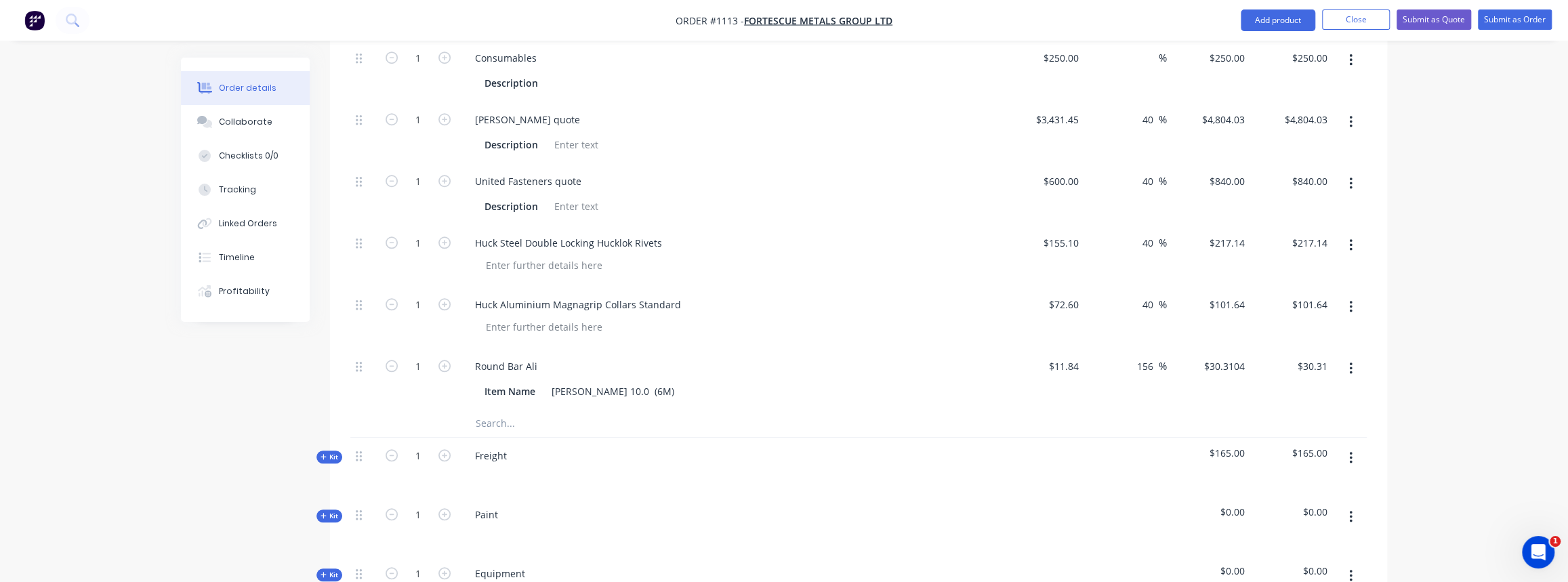
scroll to position [924, 0]
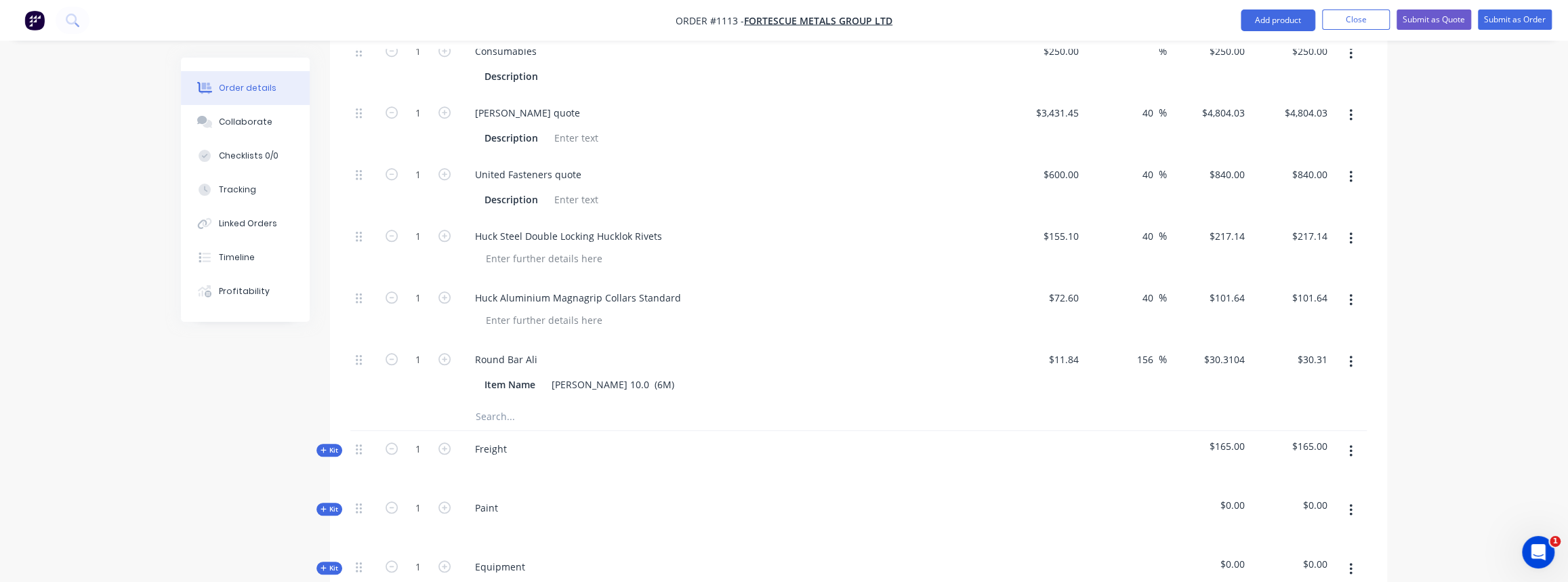
click at [331, 446] on span "Kit" at bounding box center [329, 451] width 18 height 10
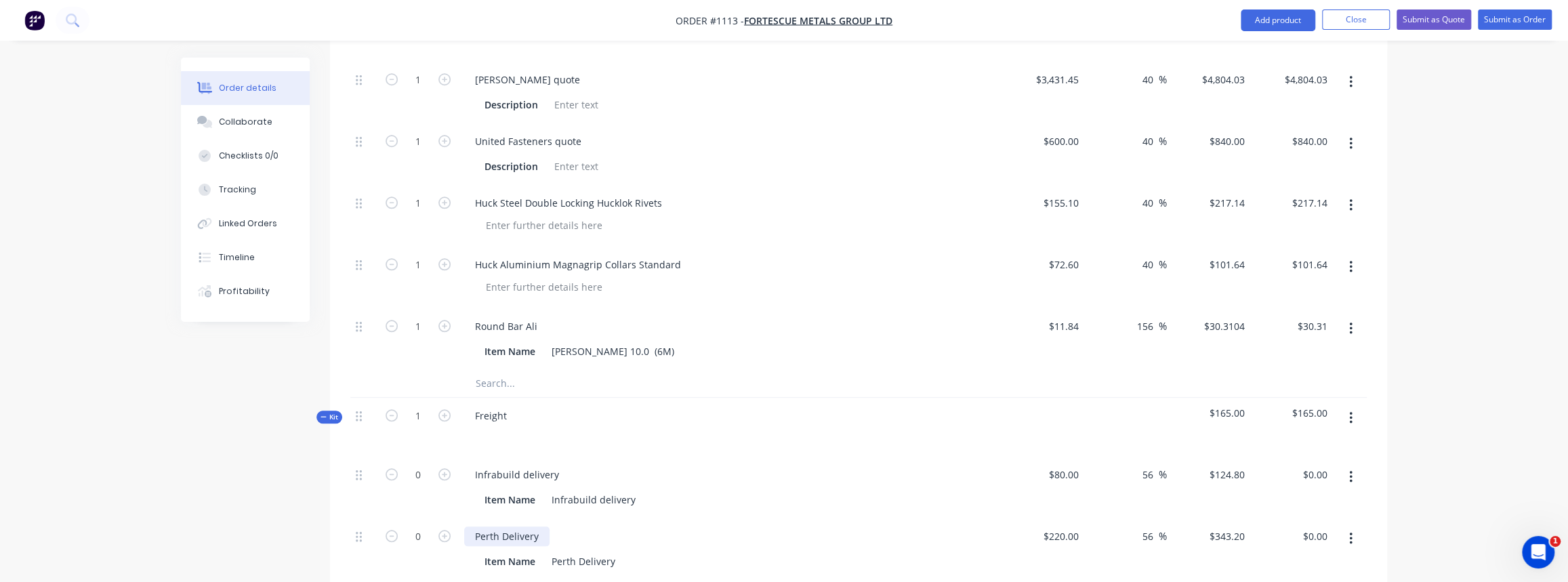
scroll to position [985, 0]
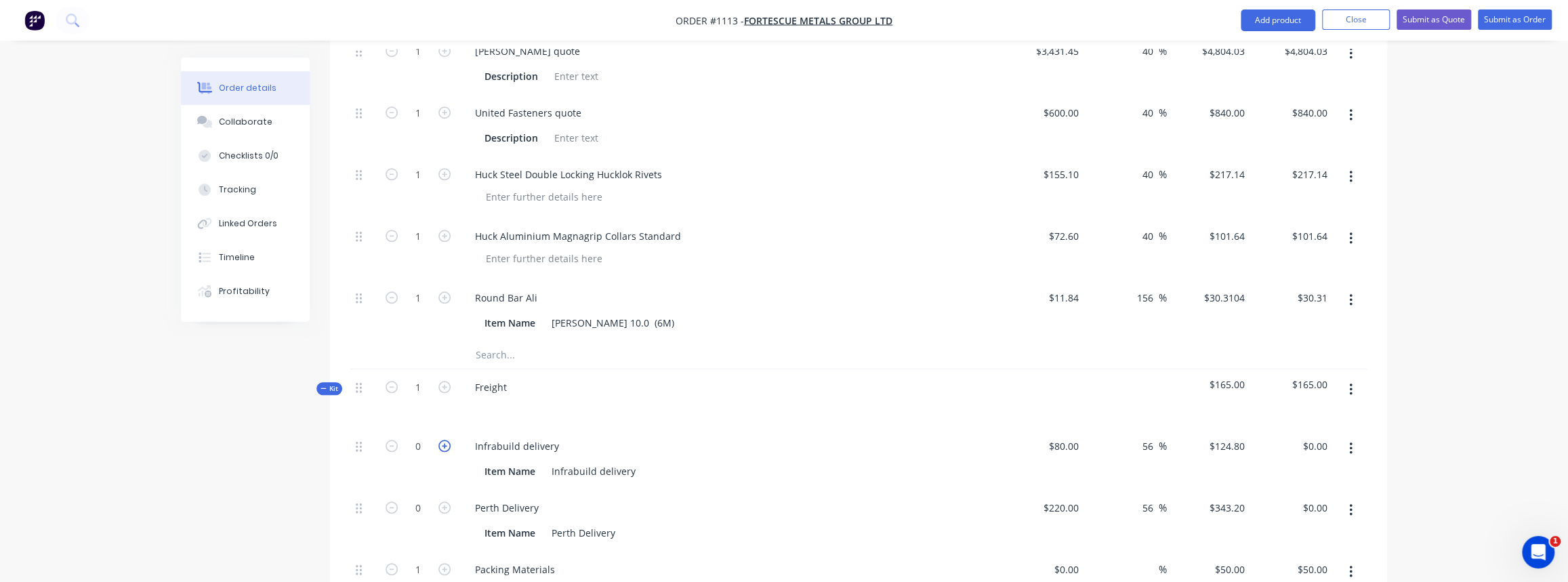
click at [446, 440] on icon "button" at bounding box center [445, 446] width 12 height 12
type input "1"
type input "$124.80"
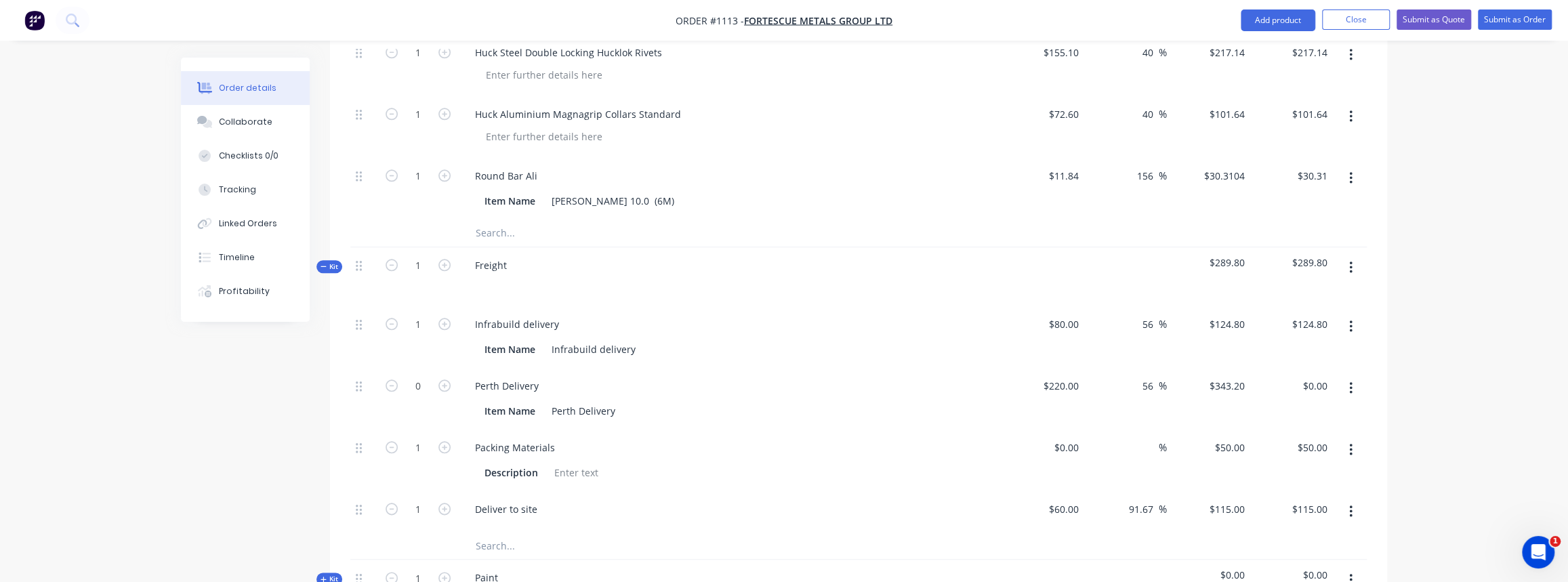
scroll to position [1109, 0]
click at [444, 379] on icon "button" at bounding box center [445, 385] width 12 height 12
type input "1"
type input "$343.20"
click at [446, 379] on icon "button" at bounding box center [445, 385] width 12 height 12
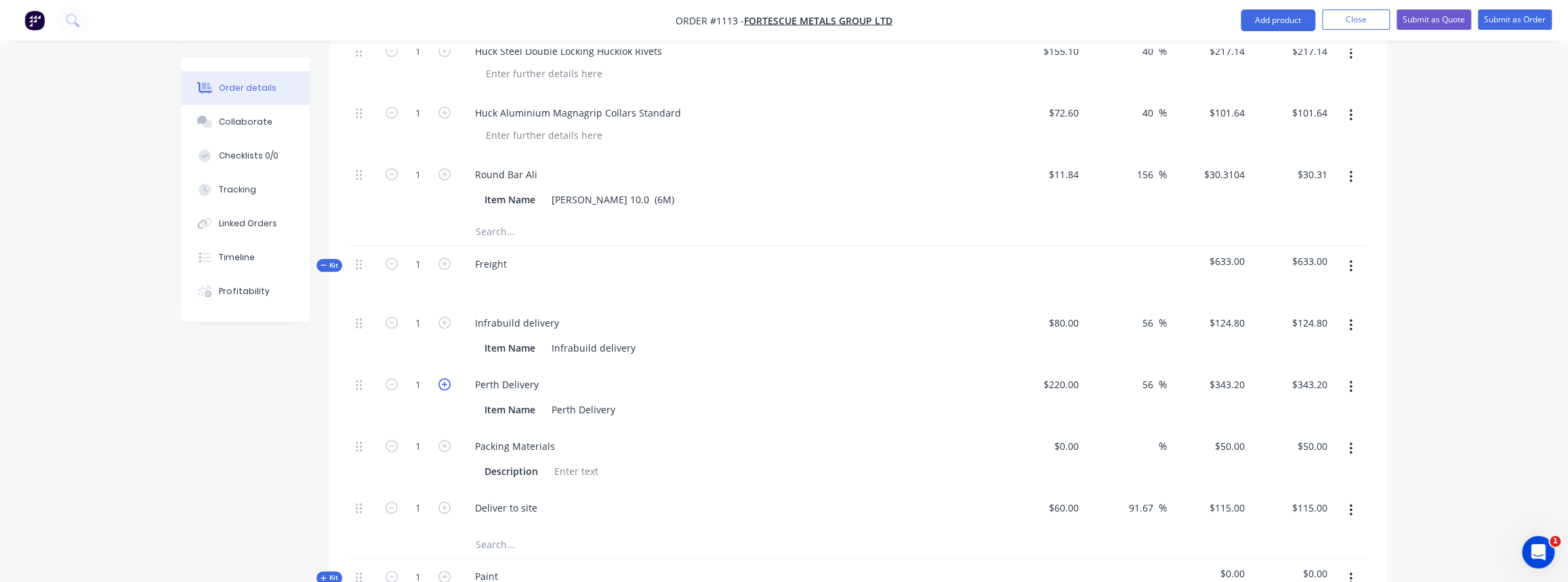
type input "2"
type input "$686.40"
click at [329, 260] on span "Kit" at bounding box center [329, 265] width 18 height 10
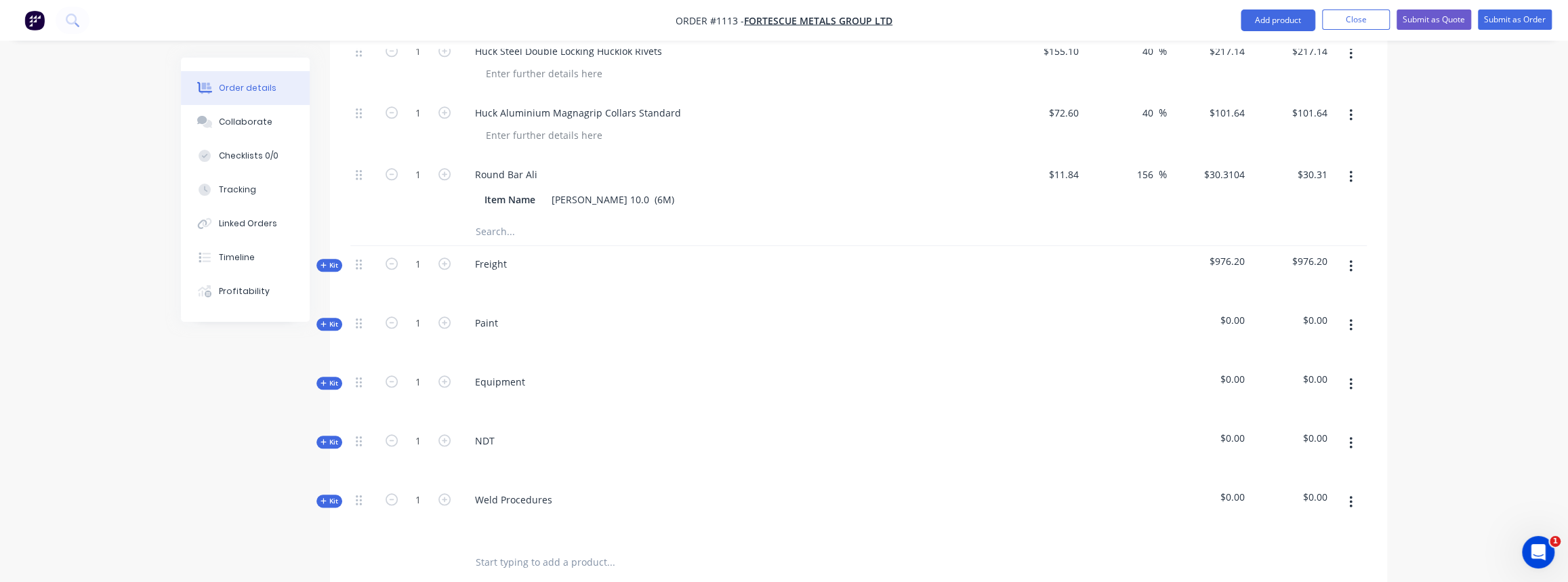
click at [330, 319] on span "Kit" at bounding box center [329, 324] width 18 height 10
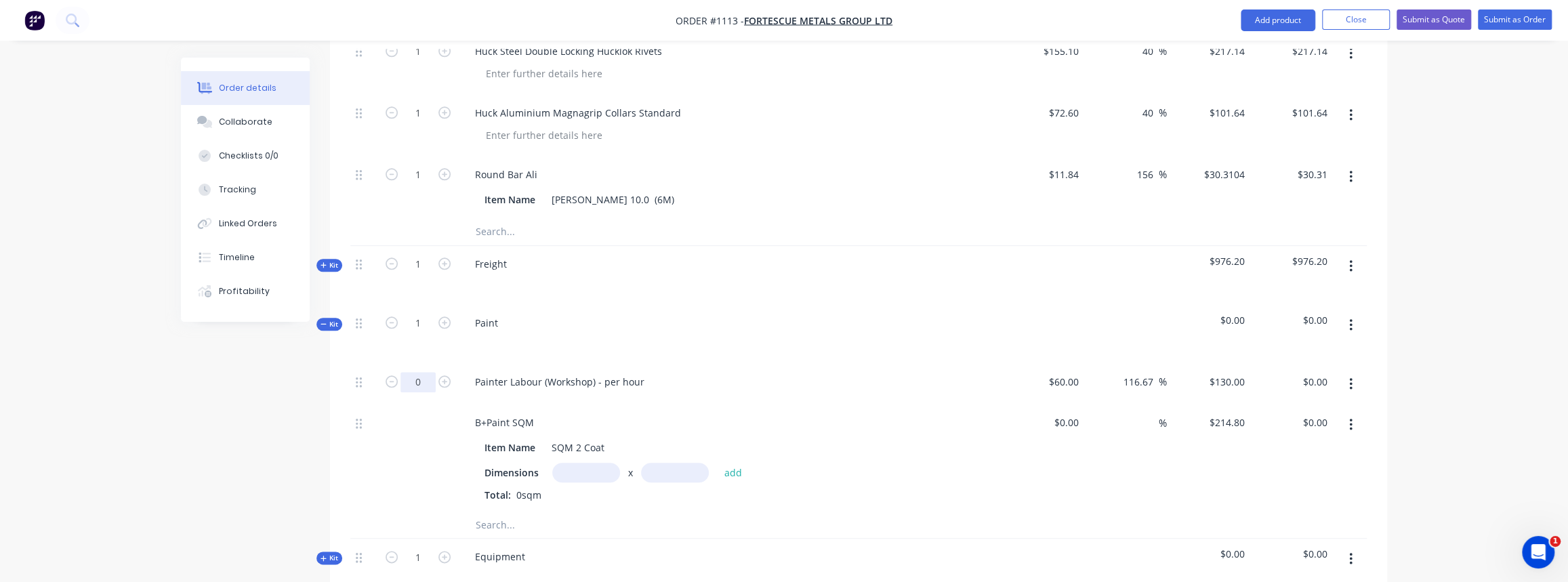
click at [427, 372] on input "0" at bounding box center [418, 382] width 35 height 21
type input "12"
type input "$1,560.00"
click at [476, 364] on div "Painter Labour (Workshop) - per hour" at bounding box center [730, 385] width 542 height 41
click at [584, 463] on input "text" at bounding box center [586, 472] width 68 height 20
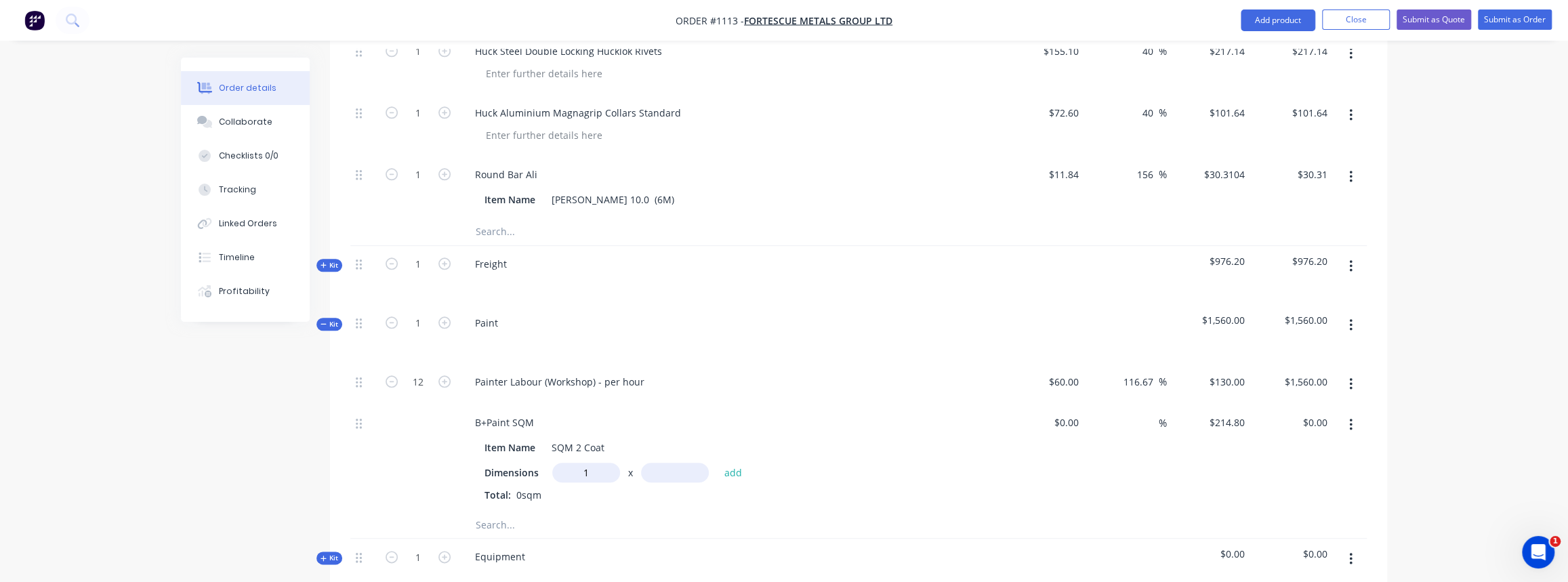
type input "1m"
click at [694, 463] on input "text" at bounding box center [675, 472] width 68 height 20
type input "4m"
click at [739, 464] on button "add" at bounding box center [732, 472] width 32 height 18
type input "$859.20"
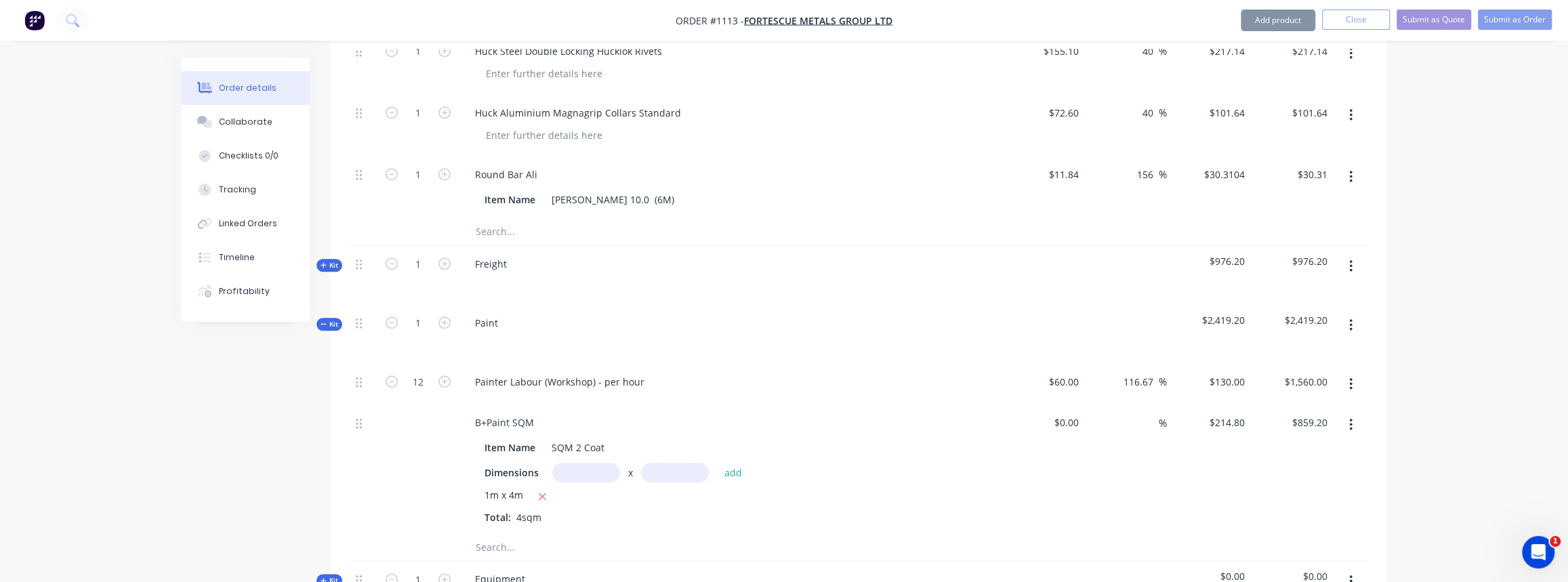
click at [524, 533] on input "text" at bounding box center [611, 547] width 271 height 27
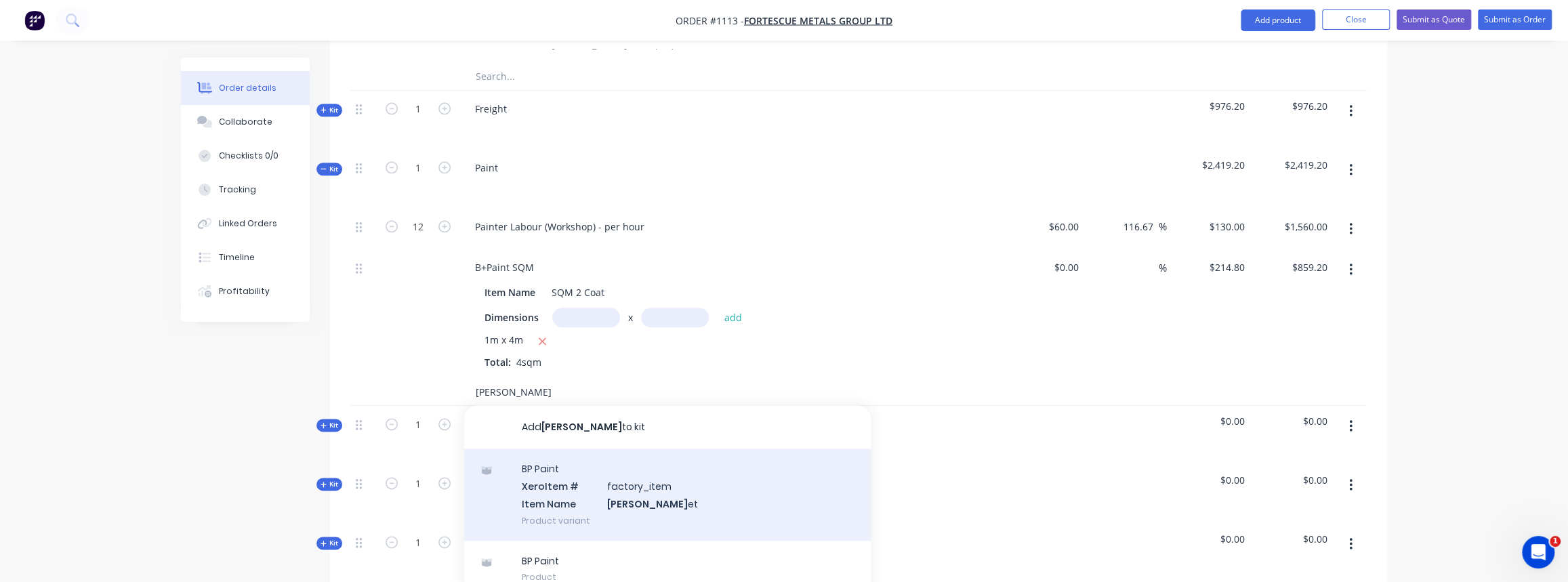
scroll to position [1294, 0]
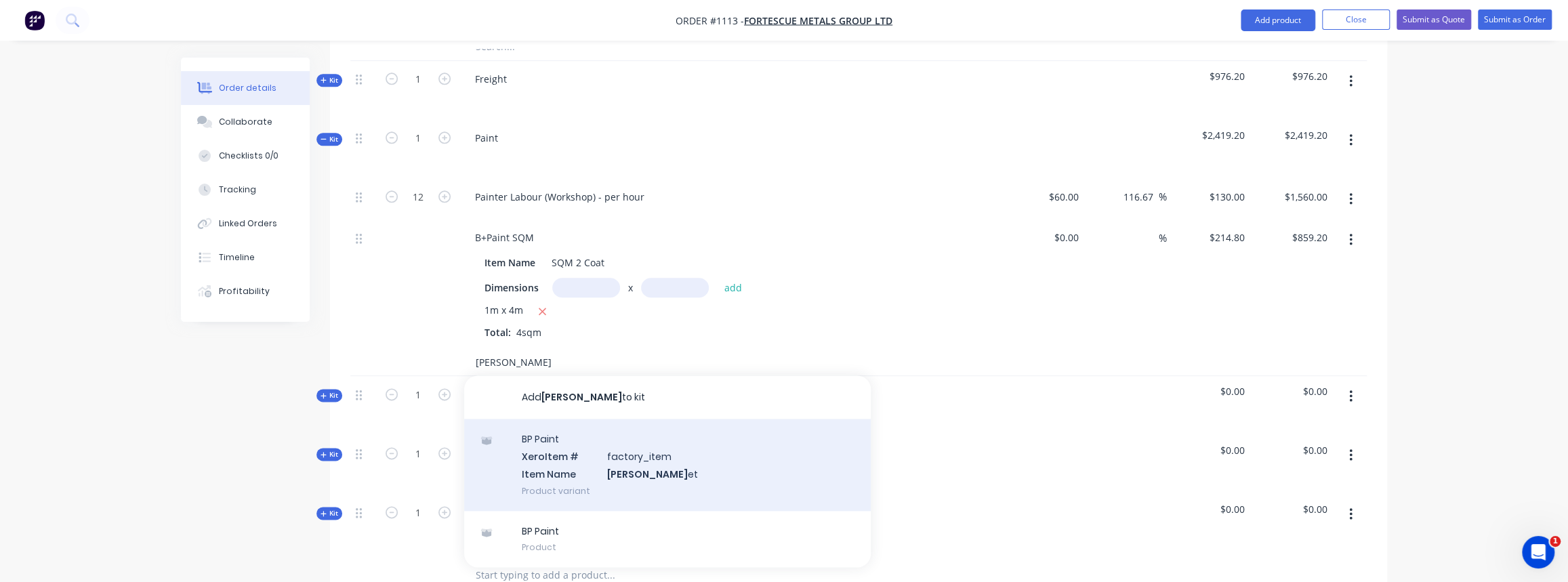
type input "[PERSON_NAME]"
click at [594, 440] on div "BP Paint Xero Item # factory_item Item Name [PERSON_NAME] et Product variant" at bounding box center [668, 464] width 407 height 92
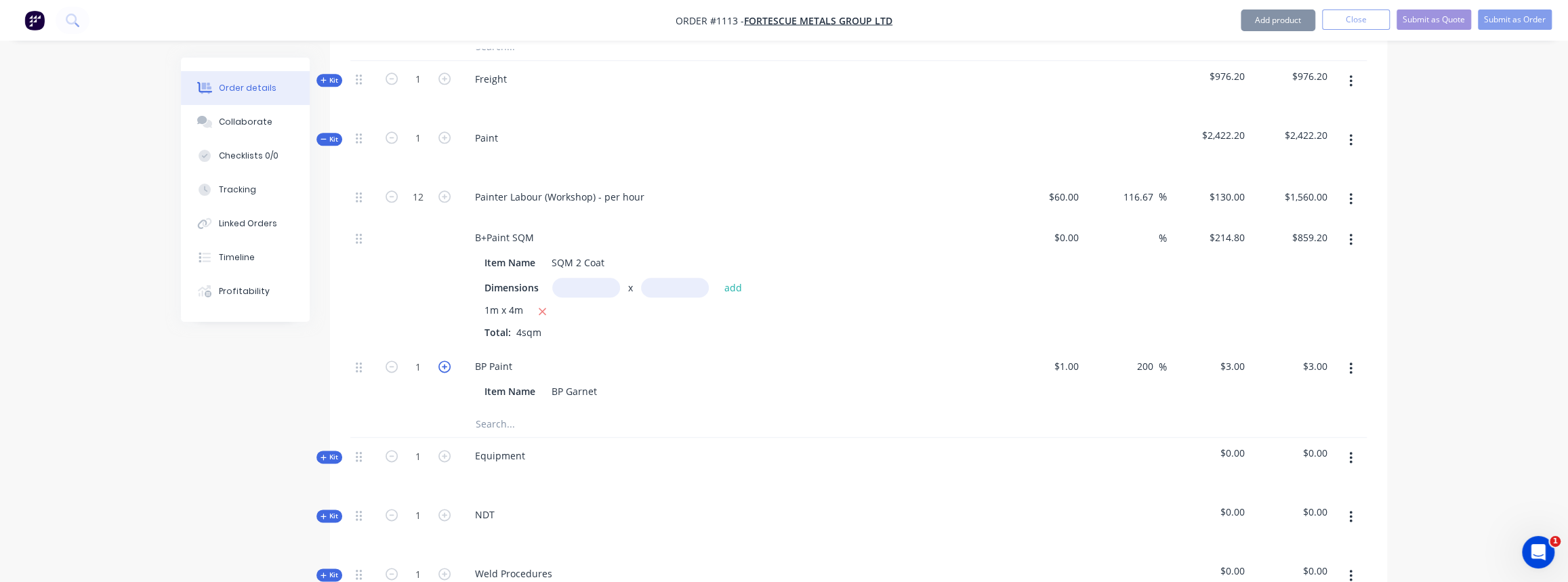
click at [446, 361] on icon "button" at bounding box center [445, 367] width 12 height 12
type input "2"
type input "$6.00"
click at [446, 361] on icon "button" at bounding box center [445, 367] width 12 height 12
type input "3"
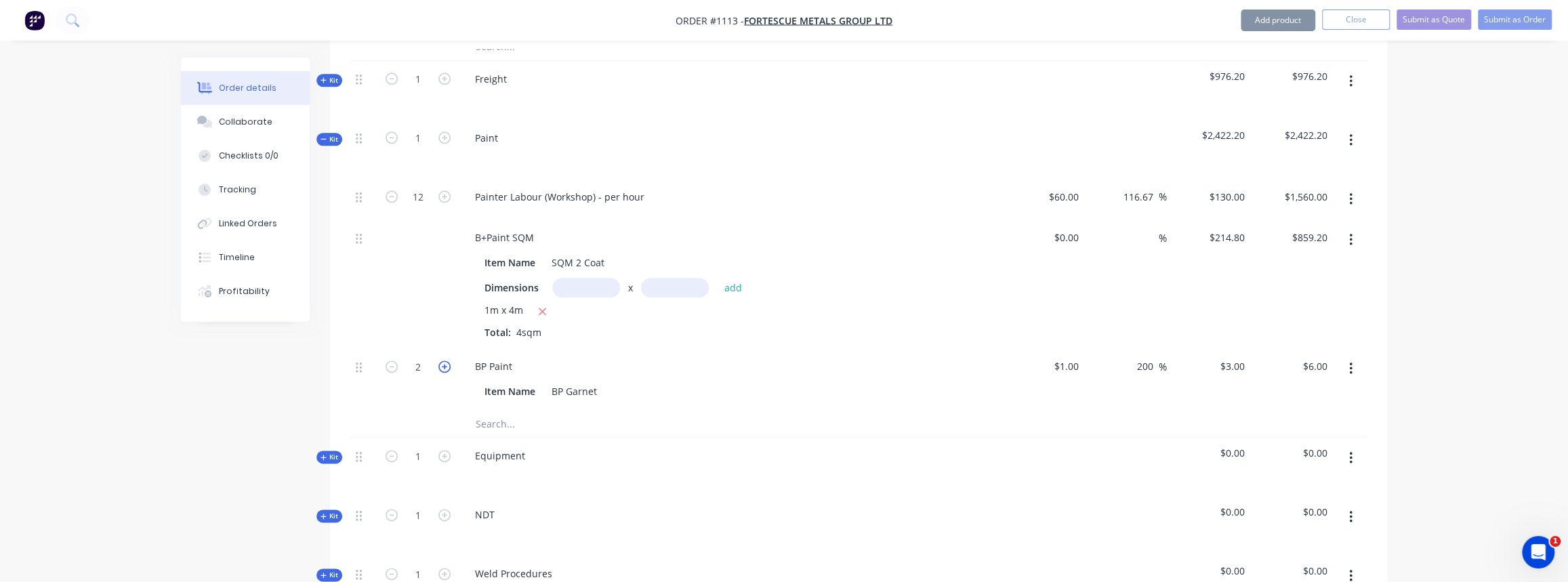
type input "$9.00"
click at [446, 361] on icon "button" at bounding box center [445, 367] width 12 height 12
type input "4"
type input "$12.00"
click at [446, 361] on icon "button" at bounding box center [445, 367] width 12 height 12
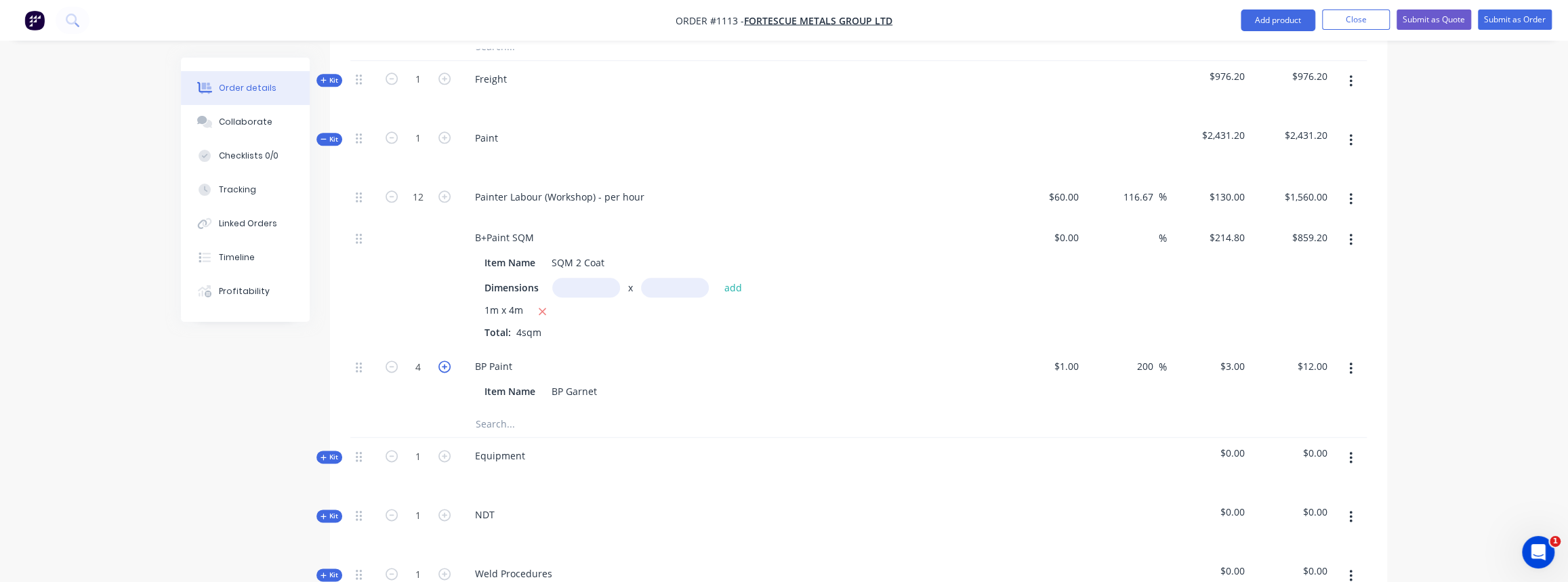
type input "5"
type input "$15.00"
click at [446, 361] on icon "button" at bounding box center [445, 367] width 12 height 12
type input "6"
type input "$18.00"
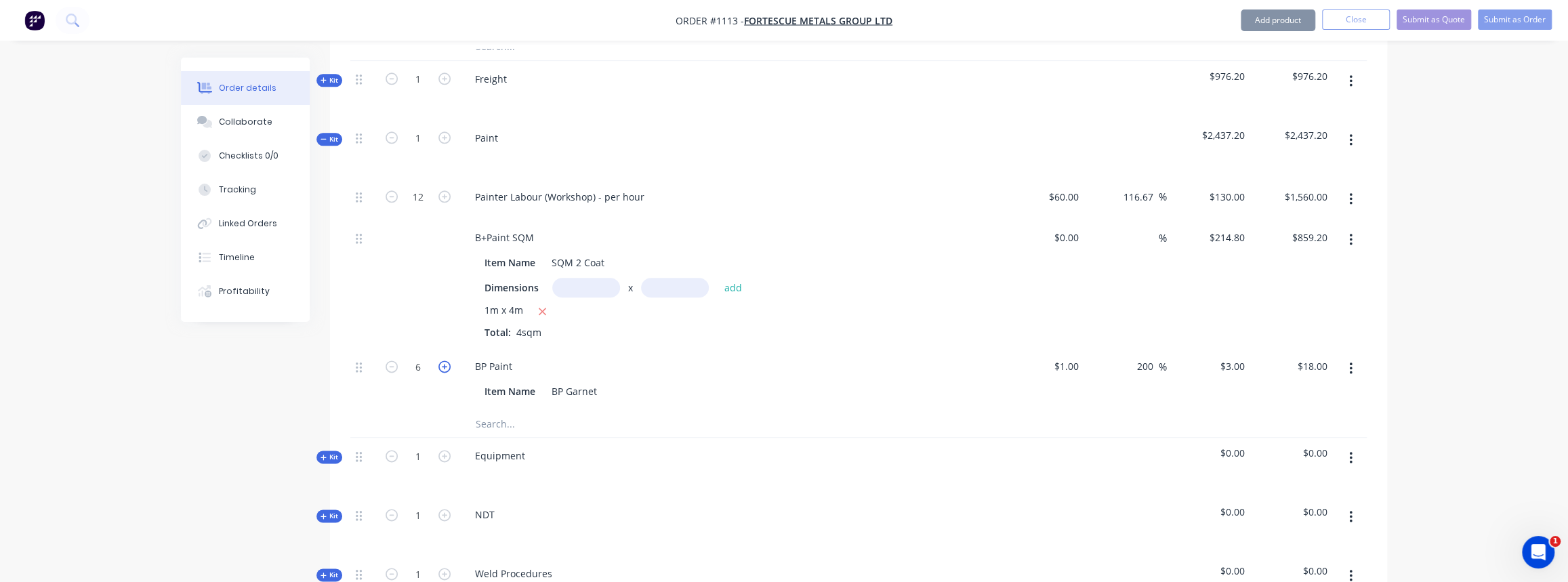
click at [446, 361] on icon "button" at bounding box center [445, 367] width 12 height 12
type input "7"
type input "$21.00"
click at [446, 361] on icon "button" at bounding box center [445, 367] width 12 height 12
type input "8"
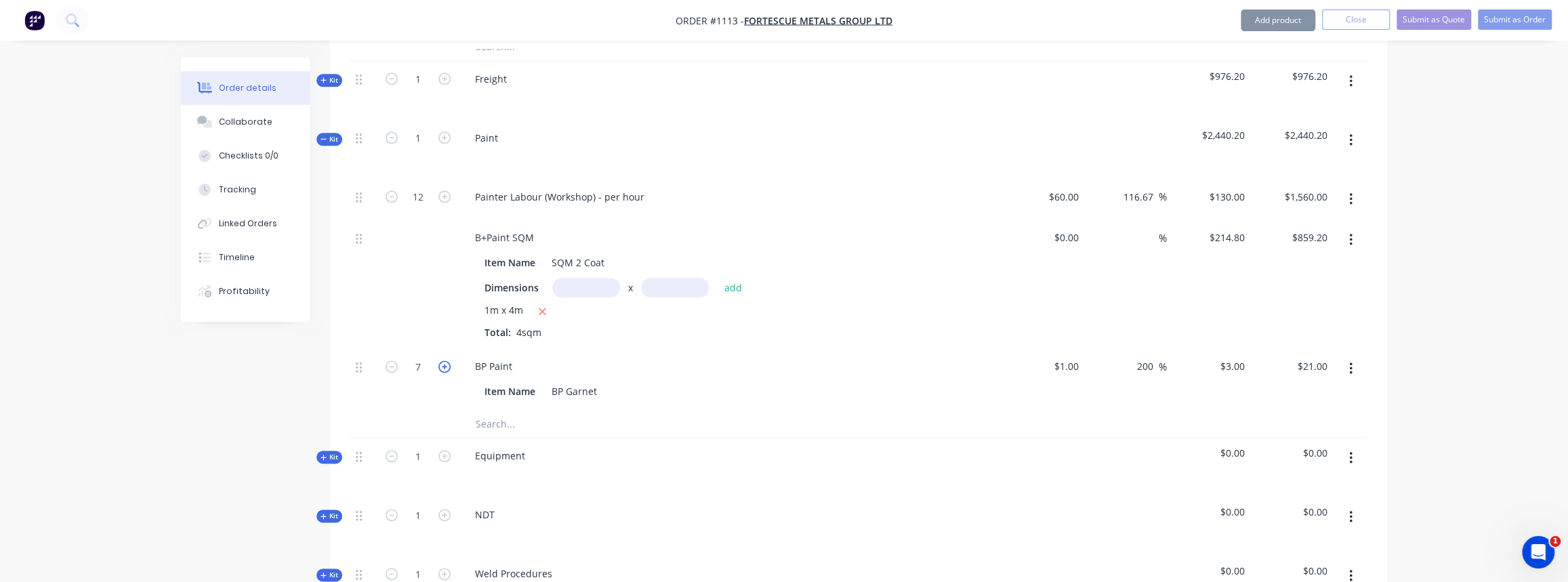
type input "$24.00"
click at [446, 361] on icon "button" at bounding box center [445, 367] width 12 height 12
type input "9"
type input "$27.00"
click at [446, 361] on icon "button" at bounding box center [445, 367] width 12 height 12
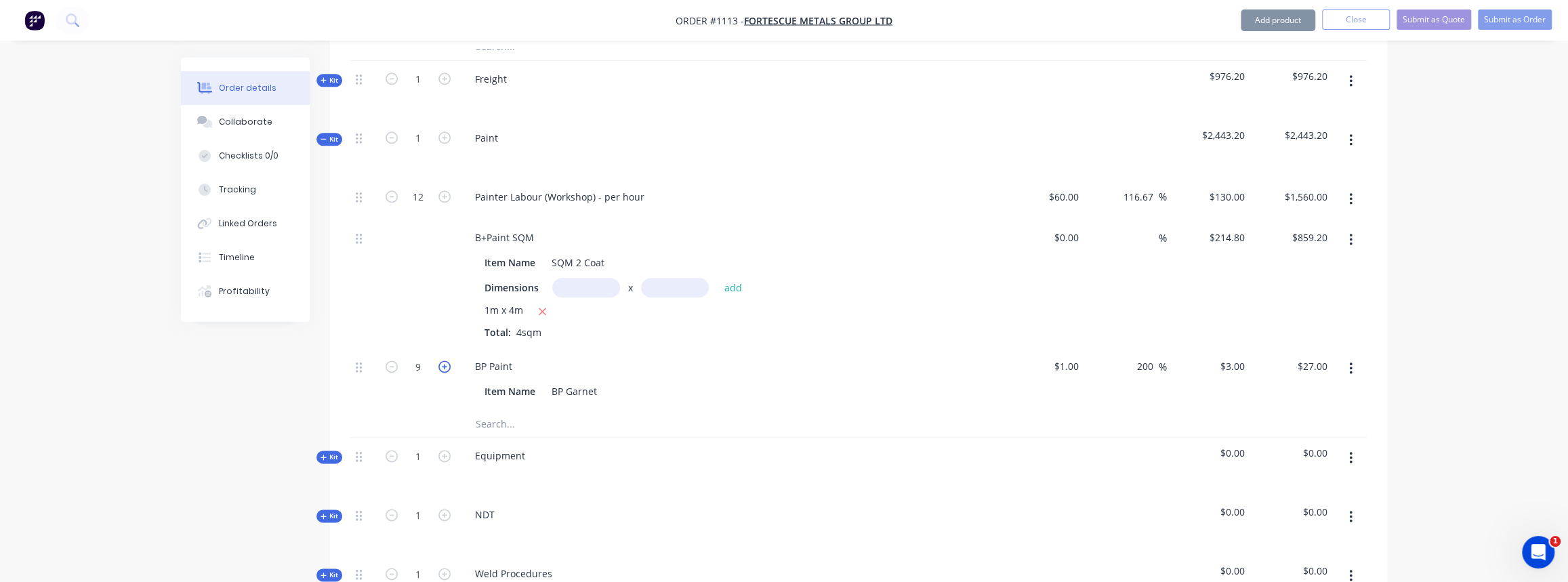
type input "10"
type input "$30.00"
click at [446, 361] on icon "button" at bounding box center [445, 367] width 12 height 12
type input "11"
type input "$33.00"
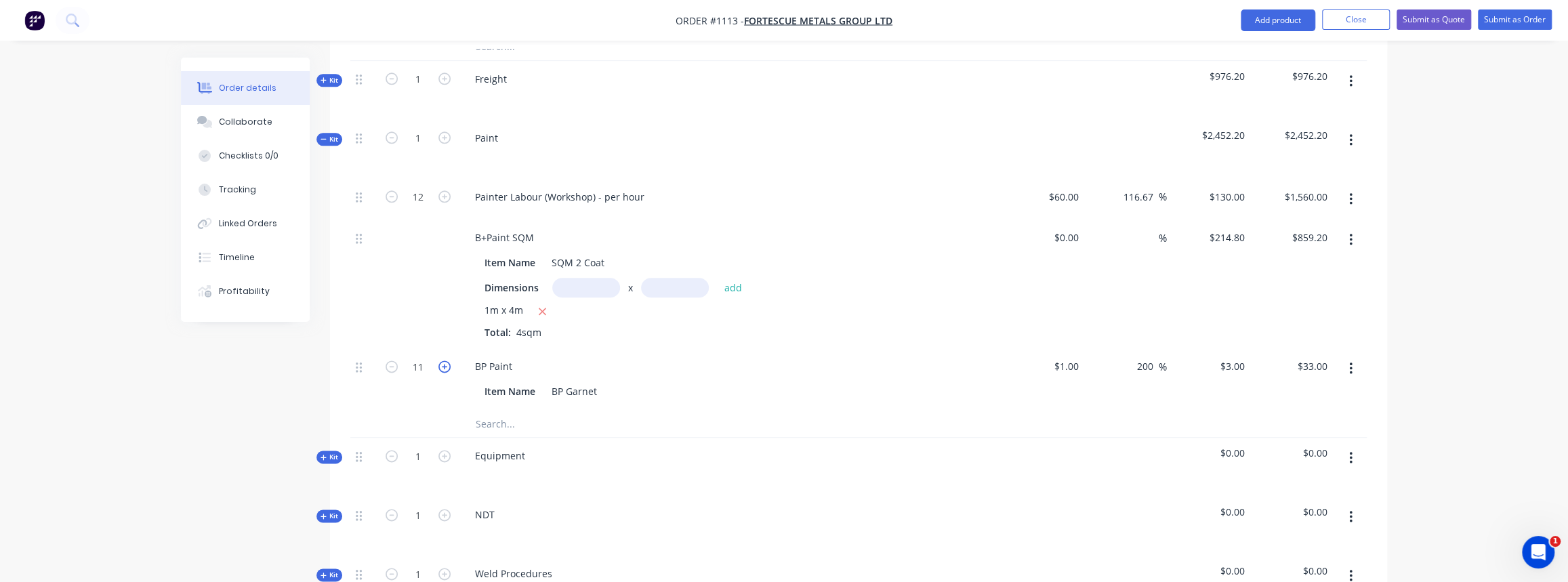
click at [446, 361] on icon "button" at bounding box center [445, 367] width 12 height 12
type input "12"
type input "$36.00"
click at [446, 361] on icon "button" at bounding box center [445, 367] width 12 height 12
type input "13"
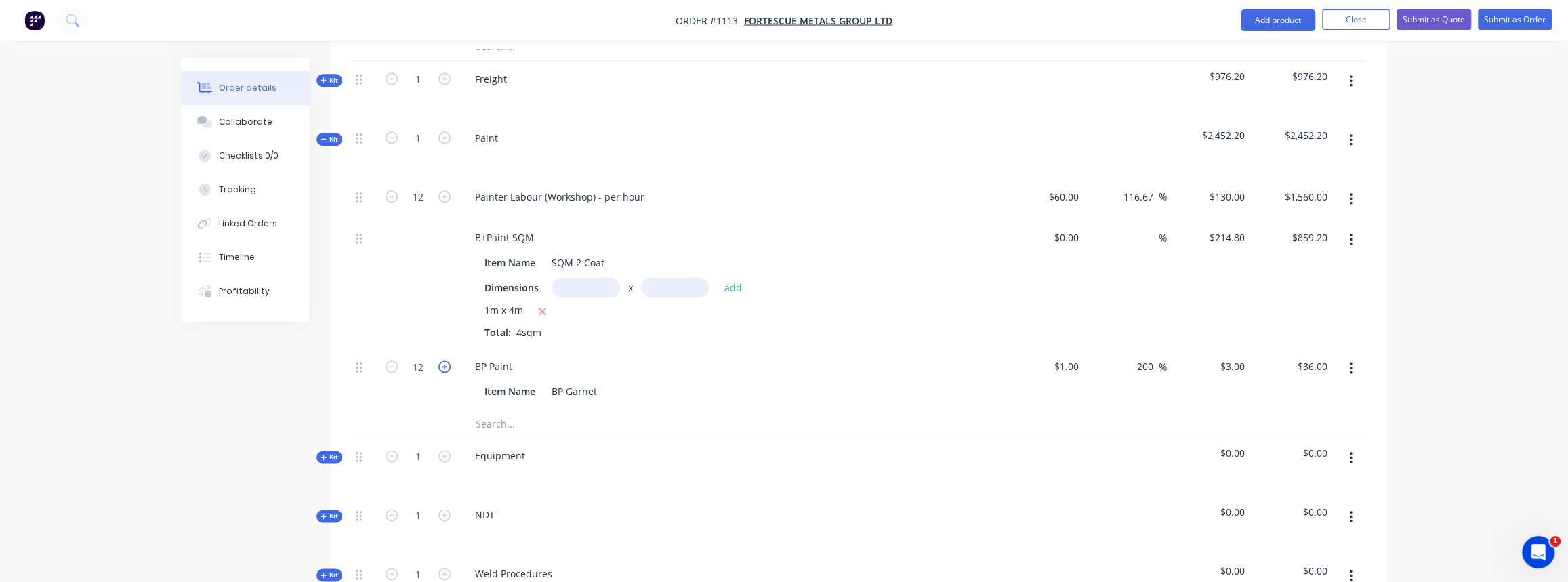
type input "$39.00"
click at [446, 361] on icon "button" at bounding box center [445, 367] width 12 height 12
type input "14"
type input "$42.00"
click at [430, 356] on input "14" at bounding box center [418, 367] width 35 height 21
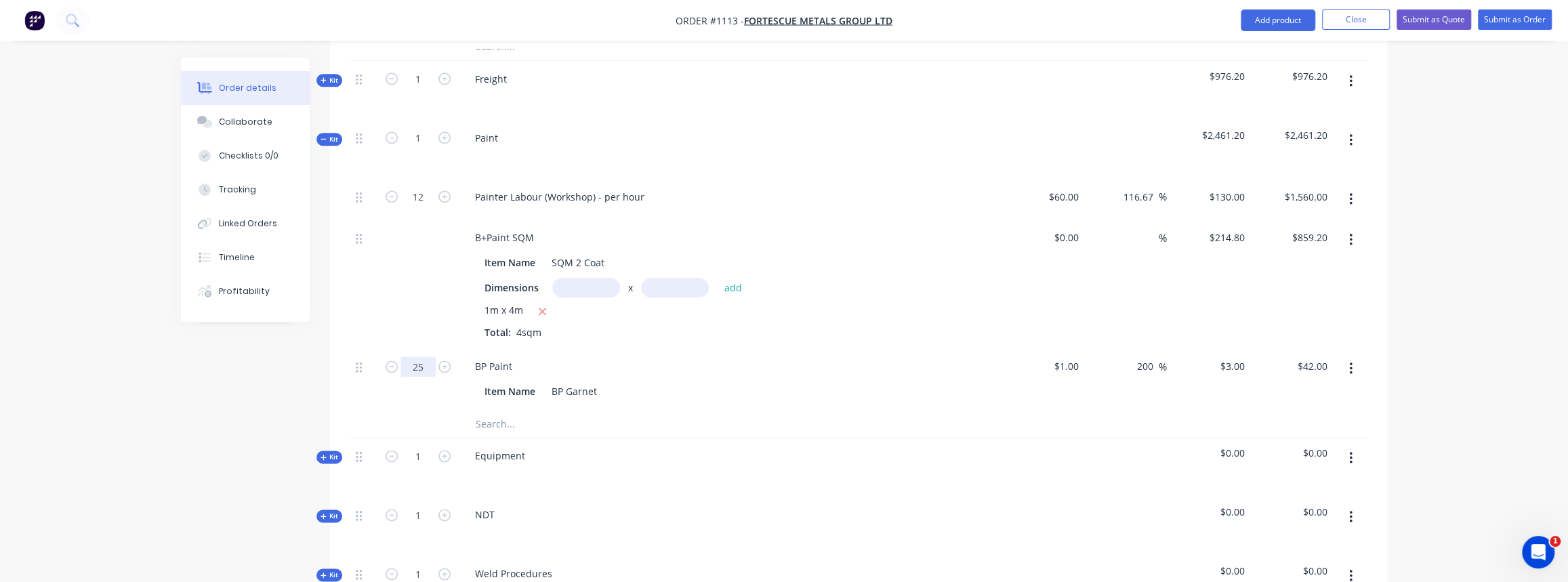
type input "25"
type input "$75.00"
click at [1347, 446] on button "button" at bounding box center [1351, 458] width 32 height 24
click at [1303, 566] on div "Delete" at bounding box center [1303, 575] width 105 height 20
click at [1350, 451] on icon "button" at bounding box center [1351, 458] width 3 height 15
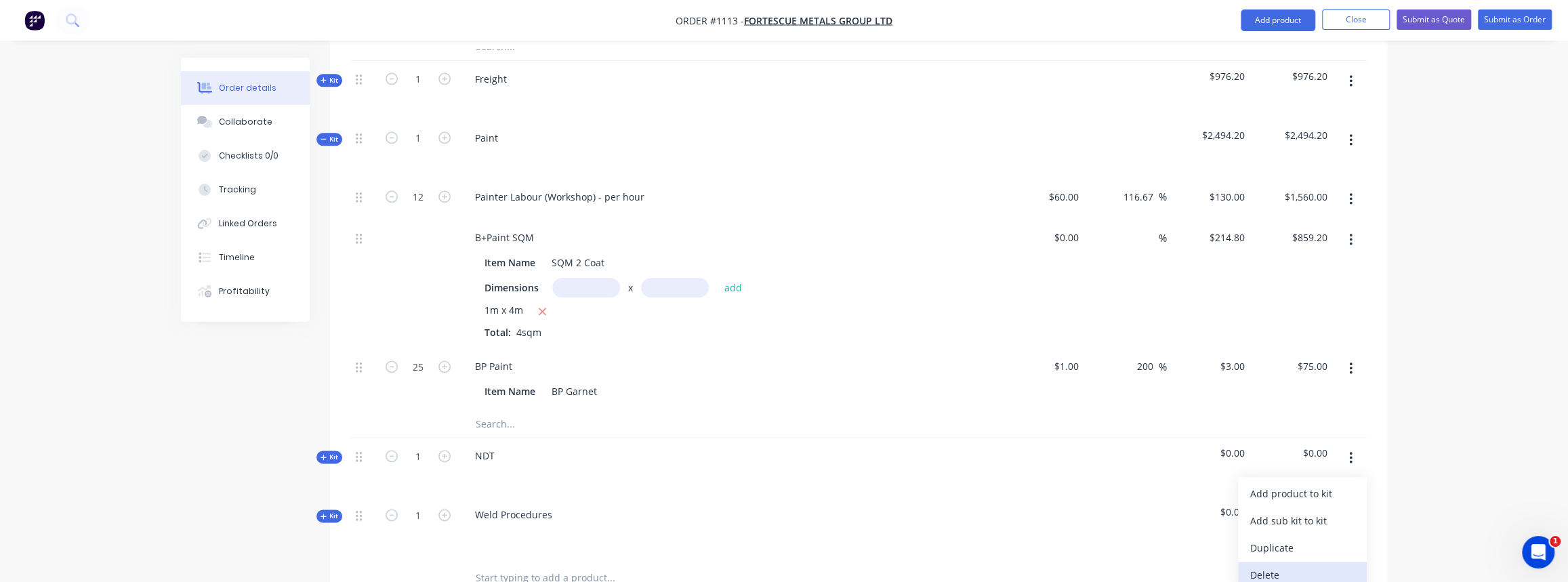
click at [1282, 566] on div "Delete" at bounding box center [1303, 575] width 105 height 20
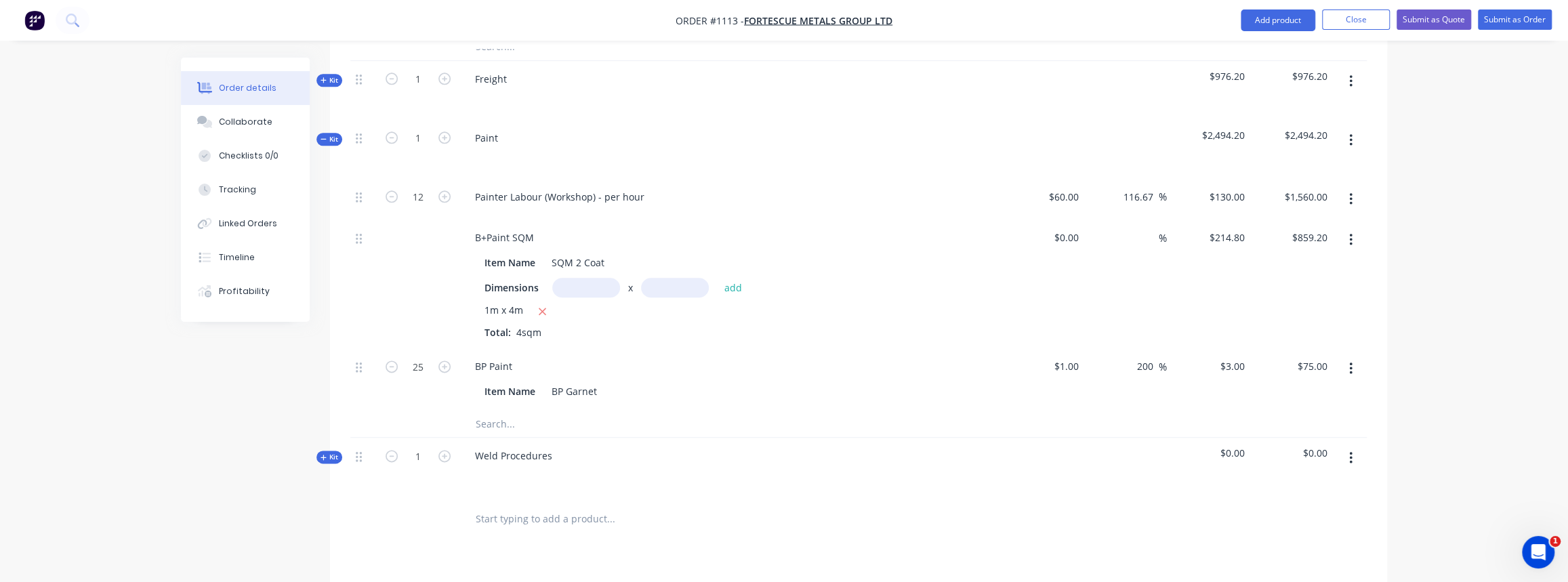
click at [1353, 446] on button "button" at bounding box center [1351, 458] width 32 height 24
click at [1276, 566] on div "Delete" at bounding box center [1303, 575] width 105 height 20
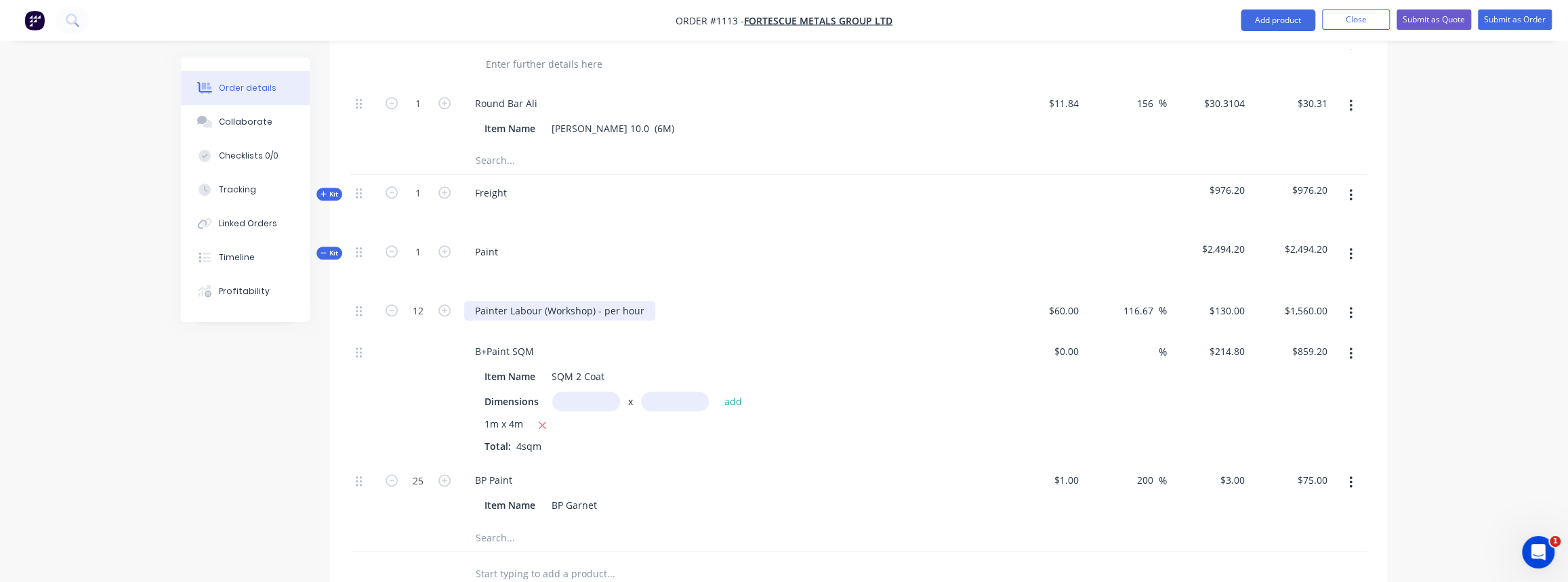
scroll to position [1171, 0]
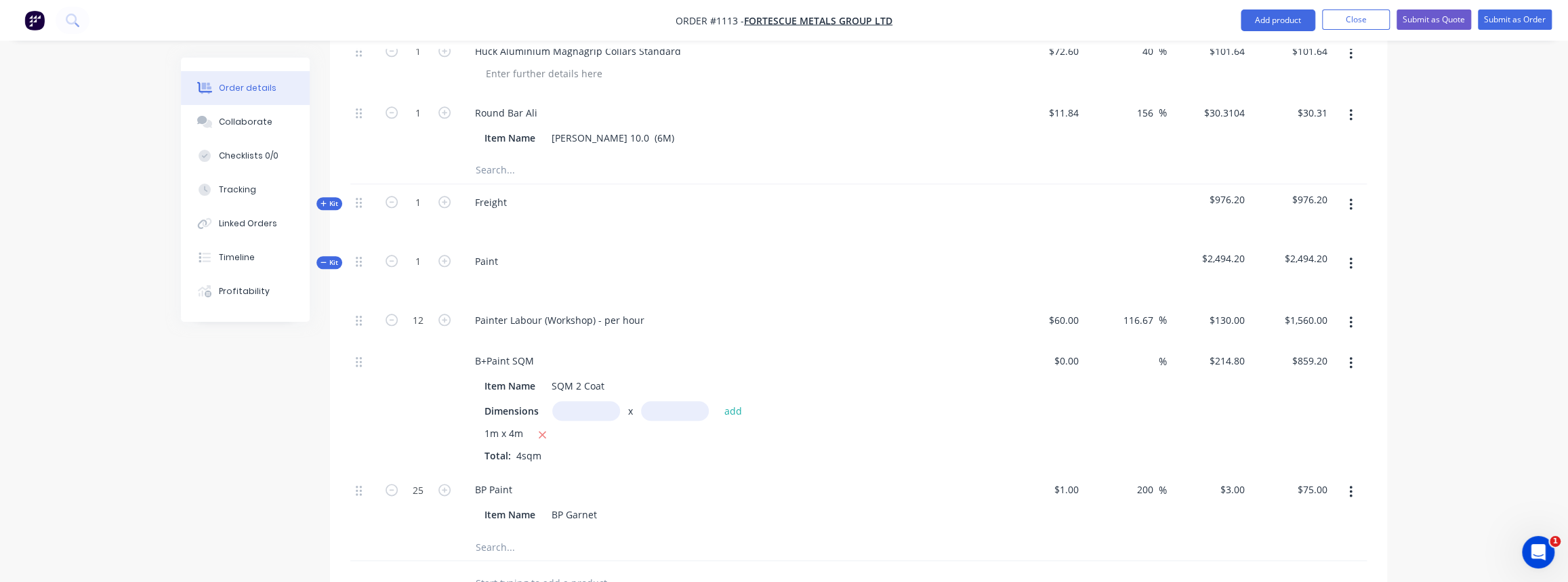
click at [327, 258] on span "Kit" at bounding box center [329, 263] width 18 height 10
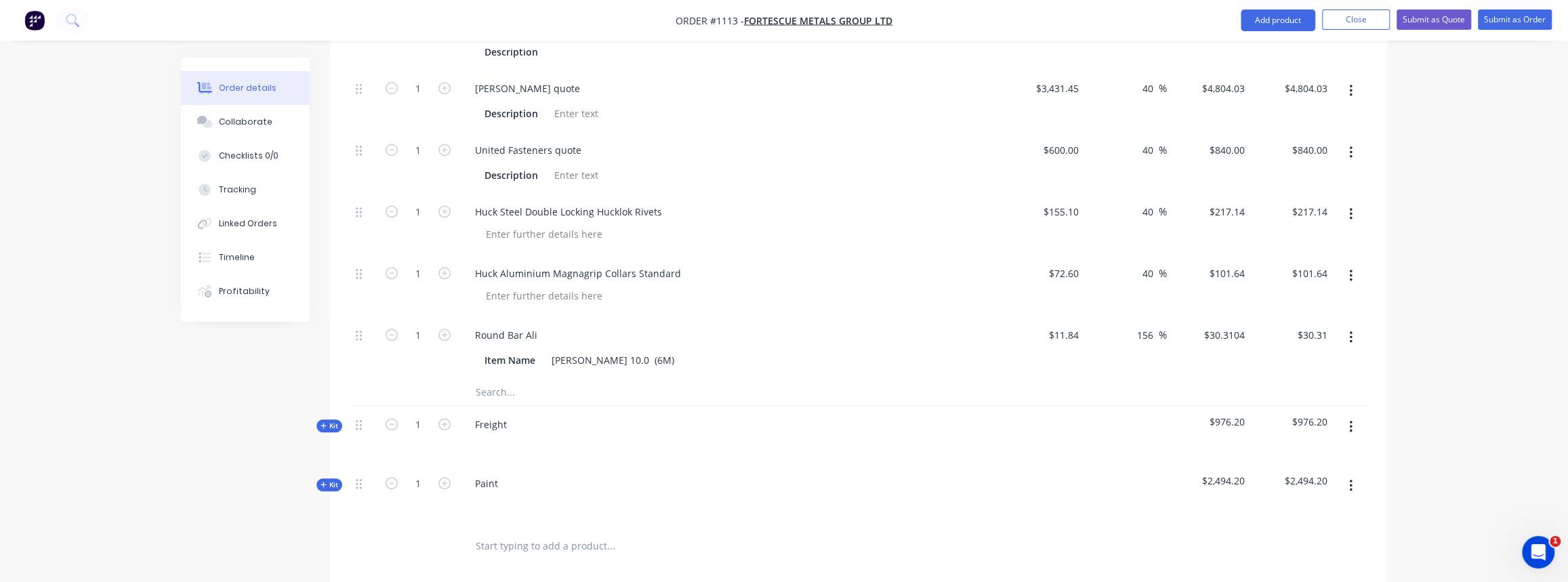
scroll to position [862, 0]
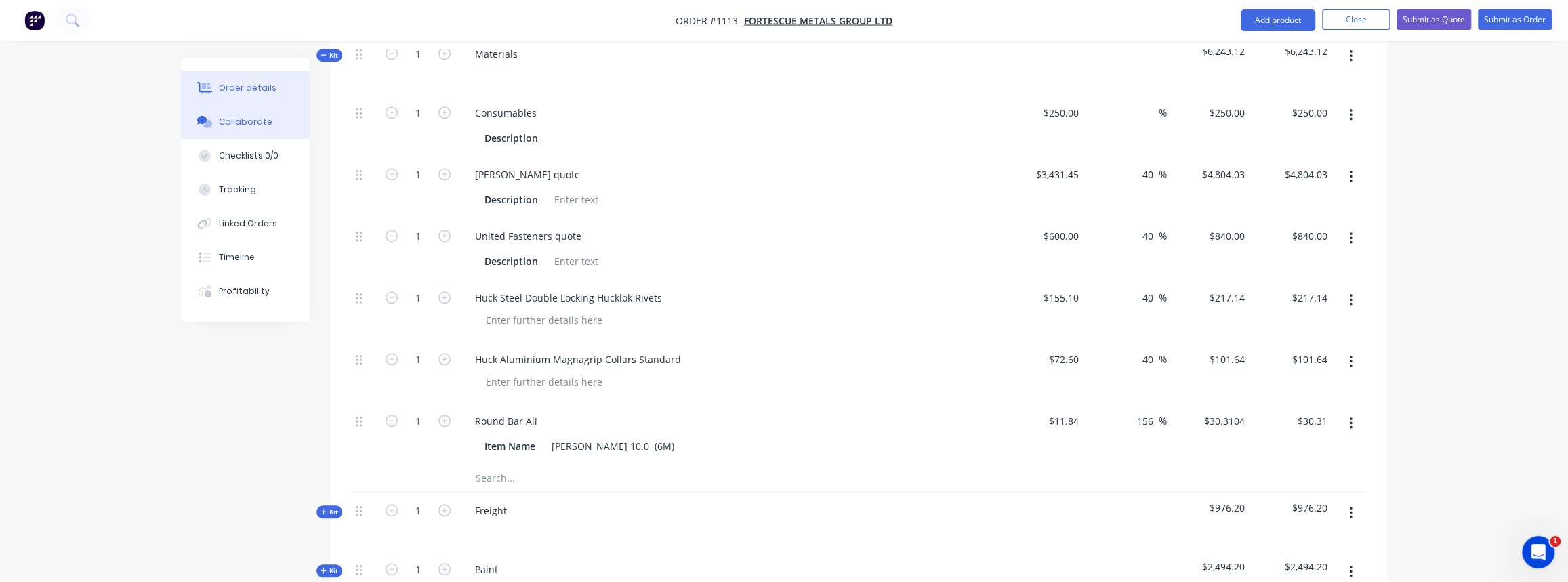
click at [260, 128] on button "Collaborate" at bounding box center [245, 121] width 129 height 33
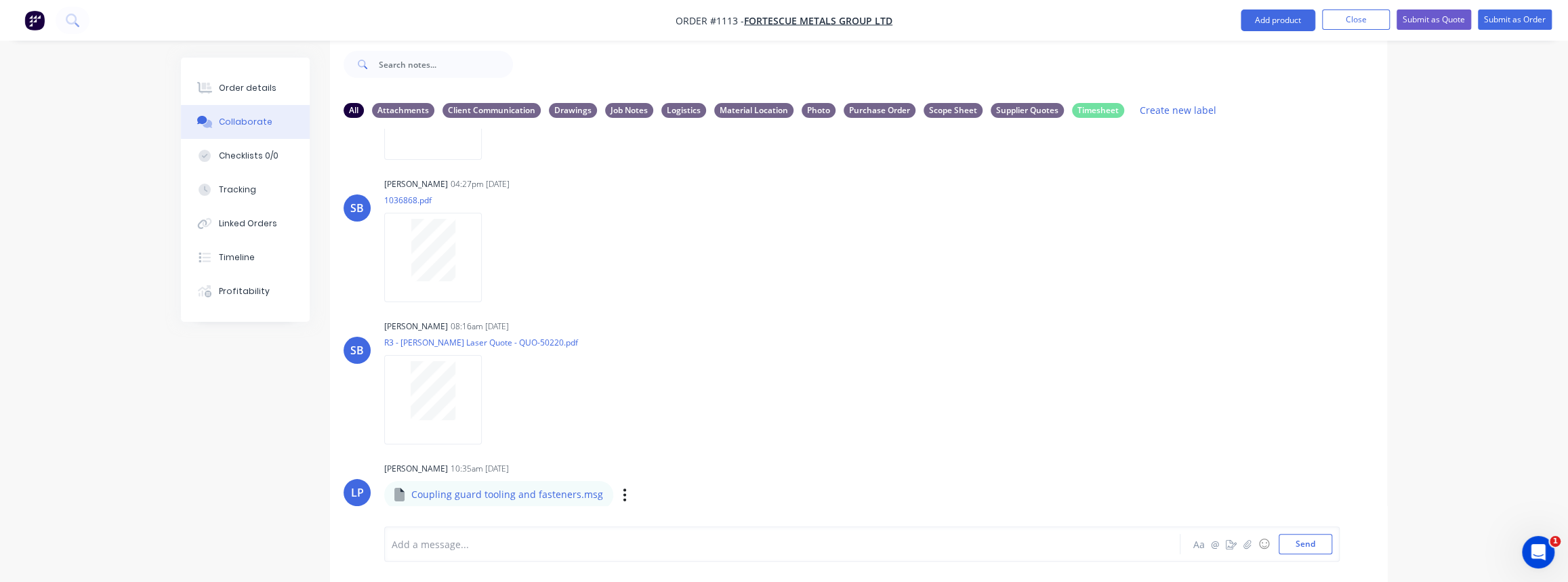
scroll to position [758, 0]
drag, startPoint x: 471, startPoint y: 494, endPoint x: 433, endPoint y: 493, distance: 38.0
click at [469, 493] on p "Coupling guard tooling and fasteners.msg" at bounding box center [506, 492] width 191 height 14
click at [415, 493] on p "Coupling guard tooling and fasteners.msg" at bounding box center [506, 492] width 191 height 14
click at [623, 492] on icon "button" at bounding box center [624, 492] width 3 height 12
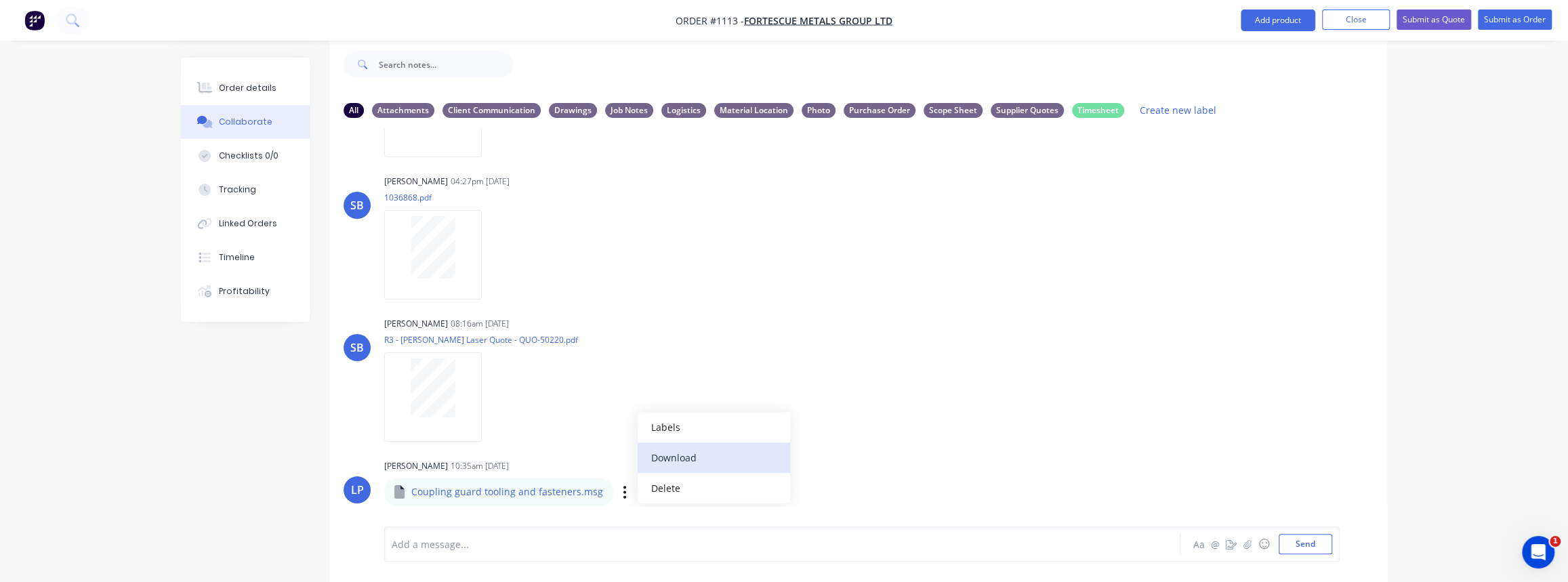
click at [669, 463] on button "Download" at bounding box center [714, 458] width 153 height 31
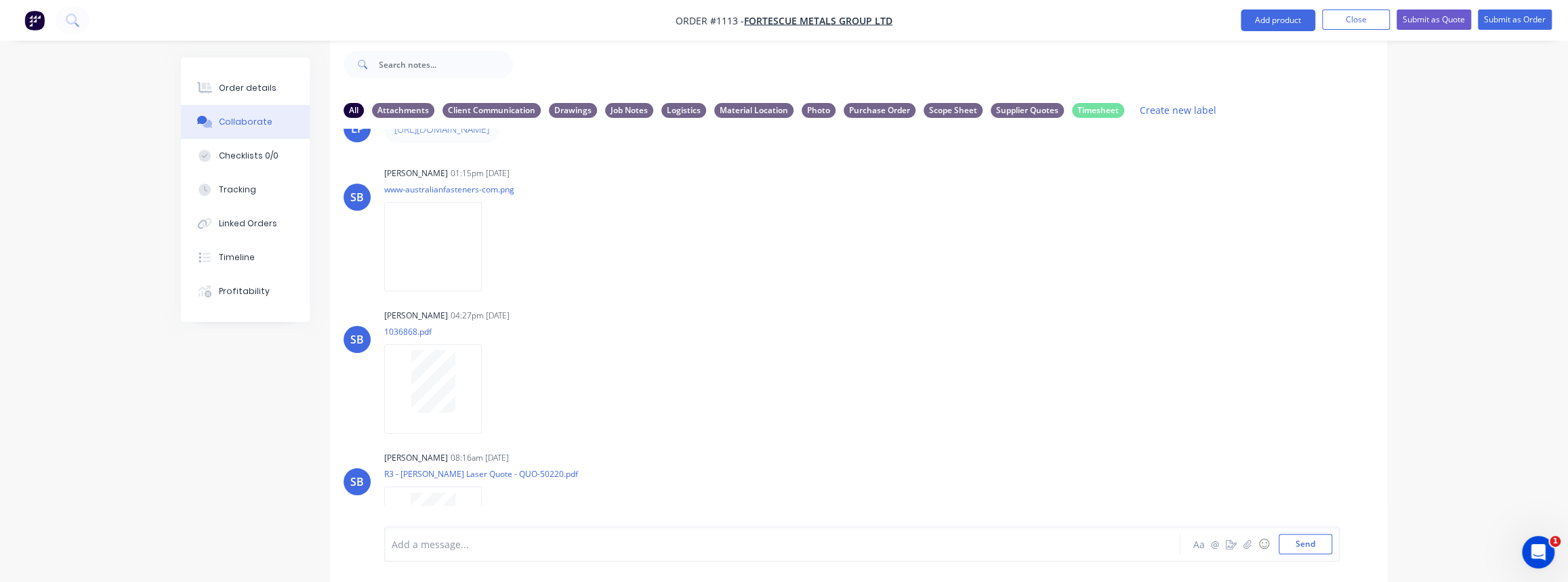
scroll to position [573, 0]
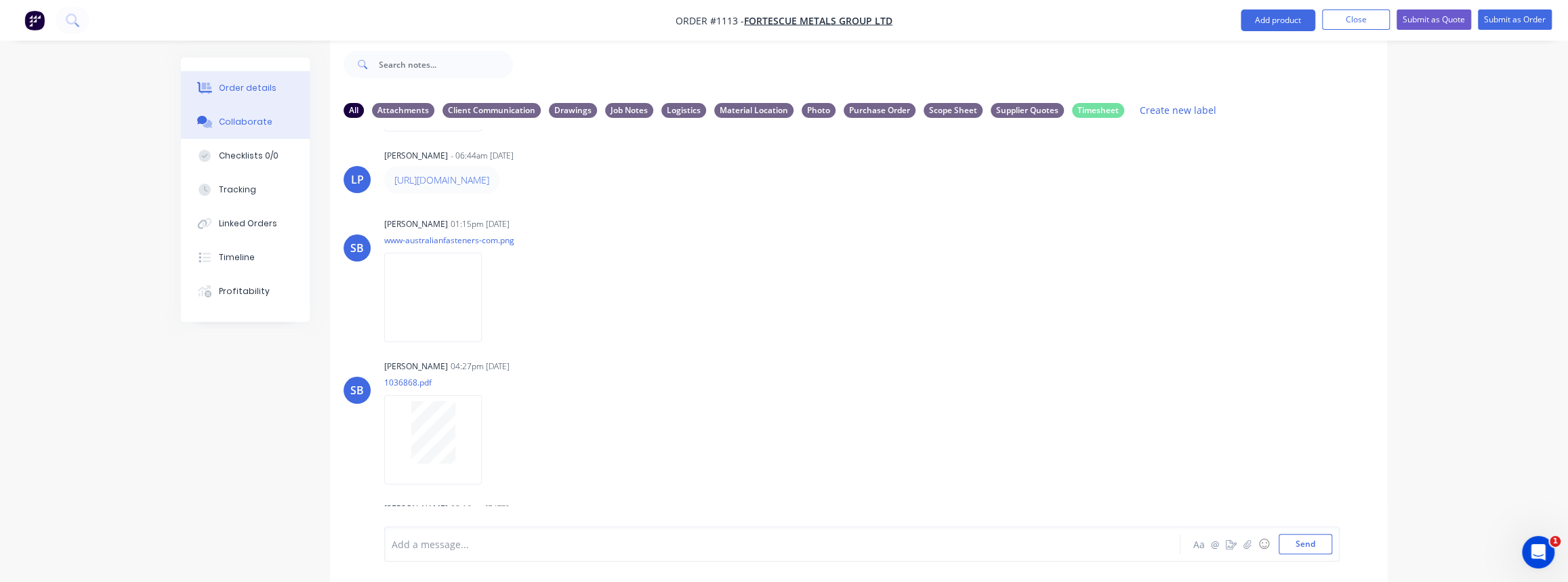
drag, startPoint x: 266, startPoint y: 92, endPoint x: 298, endPoint y: 101, distance: 33.2
click at [266, 92] on div "Order details" at bounding box center [247, 88] width 58 height 12
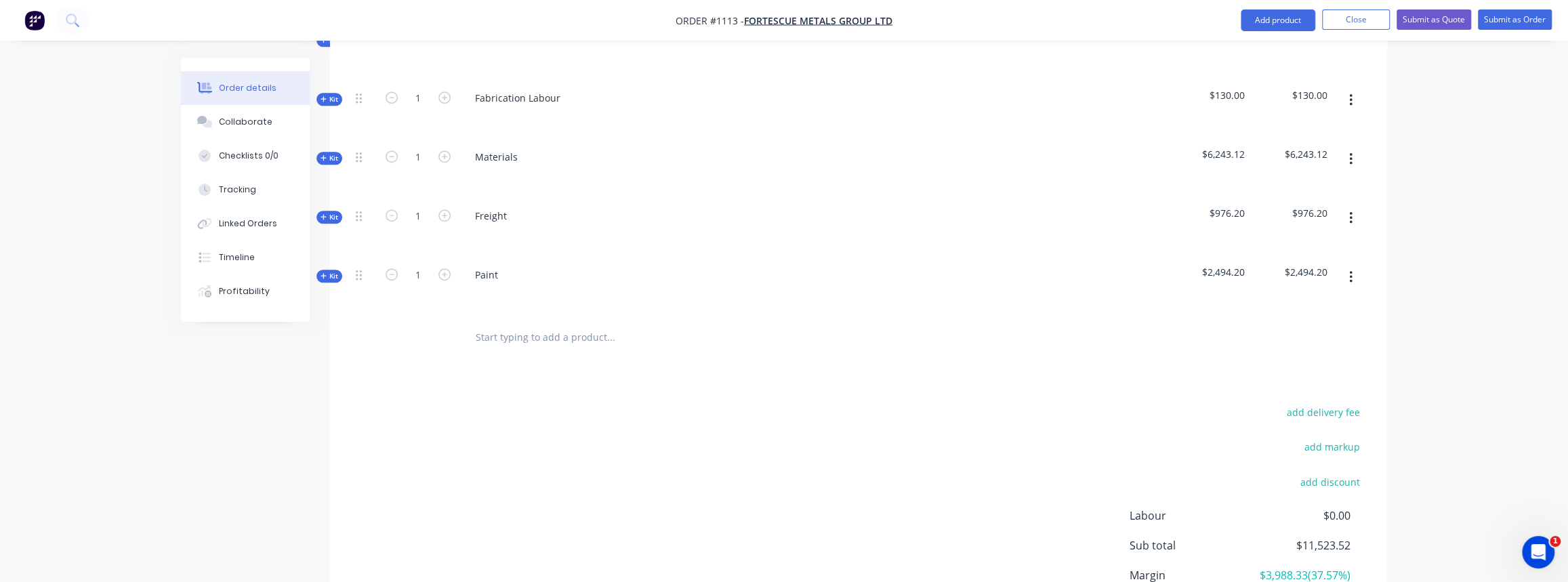
scroll to position [759, 0]
drag, startPoint x: 331, startPoint y: 138, endPoint x: 364, endPoint y: 164, distance: 42.0
click at [331, 153] on span "Kit" at bounding box center [329, 158] width 18 height 10
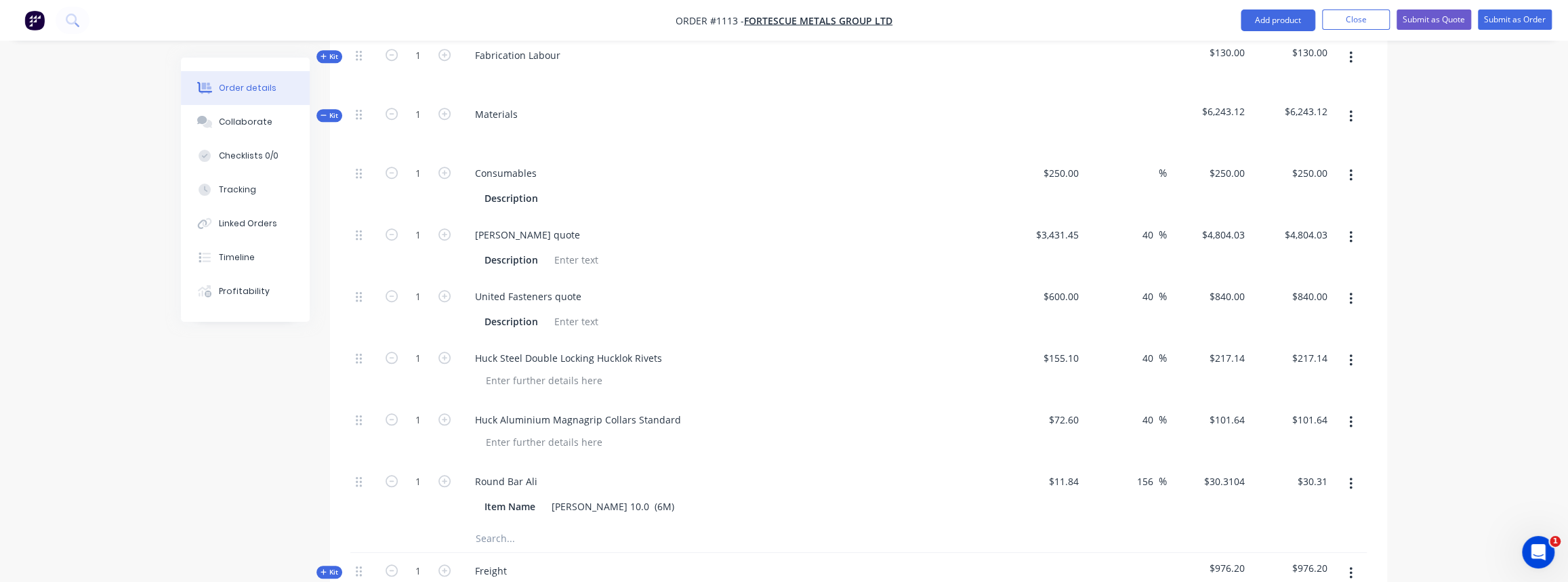
scroll to position [821, 0]
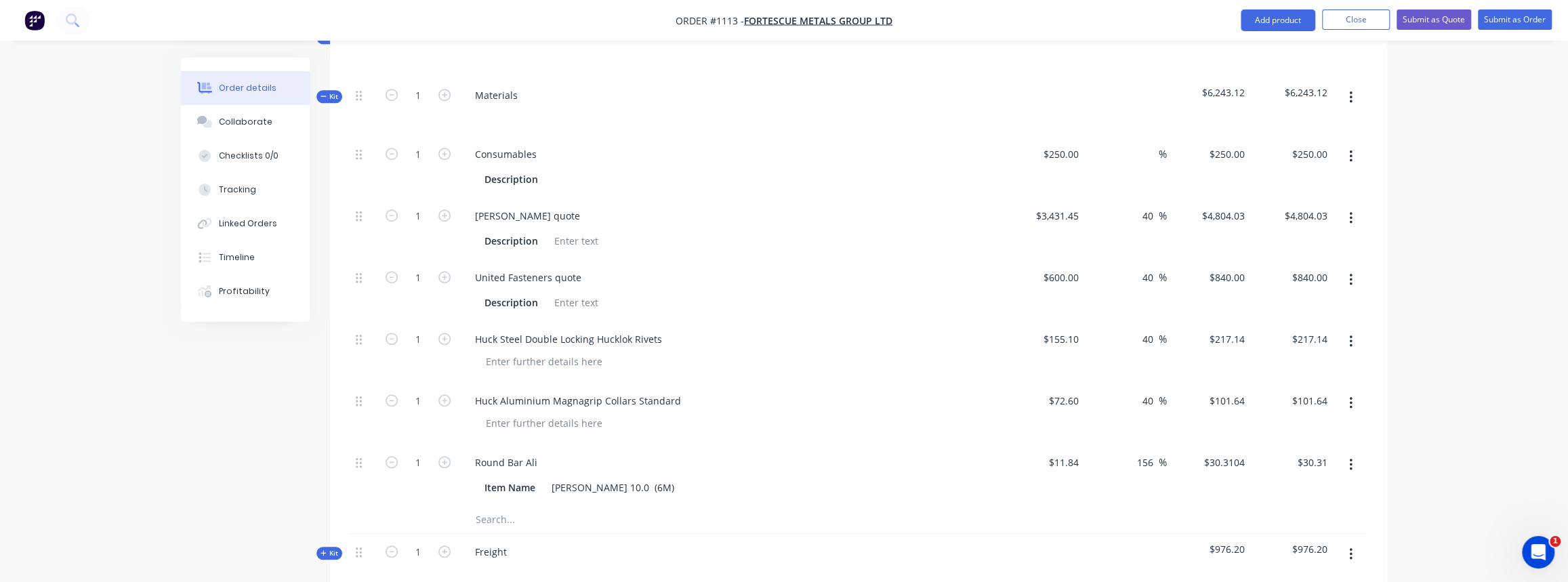
click at [501, 506] on input "text" at bounding box center [611, 520] width 271 height 27
paste input "[URL][DOMAIN_NAME]"
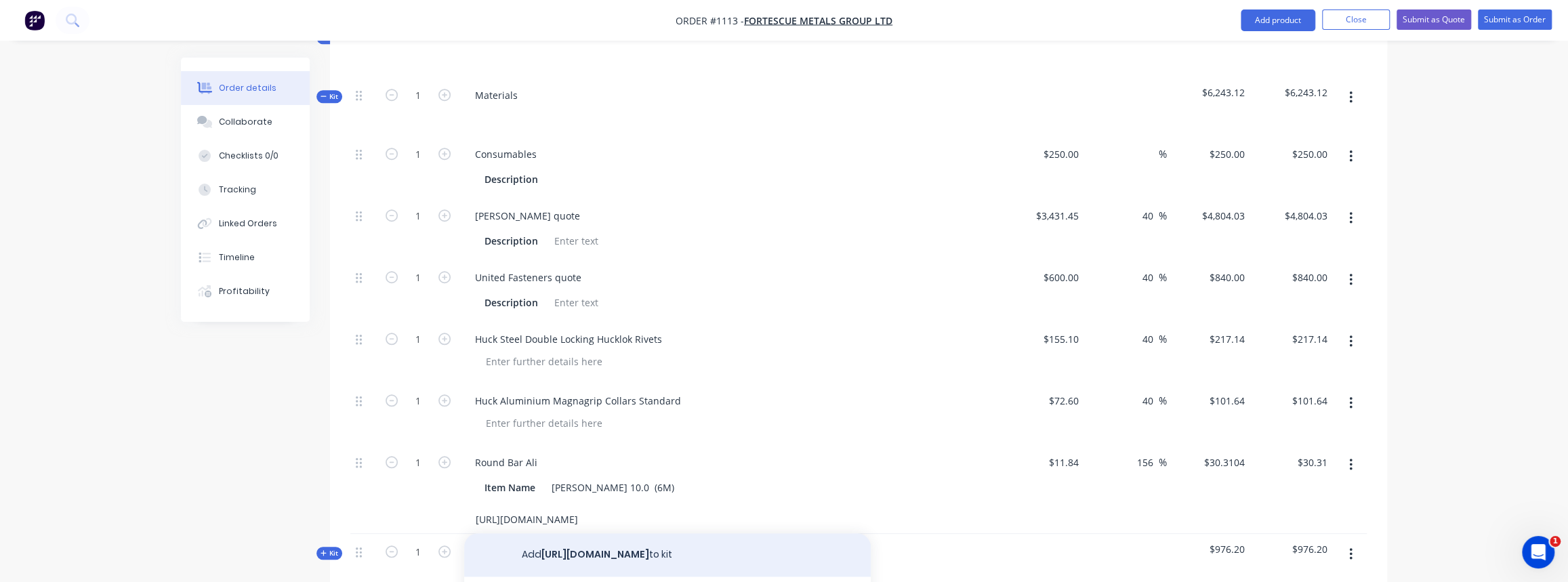
type input "[URL][DOMAIN_NAME]"
click at [660, 549] on button "Add [URL][DOMAIN_NAME] to kit" at bounding box center [668, 555] width 407 height 44
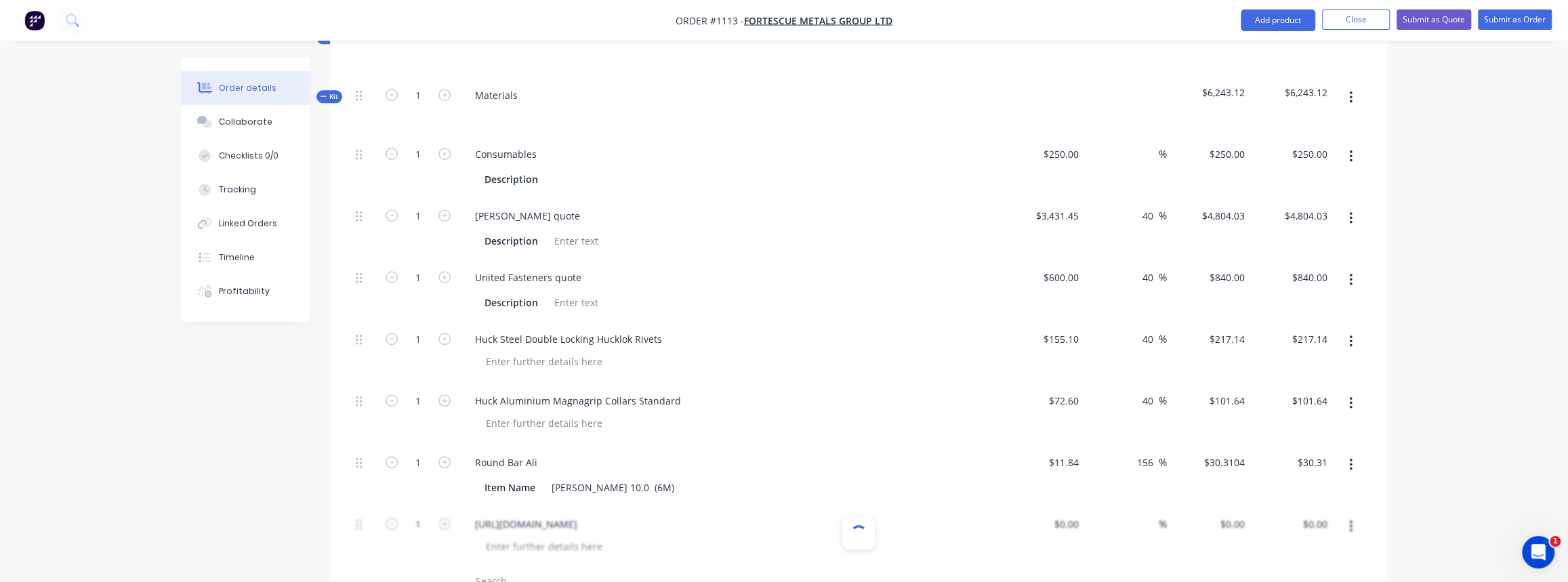
scroll to position [0, 0]
click at [1071, 514] on input at bounding box center [1069, 524] width 31 height 20
type input "$1,035.00"
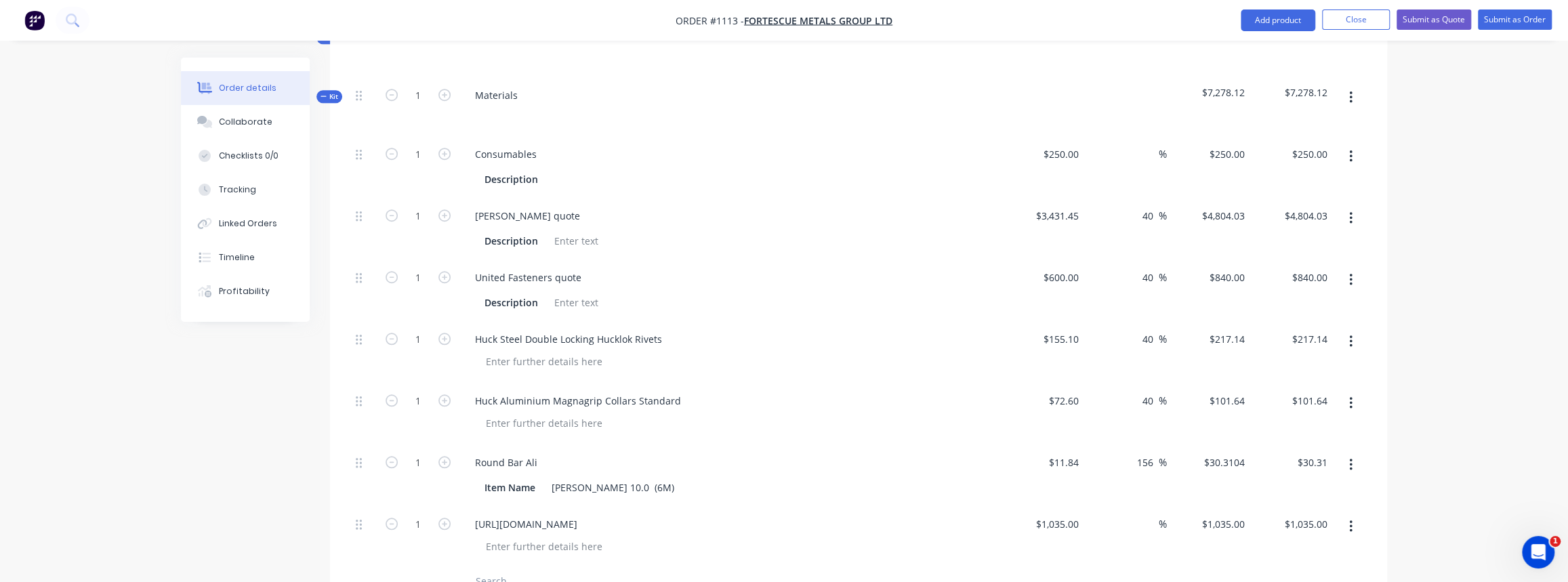
click at [1129, 523] on div "%" at bounding box center [1125, 537] width 83 height 62
click at [1143, 514] on input at bounding box center [1151, 524] width 15 height 20
type input "0"
drag, startPoint x: 934, startPoint y: 453, endPoint x: 907, endPoint y: 469, distance: 31.4
click at [930, 476] on div "Item Name [PERSON_NAME] 10.0 (6M)" at bounding box center [730, 487] width 531 height 22
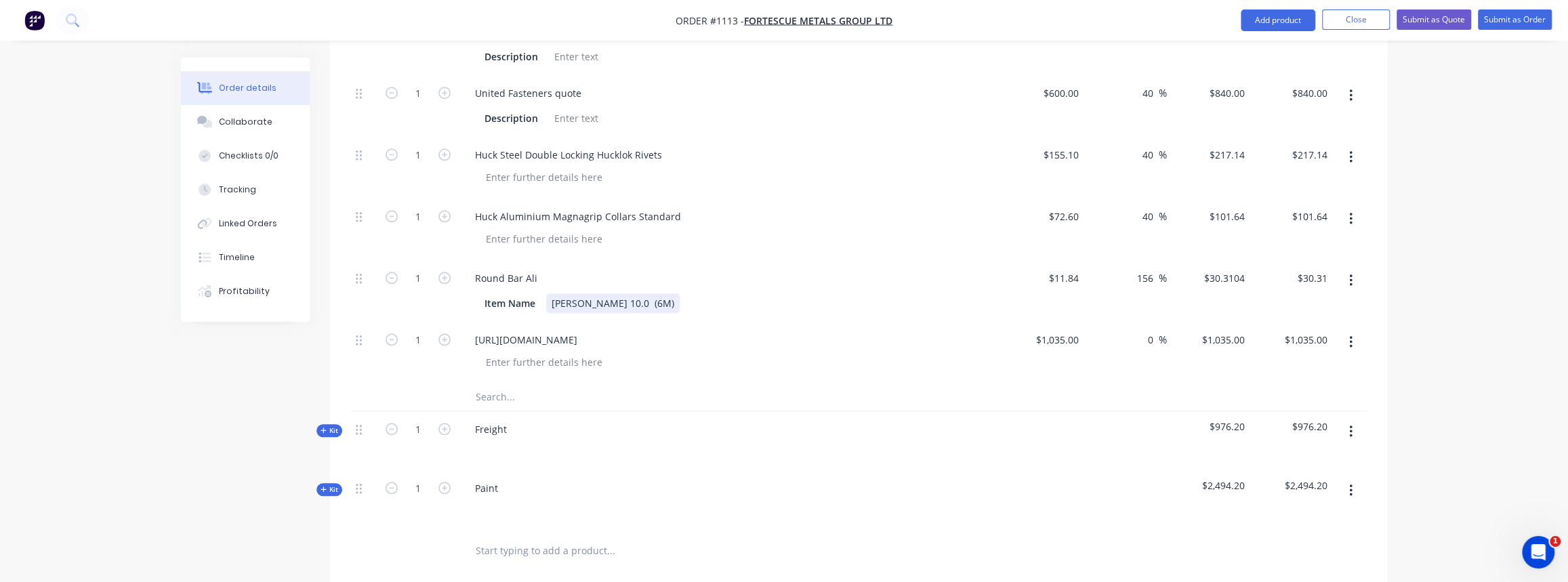
scroll to position [1006, 0]
click at [322, 427] on icon "button" at bounding box center [323, 430] width 6 height 7
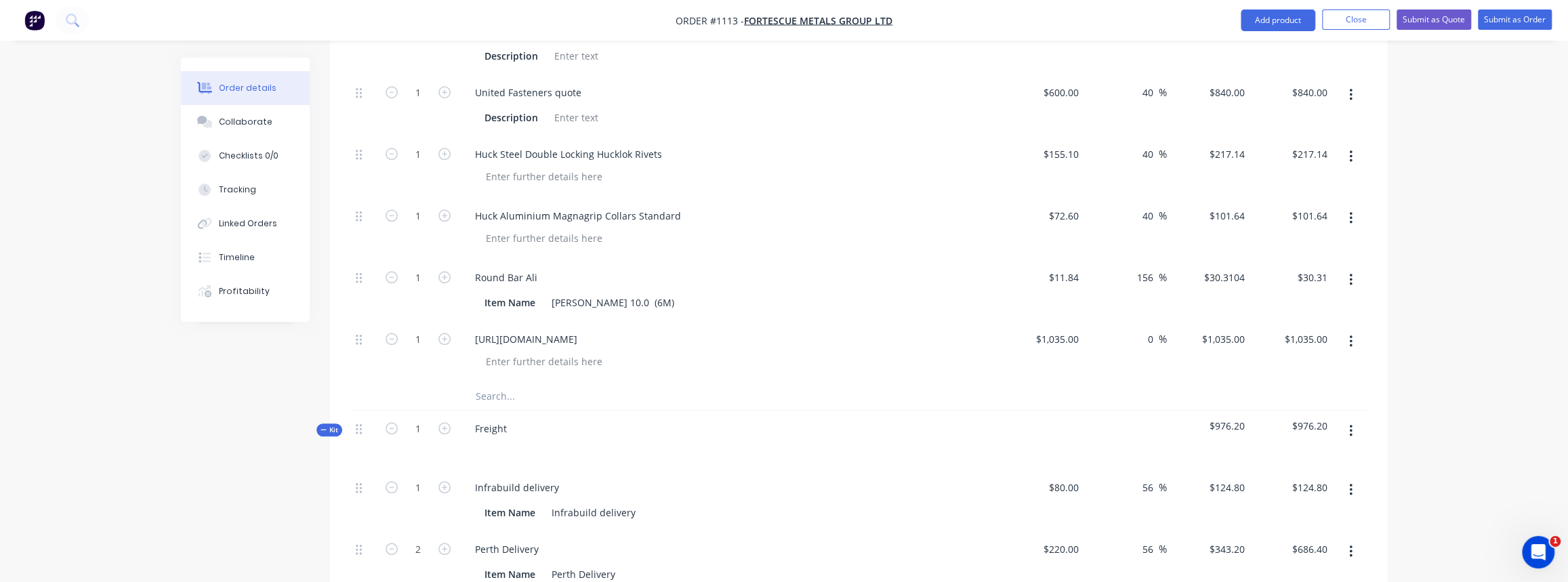
click at [322, 427] on icon "button" at bounding box center [323, 430] width 6 height 7
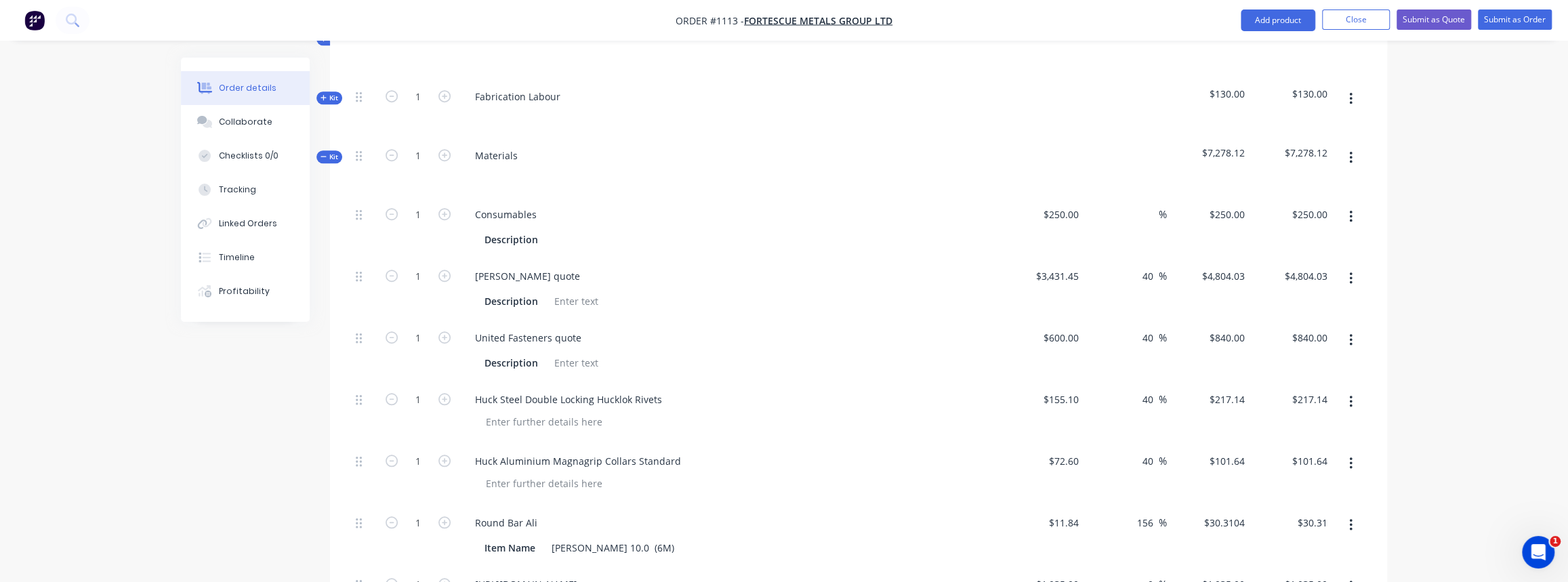
scroll to position [759, 0]
click at [233, 122] on div "Collaborate" at bounding box center [245, 122] width 53 height 12
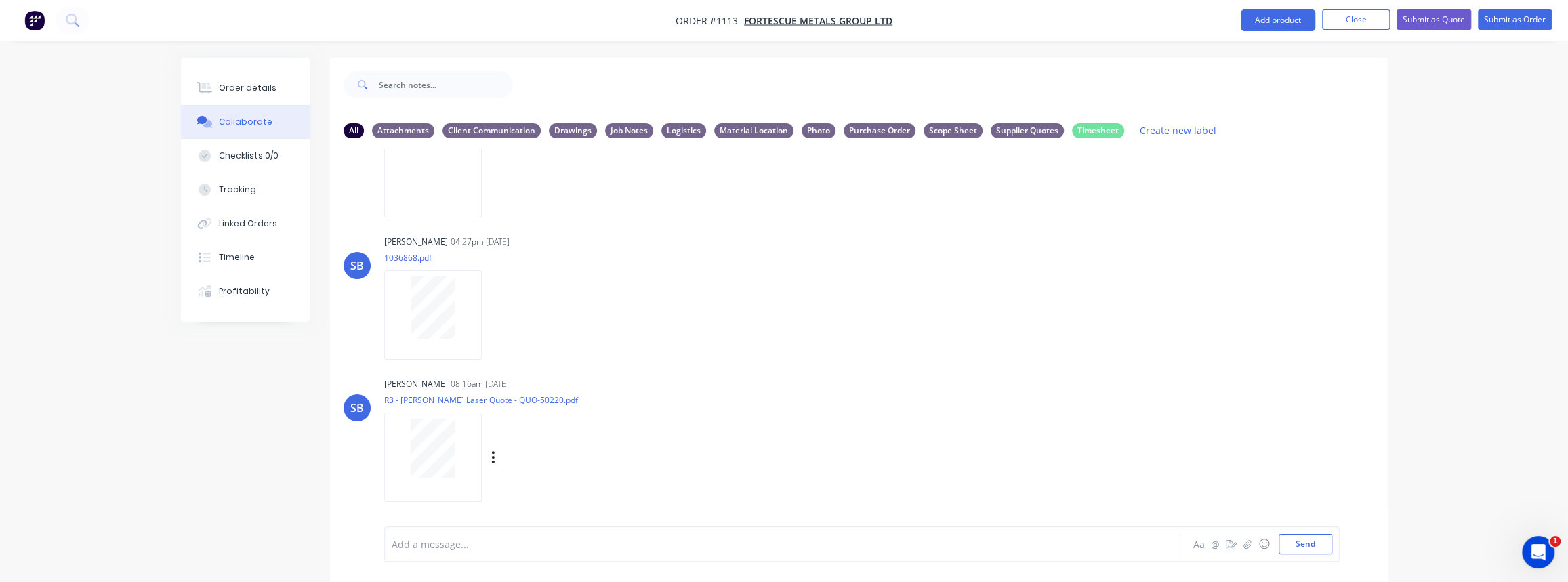
scroll to position [696, 0]
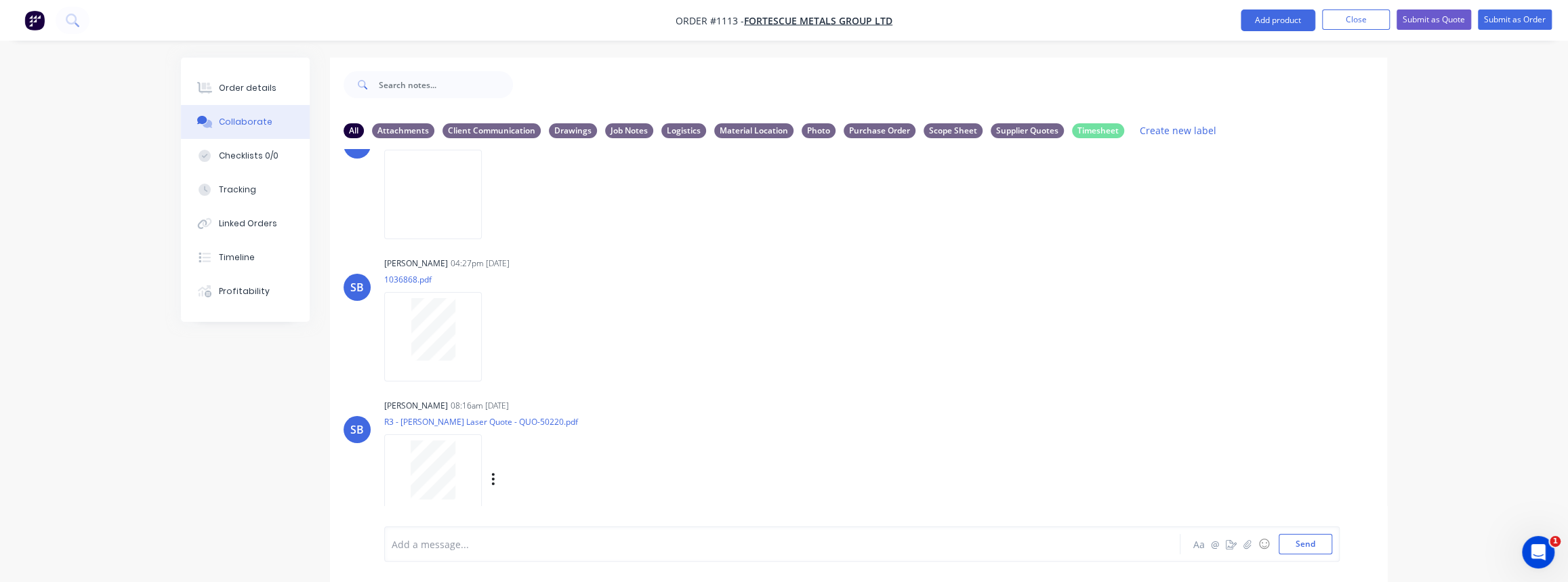
click at [465, 472] on div at bounding box center [433, 470] width 85 height 59
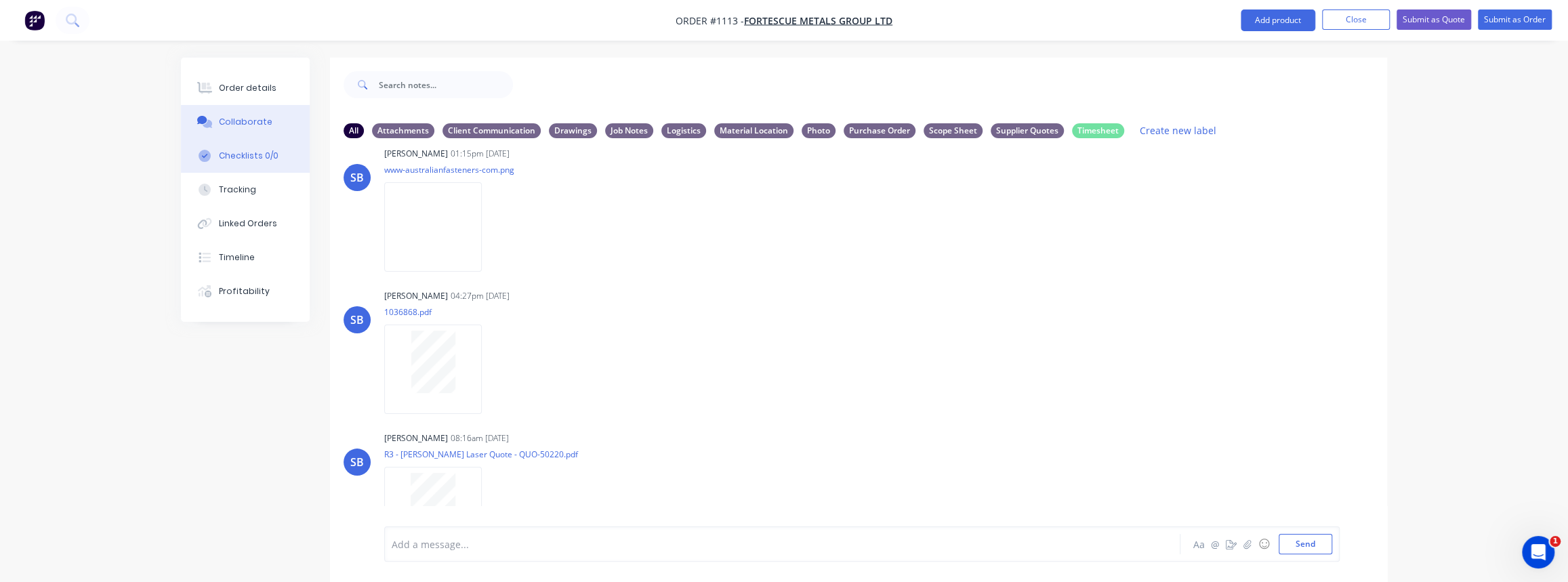
scroll to position [634, 0]
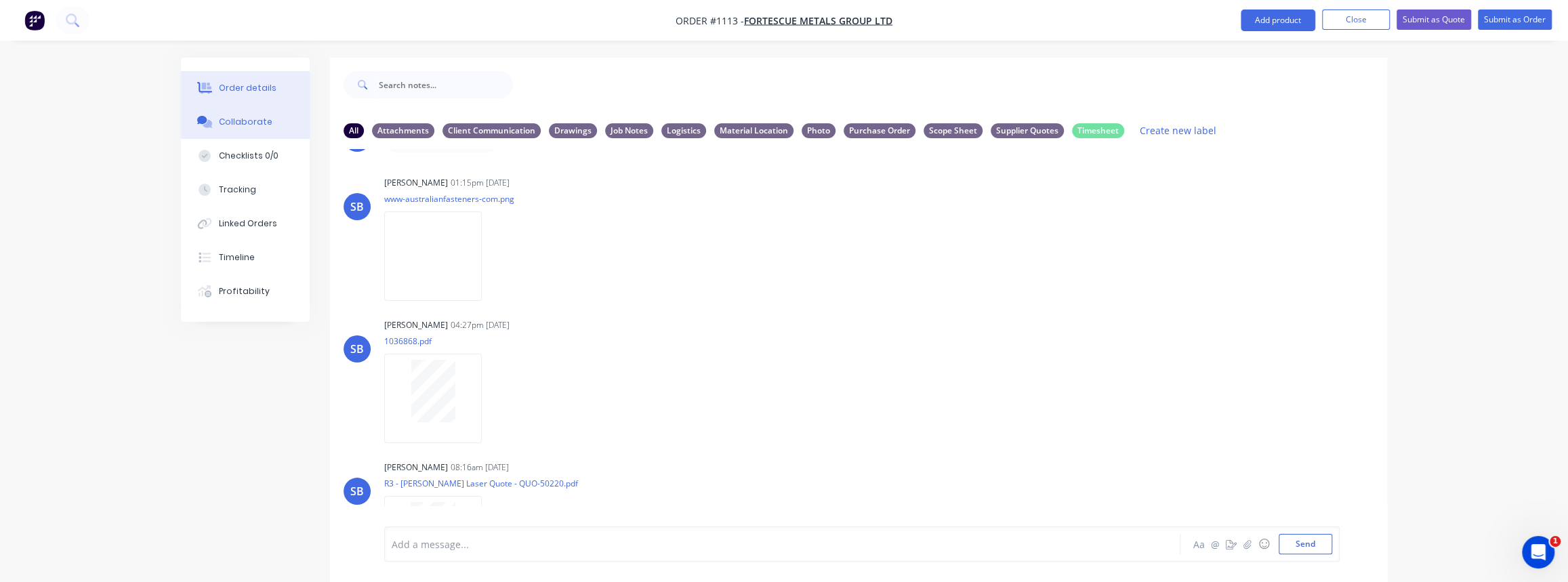
click at [267, 95] on button "Order details" at bounding box center [245, 88] width 129 height 33
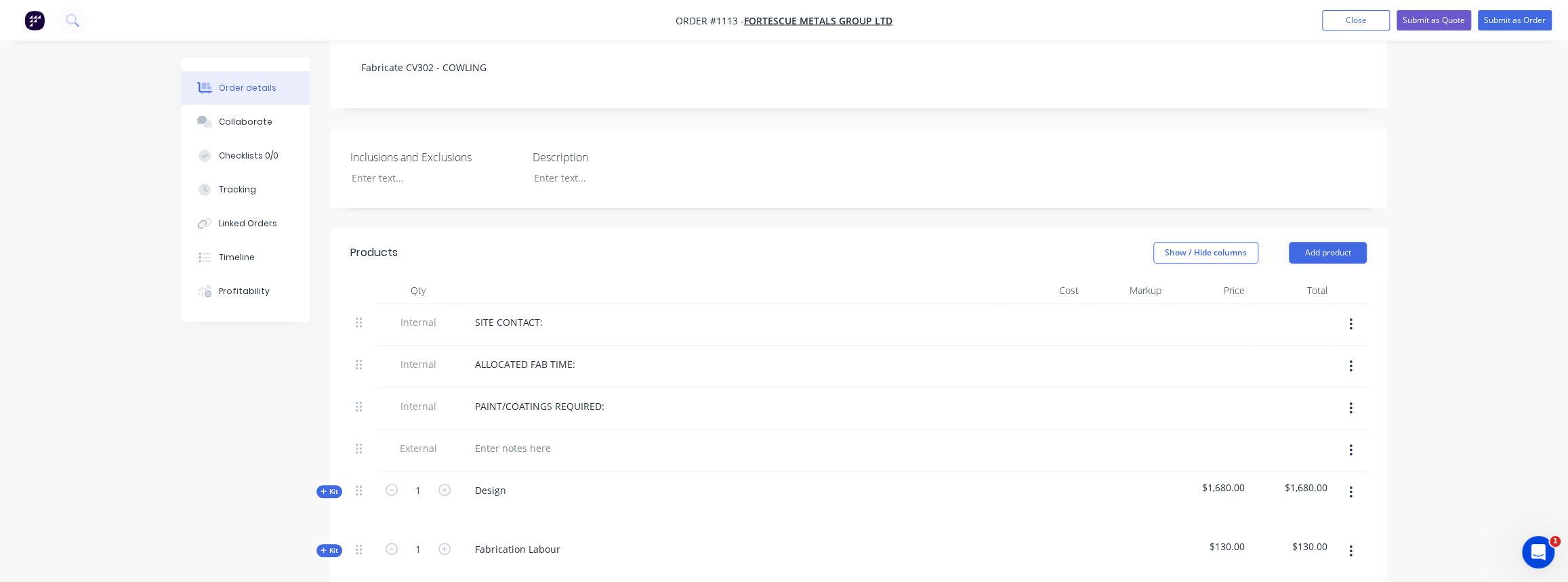
scroll to position [555, 0]
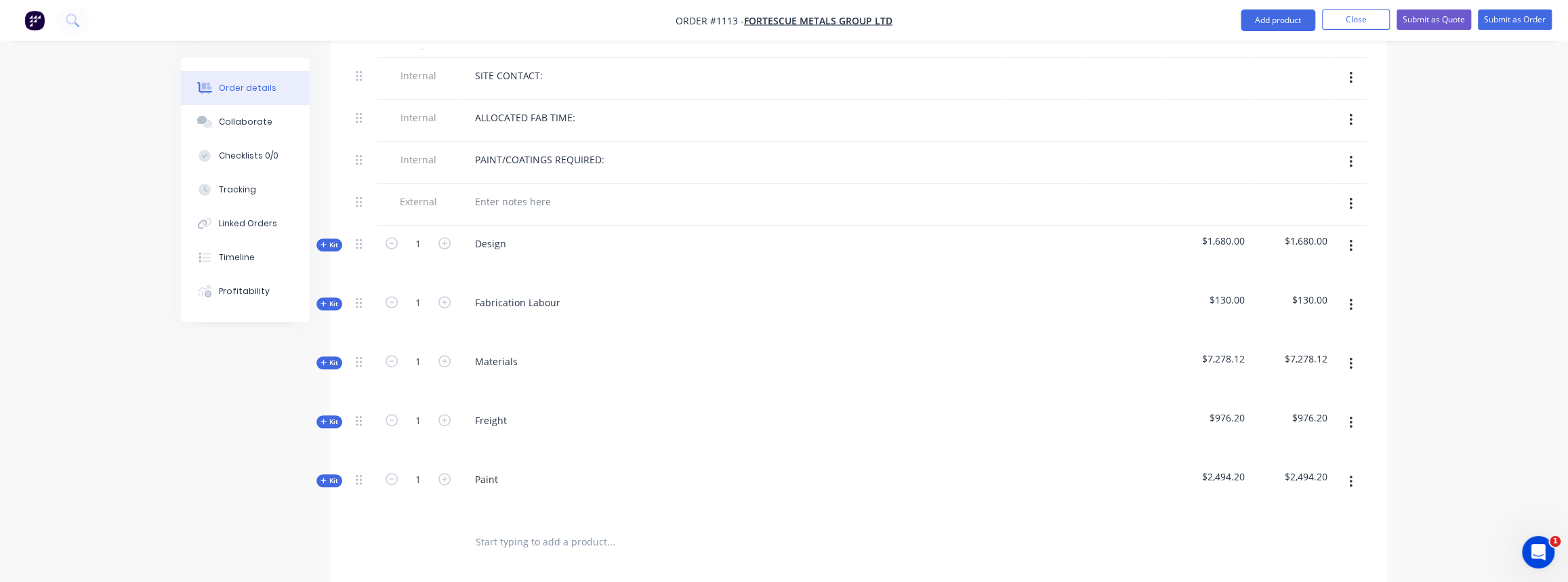
click at [336, 358] on span "Kit" at bounding box center [329, 363] width 18 height 10
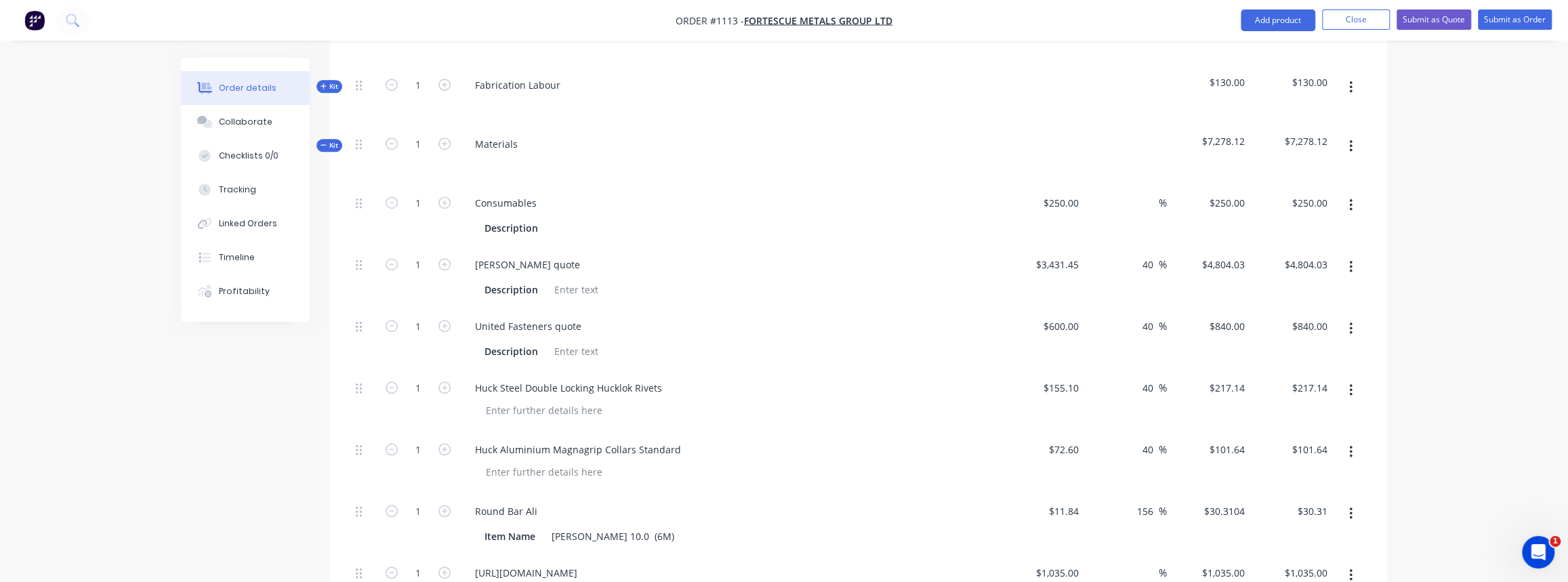
scroll to position [801, 0]
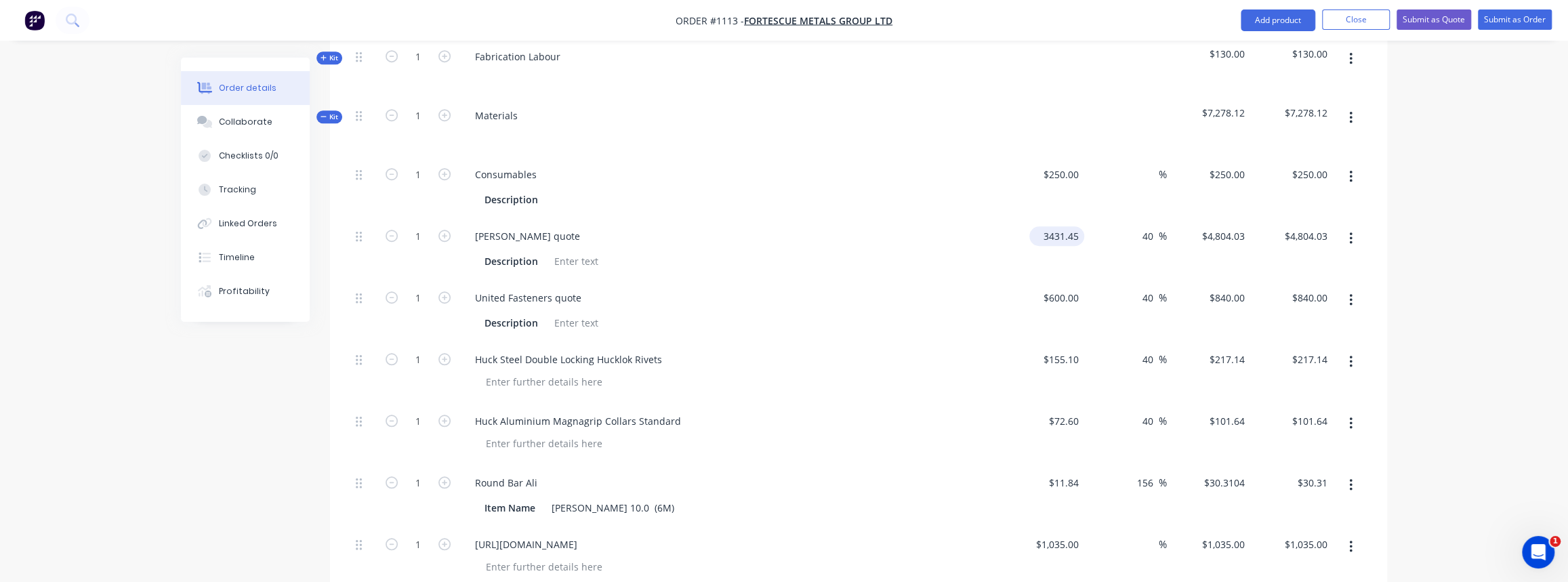
click at [1056, 227] on input "3431.45" at bounding box center [1060, 236] width 50 height 20
type input "$3,119.50"
type input "$4,367.30"
click at [856, 313] on div "Description" at bounding box center [727, 323] width 496 height 20
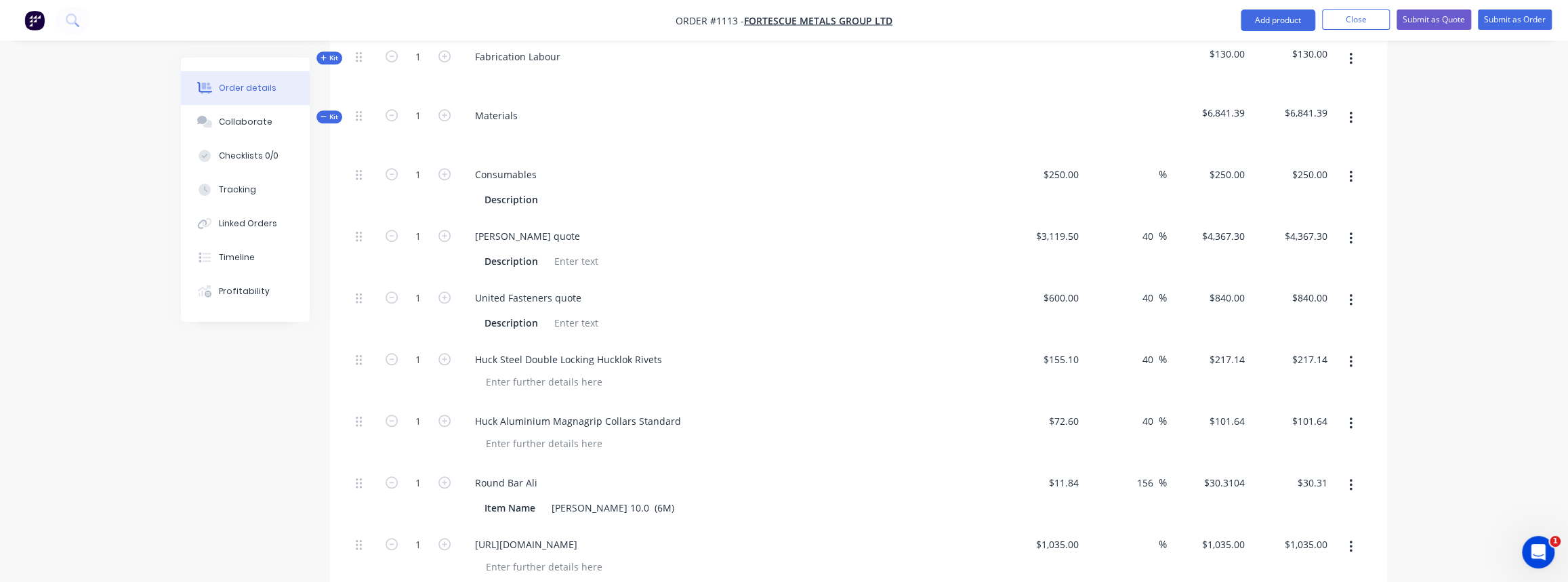
click at [700, 313] on div "Description" at bounding box center [727, 323] width 496 height 20
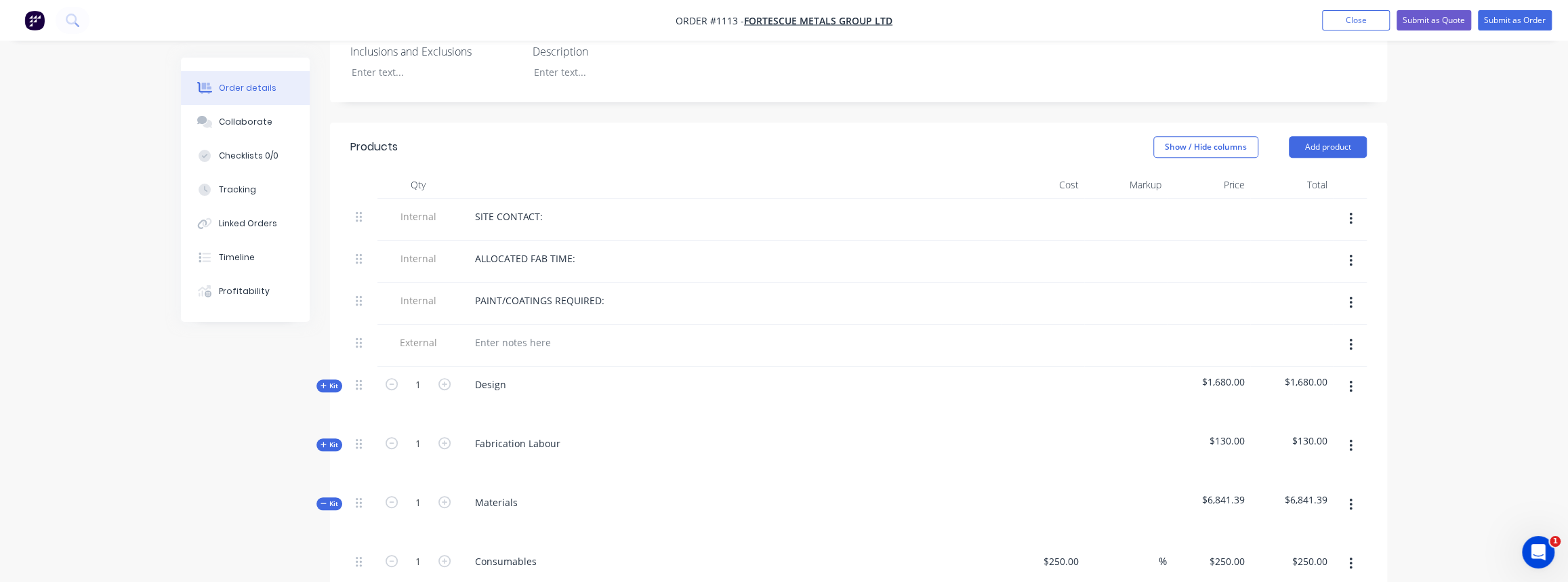
scroll to position [411, 0]
click at [324, 385] on icon "button" at bounding box center [323, 388] width 6 height 7
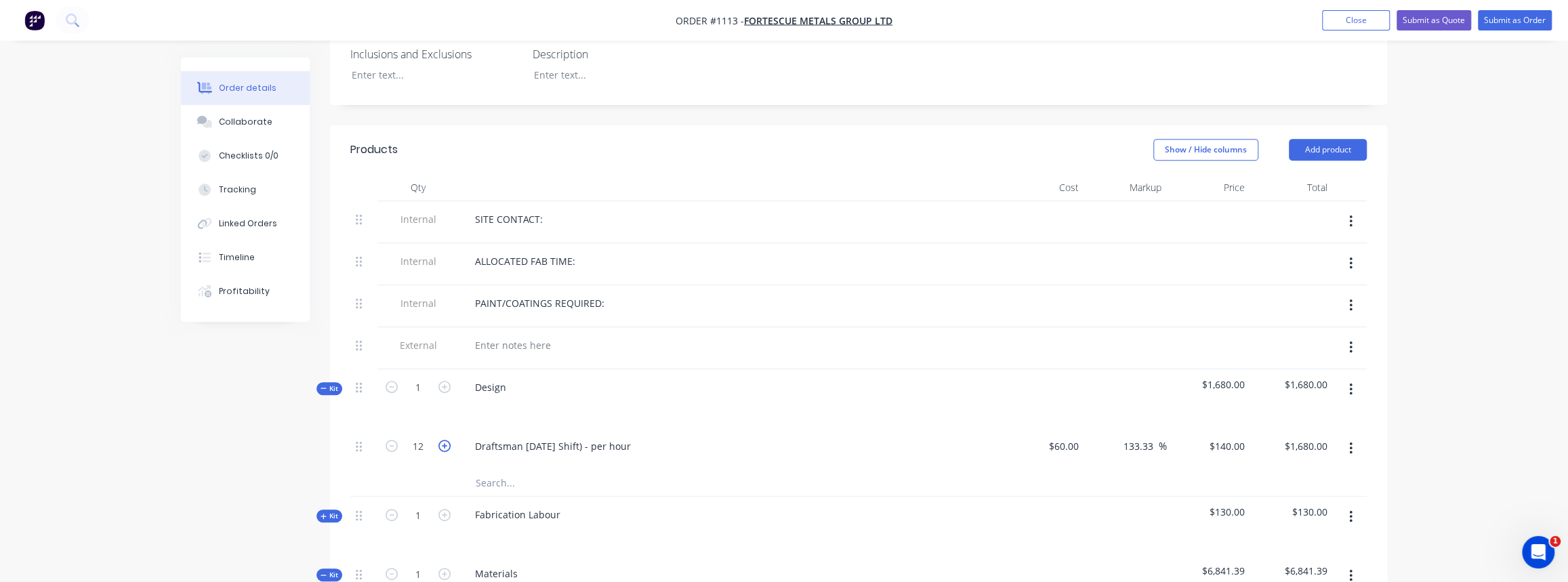
click at [445, 440] on icon "button" at bounding box center [445, 446] width 12 height 12
type input "13"
type input "$1,820.00"
click at [444, 440] on icon "button" at bounding box center [445, 446] width 12 height 12
type input "14"
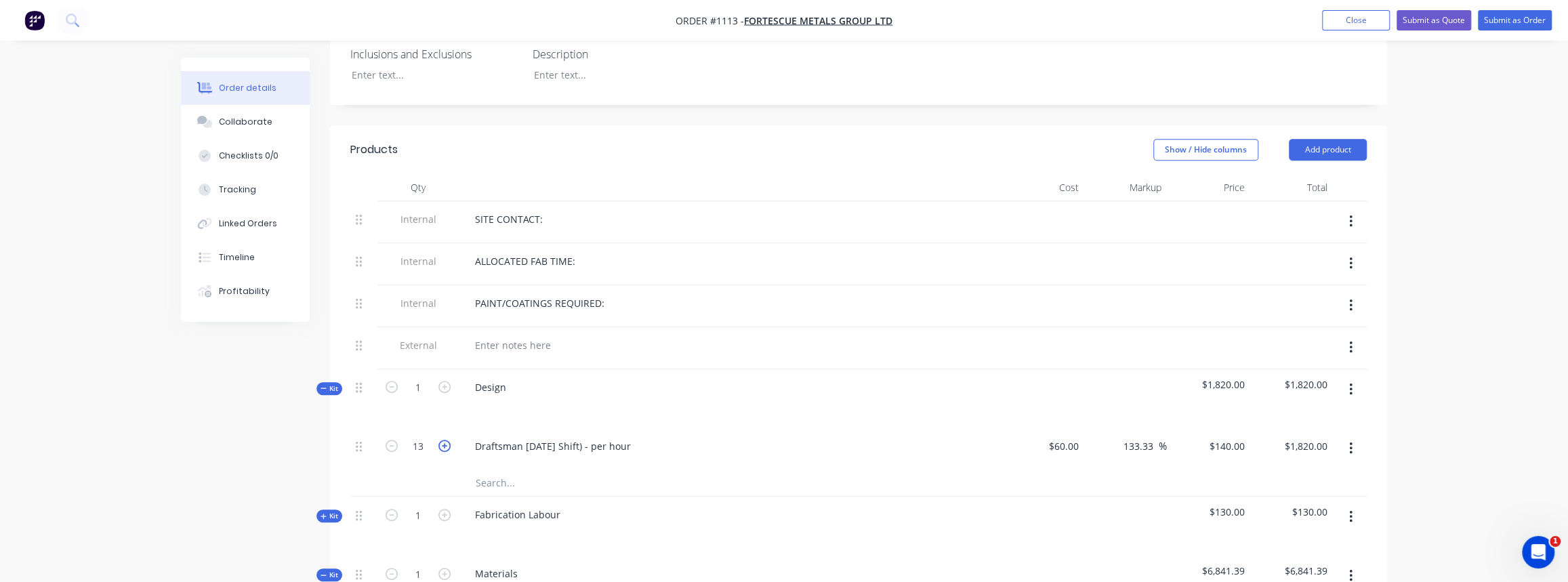
type input "$1,960.00"
click at [444, 440] on icon "button" at bounding box center [445, 446] width 12 height 12
type input "15"
type input "$2,100.00"
click at [444, 440] on icon "button" at bounding box center [445, 446] width 12 height 12
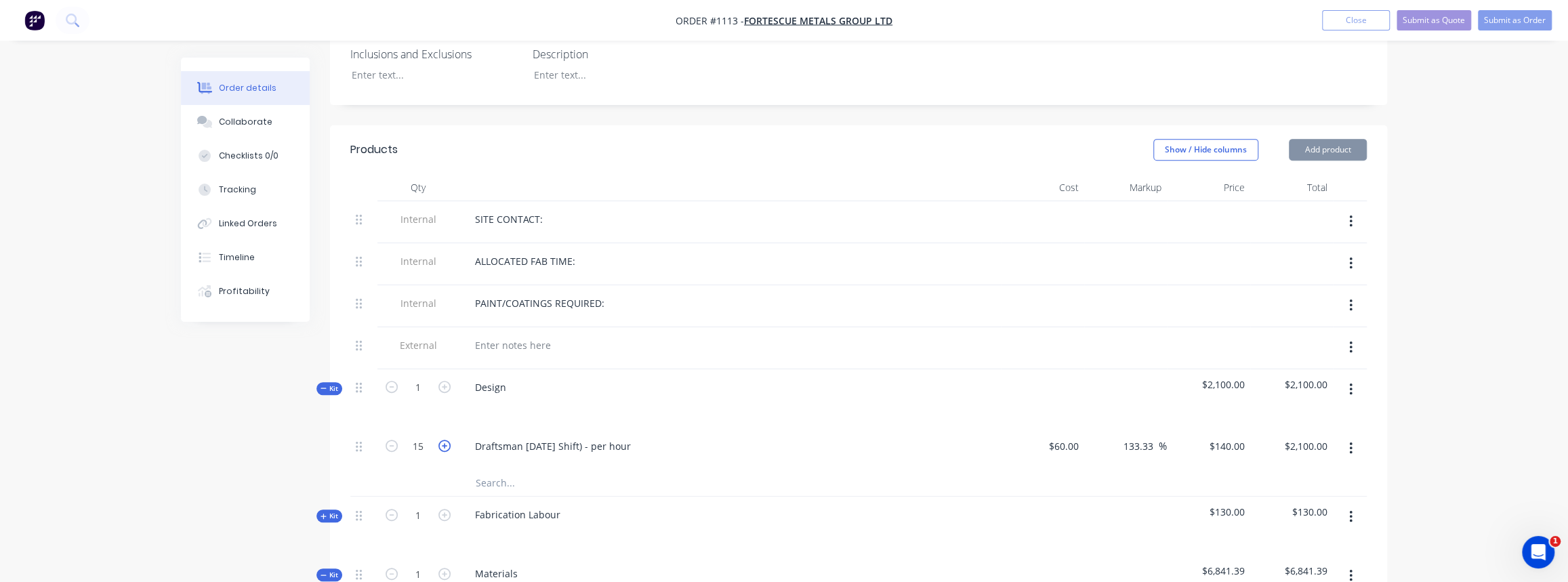
type input "16"
type input "$2,240.00"
click at [388, 440] on icon "button" at bounding box center [391, 446] width 12 height 12
type input "15"
type input "$2,100.00"
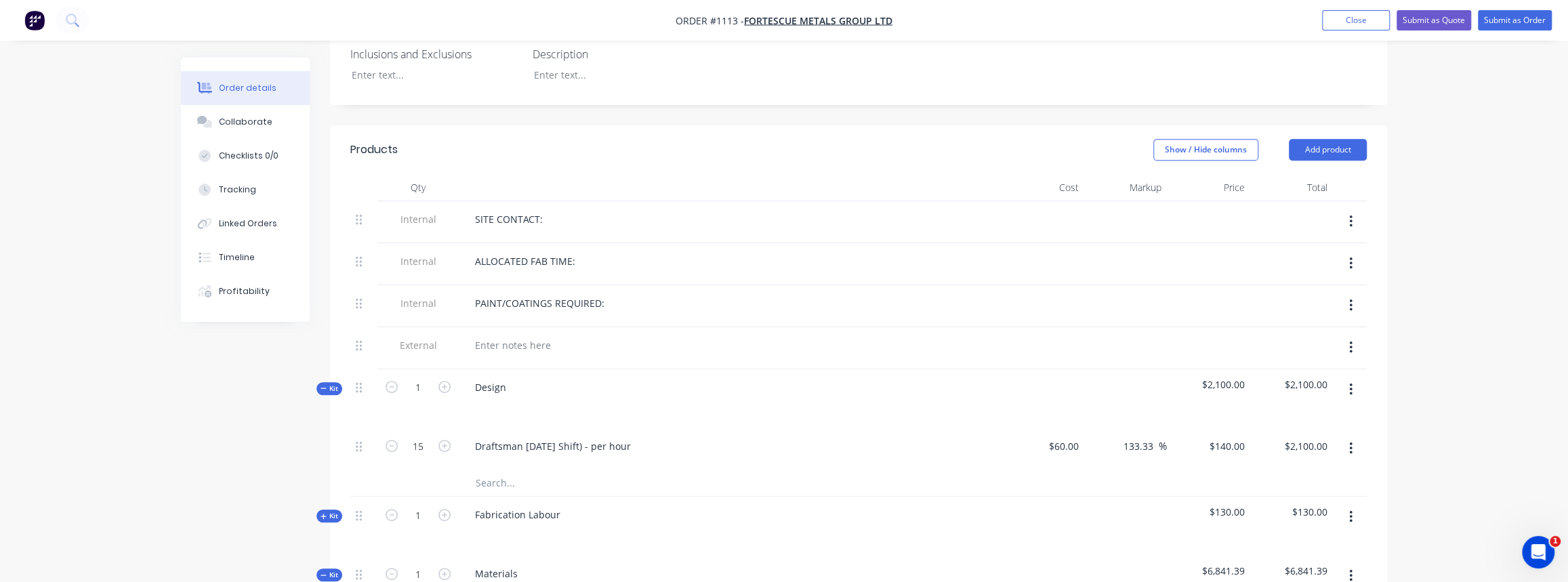
click at [332, 384] on span "Kit" at bounding box center [329, 389] width 18 height 10
click at [330, 443] on span "Kit" at bounding box center [329, 448] width 18 height 10
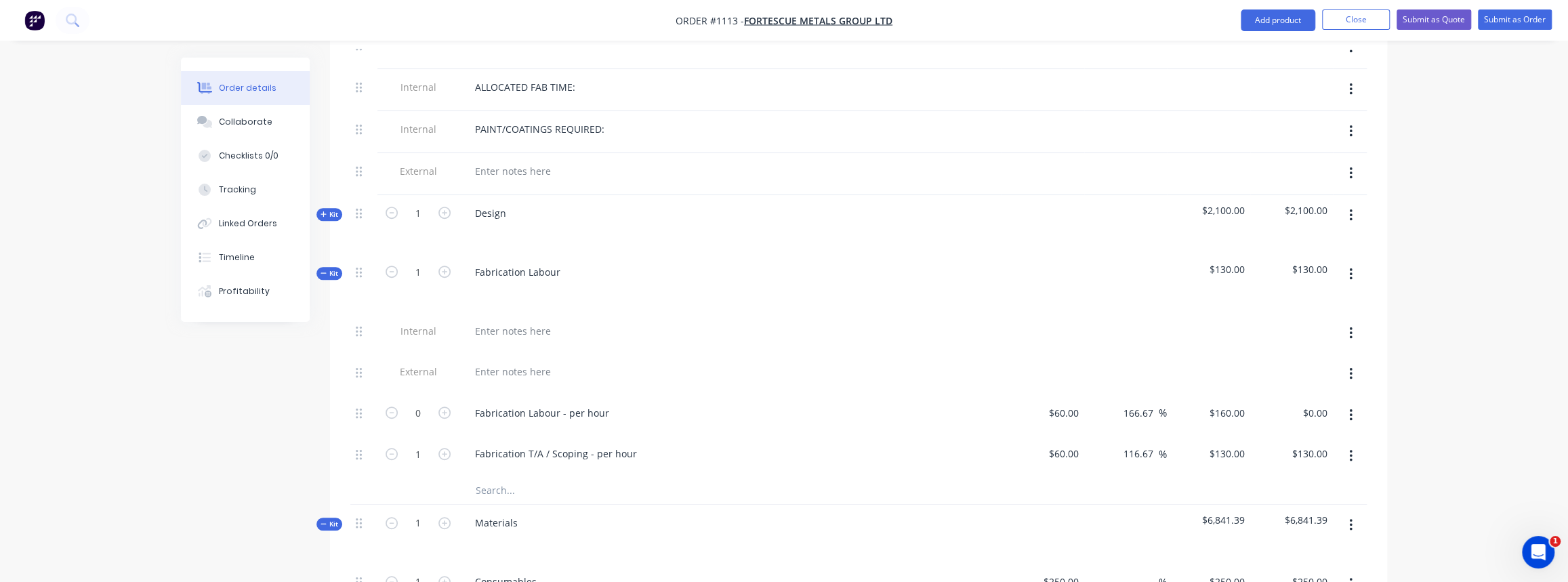
scroll to position [596, 0]
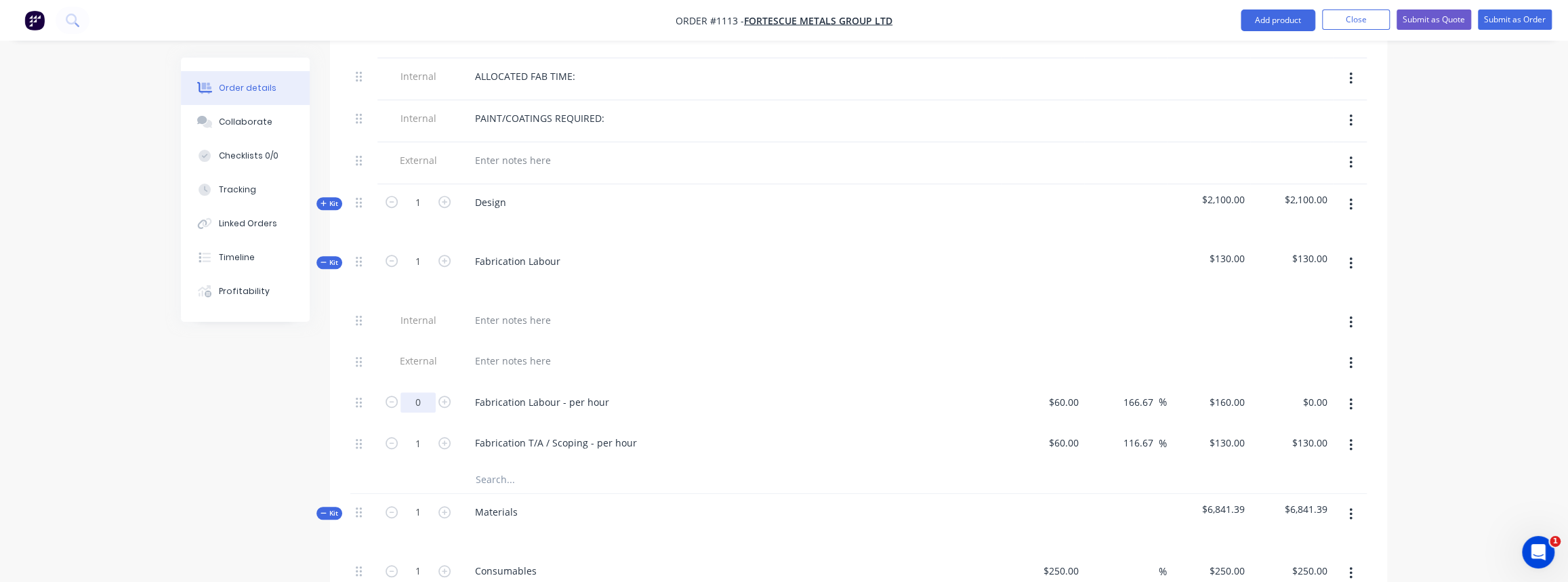
click at [418, 392] on input "0" at bounding box center [418, 403] width 35 height 21
type input "48"
type input "$7,680.00"
click at [452, 472] on div at bounding box center [418, 480] width 82 height 27
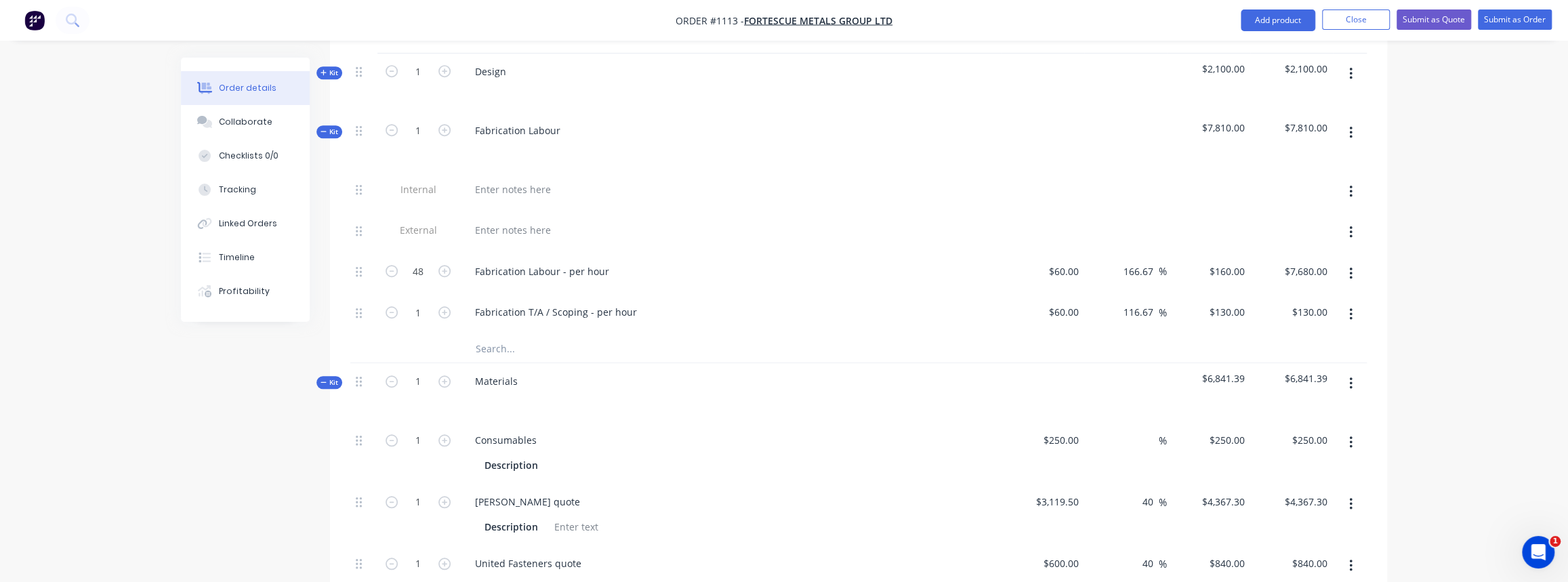
scroll to position [718, 0]
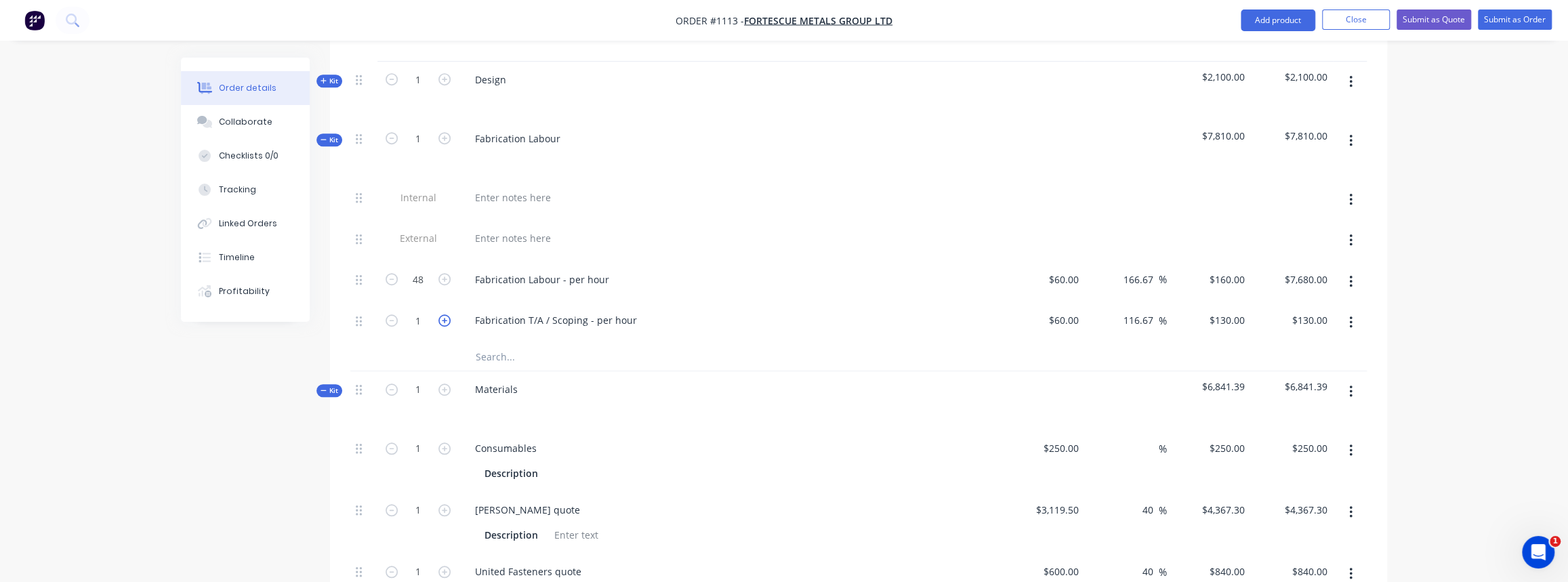
click at [441, 314] on icon "button" at bounding box center [445, 320] width 12 height 12
type input "2"
type input "$260.00"
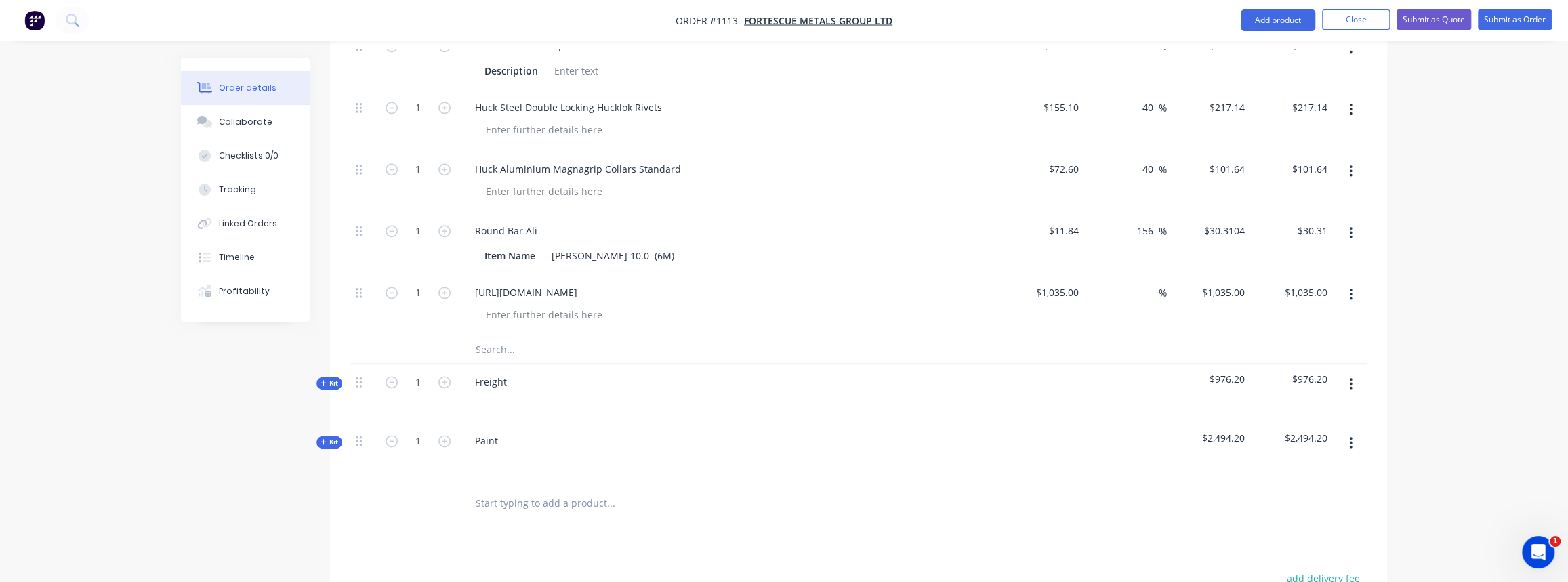
scroll to position [1274, 0]
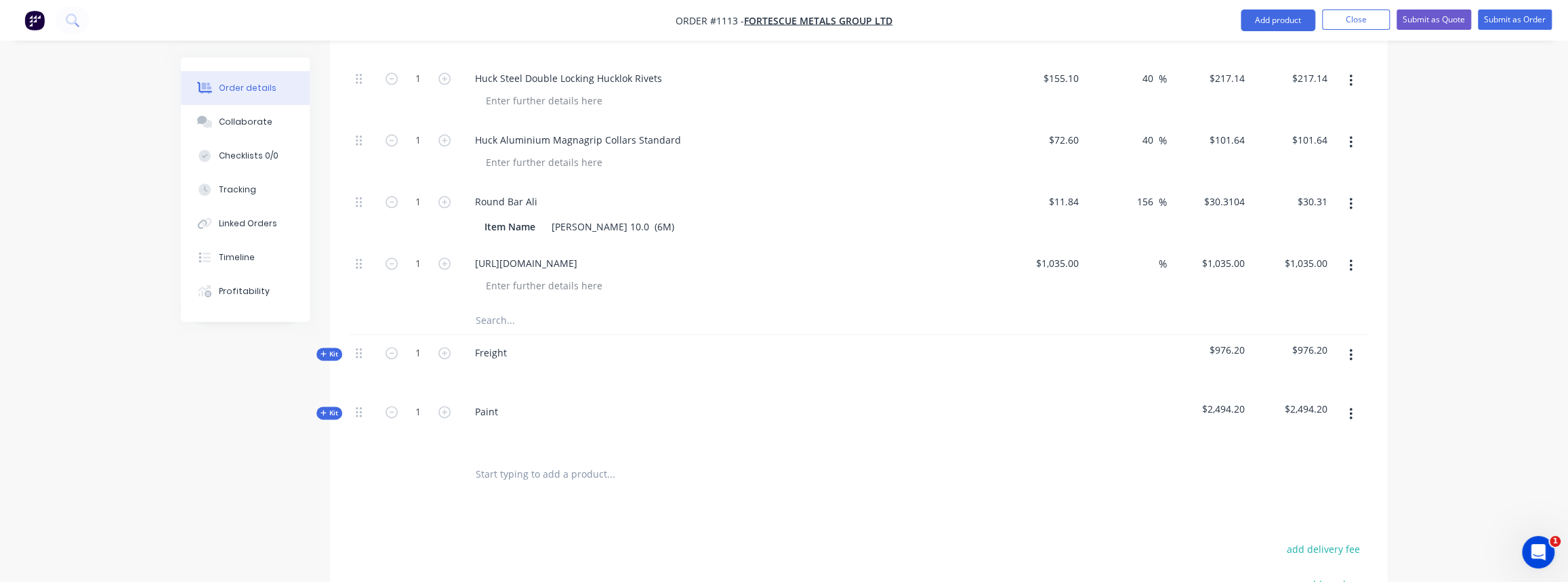
click at [335, 411] on button "Kit" at bounding box center [330, 413] width 26 height 13
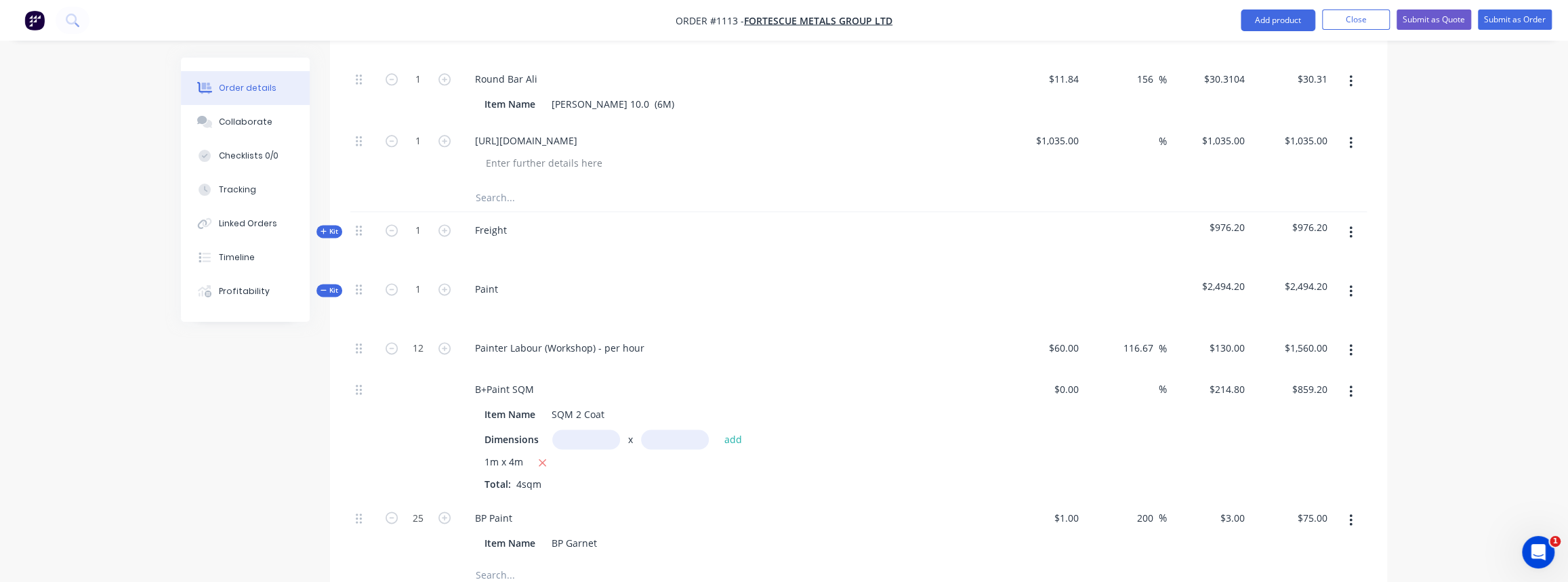
scroll to position [1458, 0]
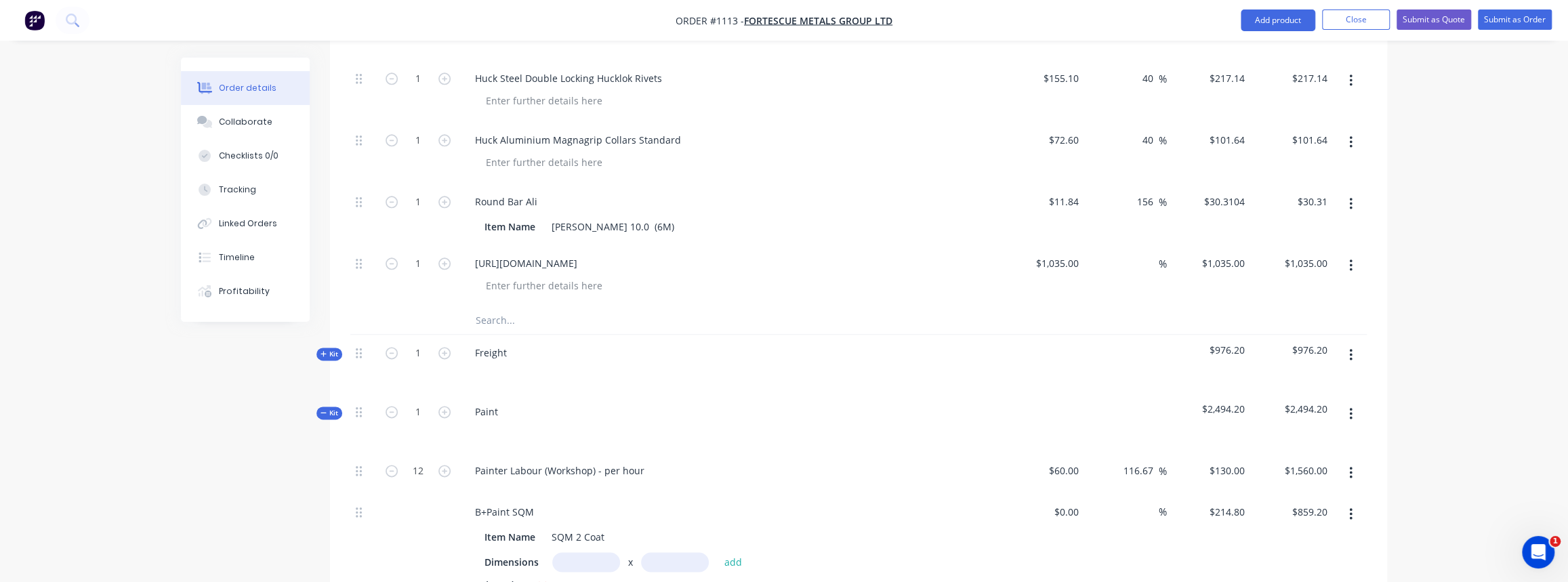
click at [336, 408] on span "Kit" at bounding box center [329, 413] width 18 height 10
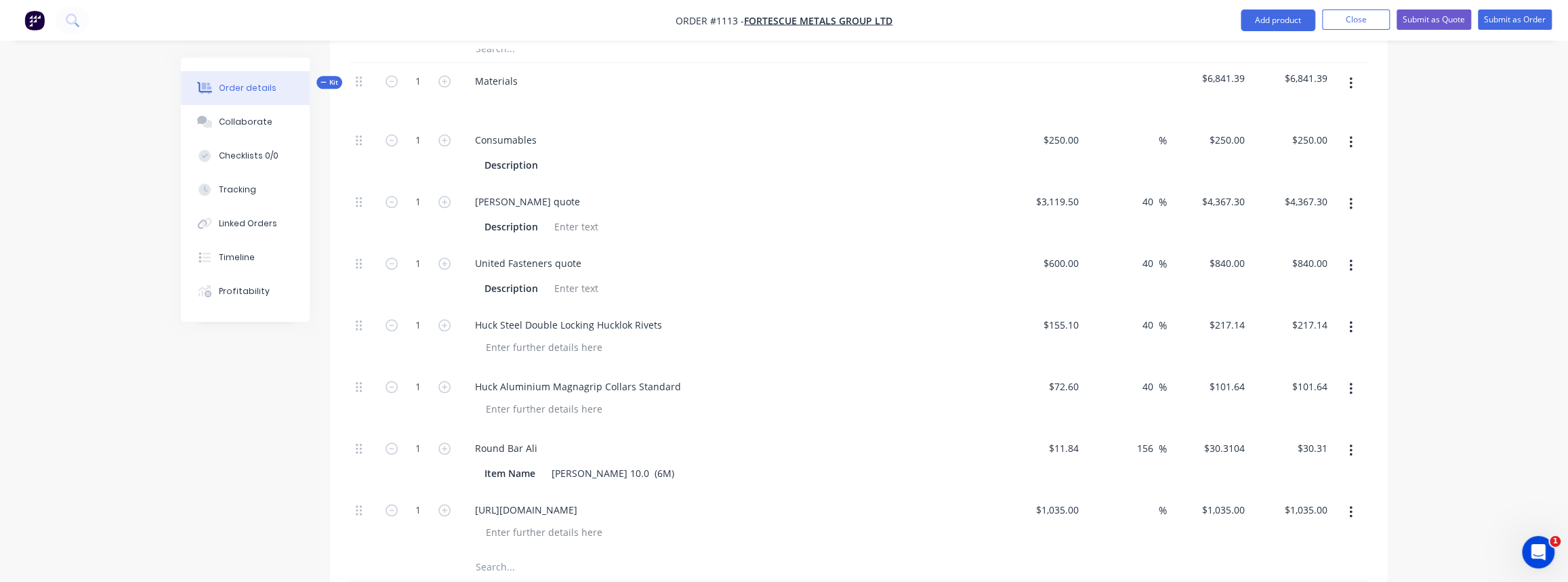
scroll to position [780, 0]
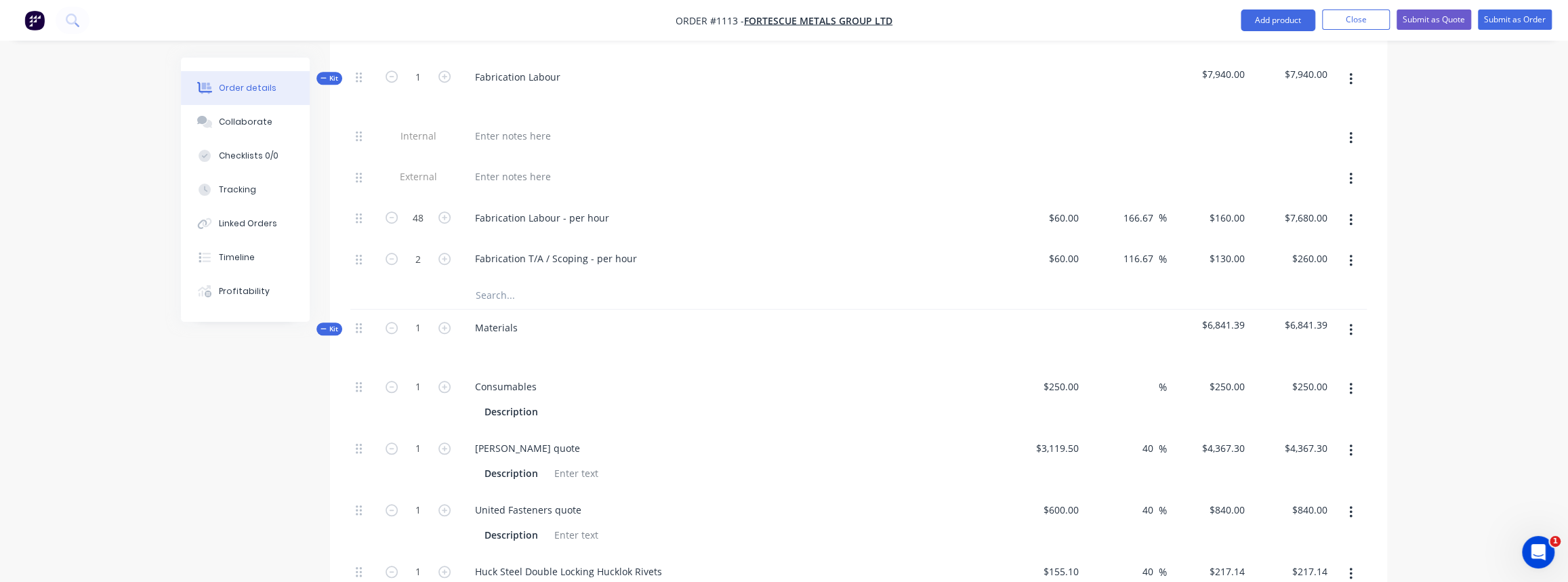
click at [326, 315] on div "Order details Collaborate Checklists 0/0 Tracking Linked Orders Timeline Profit…" at bounding box center [256, 190] width 149 height 264
click at [327, 324] on span "Kit" at bounding box center [329, 329] width 18 height 10
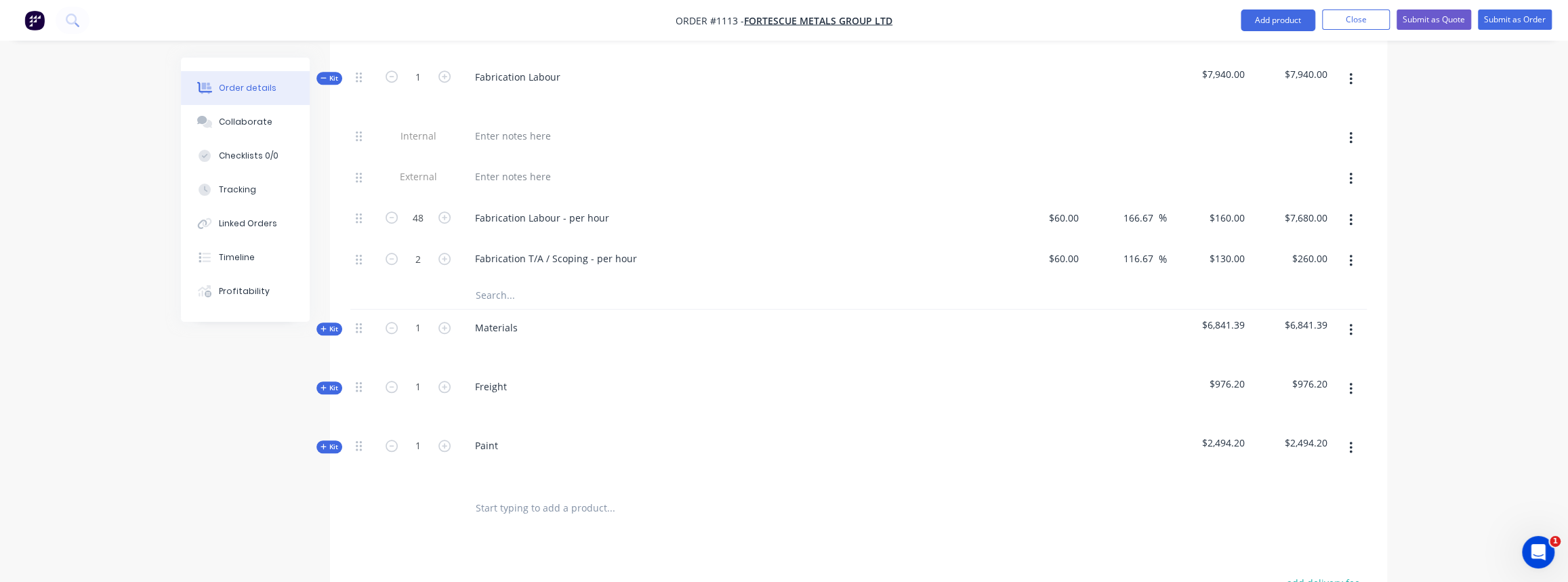
click at [330, 73] on span "Kit" at bounding box center [329, 78] width 18 height 10
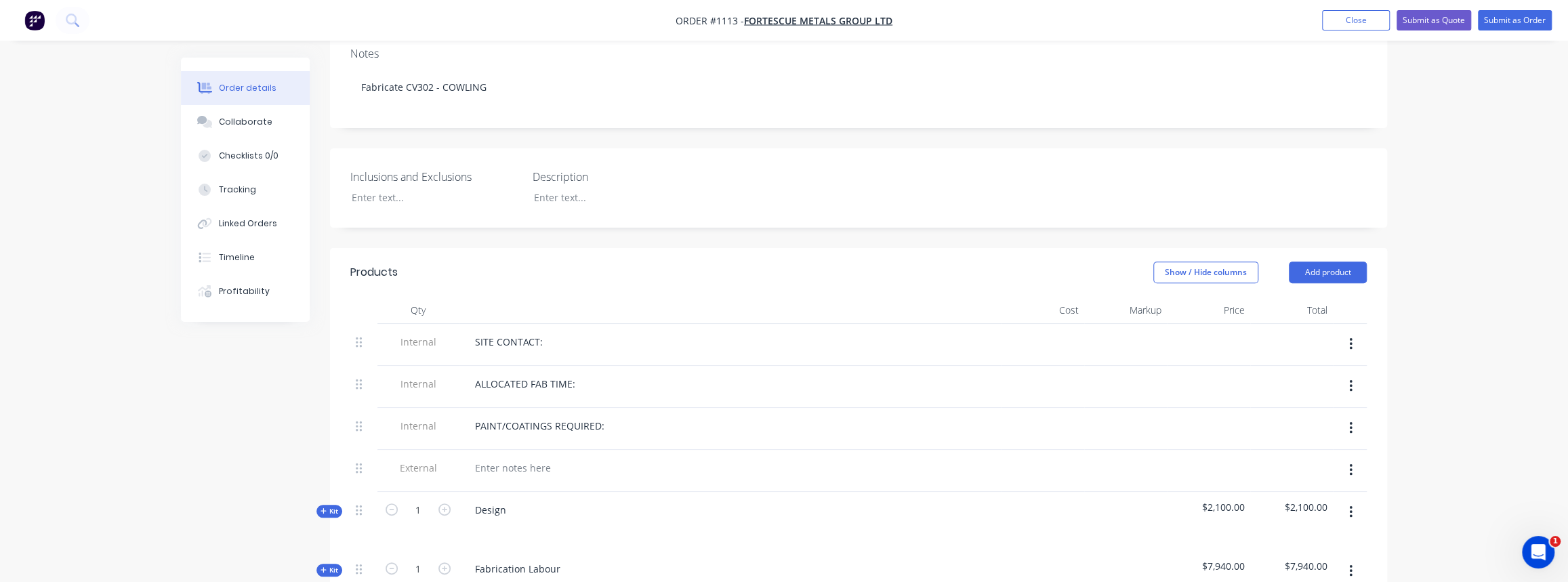
scroll to position [288, 0]
click at [575, 375] on div "ALLOCATED FAB TIME:" at bounding box center [525, 385] width 122 height 20
click at [602, 417] on div "PAINT/COATINGS REQUIRED:" at bounding box center [540, 427] width 151 height 20
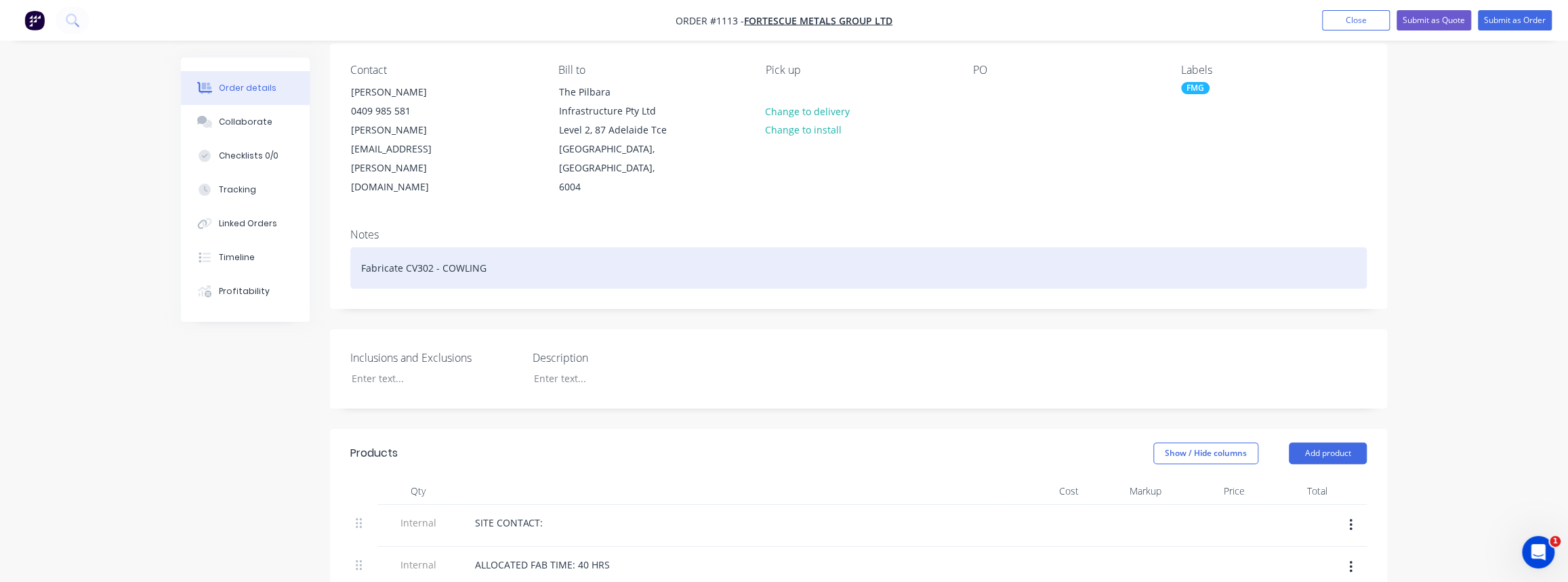
scroll to position [102, 0]
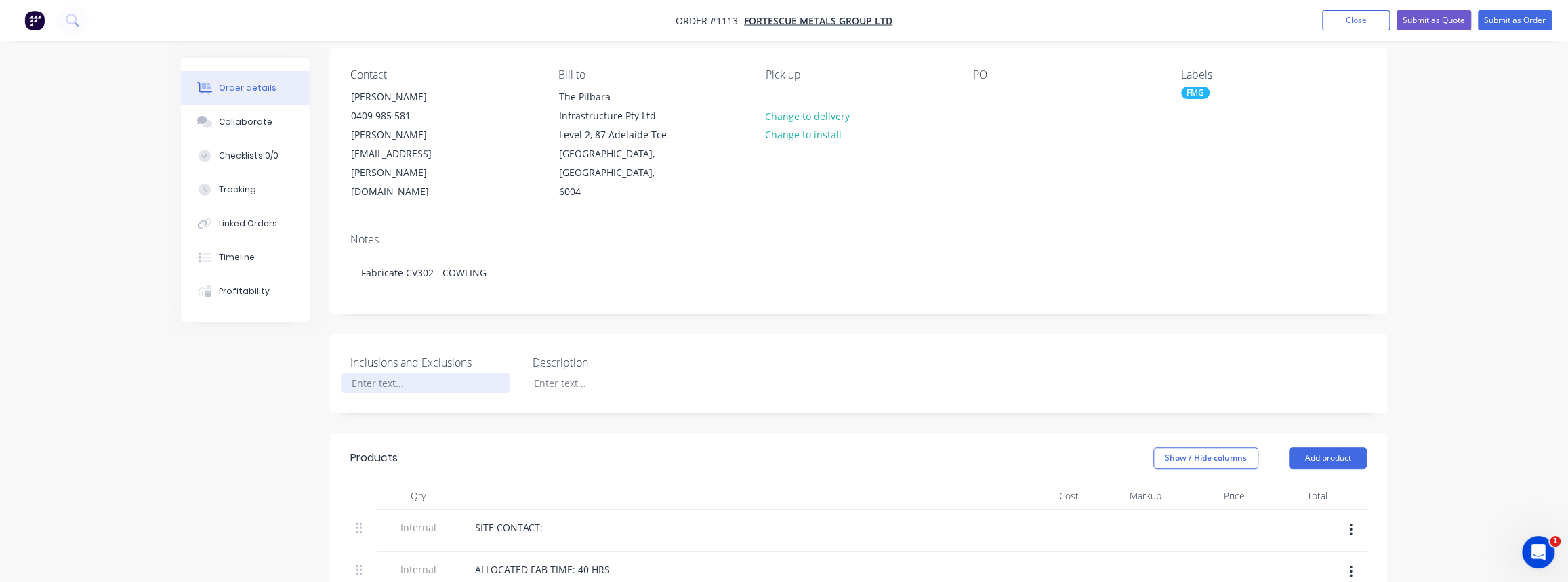
click at [384, 373] on div at bounding box center [425, 383] width 169 height 20
drag, startPoint x: 446, startPoint y: 365, endPoint x: 290, endPoint y: 362, distance: 156.0
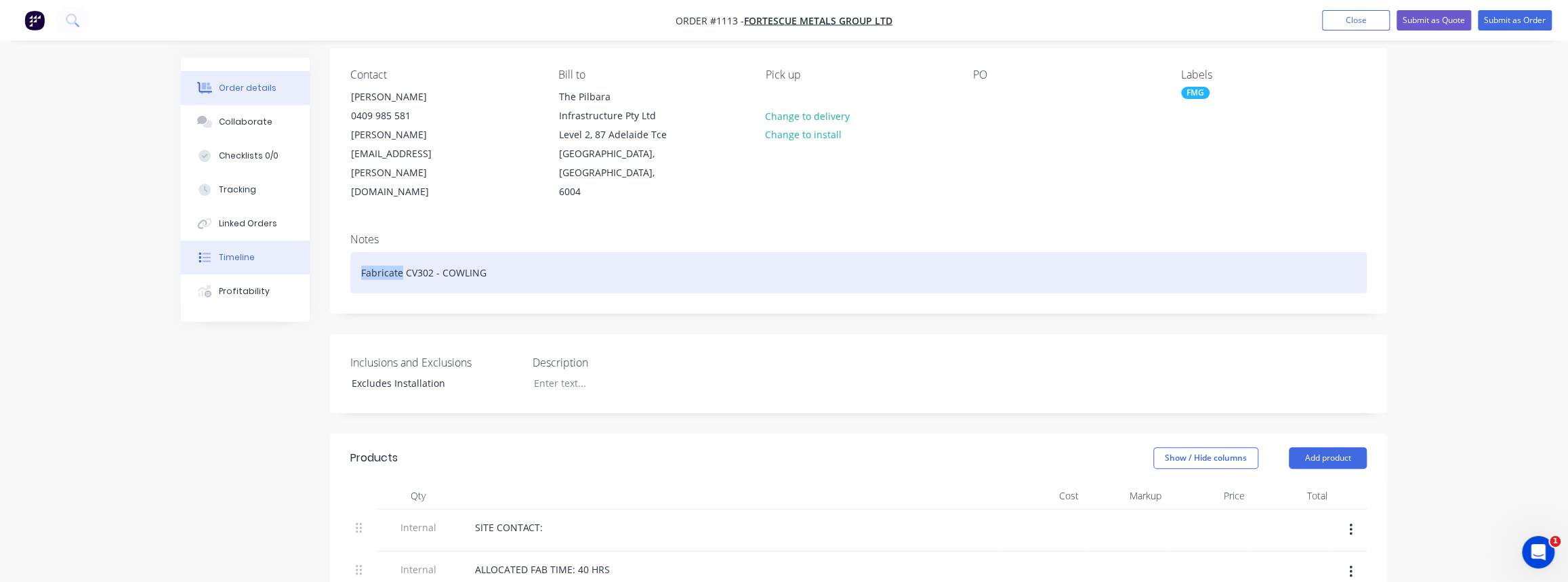
drag, startPoint x: 401, startPoint y: 258, endPoint x: 278, endPoint y: 251, distance: 123.2
click at [428, 256] on div "Supply CV302 - COWLING" at bounding box center [858, 273] width 1016 height 41
click at [491, 252] on div "Supply CV302 COWLING" at bounding box center [858, 273] width 1016 height 41
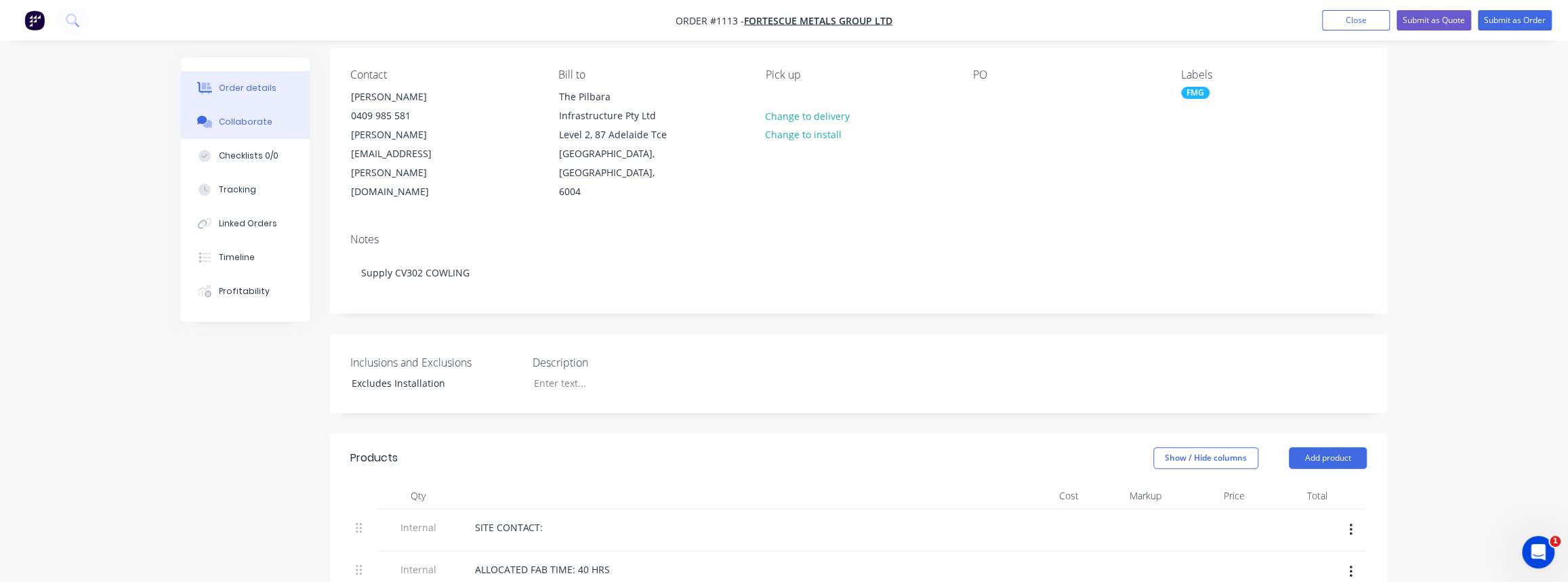
click at [242, 126] on div "Collaborate" at bounding box center [245, 122] width 53 height 12
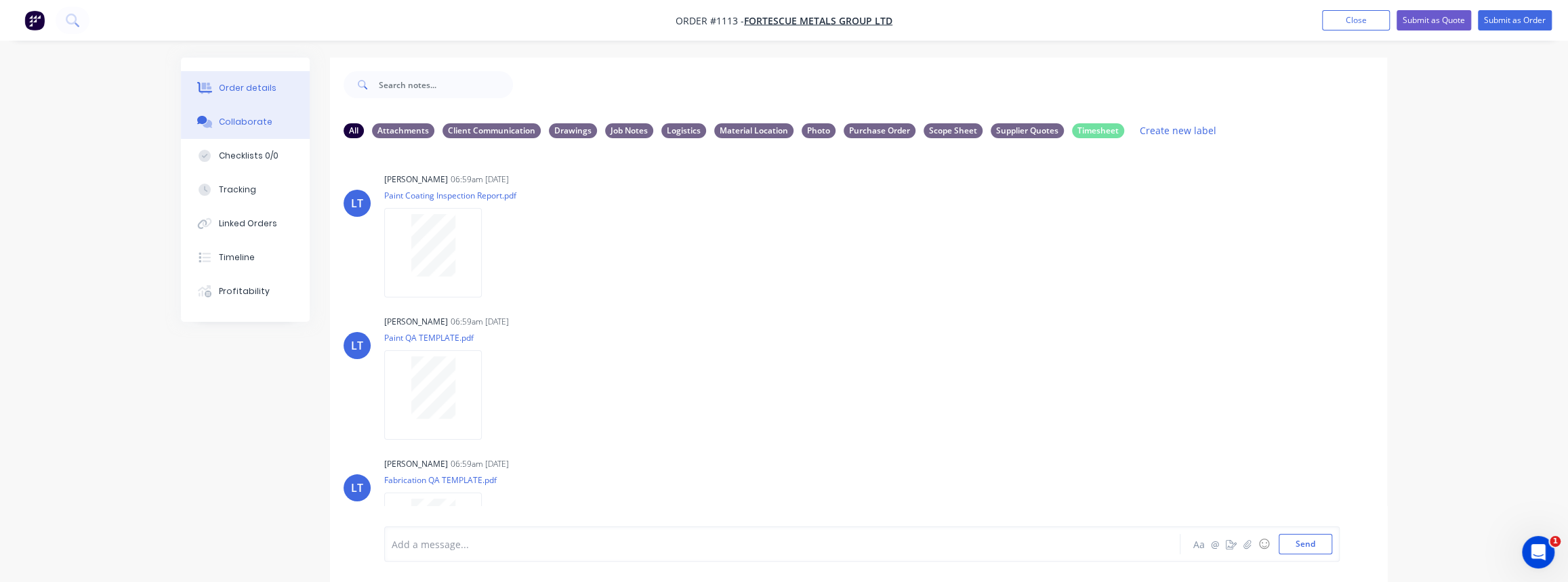
click at [205, 73] on button "Order details" at bounding box center [245, 88] width 129 height 33
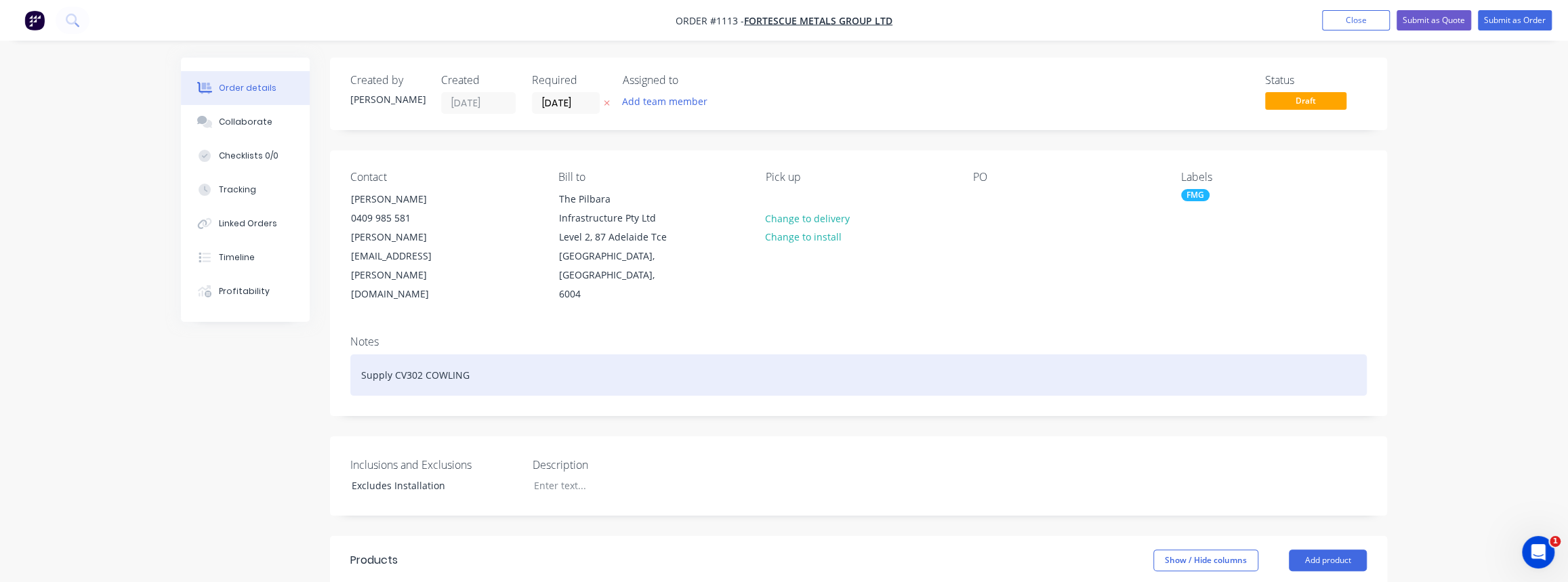
click at [472, 363] on div "Supply CV302 COWLING" at bounding box center [858, 375] width 1016 height 41
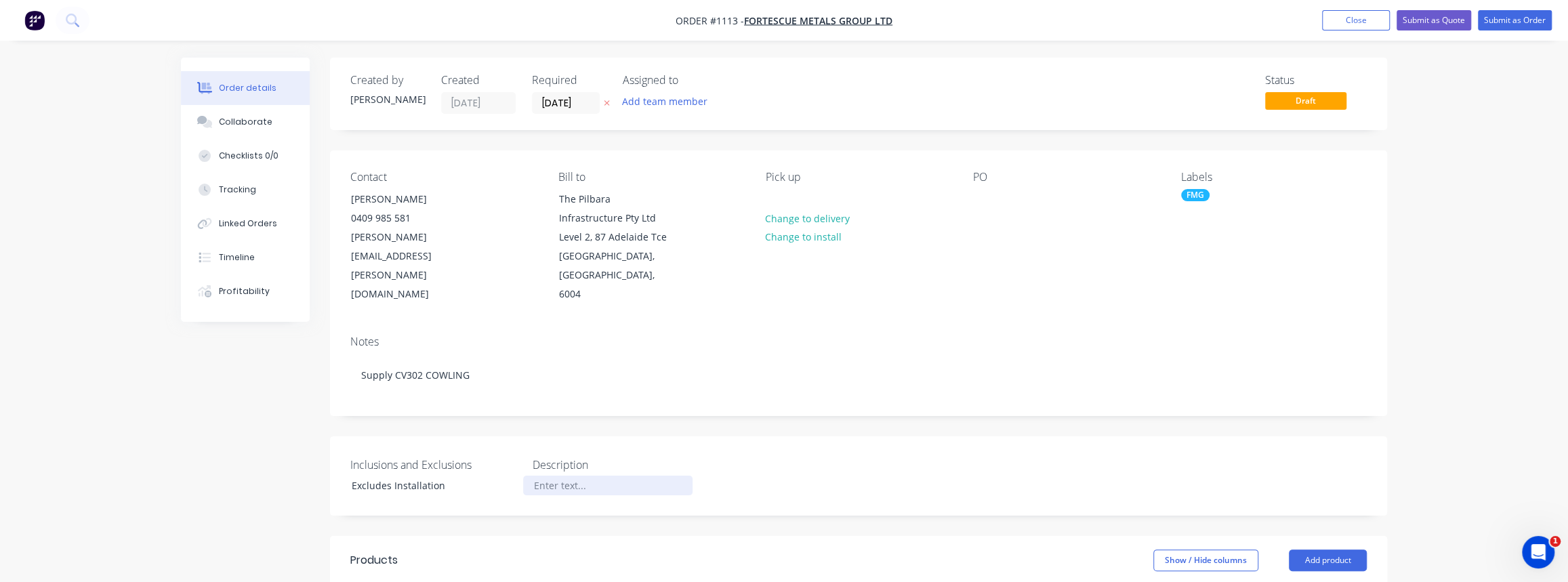
click at [581, 476] on div at bounding box center [608, 485] width 169 height 20
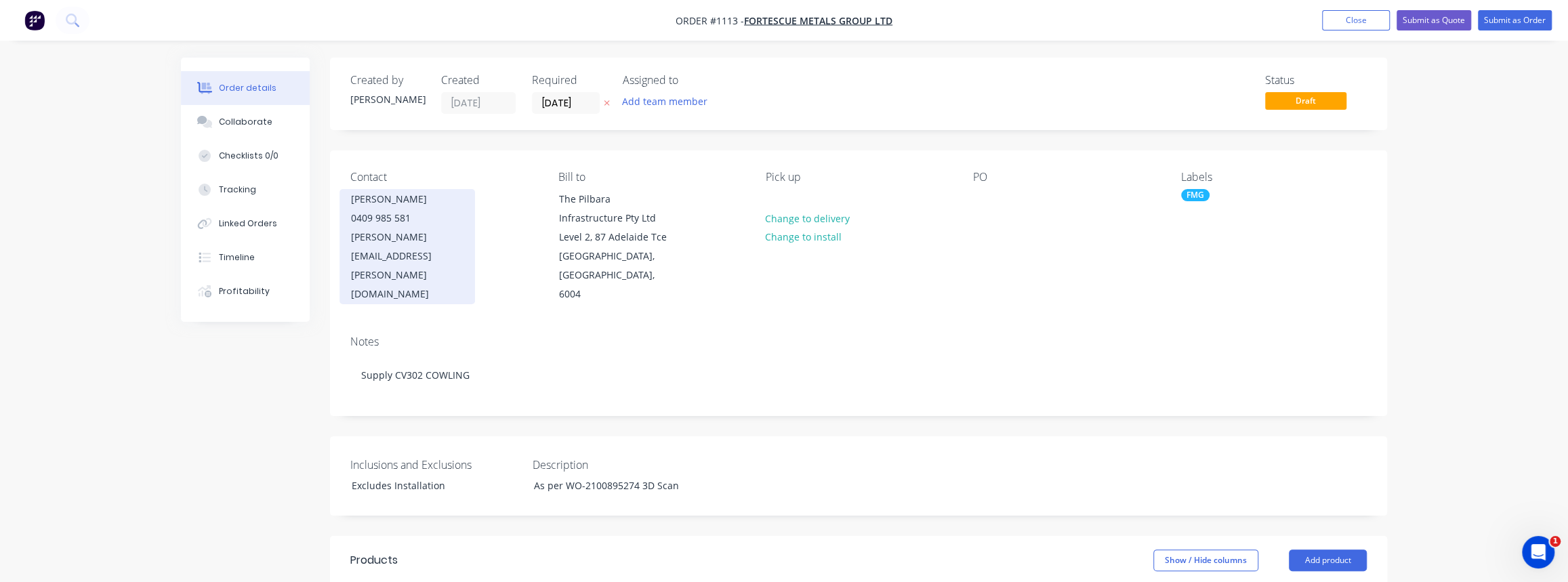
click at [461, 239] on div "[PERSON_NAME][EMAIL_ADDRESS][PERSON_NAME][DOMAIN_NAME]" at bounding box center [407, 265] width 112 height 76
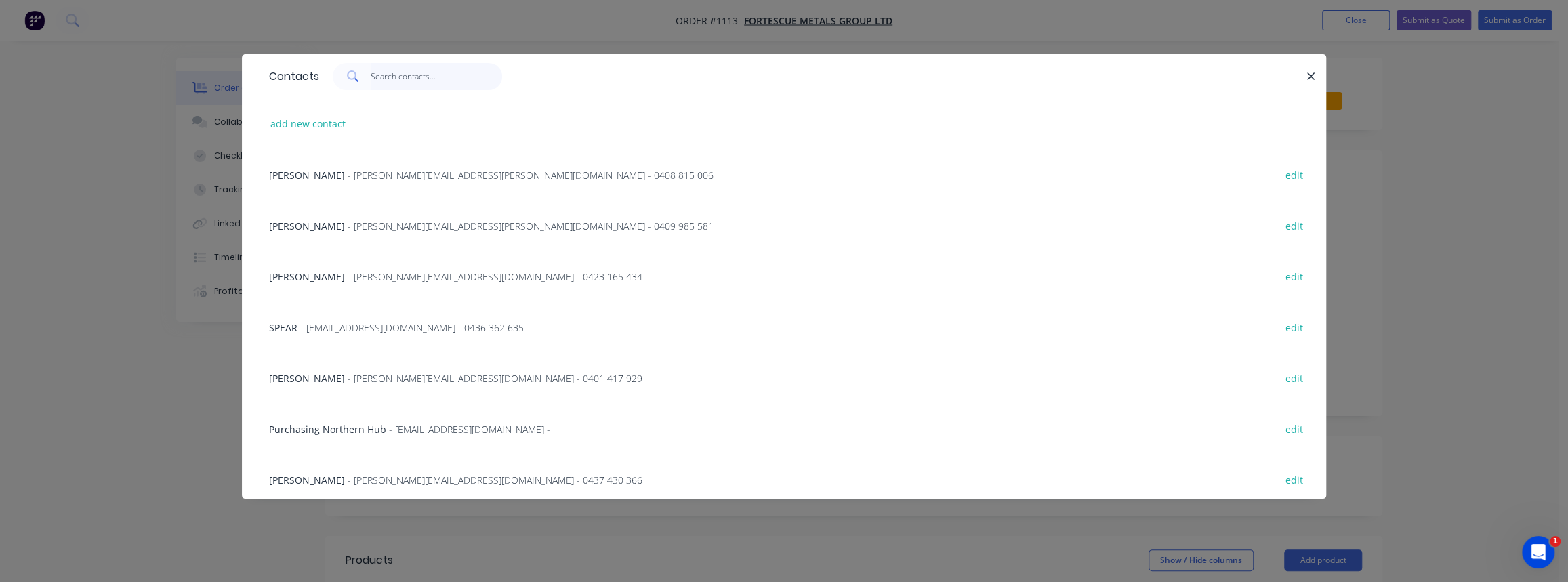
click at [382, 85] on input "text" at bounding box center [437, 76] width 132 height 27
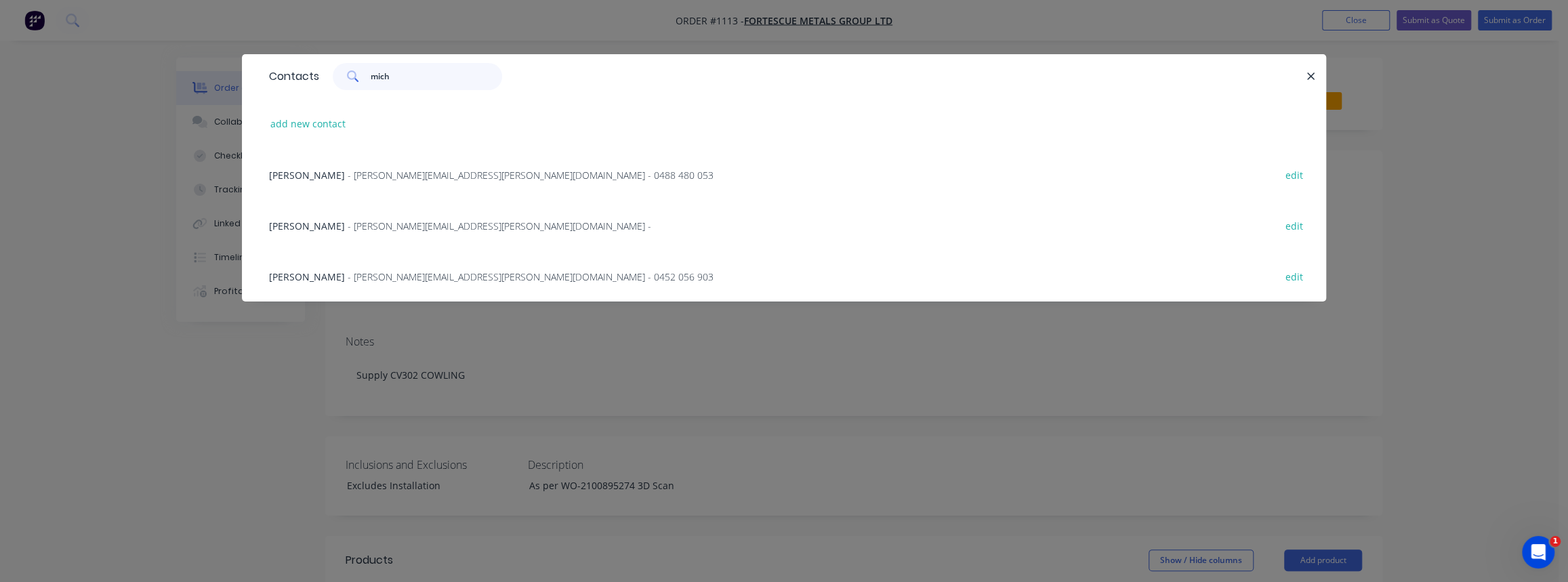
type input "mich"
click at [408, 227] on span "- [PERSON_NAME][EMAIL_ADDRESS][PERSON_NAME][DOMAIN_NAME] -" at bounding box center [499, 226] width 304 height 13
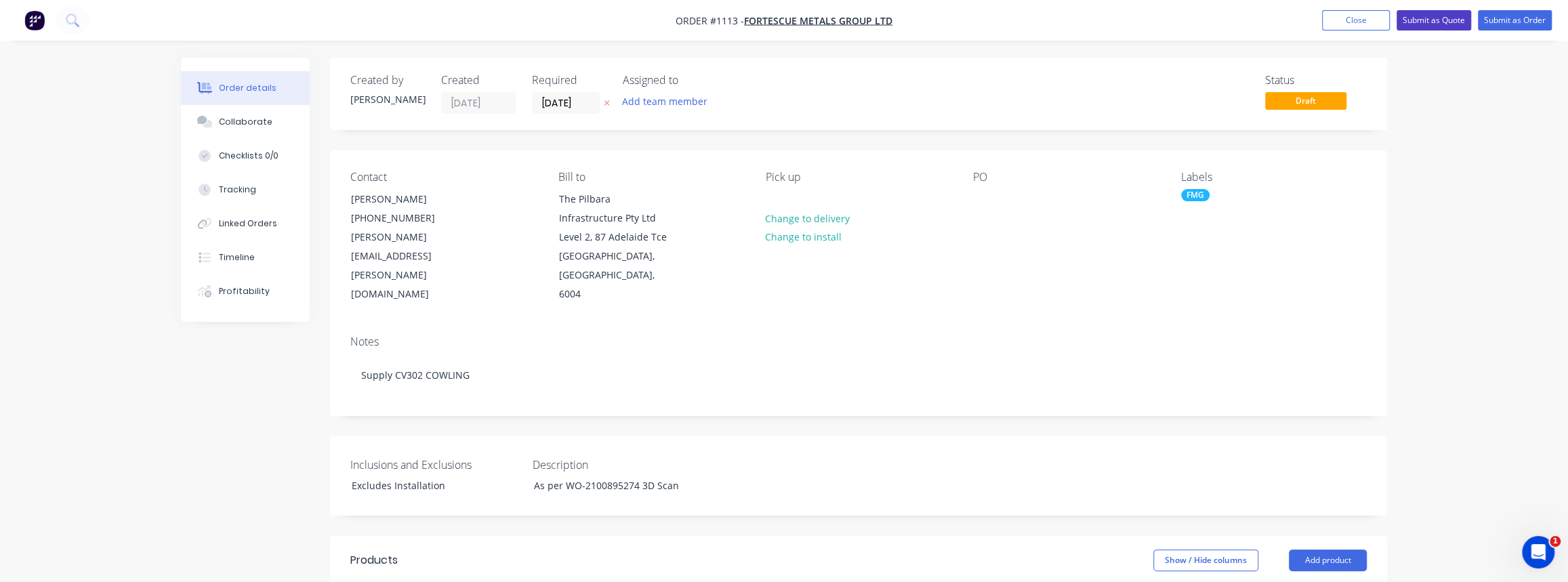
click at [1441, 21] on button "Submit as Quote" at bounding box center [1433, 21] width 75 height 21
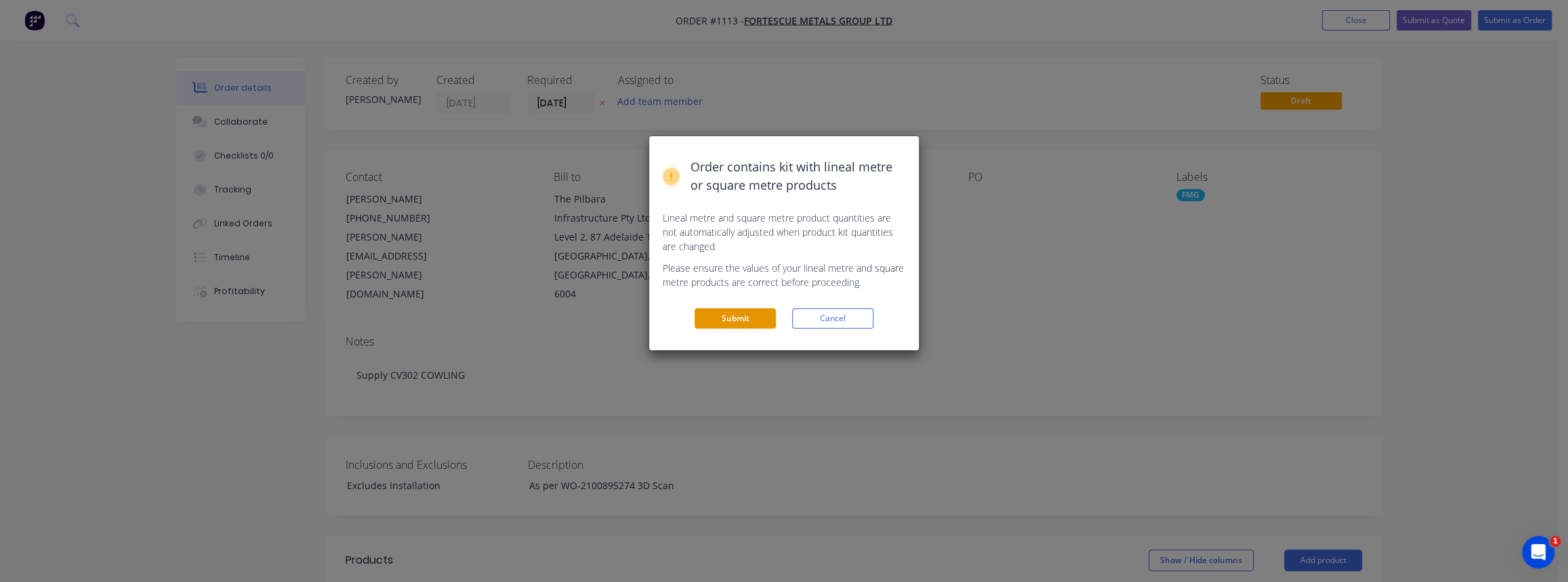
click at [746, 318] on button "Submit" at bounding box center [735, 318] width 82 height 21
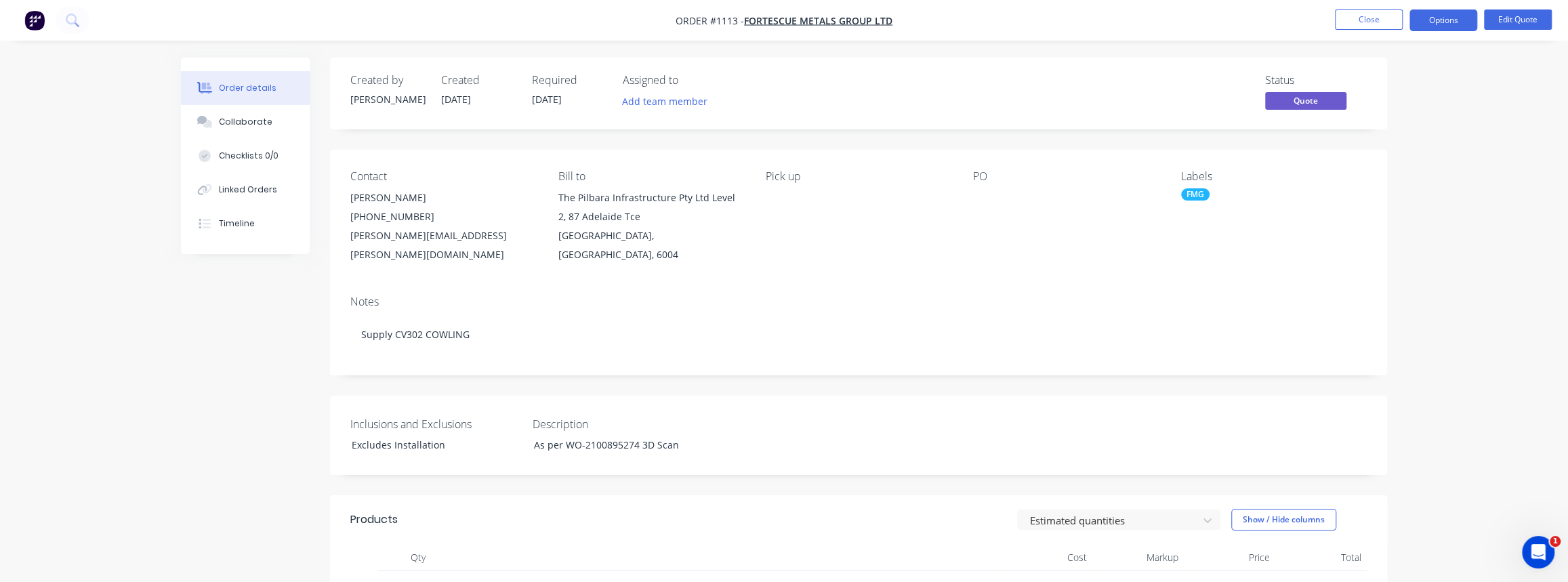
click at [783, 176] on div "Pick up" at bounding box center [858, 176] width 185 height 13
click at [1497, 18] on button "Edit Quote" at bounding box center [1517, 20] width 68 height 21
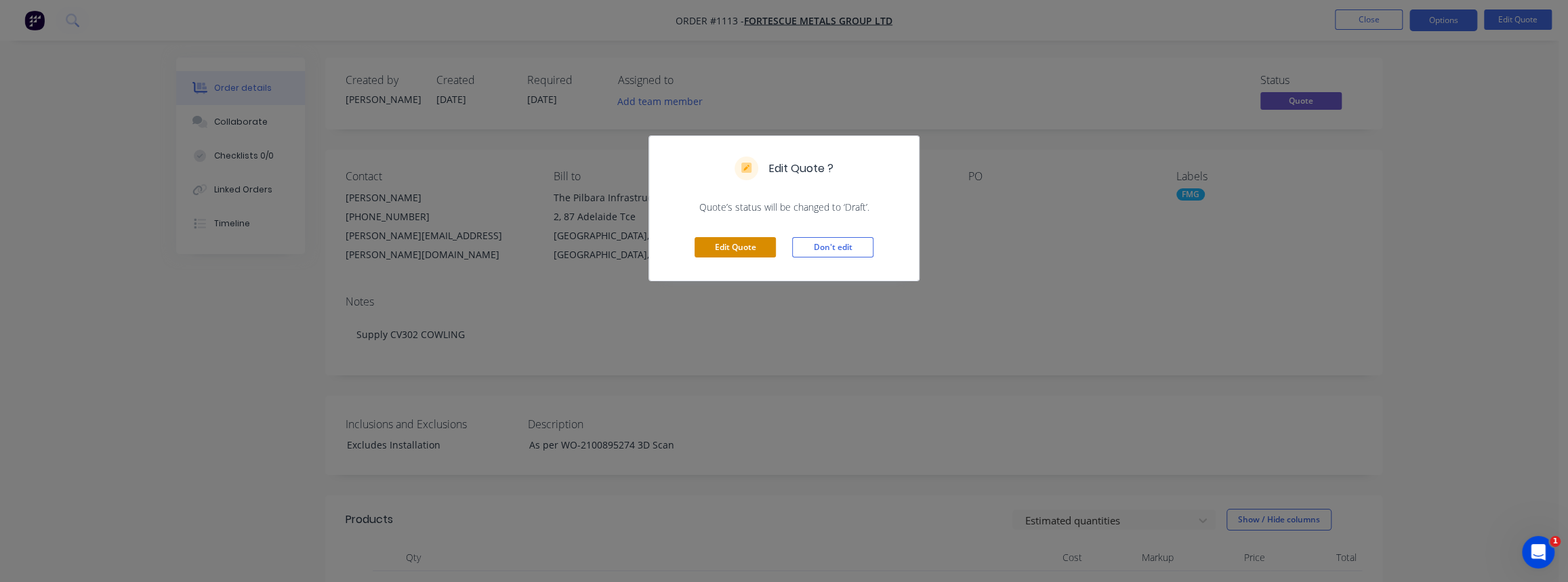
click at [752, 244] on button "Edit Quote" at bounding box center [735, 247] width 82 height 21
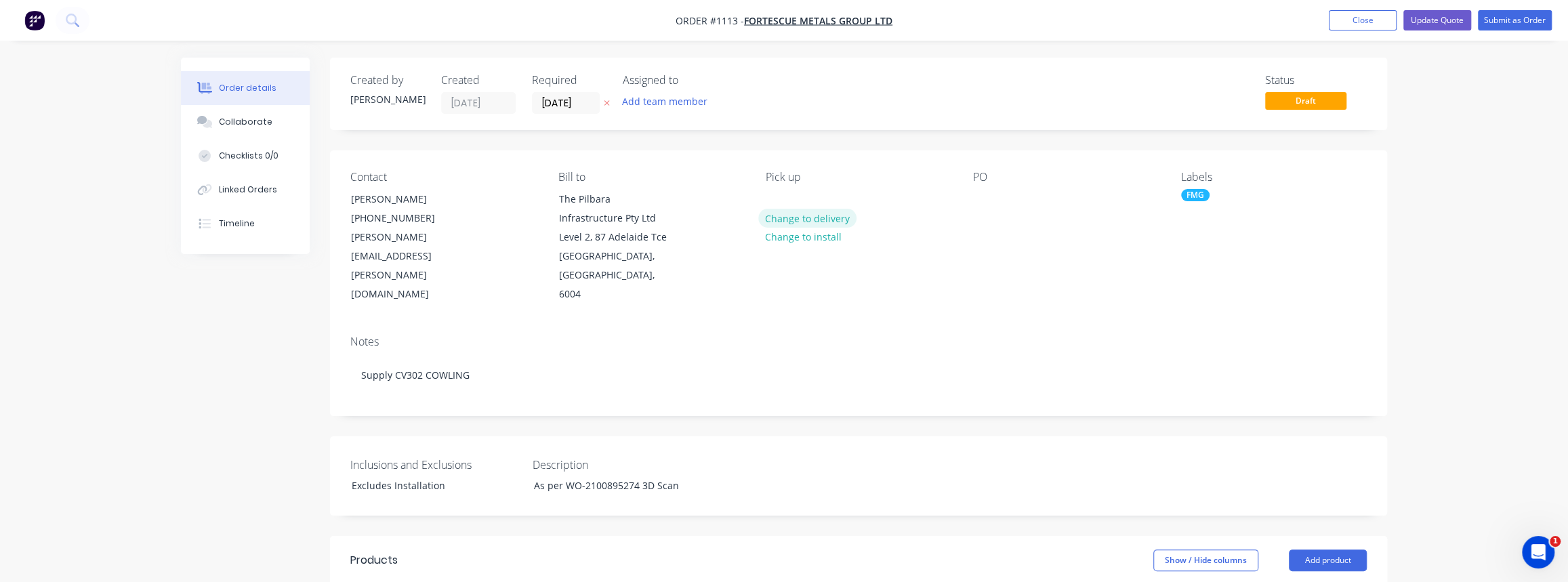
click at [789, 219] on button "Change to delivery" at bounding box center [808, 217] width 99 height 18
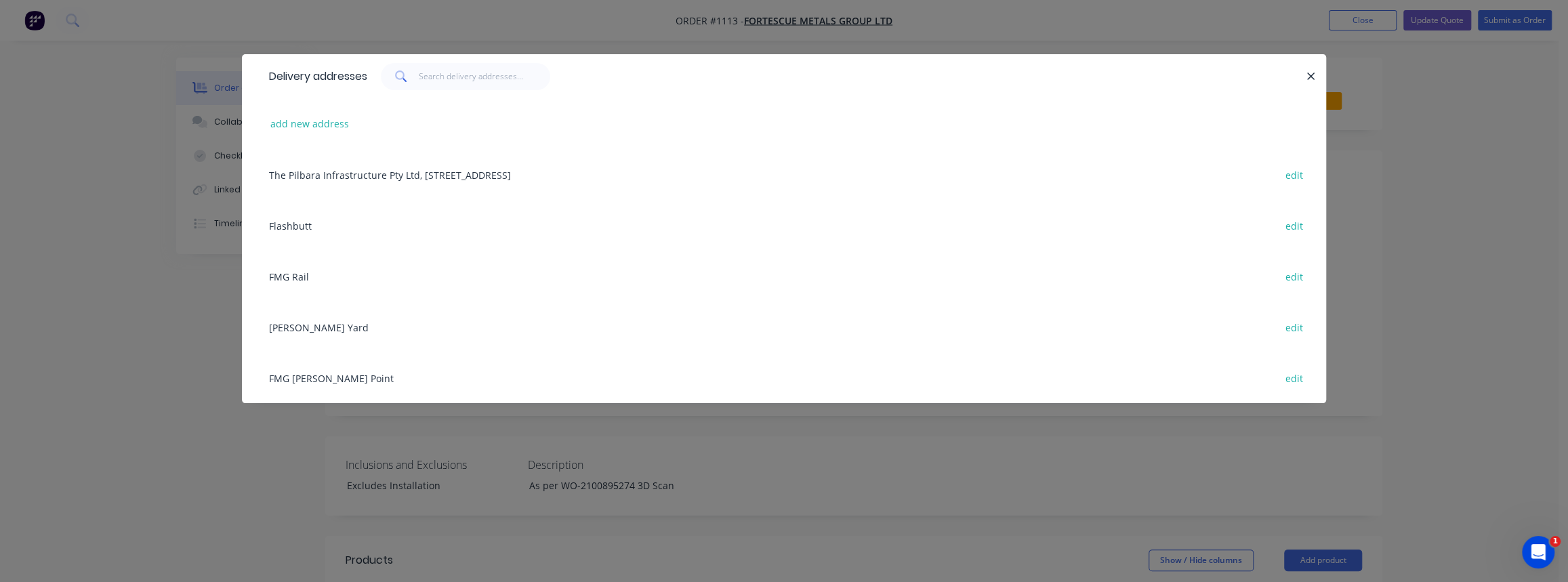
click at [324, 379] on div "FMG [PERSON_NAME] Point edit" at bounding box center [784, 378] width 1044 height 51
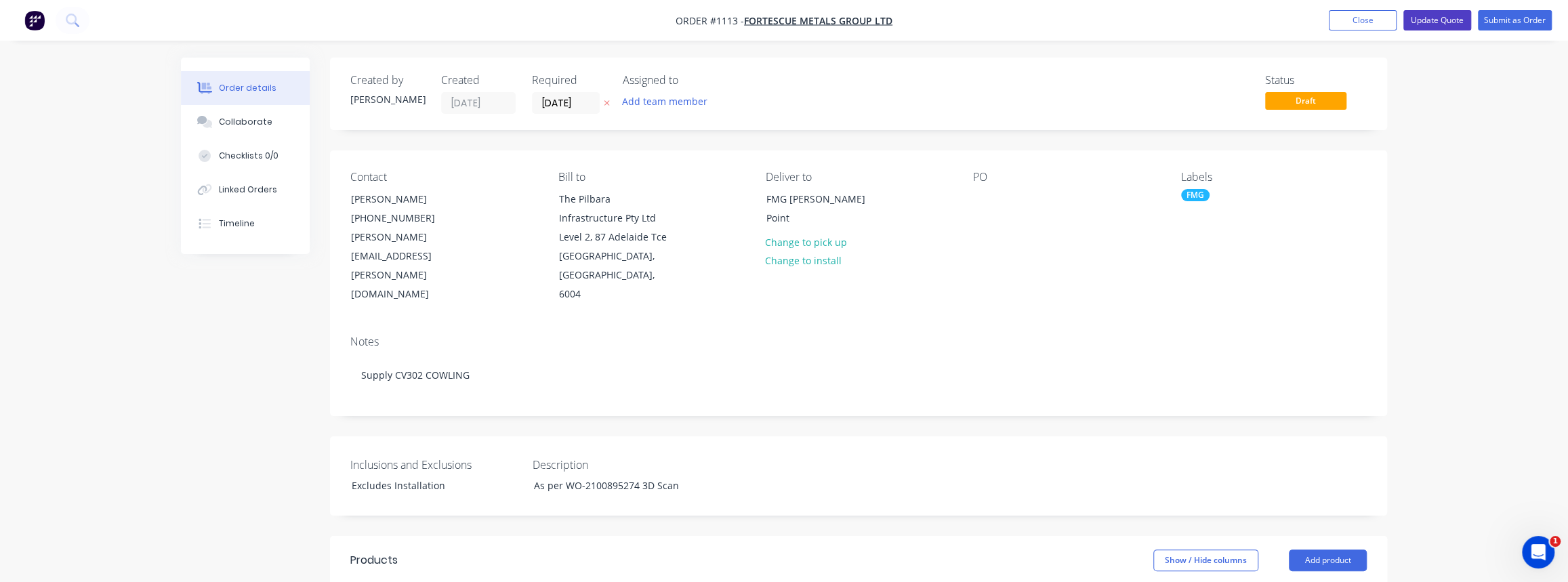
click at [1454, 24] on button "Update Quote" at bounding box center [1437, 21] width 68 height 21
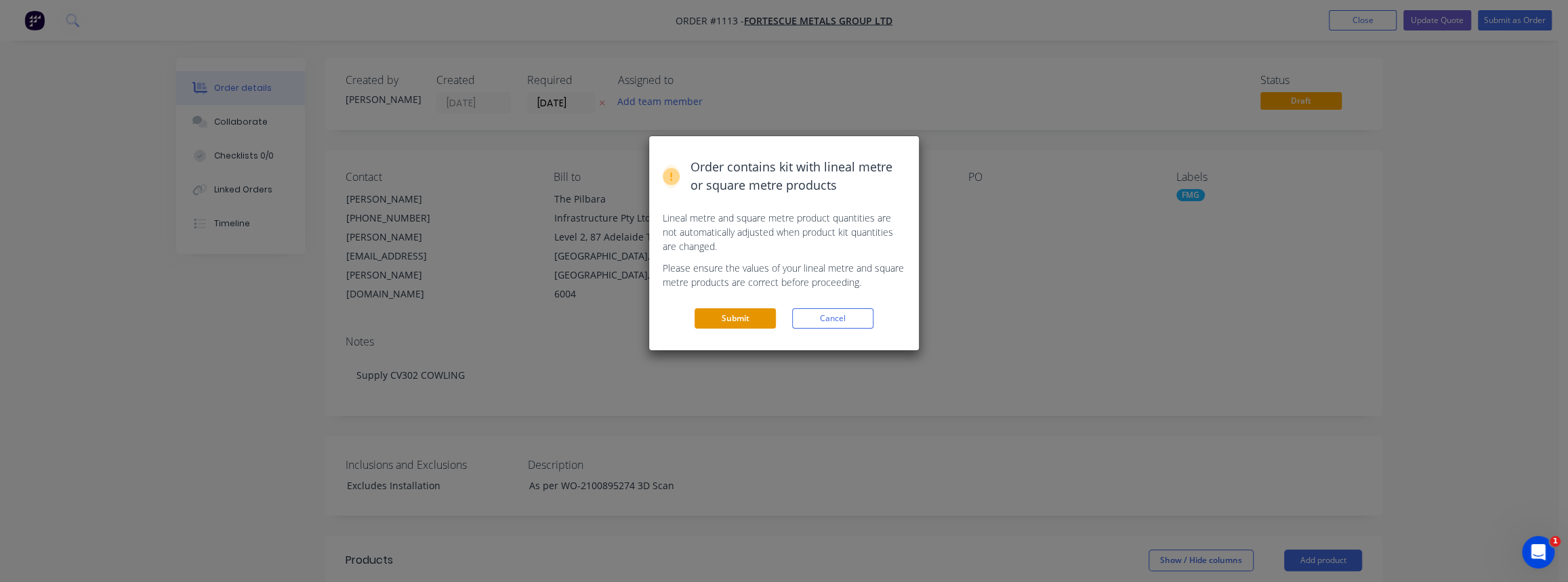
click at [733, 324] on button "Submit" at bounding box center [735, 318] width 82 height 21
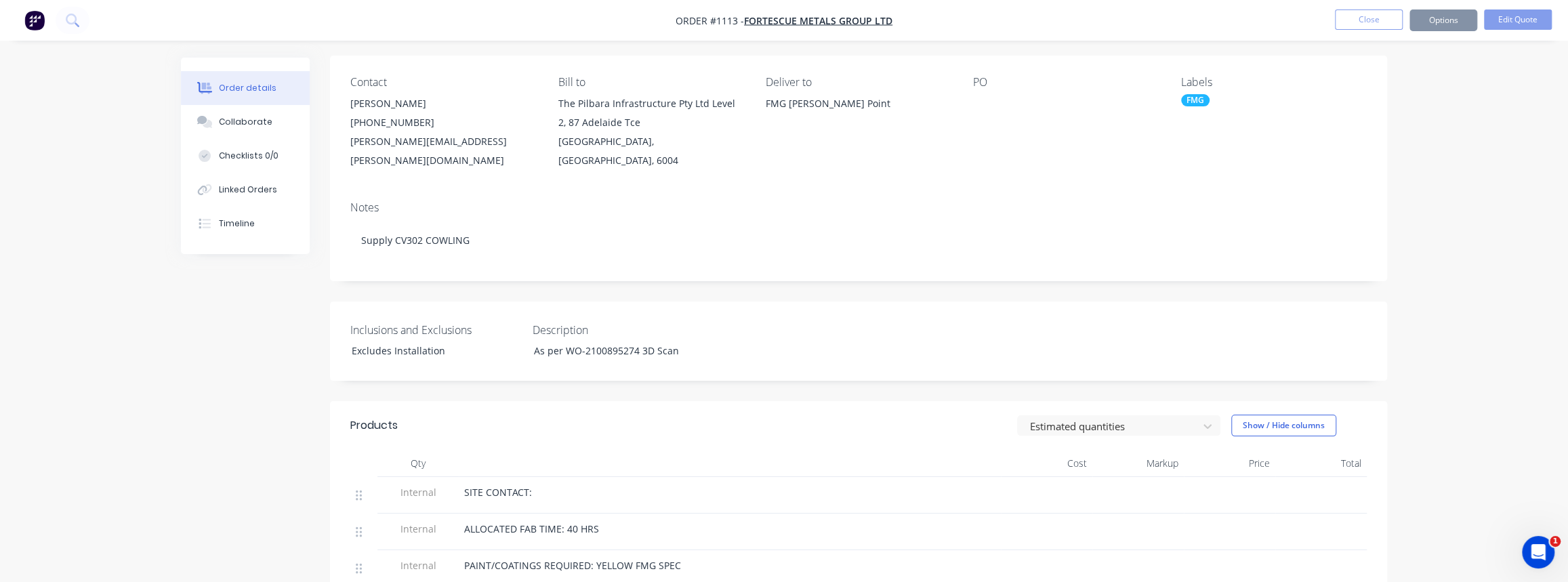
scroll to position [369, 0]
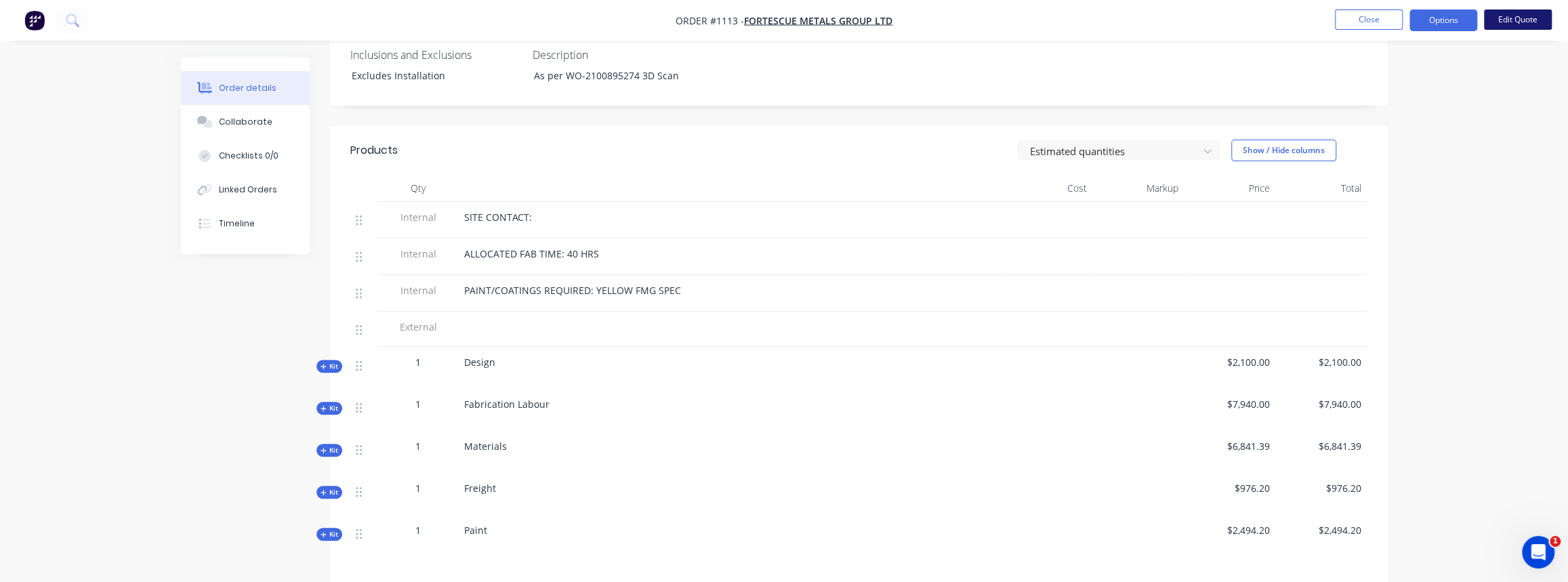
click at [1509, 21] on button "Edit Quote" at bounding box center [1517, 20] width 68 height 21
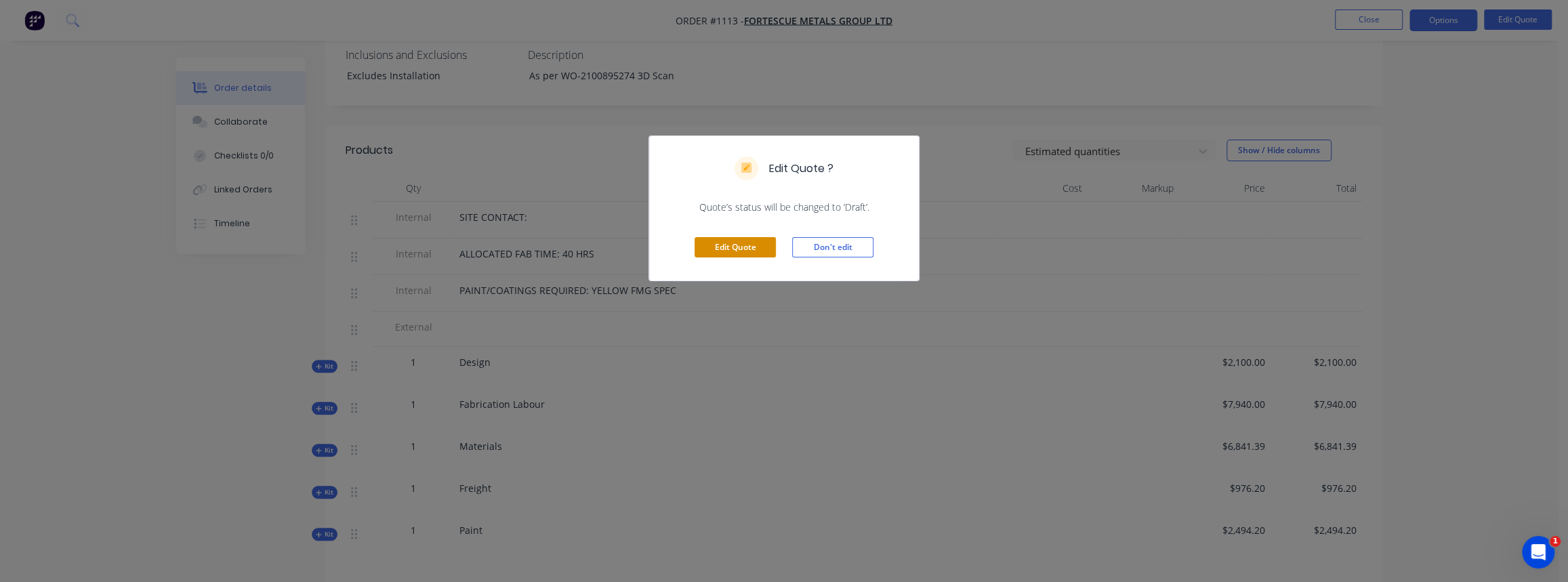
click at [733, 244] on button "Edit Quote" at bounding box center [735, 247] width 82 height 21
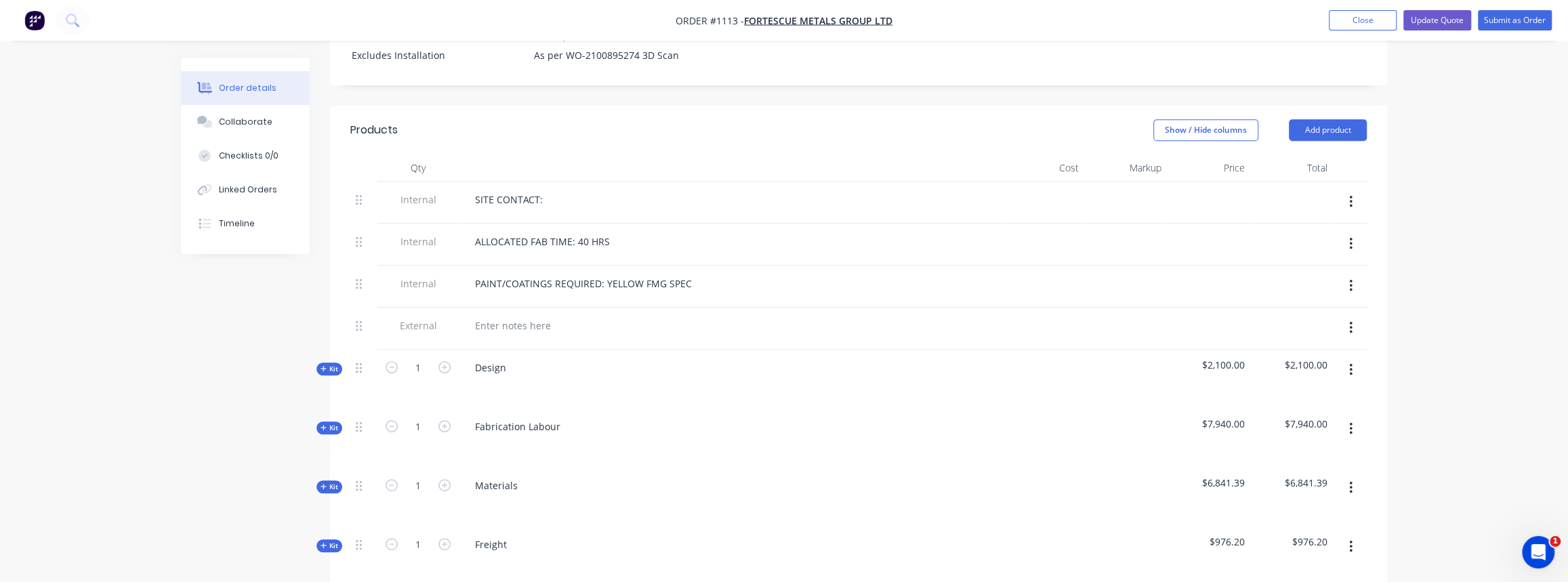
scroll to position [431, 0]
click at [327, 421] on button "Kit" at bounding box center [330, 427] width 26 height 13
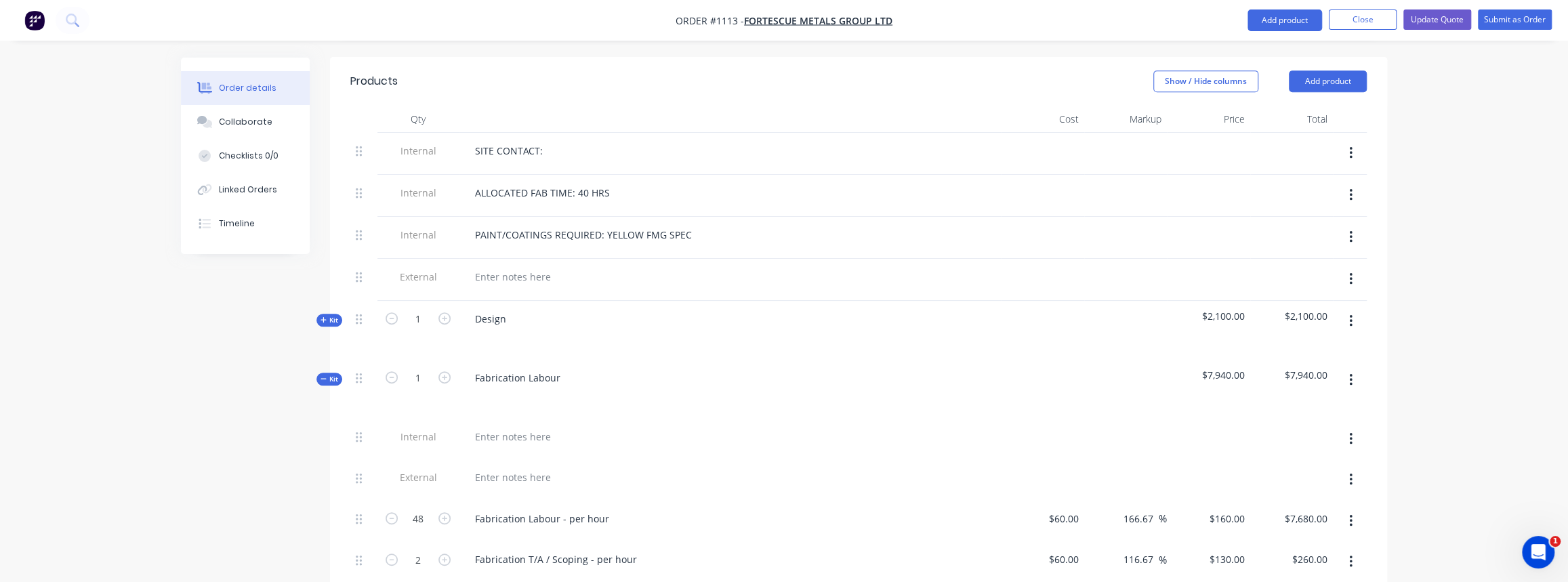
scroll to position [555, 0]
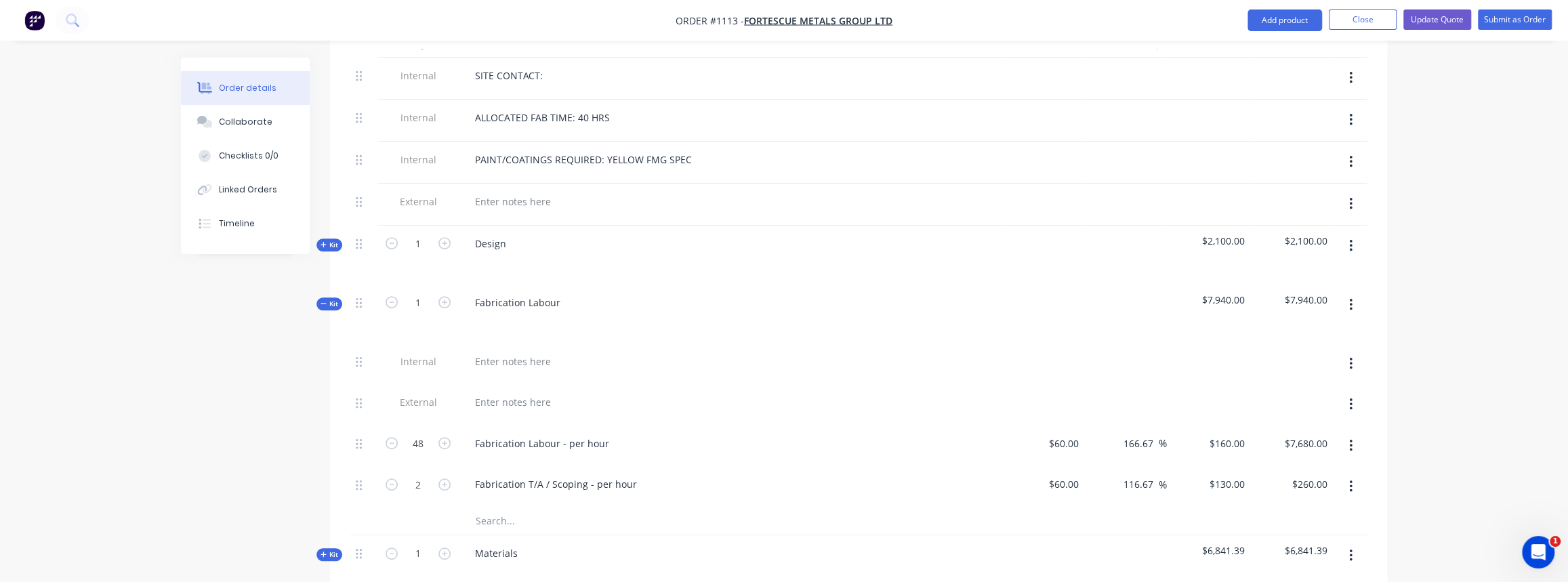
click at [328, 299] on span "Kit" at bounding box center [329, 304] width 18 height 10
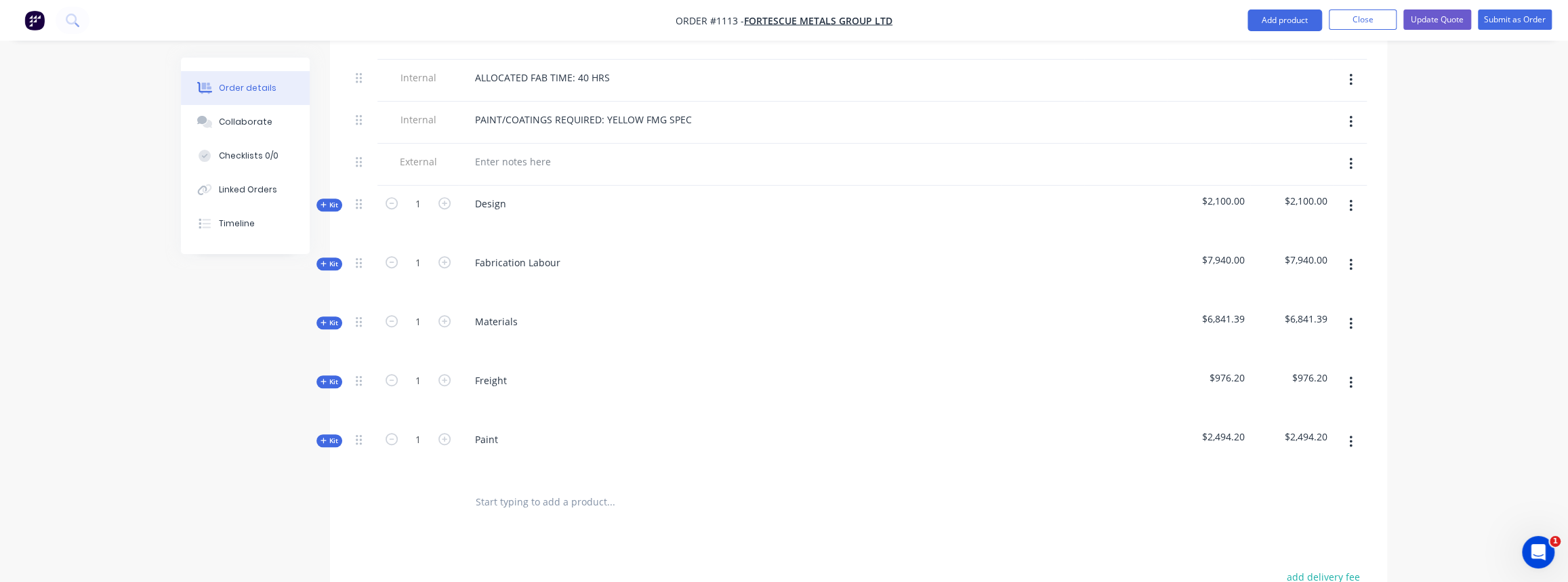
scroll to position [616, 0]
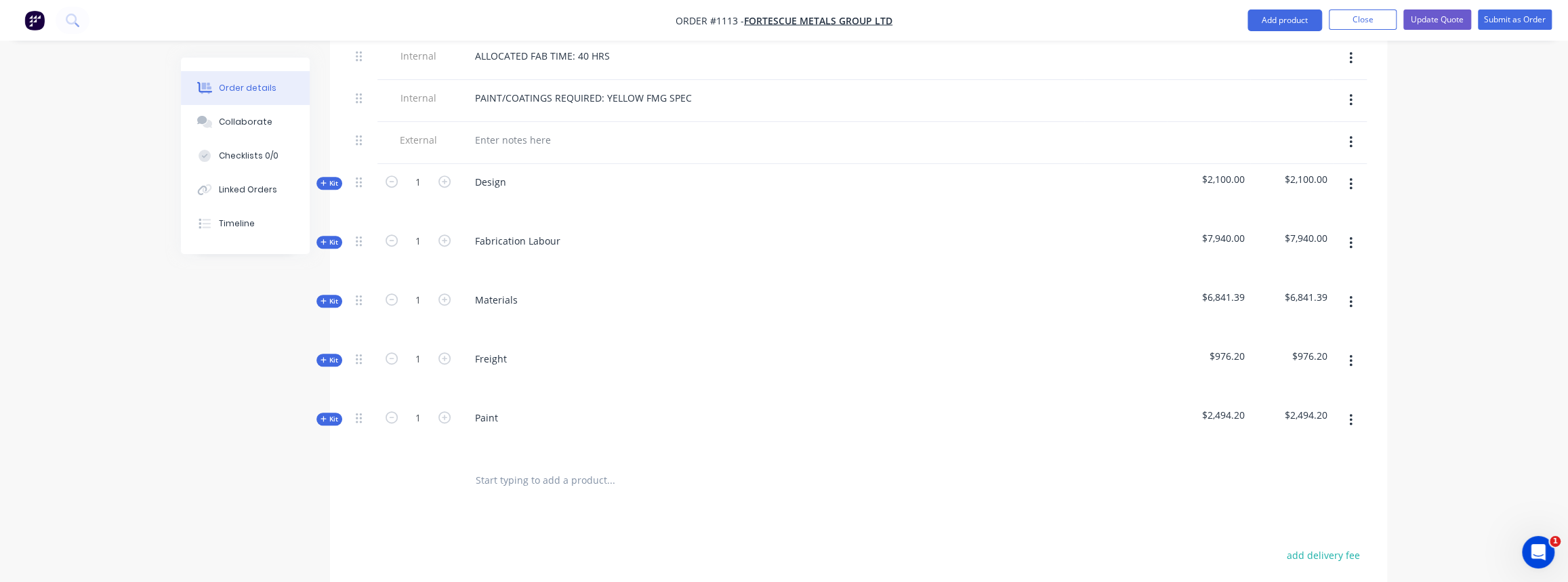
click at [333, 296] on span "Kit" at bounding box center [329, 301] width 18 height 10
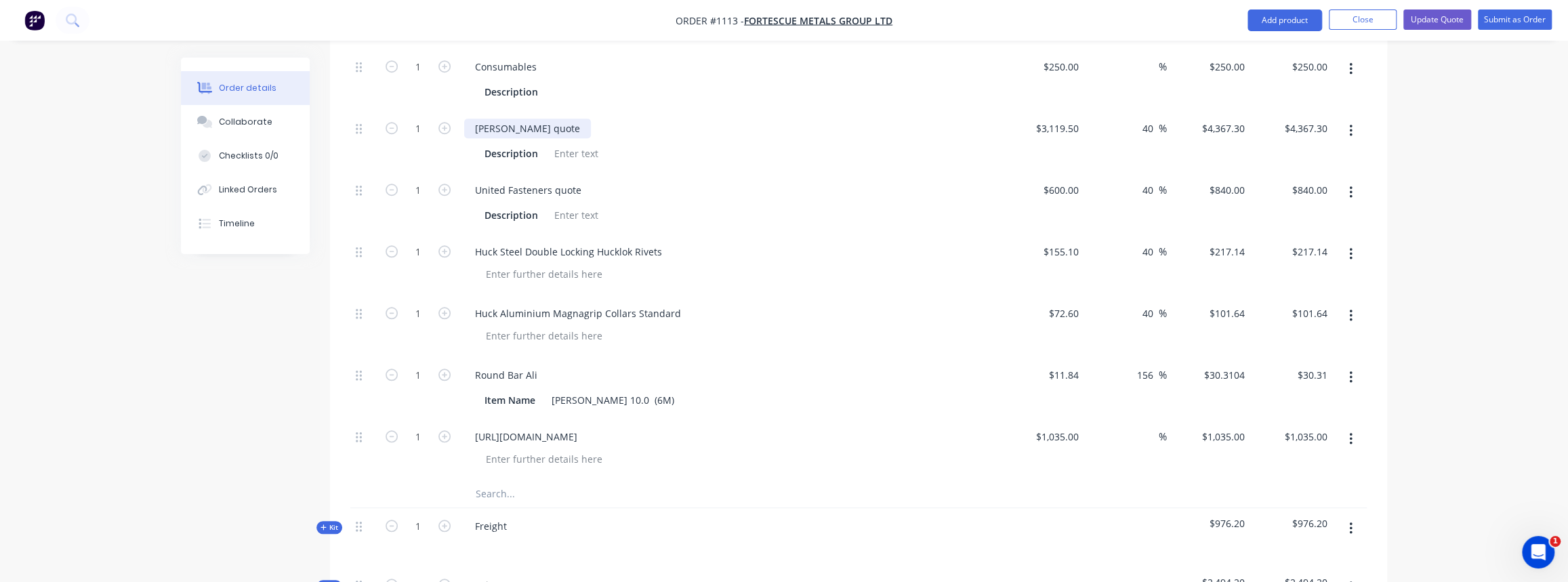
scroll to position [924, 0]
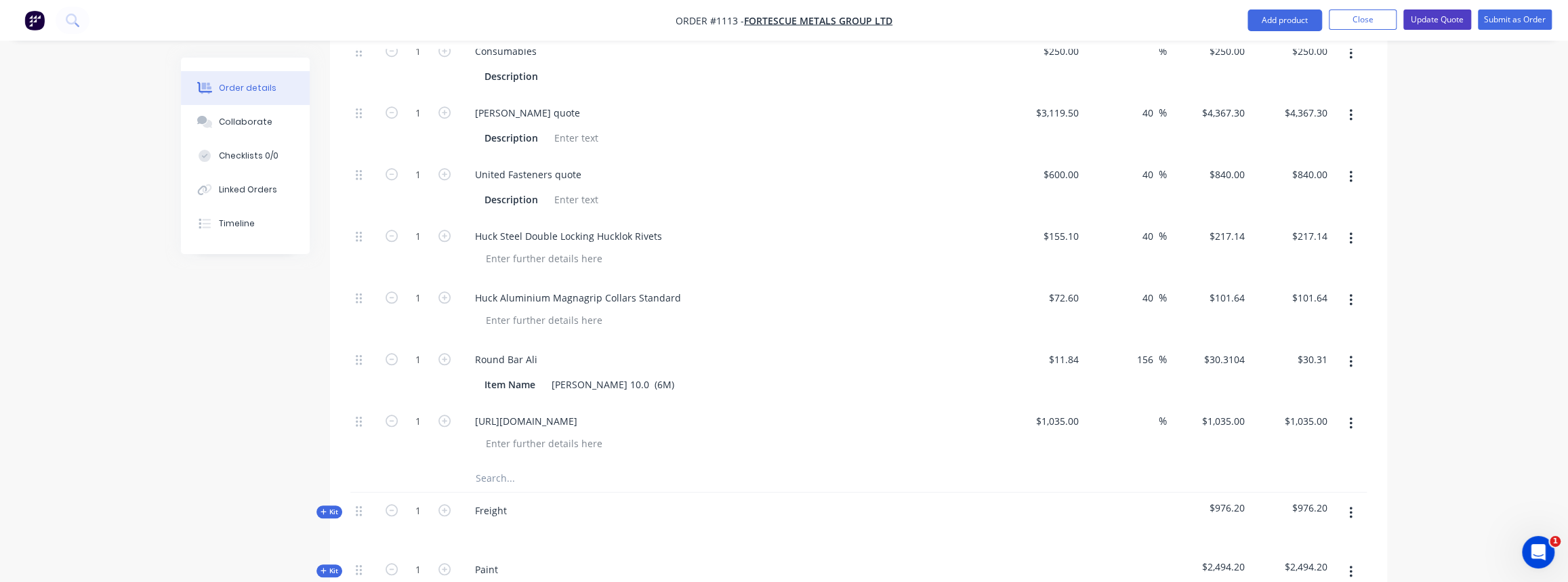
click at [1443, 22] on button "Update Quote" at bounding box center [1437, 20] width 68 height 21
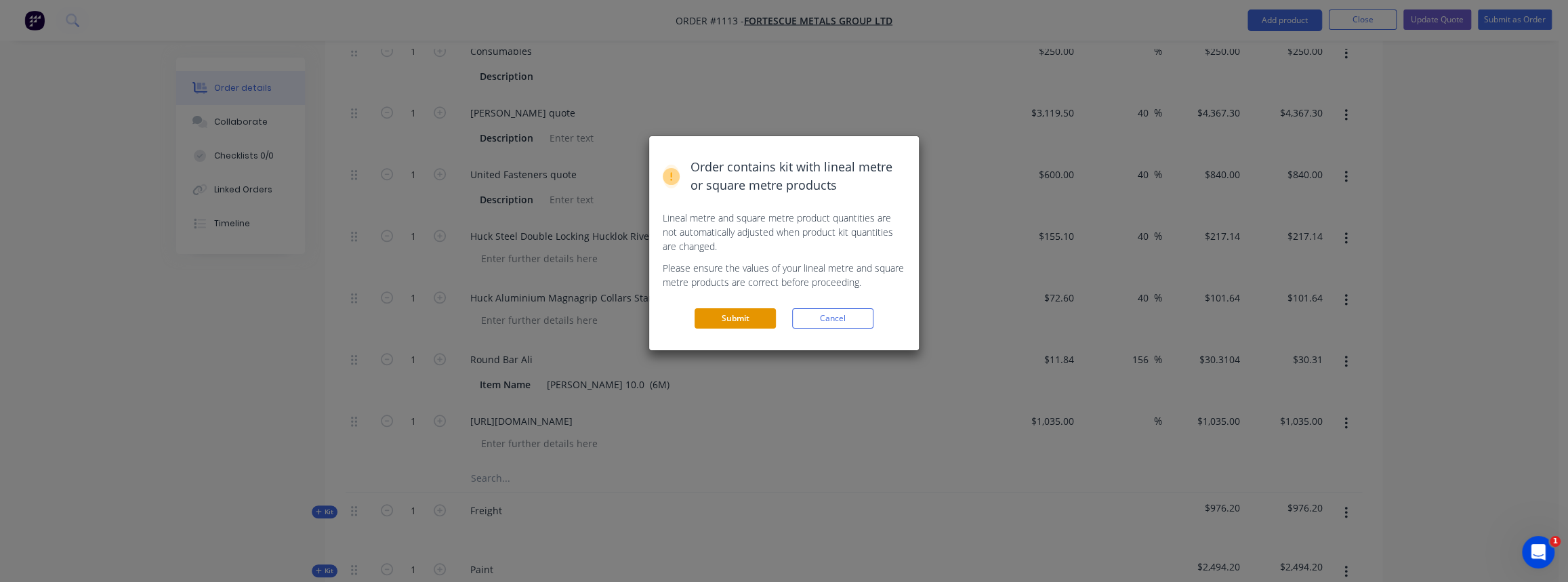
click at [762, 316] on button "Submit" at bounding box center [735, 318] width 82 height 21
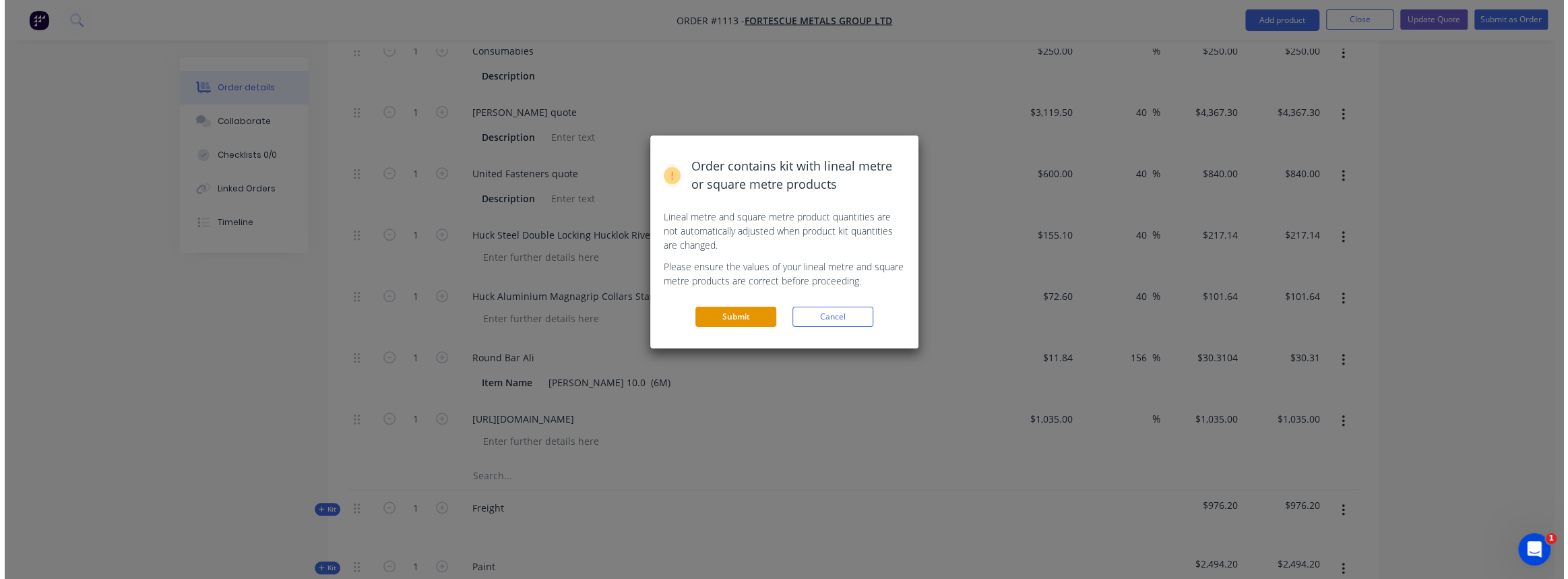
scroll to position [0, 0]
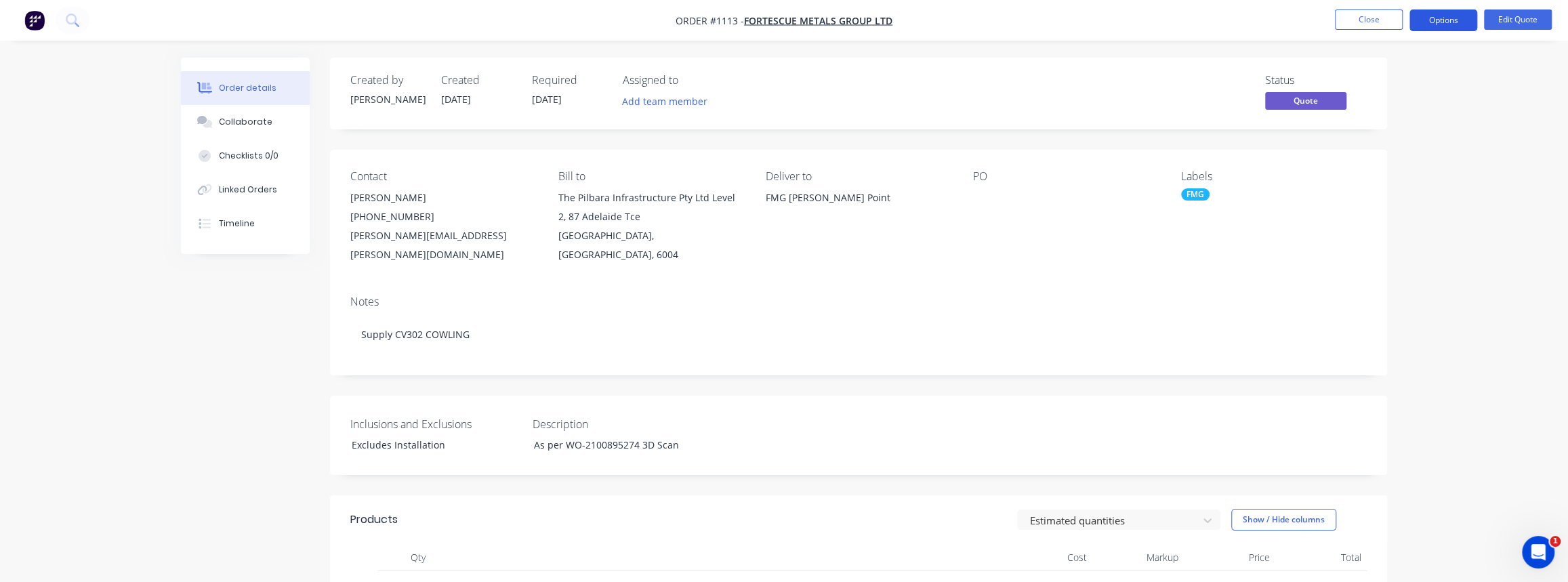
click at [1437, 24] on button "Options" at bounding box center [1443, 20] width 68 height 21
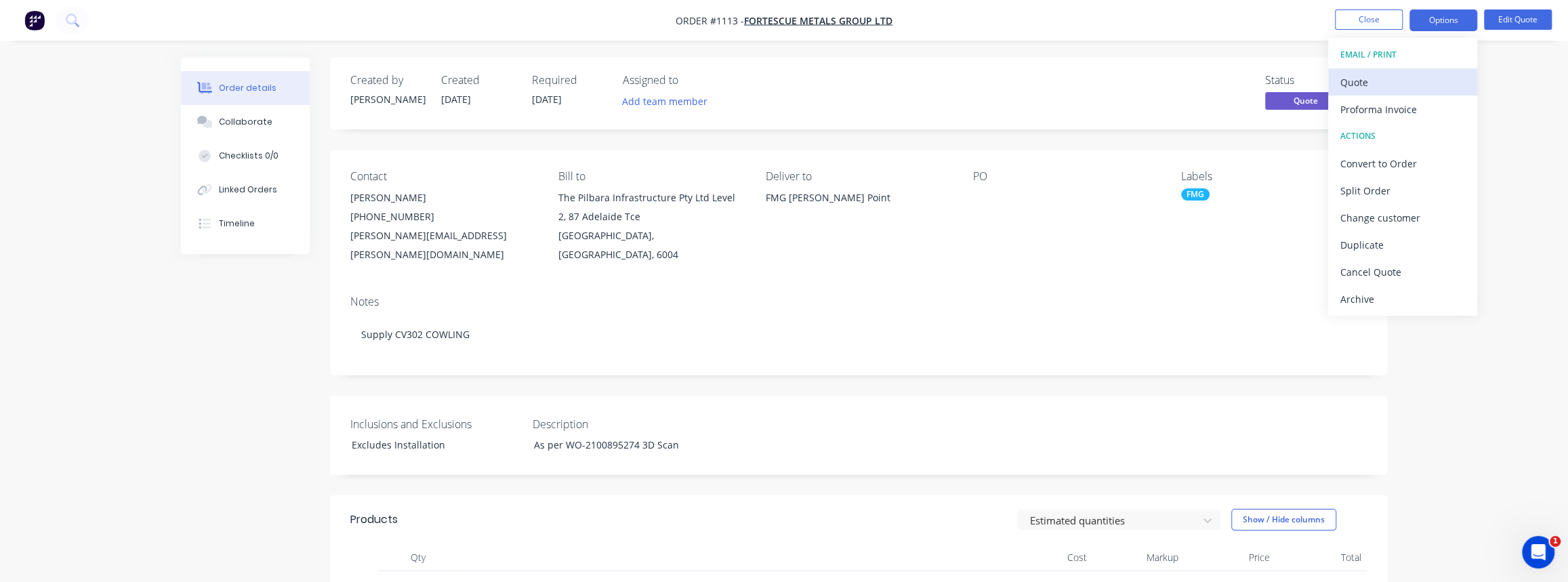
click at [1383, 87] on div "Quote" at bounding box center [1402, 82] width 124 height 20
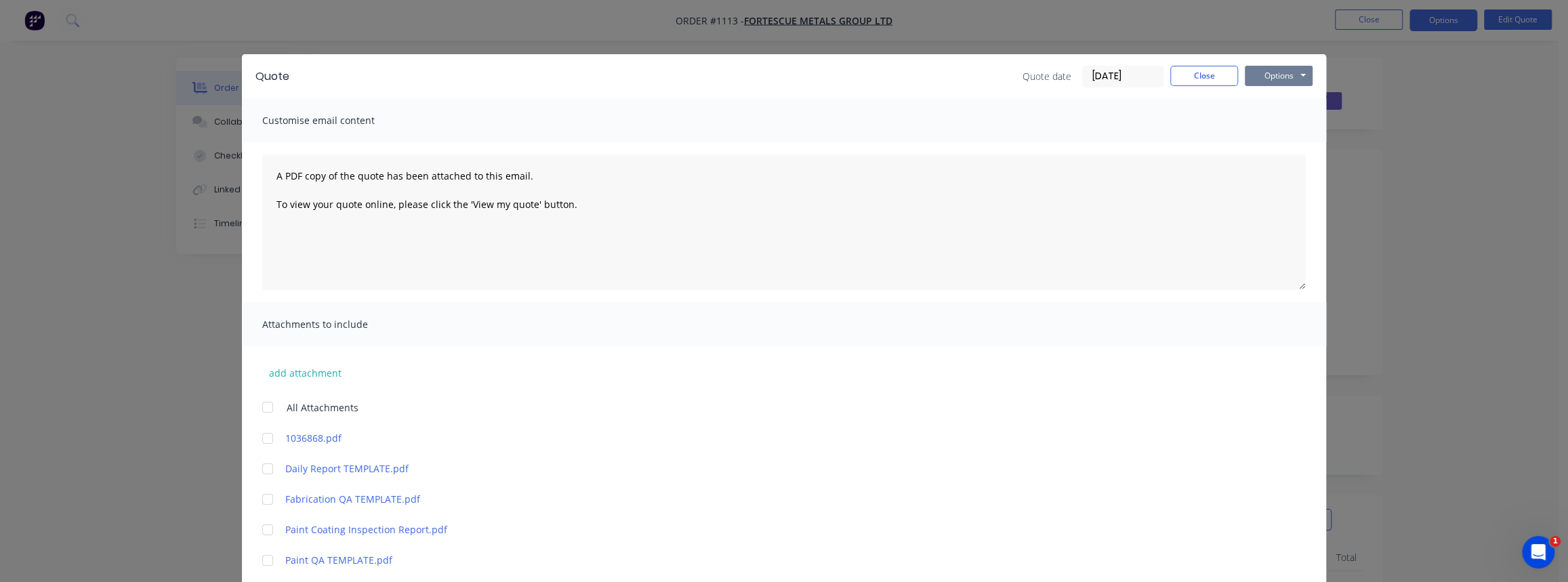
click at [1296, 68] on button "Options" at bounding box center [1279, 76] width 68 height 21
click at [1268, 118] on button "Print" at bounding box center [1288, 122] width 87 height 22
click at [1187, 72] on button "Close" at bounding box center [1204, 76] width 68 height 21
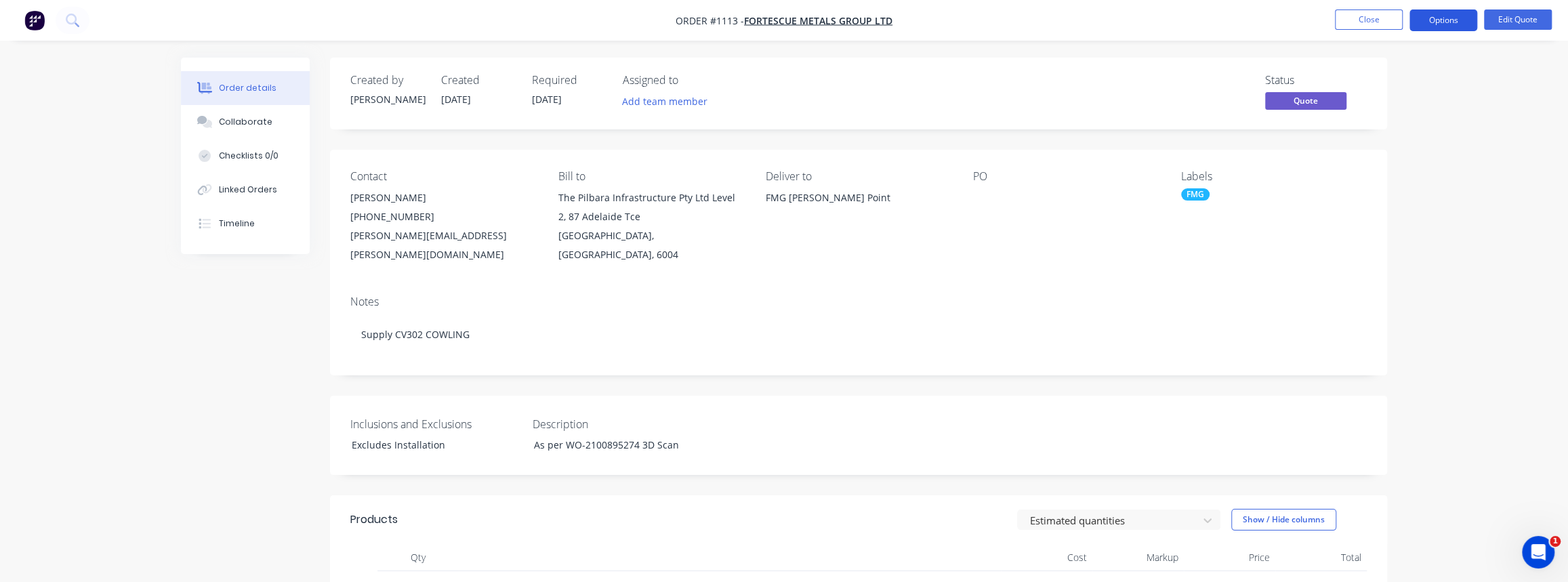
click at [1456, 24] on button "Options" at bounding box center [1443, 20] width 68 height 21
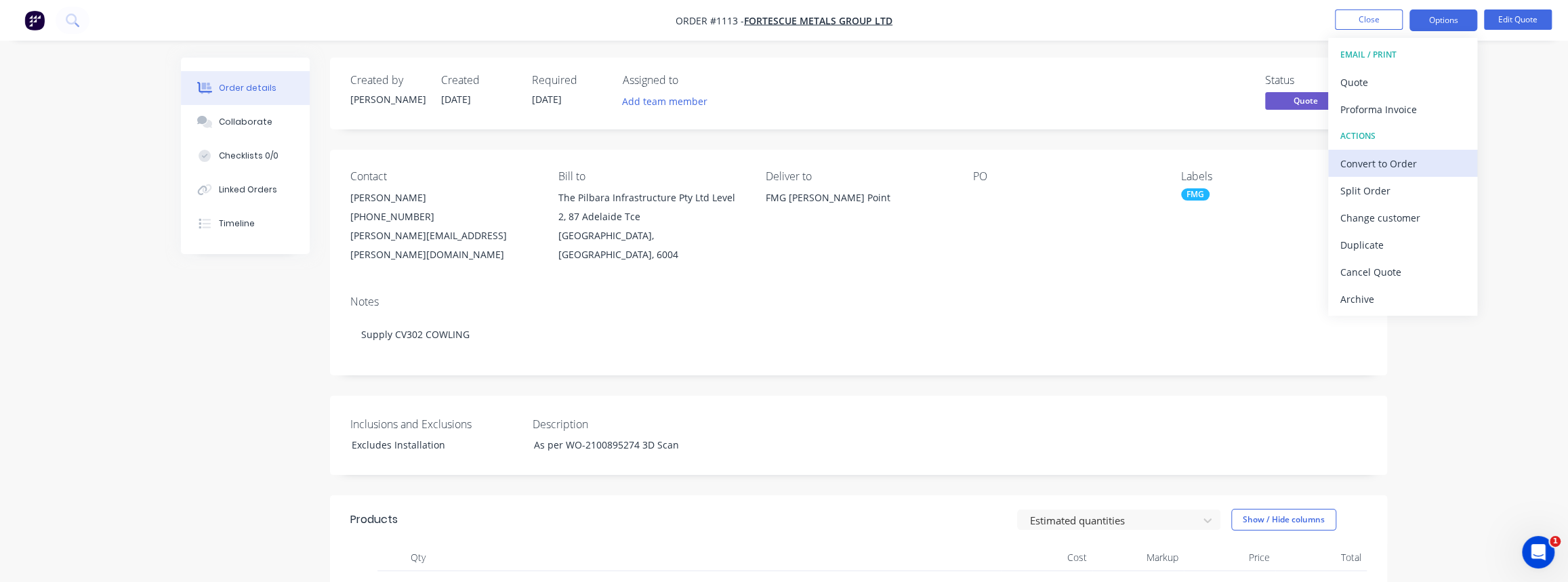
click at [1394, 156] on div "Convert to Order" at bounding box center [1402, 163] width 124 height 20
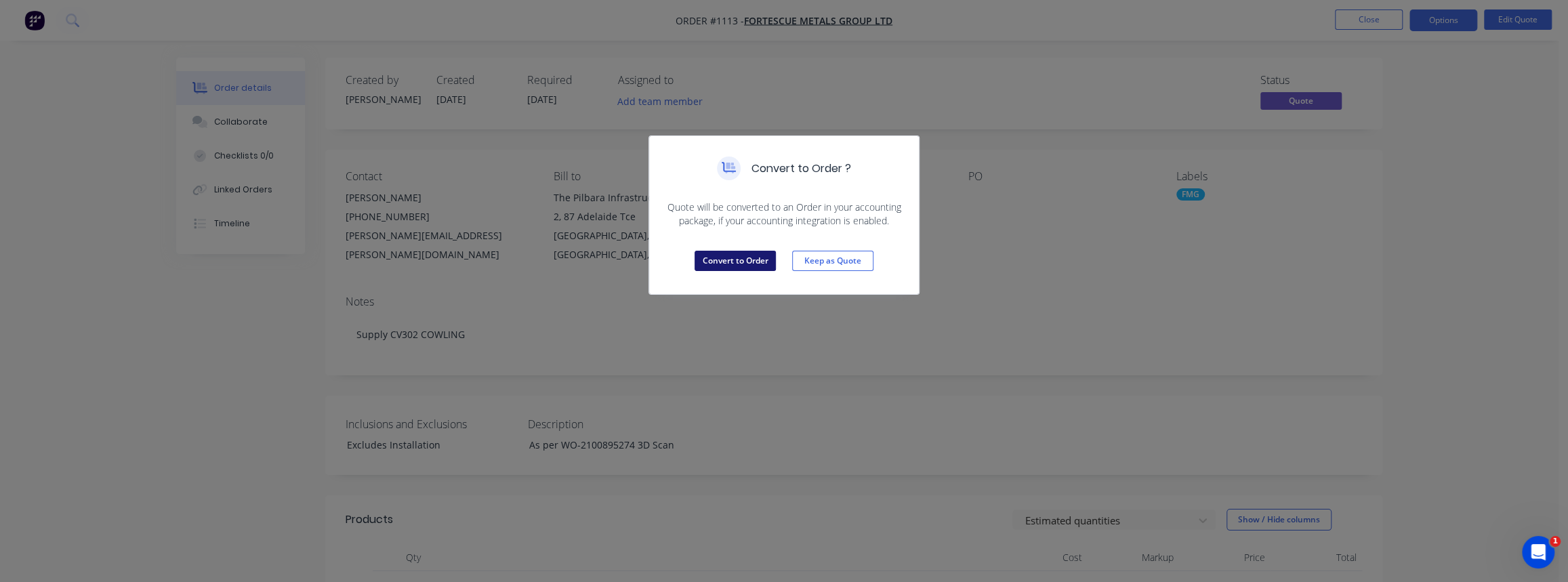
click at [742, 261] on button "Convert to Order" at bounding box center [735, 261] width 82 height 21
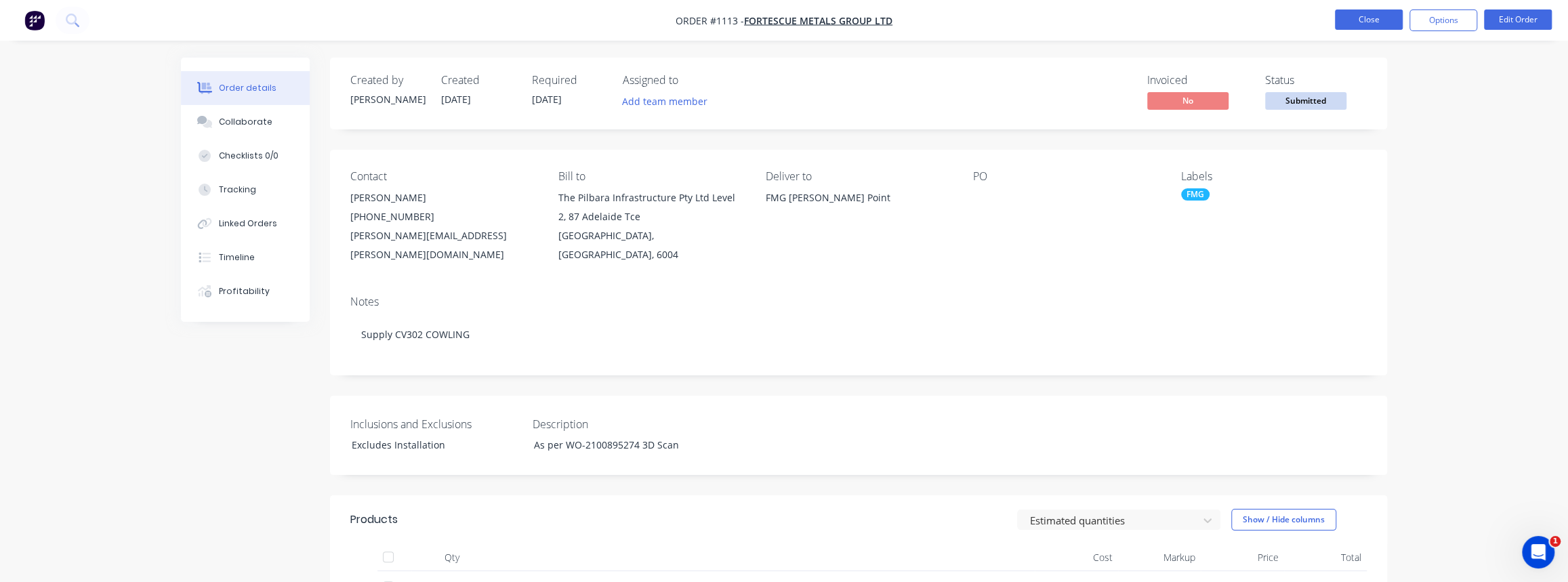
click at [1377, 10] on button "Close" at bounding box center [1369, 20] width 68 height 21
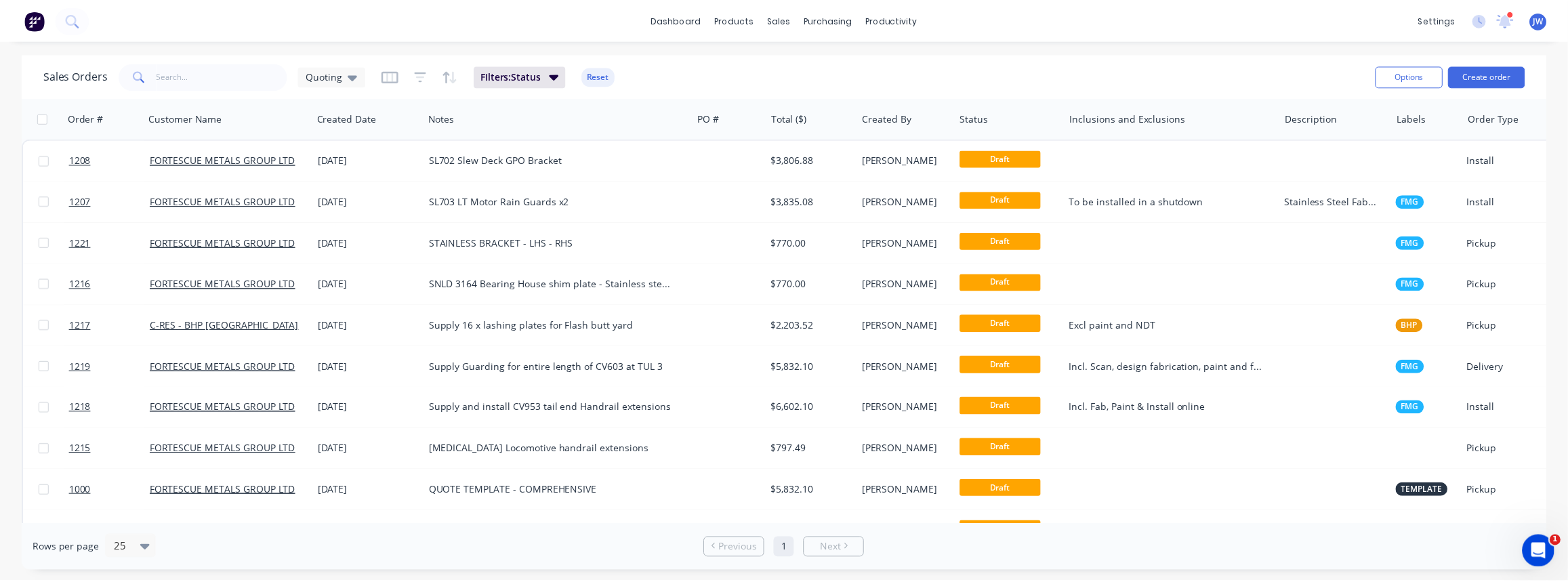
scroll to position [198, 0]
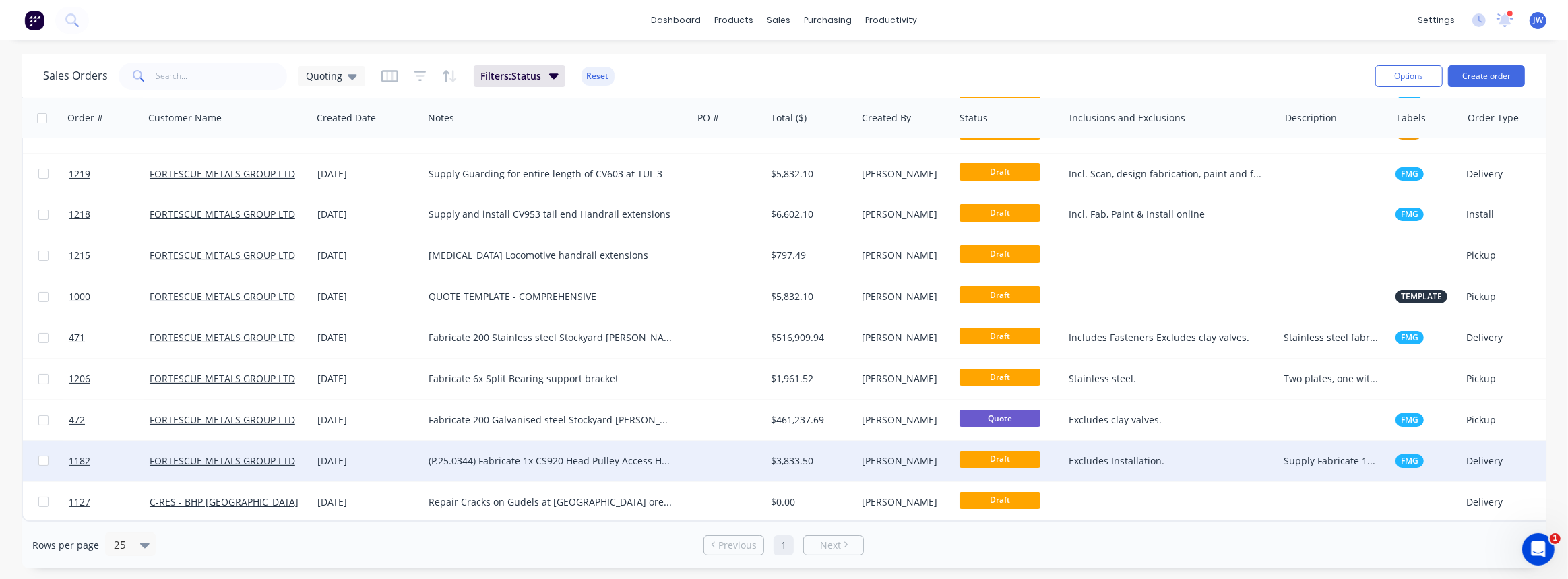
click at [767, 453] on div "$3,833.50" at bounding box center [811, 460] width 91 height 40
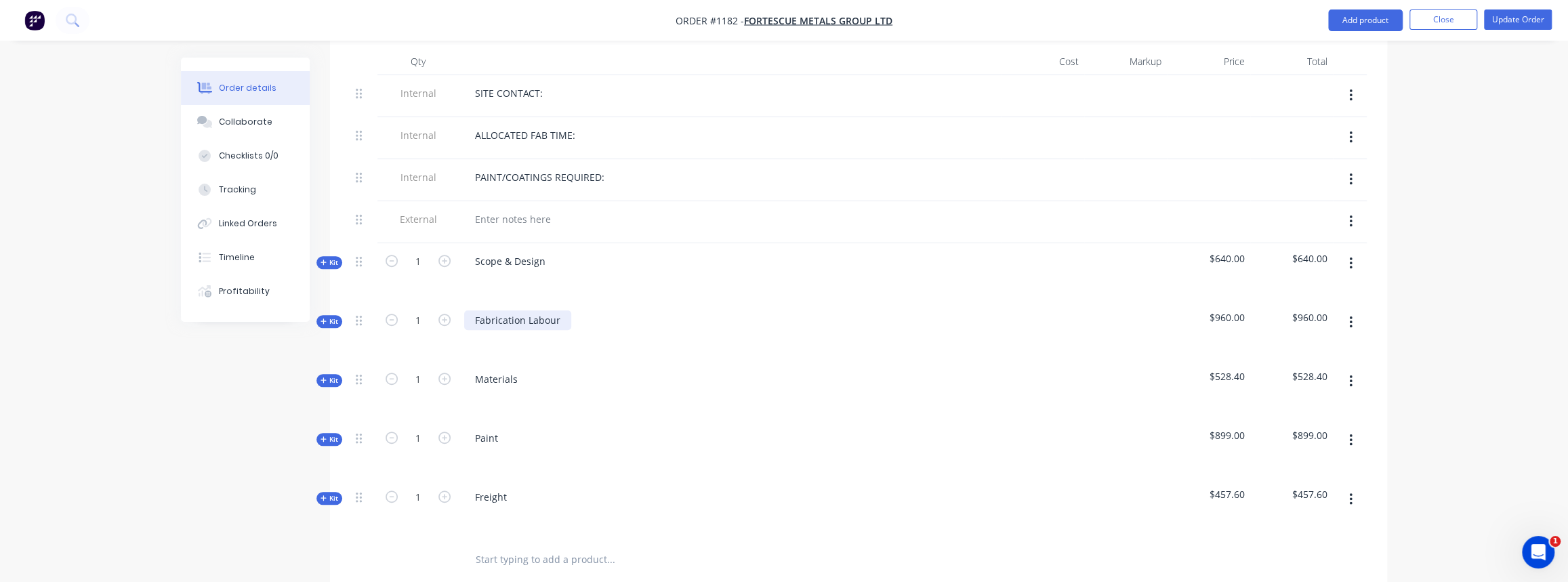
scroll to position [555, 0]
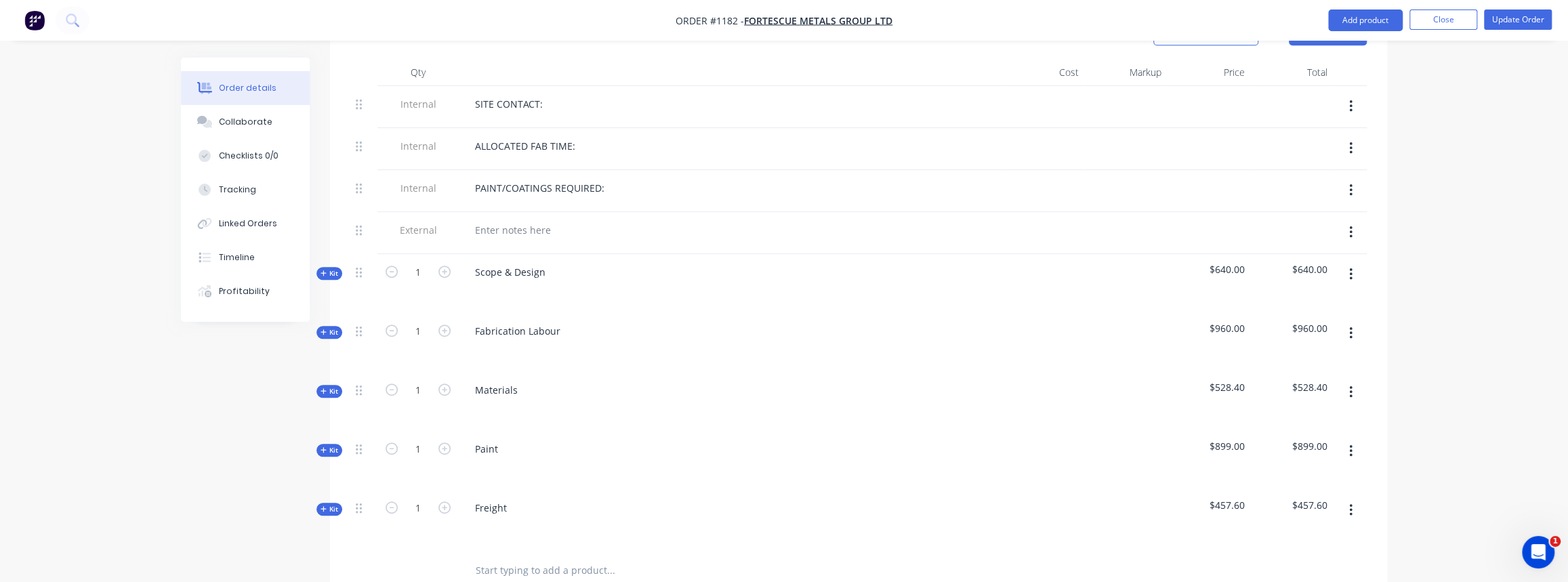
click at [330, 327] on span "Kit" at bounding box center [329, 332] width 18 height 10
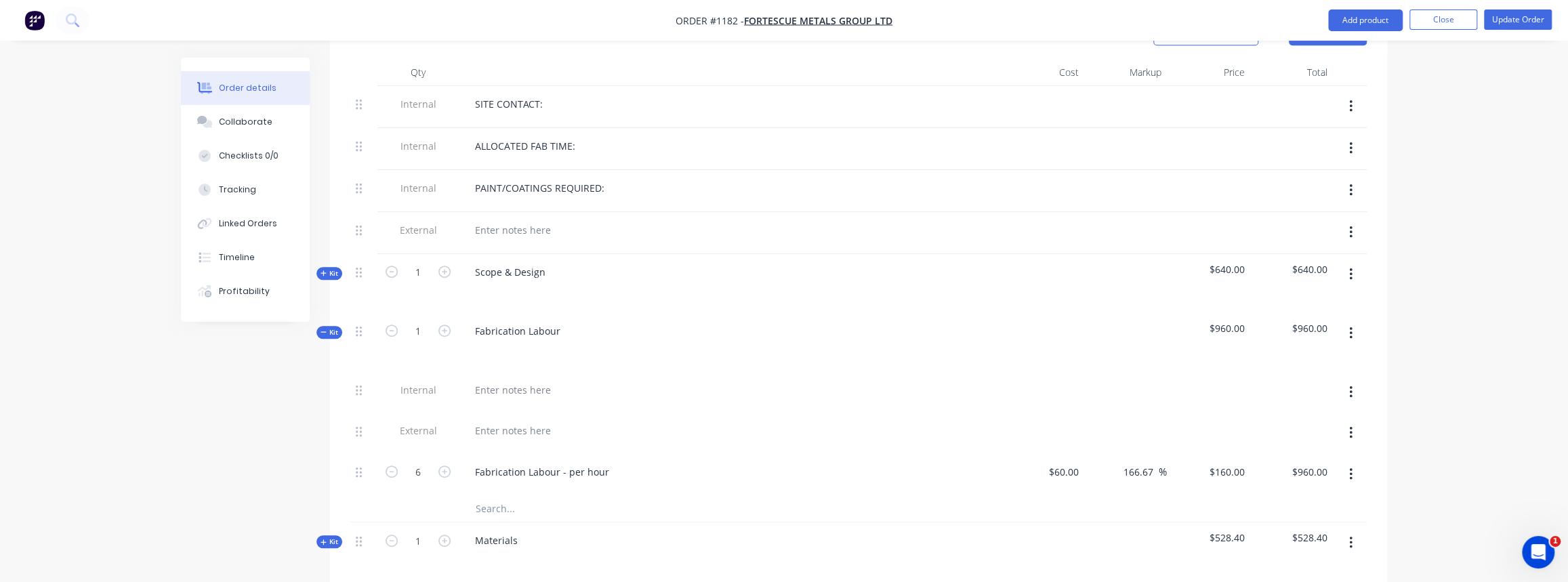
click at [330, 327] on span "Kit" at bounding box center [329, 332] width 18 height 10
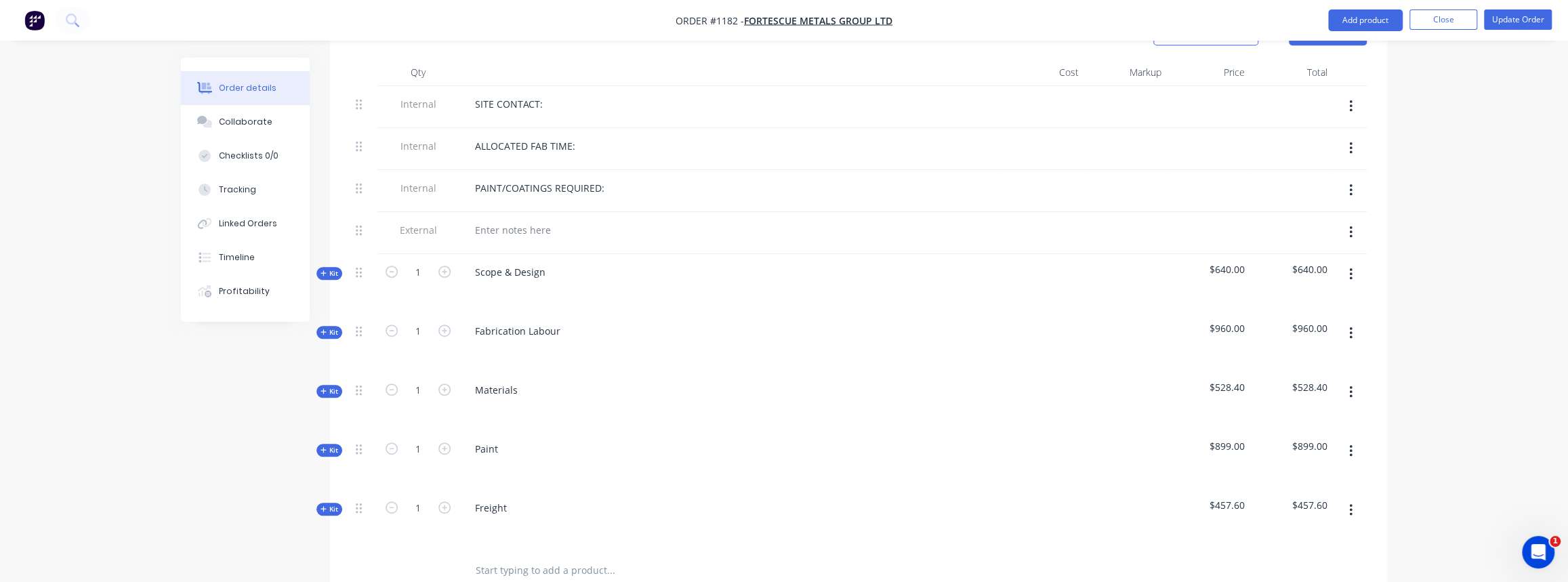
click at [330, 386] on span "Kit" at bounding box center [329, 391] width 18 height 10
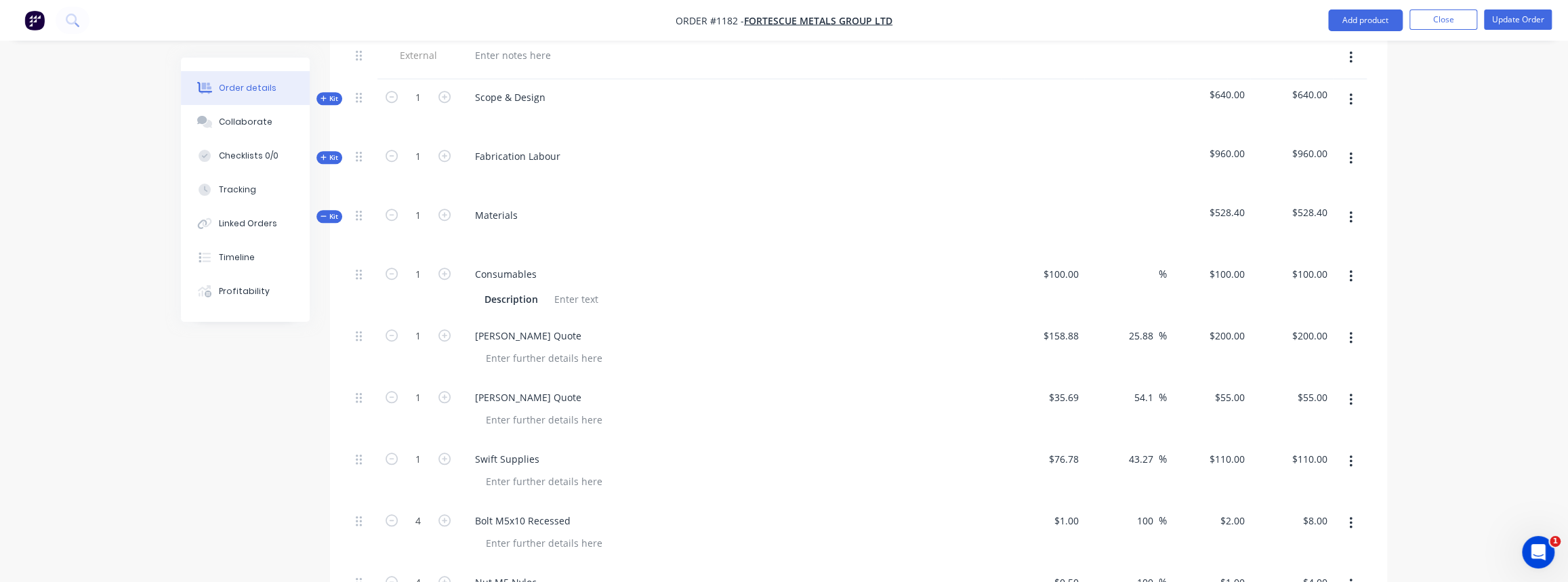
scroll to position [493, 0]
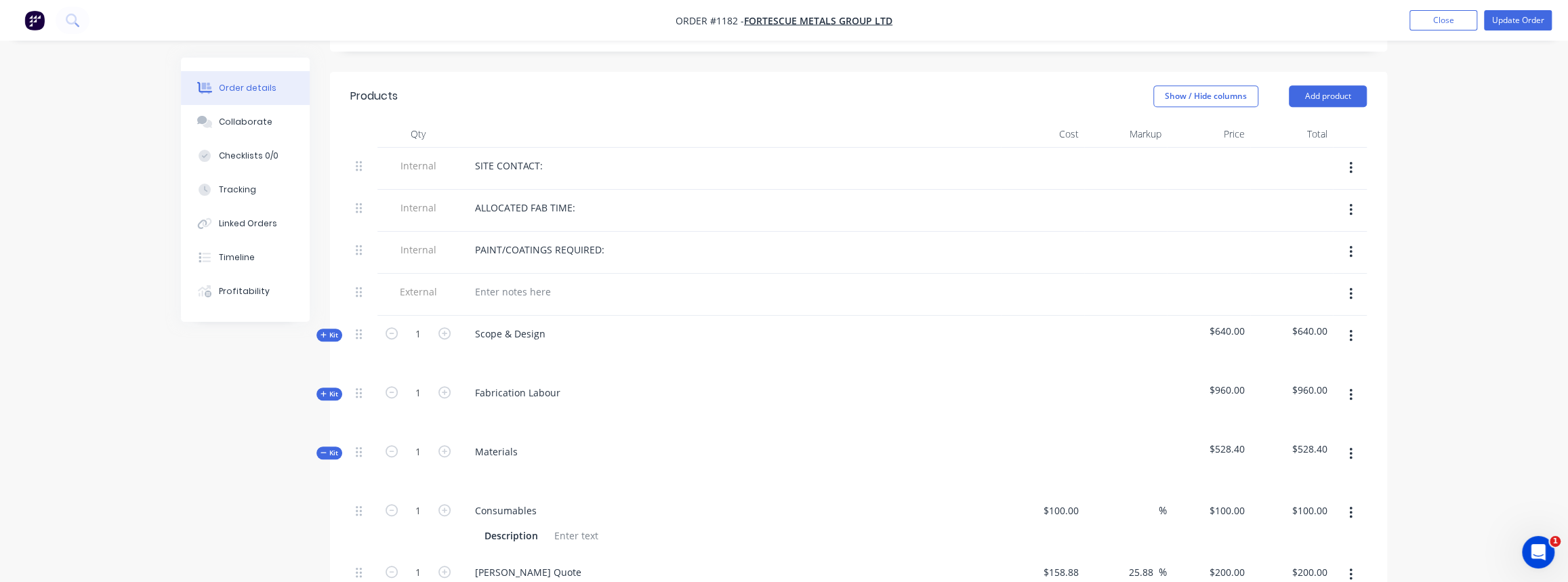
click at [331, 448] on span "Kit" at bounding box center [329, 453] width 18 height 10
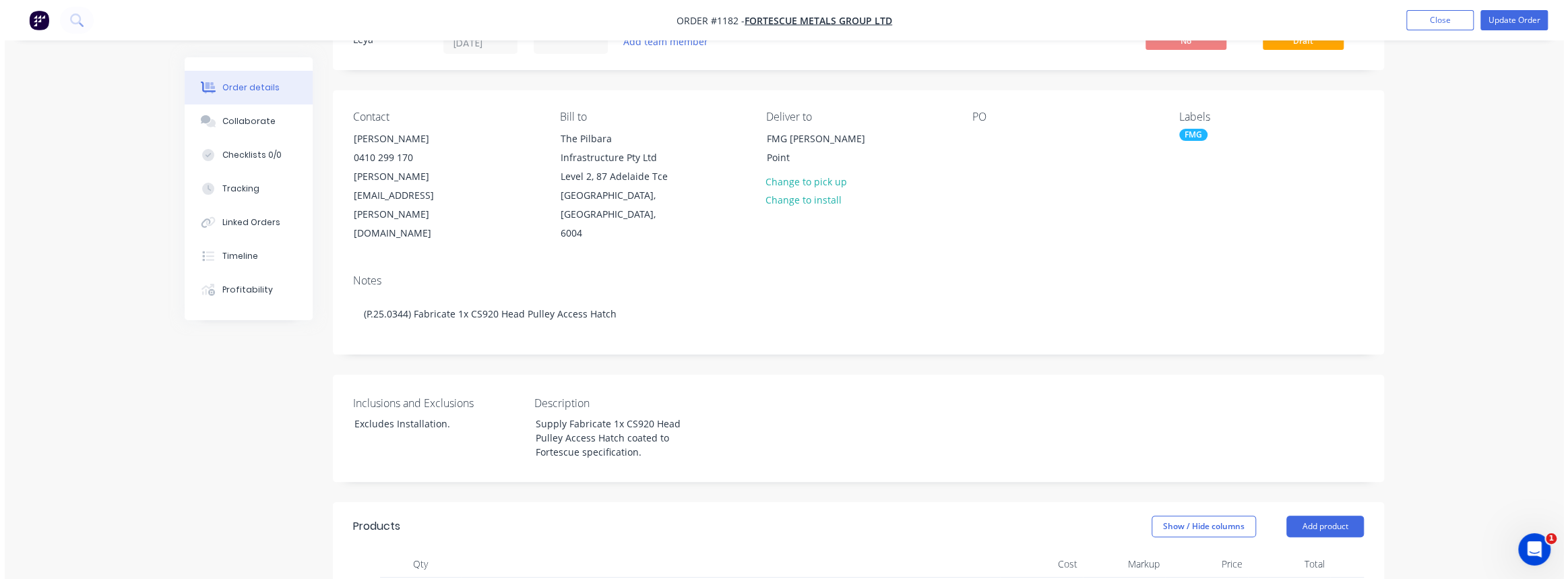
scroll to position [0, 0]
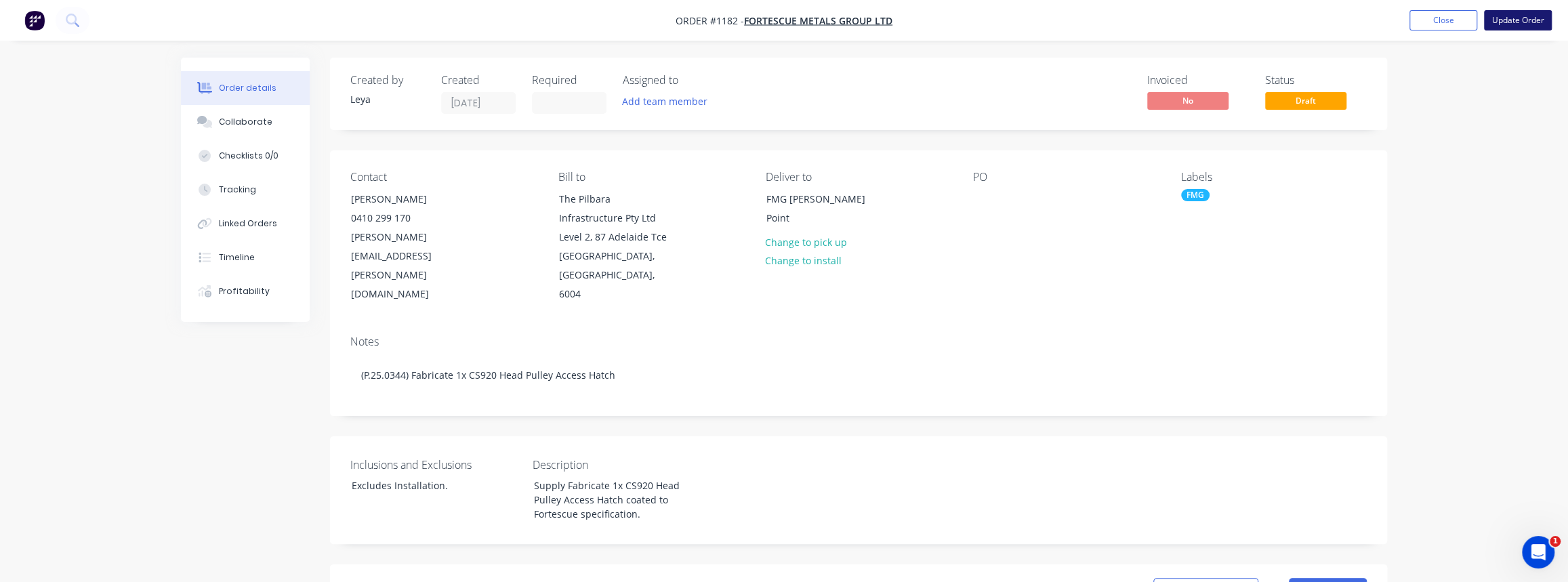
click at [1499, 26] on button "Update Order" at bounding box center [1517, 21] width 68 height 21
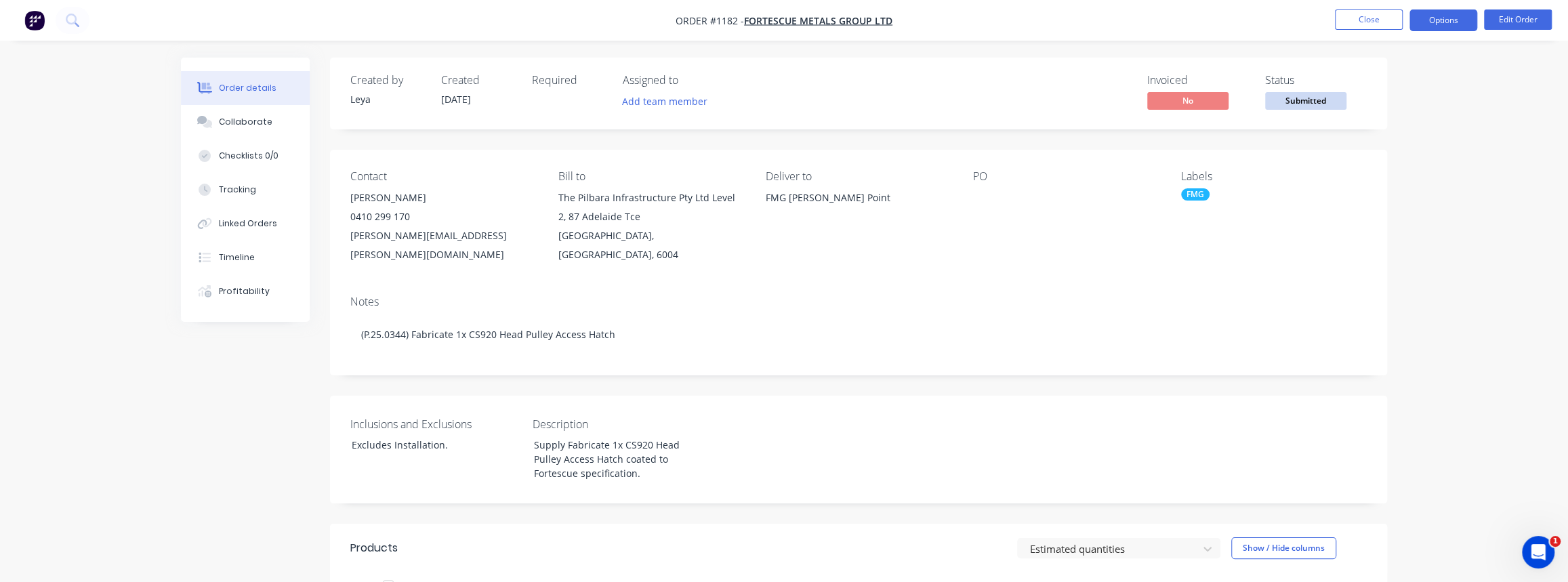
click at [1454, 23] on button "Options" at bounding box center [1443, 20] width 68 height 21
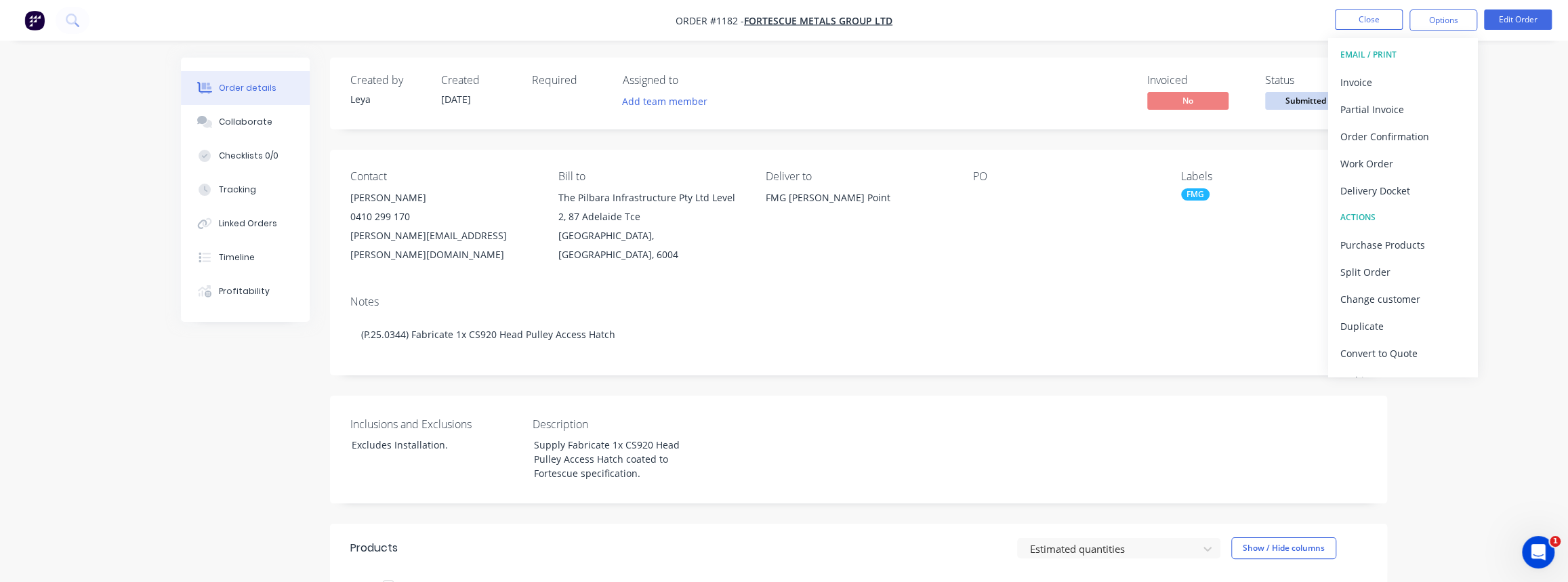
click at [1294, 121] on div "Created by [PERSON_NAME] Created [DATE] Required Assigned to Add team member In…" at bounding box center [859, 94] width 1057 height 72
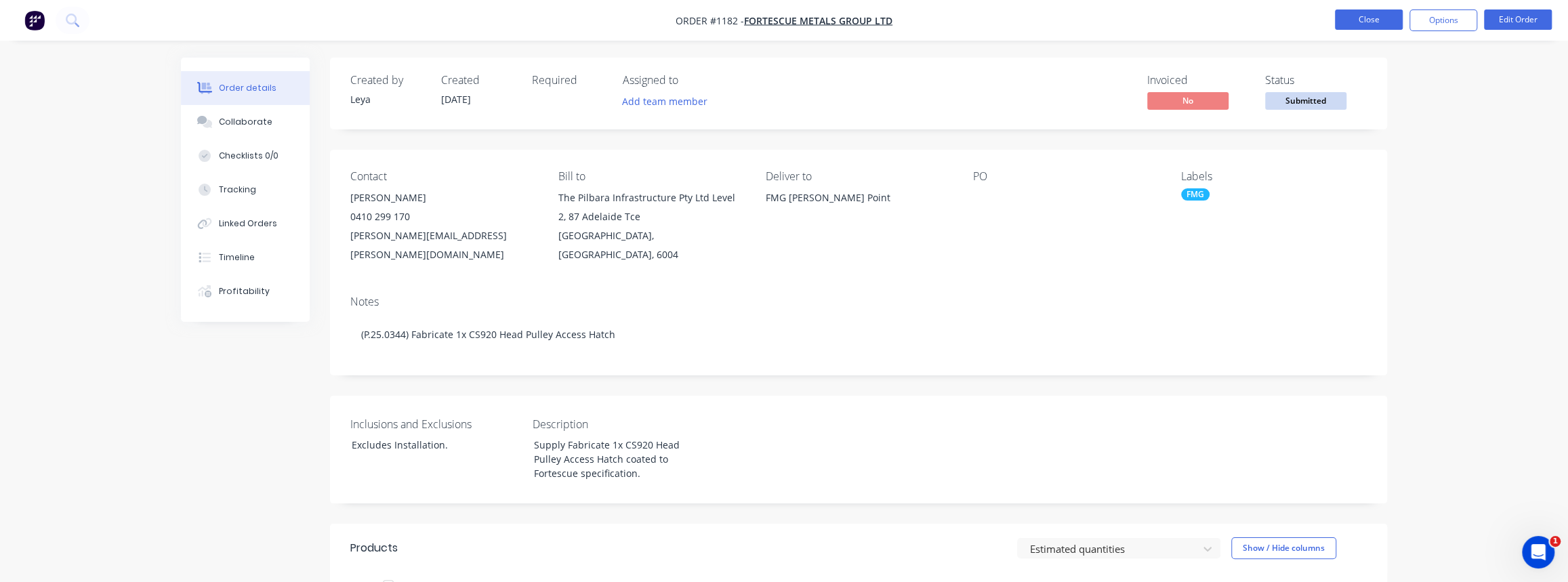
click at [1351, 18] on button "Close" at bounding box center [1369, 20] width 68 height 21
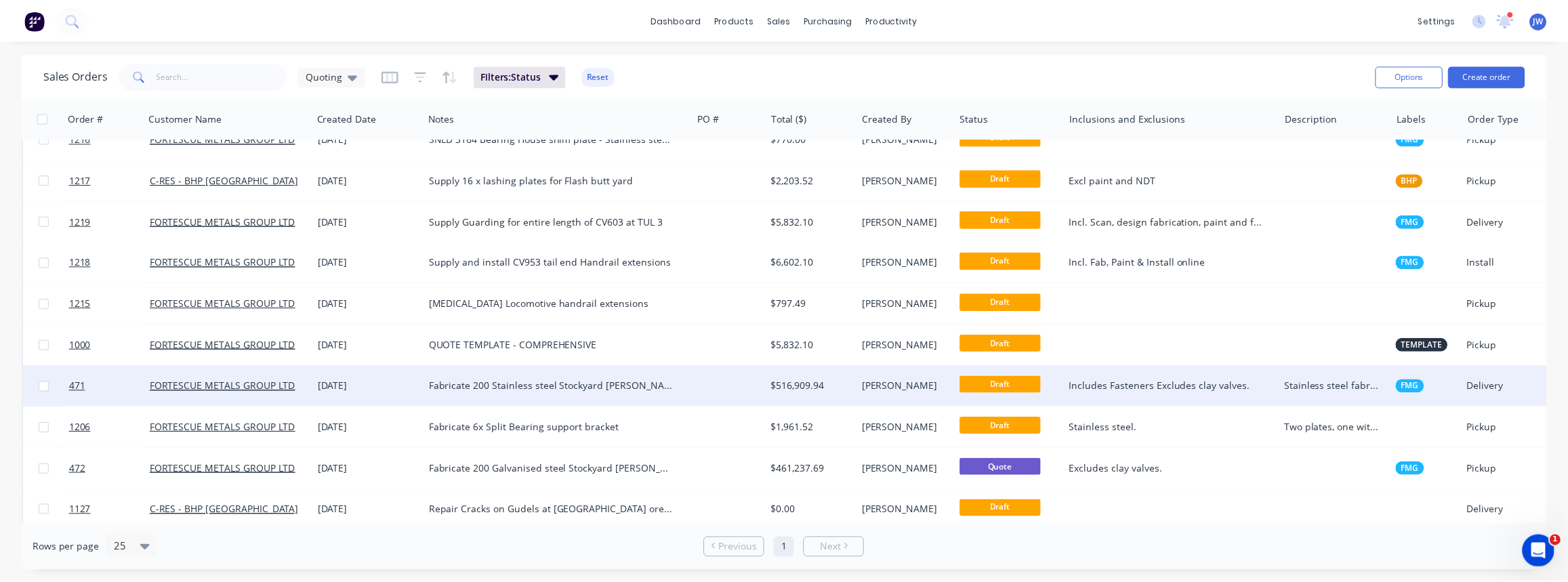
scroll to position [157, 0]
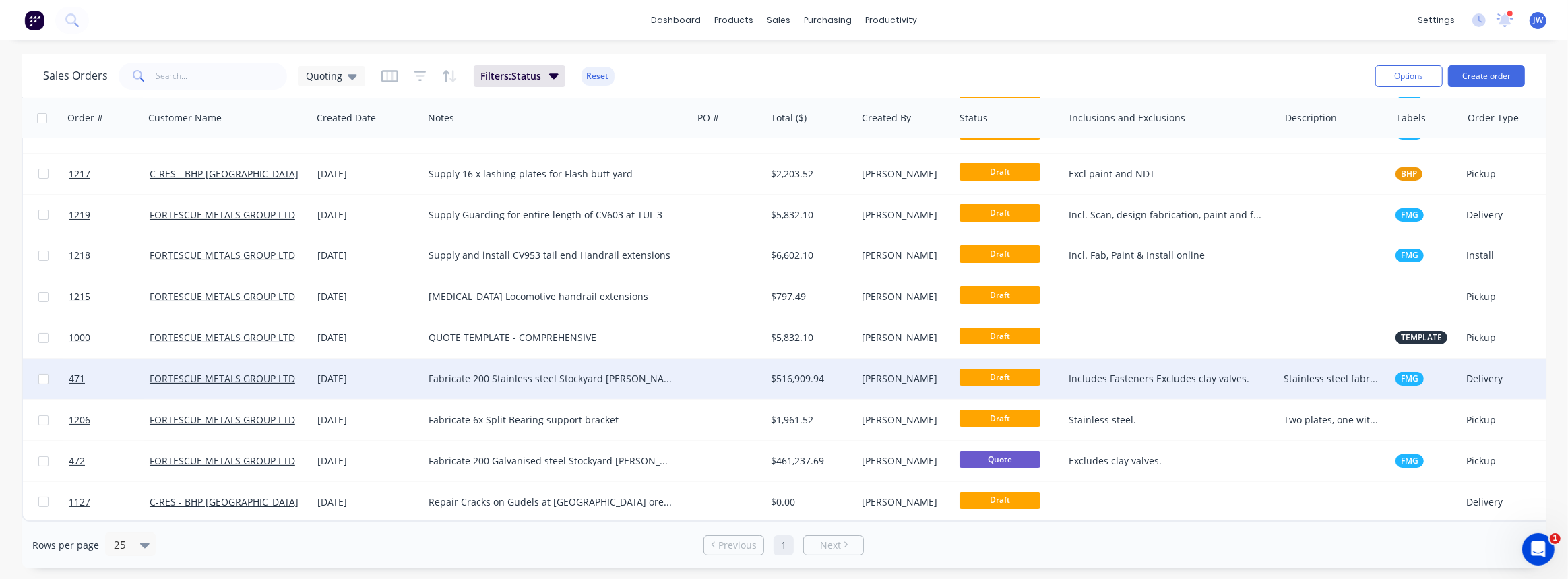
click at [850, 377] on div "$516,909.94" at bounding box center [811, 379] width 80 height 14
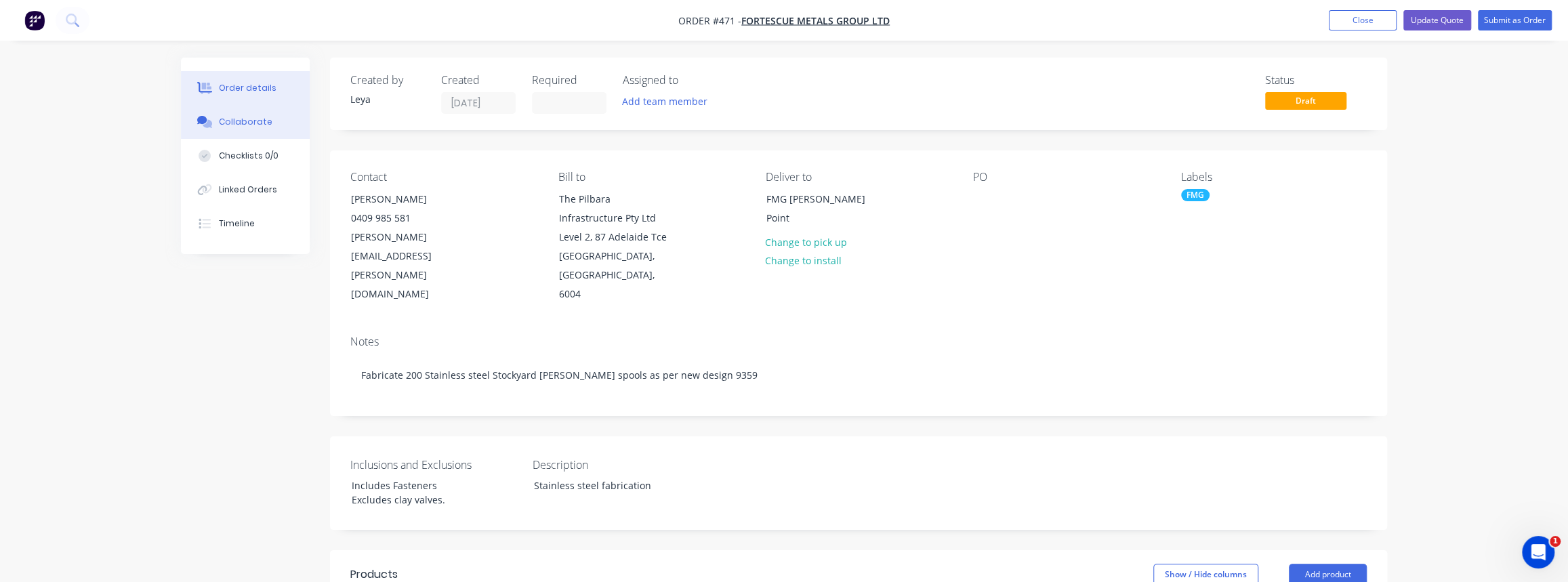
click at [232, 122] on div "Collaborate" at bounding box center [245, 122] width 53 height 12
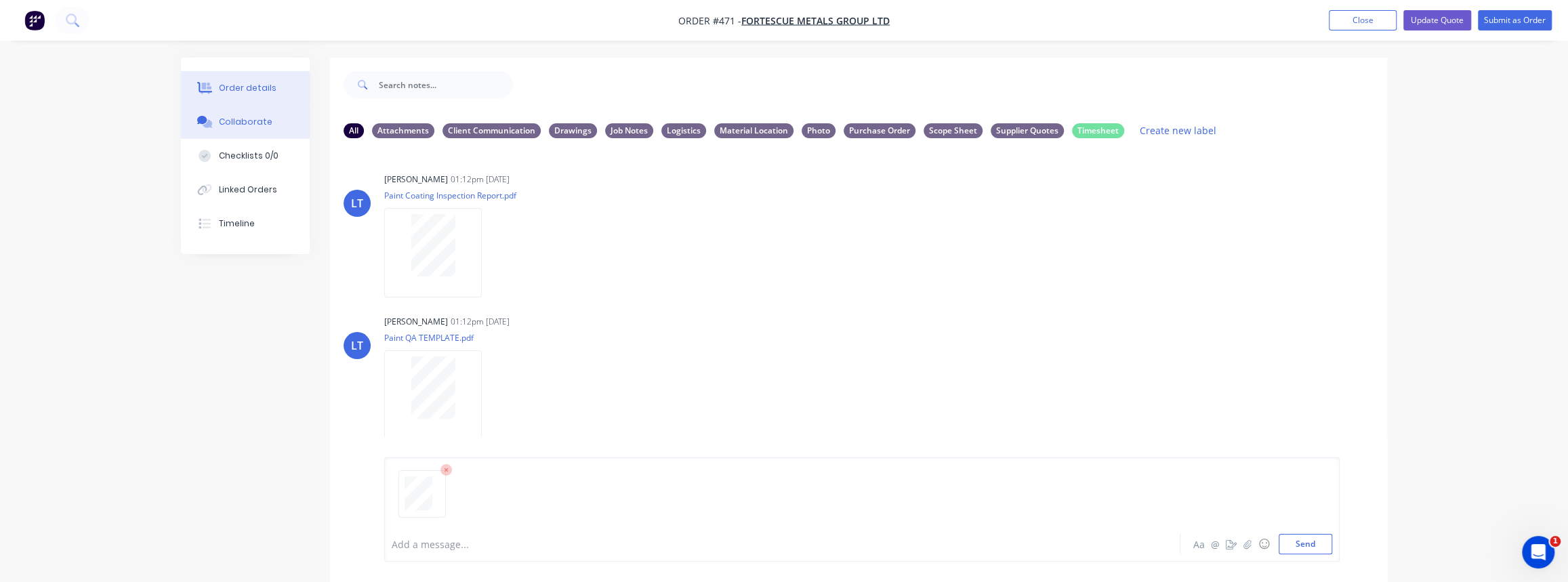
click at [221, 88] on div "Order details" at bounding box center [247, 88] width 58 height 12
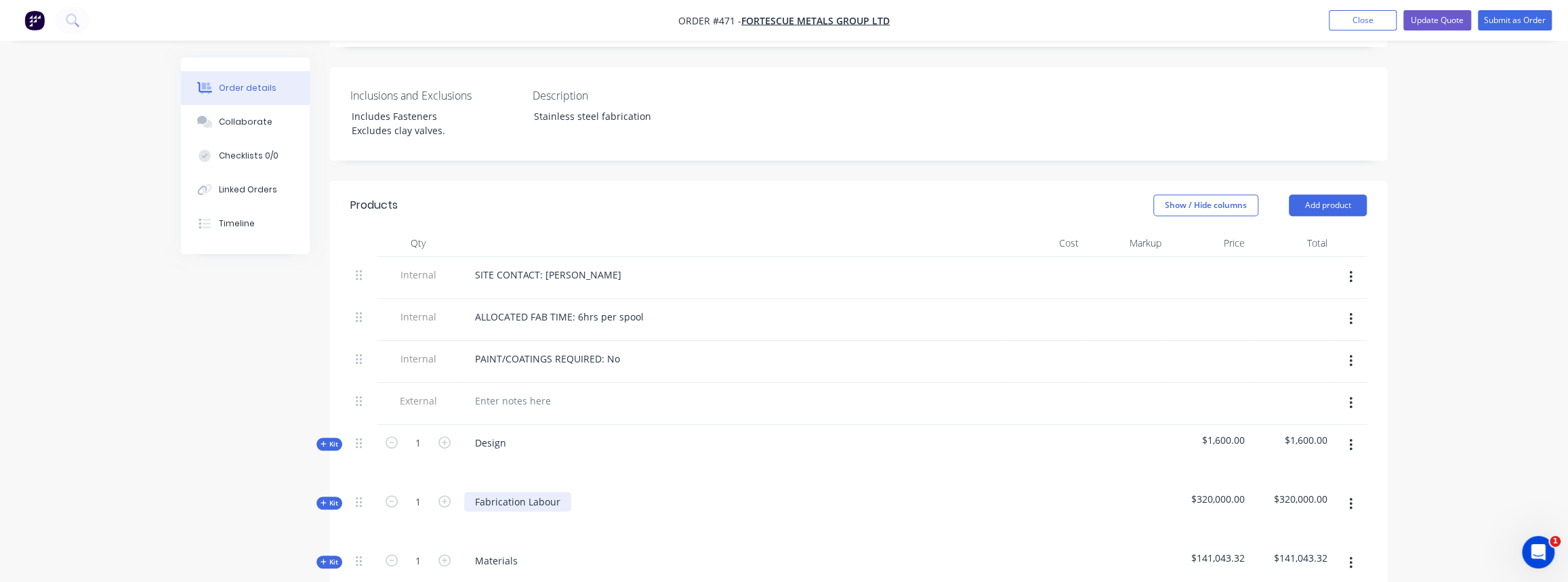
scroll to position [493, 0]
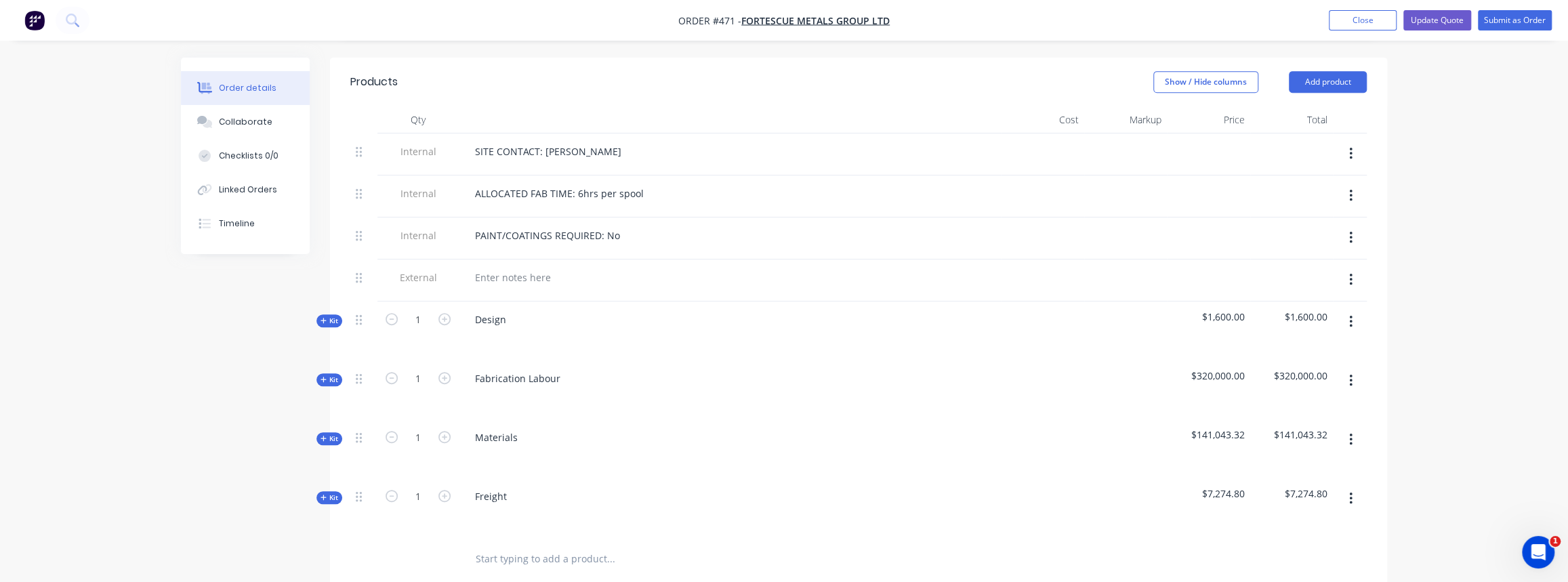
click at [328, 433] on span "Kit" at bounding box center [329, 439] width 18 height 10
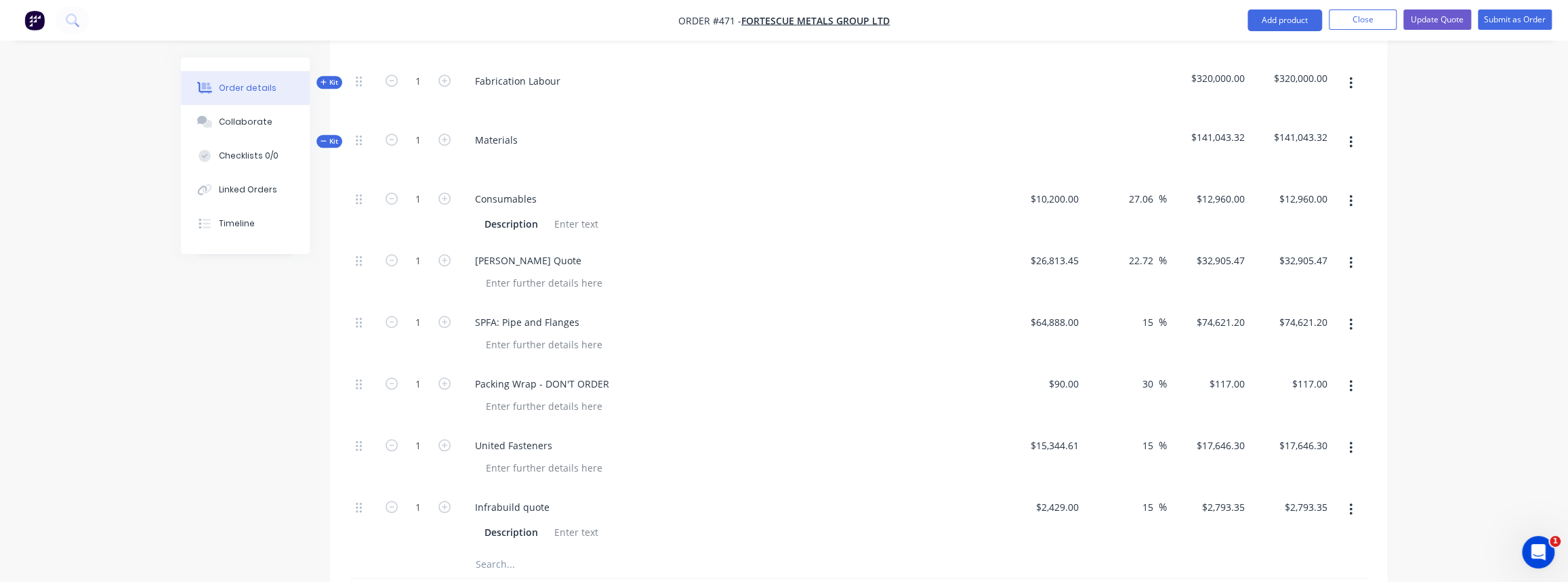
scroll to position [862, 0]
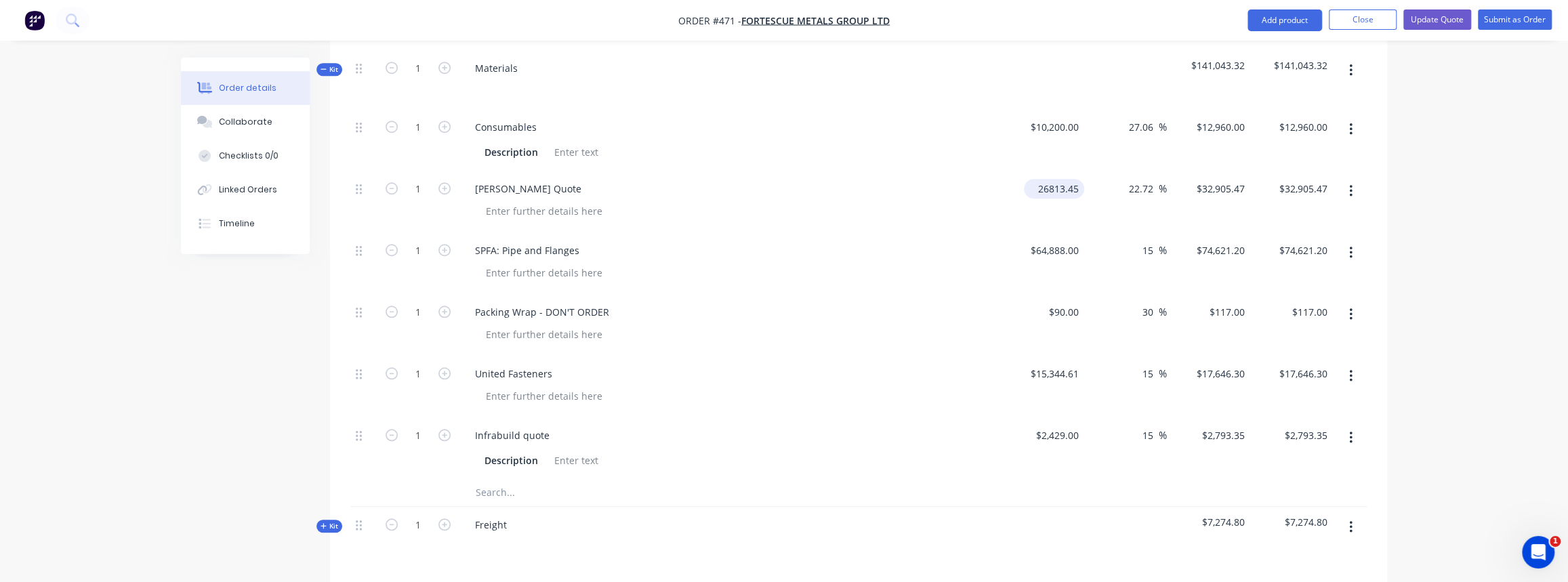
click at [1050, 179] on input "26813.45" at bounding box center [1056, 188] width 55 height 20
type input "$24,483.45"
type input "$30,046.0936"
type input "$30,046.09"
click at [1049, 205] on div "$24,483.45 $24,483.45" at bounding box center [1042, 202] width 83 height 62
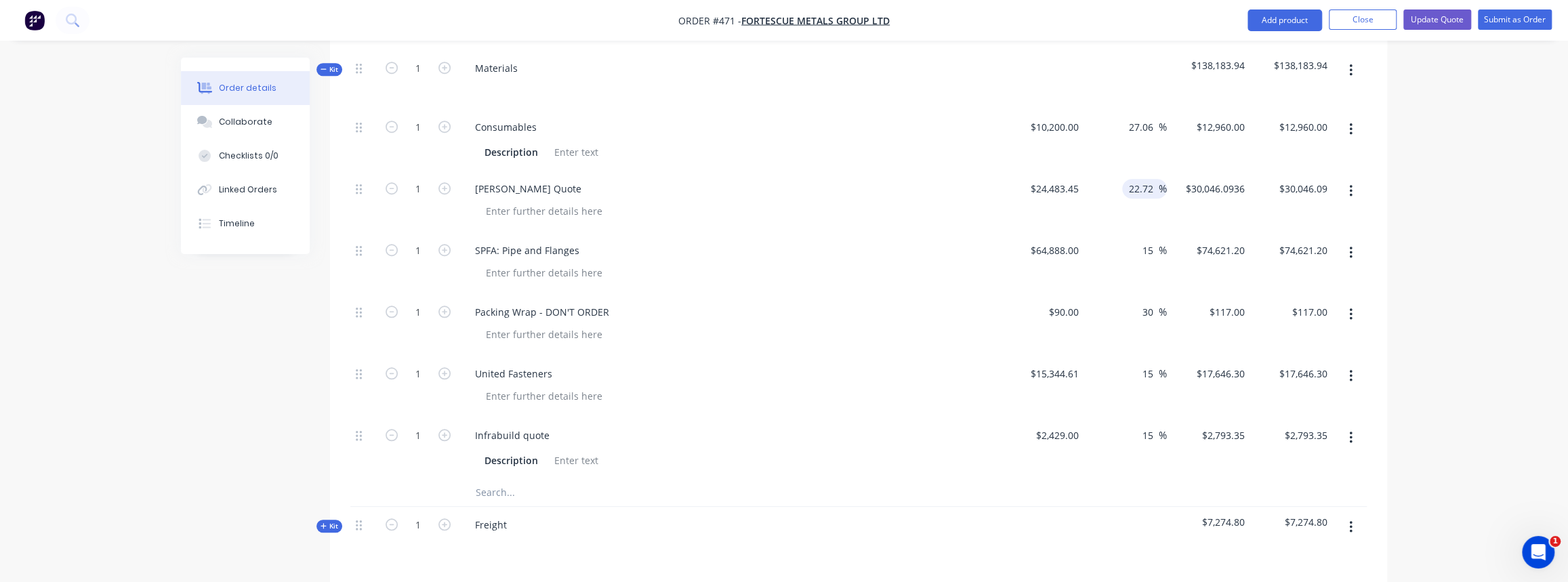
click at [1136, 179] on input "22.72" at bounding box center [1143, 188] width 31 height 20
drag, startPoint x: 1155, startPoint y: 165, endPoint x: 1110, endPoint y: 173, distance: 45.7
click at [1111, 173] on div "22.72 22.72 %" at bounding box center [1125, 202] width 83 height 62
type input "30"
type input "$31,828.485"
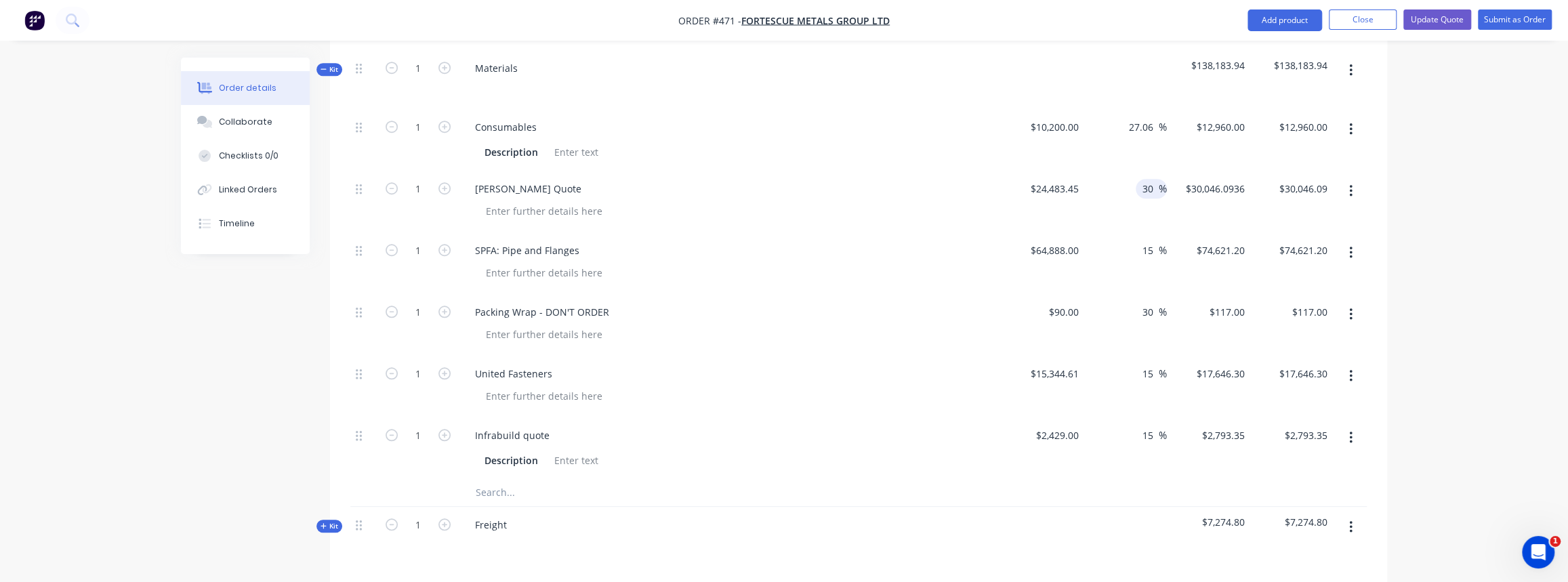
type input "$31,828.49"
click at [1103, 207] on div "30 30 %" at bounding box center [1125, 202] width 83 height 62
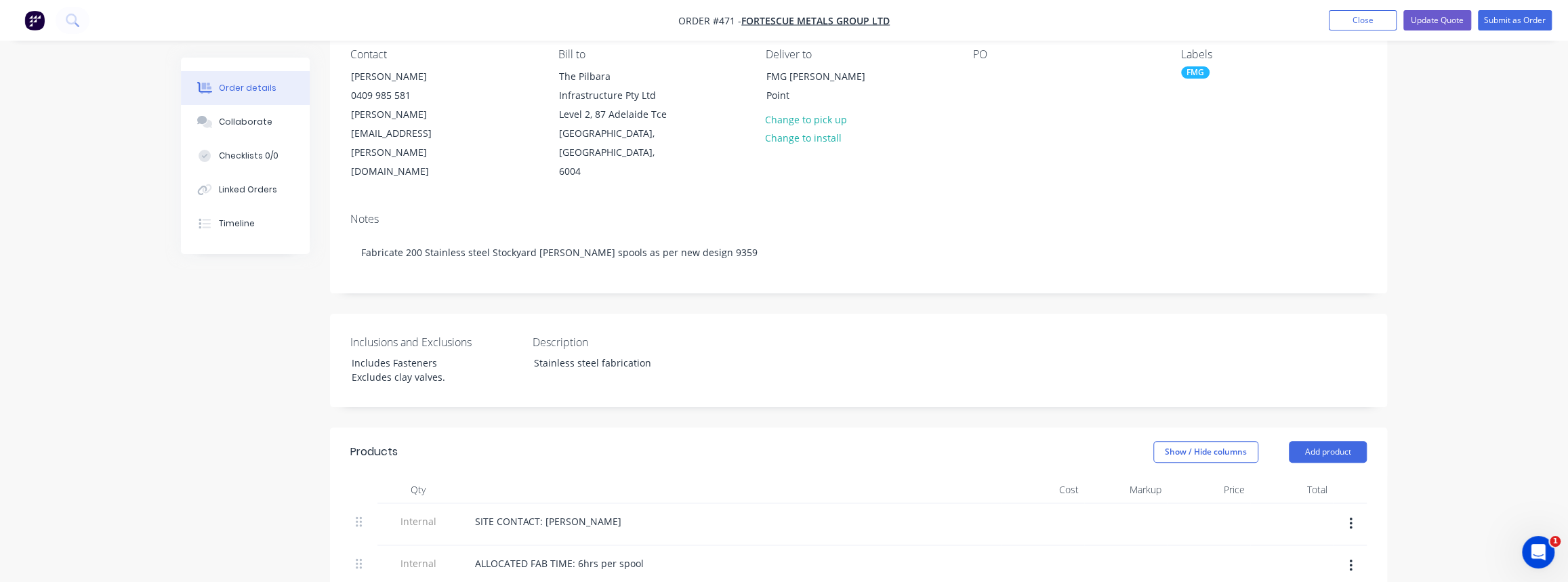
scroll to position [0, 0]
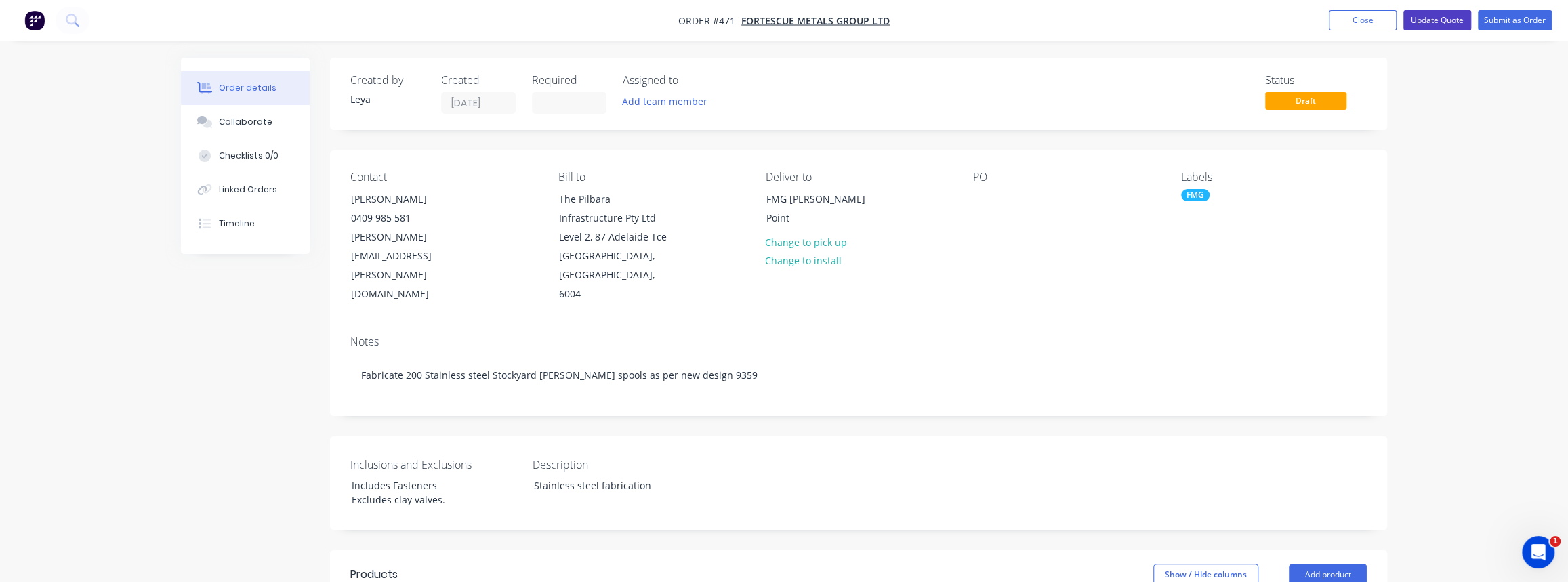
click at [1442, 24] on button "Update Quote" at bounding box center [1437, 21] width 68 height 21
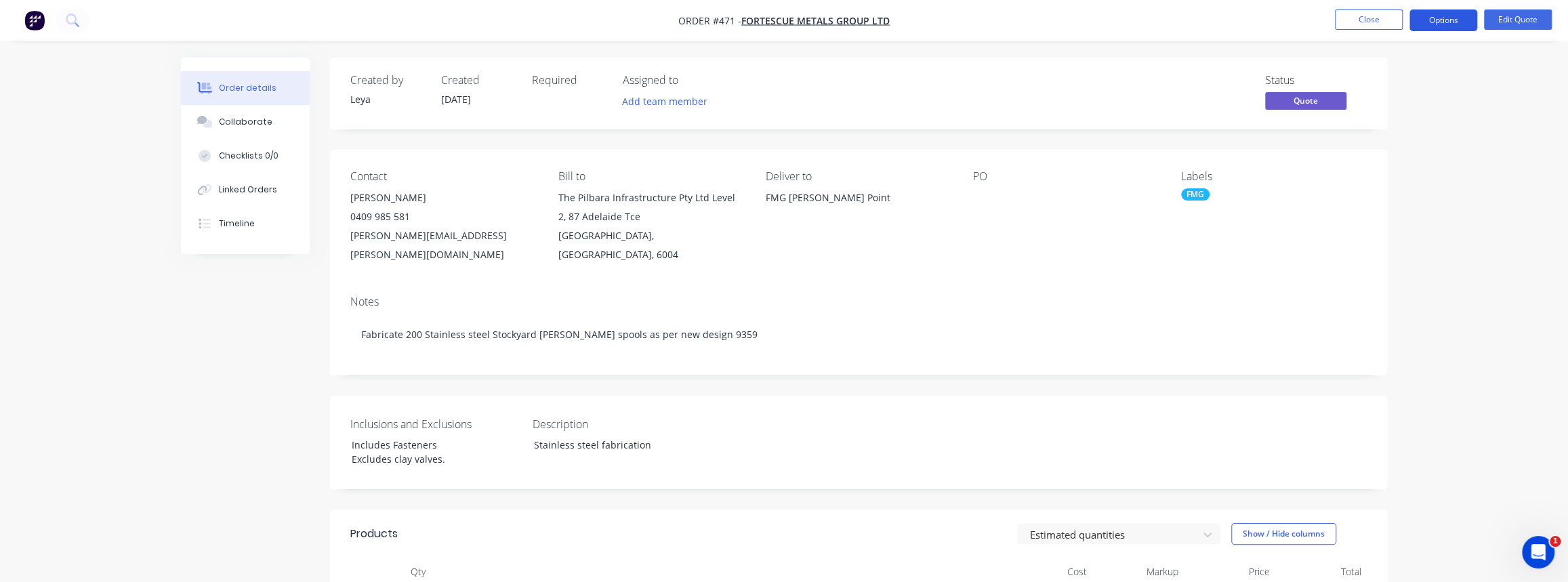
click at [1461, 21] on button "Options" at bounding box center [1443, 20] width 68 height 21
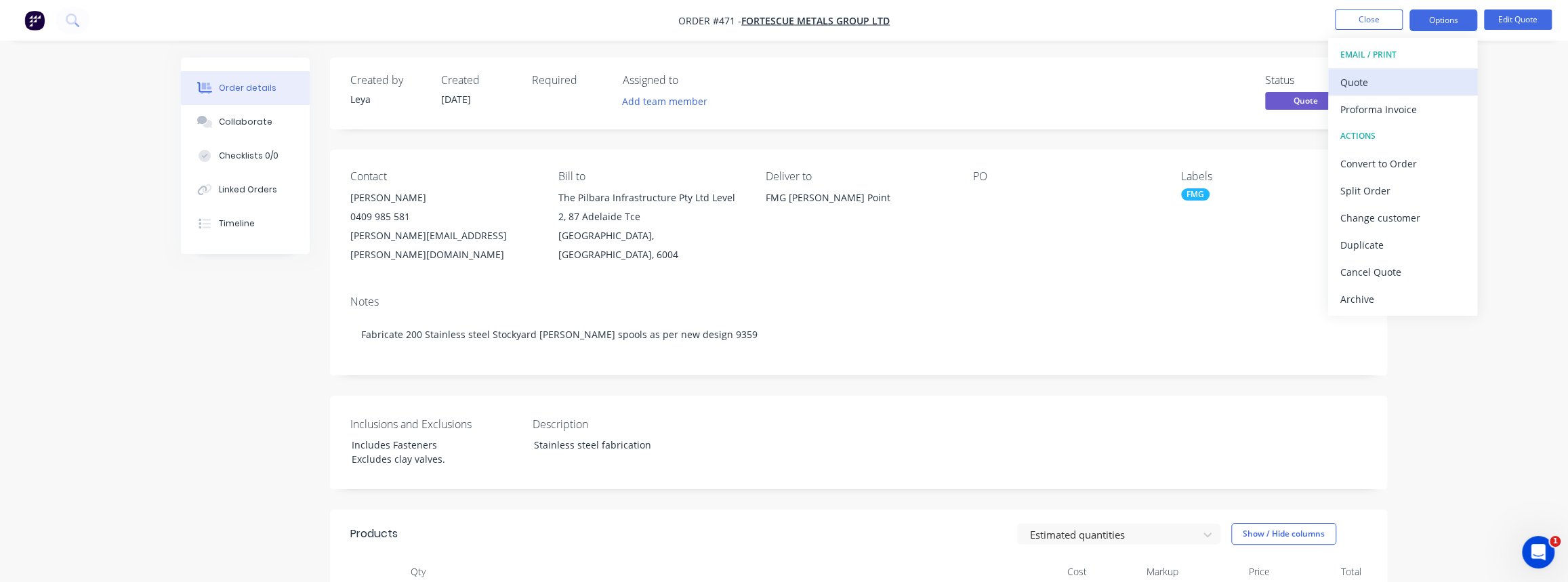
click at [1396, 74] on div "Quote" at bounding box center [1402, 82] width 124 height 20
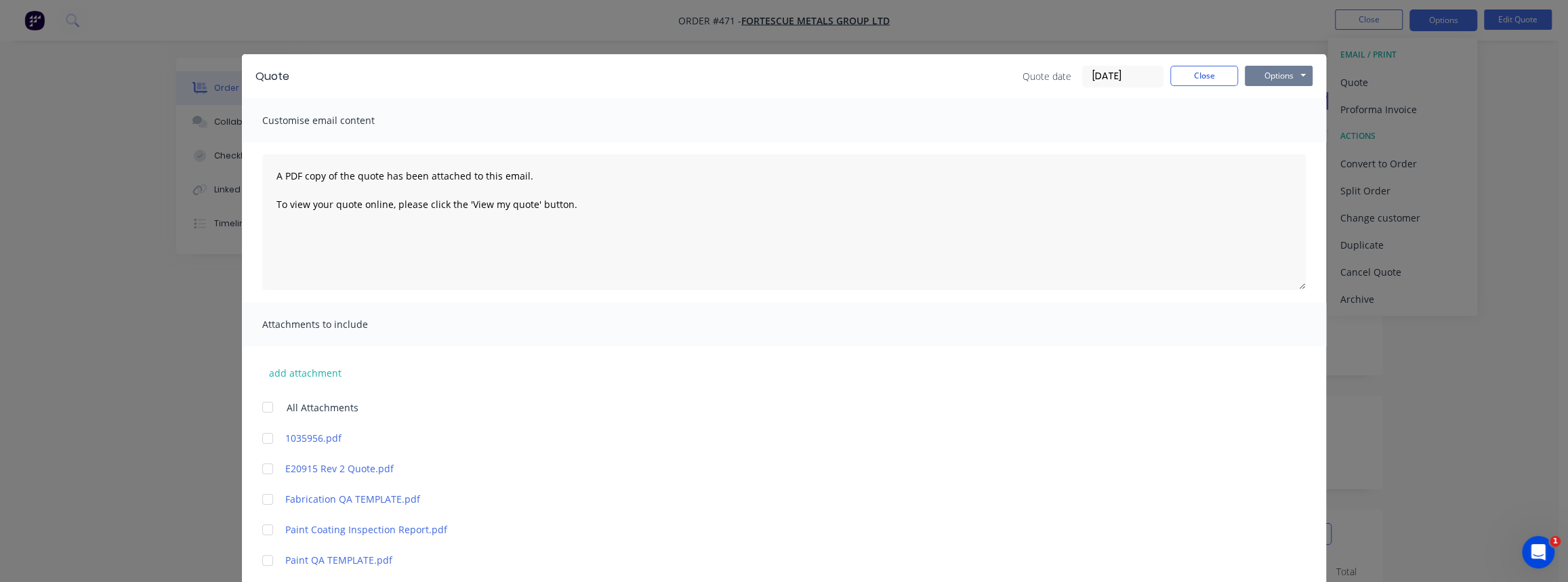
click at [1271, 72] on button "Options" at bounding box center [1279, 76] width 68 height 21
click at [1283, 118] on button "Print" at bounding box center [1288, 122] width 87 height 22
click at [1184, 74] on button "Close" at bounding box center [1204, 76] width 68 height 21
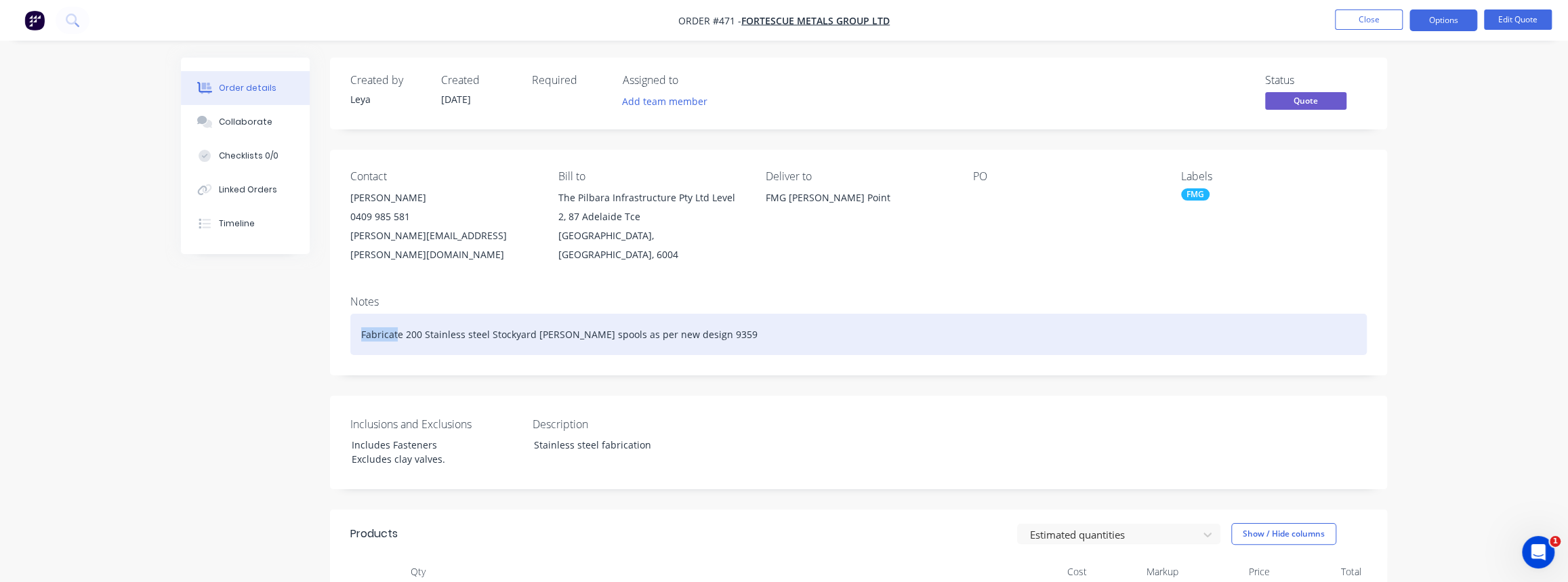
drag, startPoint x: 397, startPoint y: 318, endPoint x: 292, endPoint y: 330, distance: 105.7
click at [587, 319] on div "Supply 200 Stainless steel Stockyard cannon spools as per new design 9359" at bounding box center [858, 335] width 1016 height 41
click at [626, 314] on div "Supply 200 Stainless steel Stockyard cannon spool sets as per new design 9359" at bounding box center [858, 335] width 1016 height 41
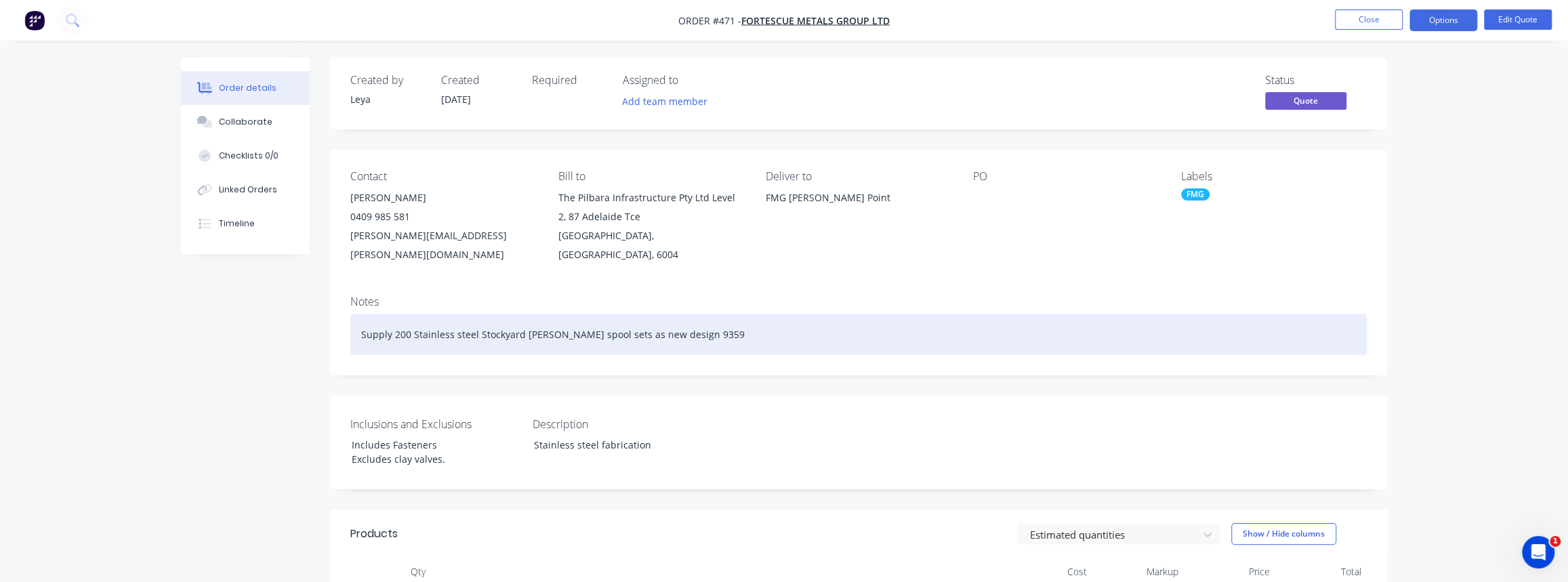
click at [623, 315] on div "Supply 200 Stainless steel Stockyard cannon spool sets as new design 9359" at bounding box center [858, 335] width 1016 height 41
click at [658, 318] on div "Supply 200 Stainless steel Stockyard cannon spool sets as design 9359" at bounding box center [858, 335] width 1016 height 41
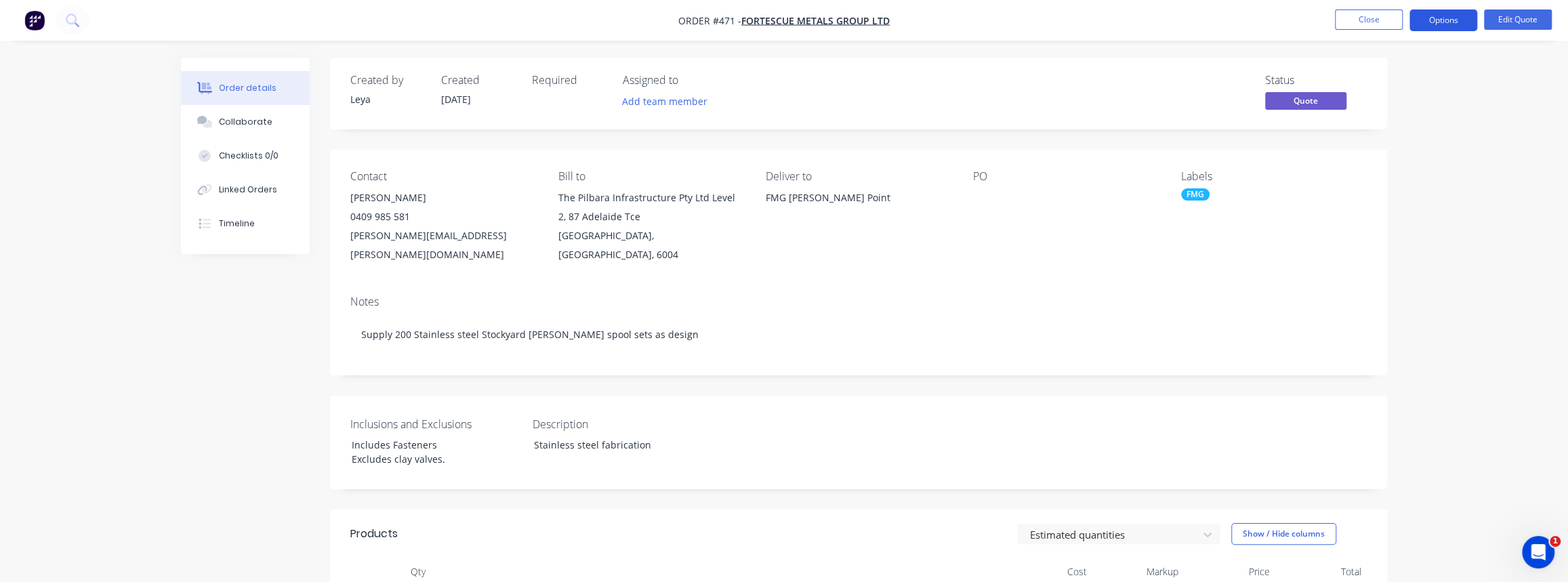
click at [1461, 15] on button "Options" at bounding box center [1443, 20] width 68 height 21
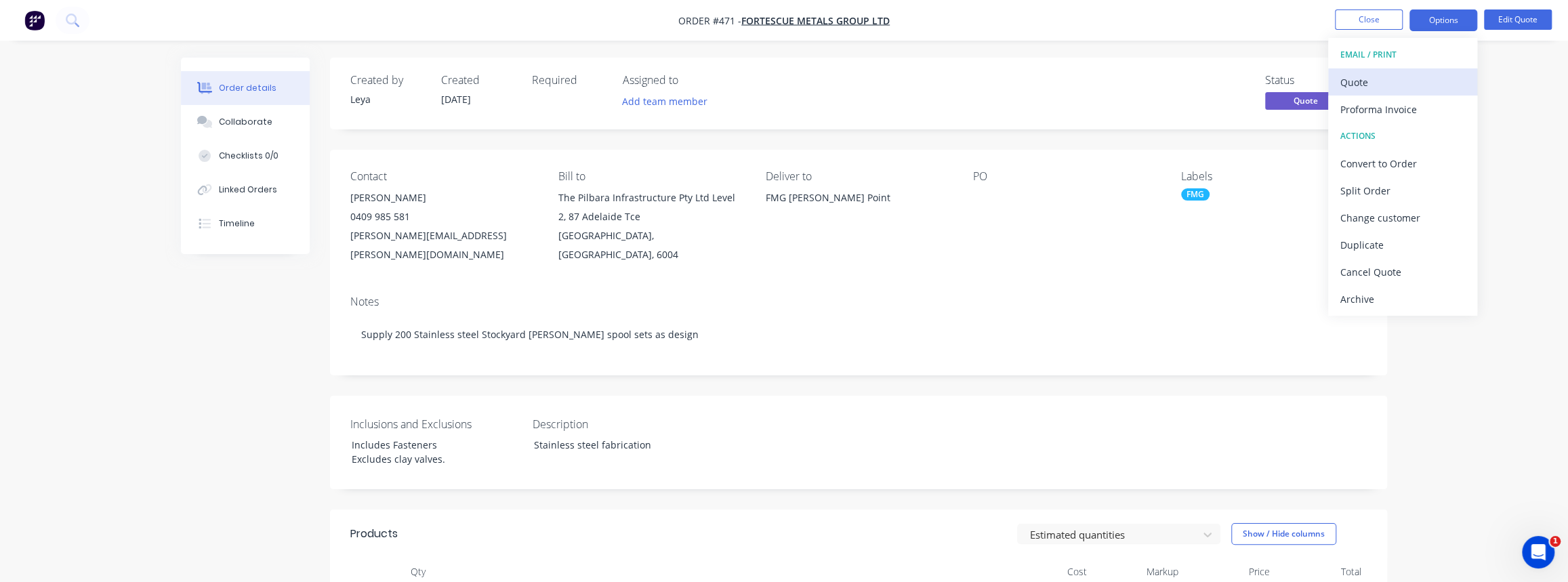
click at [1378, 85] on div "Quote" at bounding box center [1402, 82] width 124 height 20
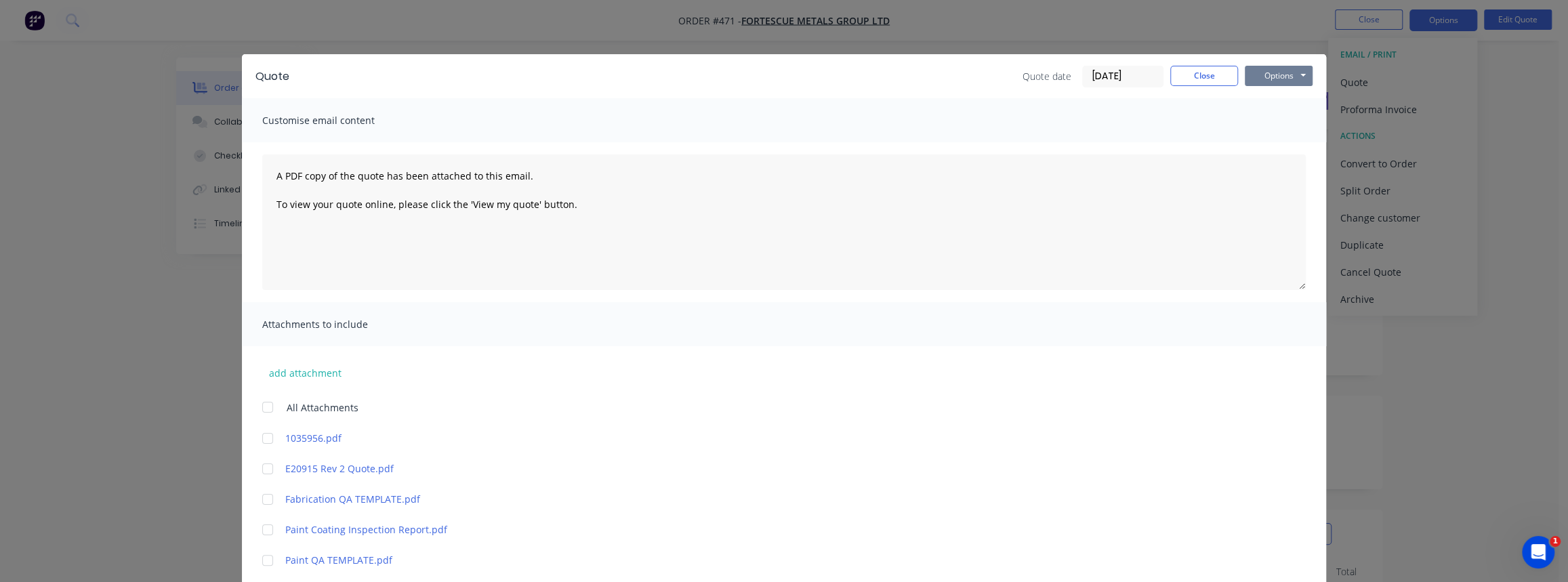
click at [1268, 79] on button "Options" at bounding box center [1279, 76] width 68 height 21
click at [1268, 120] on button "Print" at bounding box center [1288, 122] width 87 height 22
click at [1206, 74] on button "Close" at bounding box center [1204, 76] width 68 height 21
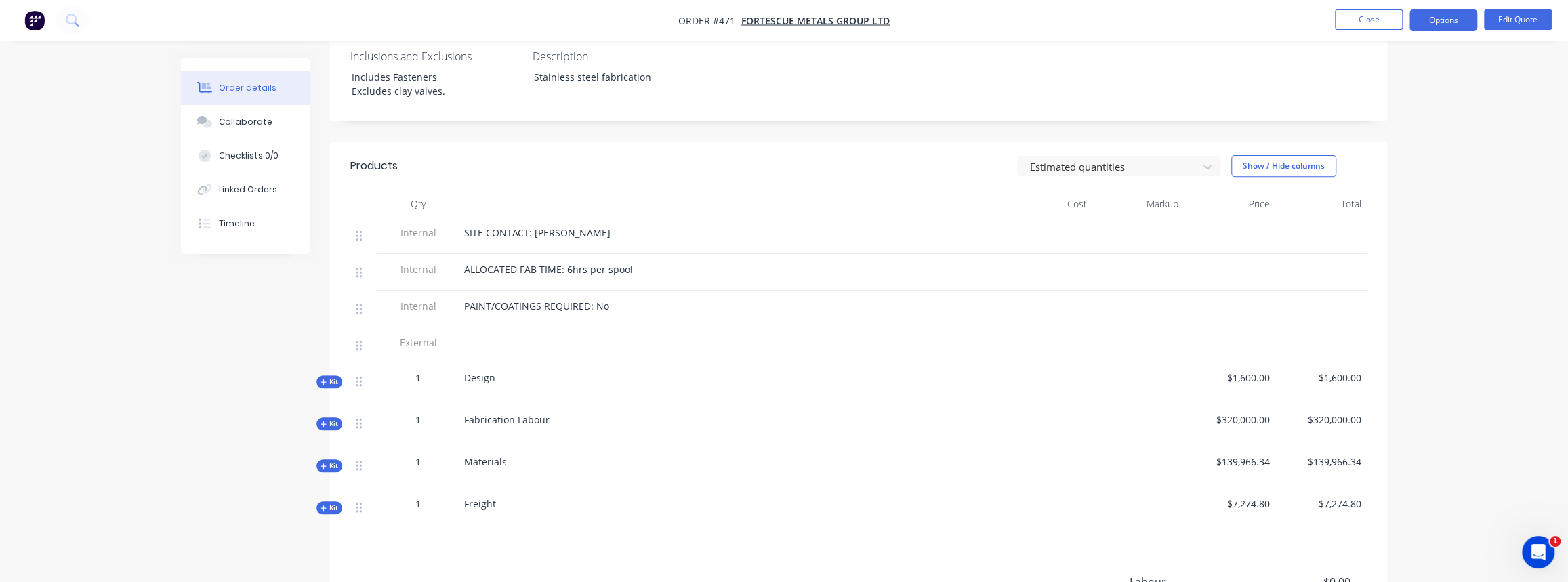
scroll to position [369, 0]
click at [322, 420] on icon "button" at bounding box center [323, 423] width 6 height 7
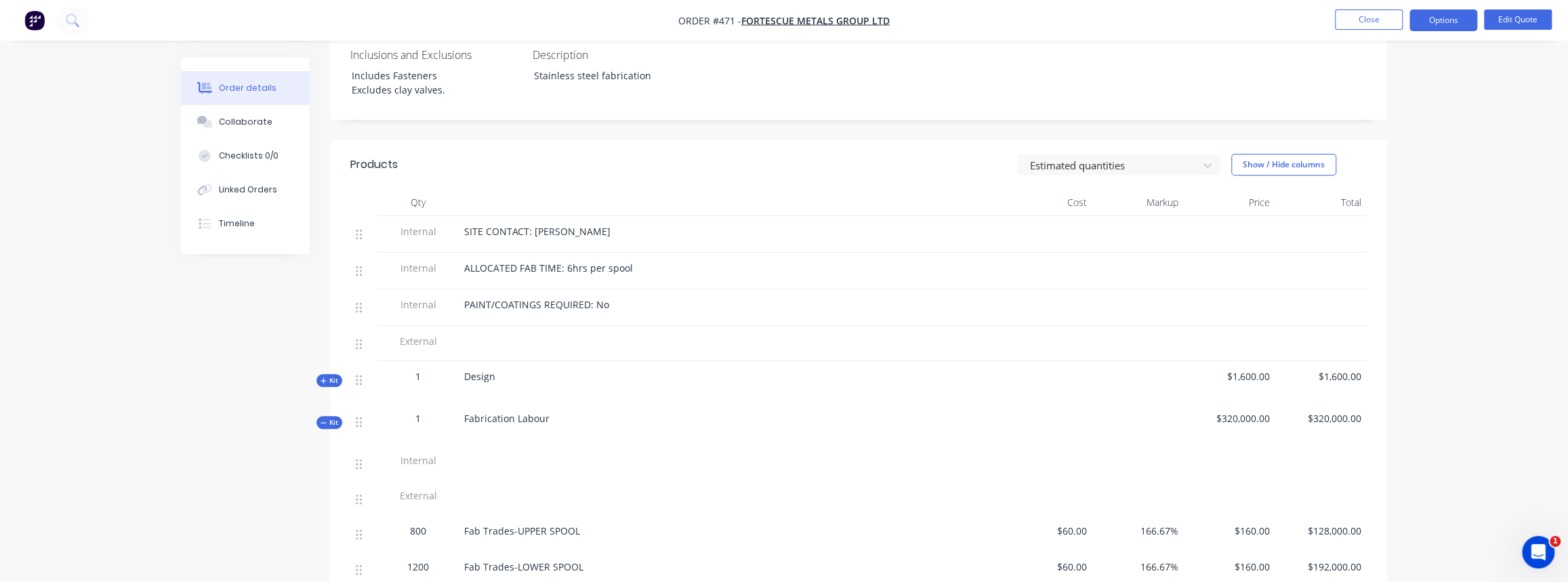
click at [320, 420] on icon "button" at bounding box center [323, 423] width 6 height 7
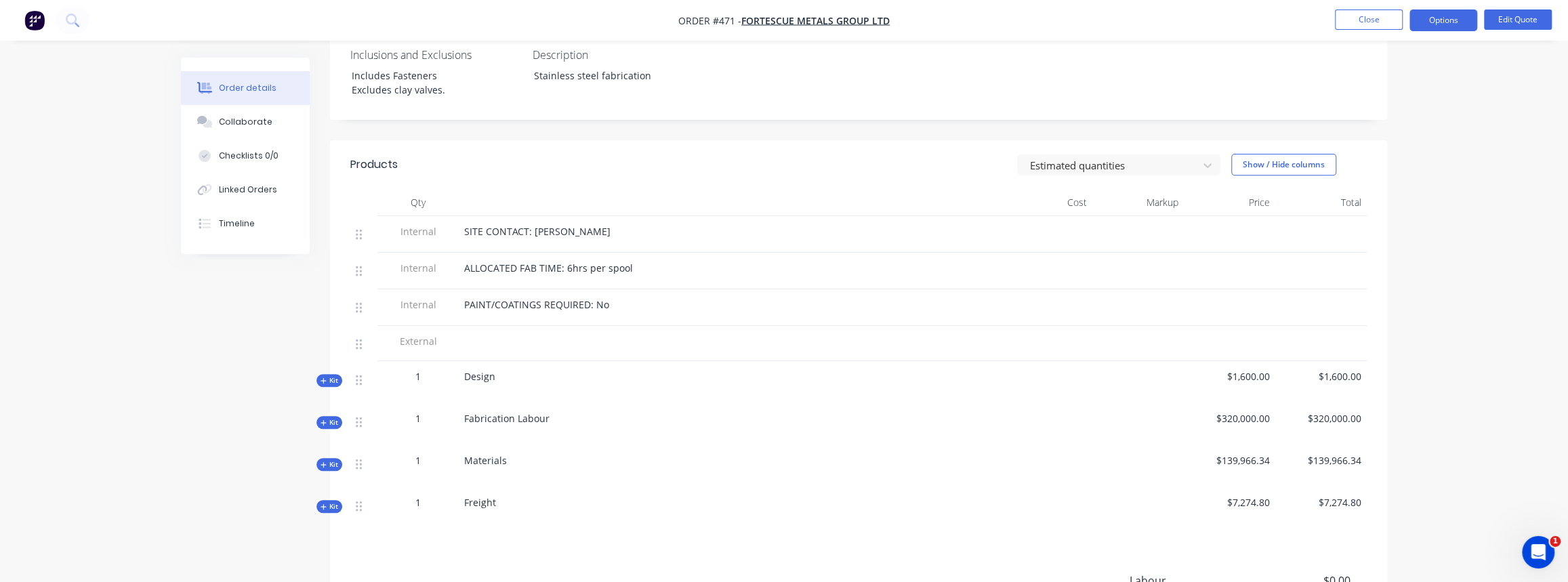
click at [330, 459] on span "Kit" at bounding box center [329, 464] width 18 height 10
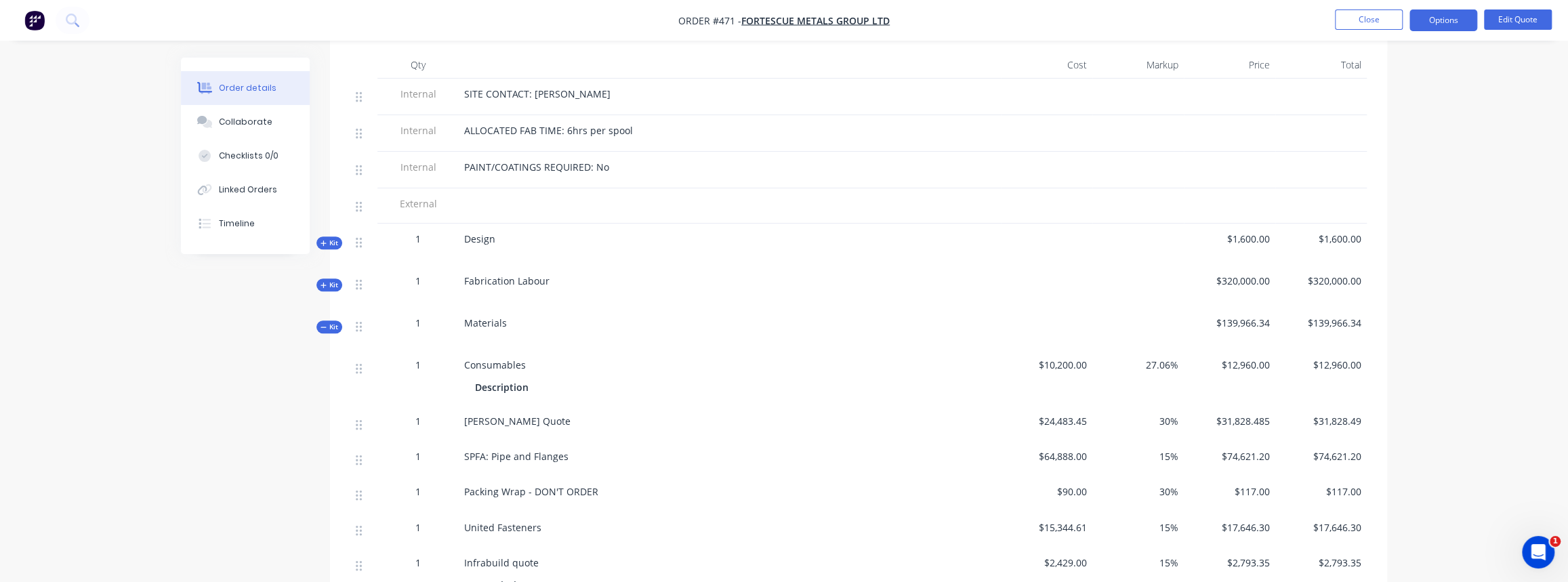
scroll to position [501, 0]
click at [1444, 15] on button "Options" at bounding box center [1443, 20] width 68 height 21
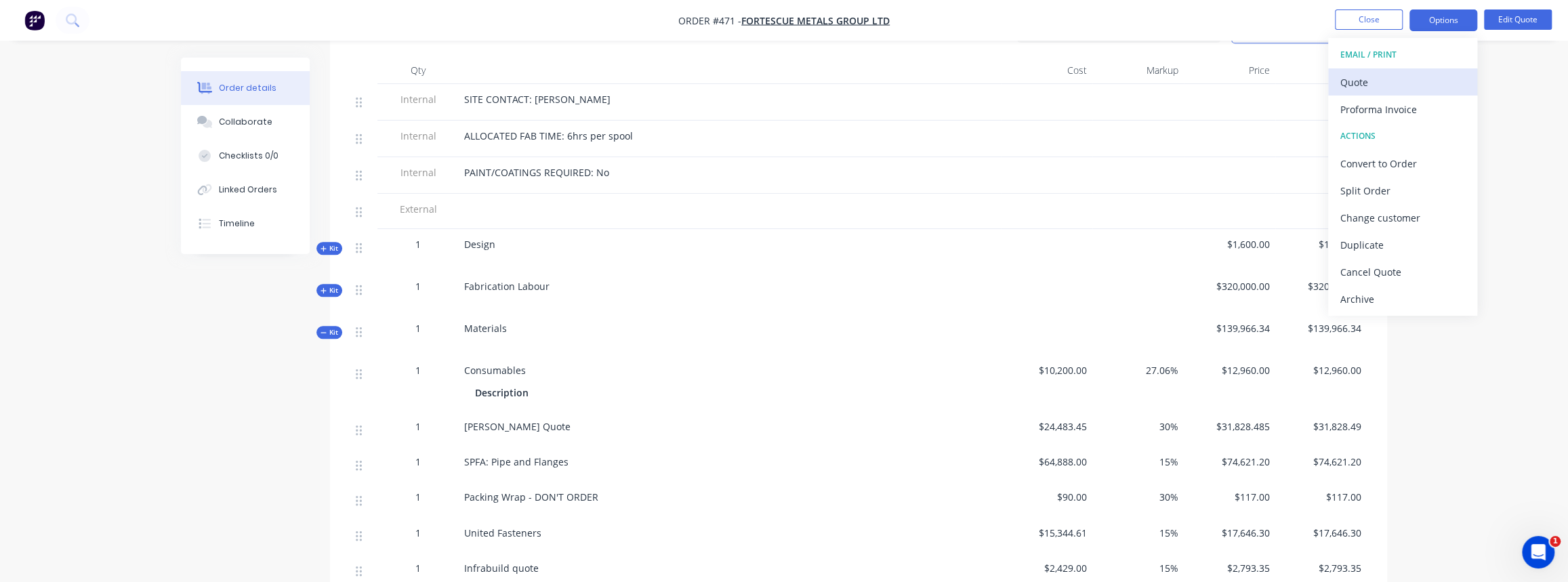
click at [1375, 88] on div "Quote" at bounding box center [1402, 82] width 124 height 20
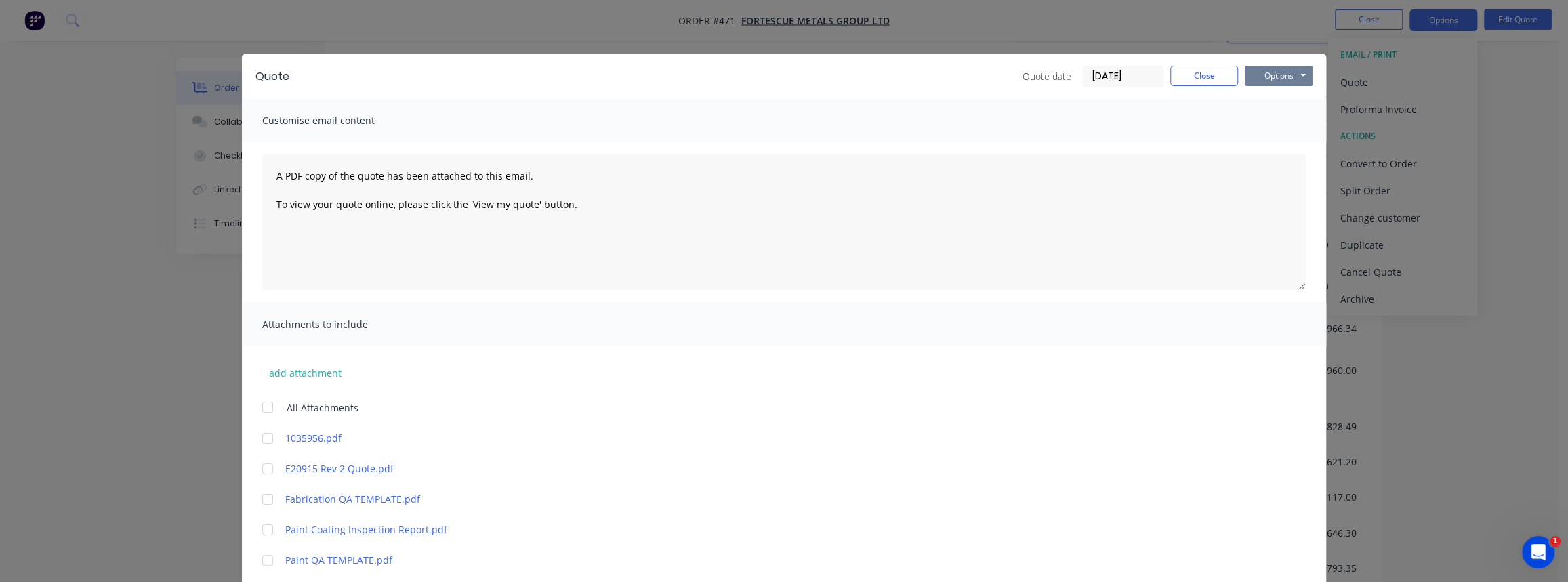
click at [1303, 72] on button "Options" at bounding box center [1279, 76] width 68 height 21
click at [1277, 120] on button "Print" at bounding box center [1288, 122] width 87 height 22
click at [1216, 74] on button "Close" at bounding box center [1204, 76] width 68 height 21
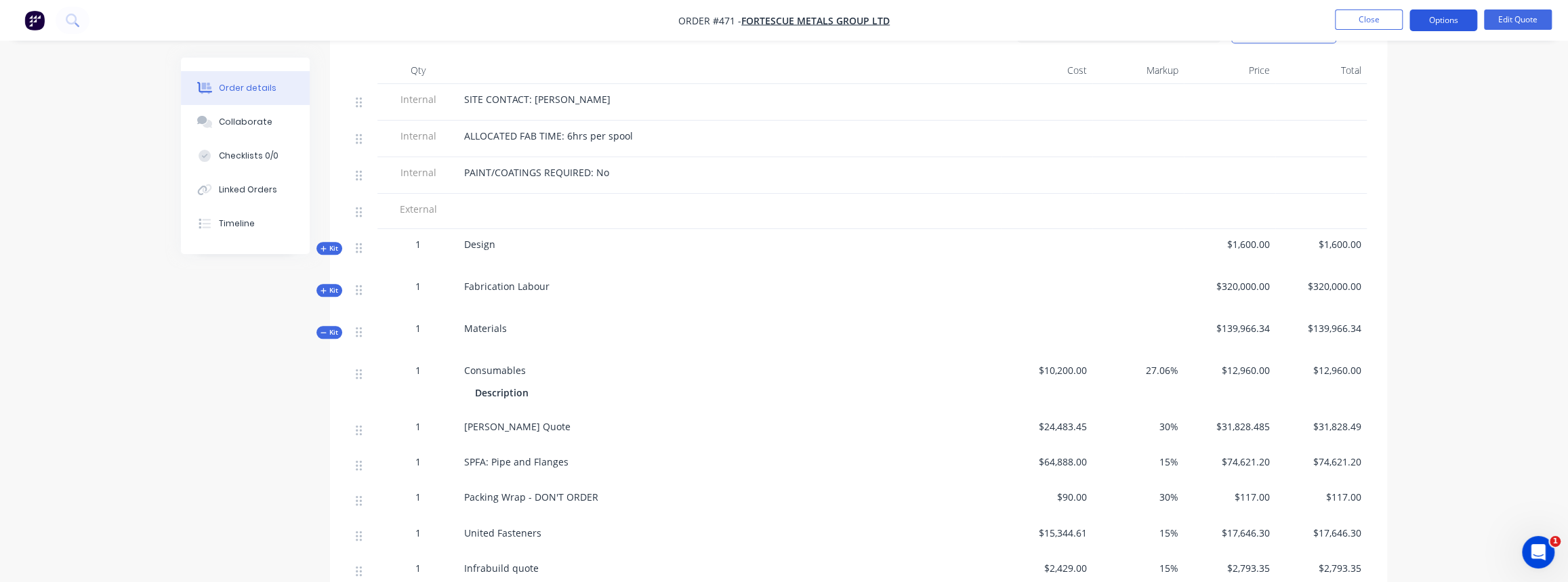
click at [1432, 23] on button "Options" at bounding box center [1443, 20] width 68 height 21
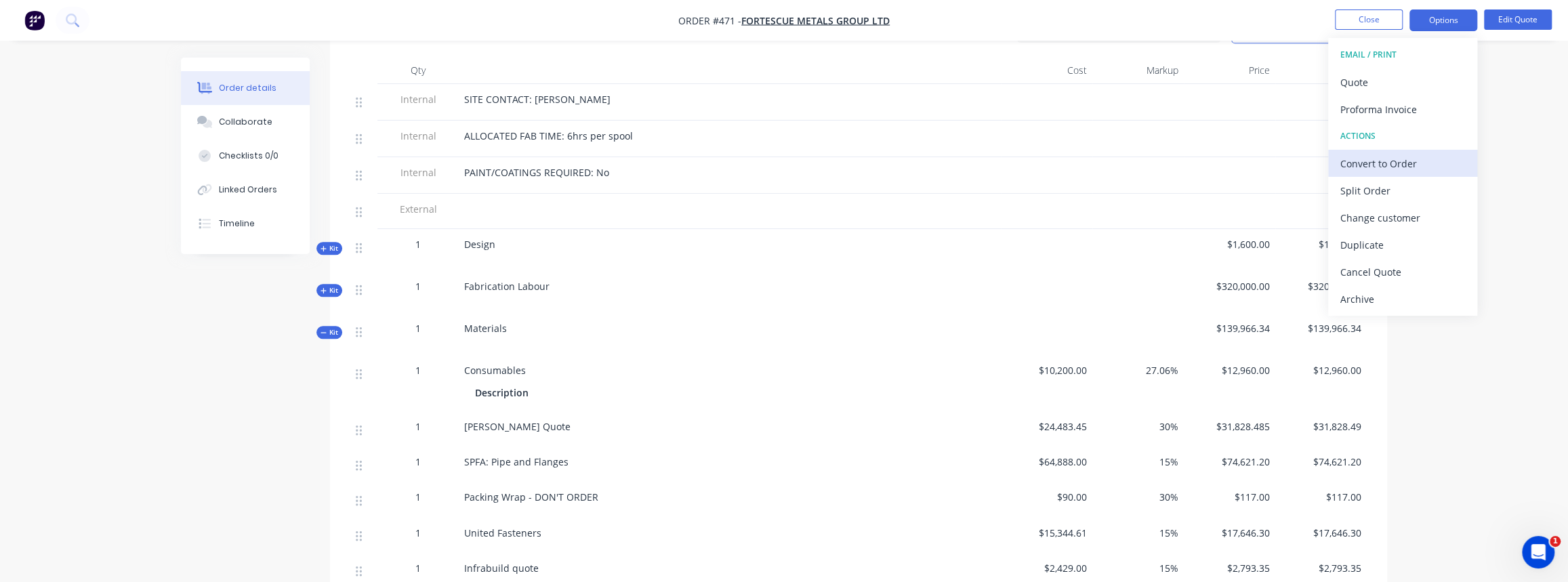
click at [1409, 162] on div "Convert to Order" at bounding box center [1402, 163] width 124 height 20
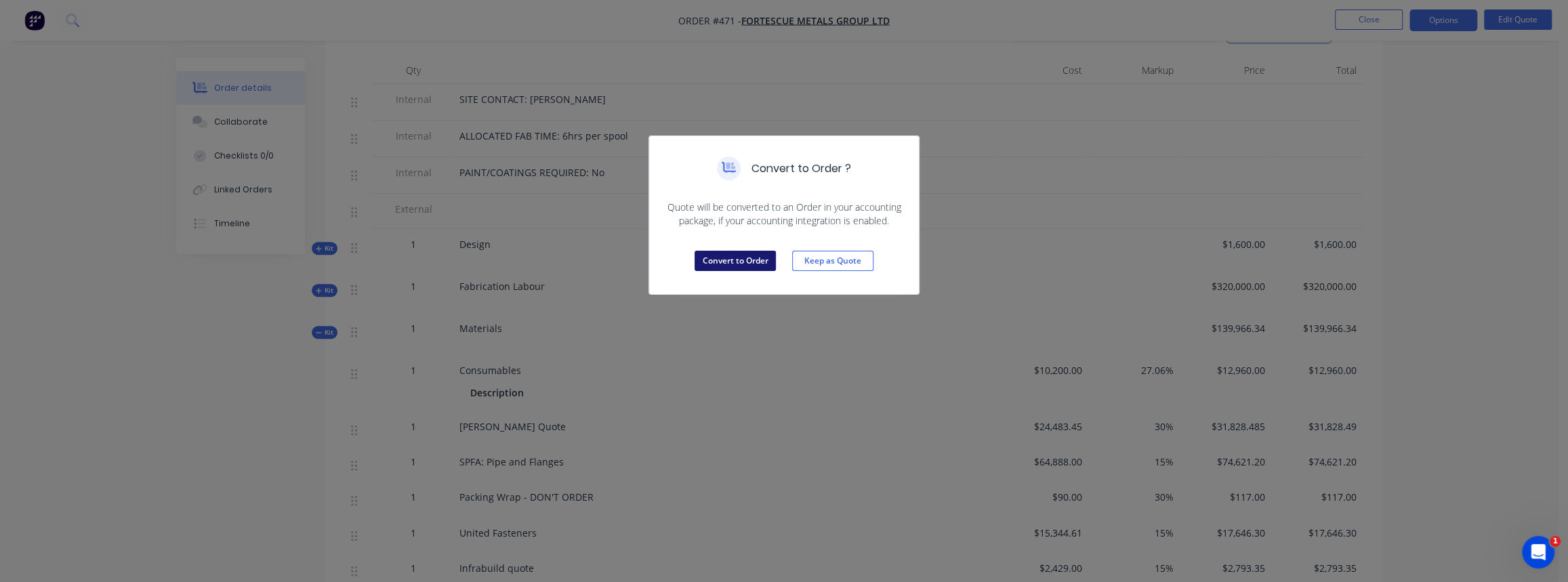
click at [739, 263] on button "Convert to Order" at bounding box center [735, 261] width 82 height 21
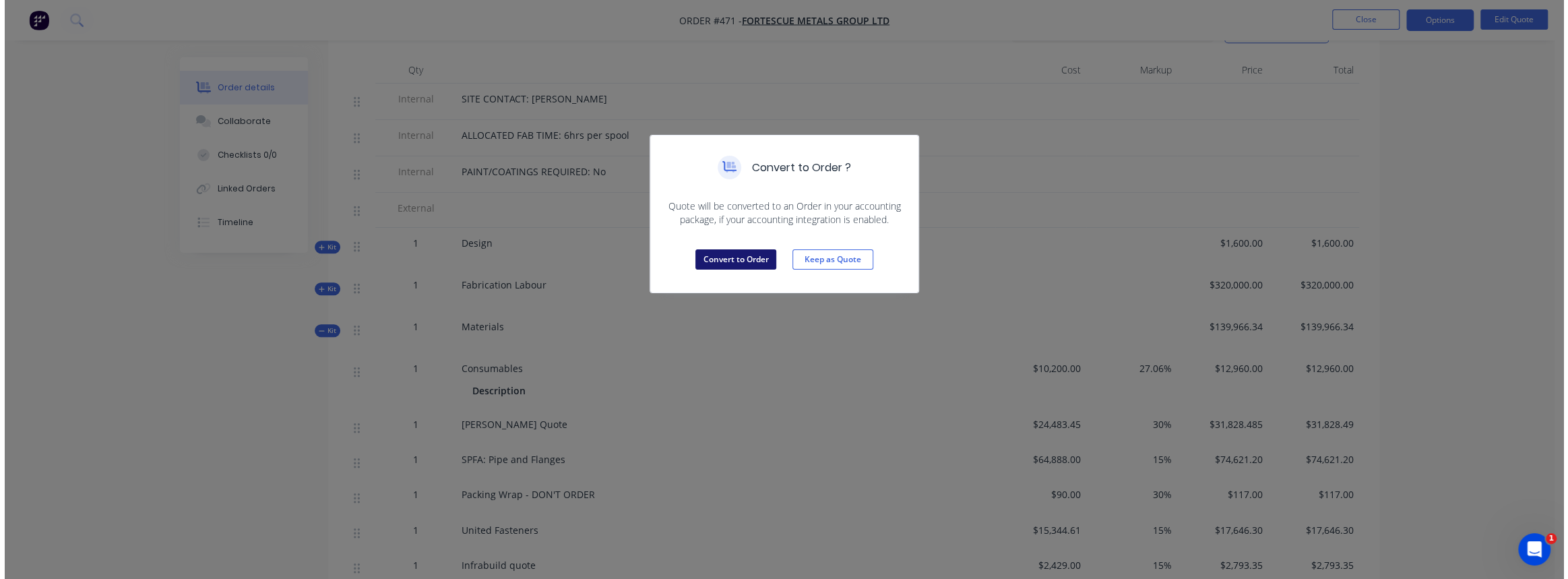
scroll to position [0, 0]
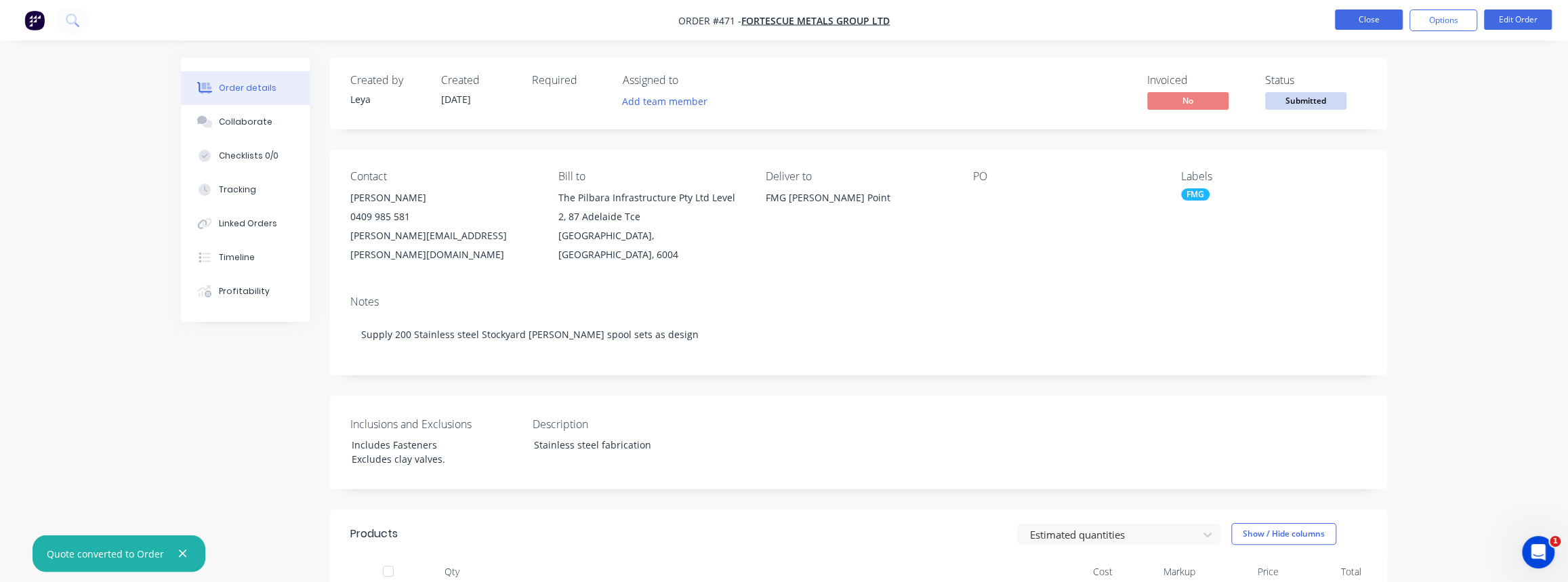
click at [1354, 20] on button "Close" at bounding box center [1369, 20] width 68 height 21
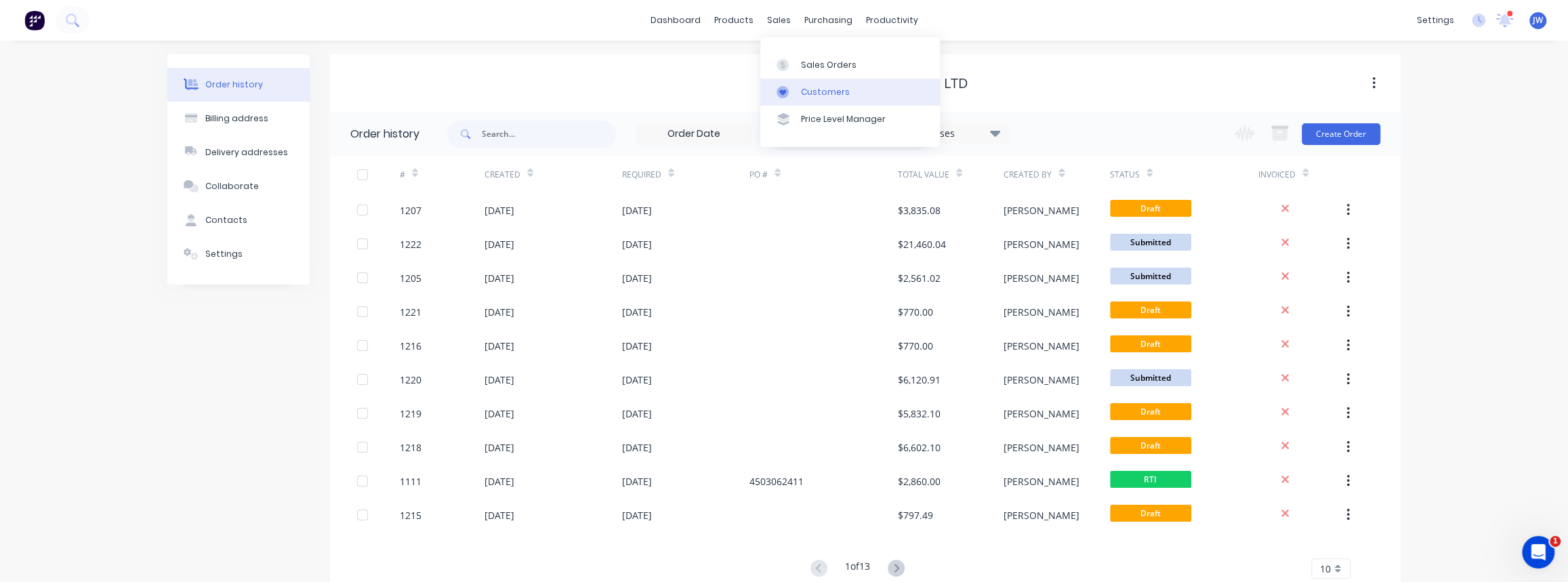
drag, startPoint x: 813, startPoint y: 67, endPoint x: 790, endPoint y: 82, distance: 27.5
click at [813, 67] on div "Sales Orders" at bounding box center [828, 65] width 56 height 12
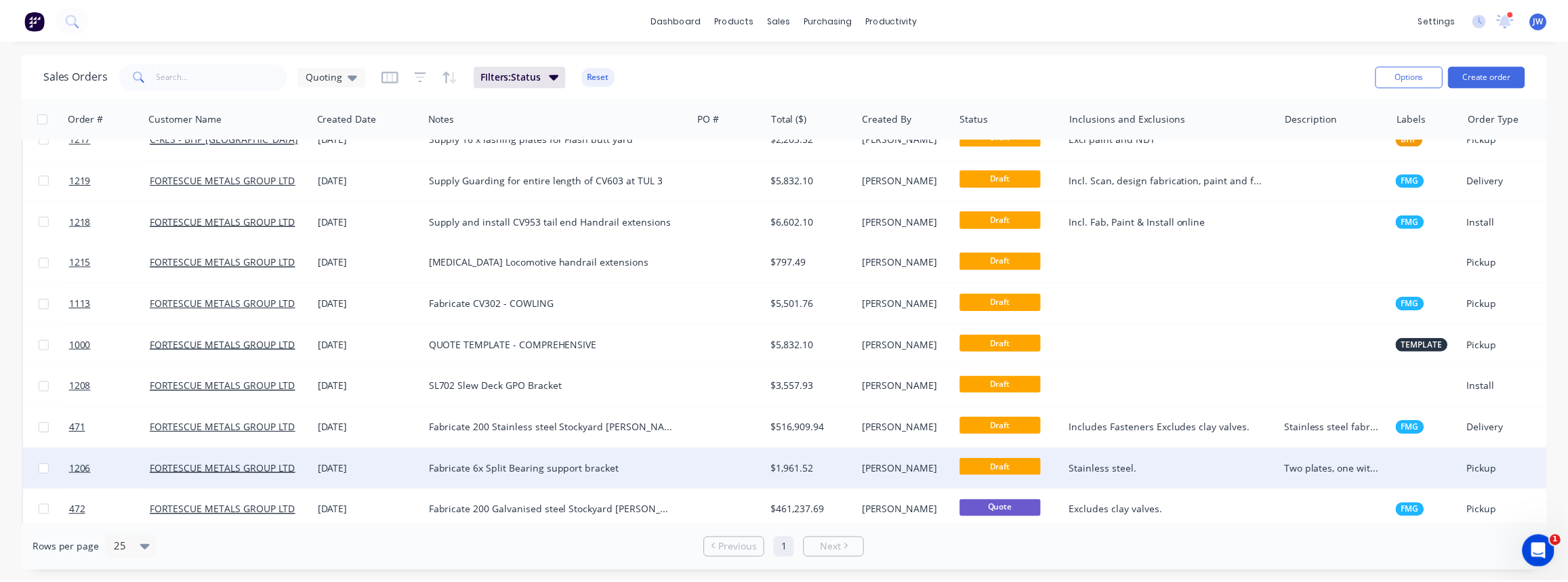
scroll to position [240, 0]
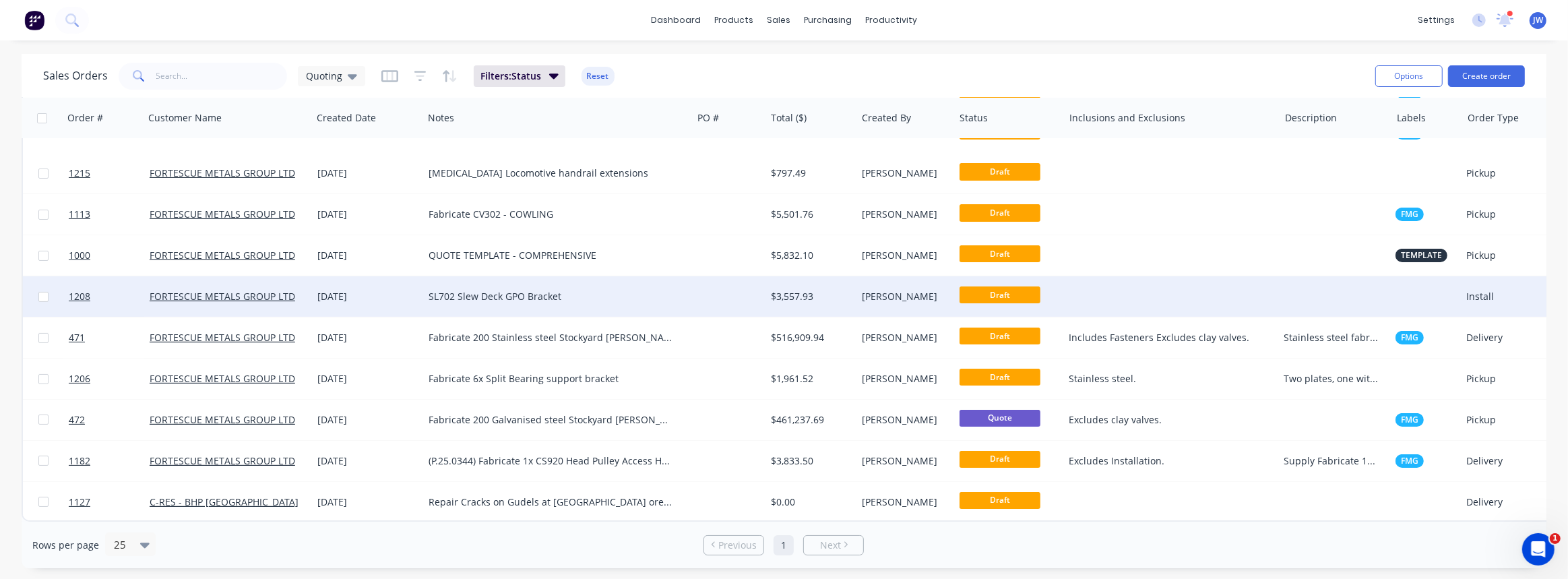
click at [784, 290] on div "$3,557.93" at bounding box center [808, 297] width 76 height 14
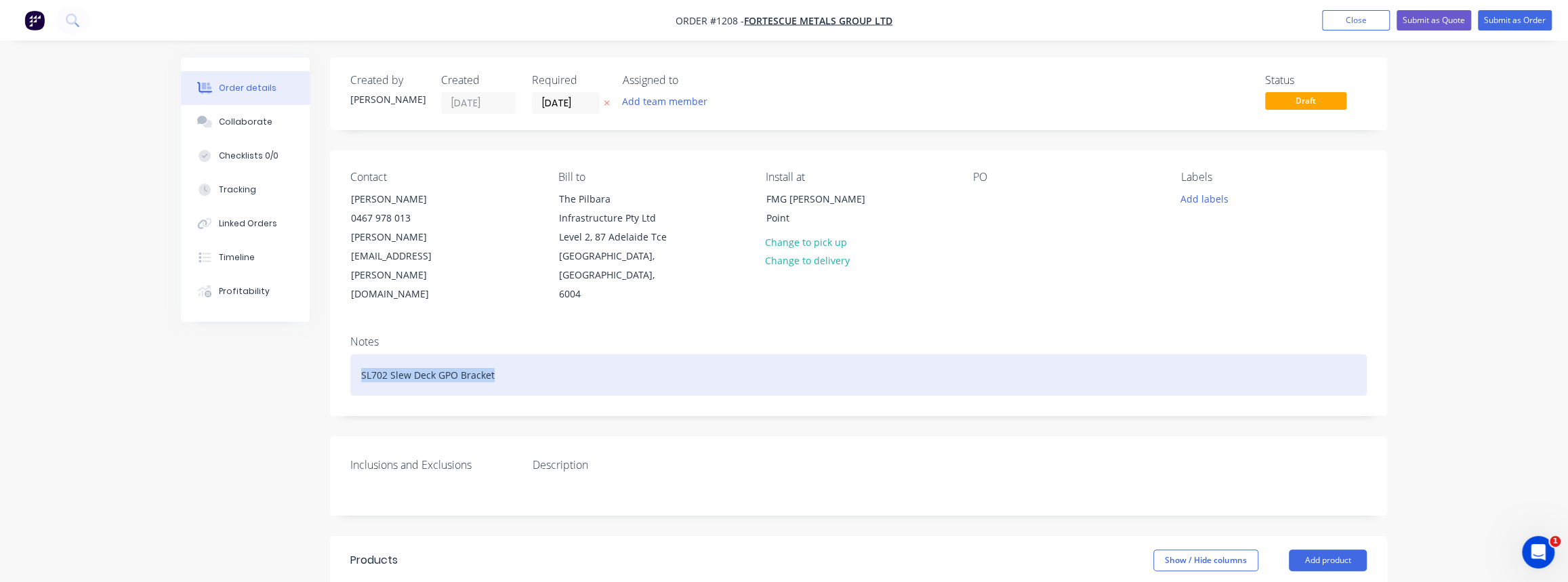
drag, startPoint x: 496, startPoint y: 357, endPoint x: 351, endPoint y: 365, distance: 145.2
click at [348, 366] on div "Notes SL702 Slew Deck GPO Bracket" at bounding box center [859, 370] width 1057 height 91
copy div "SL702 Slew Deck GPO Bracket"
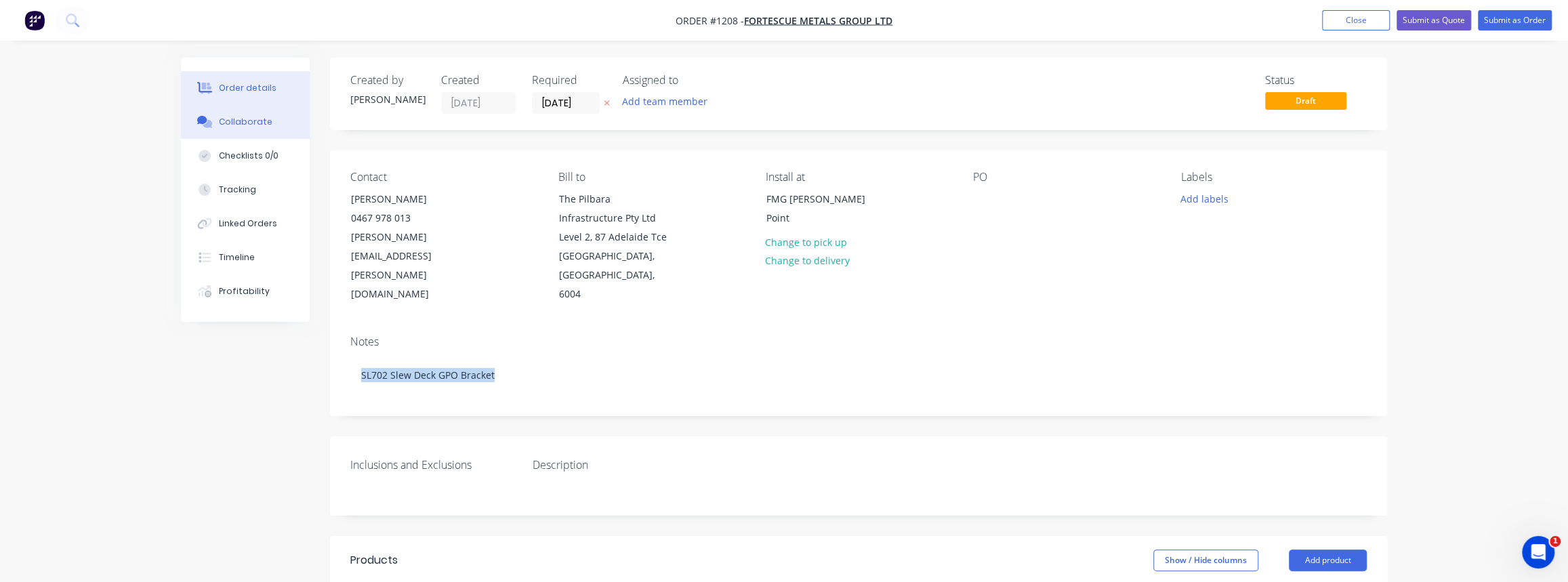
click at [256, 130] on button "Collaborate" at bounding box center [245, 121] width 129 height 33
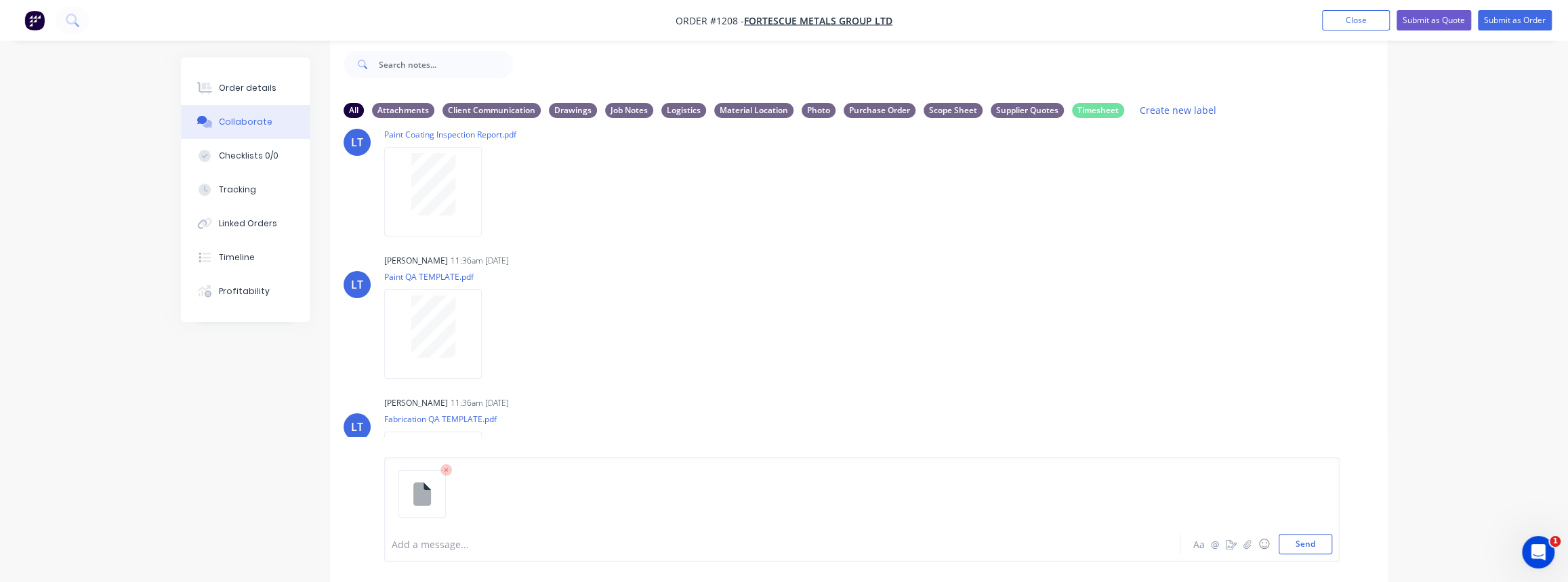
scroll to position [61, 0]
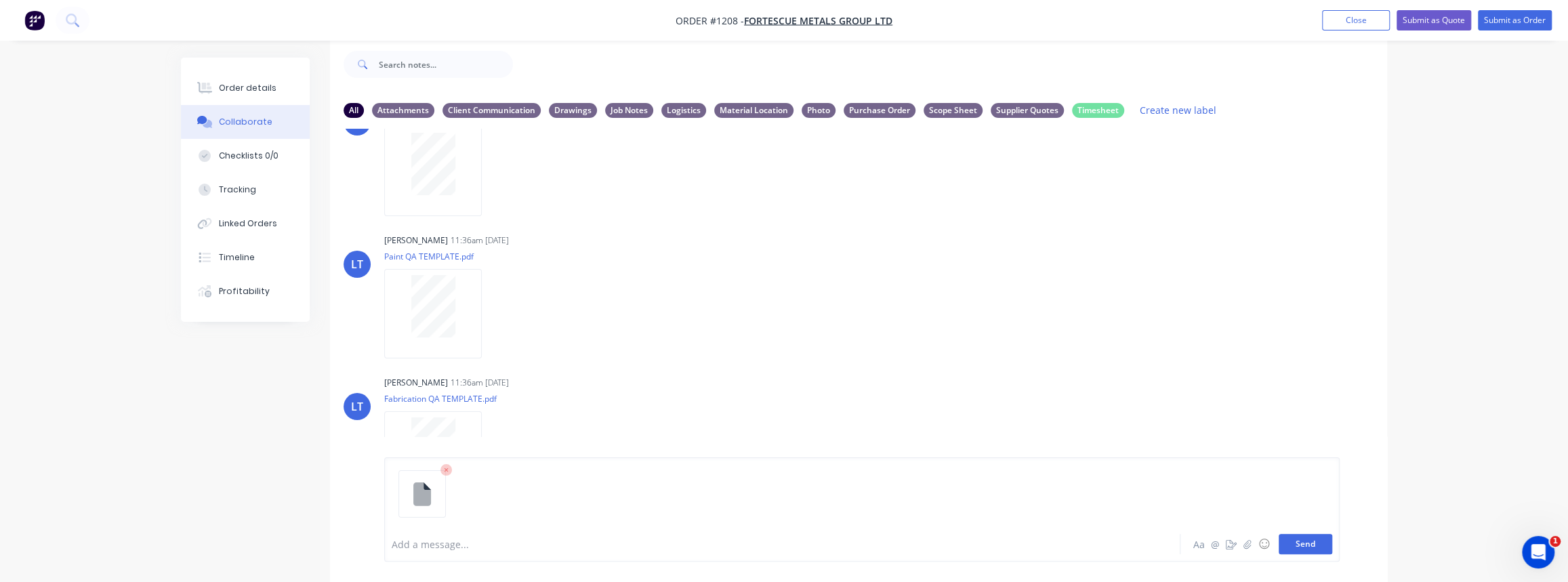
click at [1302, 545] on button "Send" at bounding box center [1305, 544] width 53 height 21
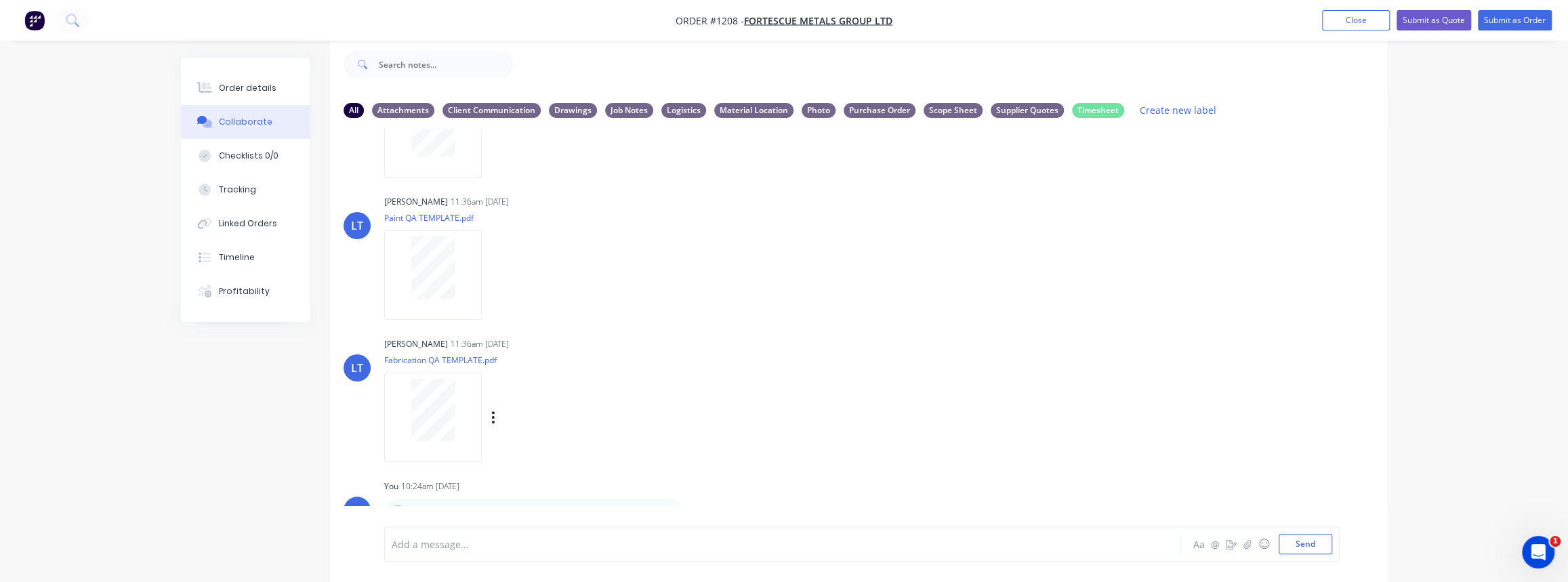
scroll to position [120, 0]
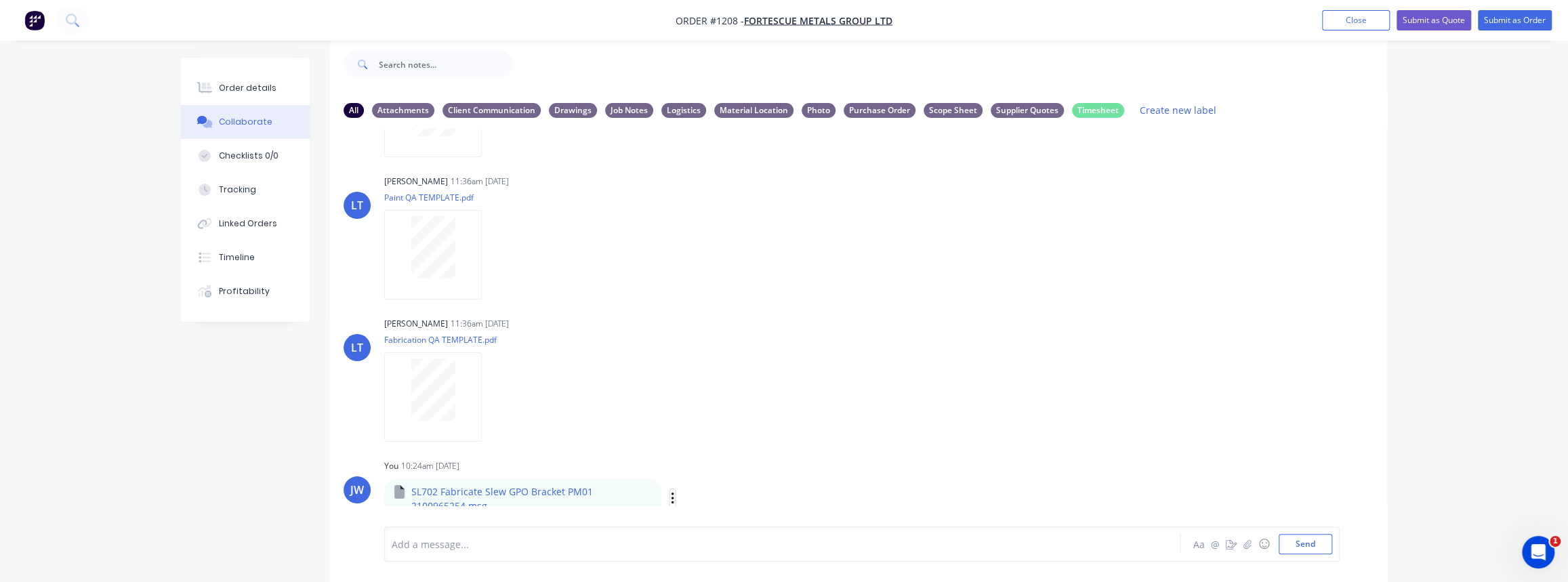
click at [671, 500] on icon "button" at bounding box center [673, 499] width 4 height 15
click at [720, 427] on button "Labels" at bounding box center [761, 427] width 153 height 31
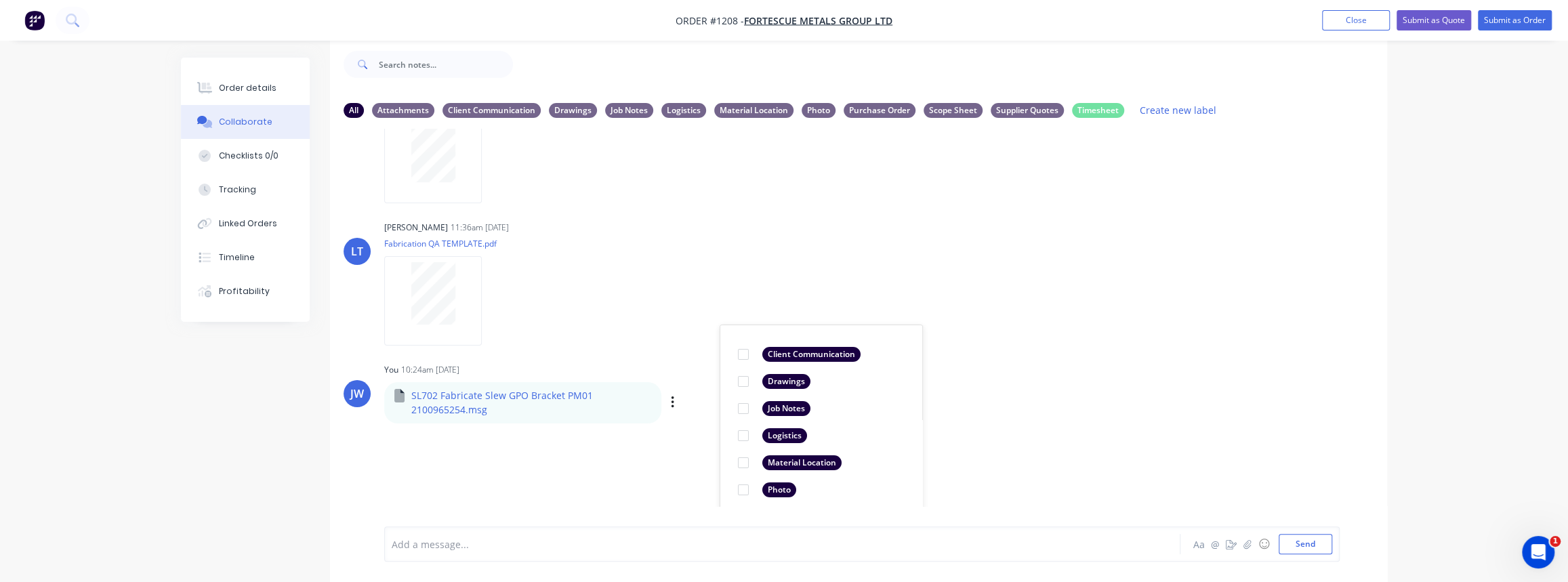
scroll to position [332, 0]
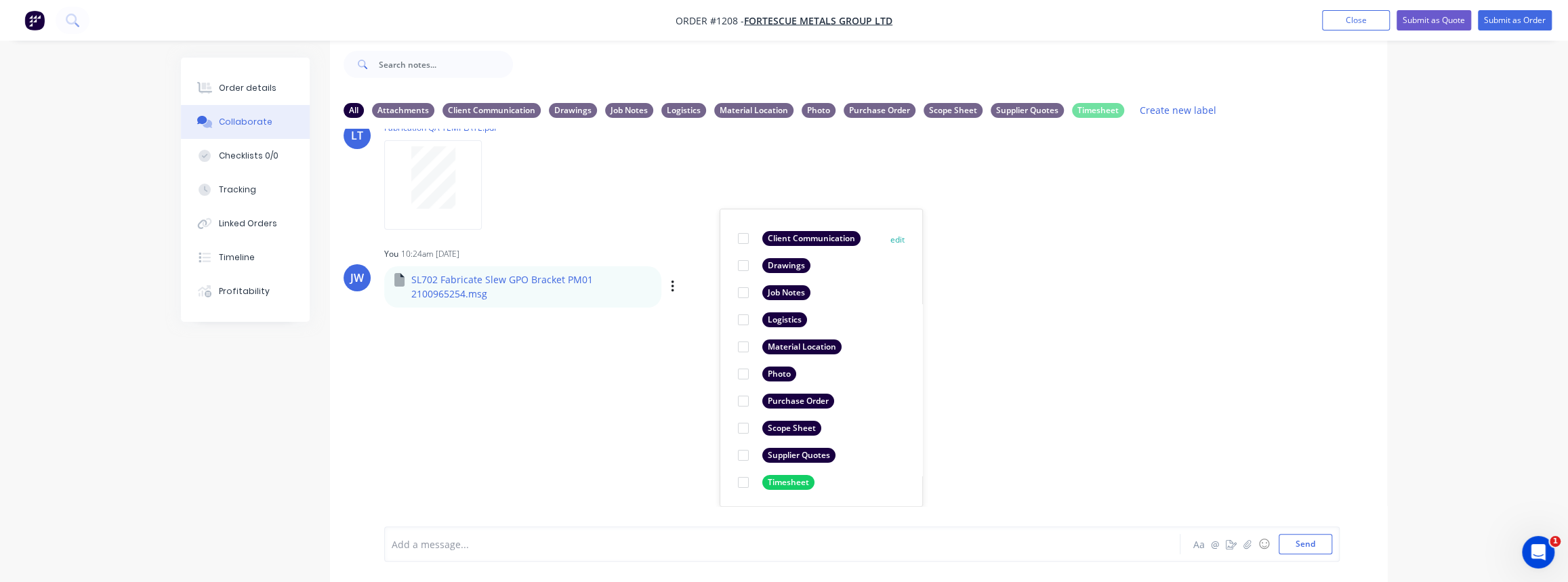
click at [748, 238] on div at bounding box center [743, 239] width 27 height 27
click at [664, 226] on div "LT Leya Thompson 11:36am 03/10/25 Paint Coating Inspection Report.pdf Labels Do…" at bounding box center [859, 318] width 1057 height 378
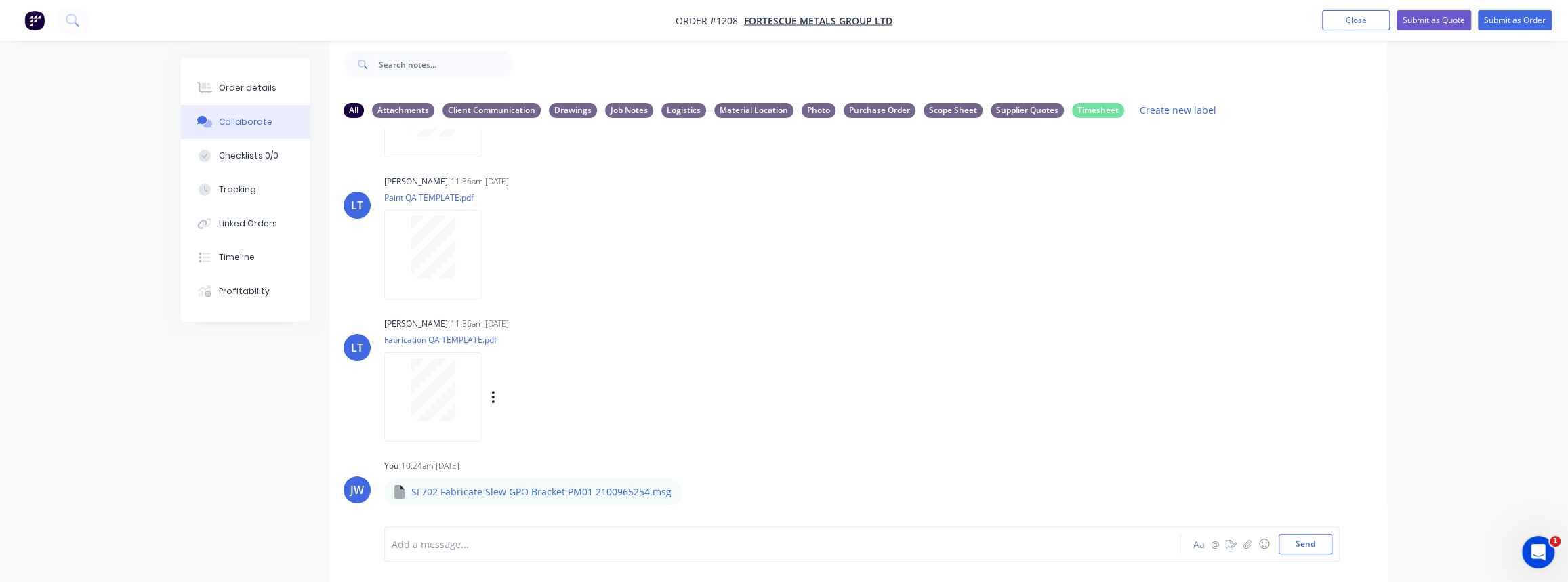
scroll to position [0, 0]
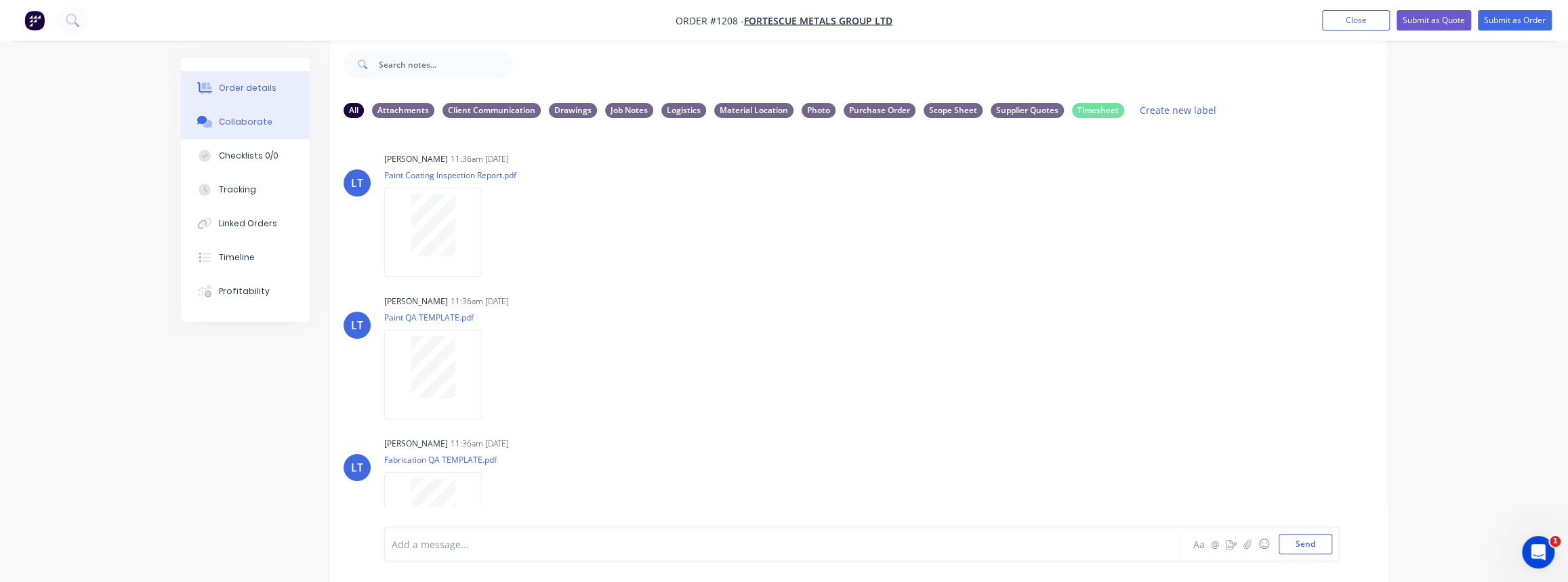
click at [243, 87] on div "Order details" at bounding box center [247, 88] width 58 height 12
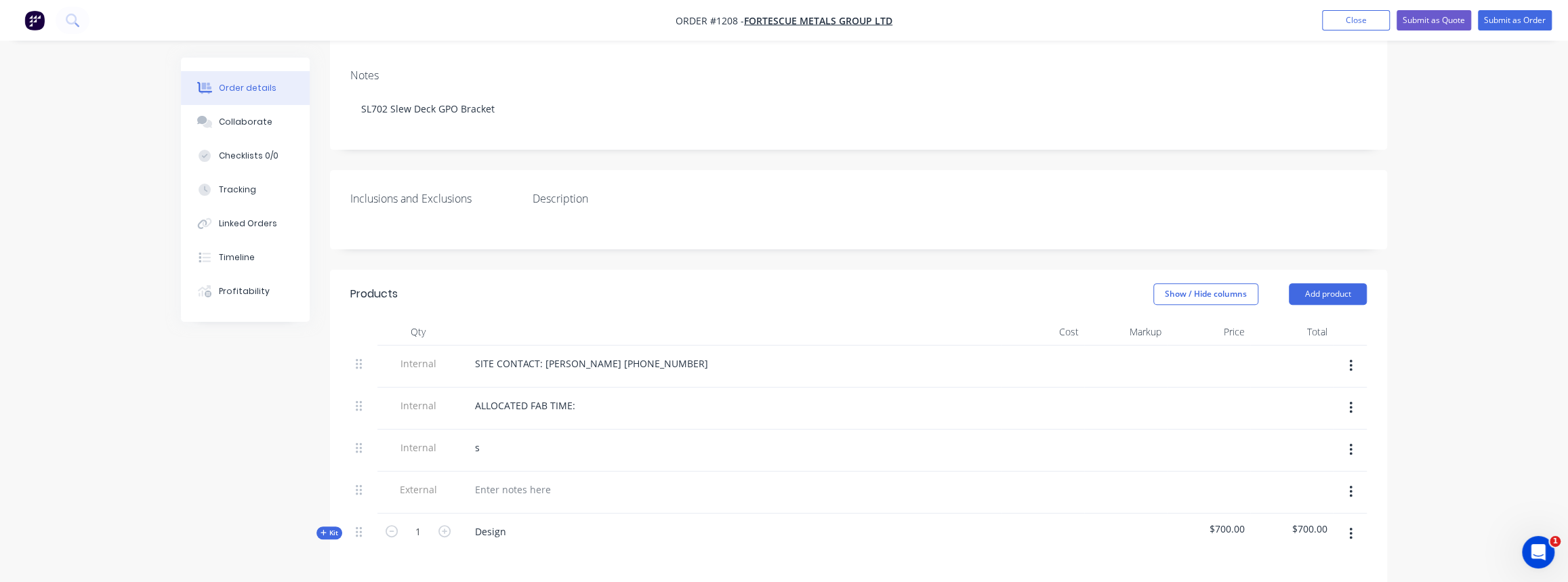
scroll to position [390, 0]
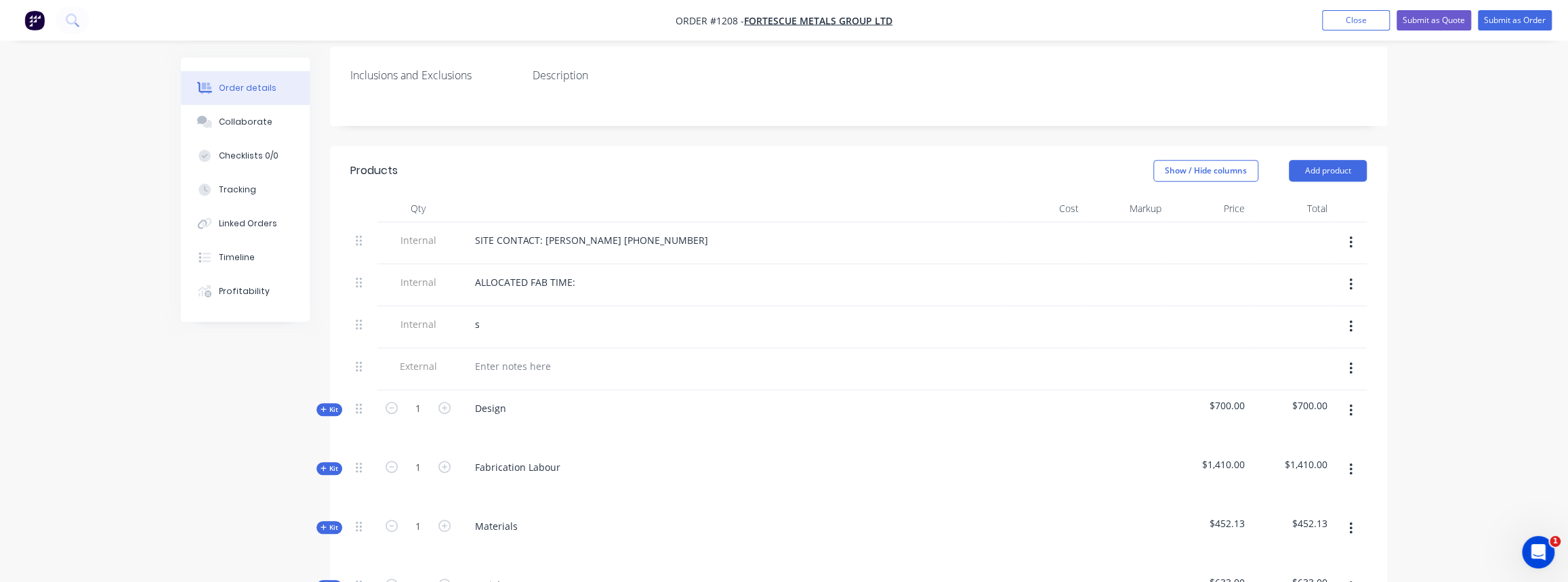
click at [502, 314] on div "s" at bounding box center [730, 324] width 531 height 20
click at [491, 314] on div "s" at bounding box center [730, 324] width 531 height 20
click at [472, 314] on div "s" at bounding box center [477, 324] width 27 height 20
click at [531, 320] on div at bounding box center [730, 327] width 542 height 42
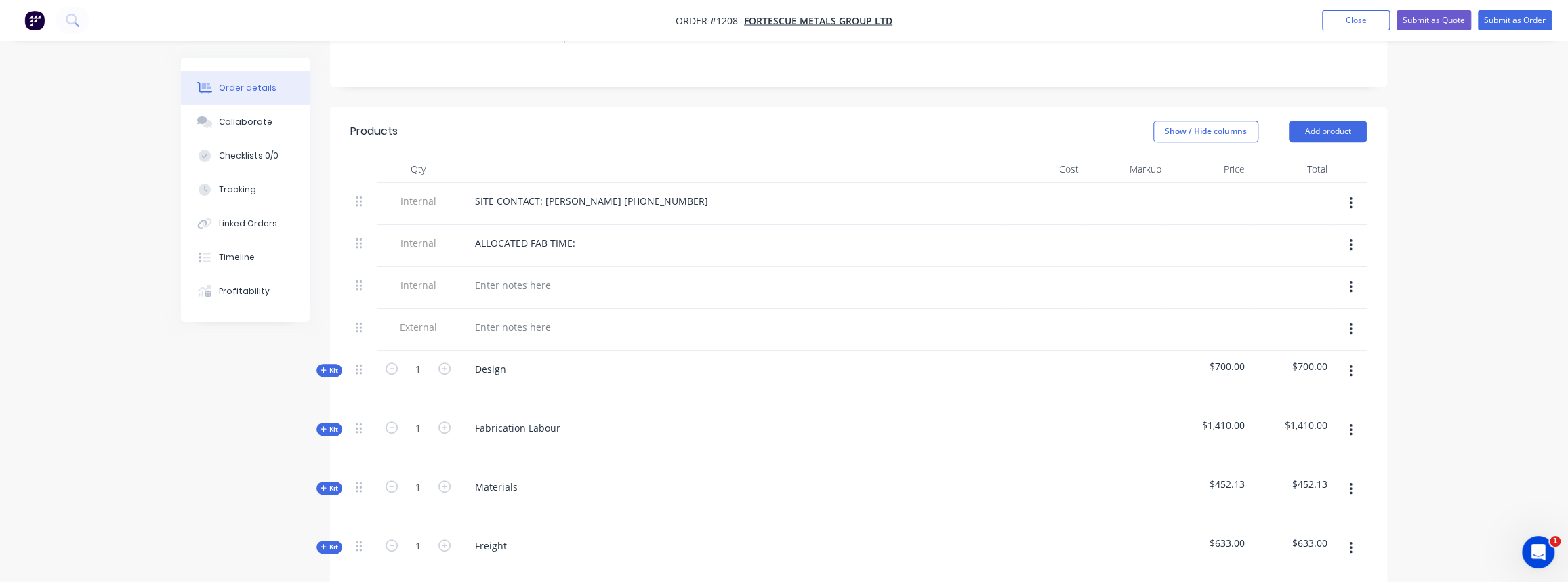
scroll to position [452, 0]
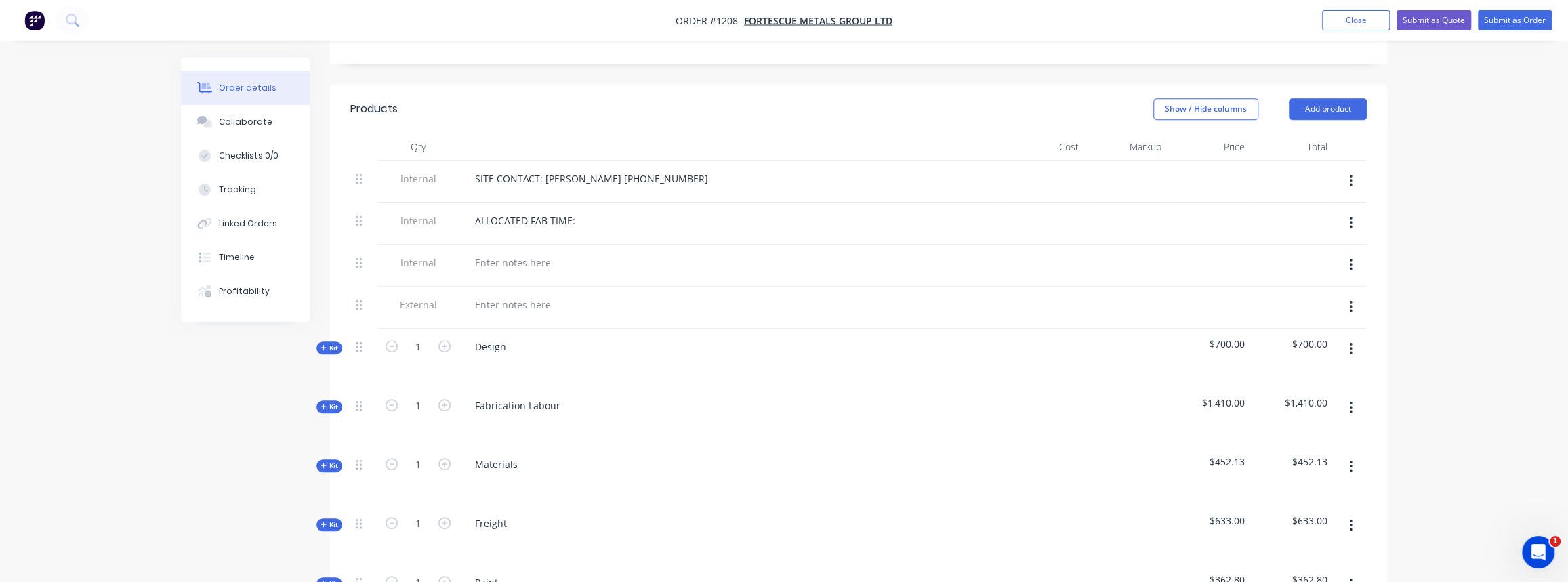
click at [330, 402] on span "Kit" at bounding box center [329, 407] width 18 height 10
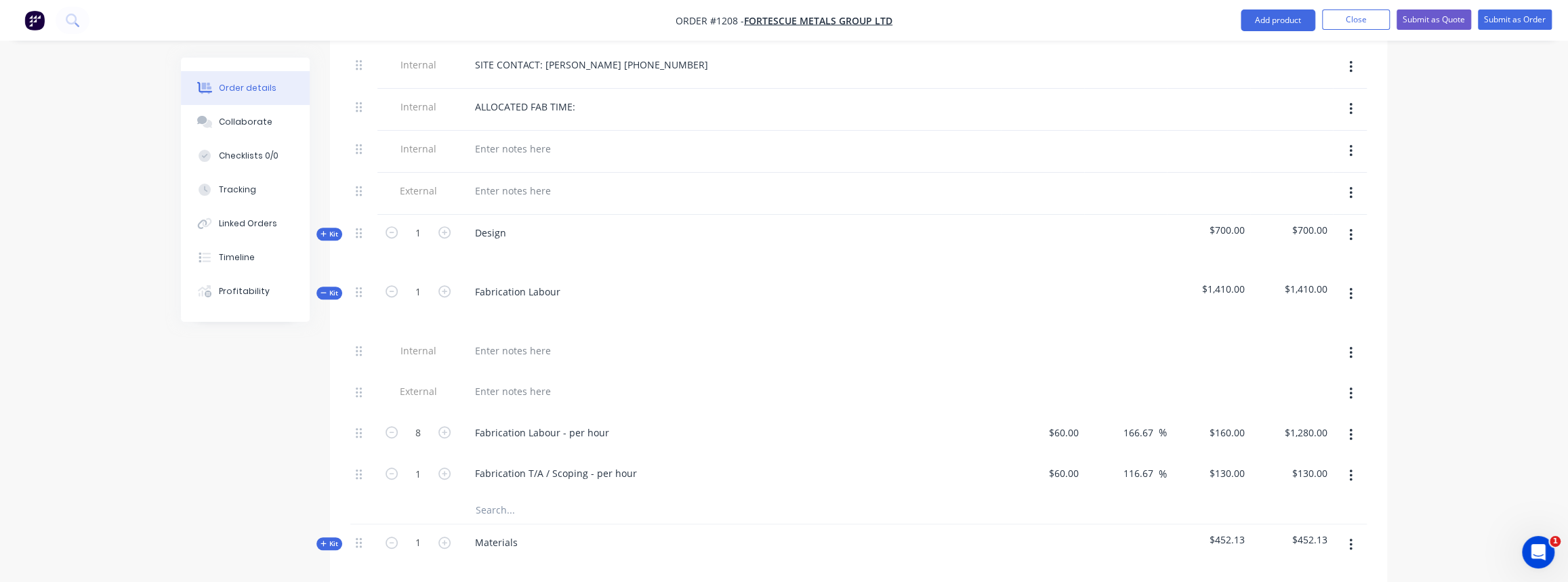
scroll to position [575, 0]
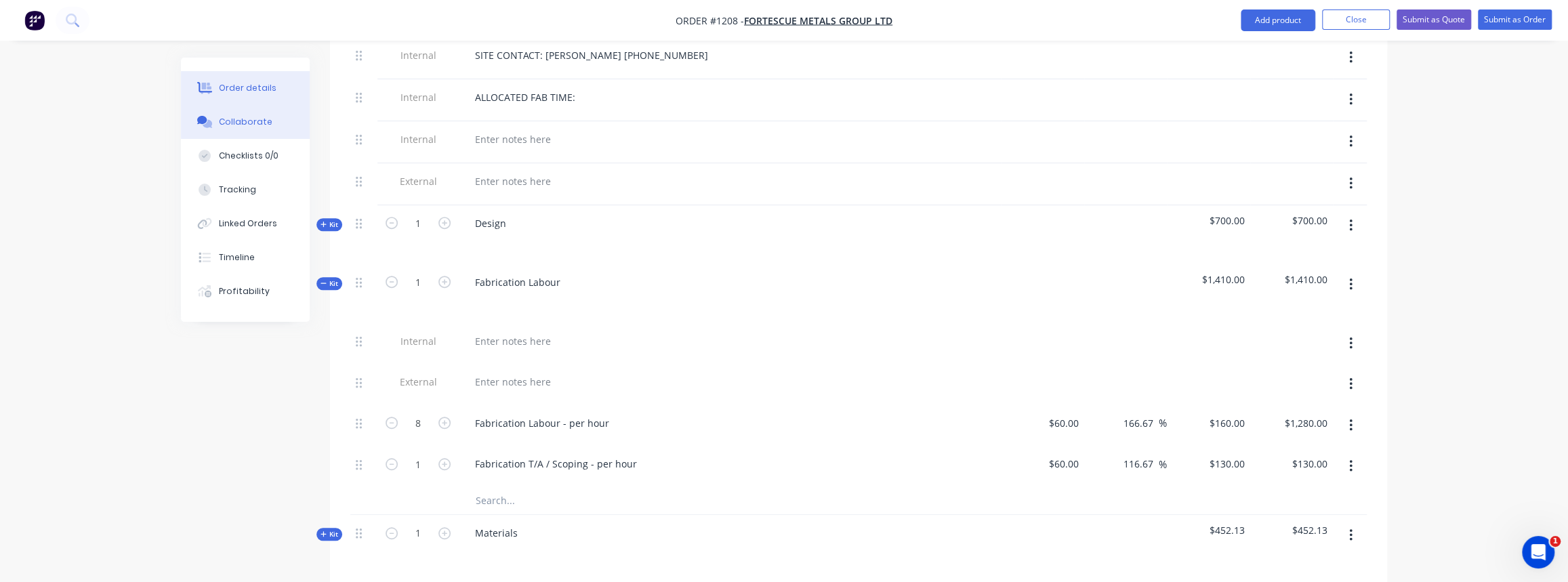
click at [237, 124] on div "Collaborate" at bounding box center [245, 122] width 53 height 12
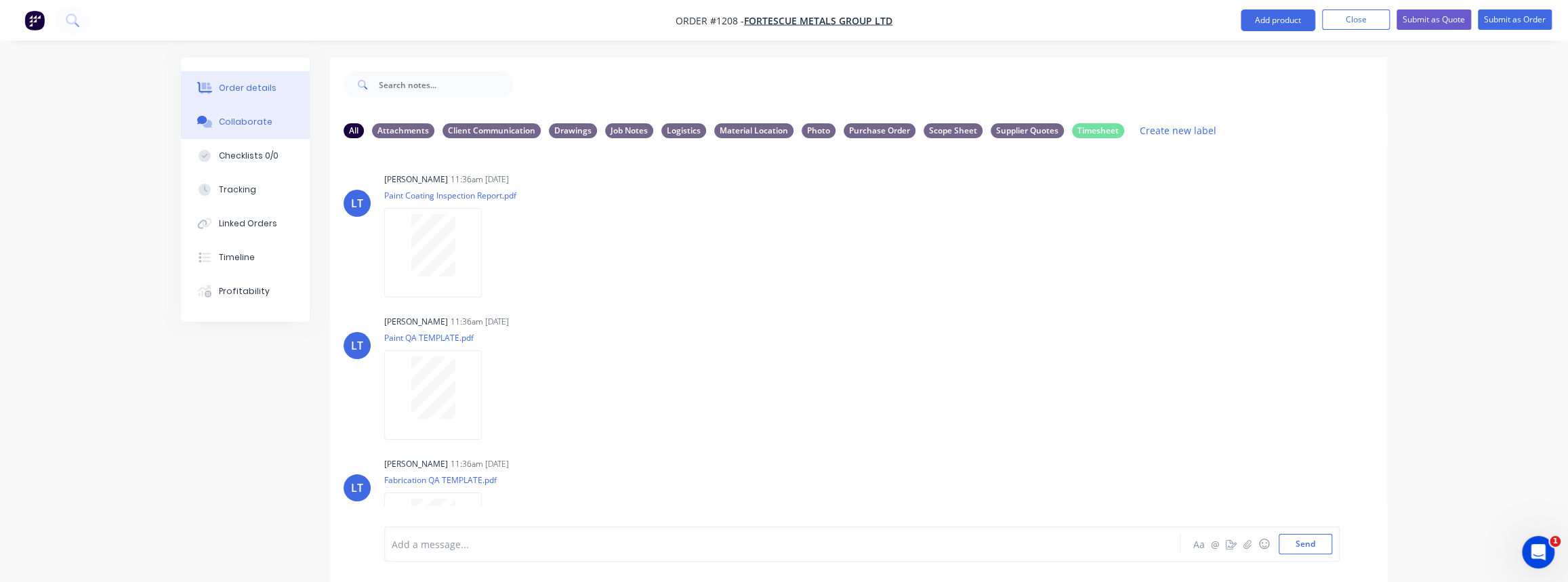
click at [234, 99] on button "Order details" at bounding box center [245, 88] width 129 height 33
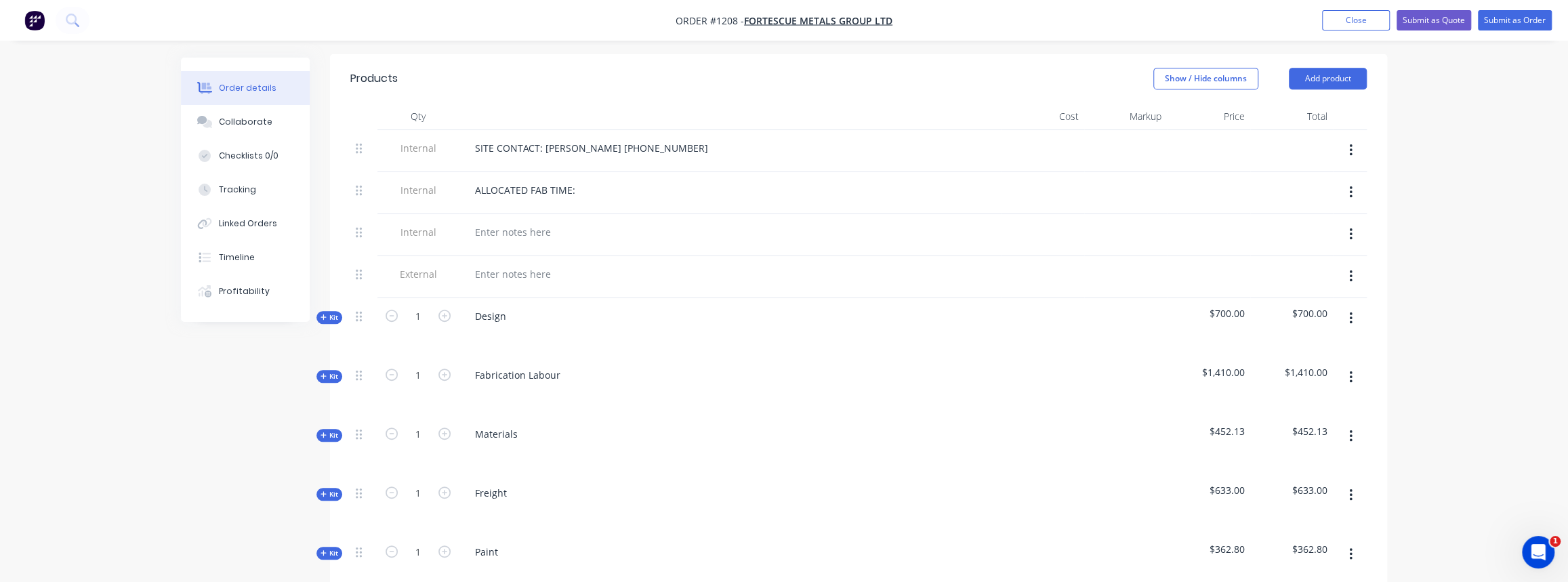
scroll to position [493, 0]
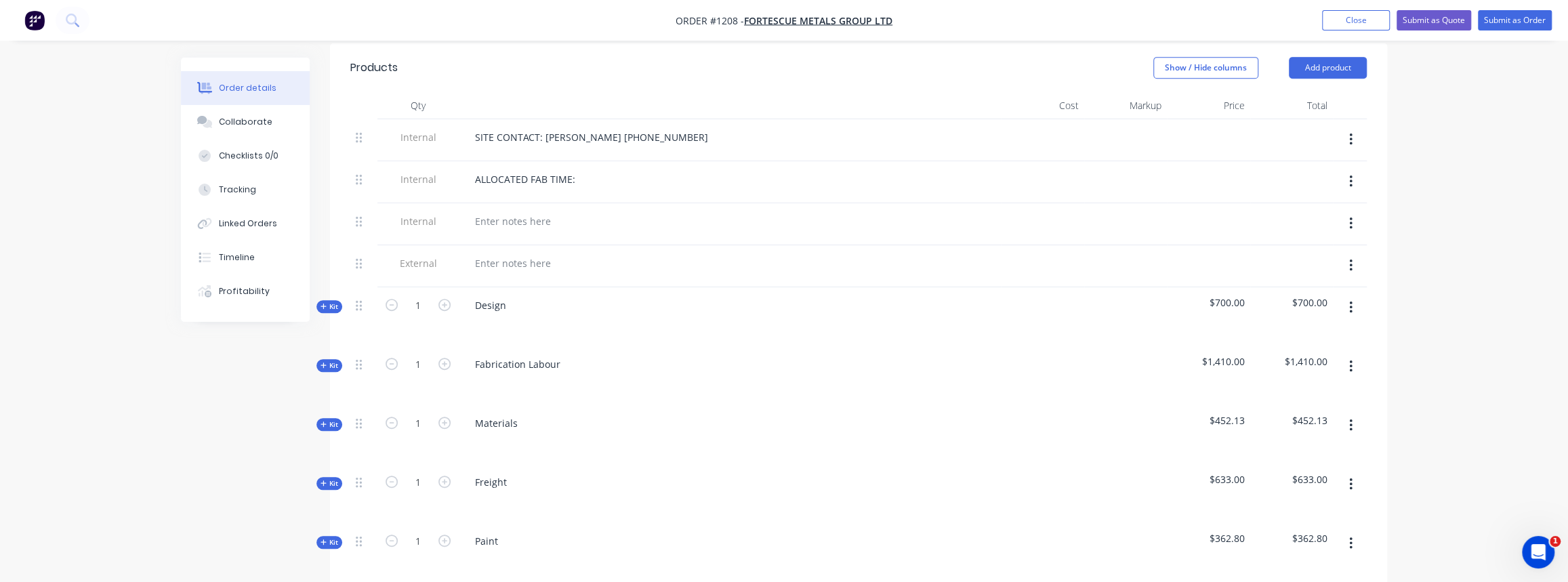
click at [336, 420] on span "Kit" at bounding box center [329, 425] width 18 height 10
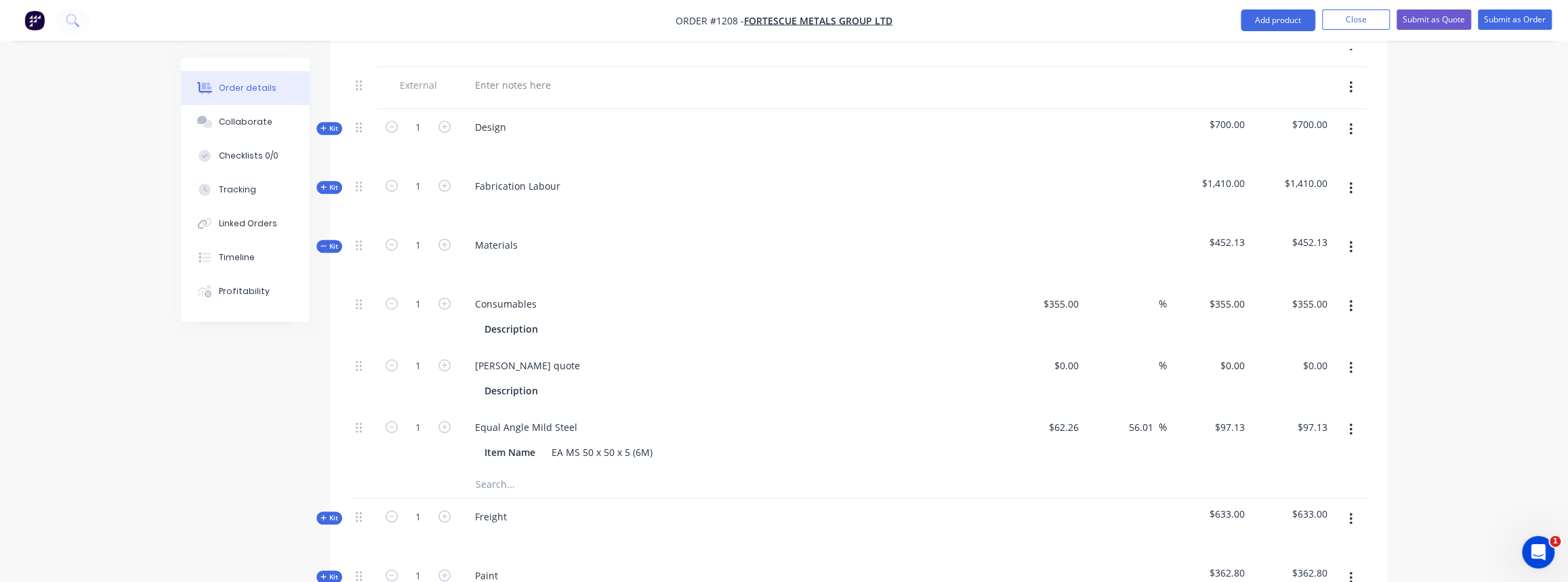
scroll to position [678, 0]
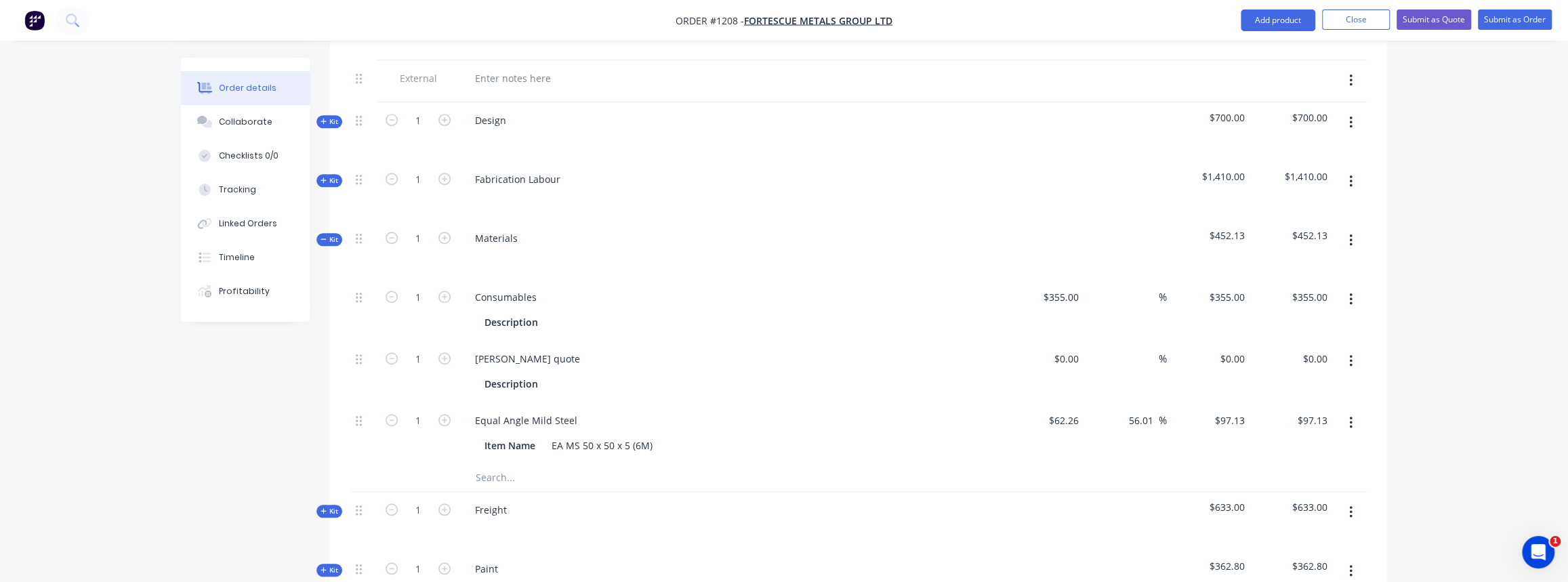
click at [1349, 415] on icon "button" at bounding box center [1351, 422] width 3 height 15
click at [1287, 503] on div "Delete" at bounding box center [1303, 512] width 105 height 20
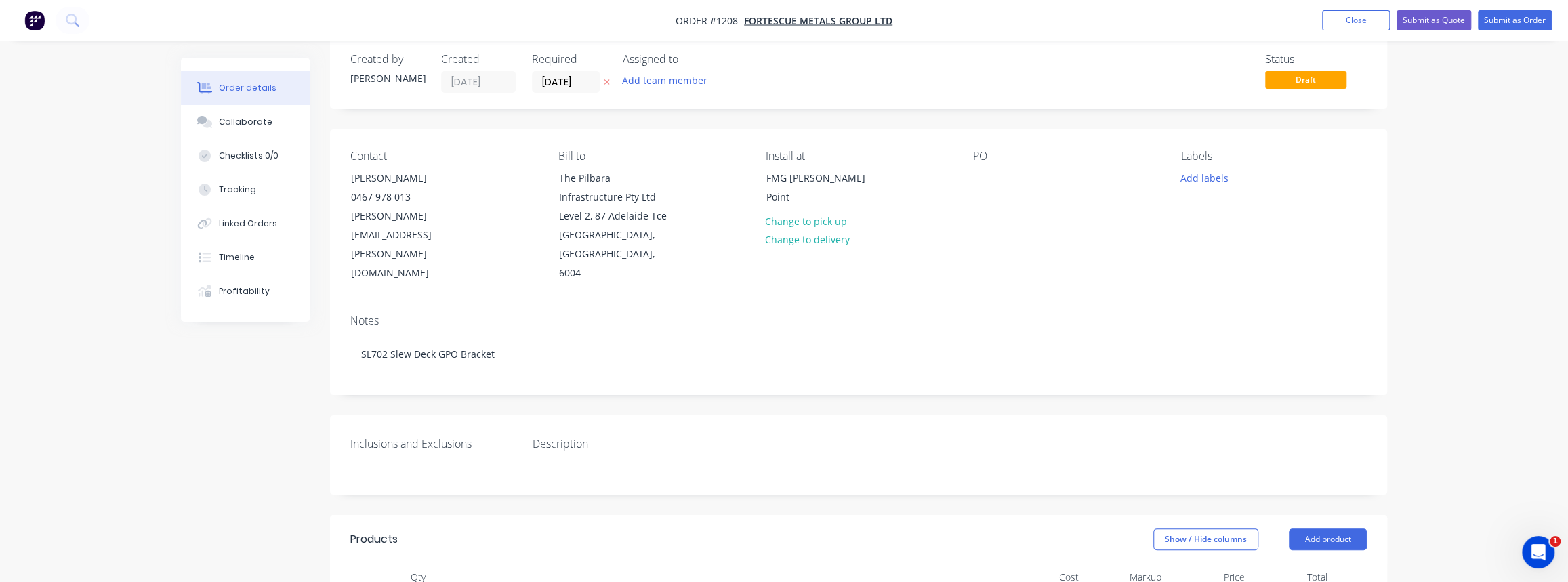
scroll to position [0, 0]
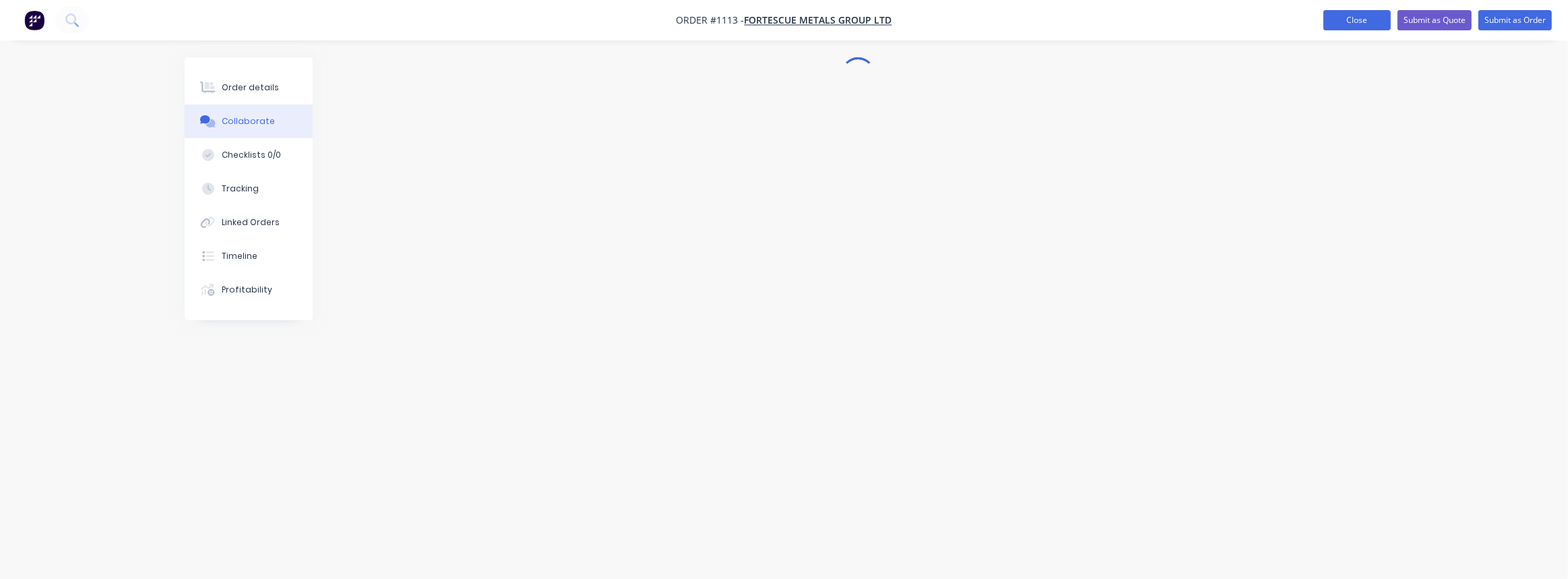
drag, startPoint x: 0, startPoint y: 0, endPoint x: 1330, endPoint y: 20, distance: 1330.2
click at [1354, 20] on button "Close" at bounding box center [1357, 20] width 67 height 20
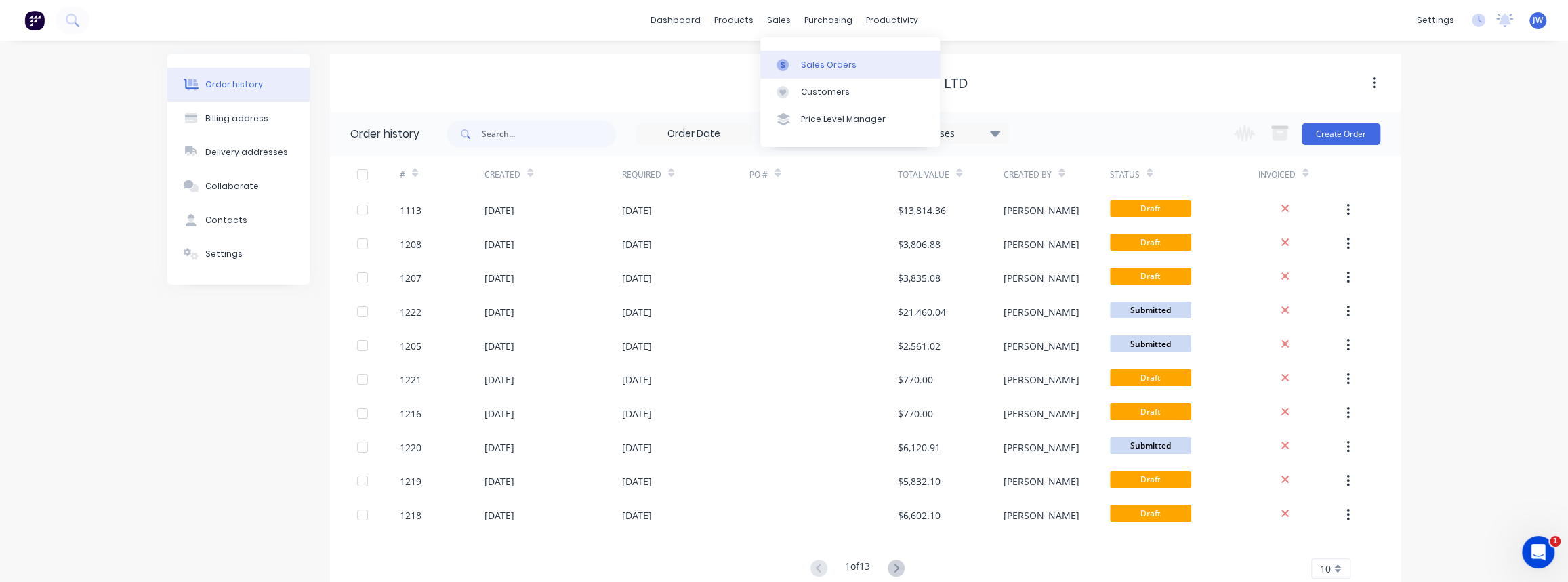
click at [805, 57] on link "Sales Orders" at bounding box center [850, 64] width 179 height 27
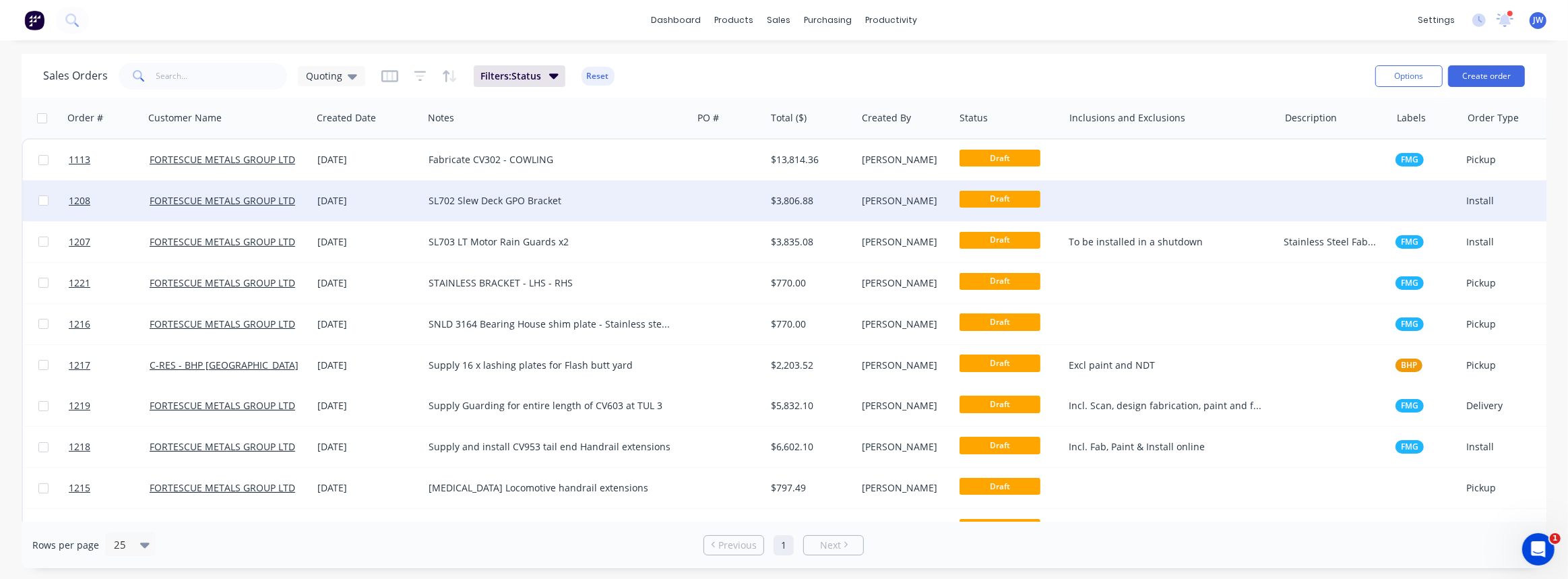
click at [684, 202] on div "SL702 Slew Deck GPO Bracket" at bounding box center [557, 201] width 258 height 14
click at [819, 203] on div "$3,806.88" at bounding box center [808, 201] width 76 height 14
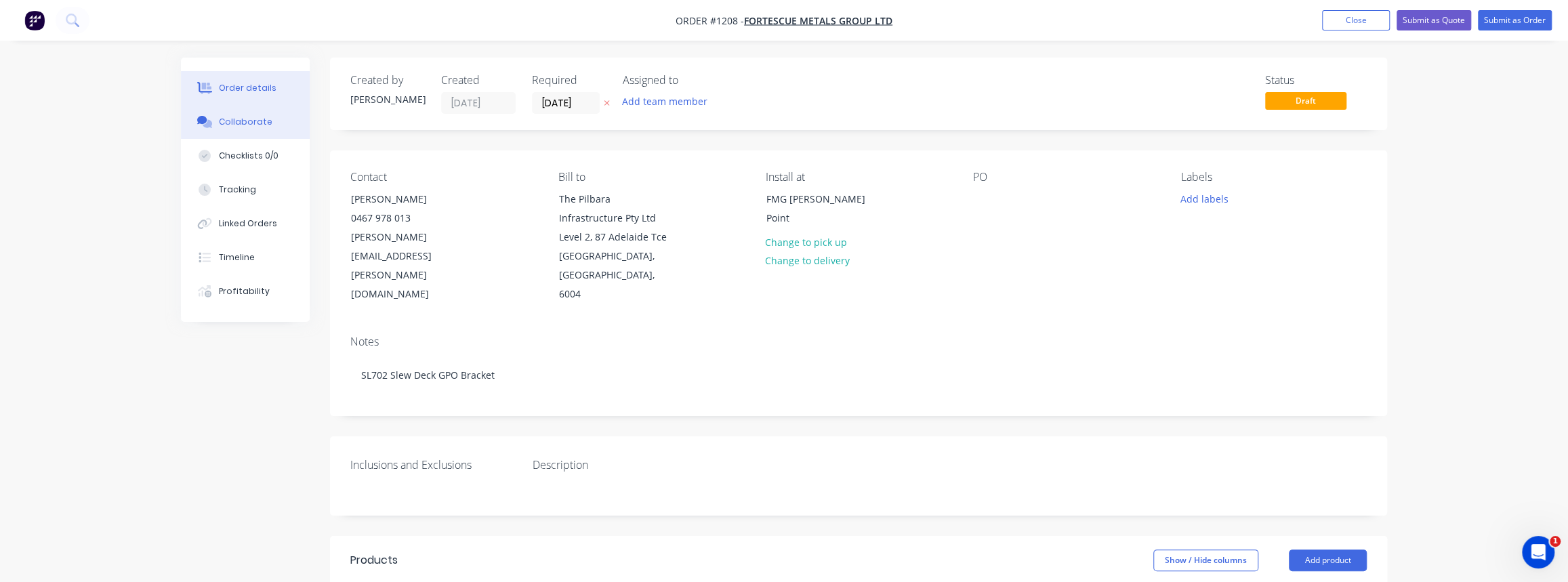
click at [251, 130] on button "Collaborate" at bounding box center [245, 121] width 129 height 33
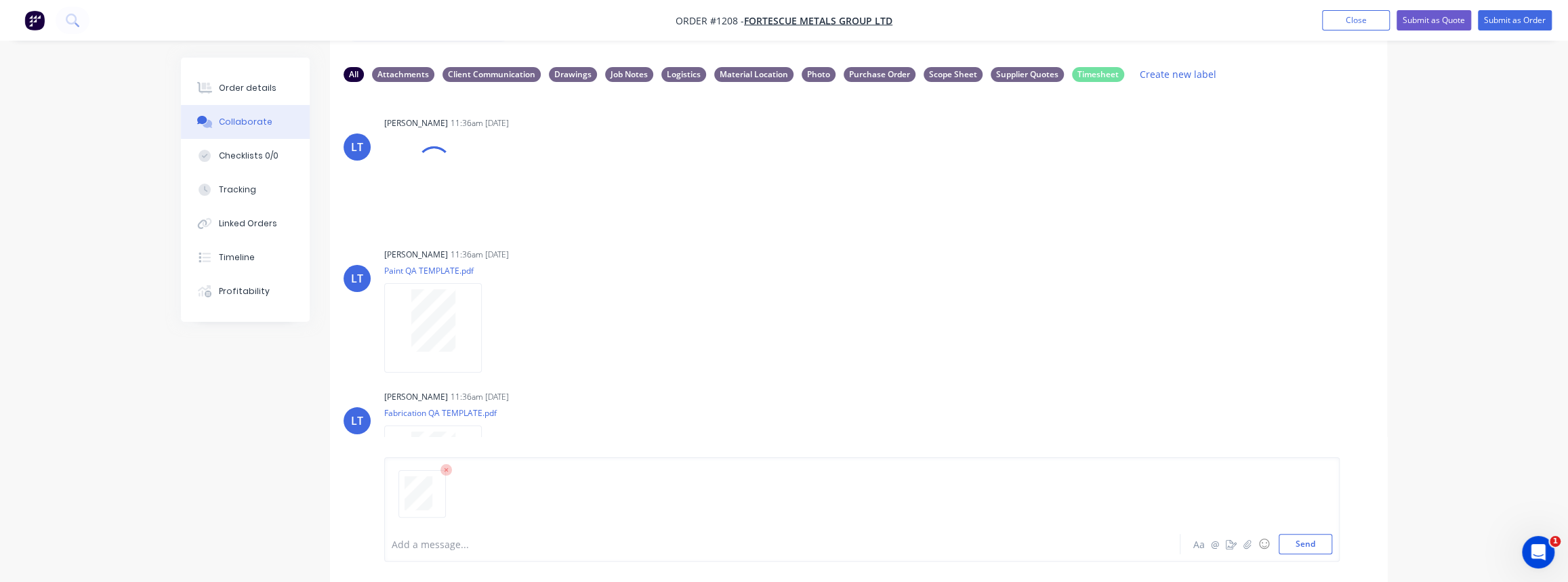
scroll to position [88, 0]
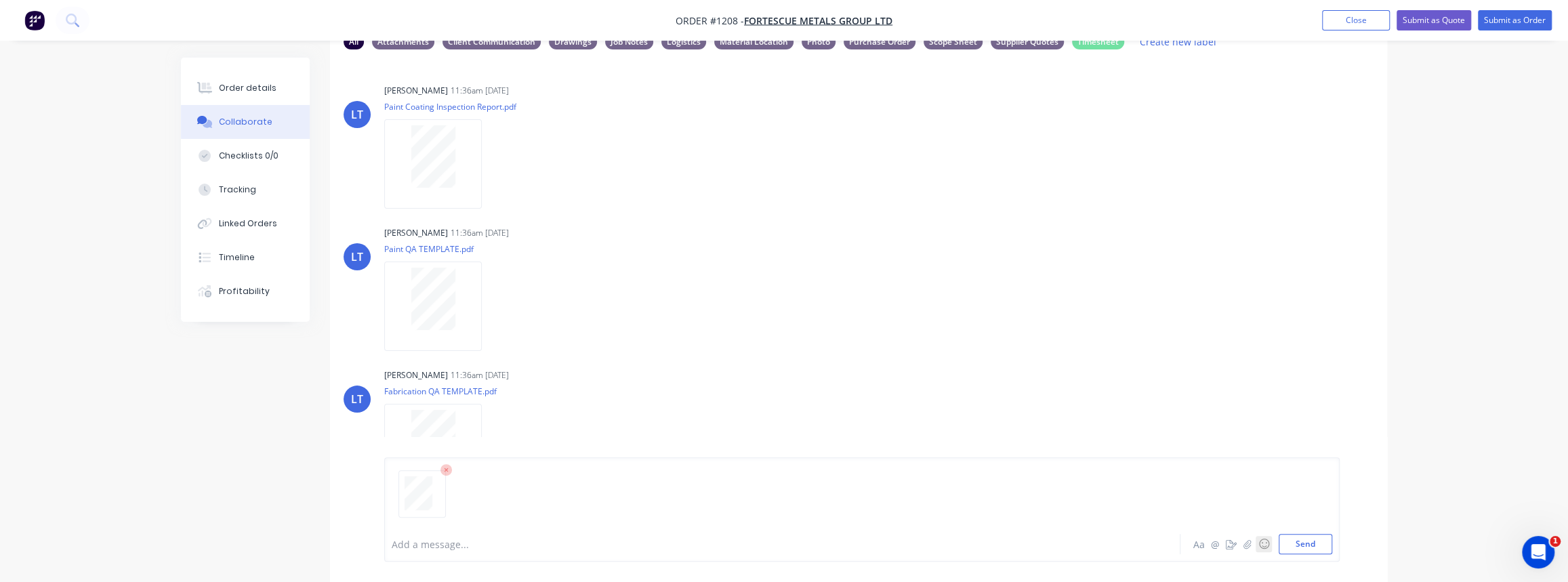
drag, startPoint x: 1308, startPoint y: 552, endPoint x: 1257, endPoint y: 545, distance: 51.5
click at [1307, 552] on button "Send" at bounding box center [1305, 544] width 53 height 21
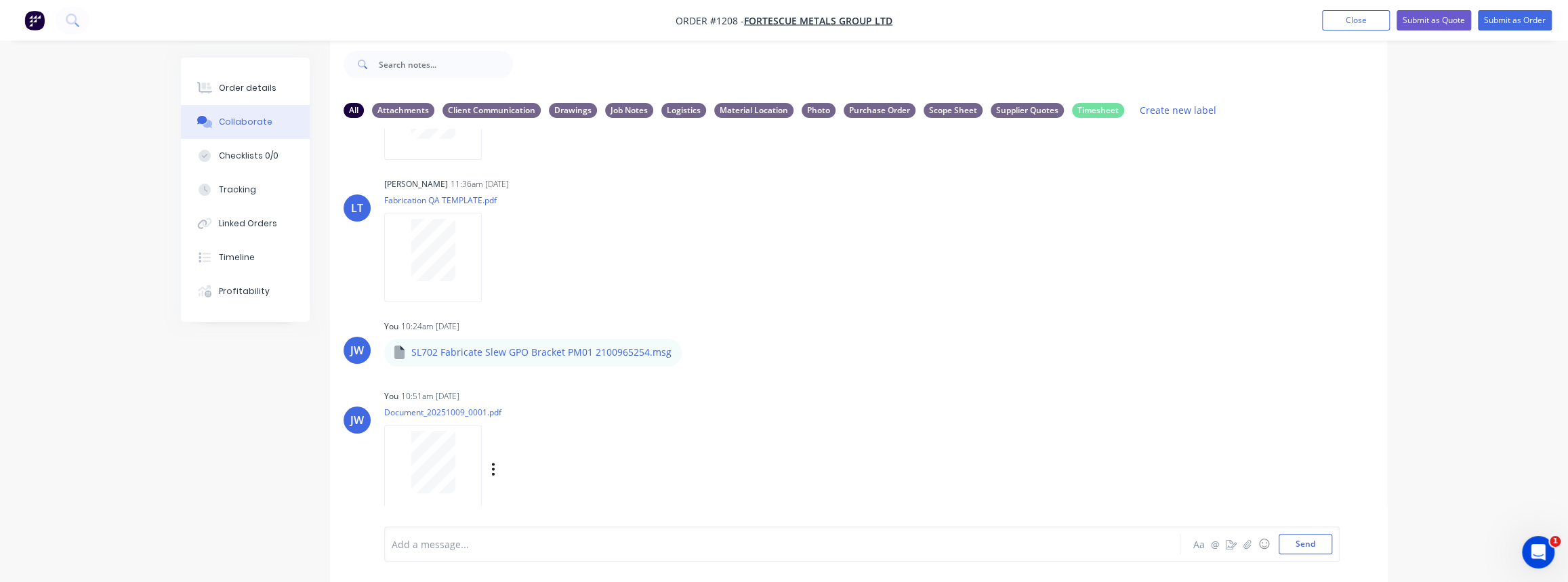
scroll to position [272, 0]
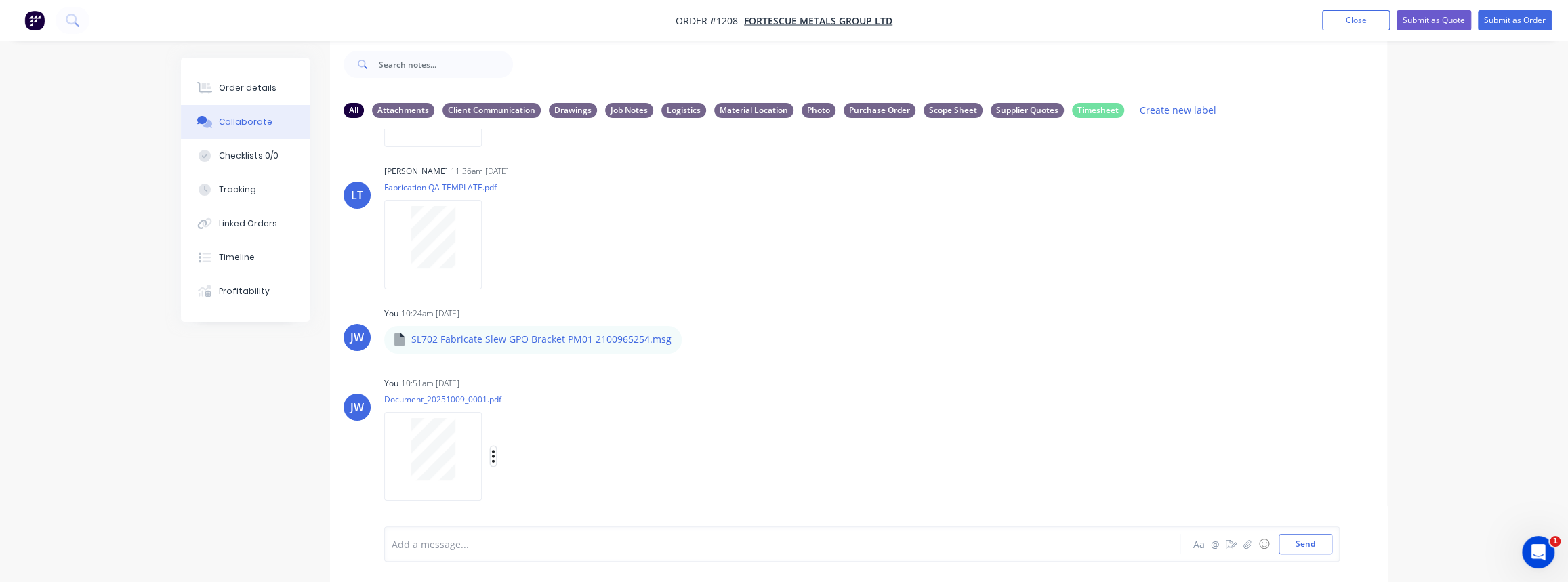
click at [491, 452] on button "button" at bounding box center [493, 456] width 5 height 20
click at [555, 433] on button "Labels" at bounding box center [583, 427] width 153 height 31
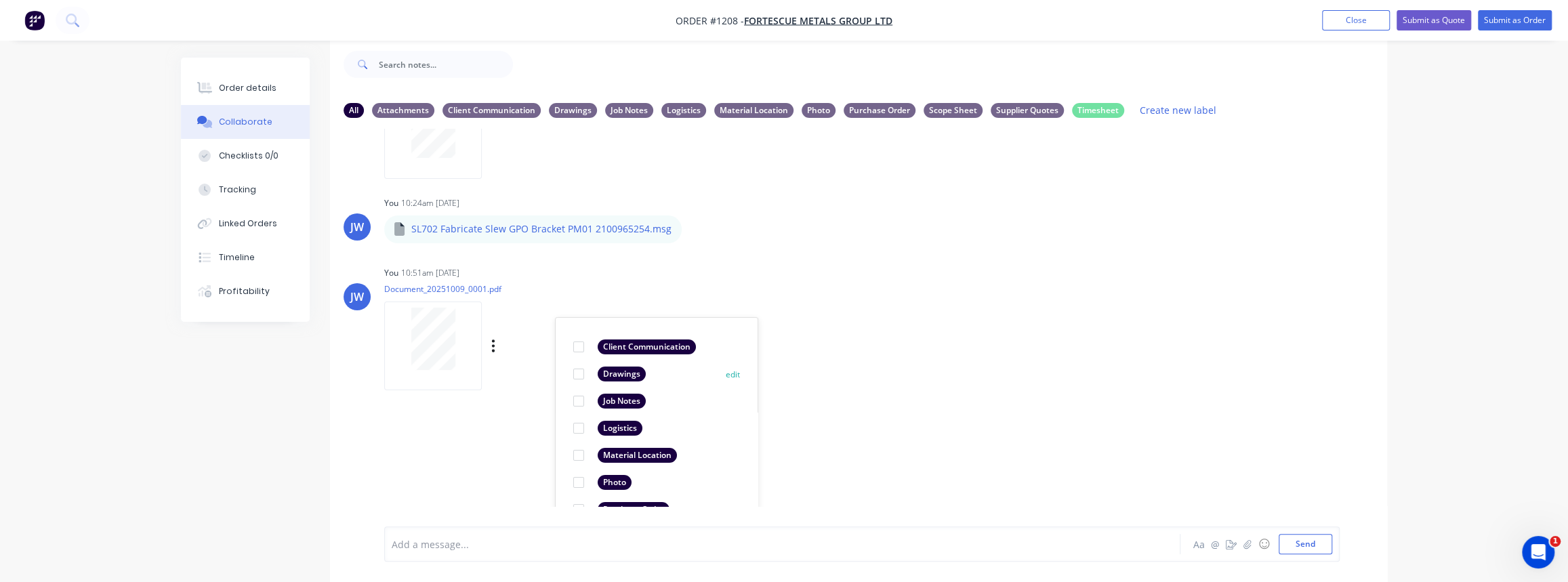
scroll to position [491, 0]
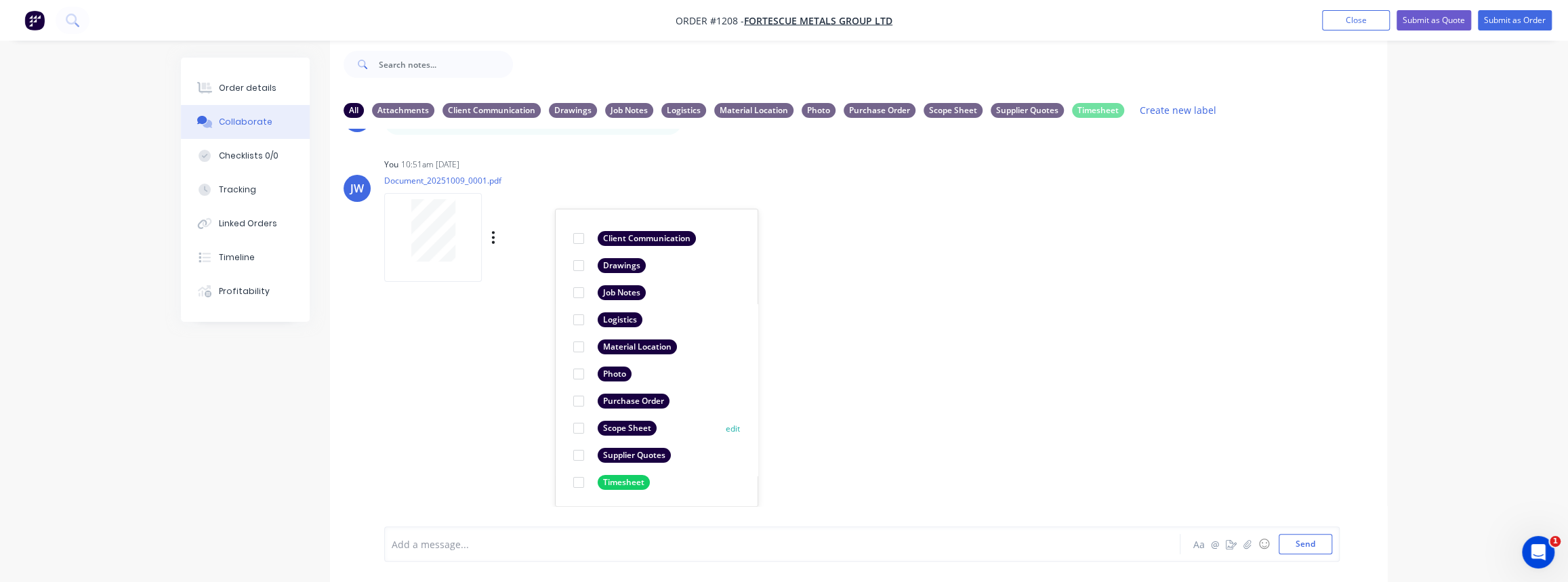
click at [577, 427] on div at bounding box center [579, 428] width 27 height 27
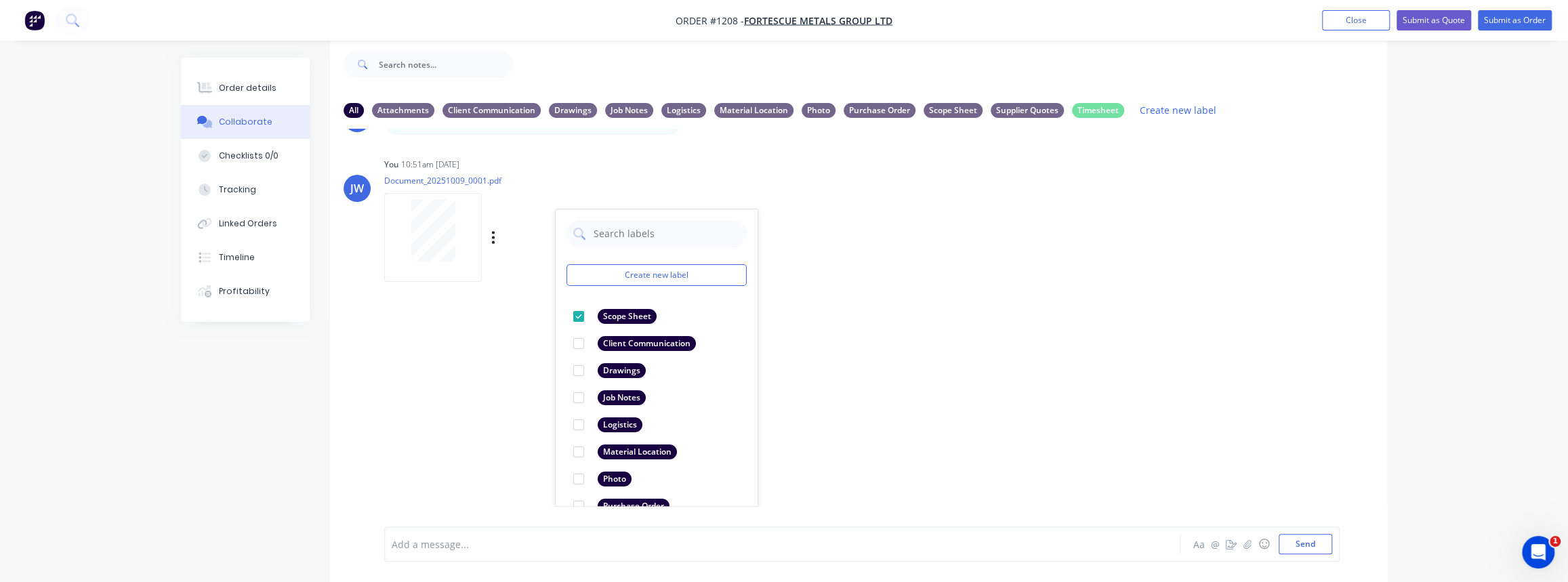
click at [930, 414] on div "LT [PERSON_NAME] 11:36am [DATE] Paint Coating Inspection Report.pdf Labels Down…" at bounding box center [859, 318] width 1057 height 378
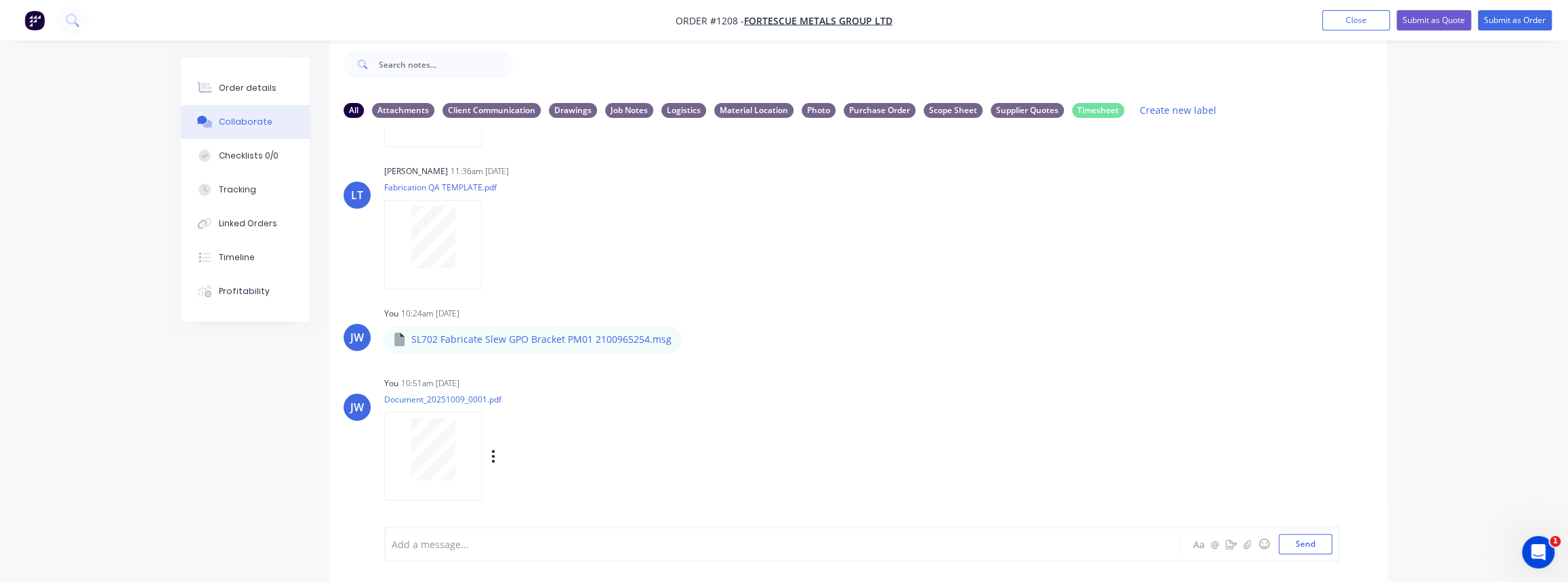
scroll to position [272, 0]
